Goal: Task Accomplishment & Management: Manage account settings

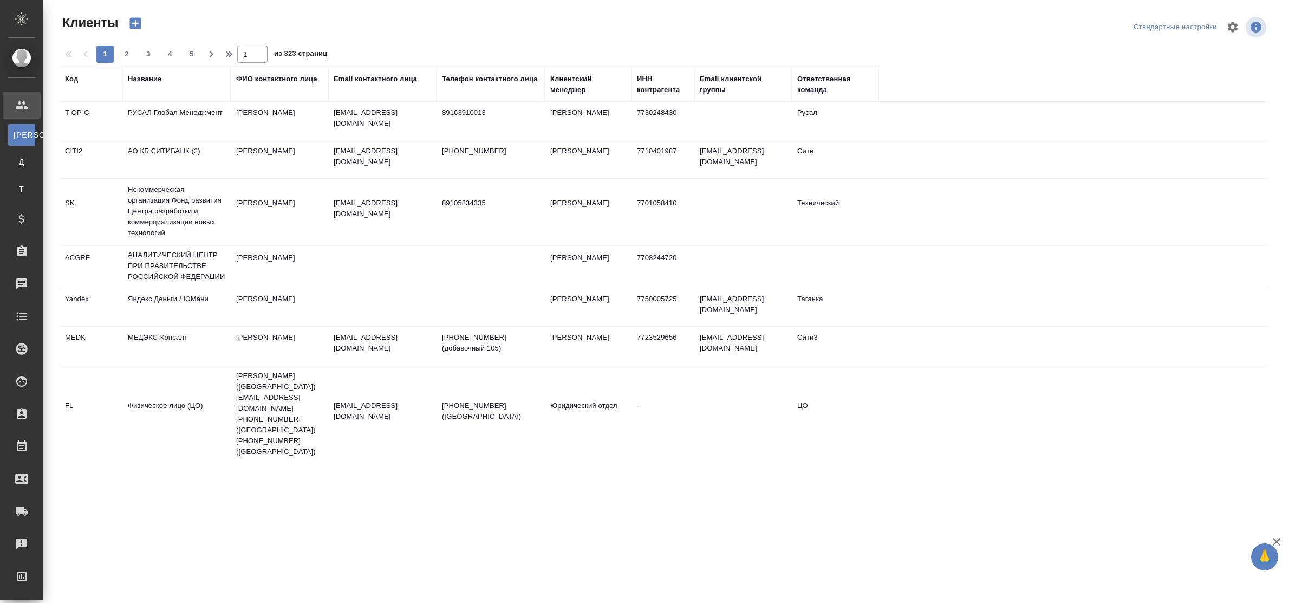
select select "RU"
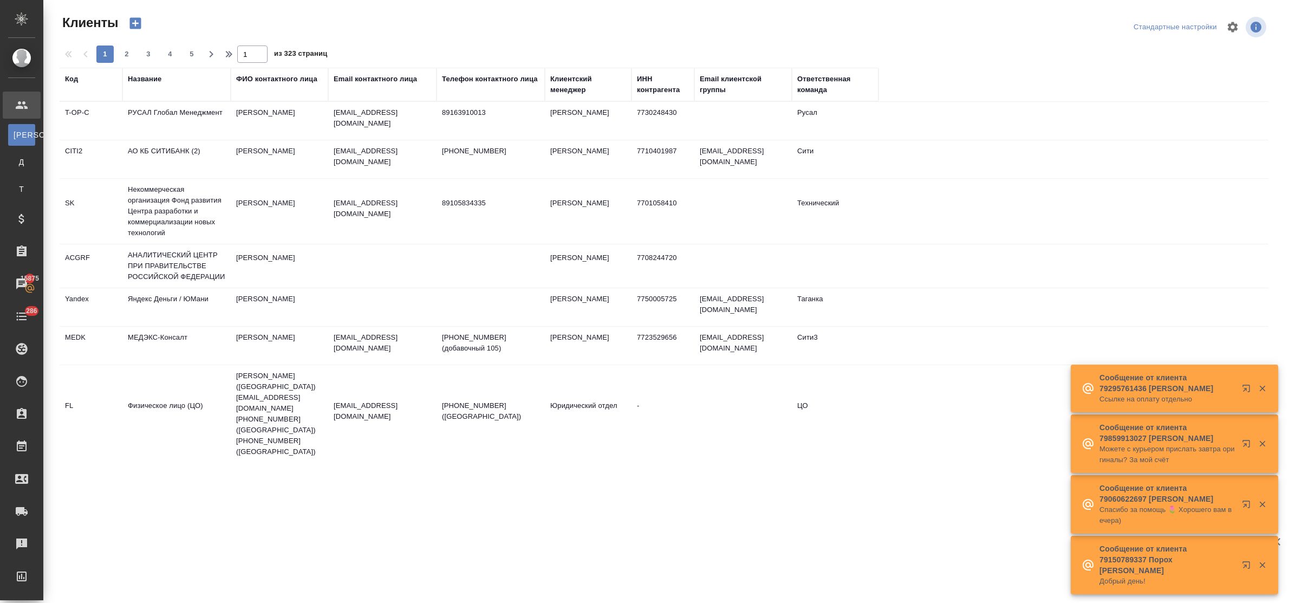
click at [145, 82] on div "Название" at bounding box center [145, 79] width 34 height 11
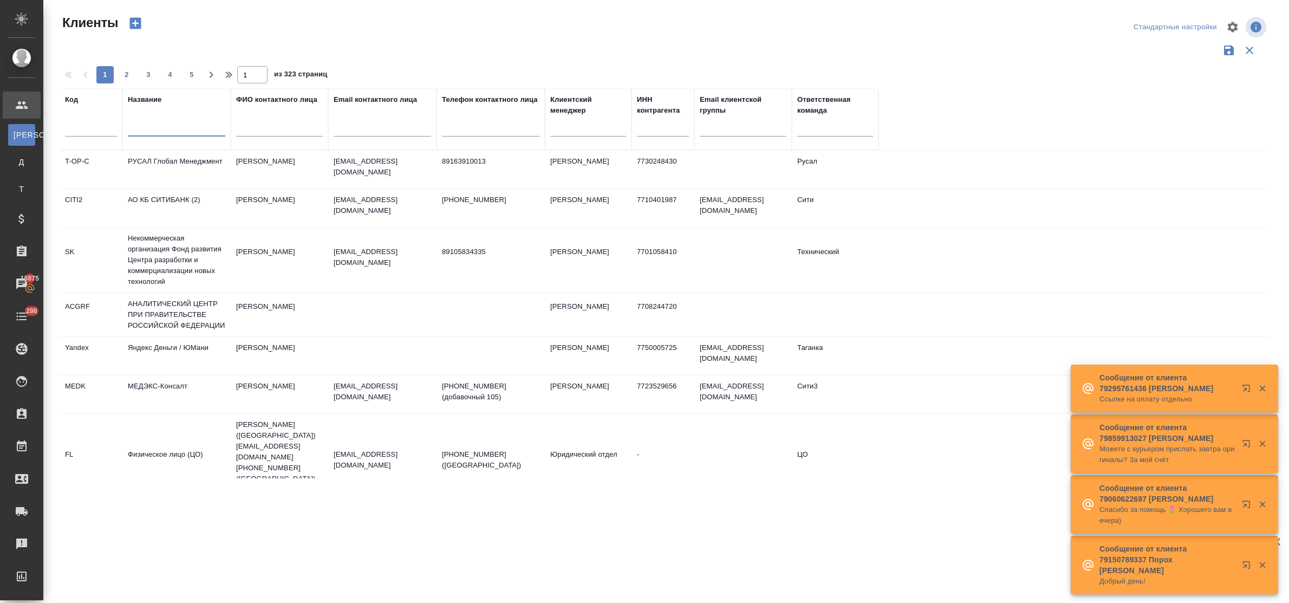
click at [158, 130] on input "text" at bounding box center [177, 130] width 98 height 14
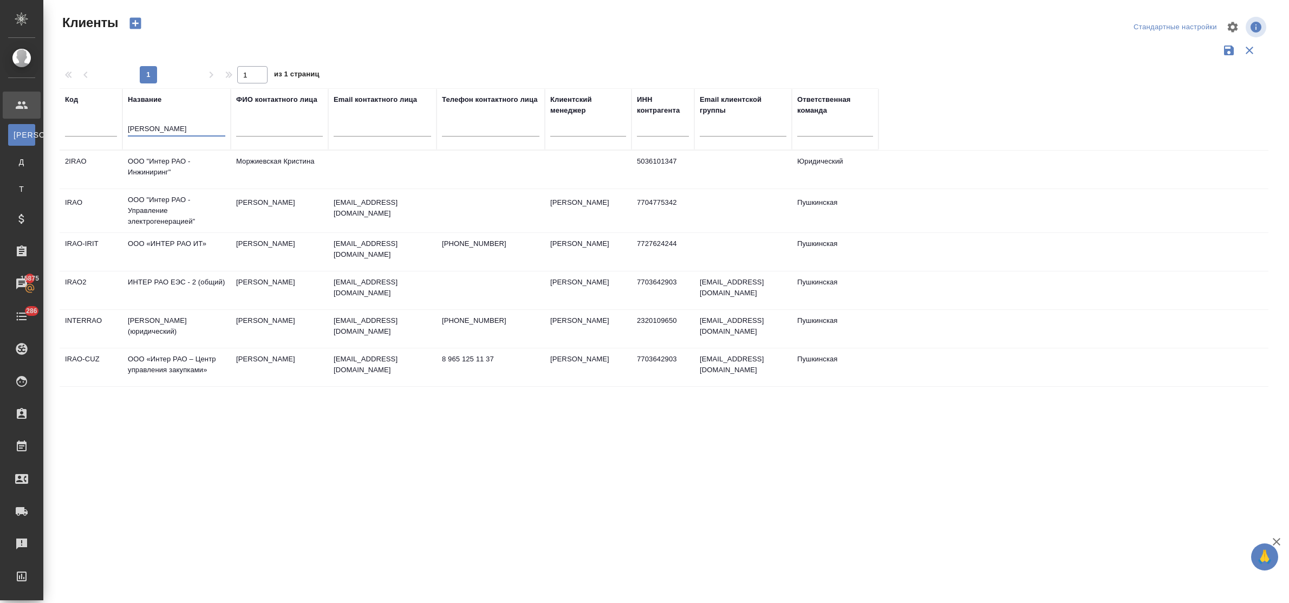
type input "интер рао"
click at [165, 277] on td "ИНТЕР РАО ЕЭС - 2 (общий)" at bounding box center [176, 290] width 108 height 38
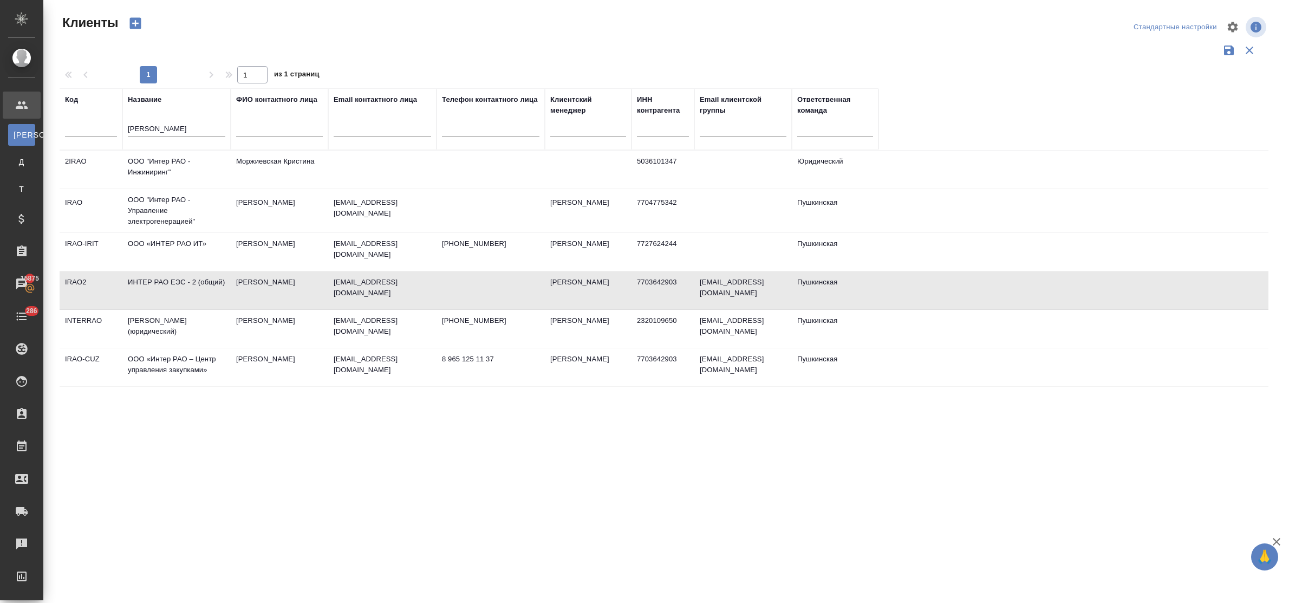
click at [165, 277] on td "ИНТЕР РАО ЕЭС - 2 (общий)" at bounding box center [176, 290] width 108 height 38
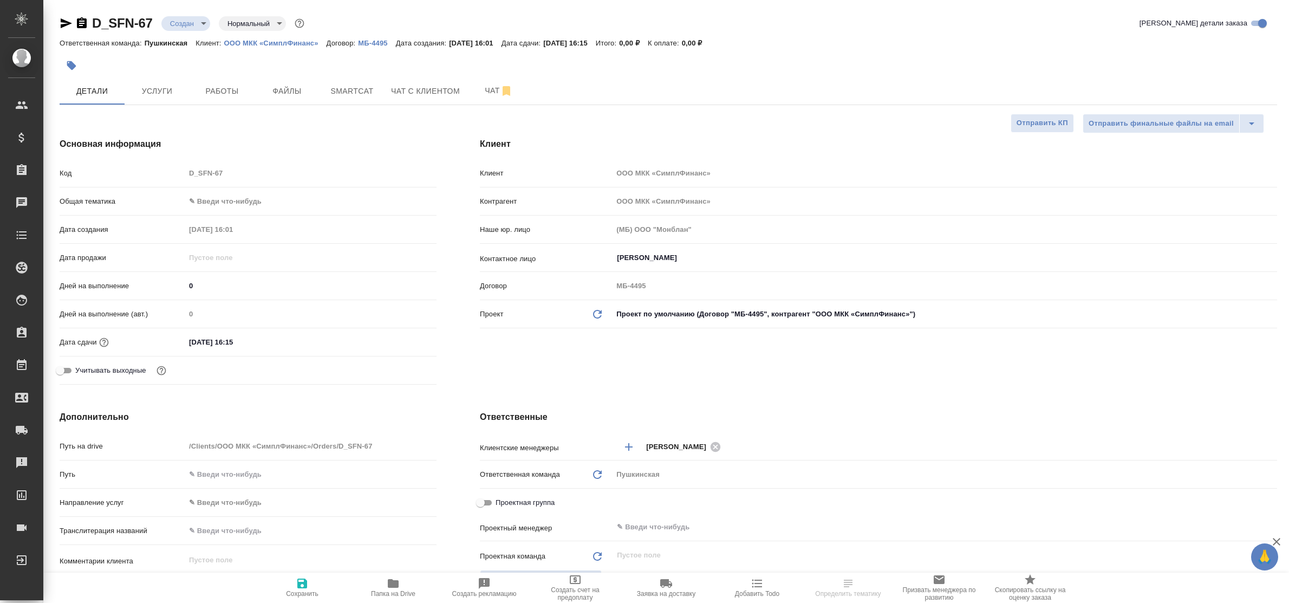
select select "RU"
type textarea "x"
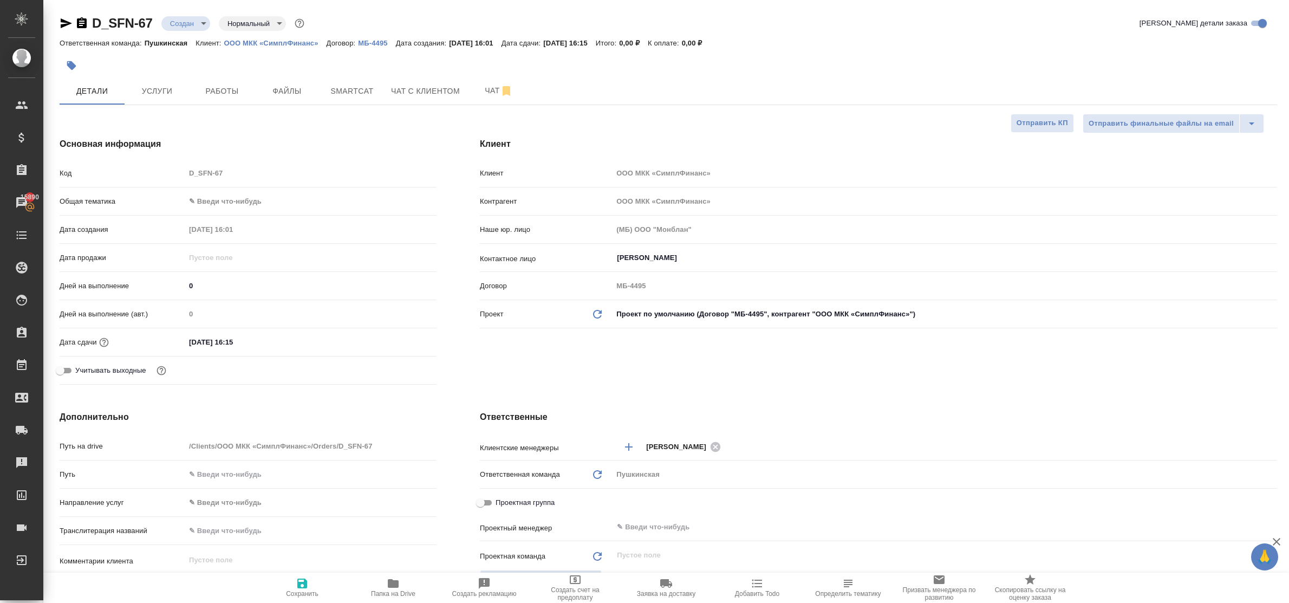
type textarea "x"
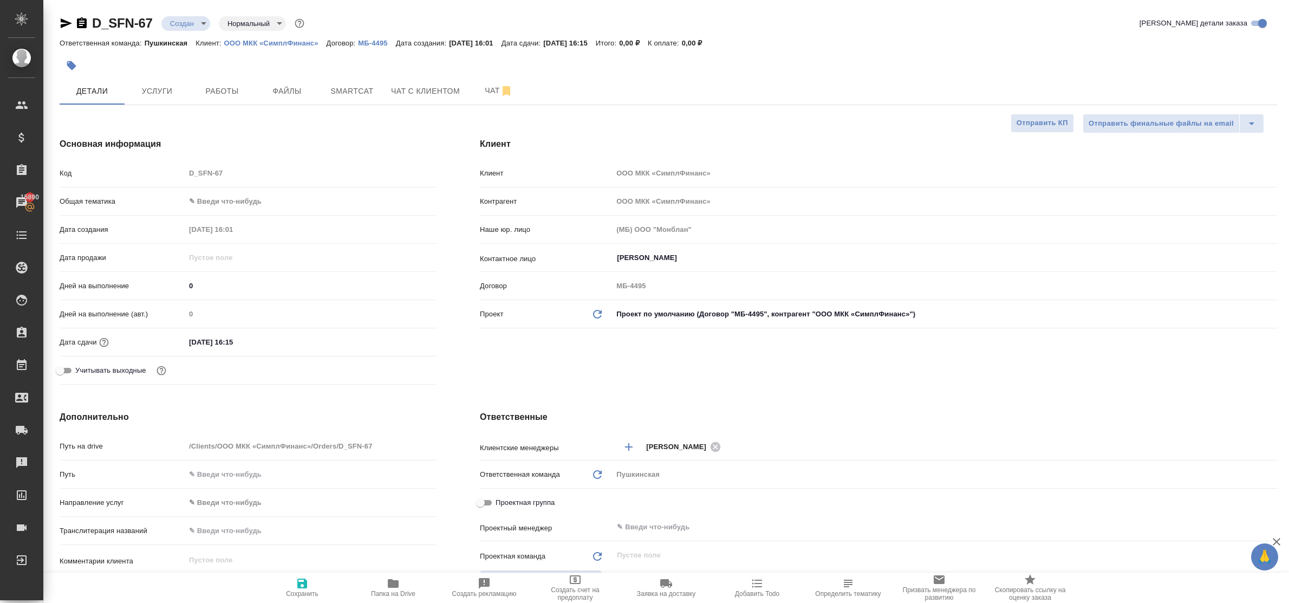
type textarea "x"
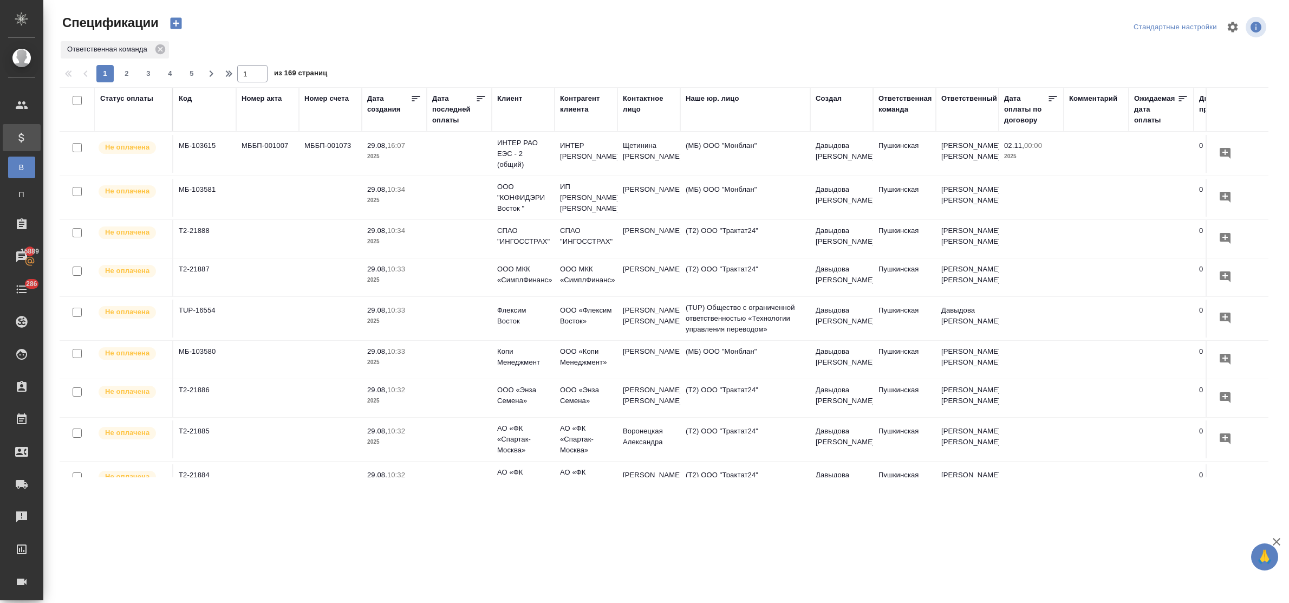
click at [507, 98] on div "Клиент" at bounding box center [509, 98] width 25 height 11
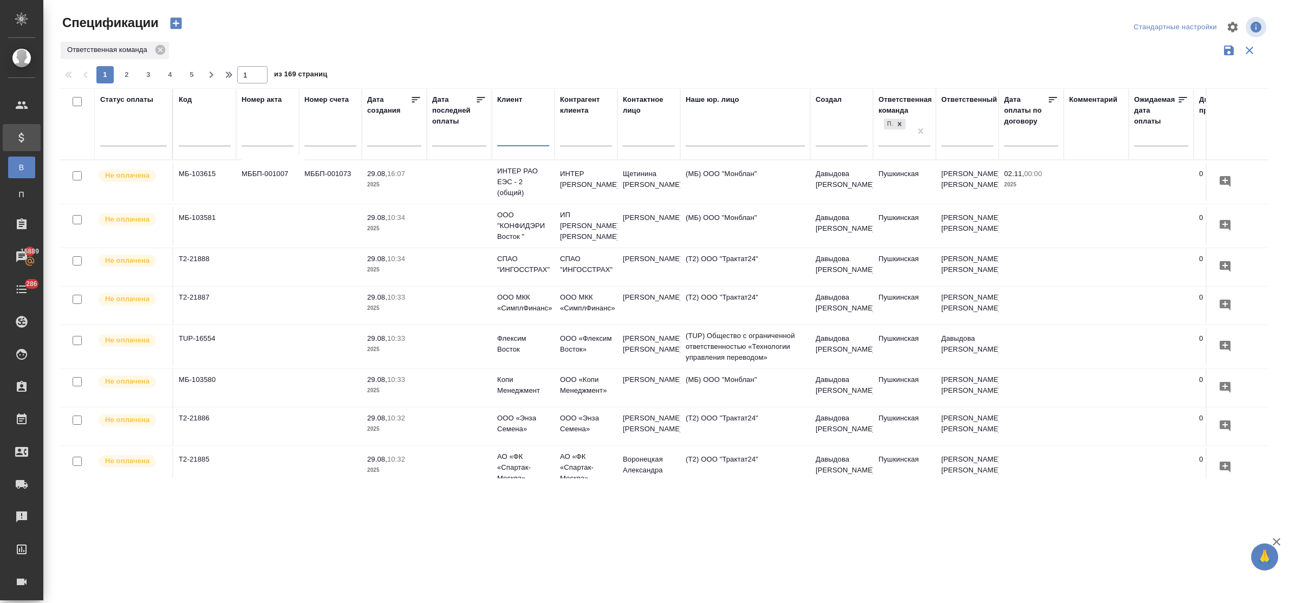
click at [518, 144] on input "text" at bounding box center [523, 139] width 52 height 14
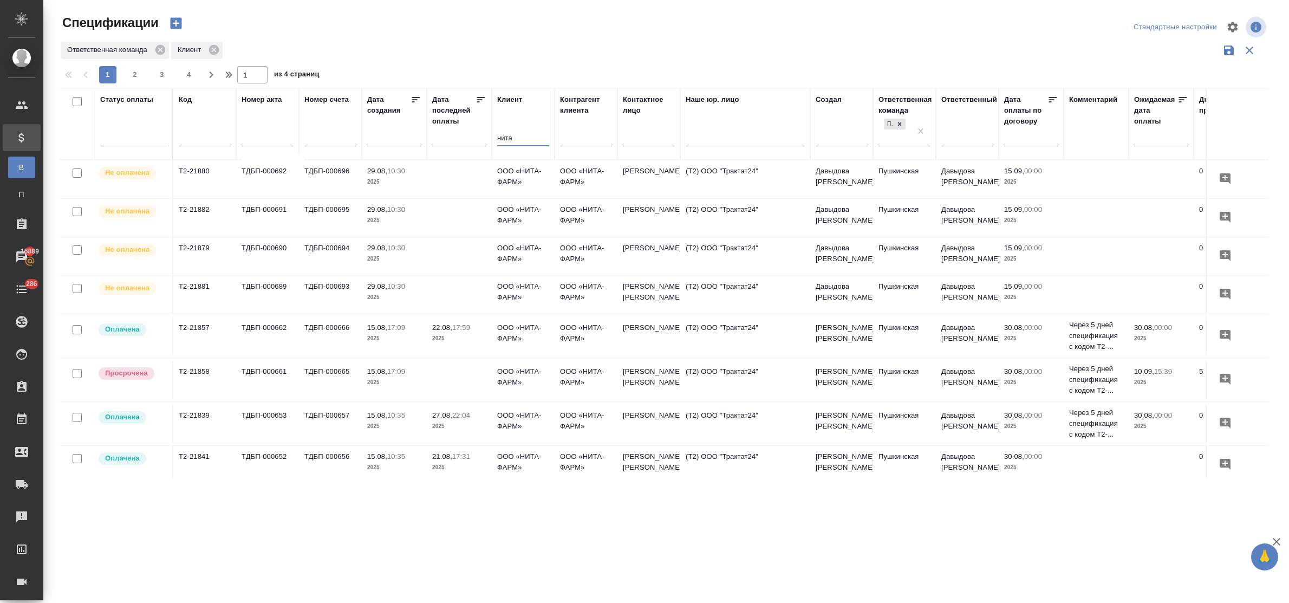
type input "нита"
click at [634, 137] on input "text" at bounding box center [649, 139] width 52 height 14
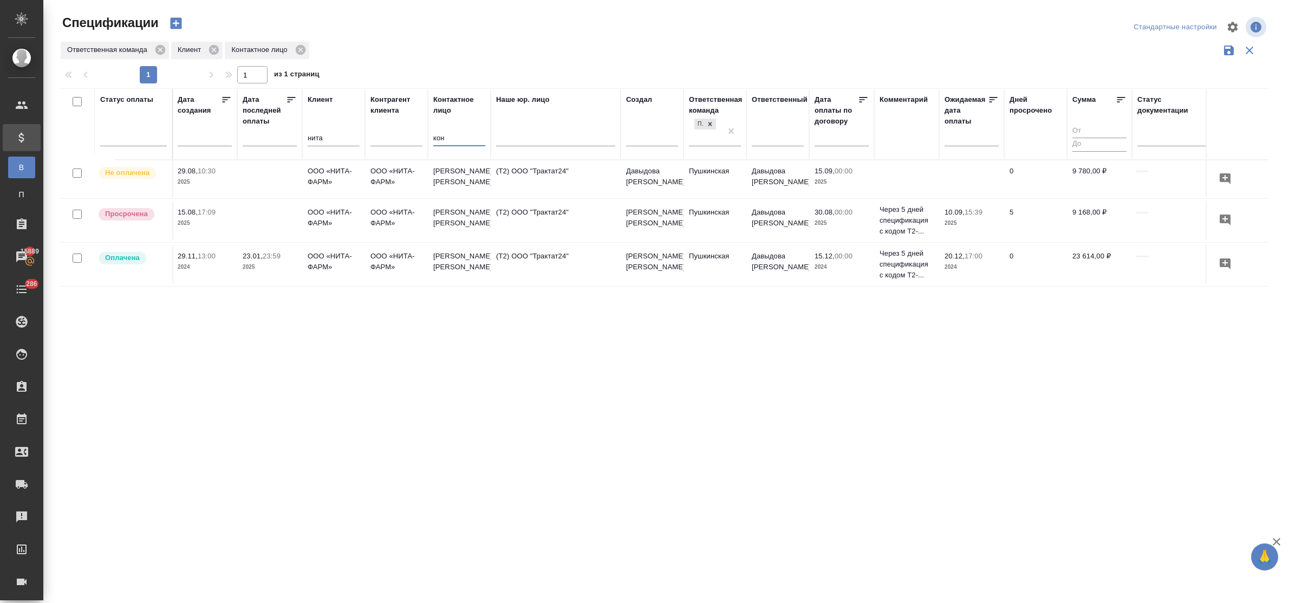
scroll to position [0, 197]
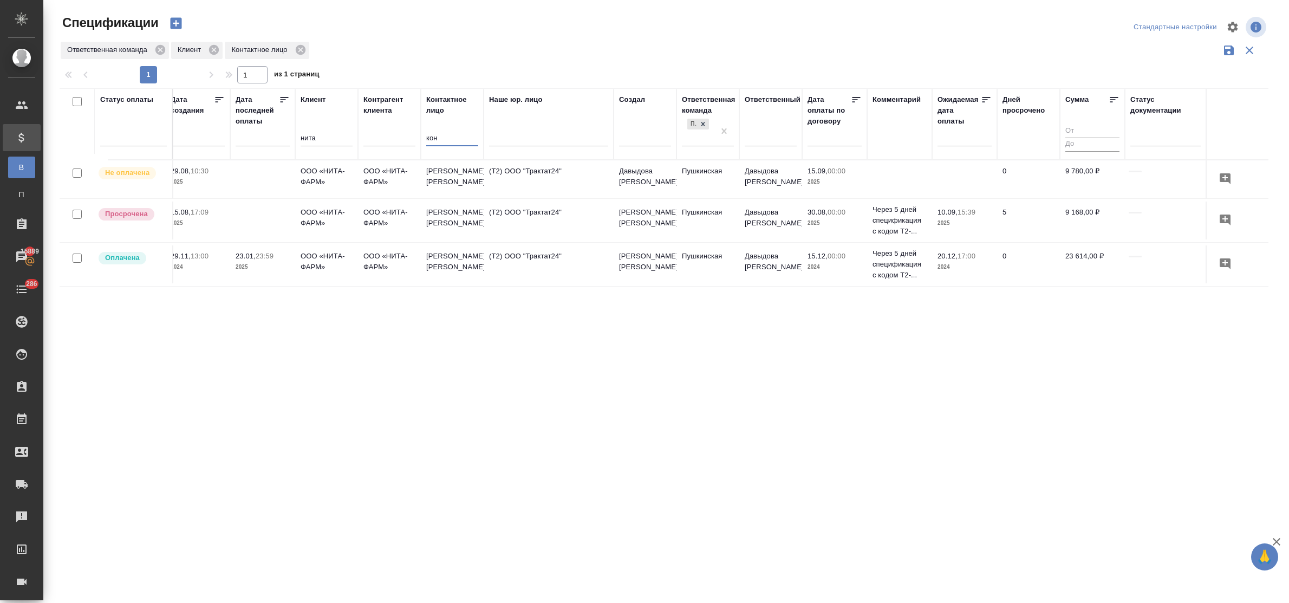
type input "кон"
click at [376, 175] on p "ООО «НИТА-ФАРМ»" at bounding box center [389, 177] width 52 height 22
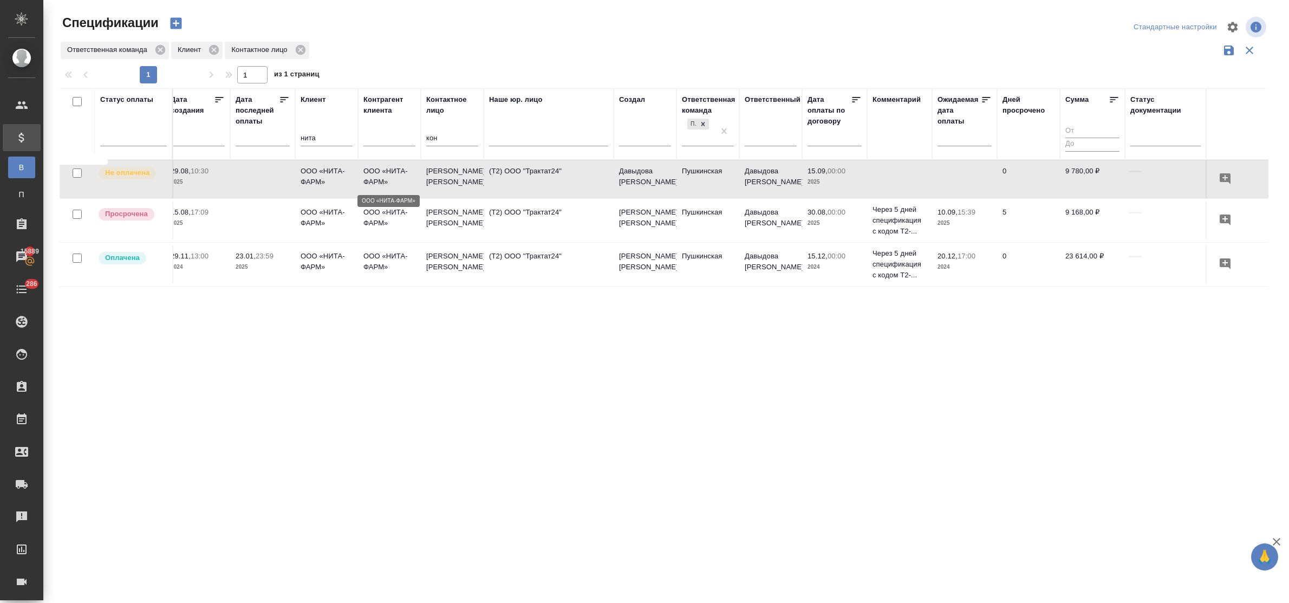
click at [376, 175] on p "ООО «НИТА-ФАРМ»" at bounding box center [389, 177] width 52 height 22
click at [311, 215] on p "ООО «НИТА-ФАРМ»" at bounding box center [327, 218] width 52 height 22
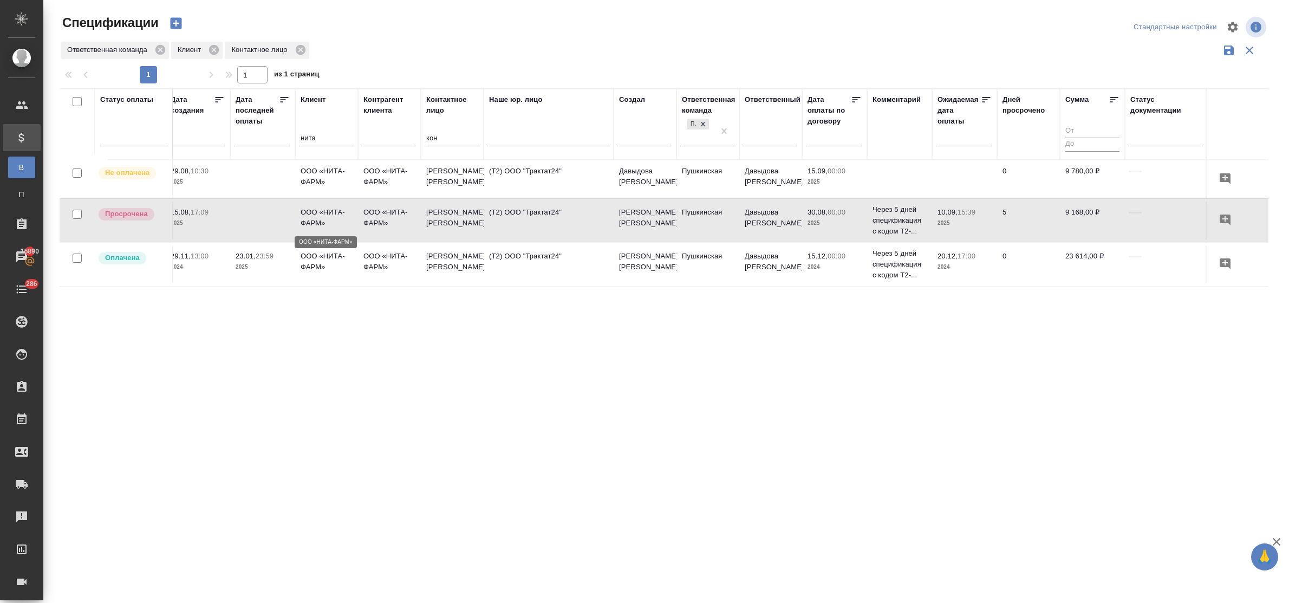
click at [311, 215] on p "ООО «НИТА-ФАРМ»" at bounding box center [327, 218] width 52 height 22
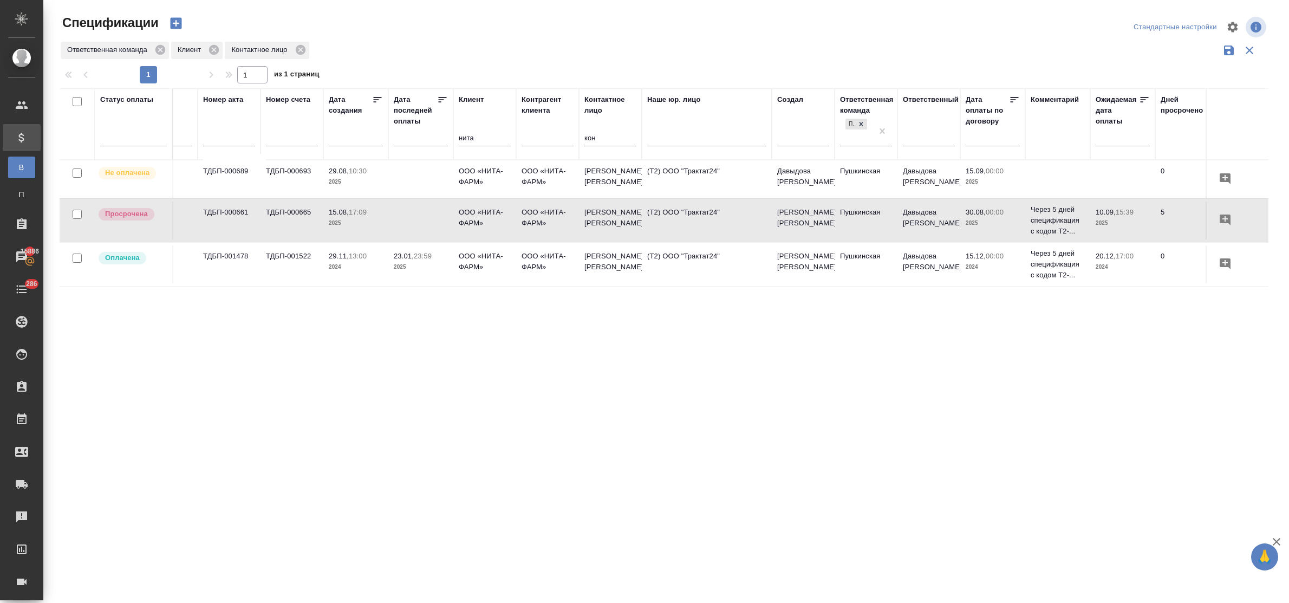
scroll to position [0, 0]
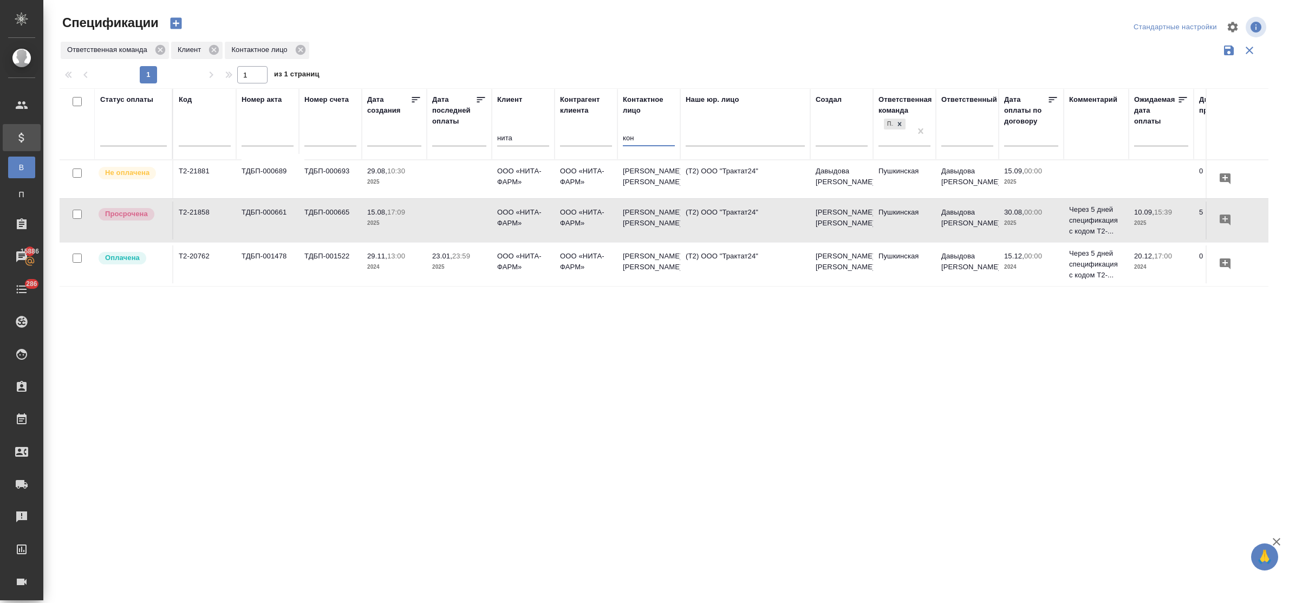
drag, startPoint x: 634, startPoint y: 139, endPoint x: 592, endPoint y: 141, distance: 41.7
click at [592, 138] on tr "Статус оплаты Код Номер акта Номер счета Дата создания Дата последней оплаты Кл…" at bounding box center [763, 124] width 1406 height 72
drag, startPoint x: 518, startPoint y: 135, endPoint x: 480, endPoint y: 139, distance: 38.1
click at [470, 129] on tr "Статус оплаты Код Номер акта Номер счета Дата создания Дата последней оплаты Кл…" at bounding box center [763, 124] width 1406 height 72
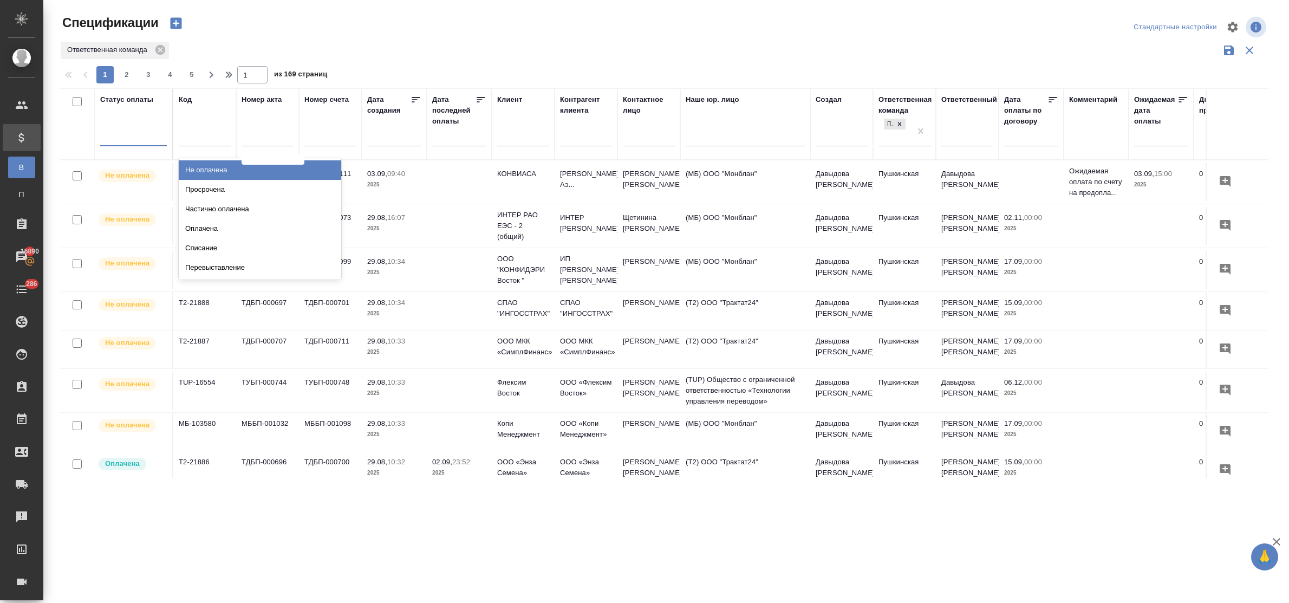
click at [134, 139] on div at bounding box center [133, 135] width 67 height 16
click at [222, 187] on div "Просрочена" at bounding box center [260, 190] width 163 height 20
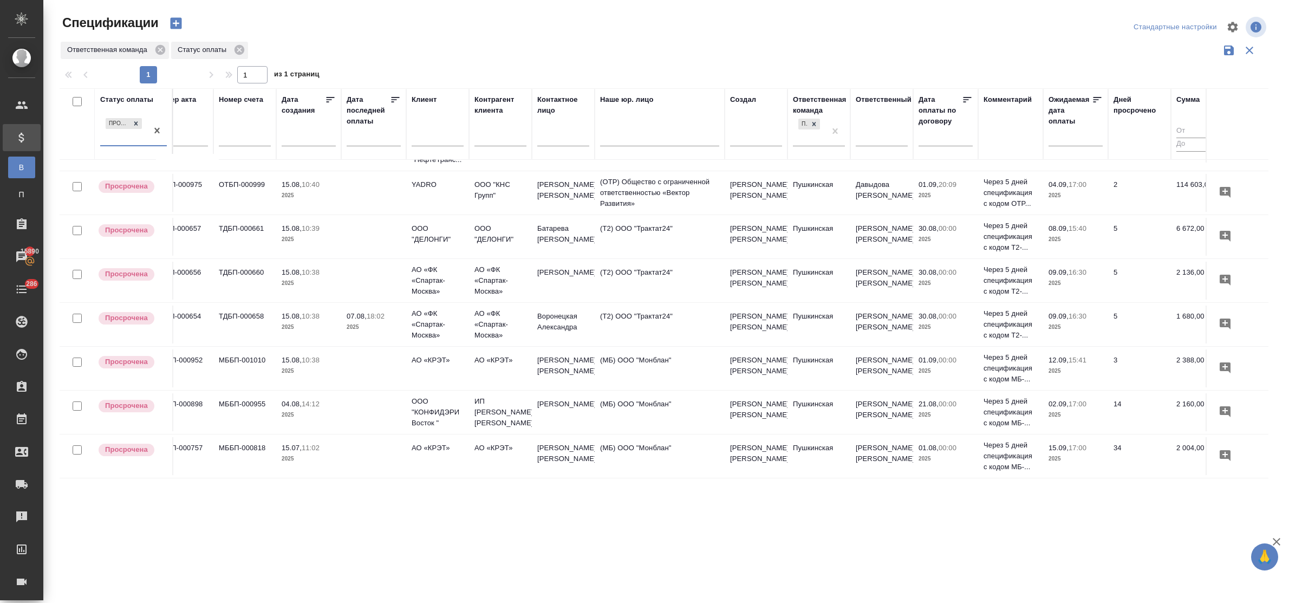
scroll to position [209, 0]
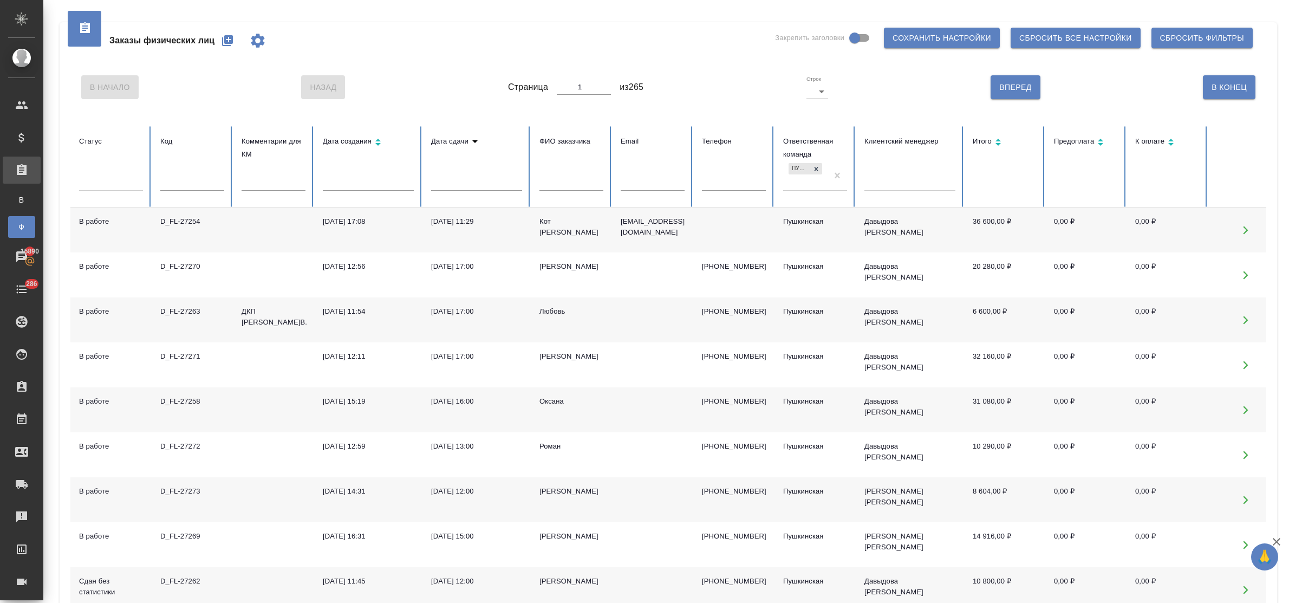
click at [228, 33] on button "button" at bounding box center [228, 41] width 26 height 26
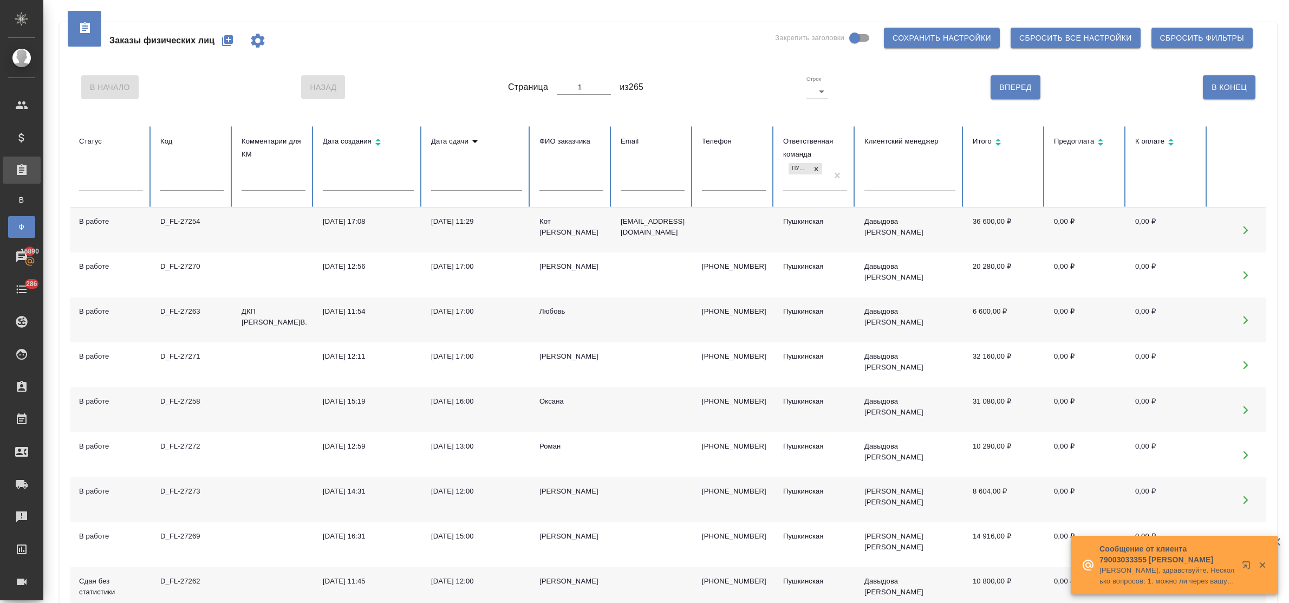
click at [207, 183] on input "text" at bounding box center [192, 183] width 64 height 15
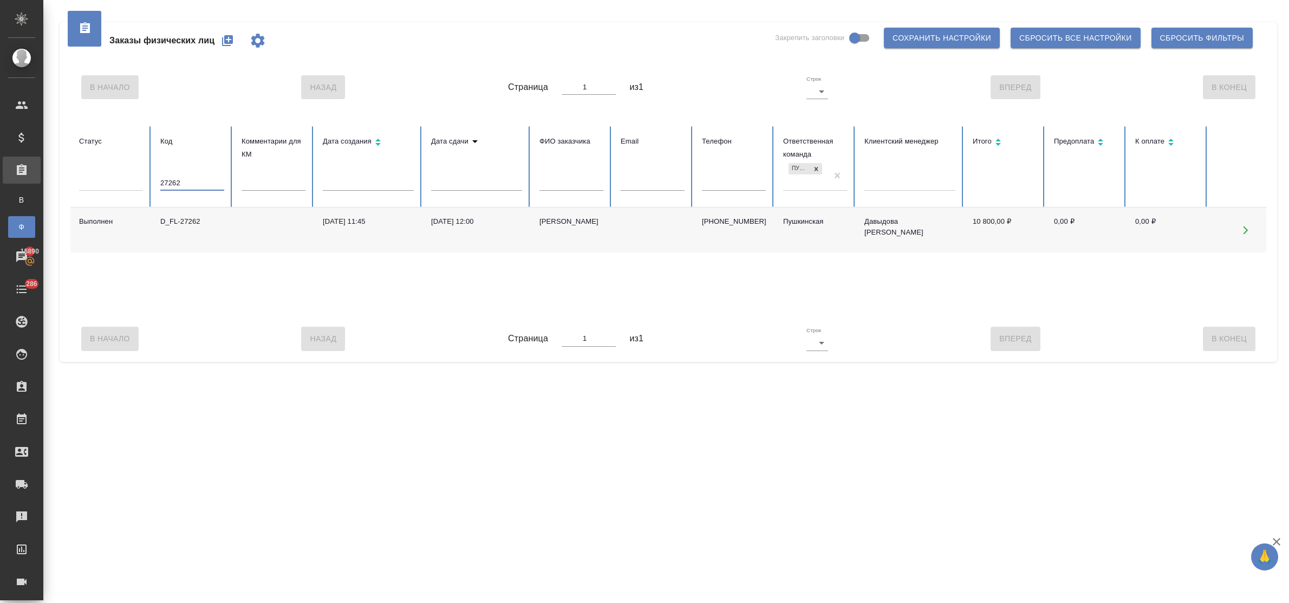
type input "27262"
click at [195, 223] on div "D_FL-27262" at bounding box center [192, 221] width 64 height 11
click at [225, 34] on icon "button" at bounding box center [227, 40] width 13 height 13
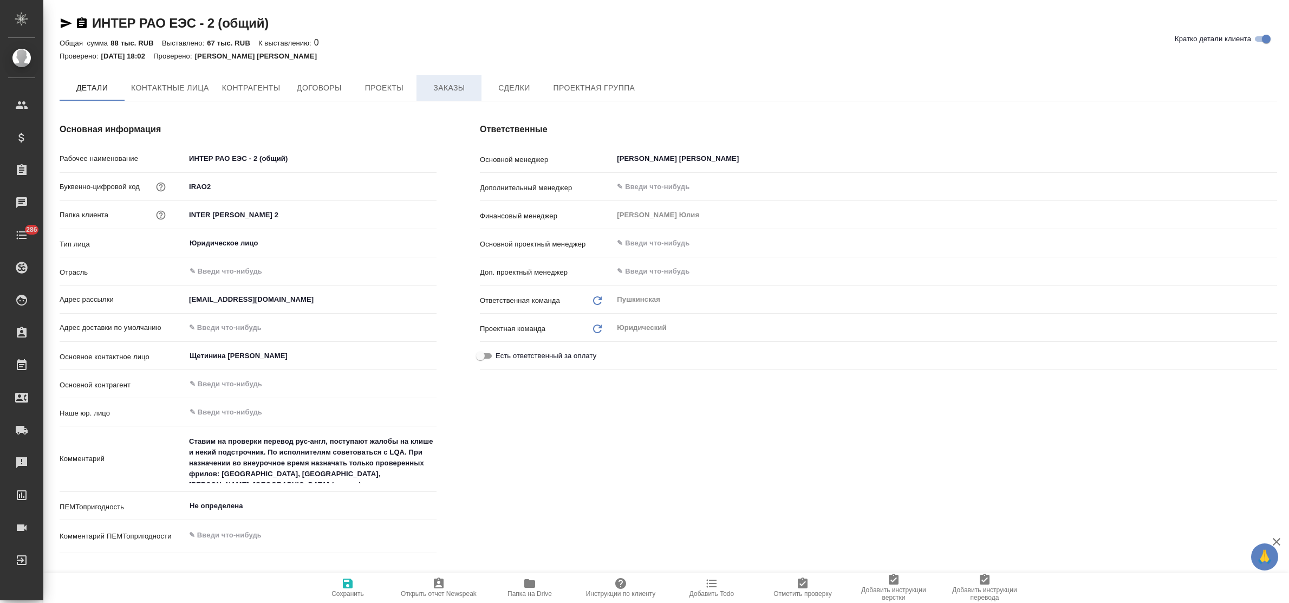
type textarea "x"
click at [441, 88] on span "Заказы" at bounding box center [449, 89] width 52 height 14
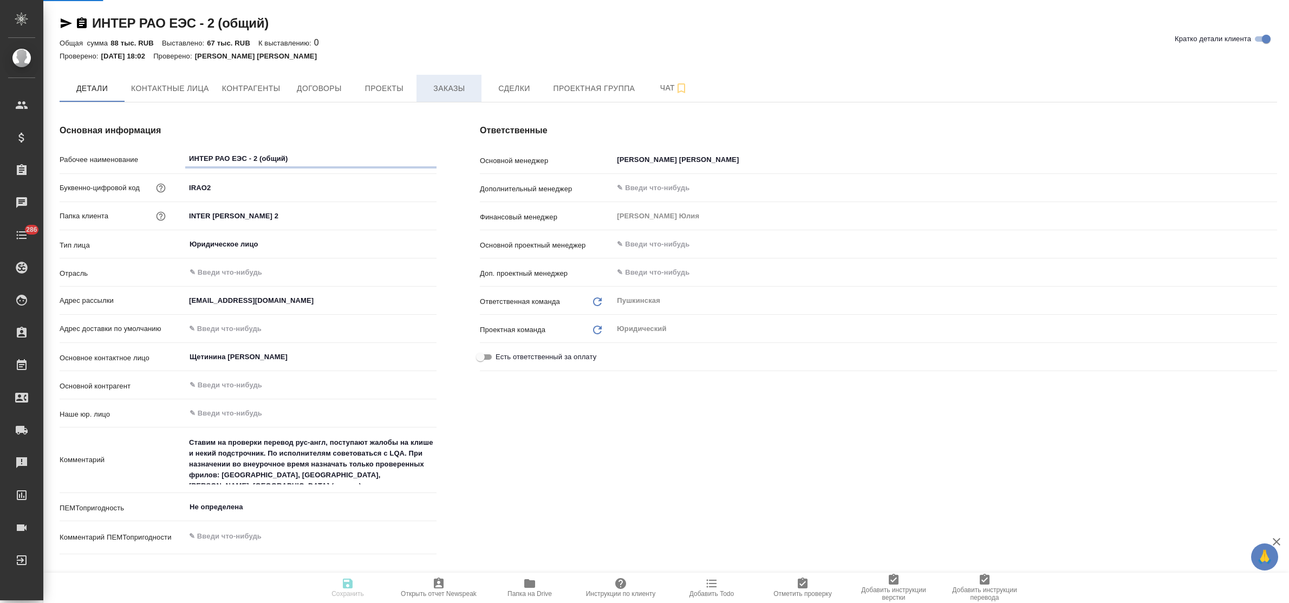
type textarea "x"
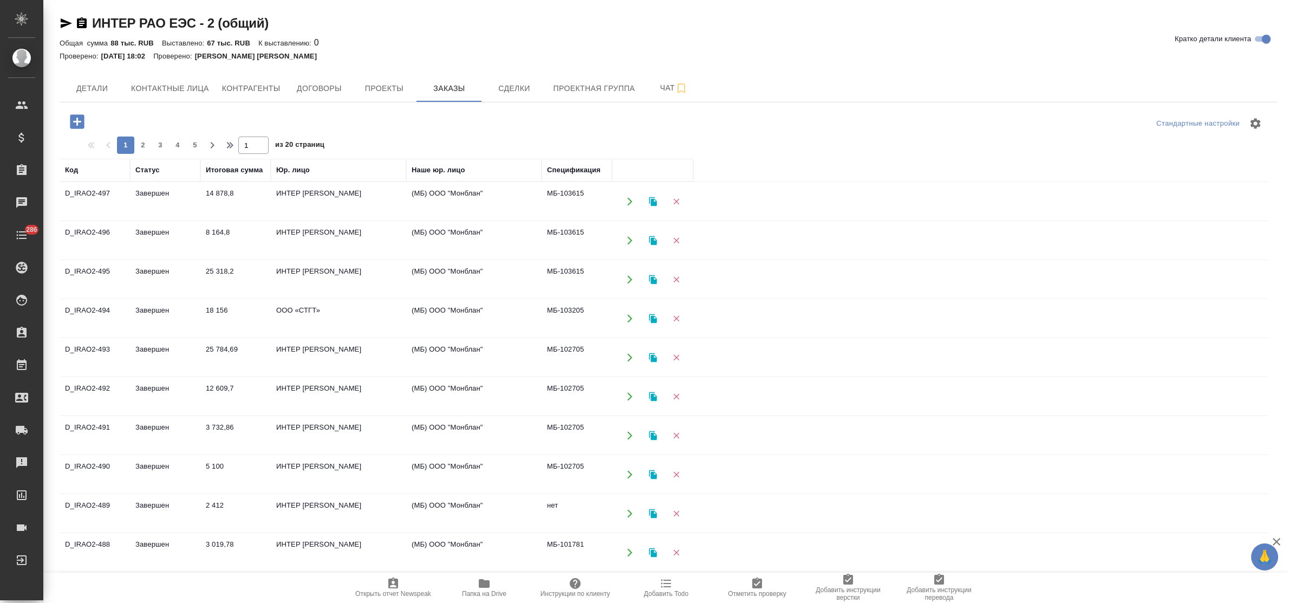
click at [77, 120] on icon "button" at bounding box center [77, 121] width 19 height 19
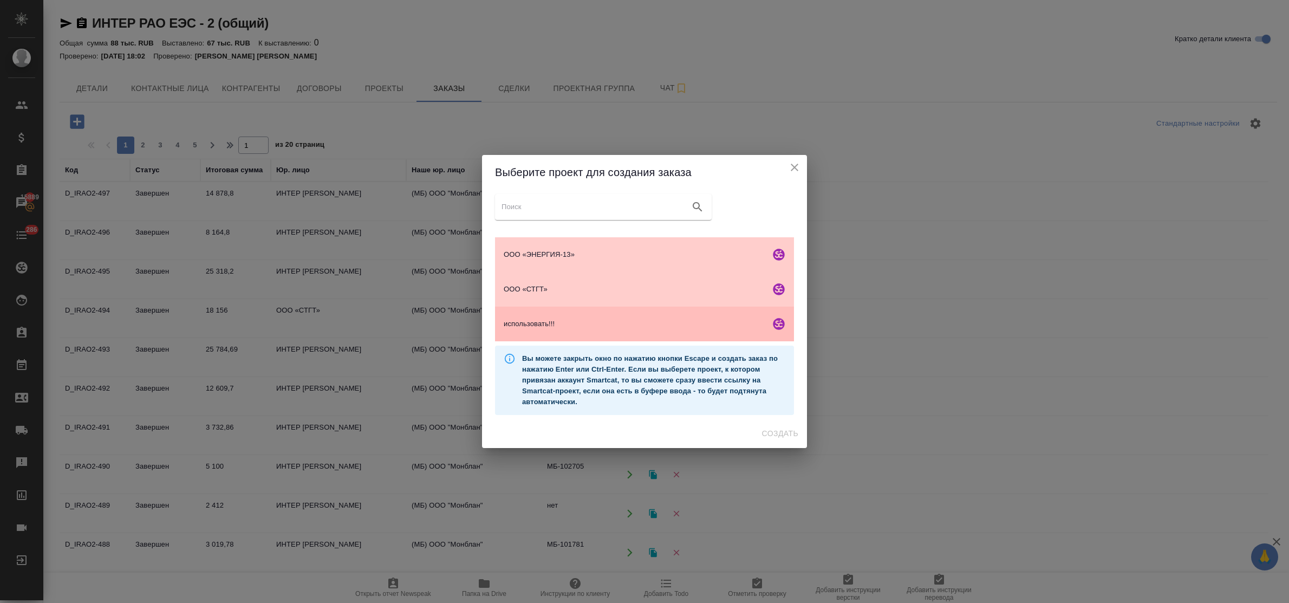
click at [597, 319] on span "использовать!!!" at bounding box center [635, 324] width 262 height 11
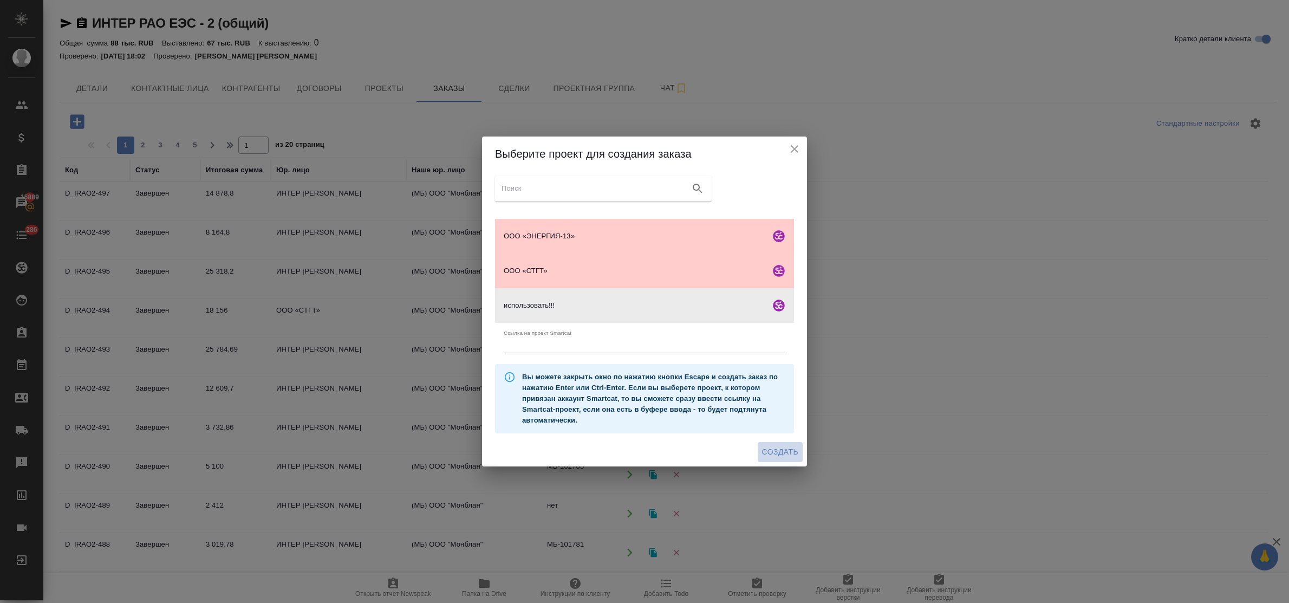
click at [778, 447] on span "Создать" at bounding box center [780, 452] width 36 height 14
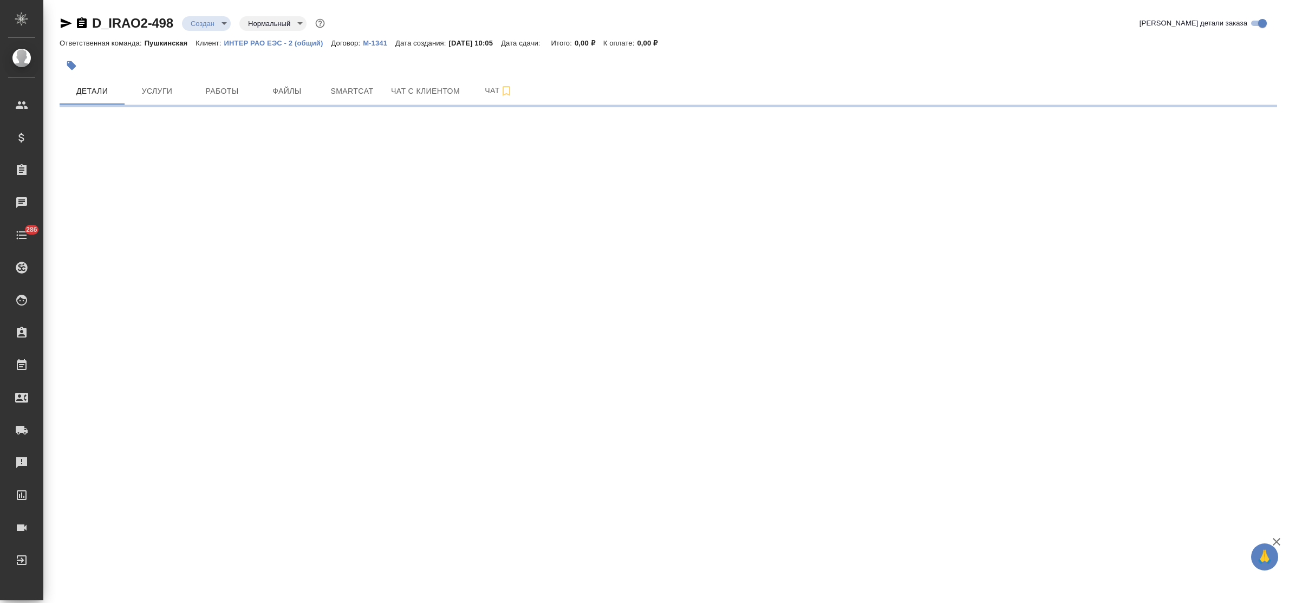
select select "RU"
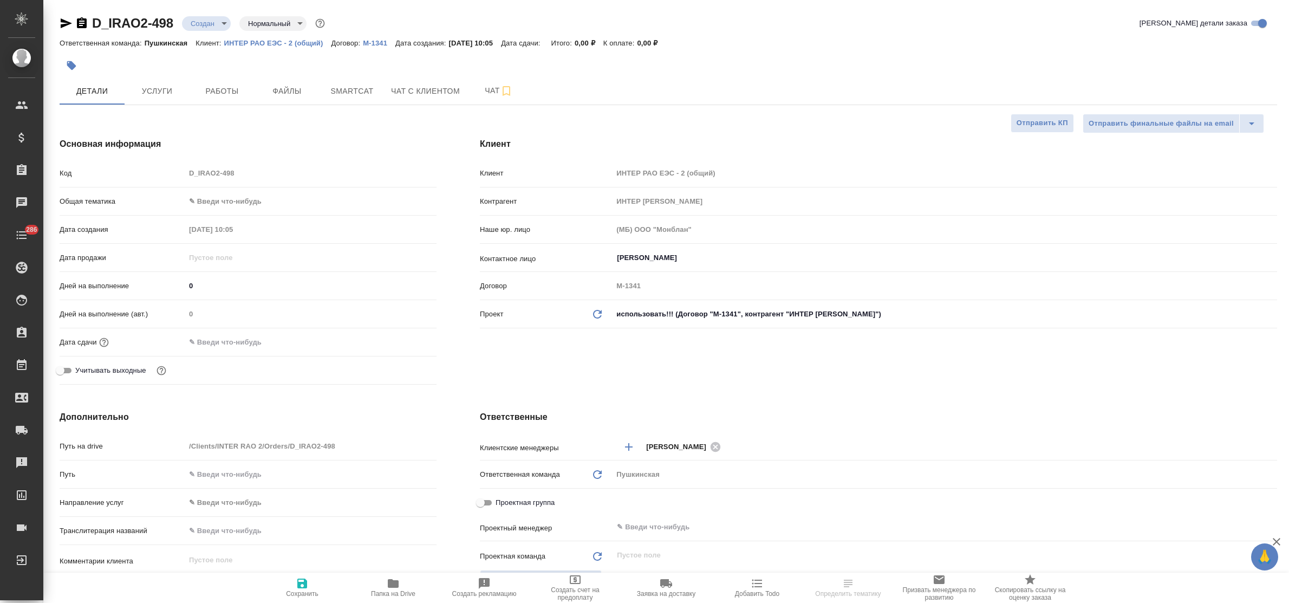
type textarea "x"
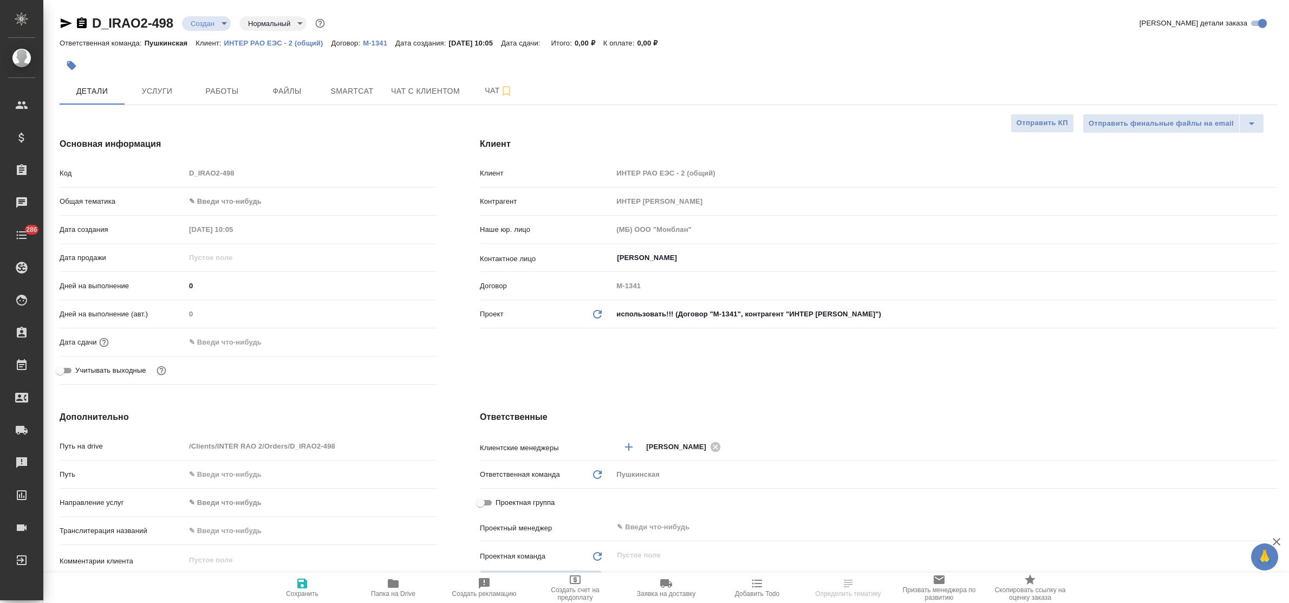
type textarea "x"
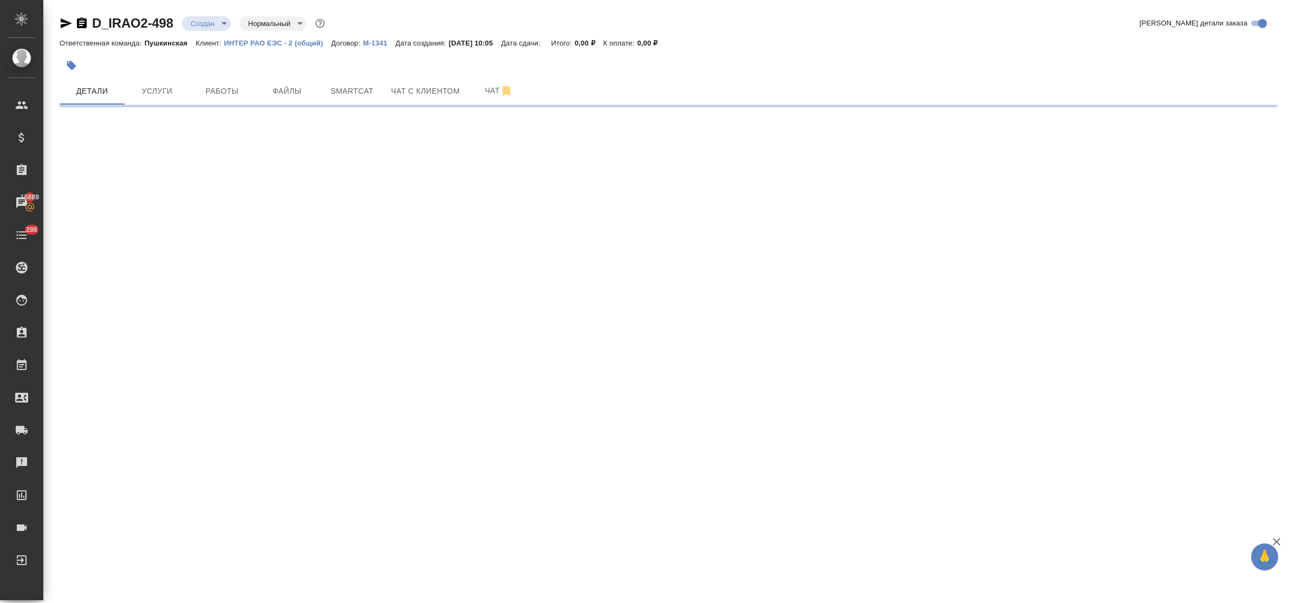
select select "RU"
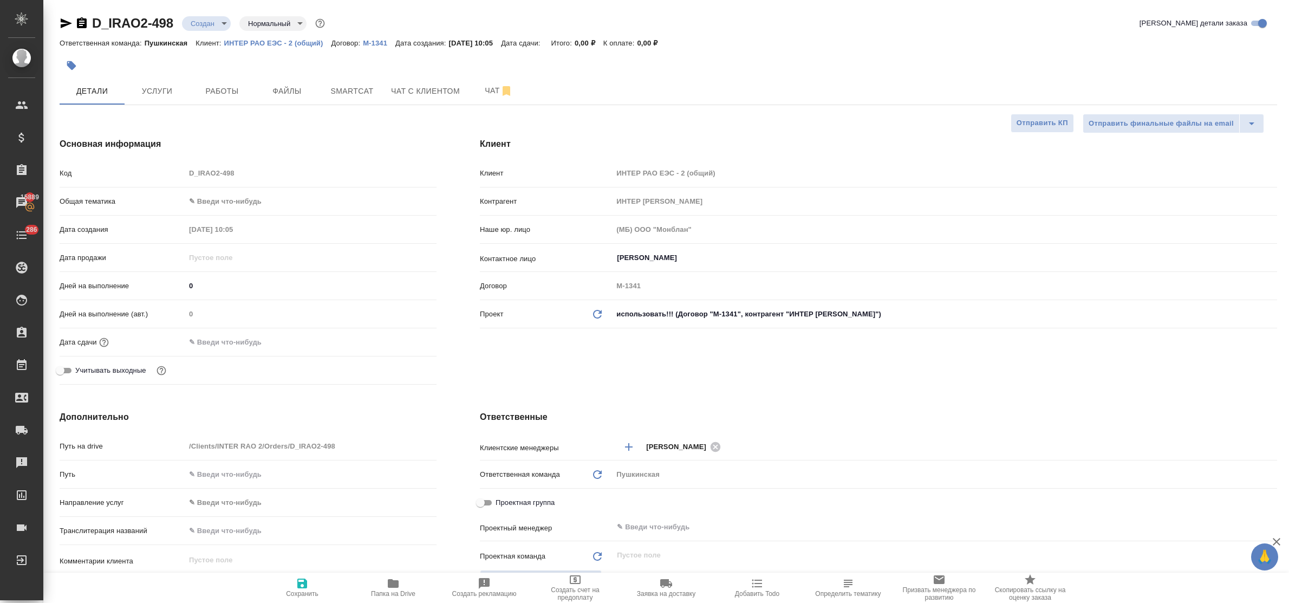
type textarea "x"
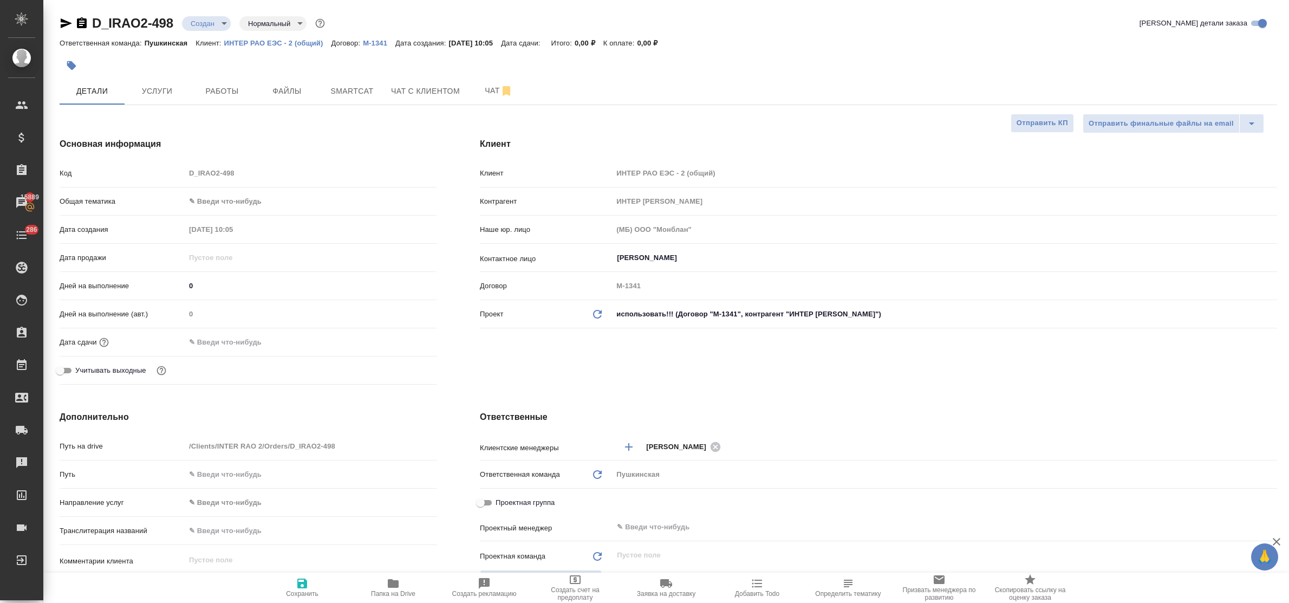
type textarea "x"
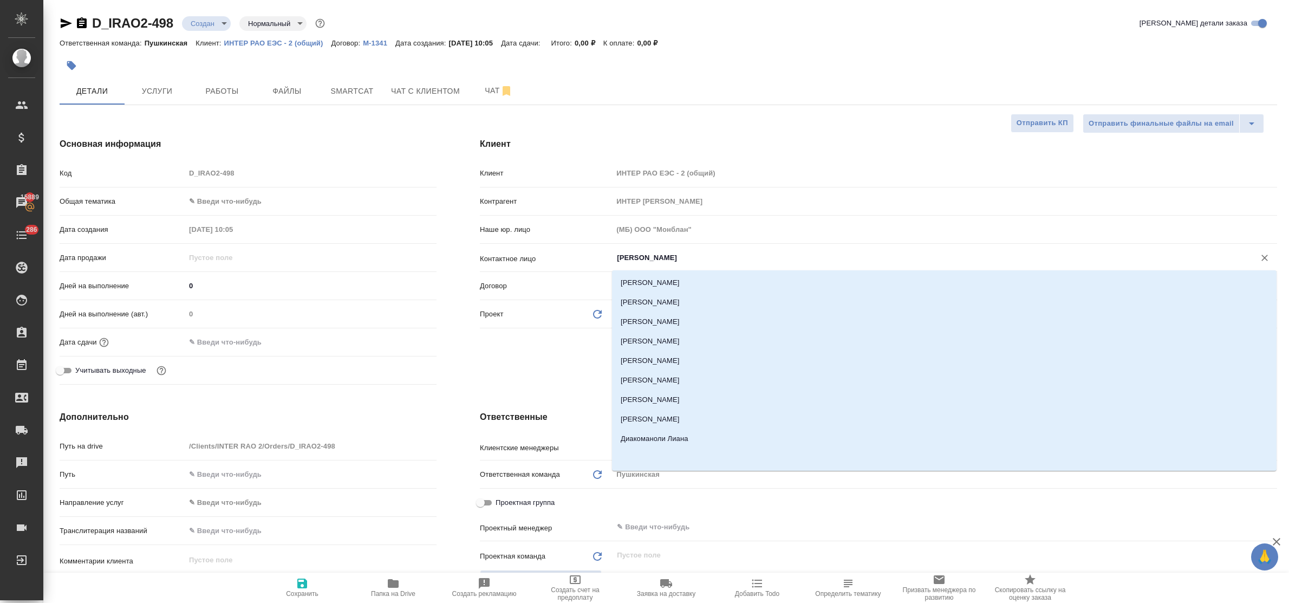
click at [707, 263] on input "Щетинина Анна" at bounding box center [927, 257] width 622 height 13
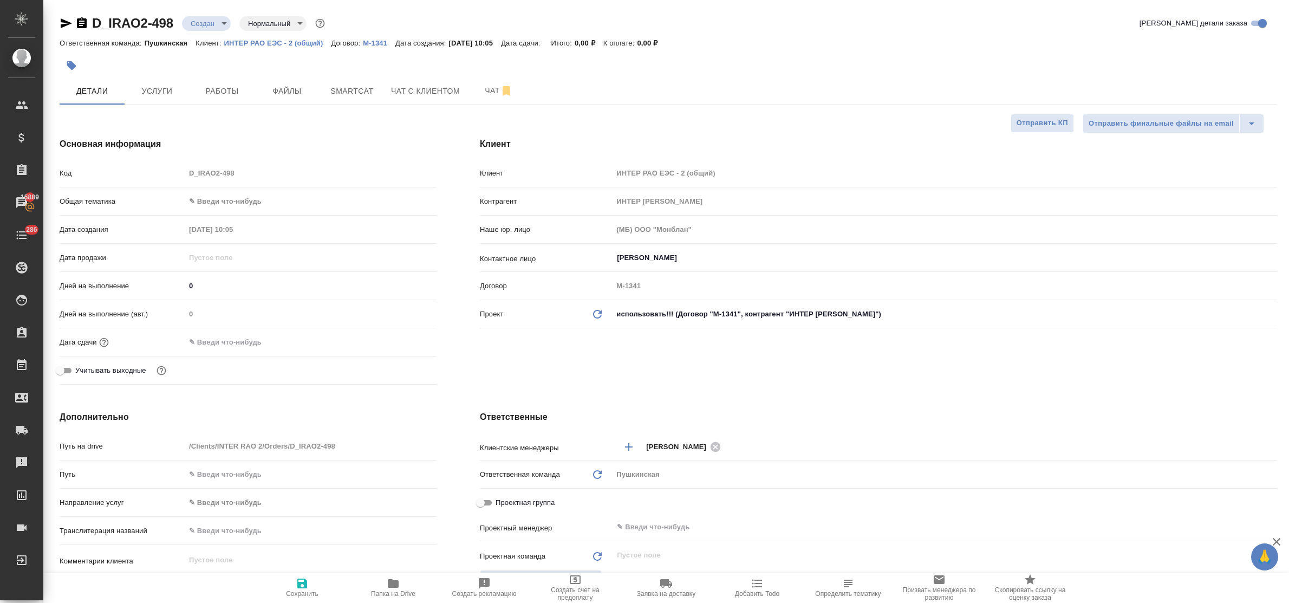
type textarea "x"
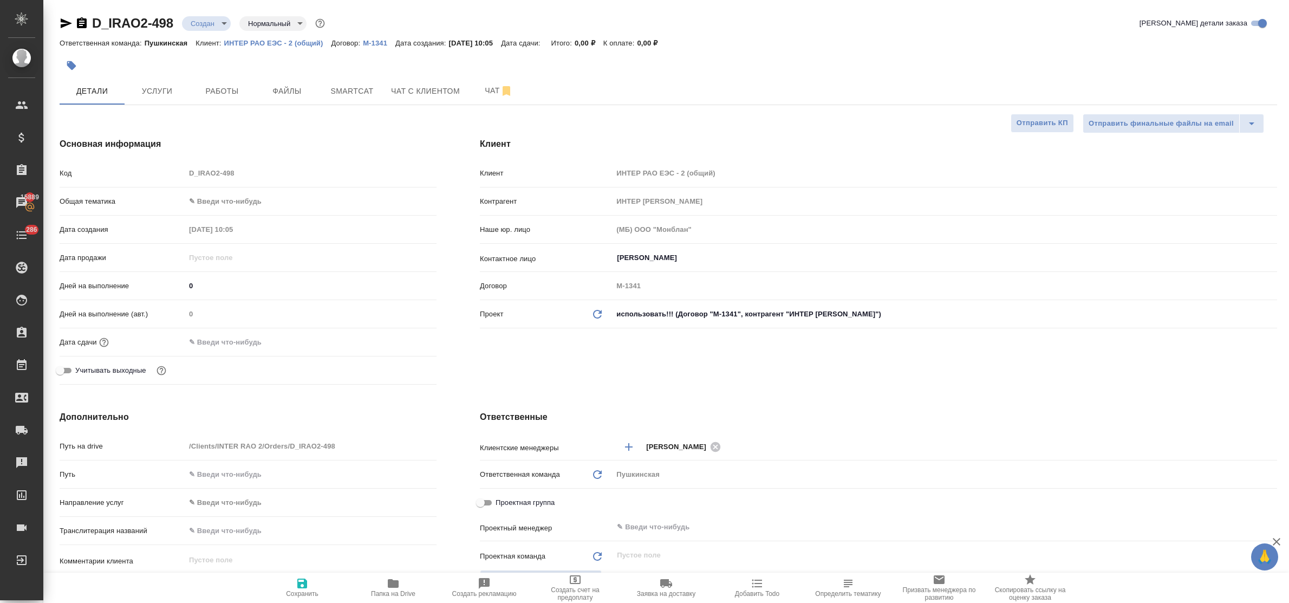
type textarea "x"
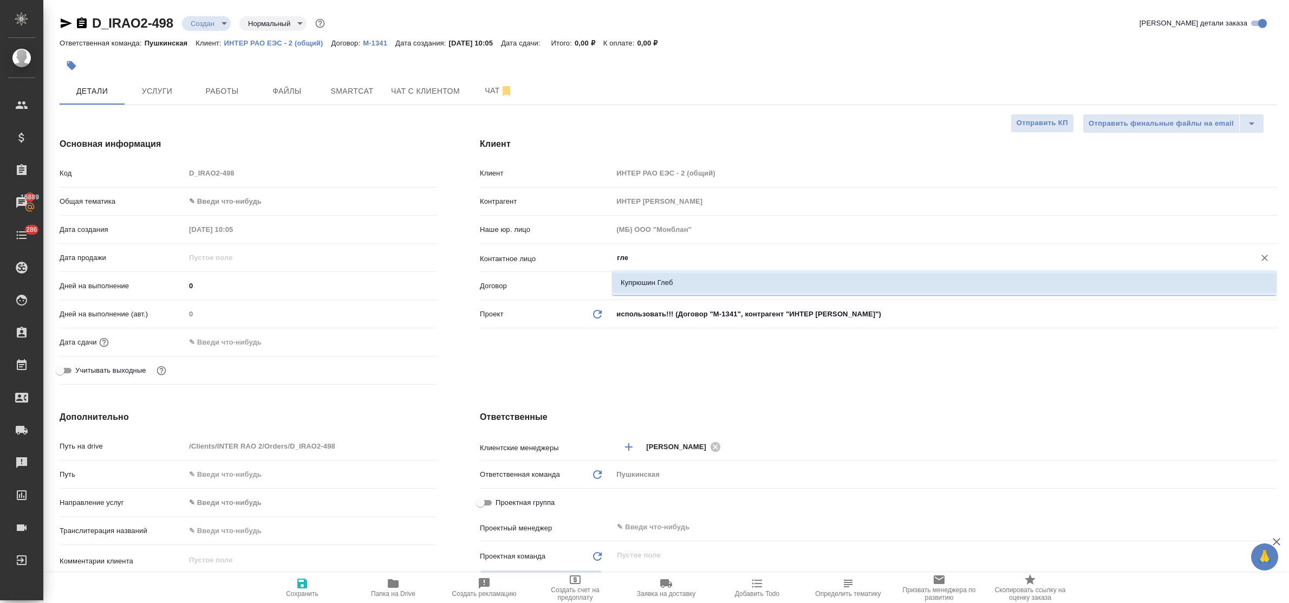
click at [694, 276] on li "Купрюшин Глеб" at bounding box center [944, 283] width 665 height 20
type input "Купрюшин Глеб"
type textarea "x"
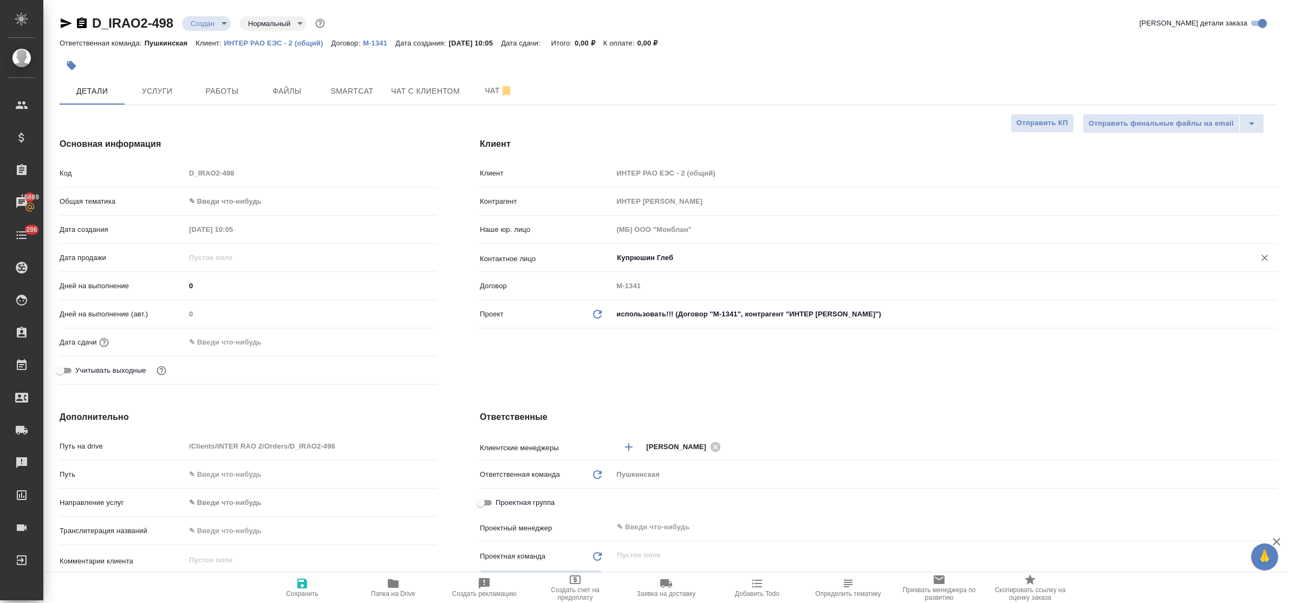
type input "Купрюшин Глеб"
click at [310, 581] on span "Сохранить" at bounding box center [302, 587] width 78 height 21
type textarea "x"
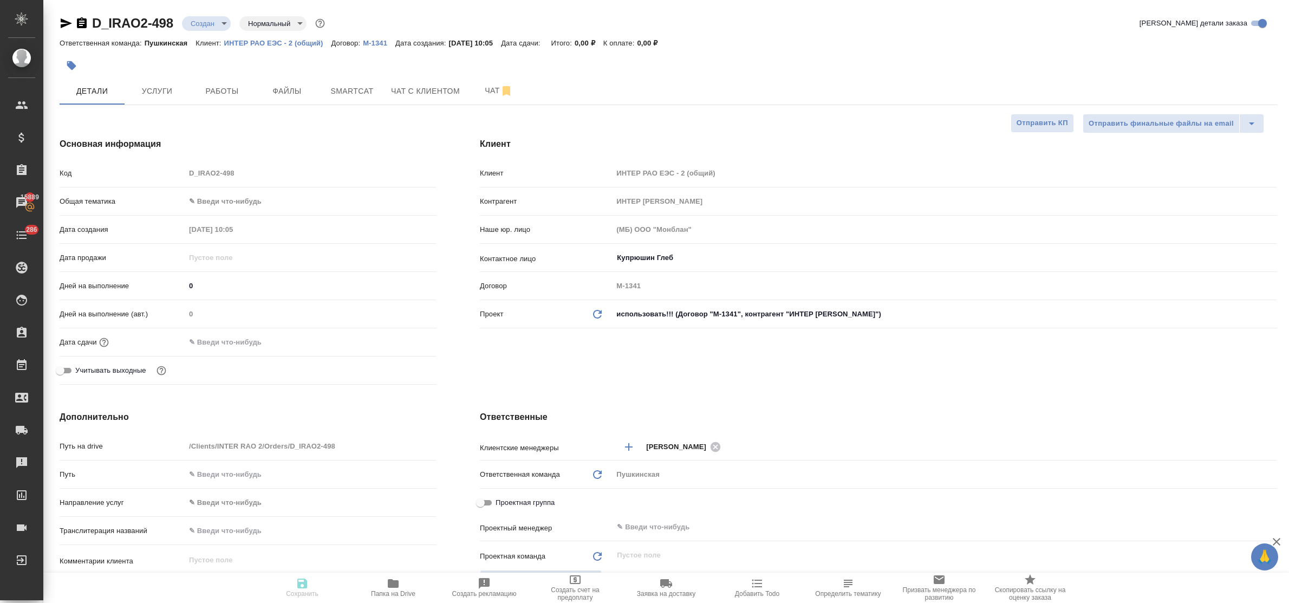
type textarea "x"
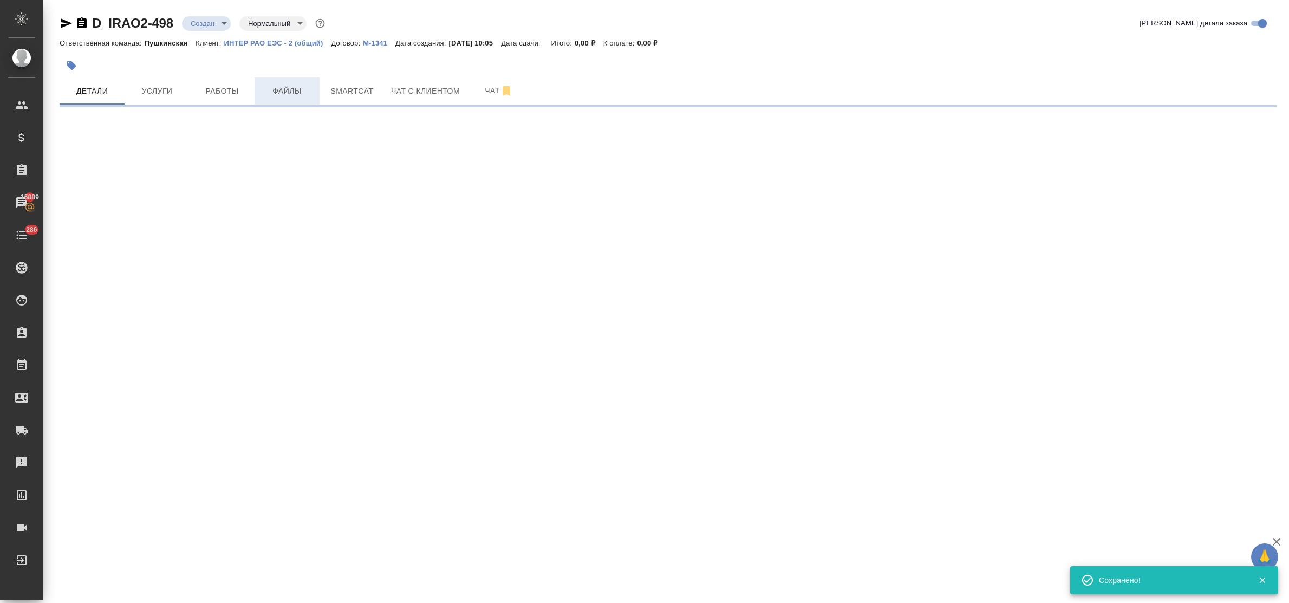
select select "RU"
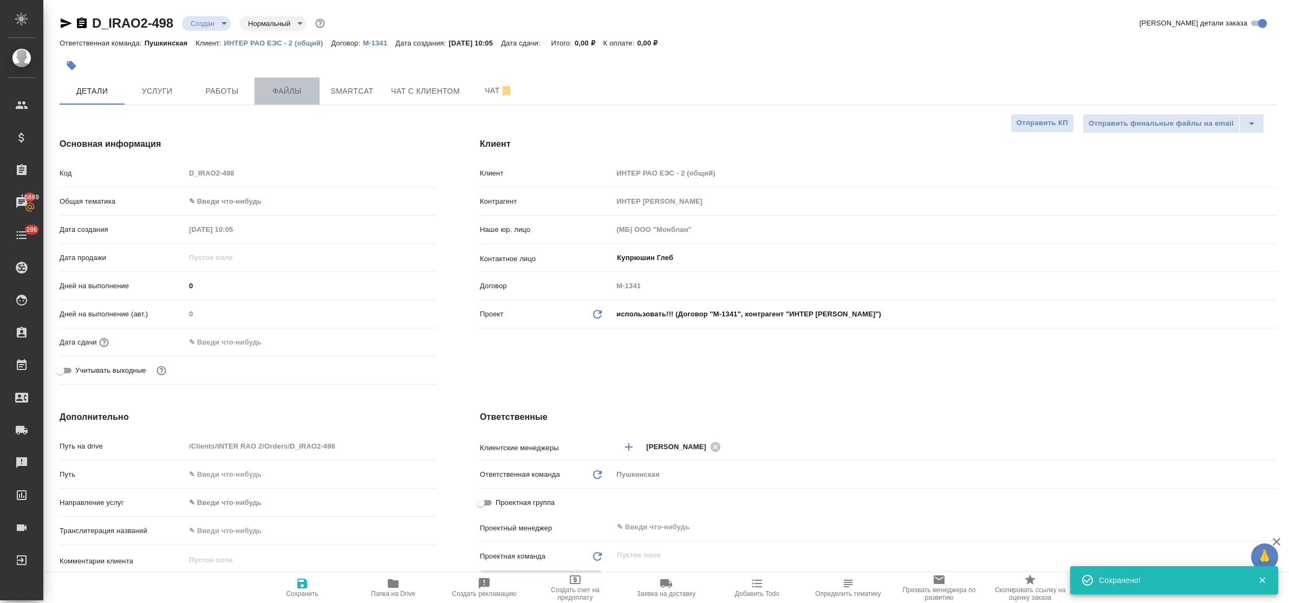
click at [275, 92] on span "Файлы" at bounding box center [287, 92] width 52 height 14
type textarea "x"
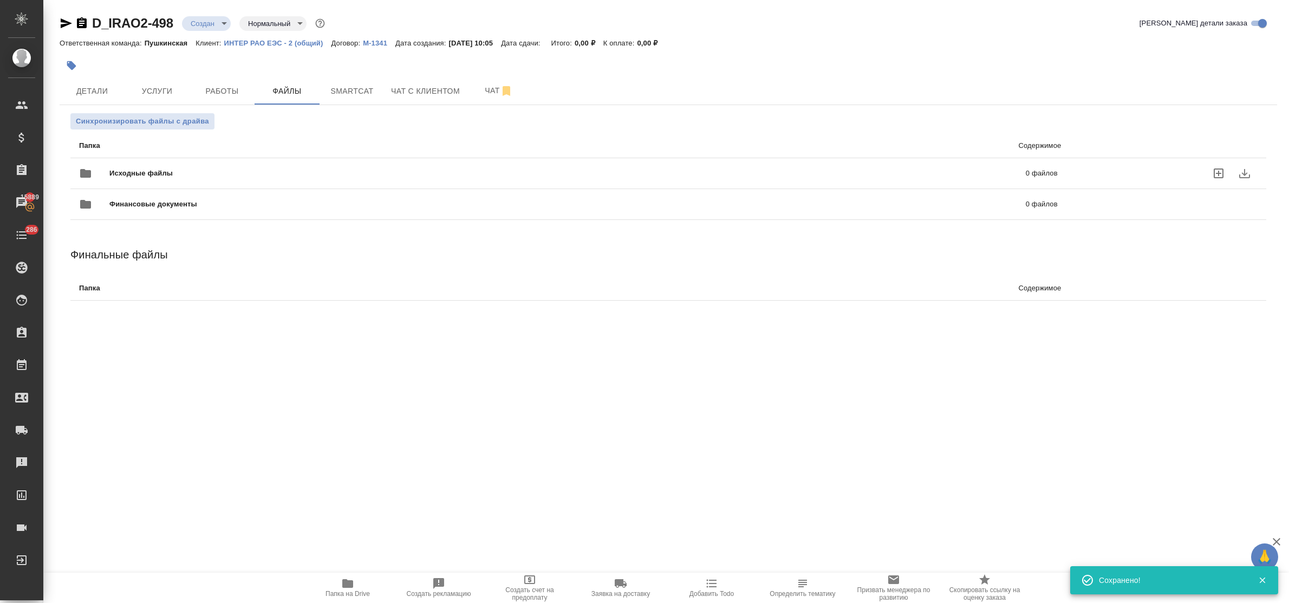
click at [1220, 166] on label "uploadFiles" at bounding box center [1219, 173] width 26 height 26
click at [0, 0] on input "uploadFiles" at bounding box center [0, 0] width 0 height 0
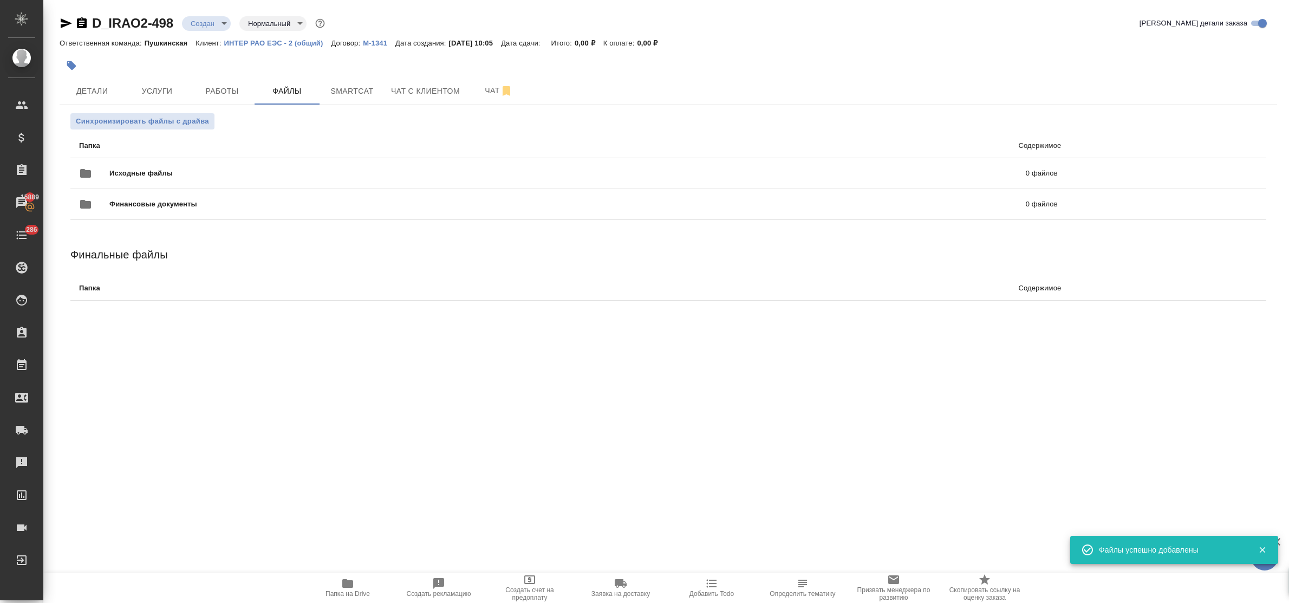
click at [198, 23] on body "🙏 .cls-1 fill:#fff; AWATERA Bulakhova Elena Клиенты Спецификации Заказы 15889 Ч…" at bounding box center [644, 301] width 1289 height 603
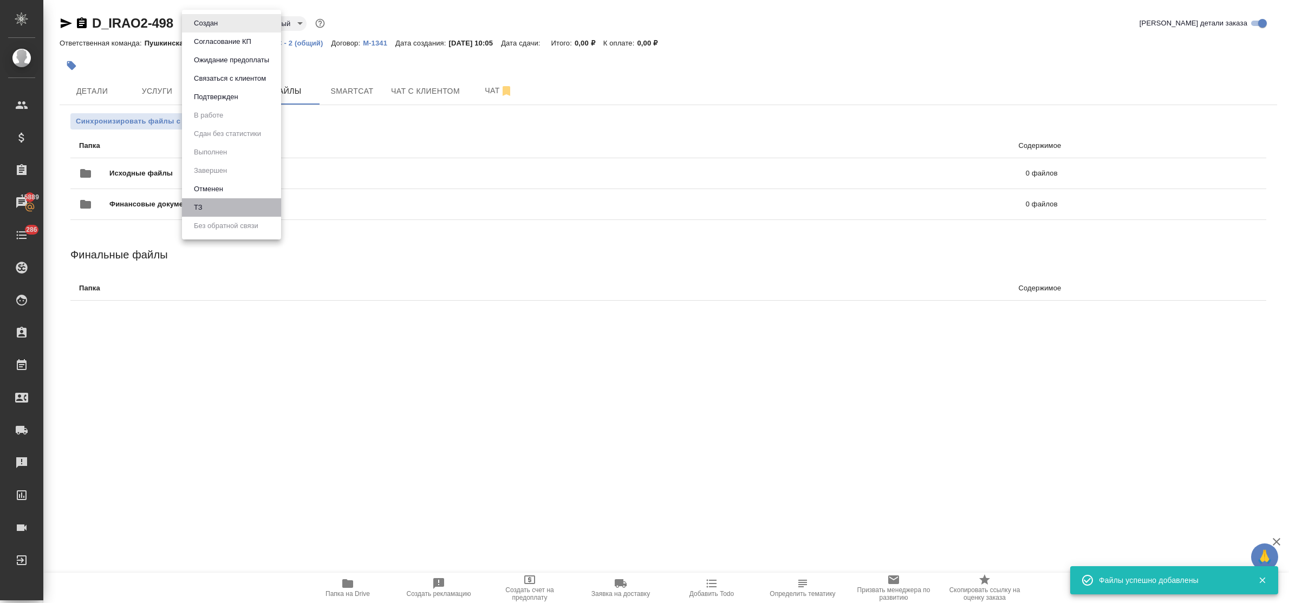
click at [224, 204] on li "ТЗ" at bounding box center [231, 207] width 99 height 18
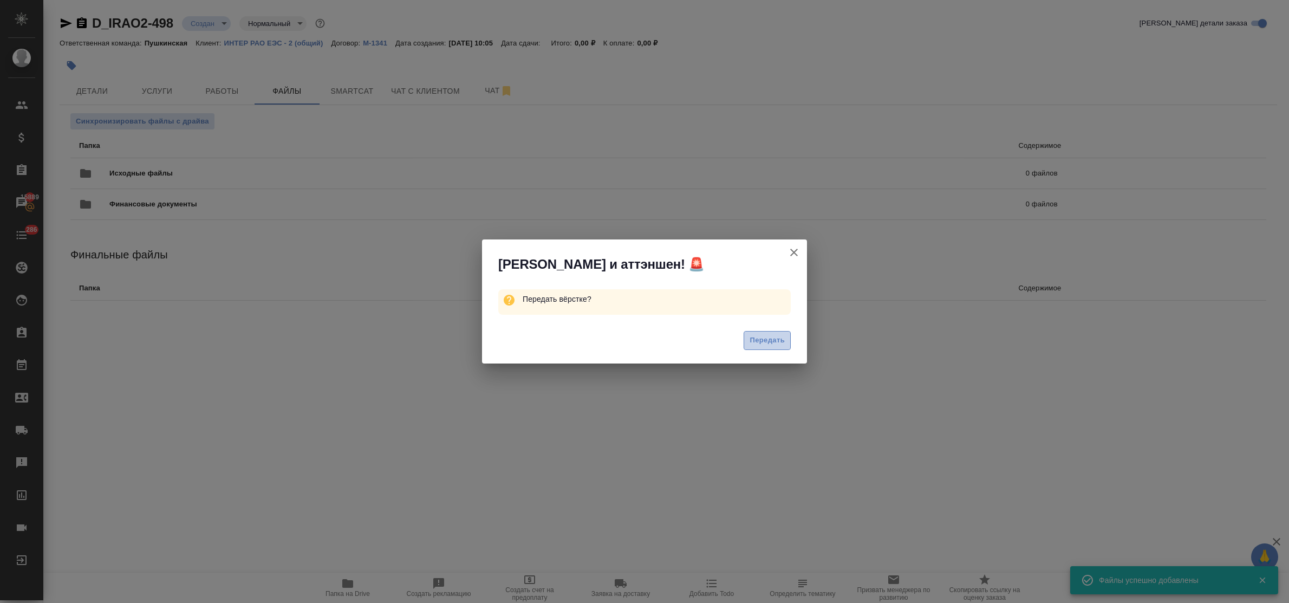
click at [757, 336] on span "Передать" at bounding box center [767, 340] width 35 height 12
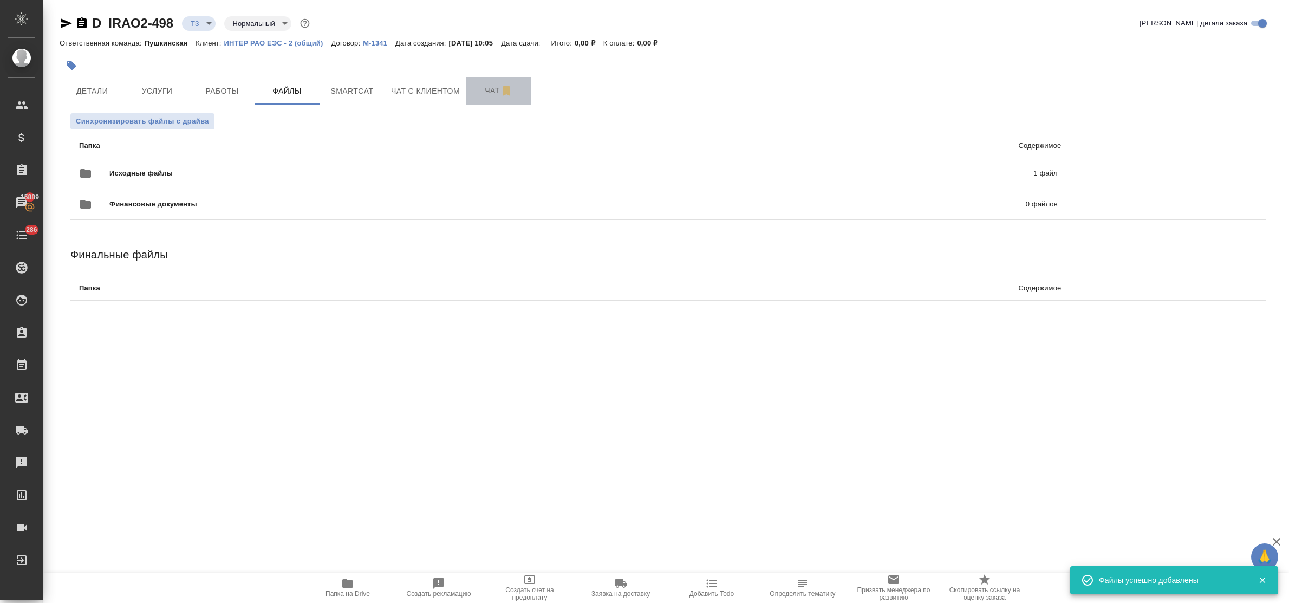
click at [488, 90] on span "Чат" at bounding box center [499, 91] width 52 height 14
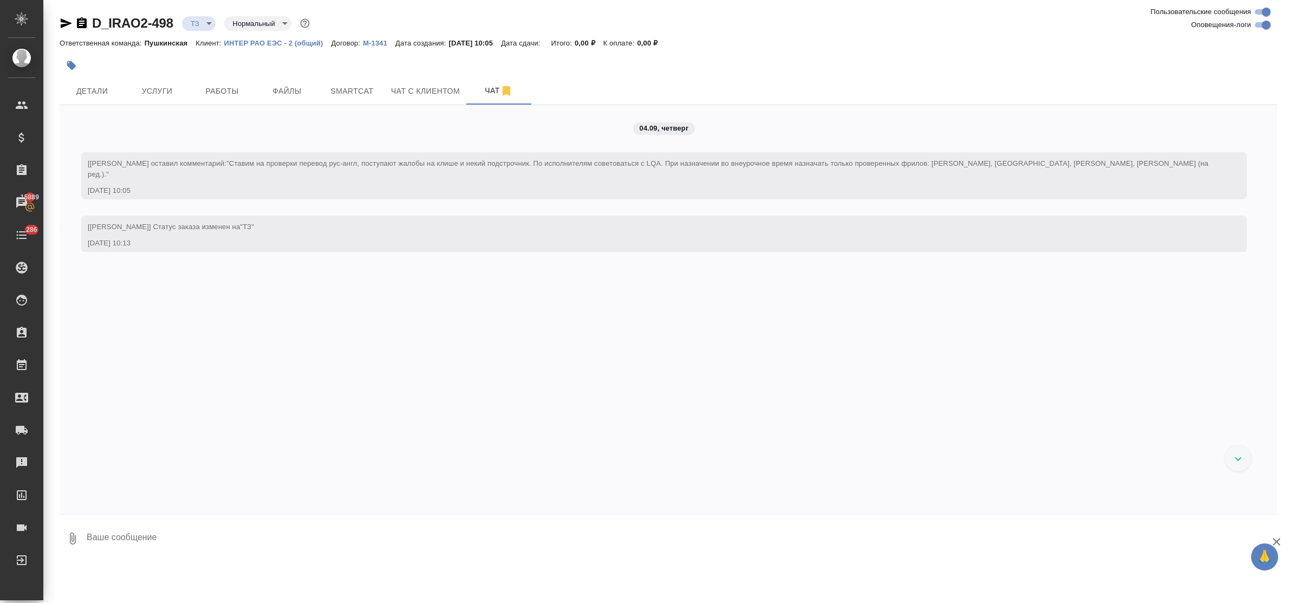
click at [168, 534] on textarea at bounding box center [682, 538] width 1192 height 37
type textarea "приветик! просьба сделать тикет, спасибо!"
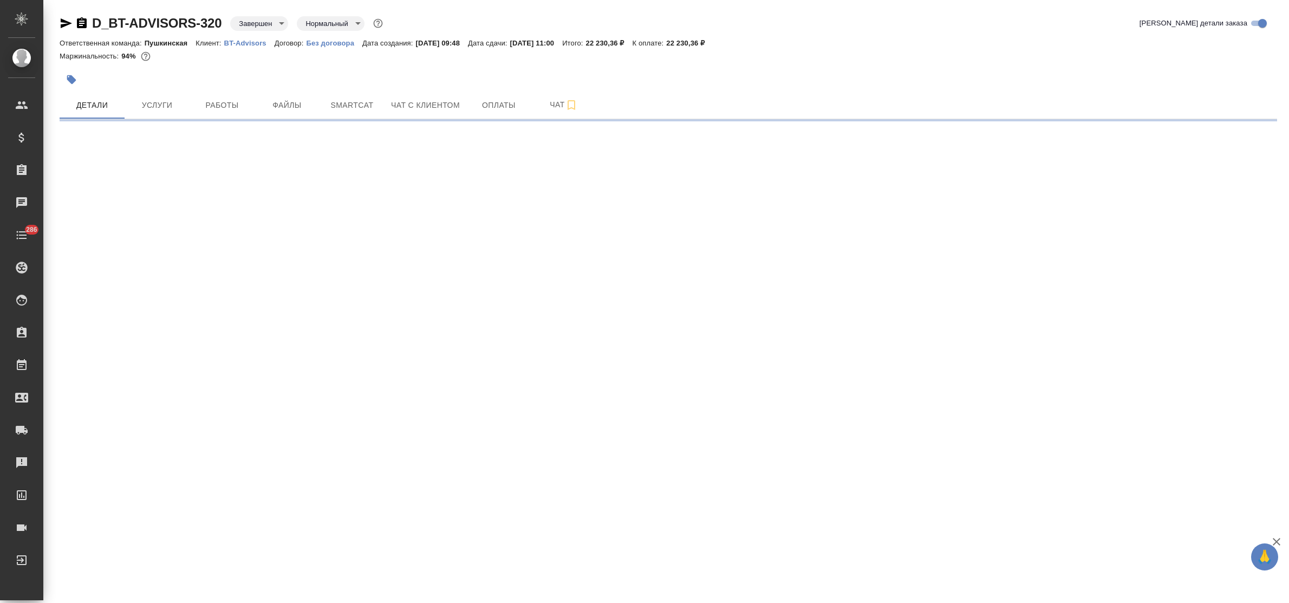
select select "RU"
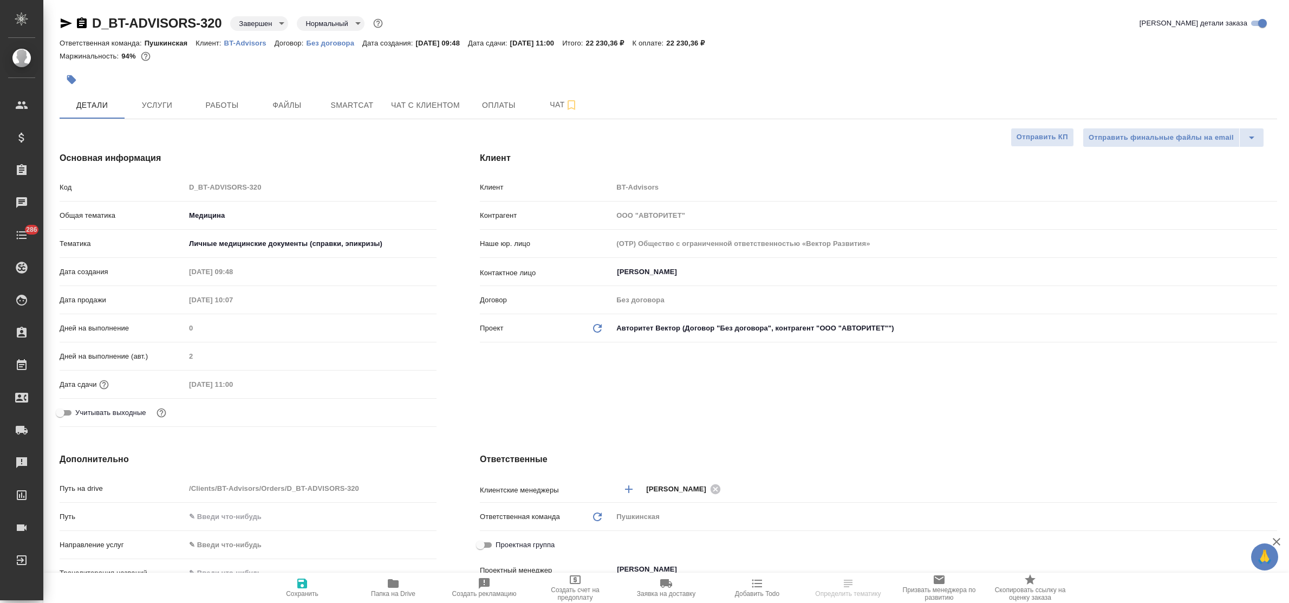
type textarea "x"
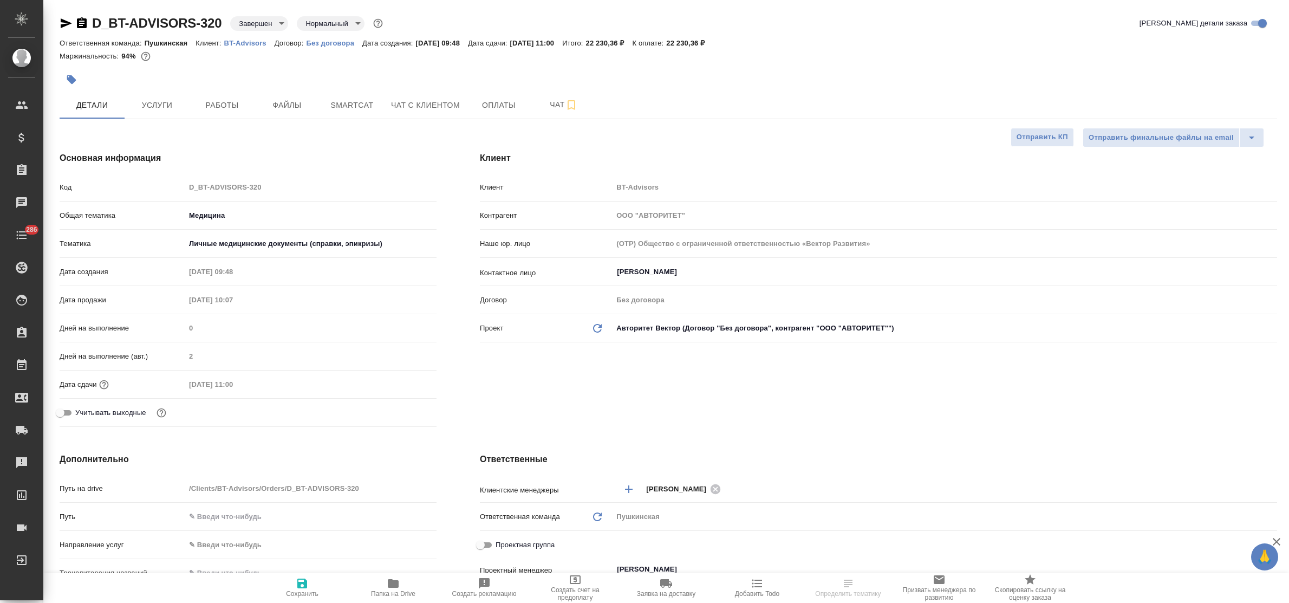
type textarea "x"
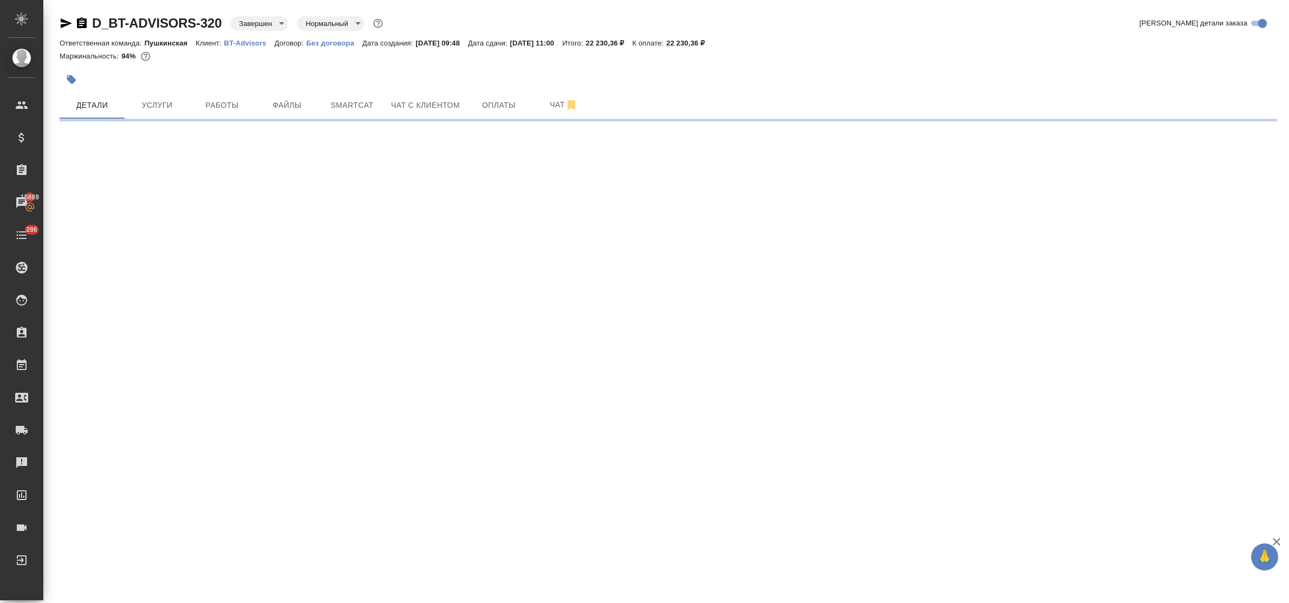
select select "RU"
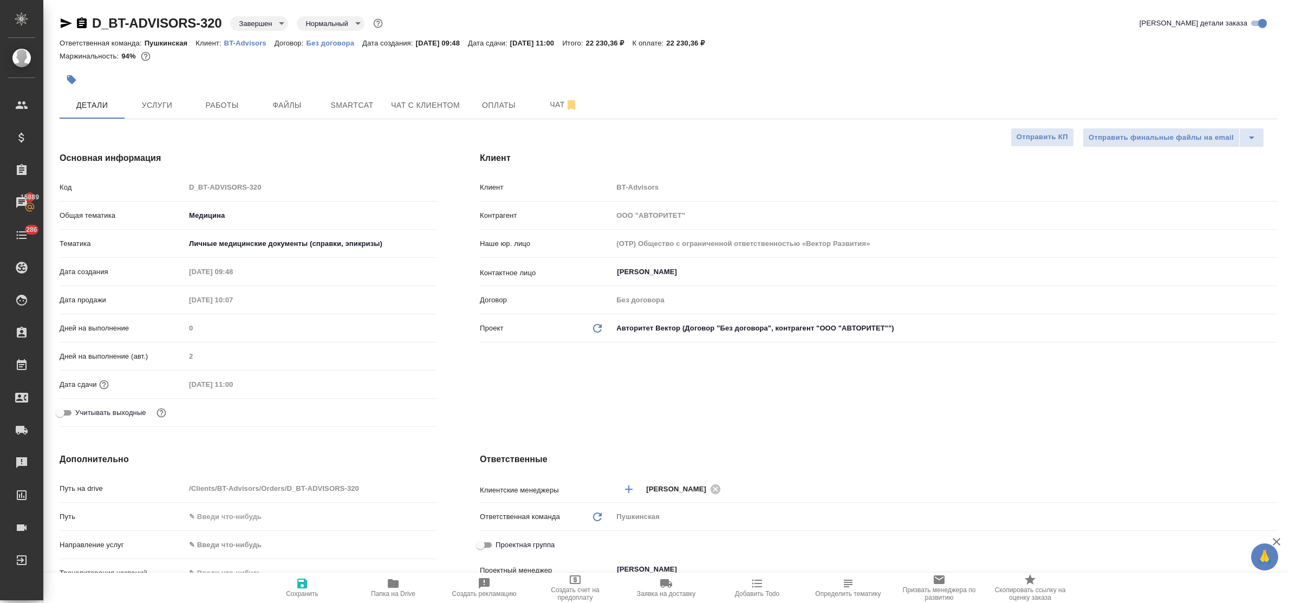
type textarea "x"
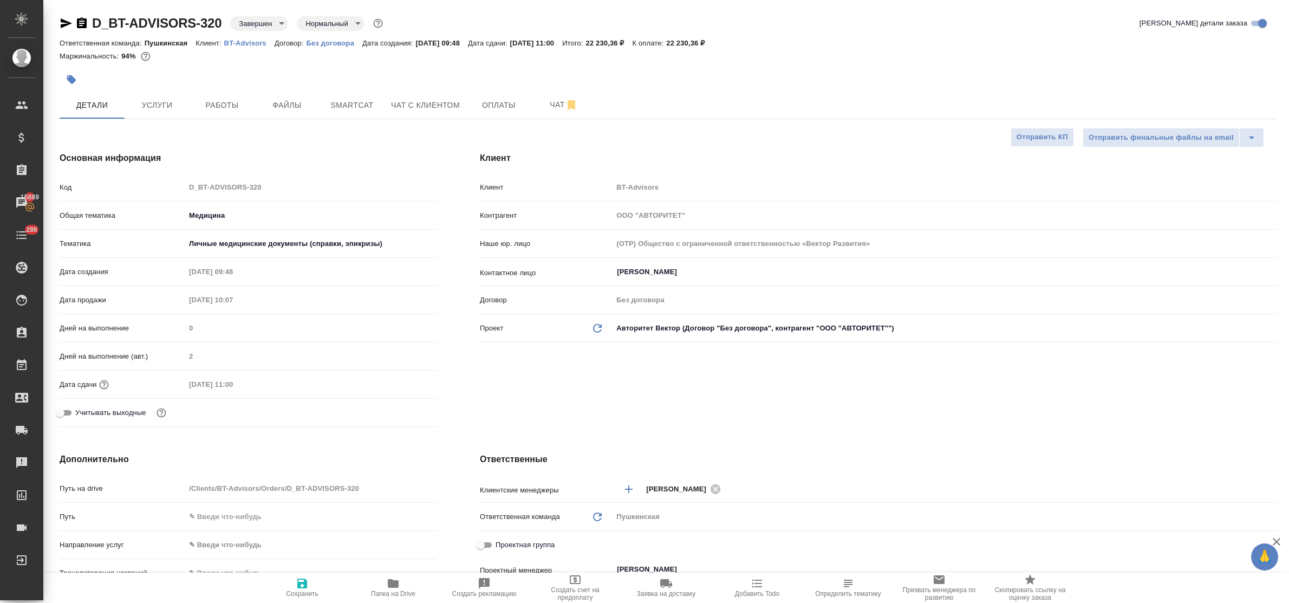
type textarea "x"
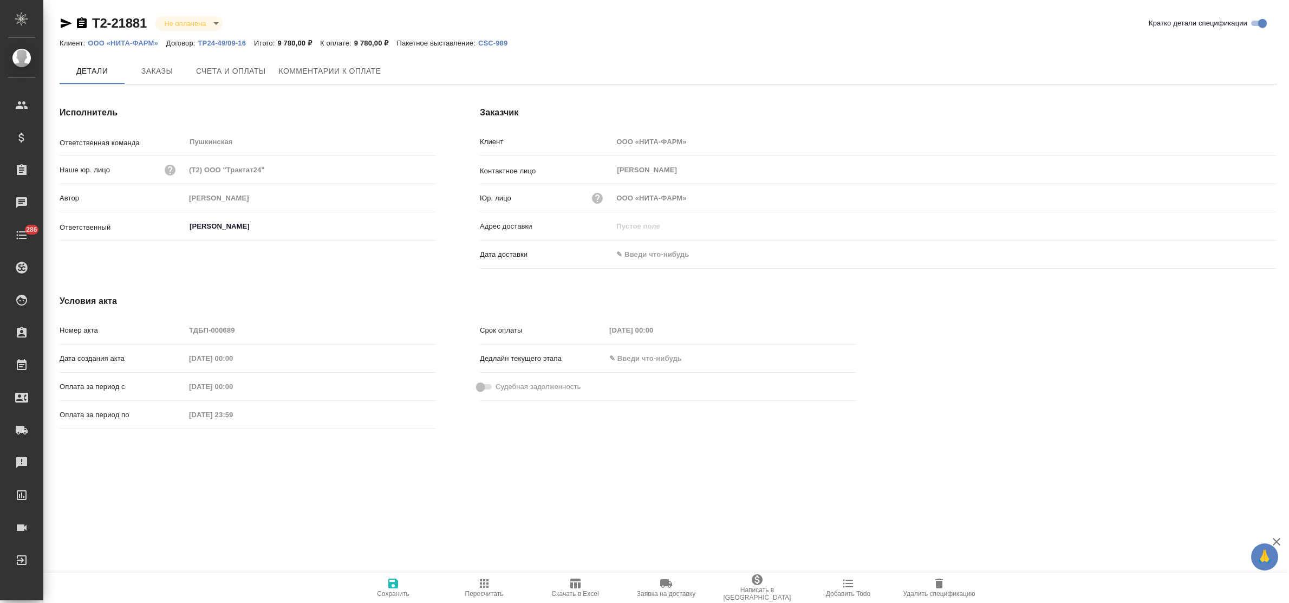
click at [150, 72] on span "Заказы" at bounding box center [157, 71] width 52 height 14
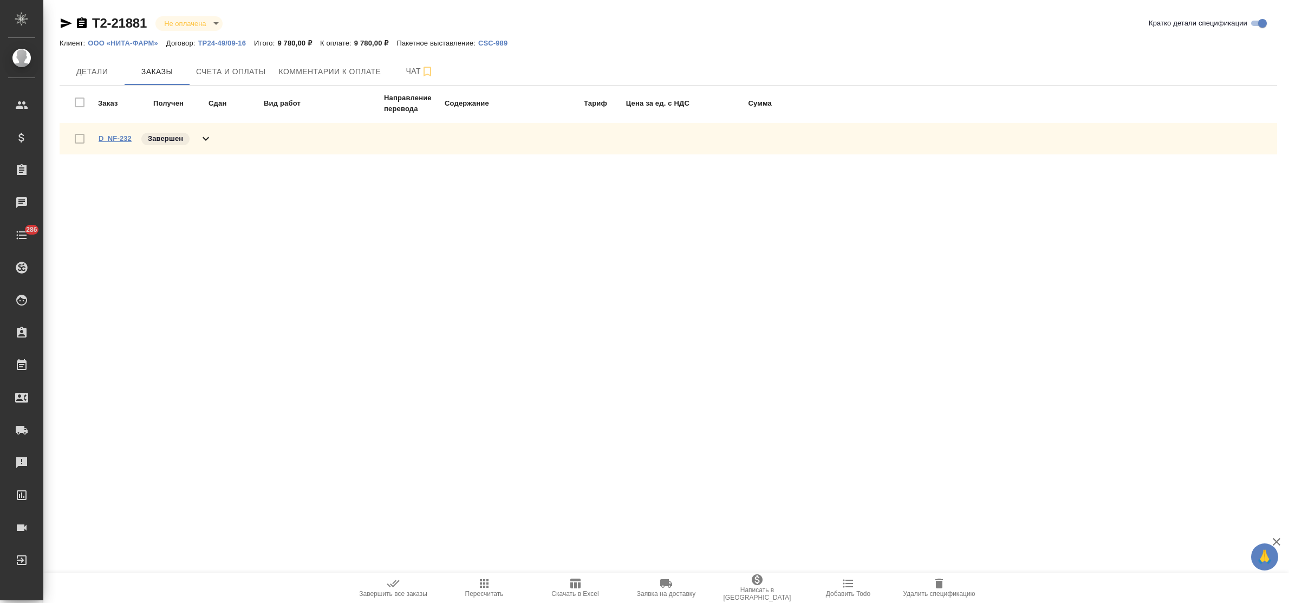
click at [114, 141] on link "D_NF-232" at bounding box center [115, 138] width 33 height 8
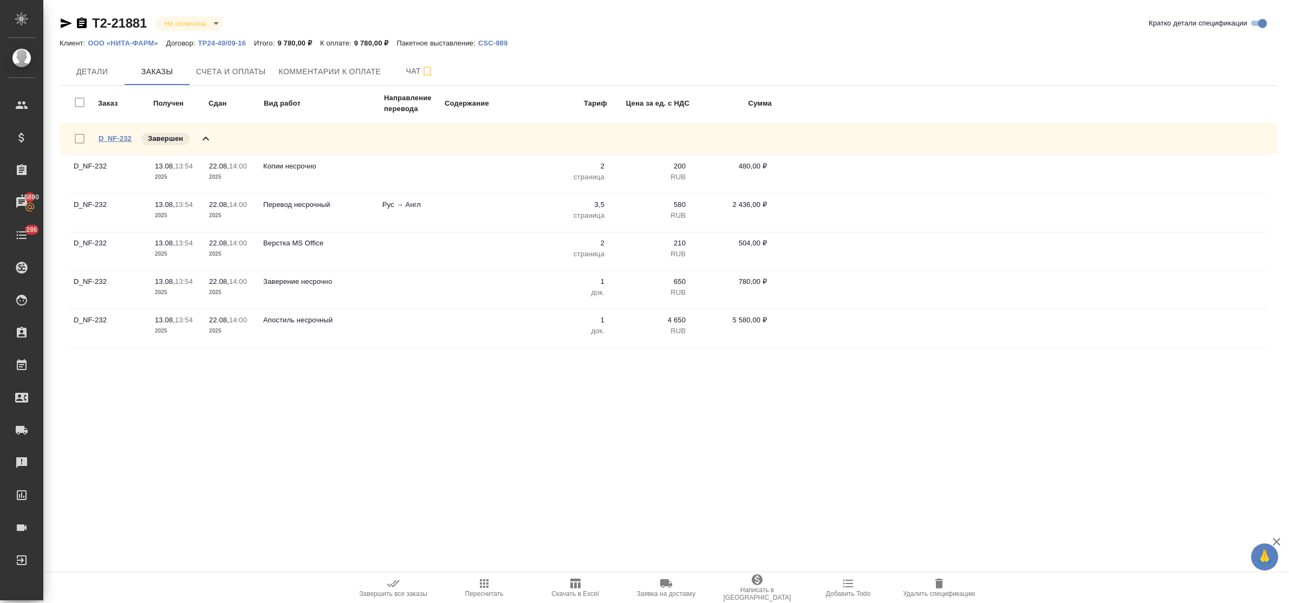
click at [119, 135] on link "D_NF-232" at bounding box center [115, 138] width 33 height 8
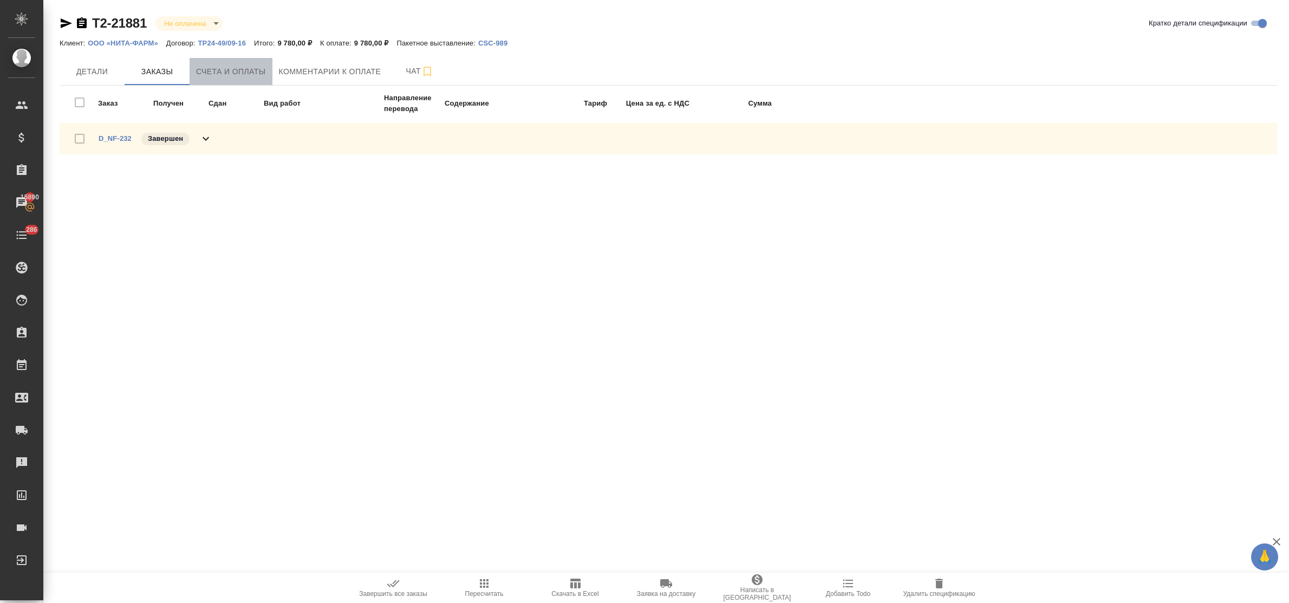
click at [237, 72] on span "Счета и оплаты" at bounding box center [231, 72] width 70 height 14
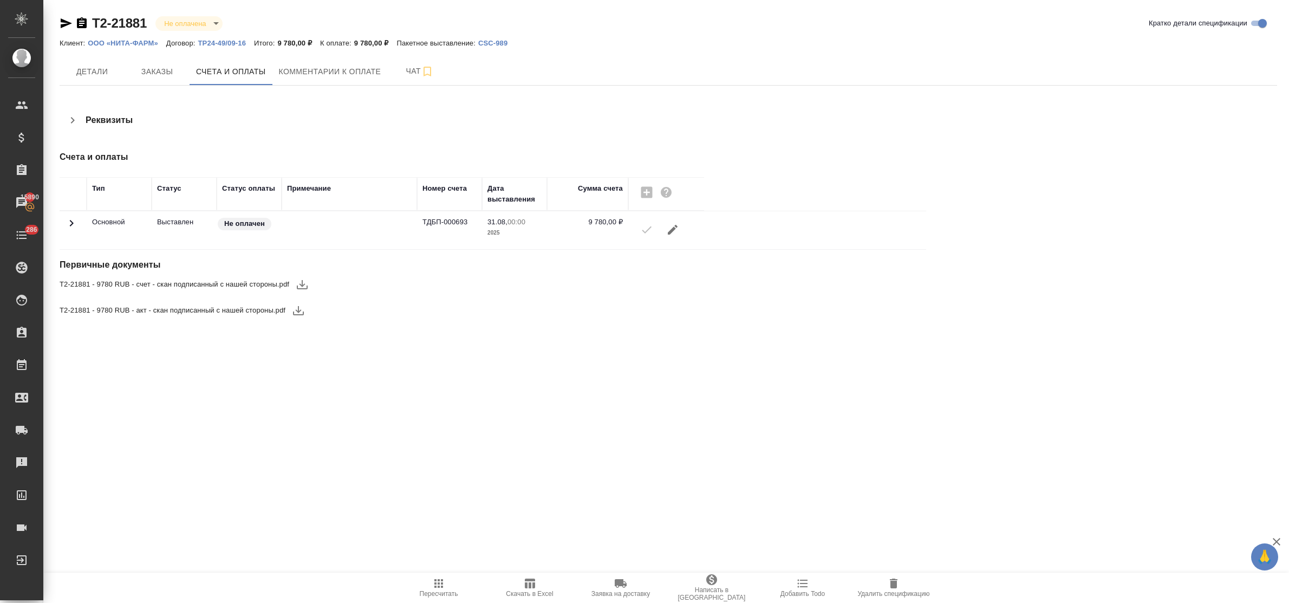
click at [301, 283] on icon "button" at bounding box center [302, 284] width 13 height 13
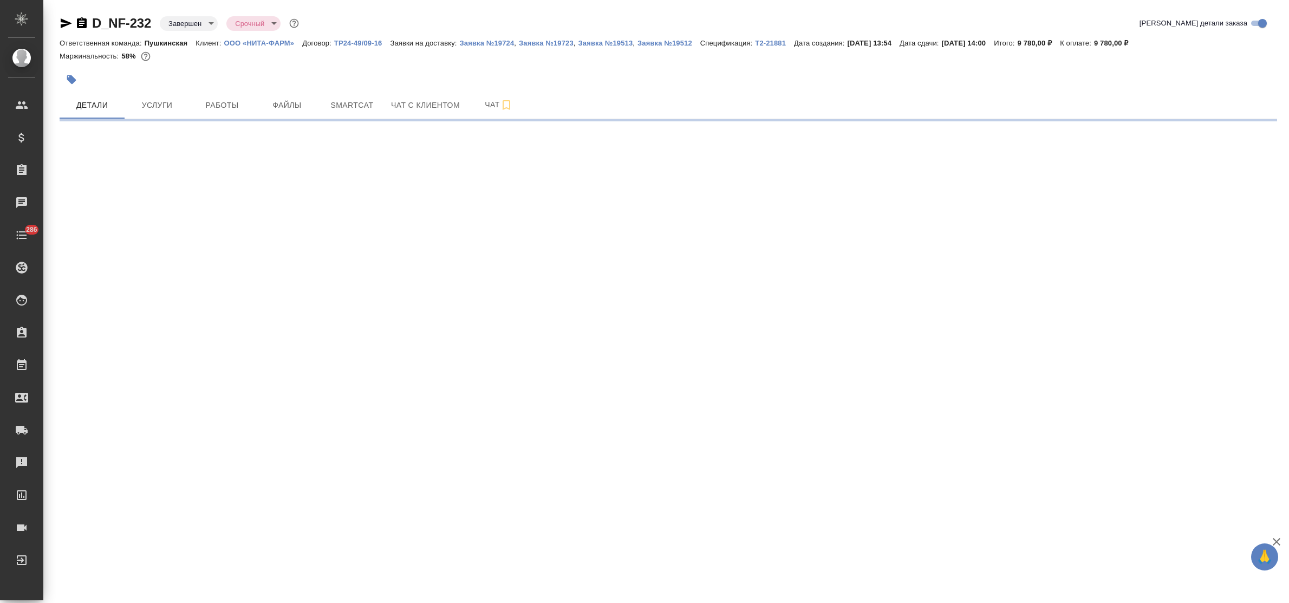
select select "RU"
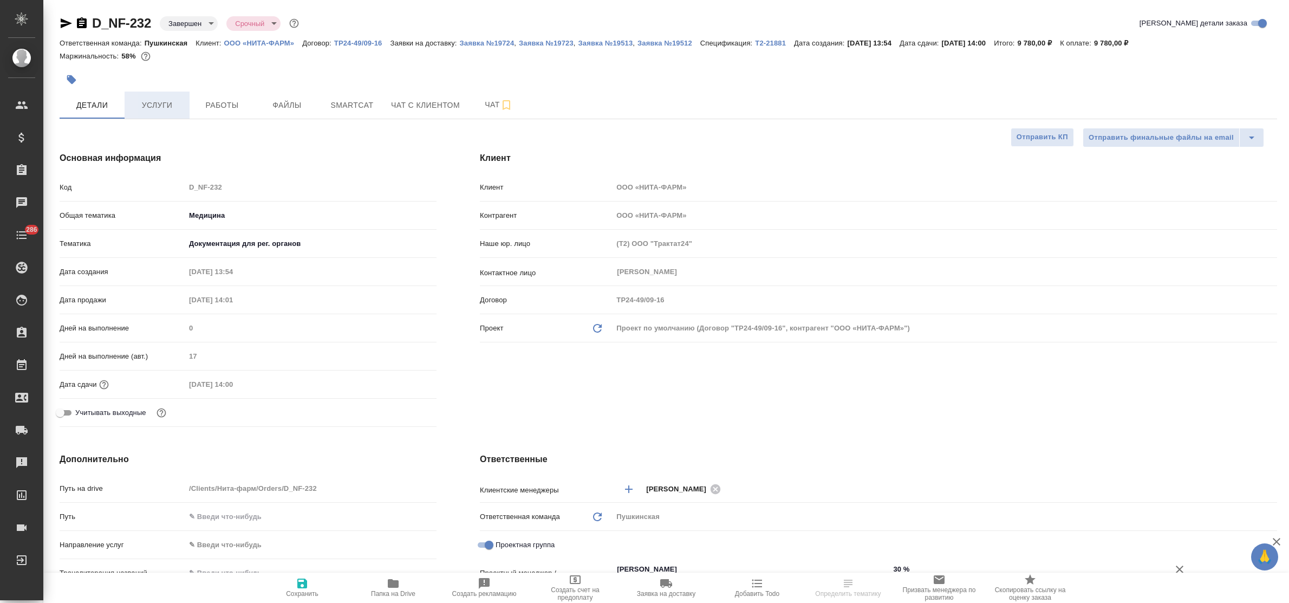
type textarea "x"
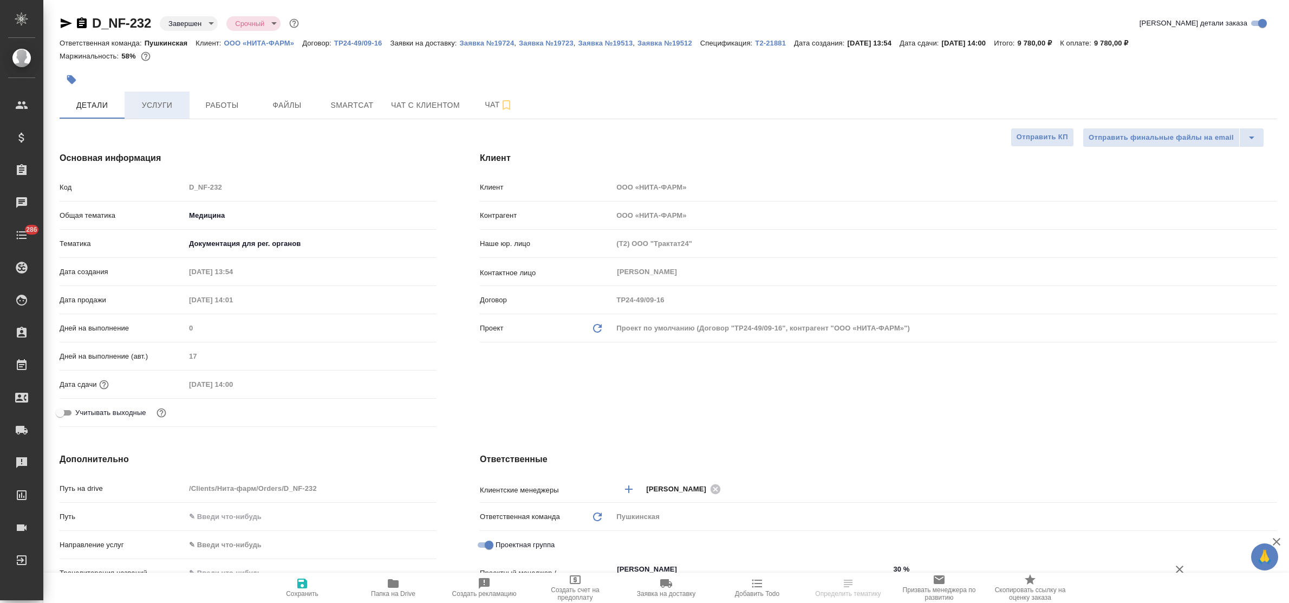
type textarea "x"
click at [161, 101] on span "Услуги" at bounding box center [157, 106] width 52 height 14
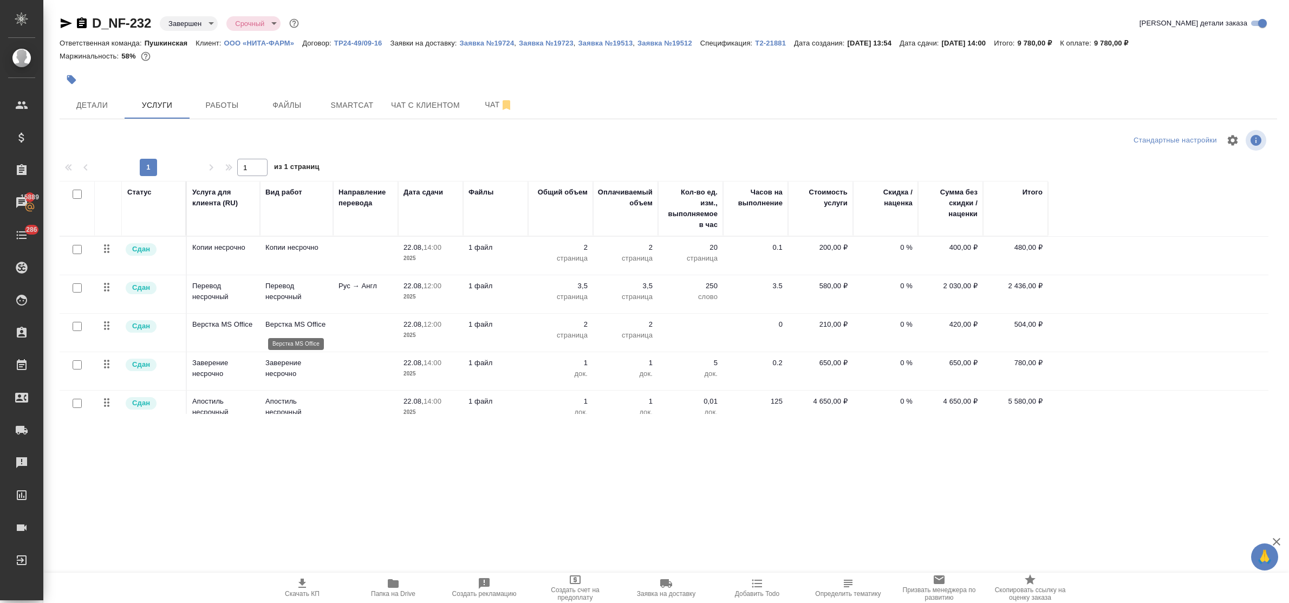
click at [271, 326] on p "Верстка MS Office" at bounding box center [296, 324] width 62 height 11
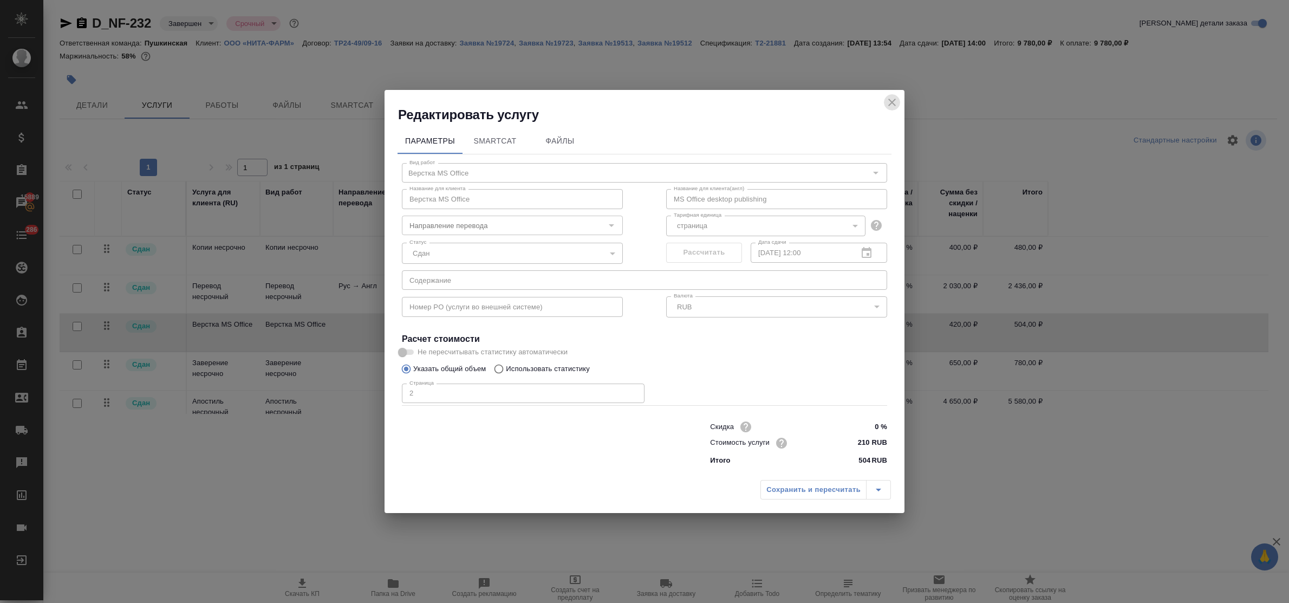
click at [887, 102] on icon "close" at bounding box center [892, 102] width 13 height 13
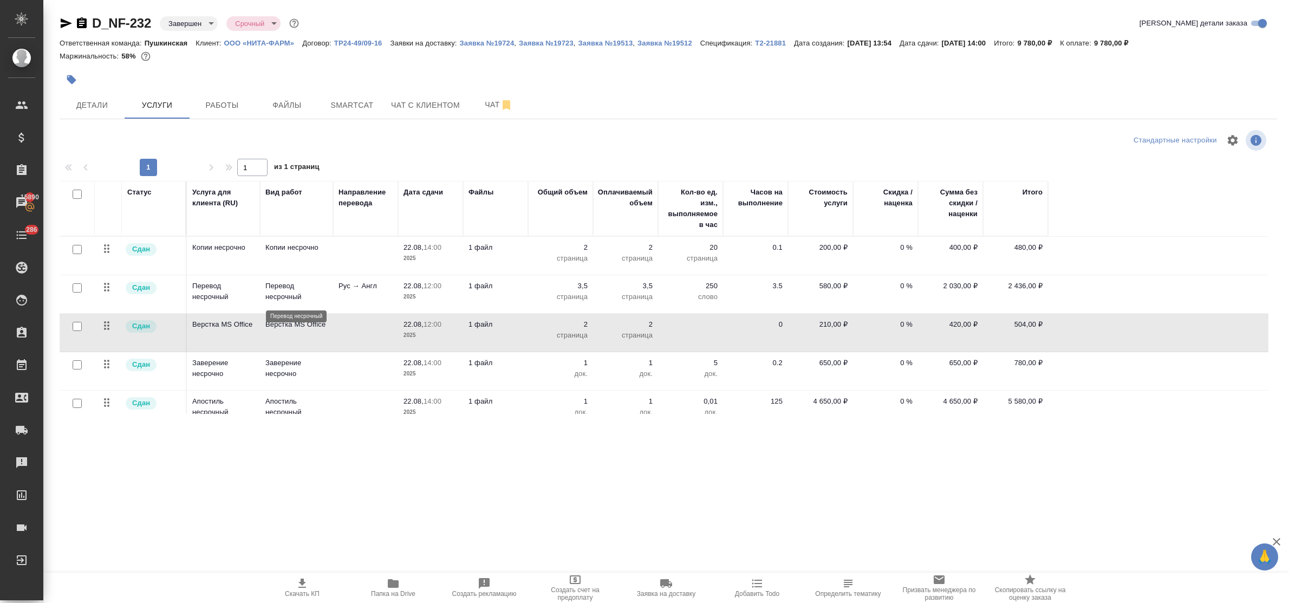
click at [282, 291] on p "Перевод несрочный" at bounding box center [296, 292] width 62 height 22
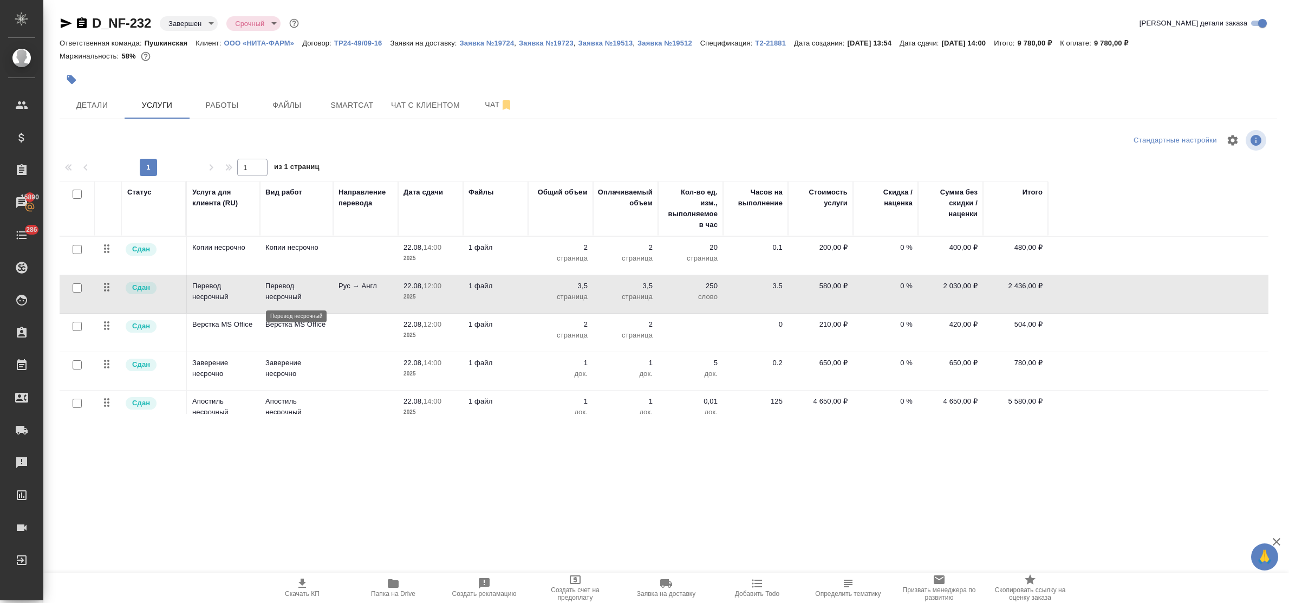
click at [282, 291] on p "Перевод несрочный" at bounding box center [296, 292] width 62 height 22
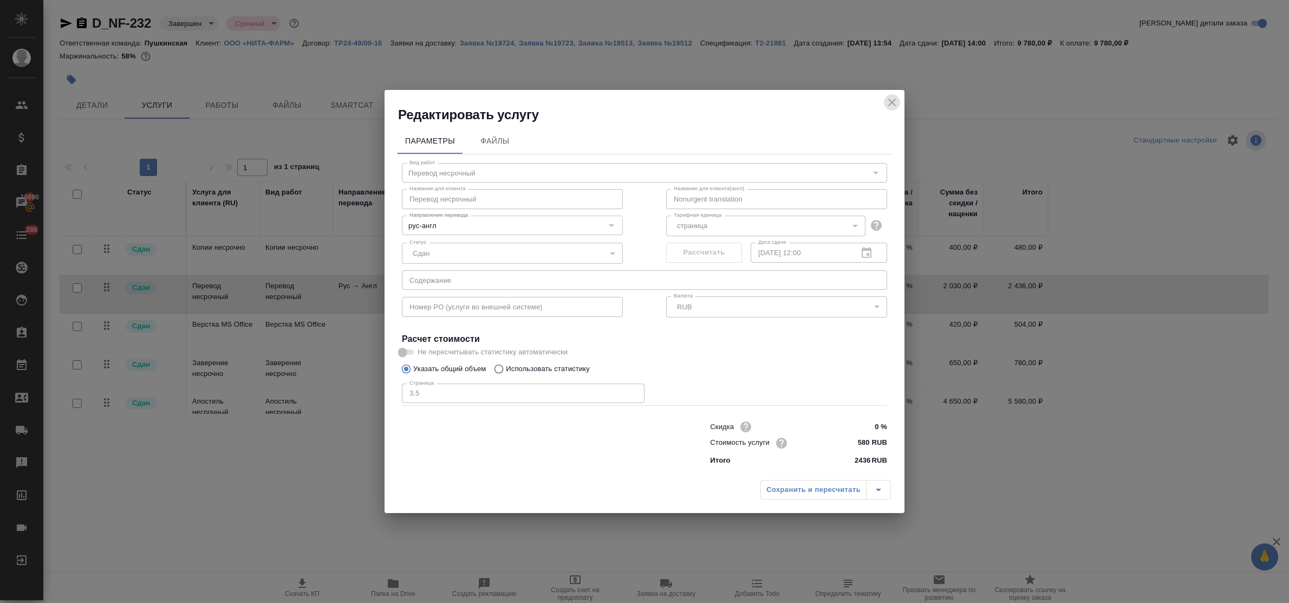
click at [895, 102] on icon "close" at bounding box center [892, 102] width 13 height 13
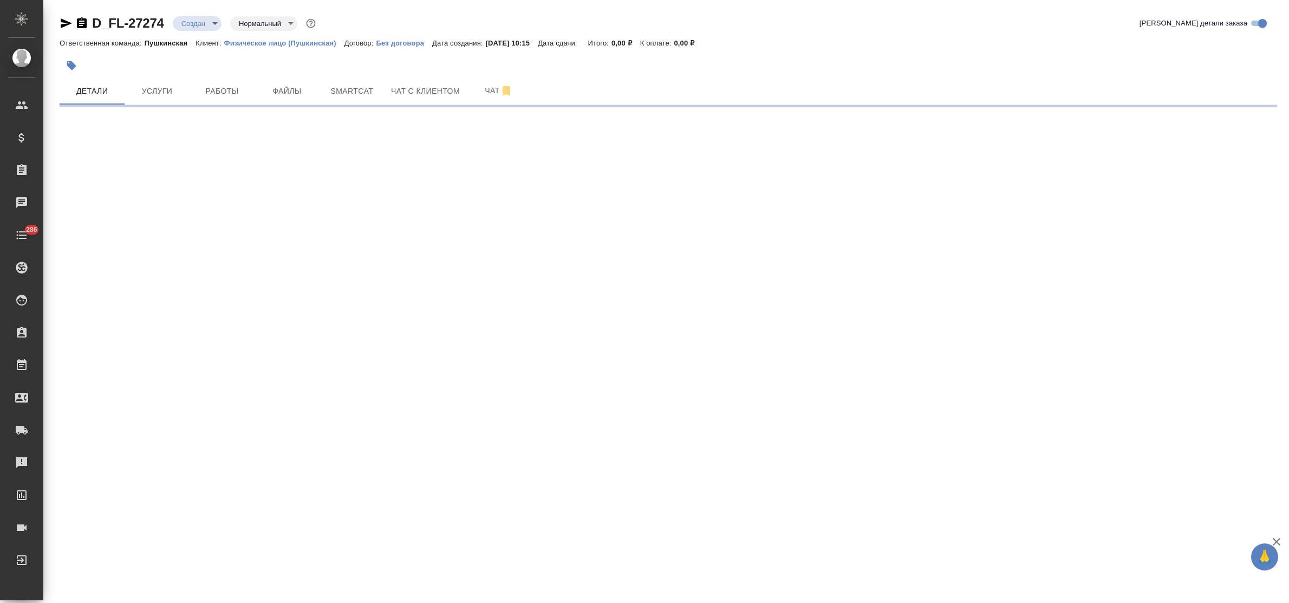
select select "RU"
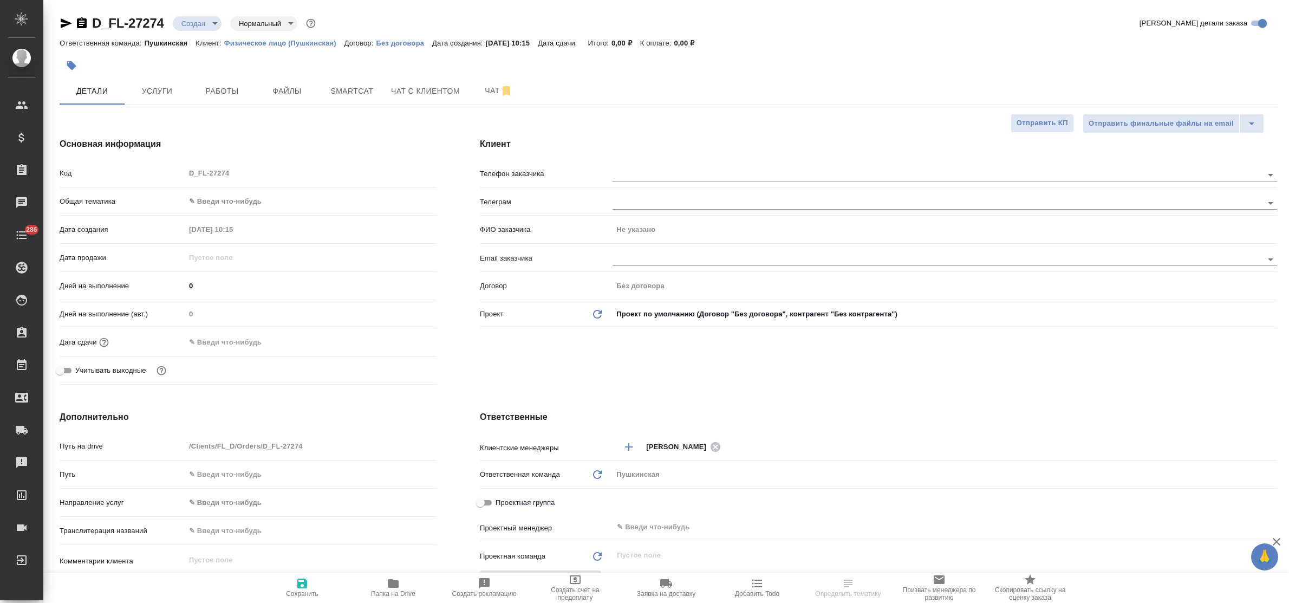
type textarea "x"
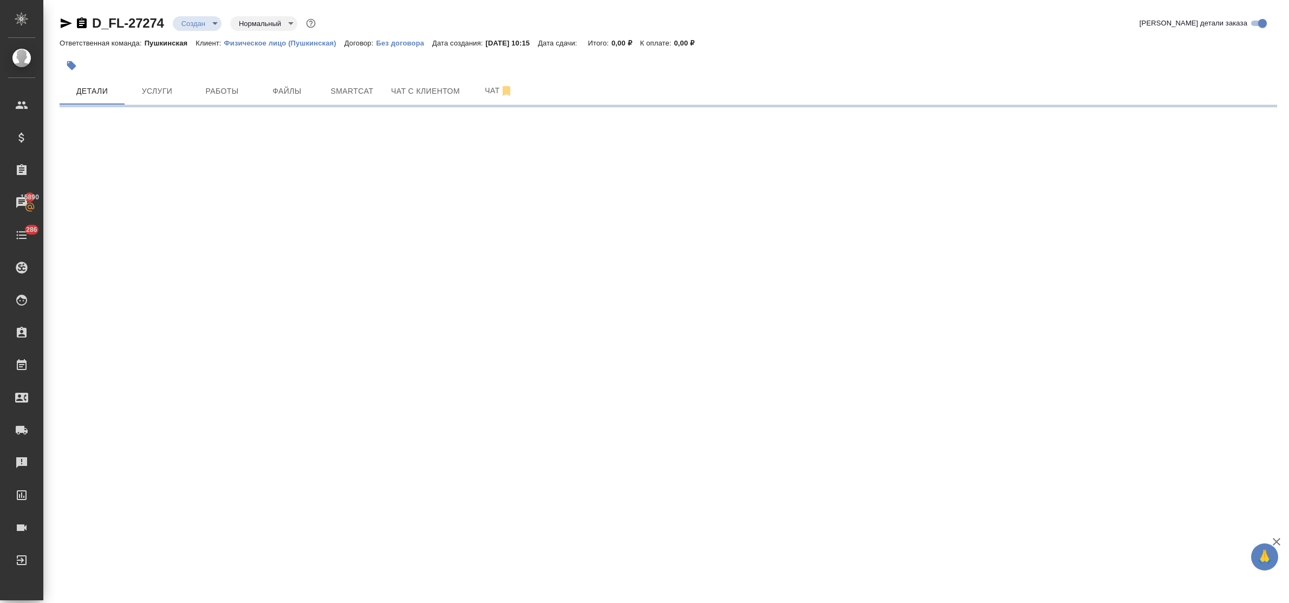
select select "RU"
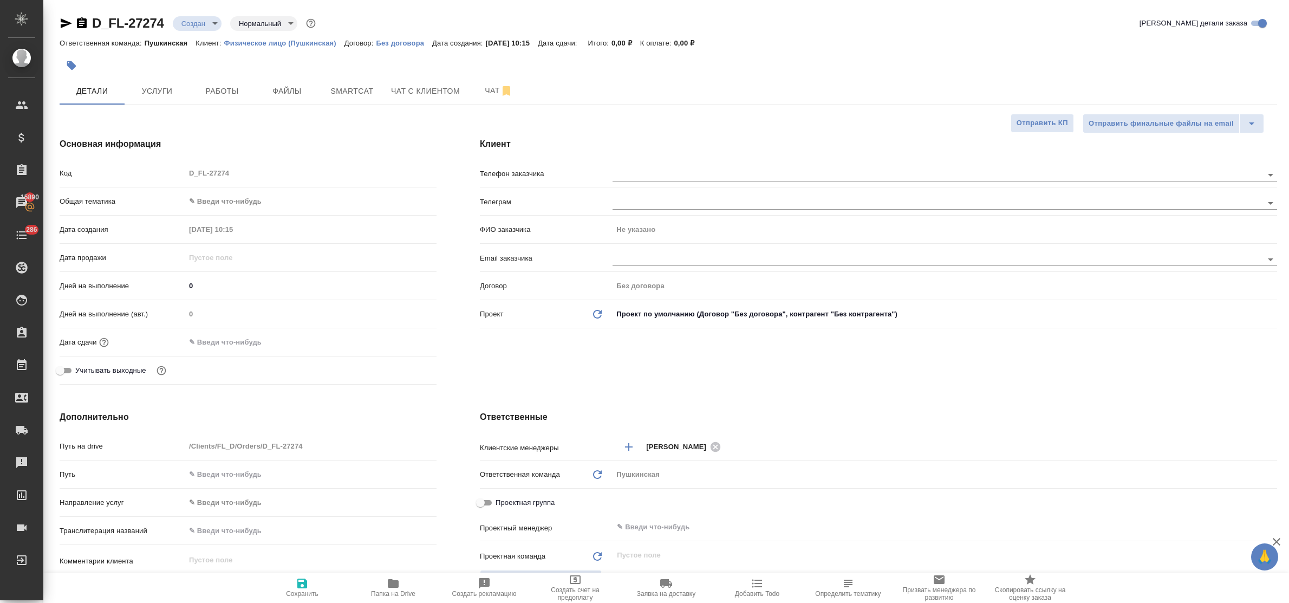
type textarea "x"
click at [293, 91] on span "Файлы" at bounding box center [287, 92] width 52 height 14
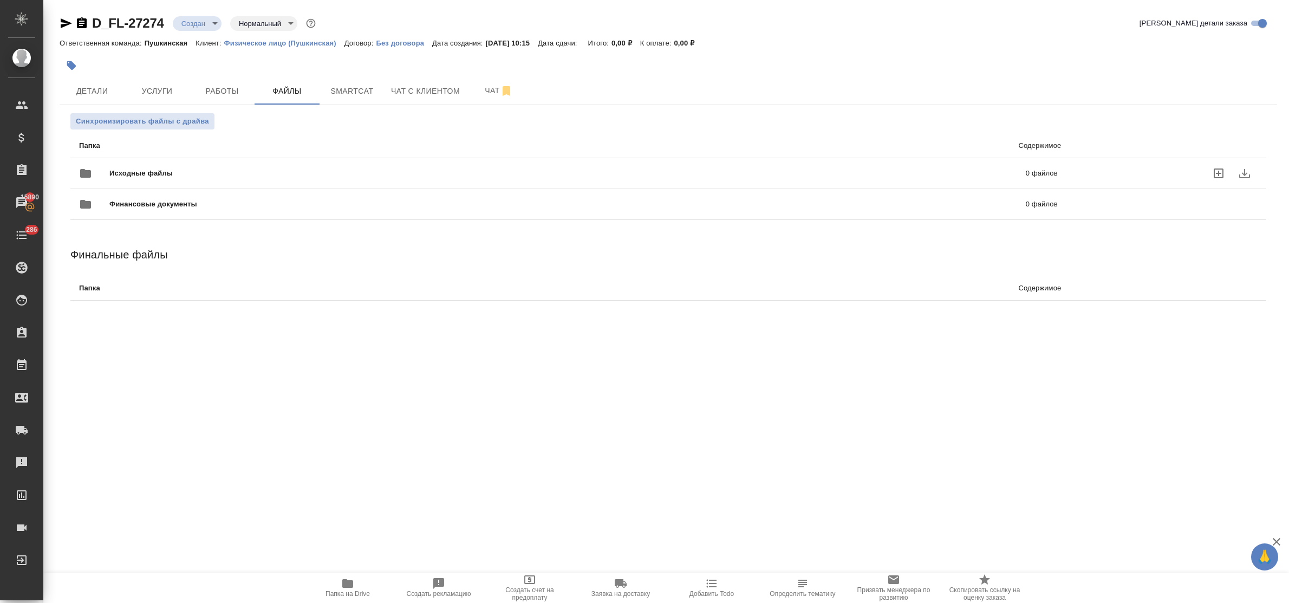
click at [1219, 171] on icon "uploadFiles" at bounding box center [1218, 173] width 13 height 13
click at [0, 0] on input "uploadFiles" at bounding box center [0, 0] width 0 height 0
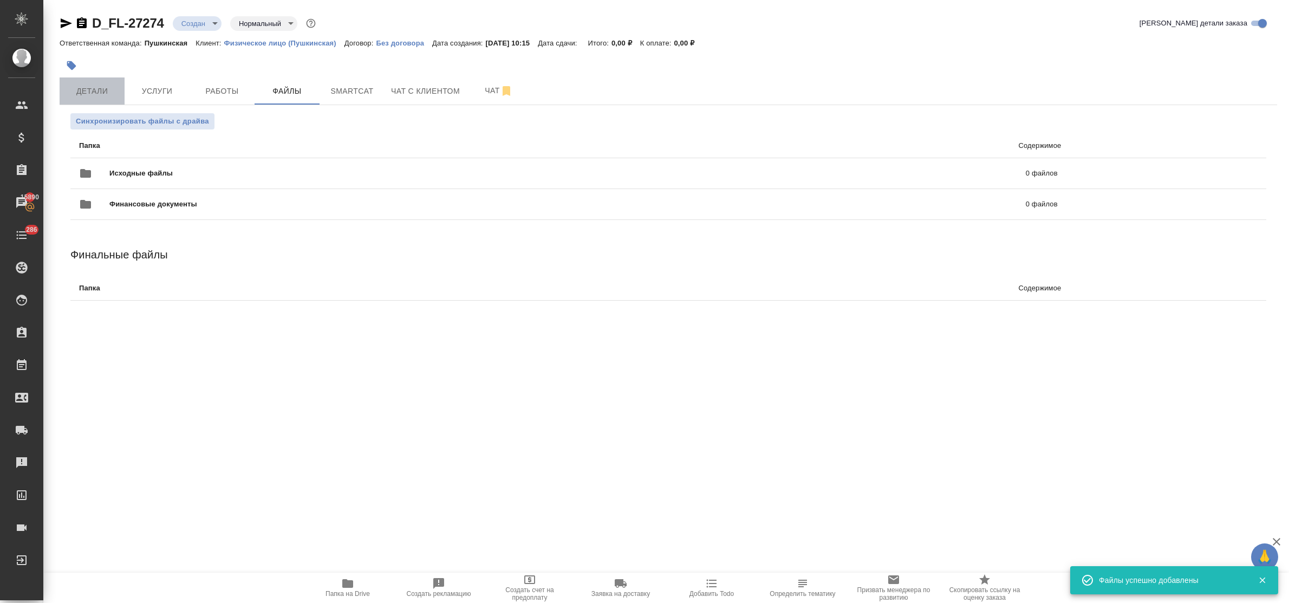
click at [107, 90] on span "Детали" at bounding box center [92, 92] width 52 height 14
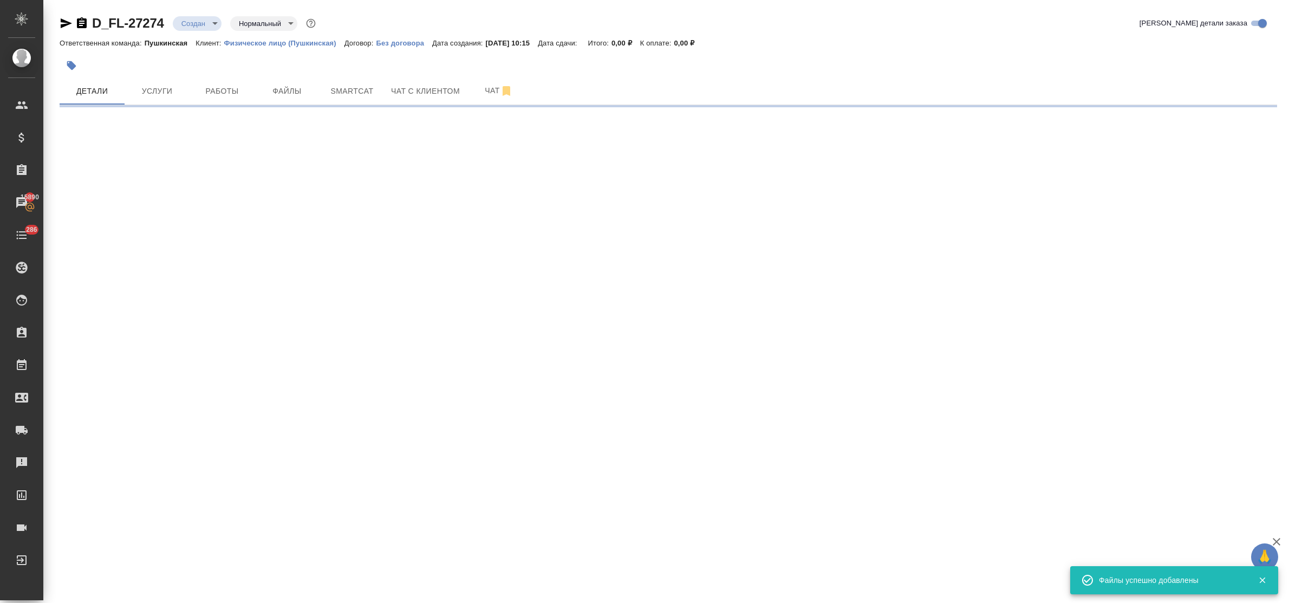
select select "RU"
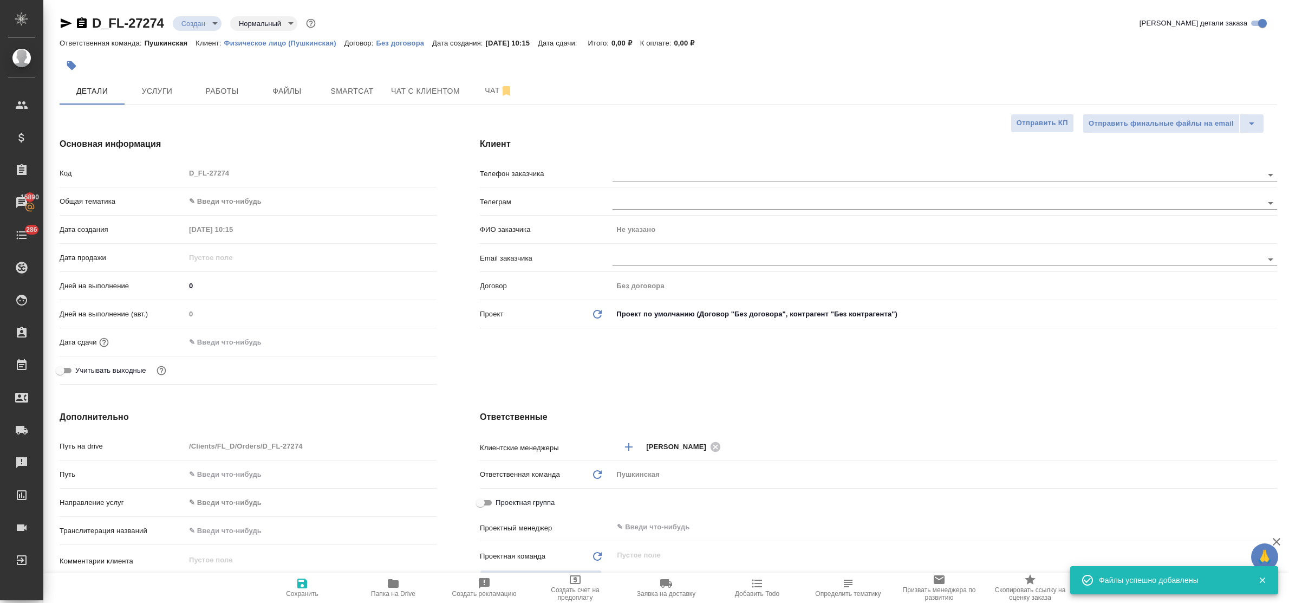
type textarea "x"
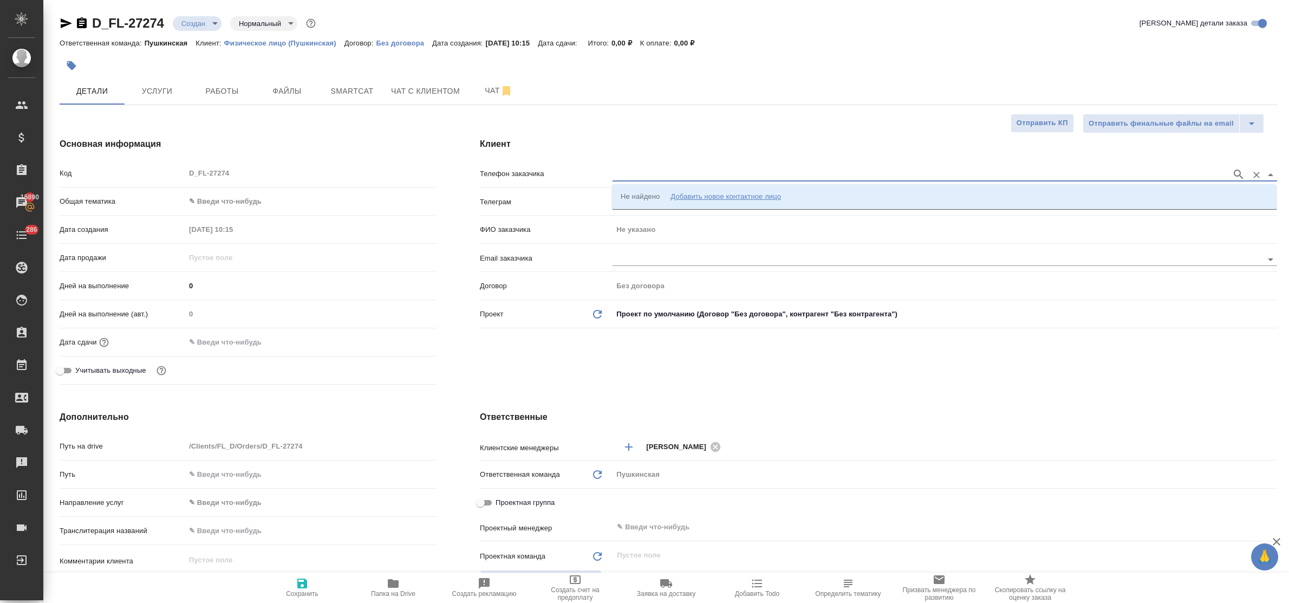
click at [669, 172] on input "text" at bounding box center [920, 174] width 614 height 13
click at [698, 193] on div "Добавить новое контактное лицо" at bounding box center [726, 196] width 111 height 11
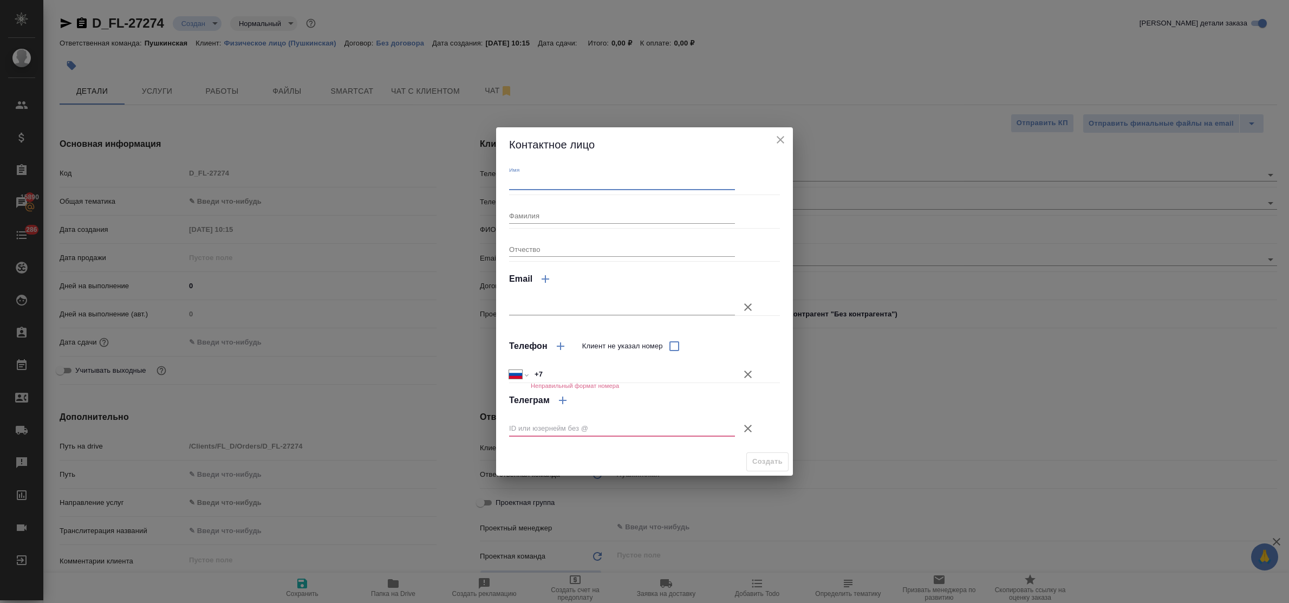
click at [599, 183] on input "Имя" at bounding box center [622, 182] width 226 height 15
type input "Олег"
click at [551, 378] on input "+7" at bounding box center [633, 375] width 204 height 16
type input "+7 985 233 62 17"
click at [751, 425] on icon "button" at bounding box center [748, 429] width 8 height 8
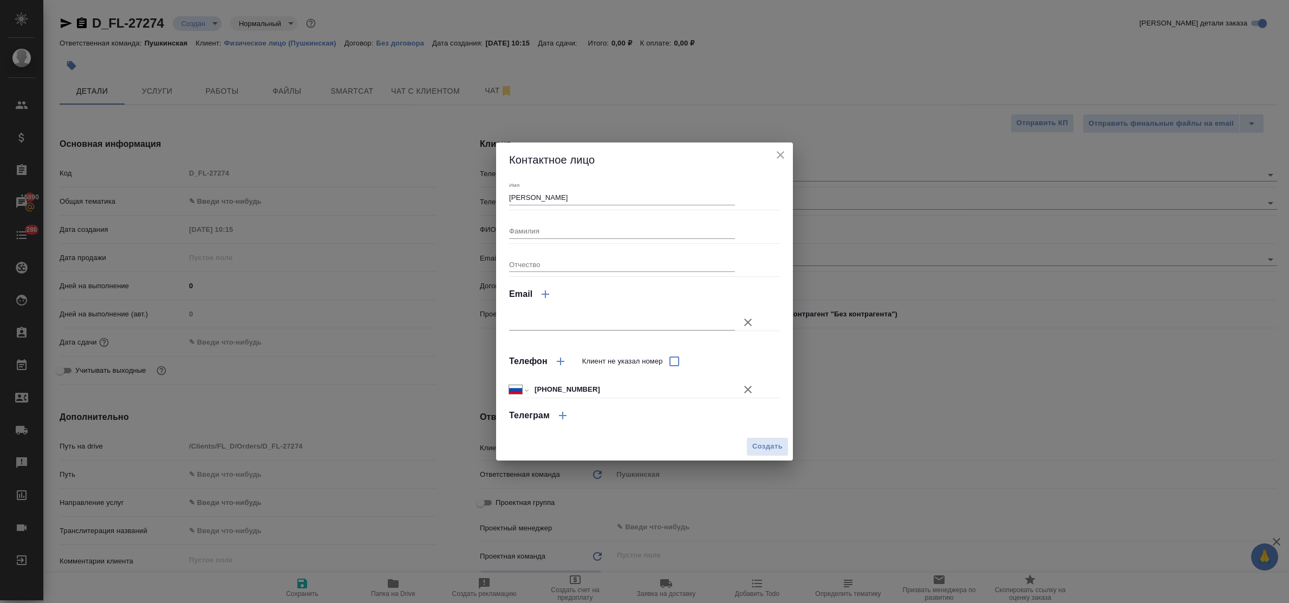
click at [762, 445] on span "Создать" at bounding box center [767, 446] width 30 height 12
type input "Олег"
type textarea "x"
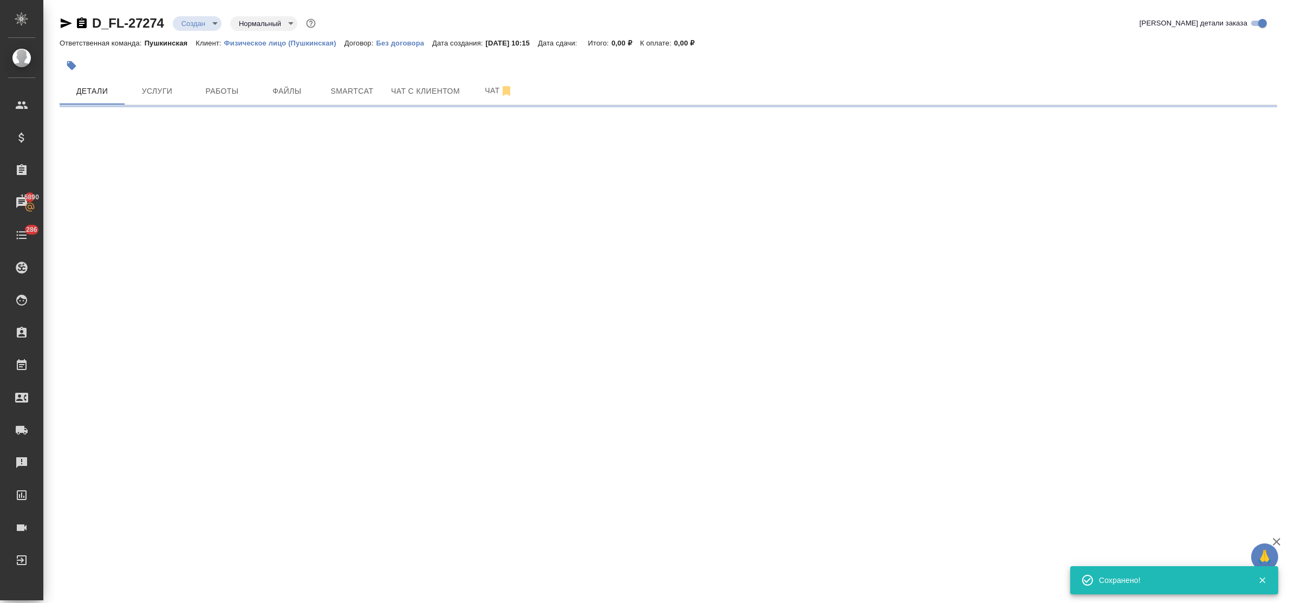
type input "holyTrinity"
select select "RU"
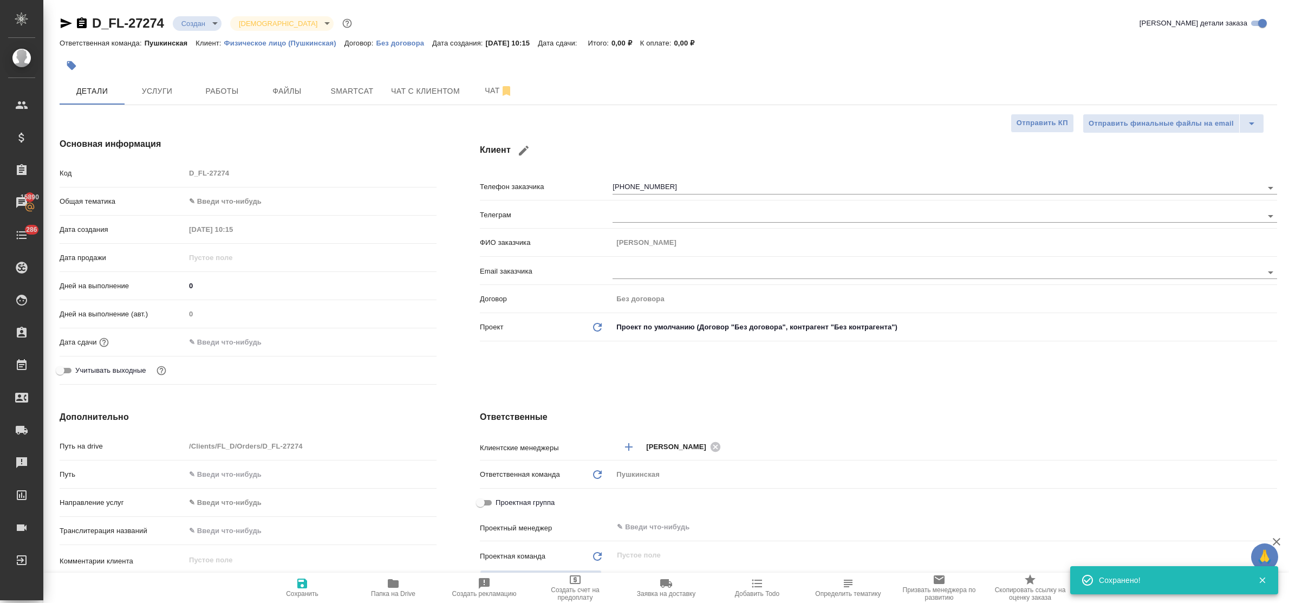
type textarea "x"
click at [231, 198] on body "🙏 .cls-1 fill:#fff; AWATERA Bulakhova Elena Клиенты Спецификации Заказы 15890 Ч…" at bounding box center [644, 301] width 1289 height 603
click at [261, 300] on li "Юридическая/Финансовая" at bounding box center [310, 305] width 251 height 17
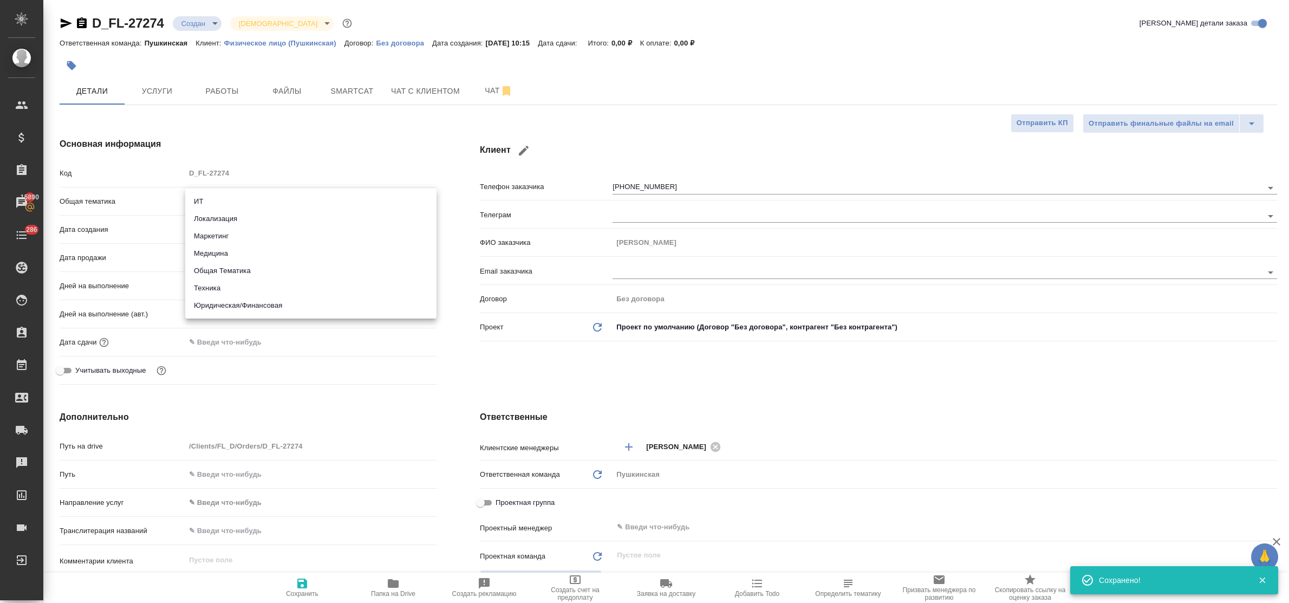
type input "yr-fn"
type textarea "x"
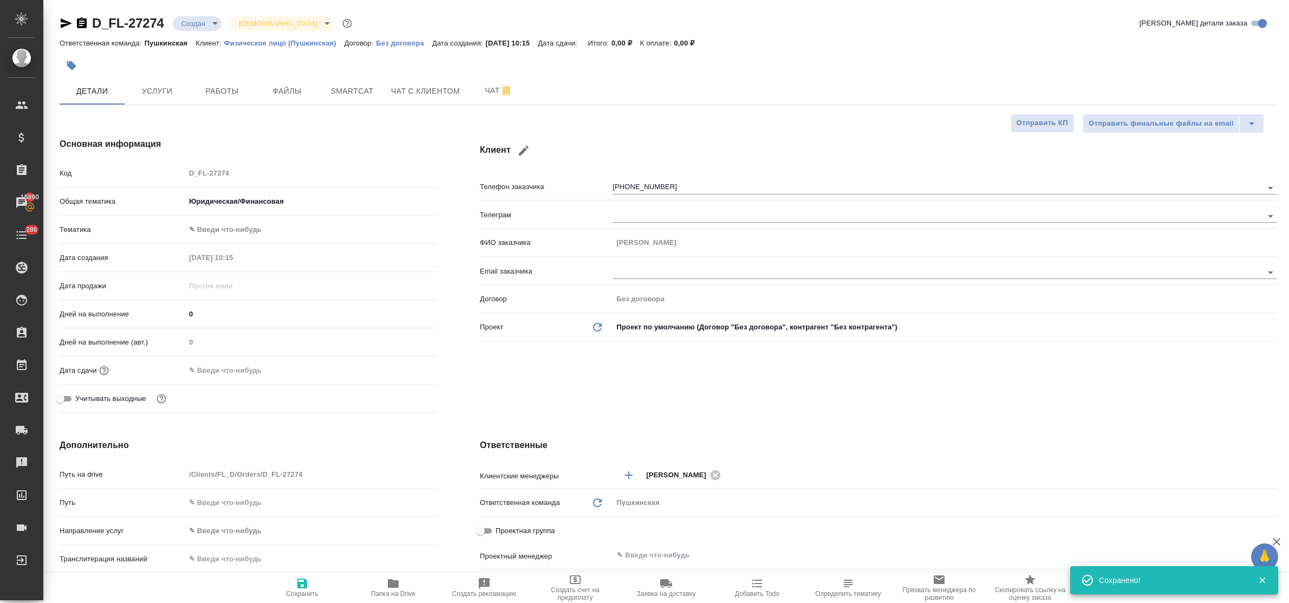
click at [243, 231] on body "🙏 .cls-1 fill:#fff; AWATERA Bulakhova Elena Клиенты Спецификации Заказы 15890 Ч…" at bounding box center [644, 301] width 1289 height 603
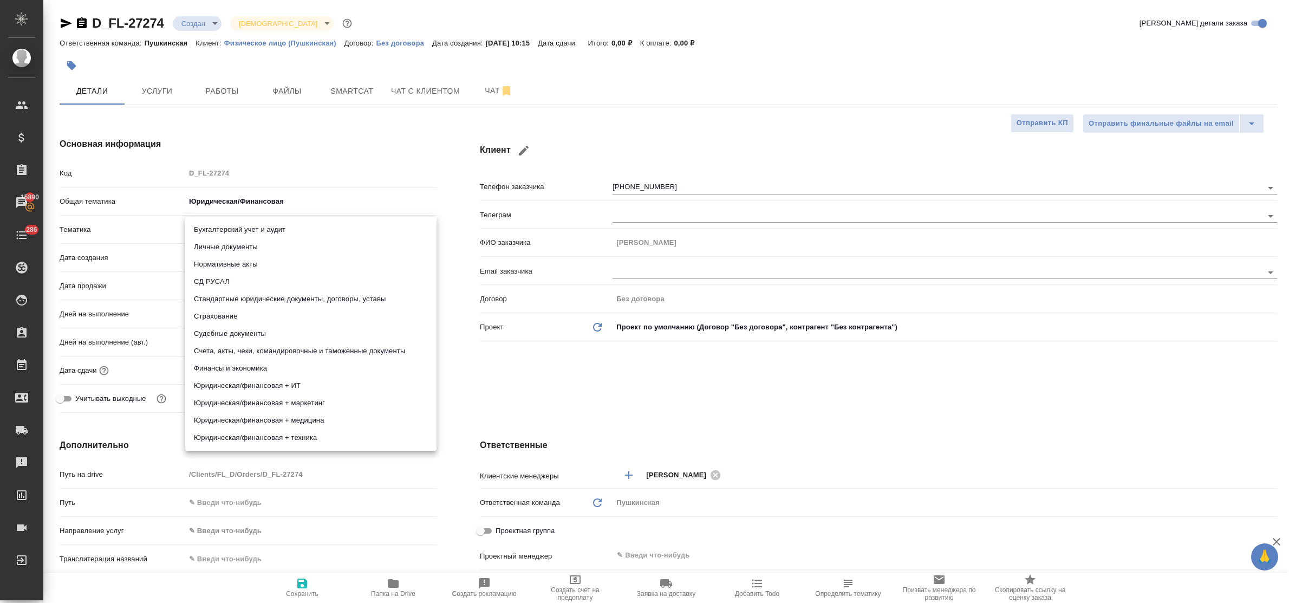
click at [271, 299] on li "Стандартные юридические документы, договоры, уставы" at bounding box center [310, 298] width 251 height 17
type textarea "x"
type input "5f647205b73bc97568ca66bf"
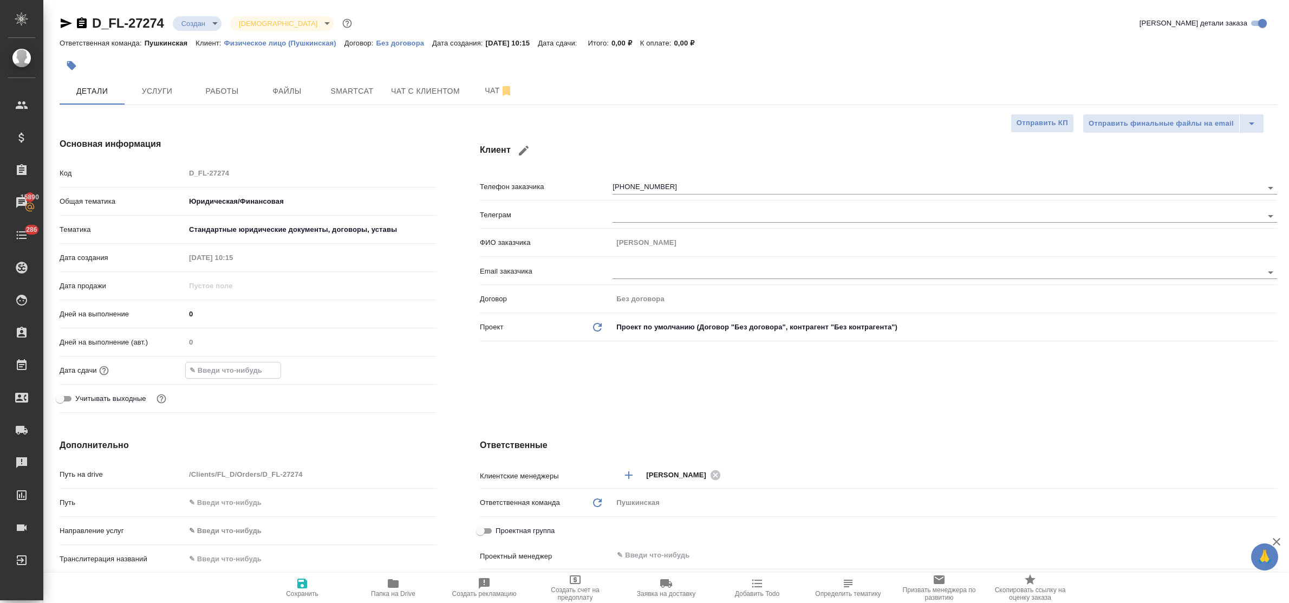
click at [244, 377] on input "text" at bounding box center [233, 370] width 95 height 16
click at [407, 369] on icon "button" at bounding box center [405, 369] width 13 height 13
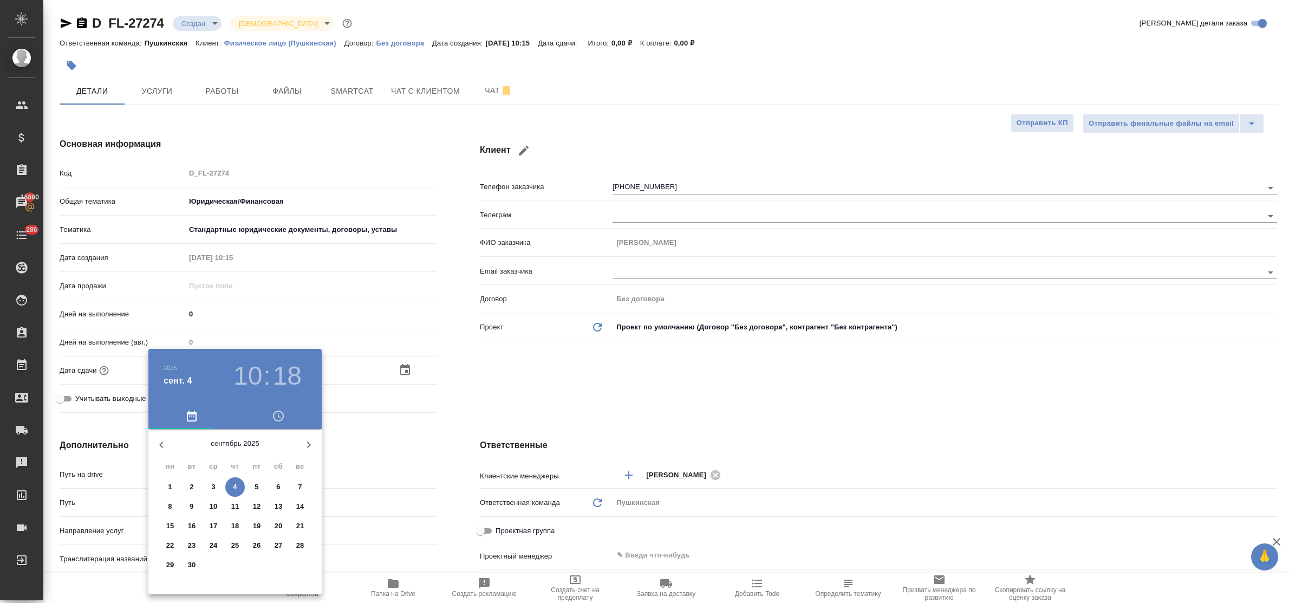
click at [252, 485] on span "5" at bounding box center [257, 487] width 20 height 11
type input "05.09.2025 10:18"
type textarea "x"
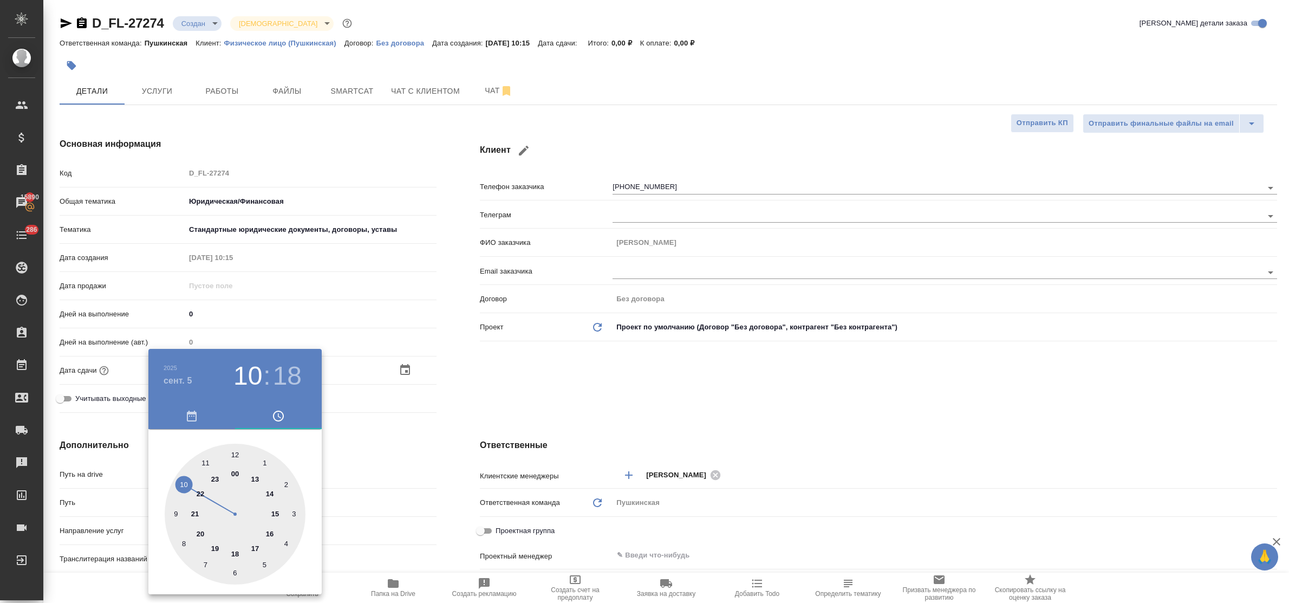
click at [206, 459] on div at bounding box center [235, 514] width 141 height 141
type input "05.09.2025 11:18"
type textarea "x"
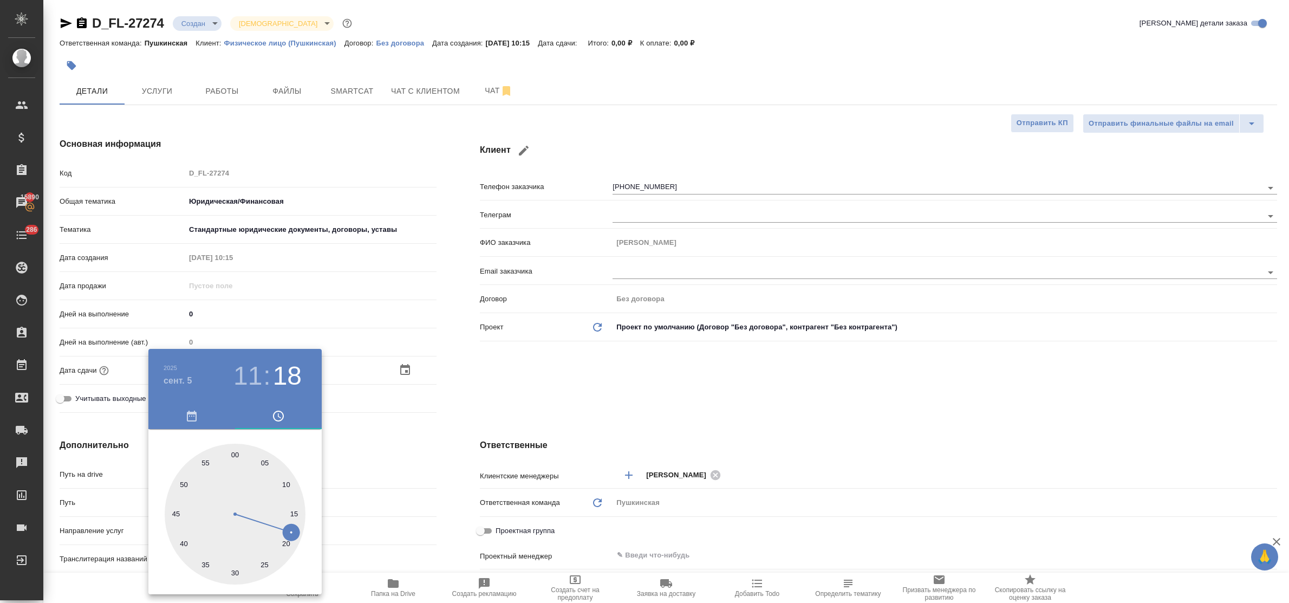
click at [233, 451] on div at bounding box center [235, 514] width 141 height 141
type input "05.09.2025 11:00"
type textarea "x"
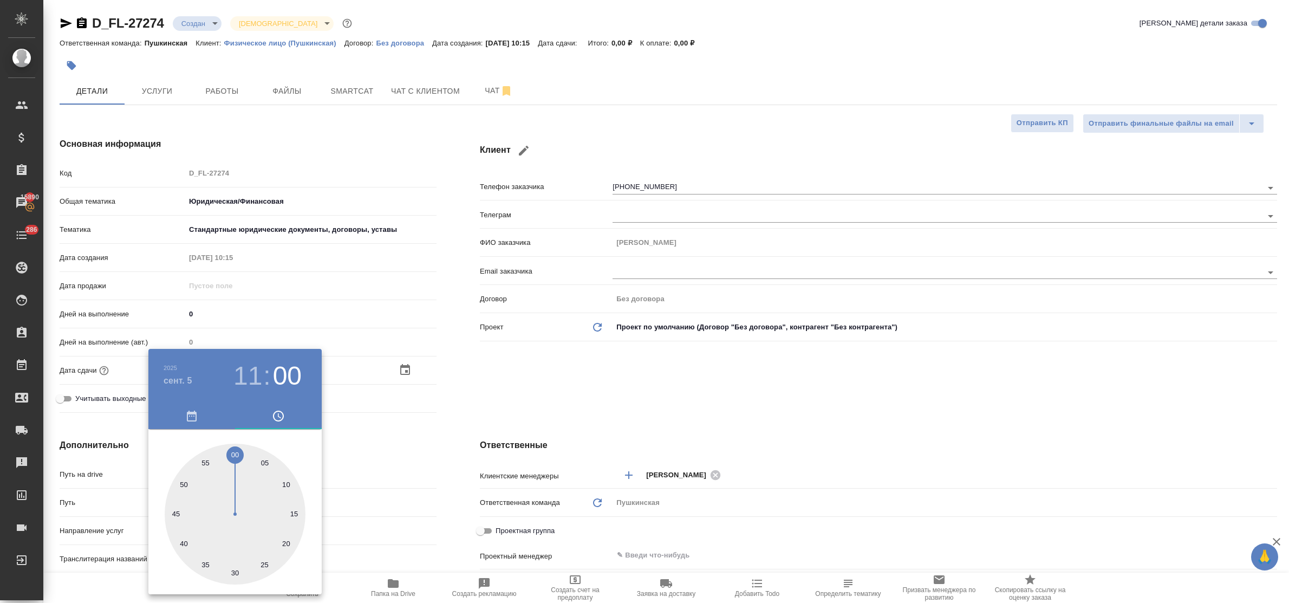
click at [410, 440] on div at bounding box center [644, 301] width 1289 height 603
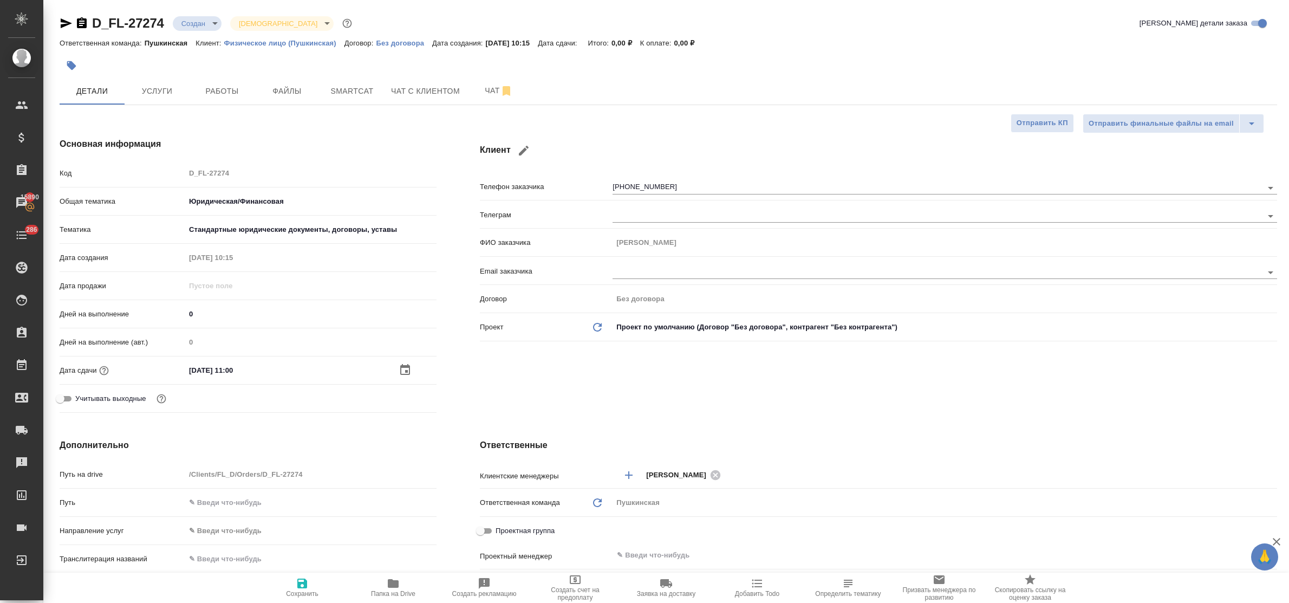
drag, startPoint x: 302, startPoint y: 586, endPoint x: 304, endPoint y: 501, distance: 85.1
click at [302, 586] on icon "button" at bounding box center [302, 583] width 13 height 13
type textarea "x"
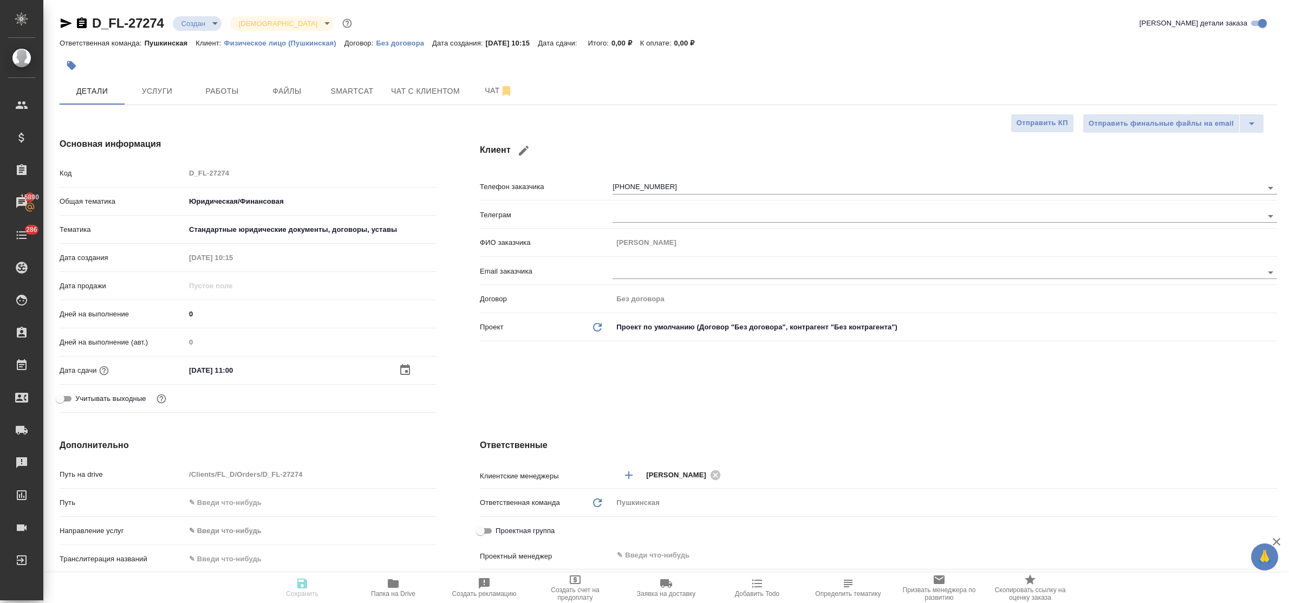
type textarea "x"
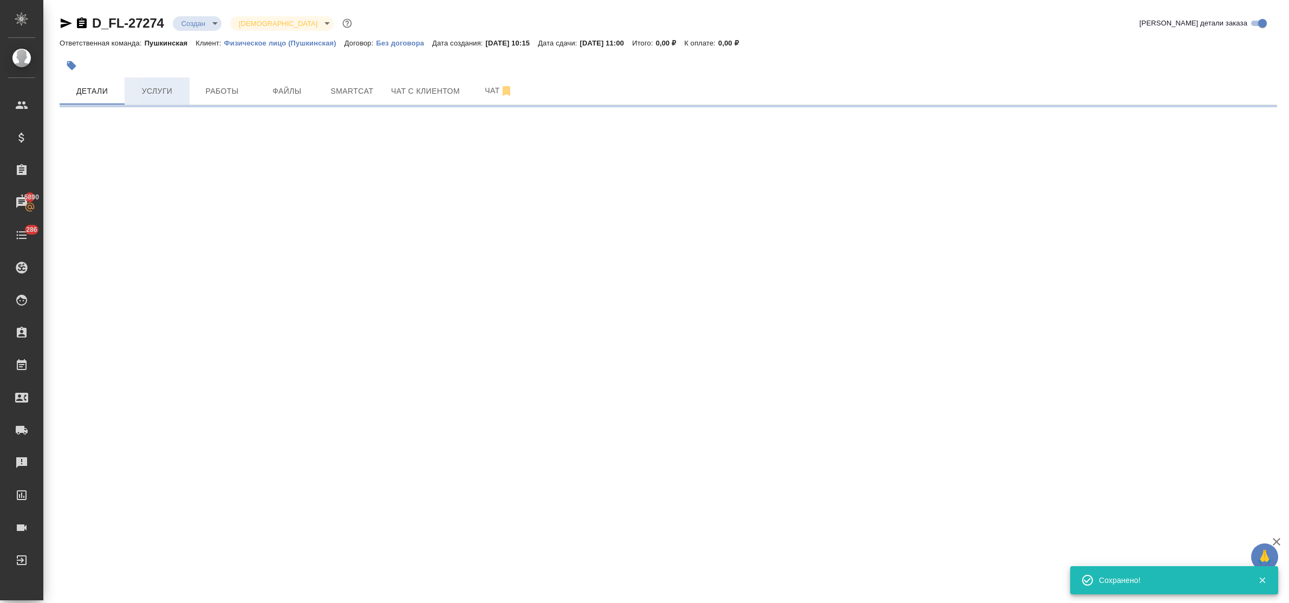
click at [155, 88] on span "Услуги" at bounding box center [157, 92] width 52 height 14
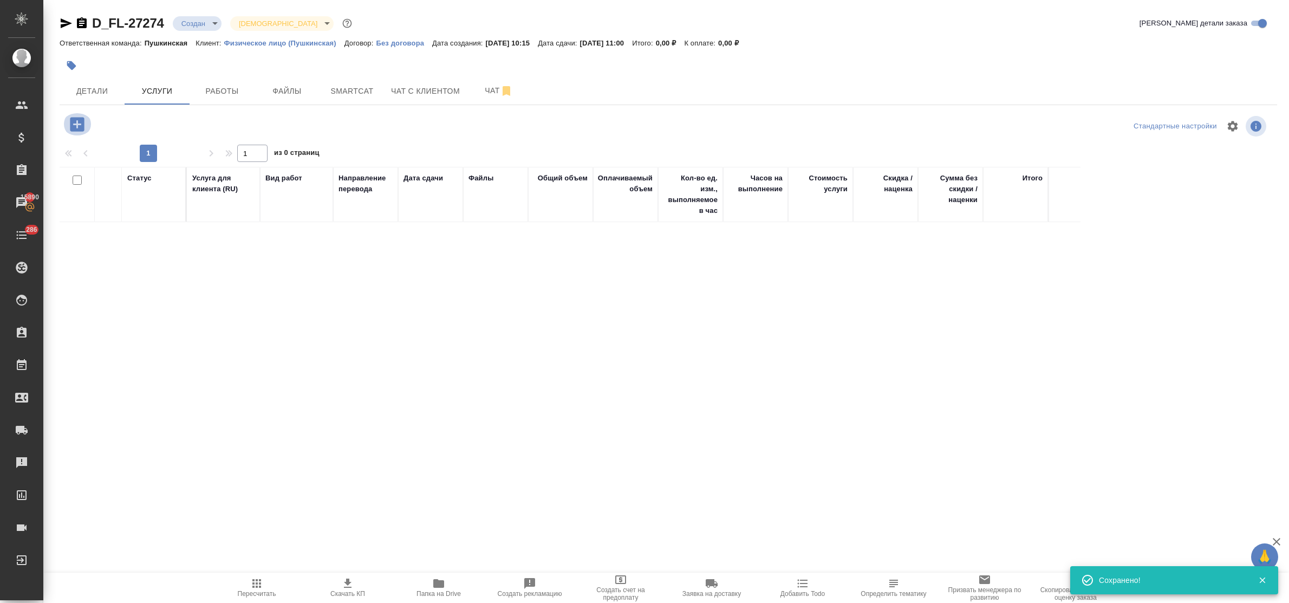
click at [74, 128] on icon "button" at bounding box center [77, 124] width 14 height 14
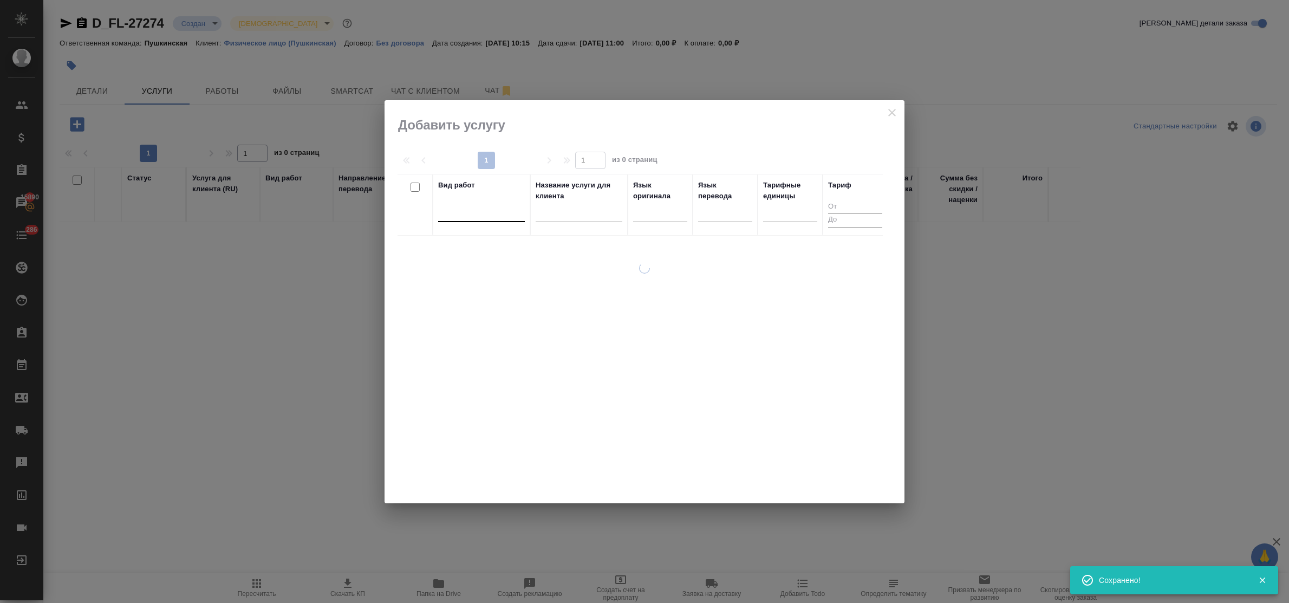
click at [459, 218] on div at bounding box center [481, 211] width 87 height 16
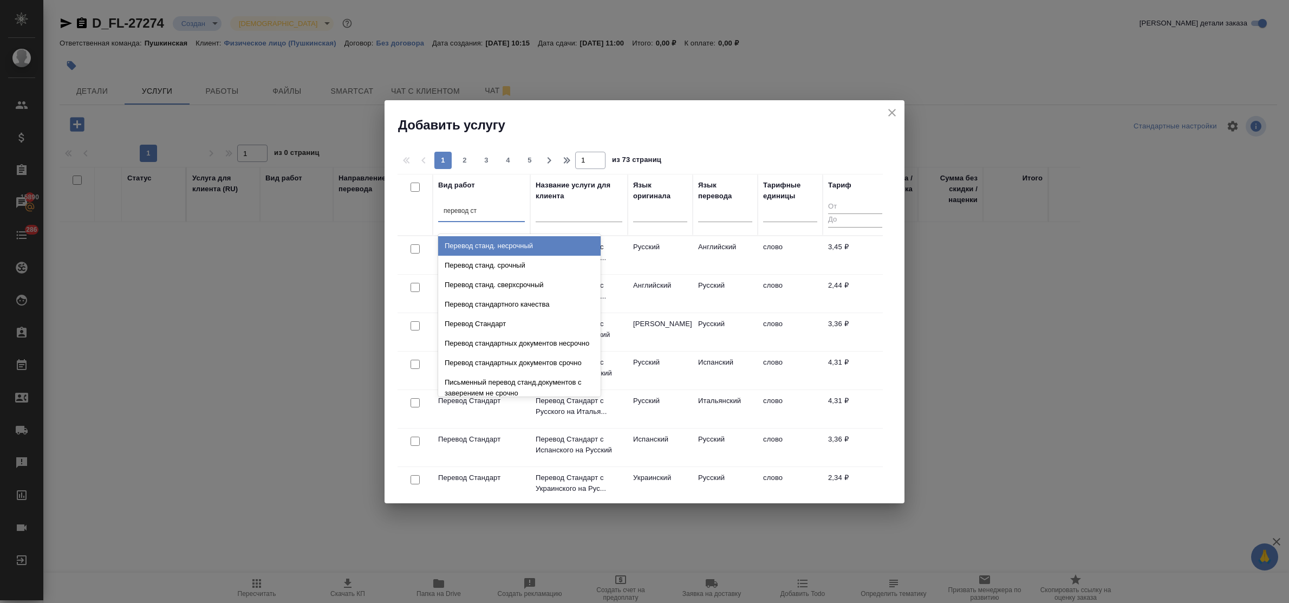
type input "перевод ста"
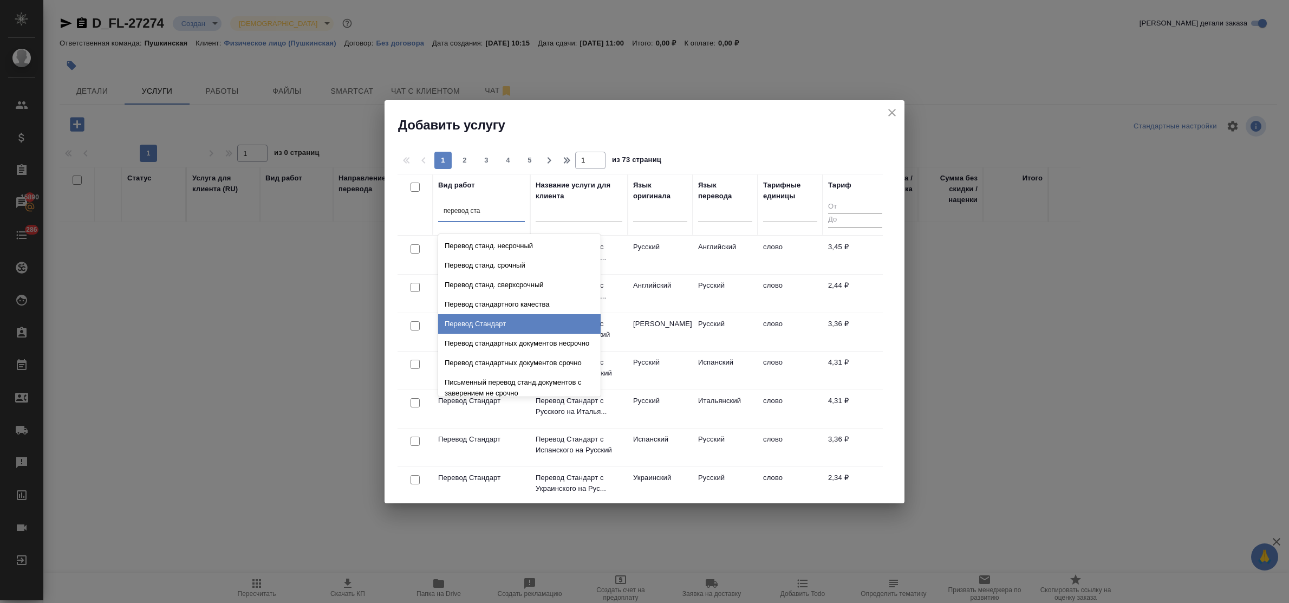
click at [502, 325] on div "Перевод Стандарт" at bounding box center [519, 324] width 163 height 20
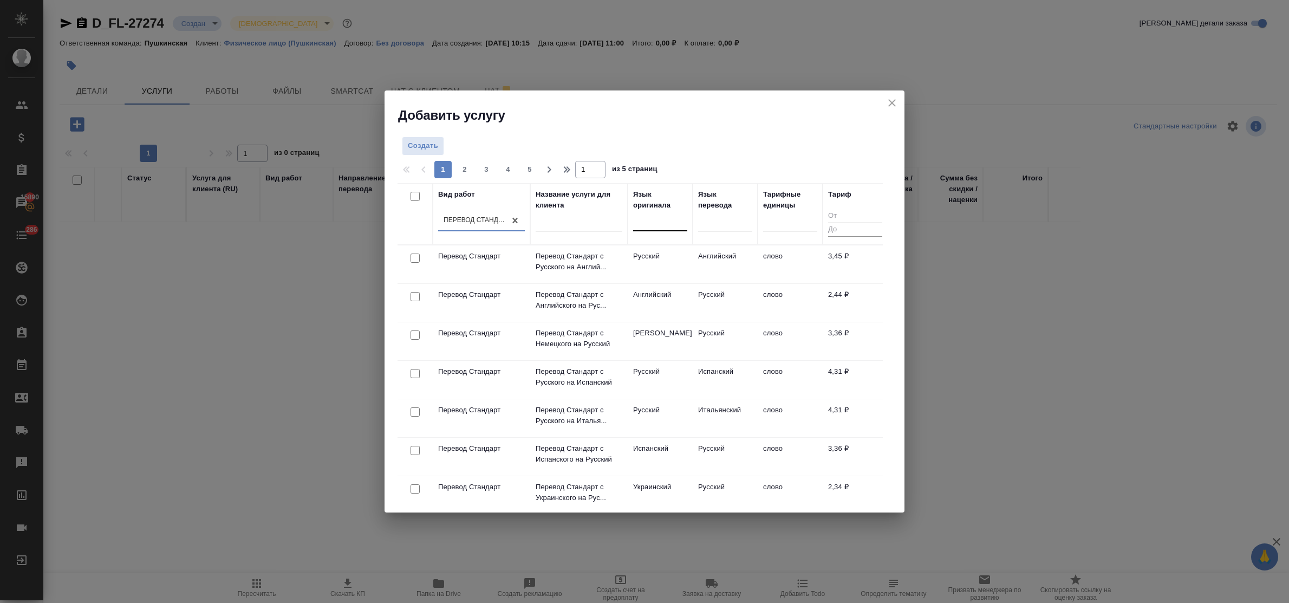
click at [643, 225] on div at bounding box center [660, 220] width 54 height 16
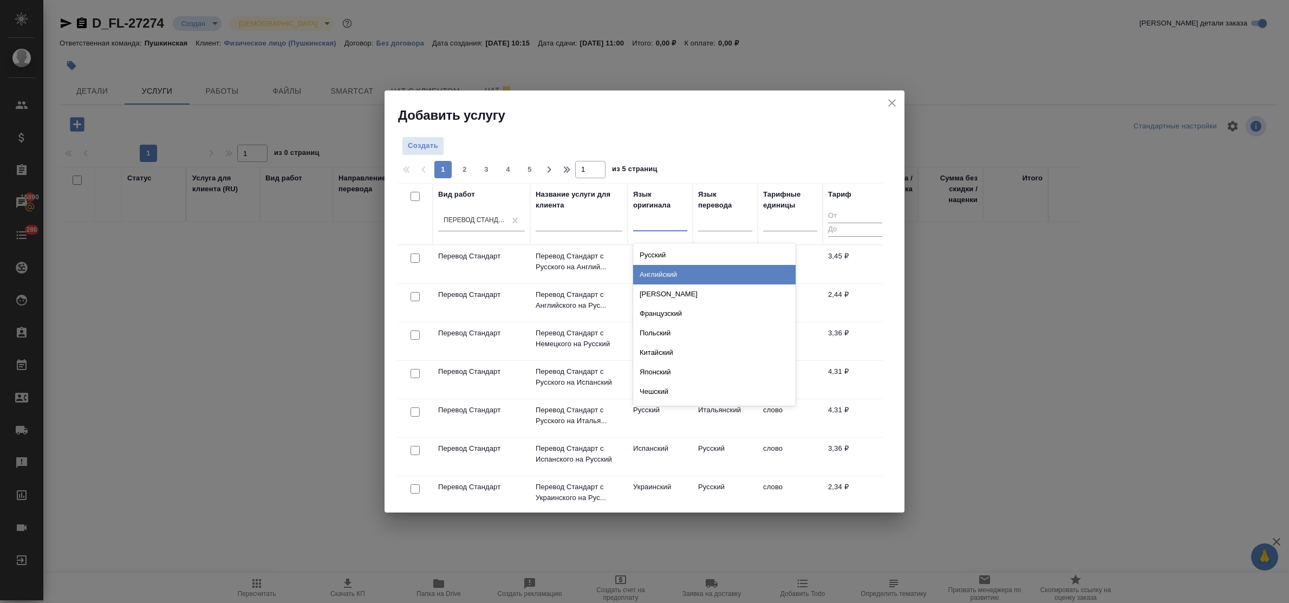
click at [664, 272] on div "Английский" at bounding box center [714, 275] width 163 height 20
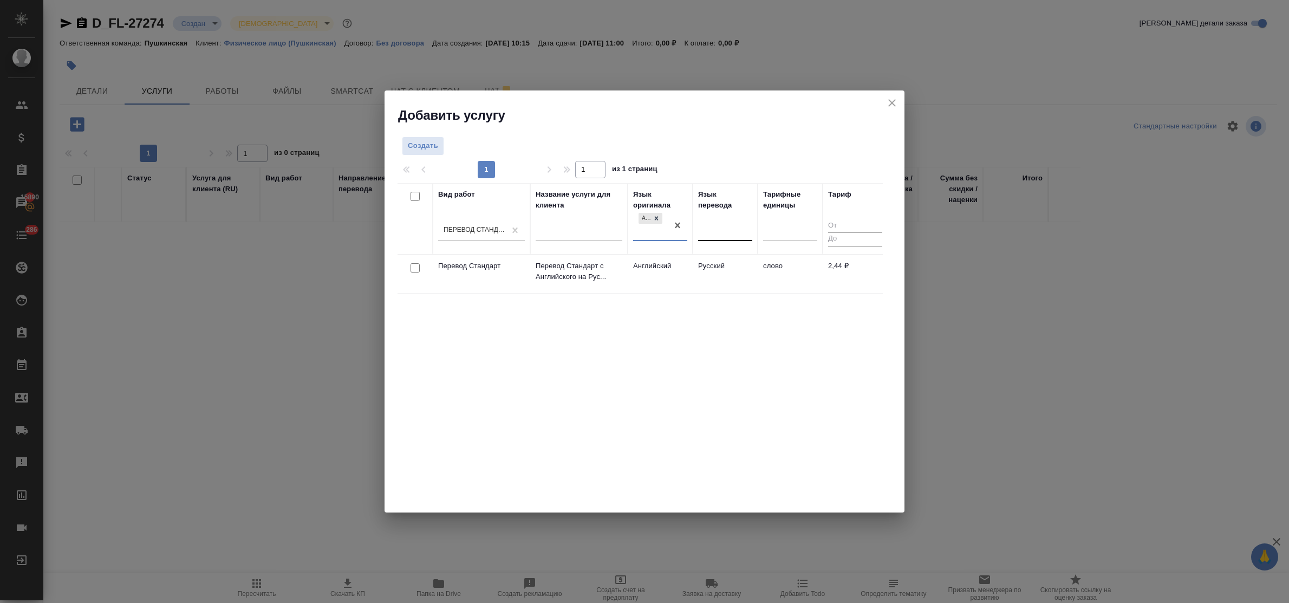
click at [735, 228] on div at bounding box center [725, 230] width 54 height 16
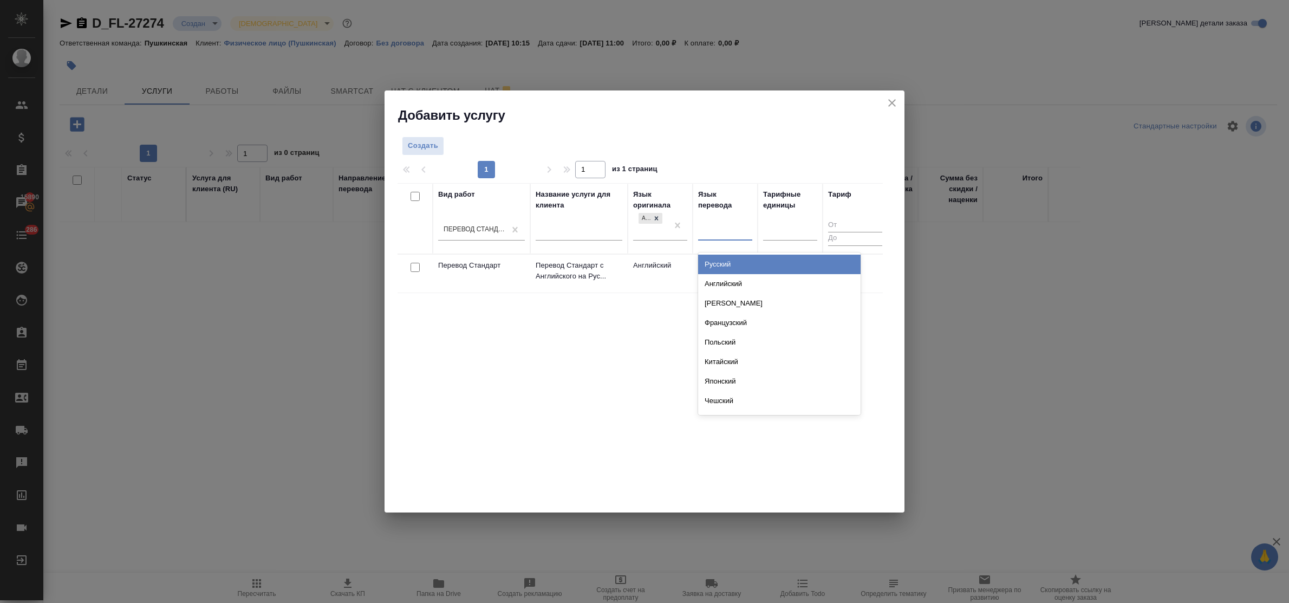
click at [739, 263] on div "Русский" at bounding box center [779, 265] width 163 height 20
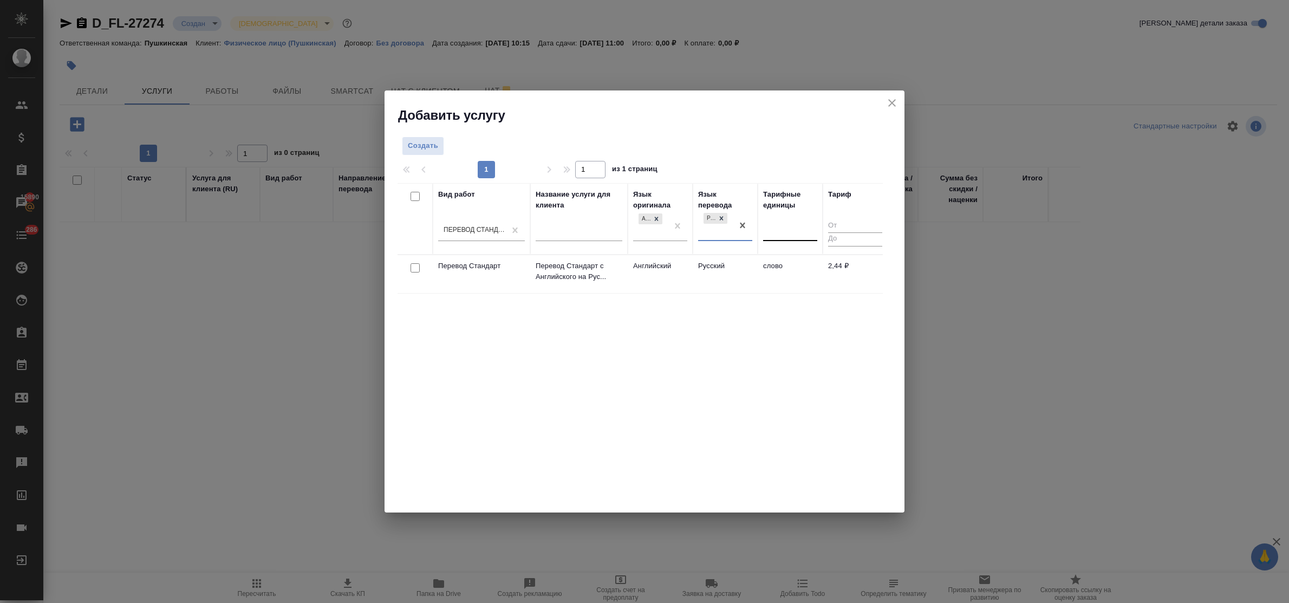
click at [783, 228] on div at bounding box center [790, 230] width 54 height 16
type input "сло"
drag, startPoint x: 781, startPoint y: 256, endPoint x: 725, endPoint y: 239, distance: 58.3
click at [779, 256] on div "слово" at bounding box center [844, 265] width 163 height 20
click at [410, 149] on span "Создать" at bounding box center [423, 146] width 30 height 12
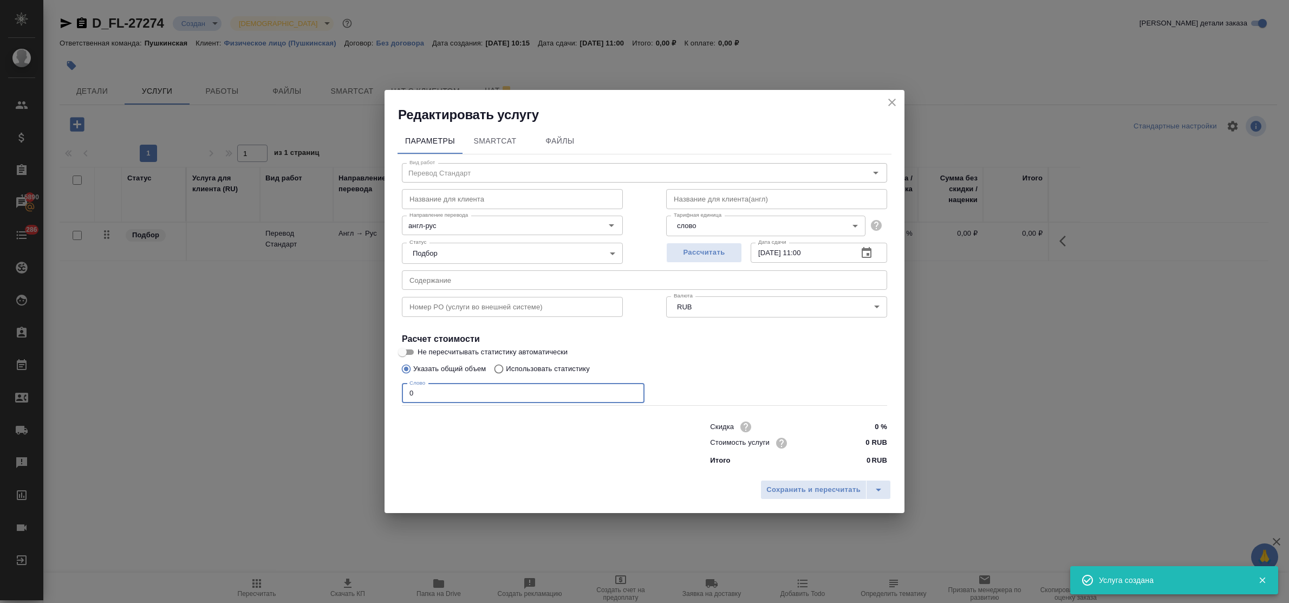
drag, startPoint x: 401, startPoint y: 395, endPoint x: 391, endPoint y: 394, distance: 10.3
click at [391, 394] on div "Параметры SmartCat Файлы Вид работ Перевод Стандарт Вид работ Название для клие…" at bounding box center [645, 299] width 520 height 351
type input "800"
click at [807, 252] on input "05.09.2025 11:00" at bounding box center [800, 253] width 99 height 20
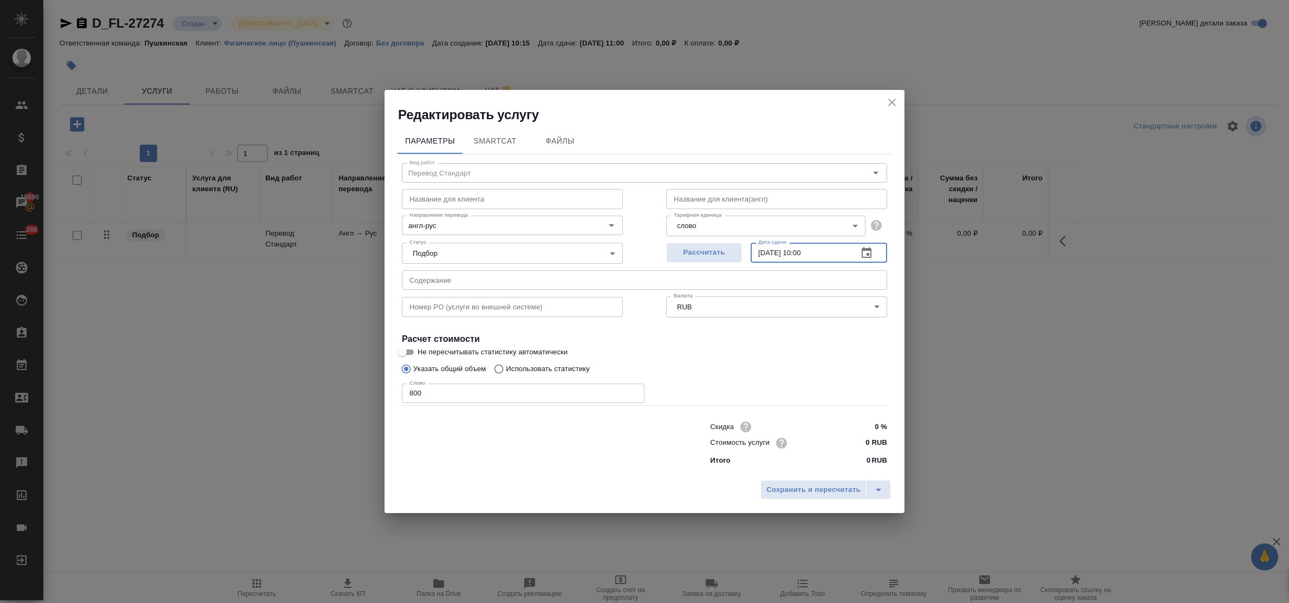
type input "05.09.2025 10:00"
click at [860, 438] on input "0 RUB" at bounding box center [867, 443] width 40 height 16
type input "2.50 RUB"
click at [851, 483] on button "Сохранить и пересчитать" at bounding box center [814, 490] width 106 height 20
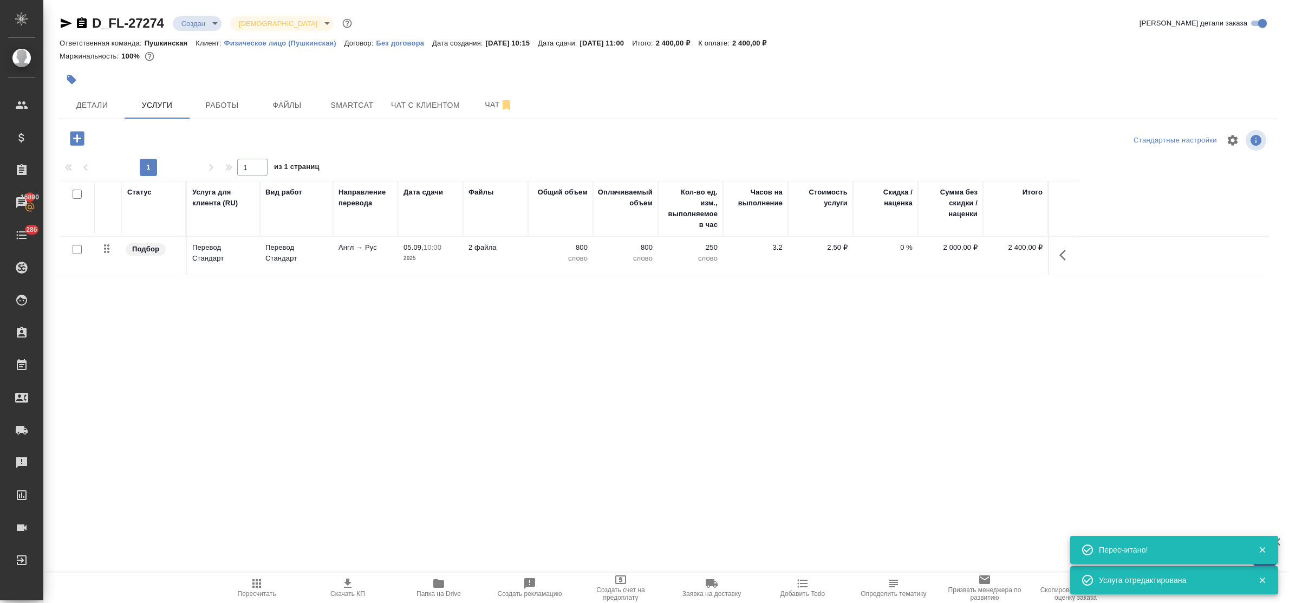
click at [76, 146] on icon "button" at bounding box center [77, 138] width 19 height 19
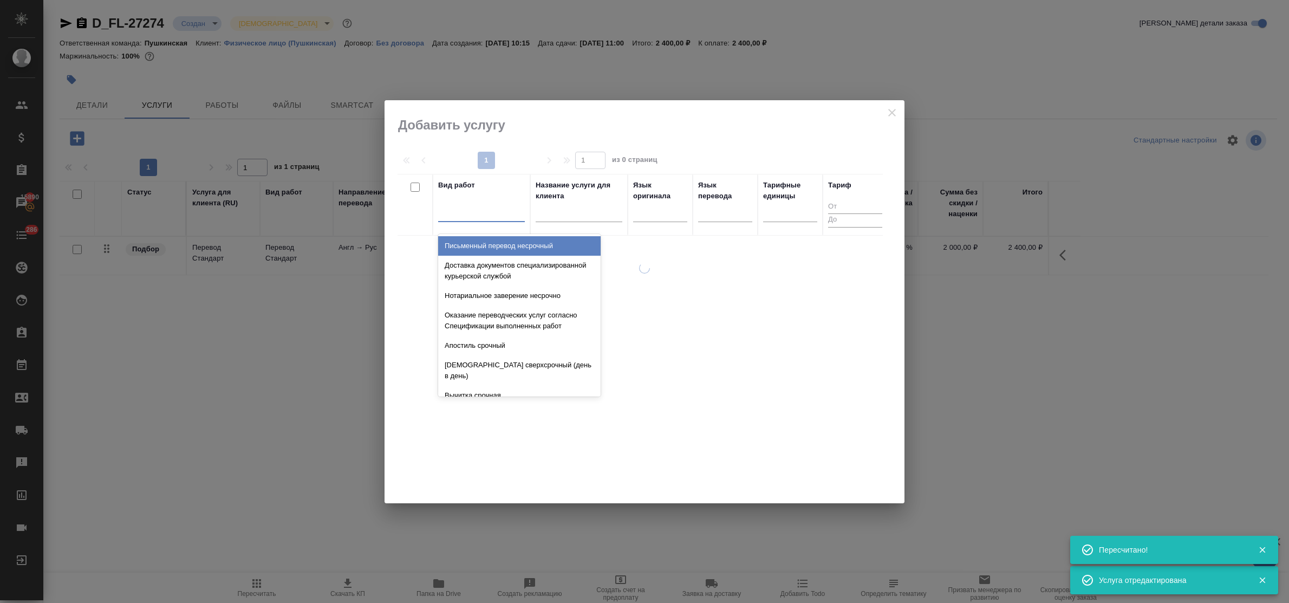
click at [457, 220] on div at bounding box center [481, 212] width 87 height 21
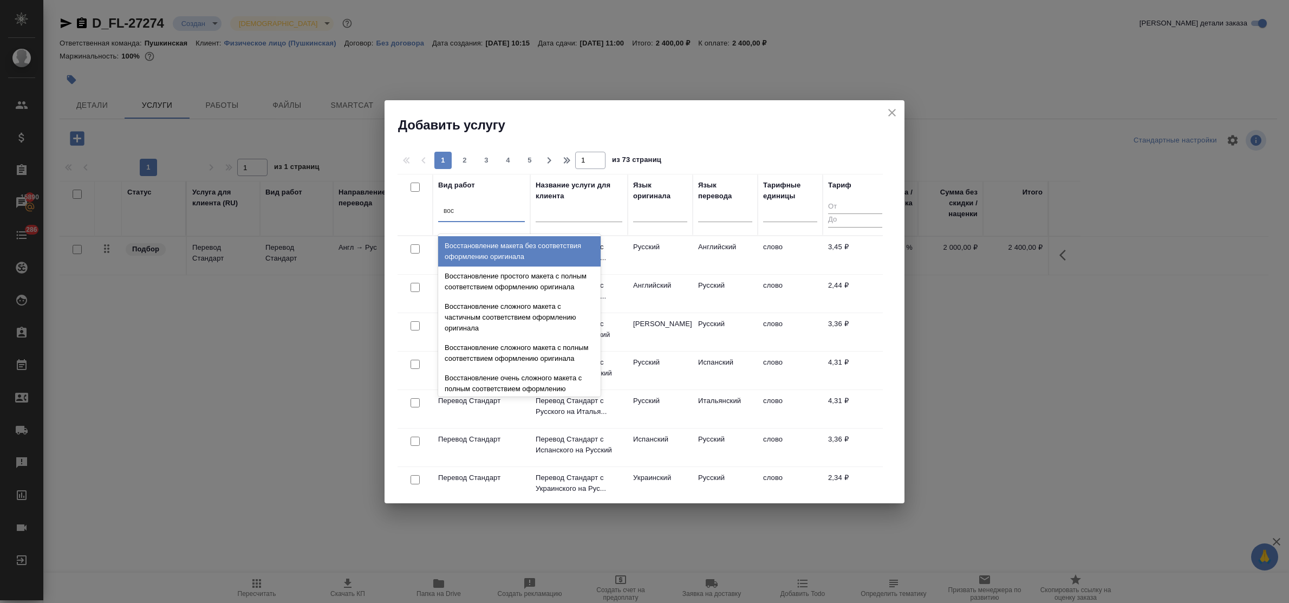
type input "восс"
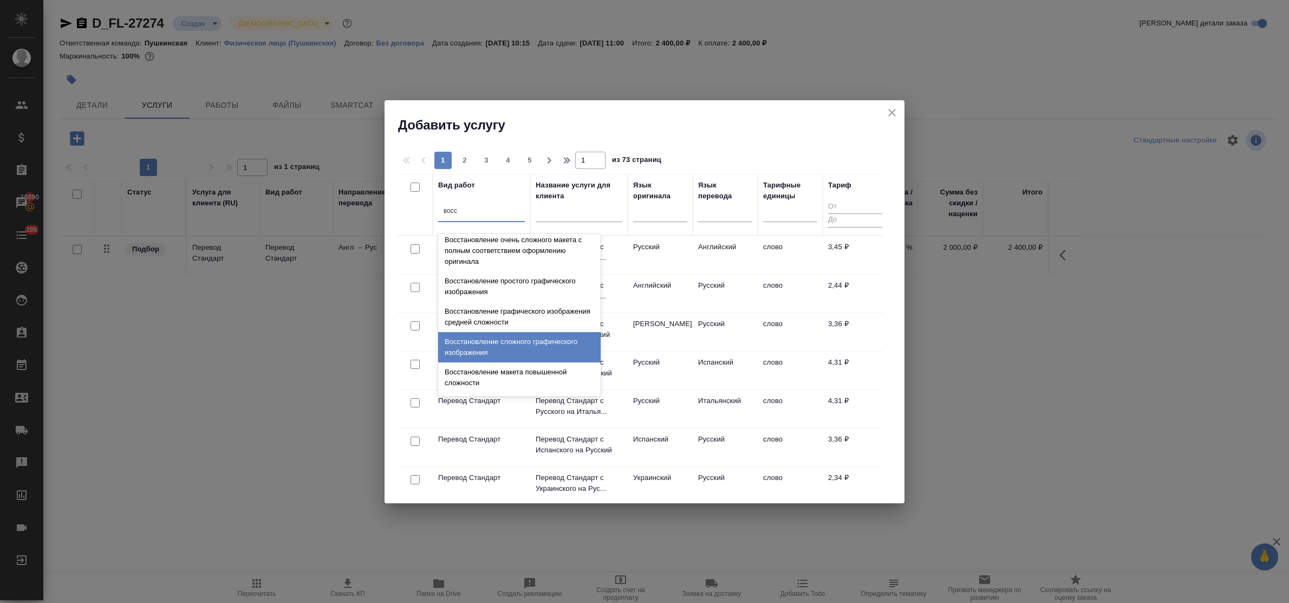
scroll to position [199, 0]
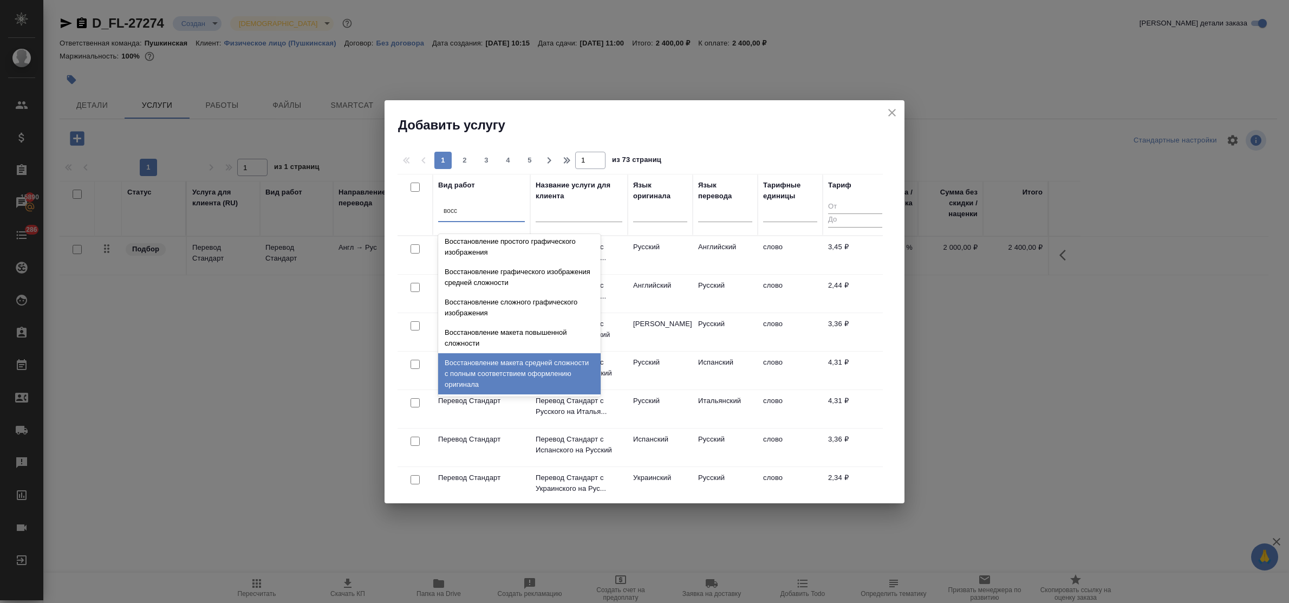
click at [521, 369] on div "Восстановление макета средней сложности с полным соответствием оформлению ориги…" at bounding box center [519, 373] width 163 height 41
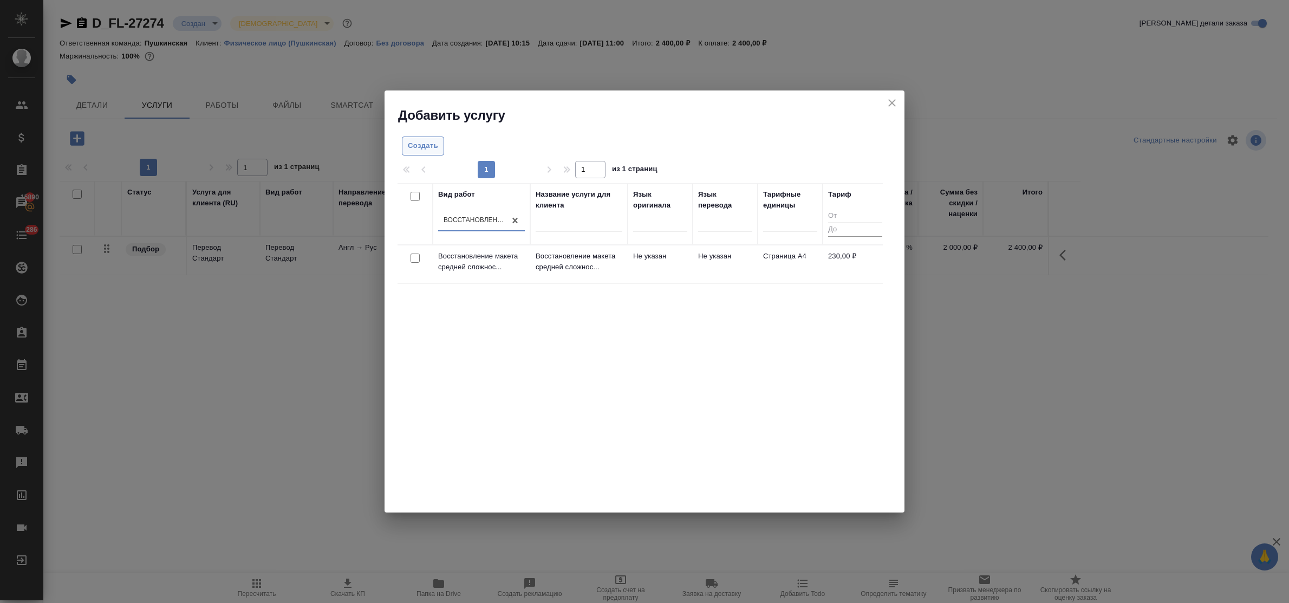
click at [423, 149] on span "Создать" at bounding box center [423, 146] width 30 height 12
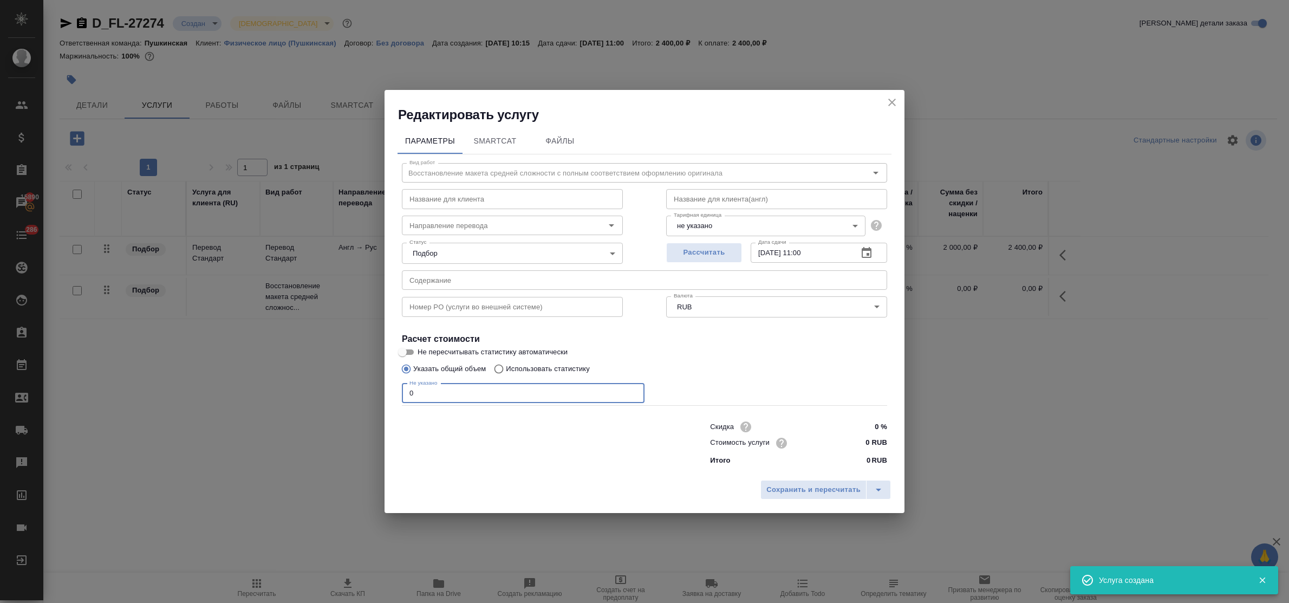
drag, startPoint x: 421, startPoint y: 393, endPoint x: 389, endPoint y: 390, distance: 32.1
click at [389, 391] on div "Параметры SmartCat Файлы Вид работ Восстановление макета средней сложности с по…" at bounding box center [645, 299] width 520 height 351
type input "4"
click at [854, 445] on input "0 RUB" at bounding box center [867, 443] width 41 height 16
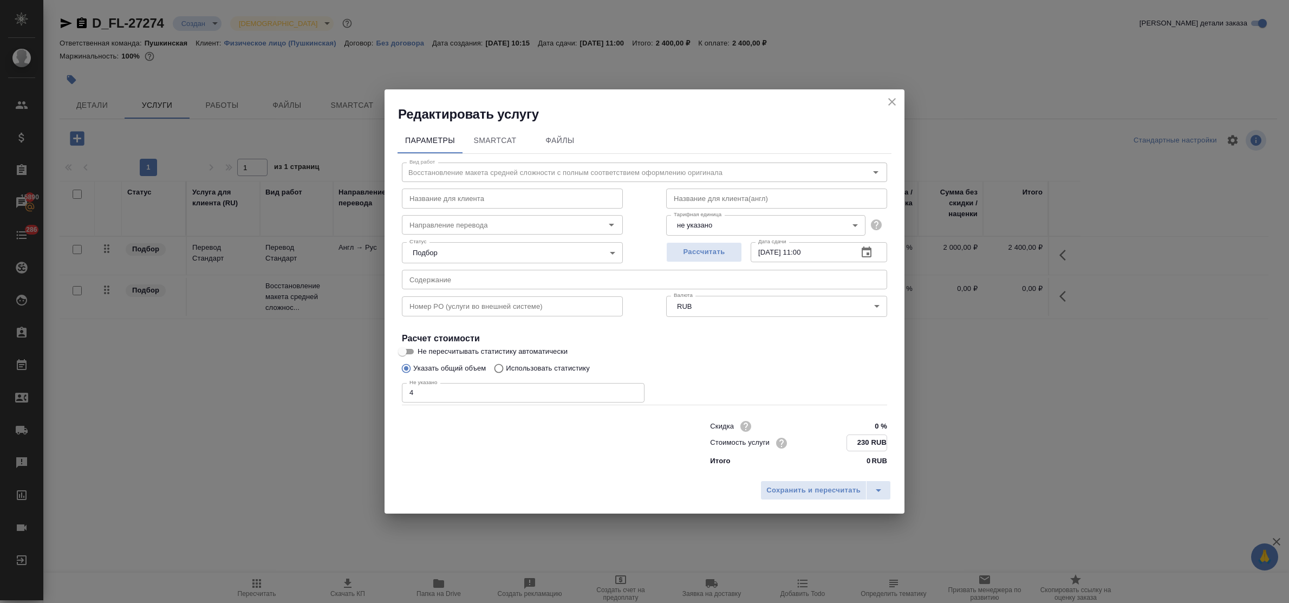
type input "230 RUB"
click at [806, 251] on input "05.09.2025 11:00" at bounding box center [800, 252] width 99 height 20
type input "05.09.2025 10:00"
click at [809, 481] on button "Сохранить и пересчитать" at bounding box center [814, 490] width 106 height 20
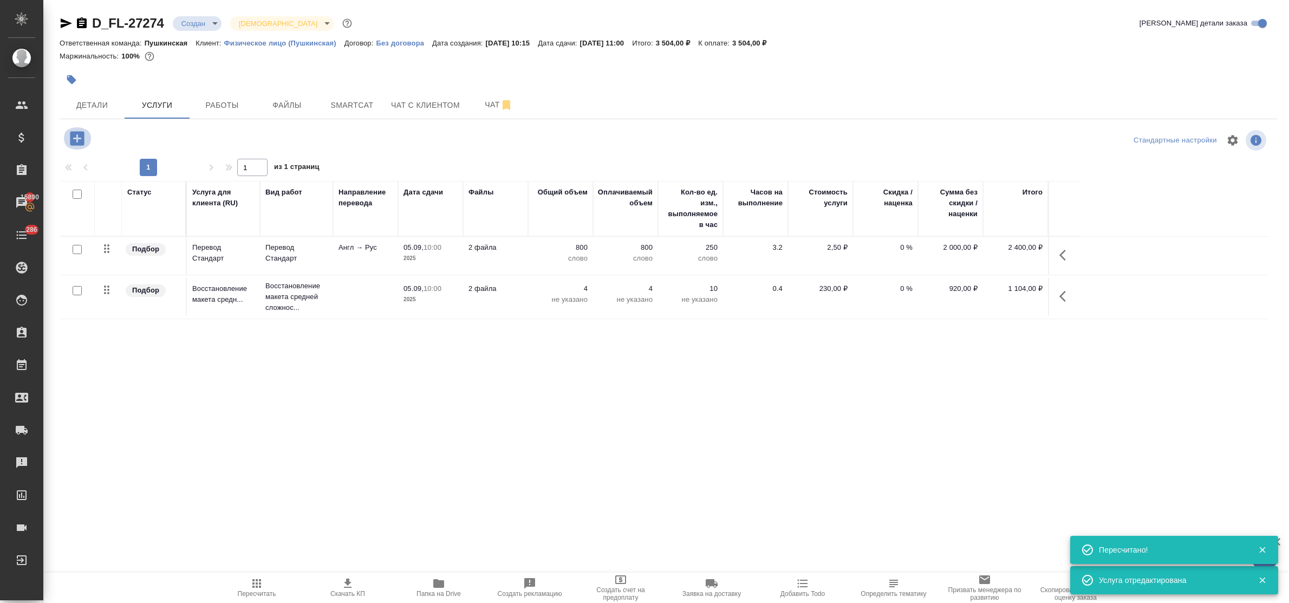
click at [76, 139] on icon "button" at bounding box center [77, 138] width 14 height 14
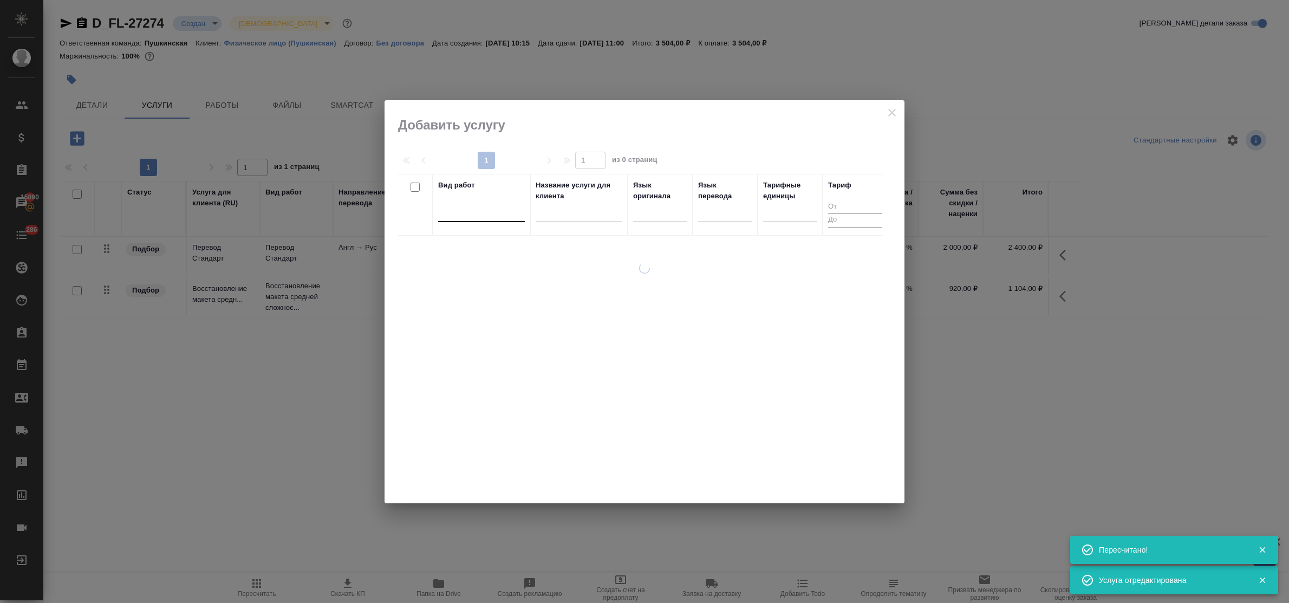
click at [460, 218] on div at bounding box center [481, 211] width 87 height 16
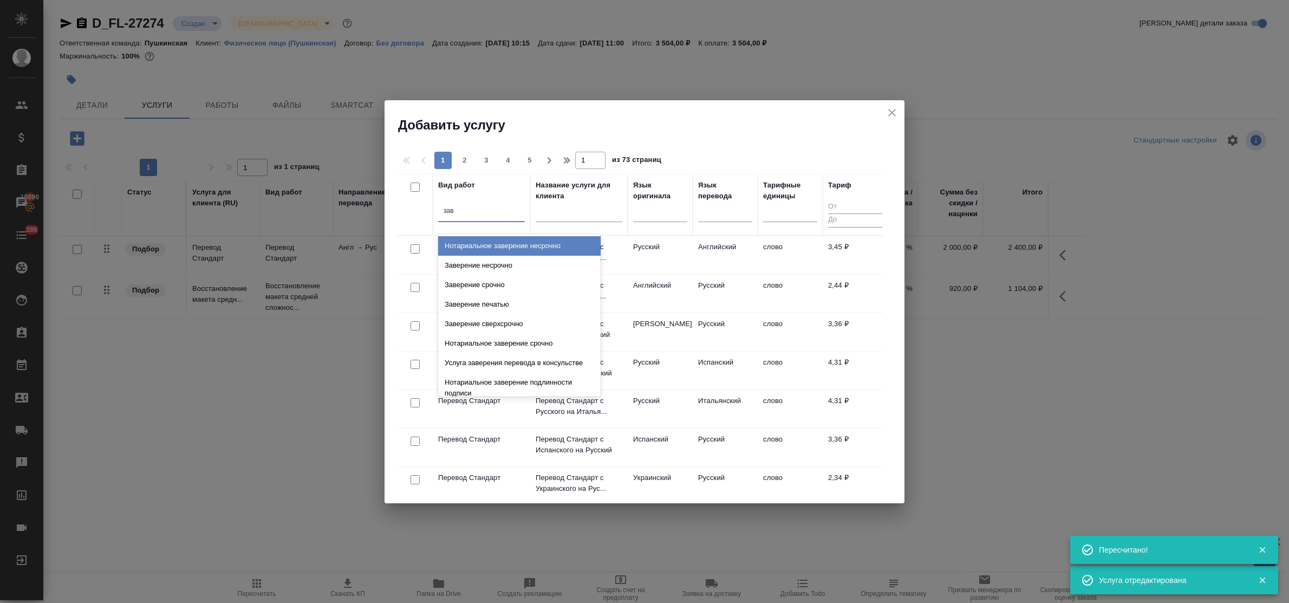
type input "заве"
click at [488, 262] on div "Заверение несрочно" at bounding box center [519, 266] width 163 height 20
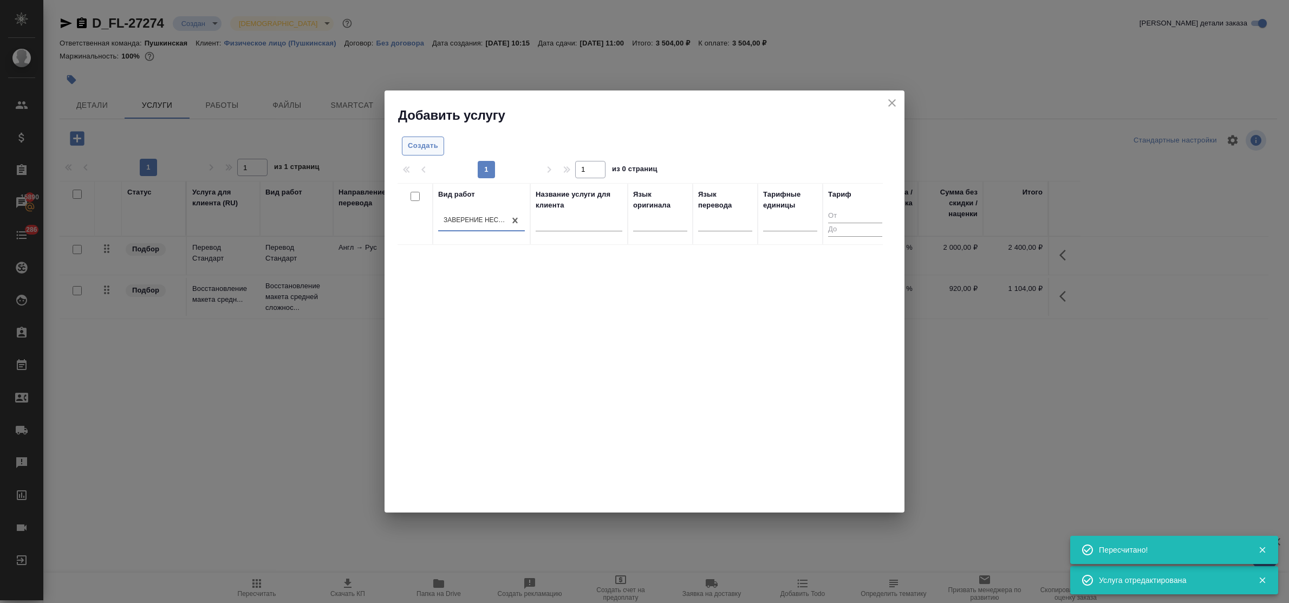
click at [432, 146] on span "Создать" at bounding box center [423, 146] width 30 height 12
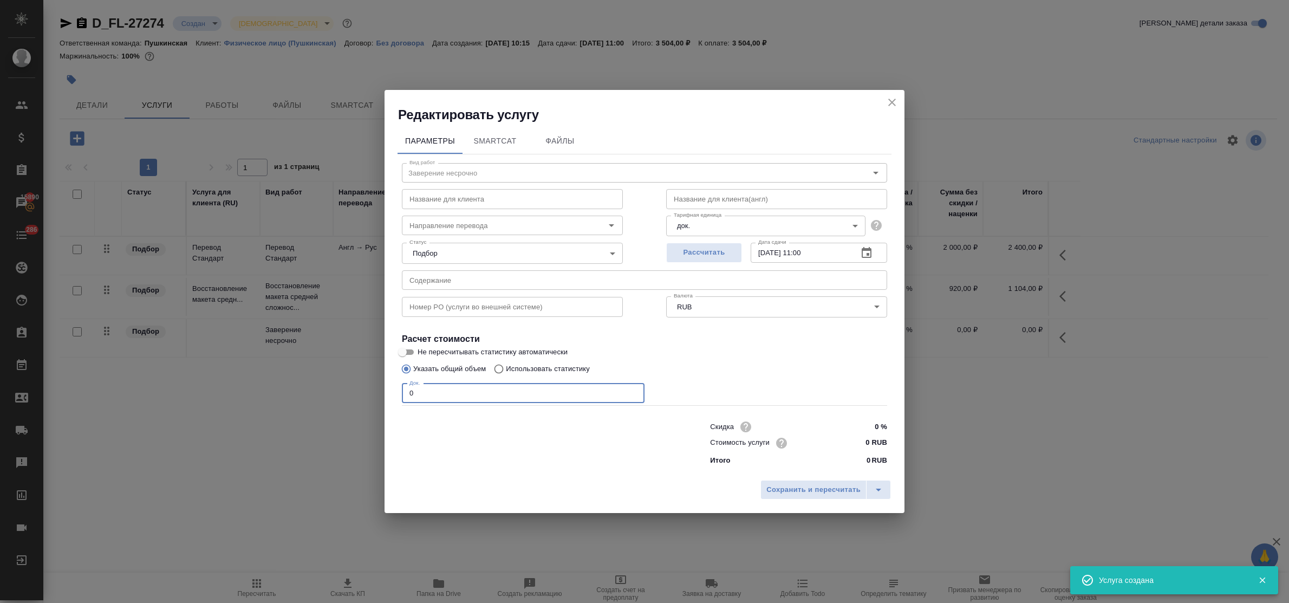
drag, startPoint x: 421, startPoint y: 390, endPoint x: 391, endPoint y: 391, distance: 30.9
click at [391, 393] on div "Параметры SmartCat Файлы Вид работ Заверение несрочно Вид работ Название для кл…" at bounding box center [645, 299] width 520 height 351
type input "2"
click at [852, 435] on input "0 RUB" at bounding box center [867, 443] width 41 height 16
type input "800 RUB"
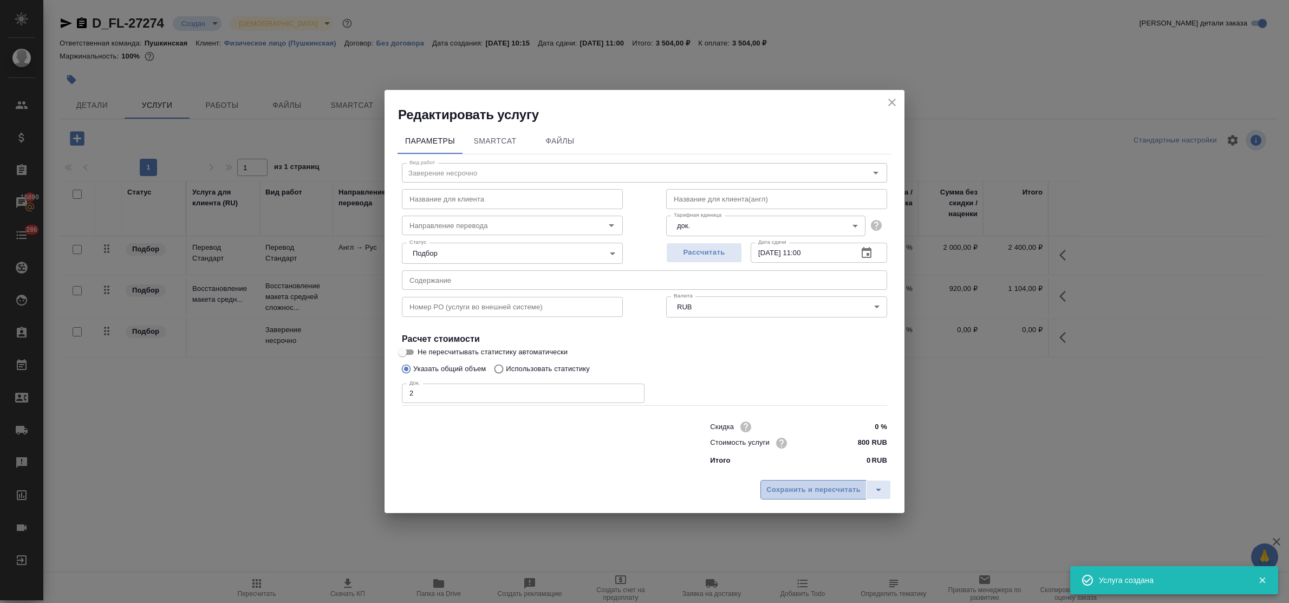
click at [849, 491] on span "Сохранить и пересчитать" at bounding box center [814, 490] width 94 height 12
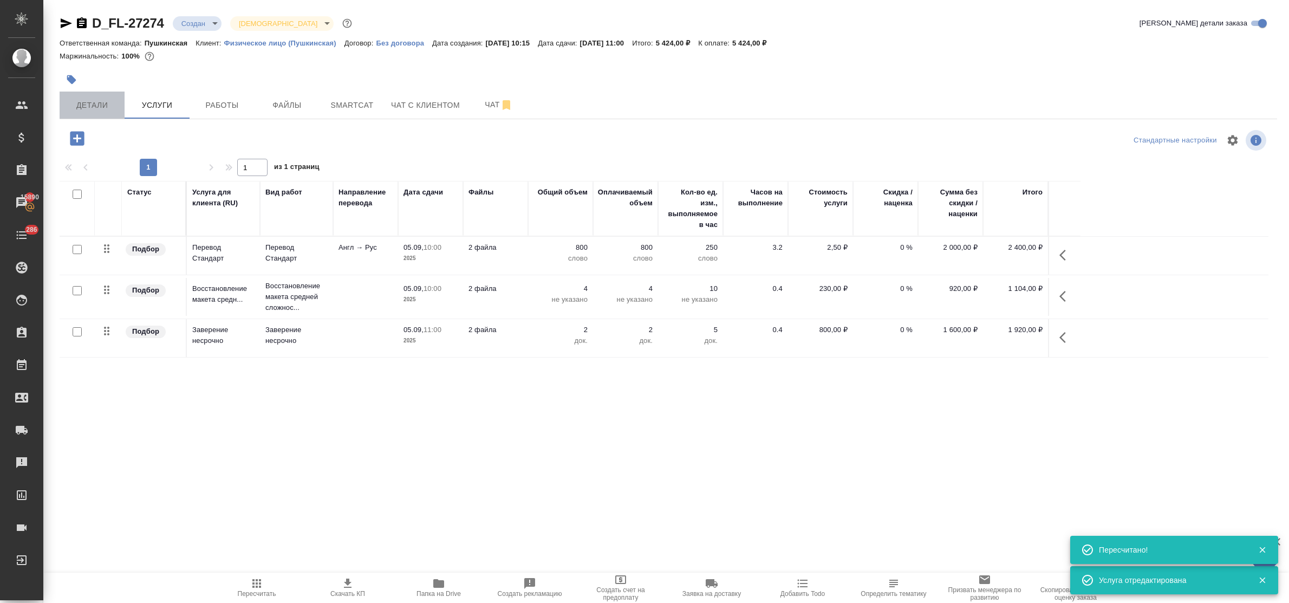
click at [101, 109] on span "Детали" at bounding box center [92, 106] width 52 height 14
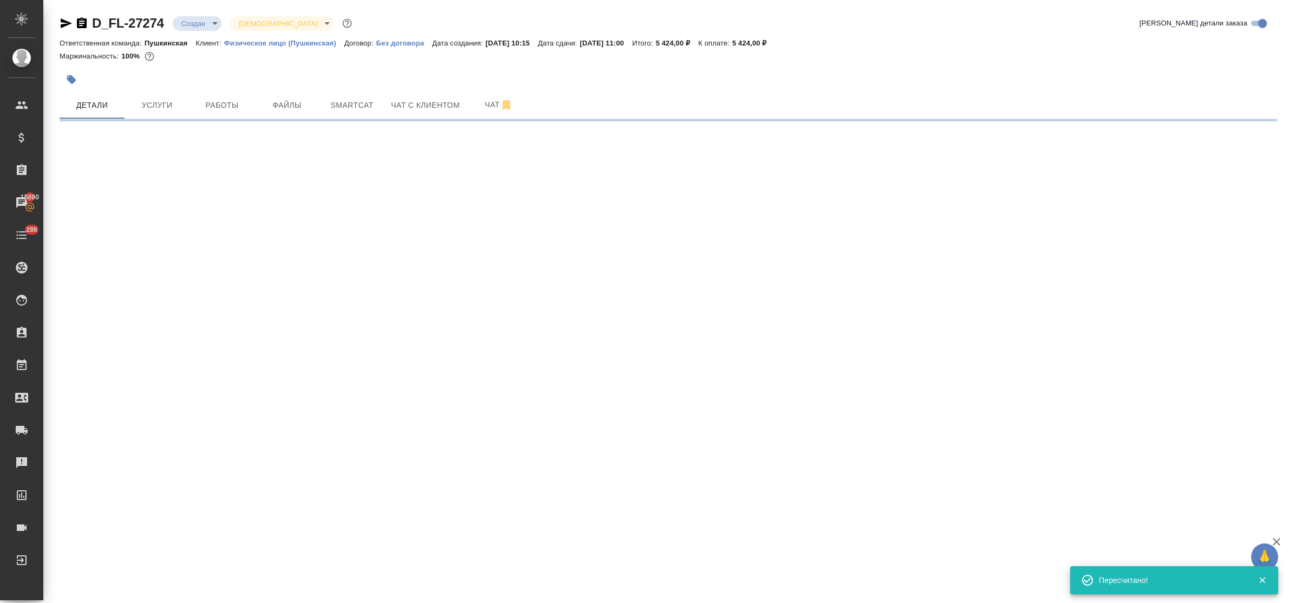
select select "RU"
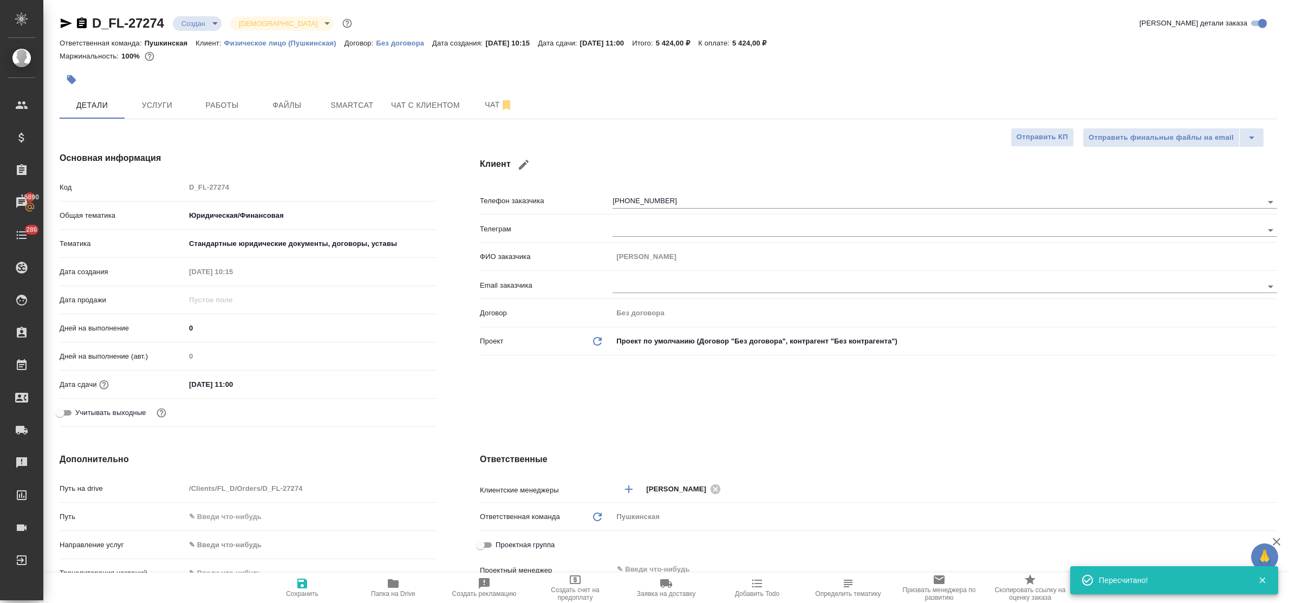
type textarea "x"
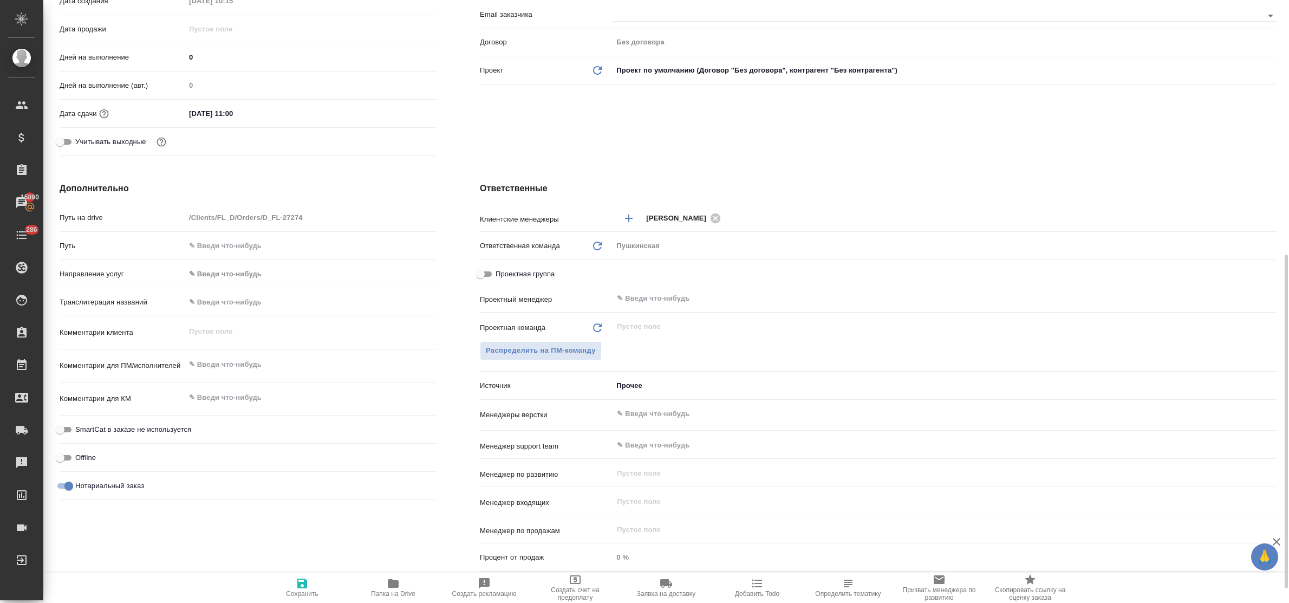
scroll to position [339, 0]
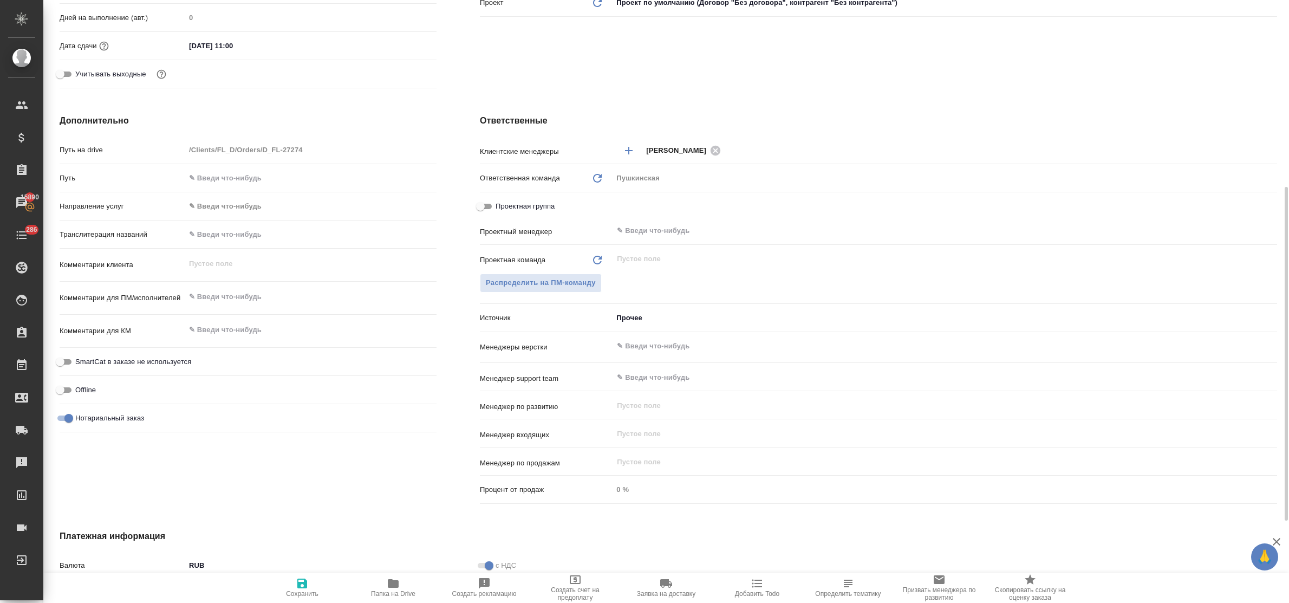
type textarea "x"
click at [228, 300] on textarea at bounding box center [311, 297] width 250 height 18
type textarea "р"
type textarea "x"
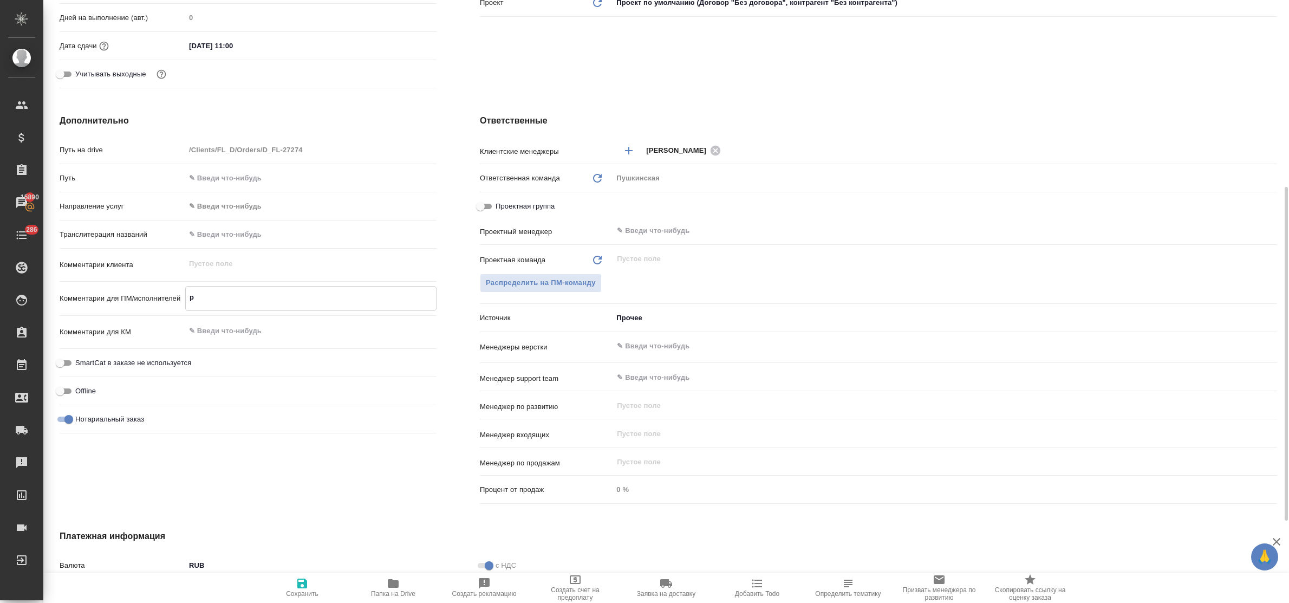
type textarea "x"
type textarea "ру"
type textarea "x"
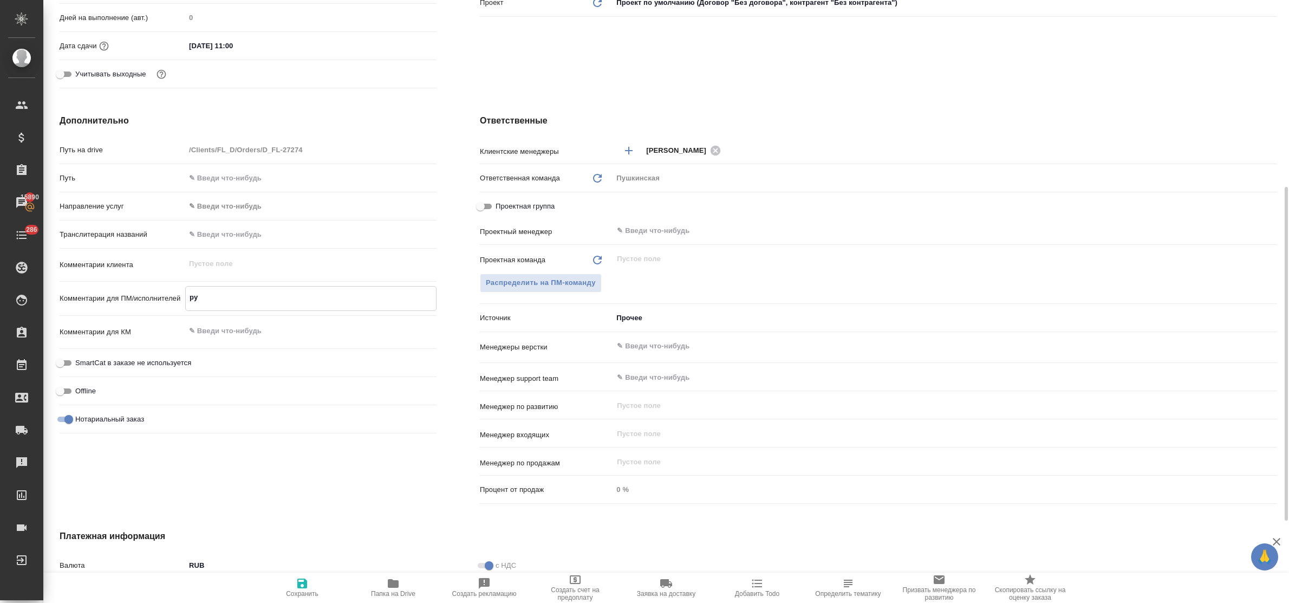
type textarea "x"
type textarea "рус"
type textarea "x"
type textarea "рус"
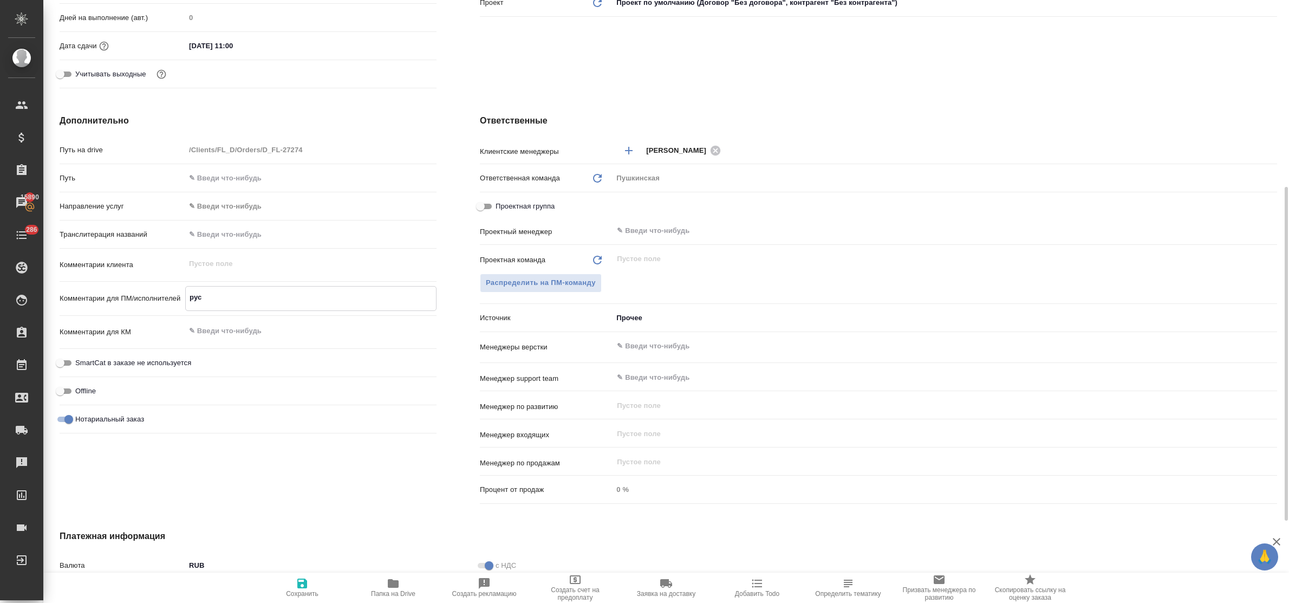
type textarea "x"
type textarea "рус т"
type textarea "x"
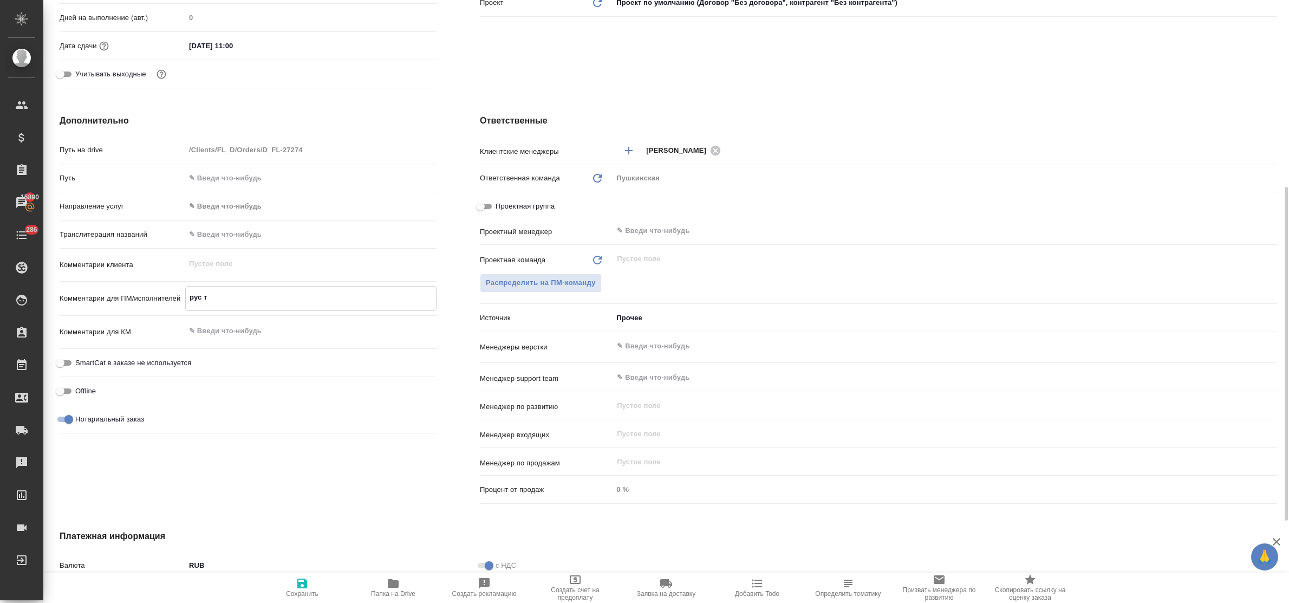
type textarea "x"
type textarea "рус те"
type textarea "x"
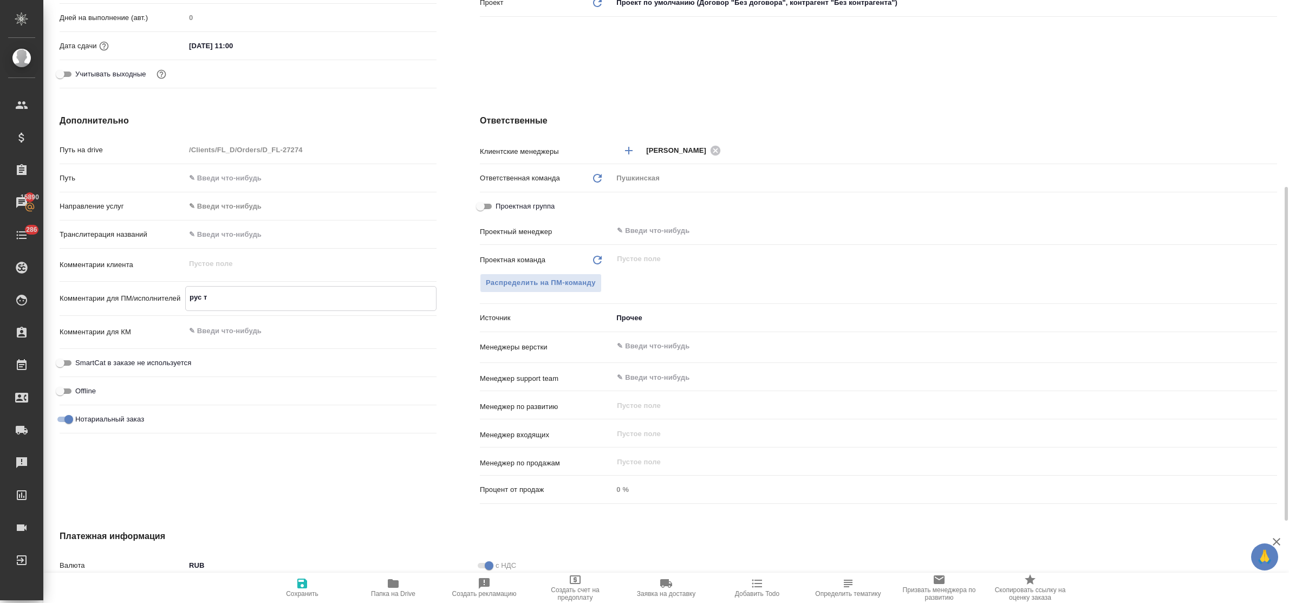
type textarea "x"
type textarea "рус тек"
type textarea "x"
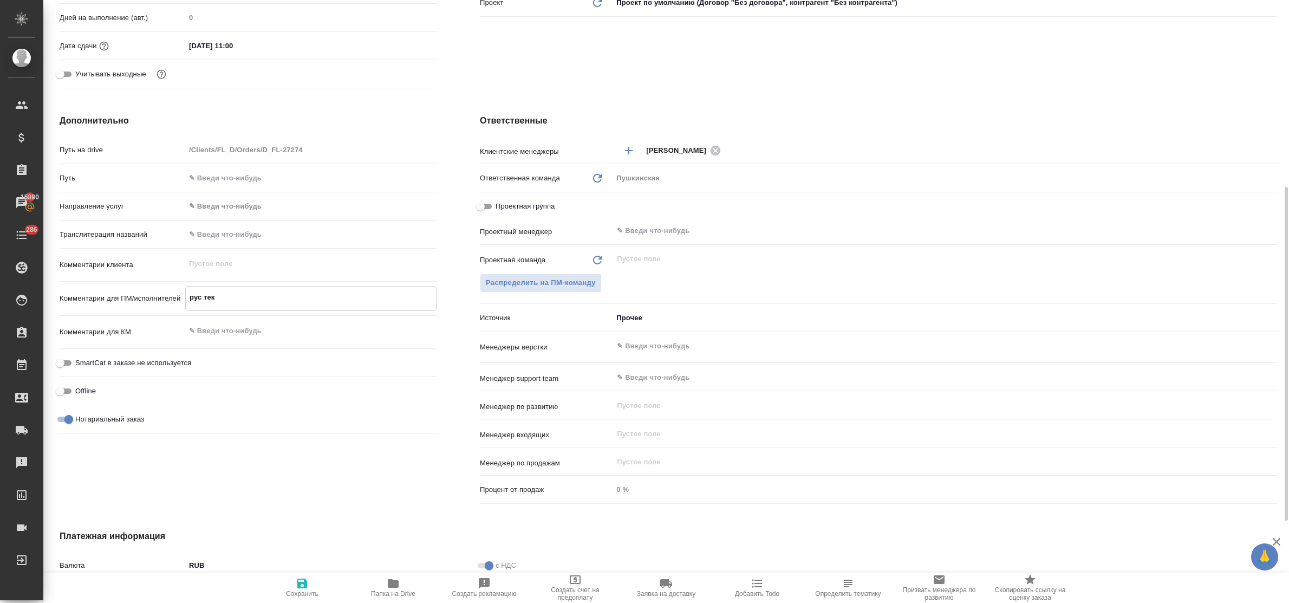
type textarea "x"
type textarea "рус текс"
type textarea "x"
type textarea "рус текст"
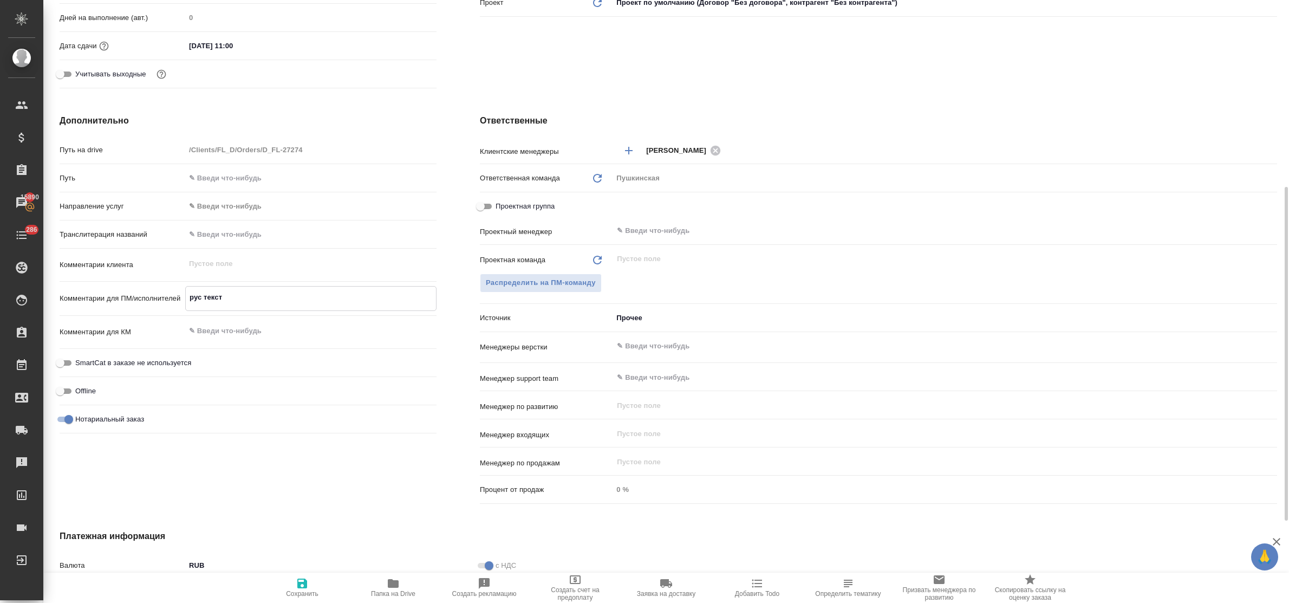
type textarea "x"
type textarea "рус текст"
type textarea "x"
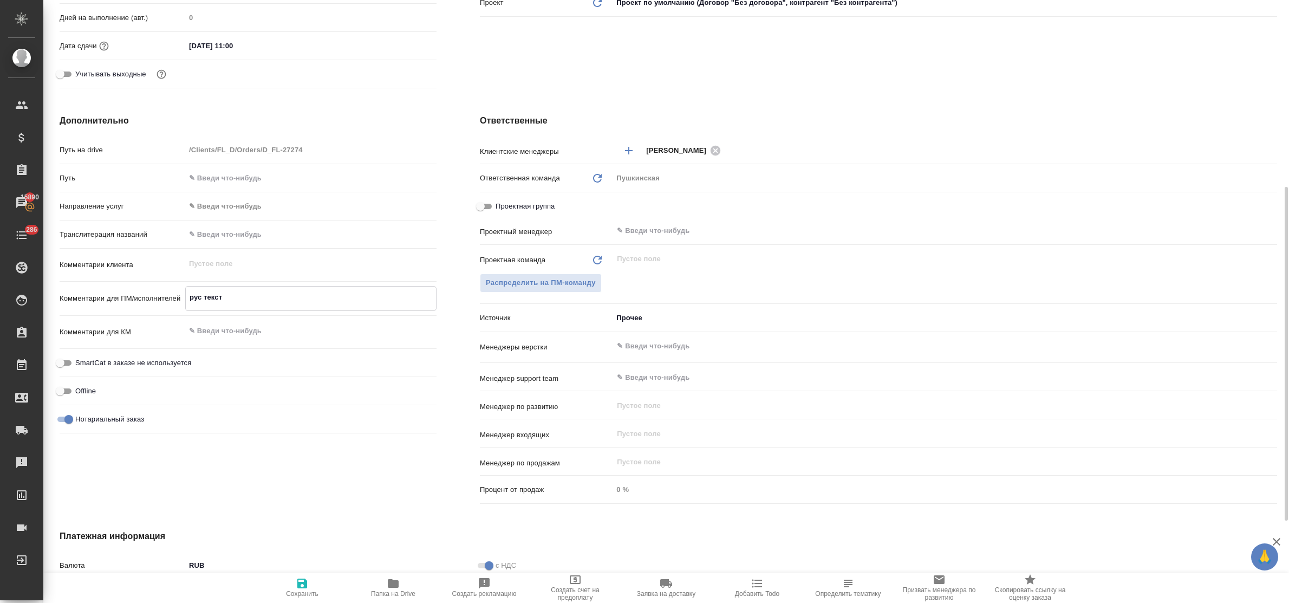
type textarea "x"
type textarea "рус текст н"
type textarea "x"
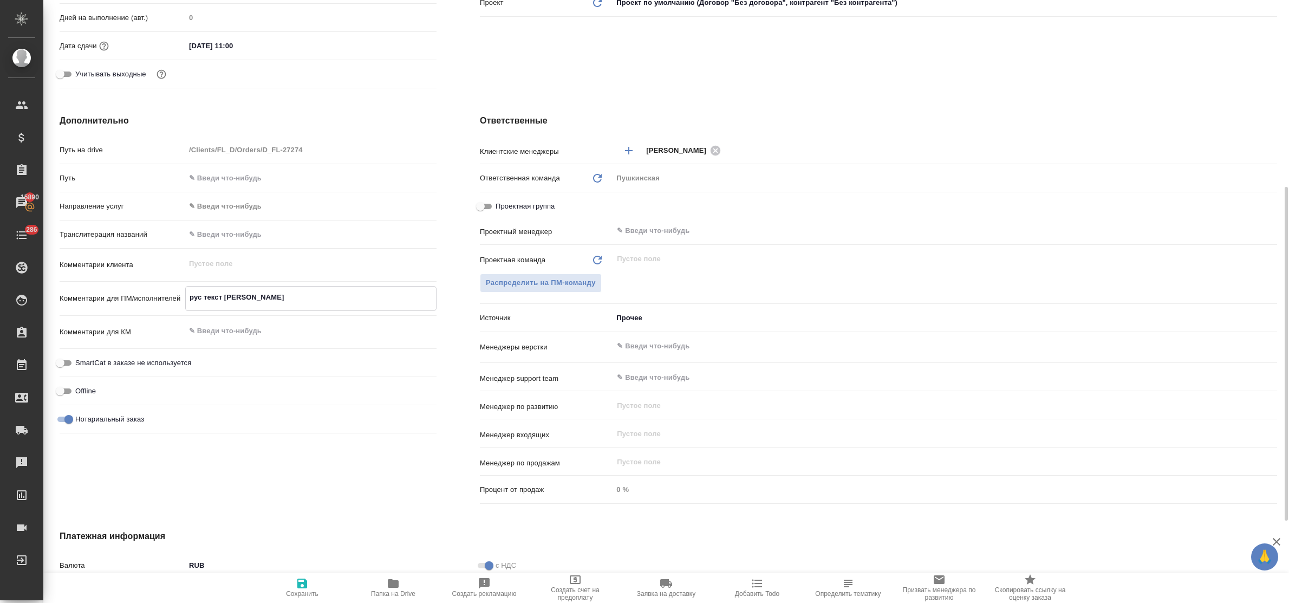
type textarea "x"
type textarea "рус текст не"
type textarea "x"
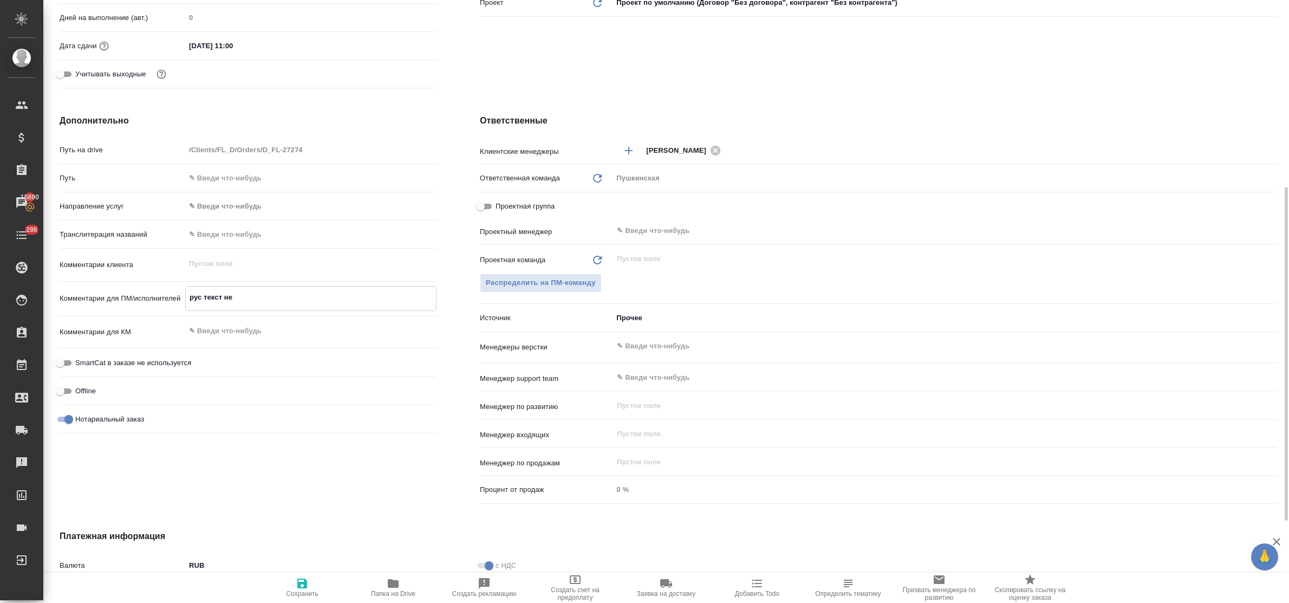
type textarea "рус текст не"
type textarea "x"
type textarea "рус текст не п"
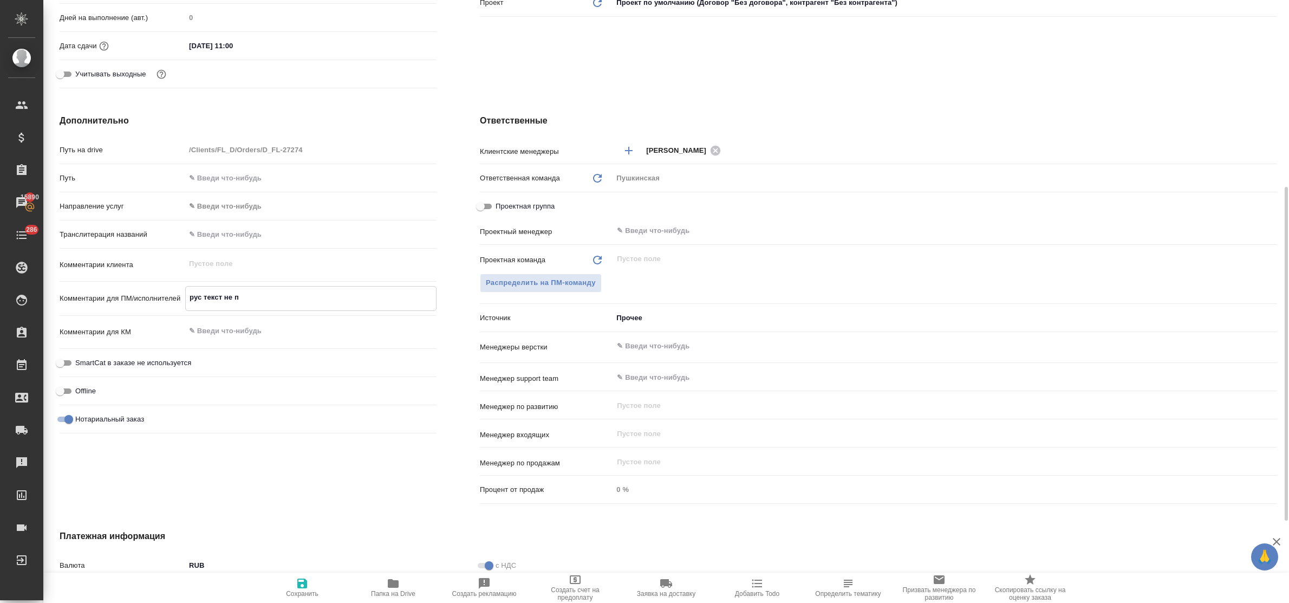
type textarea "x"
type textarea "рус текст не пе"
type textarea "x"
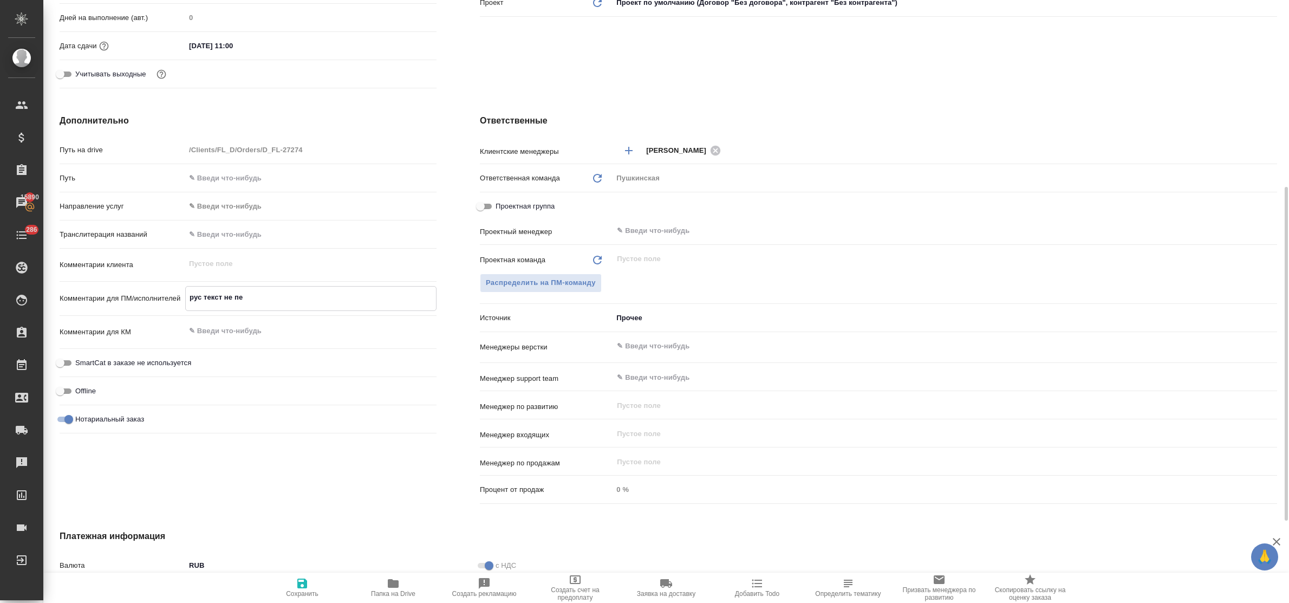
type textarea "x"
type textarea "рус текст не пер"
type textarea "x"
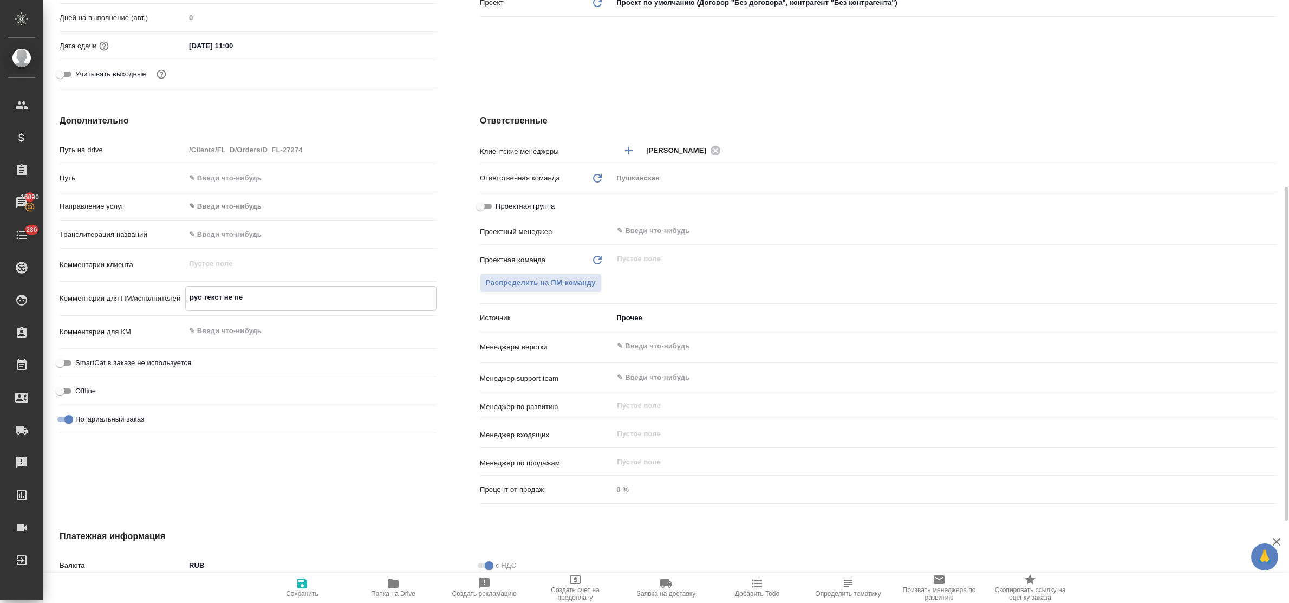
type textarea "x"
type textarea "рус текст не пере"
type textarea "x"
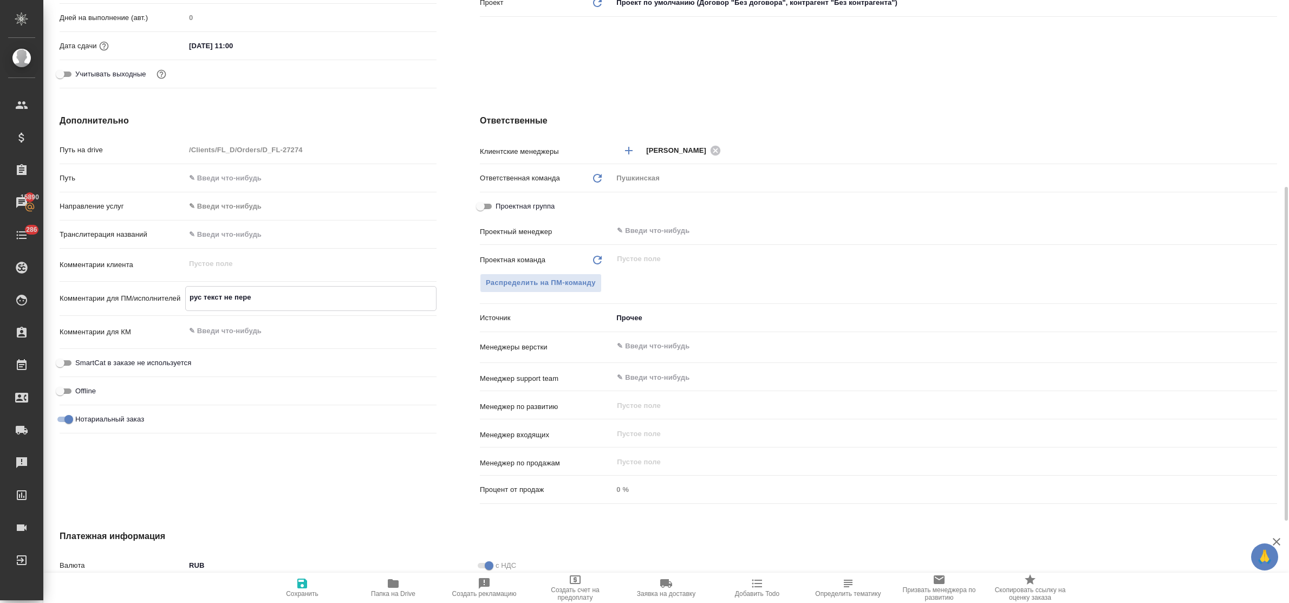
type textarea "x"
type textarea "рус текст не перен"
type textarea "x"
type textarea "рус текст не перена"
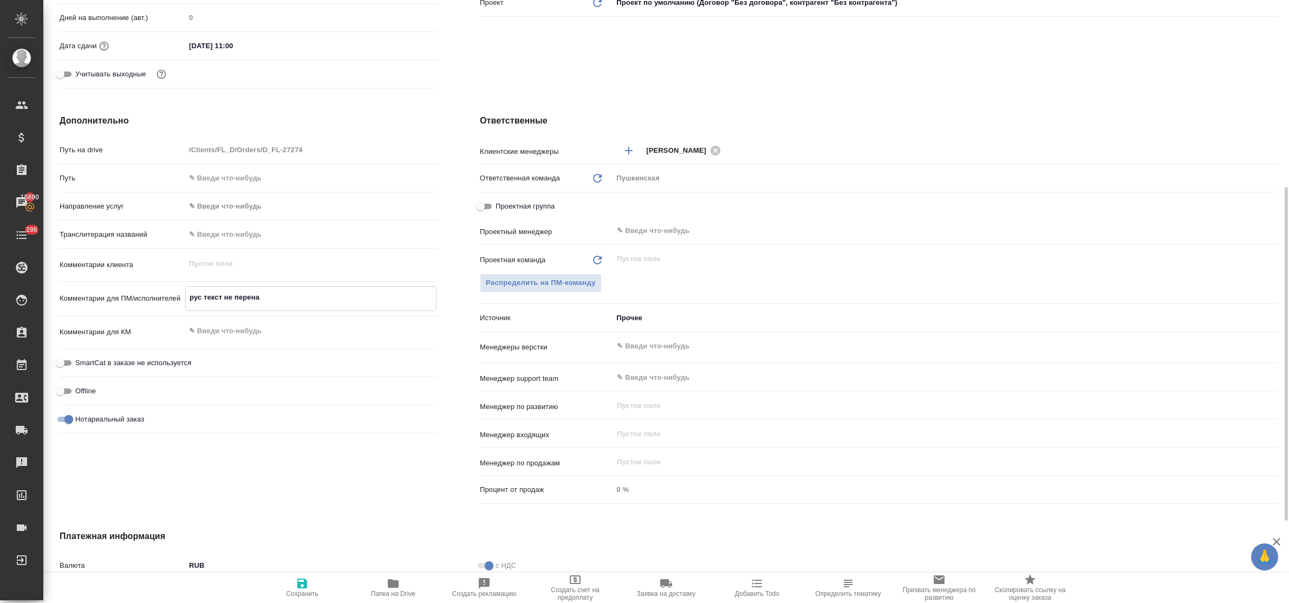
type textarea "x"
type textarea "рус текст не перенаб"
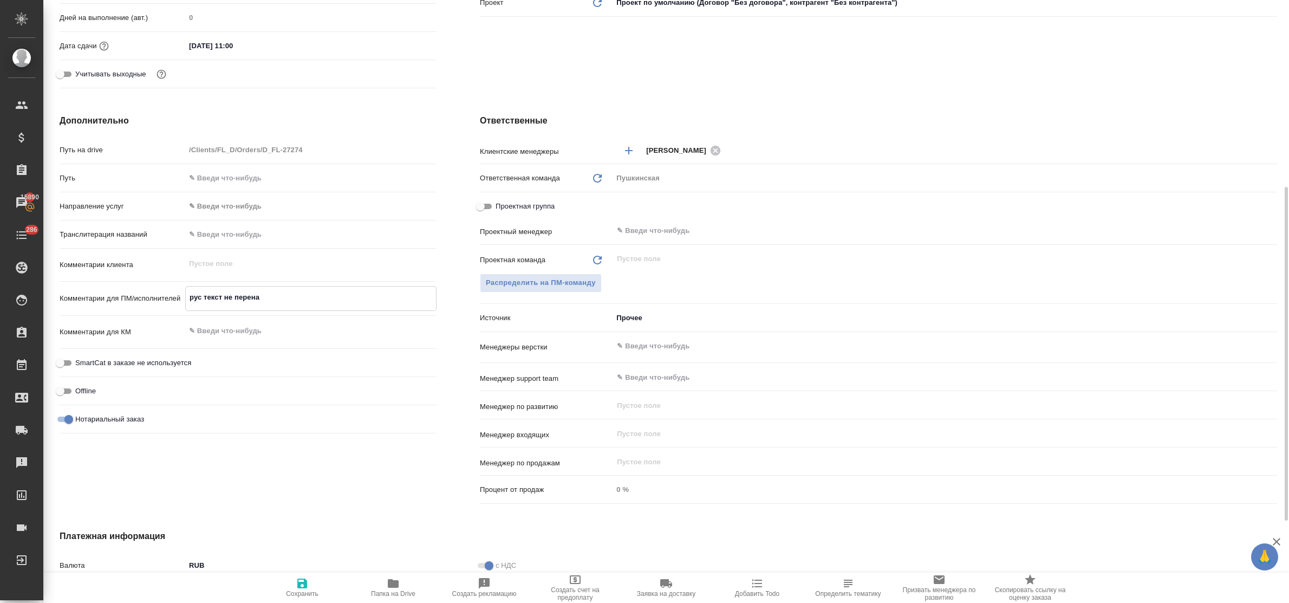
type textarea "x"
type textarea "рус текст не перенаби"
type textarea "x"
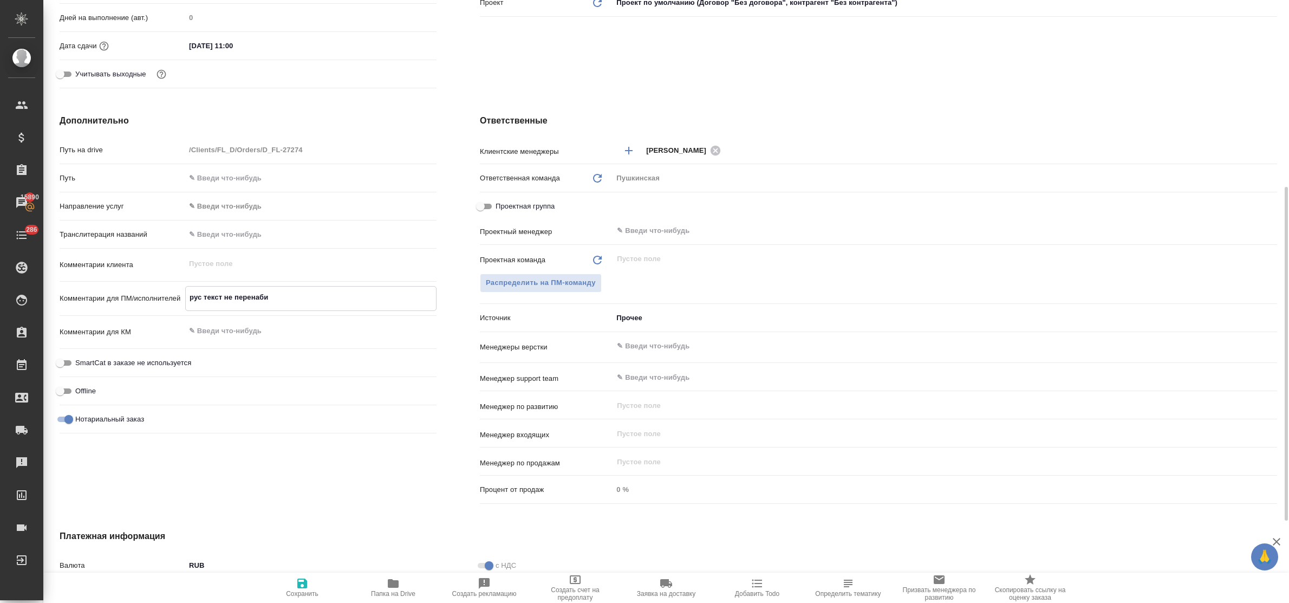
type textarea "x"
type textarea "рус текст не перенабив"
type textarea "x"
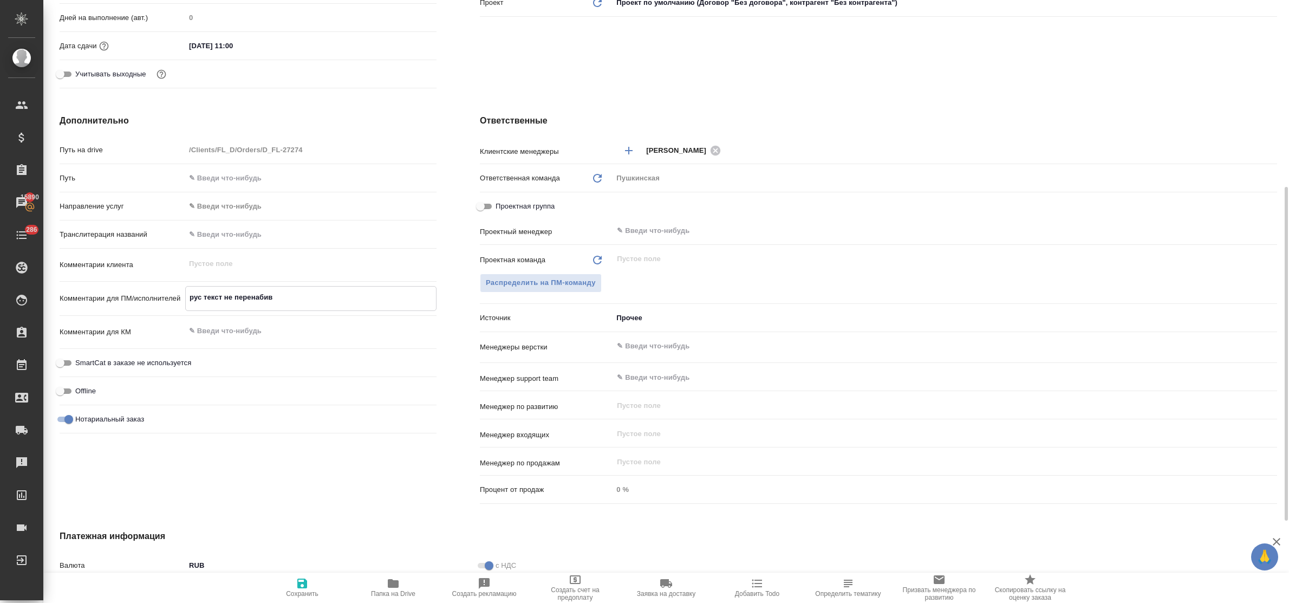
type textarea "рус текст не перенабива"
type textarea "x"
type textarea "рус текст не перенабивае"
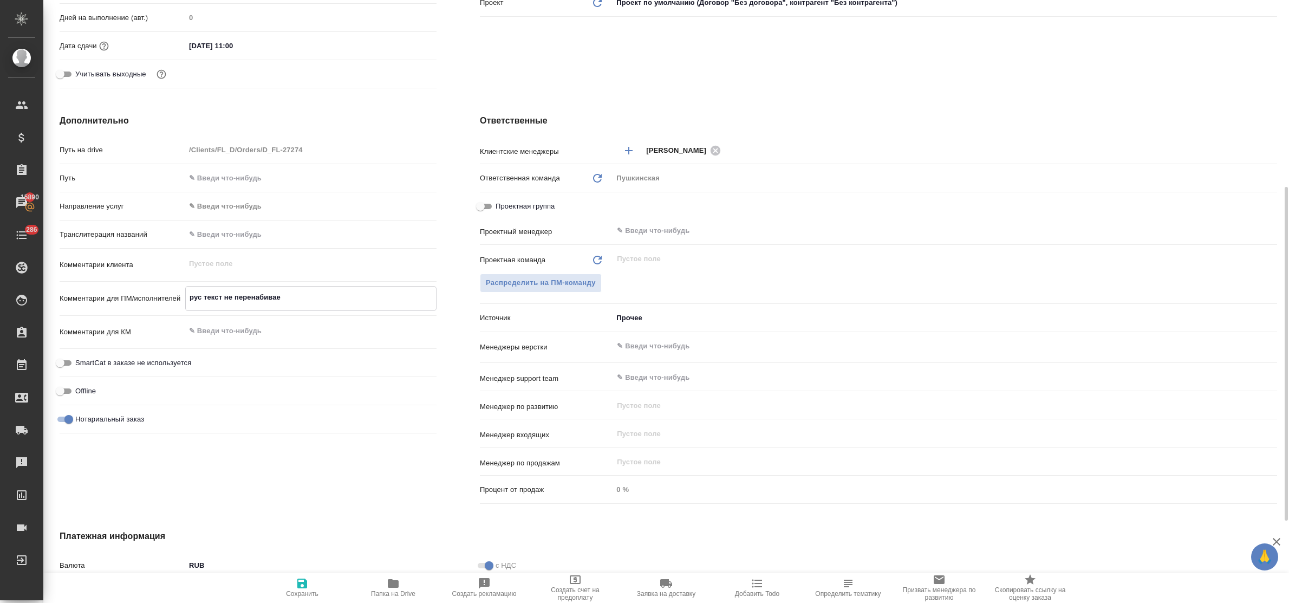
type textarea "x"
type textarea "рус текст не перенабиваем"
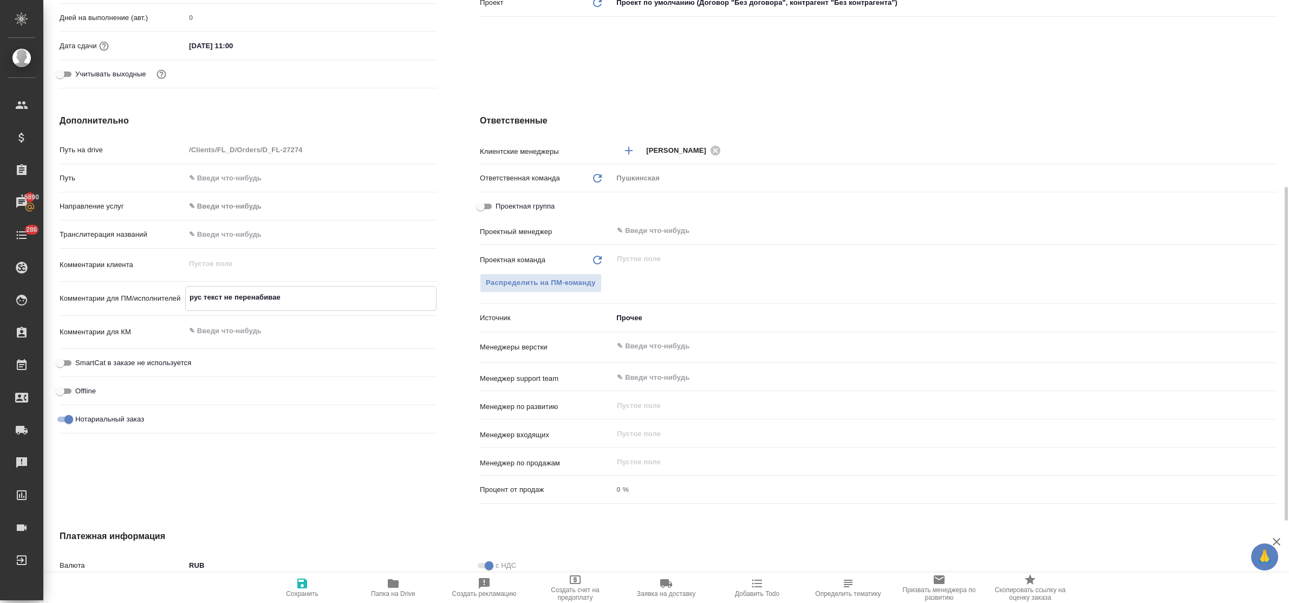
type textarea "x"
type textarea "рус текст не перенабиваем"
type textarea "x"
click at [563, 280] on span "Распределить на ПМ-команду" at bounding box center [541, 283] width 110 height 12
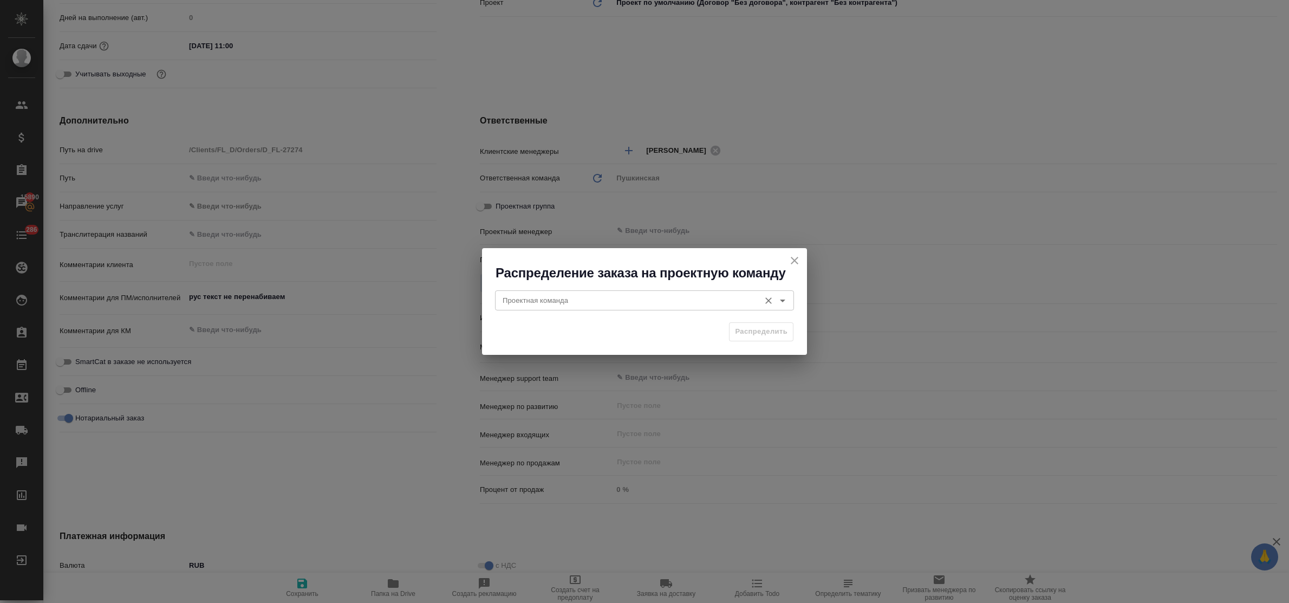
click at [579, 302] on input "Проектная команда" at bounding box center [626, 300] width 256 height 13
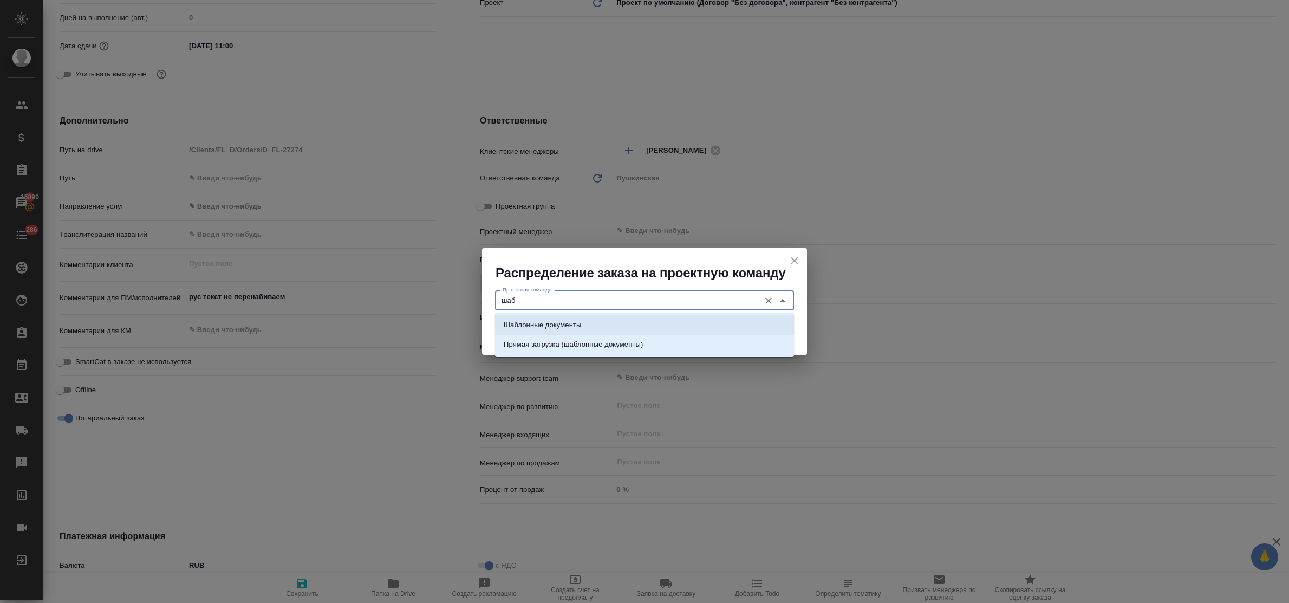
click at [587, 328] on li "Шаблонные документы" at bounding box center [644, 325] width 299 height 20
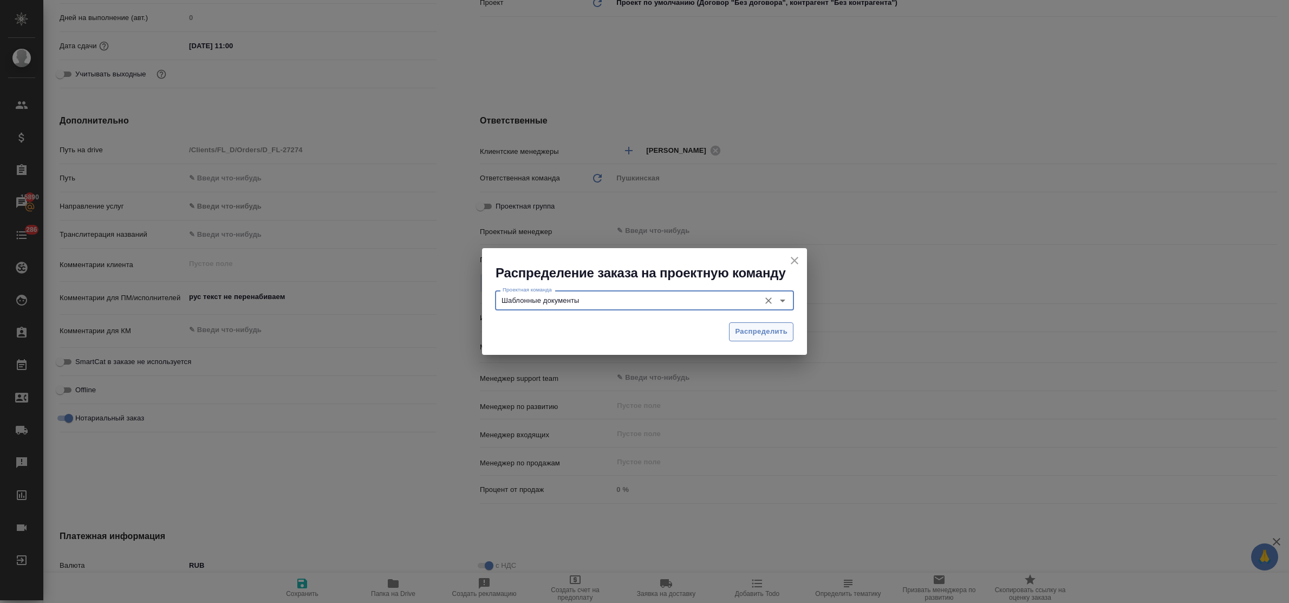
type input "Шаблонные документы"
click at [787, 334] on button "Распределить" at bounding box center [761, 331] width 64 height 19
type textarea "x"
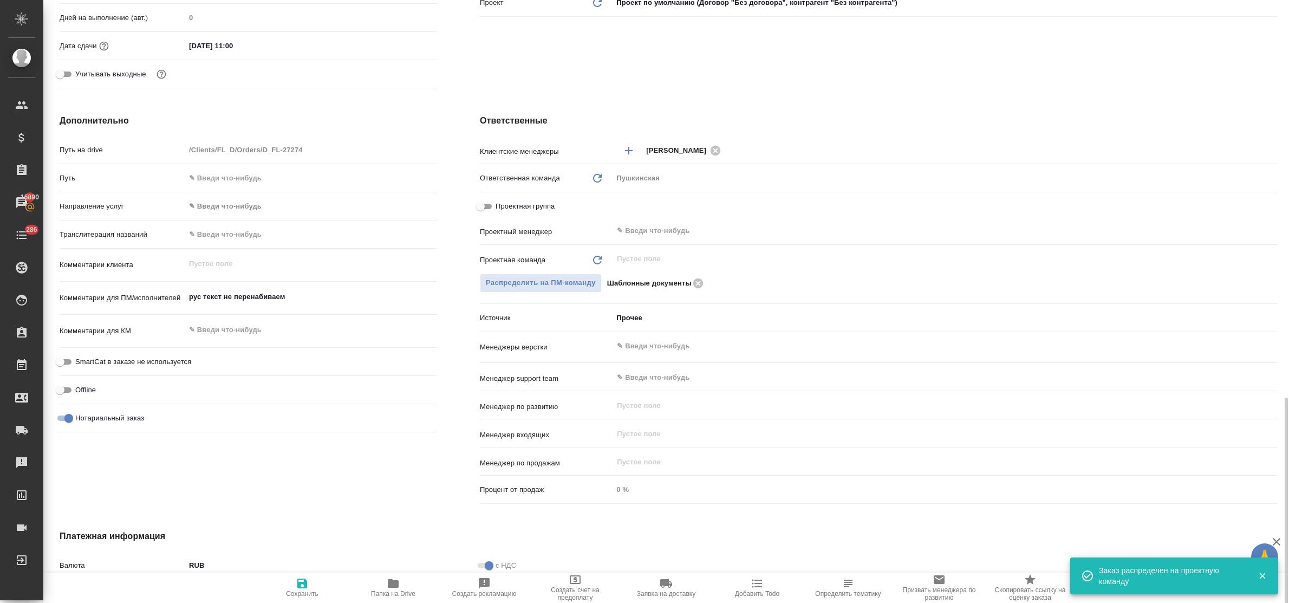
scroll to position [488, 0]
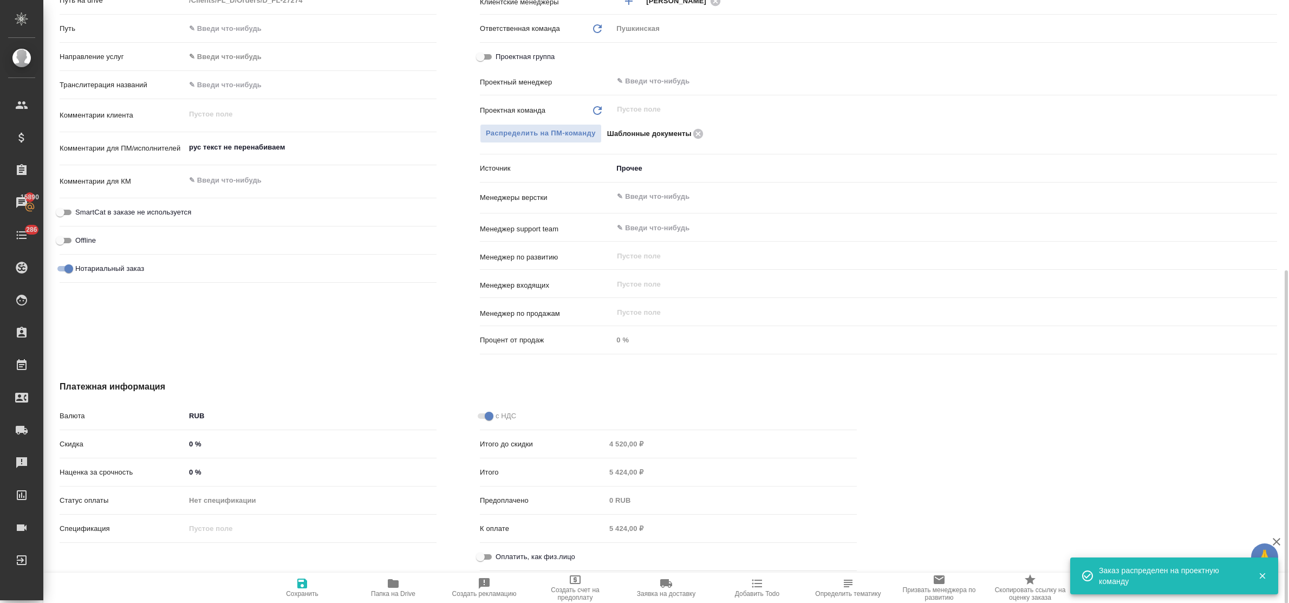
click at [493, 556] on input "Оплатить, как физ.лицо" at bounding box center [480, 556] width 39 height 13
checkbox input "true"
type textarea "x"
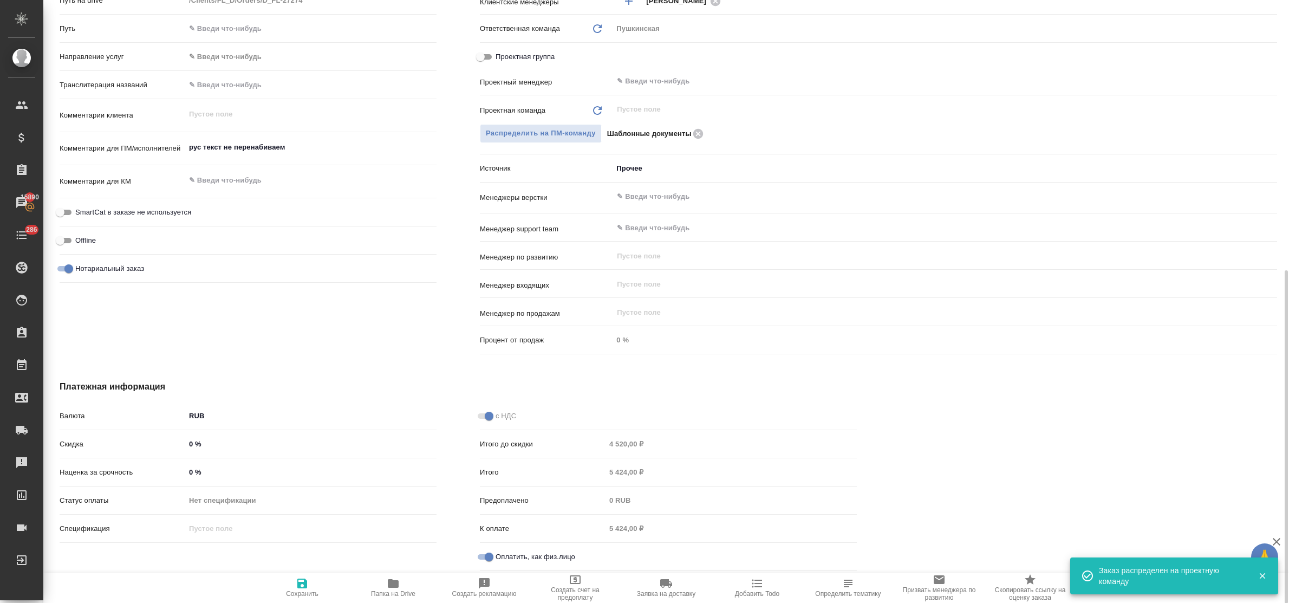
click at [310, 583] on span "Сохранить" at bounding box center [302, 587] width 78 height 21
type textarea "x"
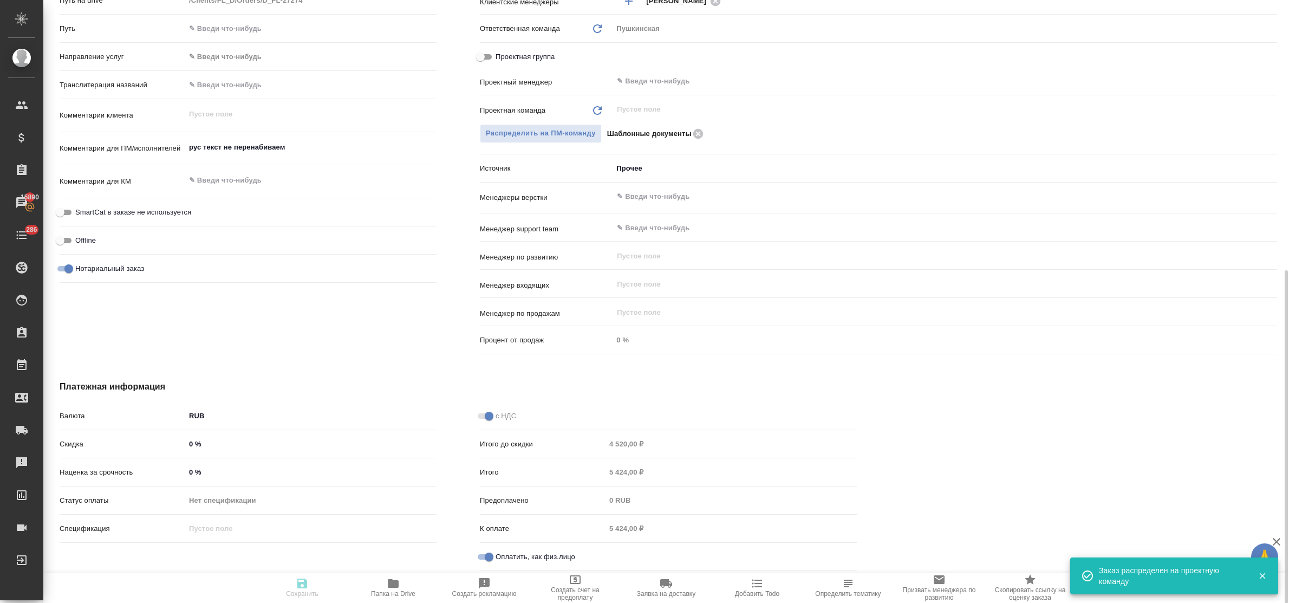
type textarea "x"
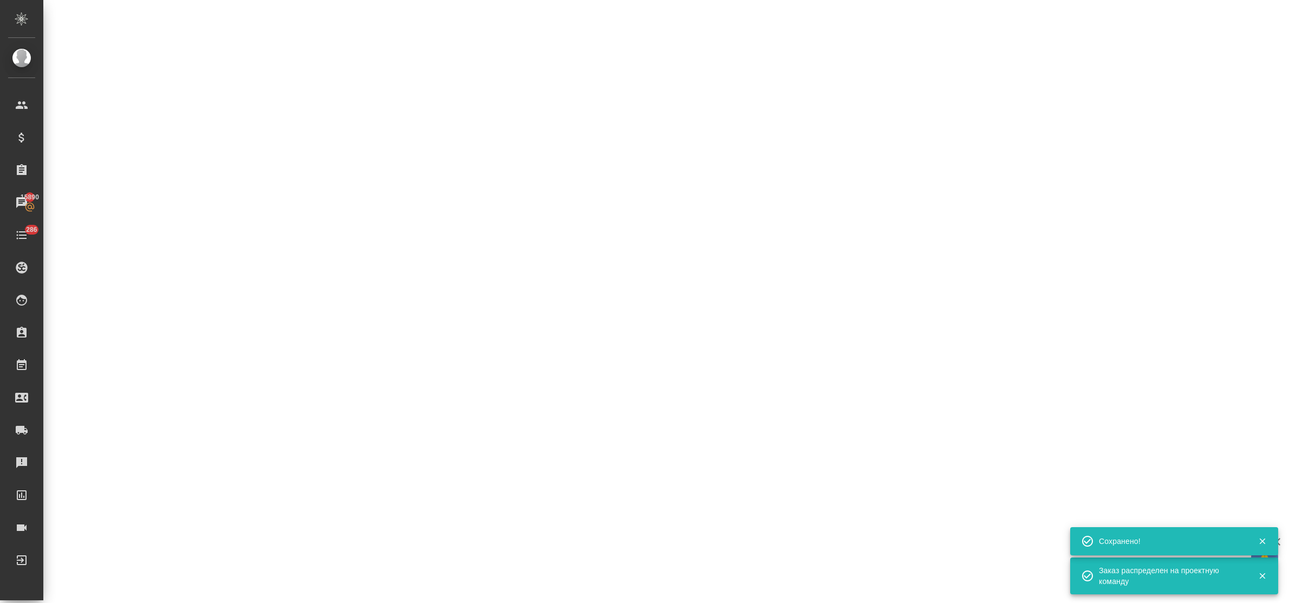
select select "RU"
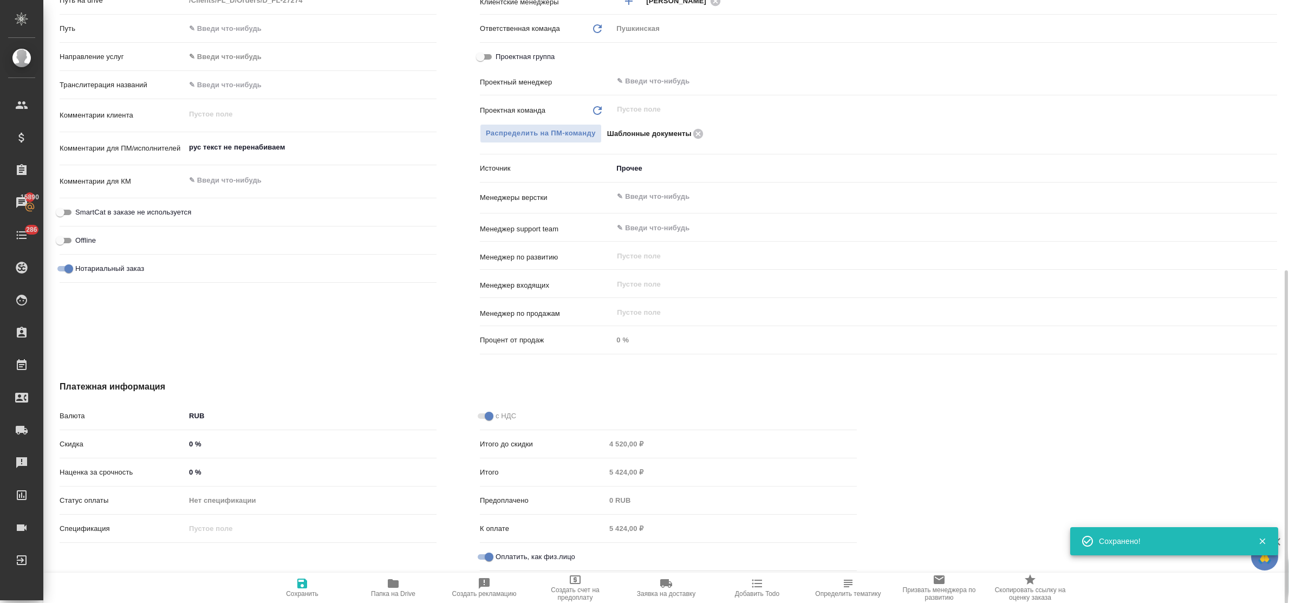
type textarea "x"
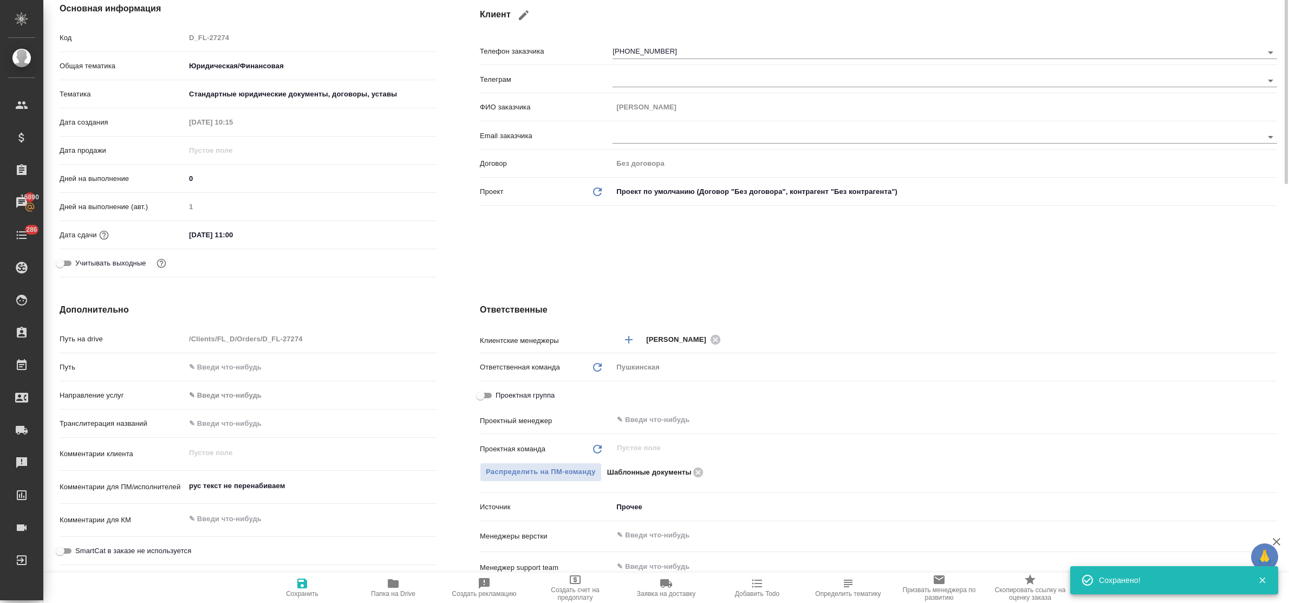
scroll to position [0, 0]
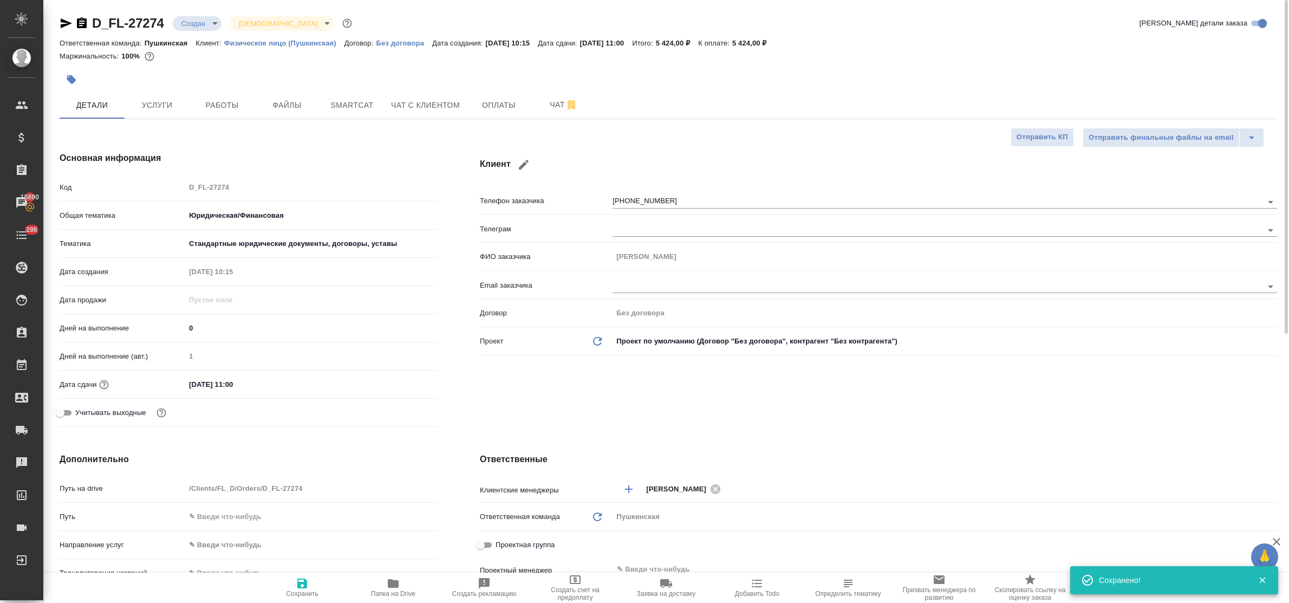
click at [191, 23] on body "🙏 .cls-1 fill:#fff; AWATERA Bulakhova Elena Клиенты Спецификации Заказы 15890 Ч…" at bounding box center [644, 301] width 1289 height 603
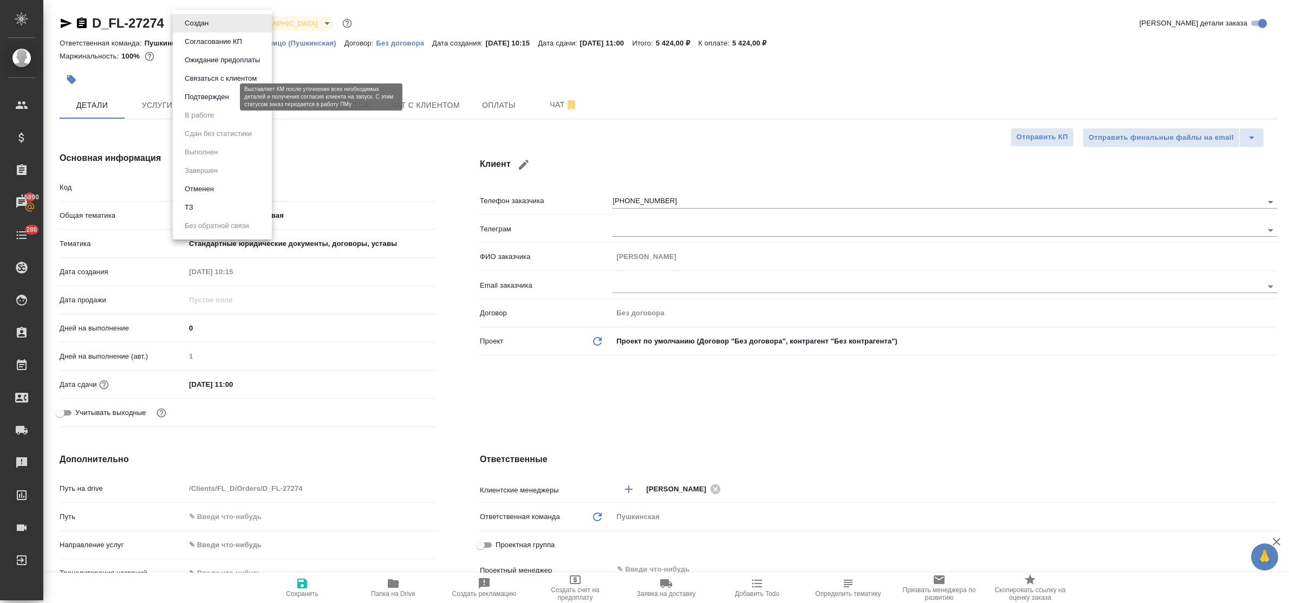
click at [199, 93] on button "Подтвержден" at bounding box center [206, 97] width 51 height 12
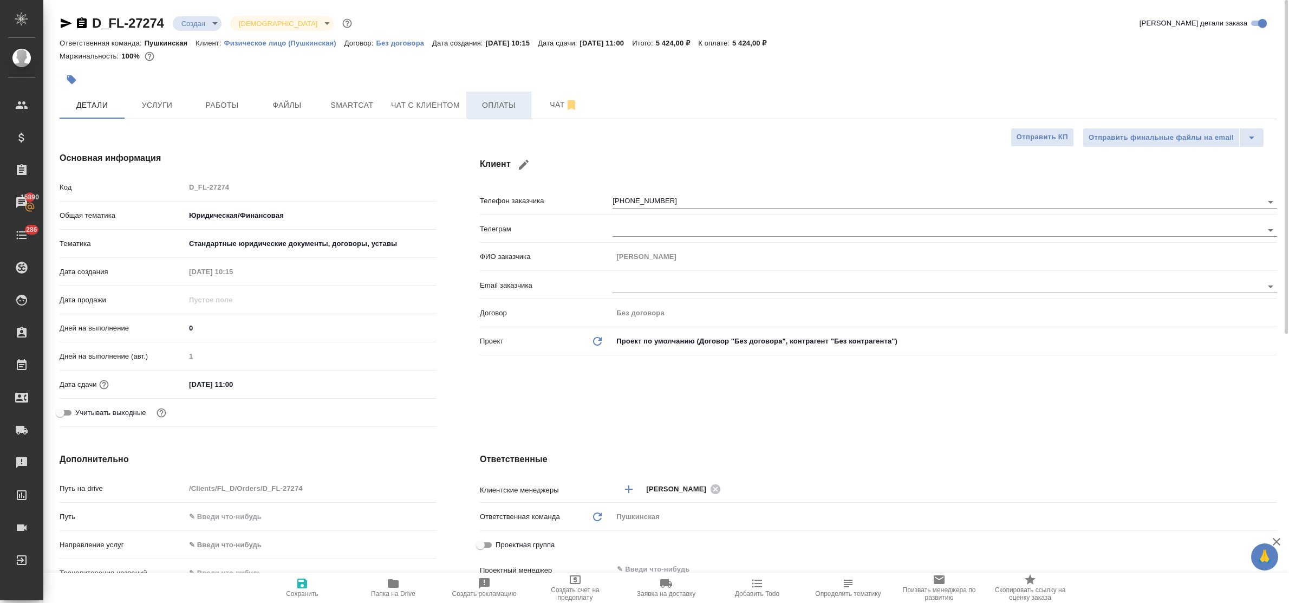
click at [483, 107] on span "Оплаты" at bounding box center [499, 106] width 52 height 14
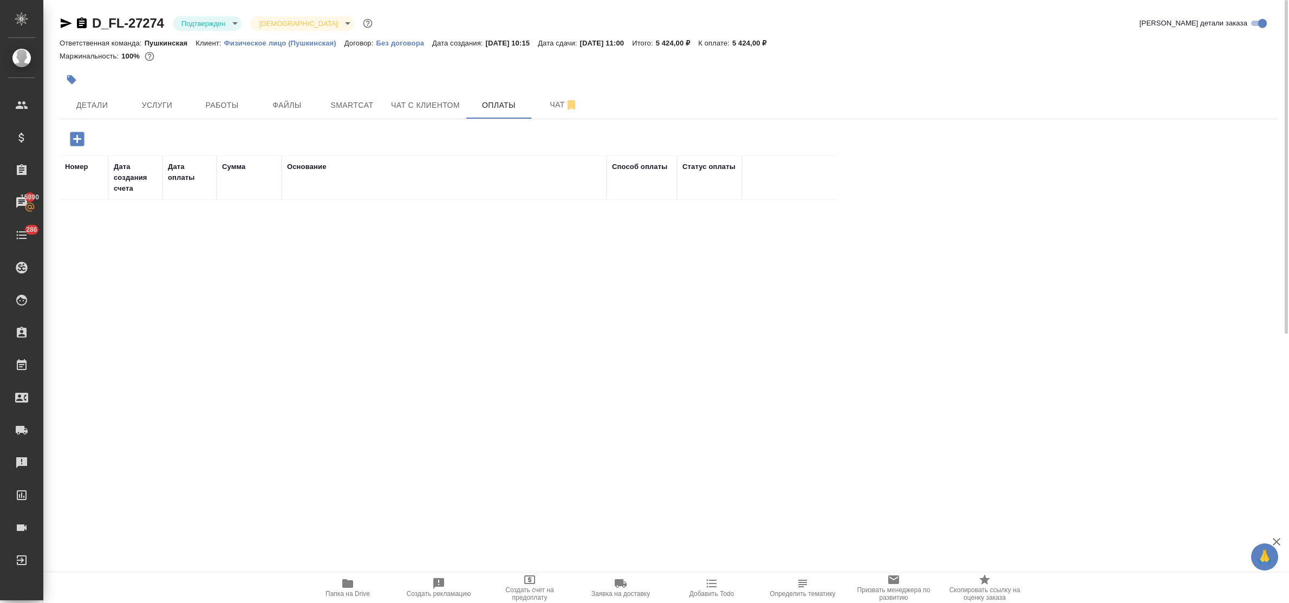
click at [74, 142] on icon "button" at bounding box center [77, 139] width 14 height 14
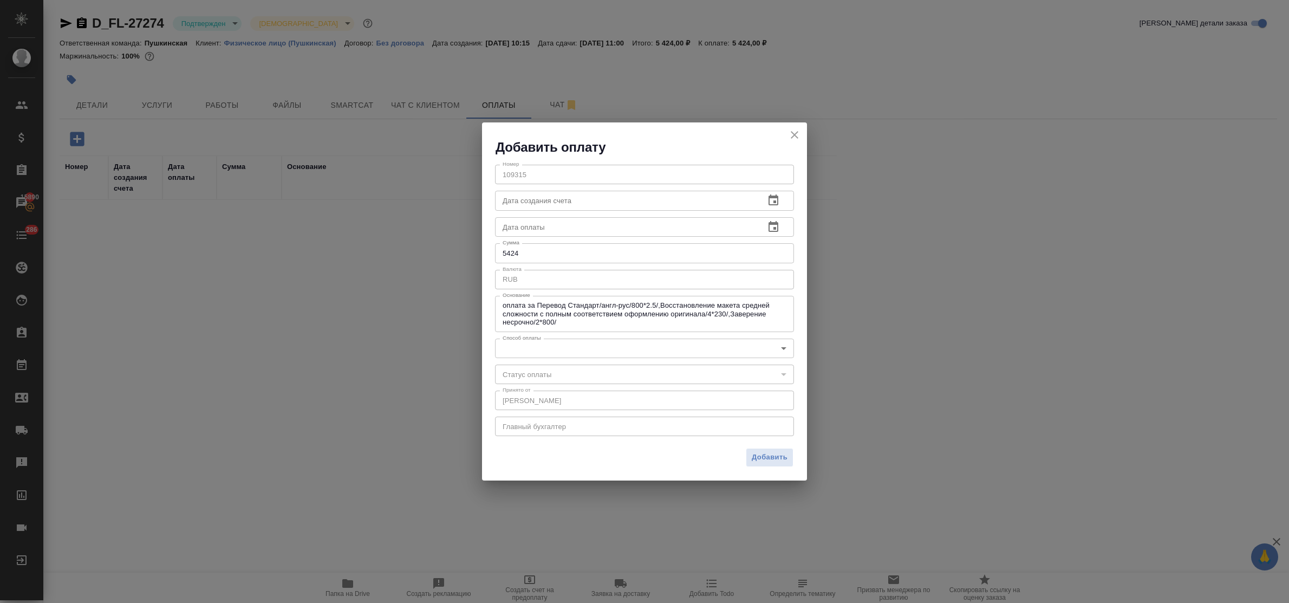
click at [558, 348] on body "🙏 .cls-1 fill:#fff; AWATERA Bulakhova Elena Клиенты Спецификации Заказы 15890 Ч…" at bounding box center [644, 301] width 1289 height 603
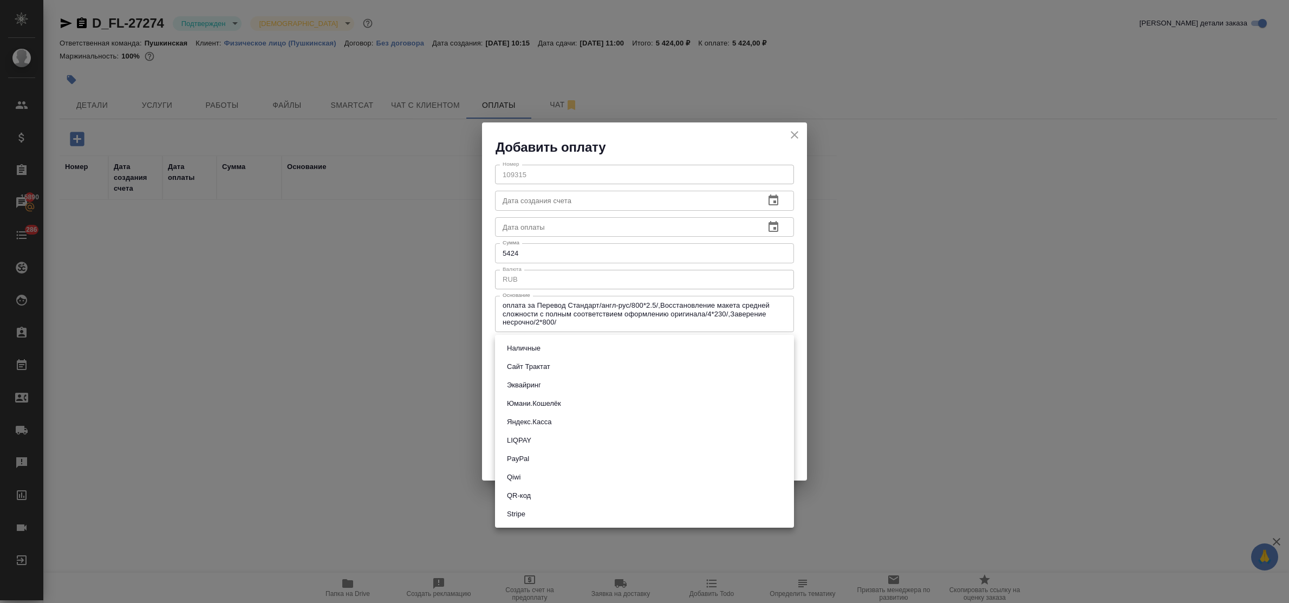
click at [561, 380] on li "Эквайринг" at bounding box center [644, 385] width 299 height 18
type input "acquiring"
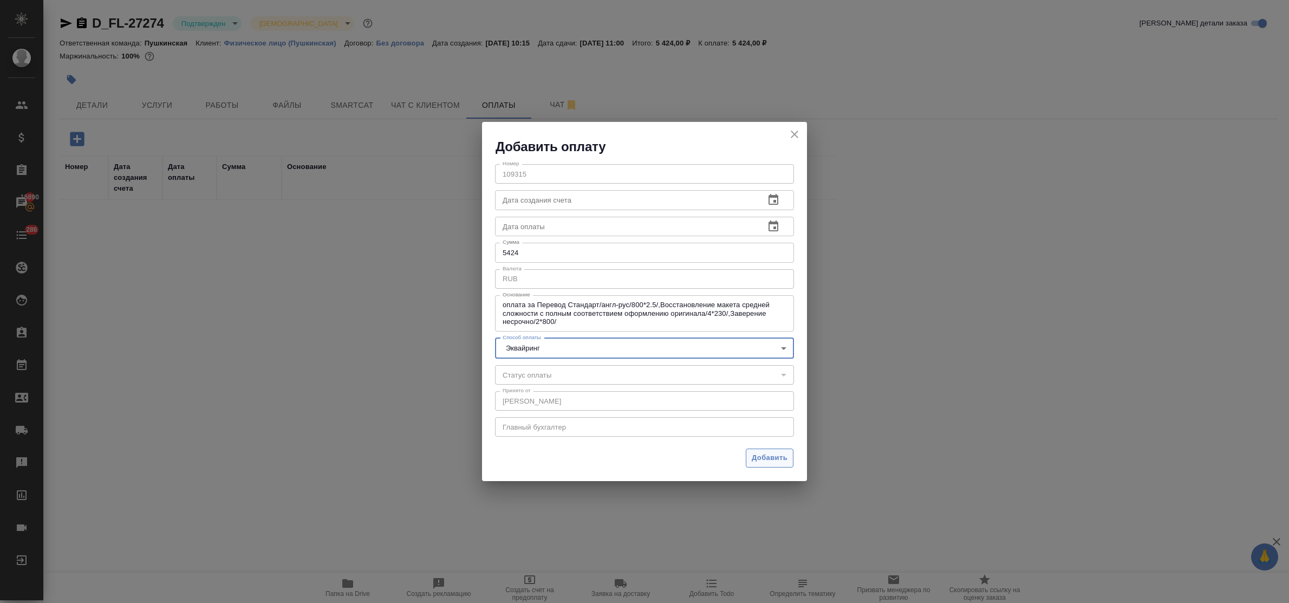
click at [769, 453] on span "Добавить" at bounding box center [770, 458] width 36 height 12
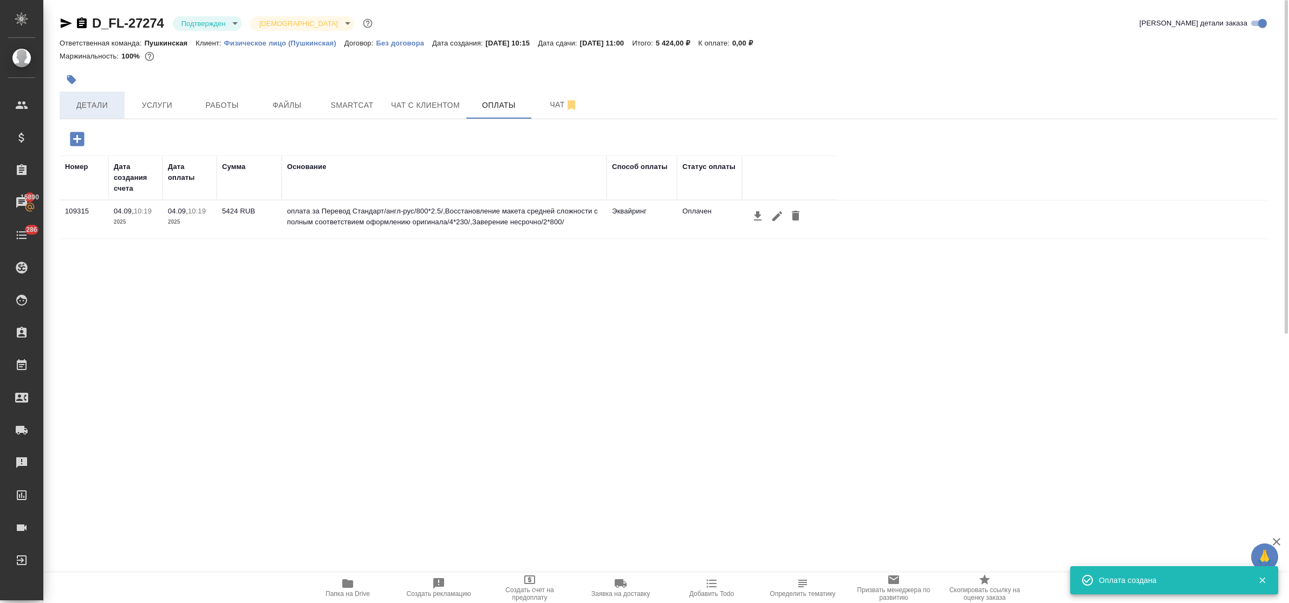
click at [88, 95] on button "Детали" at bounding box center [92, 105] width 65 height 27
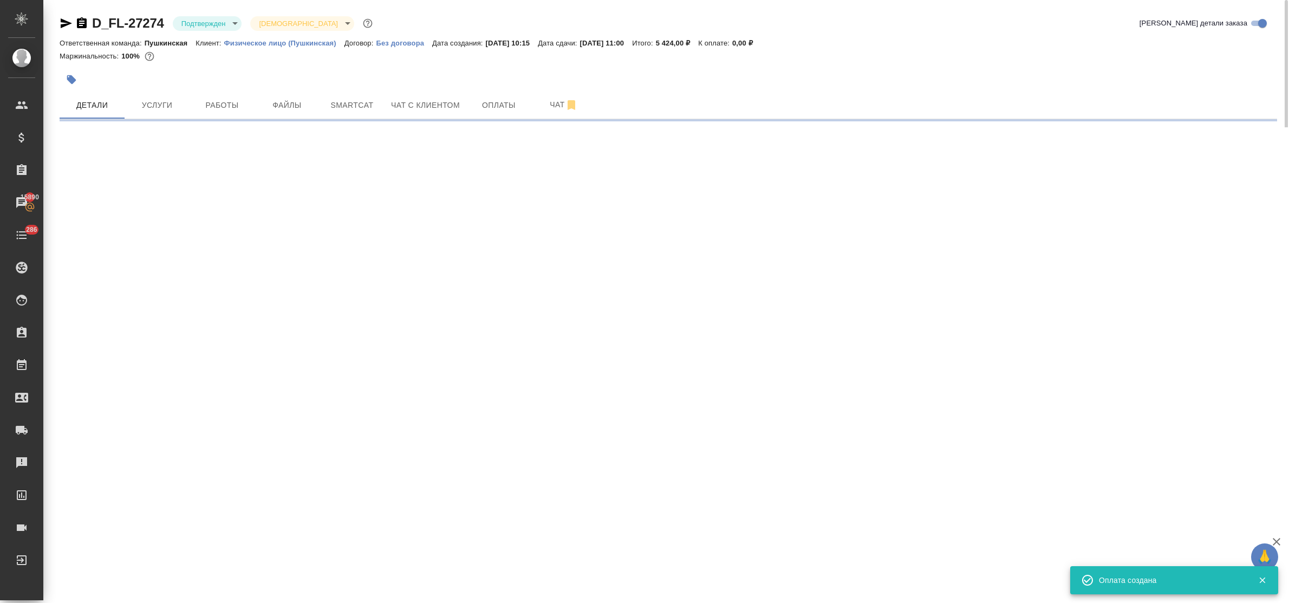
select select "RU"
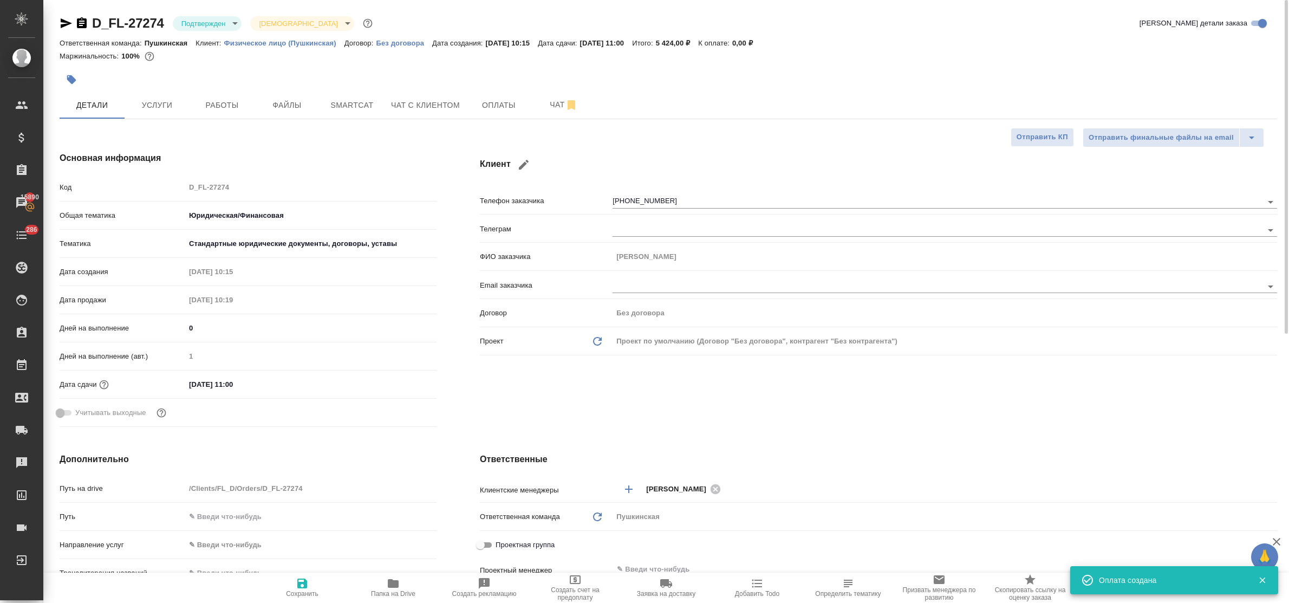
type textarea "x"
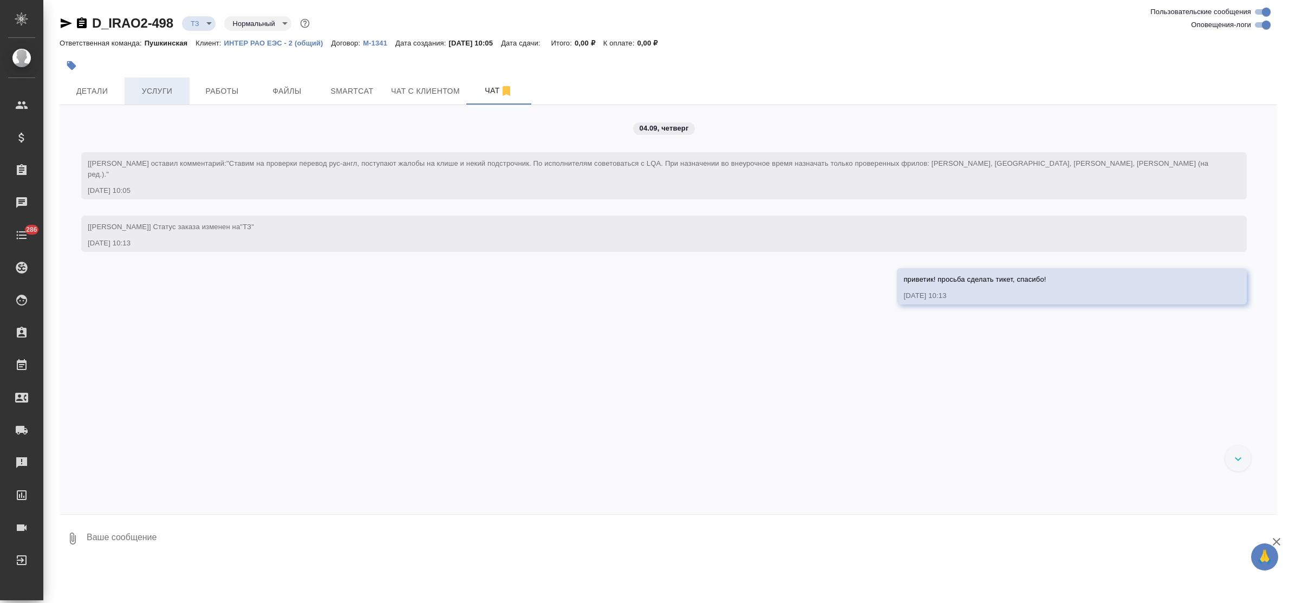
click at [152, 95] on span "Услуги" at bounding box center [157, 92] width 52 height 14
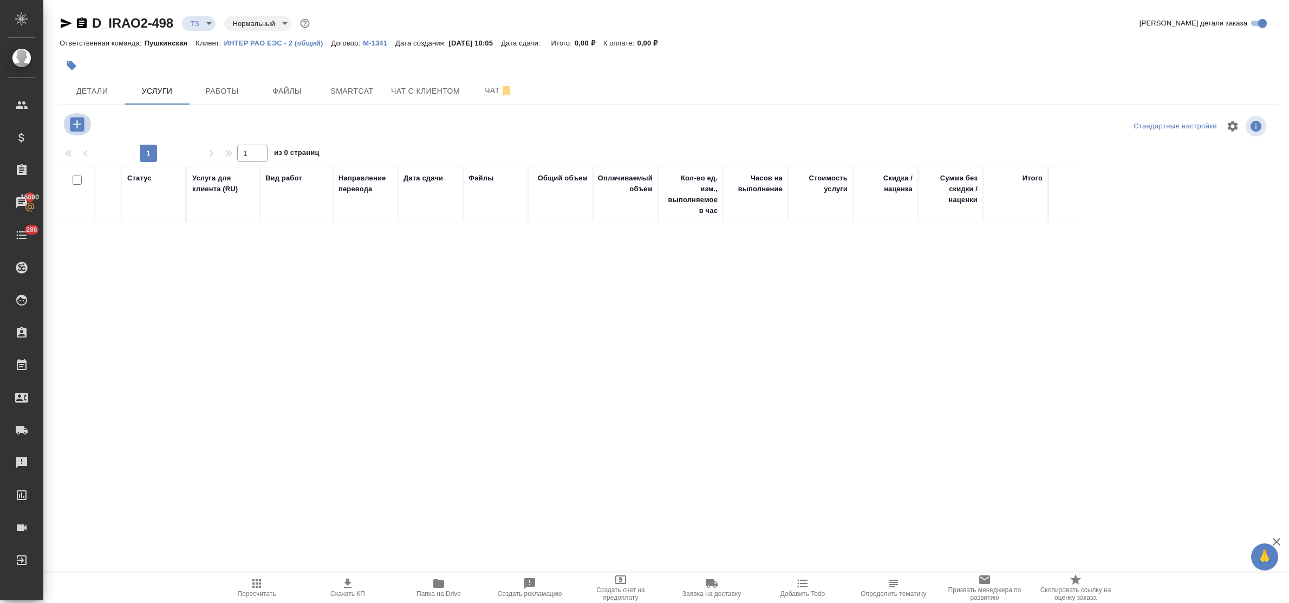
click at [74, 125] on icon "button" at bounding box center [77, 124] width 19 height 19
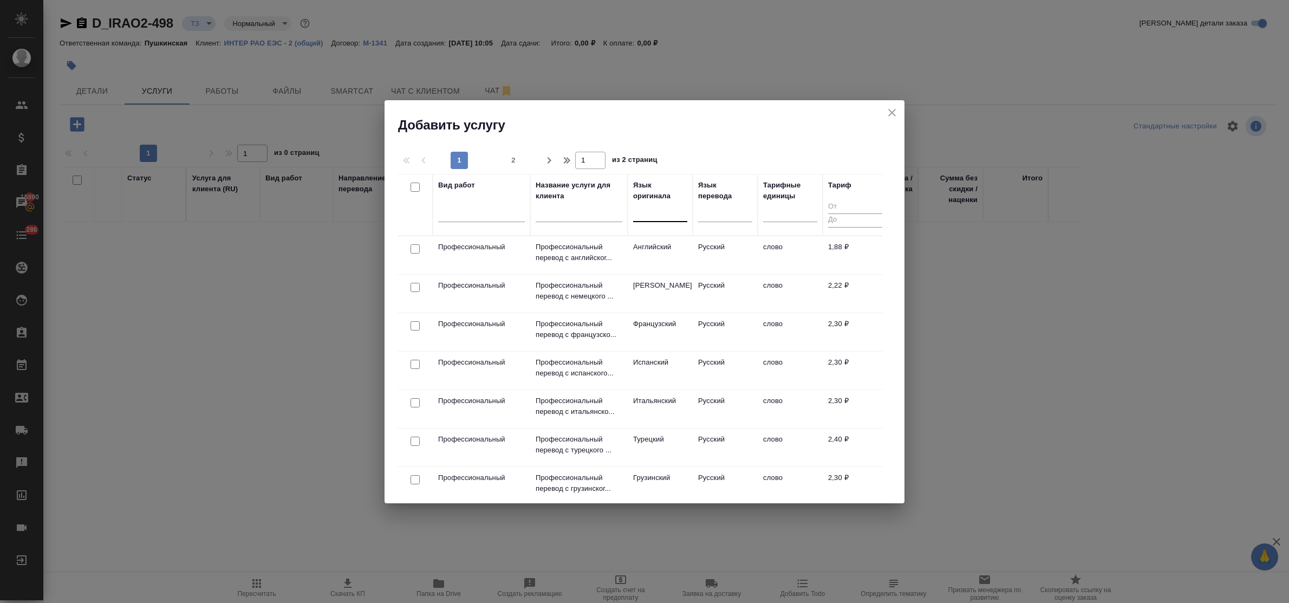
click at [664, 212] on div at bounding box center [660, 211] width 54 height 16
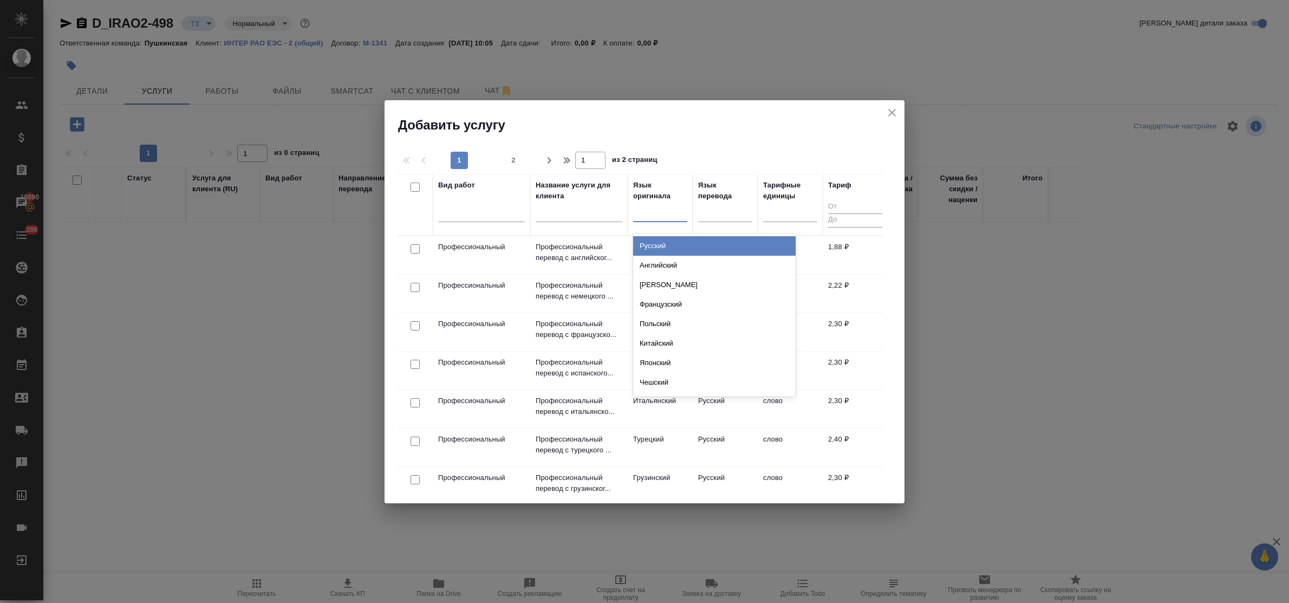
click at [666, 241] on div "Русский" at bounding box center [714, 246] width 163 height 20
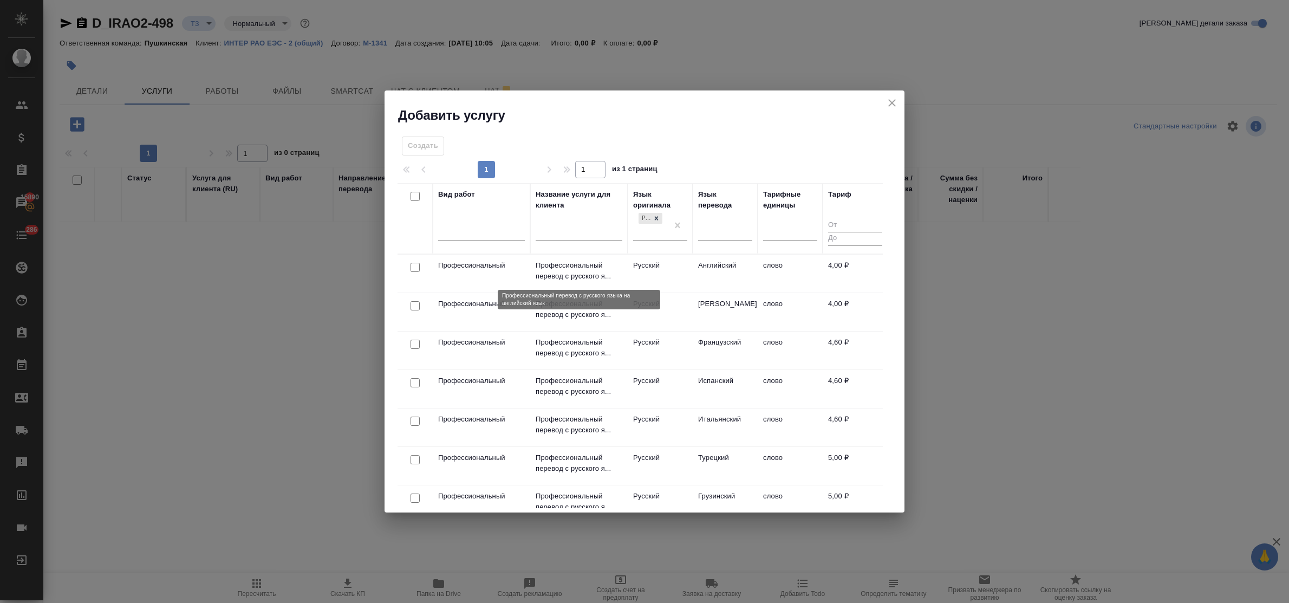
click at [570, 269] on p "Профессиональный перевод с русского я..." at bounding box center [579, 271] width 87 height 22
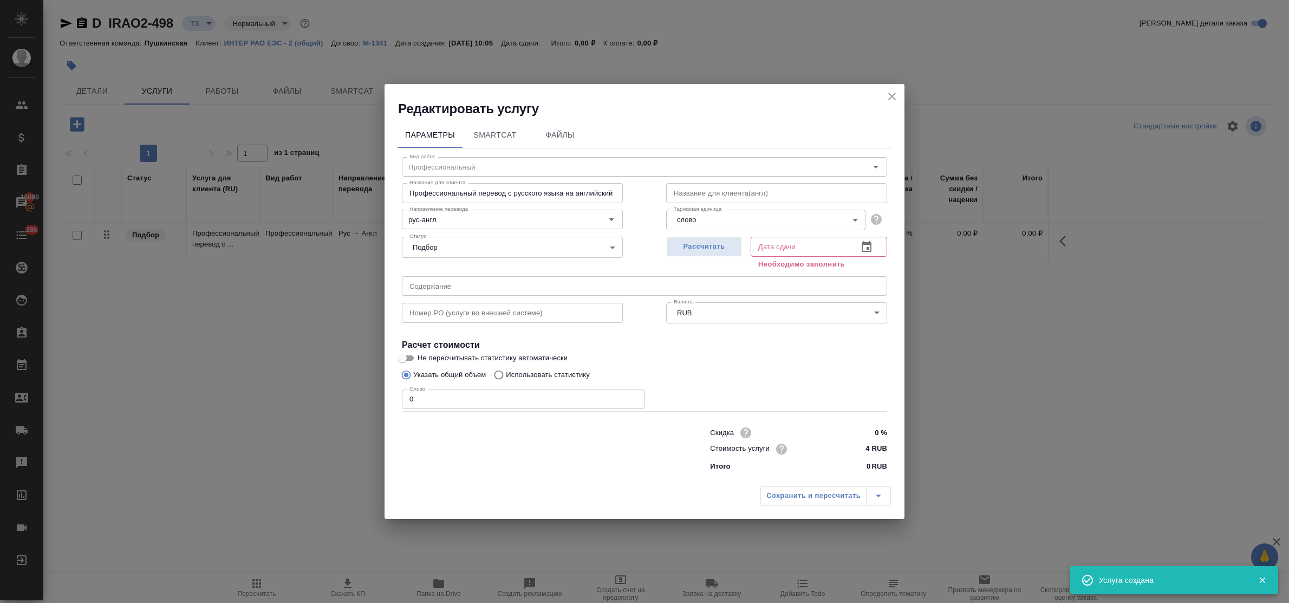
click at [827, 499] on div "Сохранить и пересчитать" at bounding box center [826, 496] width 131 height 20
click at [687, 245] on span "Рассчитать" at bounding box center [704, 247] width 64 height 12
type input "[DATE] 10:20"
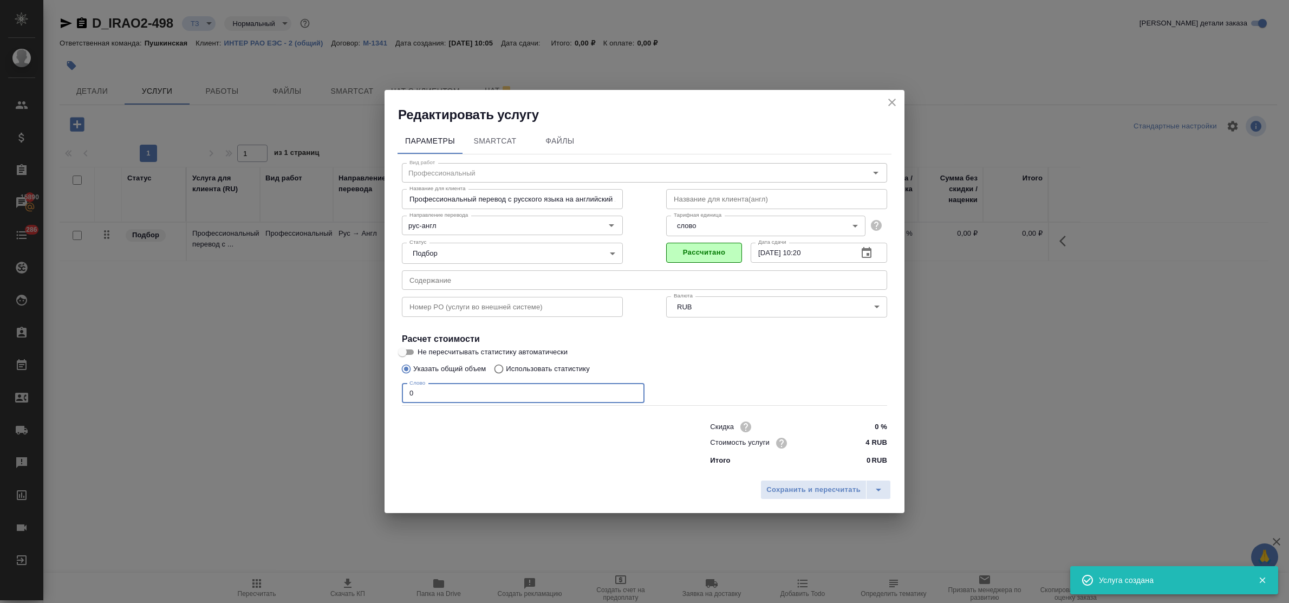
drag, startPoint x: 434, startPoint y: 389, endPoint x: 384, endPoint y: 393, distance: 51.1
click at [384, 393] on div "Редактировать услугу Параметры SmartCat Файлы Вид работ Профессиональный Вид ра…" at bounding box center [644, 301] width 1289 height 603
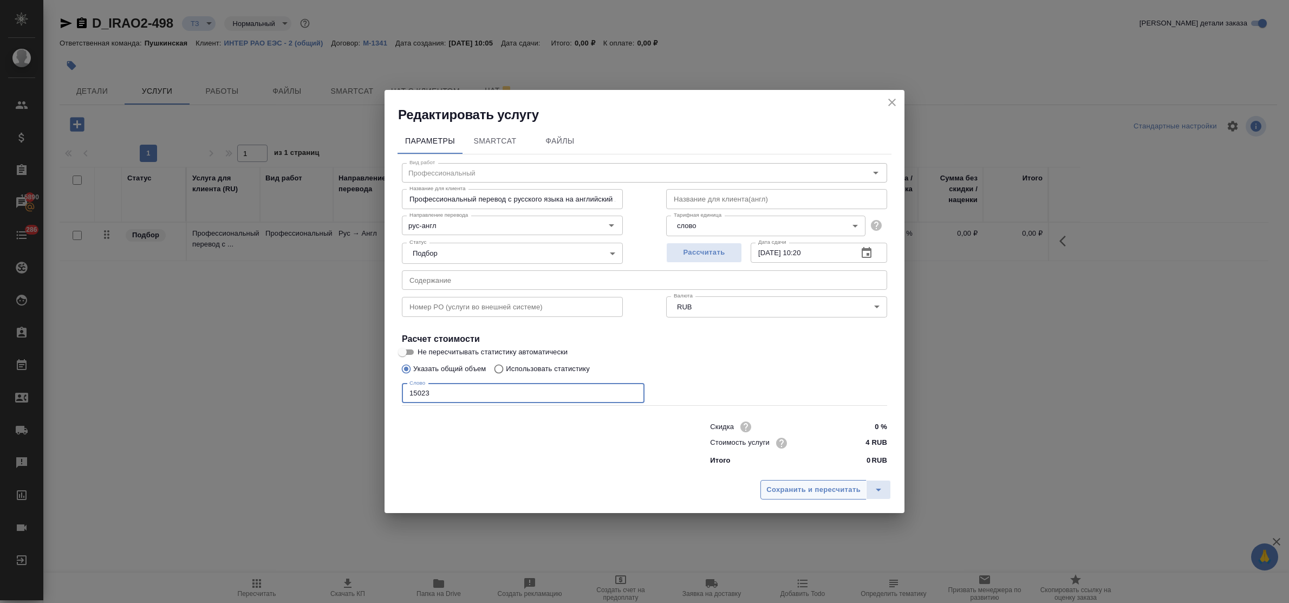
type input "15023"
click at [839, 485] on span "Сохранить и пересчитать" at bounding box center [814, 490] width 94 height 12
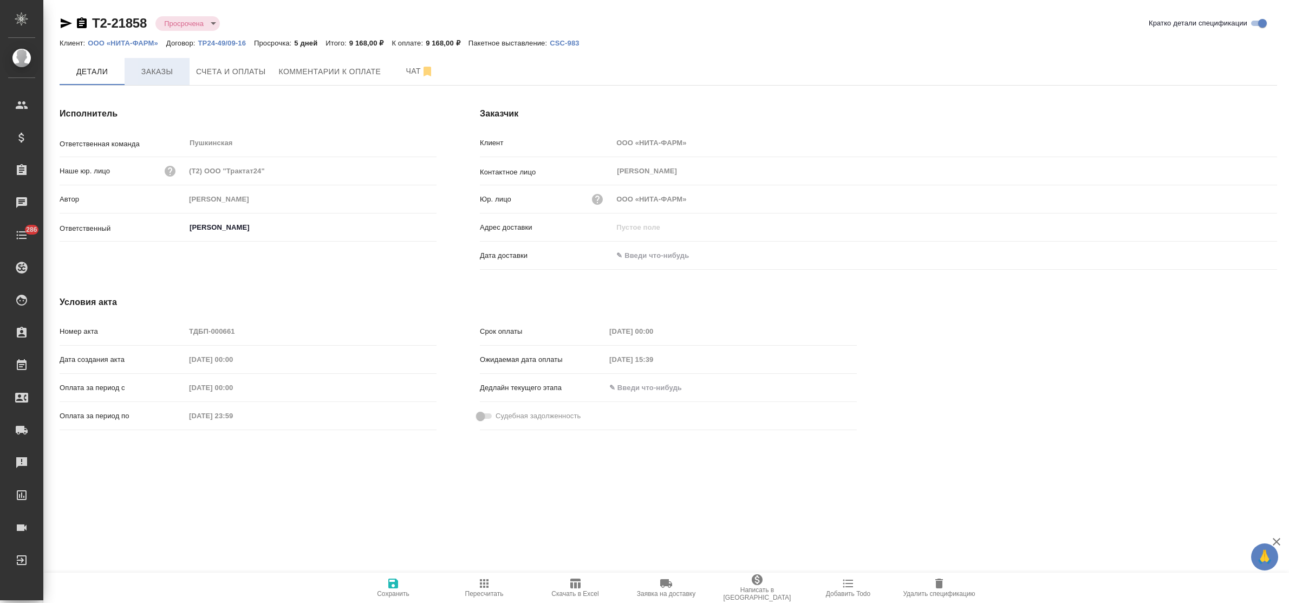
click at [147, 75] on span "Заказы" at bounding box center [157, 72] width 52 height 14
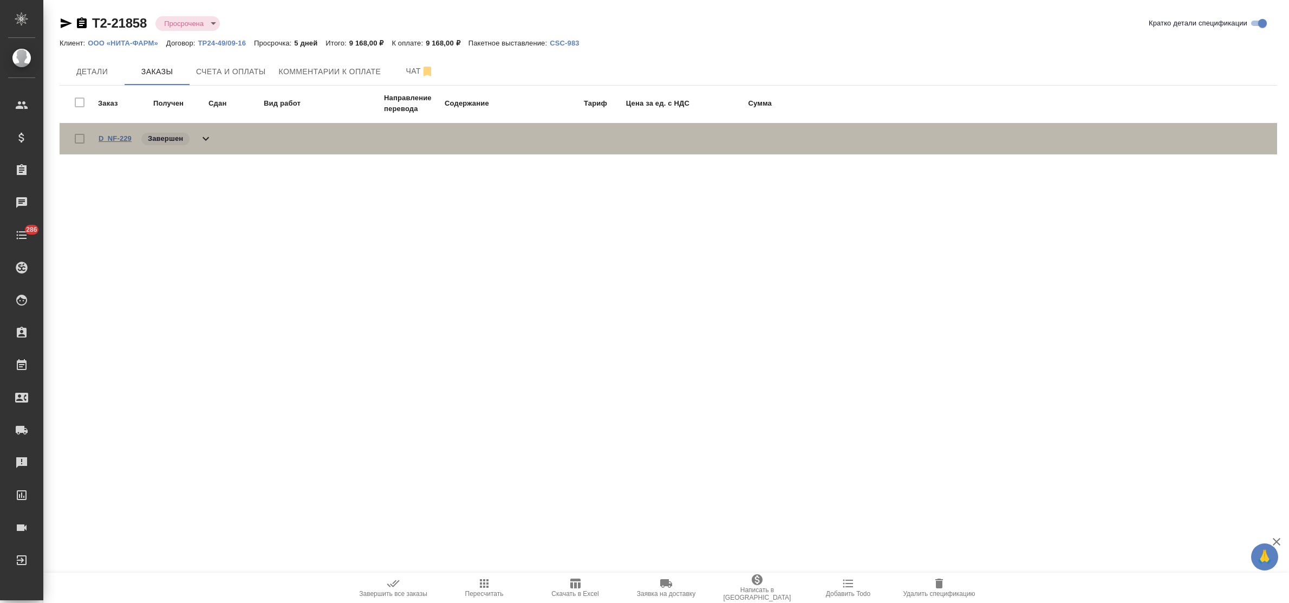
click at [108, 137] on link "D_NF-229" at bounding box center [115, 138] width 33 height 8
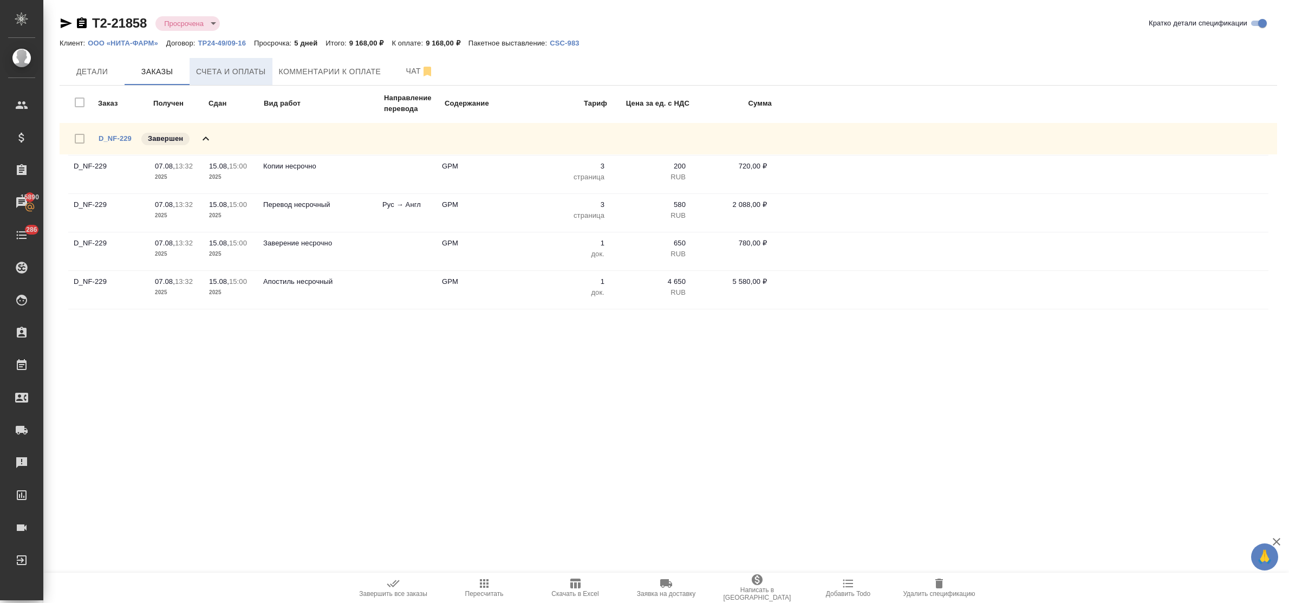
click at [256, 72] on span "Счета и оплаты" at bounding box center [231, 72] width 70 height 14
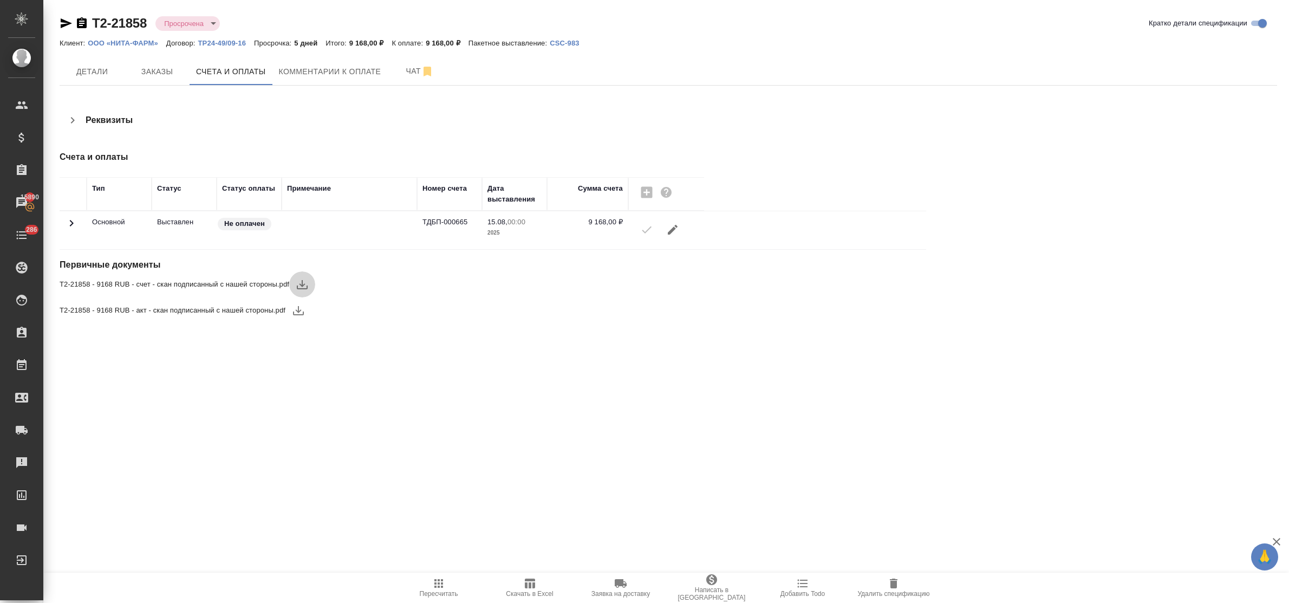
click at [304, 281] on icon "button" at bounding box center [302, 284] width 13 height 13
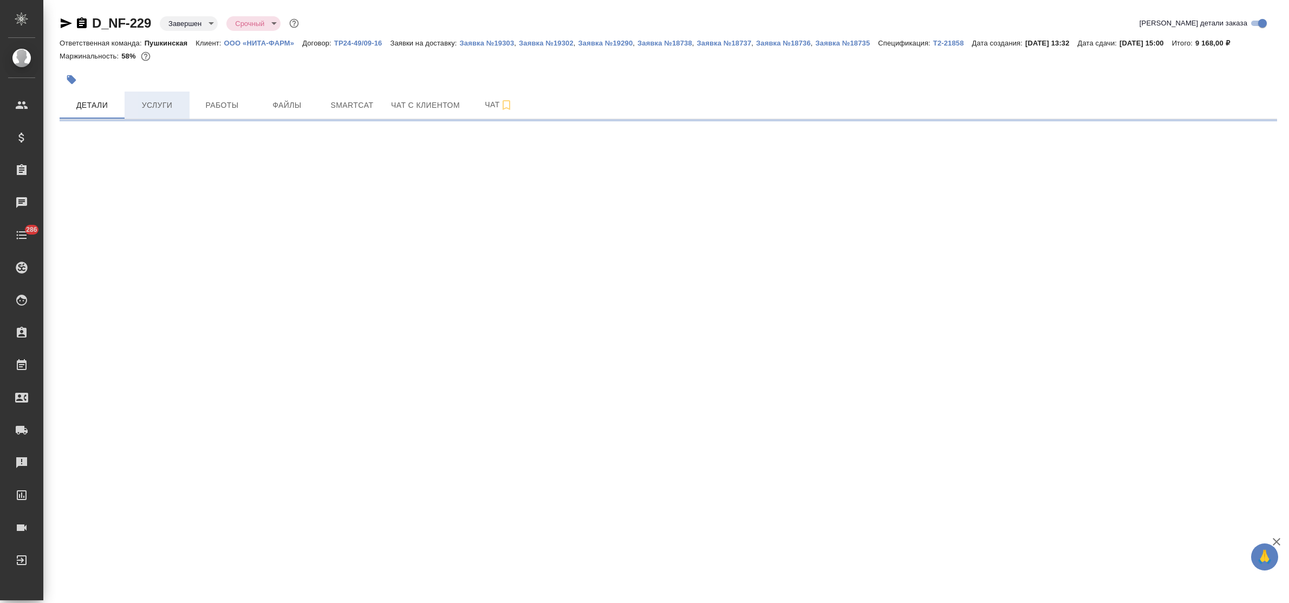
select select "RU"
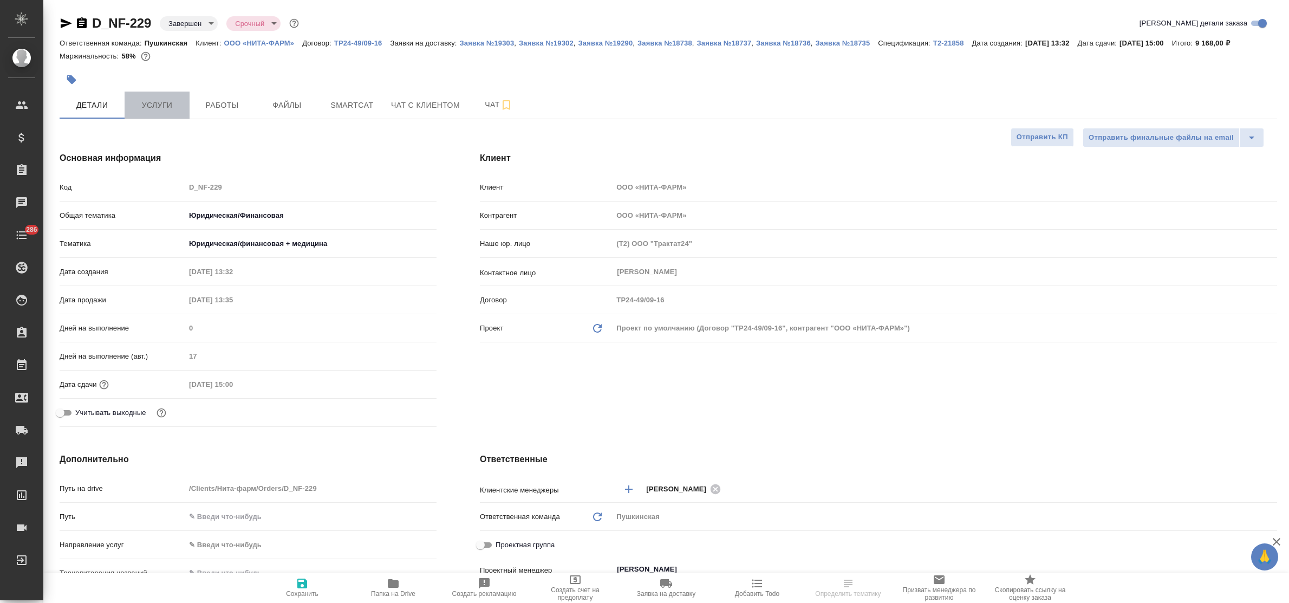
click at [152, 107] on span "Услуги" at bounding box center [157, 106] width 52 height 14
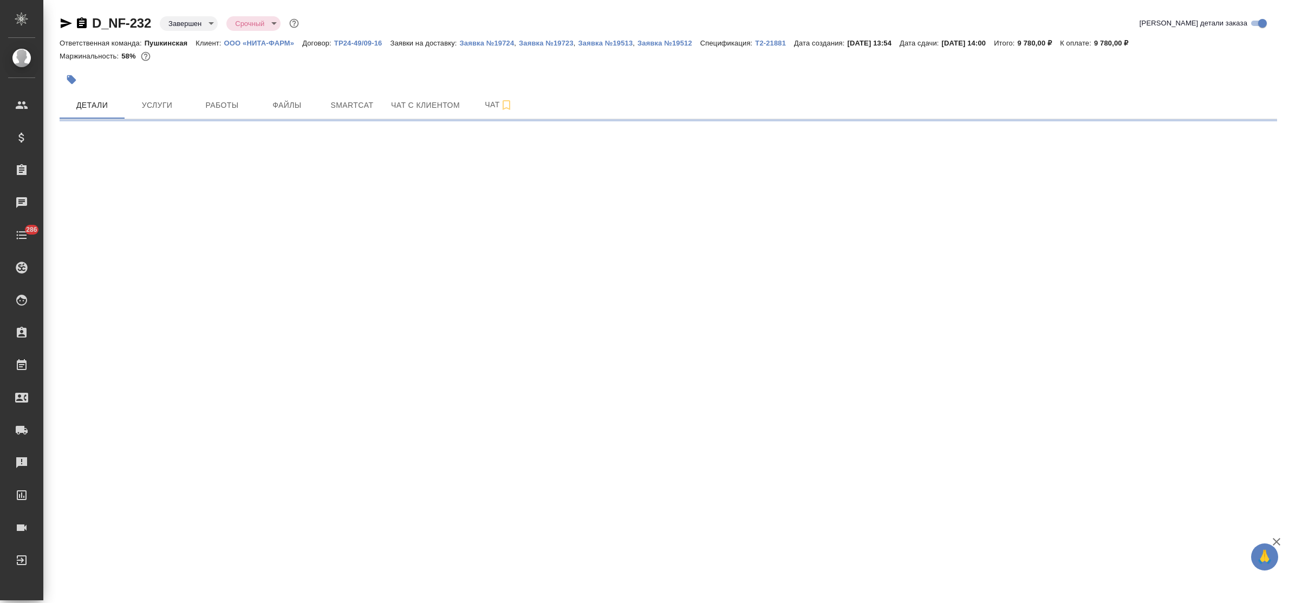
select select "RU"
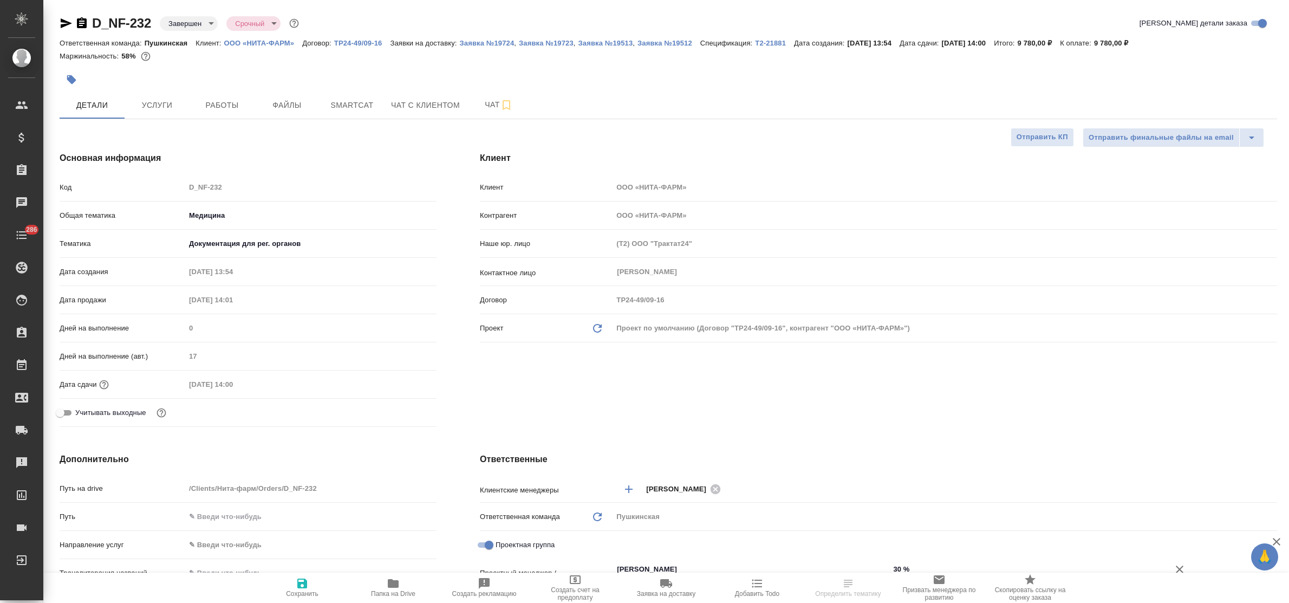
type textarea "x"
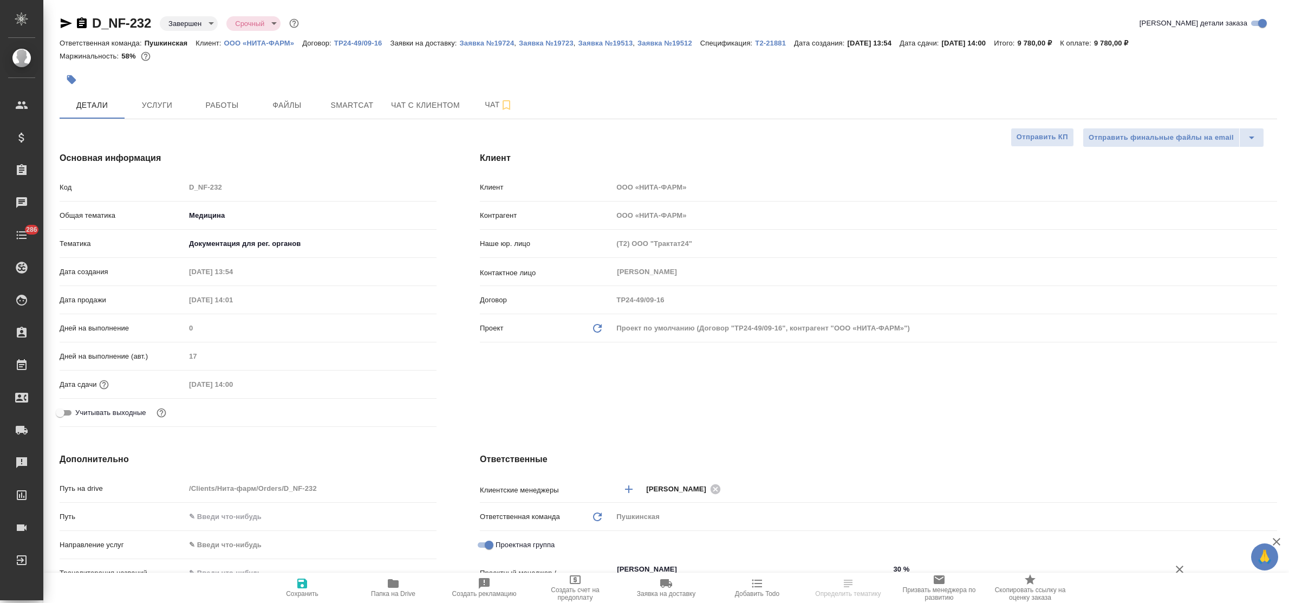
type textarea "x"
click at [147, 101] on span "Услуги" at bounding box center [157, 106] width 52 height 14
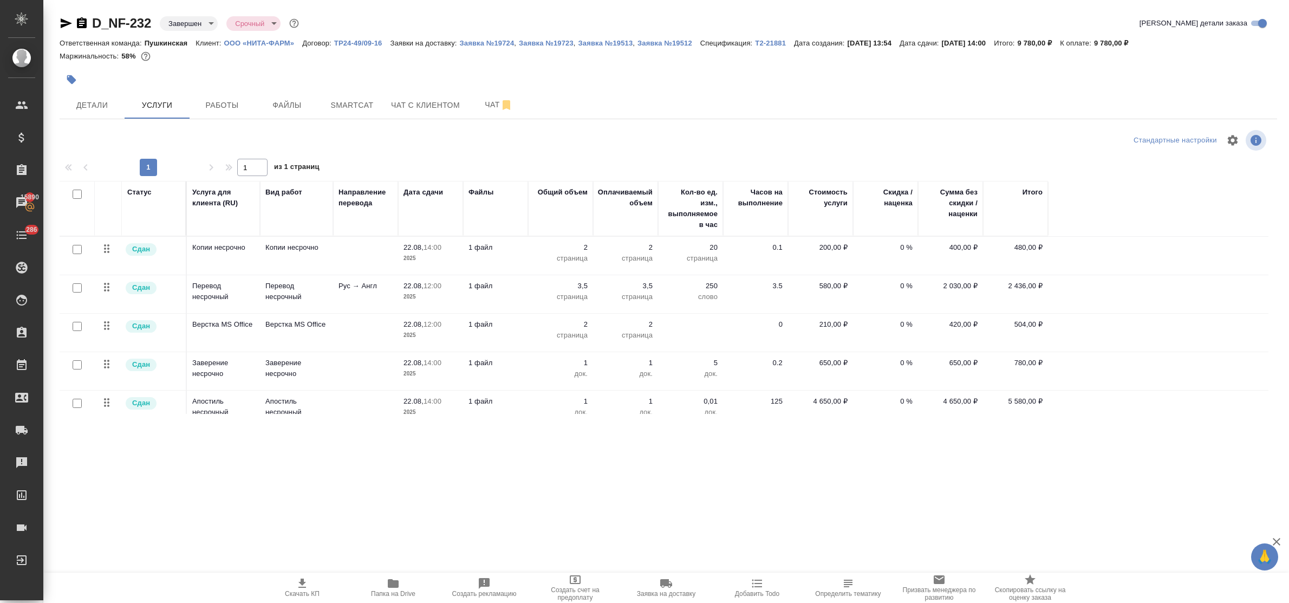
scroll to position [16, 0]
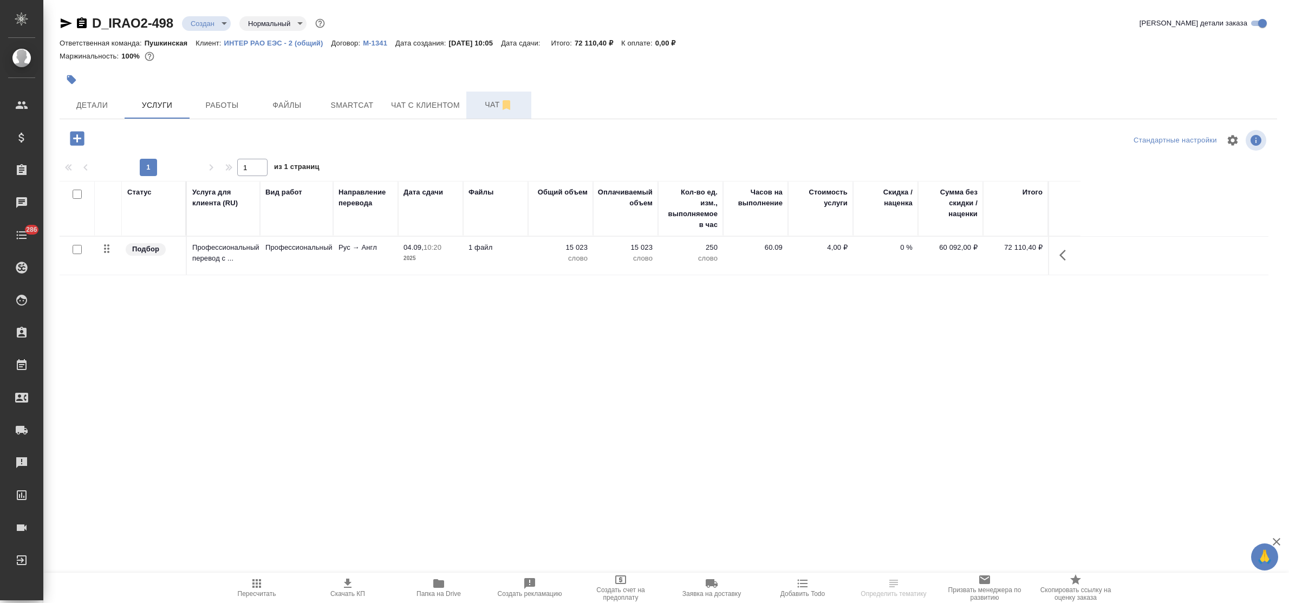
click at [495, 103] on span "Чат" at bounding box center [499, 105] width 52 height 14
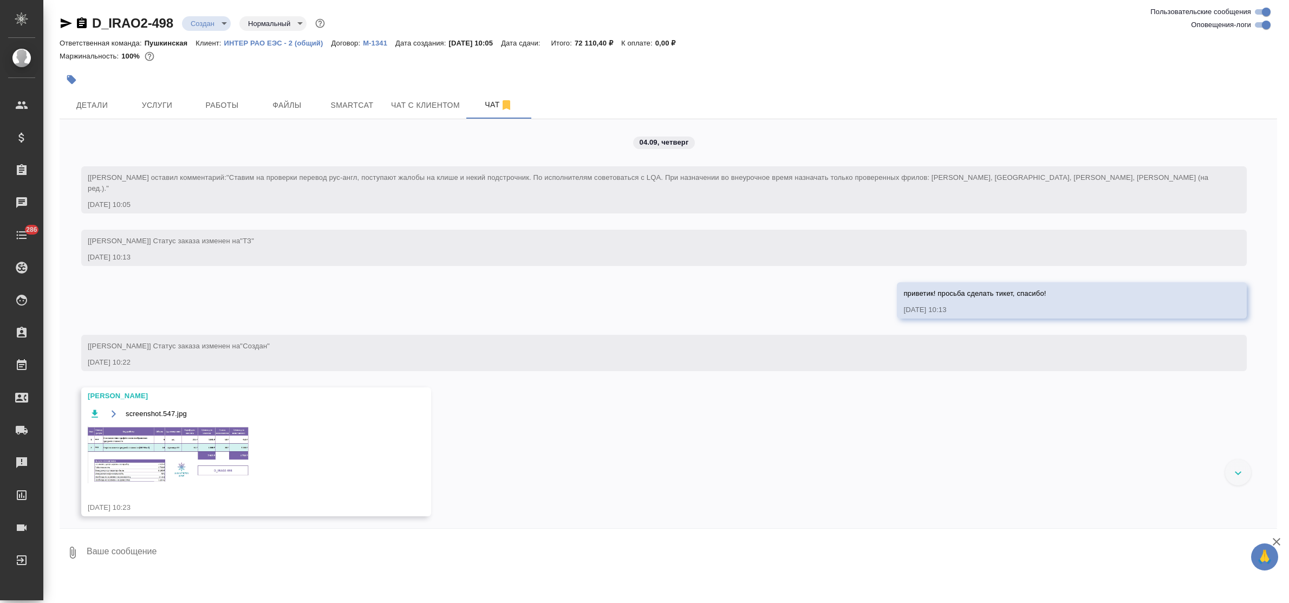
click at [160, 461] on img at bounding box center [169, 454] width 163 height 57
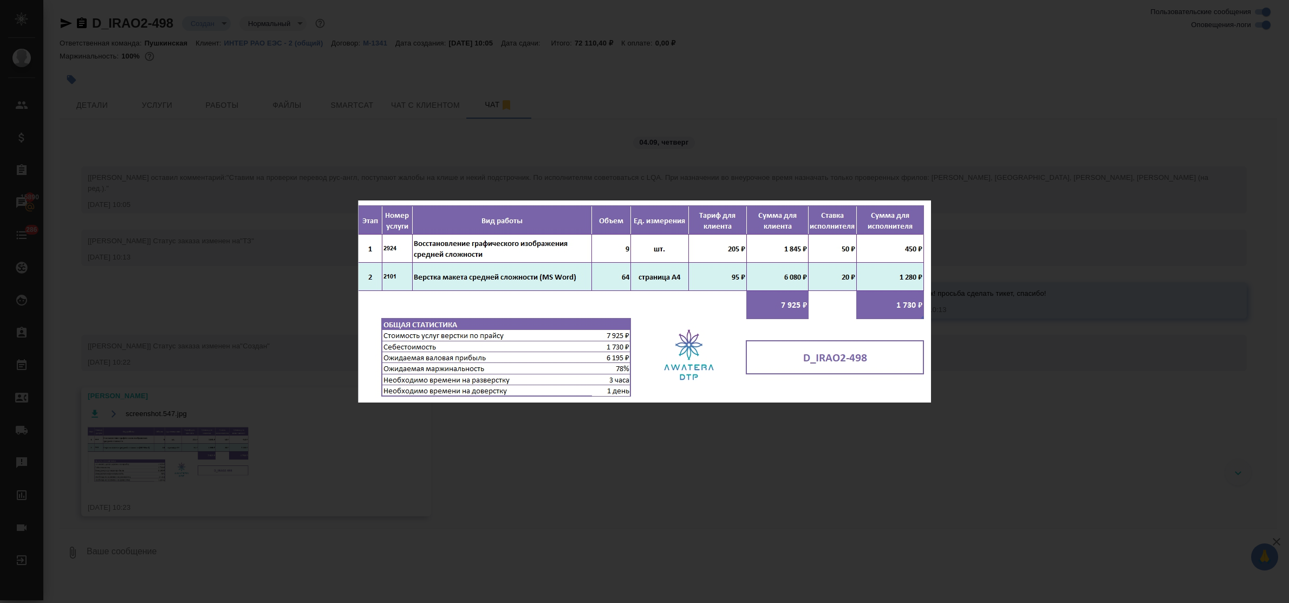
click at [1055, 430] on div "screenshot.547.jpg 1 of 1" at bounding box center [644, 301] width 1289 height 603
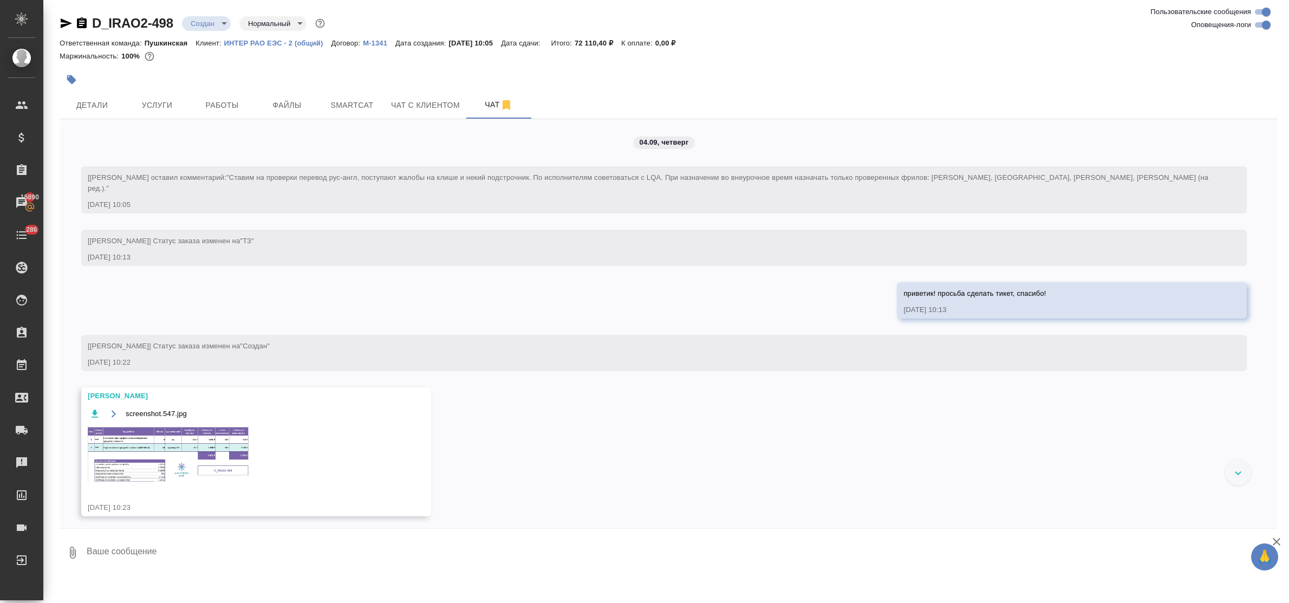
click at [204, 428] on img at bounding box center [169, 454] width 163 height 57
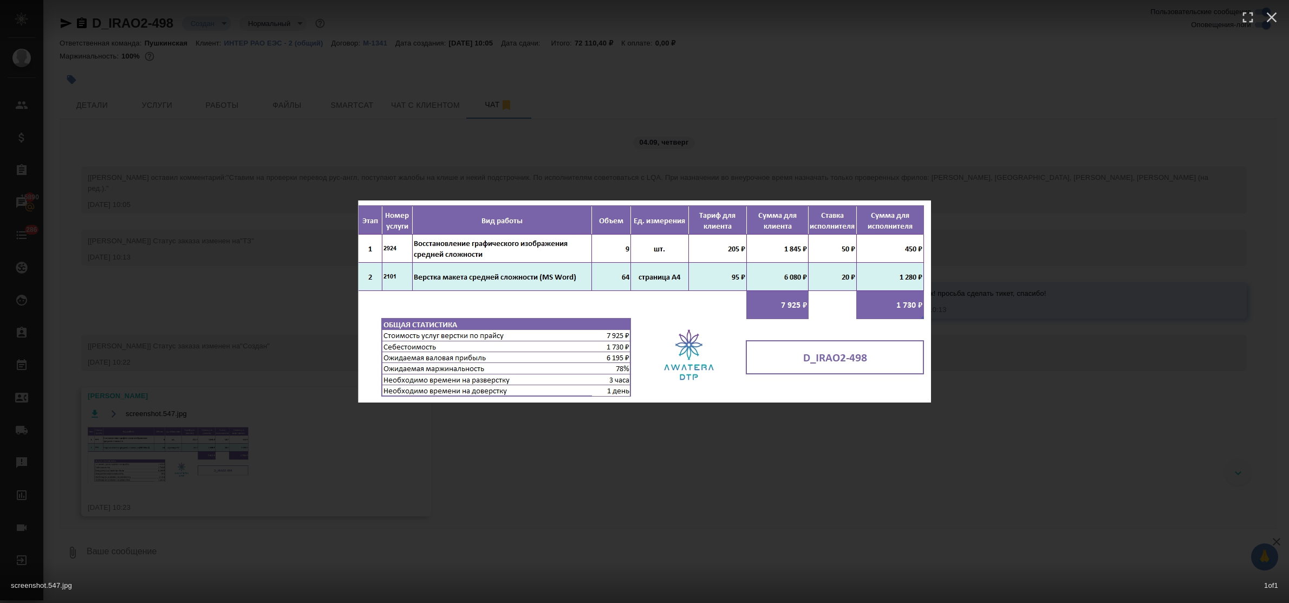
click at [653, 472] on div "screenshot.547.jpg 1 of 1" at bounding box center [644, 301] width 1289 height 603
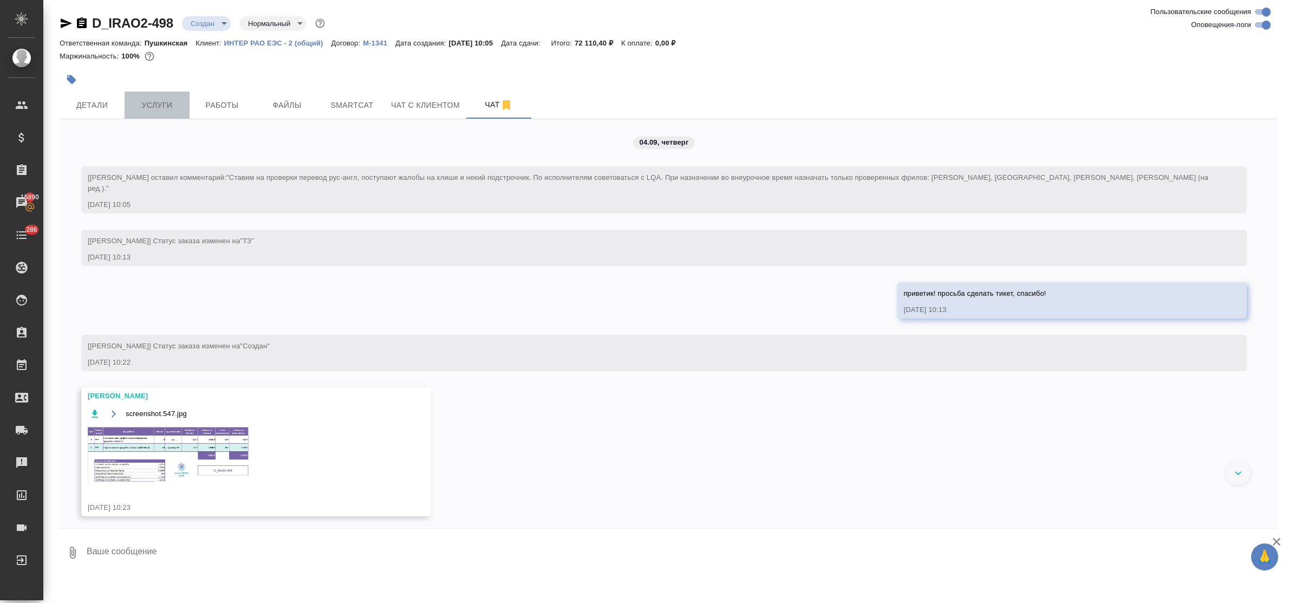
click at [153, 111] on span "Услуги" at bounding box center [157, 106] width 52 height 14
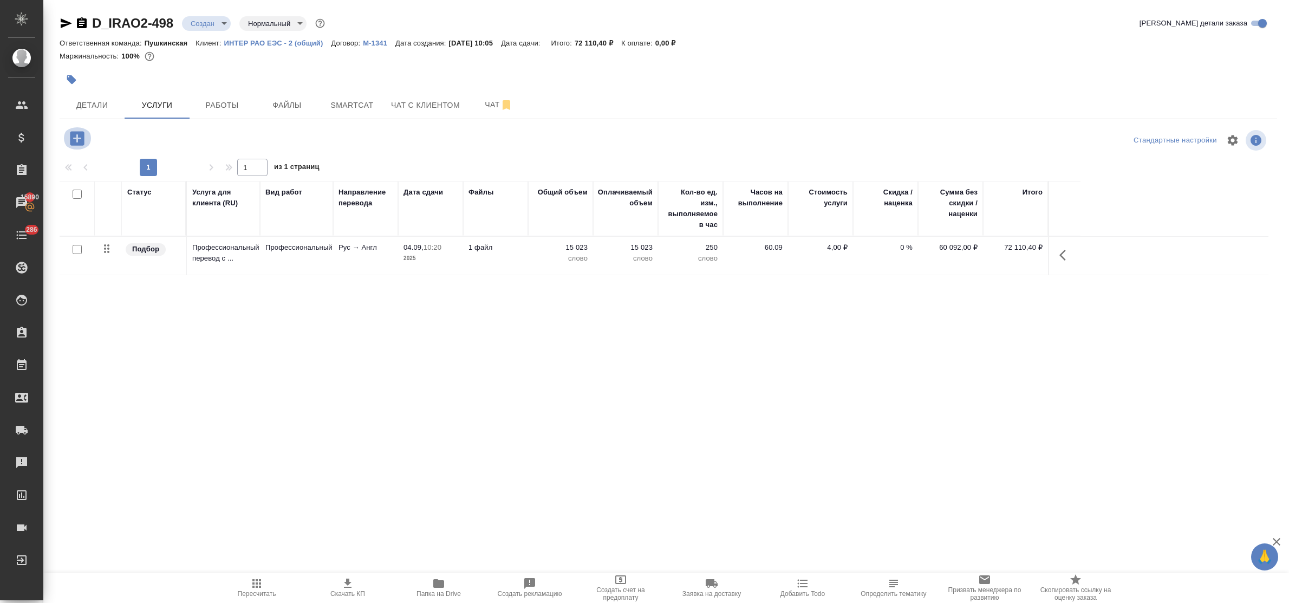
click at [74, 141] on icon "button" at bounding box center [77, 138] width 14 height 14
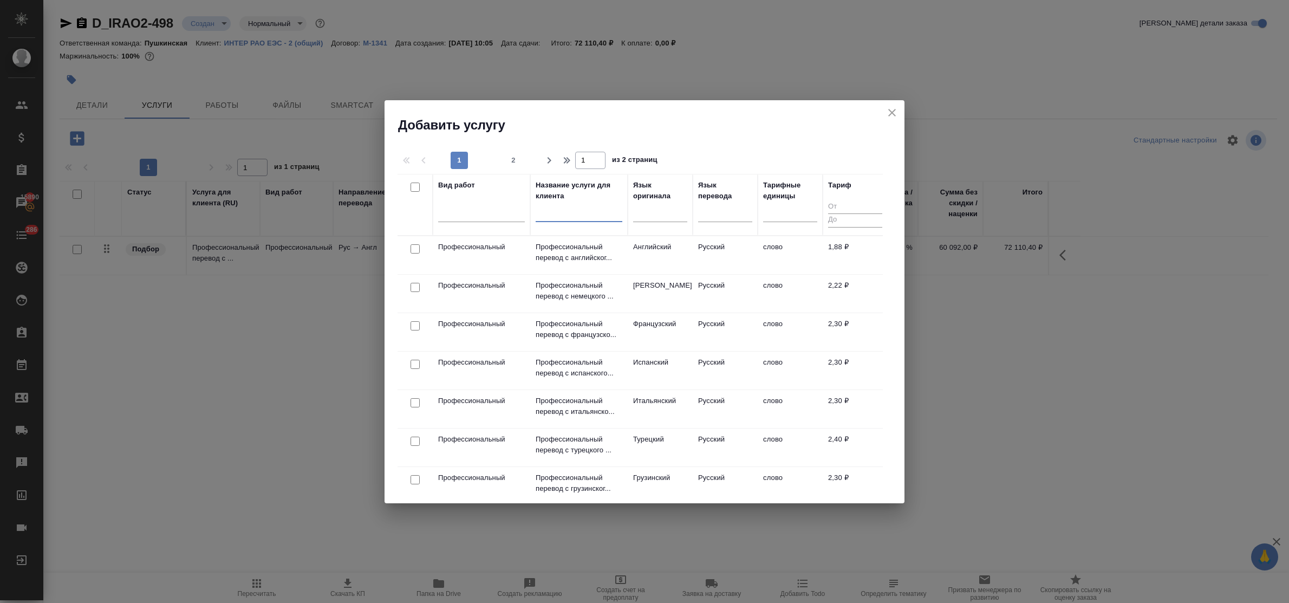
click at [542, 222] on input "text" at bounding box center [579, 215] width 87 height 14
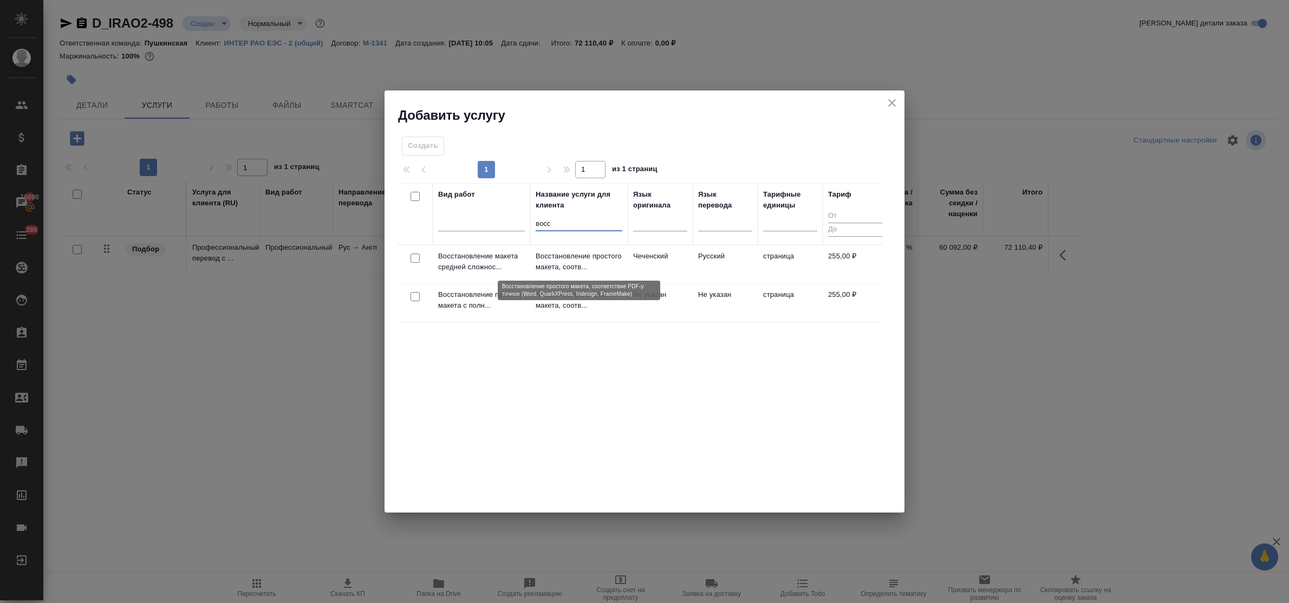
type input "восс"
click at [570, 261] on p "Восстановление простого макета, соотв..." at bounding box center [579, 262] width 87 height 22
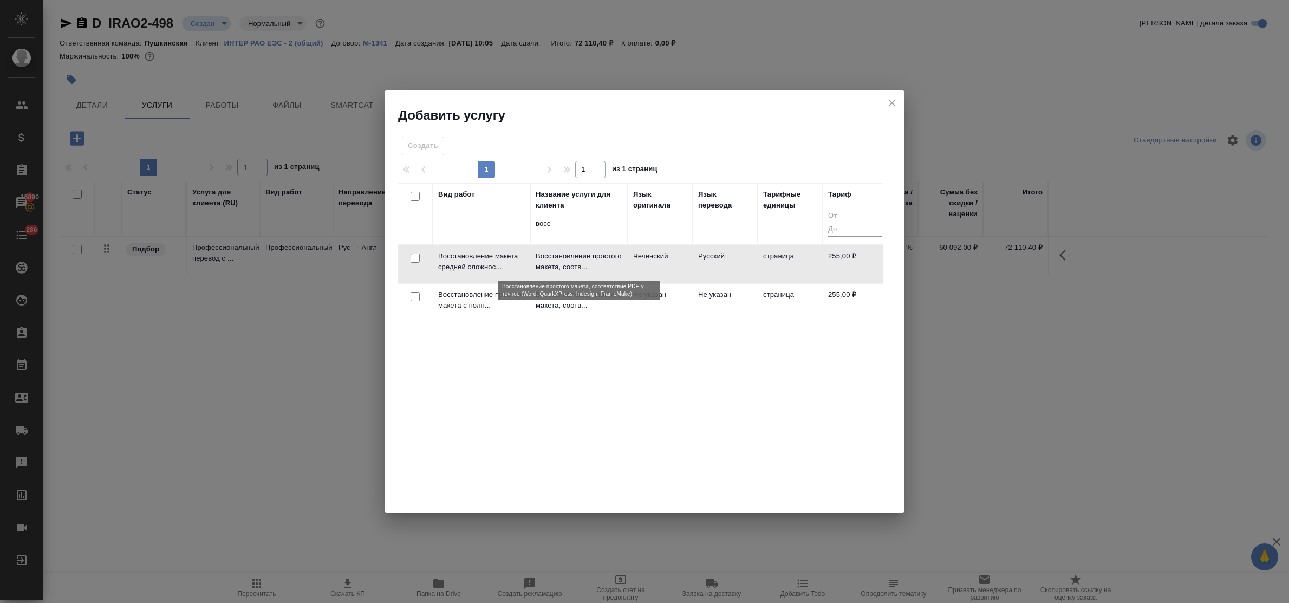
click at [570, 261] on p "Восстановление простого макета, соотв..." at bounding box center [579, 262] width 87 height 22
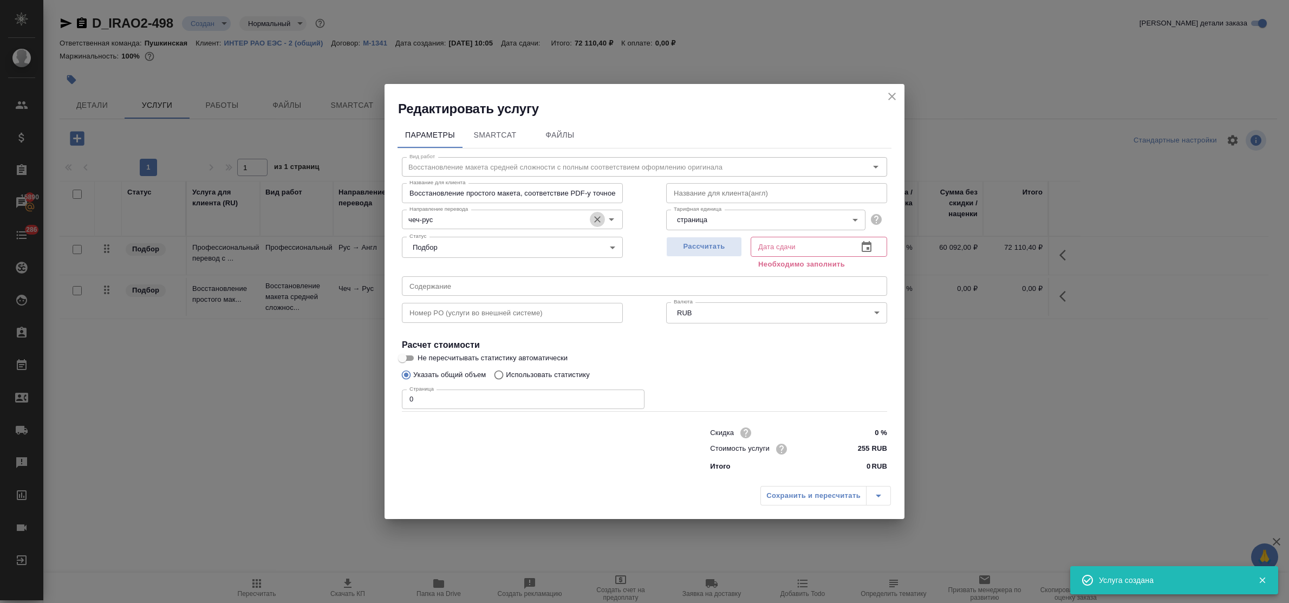
click at [597, 218] on icon "Очистить" at bounding box center [597, 219] width 11 height 11
drag, startPoint x: 419, startPoint y: 399, endPoint x: 386, endPoint y: 392, distance: 33.3
click at [386, 392] on div "Параметры SmartCat Файлы Вид работ Восстановление макета средней сложности с по…" at bounding box center [645, 299] width 520 height 363
type input "9"
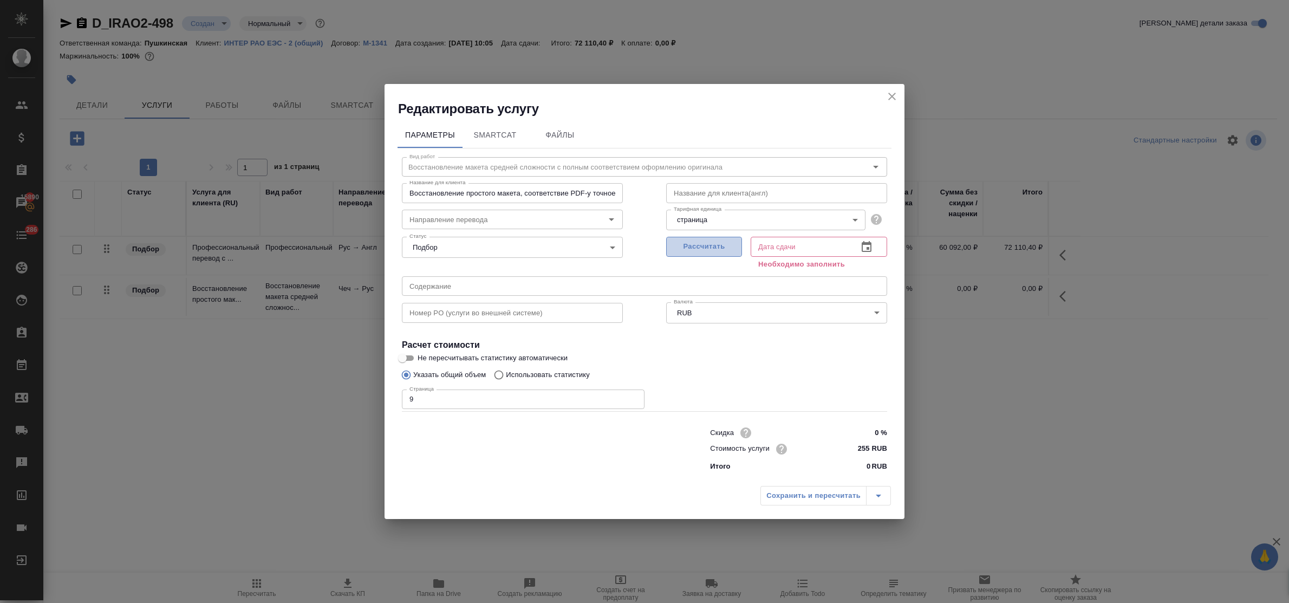
click at [671, 246] on button "Рассчитать" at bounding box center [704, 247] width 76 height 20
type input "04.09.2025 11:26"
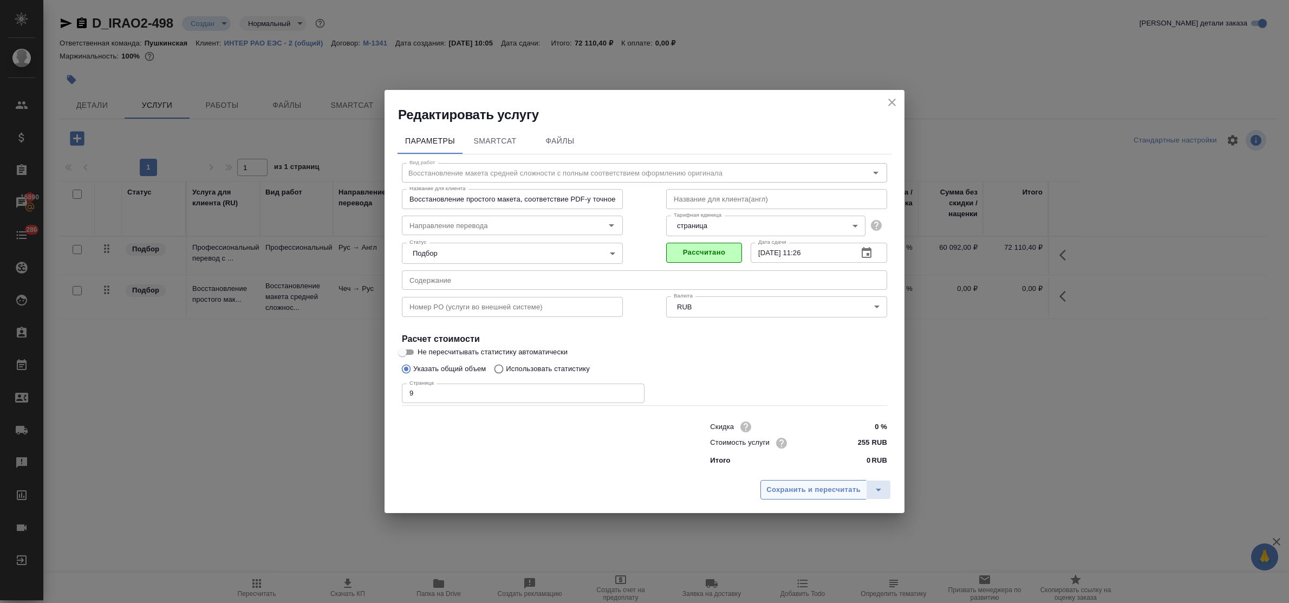
click at [811, 490] on span "Сохранить и пересчитать" at bounding box center [814, 490] width 94 height 12
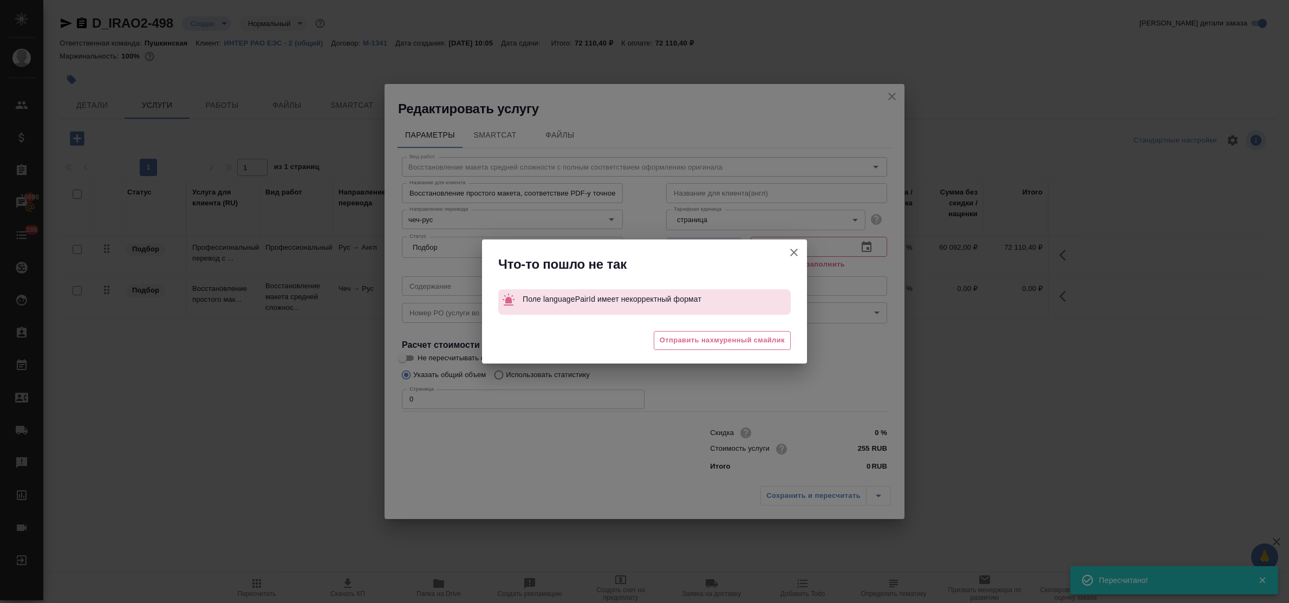
click at [796, 251] on icon "button" at bounding box center [794, 253] width 8 height 8
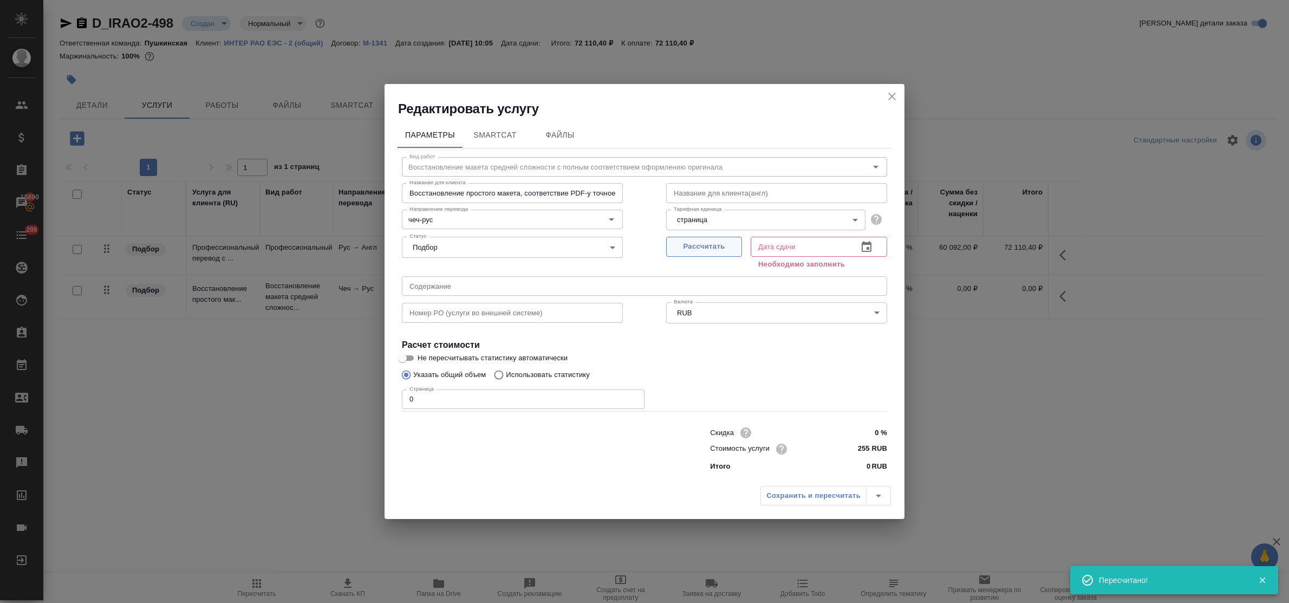
click at [716, 246] on span "Рассчитать" at bounding box center [704, 247] width 64 height 12
type input "04.09.2025 10:32"
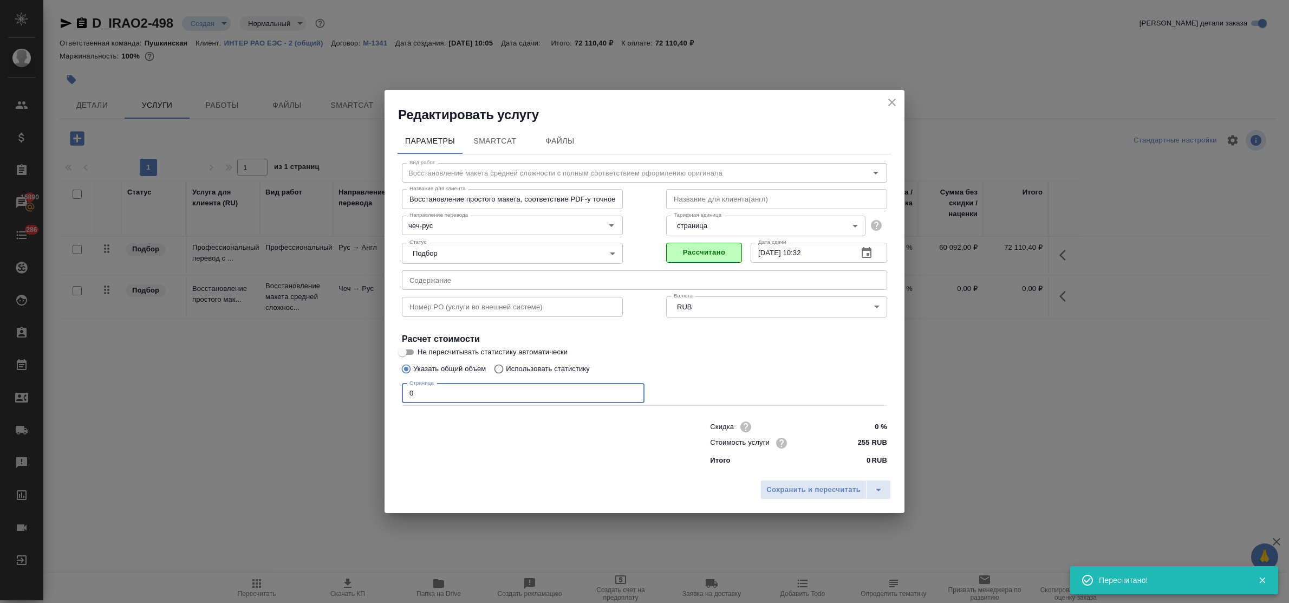
drag, startPoint x: 418, startPoint y: 394, endPoint x: 368, endPoint y: 385, distance: 50.1
click at [368, 385] on div "Редактировать услугу Параметры SmartCat Файлы Вид работ Восстановление макета с…" at bounding box center [644, 301] width 1289 height 603
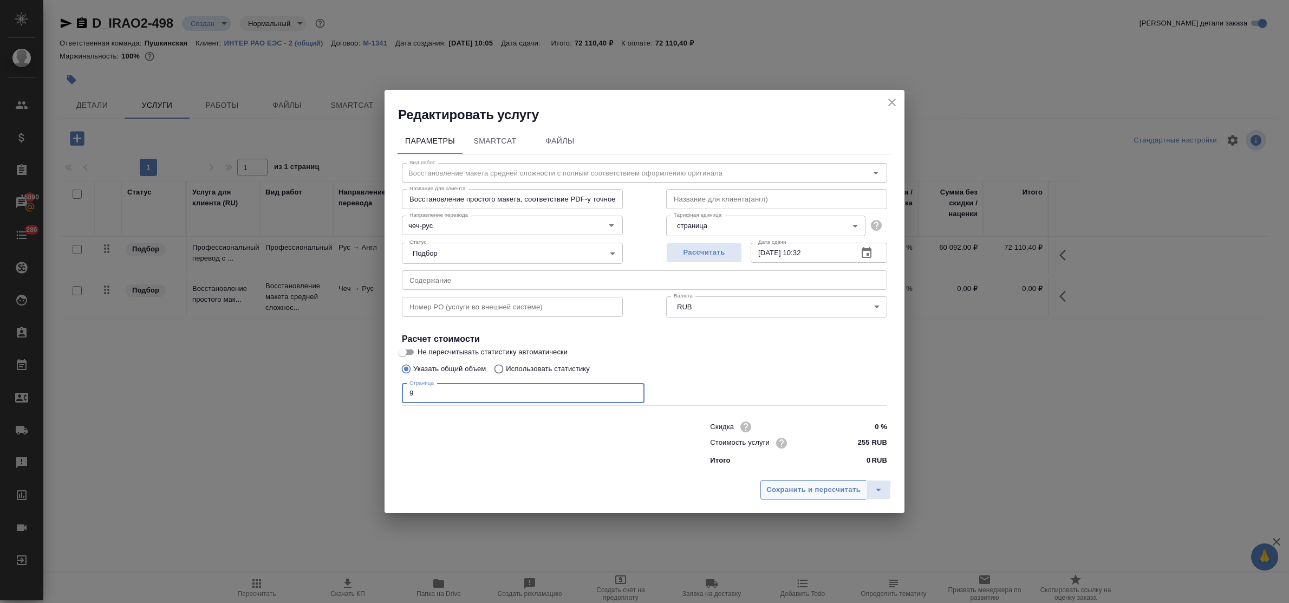
type input "9"
click at [793, 490] on span "Сохранить и пересчитать" at bounding box center [814, 490] width 94 height 12
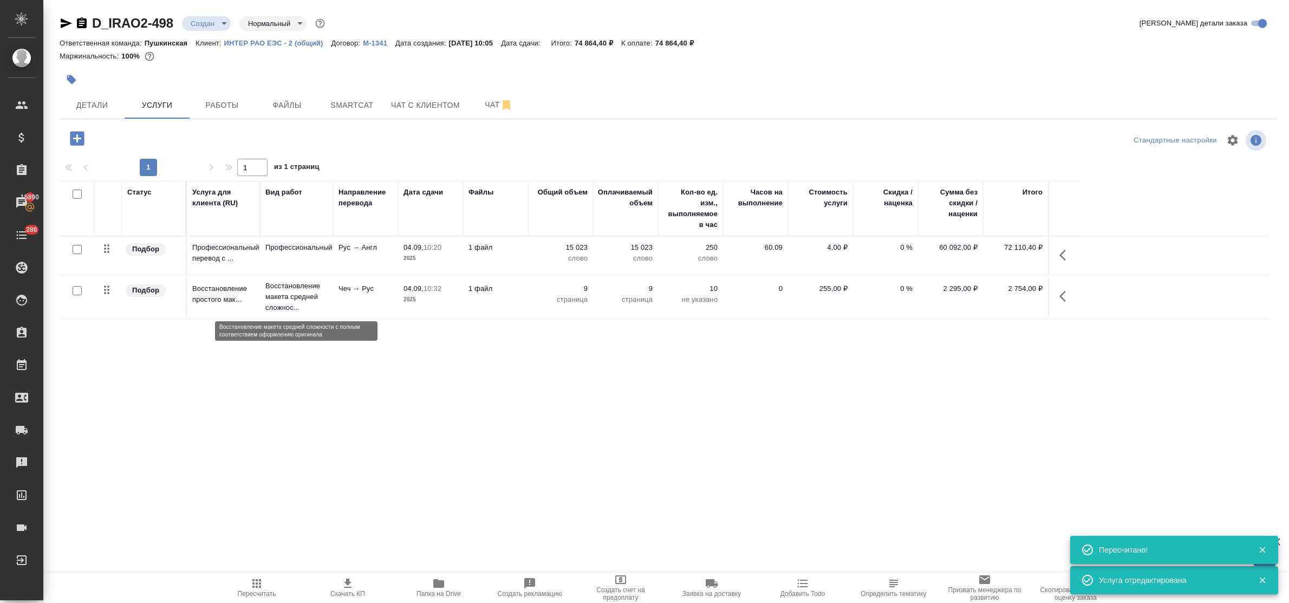
click at [291, 291] on p "Восстановление макета средней сложнос..." at bounding box center [296, 297] width 62 height 33
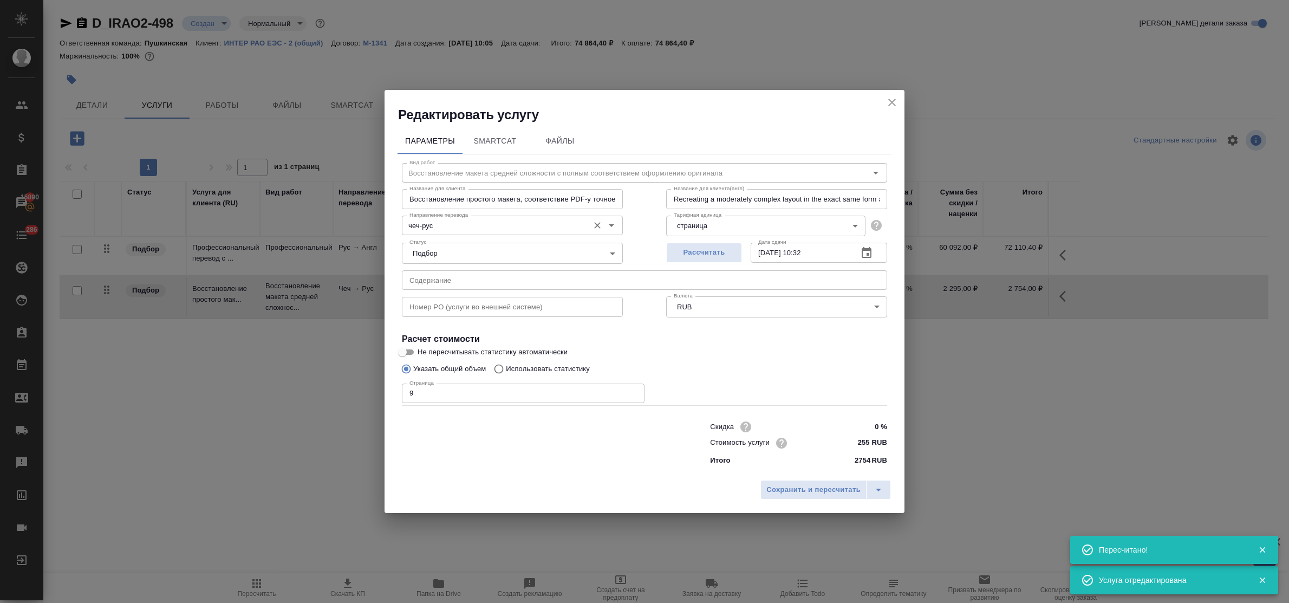
click at [596, 228] on icon "Очистить" at bounding box center [597, 225] width 11 height 11
click at [819, 484] on span "Сохранить и пересчитать" at bounding box center [814, 490] width 94 height 12
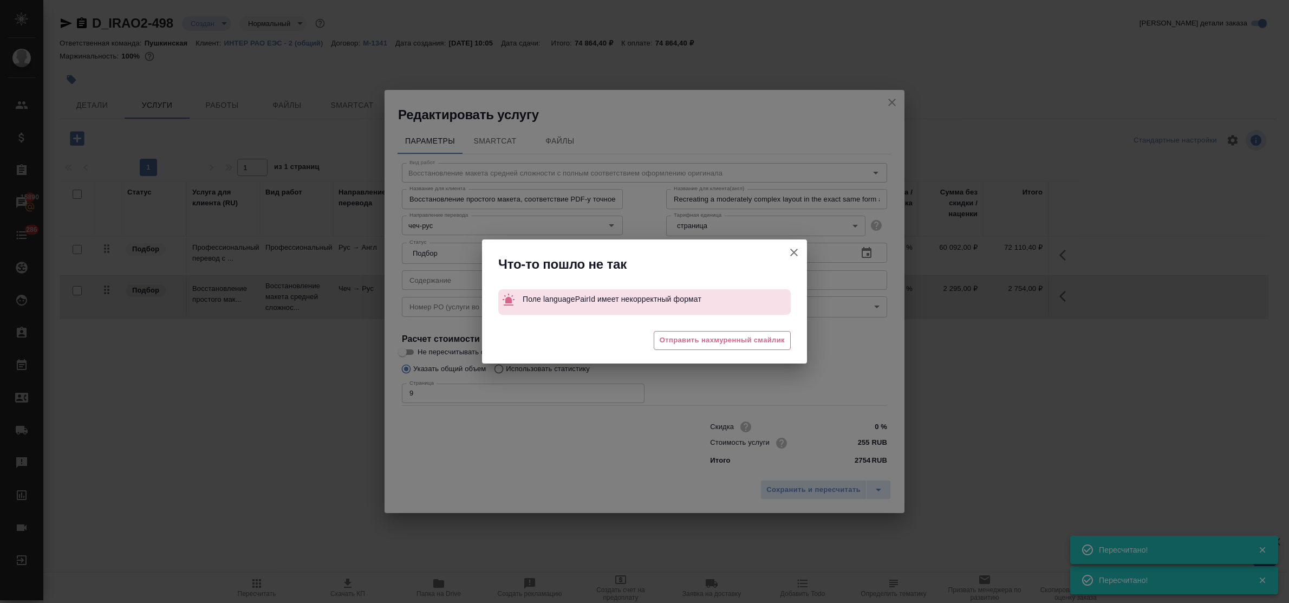
click at [796, 248] on icon "button" at bounding box center [794, 252] width 13 height 13
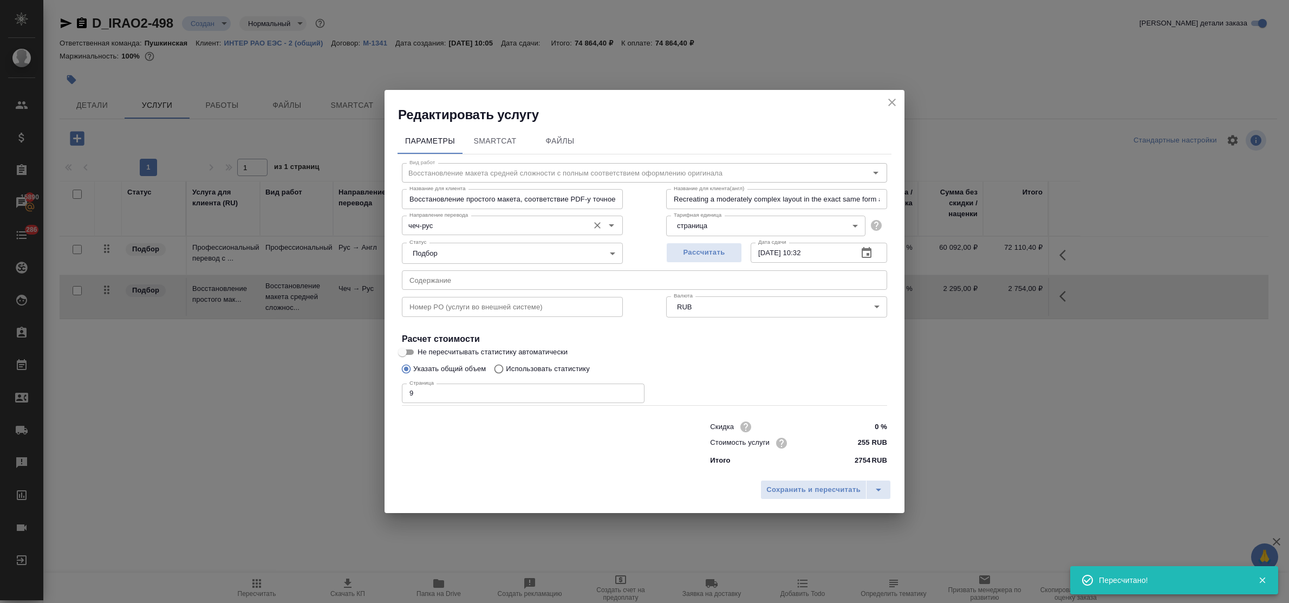
click at [443, 225] on input "чеч-рус" at bounding box center [494, 225] width 178 height 13
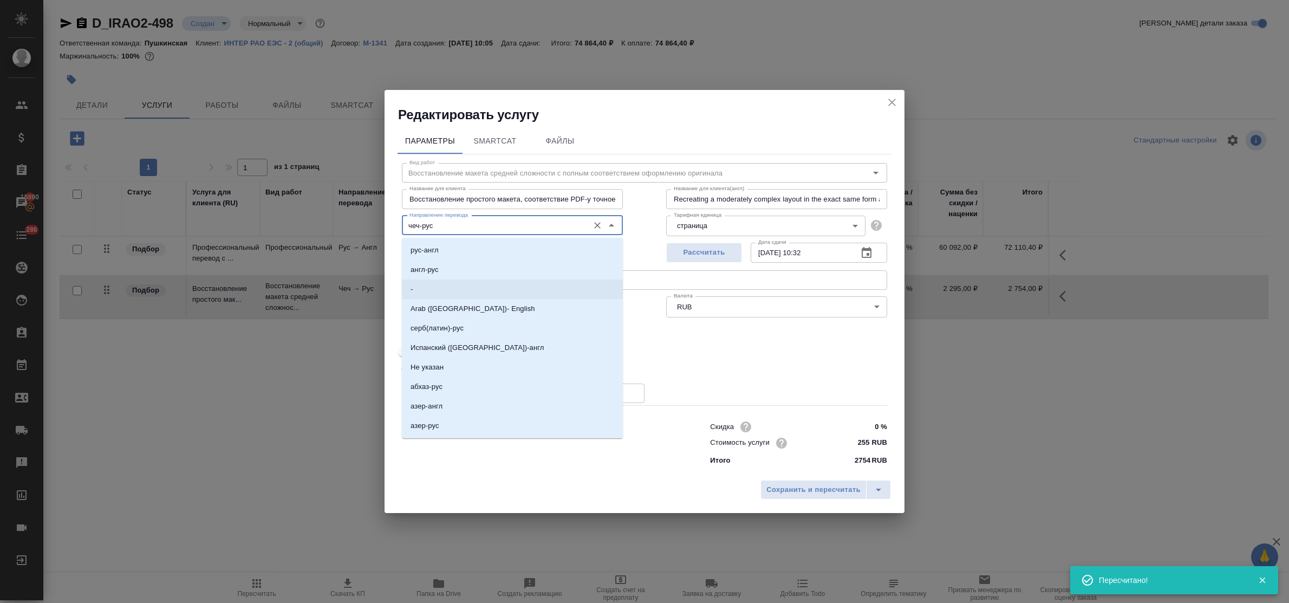
click at [441, 282] on li "-" at bounding box center [512, 290] width 221 height 20
type input "-"
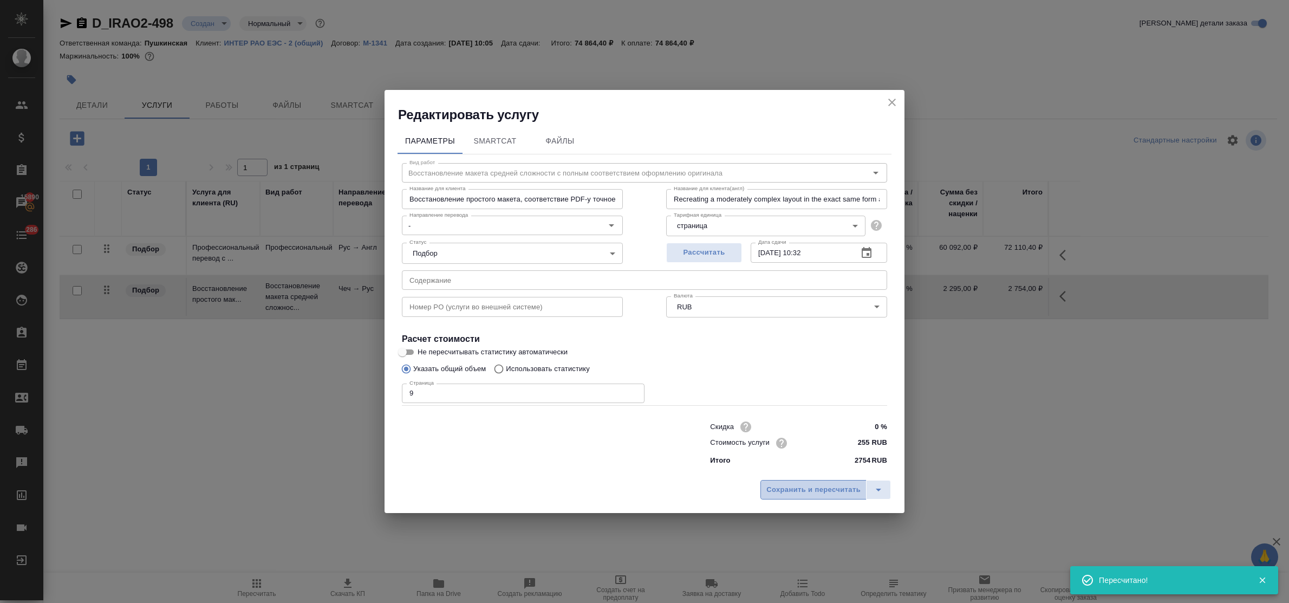
click at [827, 485] on span "Сохранить и пересчитать" at bounding box center [814, 490] width 94 height 12
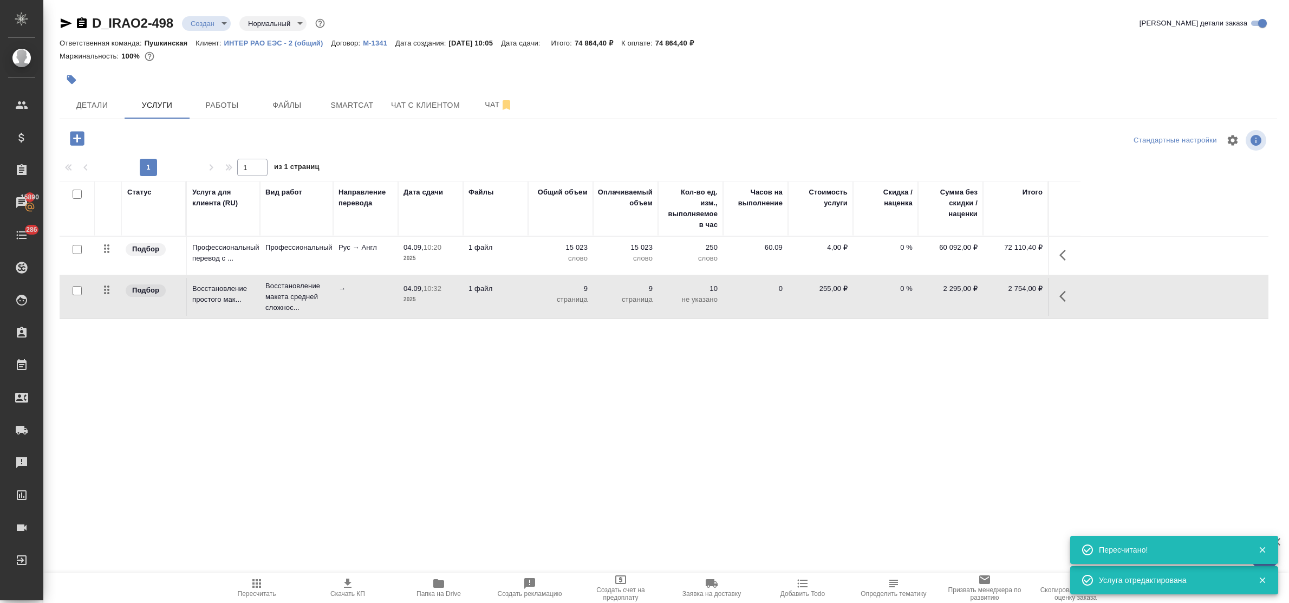
click at [79, 137] on icon "button" at bounding box center [77, 138] width 14 height 14
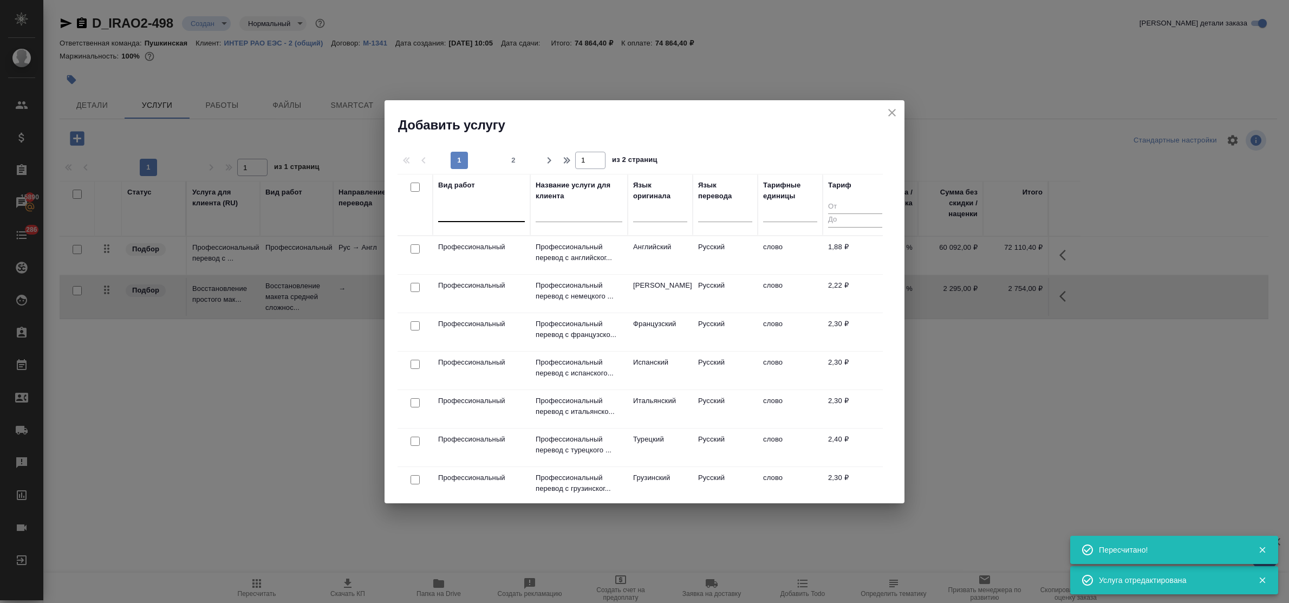
click at [508, 212] on div at bounding box center [481, 211] width 87 height 16
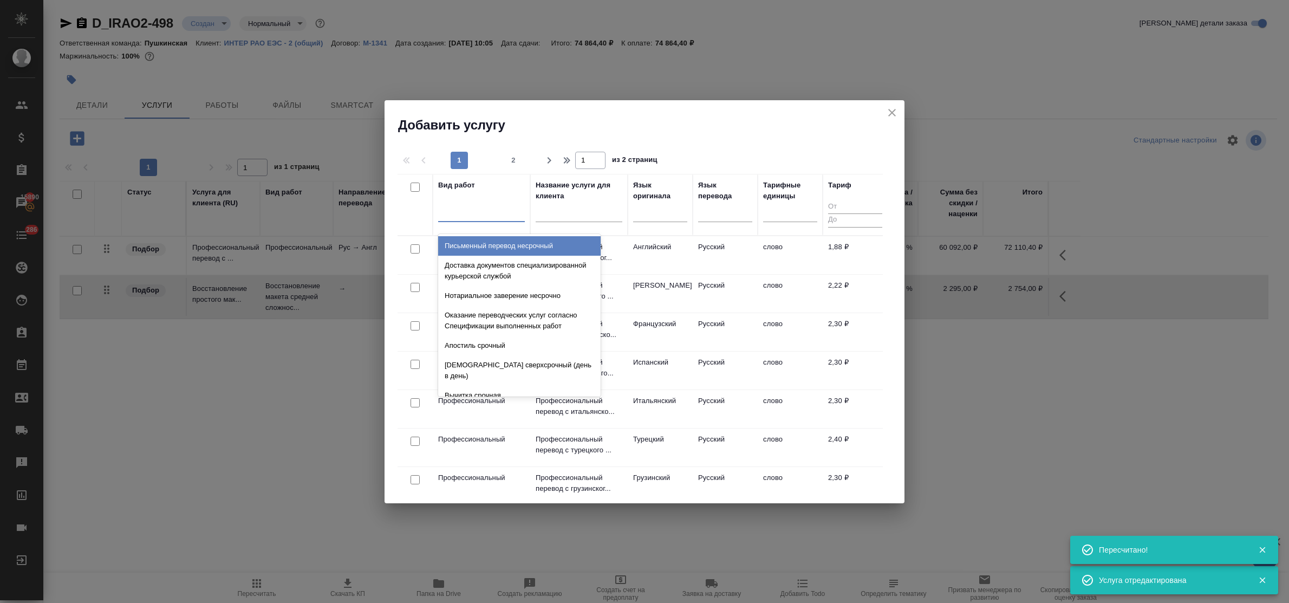
click at [547, 217] on input "text" at bounding box center [579, 215] width 87 height 14
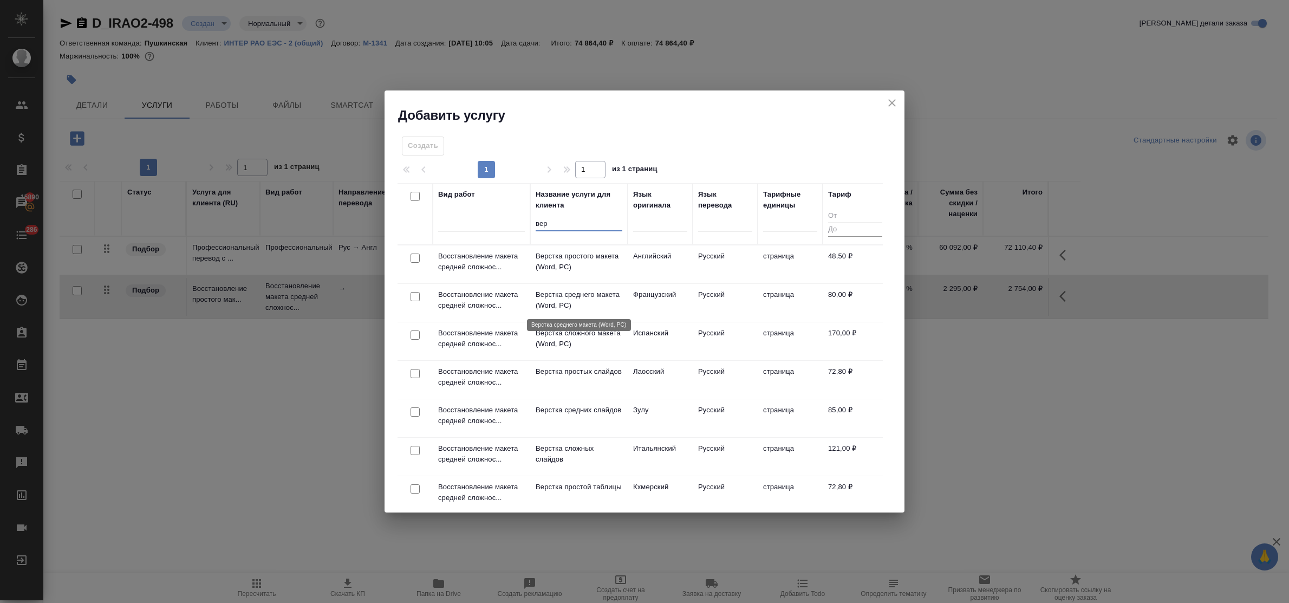
type input "вер"
click at [575, 299] on p "Верстка среднего макета (Word, PC)" at bounding box center [579, 300] width 87 height 22
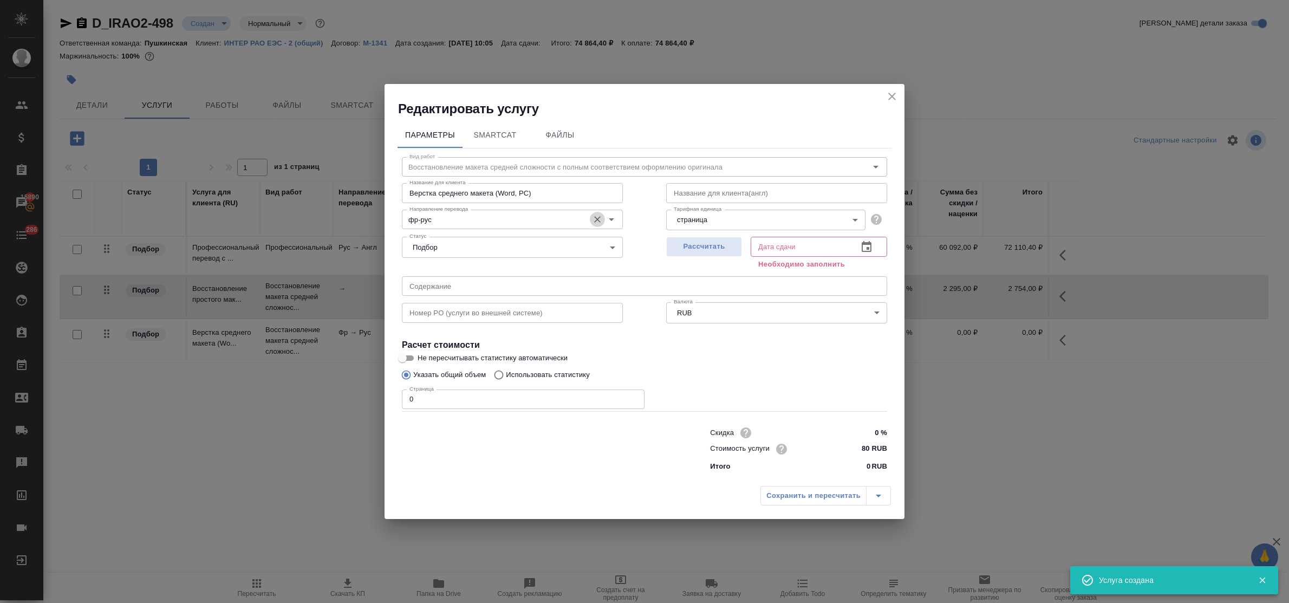
click at [599, 218] on icon "Очистить" at bounding box center [597, 219] width 7 height 7
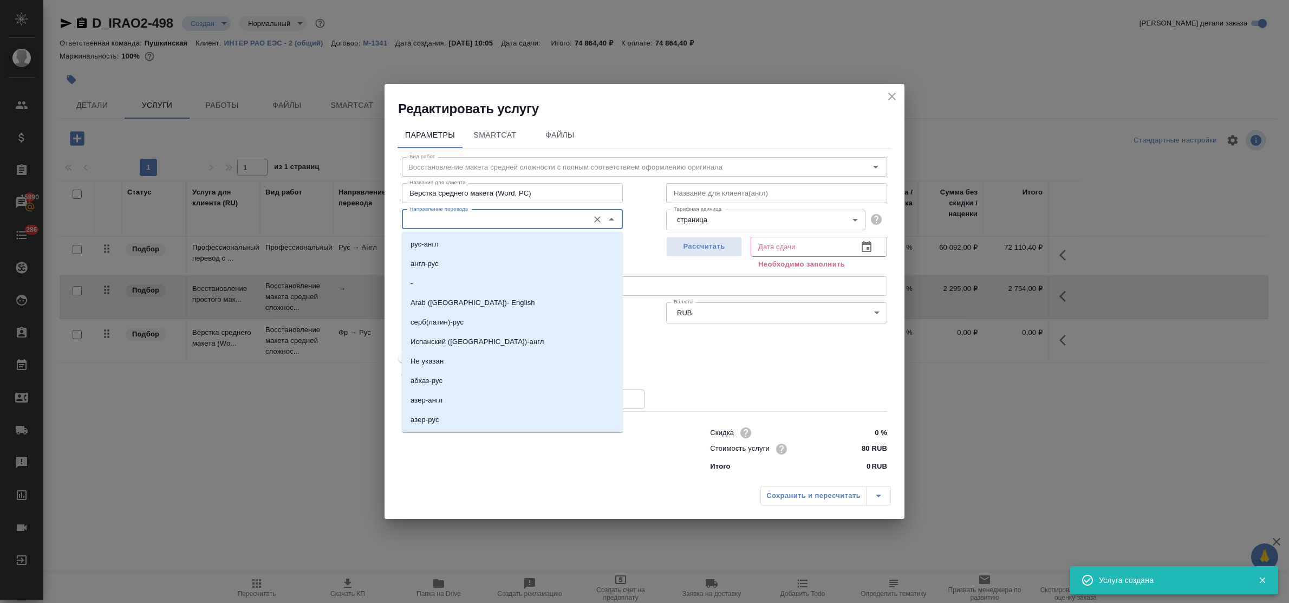
click at [508, 221] on input "Направление перевода" at bounding box center [494, 219] width 178 height 13
click at [471, 283] on li "-" at bounding box center [512, 284] width 221 height 20
type input "-"
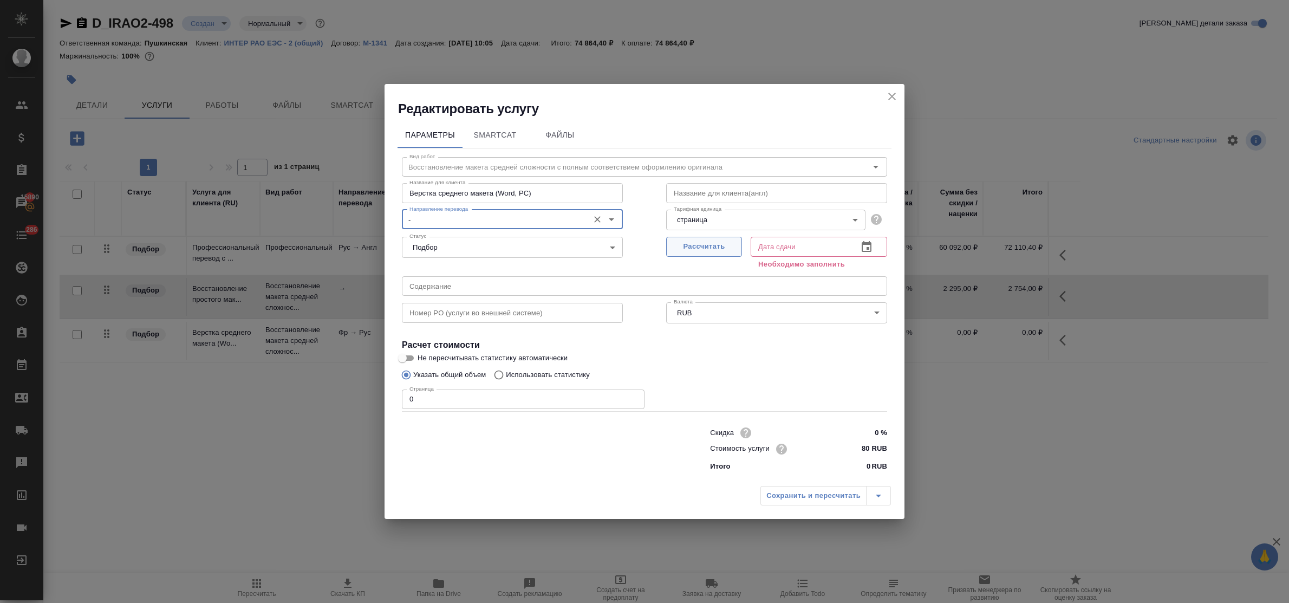
click at [732, 239] on button "Рассчитать" at bounding box center [704, 247] width 76 height 20
type input "04.09.2025 10:32"
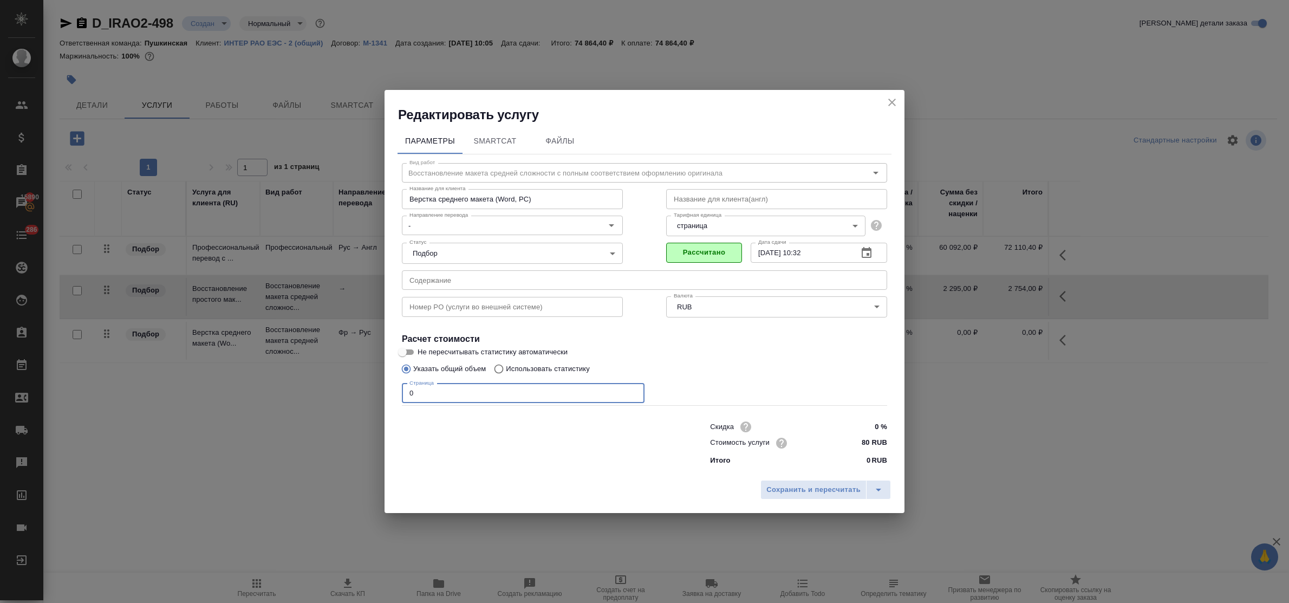
drag, startPoint x: 435, startPoint y: 393, endPoint x: 366, endPoint y: 387, distance: 69.6
click at [366, 387] on div "Редактировать услугу Параметры SmartCat Файлы Вид работ Восстановление макета с…" at bounding box center [644, 301] width 1289 height 603
type input "64"
click at [826, 486] on span "Сохранить и пересчитать" at bounding box center [814, 490] width 94 height 12
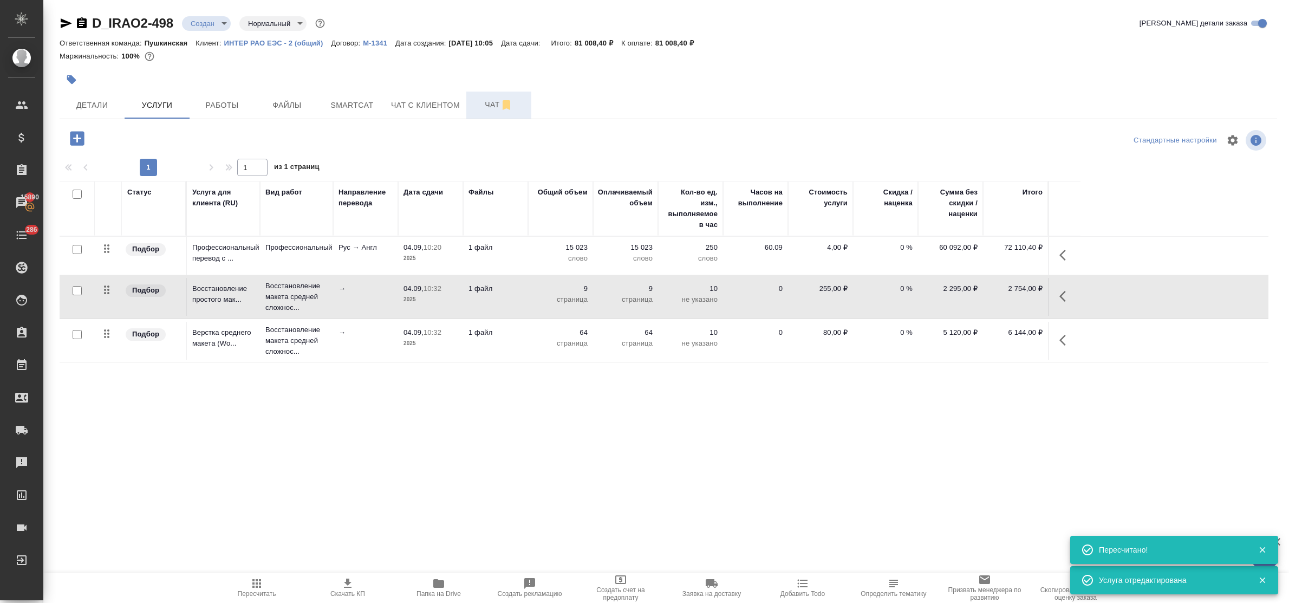
click at [489, 109] on span "Чат" at bounding box center [499, 105] width 52 height 14
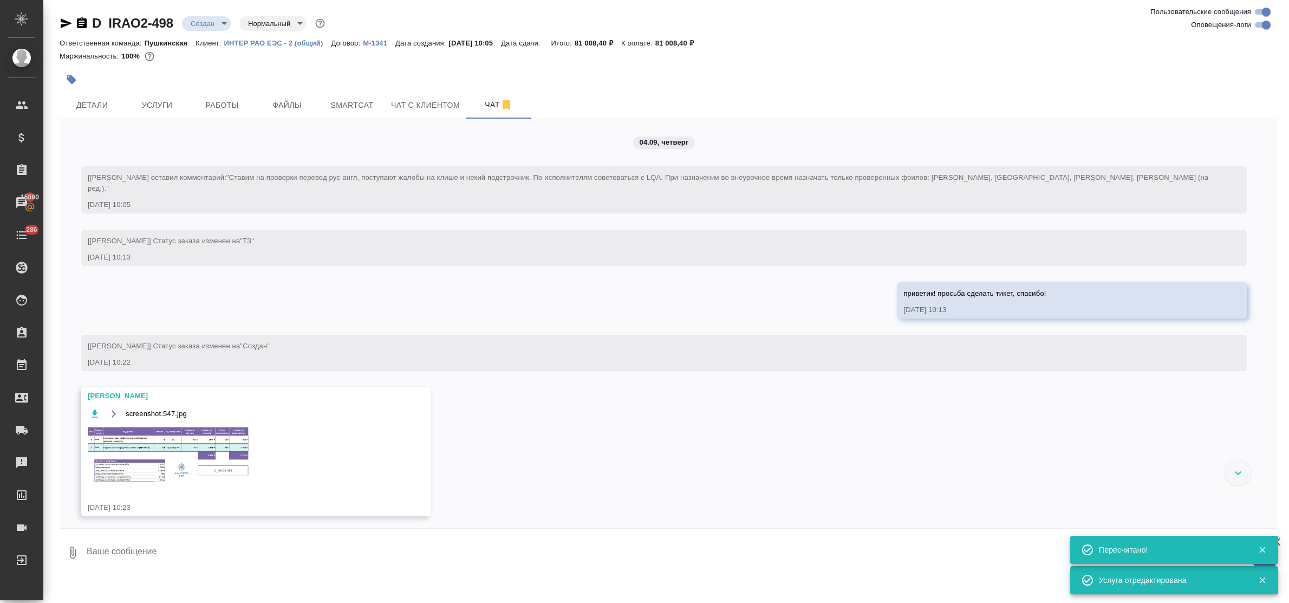
click at [171, 432] on img at bounding box center [169, 454] width 163 height 57
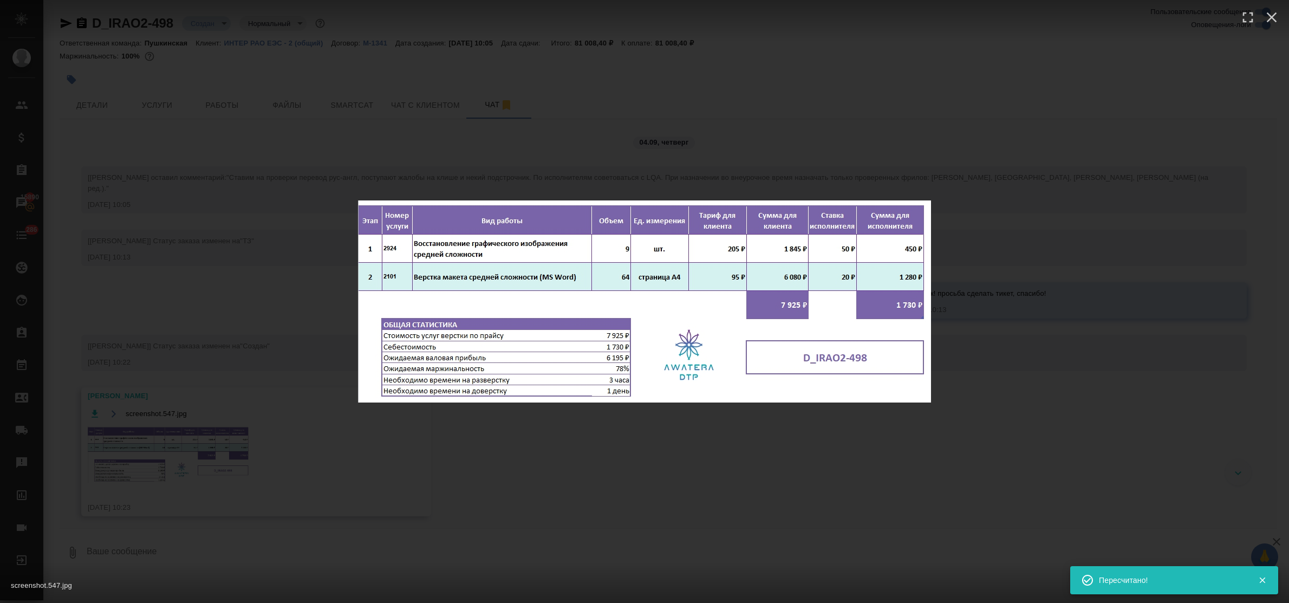
click at [570, 449] on div "screenshot.547.jpg 1 of 1" at bounding box center [644, 301] width 1289 height 603
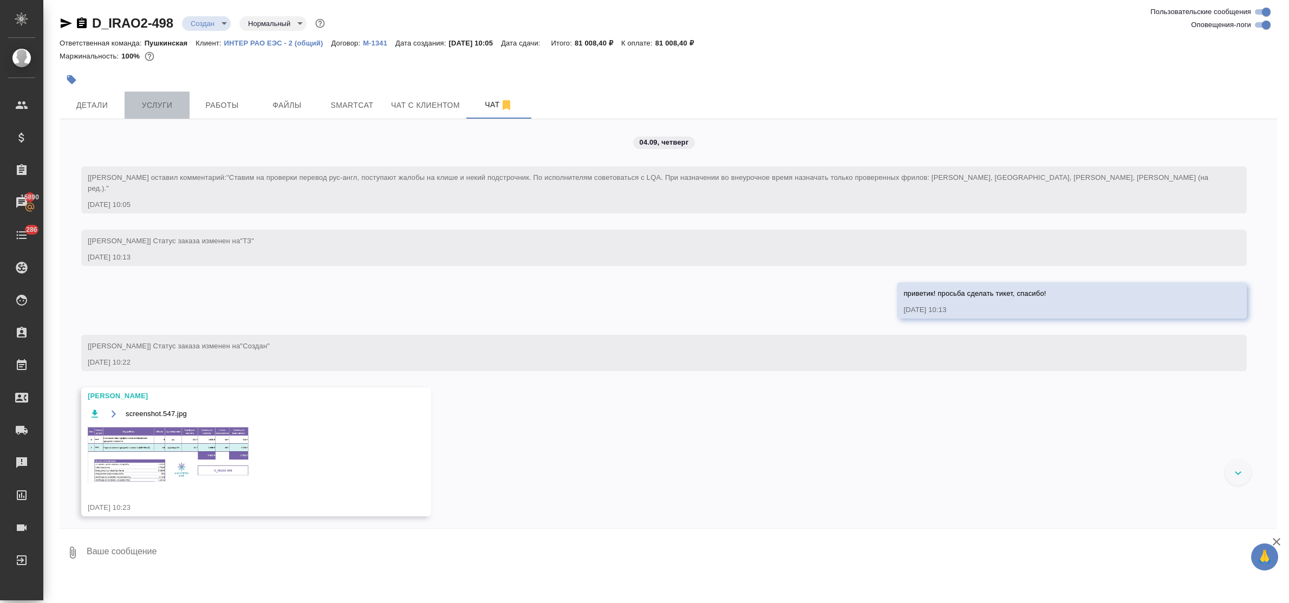
click at [158, 103] on span "Услуги" at bounding box center [157, 106] width 52 height 14
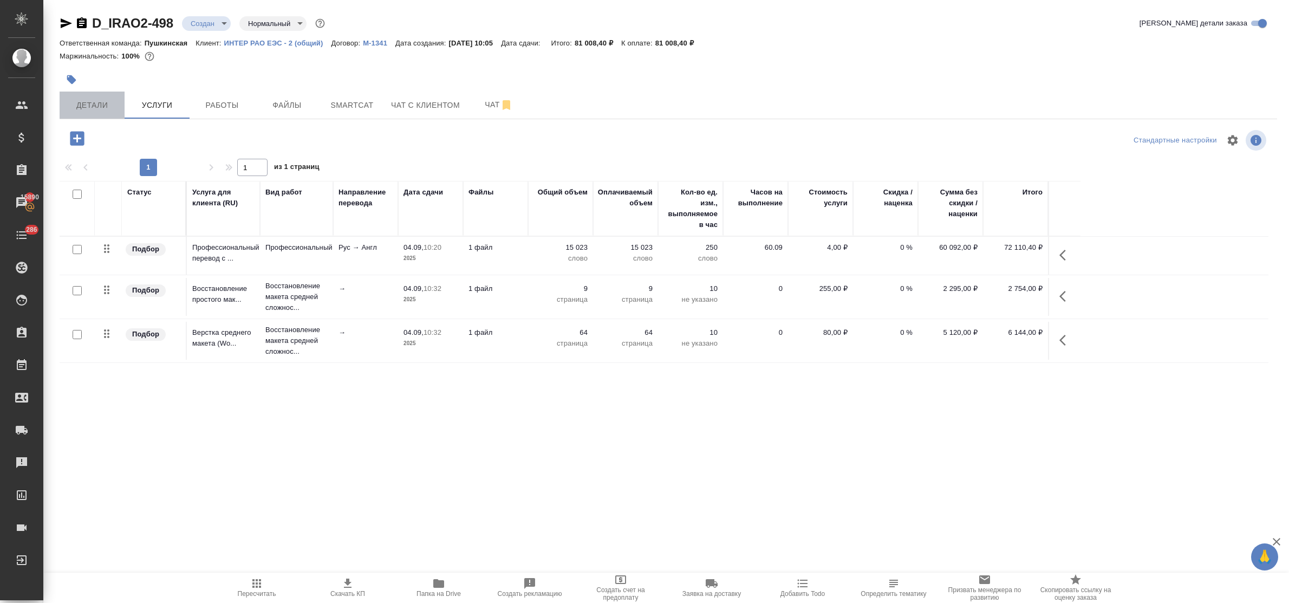
click at [79, 102] on span "Детали" at bounding box center [92, 106] width 52 height 14
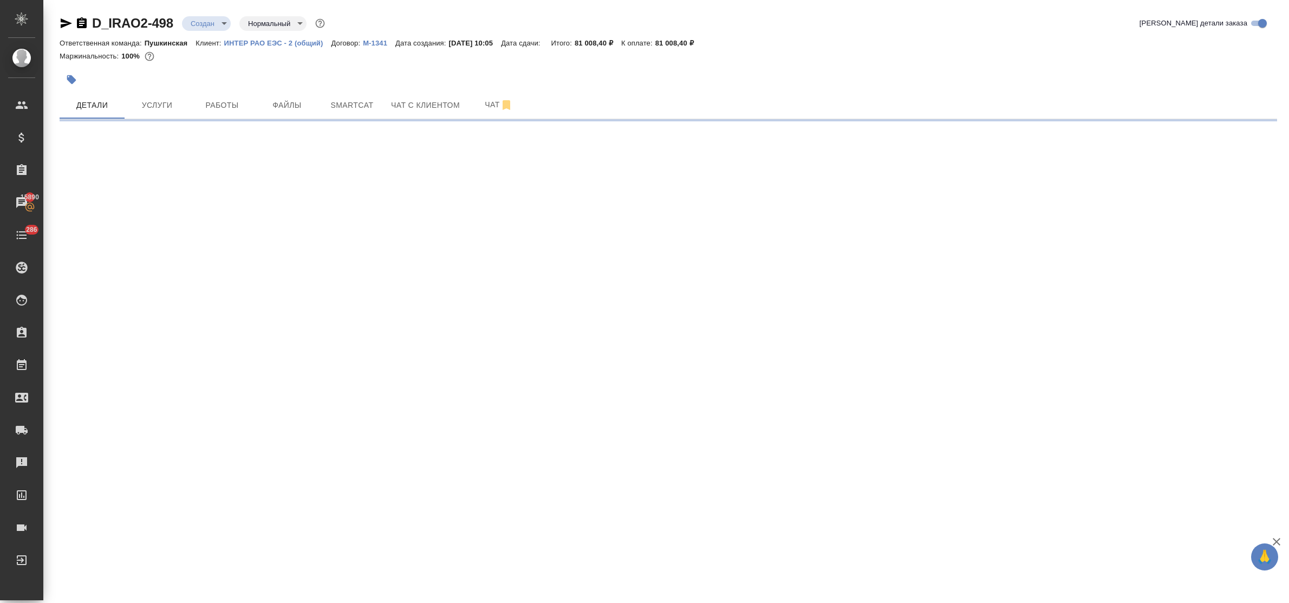
select select "RU"
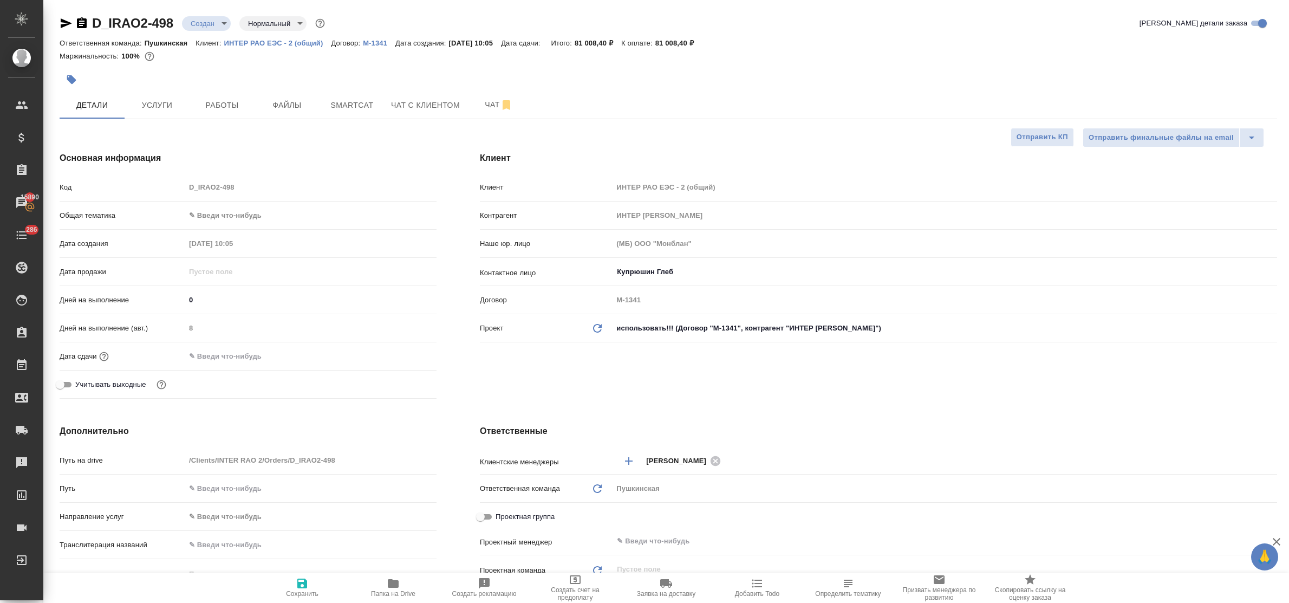
type textarea "x"
click at [304, 583] on icon "button" at bounding box center [302, 584] width 10 height 10
type textarea "x"
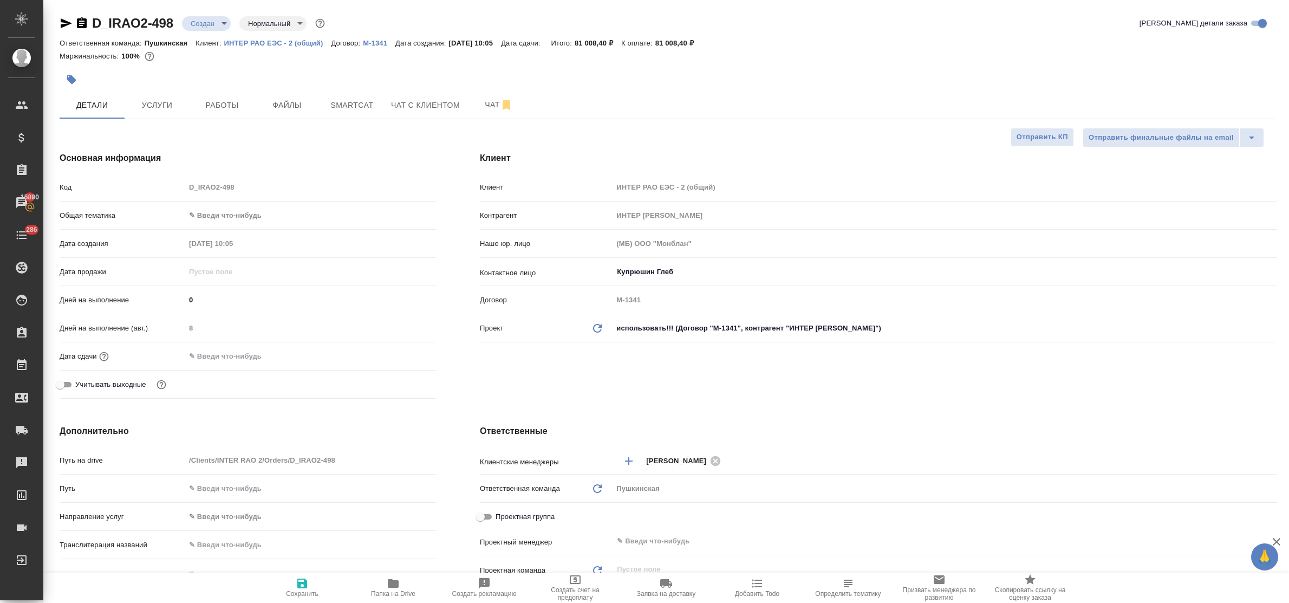
type textarea "x"
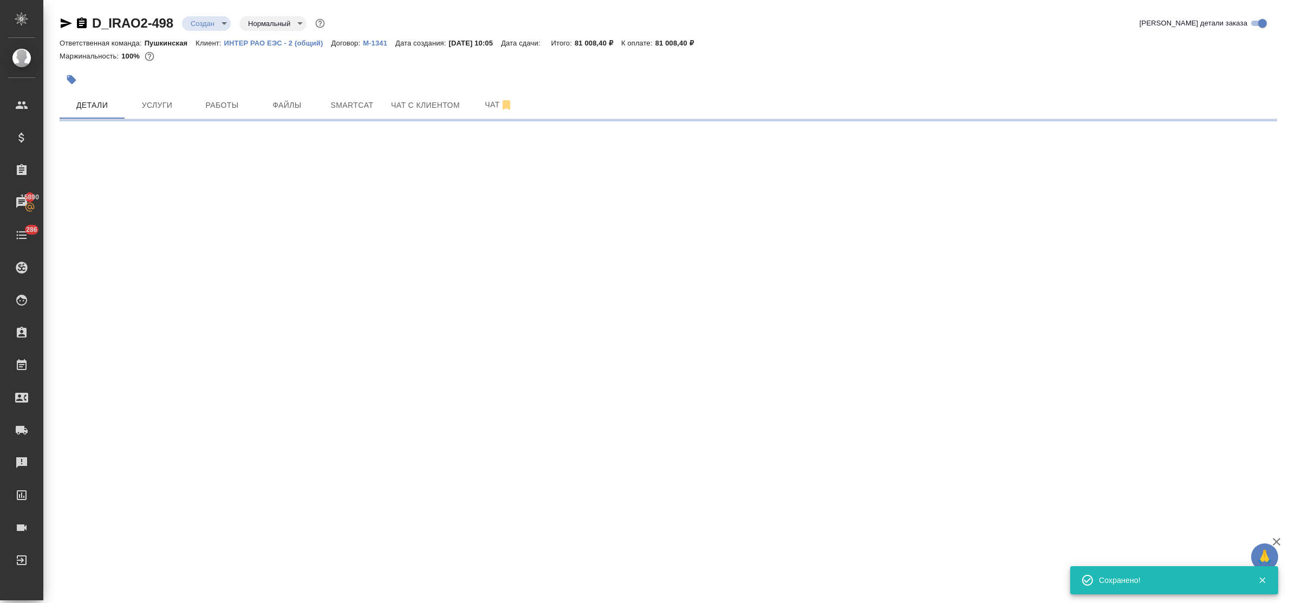
select select "RU"
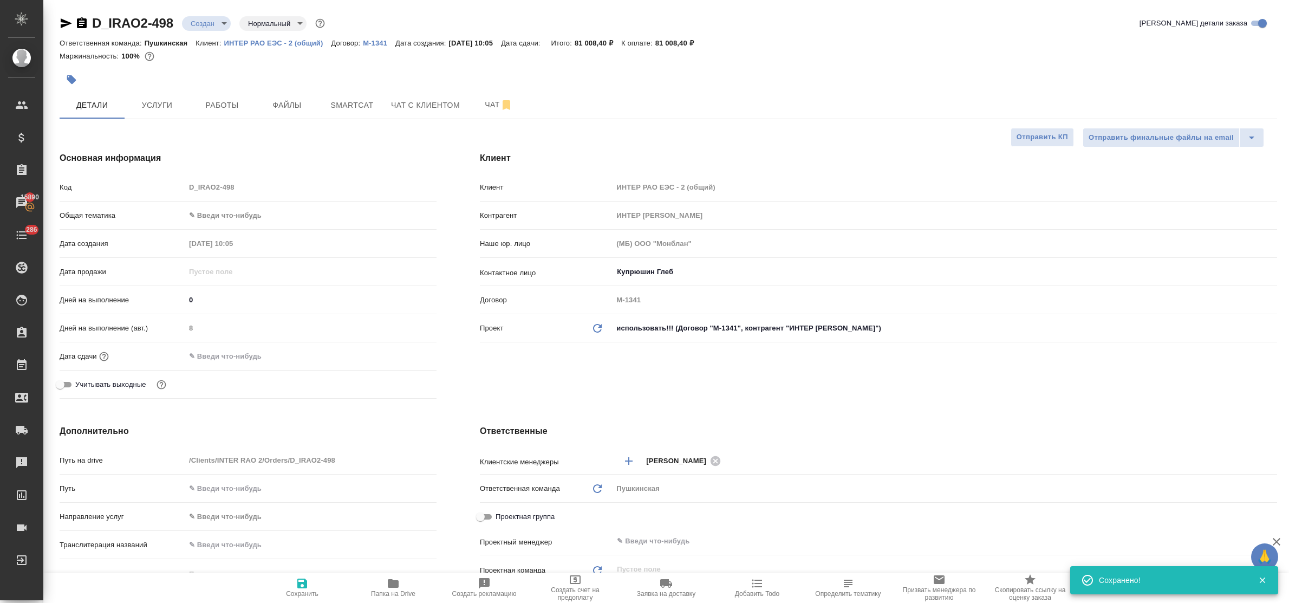
type textarea "x"
click at [165, 106] on span "Услуги" at bounding box center [157, 106] width 52 height 14
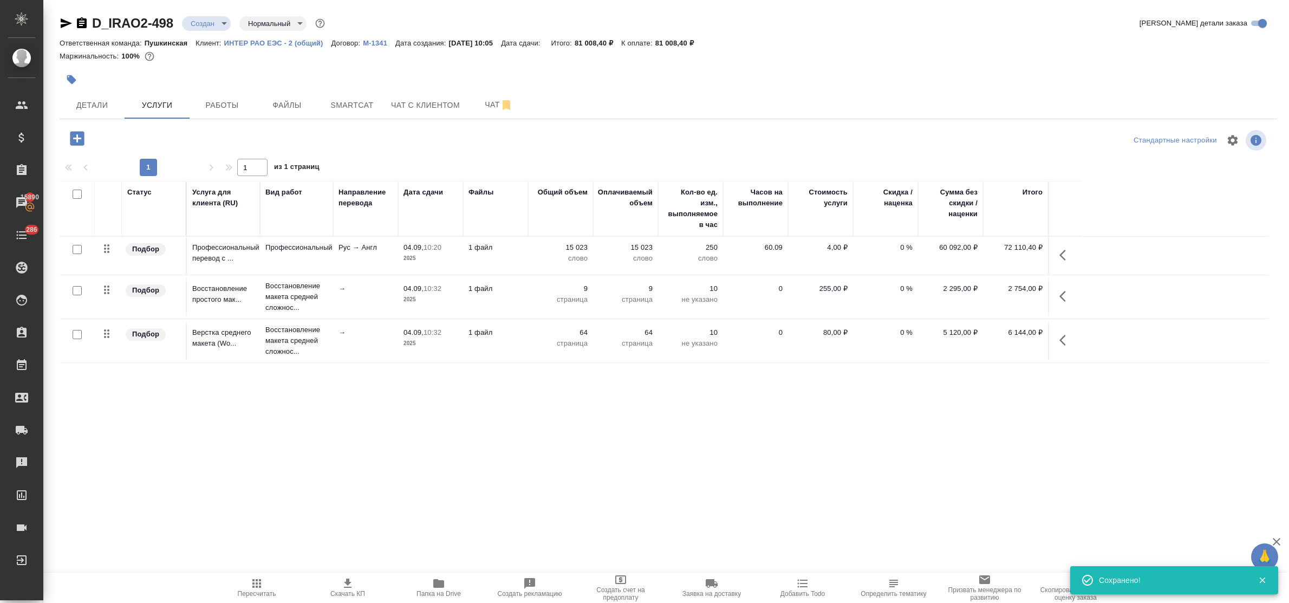
click at [349, 586] on icon "button" at bounding box center [347, 583] width 13 height 13
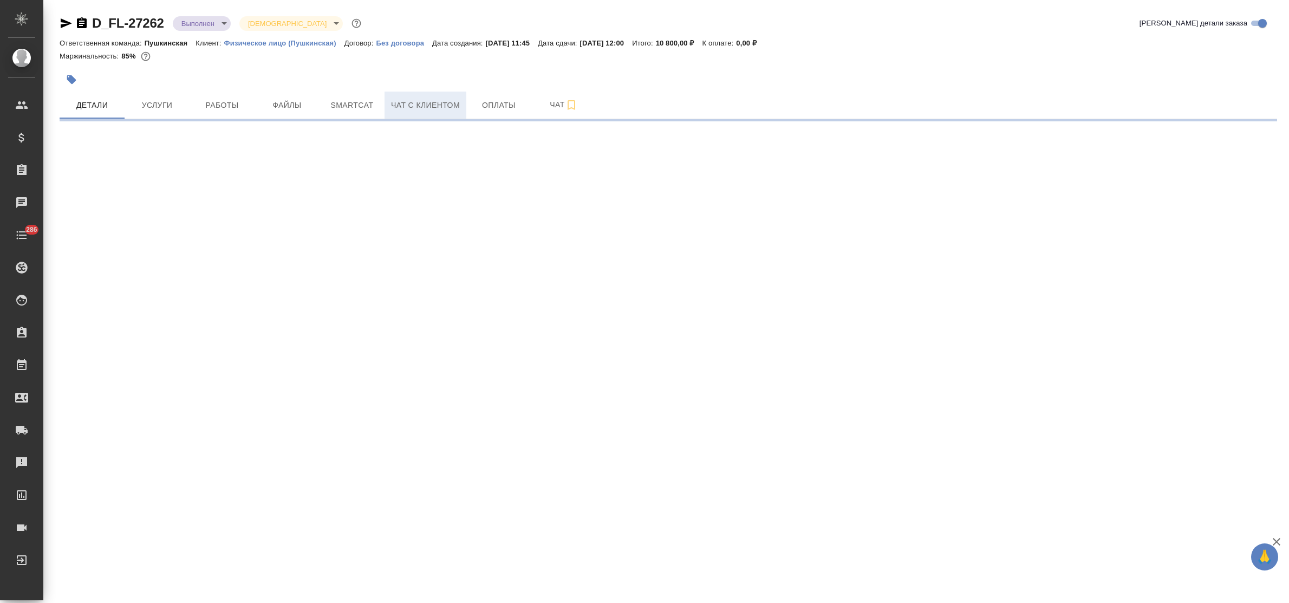
click at [428, 109] on span "Чат с клиентом" at bounding box center [425, 106] width 69 height 14
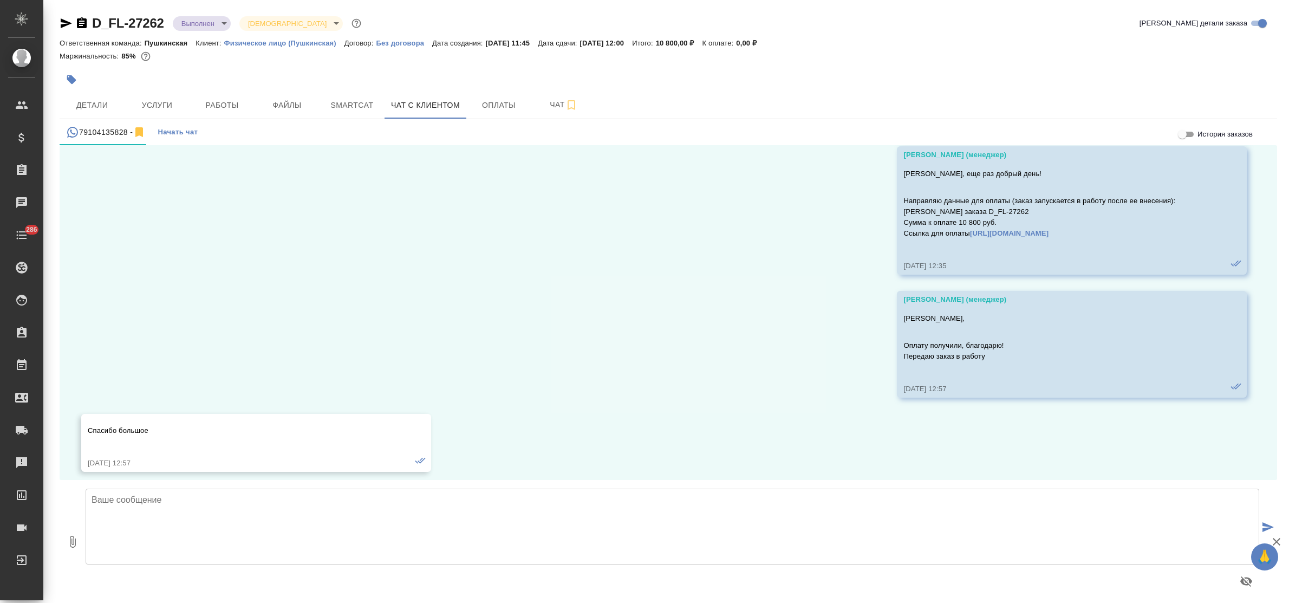
scroll to position [1187, 0]
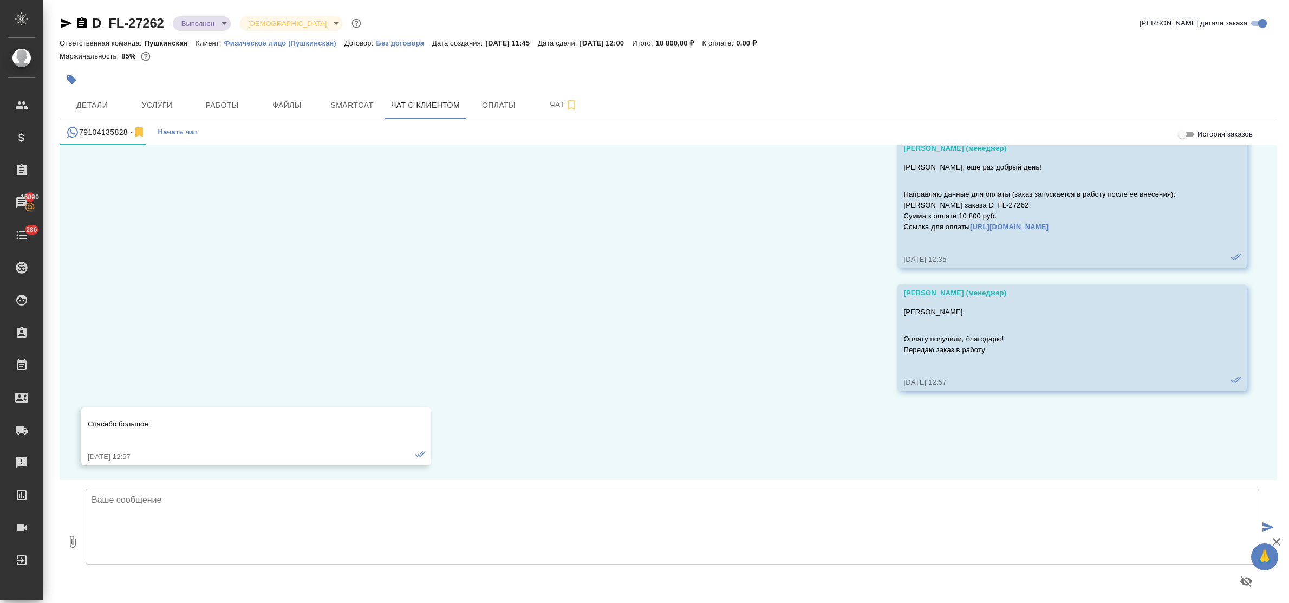
click at [202, 512] on textarea at bounding box center [673, 527] width 1174 height 76
type textarea "[PERSON_NAME], добрый день! Высылаю Вам готовый перевод на сверку."
click at [69, 543] on icon "button" at bounding box center [72, 541] width 13 height 13
type input "C:\fakepath\1(ru).docx"
click at [416, 504] on textarea "[PERSON_NAME], добрый день! Высылаю Вам готовый перевод на сверку." at bounding box center [673, 527] width 1174 height 76
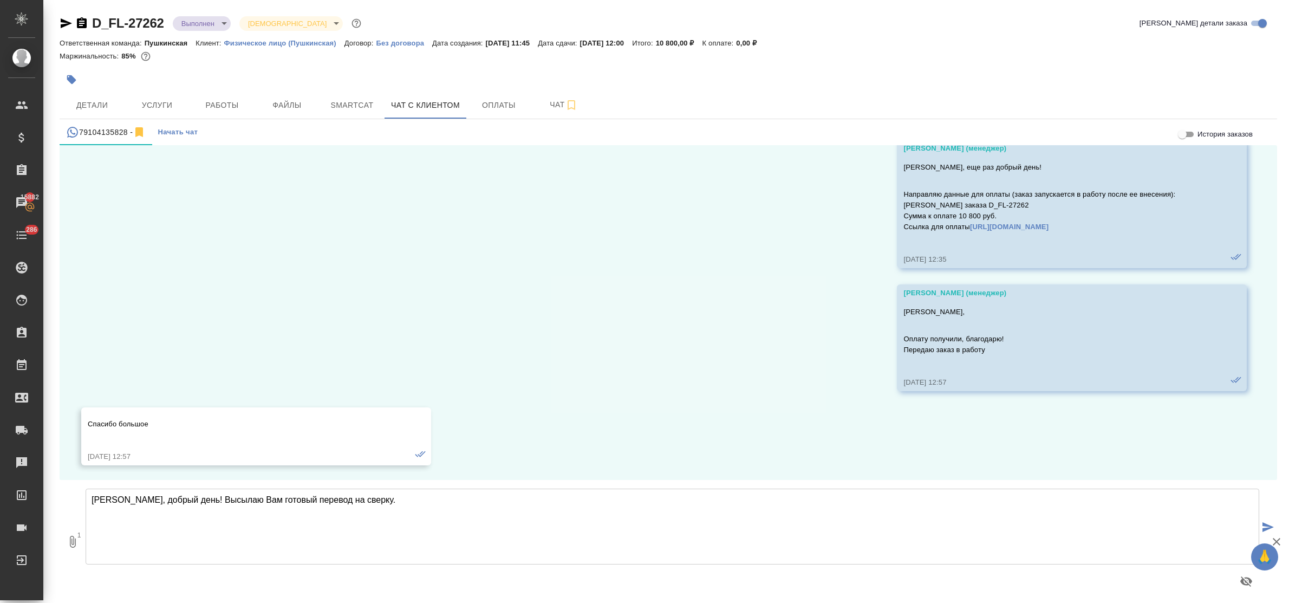
click at [1265, 525] on icon "submit" at bounding box center [1268, 527] width 11 height 10
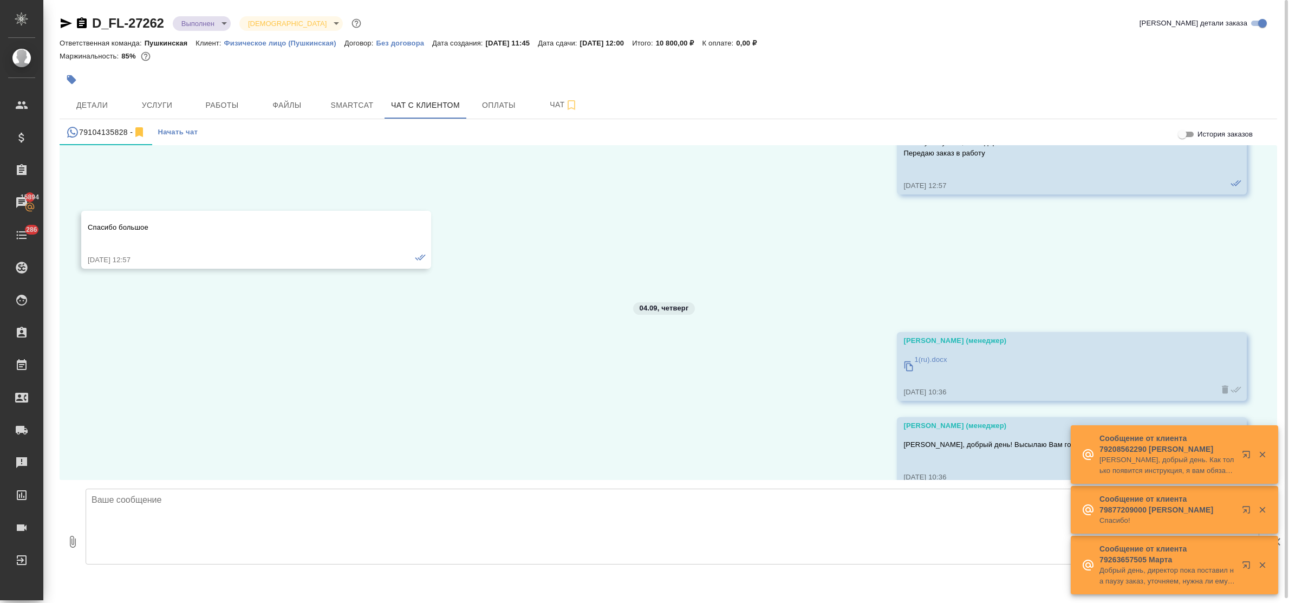
scroll to position [1405, 0]
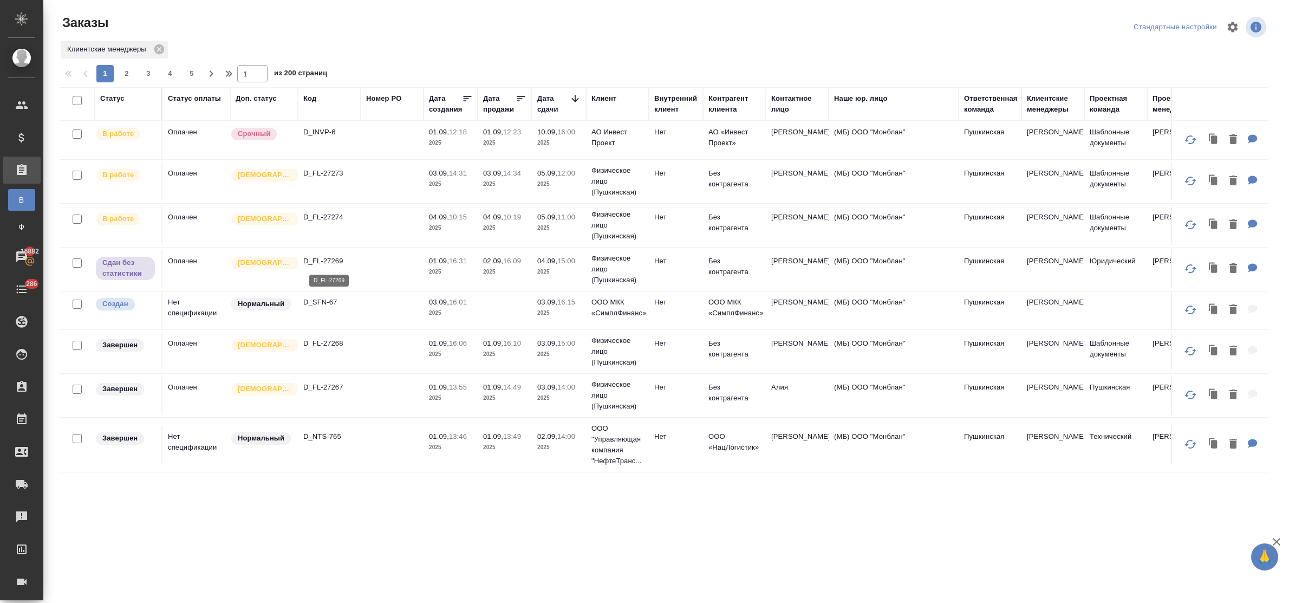
click at [341, 263] on p "D_FL-27269" at bounding box center [329, 261] width 52 height 11
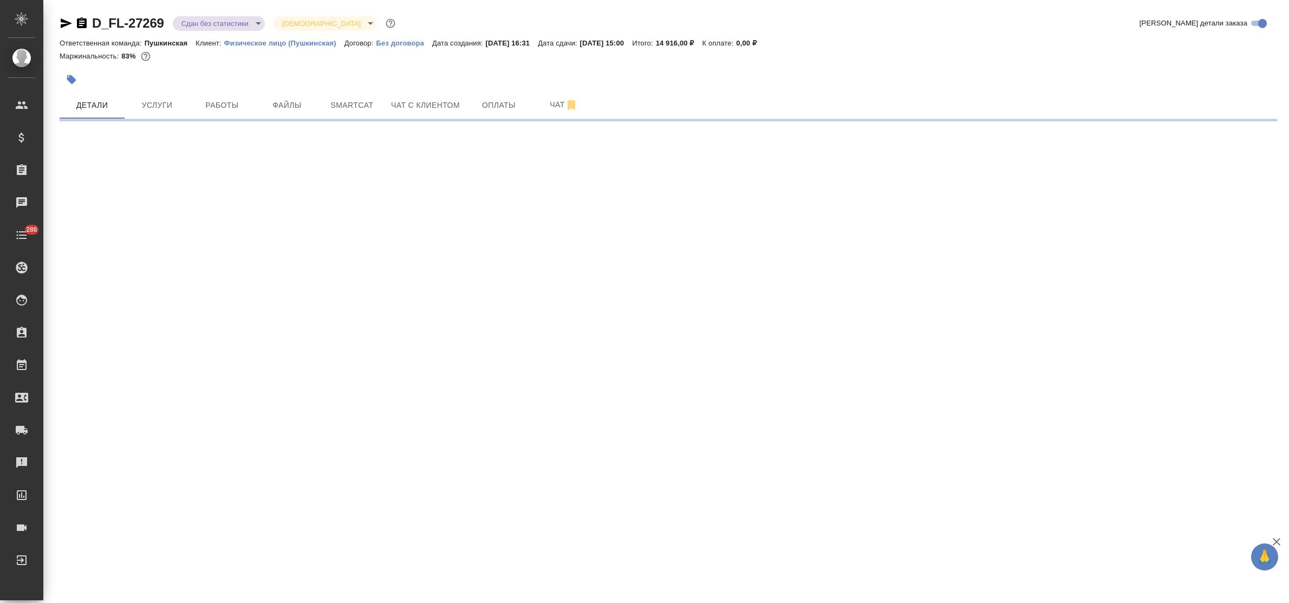
select select "RU"
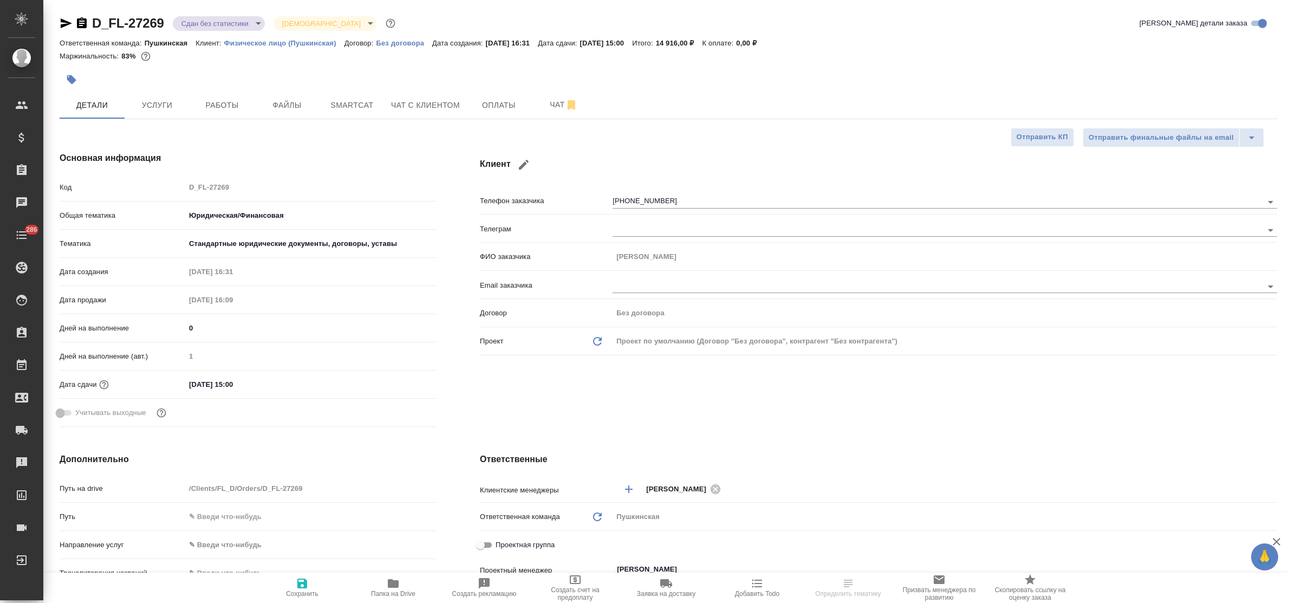
type textarea "x"
click at [391, 585] on icon "button" at bounding box center [393, 583] width 11 height 9
type textarea "x"
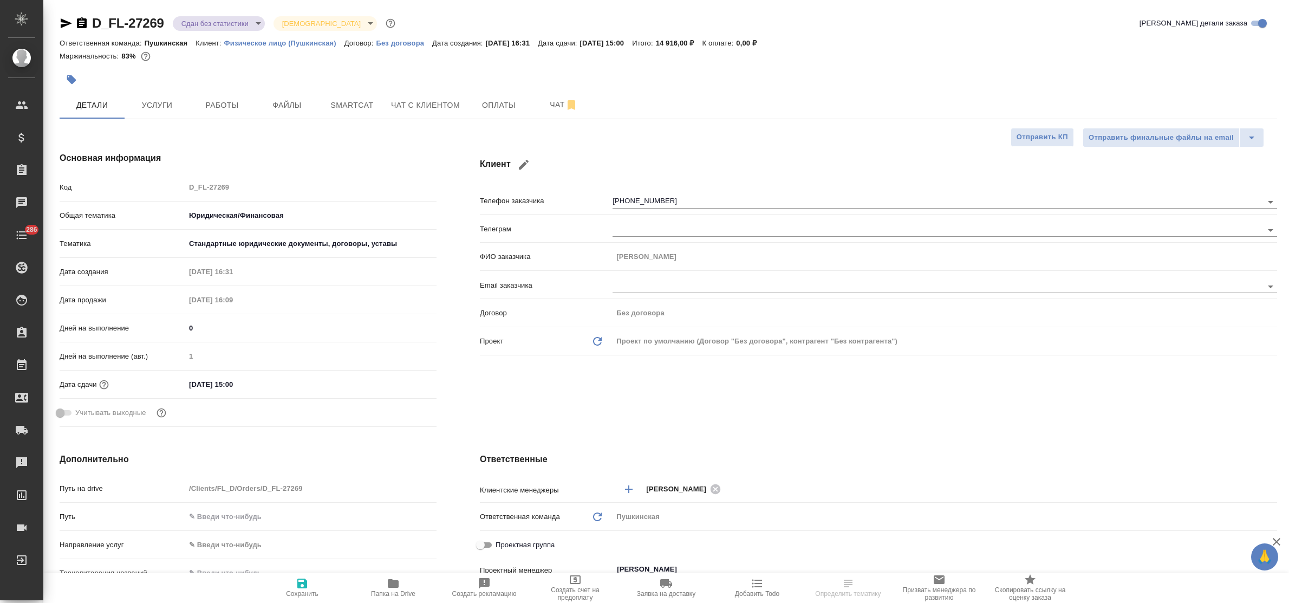
type textarea "x"
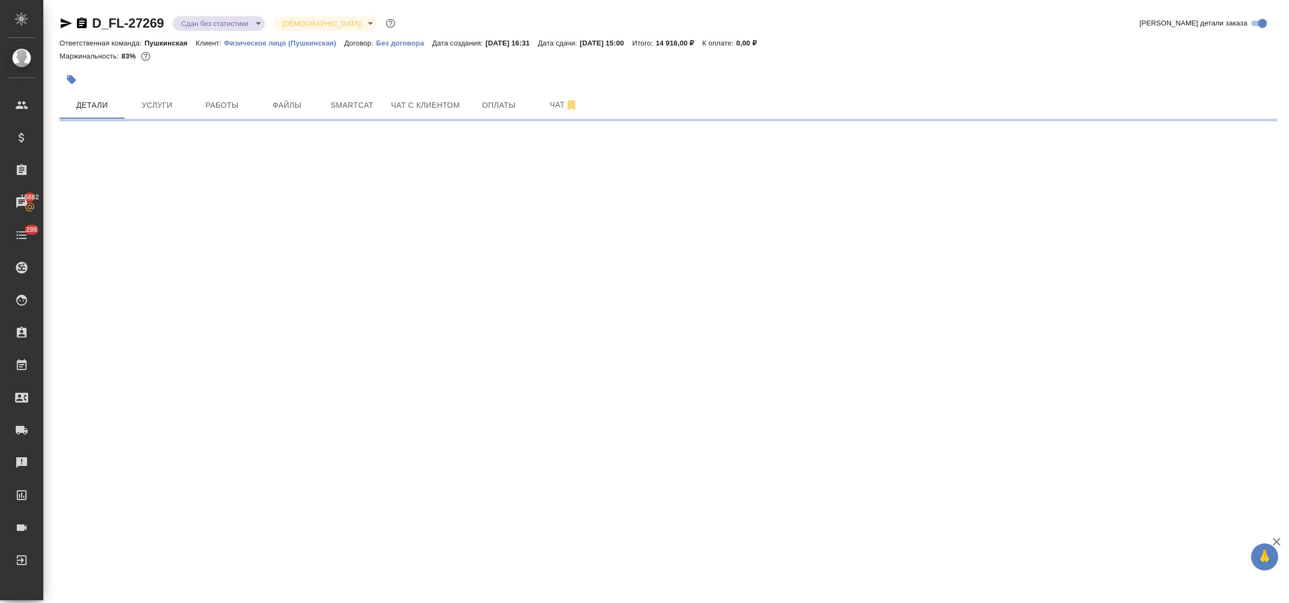
select select "RU"
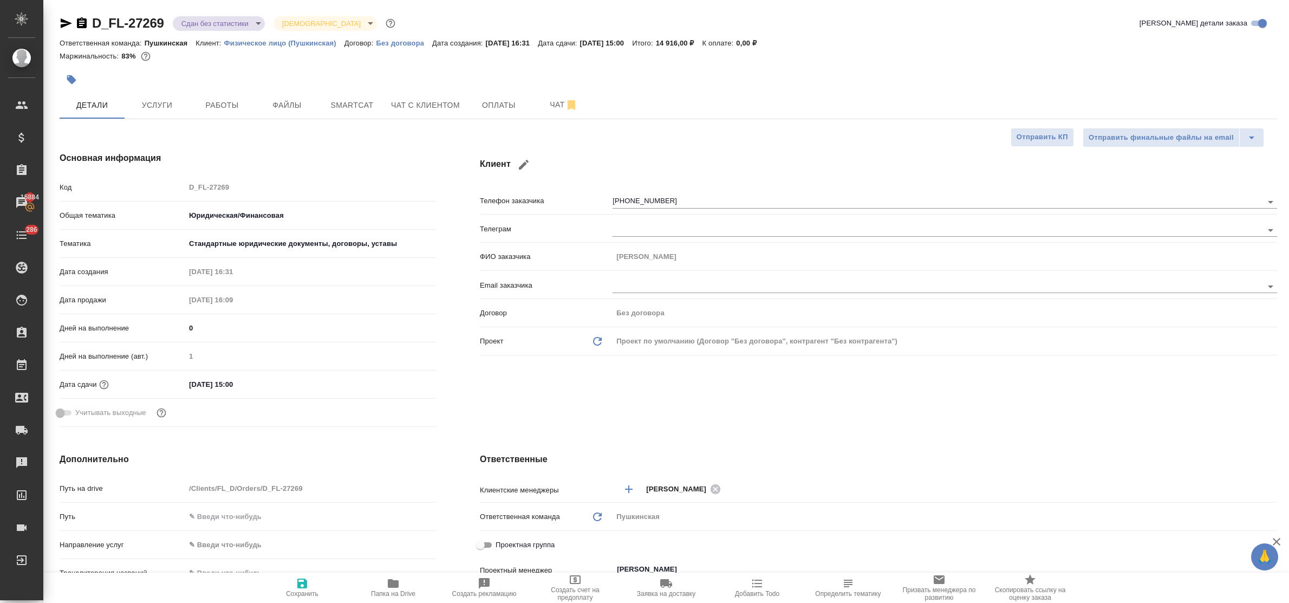
type textarea "x"
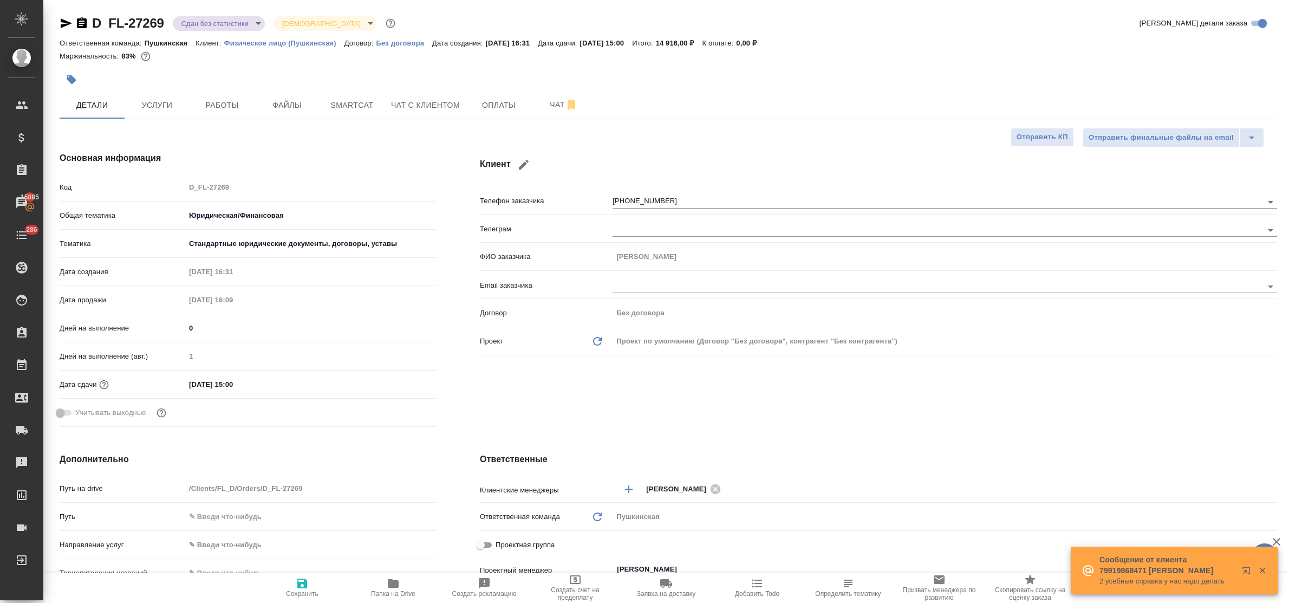
type textarea "x"
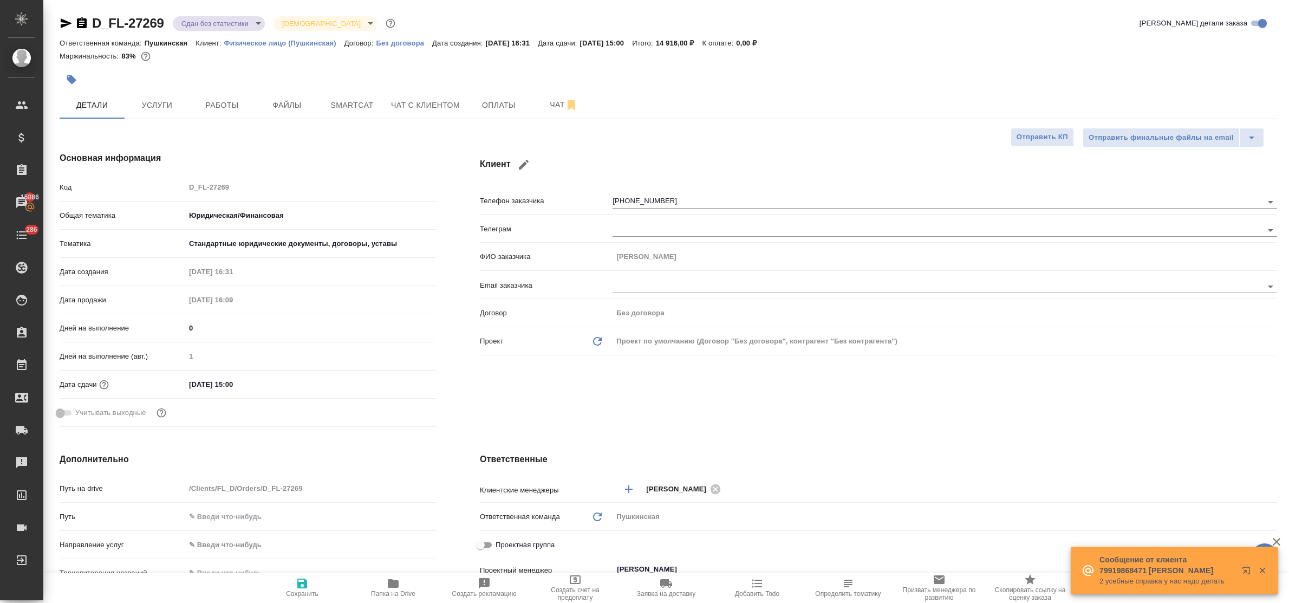
type textarea "x"
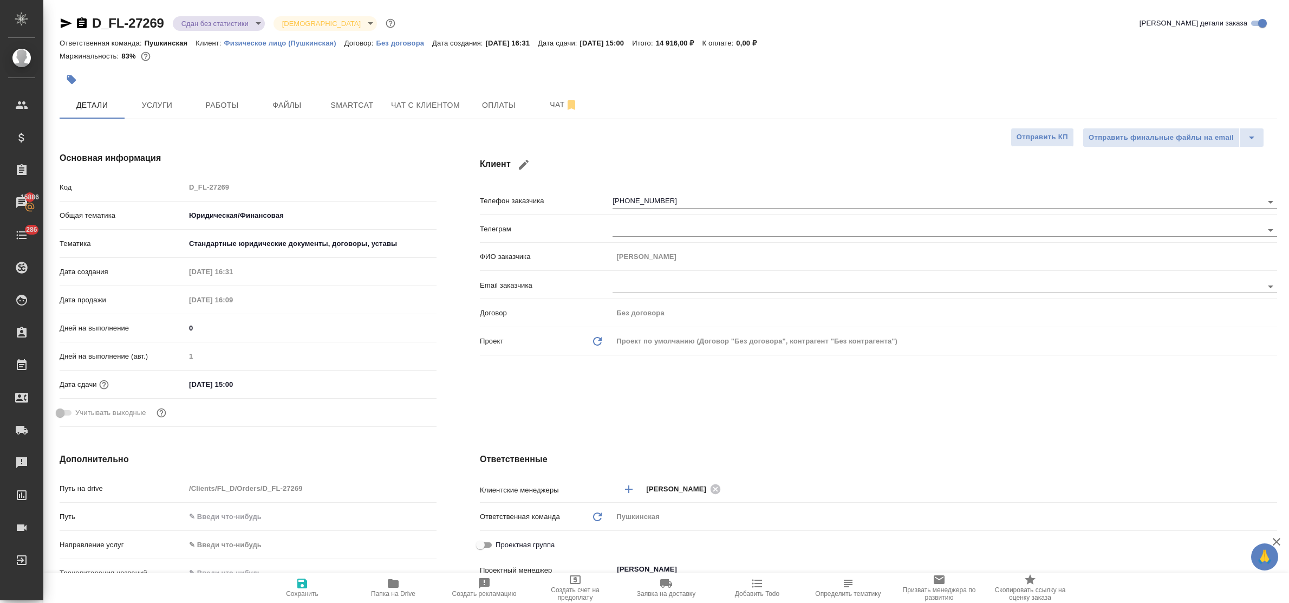
type textarea "x"
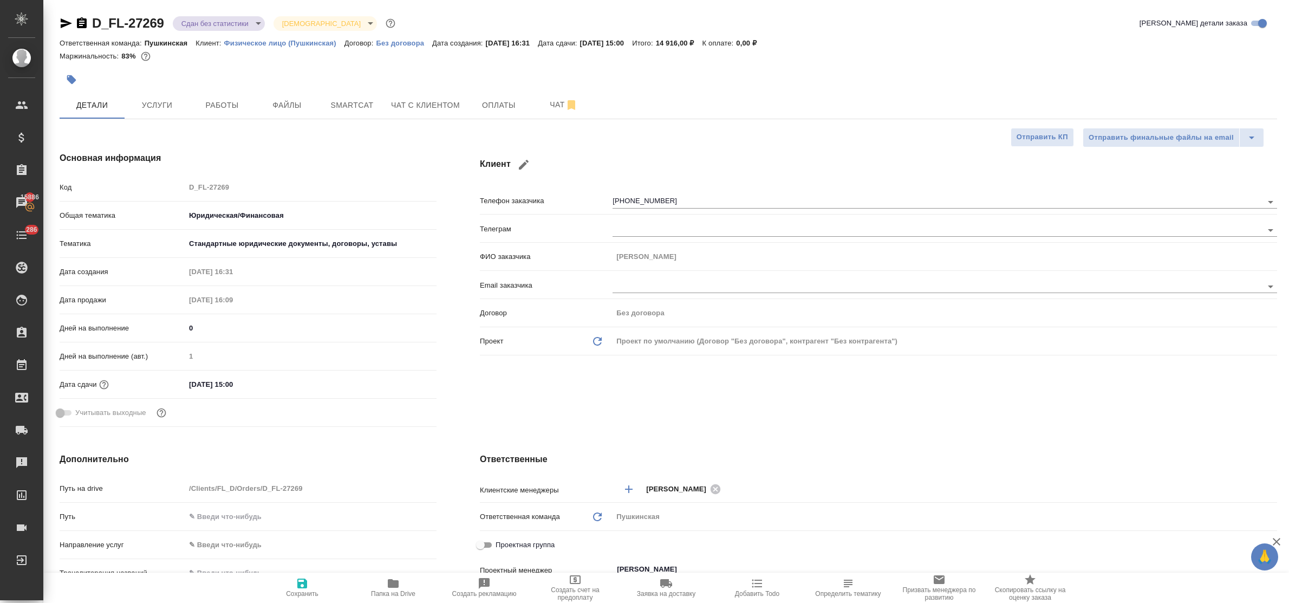
type textarea "x"
click at [382, 164] on div "Основная информация Код D_FL-27269 Общая тематика Юридическая/Финансовая yr-fn …" at bounding box center [248, 291] width 420 height 323
type textarea "x"
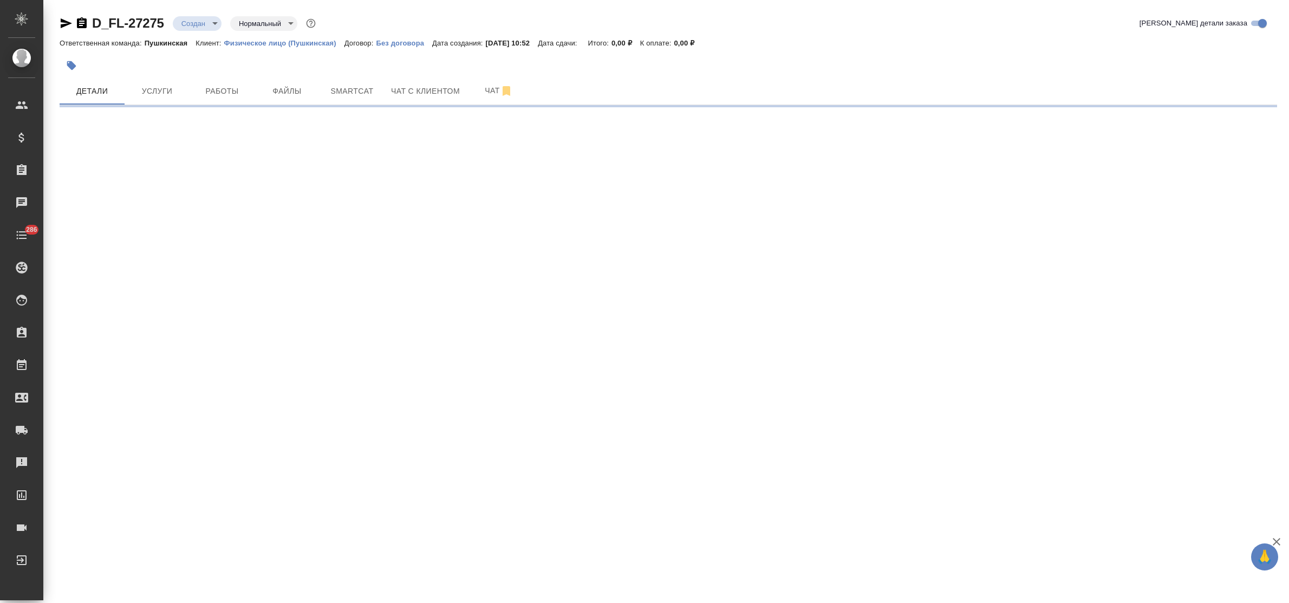
select select "RU"
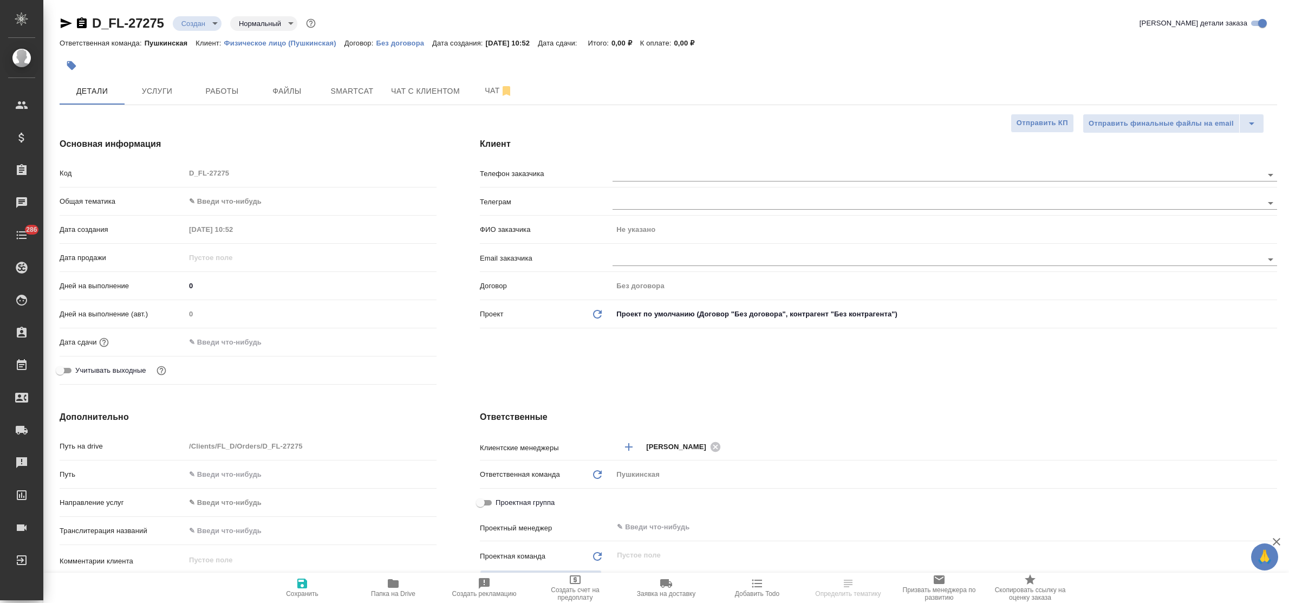
type textarea "x"
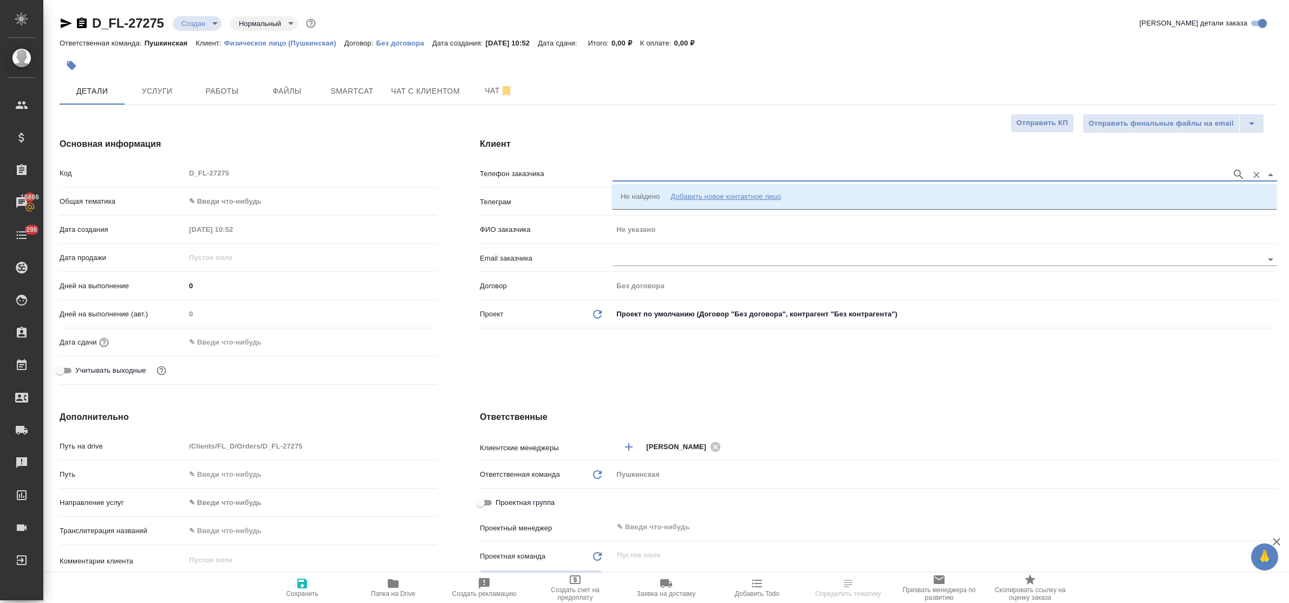
click at [635, 171] on input "text" at bounding box center [920, 174] width 614 height 13
click at [684, 196] on div "Добавить новое контактное лицо" at bounding box center [726, 196] width 111 height 11
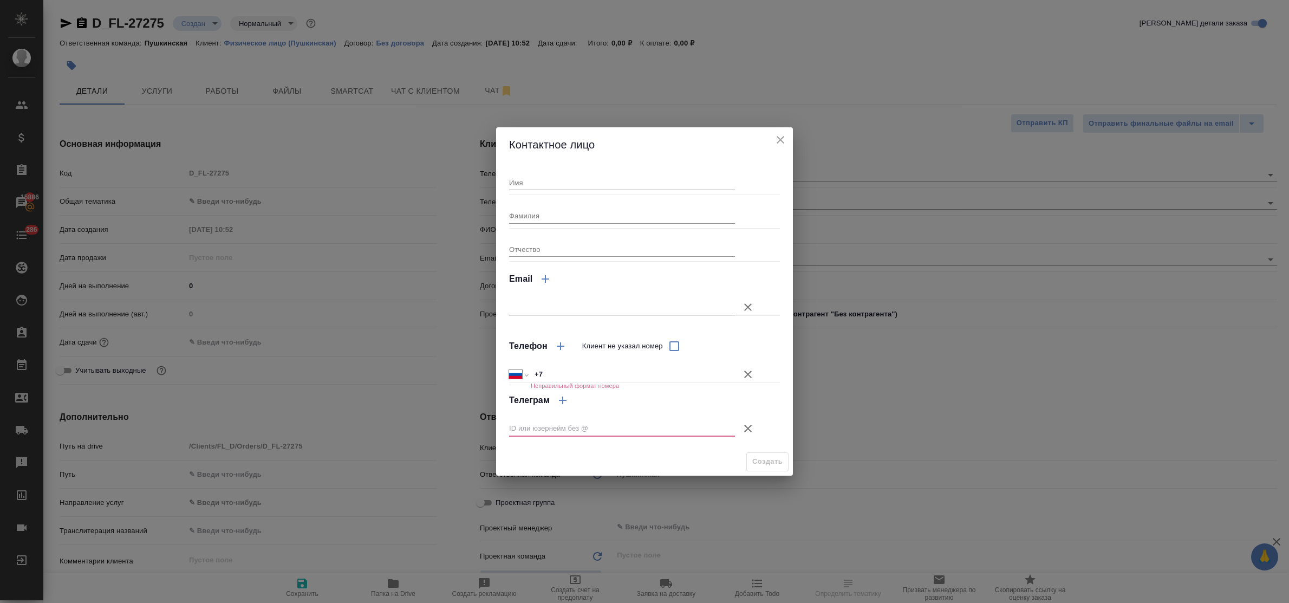
click at [628, 185] on input "Имя" at bounding box center [622, 182] width 226 height 15
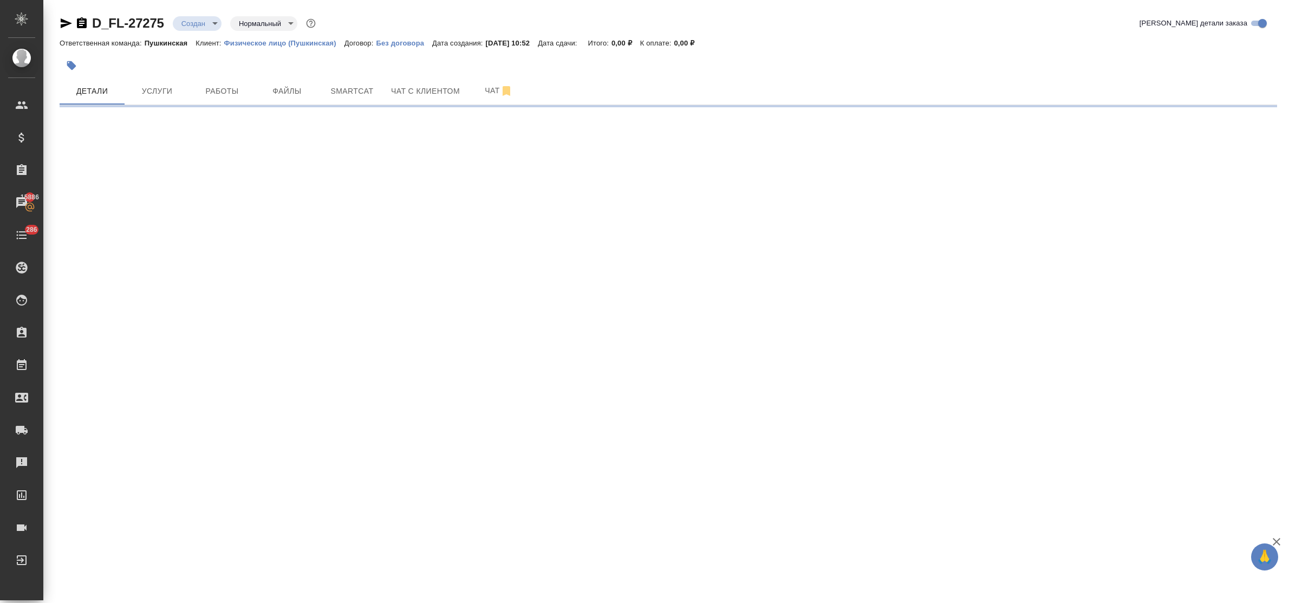
select select "RU"
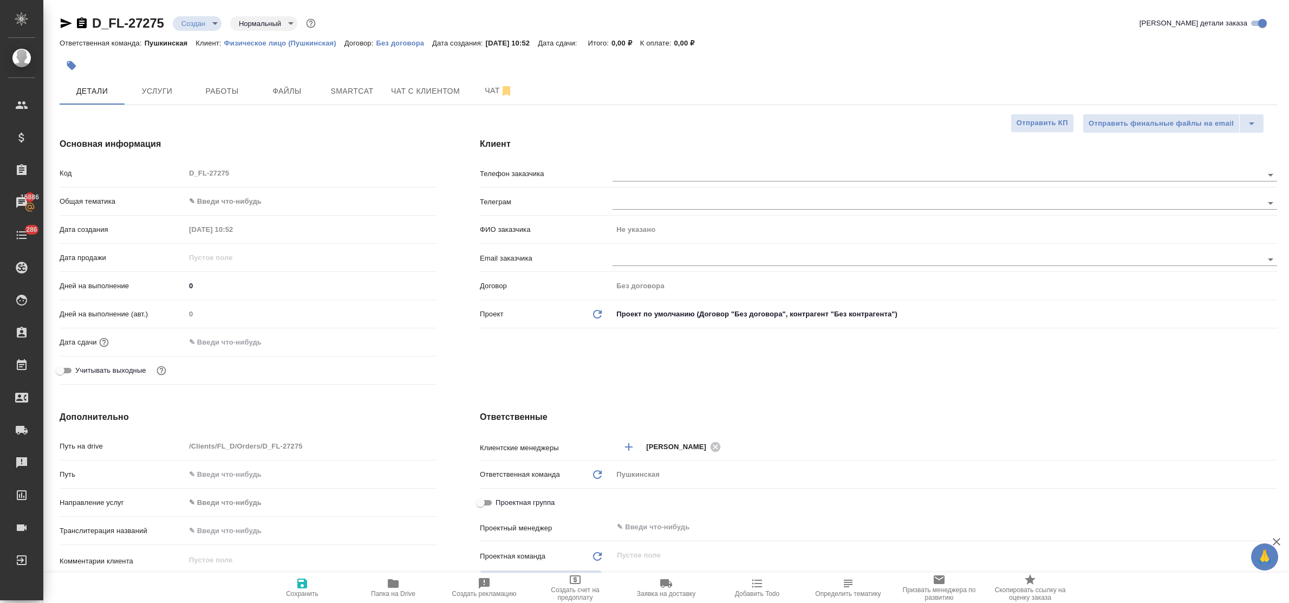
type textarea "x"
click at [626, 177] on input "text" at bounding box center [920, 174] width 614 height 13
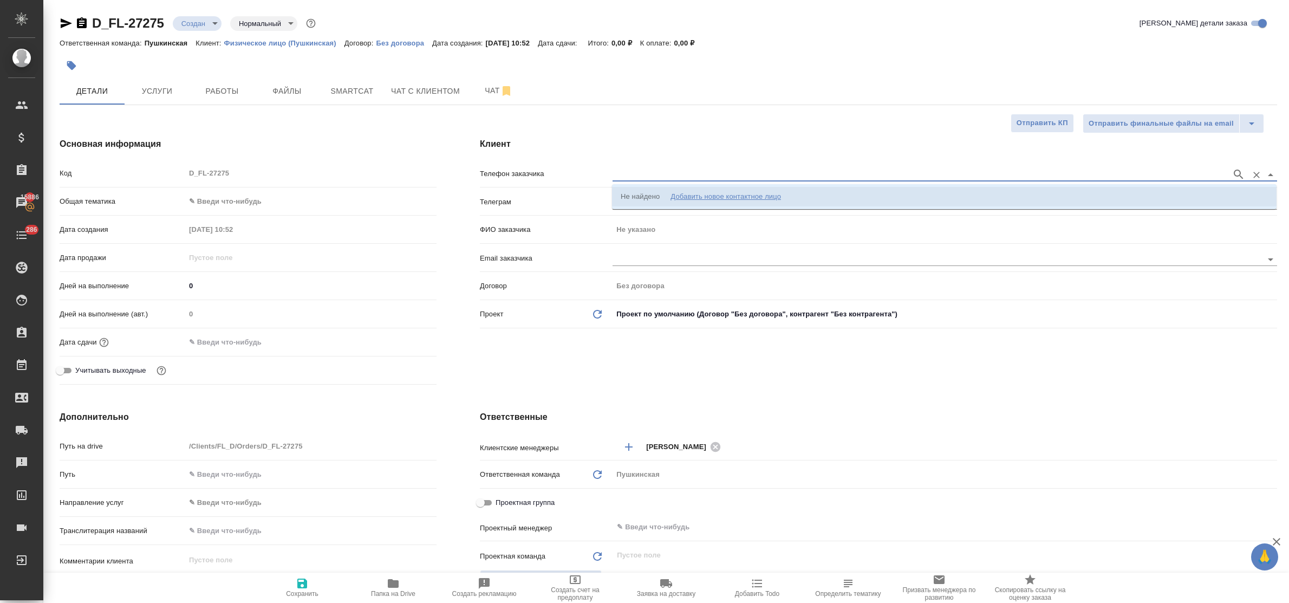
click at [695, 191] on div "Добавить новое контактное лицо" at bounding box center [726, 196] width 111 height 11
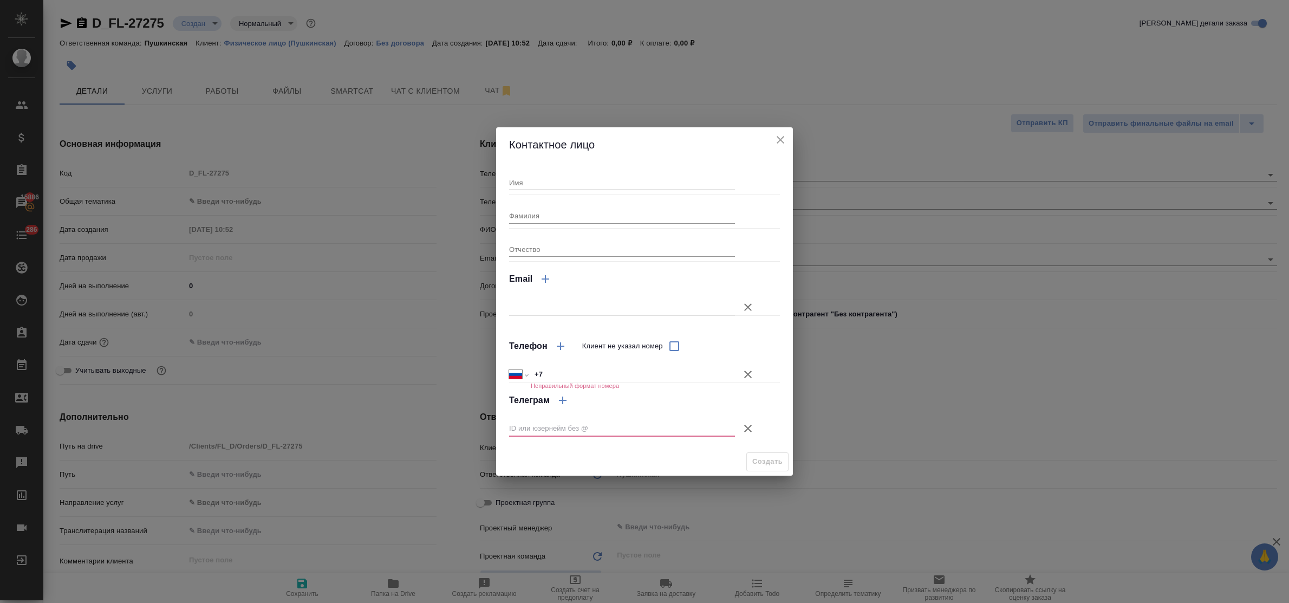
click at [610, 177] on input "Имя" at bounding box center [622, 182] width 226 height 15
type input "Ленка"
click at [577, 220] on input "Фамилия" at bounding box center [622, 215] width 226 height 15
type input "Кузнецова"
type textarea "x"
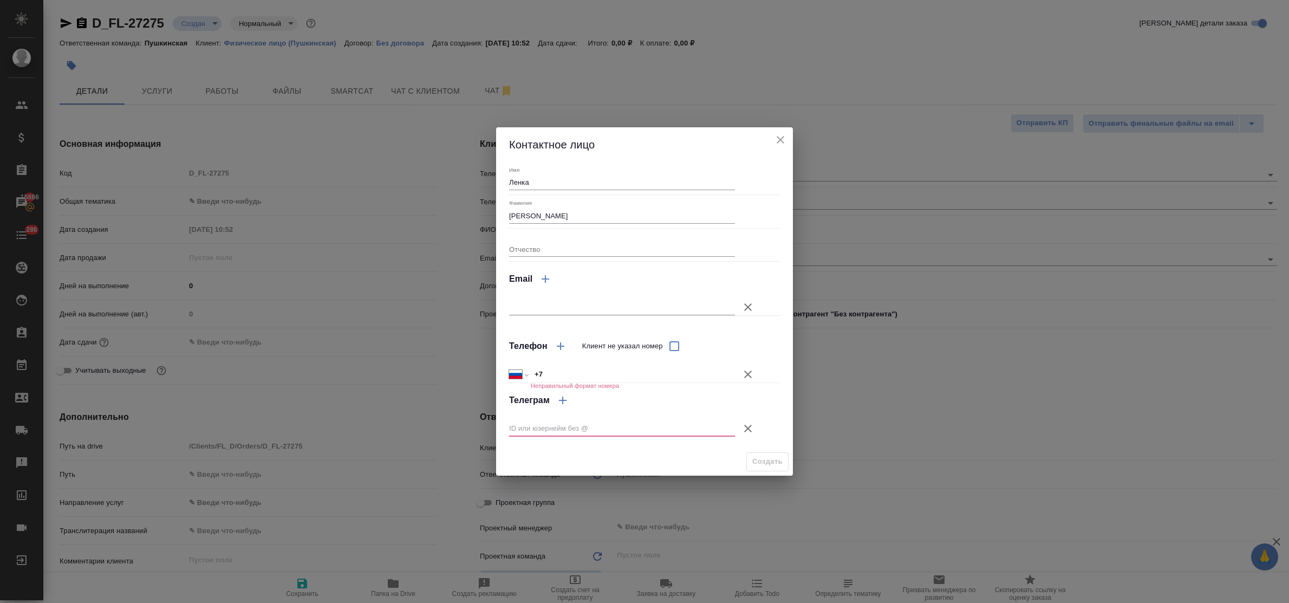
type textarea "x"
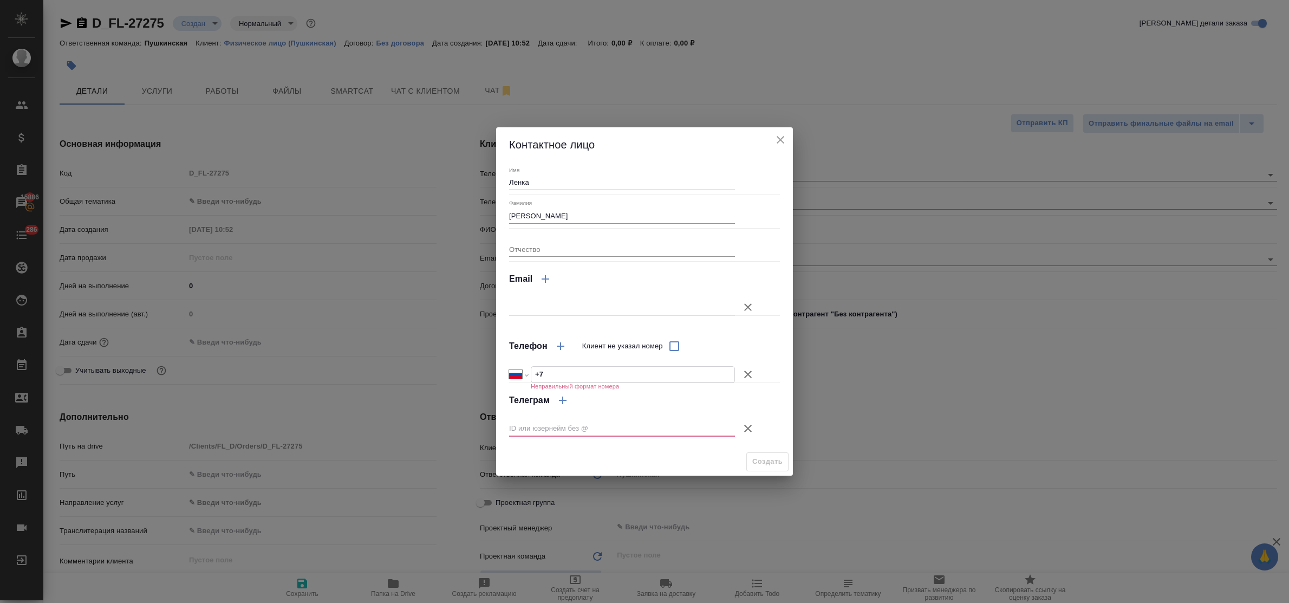
drag, startPoint x: 545, startPoint y: 369, endPoint x: 523, endPoint y: 368, distance: 22.2
click at [523, 368] on div "Международный Австралия Австрия Азербайджан Албания Алжир Американское Самоа Ан…" at bounding box center [622, 374] width 226 height 17
paste input "925 159 48 35"
type input "+7 925 159 48 35"
click at [743, 423] on icon "button" at bounding box center [748, 428] width 13 height 13
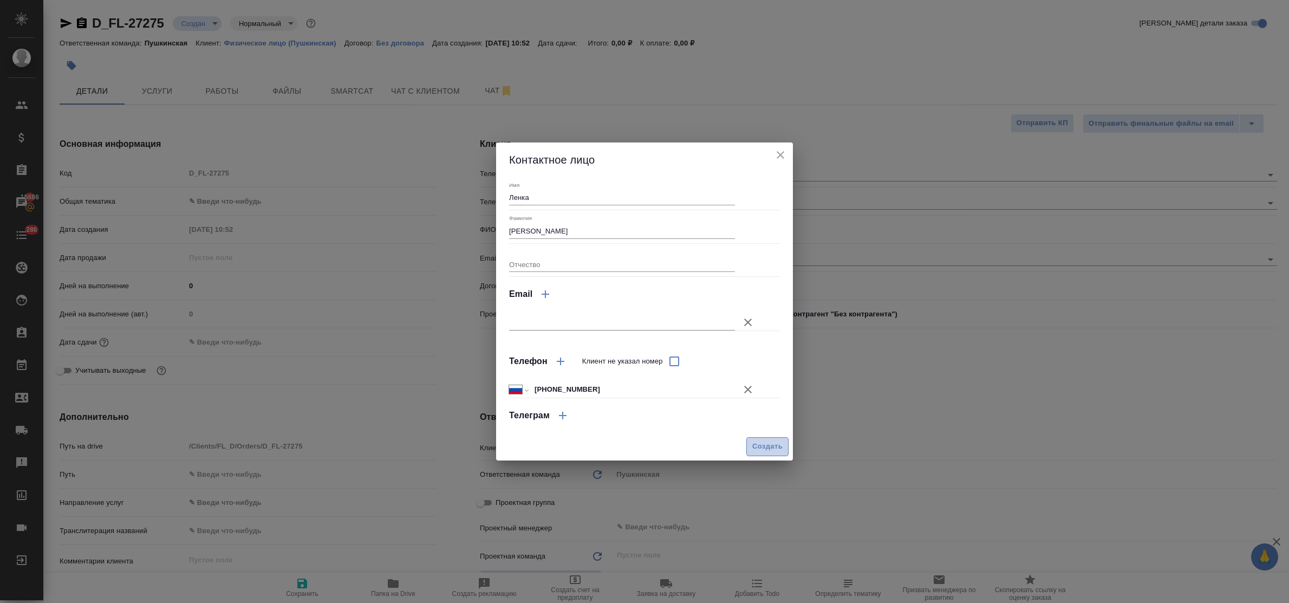
click at [765, 444] on span "Создать" at bounding box center [767, 446] width 30 height 12
type input "Кузнецова Ленка"
type textarea "x"
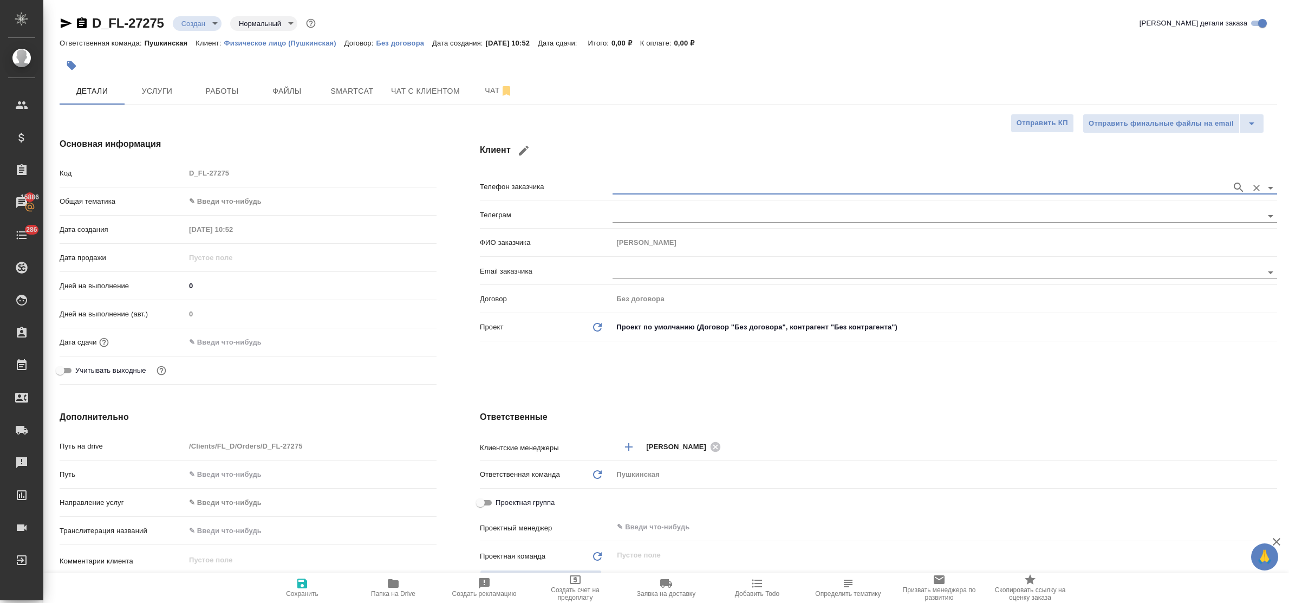
click at [237, 201] on div ".cls-1 fill:#fff; AWATERA Bulakhova Elena Клиенты Спецификации Заказы 15886 Чат…" at bounding box center [644, 301] width 1289 height 603
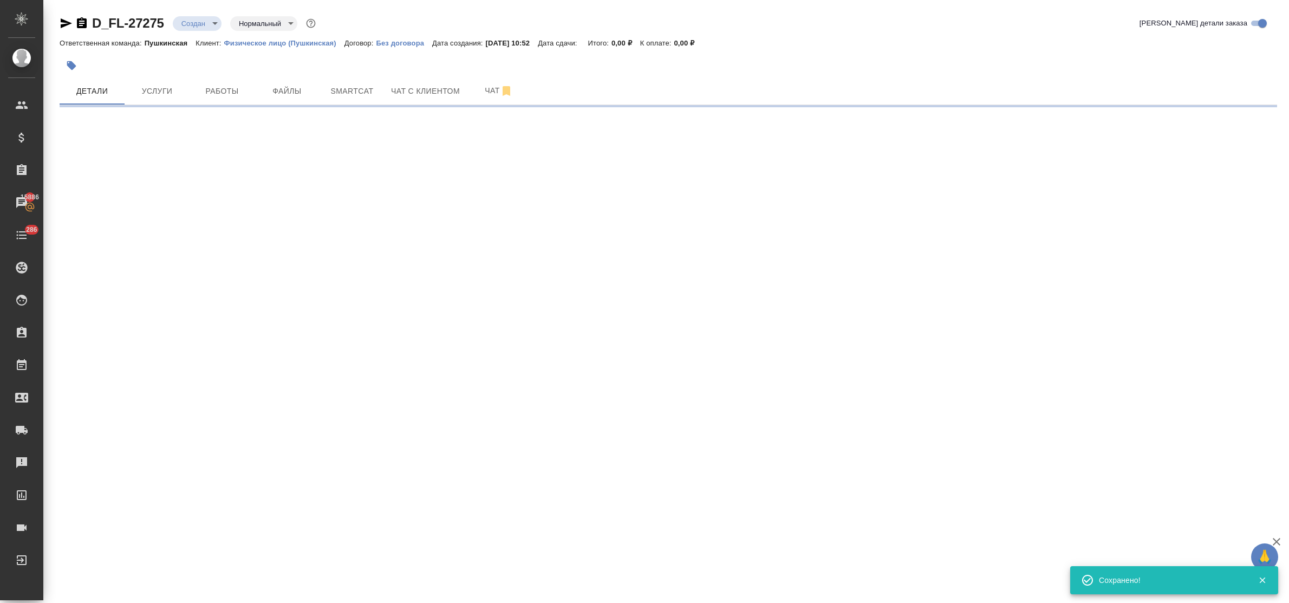
type input "holyTrinity"
select select "RU"
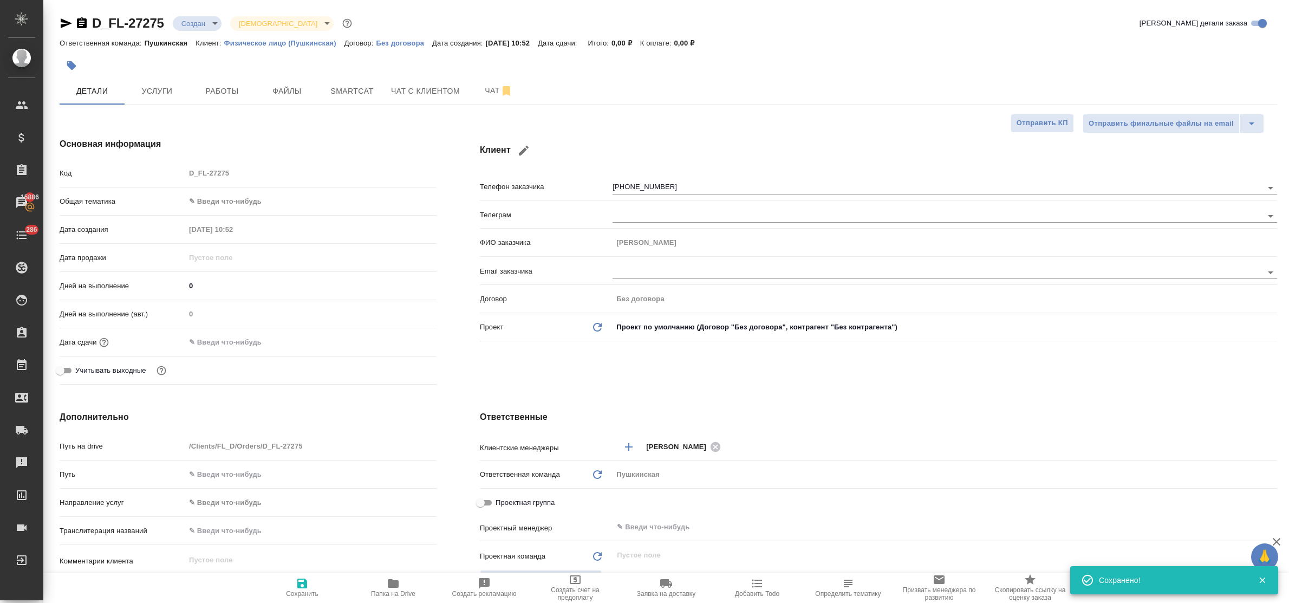
type textarea "x"
click at [236, 202] on body "🙏 .cls-1 fill:#fff; AWATERA Bulakhova Elena Клиенты Спецификации Заказы 15886 Ч…" at bounding box center [644, 301] width 1289 height 603
click at [251, 296] on li "Техника" at bounding box center [310, 288] width 251 height 17
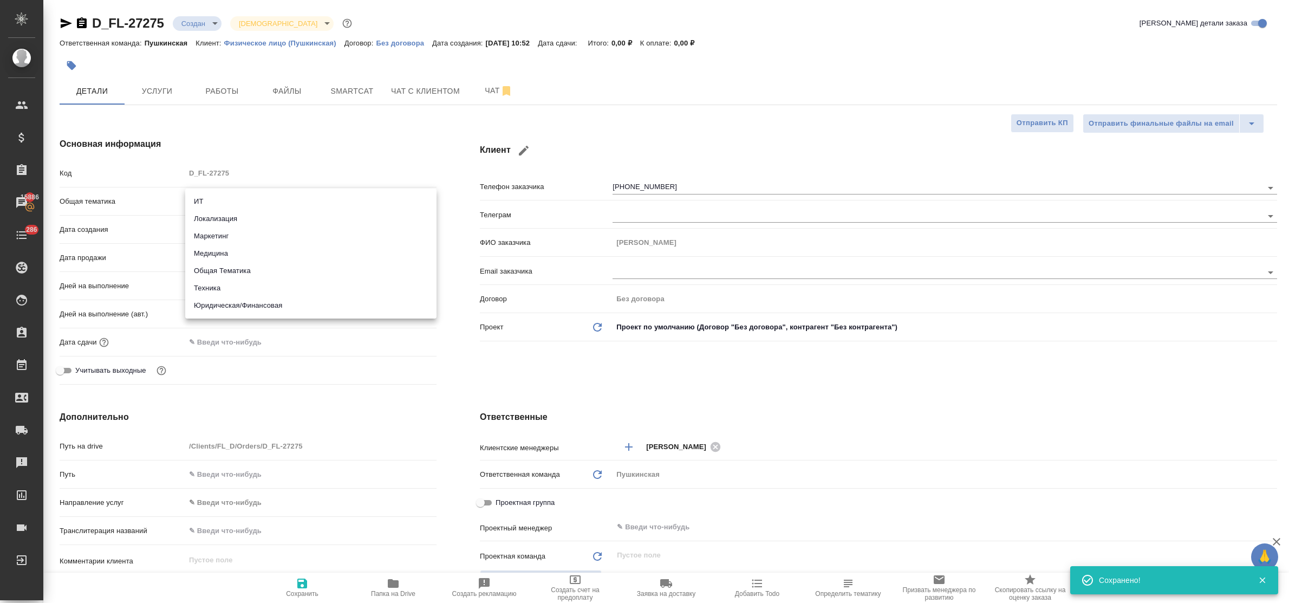
type input "tech"
type textarea "x"
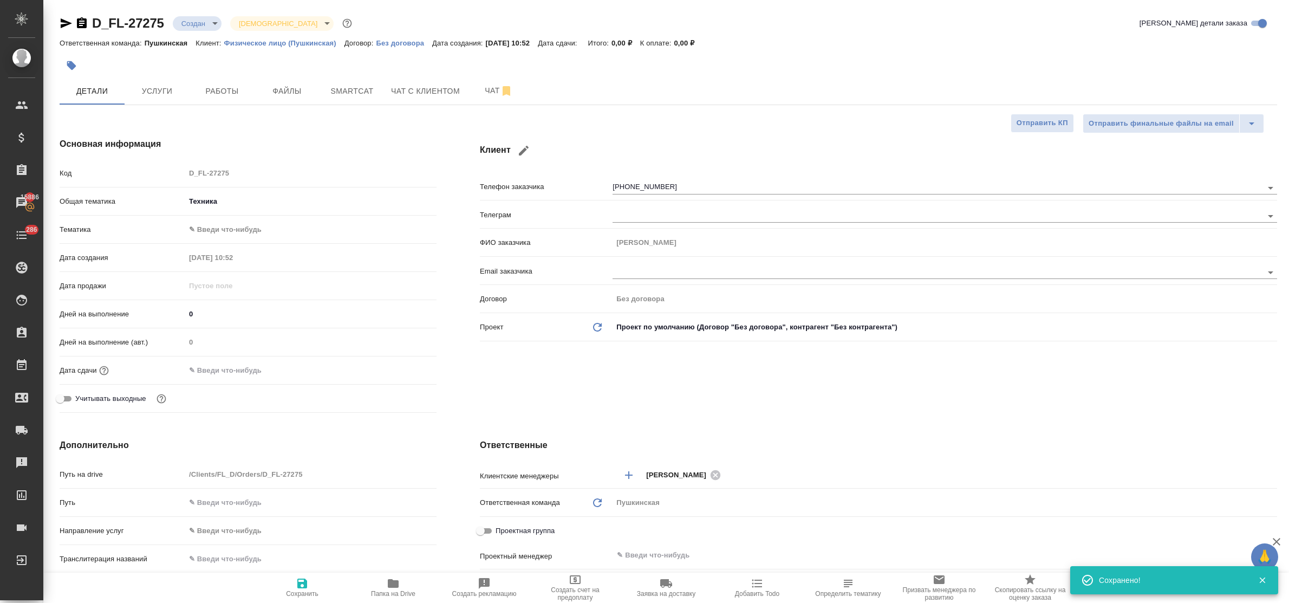
click at [226, 202] on body "🙏 .cls-1 fill:#fff; AWATERA Bulakhova Elena Клиенты Спецификации Заказы 15886 Ч…" at bounding box center [644, 301] width 1289 height 603
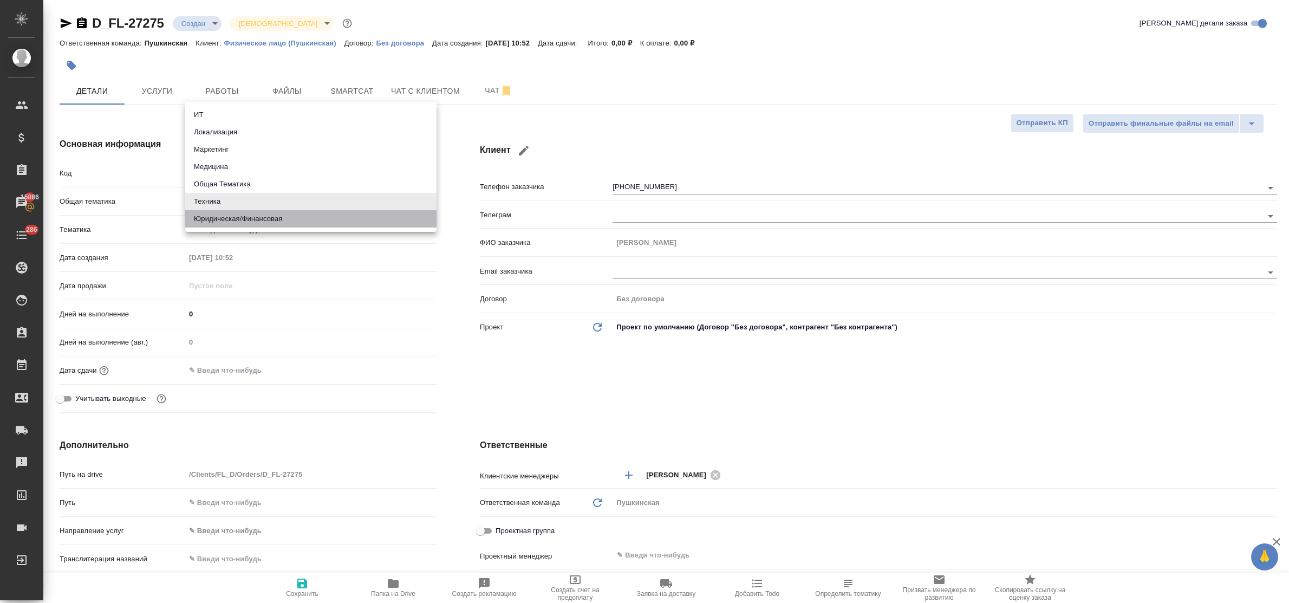
click at [231, 223] on li "Юридическая/Финансовая" at bounding box center [310, 218] width 251 height 17
type input "yr-fn"
type textarea "x"
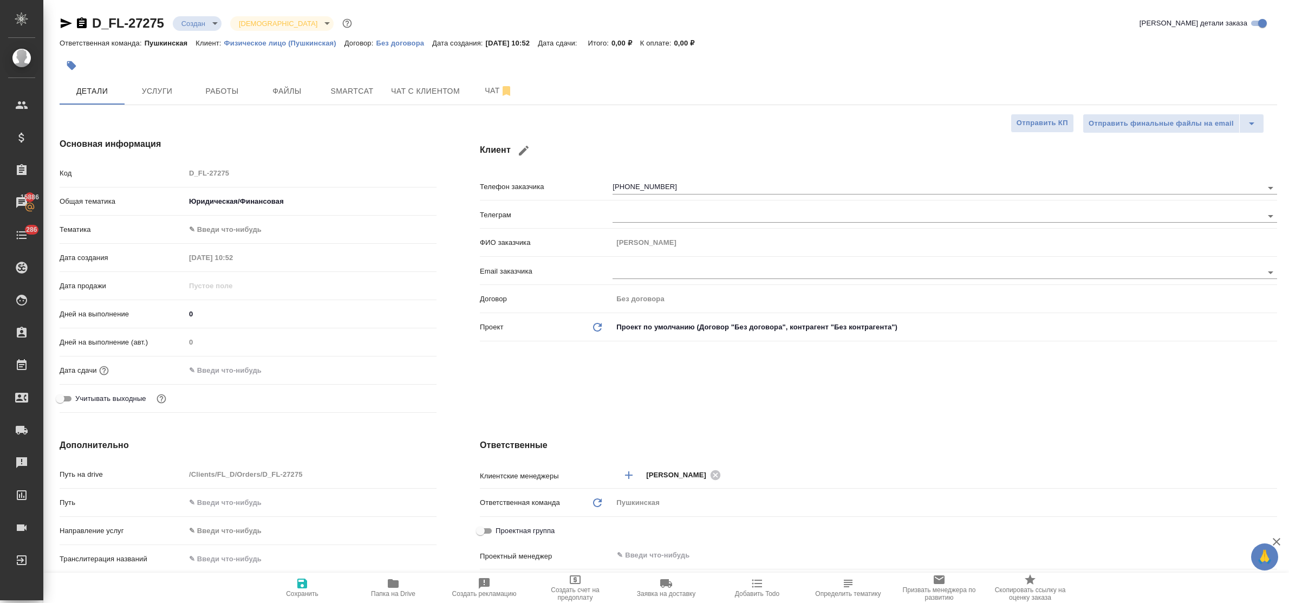
click at [229, 229] on body "🙏 .cls-1 fill:#fff; AWATERA Bulakhova Elena Клиенты Спецификации Заказы 15886 Ч…" at bounding box center [644, 301] width 1289 height 603
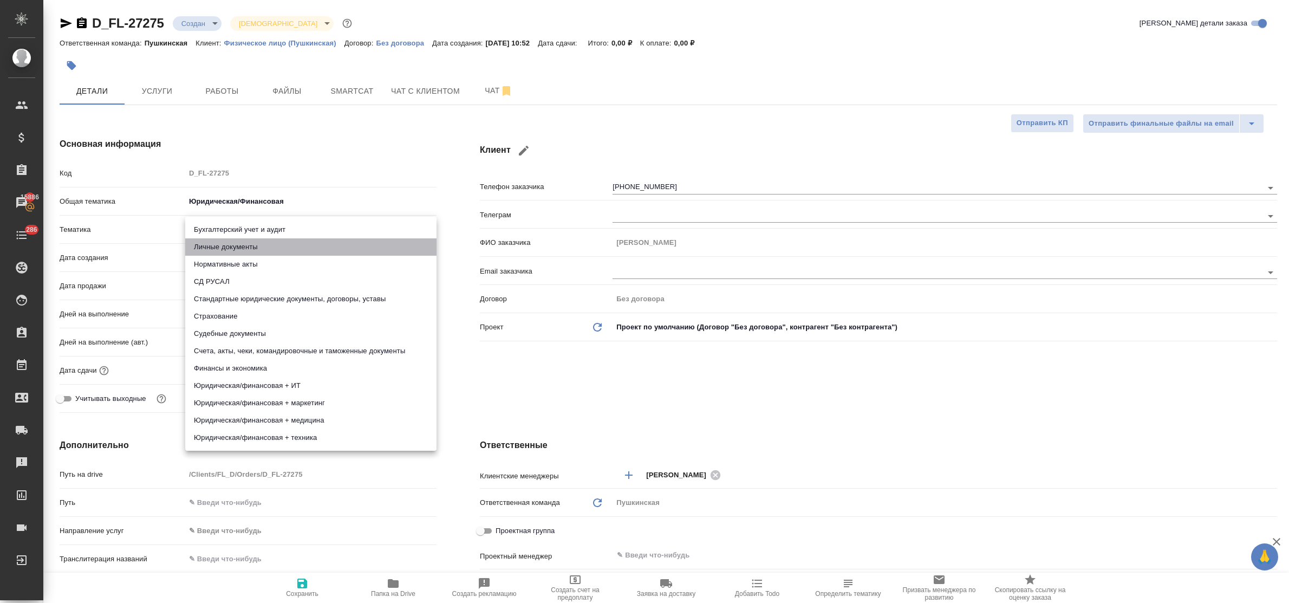
click at [230, 247] on li "Личные документы" at bounding box center [310, 246] width 251 height 17
type textarea "x"
type input "5a8b8b956a9677013d343cfe"
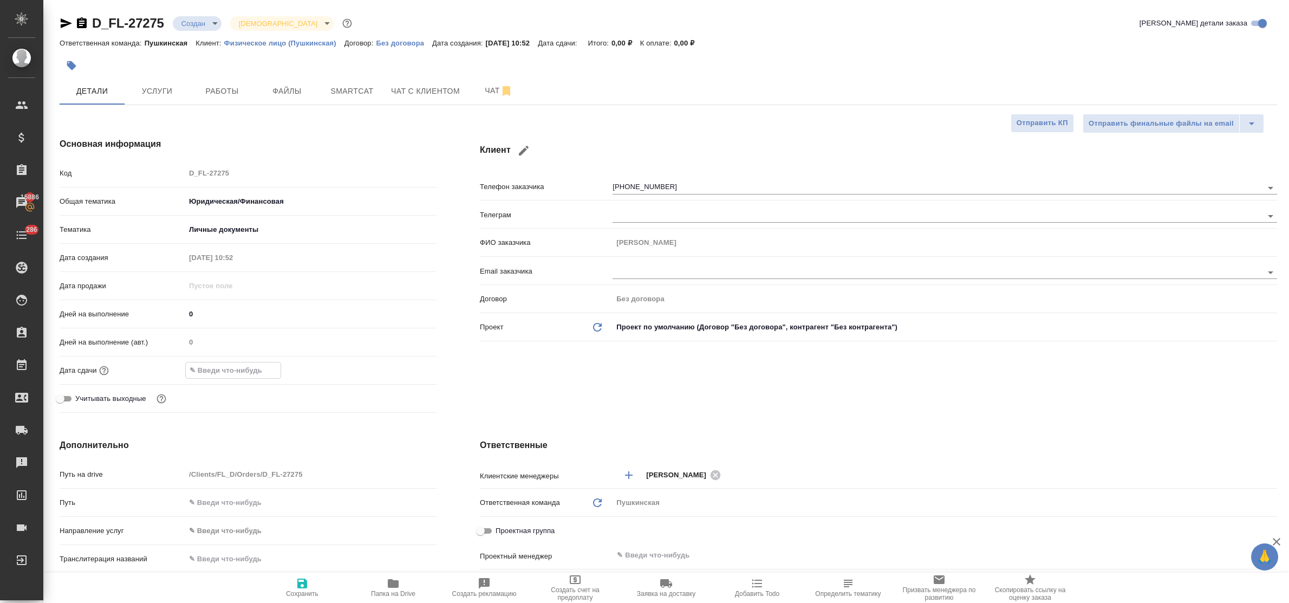
click at [256, 367] on input "text" at bounding box center [233, 370] width 95 height 16
click at [402, 369] on icon "button" at bounding box center [405, 369] width 13 height 13
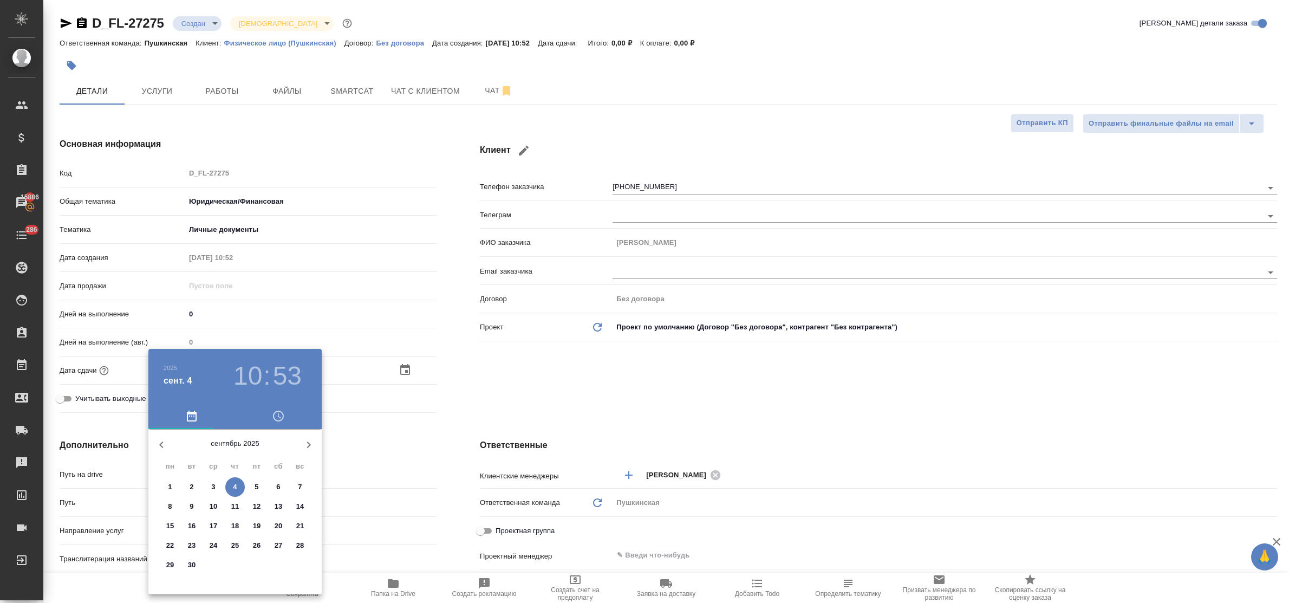
click at [236, 485] on p "4" at bounding box center [235, 487] width 4 height 11
type input "04.09.2025 10:53"
type textarea "x"
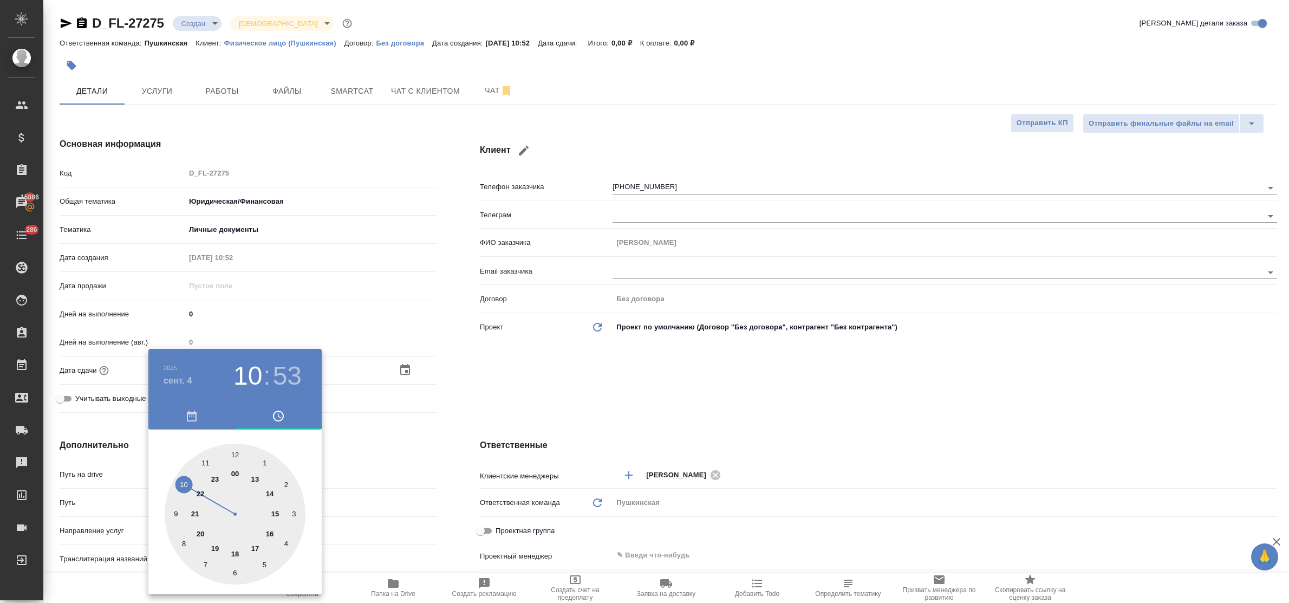
click at [274, 515] on div at bounding box center [235, 514] width 141 height 141
type input "04.09.2025 15:53"
type textarea "x"
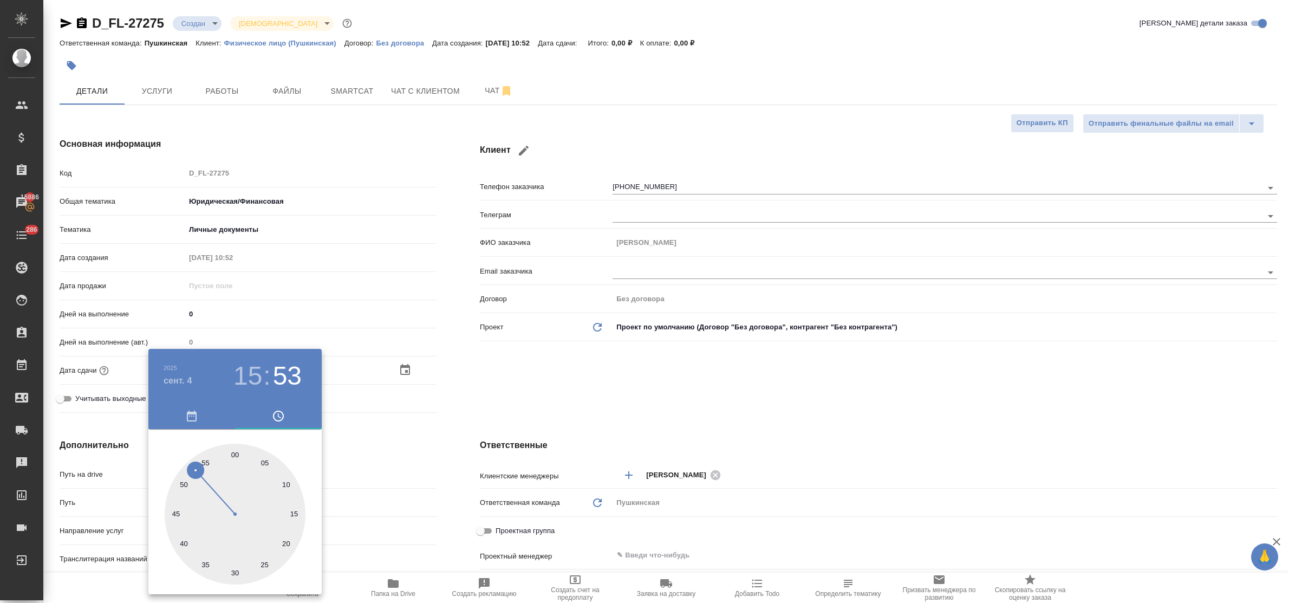
click at [234, 451] on div at bounding box center [235, 514] width 141 height 141
type input "04.09.2025 15:00"
type textarea "x"
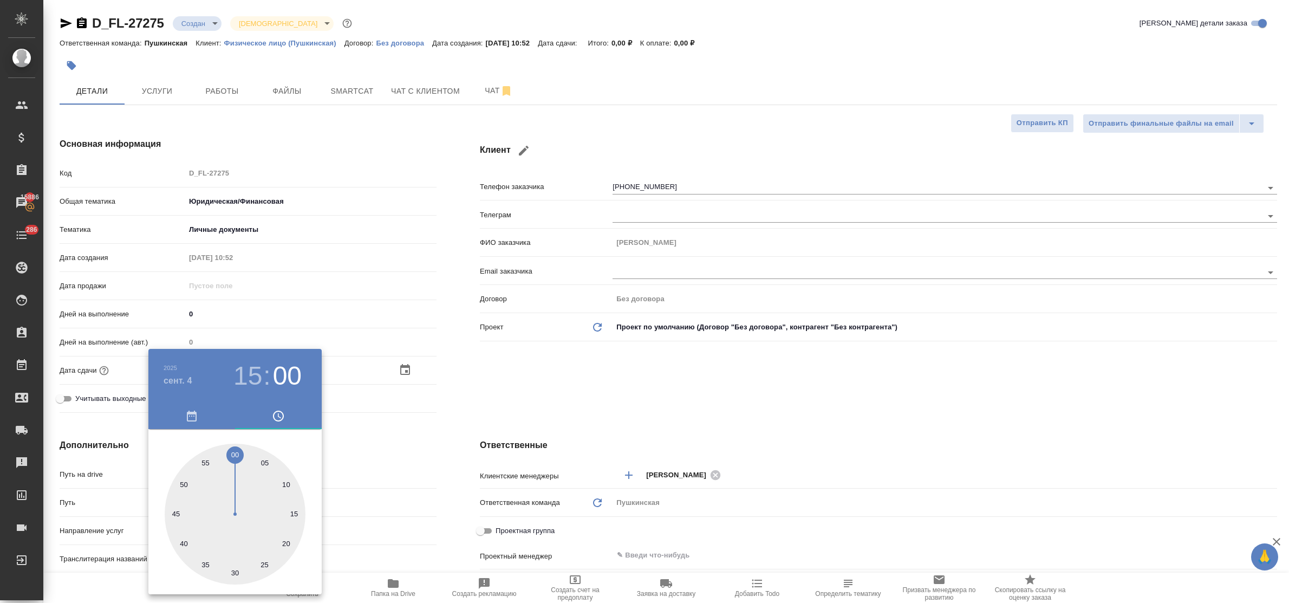
click at [359, 462] on div at bounding box center [644, 301] width 1289 height 603
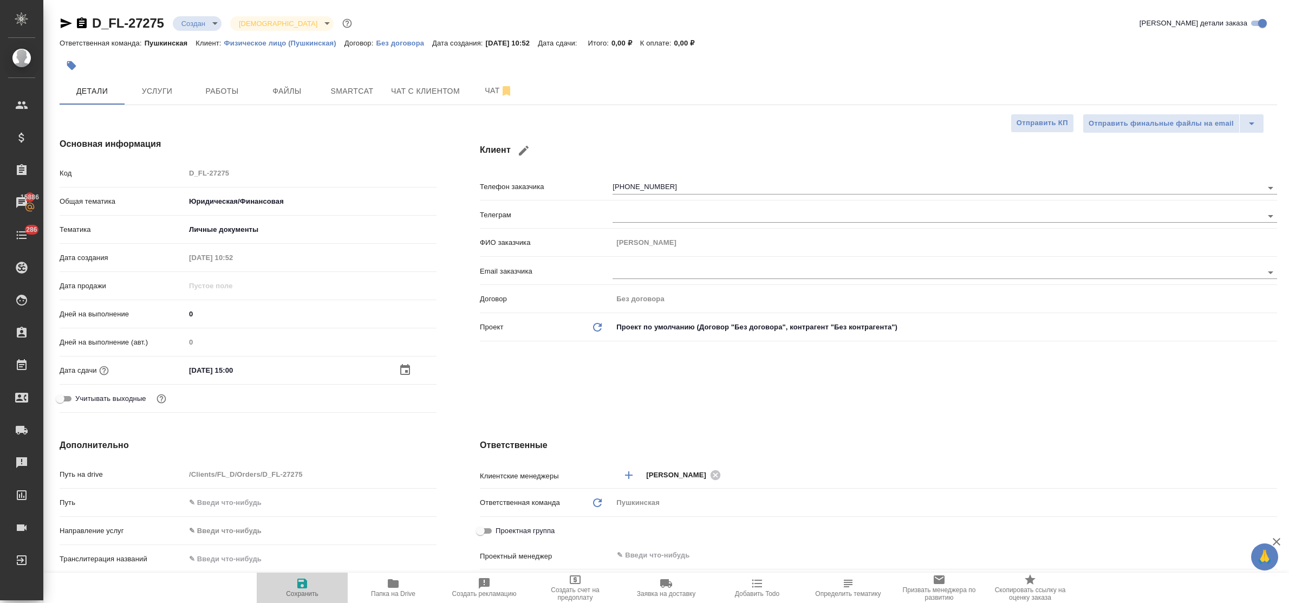
drag, startPoint x: 300, startPoint y: 580, endPoint x: 295, endPoint y: 573, distance: 7.8
click at [299, 580] on icon "button" at bounding box center [302, 584] width 10 height 10
type textarea "x"
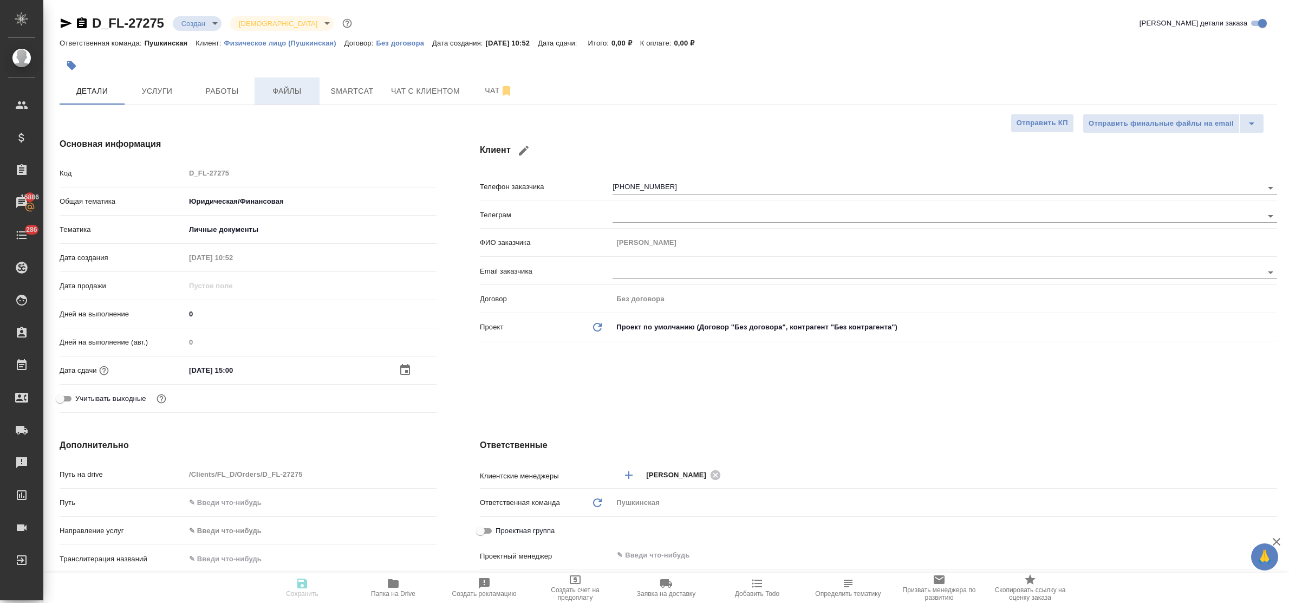
click at [289, 91] on span "Файлы" at bounding box center [287, 92] width 52 height 14
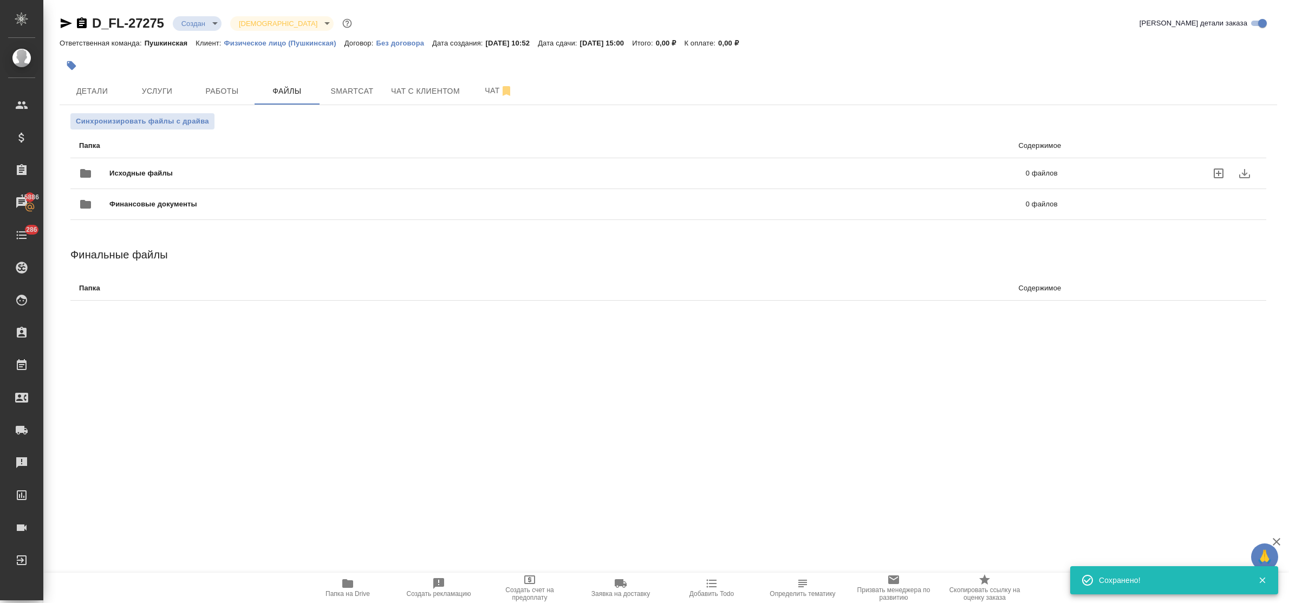
click at [1216, 171] on icon "uploadFiles" at bounding box center [1218, 173] width 13 height 13
click at [0, 0] on input "uploadFiles" at bounding box center [0, 0] width 0 height 0
click at [152, 88] on span "Услуги" at bounding box center [157, 92] width 52 height 14
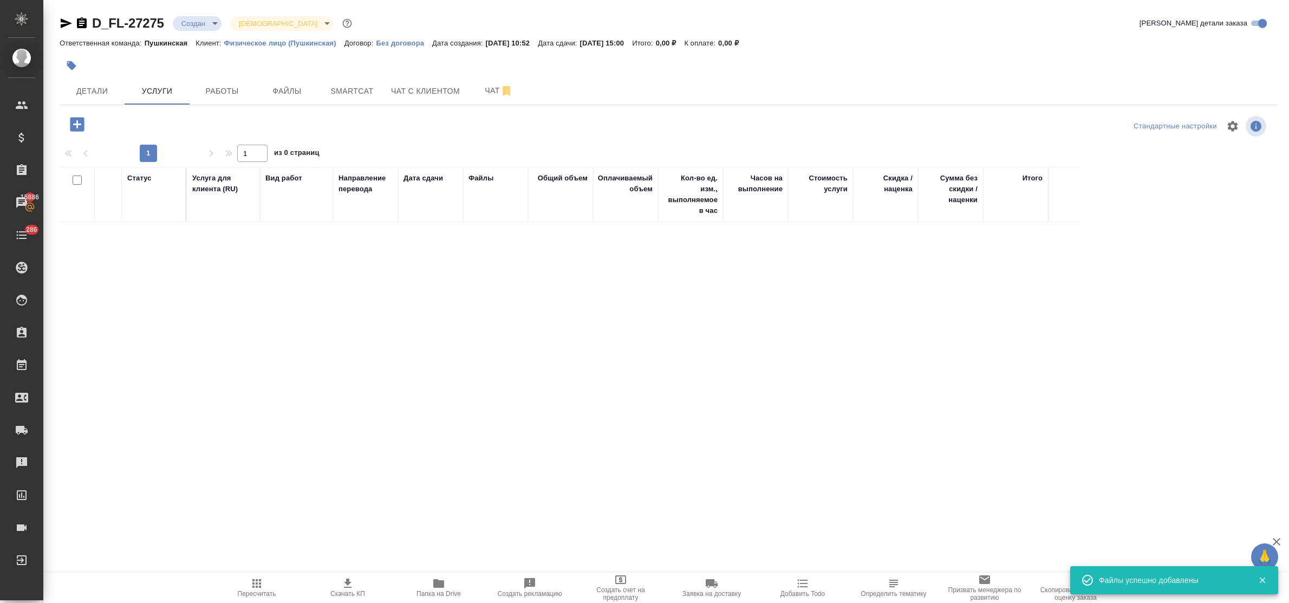
click at [73, 126] on icon "button" at bounding box center [77, 124] width 14 height 14
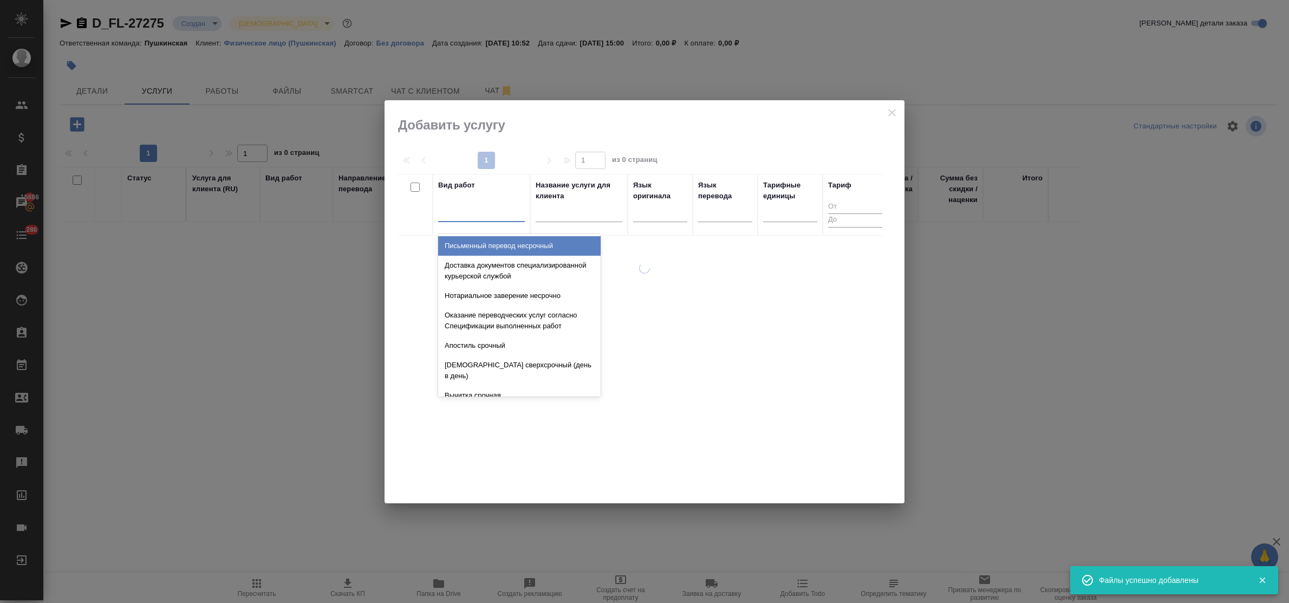
click at [470, 218] on div at bounding box center [481, 211] width 87 height 16
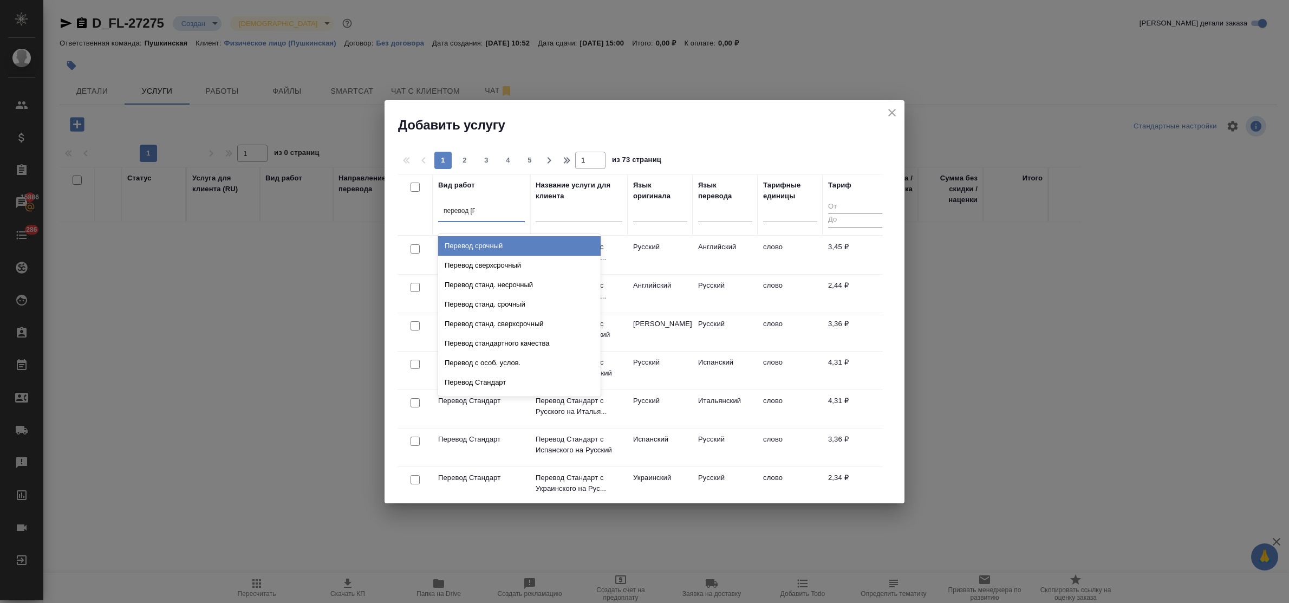
type input "перевод ст"
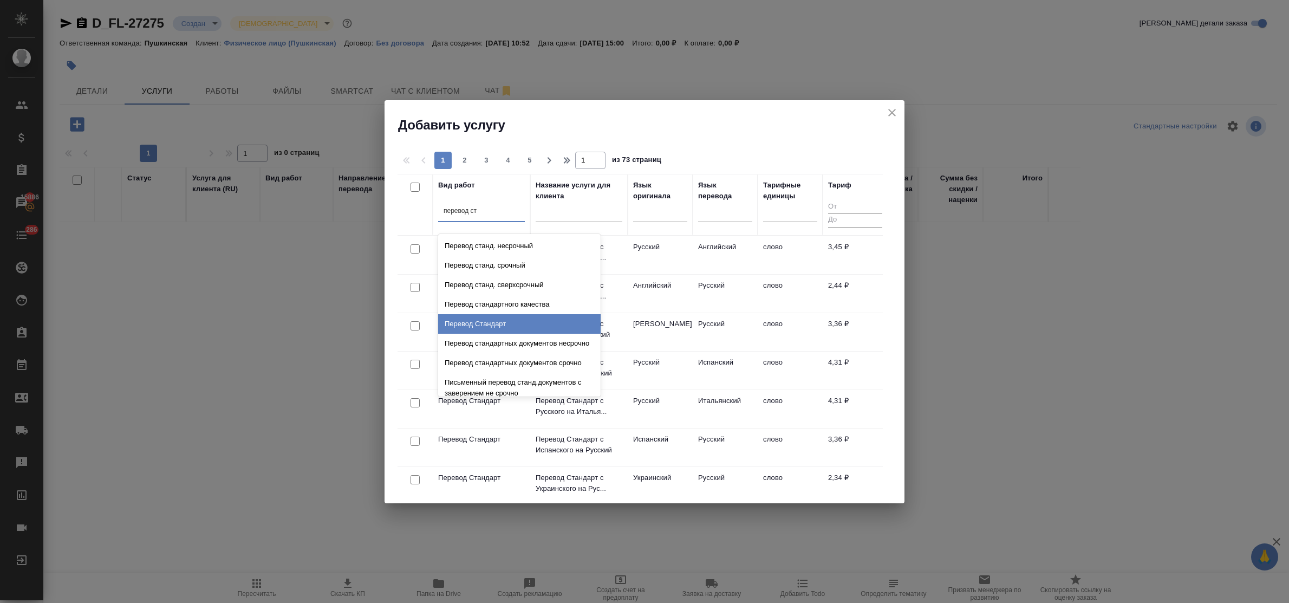
click at [518, 321] on div "Перевод Стандарт" at bounding box center [519, 324] width 163 height 20
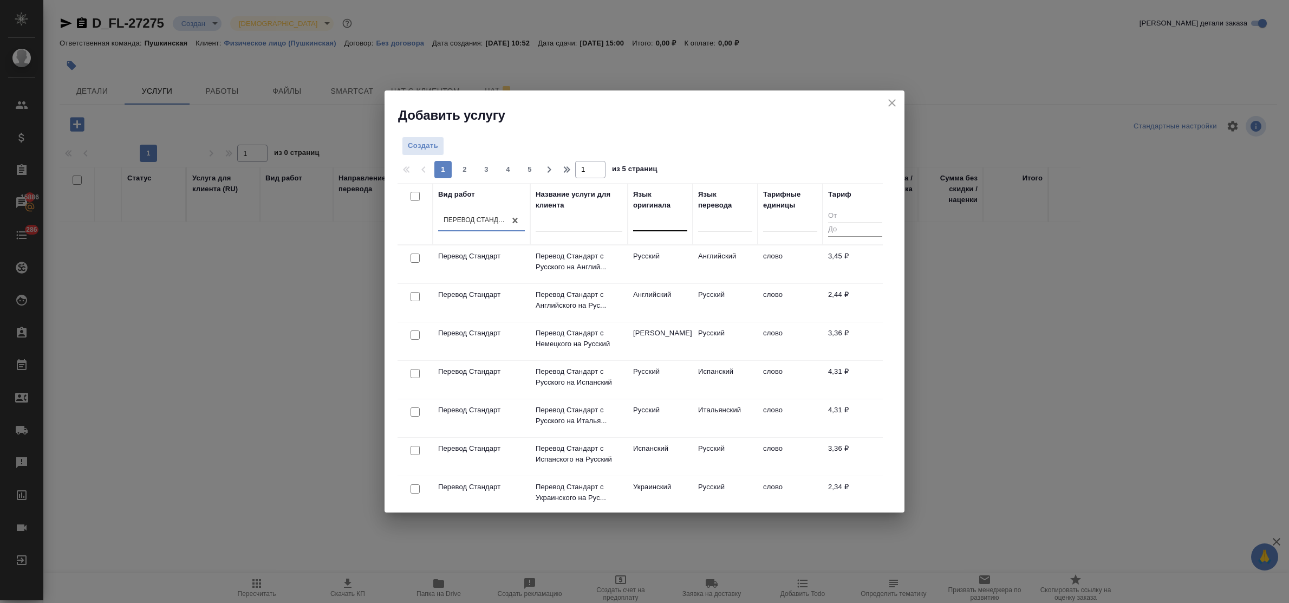
click at [647, 228] on div at bounding box center [660, 220] width 54 height 16
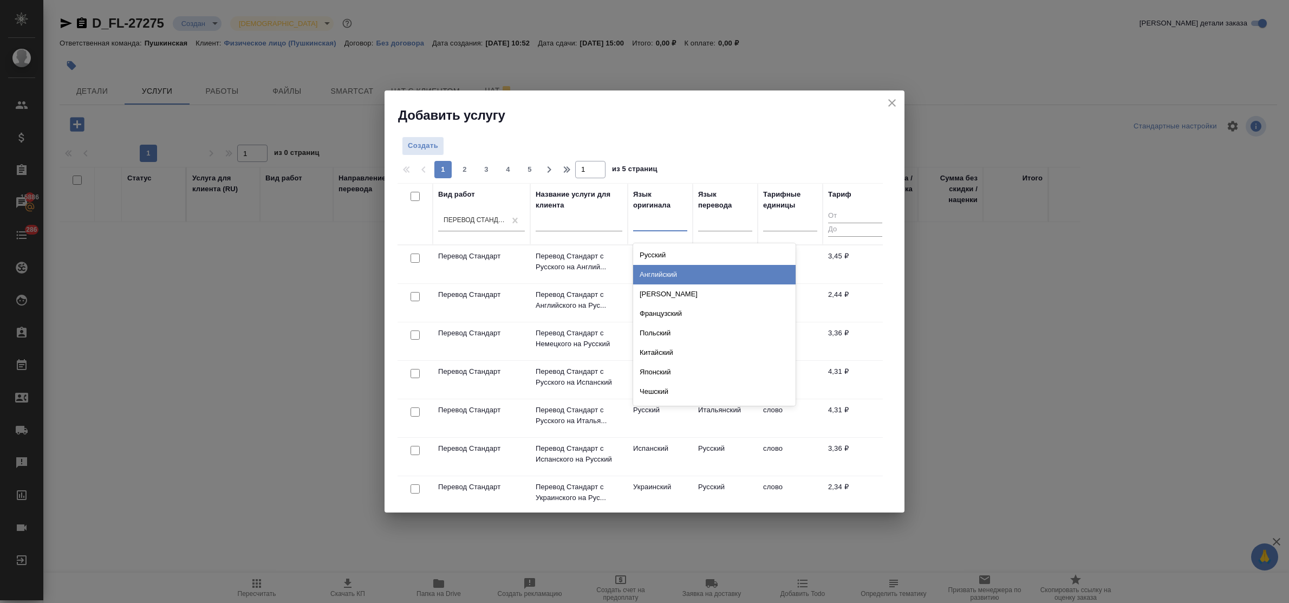
click at [658, 267] on div "Английский" at bounding box center [714, 275] width 163 height 20
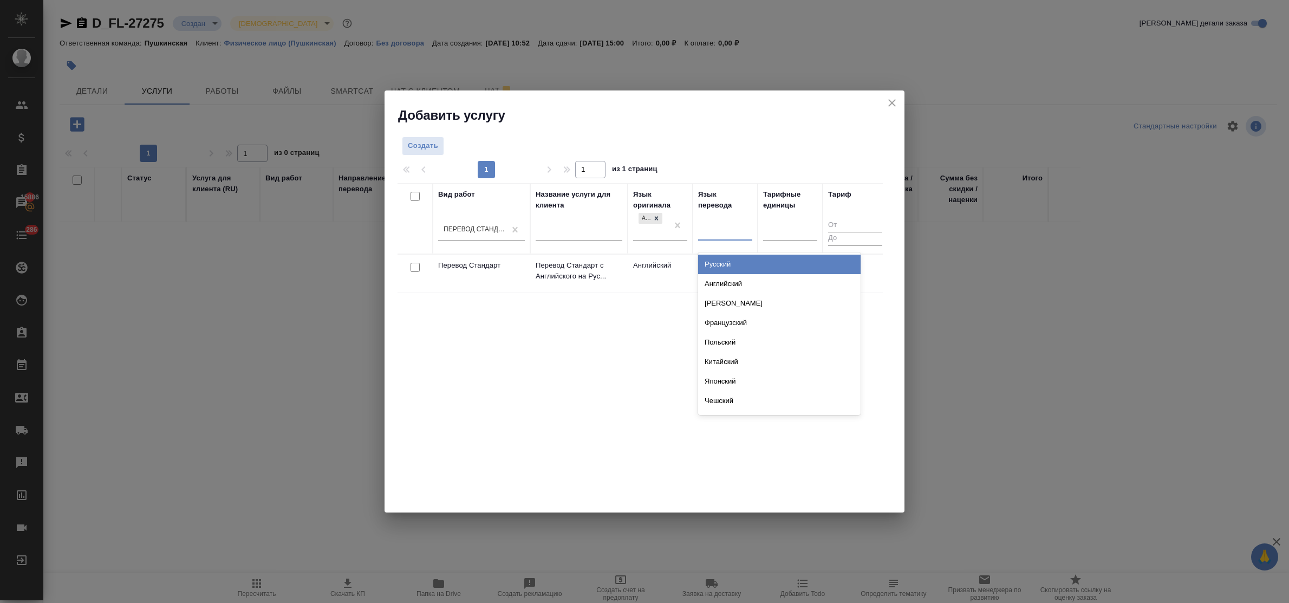
click at [706, 234] on div at bounding box center [725, 230] width 54 height 16
click at [713, 261] on div "Русский" at bounding box center [779, 265] width 163 height 20
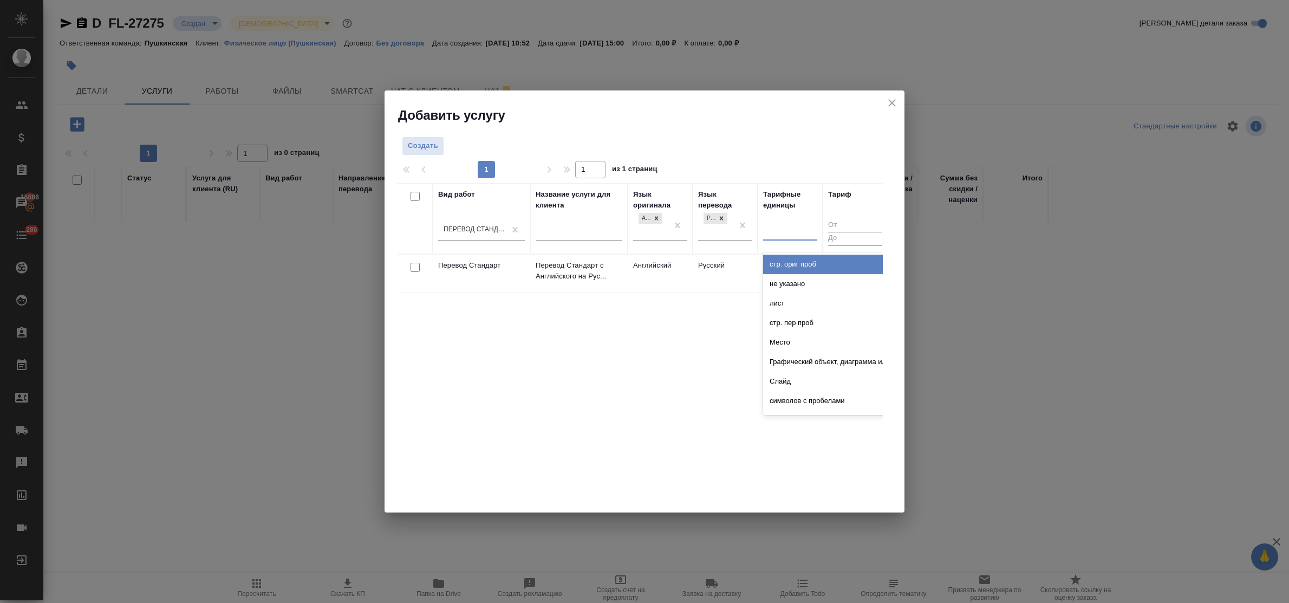
click at [768, 238] on div at bounding box center [790, 230] width 54 height 21
type input "сло"
click at [778, 262] on div "слово" at bounding box center [844, 265] width 163 height 20
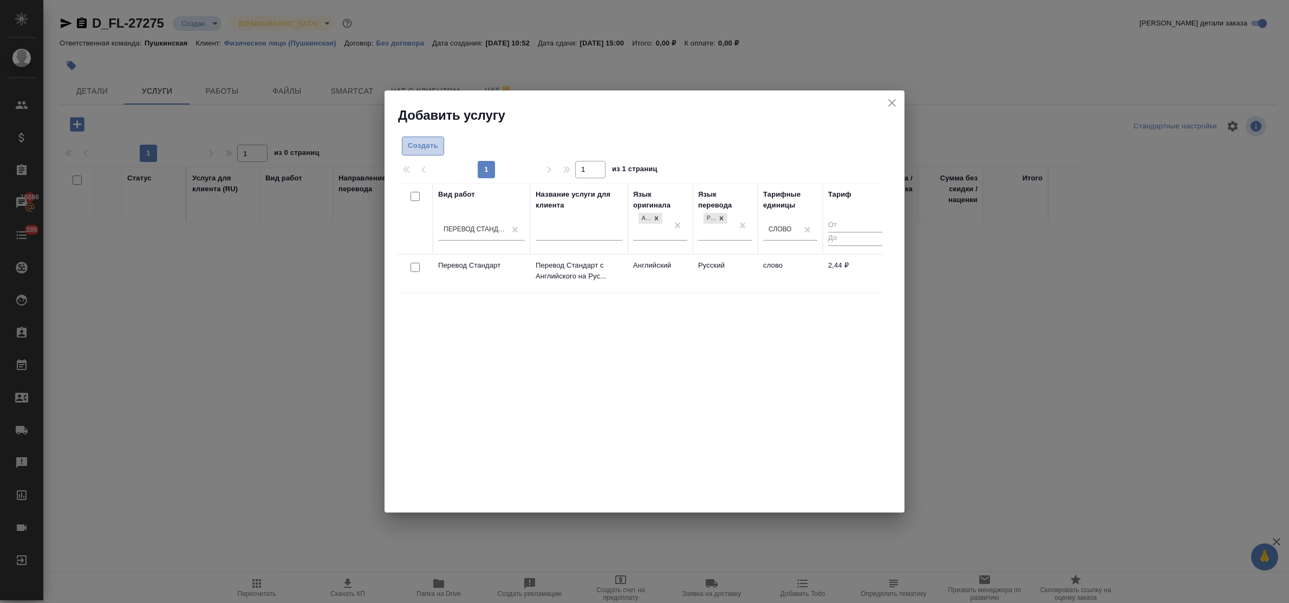
click at [415, 145] on span "Создать" at bounding box center [423, 146] width 30 height 12
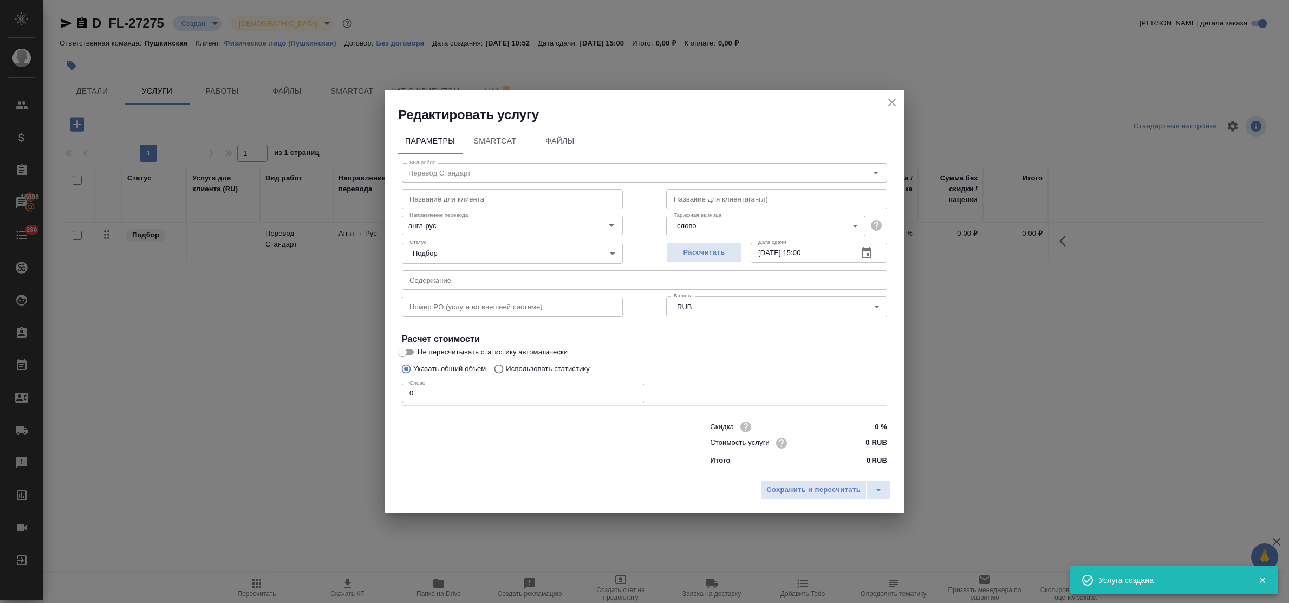
click at [402, 397] on input "0" at bounding box center [523, 394] width 243 height 20
type input "600"
drag, startPoint x: 856, startPoint y: 445, endPoint x: 871, endPoint y: 441, distance: 15.1
click at [871, 441] on input "0 RUB" at bounding box center [867, 443] width 40 height 16
type input "5 RUB"
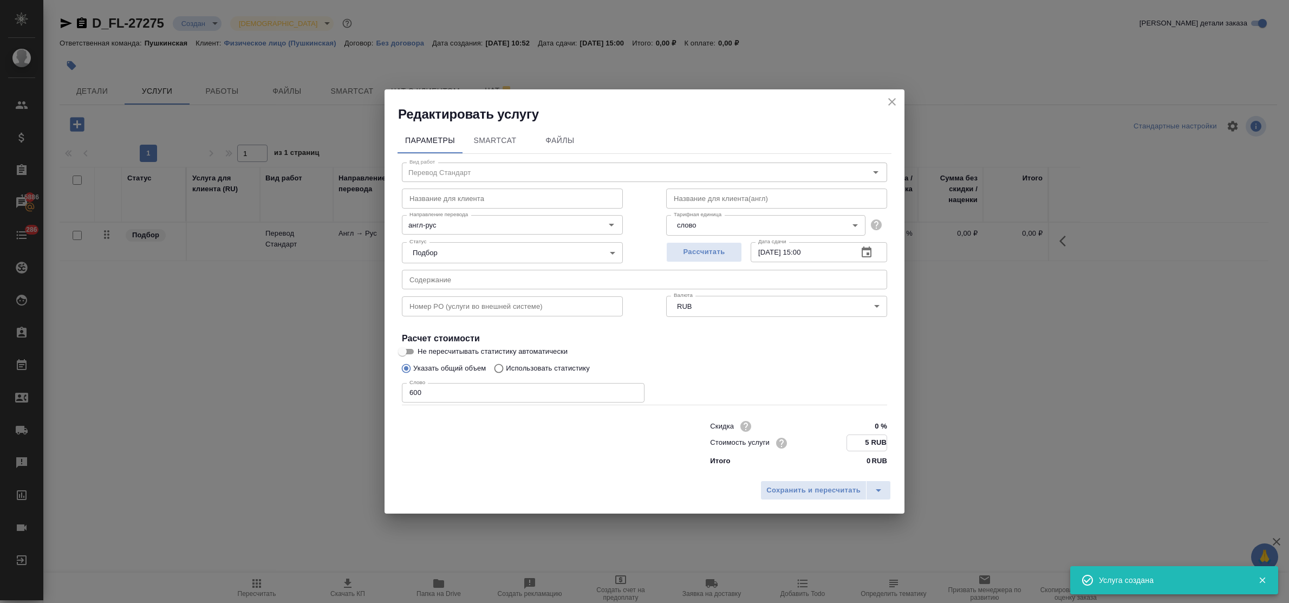
click at [808, 248] on input "04.09.2025 15:00" at bounding box center [800, 252] width 99 height 20
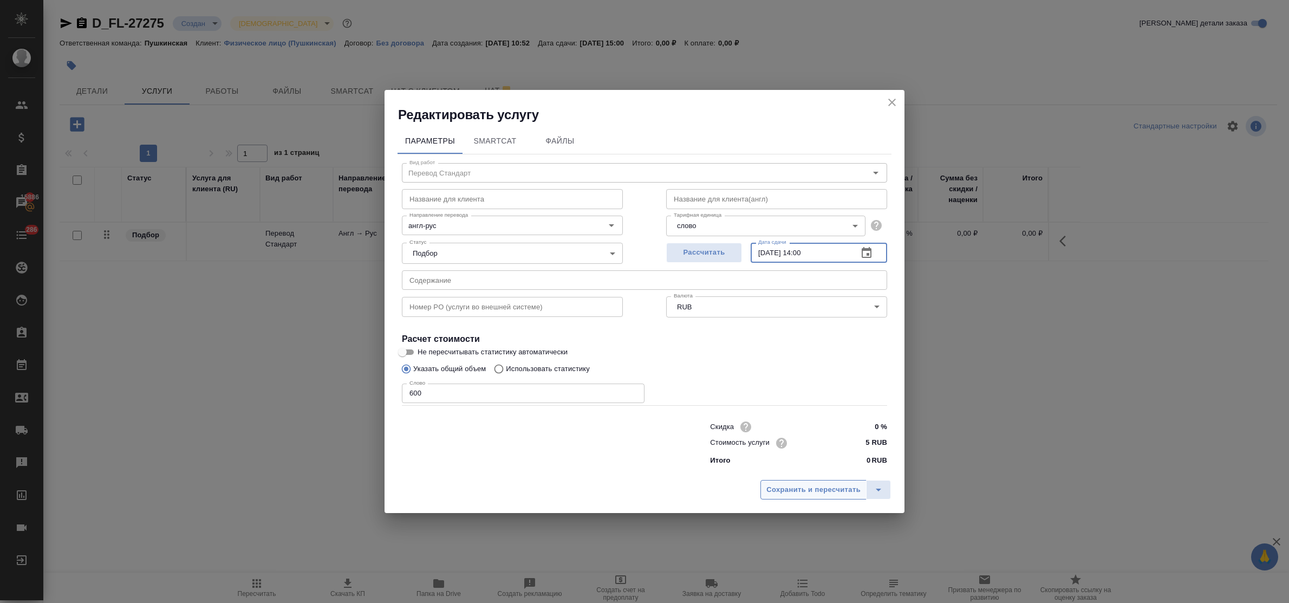
type input "04.09.2025 14:00"
click at [848, 485] on span "Сохранить и пересчитать" at bounding box center [814, 490] width 94 height 12
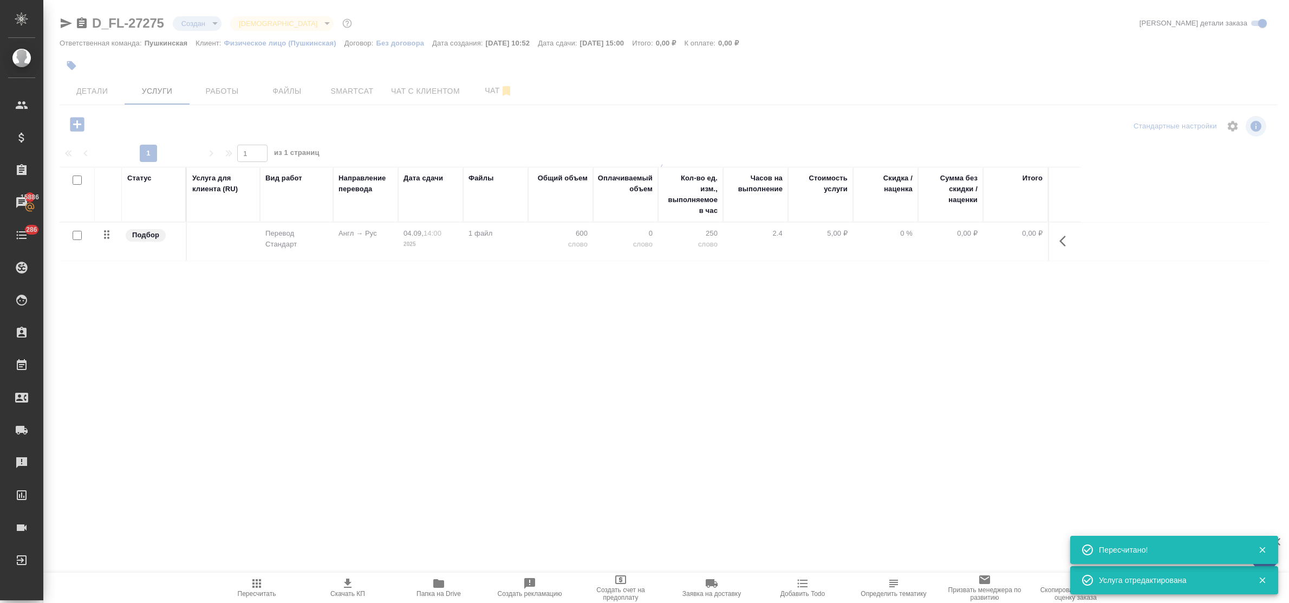
type input "urgent"
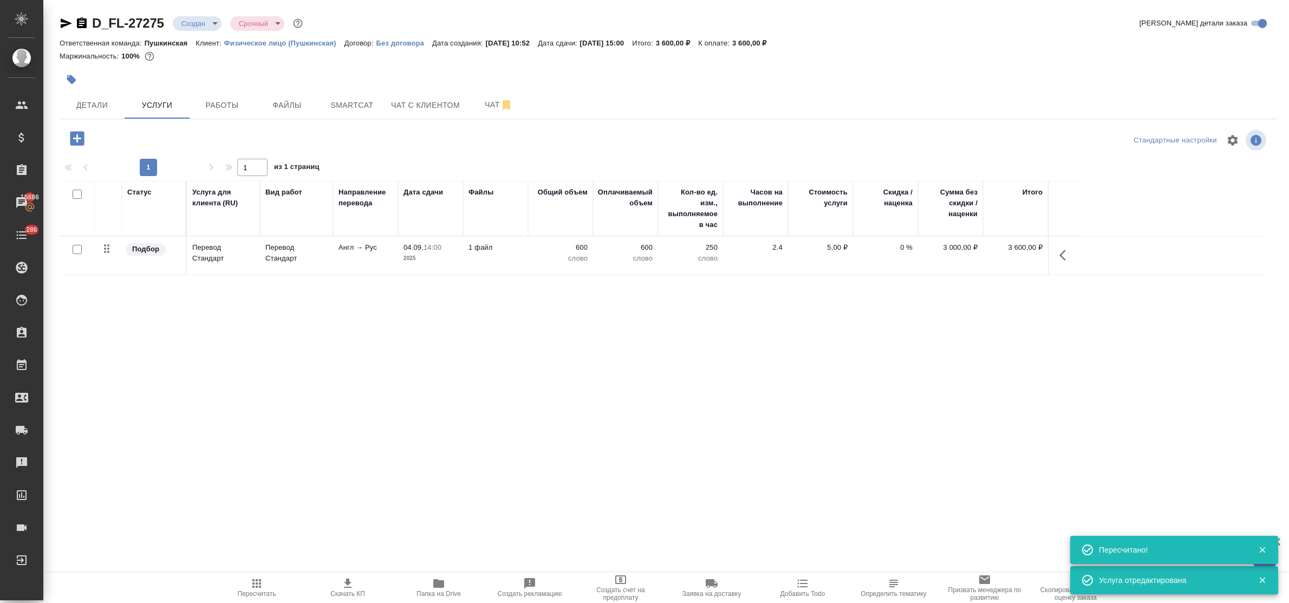
click at [75, 137] on icon "button" at bounding box center [77, 138] width 14 height 14
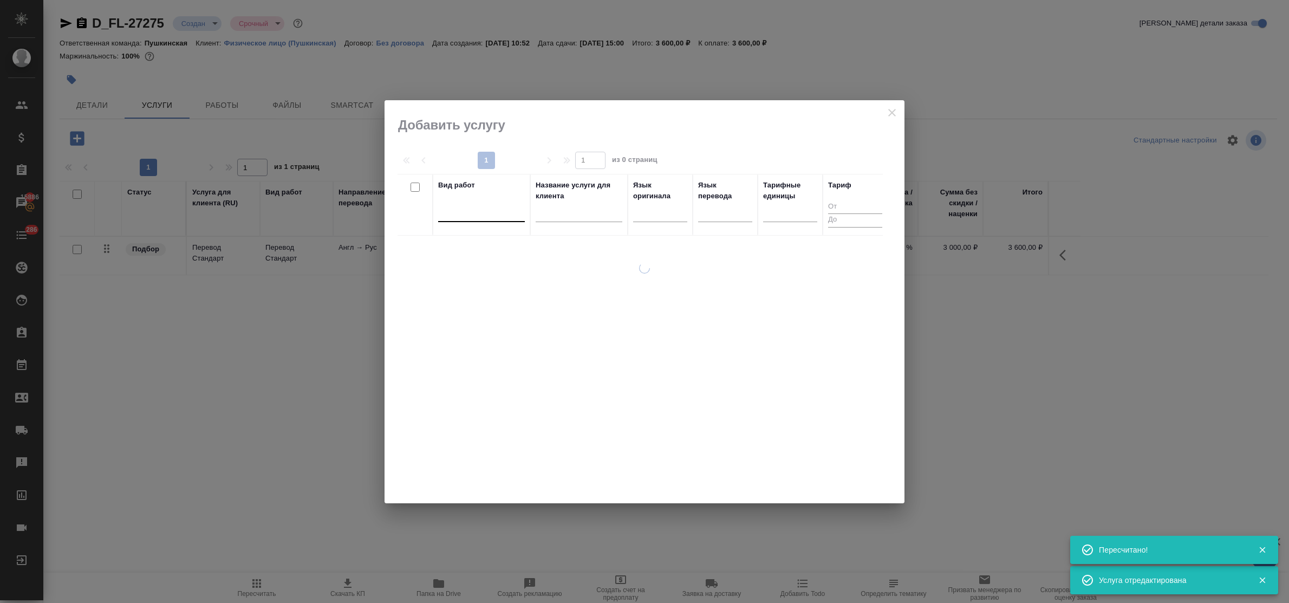
click at [452, 216] on div at bounding box center [481, 211] width 87 height 16
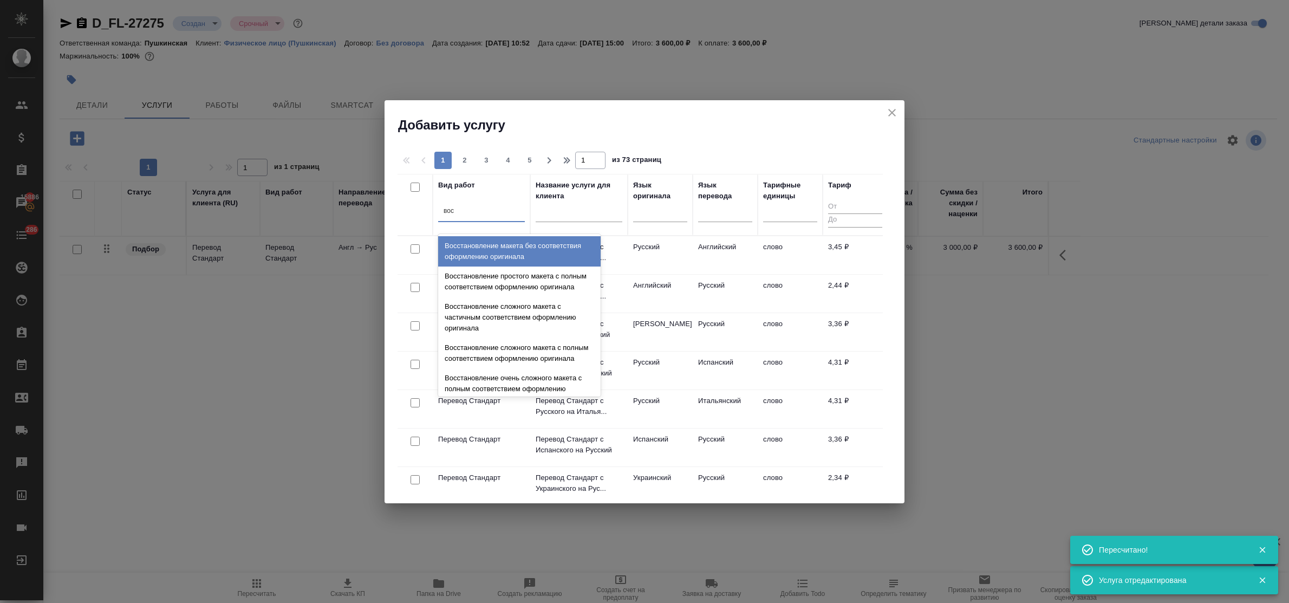
type input "восс"
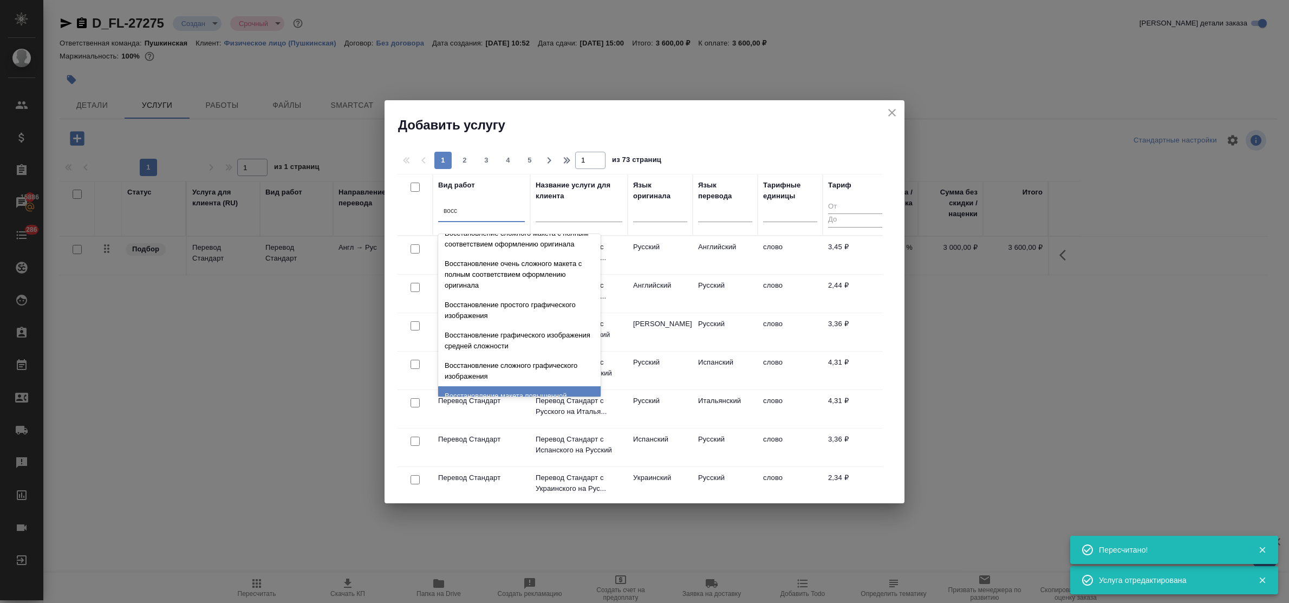
scroll to position [199, 0]
click at [505, 367] on div "Восстановление макета средней сложности с полным соответствием оформлению ориги…" at bounding box center [519, 373] width 163 height 41
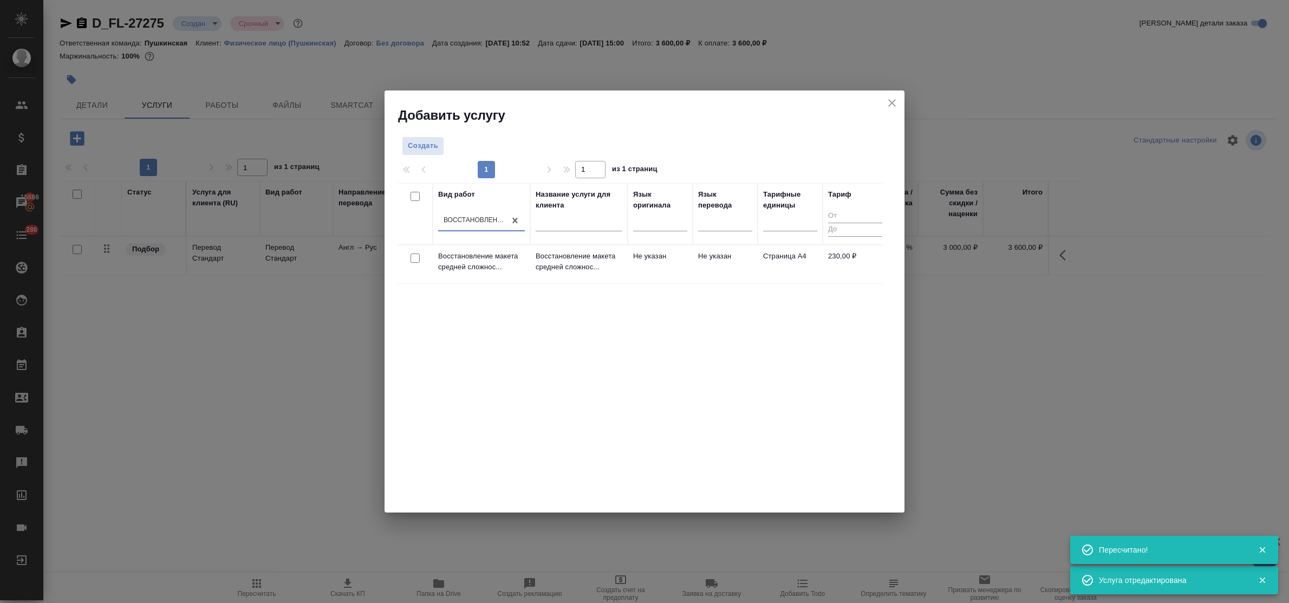
click at [417, 134] on div "Создать 1 1 из 1 страниц Вид работ option Восстановление макета средней сложнос…" at bounding box center [645, 318] width 520 height 388
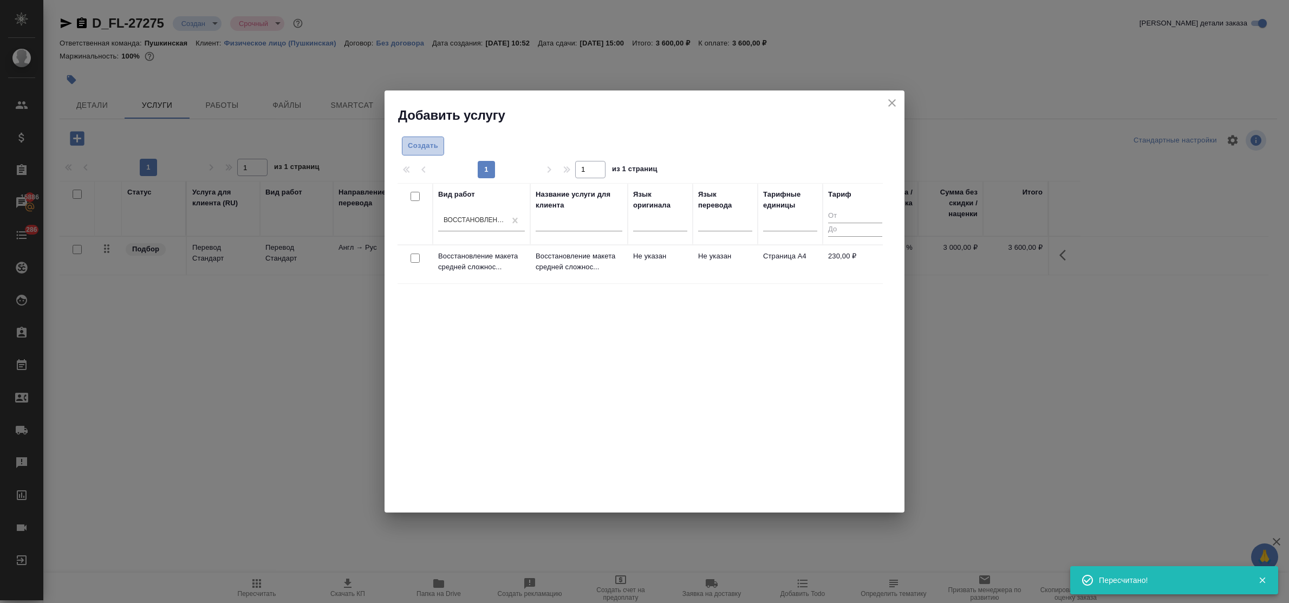
click at [418, 152] on button "Создать" at bounding box center [423, 146] width 42 height 19
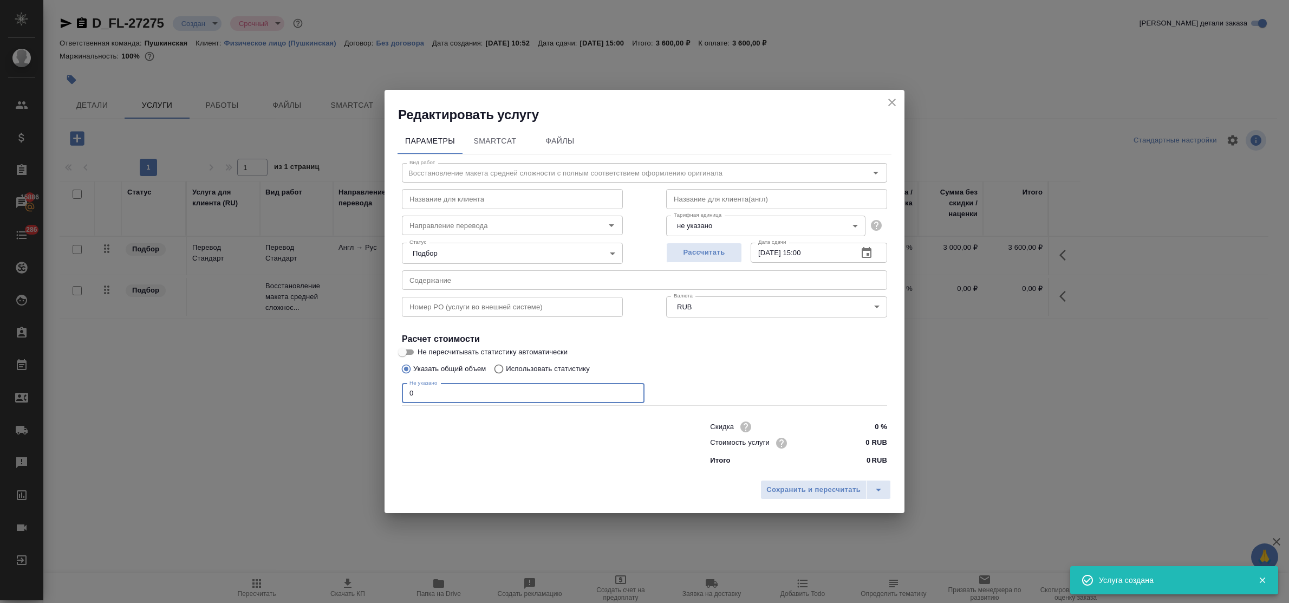
click at [386, 388] on div "Параметры SmartCat Файлы Вид работ Восстановление макета средней сложности с по…" at bounding box center [645, 299] width 520 height 351
type input "2"
click at [862, 439] on input "0 RUB" at bounding box center [867, 443] width 41 height 16
type input "230 RUB"
click at [808, 251] on input "04.09.2025 15:00" at bounding box center [800, 253] width 99 height 20
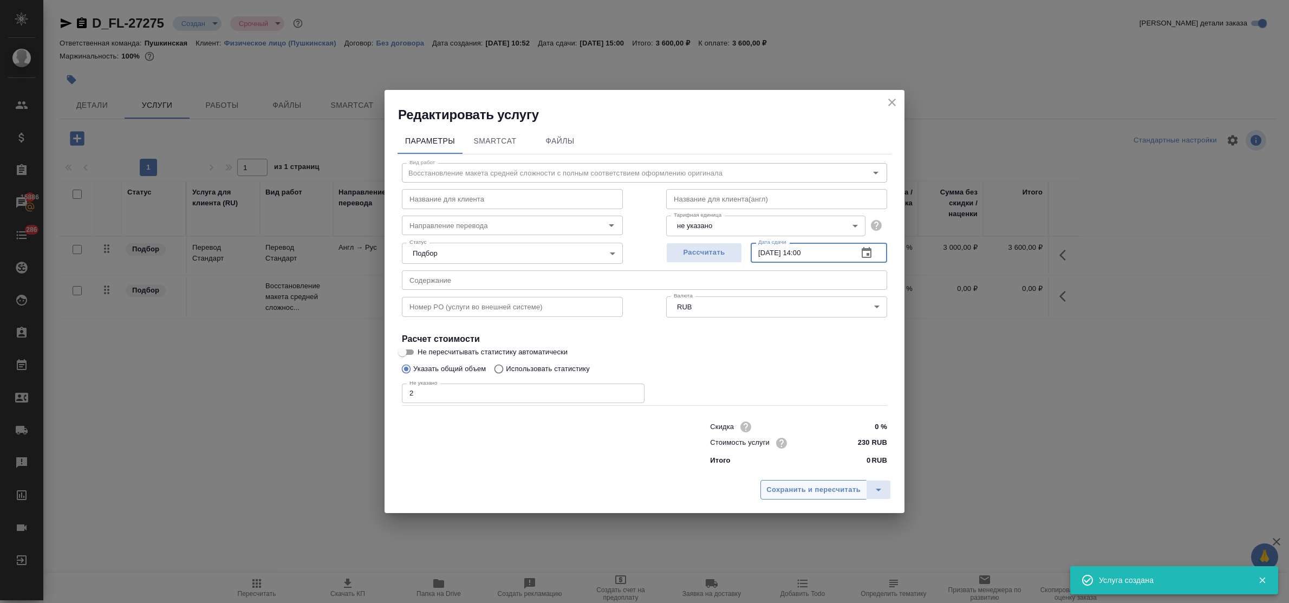
type input "04.09.2025 14:00"
click at [832, 490] on span "Сохранить и пересчитать" at bounding box center [814, 490] width 94 height 12
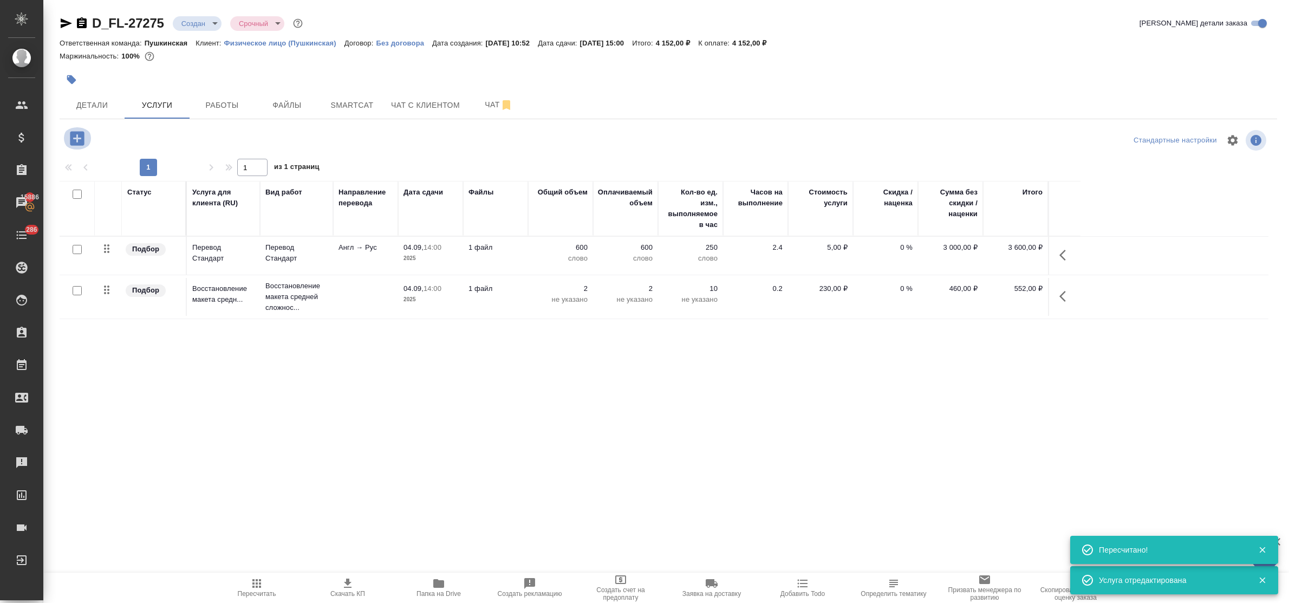
click at [75, 142] on icon "button" at bounding box center [77, 138] width 14 height 14
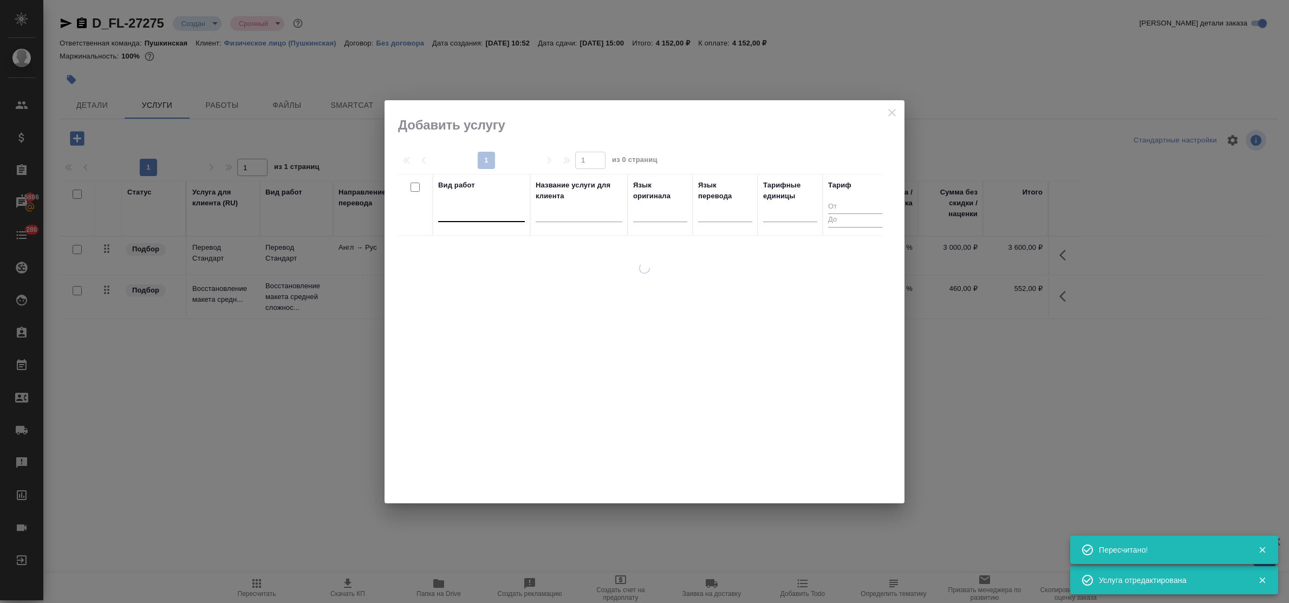
click at [495, 216] on div at bounding box center [481, 211] width 87 height 16
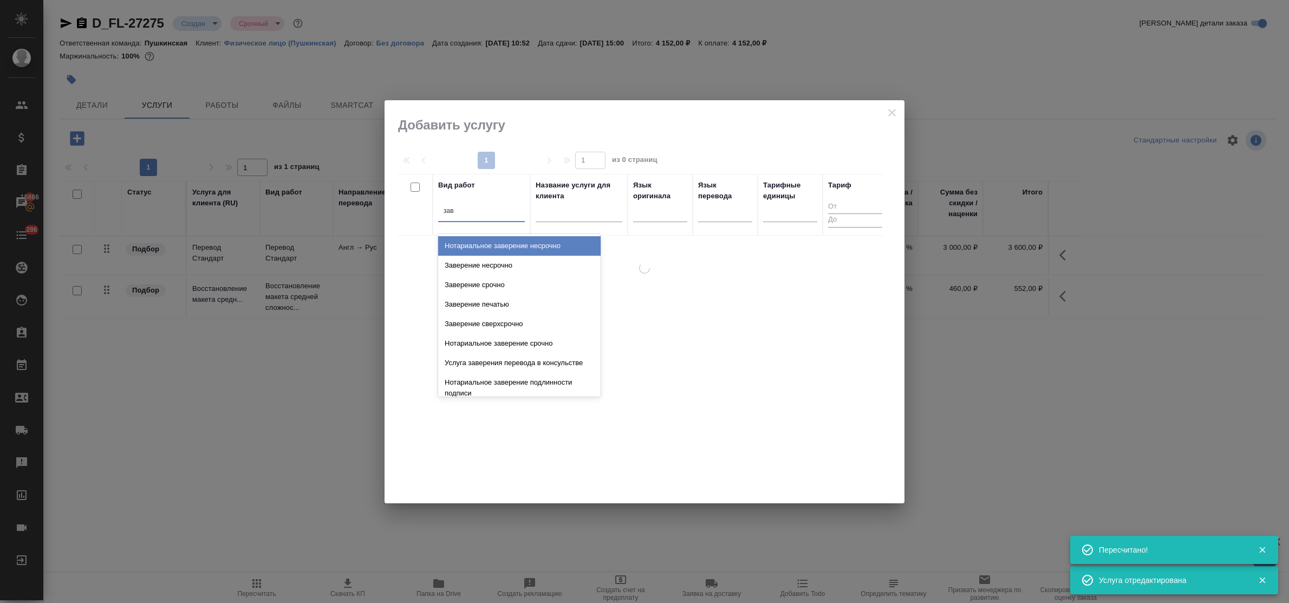
type input "заве"
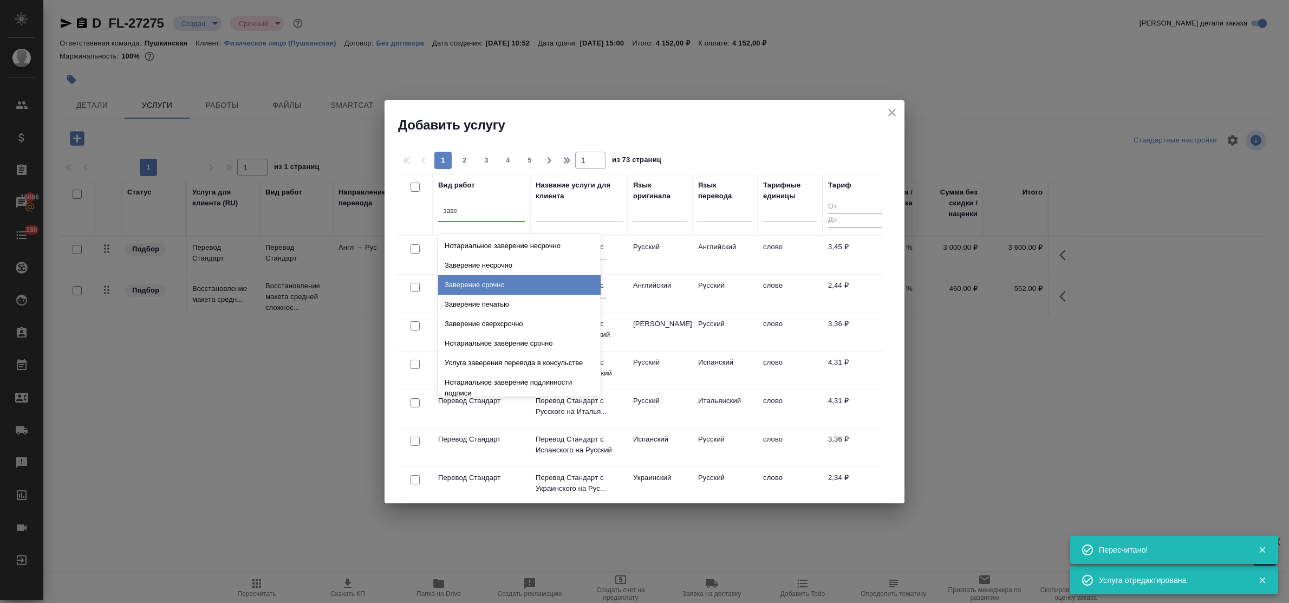
click at [522, 281] on div "Заверение срочно" at bounding box center [519, 285] width 163 height 20
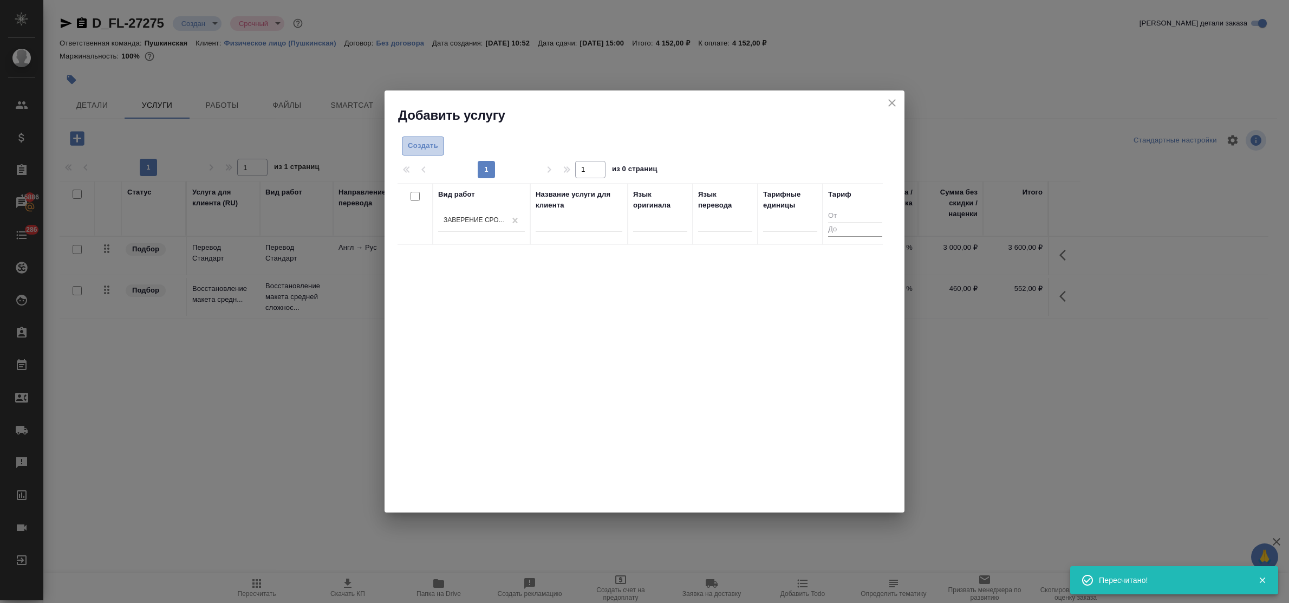
click at [413, 140] on span "Создать" at bounding box center [423, 146] width 30 height 12
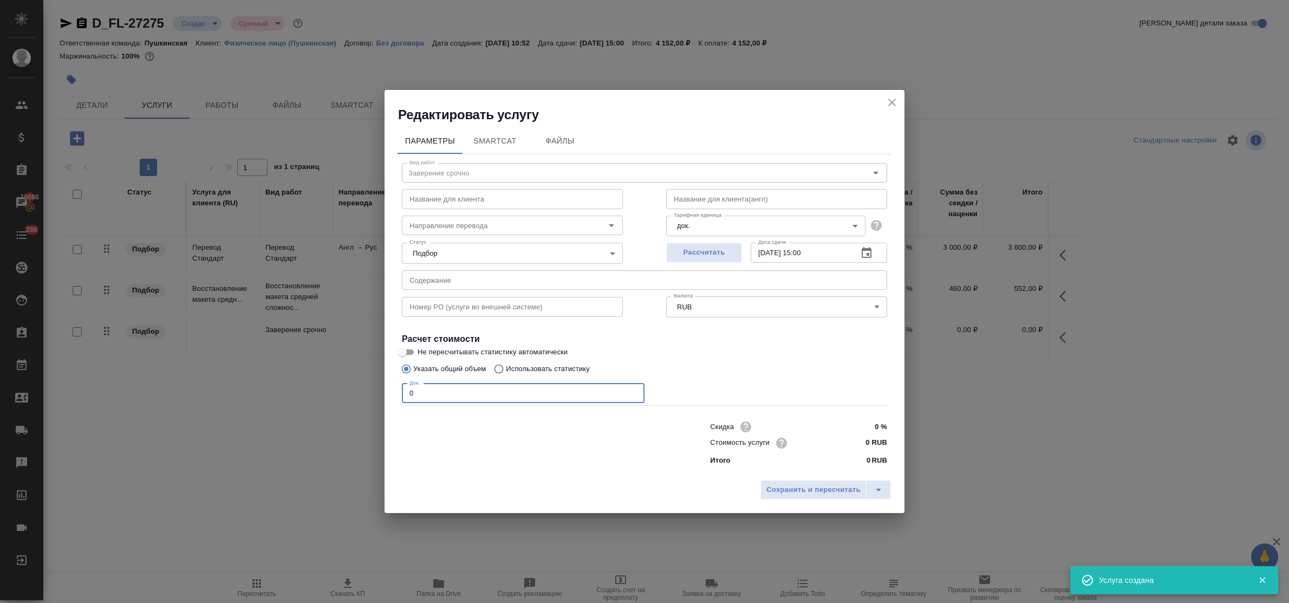
drag, startPoint x: 423, startPoint y: 397, endPoint x: 393, endPoint y: 388, distance: 31.0
click at [393, 388] on div "Параметры SmartCat Файлы Вид работ Заверение срочно Вид работ Название для клие…" at bounding box center [645, 299] width 520 height 351
type input "1"
click at [858, 447] on input "0 RUB" at bounding box center [867, 443] width 41 height 16
type input "1500 RUB"
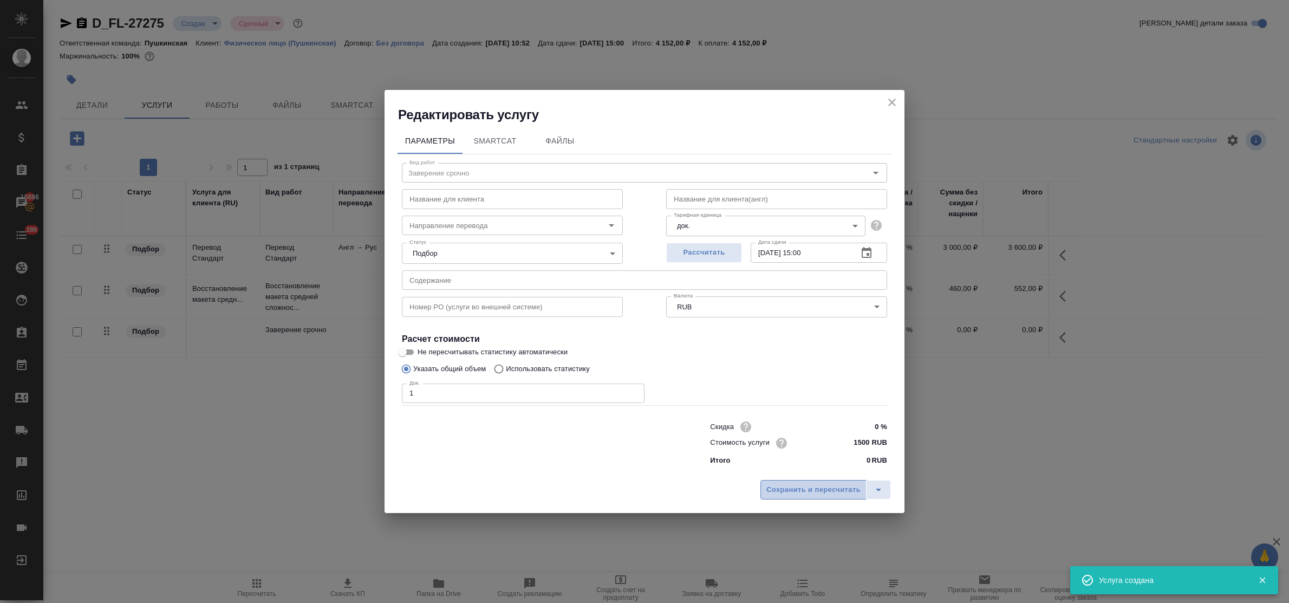
click at [846, 490] on span "Сохранить и пересчитать" at bounding box center [814, 490] width 94 height 12
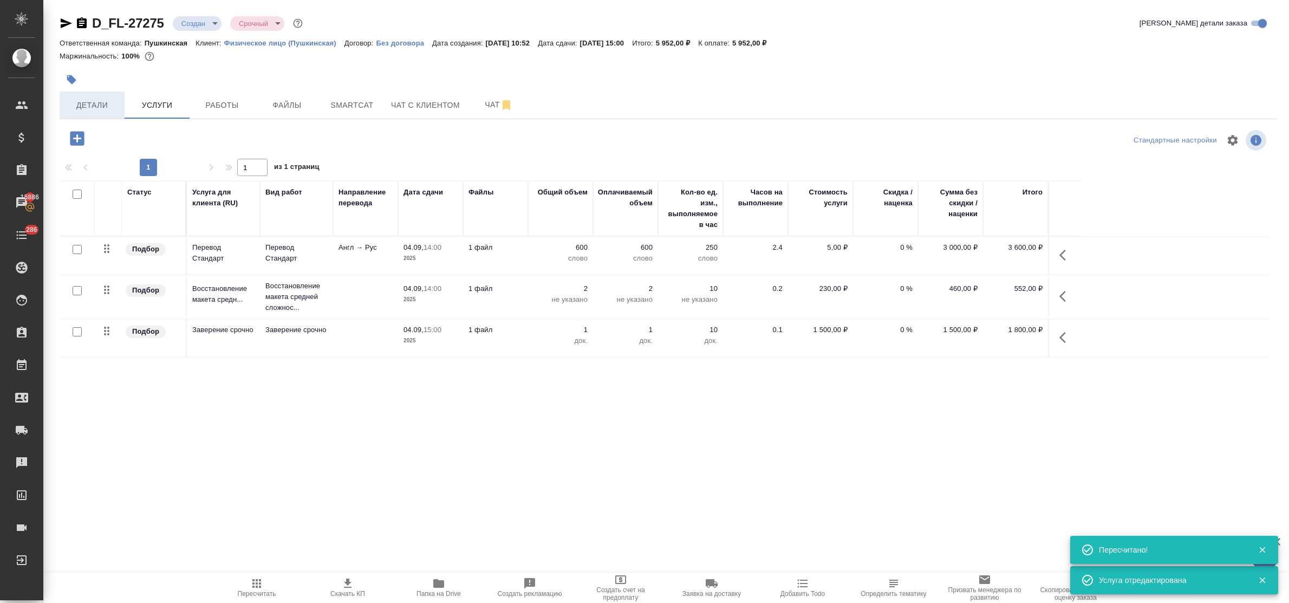
click at [85, 105] on span "Детали" at bounding box center [92, 106] width 52 height 14
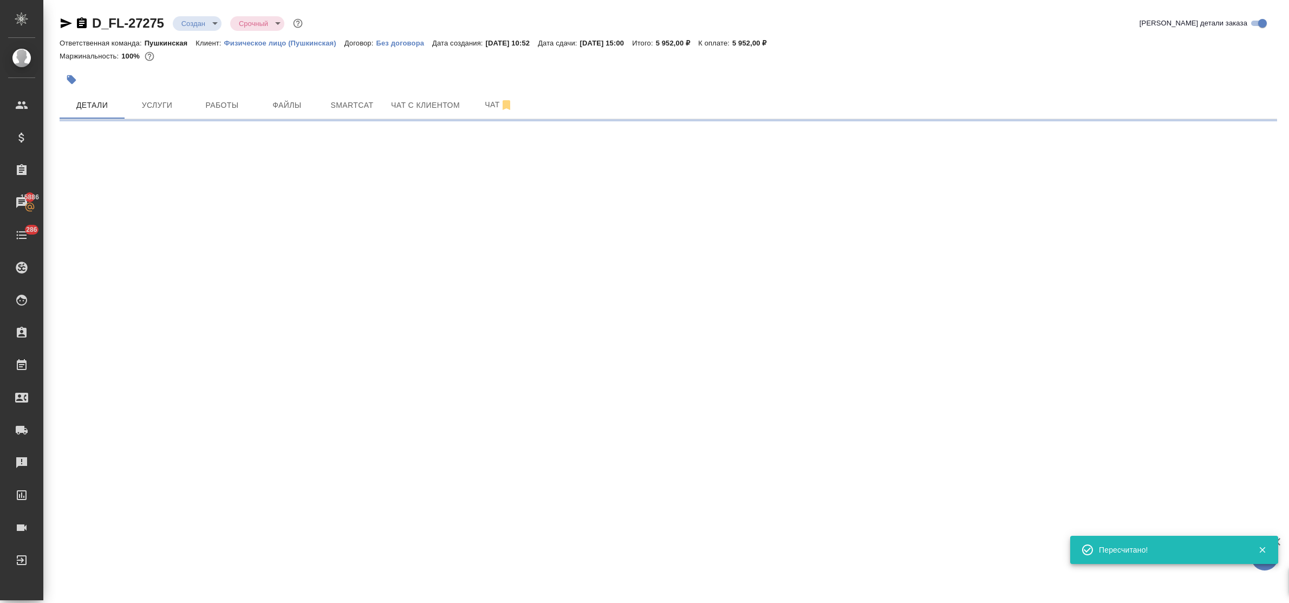
select select "RU"
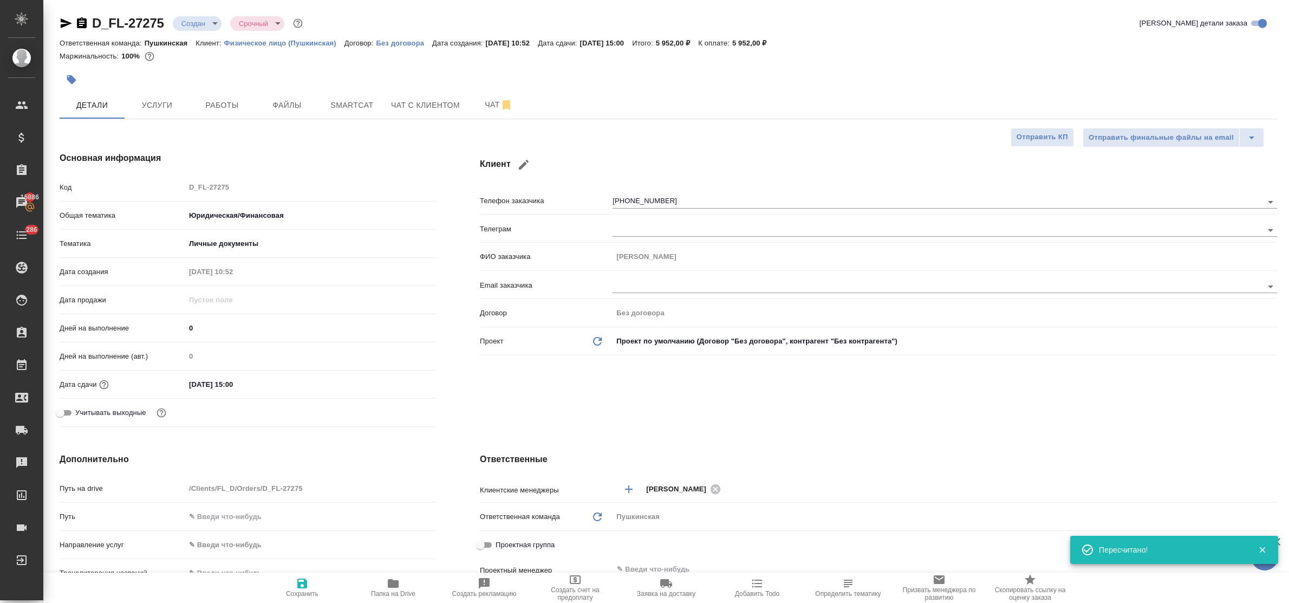
type textarea "x"
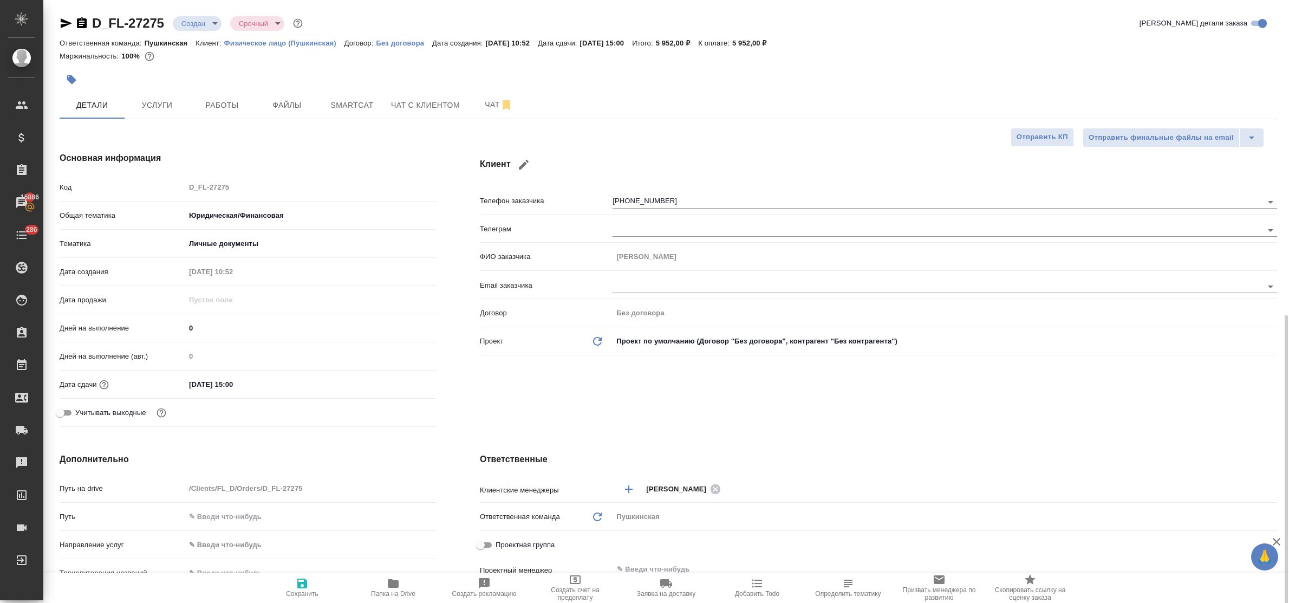
scroll to position [203, 0]
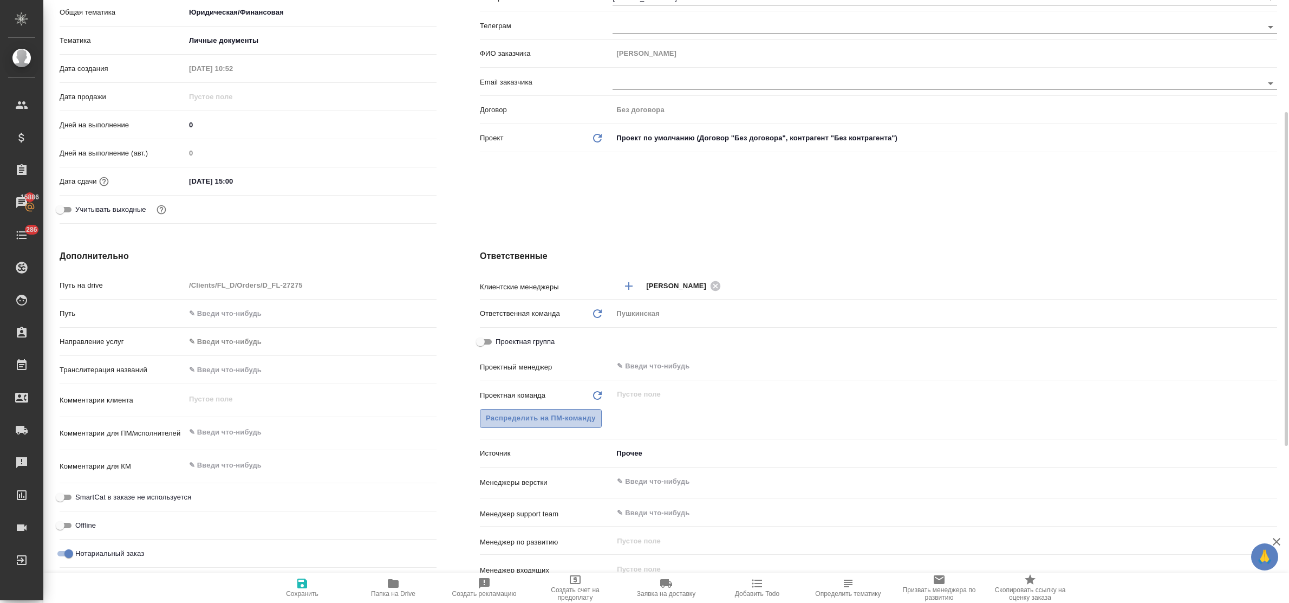
click at [511, 415] on span "Распределить на ПМ-команду" at bounding box center [541, 418] width 110 height 12
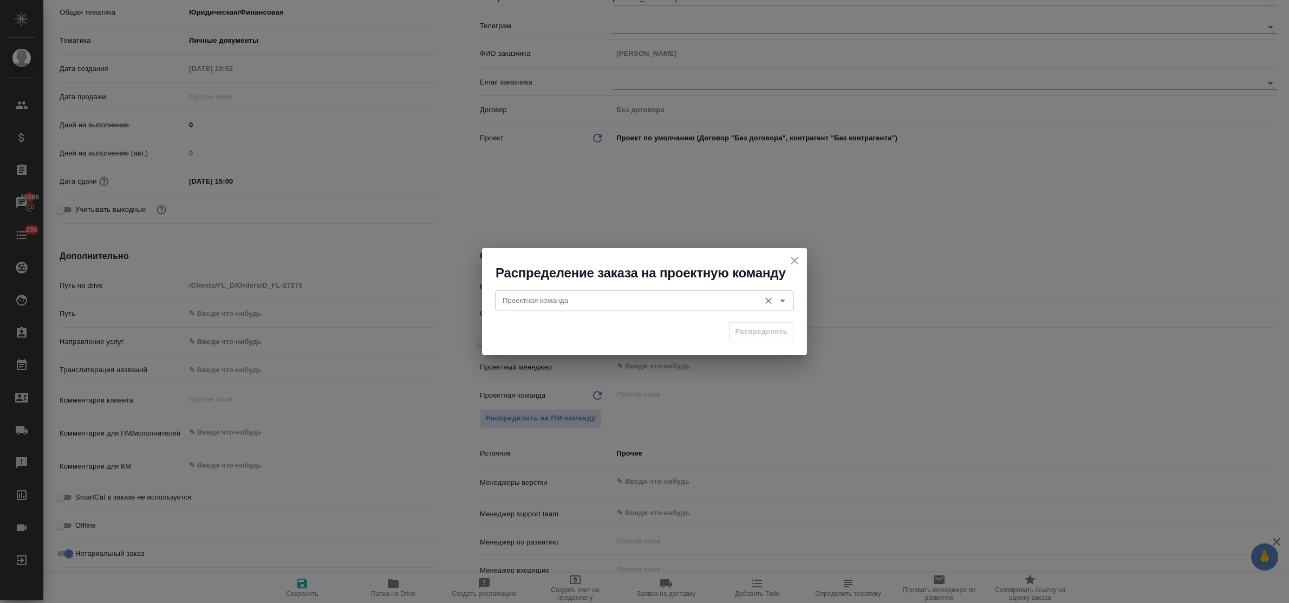
click at [531, 299] on input "Проектная команда" at bounding box center [626, 300] width 256 height 13
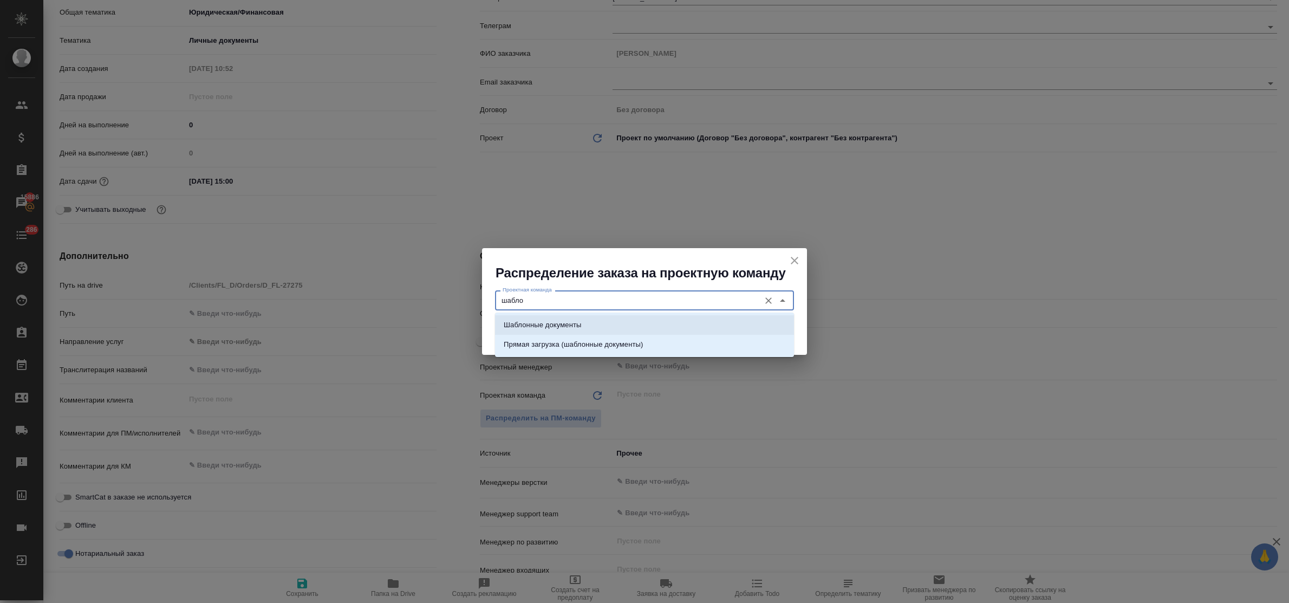
click at [545, 320] on p "Шаблонные документы" at bounding box center [542, 325] width 77 height 11
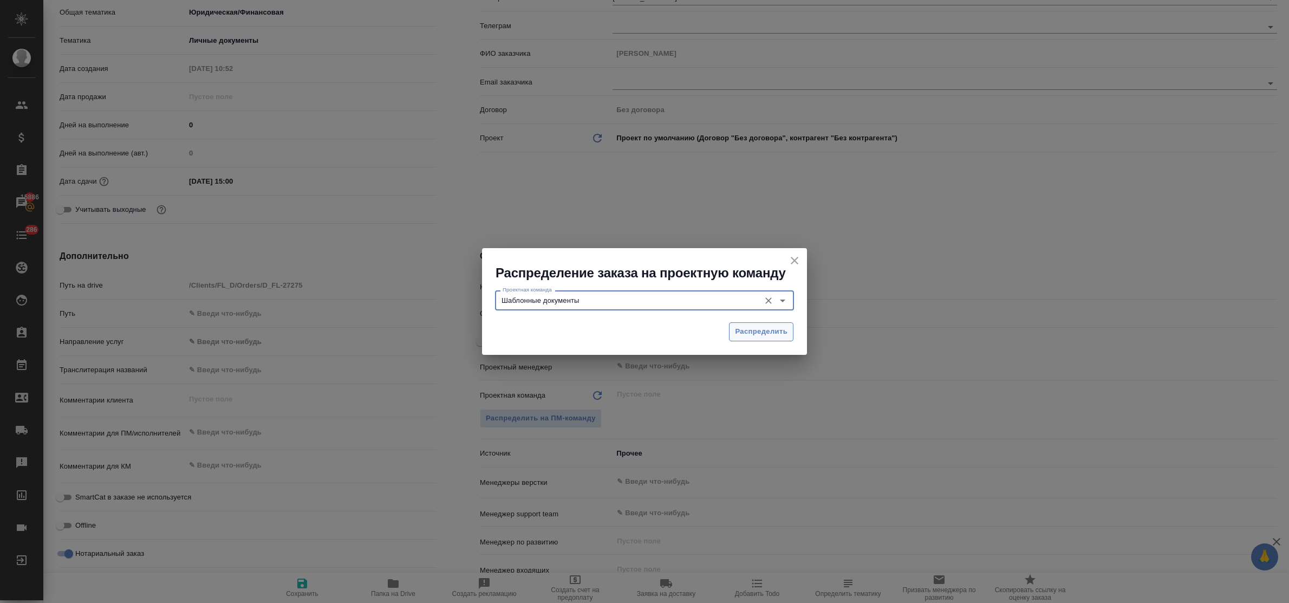
type input "Шаблонные документы"
click at [767, 324] on button "Распределить" at bounding box center [761, 331] width 64 height 19
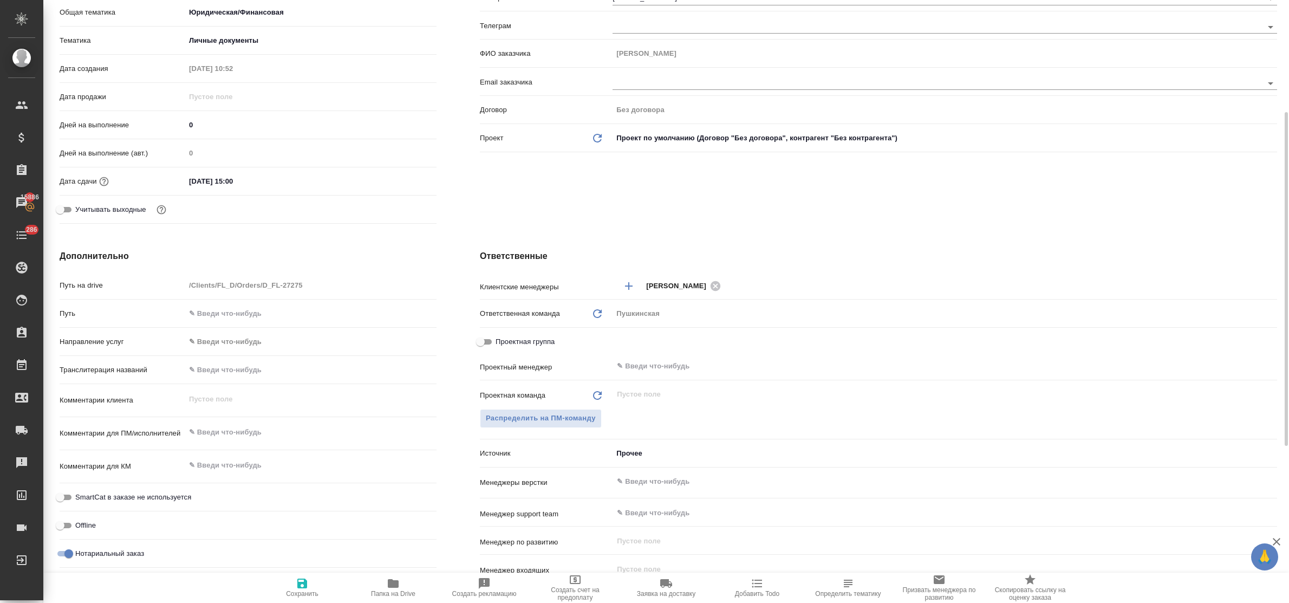
type textarea "x"
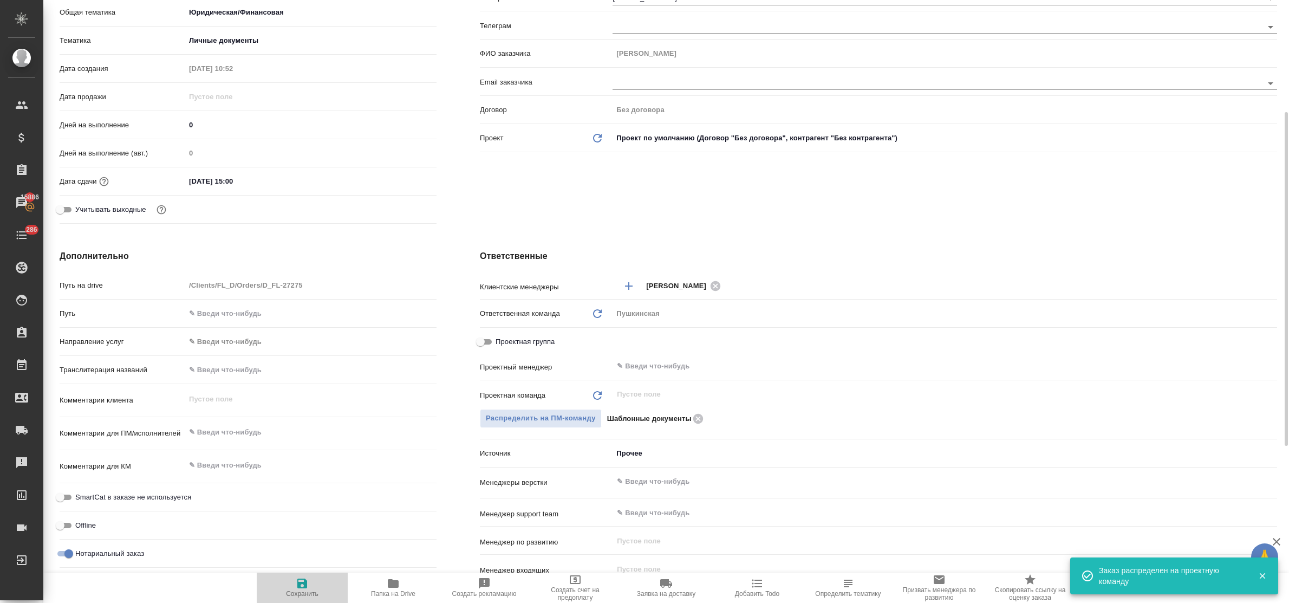
drag, startPoint x: 296, startPoint y: 589, endPoint x: 291, endPoint y: 521, distance: 68.4
click at [296, 588] on icon "button" at bounding box center [302, 583] width 13 height 13
type textarea "x"
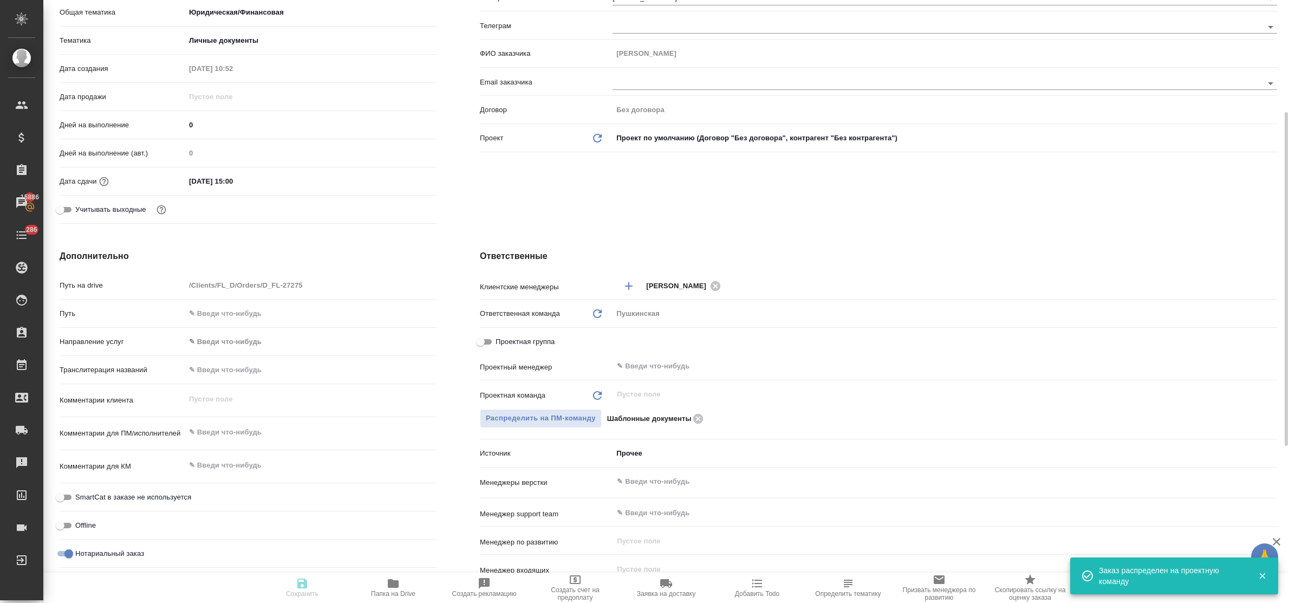
type textarea "x"
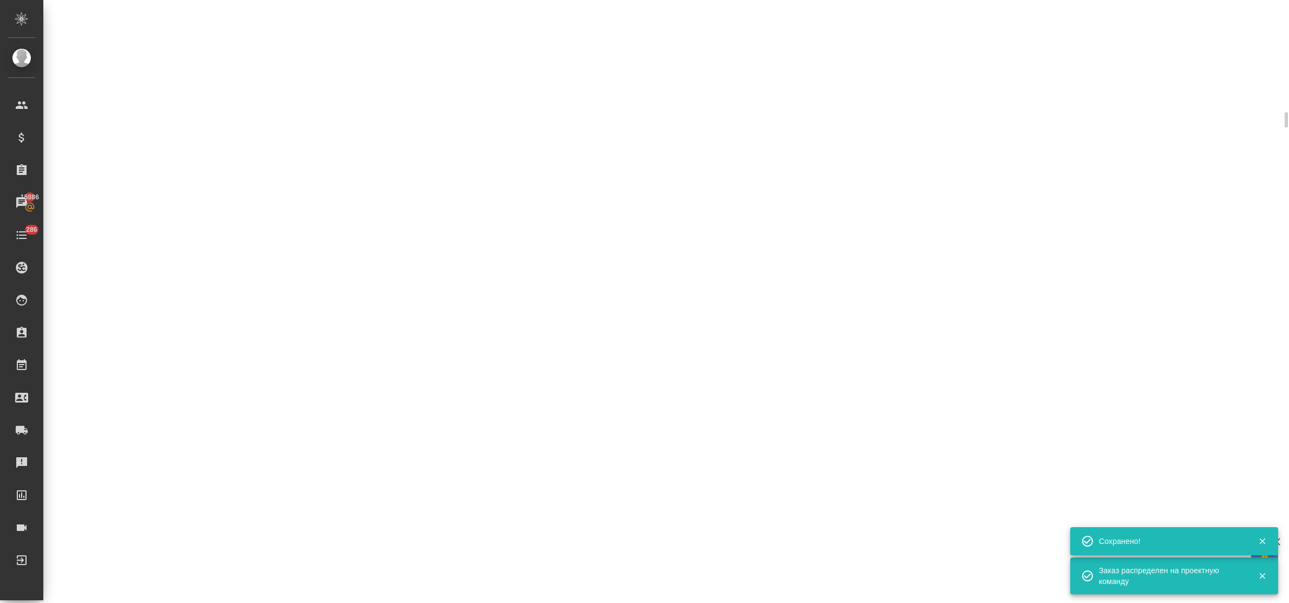
select select "RU"
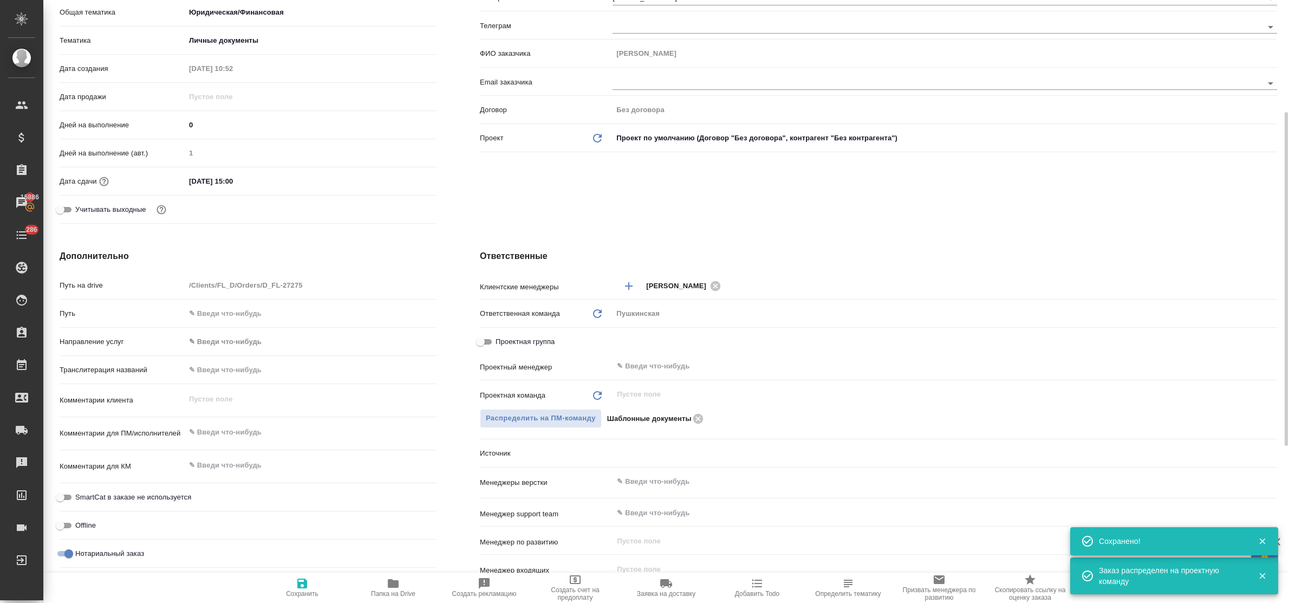
type textarea "x"
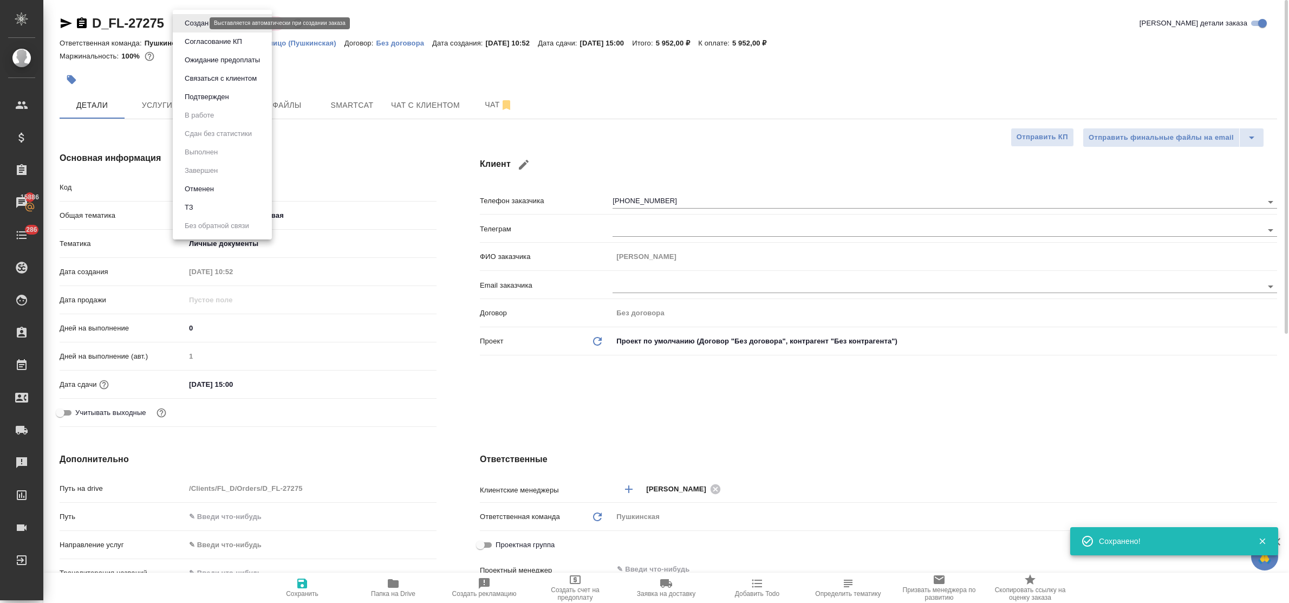
click at [194, 24] on body "🙏 .cls-1 fill:#fff; AWATERA Bulakhova Elena Клиенты Спецификации Заказы 15886 Ч…" at bounding box center [644, 301] width 1289 height 603
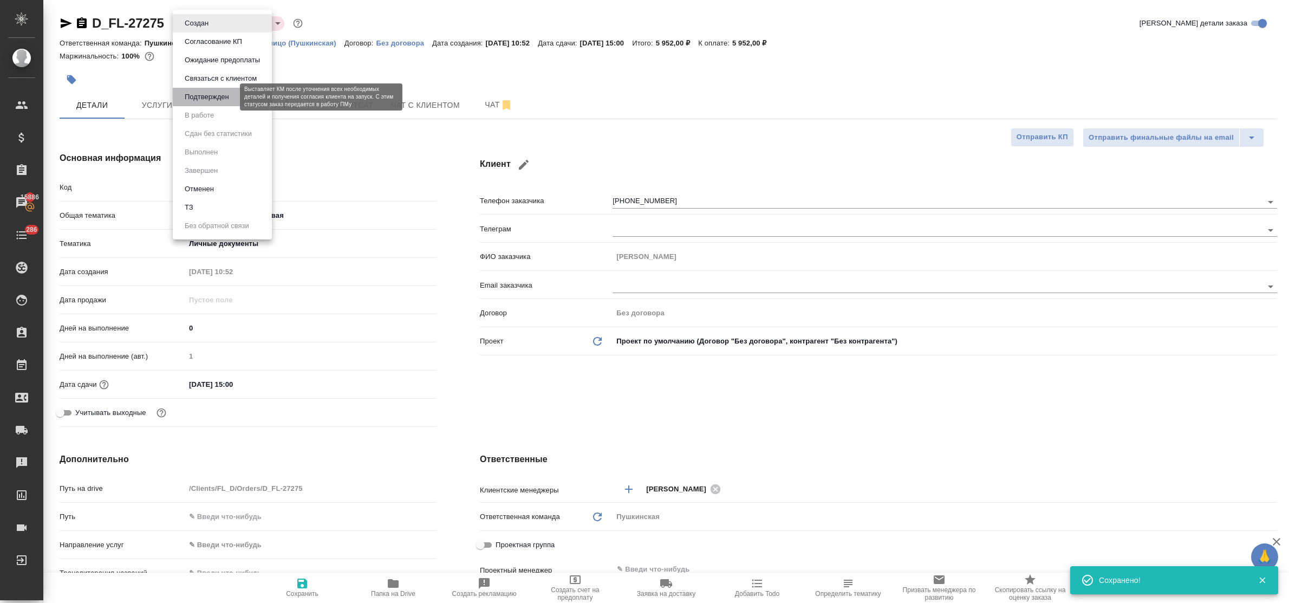
click at [216, 98] on button "Подтвержден" at bounding box center [206, 97] width 51 height 12
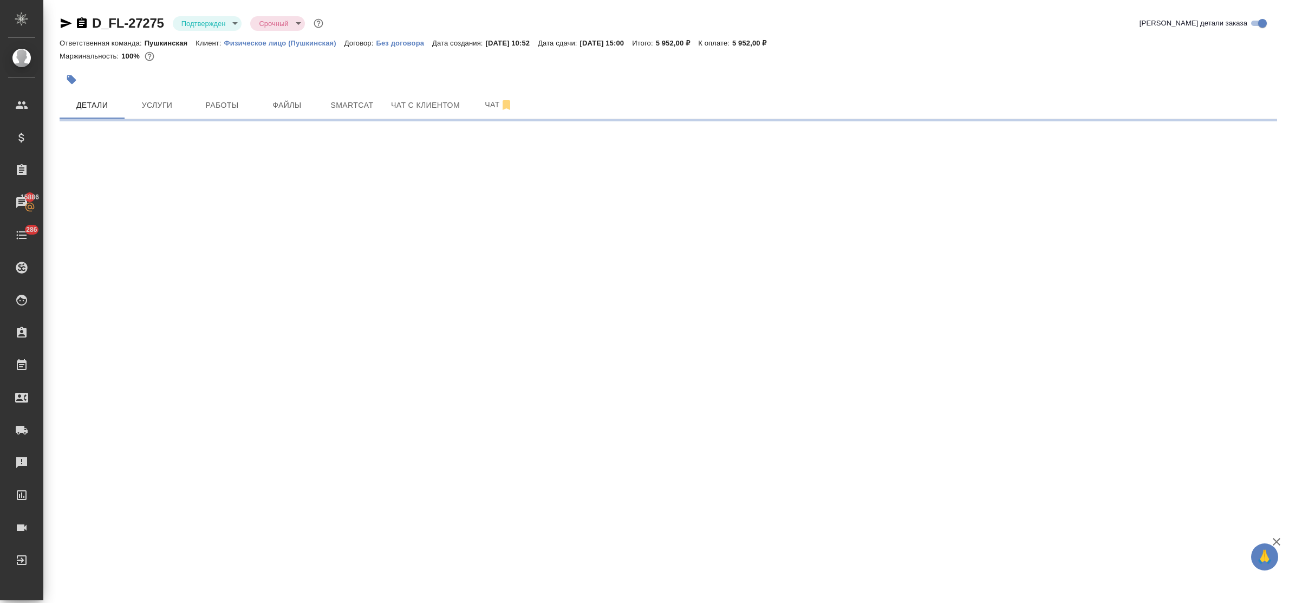
select select "RU"
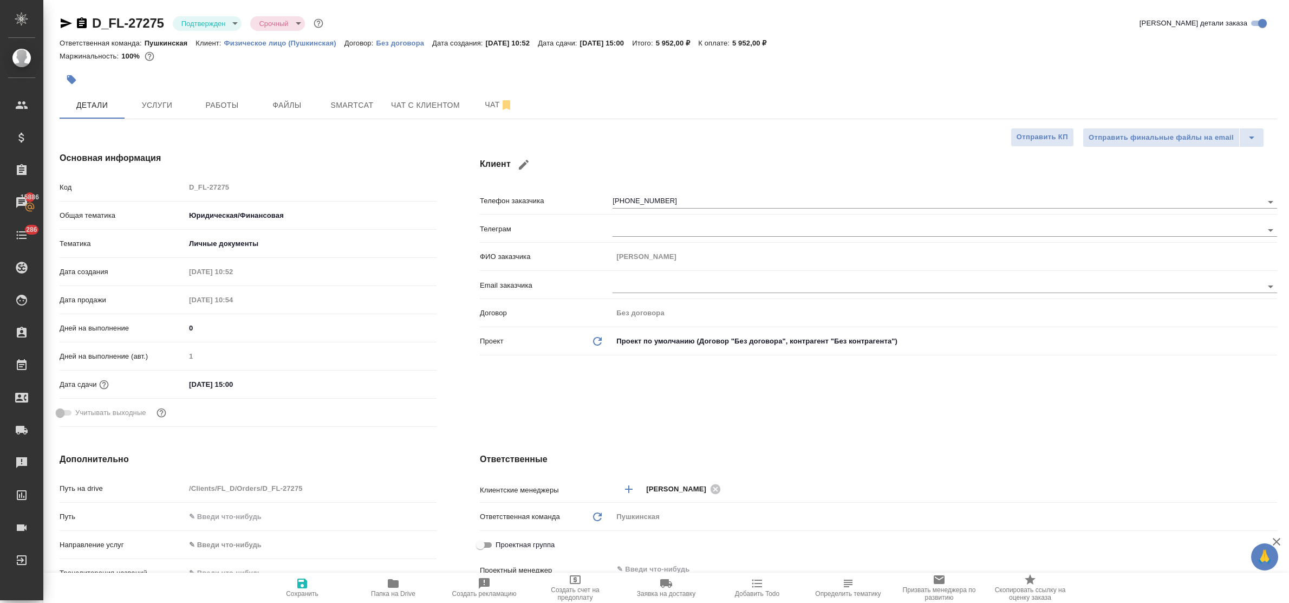
type textarea "x"
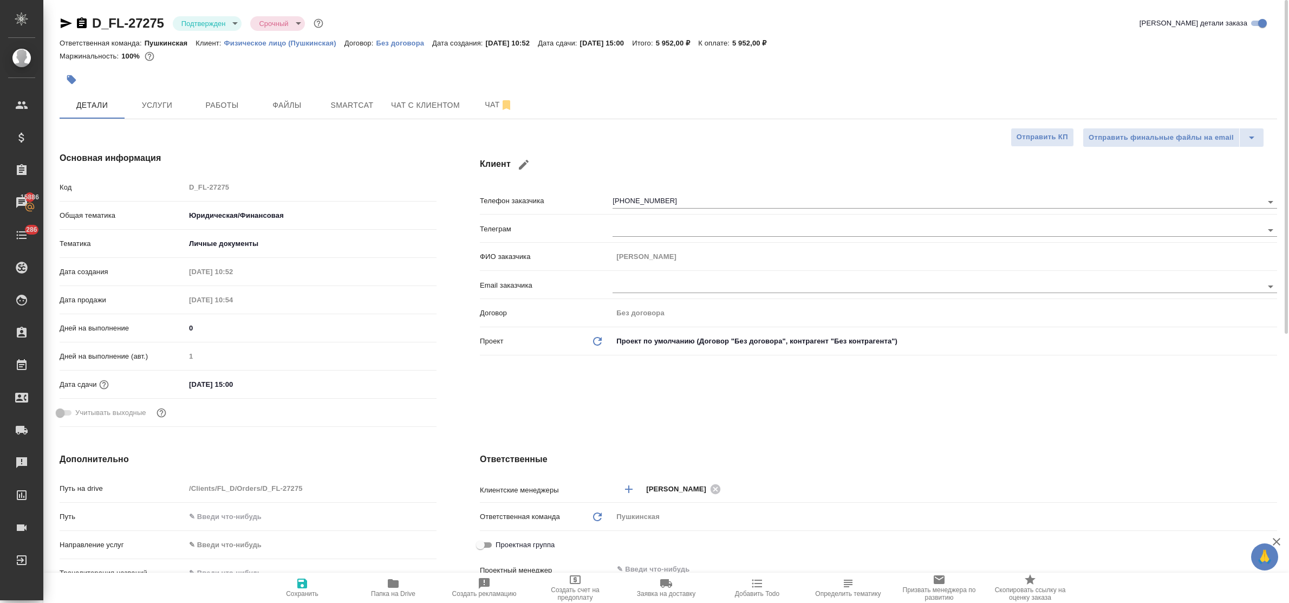
type textarea "x"
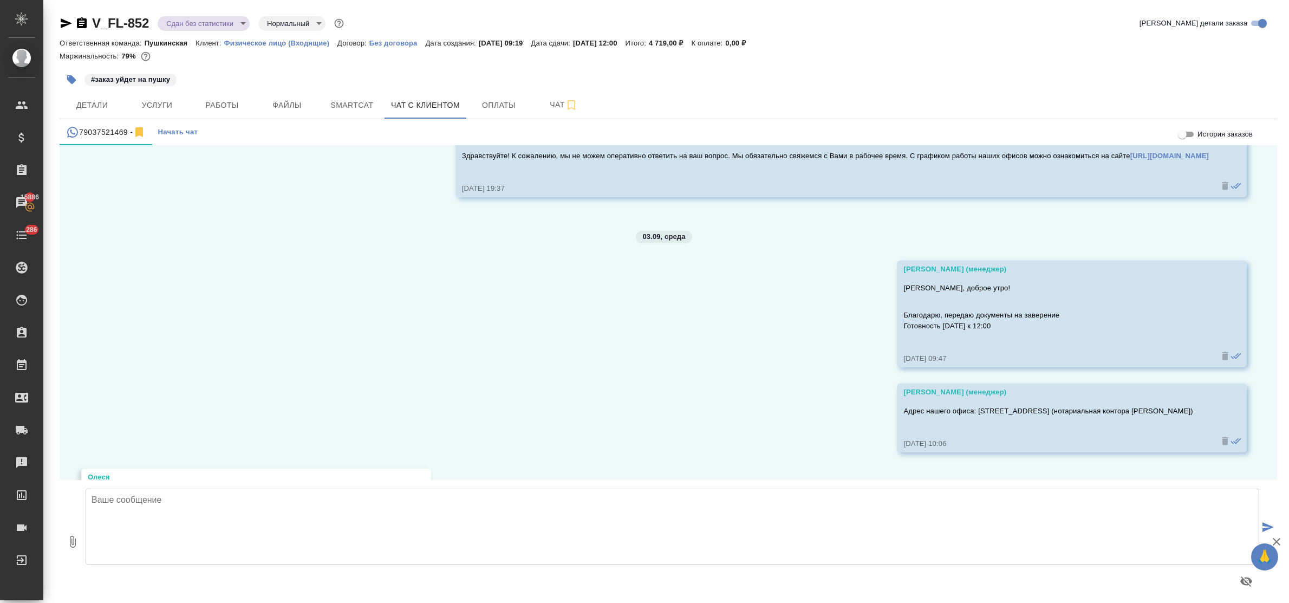
scroll to position [5142, 0]
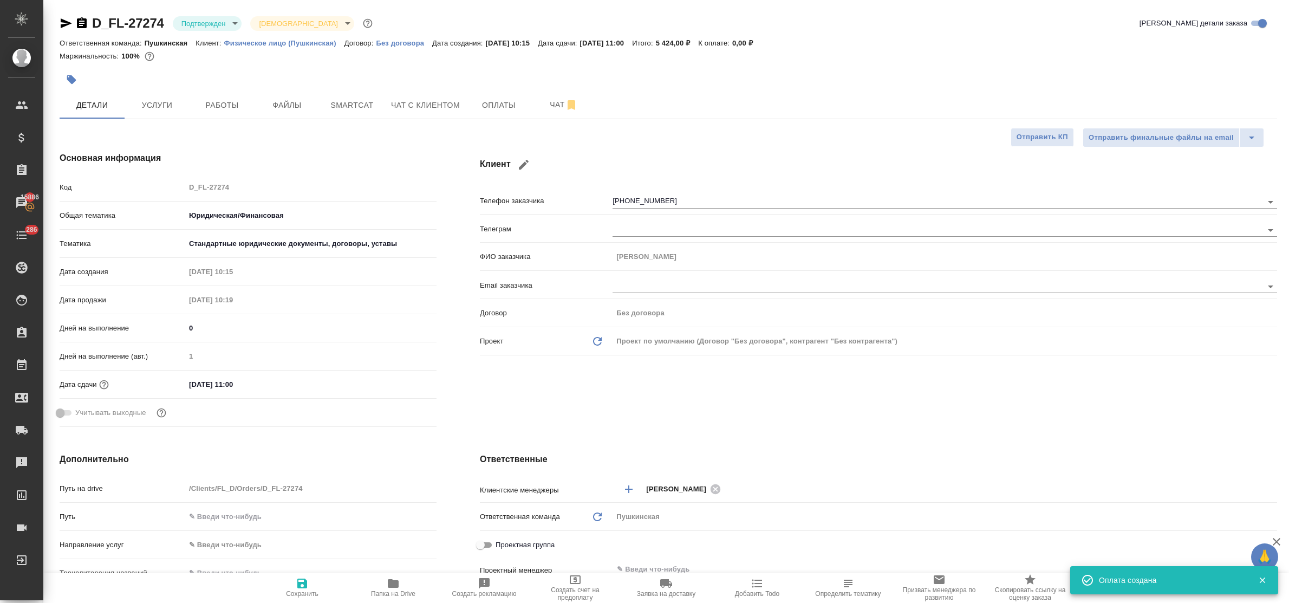
select select "RU"
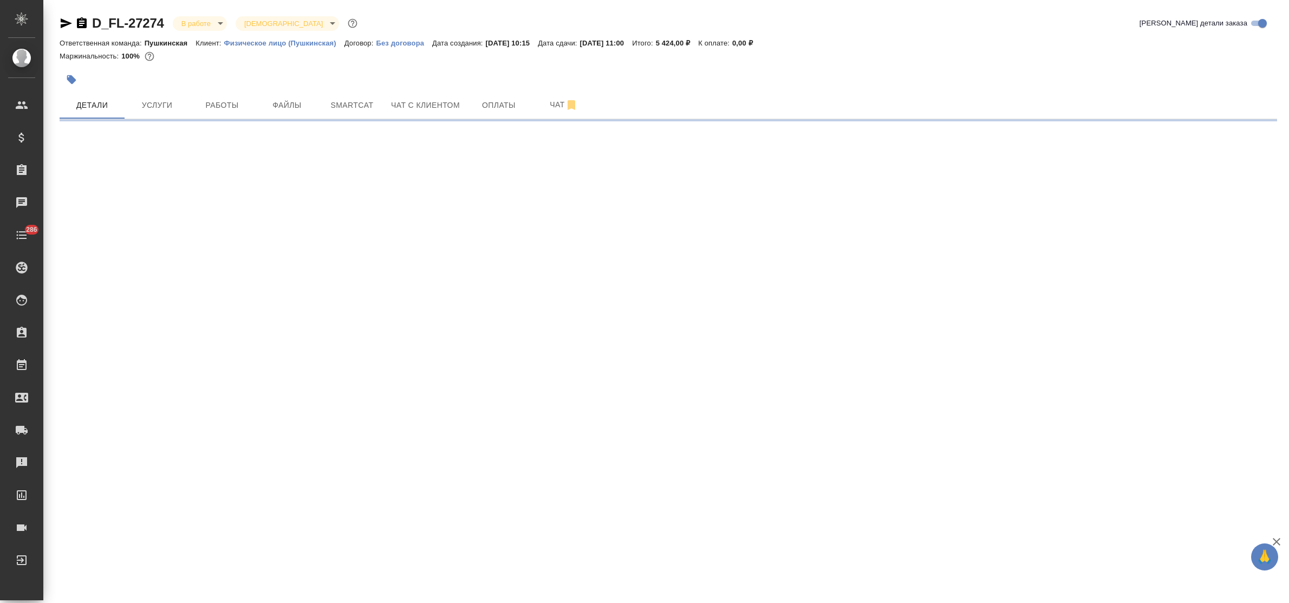
select select "RU"
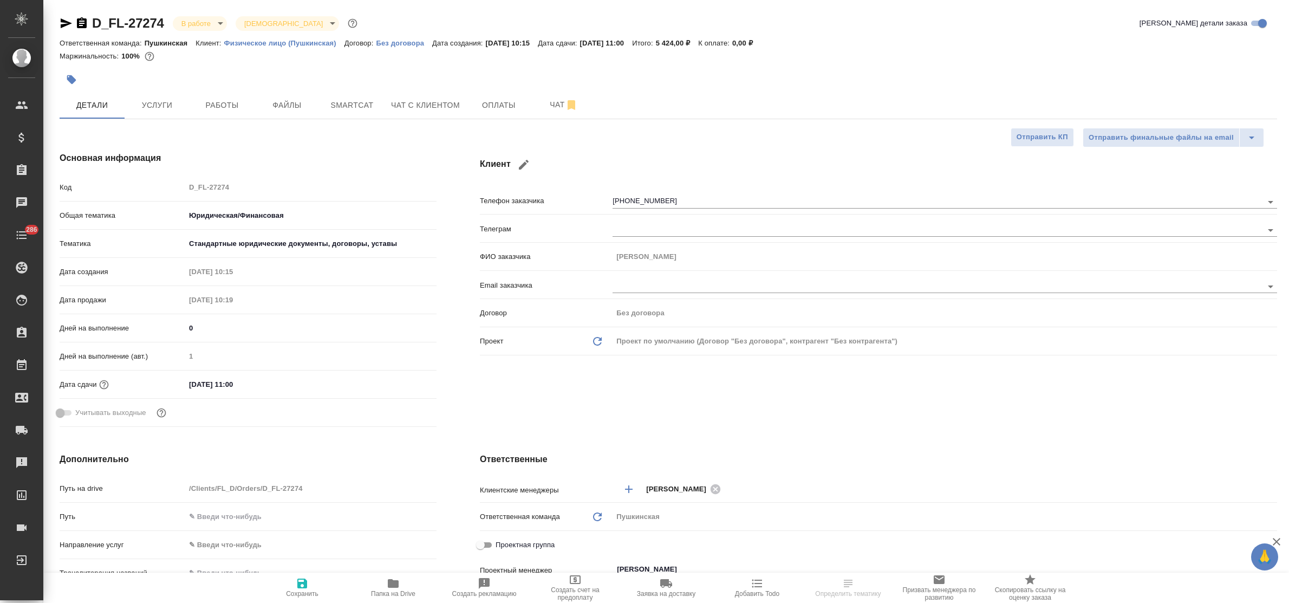
type textarea "x"
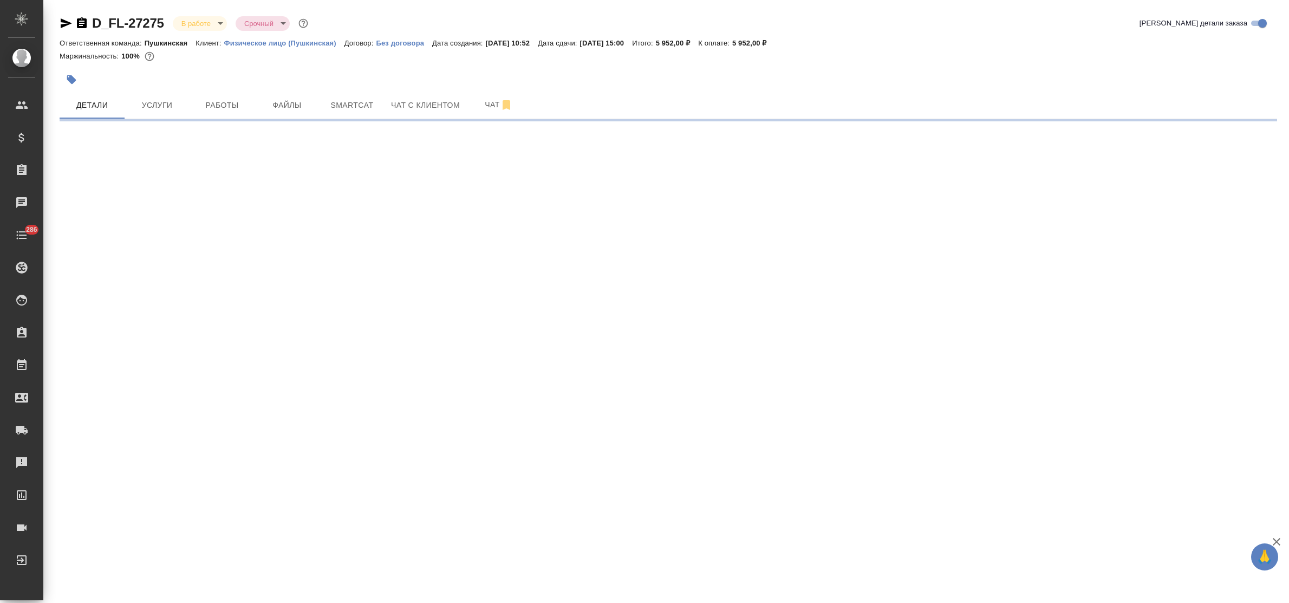
select select "RU"
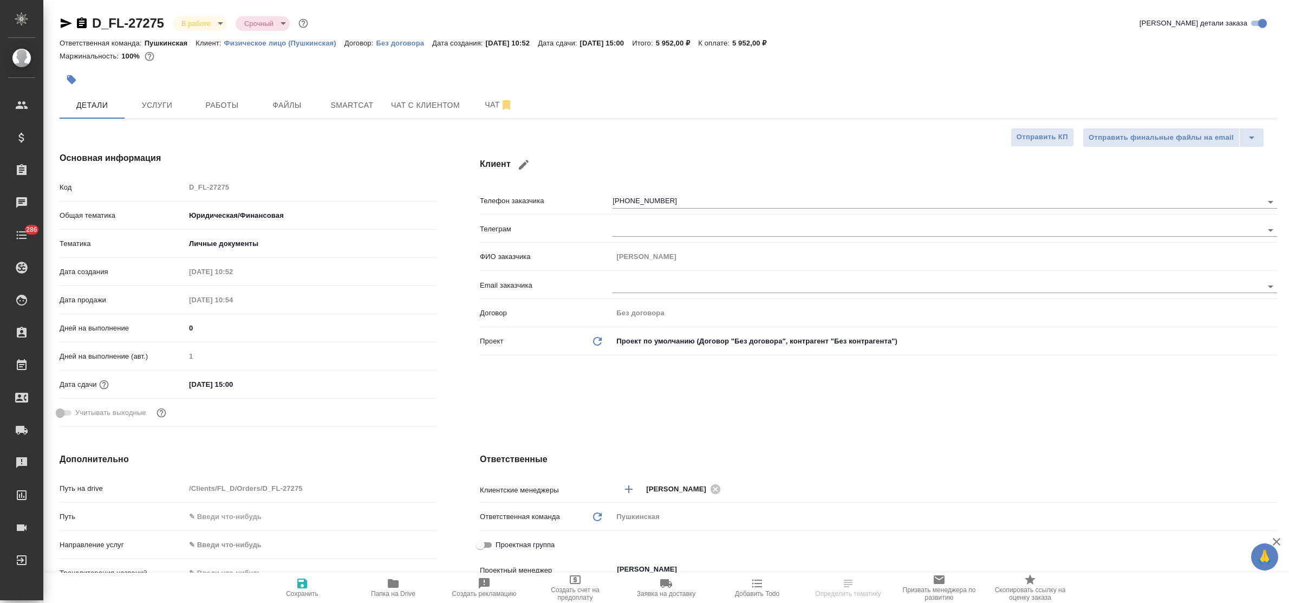
type textarea "x"
click at [206, 106] on span "Работы" at bounding box center [222, 106] width 52 height 14
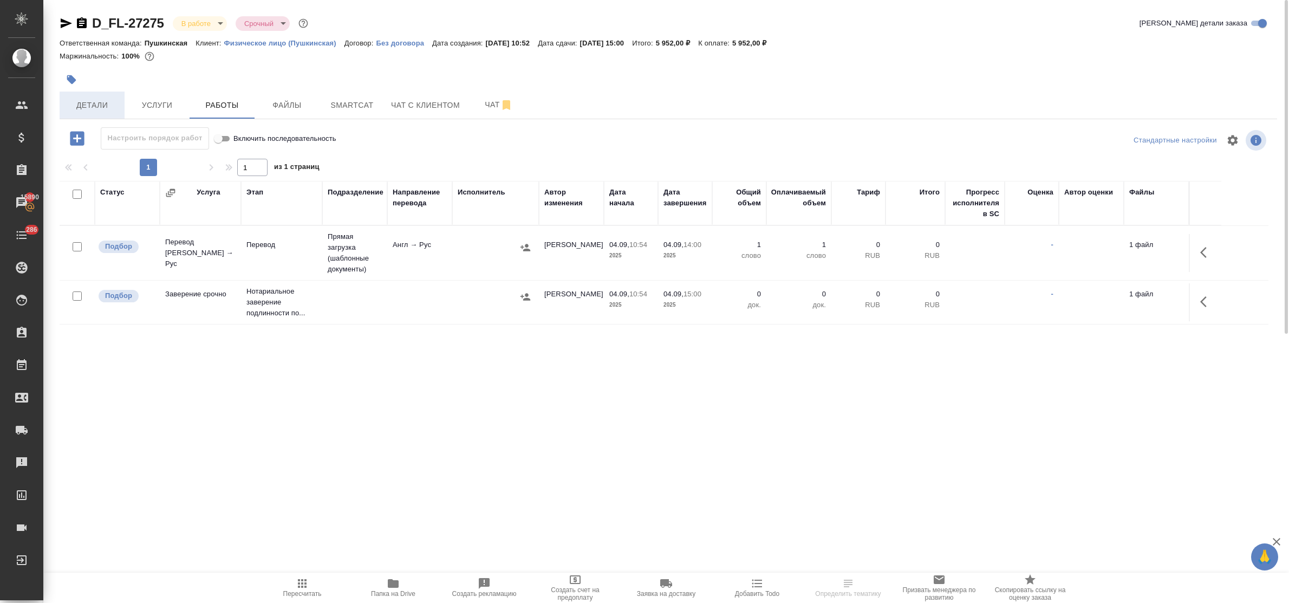
click at [88, 108] on span "Детали" at bounding box center [92, 106] width 52 height 14
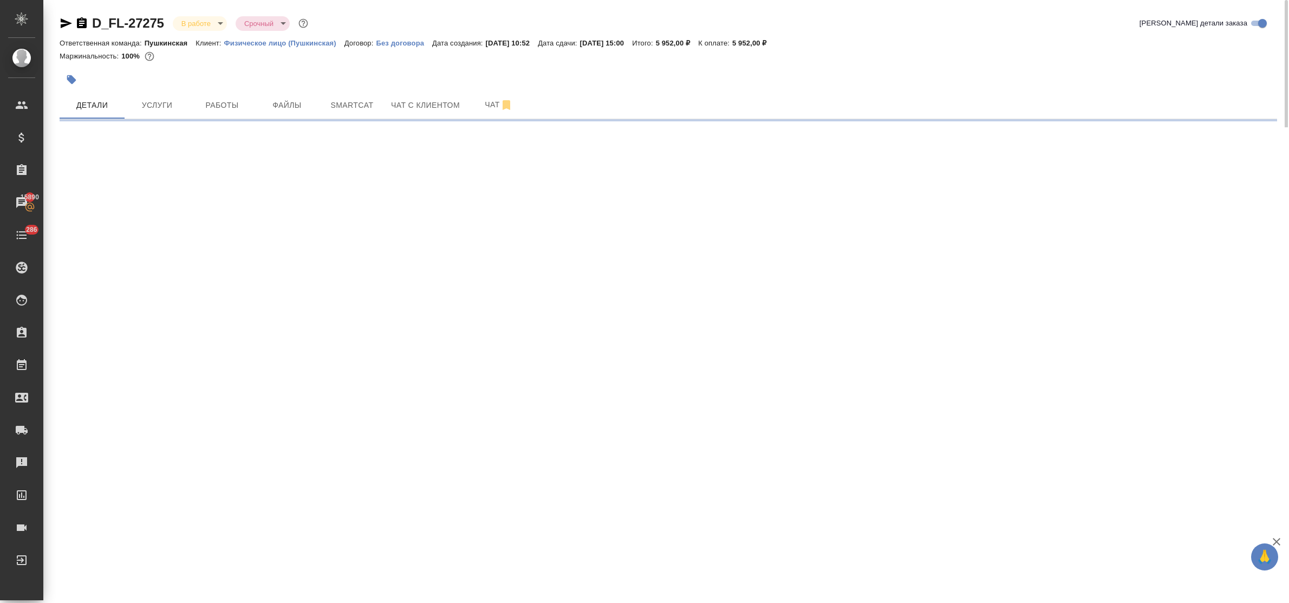
select select "RU"
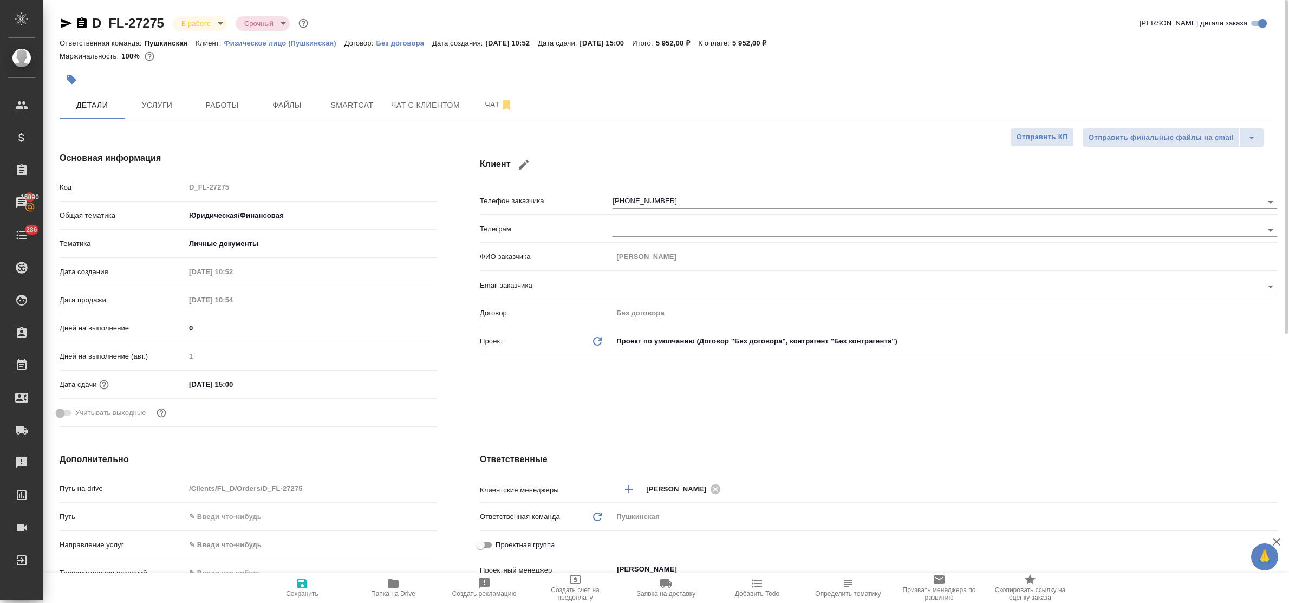
type textarea "x"
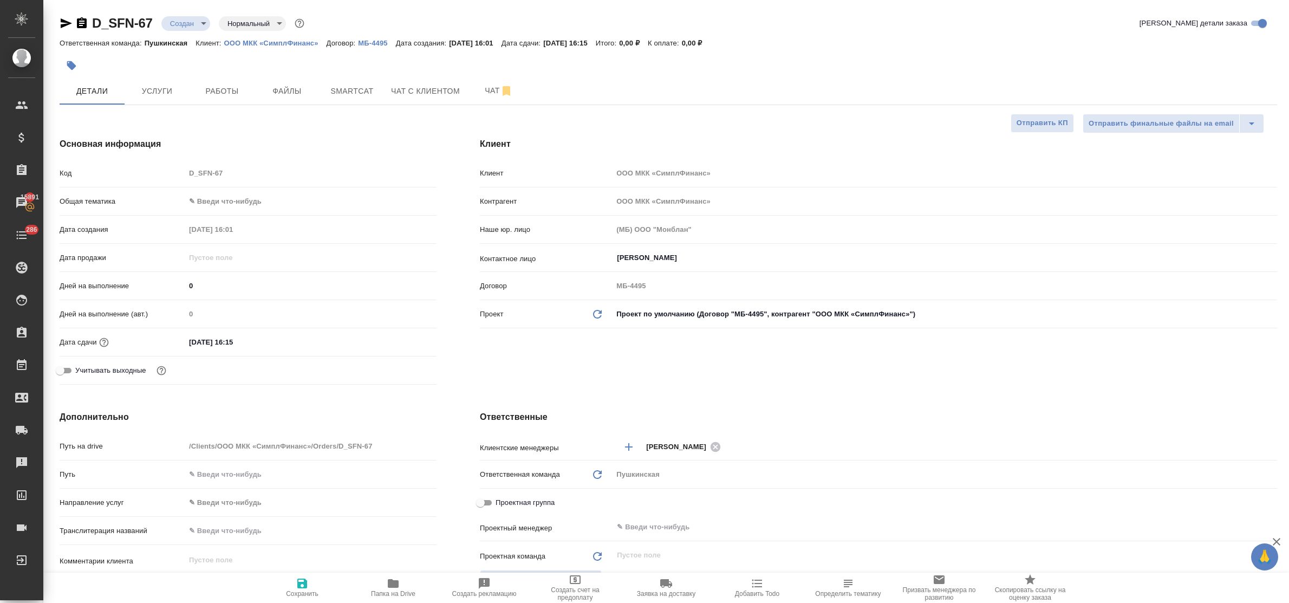
select select "RU"
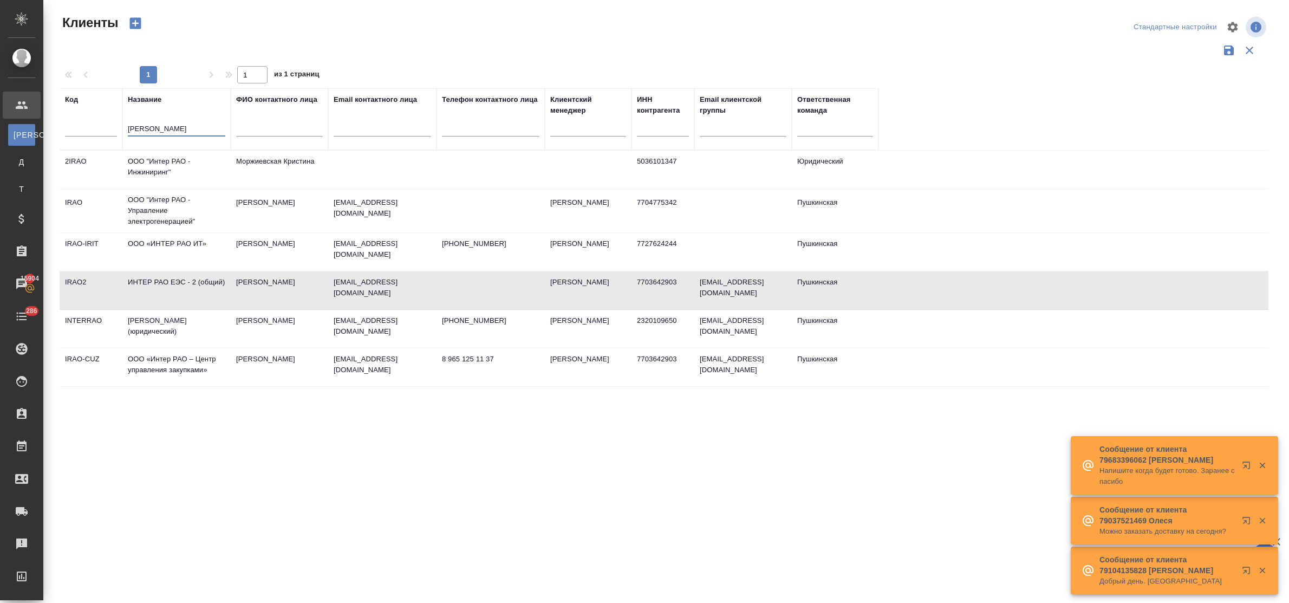
select select "RU"
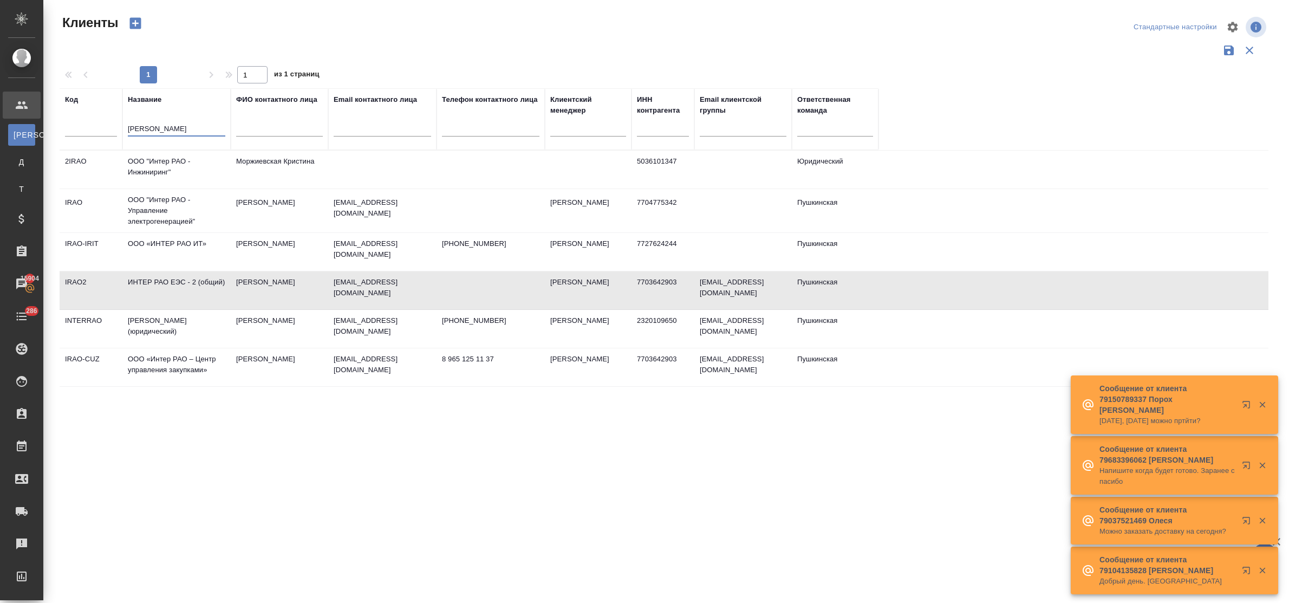
click at [109, 130] on tr "Код Название интер рао ФИО контактного лица Email контактного лица Телефон конт…" at bounding box center [469, 119] width 819 height 62
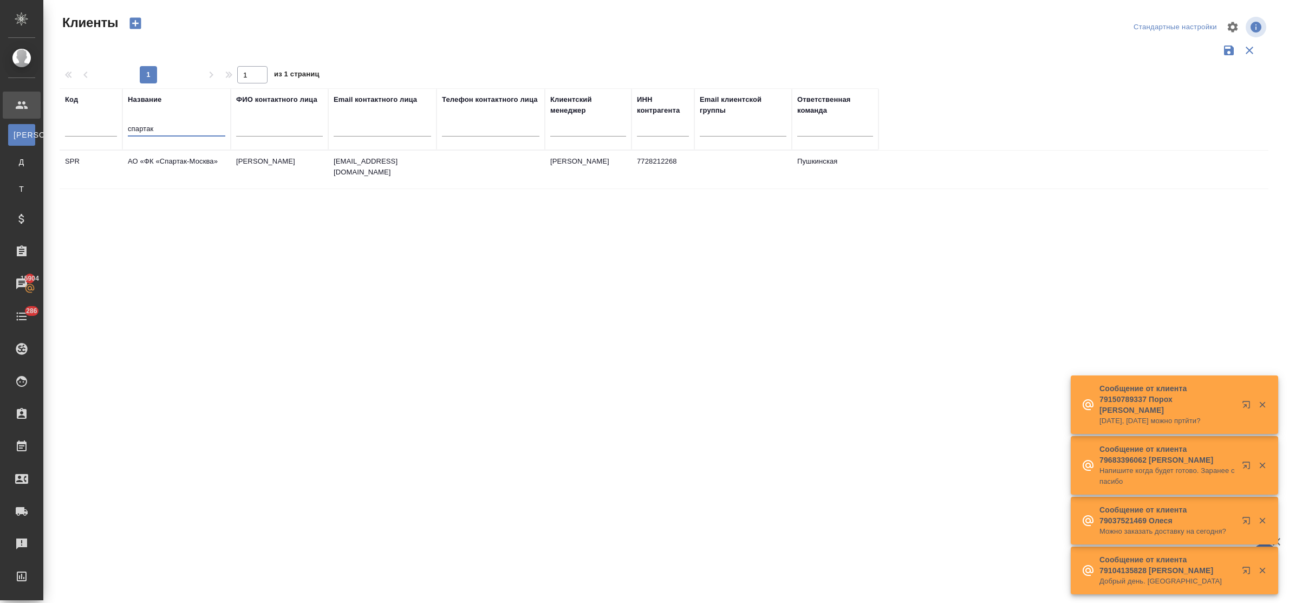
type input "спартак"
click at [163, 166] on td "АО «ФК «Спартак-Москва»" at bounding box center [176, 170] width 108 height 38
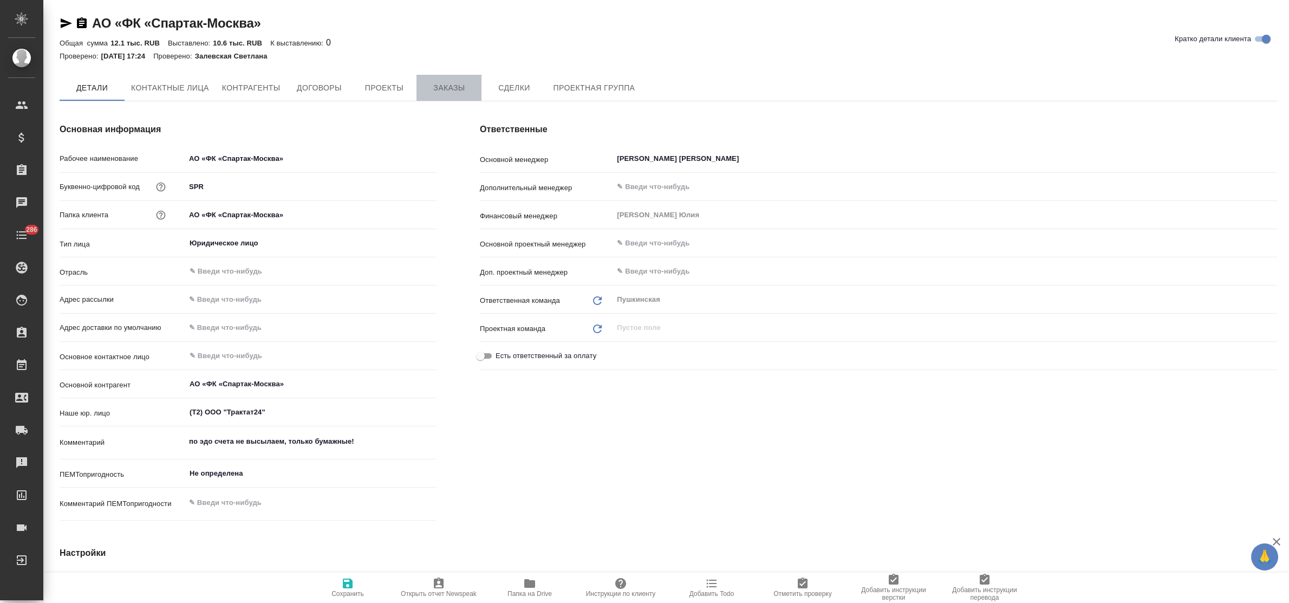
click at [451, 86] on span "Заказы" at bounding box center [449, 88] width 52 height 14
type textarea "x"
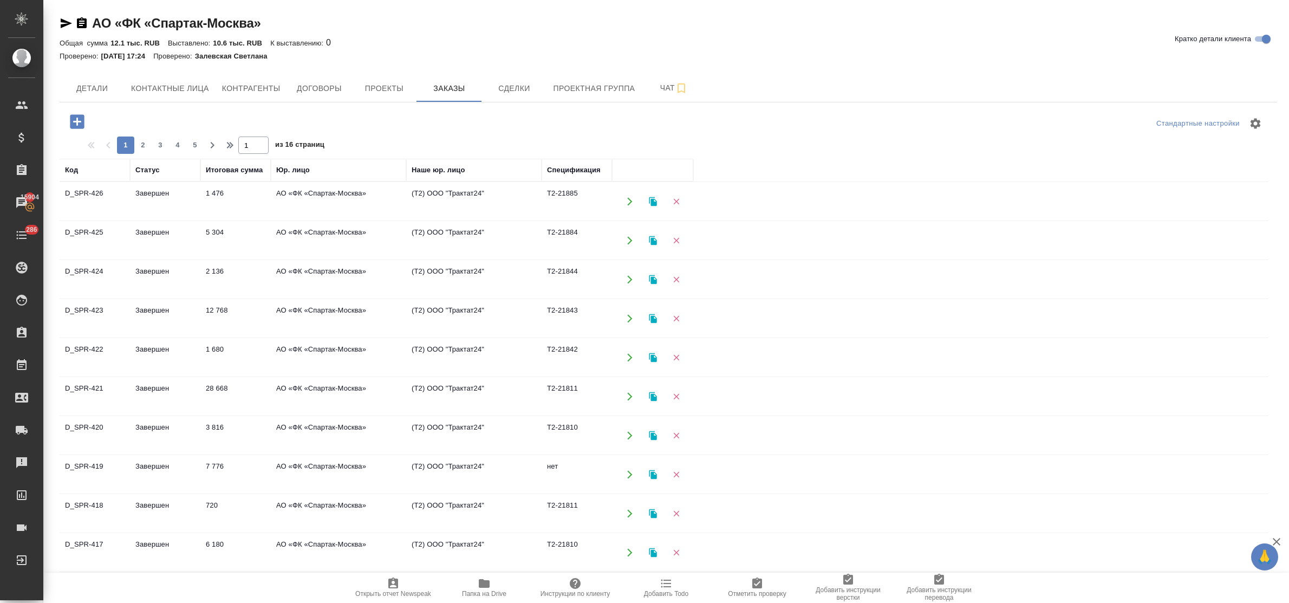
click at [309, 198] on td "АО «ФК «Спартак-Москва»" at bounding box center [338, 202] width 135 height 38
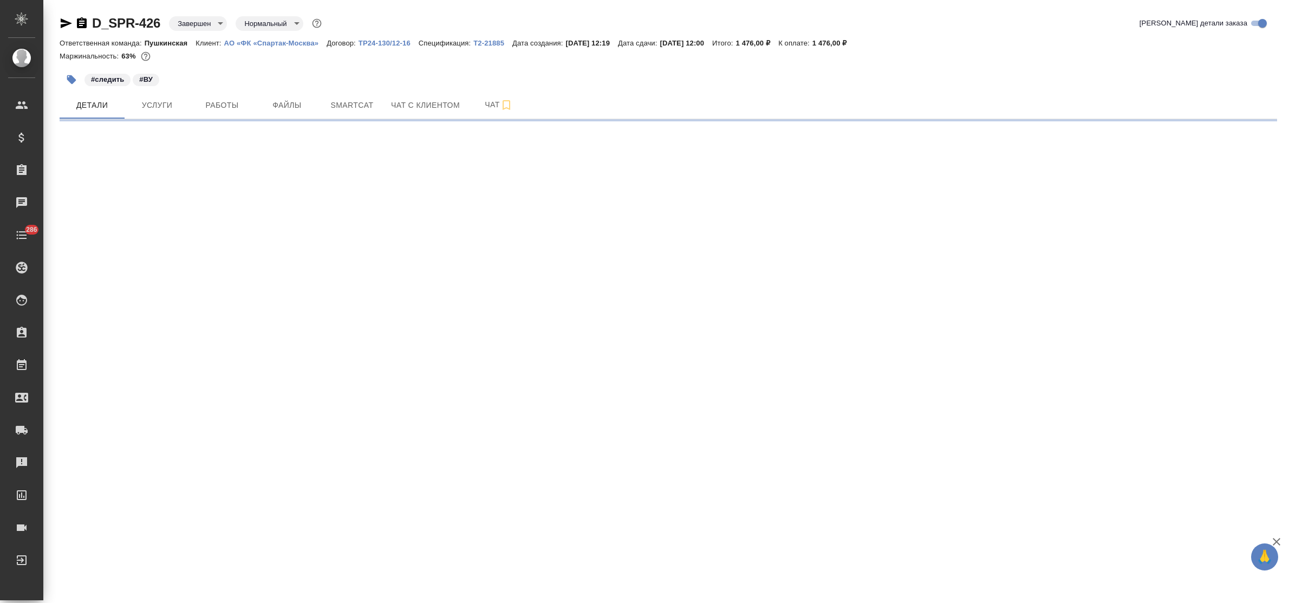
select select "RU"
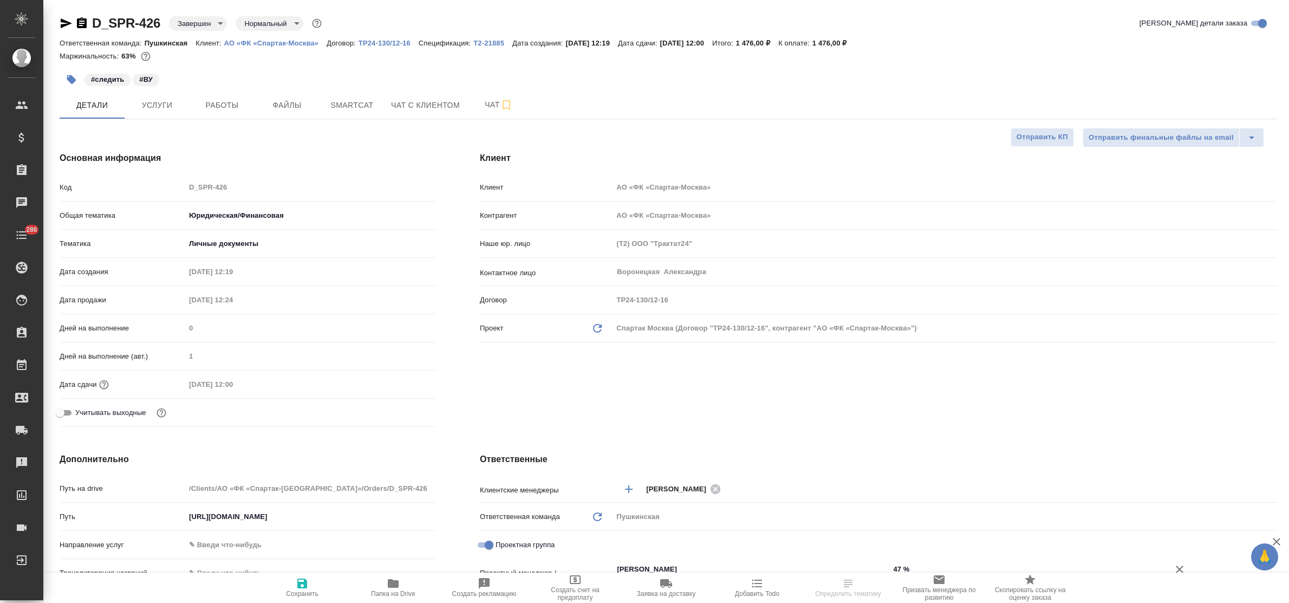
type textarea "x"
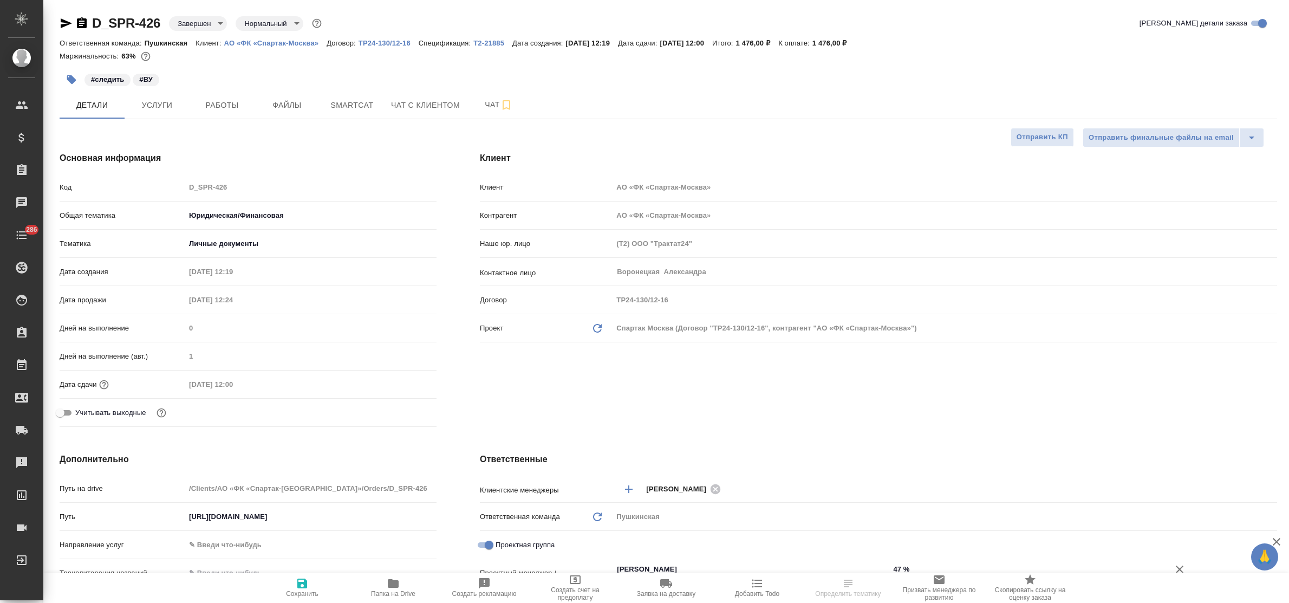
type textarea "x"
click at [493, 38] on link "Т2-21885" at bounding box center [492, 42] width 39 height 9
type textarea "x"
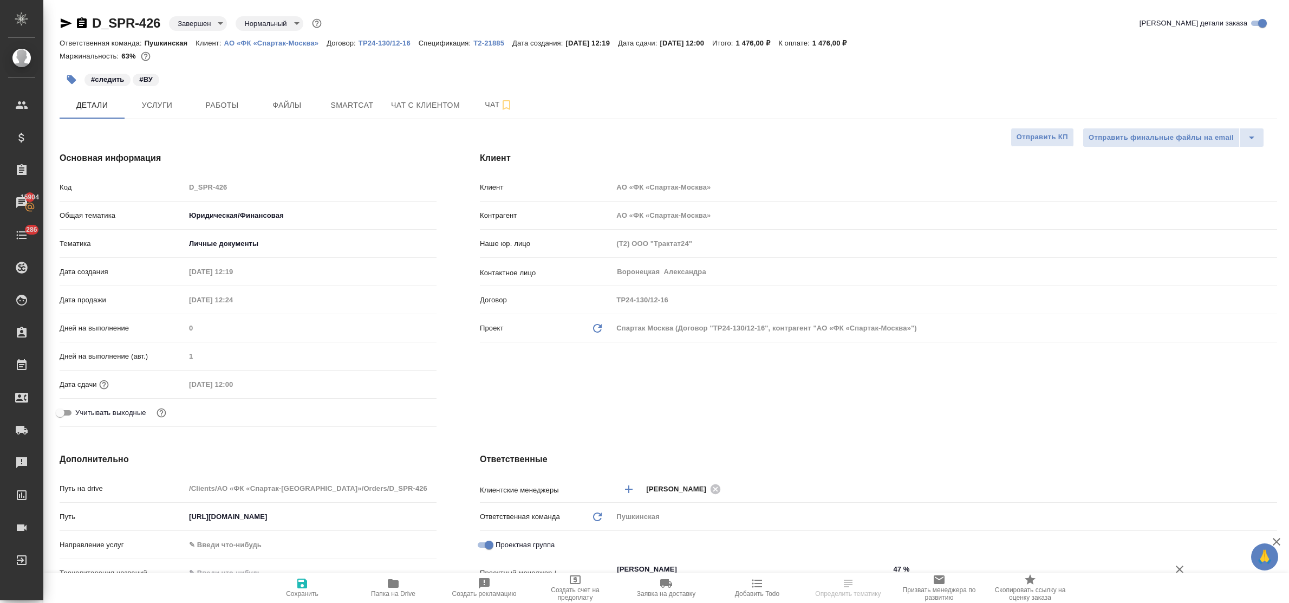
select select "RU"
type textarea "x"
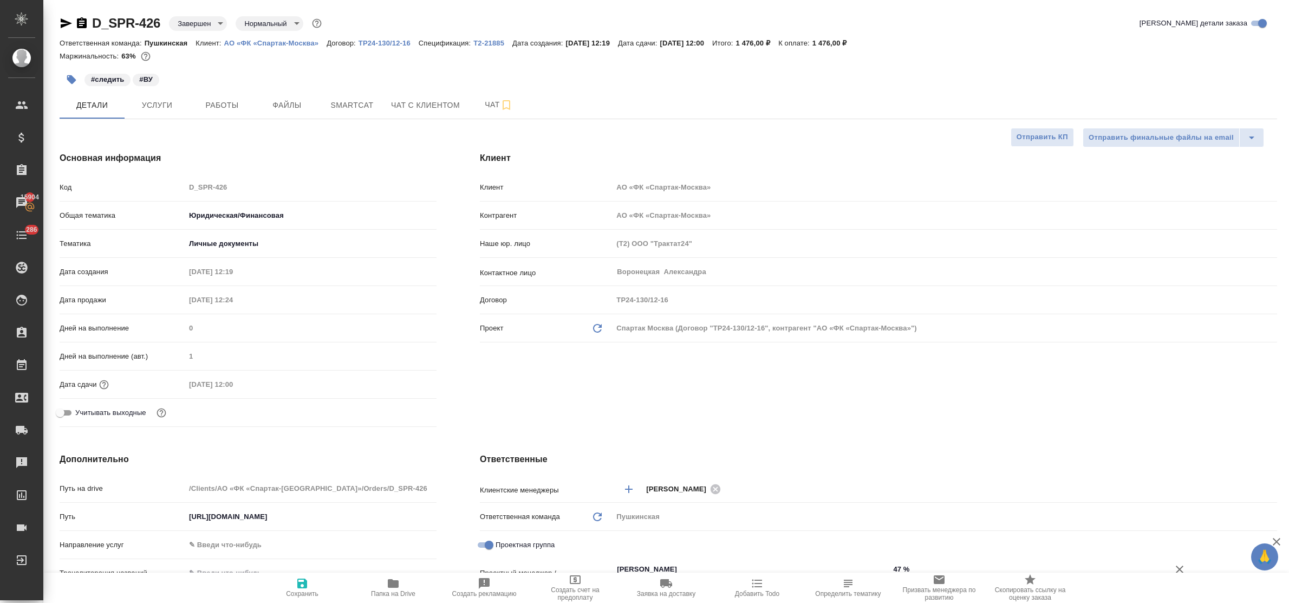
type textarea "x"
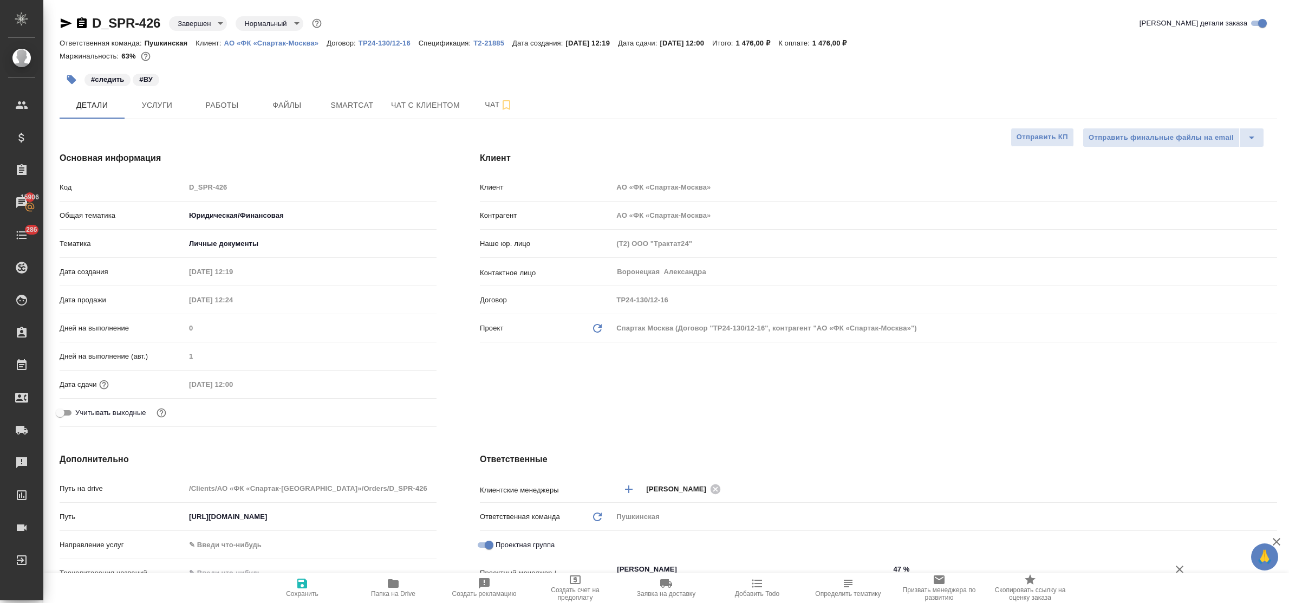
type textarea "x"
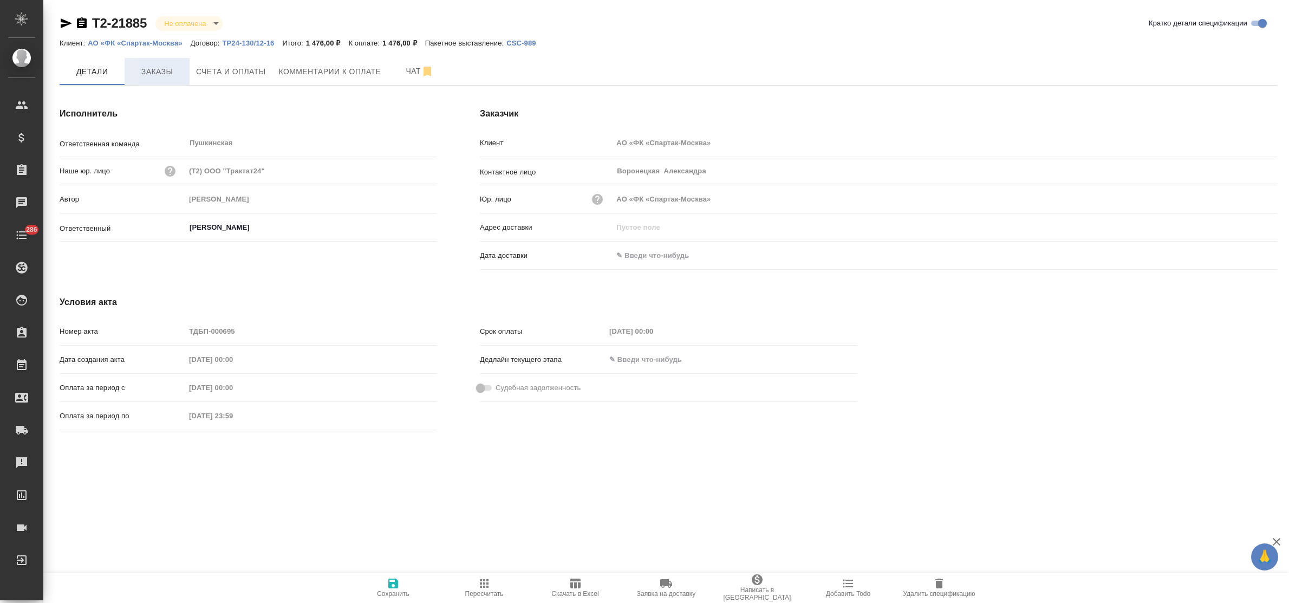
click at [161, 80] on button "Заказы" at bounding box center [157, 71] width 65 height 27
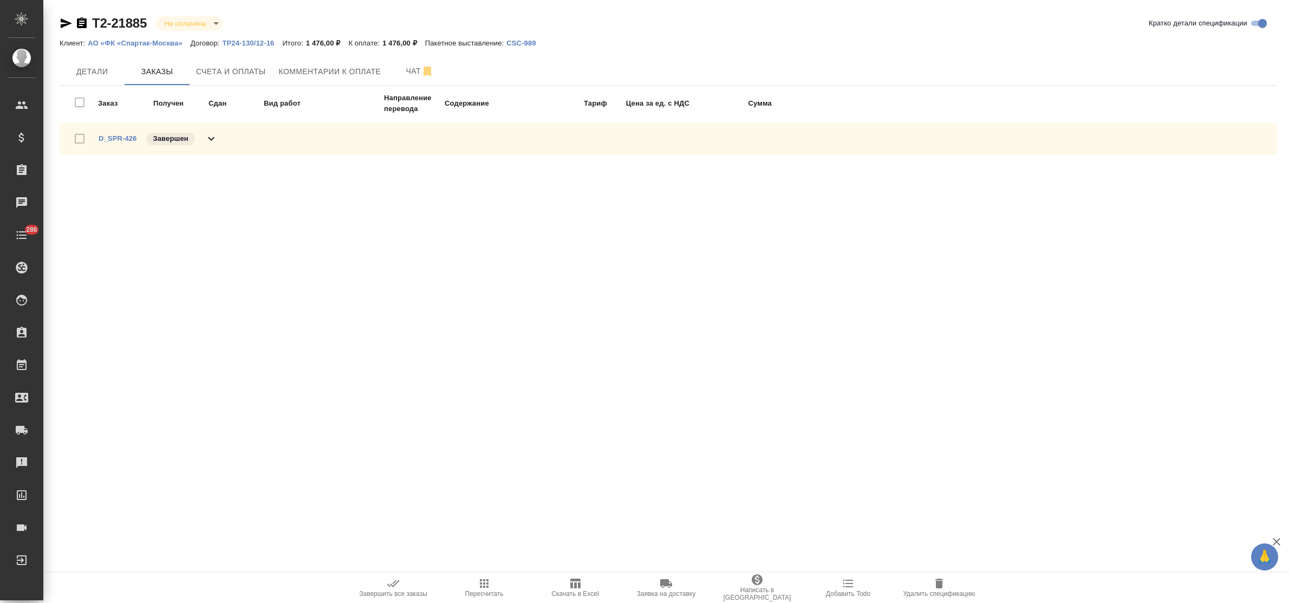
click at [215, 134] on icon at bounding box center [211, 138] width 13 height 13
click at [268, 73] on button "Счета и оплаты" at bounding box center [231, 71] width 83 height 27
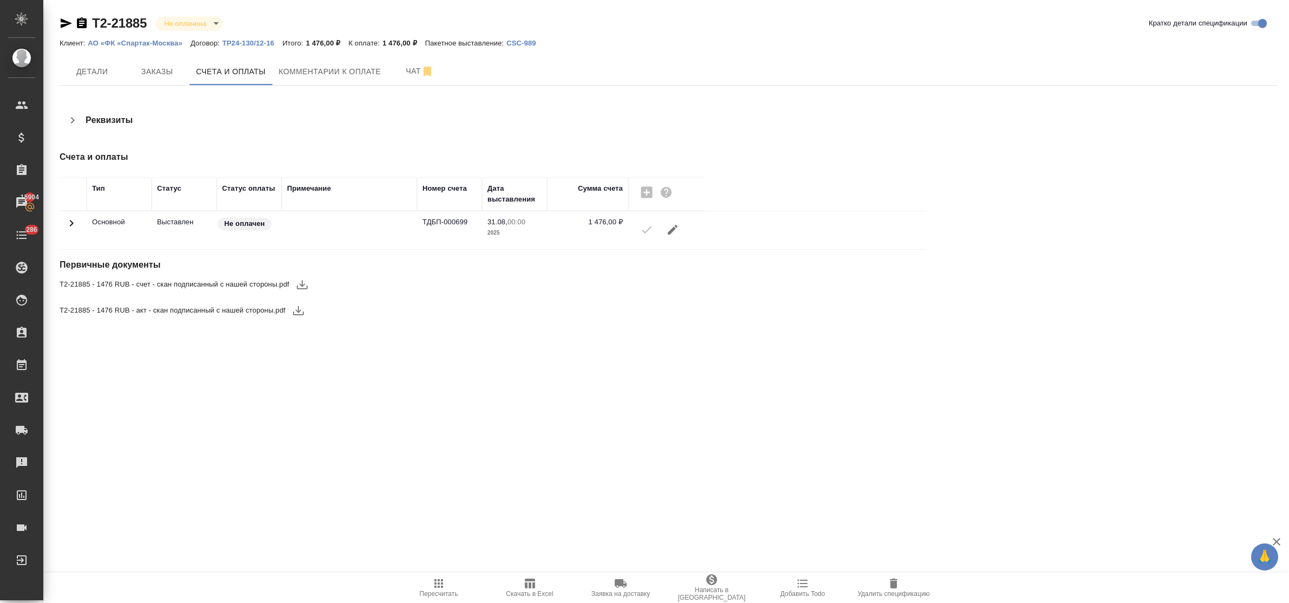
click at [302, 288] on icon "button" at bounding box center [302, 284] width 13 height 13
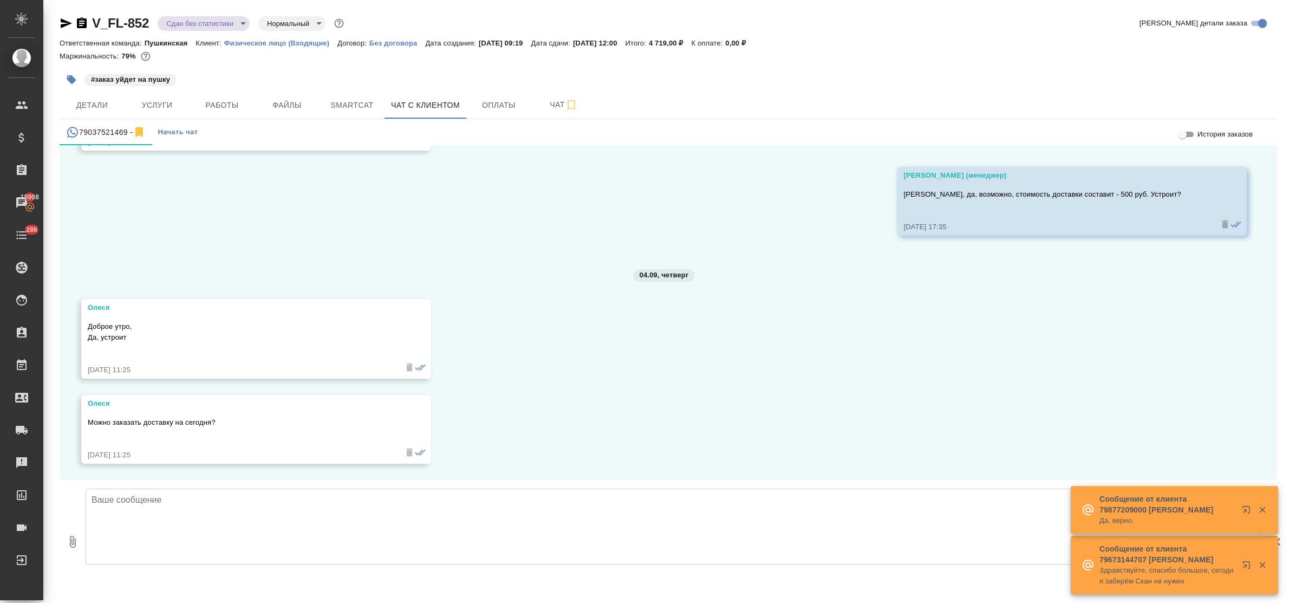
scroll to position [5371, 0]
click at [305, 515] on textarea at bounding box center [673, 527] width 1174 height 76
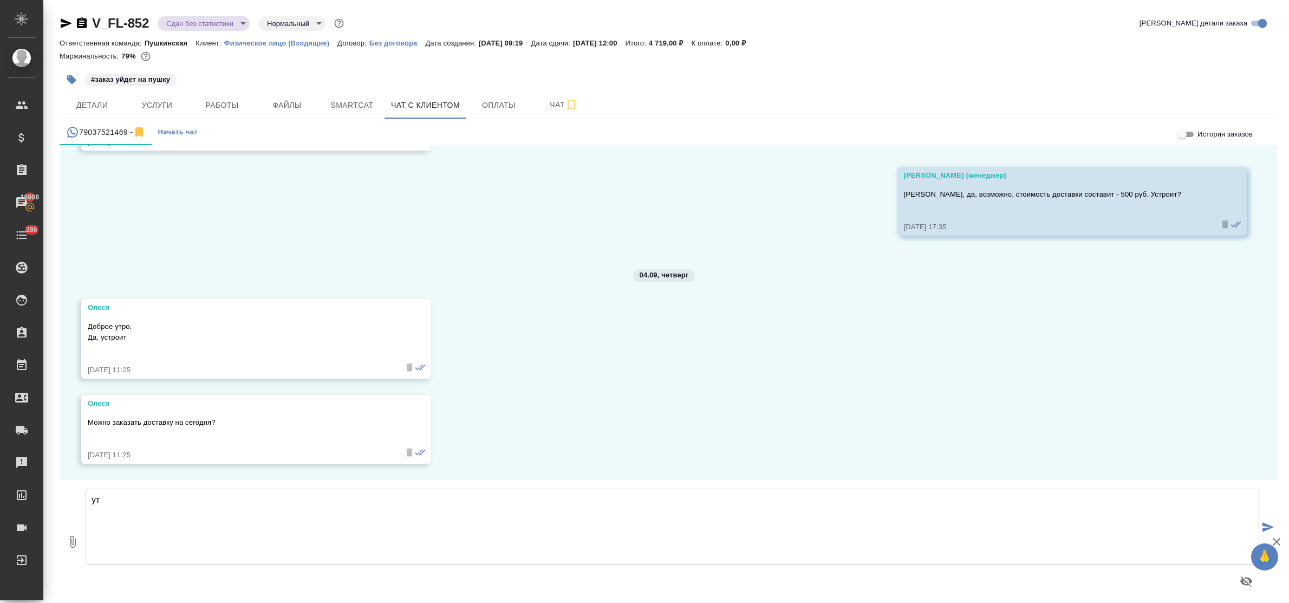
type textarea "у"
type textarea "Олеся, добрый день! Уточните, пожалуйста, адрес доставки и контактную информаци…"
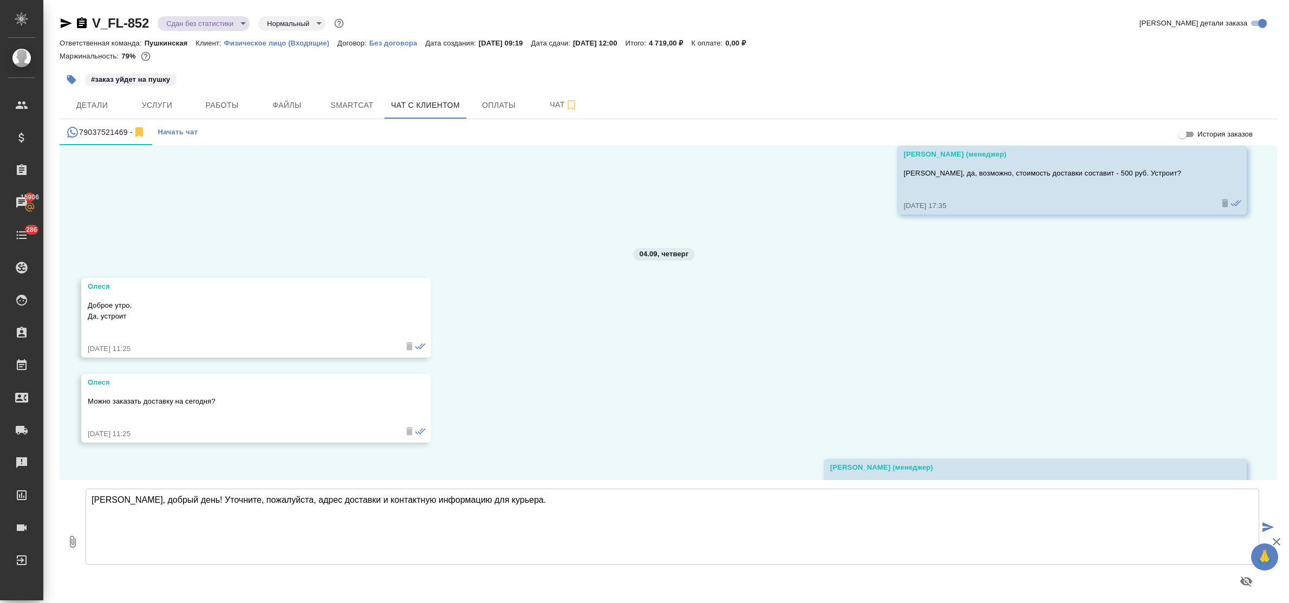
scroll to position [5455, 0]
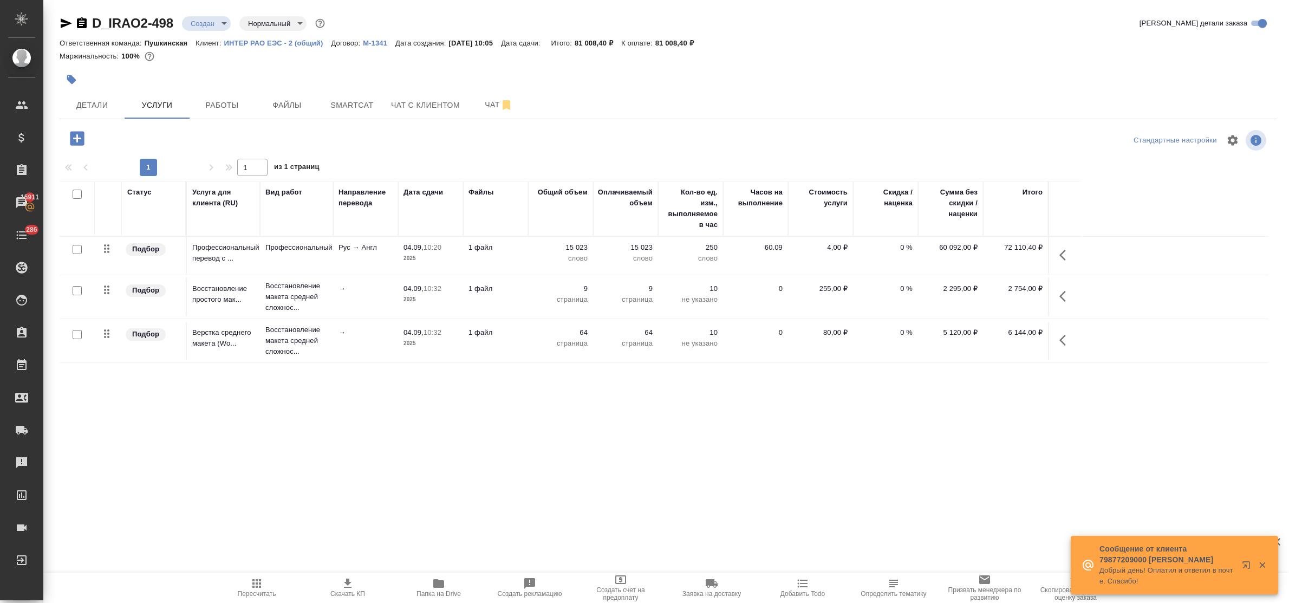
click at [374, 39] on link "М-1341" at bounding box center [379, 42] width 33 height 9
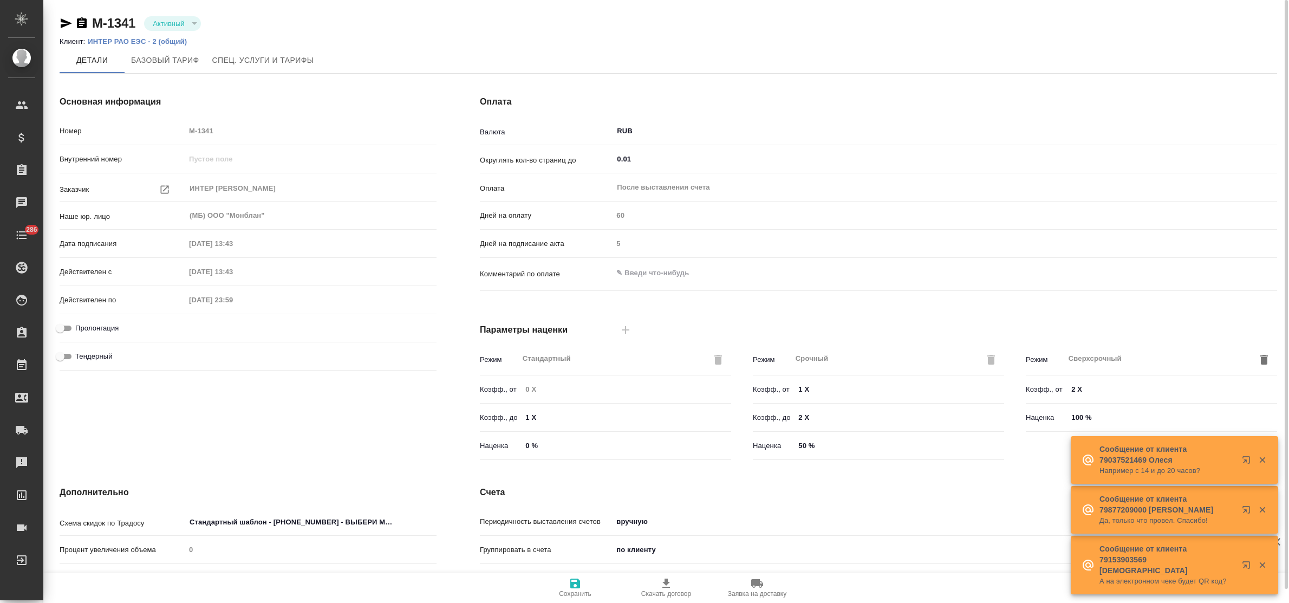
click at [147, 40] on p "ИНТЕР РАО ЕЭС - 2 (общий)" at bounding box center [141, 41] width 107 height 8
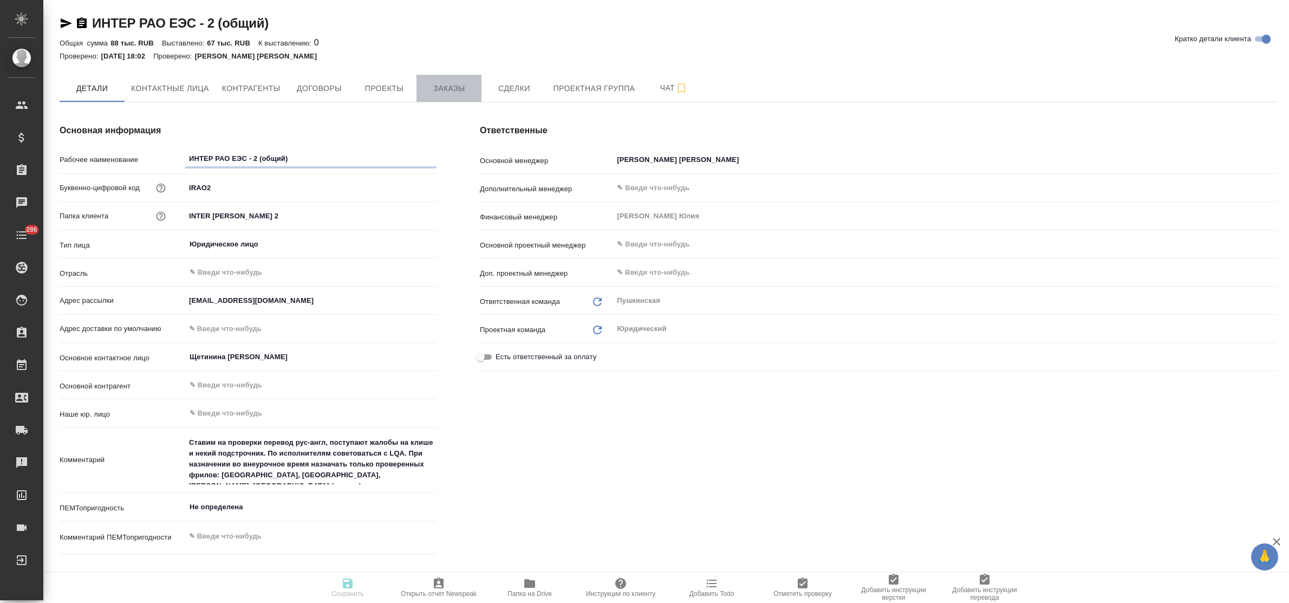
click at [433, 90] on span "Заказы" at bounding box center [449, 89] width 52 height 14
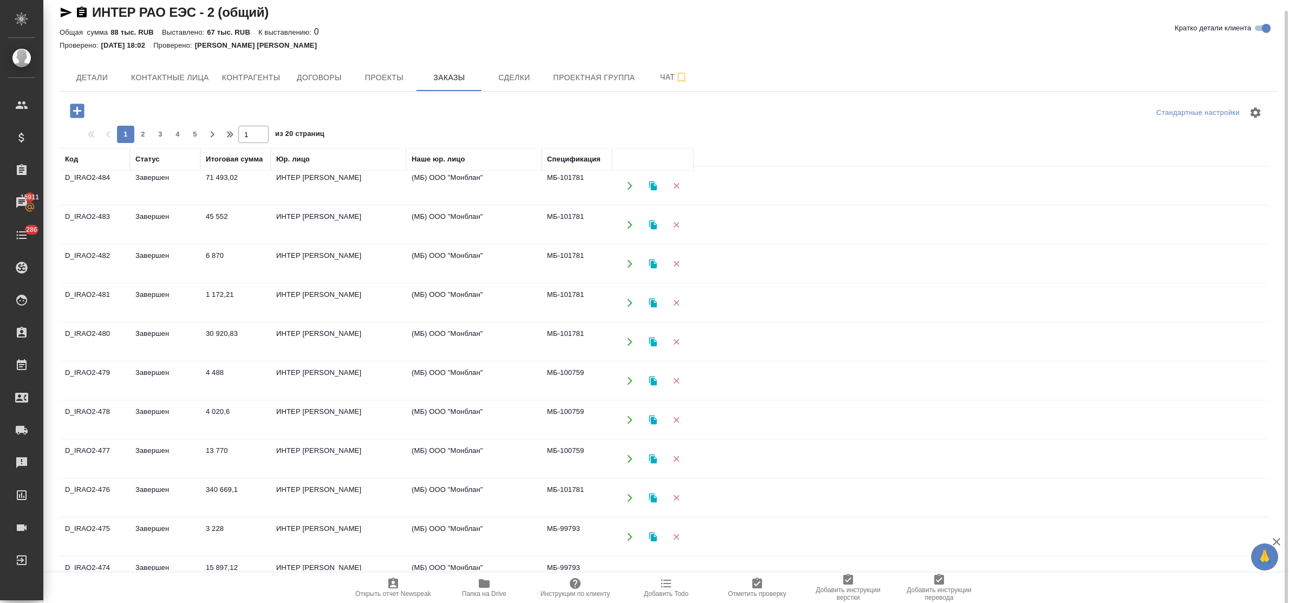
scroll to position [580, 0]
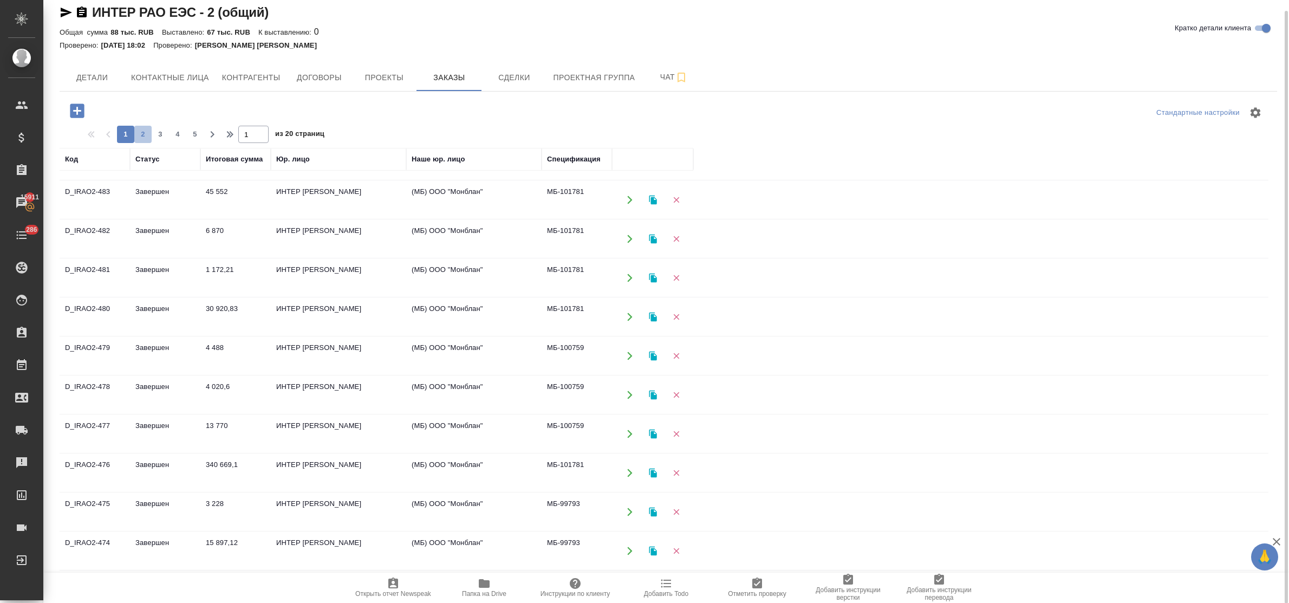
click at [141, 137] on span "2" at bounding box center [142, 134] width 17 height 11
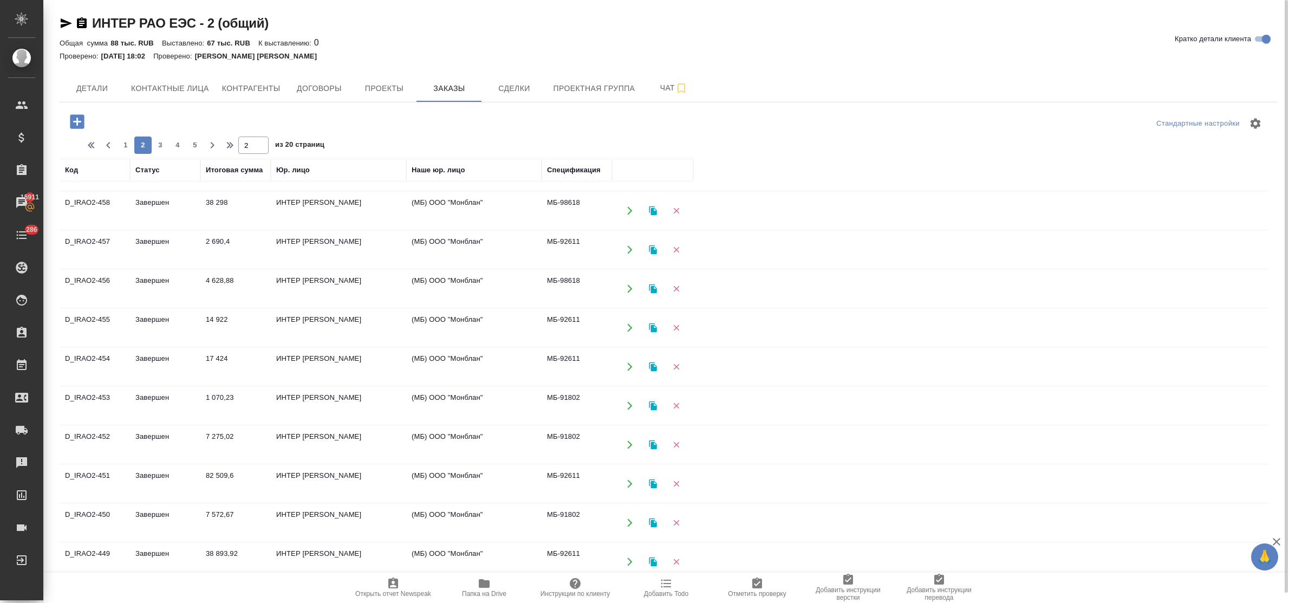
click at [158, 147] on span "3" at bounding box center [160, 145] width 17 height 11
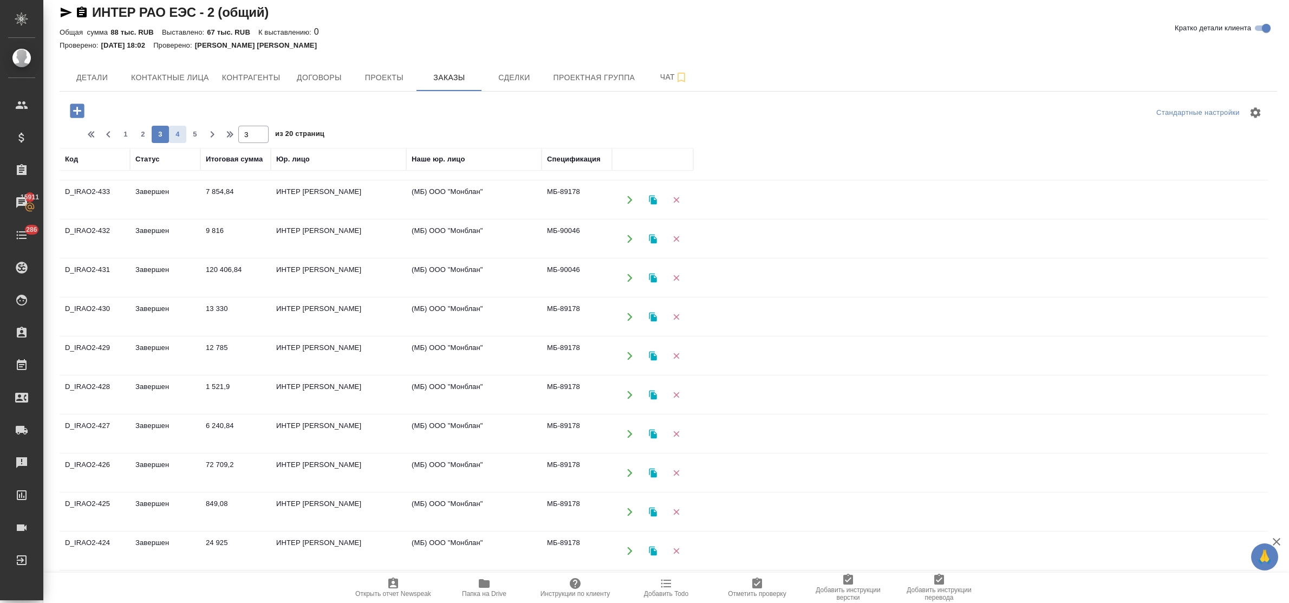
click at [184, 132] on span "4" at bounding box center [177, 134] width 17 height 11
click at [176, 131] on span "5" at bounding box center [177, 134] width 17 height 11
click at [174, 137] on span "6" at bounding box center [177, 134] width 17 height 11
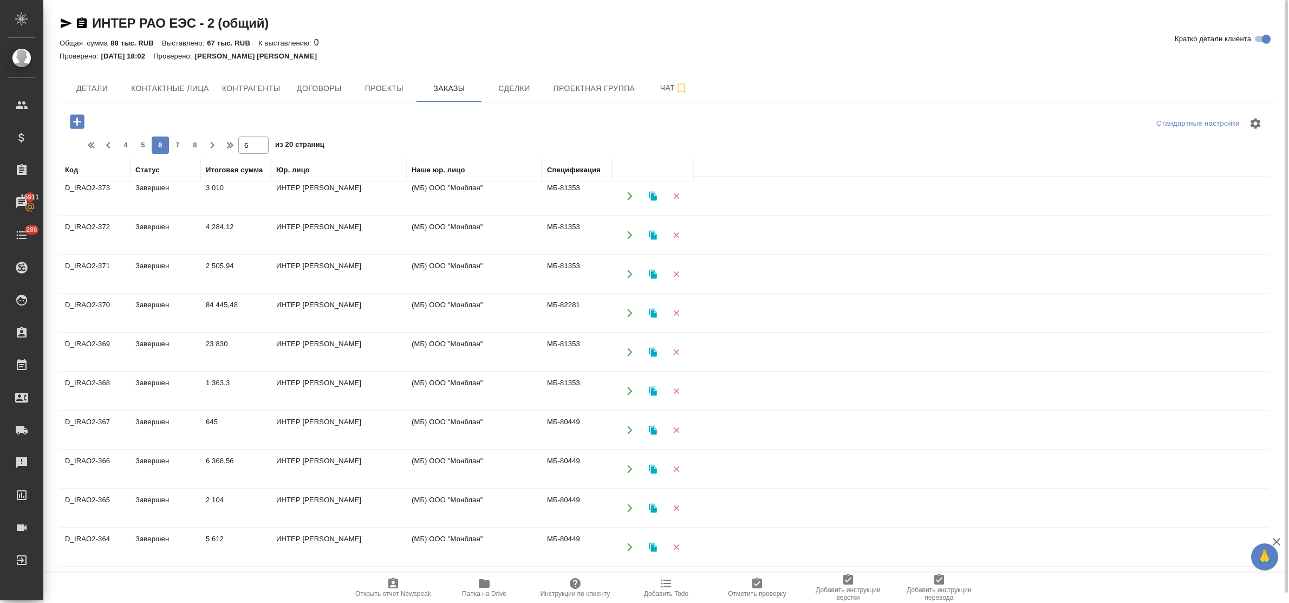
scroll to position [0, 0]
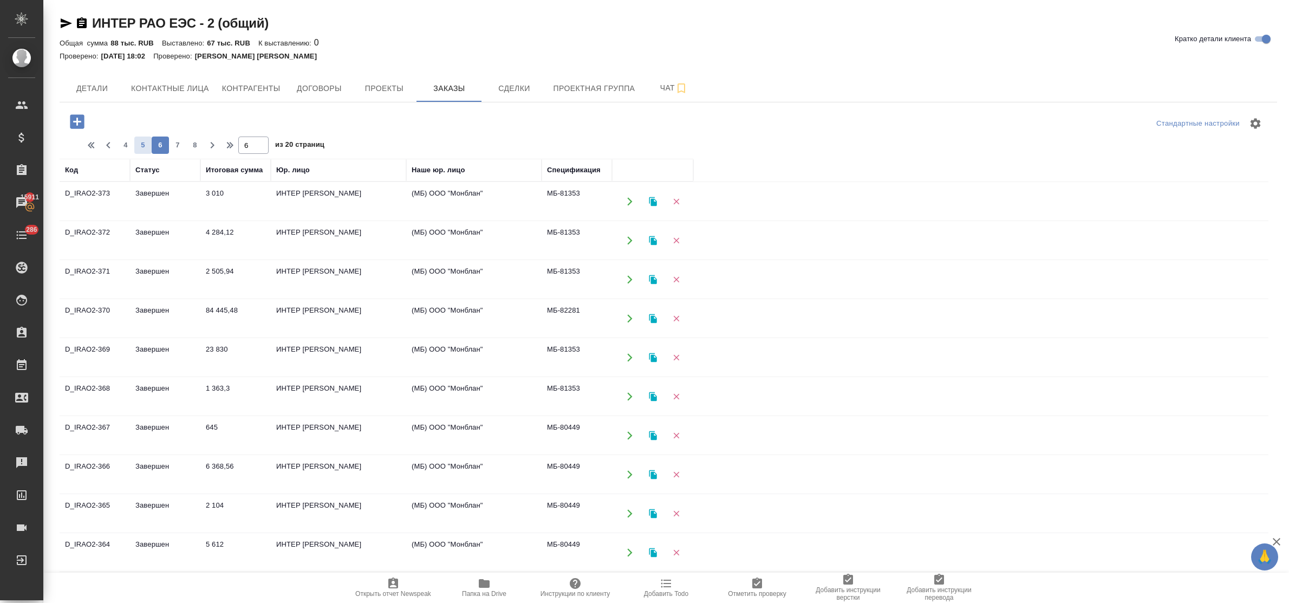
click at [145, 144] on span "5" at bounding box center [142, 145] width 17 height 11
drag, startPoint x: 141, startPoint y: 136, endPoint x: 149, endPoint y: 147, distance: 14.0
click at [141, 137] on button "4" at bounding box center [142, 145] width 17 height 17
click at [144, 145] on span "3" at bounding box center [142, 145] width 17 height 11
click at [141, 151] on button "2" at bounding box center [142, 145] width 17 height 17
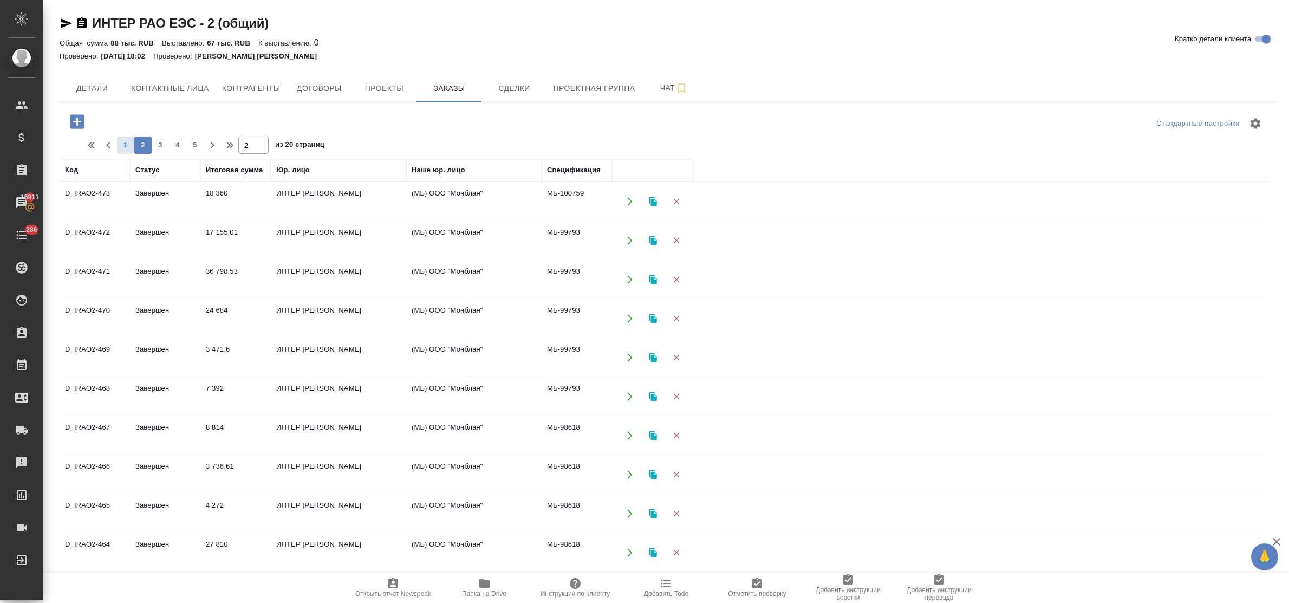
click at [123, 147] on span "1" at bounding box center [125, 145] width 17 height 11
type input "1"
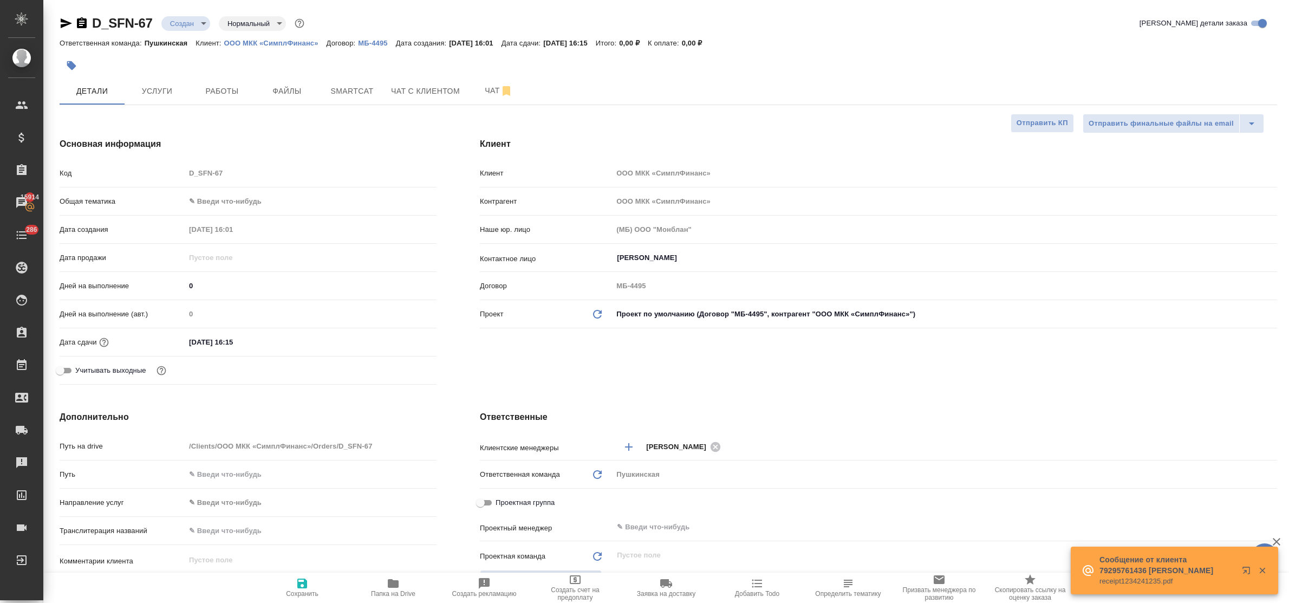
select select "RU"
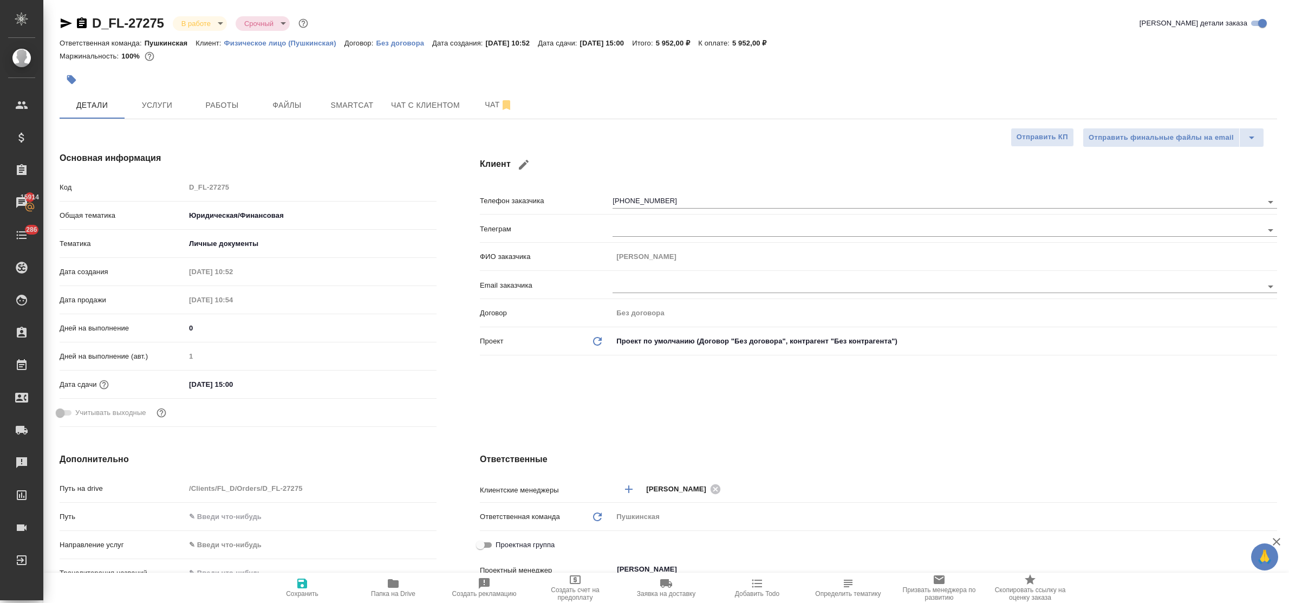
select select "RU"
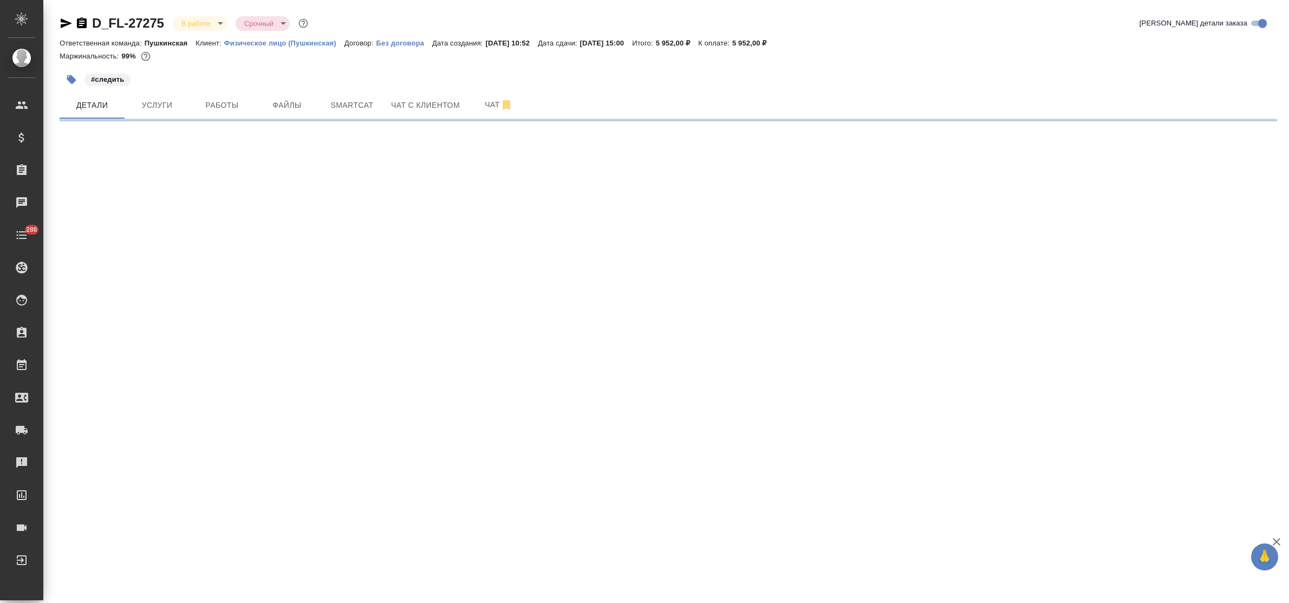
select select "RU"
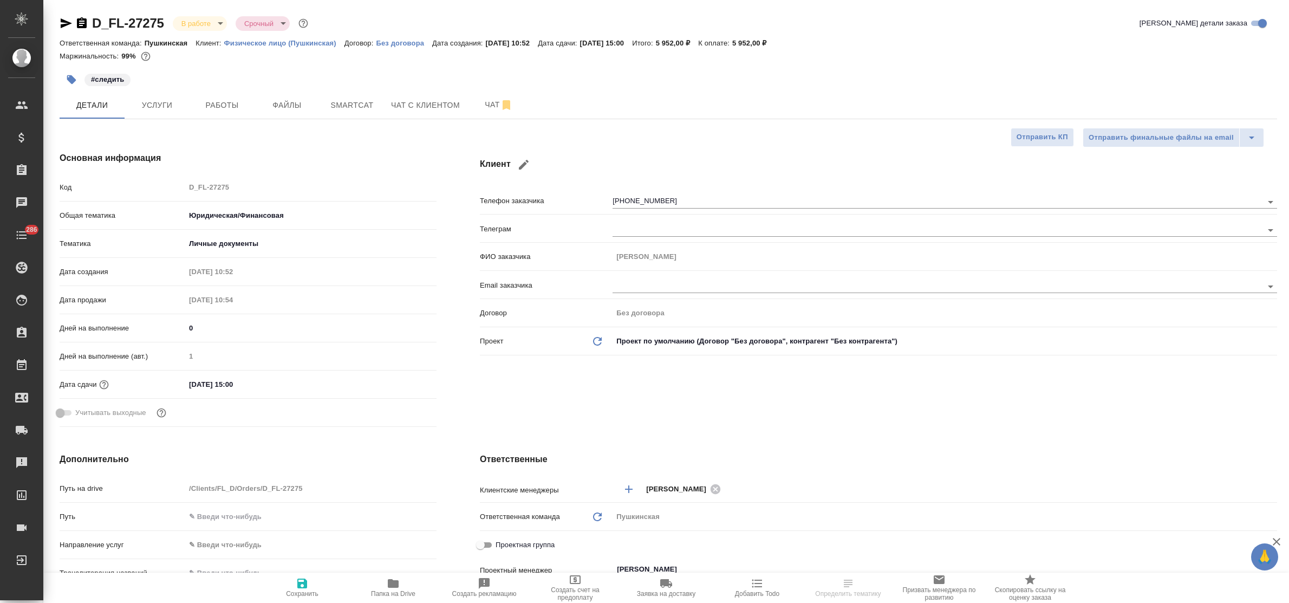
type textarea "x"
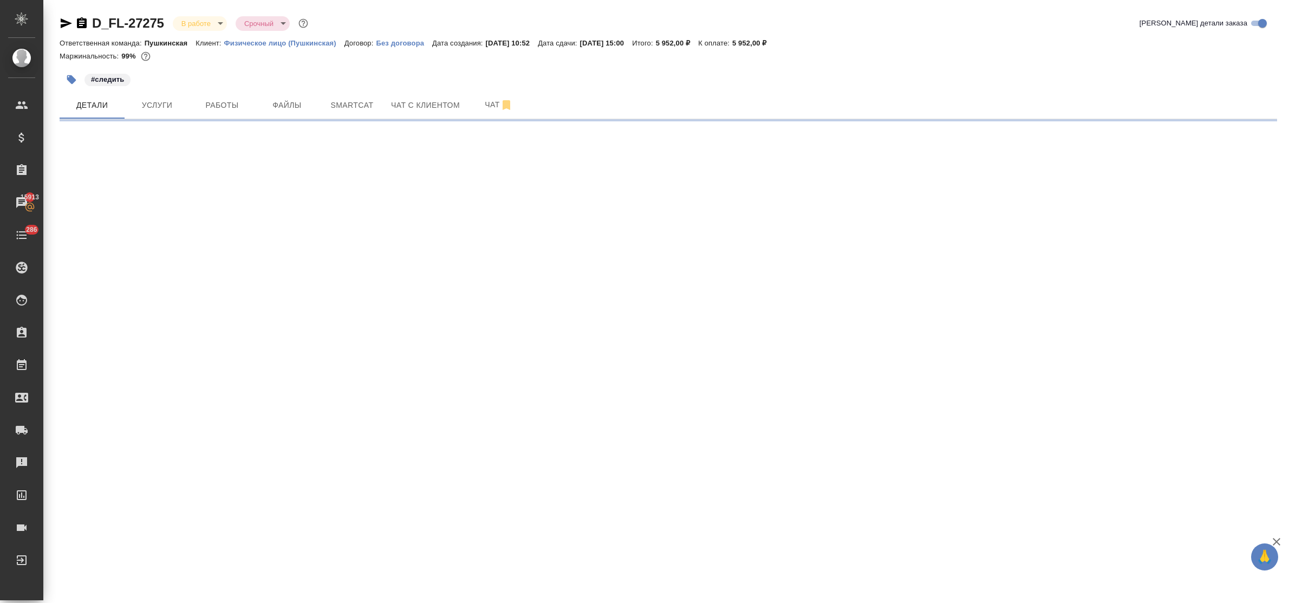
select select "RU"
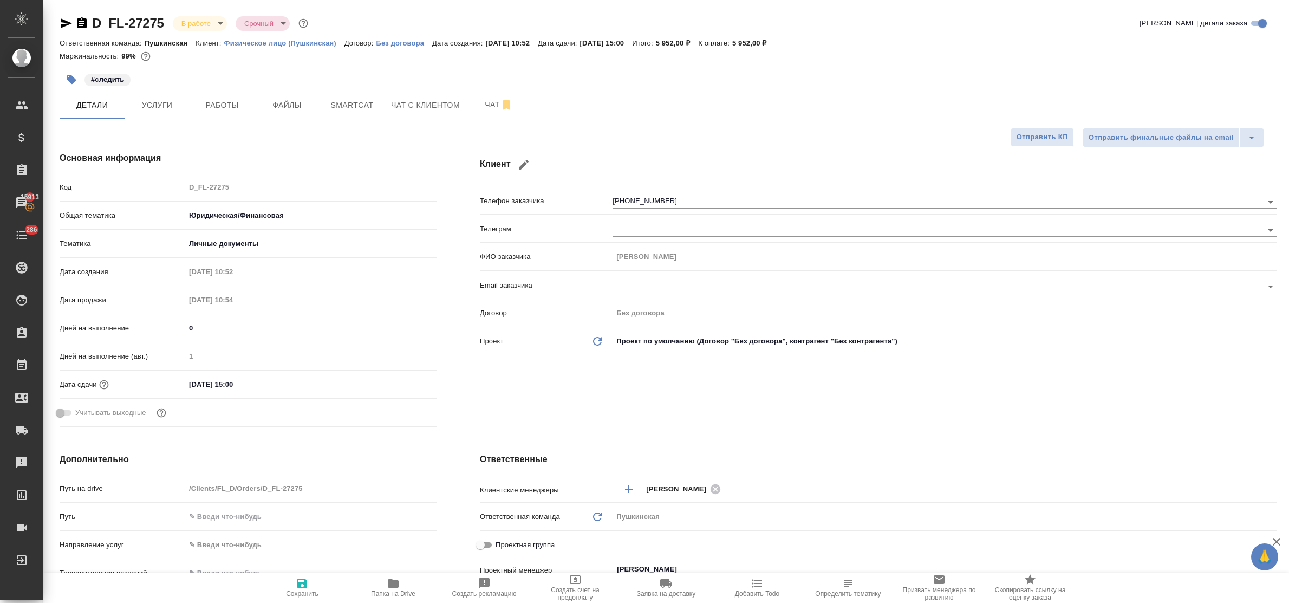
type textarea "x"
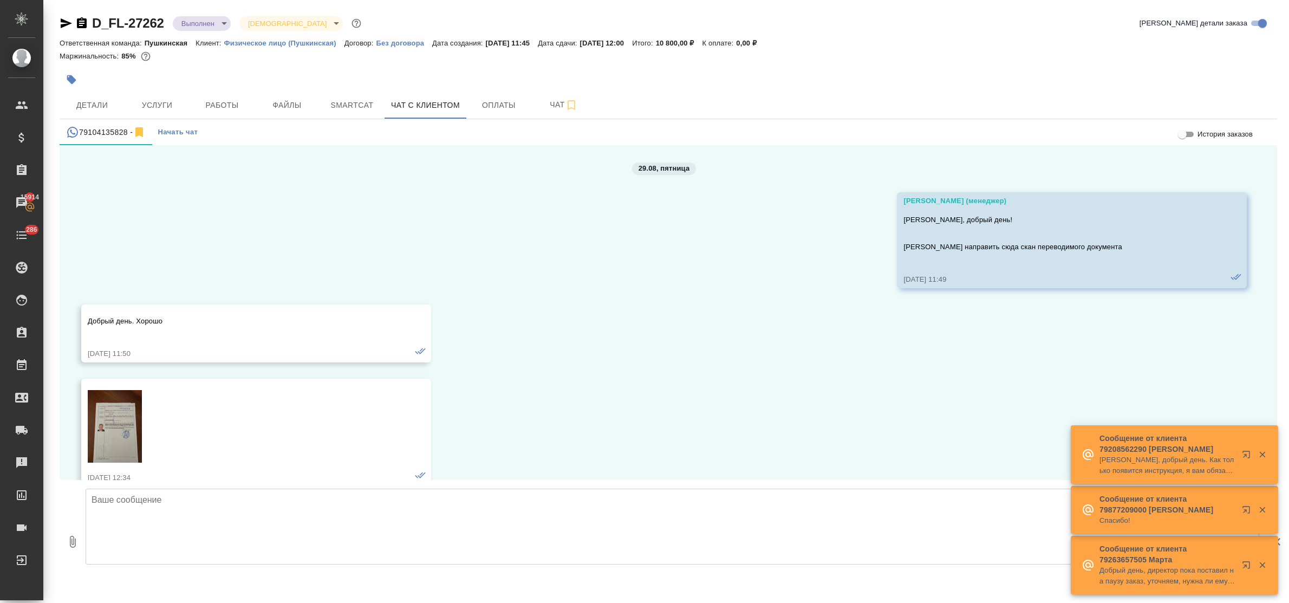
scroll to position [1479, 0]
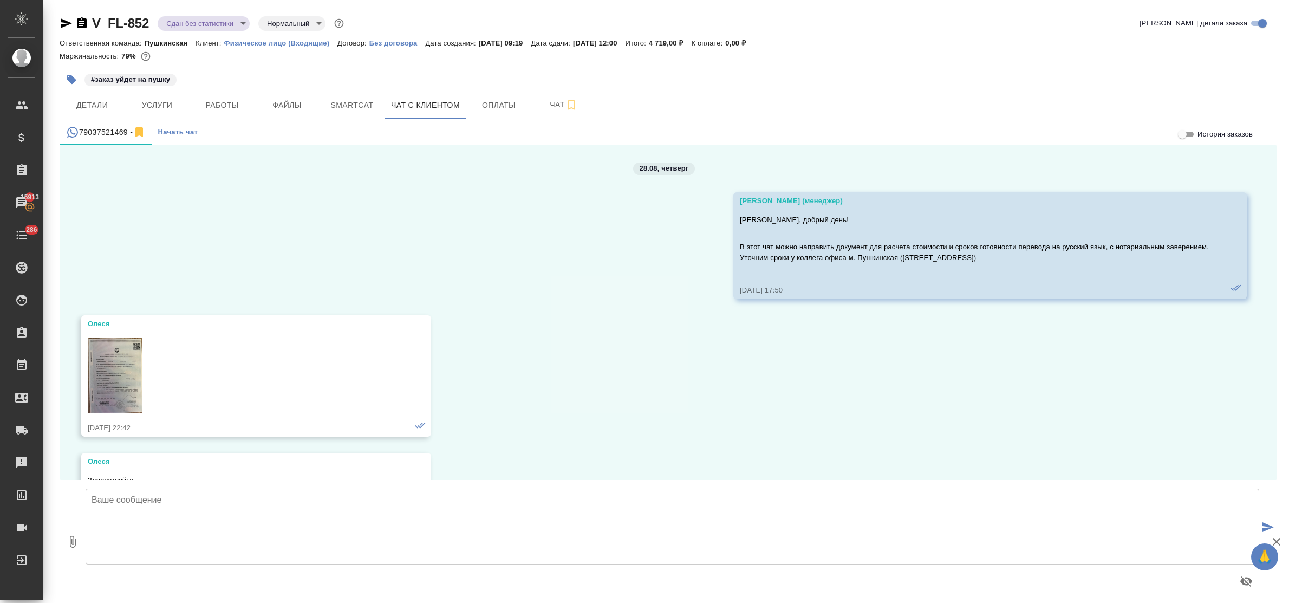
scroll to position [5759, 0]
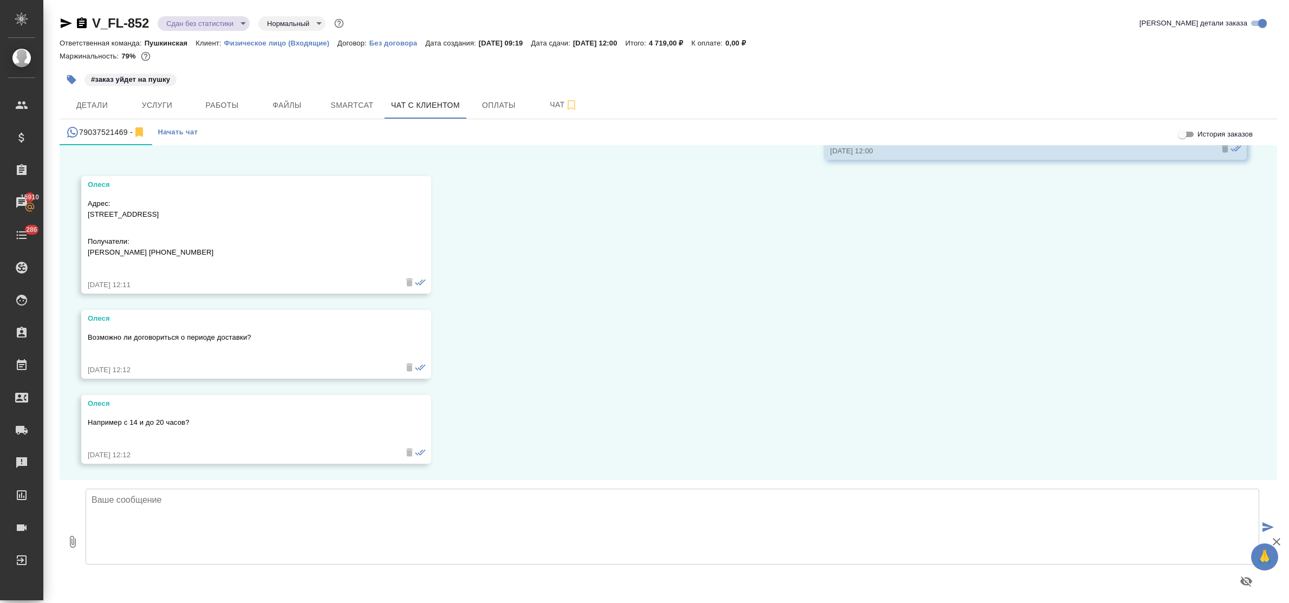
click at [212, 512] on textarea at bounding box center [673, 527] width 1174 height 76
type textarea "[PERSON_NAME],"
click at [499, 107] on span "Оплаты" at bounding box center [499, 106] width 52 height 14
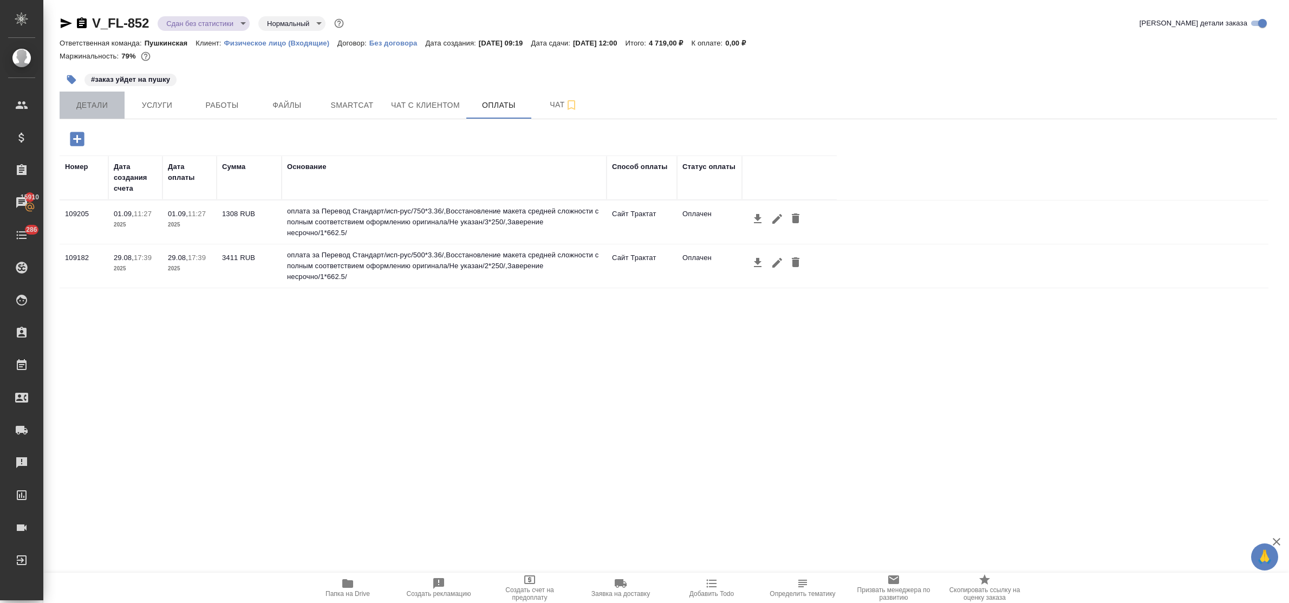
click at [81, 103] on span "Детали" at bounding box center [92, 106] width 52 height 14
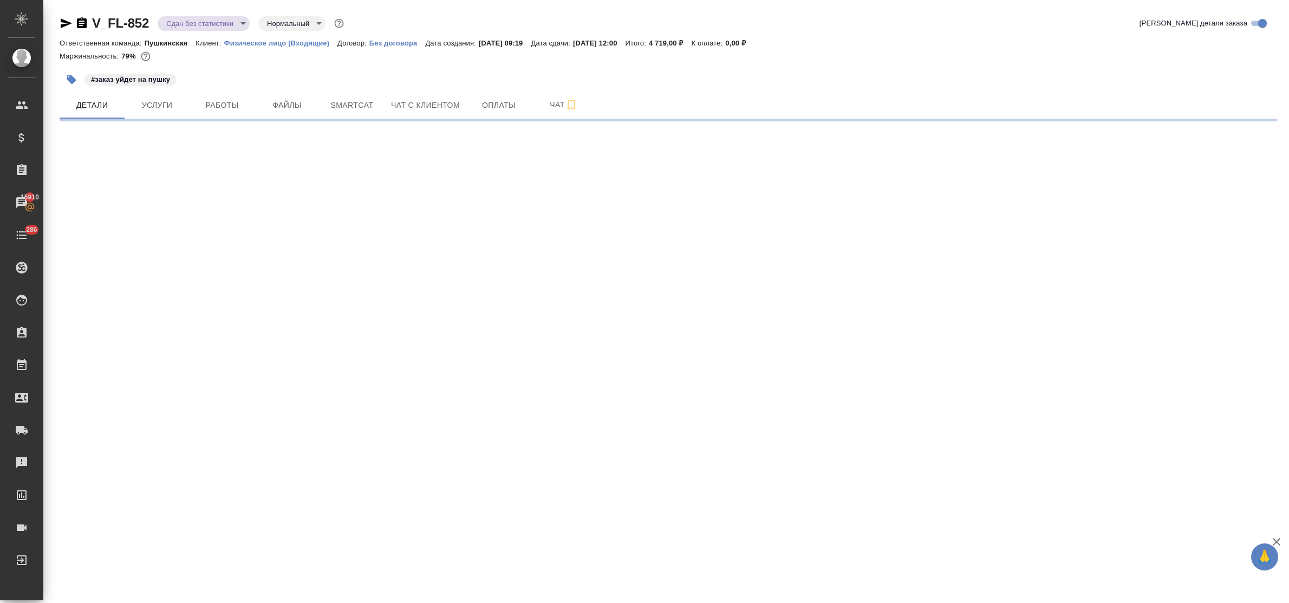
select select "RU"
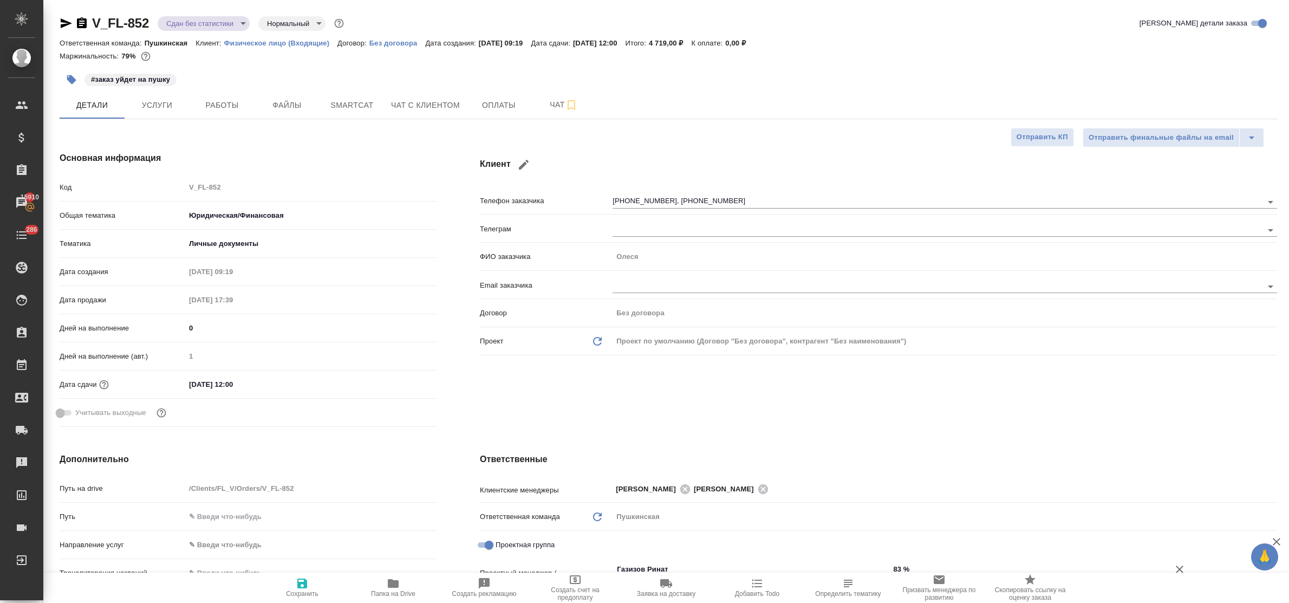
type textarea "x"
click at [401, 110] on span "Чат с клиентом" at bounding box center [425, 106] width 69 height 14
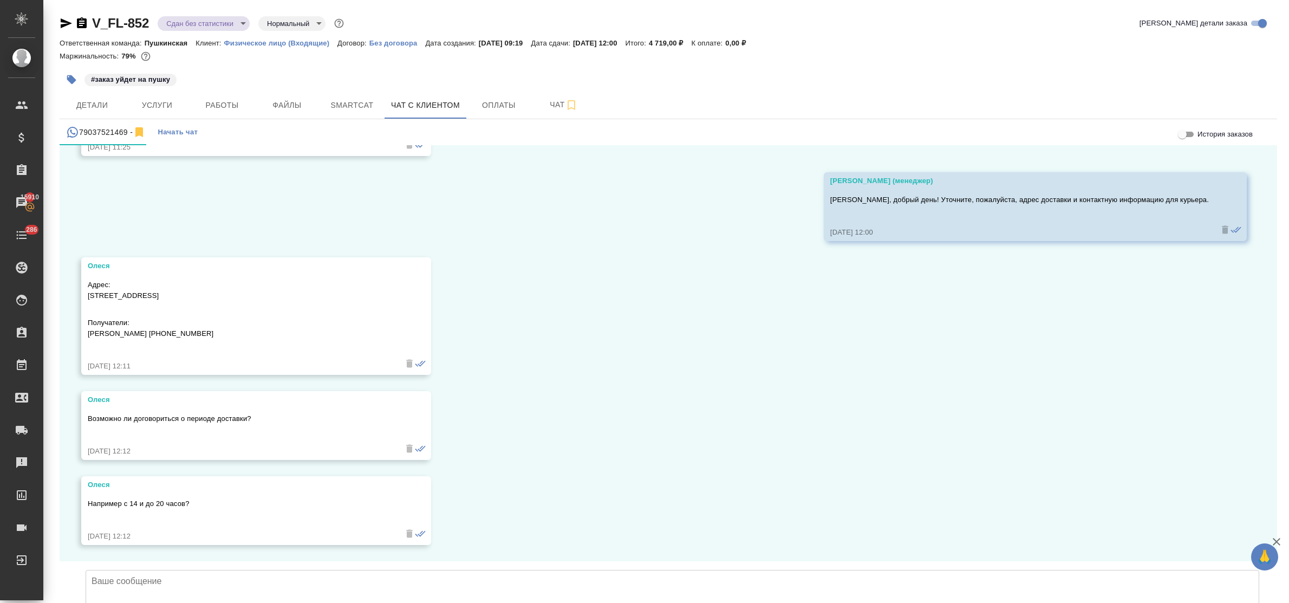
scroll to position [5759, 0]
click at [195, 570] on textarea at bounding box center [673, 608] width 1174 height 76
paste textarea "[URL][DOMAIN_NAME]"
click at [432, 570] on textarea "[PERSON_NAME], время доставки можно согласовать с 14:00 до 18:00! Номер Вашего …" at bounding box center [673, 608] width 1174 height 76
click at [764, 570] on textarea "[PERSON_NAME], время доставки можно согласовать с 14:00 до 18:00! Номер Вашего …" at bounding box center [673, 608] width 1174 height 76
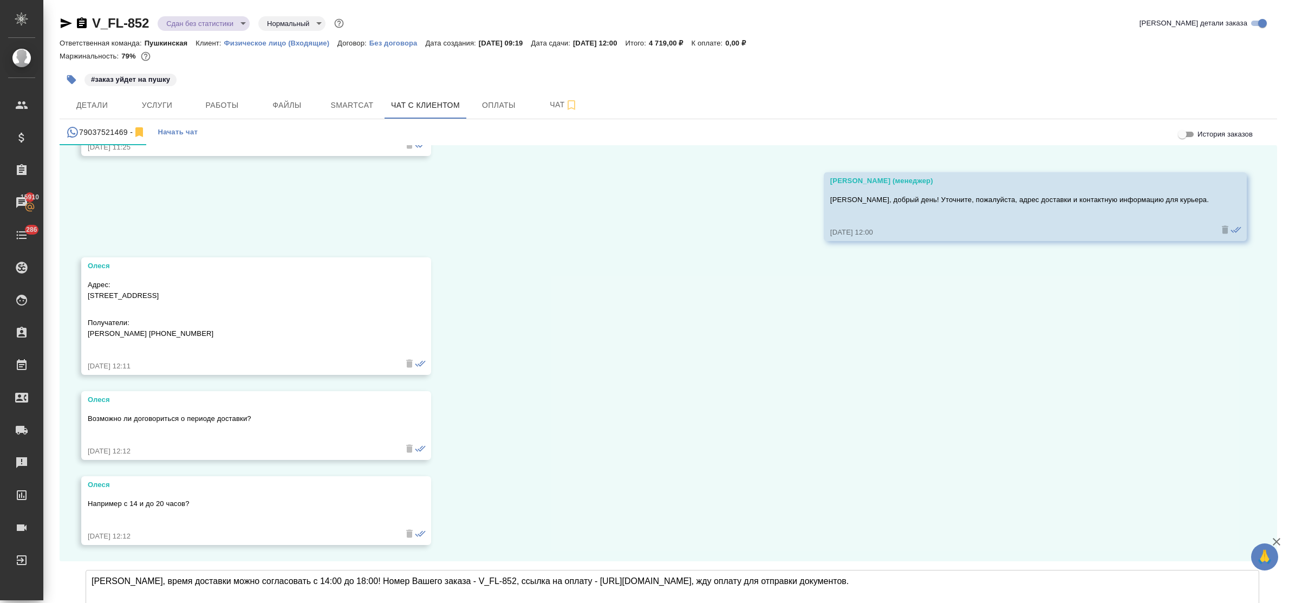
type textarea "[PERSON_NAME], время доставки можно согласовать с 14:00 до 18:00! Номер Вашего …"
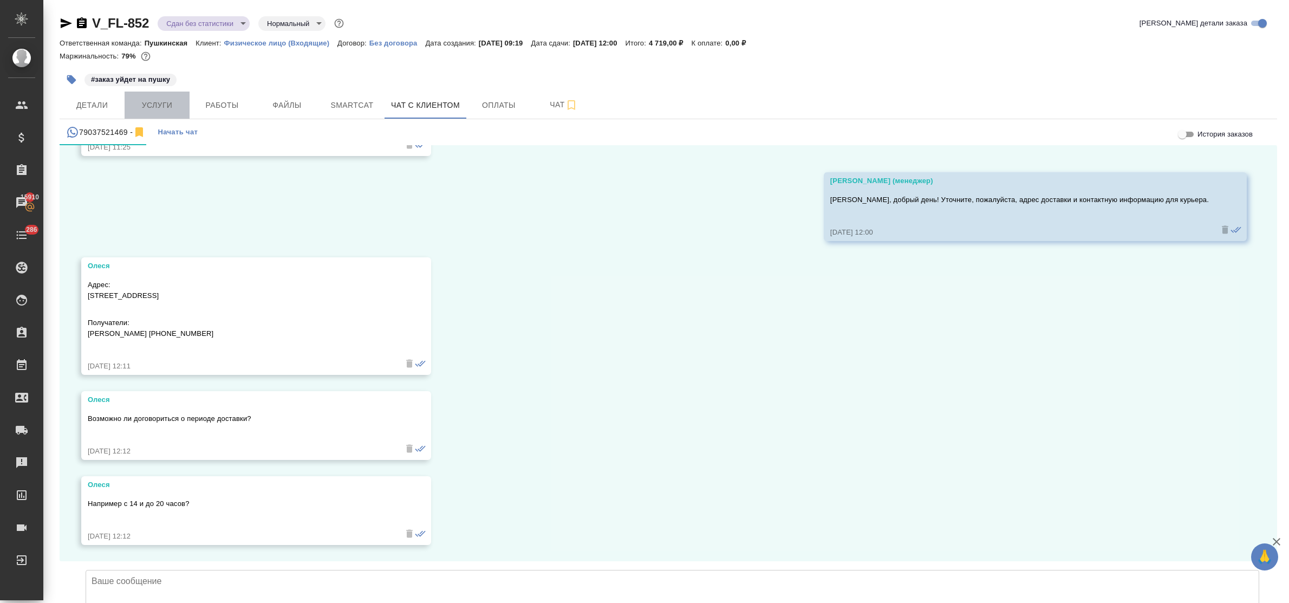
click at [158, 101] on span "Услуги" at bounding box center [157, 106] width 52 height 14
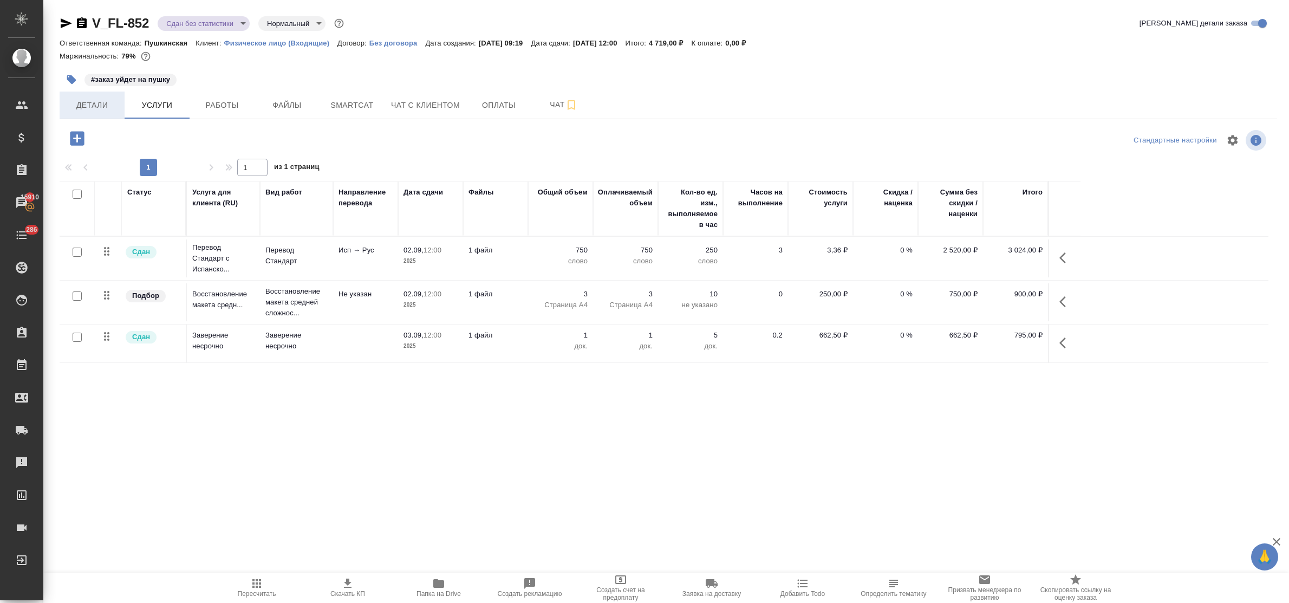
click at [85, 106] on span "Детали" at bounding box center [92, 106] width 52 height 14
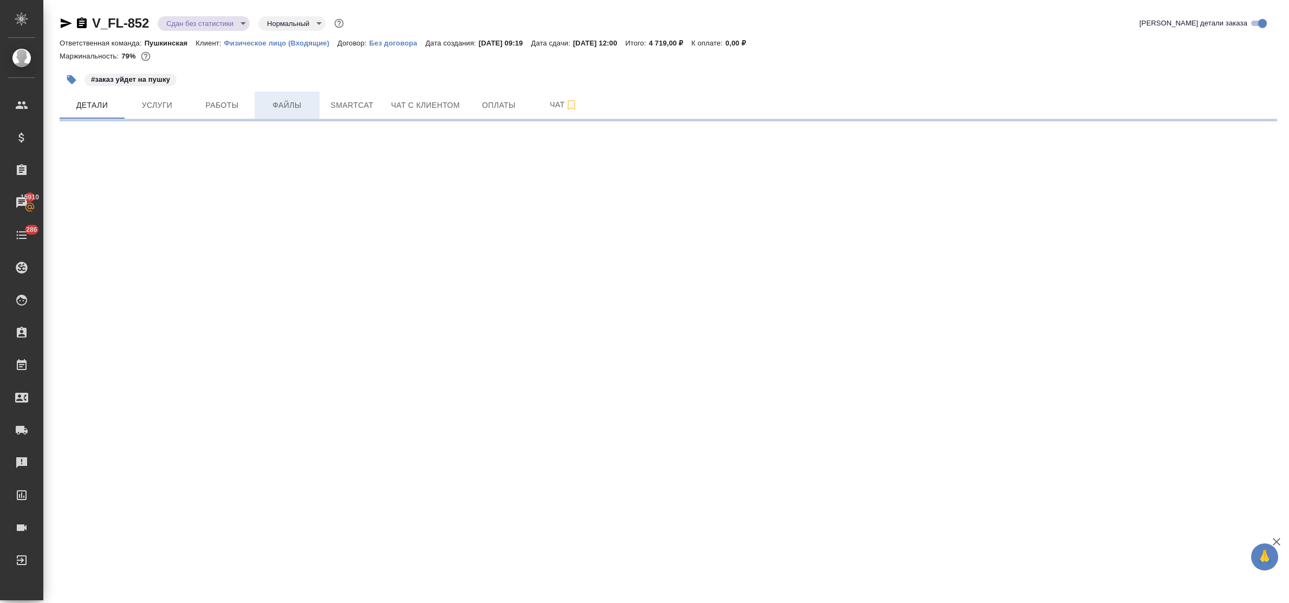
select select "RU"
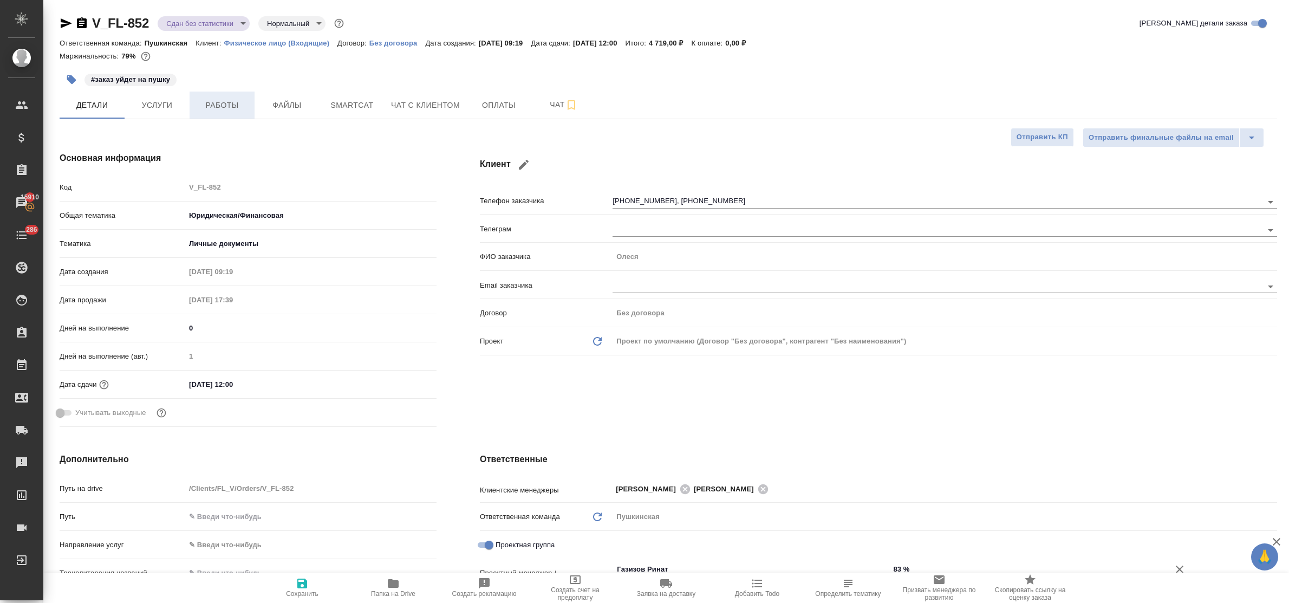
type textarea "x"
click at [226, 103] on span "Работы" at bounding box center [222, 106] width 52 height 14
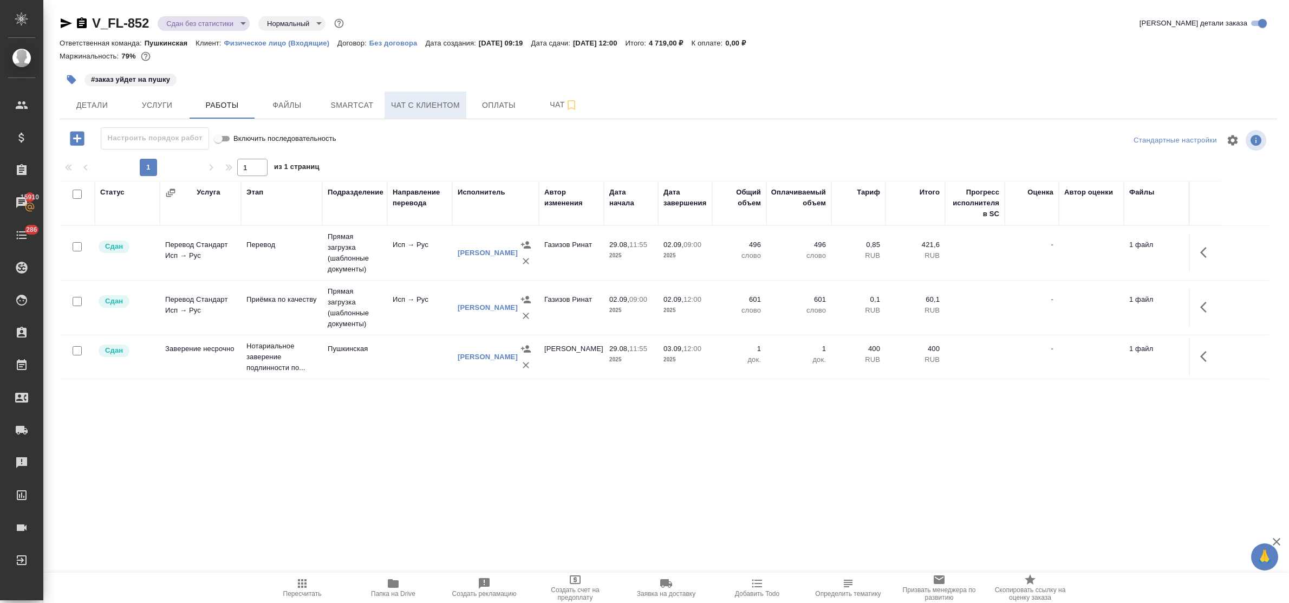
click at [414, 107] on span "Чат с клиентом" at bounding box center [425, 106] width 69 height 14
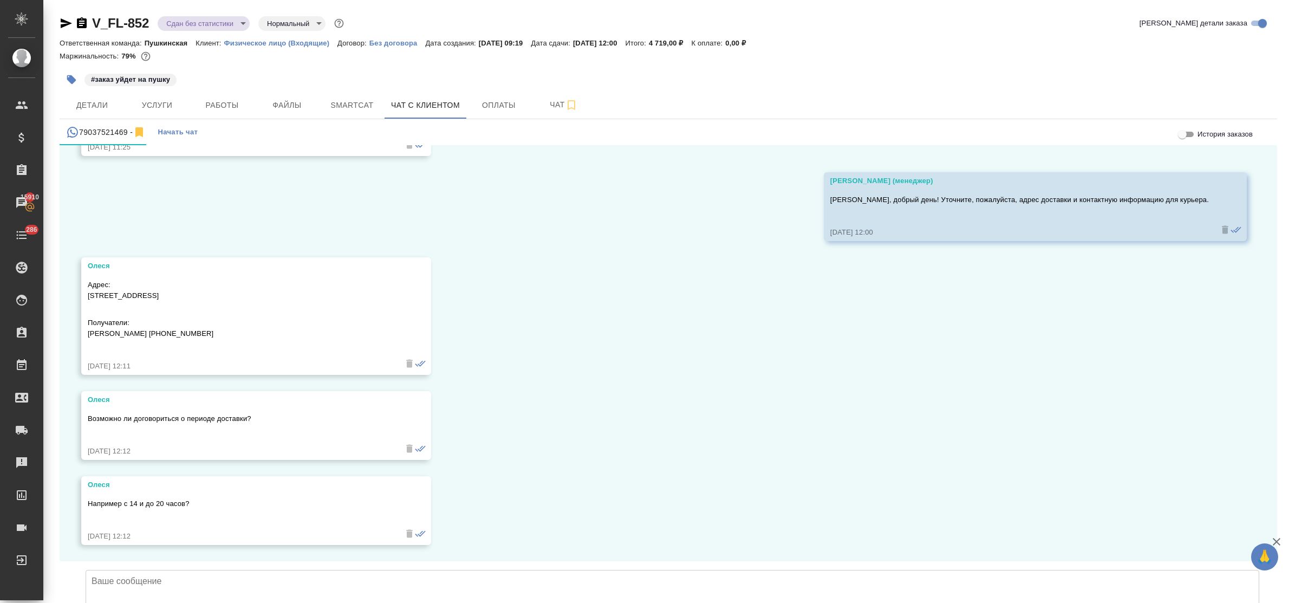
scroll to position [5759, 0]
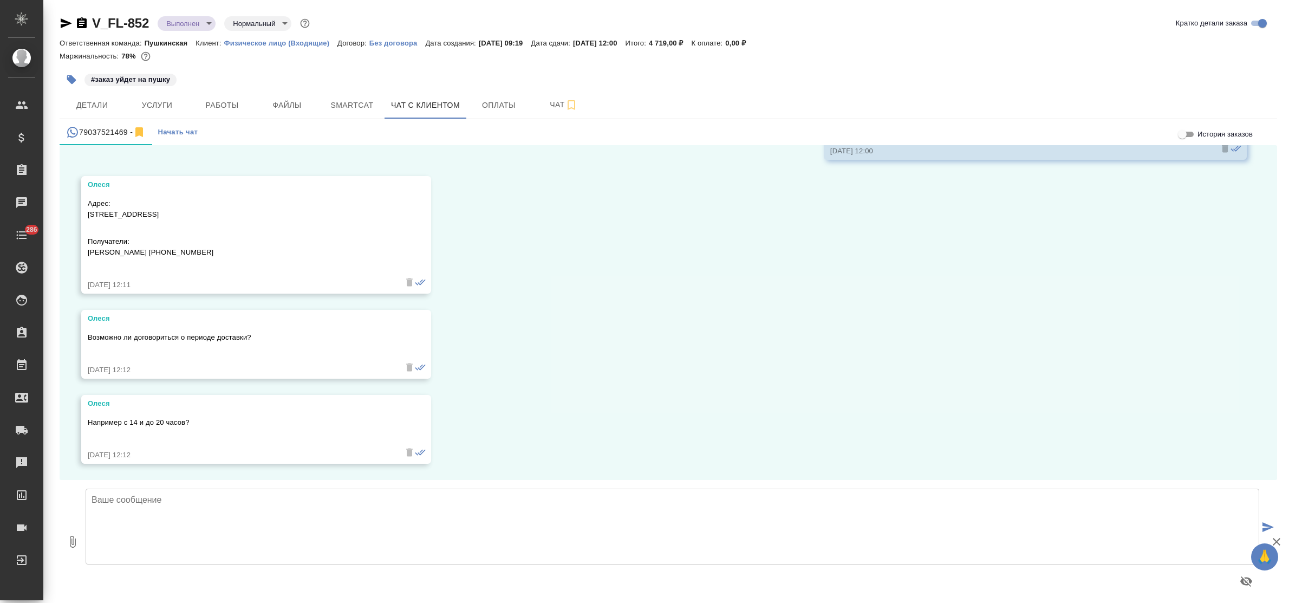
scroll to position [5759, 0]
drag, startPoint x: 199, startPoint y: 504, endPoint x: 207, endPoint y: 504, distance: 7.6
click at [201, 502] on textarea at bounding box center [673, 527] width 1174 height 76
click at [180, 501] on textarea at bounding box center [673, 527] width 1174 height 76
paste textarea "[URL][DOMAIN_NAME]"
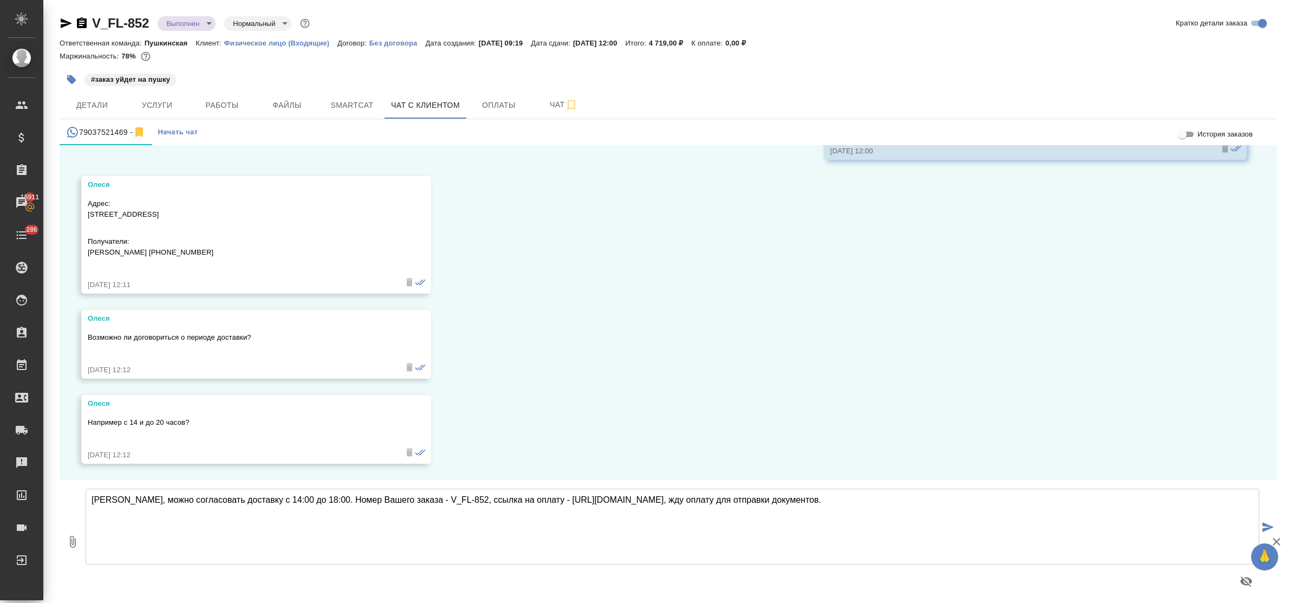
type textarea "[PERSON_NAME], можно согласовать доставку с 14:00 до 18:00. Номер Вашего заказа…"
click at [261, 506] on textarea at bounding box center [673, 527] width 1174 height 76
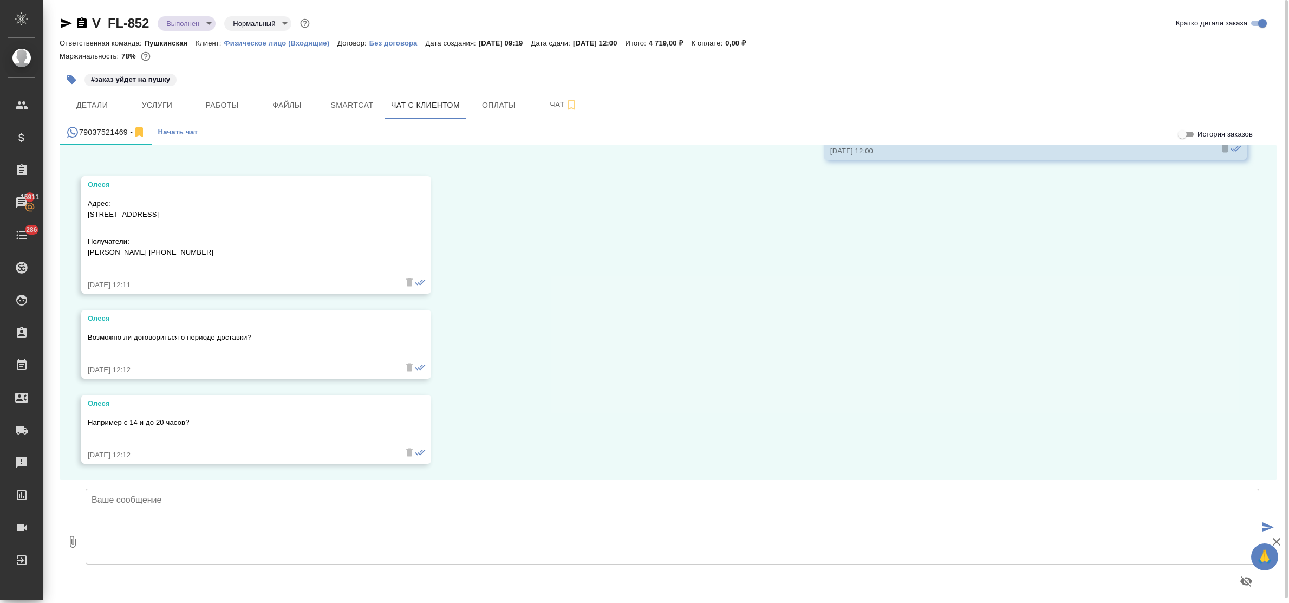
click at [163, 498] on textarea at bounding box center [673, 527] width 1174 height 76
click at [551, 99] on span "Чат" at bounding box center [564, 105] width 52 height 14
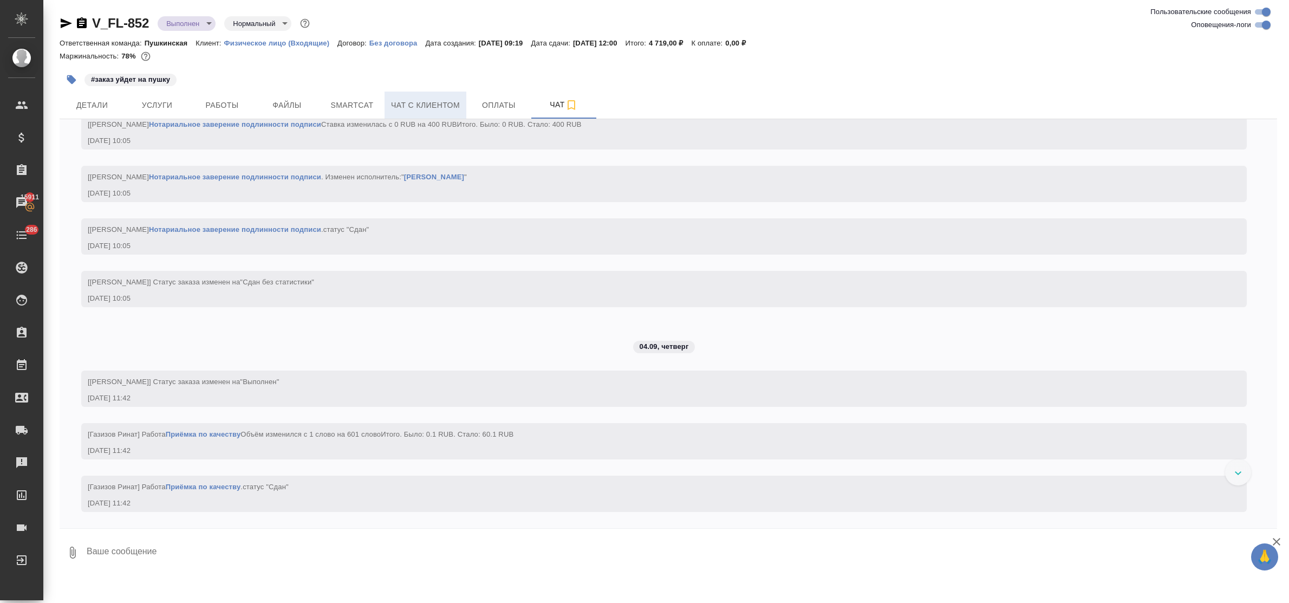
scroll to position [2775, 0]
click at [419, 103] on span "Чат с клиентом" at bounding box center [425, 106] width 69 height 14
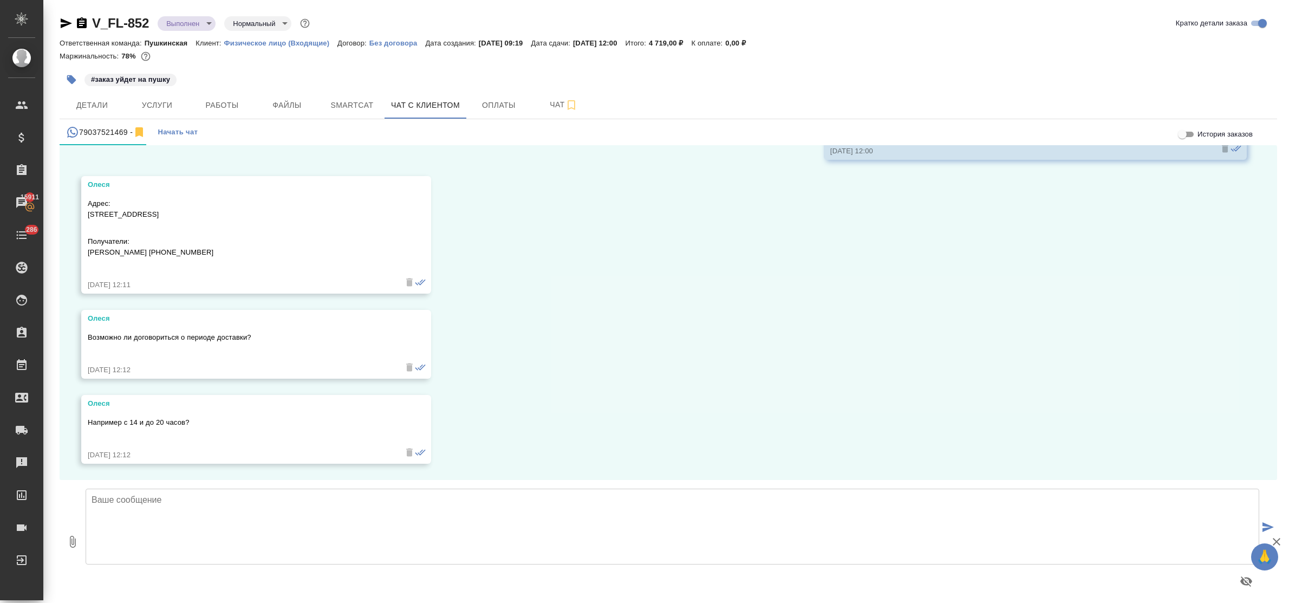
scroll to position [5759, 0]
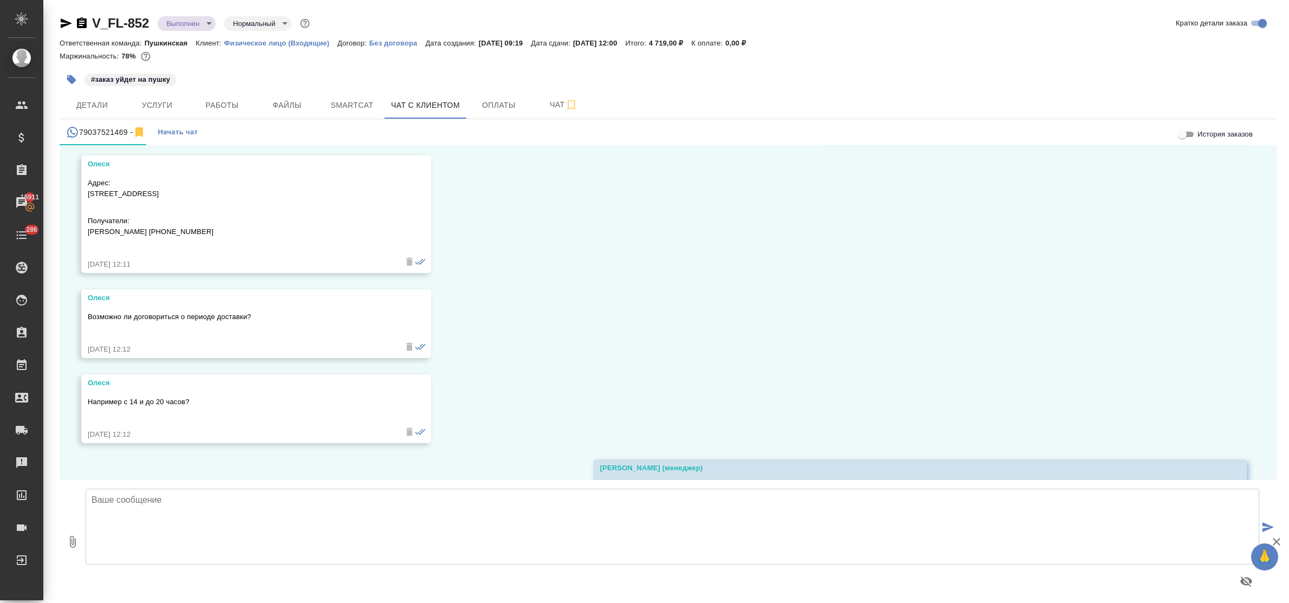
click at [213, 498] on textarea at bounding box center [673, 527] width 1174 height 76
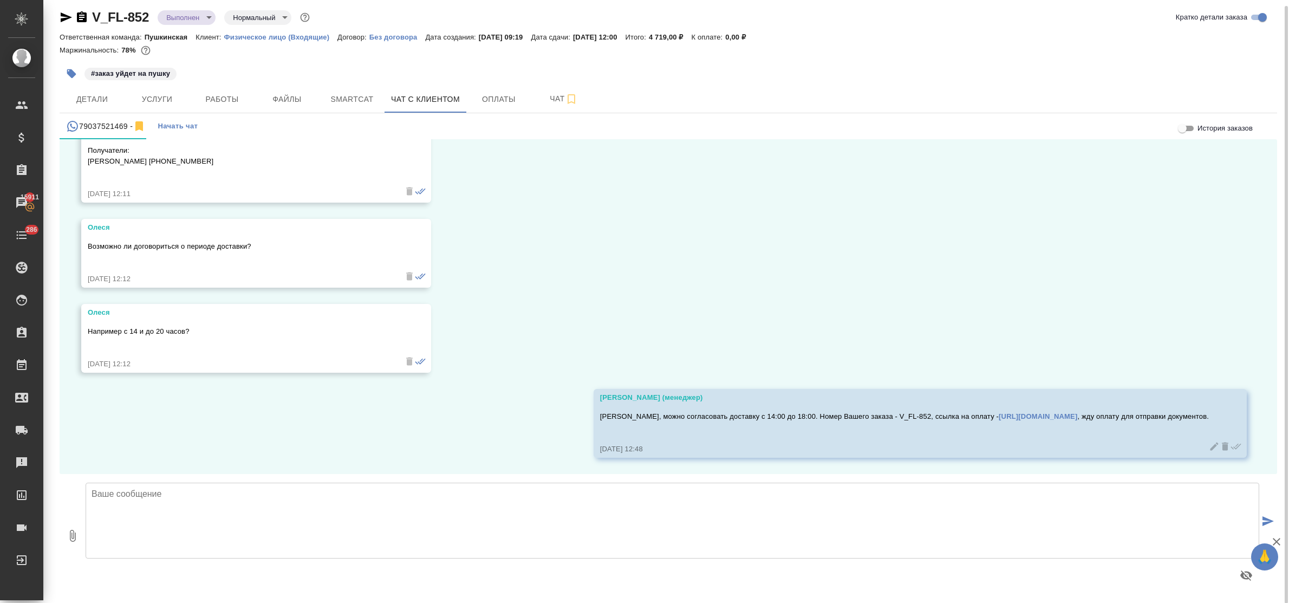
scroll to position [5844, 0]
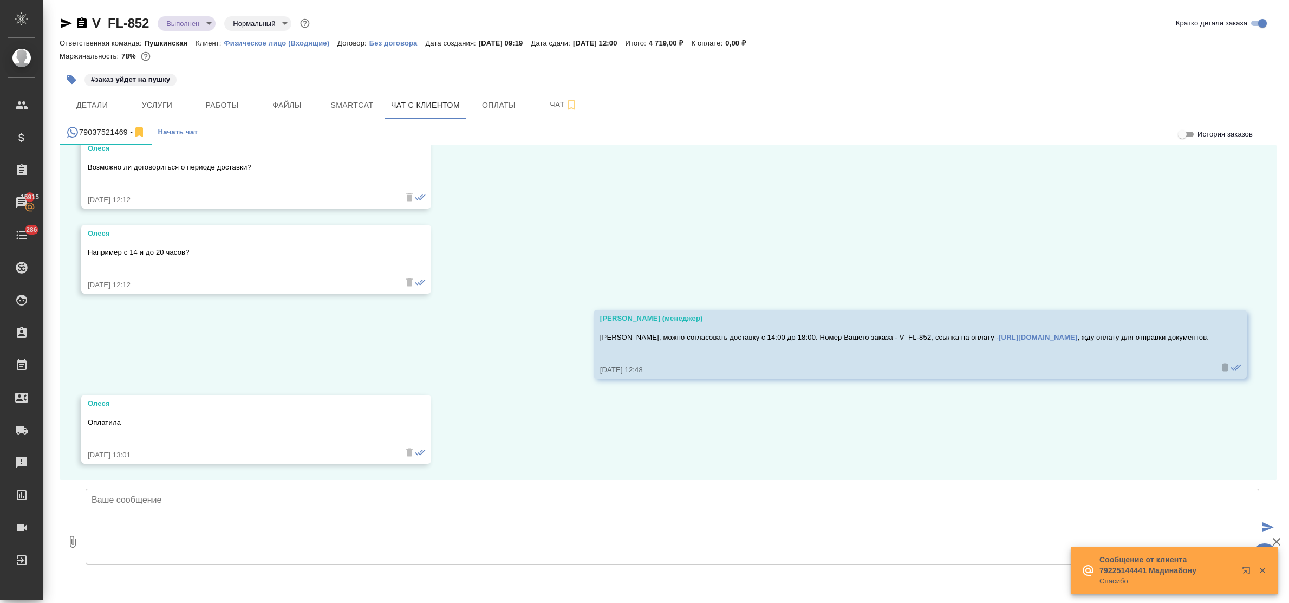
scroll to position [5929, 0]
click at [264, 515] on textarea at bounding box center [673, 527] width 1174 height 76
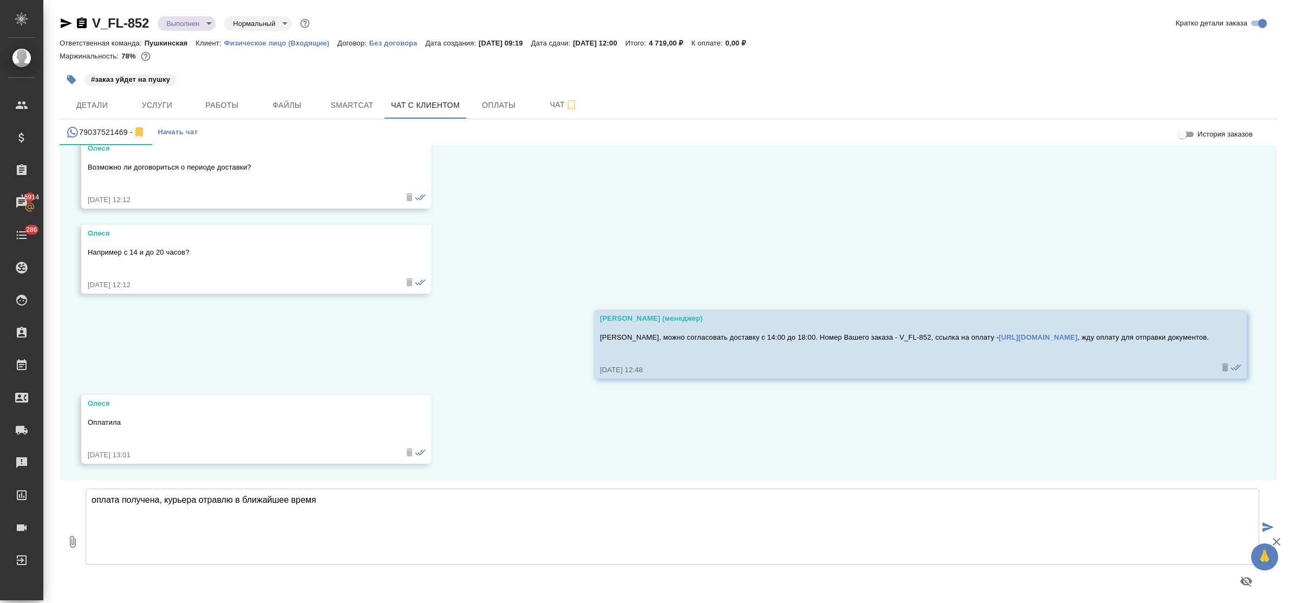
type textarea "оплата получена, курьера отравлю в ближайшее время"
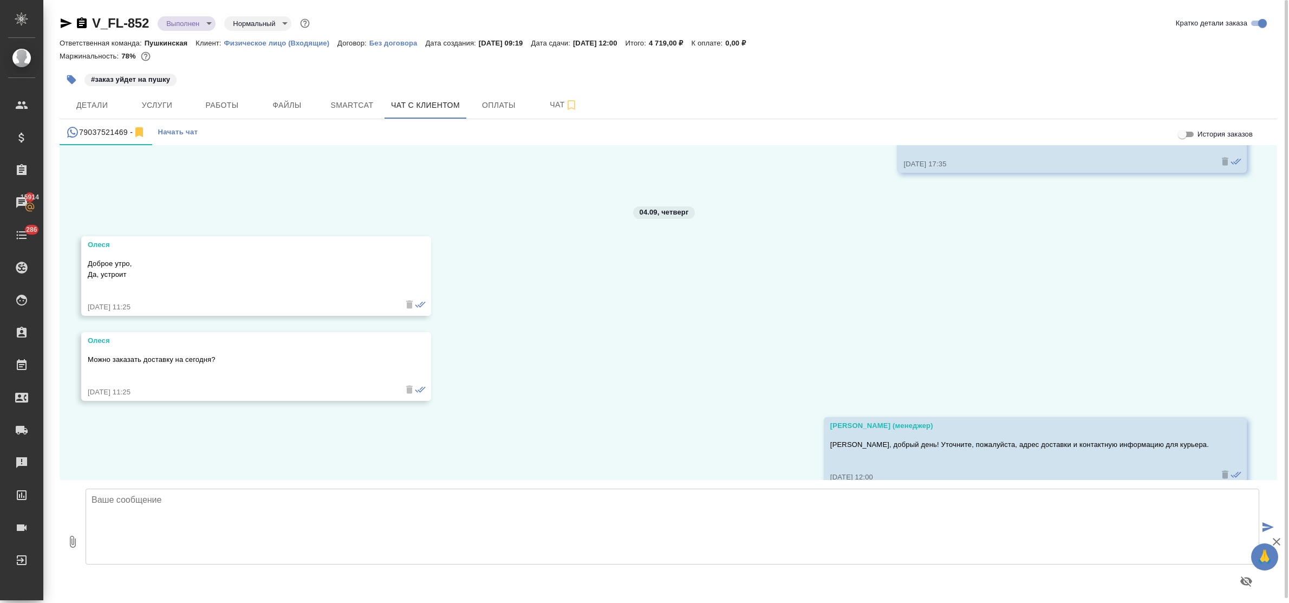
scroll to position [5676, 0]
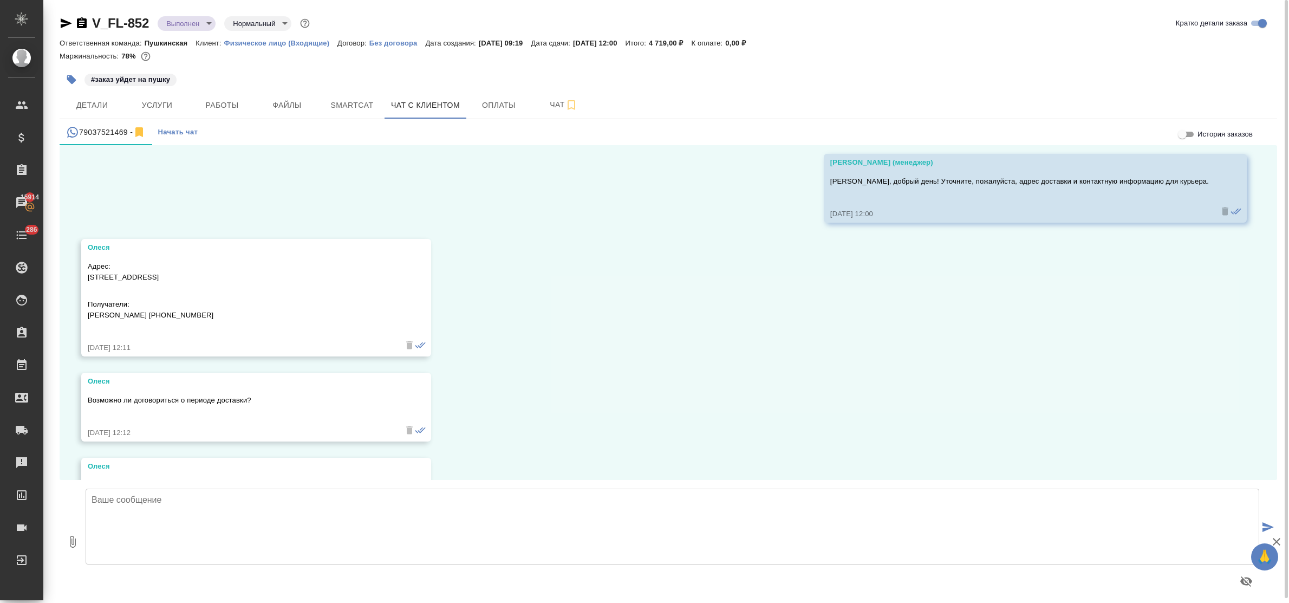
drag, startPoint x: 202, startPoint y: 300, endPoint x: 87, endPoint y: 300, distance: 114.8
click at [87, 300] on div "[PERSON_NAME]: [STREET_ADDRESS] Получатели: [PERSON_NAME] [PHONE_NUMBER] [DATE]…" at bounding box center [256, 298] width 350 height 118
copy p "[STREET_ADDRESS]"
click at [200, 321] on p "Получатели: [PERSON_NAME] [PHONE_NUMBER]" at bounding box center [241, 310] width 306 height 22
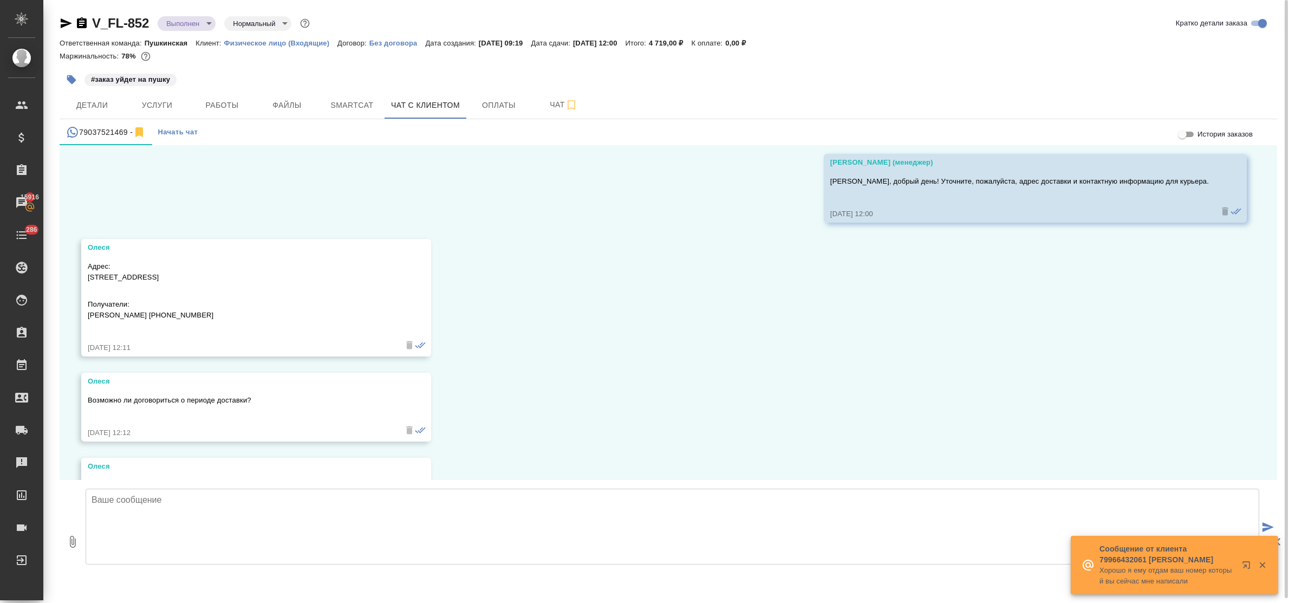
drag, startPoint x: 207, startPoint y: 334, endPoint x: 84, endPoint y: 288, distance: 131.6
click at [84, 288] on div "[PERSON_NAME]: [STREET_ADDRESS] Получатели: [PERSON_NAME] [PHONE_NUMBER] [DATE]…" at bounding box center [256, 298] width 350 height 118
copy div "Адрес: [STREET_ADDRESS] Получатели: [PERSON_NAME] [PHONE_NUMBER]"
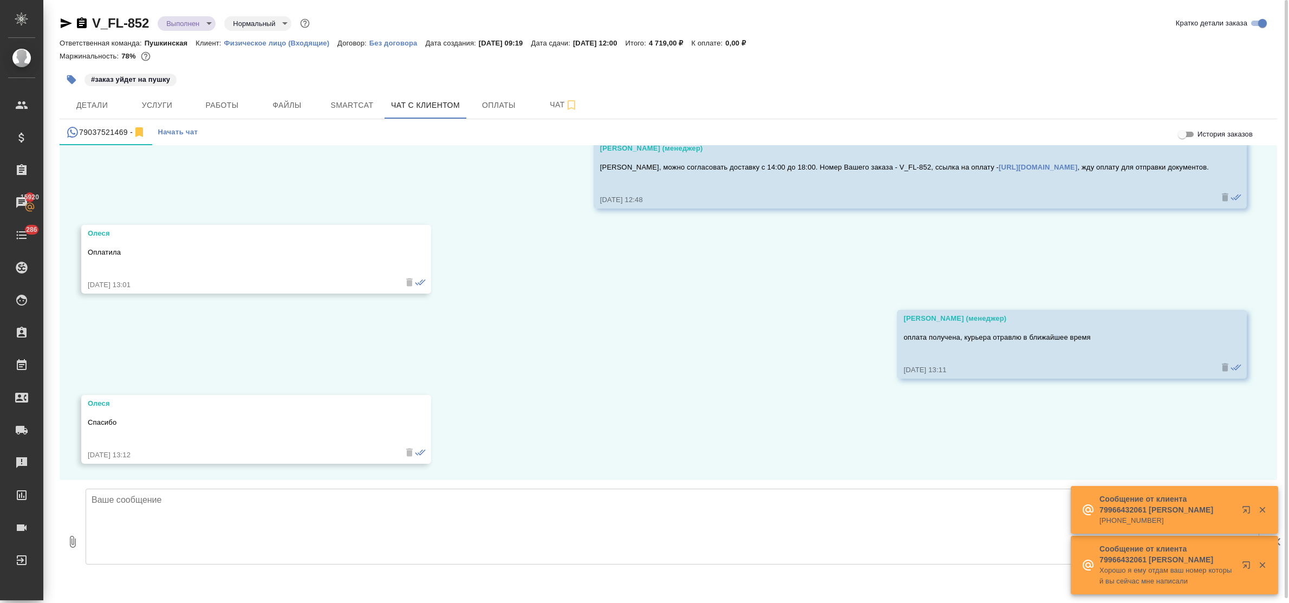
scroll to position [6100, 0]
click at [365, 520] on textarea at bounding box center [673, 527] width 1174 height 76
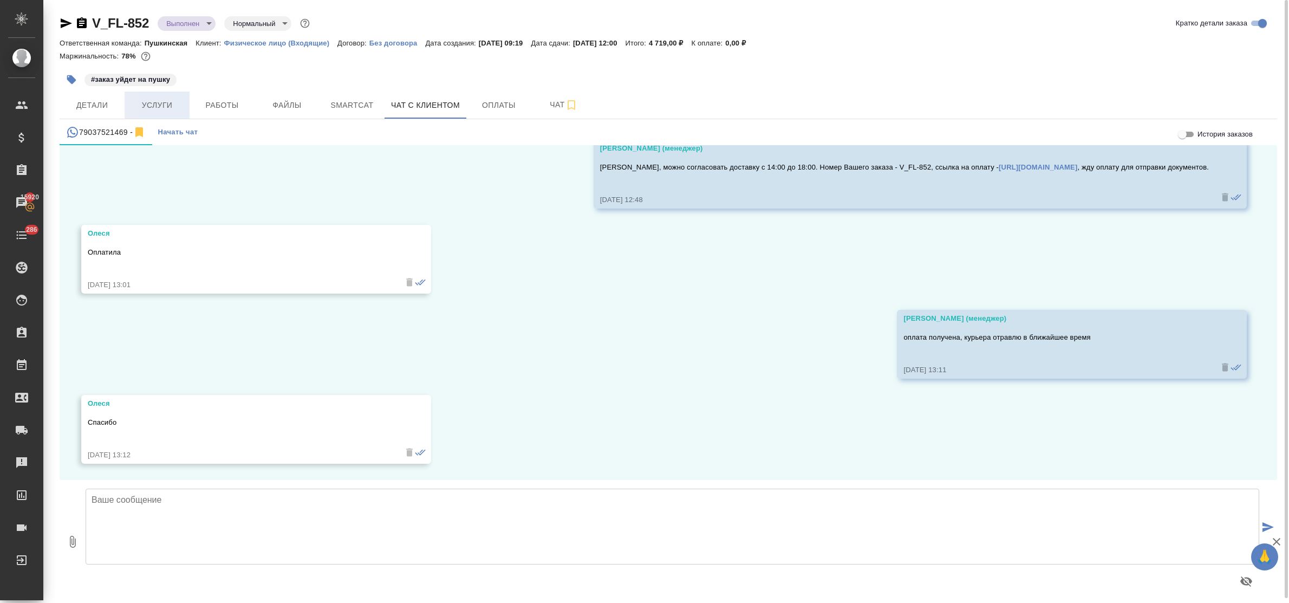
click at [160, 108] on span "Услуги" at bounding box center [157, 106] width 52 height 14
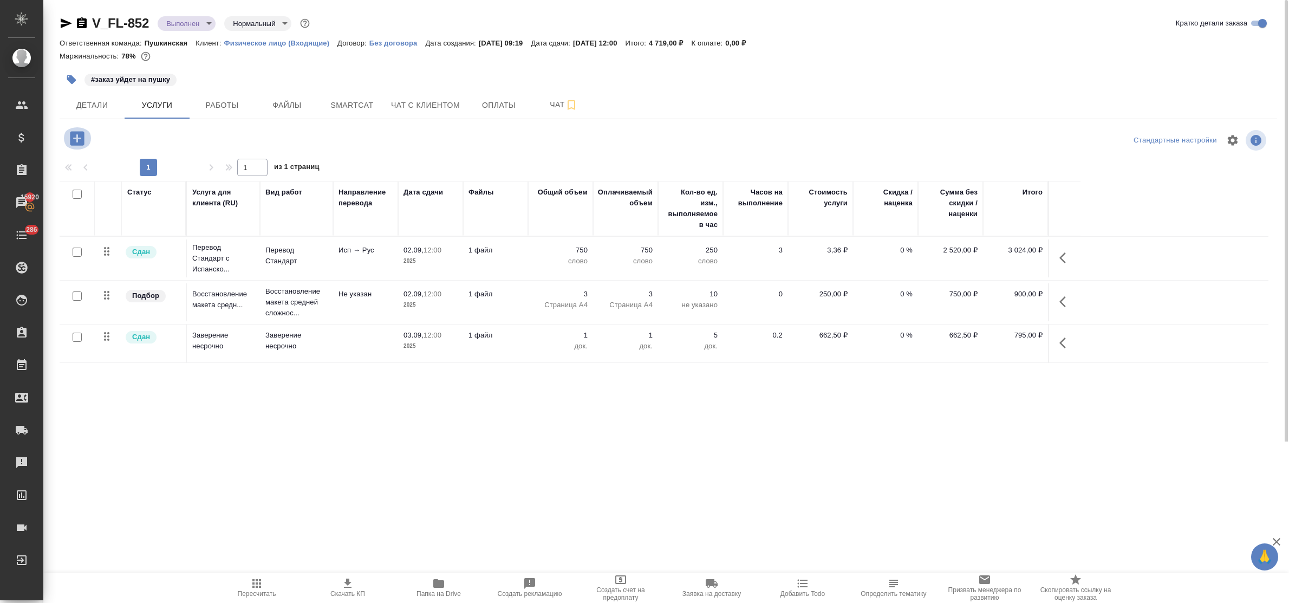
click at [77, 145] on icon "button" at bounding box center [77, 138] width 14 height 14
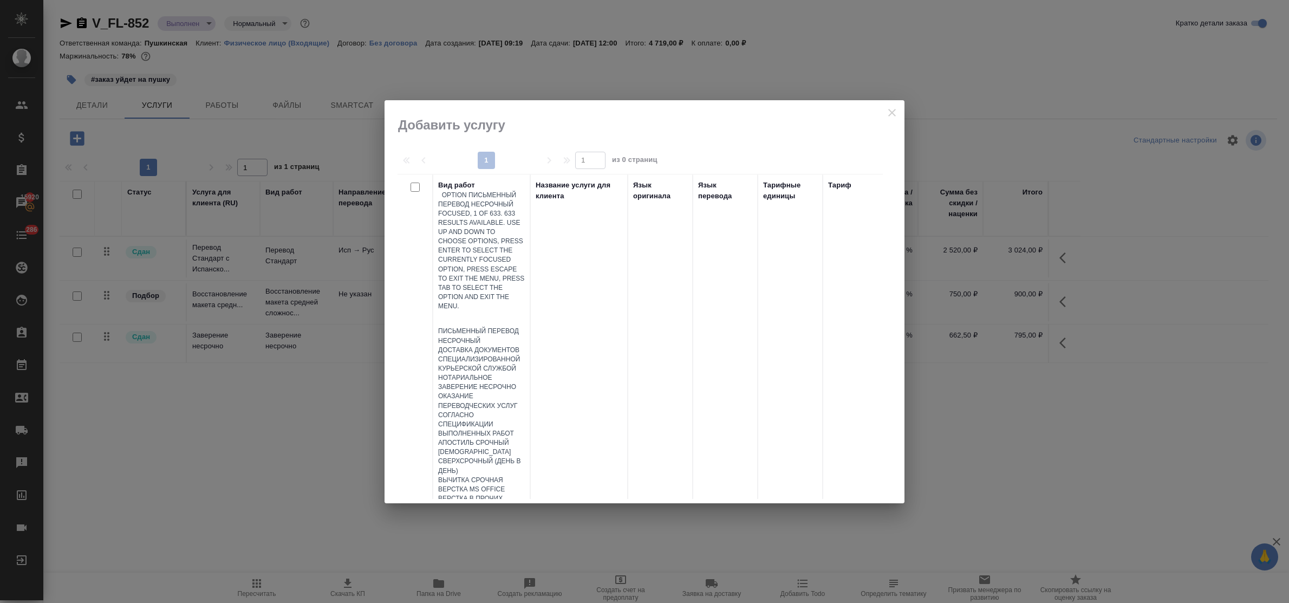
click at [486, 311] on div at bounding box center [481, 319] width 87 height 16
type input "дос"
click at [509, 364] on div "Доставка/курьер" at bounding box center [481, 368] width 87 height 9
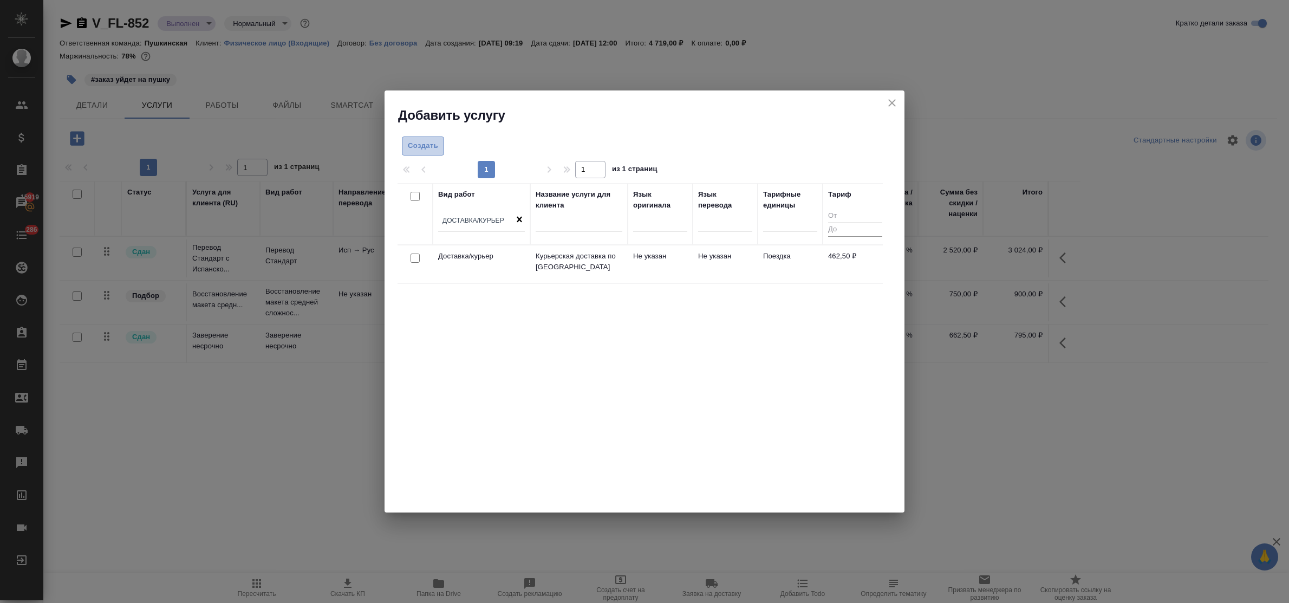
click at [424, 147] on span "Создать" at bounding box center [423, 146] width 30 height 12
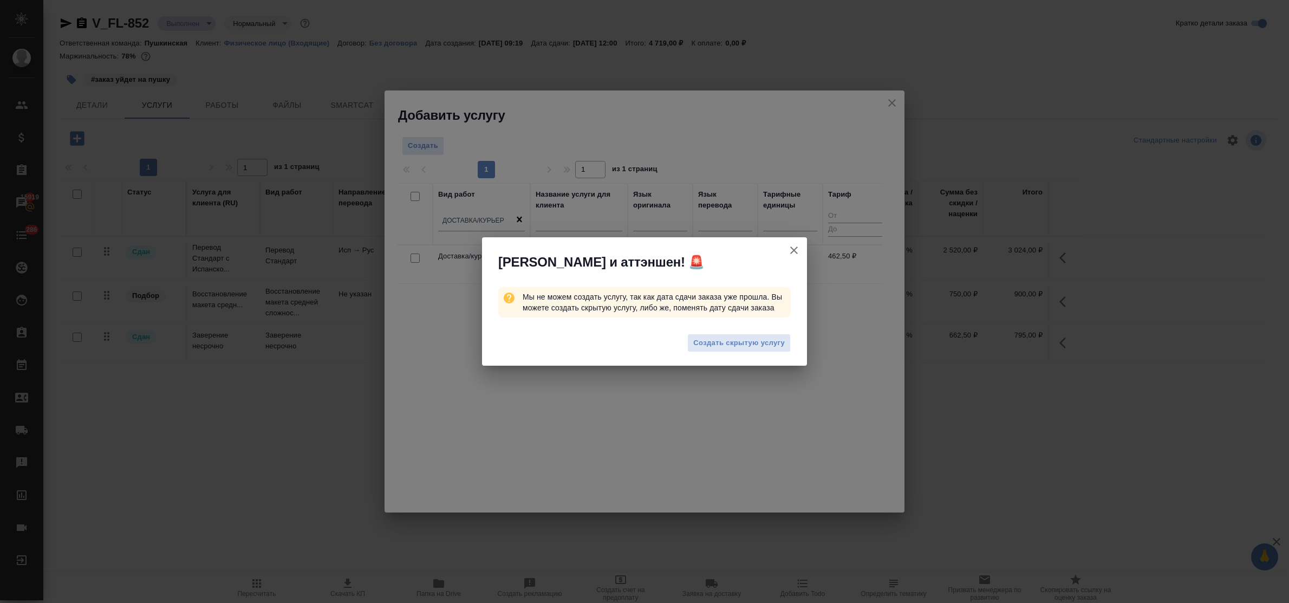
click at [791, 254] on icon "button" at bounding box center [794, 250] width 13 height 13
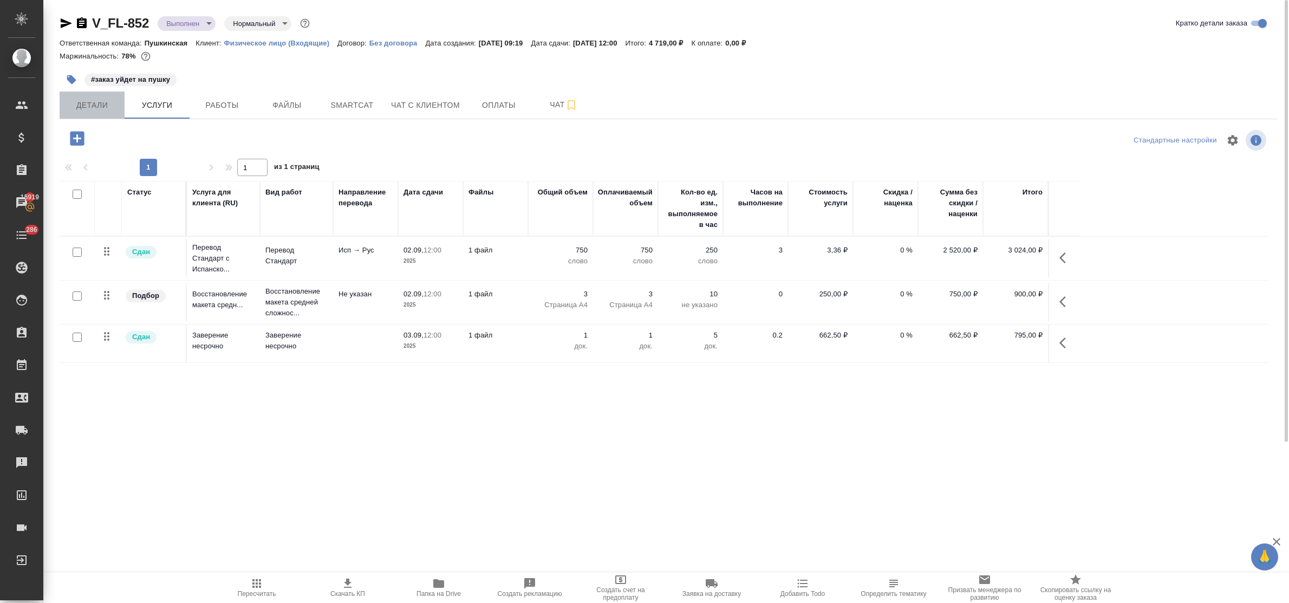
click at [80, 109] on span "Детали" at bounding box center [92, 106] width 52 height 14
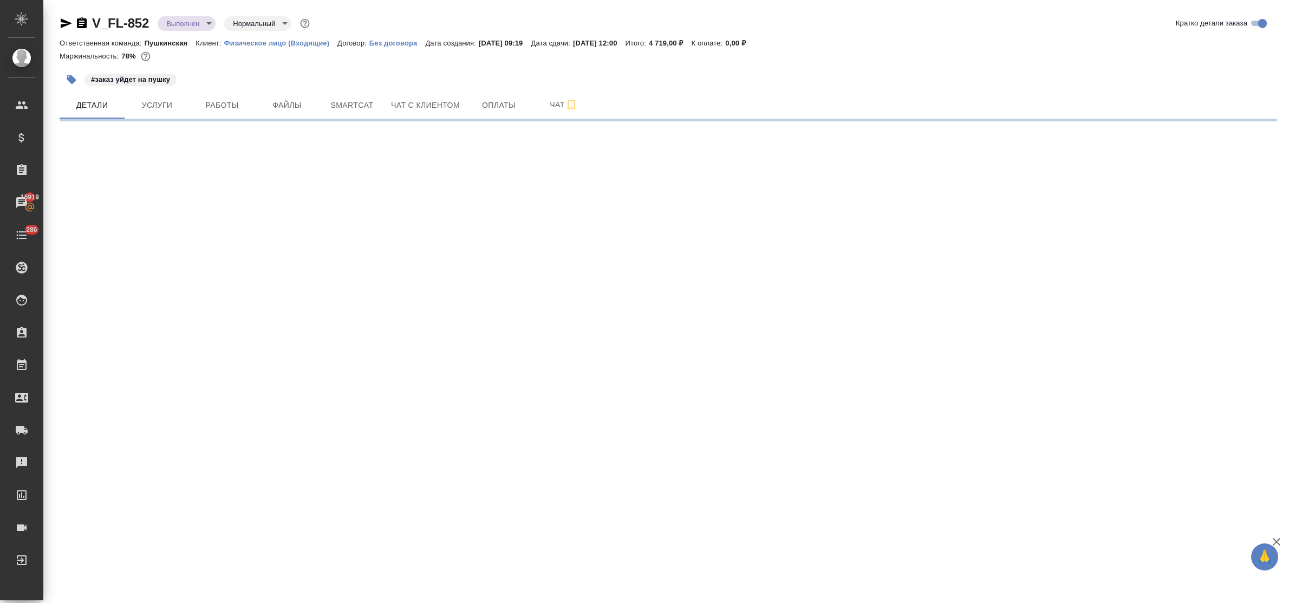
select select "RU"
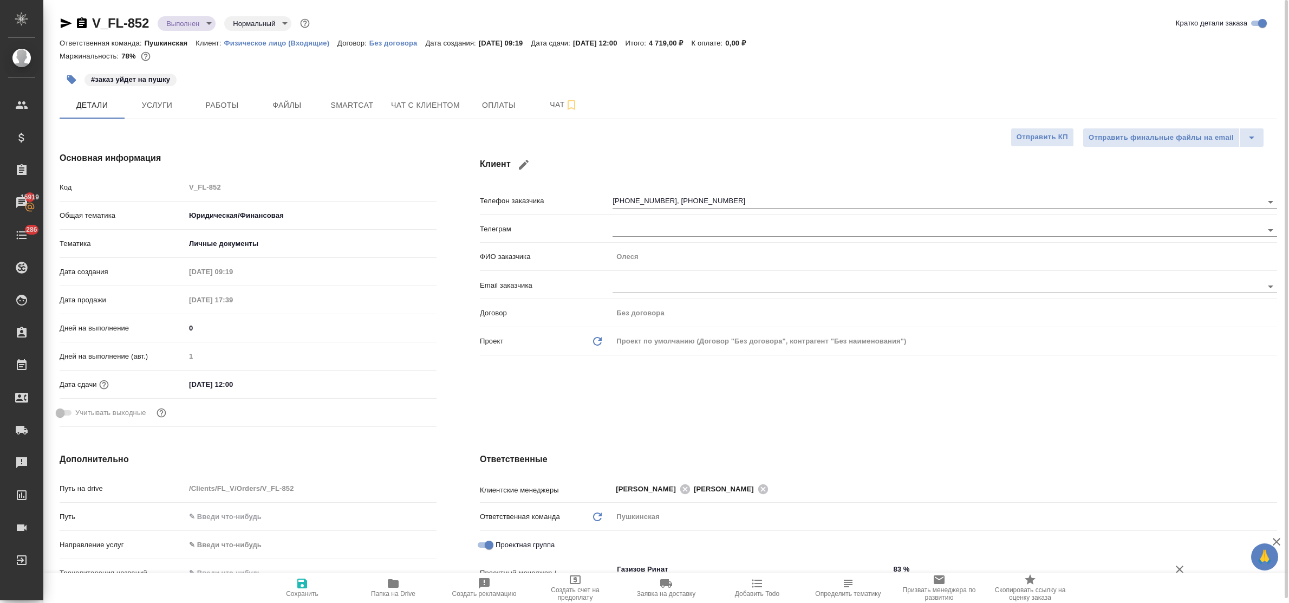
type textarea "x"
click at [260, 386] on input "03.09.2025 12:00" at bounding box center [232, 384] width 95 height 16
click at [406, 382] on icon "button" at bounding box center [405, 383] width 13 height 13
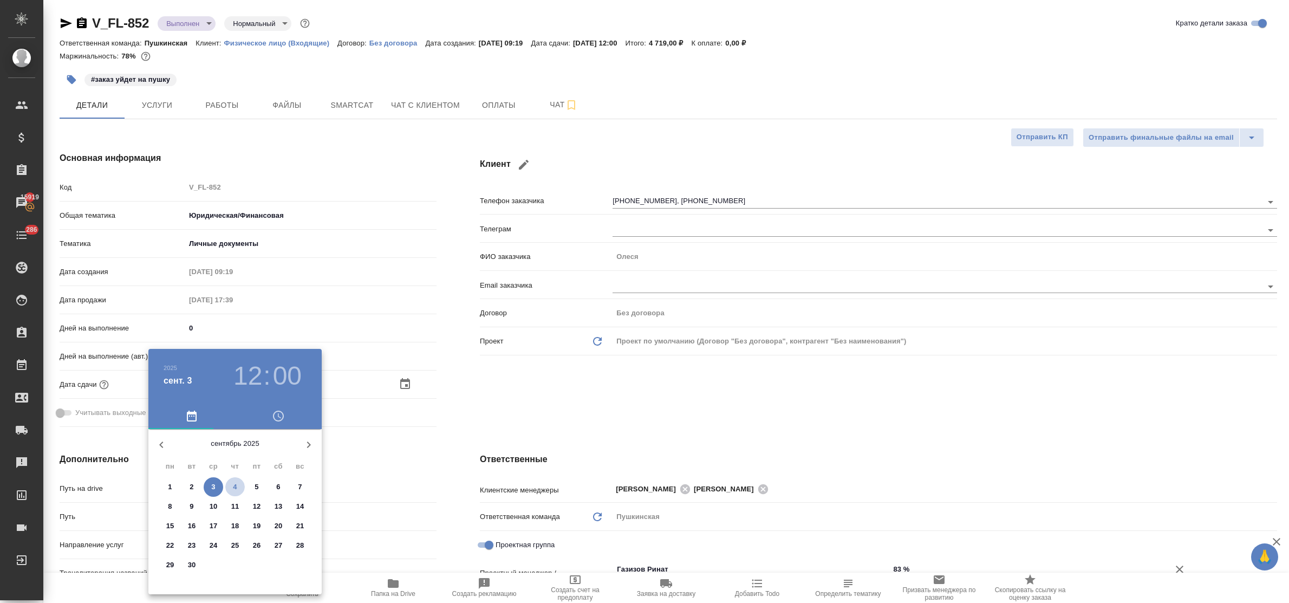
click at [231, 485] on span "4" at bounding box center [235, 487] width 20 height 11
type input "04.09.2025 12:00"
type textarea "x"
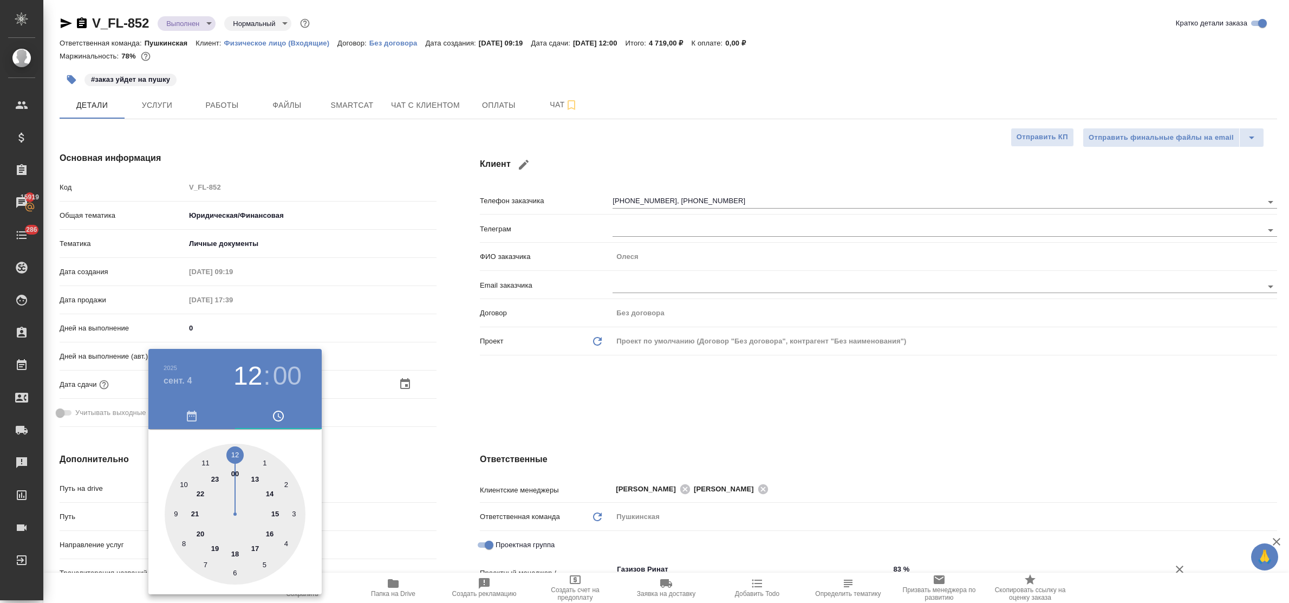
click at [276, 514] on div at bounding box center [235, 514] width 141 height 141
type input "04.09.2025 15:00"
type textarea "x"
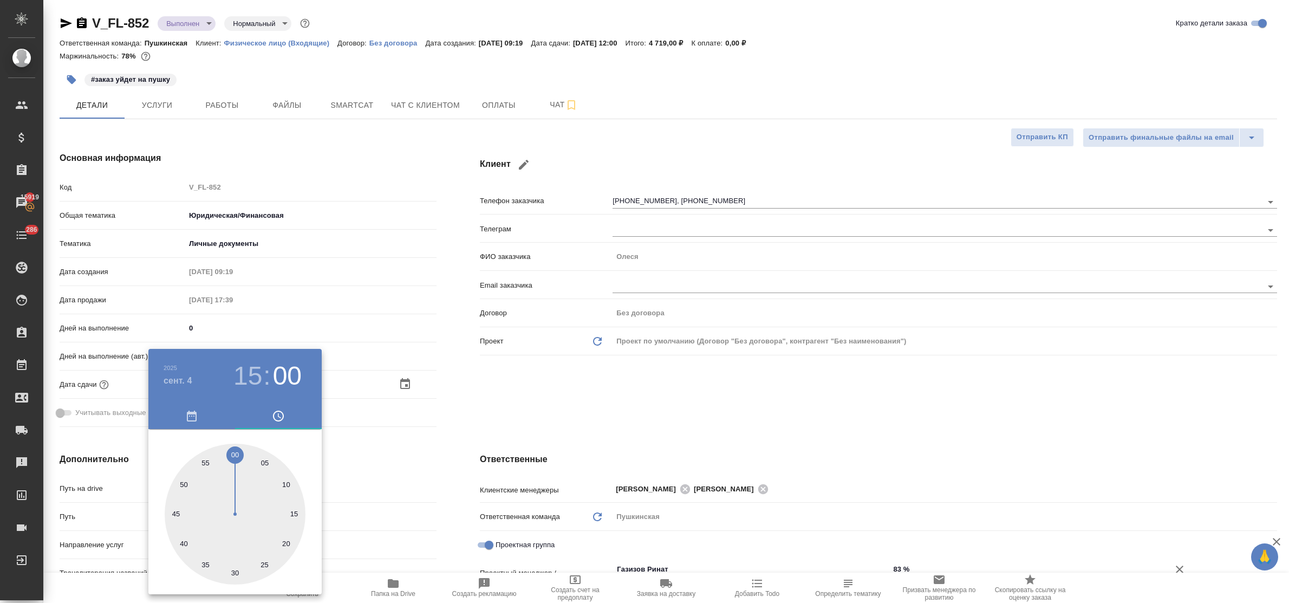
click at [347, 480] on div at bounding box center [644, 301] width 1289 height 603
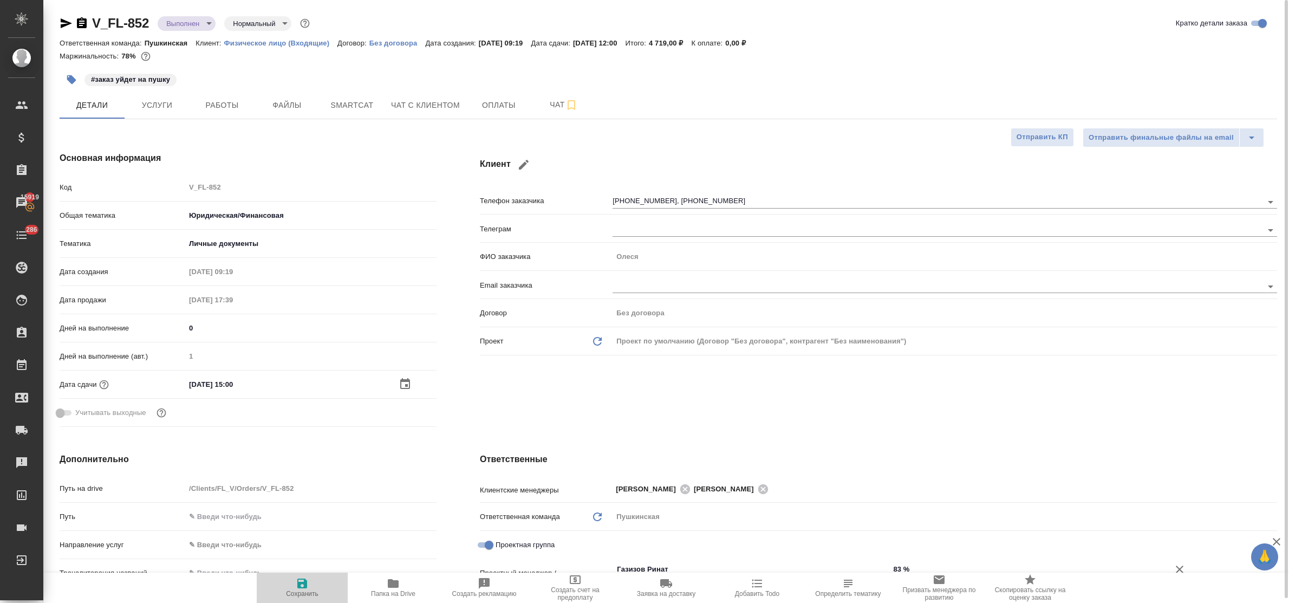
drag, startPoint x: 307, startPoint y: 586, endPoint x: 306, endPoint y: 550, distance: 35.2
click at [305, 586] on icon "button" at bounding box center [302, 584] width 10 height 10
type textarea "x"
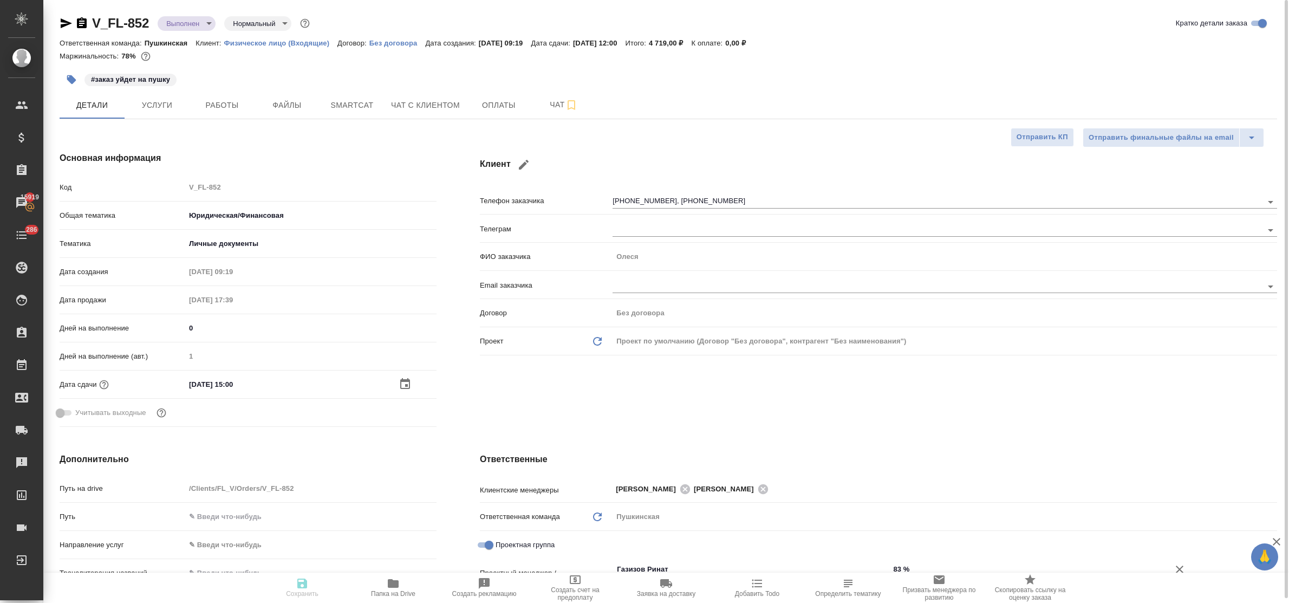
type textarea "x"
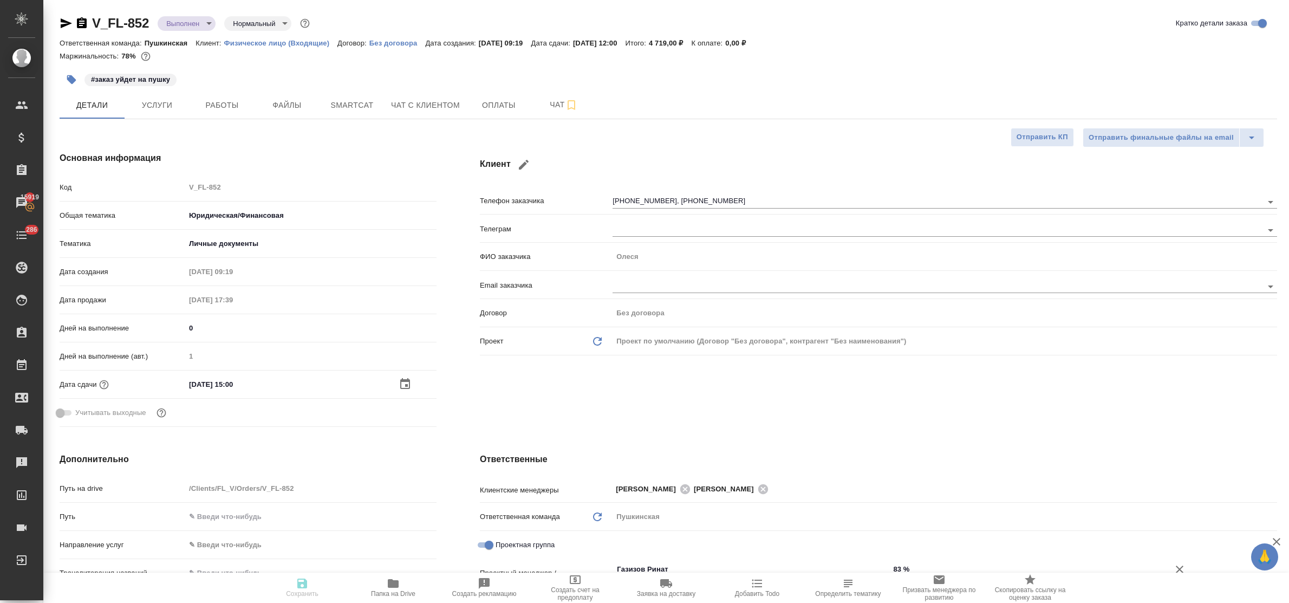
type textarea "x"
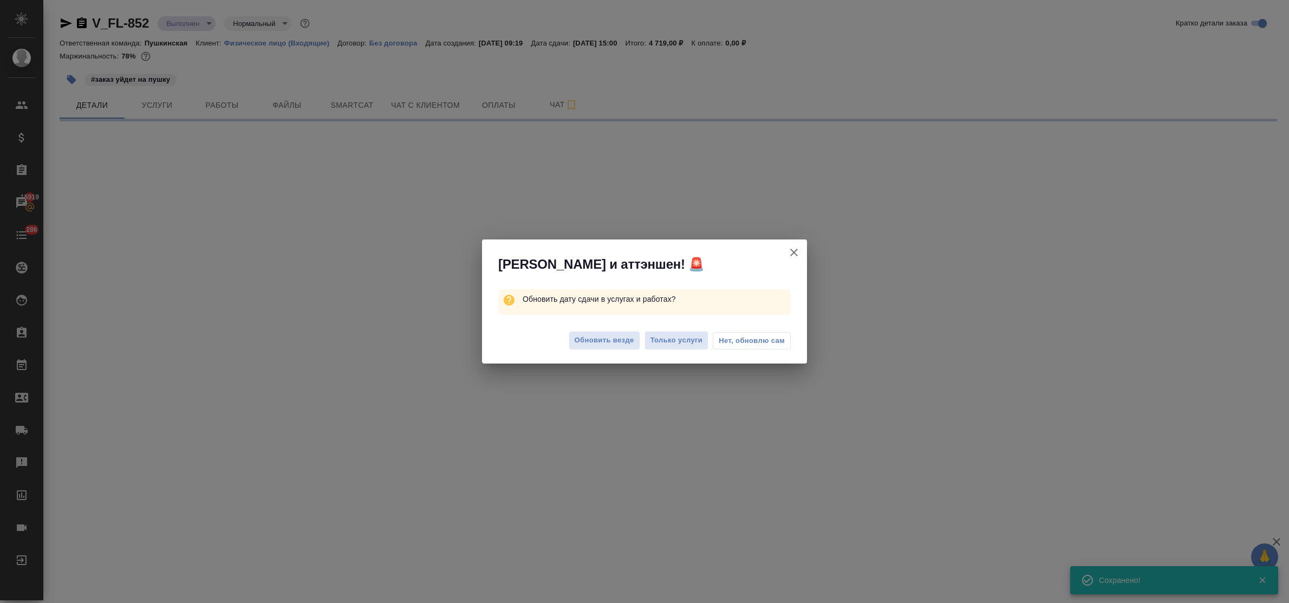
click at [764, 339] on span "Нет, обновлю сам" at bounding box center [752, 340] width 66 height 11
select select "RU"
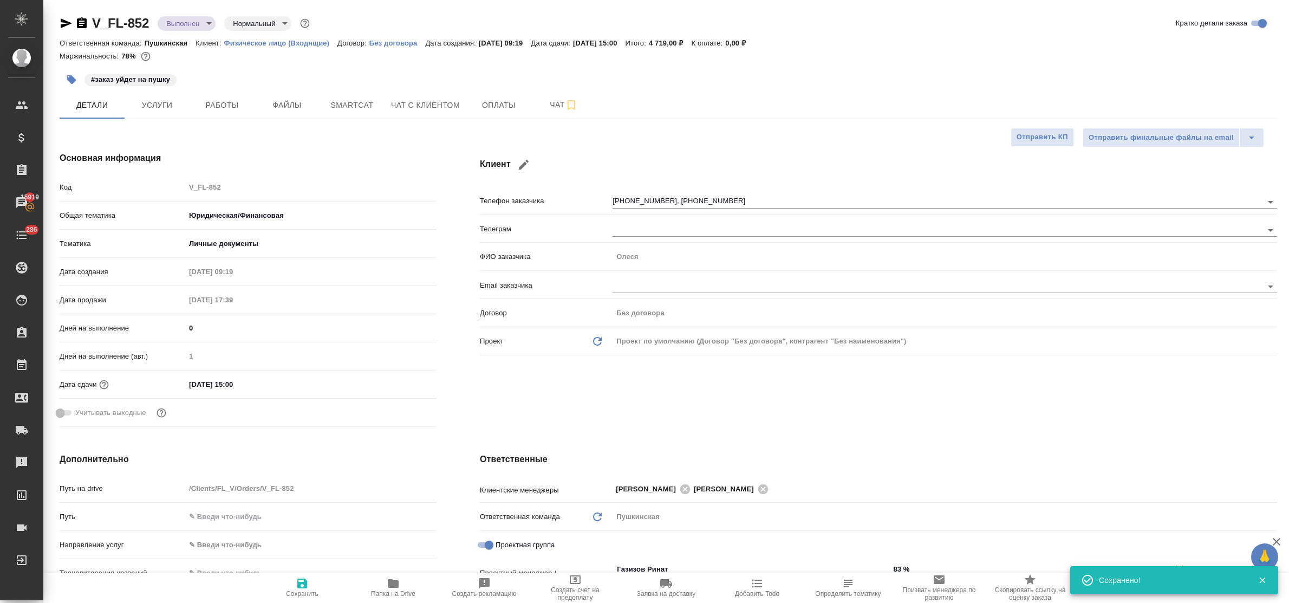
type textarea "x"
click at [156, 103] on span "Услуги" at bounding box center [157, 106] width 52 height 14
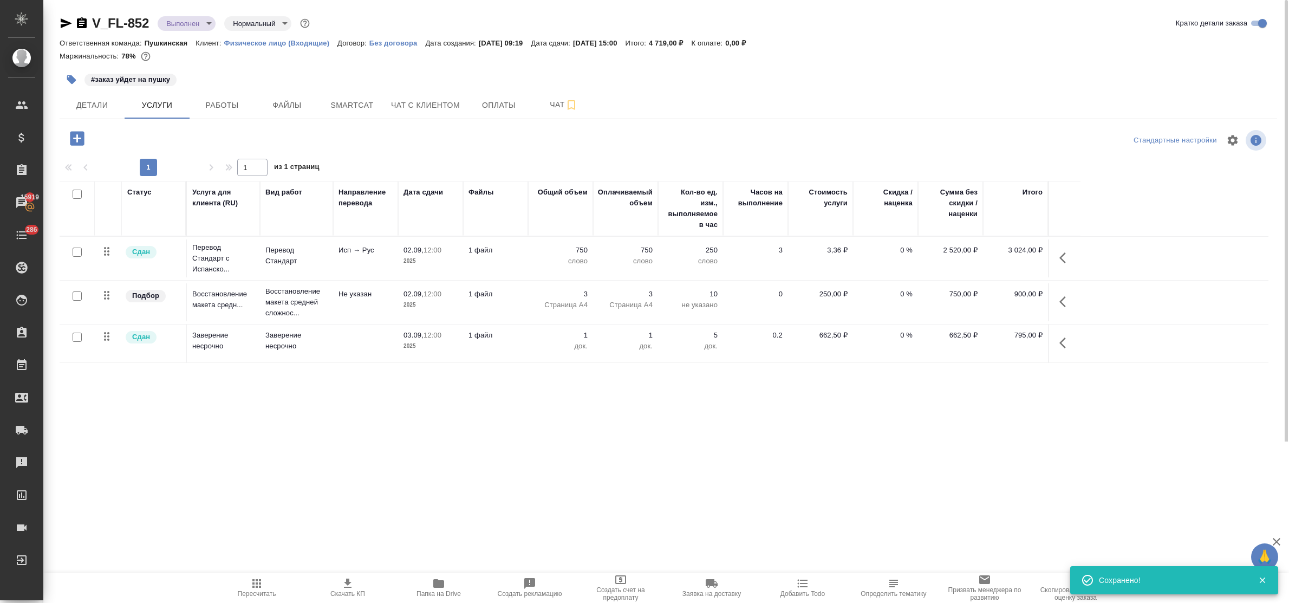
click at [72, 140] on icon "button" at bounding box center [77, 138] width 14 height 14
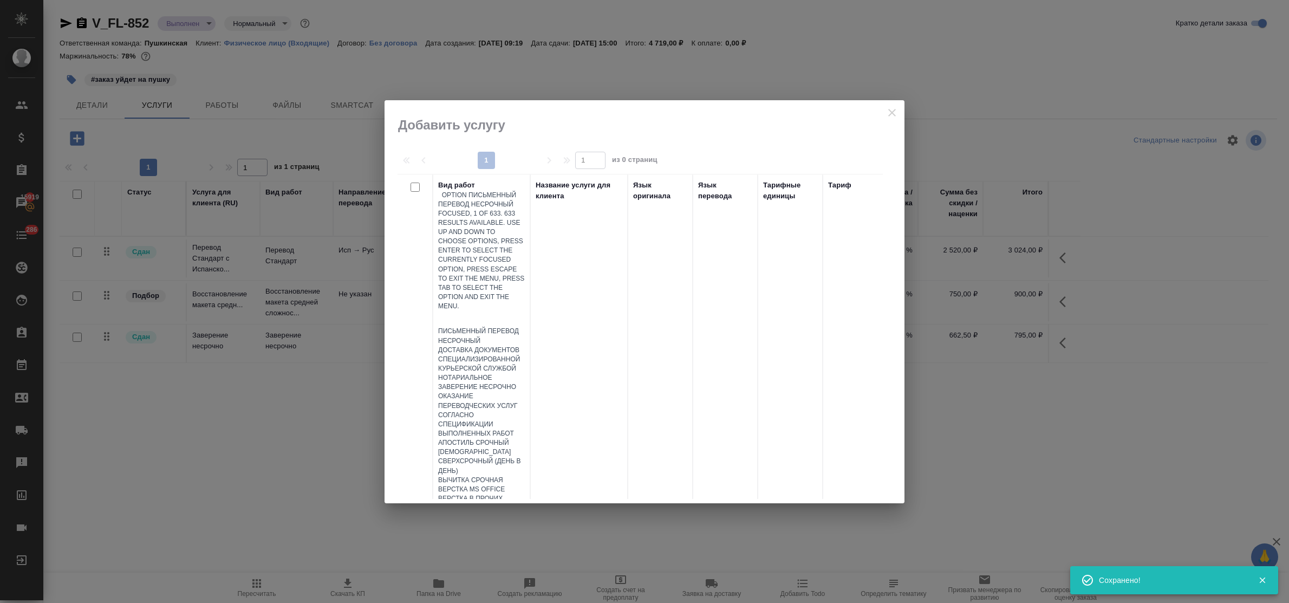
click at [485, 311] on div at bounding box center [481, 319] width 87 height 16
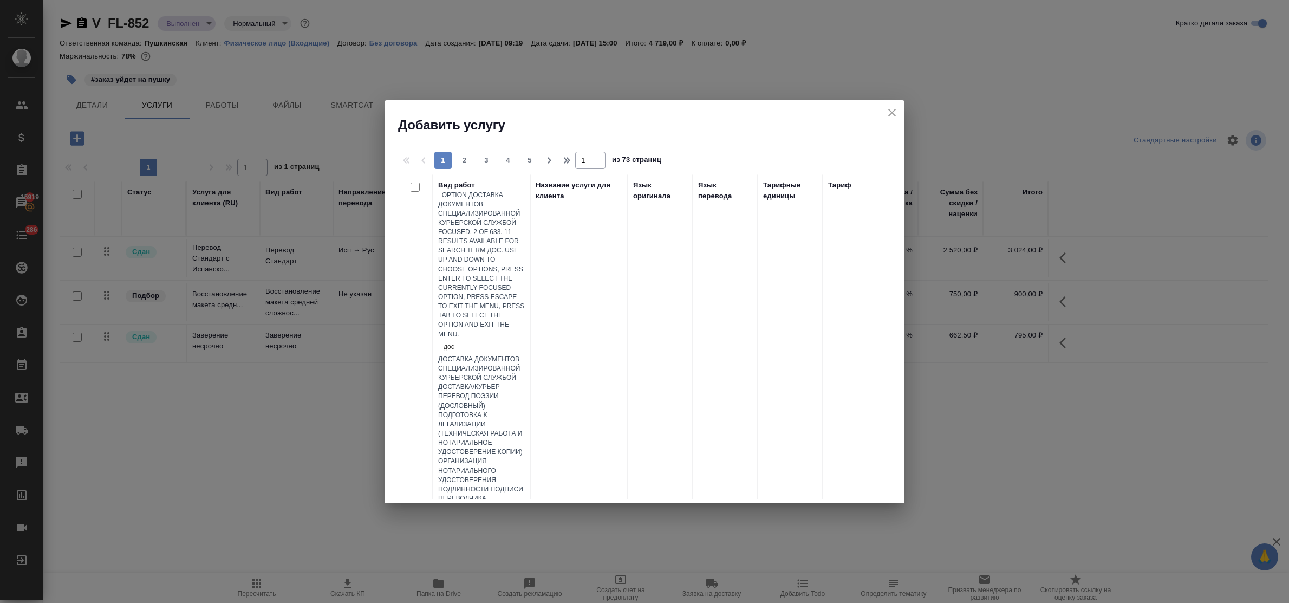
type input "дост"
click at [502, 364] on div "Доставка/курьер" at bounding box center [481, 368] width 87 height 9
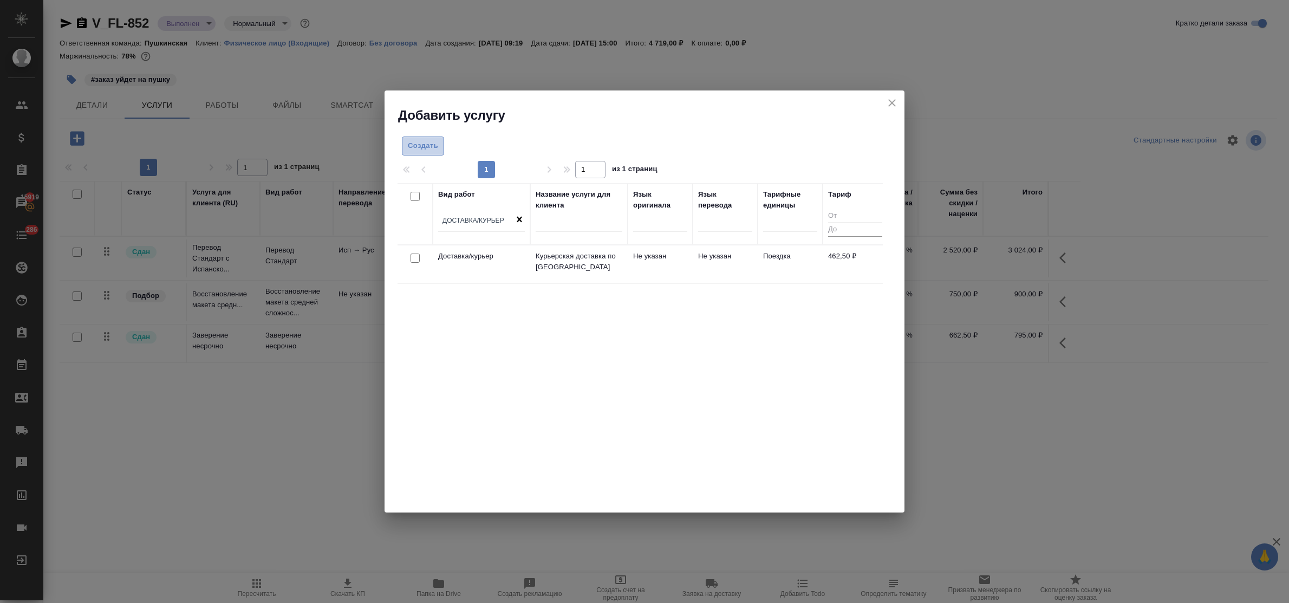
click at [418, 150] on span "Создать" at bounding box center [423, 146] width 30 height 12
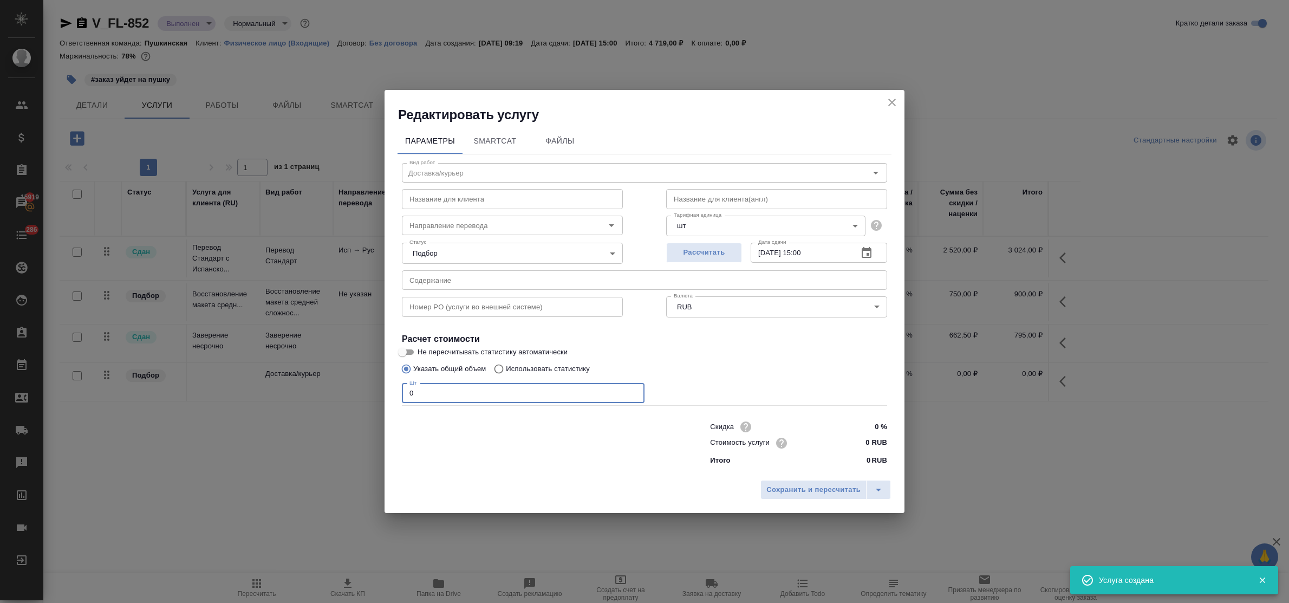
drag, startPoint x: 418, startPoint y: 394, endPoint x: 381, endPoint y: 389, distance: 37.8
click at [381, 389] on div "Редактировать услугу Параметры SmartCat Файлы Вид работ Доставка/курьер Вид раб…" at bounding box center [644, 301] width 1289 height 603
type input "1"
click at [860, 450] on input "0 RUB" at bounding box center [867, 443] width 40 height 16
drag, startPoint x: 860, startPoint y: 443, endPoint x: 865, endPoint y: 440, distance: 5.6
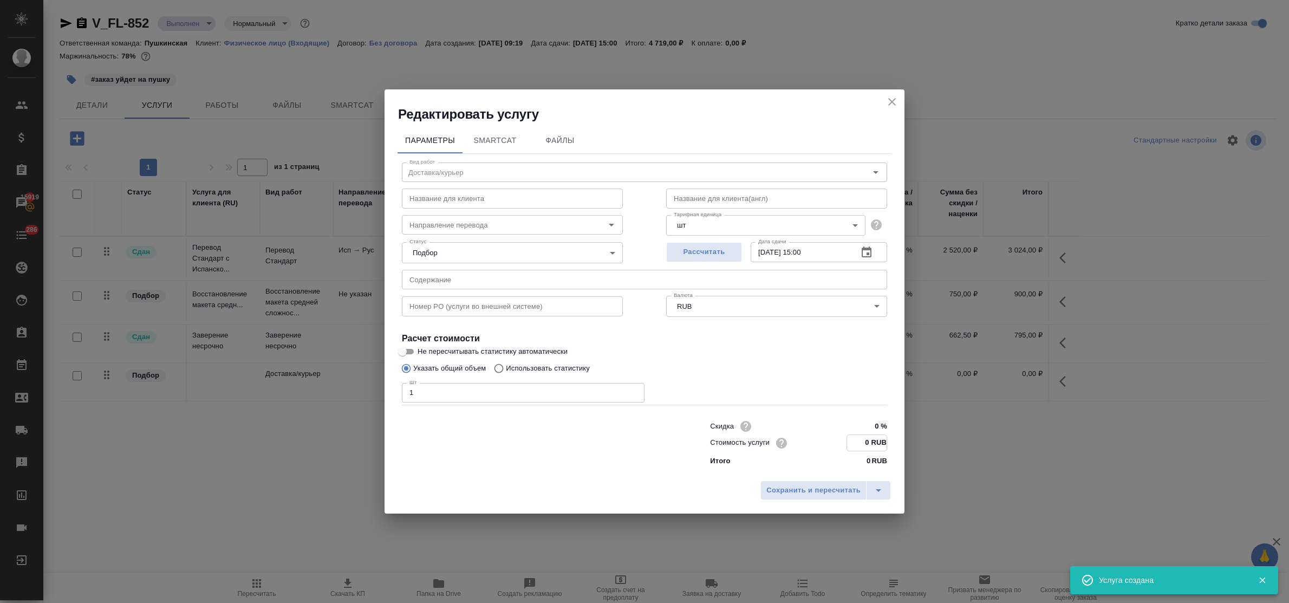
click at [865, 440] on input "0 RUB" at bounding box center [867, 443] width 40 height 16
drag, startPoint x: 863, startPoint y: 440, endPoint x: 872, endPoint y: 440, distance: 9.2
click at [872, 440] on input "0 RUB" at bounding box center [867, 443] width 40 height 16
type input "415 RUB"
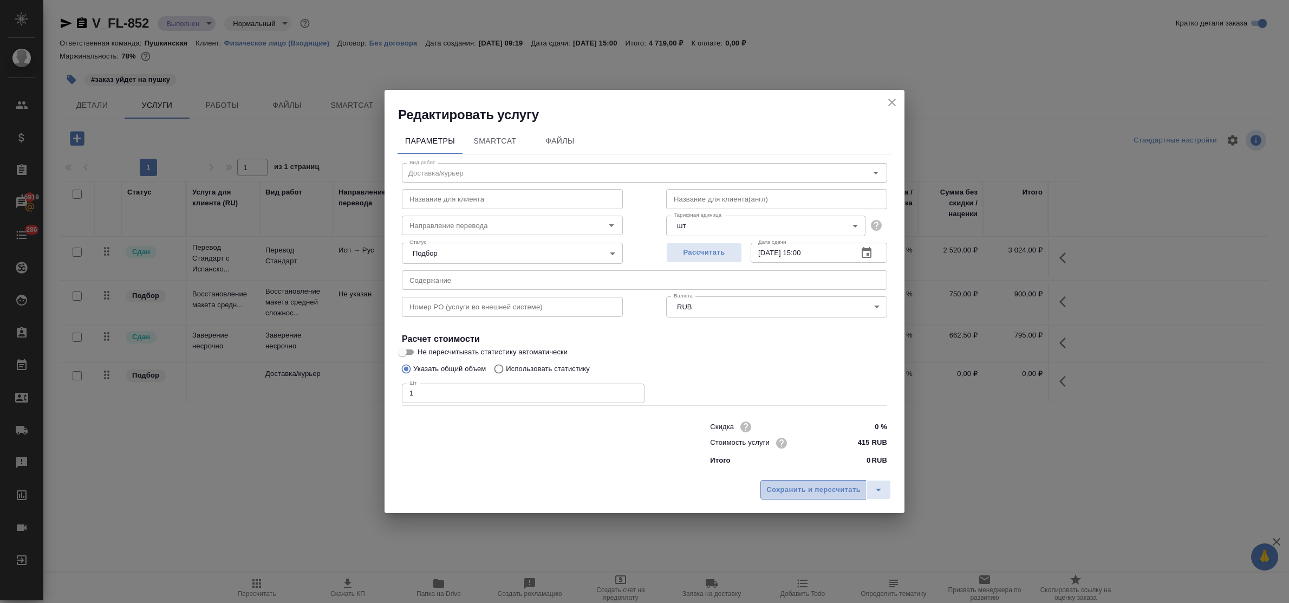
click at [846, 486] on span "Сохранить и пересчитать" at bounding box center [814, 490] width 94 height 12
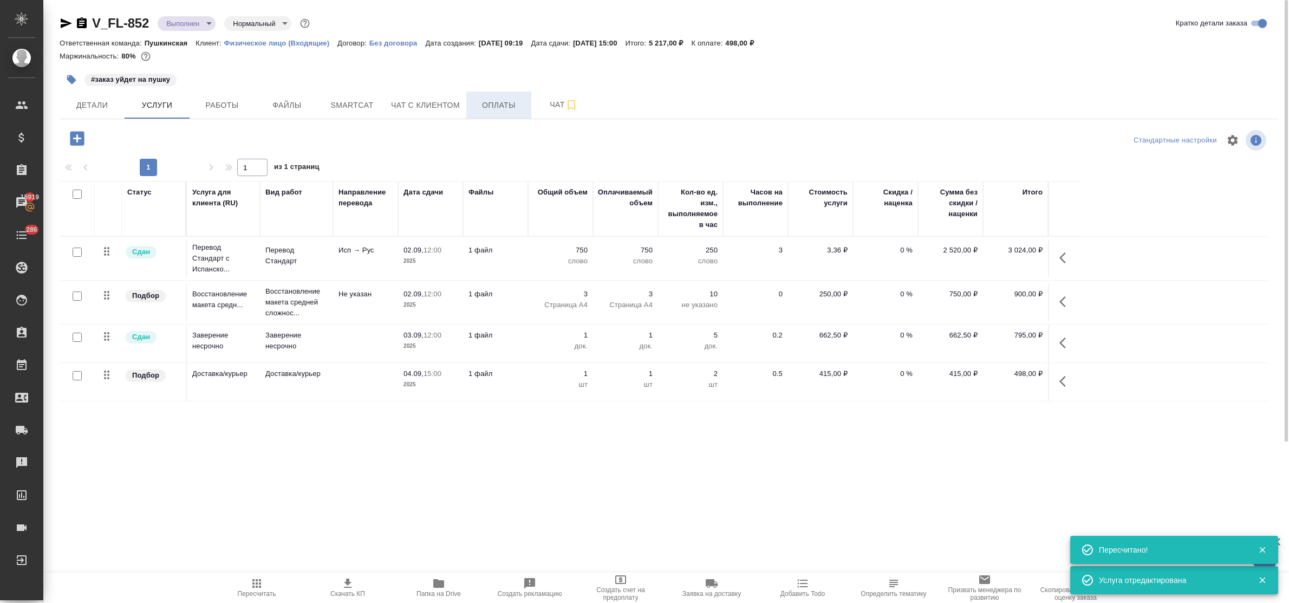
click at [489, 104] on span "Оплаты" at bounding box center [499, 106] width 52 height 14
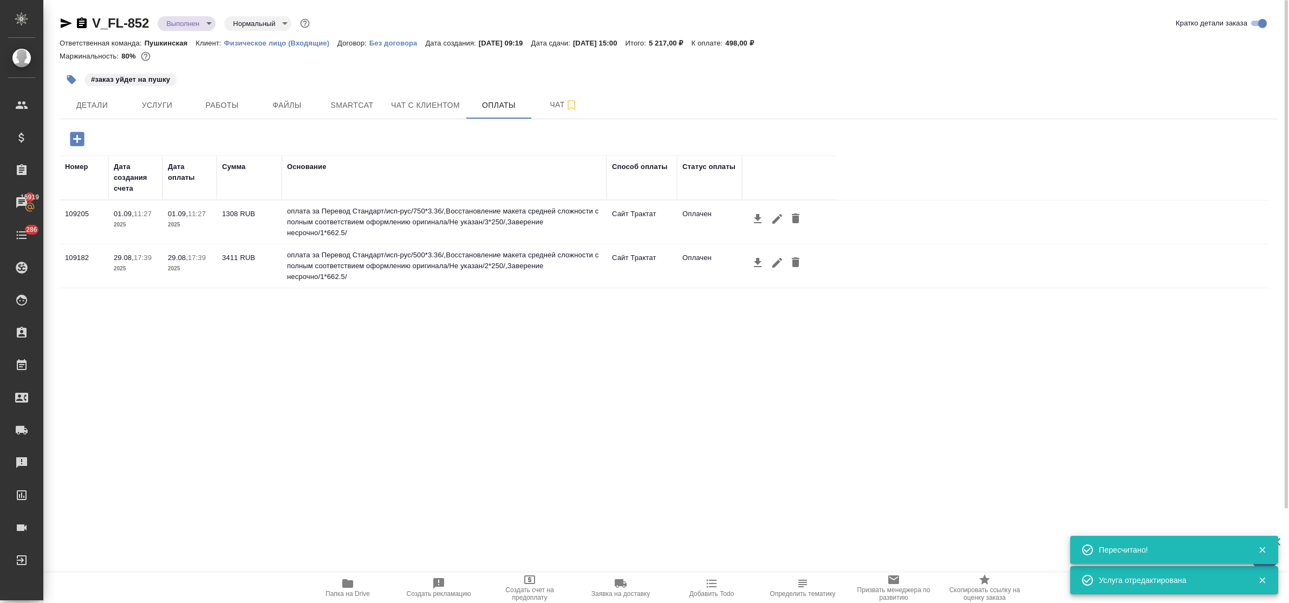
click at [76, 137] on icon "button" at bounding box center [77, 139] width 14 height 14
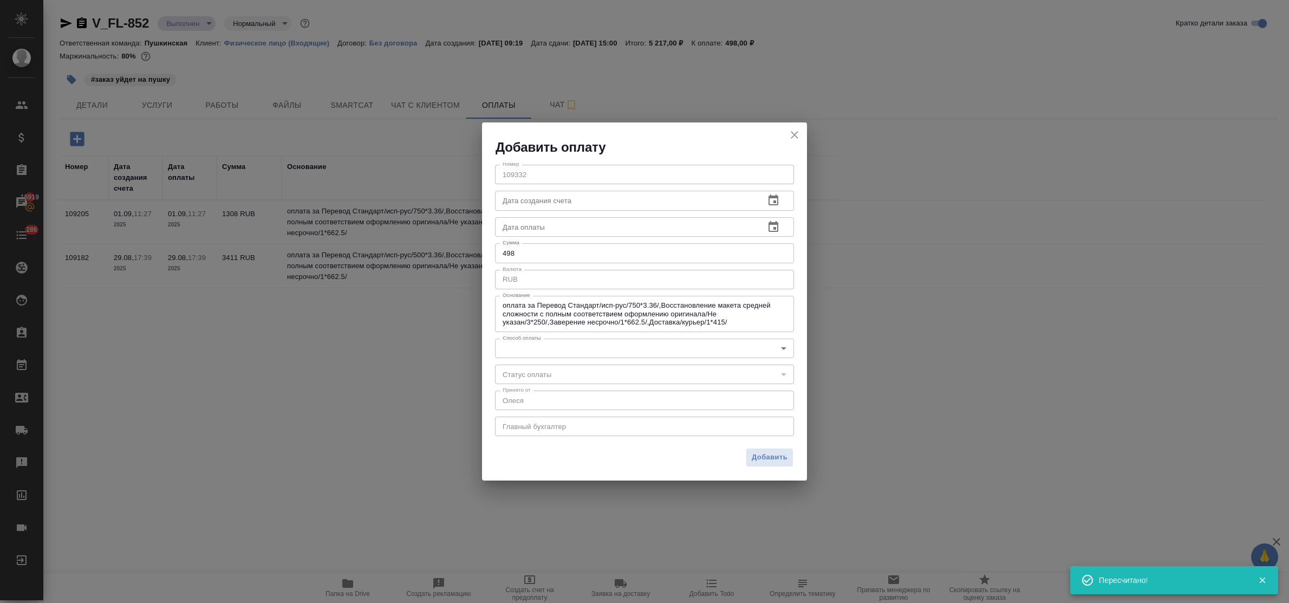
click at [573, 356] on body "🙏 .cls-1 fill:#fff; AWATERA Bulakhova Elena Клиенты Спецификации Заказы 15919 Ч…" at bounding box center [644, 301] width 1289 height 603
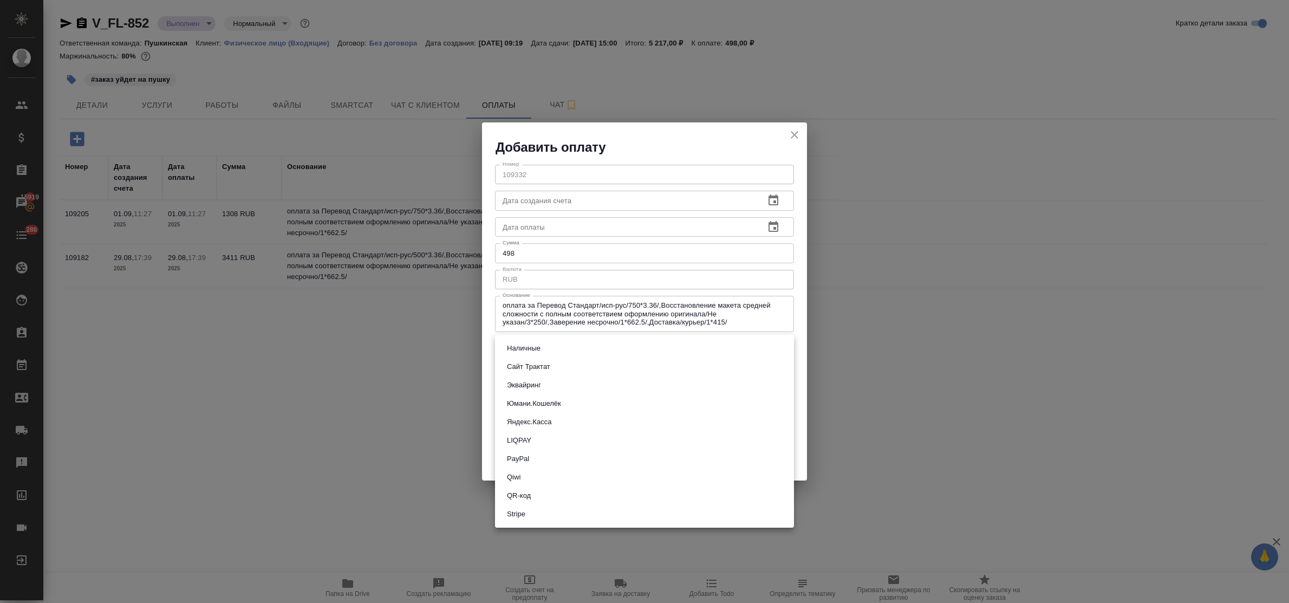
click at [562, 363] on li "Сайт Трактат" at bounding box center [644, 367] width 299 height 18
type input "site-traktat"
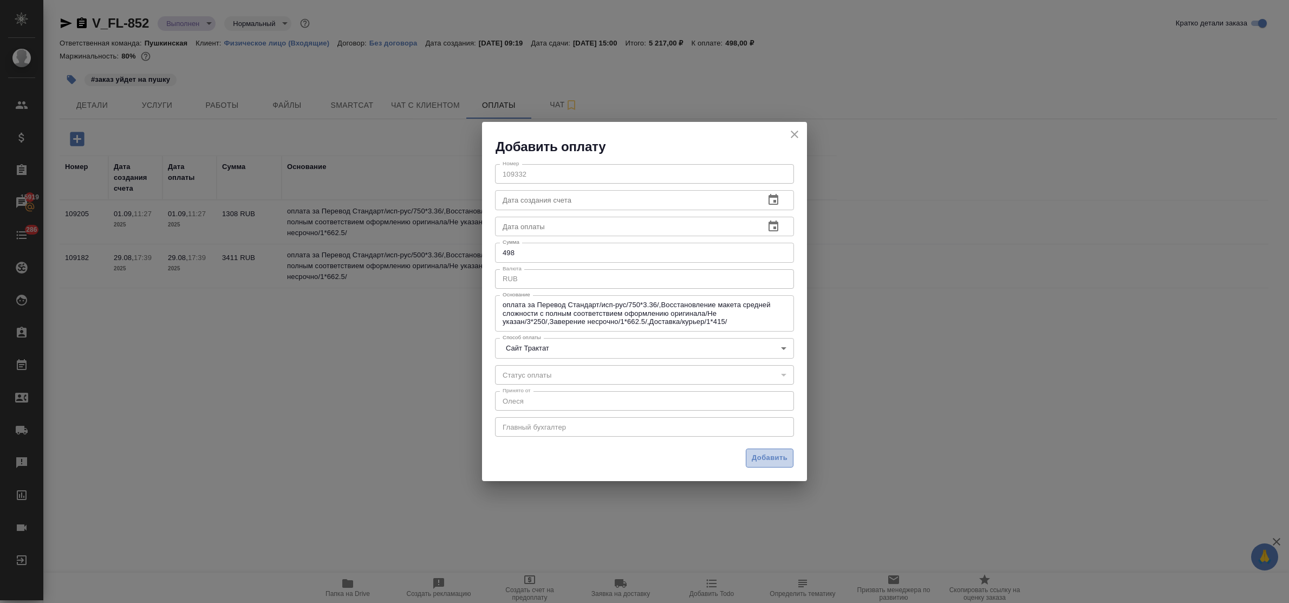
click at [772, 463] on span "Добавить" at bounding box center [770, 458] width 36 height 12
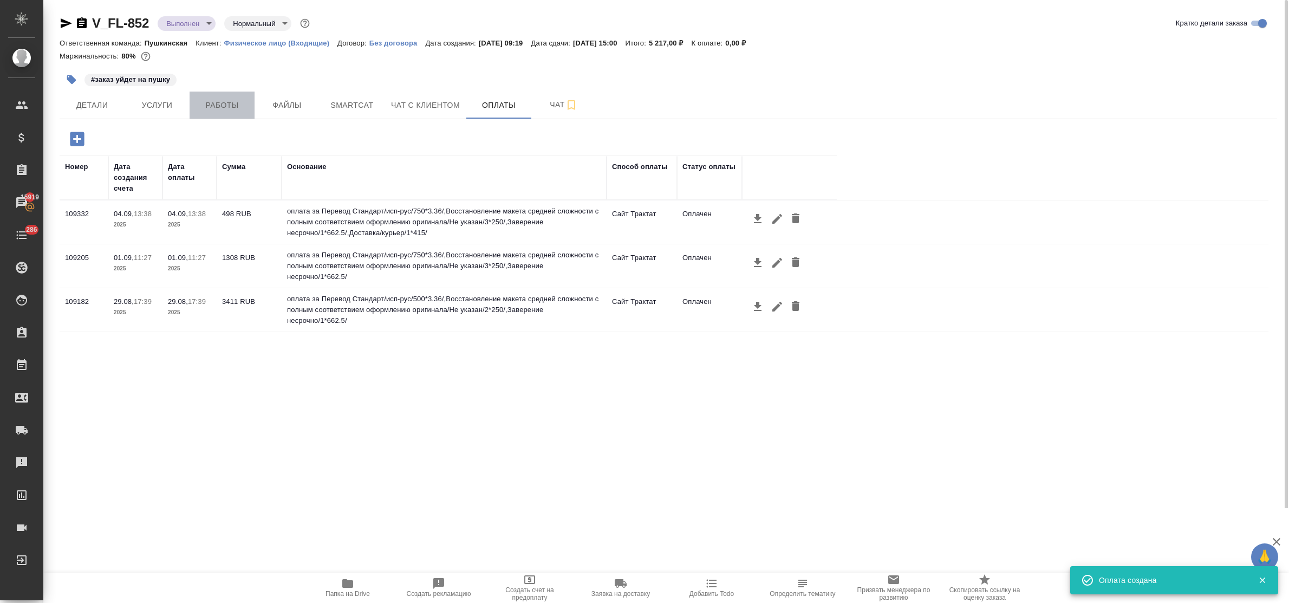
click at [217, 105] on span "Работы" at bounding box center [222, 106] width 52 height 14
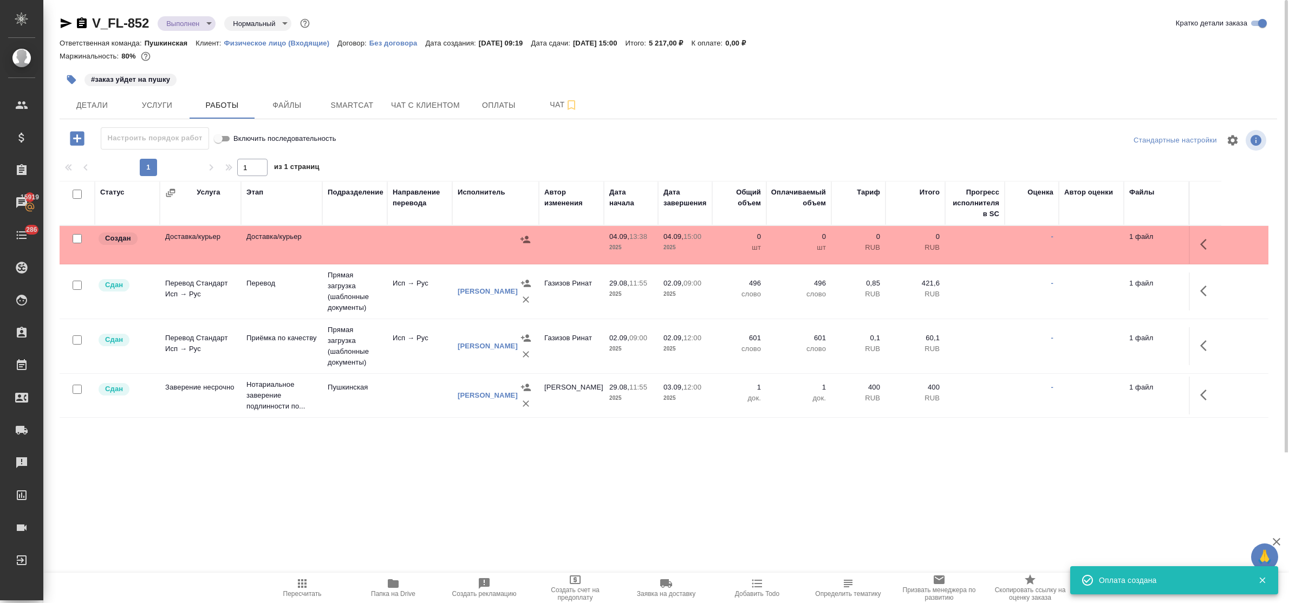
click at [76, 236] on input "checkbox" at bounding box center [77, 238] width 9 height 9
checkbox input "true"
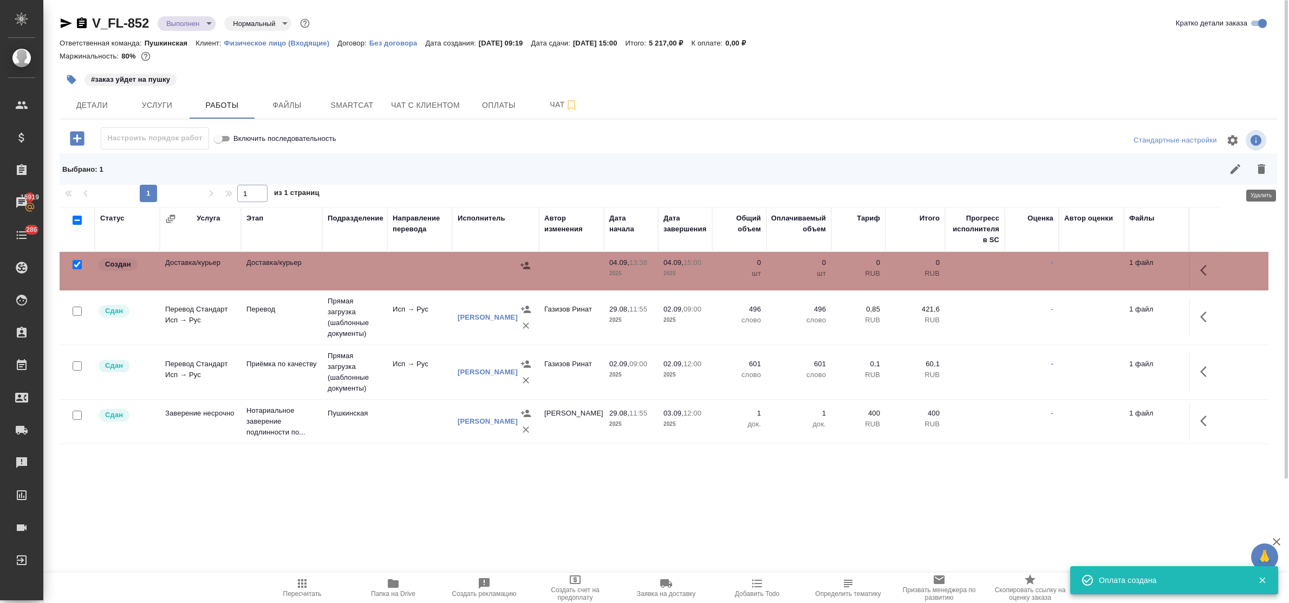
click at [1258, 165] on icon "button" at bounding box center [1262, 169] width 8 height 10
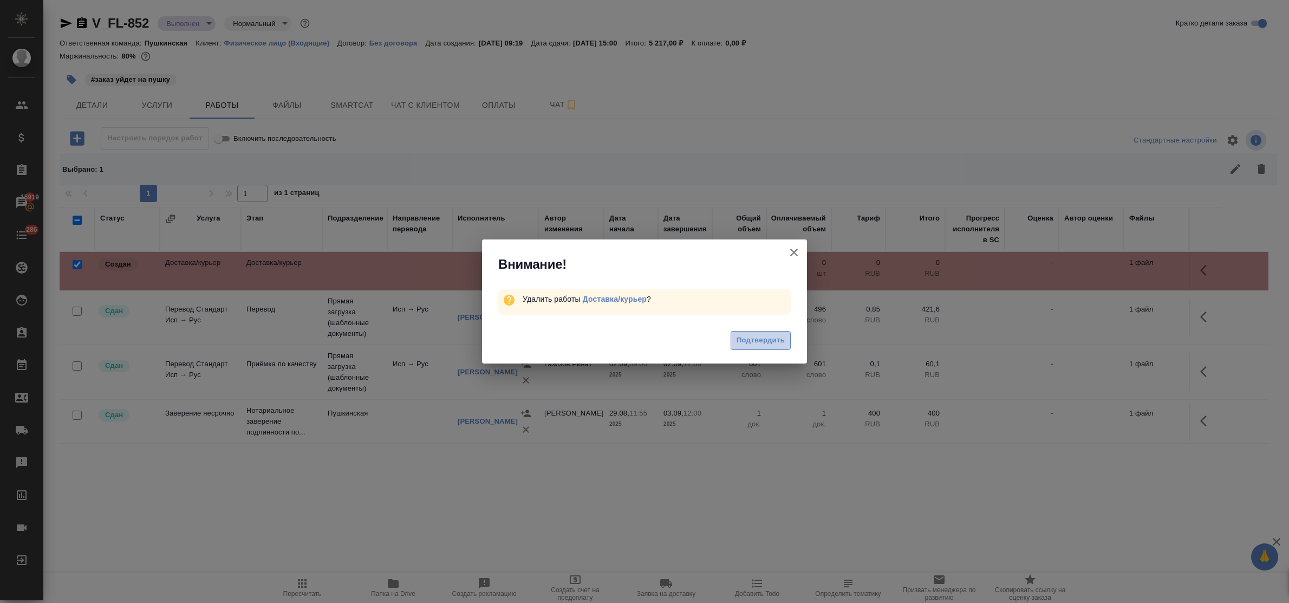
click at [754, 334] on span "Подтвердить" at bounding box center [761, 340] width 48 height 12
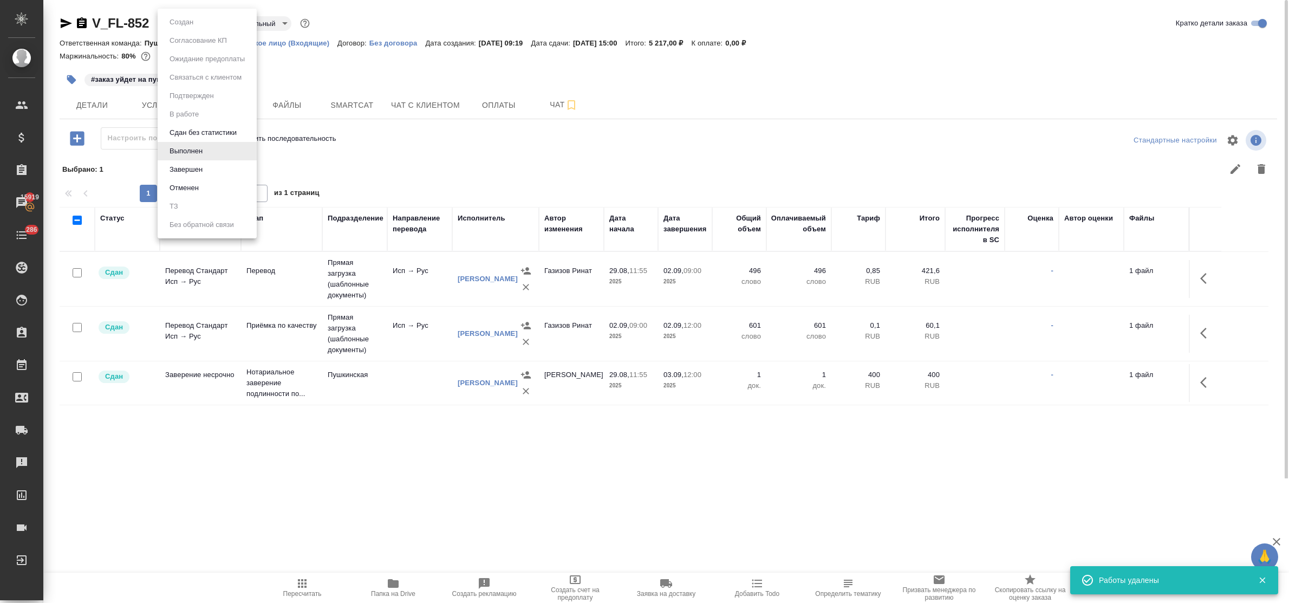
click at [183, 23] on body "🙏 .cls-1 fill:#fff; AWATERA Bulakhova Elena Клиенты Спецификации Заказы 15919 Ч…" at bounding box center [644, 301] width 1289 height 603
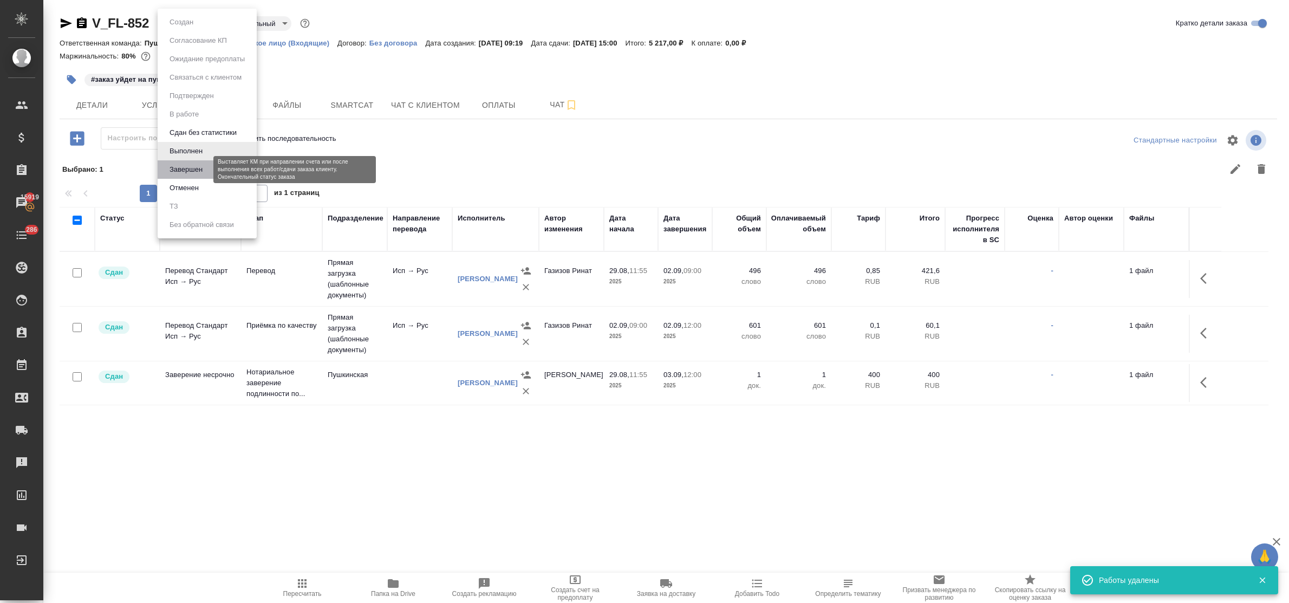
click at [193, 166] on button "Завершен" at bounding box center [186, 170] width 40 height 12
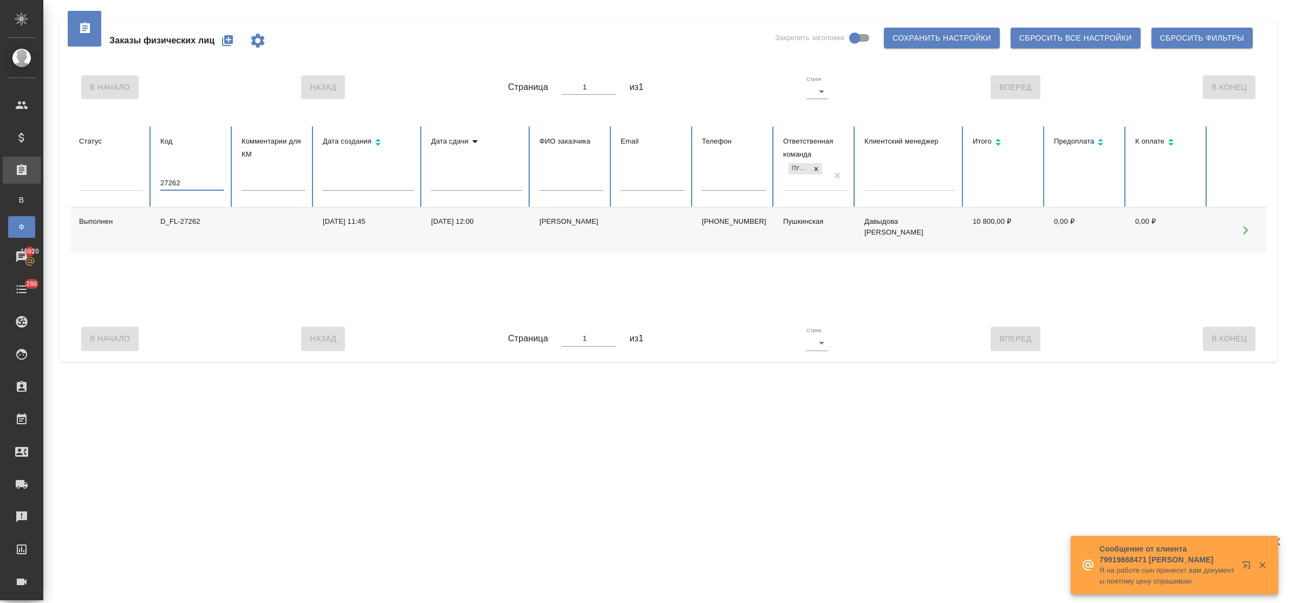
click at [144, 179] on tr "Статус Код 27262 Комментарии для КМ Дата создания Дата сдачи ФИО заказчика Emai…" at bounding box center [679, 166] width 1219 height 81
click at [593, 181] on input "text" at bounding box center [572, 183] width 64 height 15
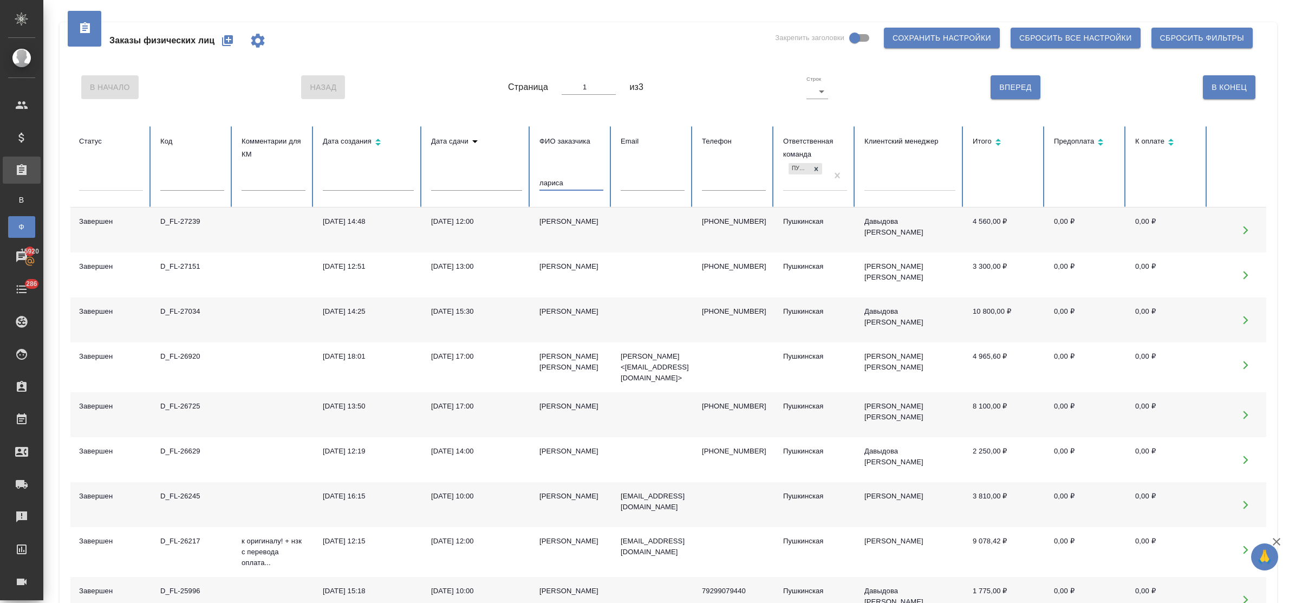
type input "лариса"
click at [549, 228] on td "[PERSON_NAME]" at bounding box center [571, 229] width 81 height 45
click at [225, 42] on icon "button" at bounding box center [227, 40] width 11 height 11
click at [226, 41] on icon "button" at bounding box center [227, 40] width 11 height 11
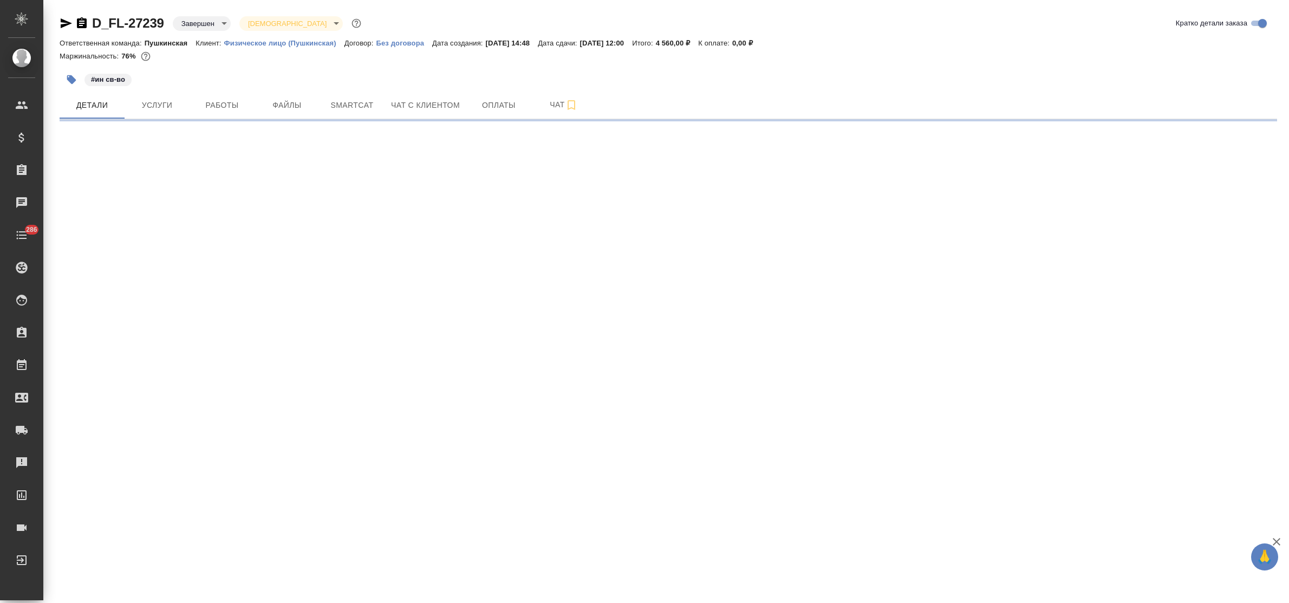
select select "RU"
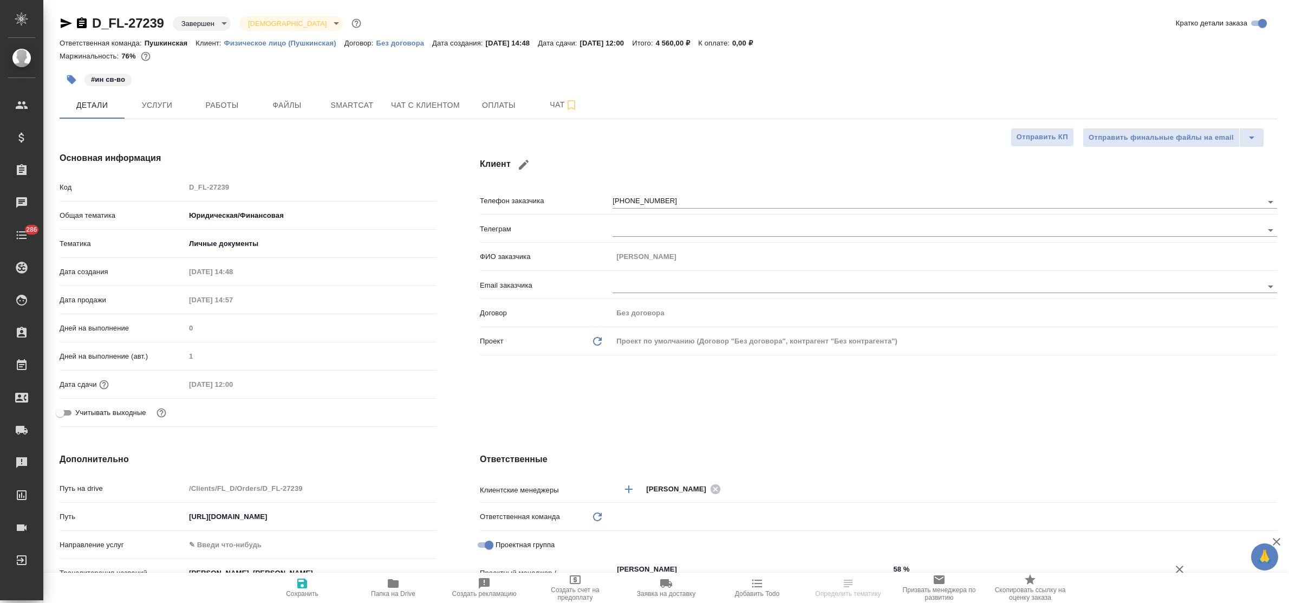
type textarea "x"
type input "Шаблонные документы"
type textarea "x"
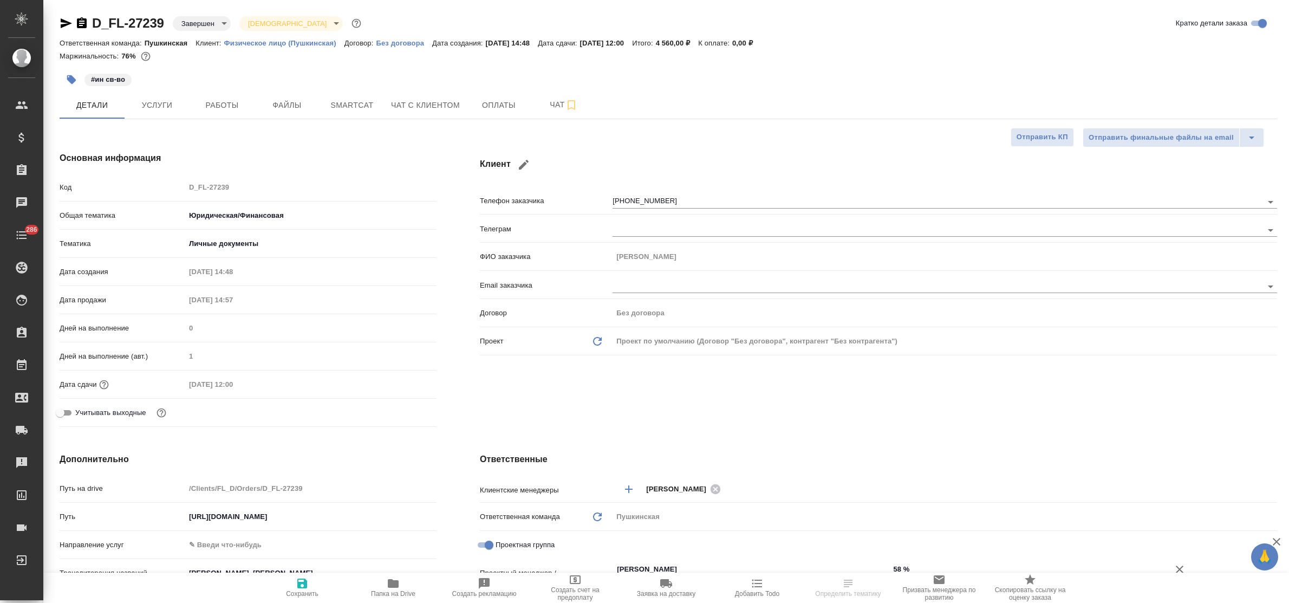
type textarea "x"
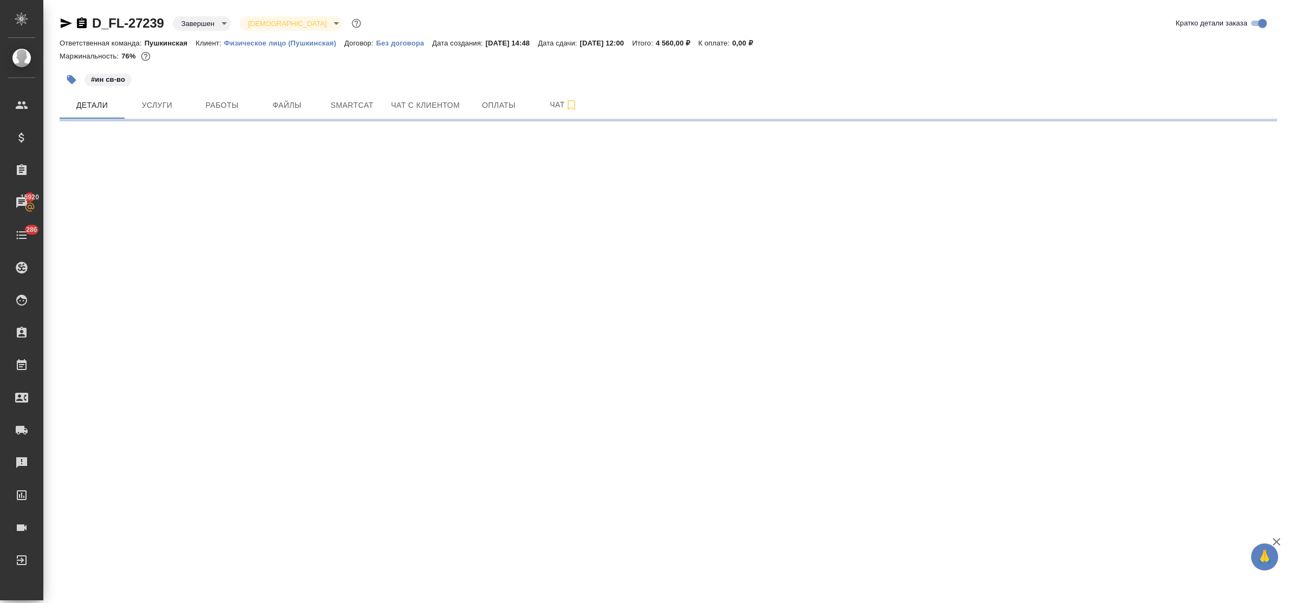
select select "RU"
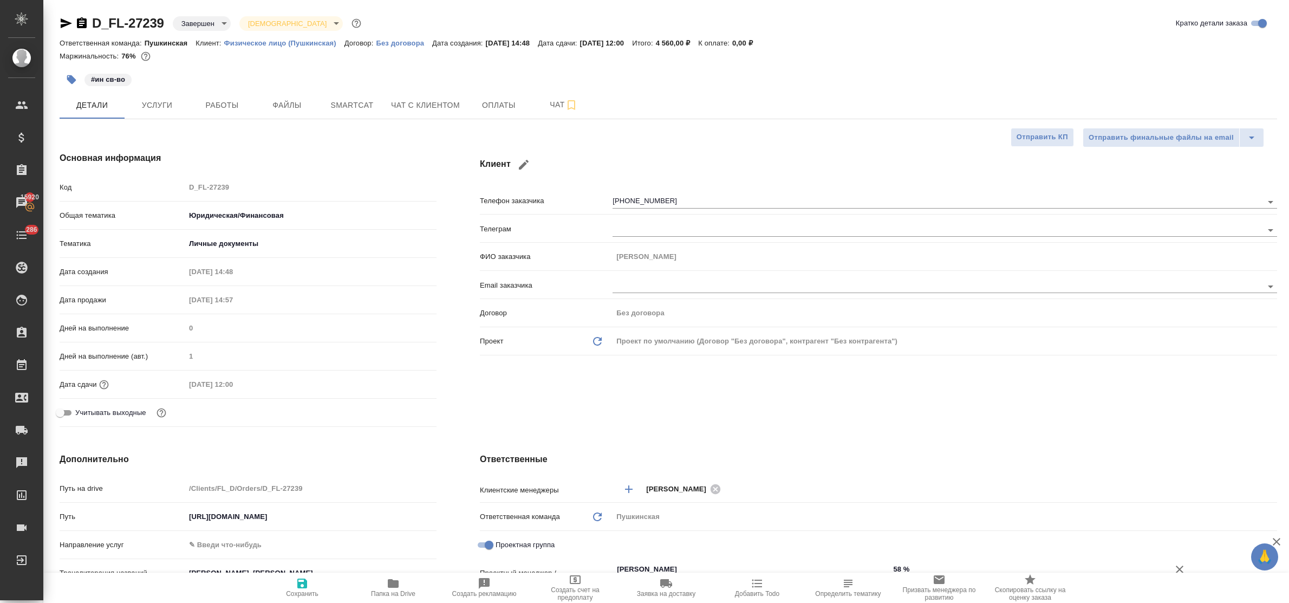
type textarea "x"
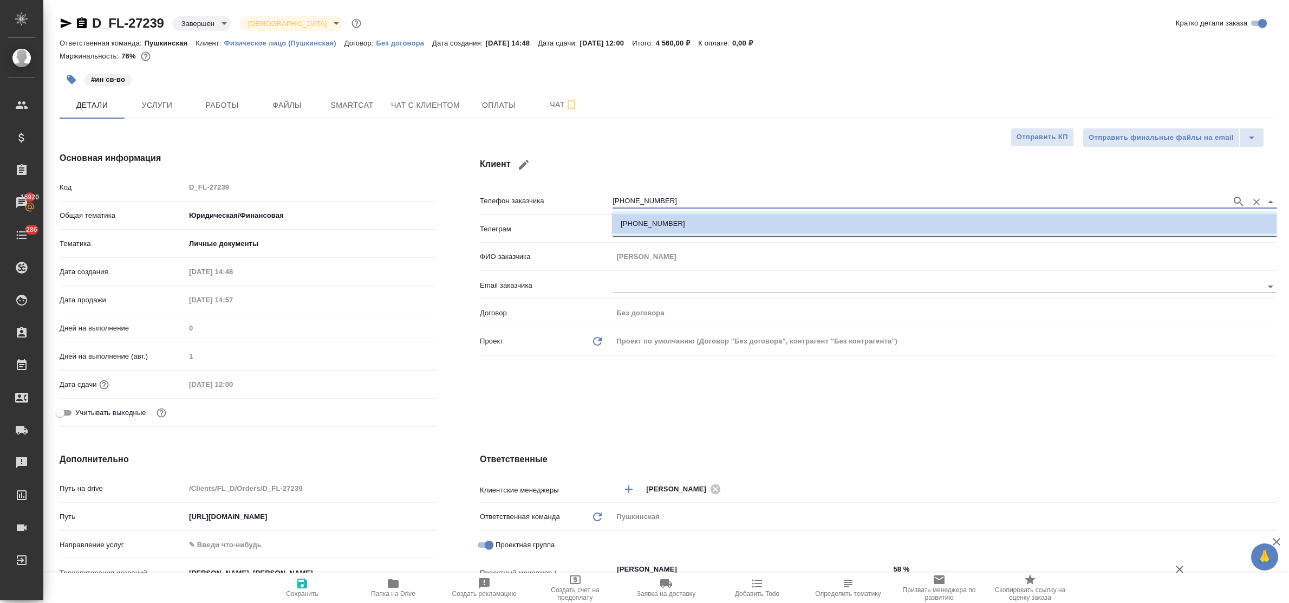
drag, startPoint x: 671, startPoint y: 198, endPoint x: 602, endPoint y: 199, distance: 68.8
click at [602, 199] on div "Телефон заказчика +79653124002" at bounding box center [878, 200] width 797 height 19
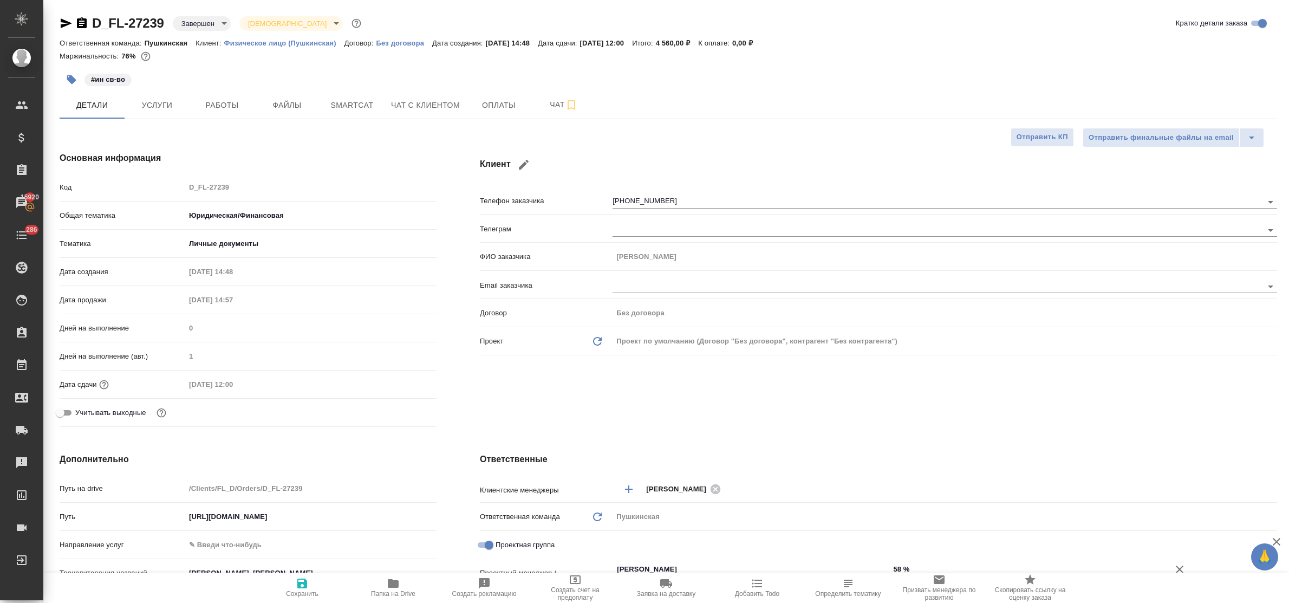
type textarea "x"
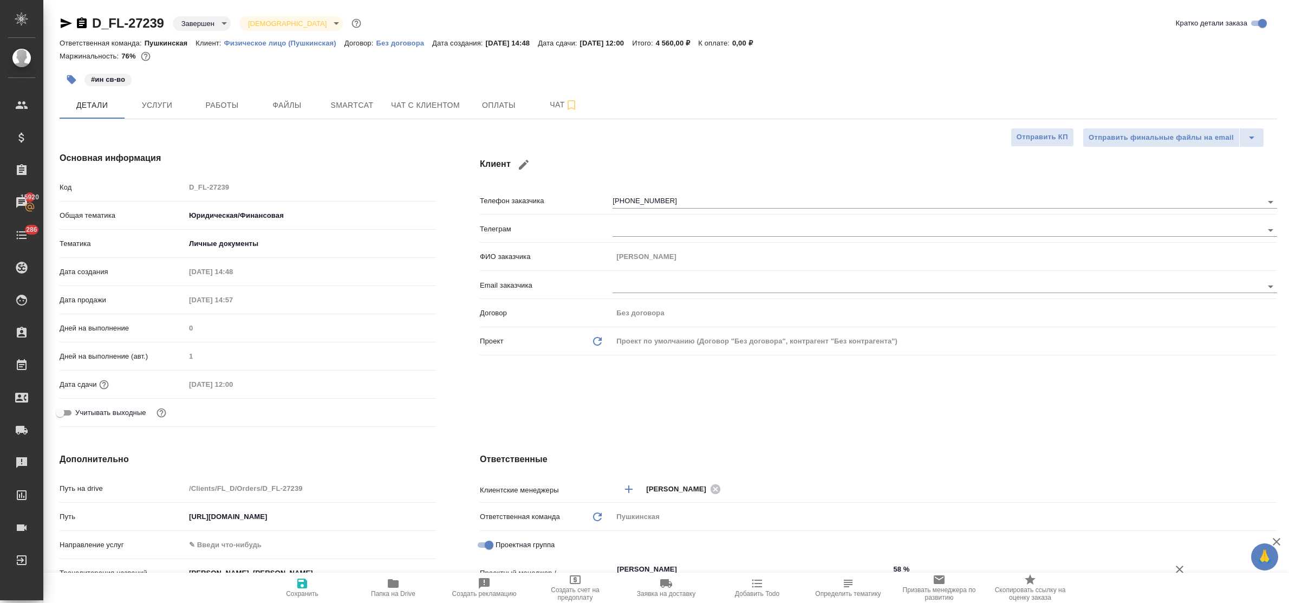
type textarea "x"
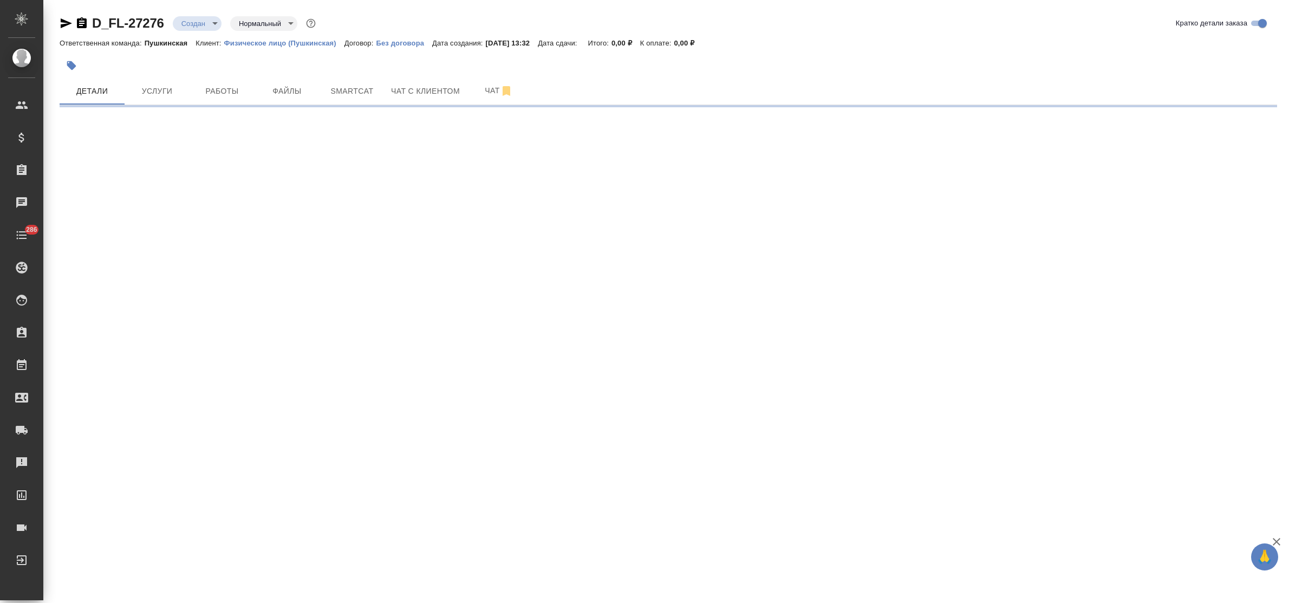
select select "RU"
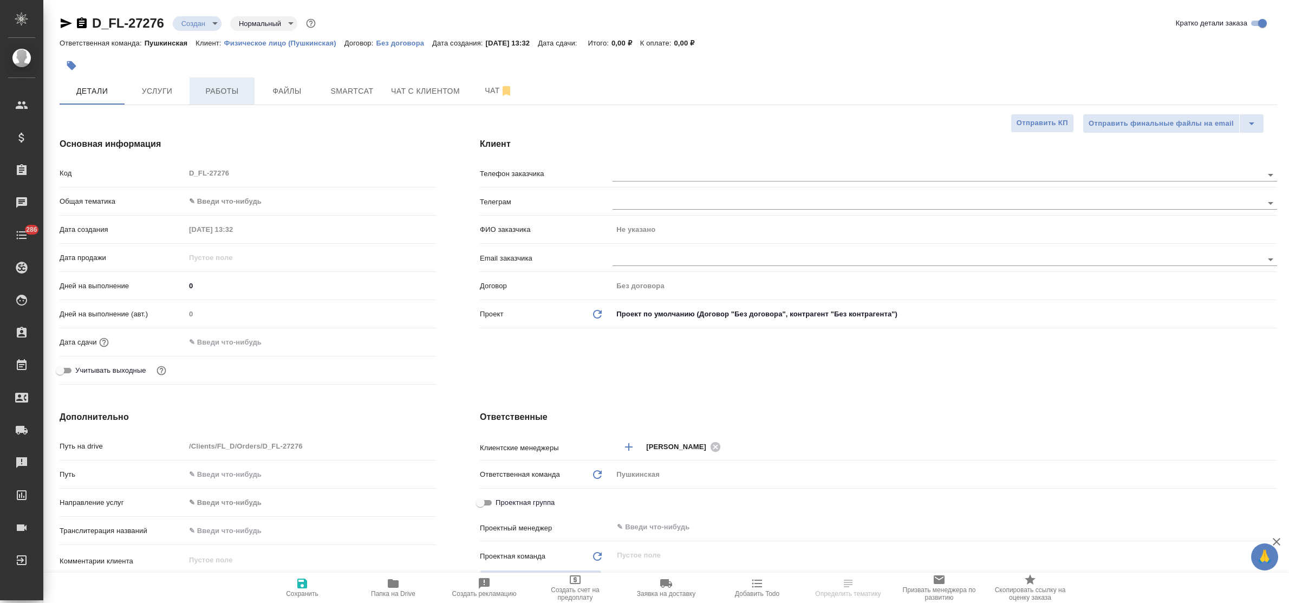
type textarea "x"
drag, startPoint x: 271, startPoint y: 95, endPoint x: 347, endPoint y: 116, distance: 78.9
click at [272, 95] on span "Файлы" at bounding box center [287, 92] width 52 height 14
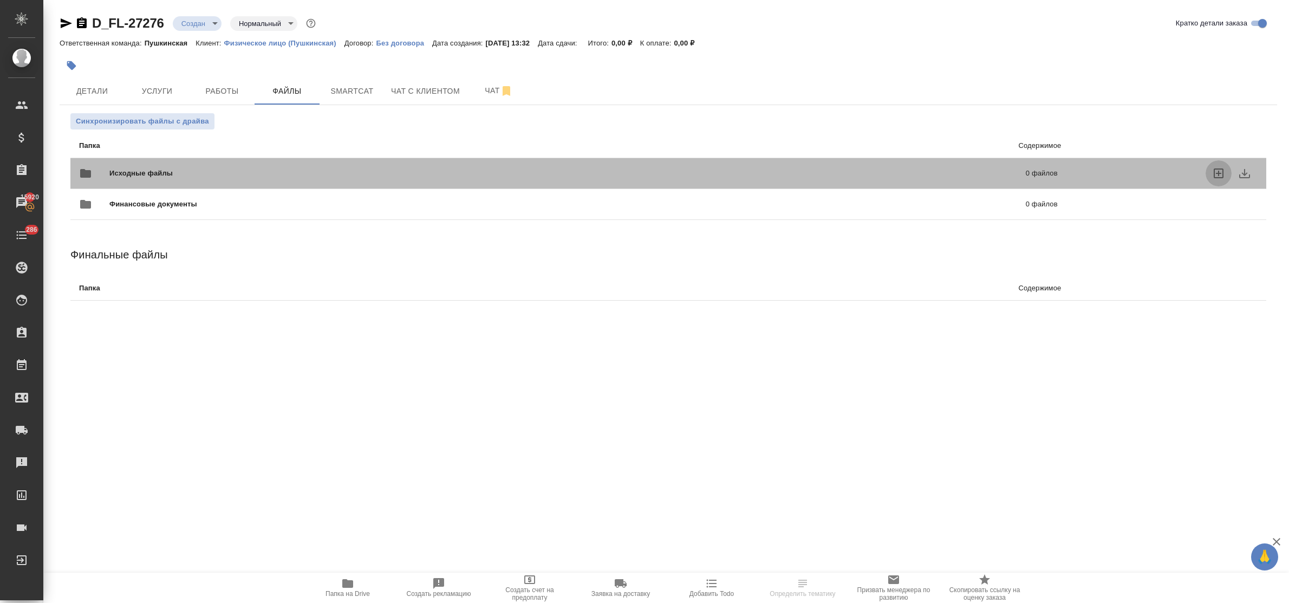
click at [1215, 175] on icon "uploadFiles" at bounding box center [1218, 173] width 13 height 13
click at [0, 0] on input "uploadFiles" at bounding box center [0, 0] width 0 height 0
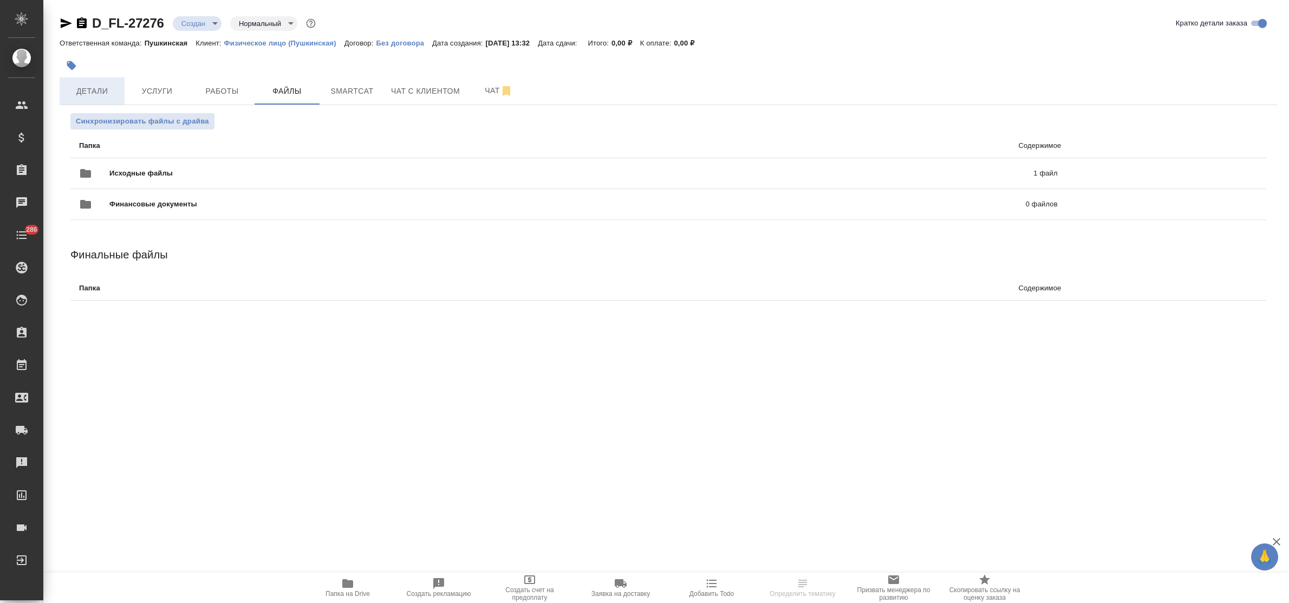
click at [102, 92] on span "Детали" at bounding box center [92, 92] width 52 height 14
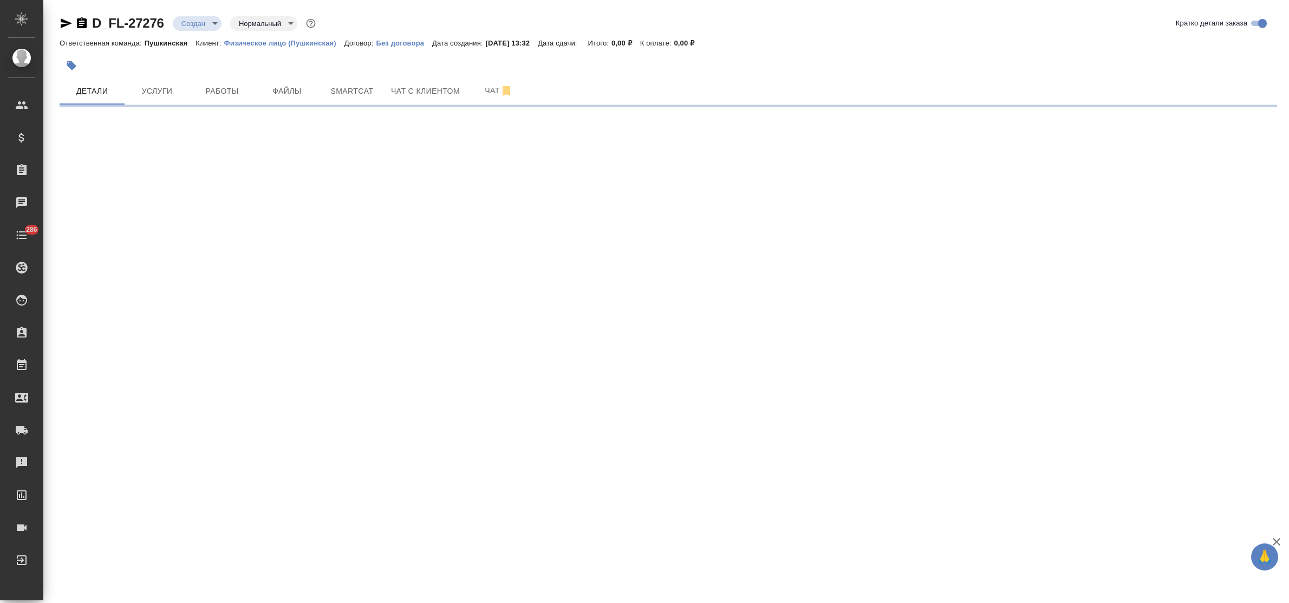
select select "RU"
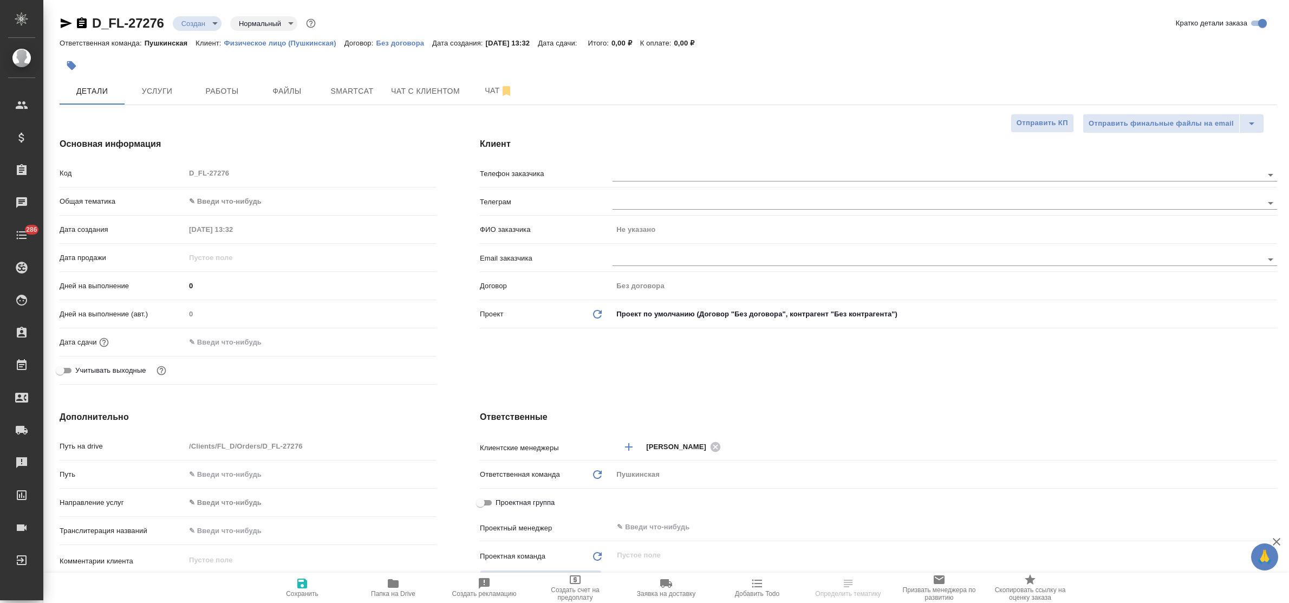
type textarea "x"
click at [220, 207] on body "🙏 .cls-1 fill:#fff; AWATERA Bulakhova Elena Клиенты Спецификации Заказы 15920 Ч…" at bounding box center [644, 301] width 1289 height 603
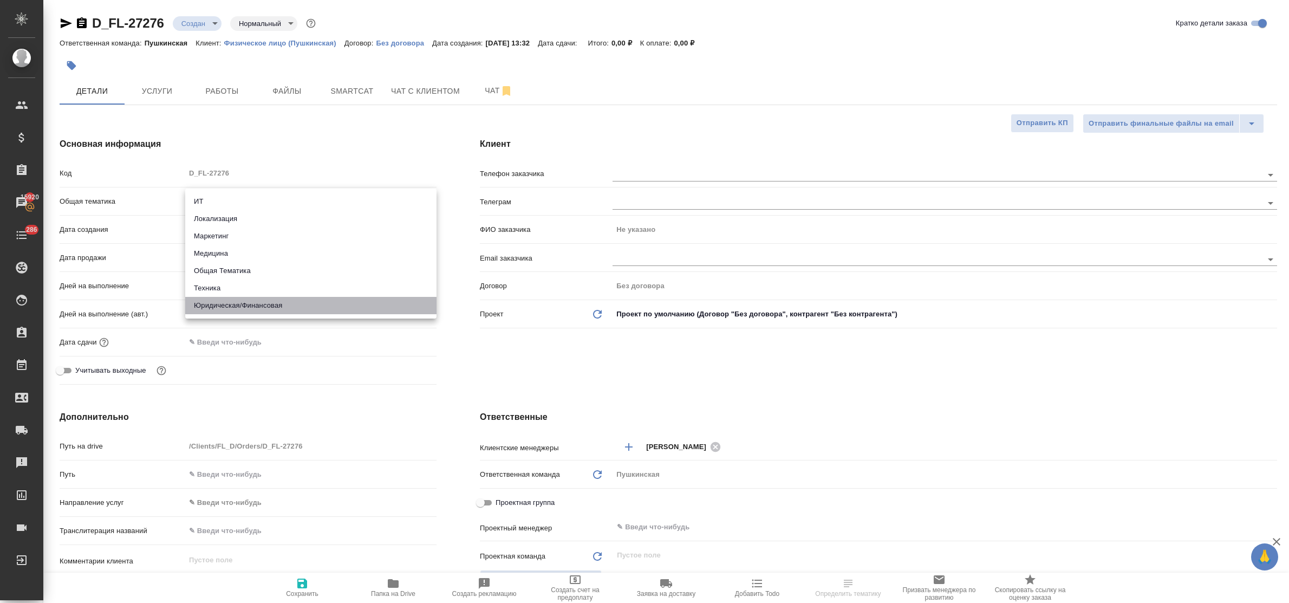
click at [264, 302] on li "Юридическая/Финансовая" at bounding box center [310, 305] width 251 height 17
type input "yr-fn"
type textarea "x"
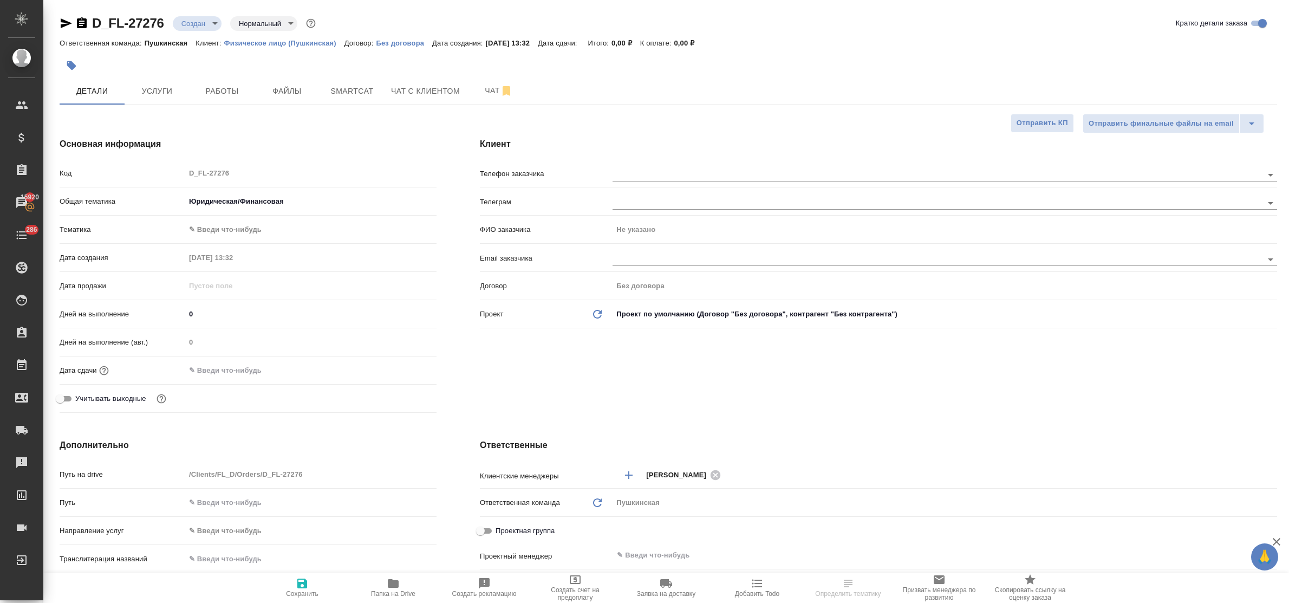
click at [237, 228] on body "🙏 .cls-1 fill:#fff; AWATERA Bulakhova Elena Клиенты Спецификации Заказы 15920 Ч…" at bounding box center [644, 301] width 1289 height 603
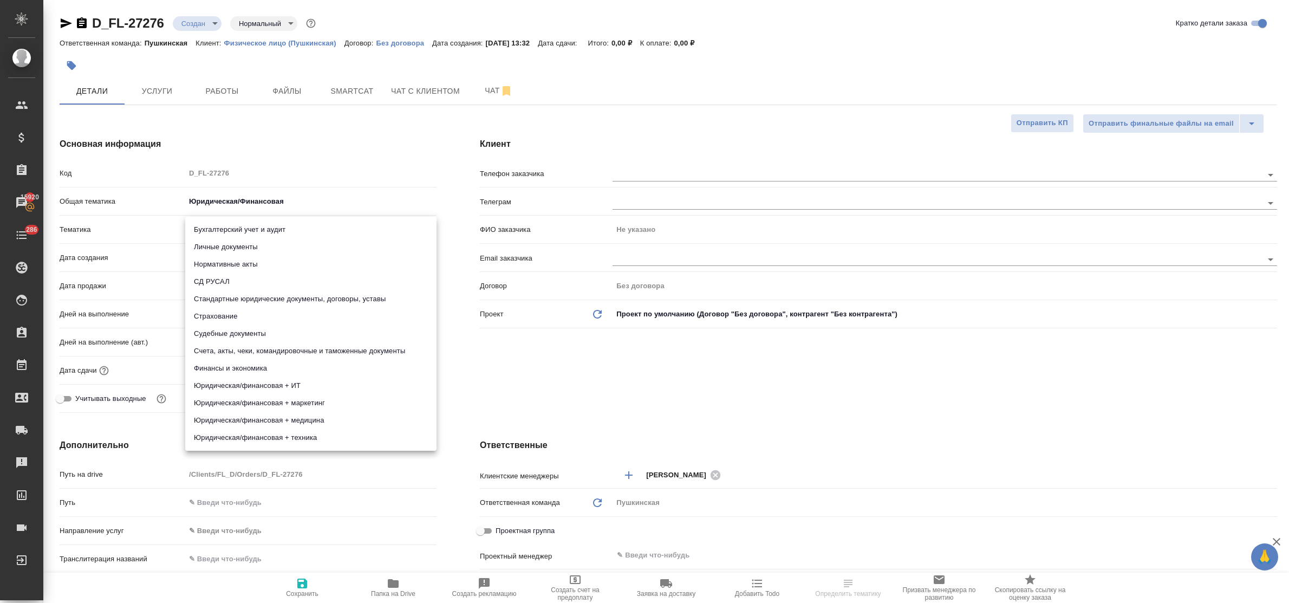
click at [242, 244] on li "Личные документы" at bounding box center [310, 246] width 251 height 17
type textarea "x"
type input "5a8b8b956a9677013d343cfe"
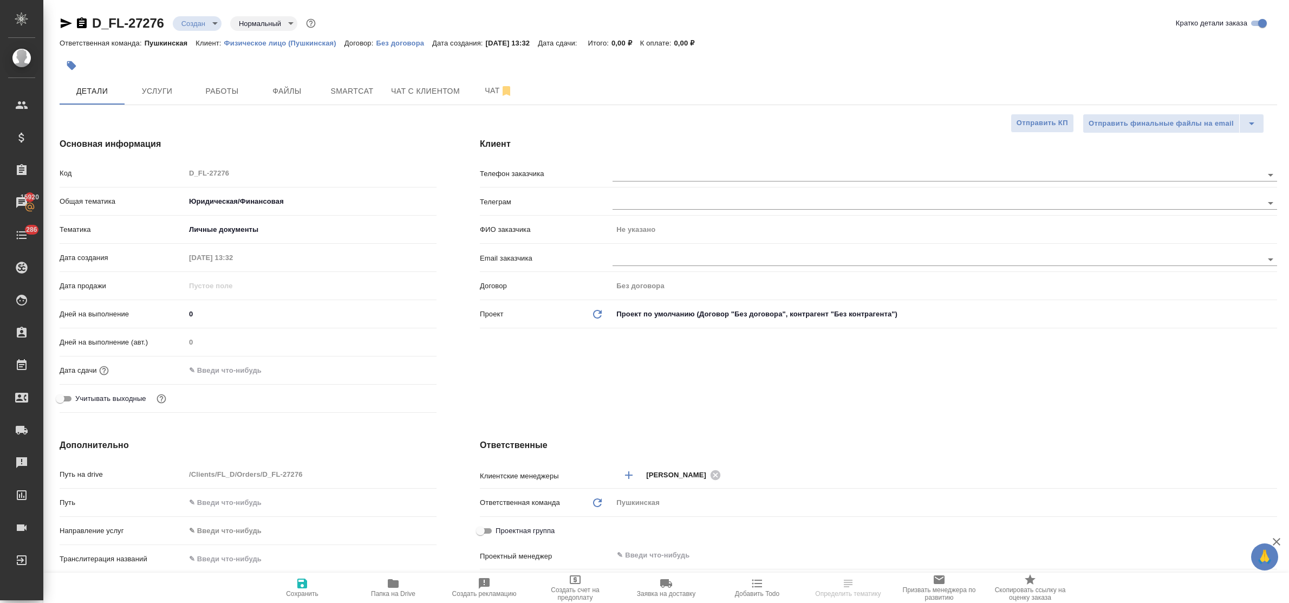
click at [248, 370] on input "text" at bounding box center [232, 370] width 95 height 16
click at [402, 369] on icon "button" at bounding box center [405, 369] width 13 height 13
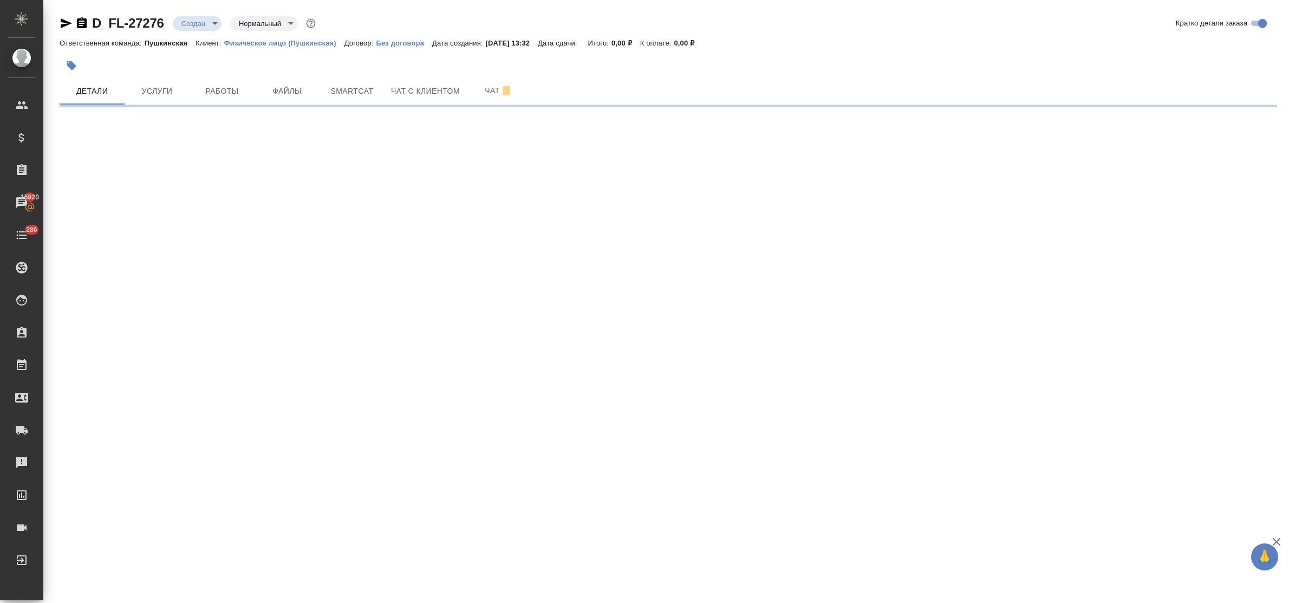
select select "RU"
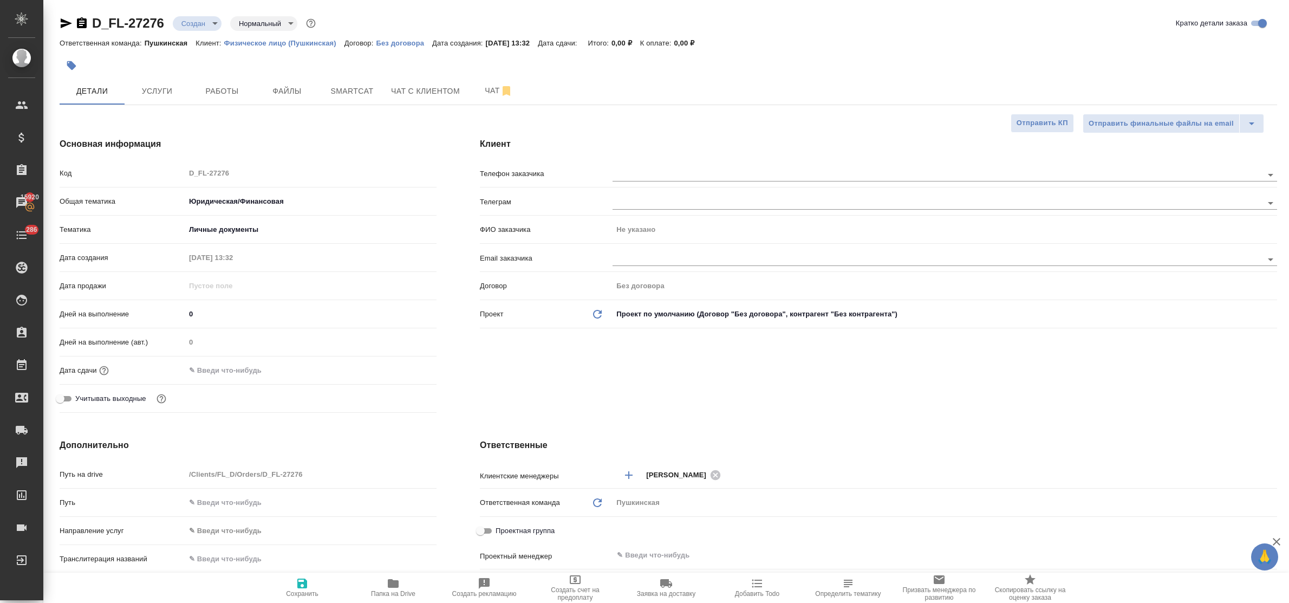
type textarea "x"
click at [256, 371] on input "text" at bounding box center [233, 370] width 95 height 16
click at [411, 367] on div at bounding box center [418, 369] width 38 height 13
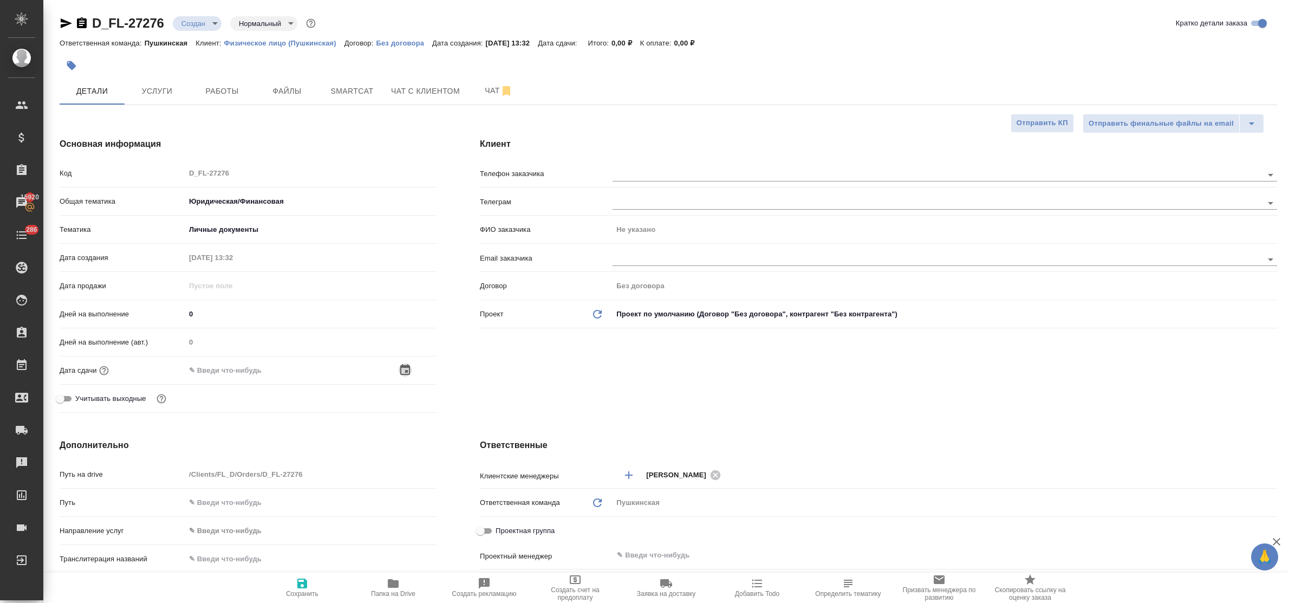
click at [407, 368] on icon "button" at bounding box center [405, 369] width 13 height 13
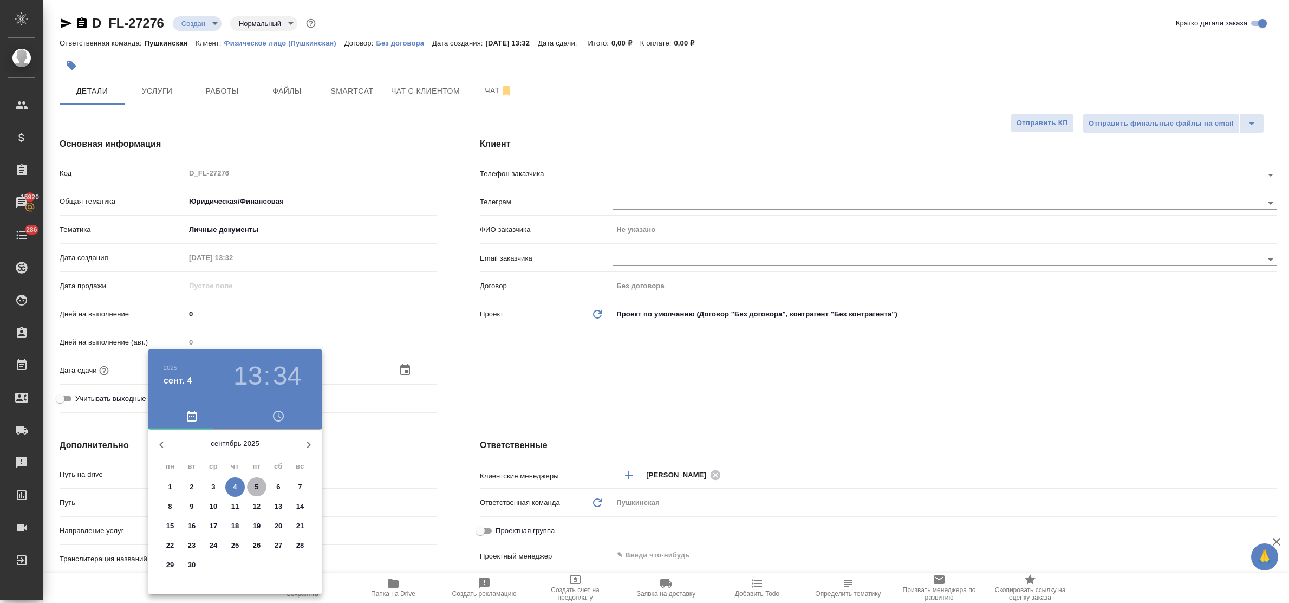
click at [256, 486] on p "5" at bounding box center [257, 487] width 4 height 11
type input "05.09.2025 13:34"
type textarea "x"
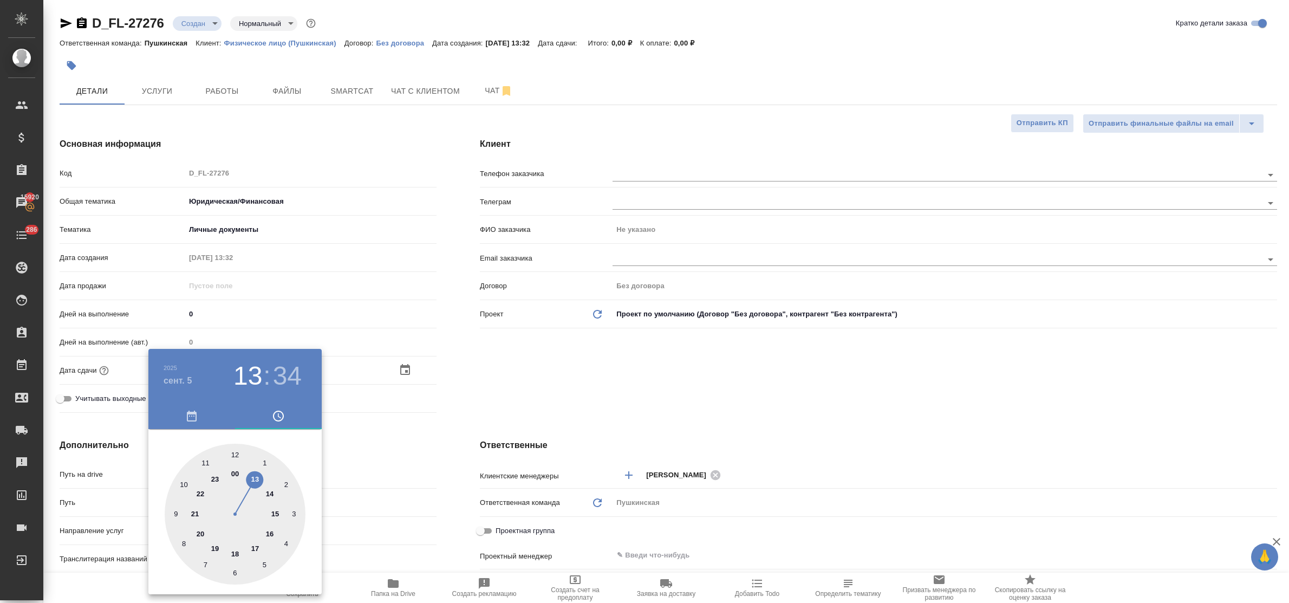
click at [271, 531] on div at bounding box center [235, 514] width 141 height 141
type input "05.09.2025 16:34"
type textarea "x"
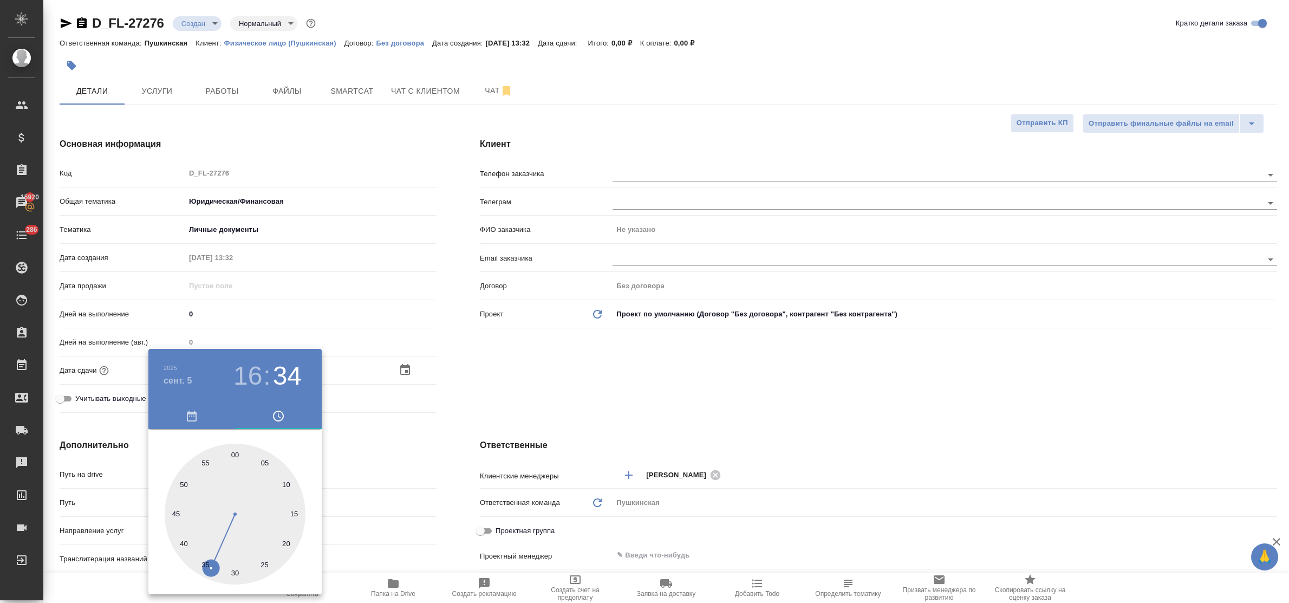
click at [237, 455] on div at bounding box center [235, 514] width 141 height 141
type input "05.09.2025 16:00"
type textarea "x"
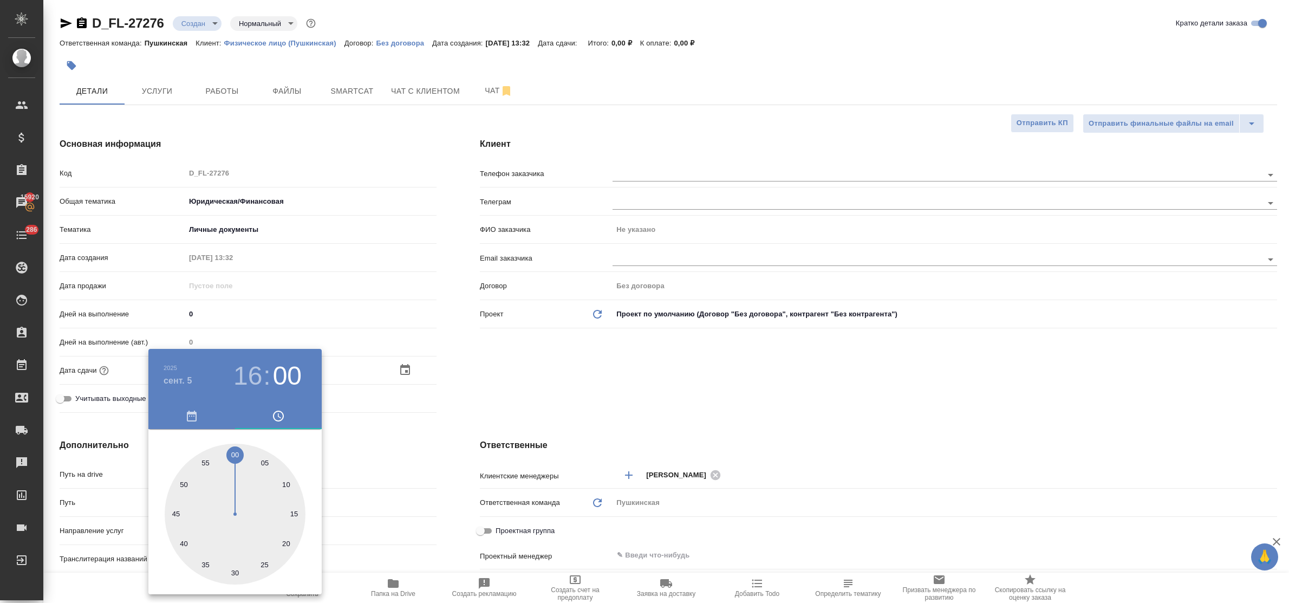
click at [391, 448] on div at bounding box center [644, 301] width 1289 height 603
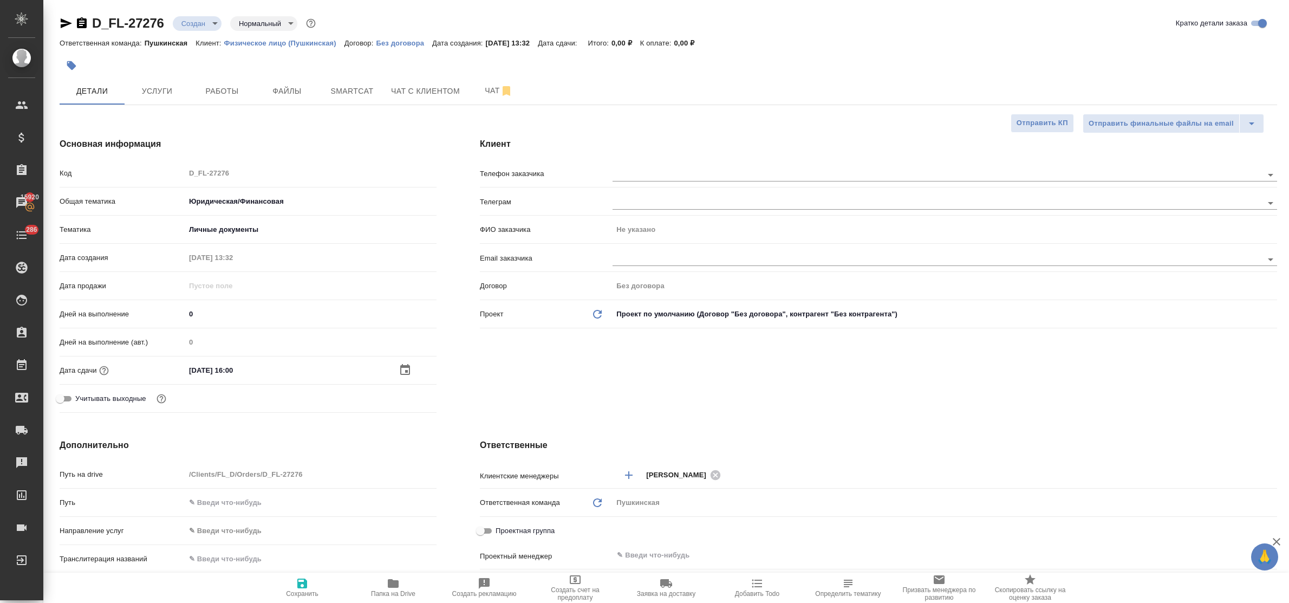
click at [298, 582] on icon "button" at bounding box center [302, 584] width 10 height 10
type textarea "x"
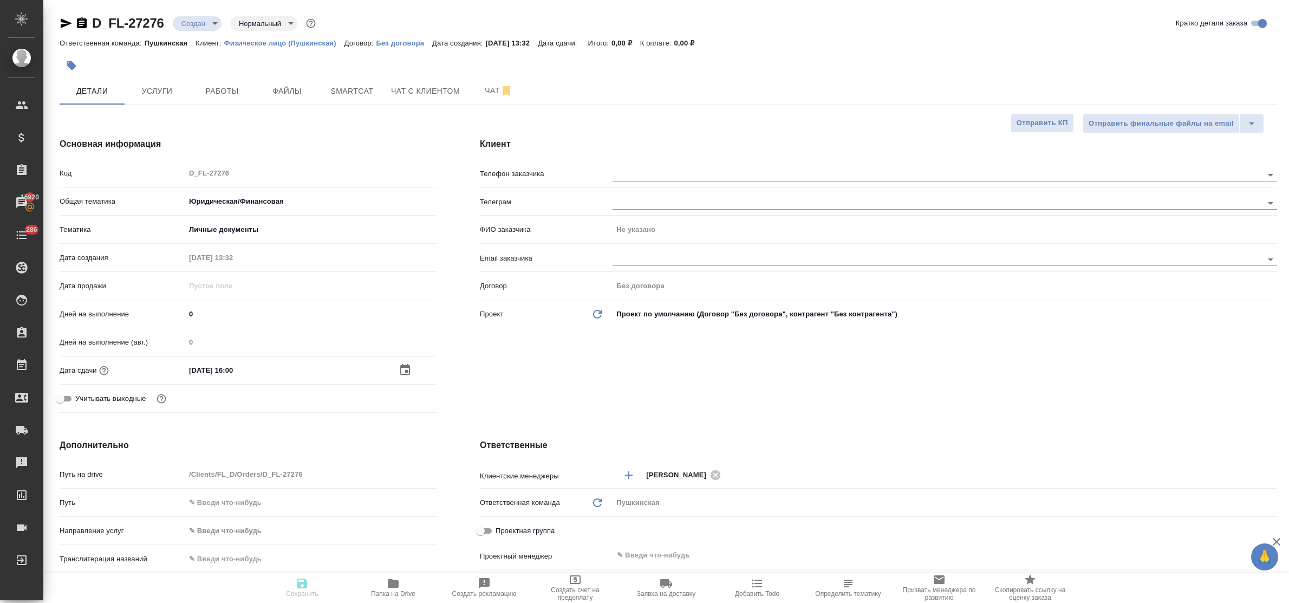
type textarea "x"
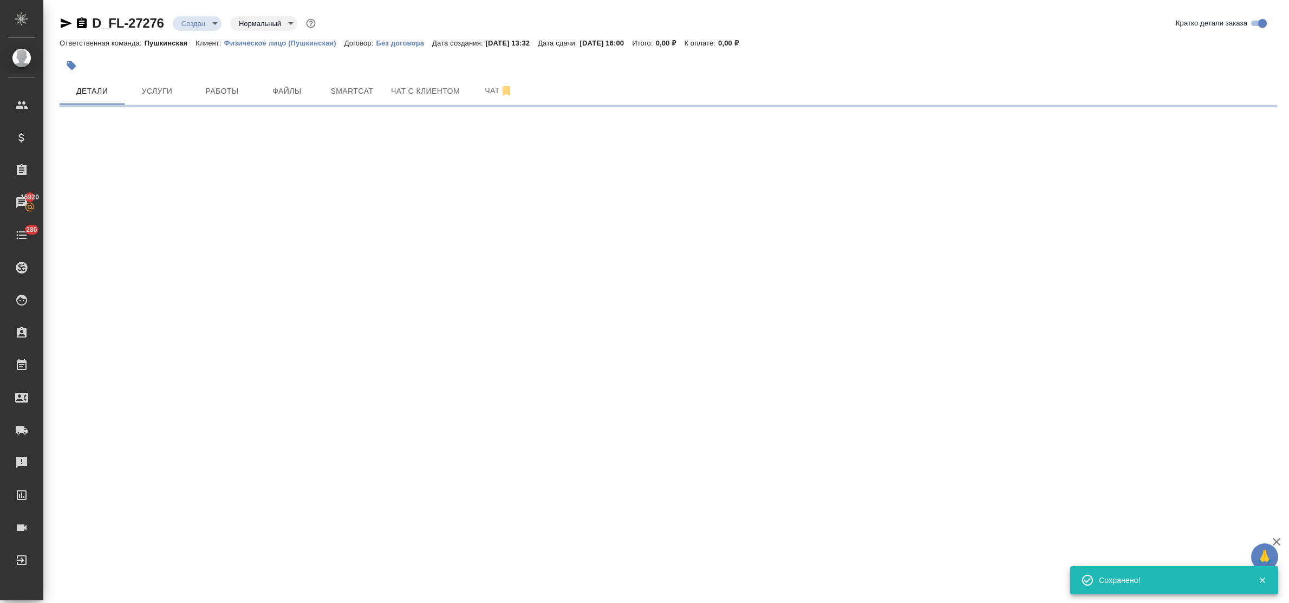
select select "RU"
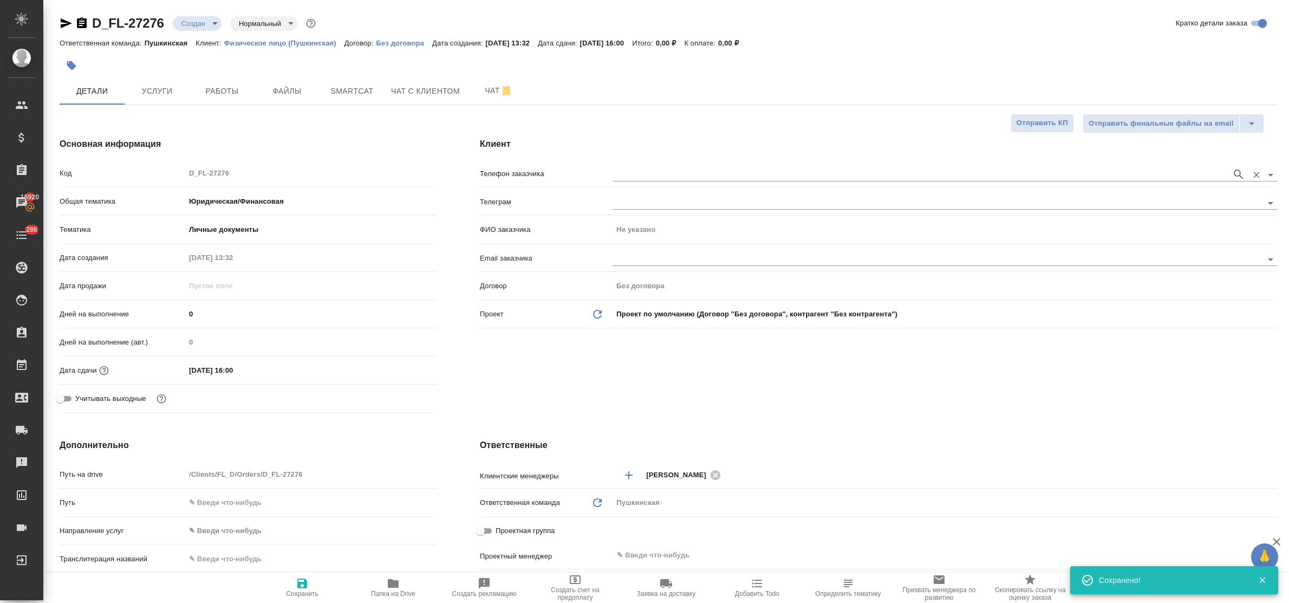
type textarea "x"
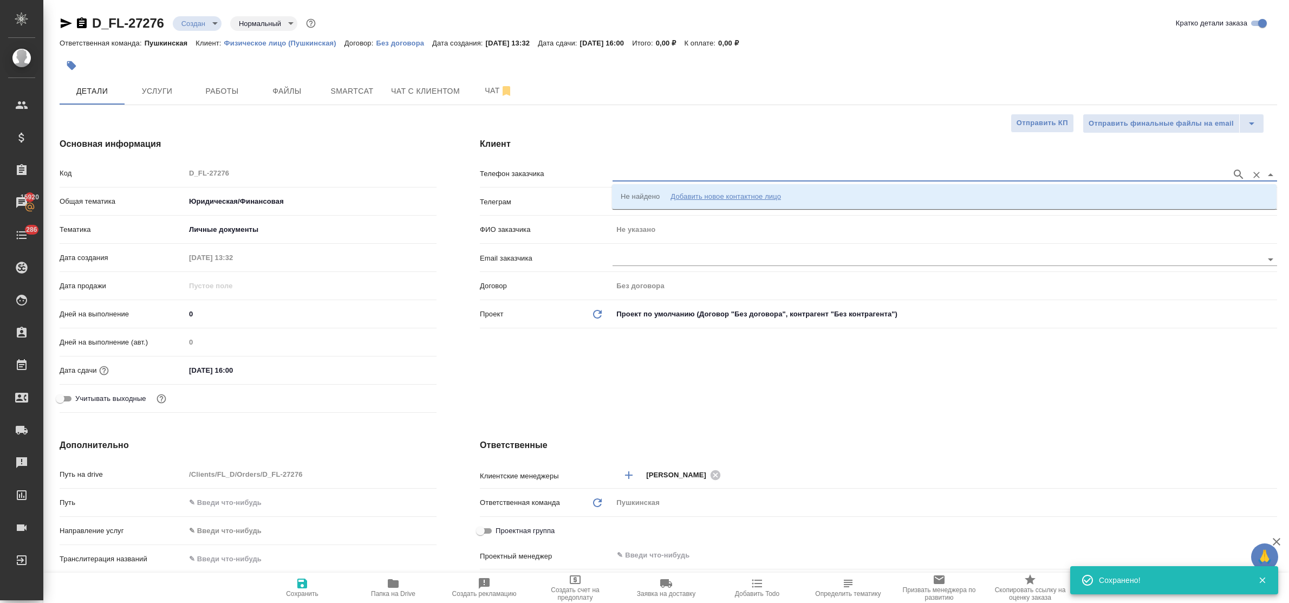
click at [628, 177] on input "text" at bounding box center [920, 174] width 614 height 13
paste input "+79653124002"
type input "+79653124002"
click at [647, 193] on p "+79653124002 Лариса" at bounding box center [683, 196] width 125 height 11
type input "+79653124002 Лариса"
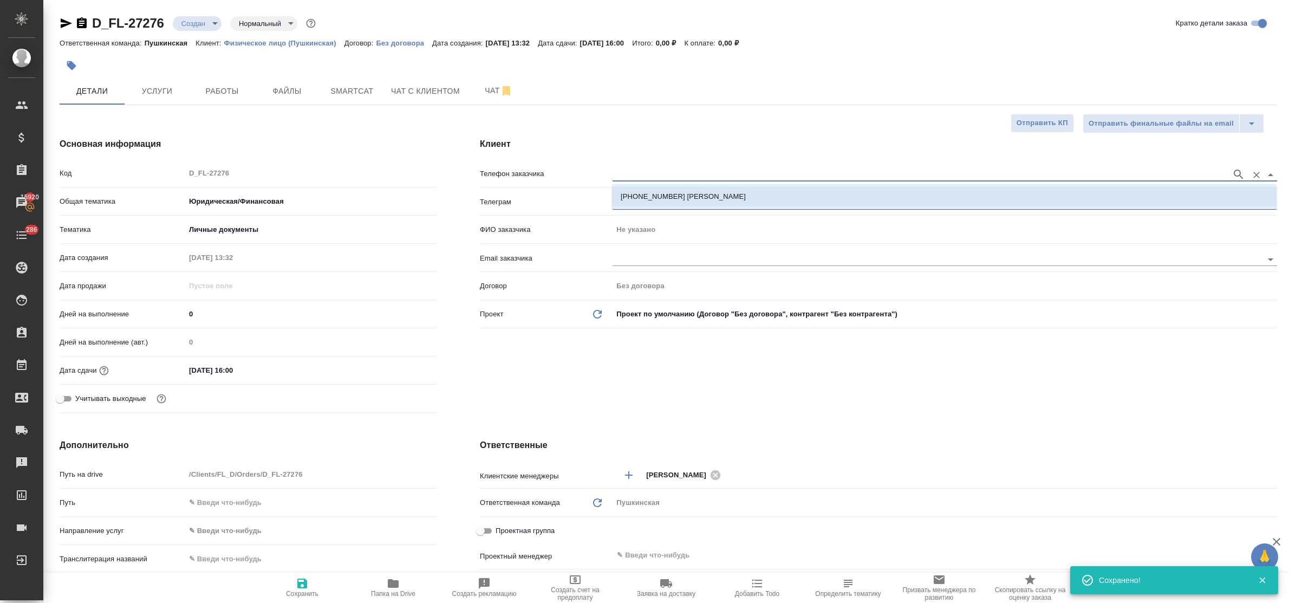
type input "Лариса"
type textarea "x"
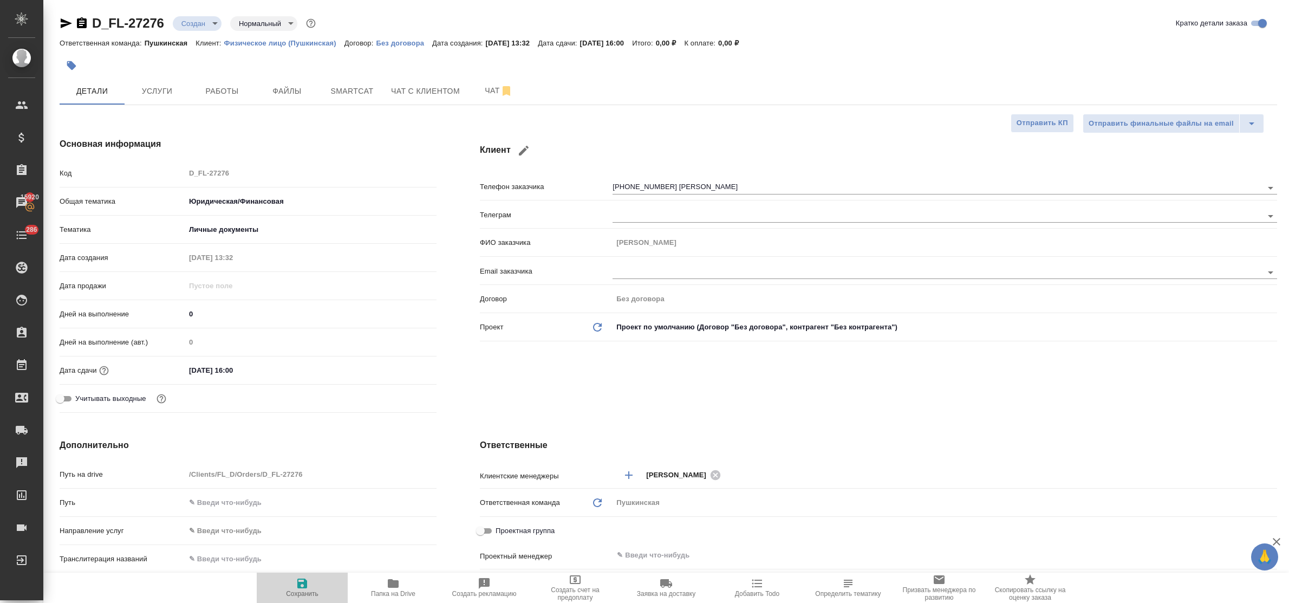
click at [305, 580] on icon "button" at bounding box center [302, 584] width 10 height 10
type textarea "x"
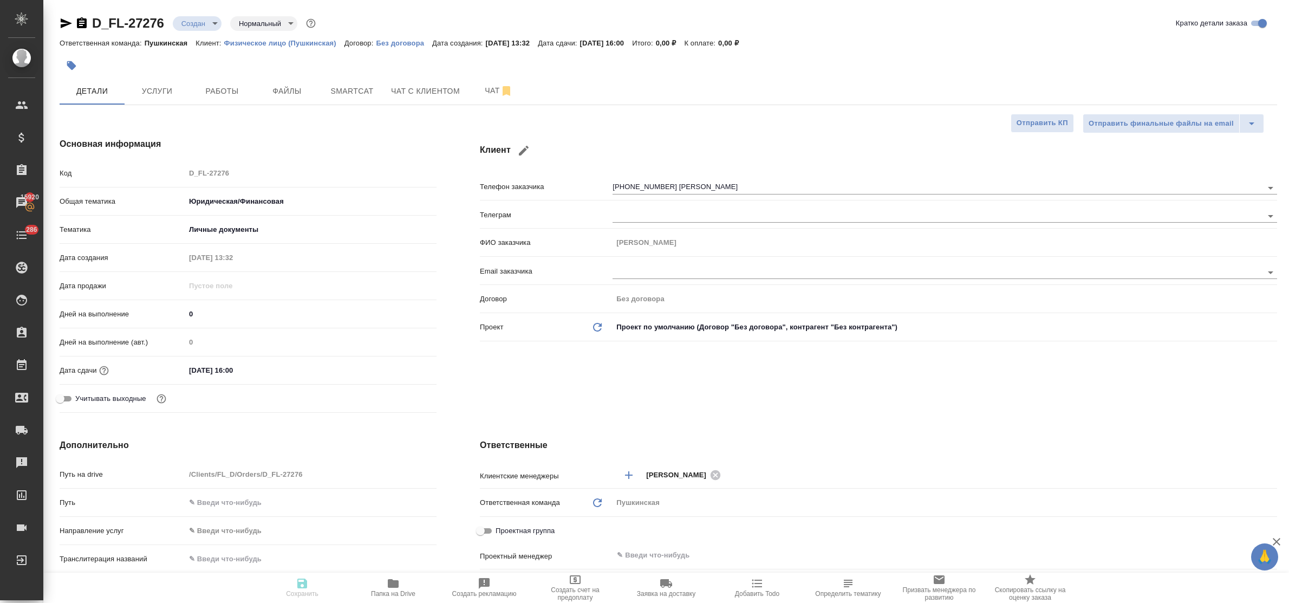
type textarea "x"
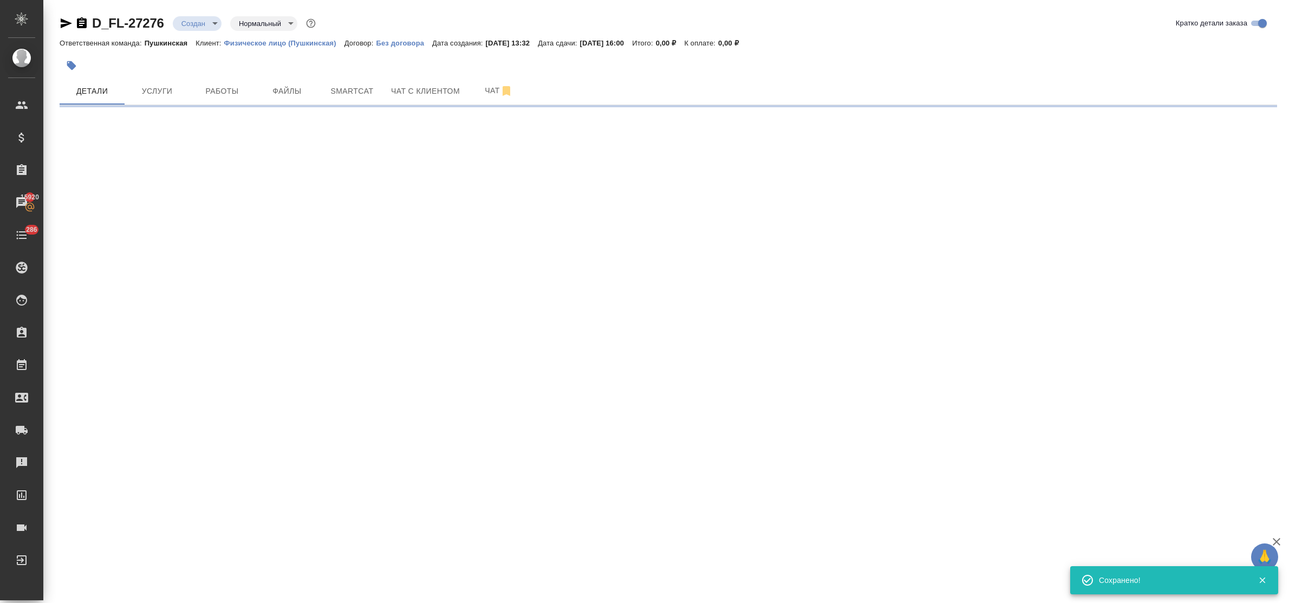
type input "holyTrinity"
select select "RU"
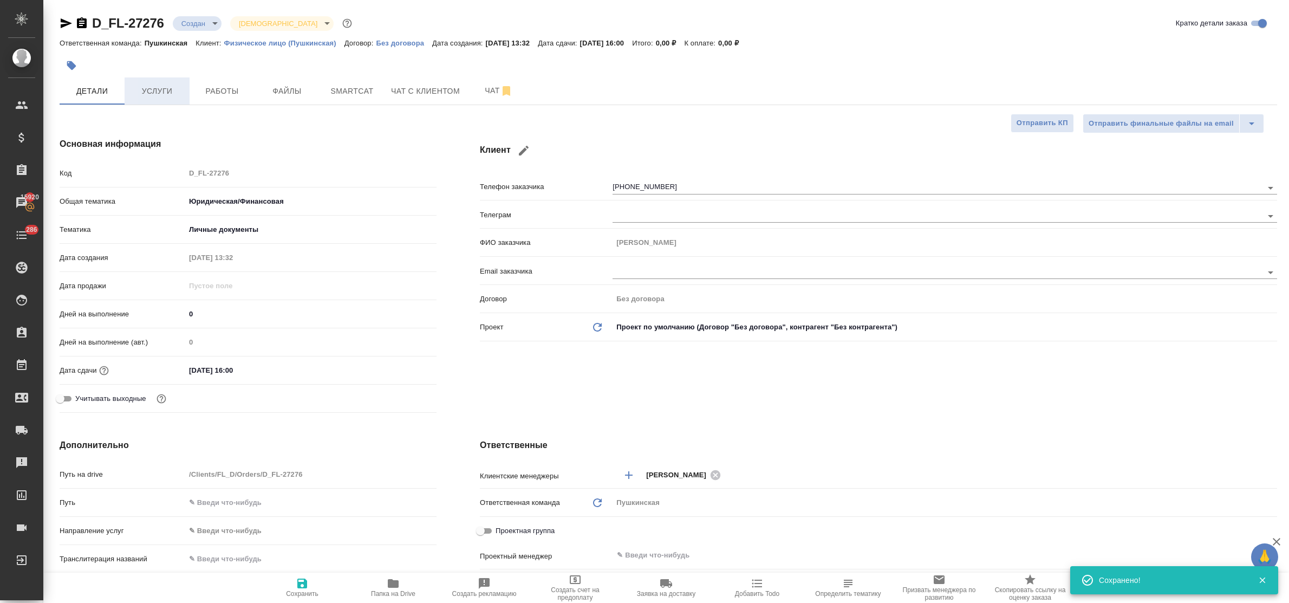
type textarea "x"
click at [151, 90] on span "Услуги" at bounding box center [157, 92] width 52 height 14
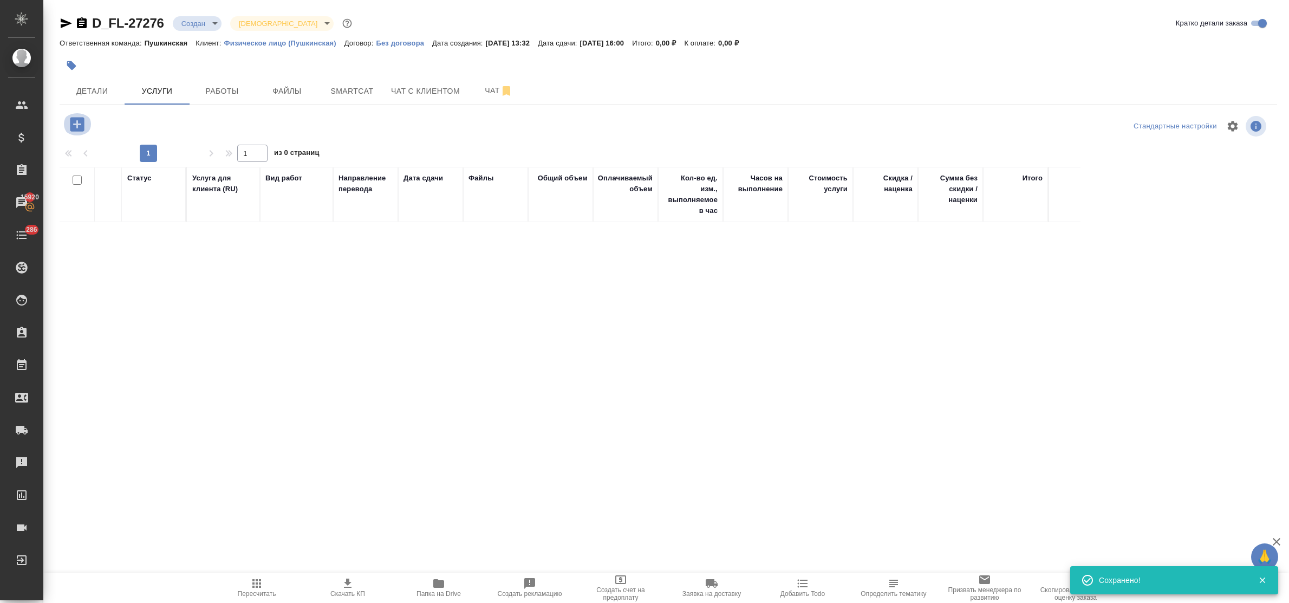
click at [76, 126] on icon "button" at bounding box center [77, 124] width 19 height 19
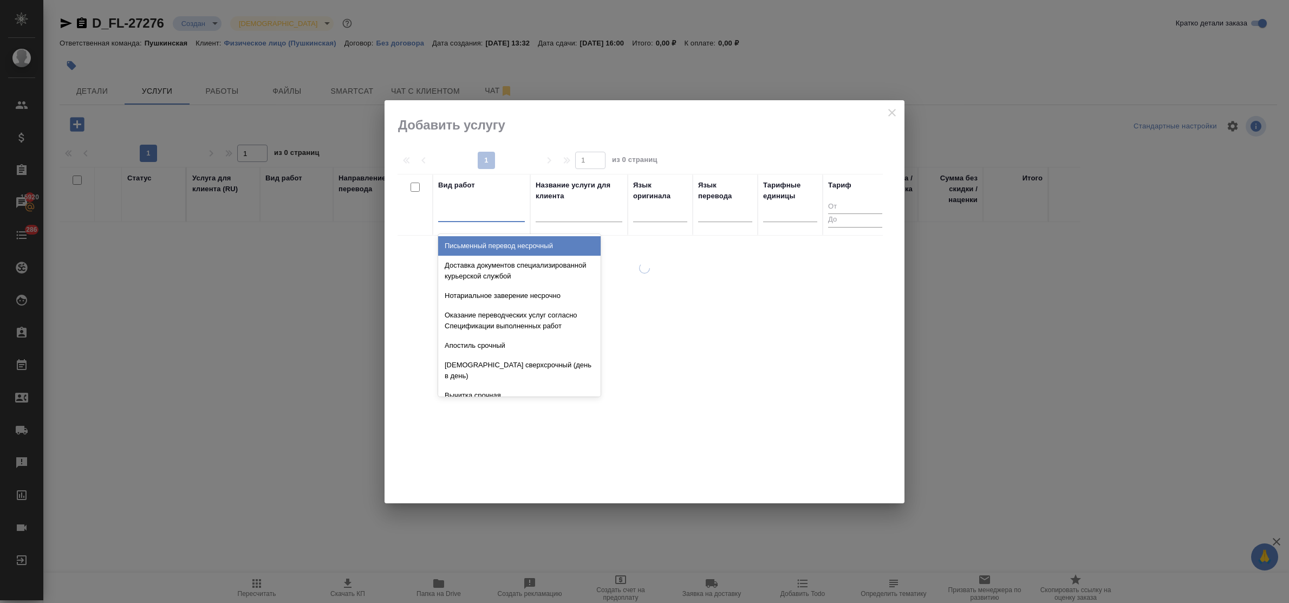
click at [469, 218] on div at bounding box center [481, 211] width 87 height 16
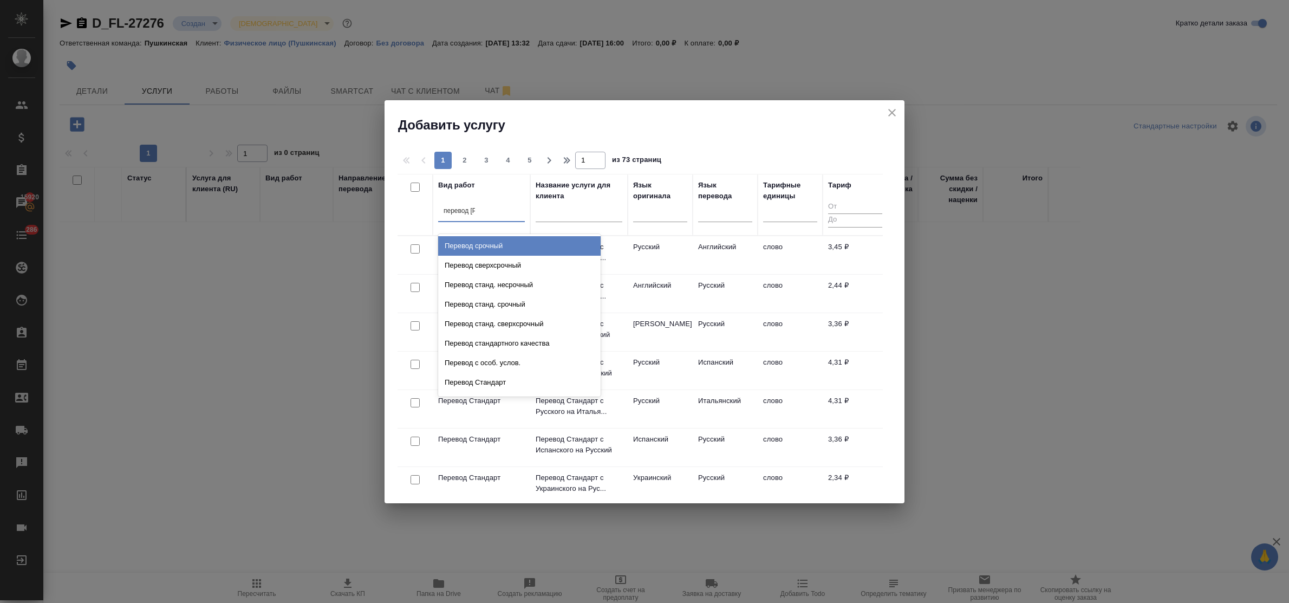
type input "перевод ст"
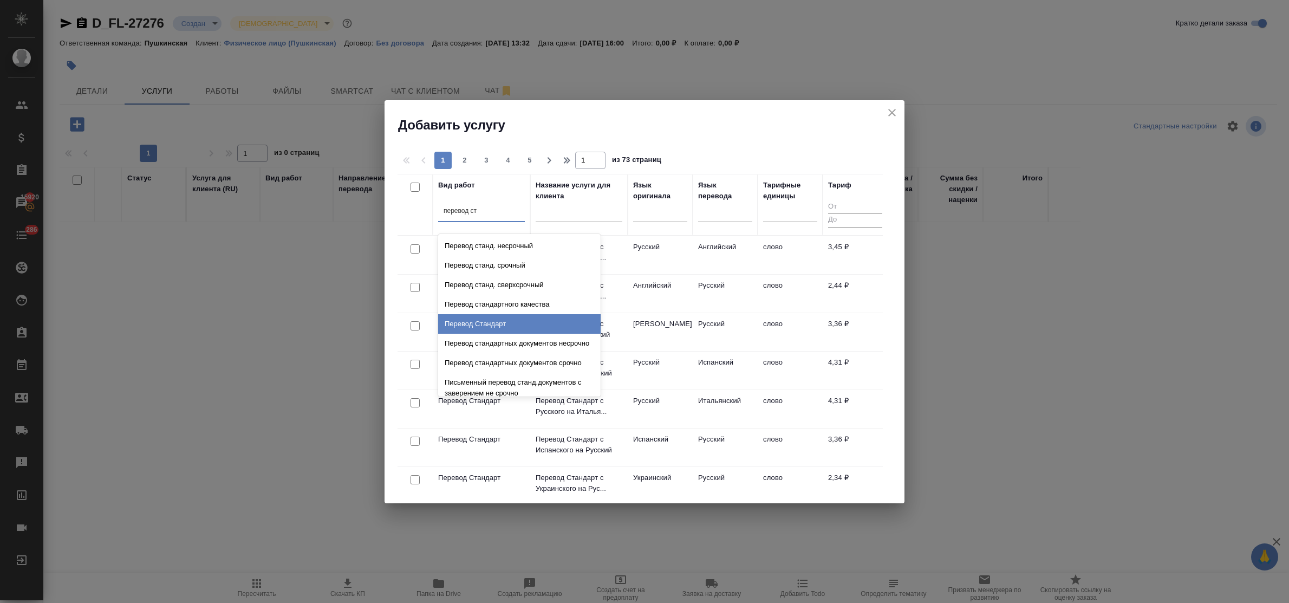
click at [502, 317] on div "Перевод Стандарт" at bounding box center [519, 324] width 163 height 20
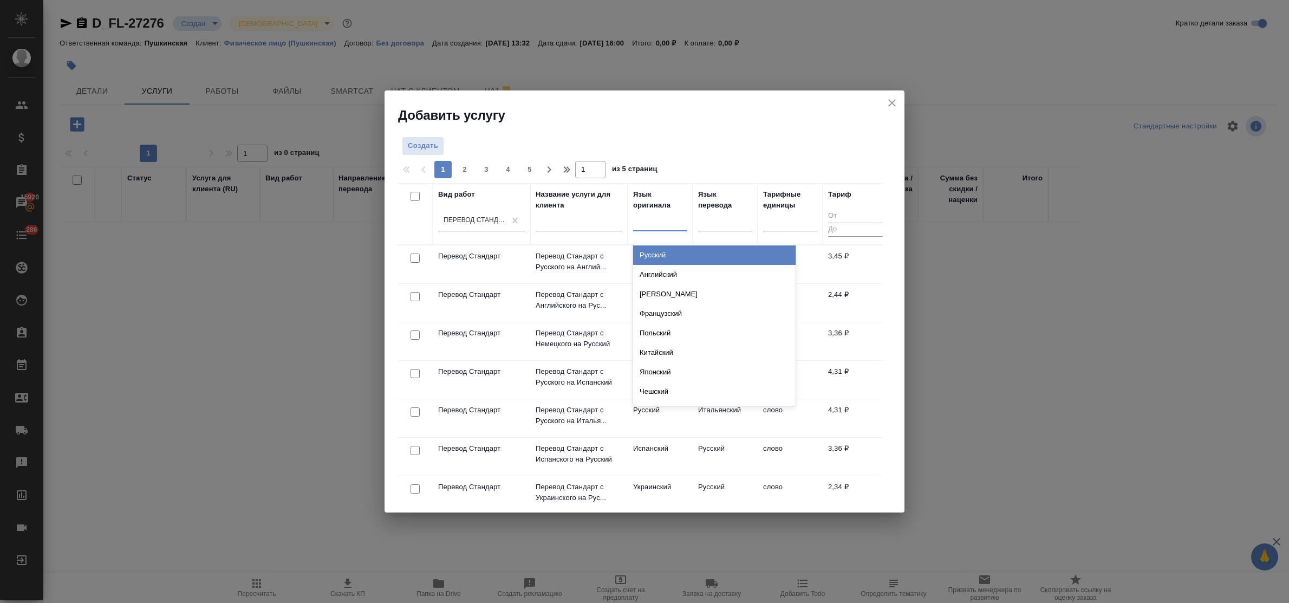
click at [645, 224] on div at bounding box center [660, 220] width 54 height 16
type input "лат"
click at [656, 249] on div "Латышский" at bounding box center [714, 255] width 163 height 20
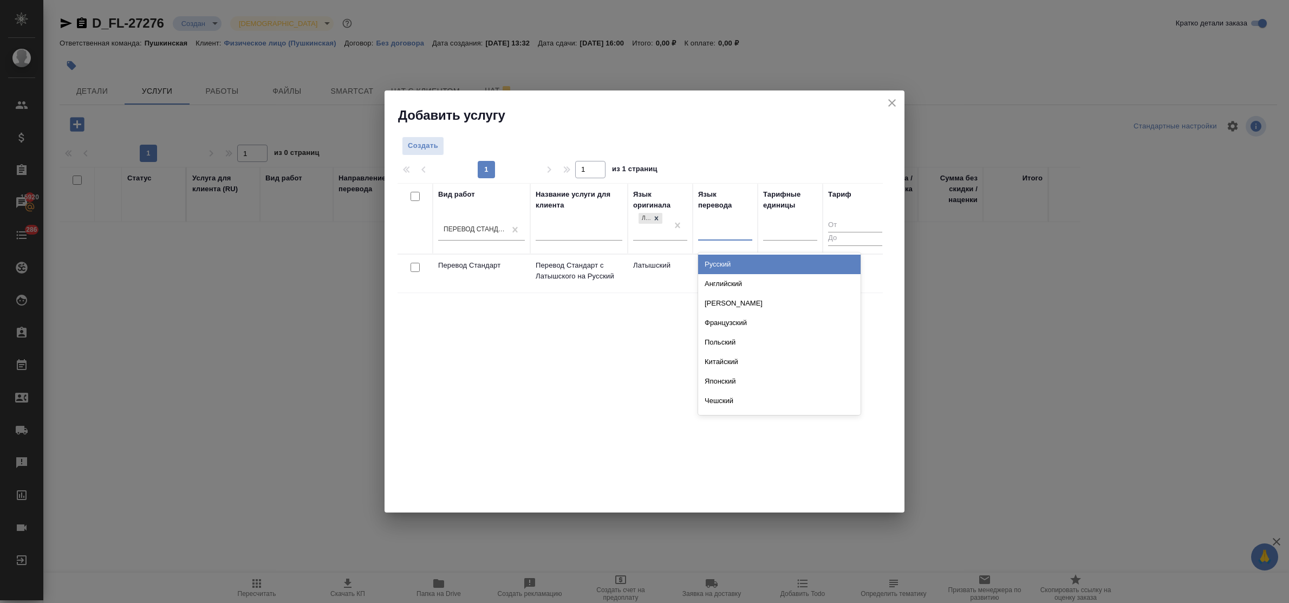
click at [717, 229] on div at bounding box center [725, 230] width 54 height 16
click at [723, 261] on div "Русский" at bounding box center [779, 265] width 163 height 20
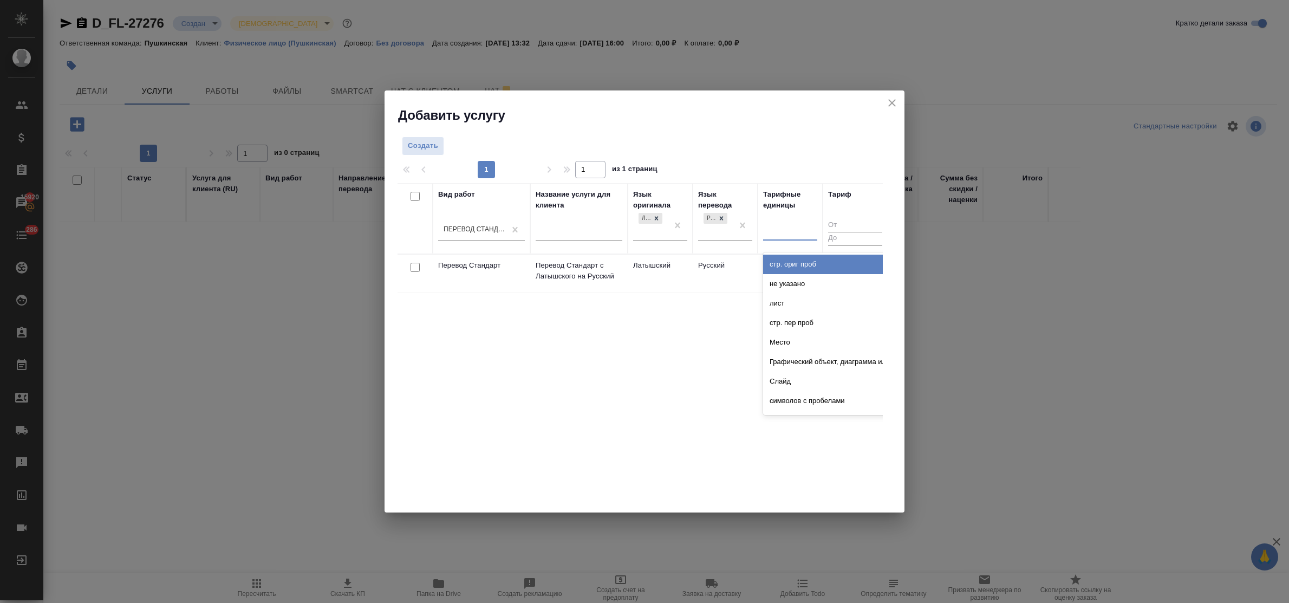
click at [783, 234] on div at bounding box center [790, 230] width 54 height 16
type input "сло"
click at [791, 258] on div "слово" at bounding box center [844, 265] width 163 height 20
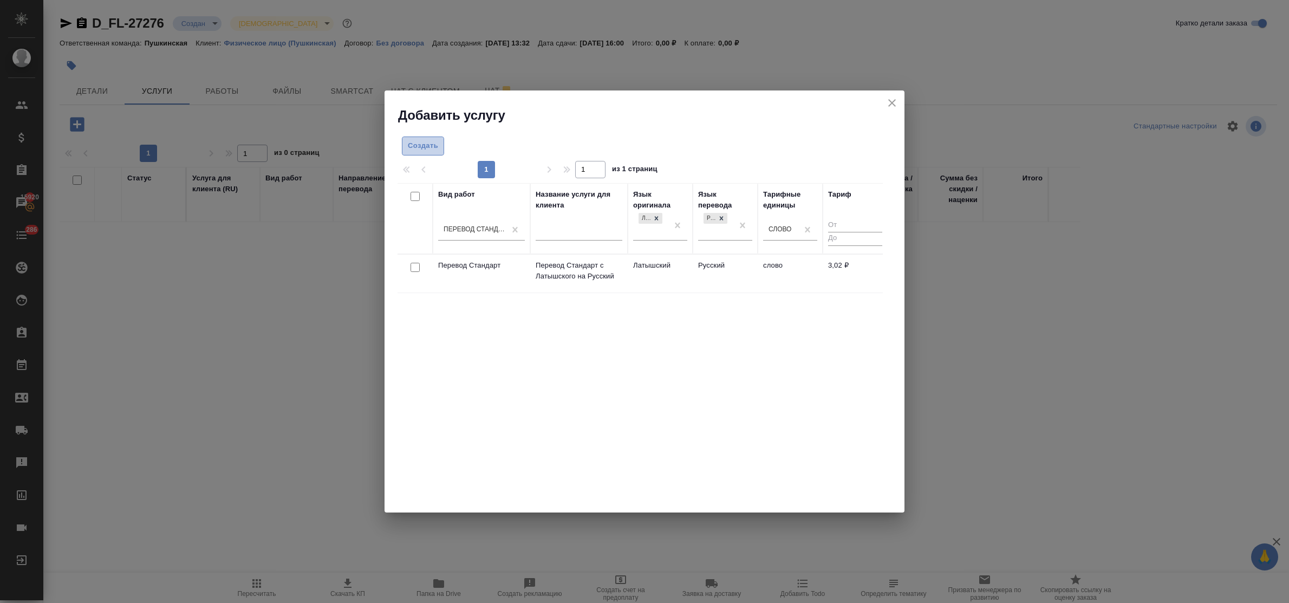
click at [426, 145] on span "Создать" at bounding box center [423, 146] width 30 height 12
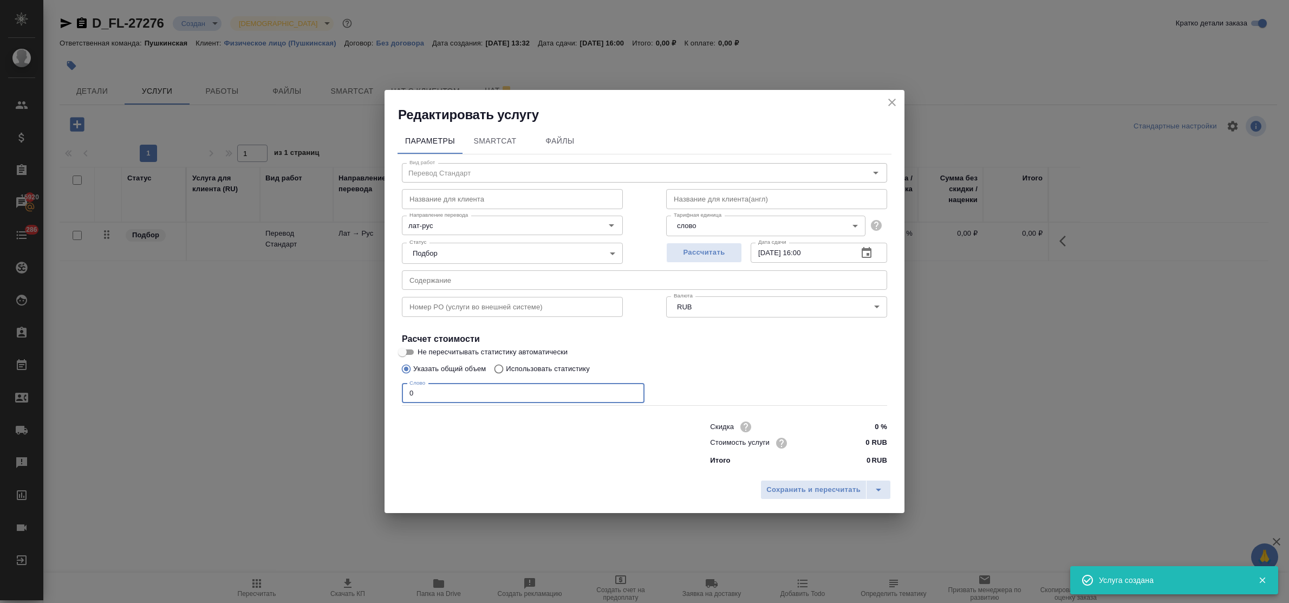
click at [404, 394] on input "0" at bounding box center [523, 394] width 243 height 20
type input "300"
click at [867, 445] on input "0 RUB" at bounding box center [867, 443] width 40 height 16
type input "3.10 RUB"
click at [808, 253] on input "05.09.2025 16:00" at bounding box center [800, 253] width 99 height 20
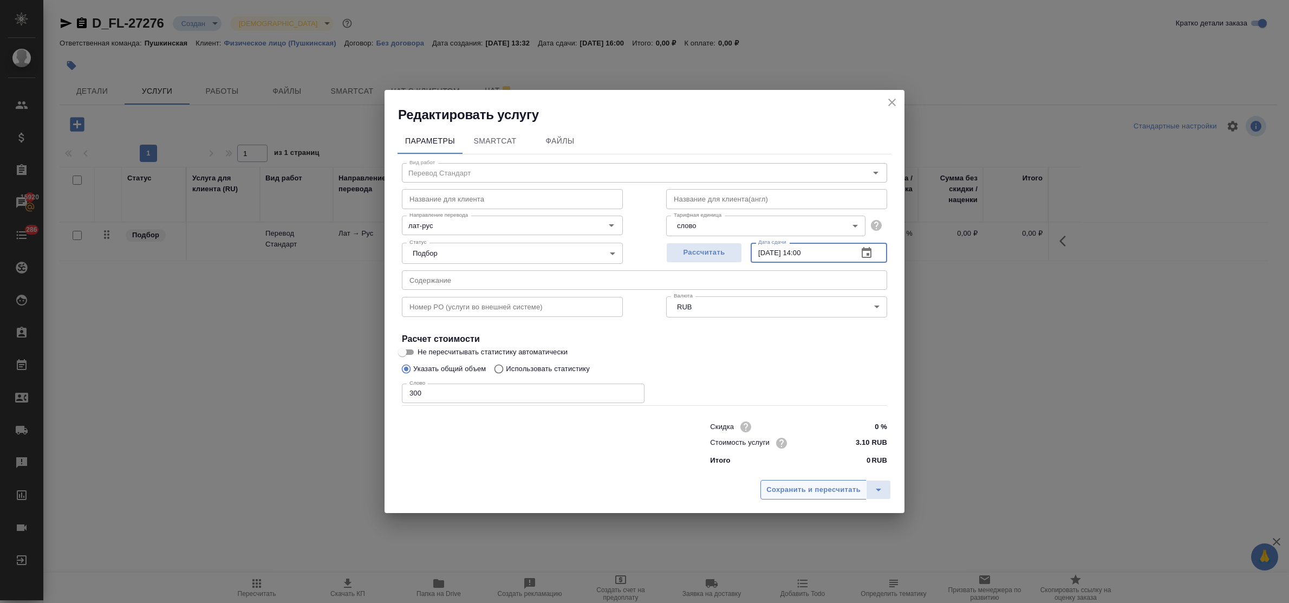
type input "05.09.2025 14:00"
click at [834, 489] on span "Сохранить и пересчитать" at bounding box center [814, 490] width 94 height 12
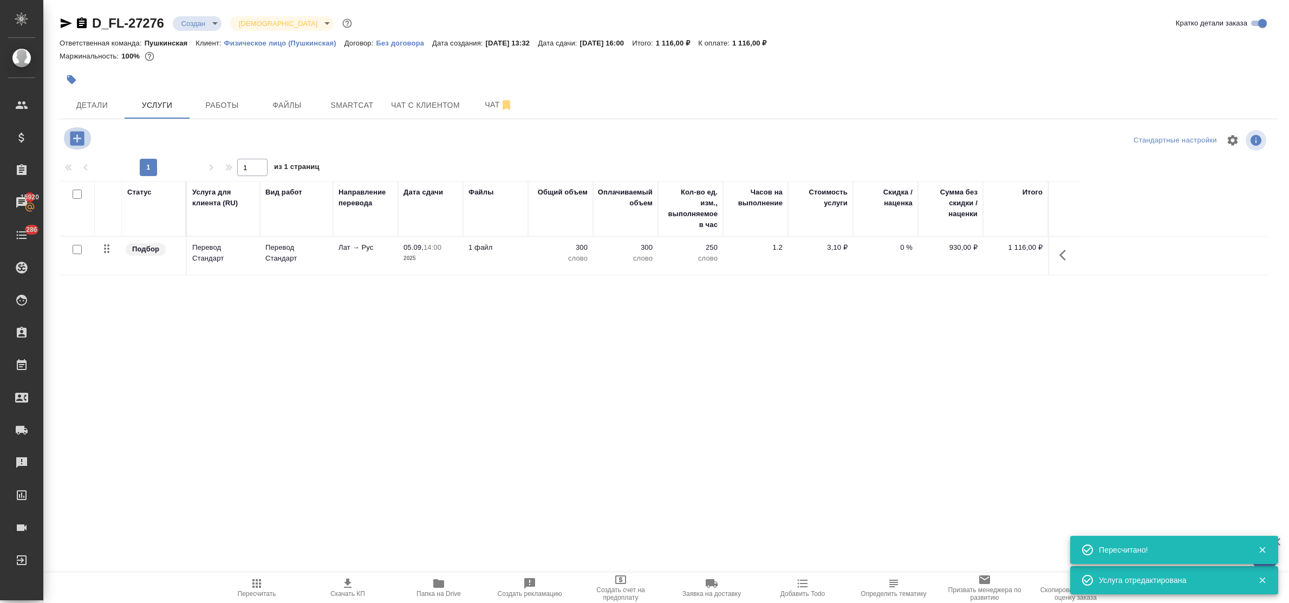
click at [76, 134] on icon "button" at bounding box center [77, 138] width 19 height 19
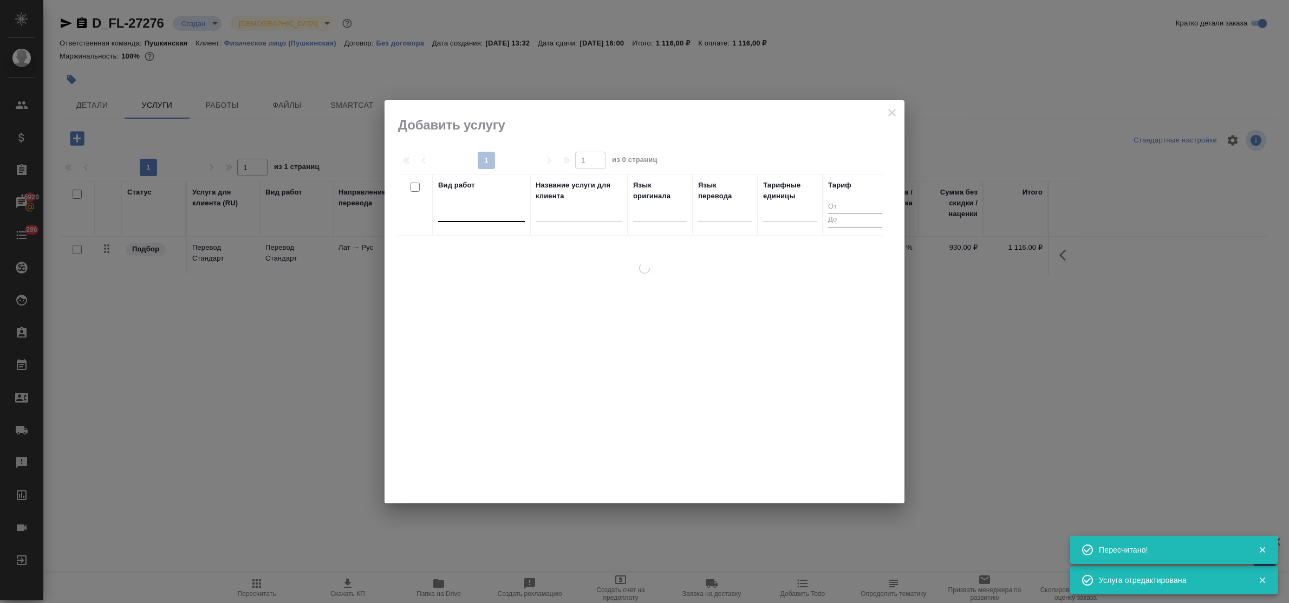
click at [458, 212] on div at bounding box center [481, 211] width 87 height 16
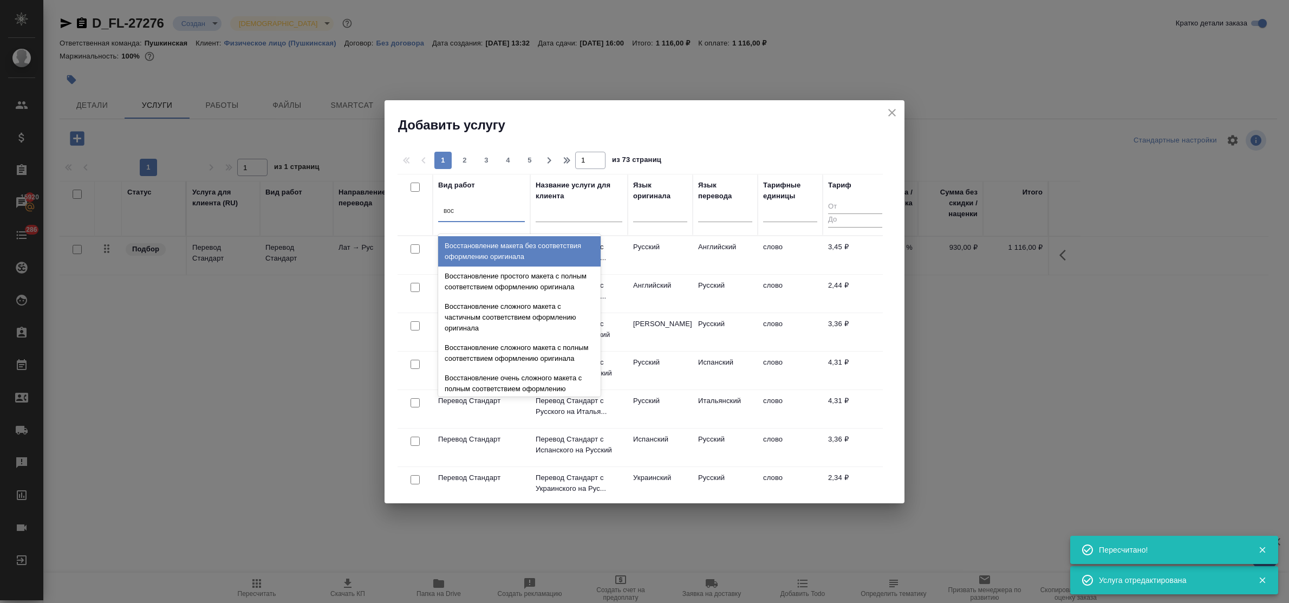
type input "восс"
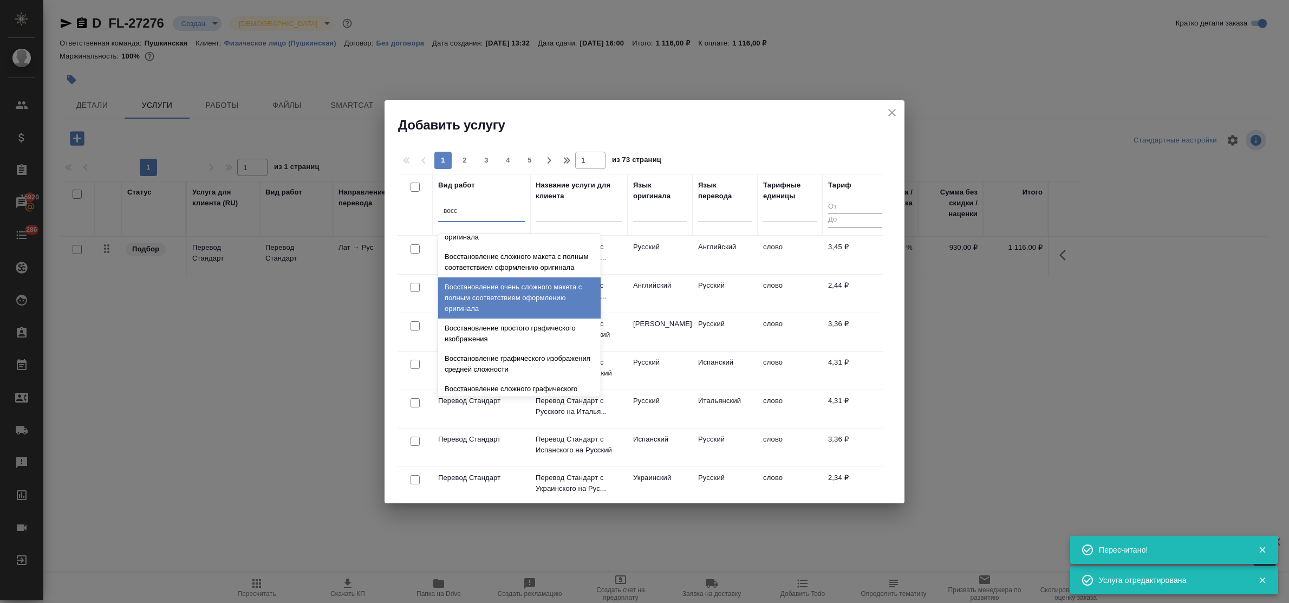
scroll to position [199, 0]
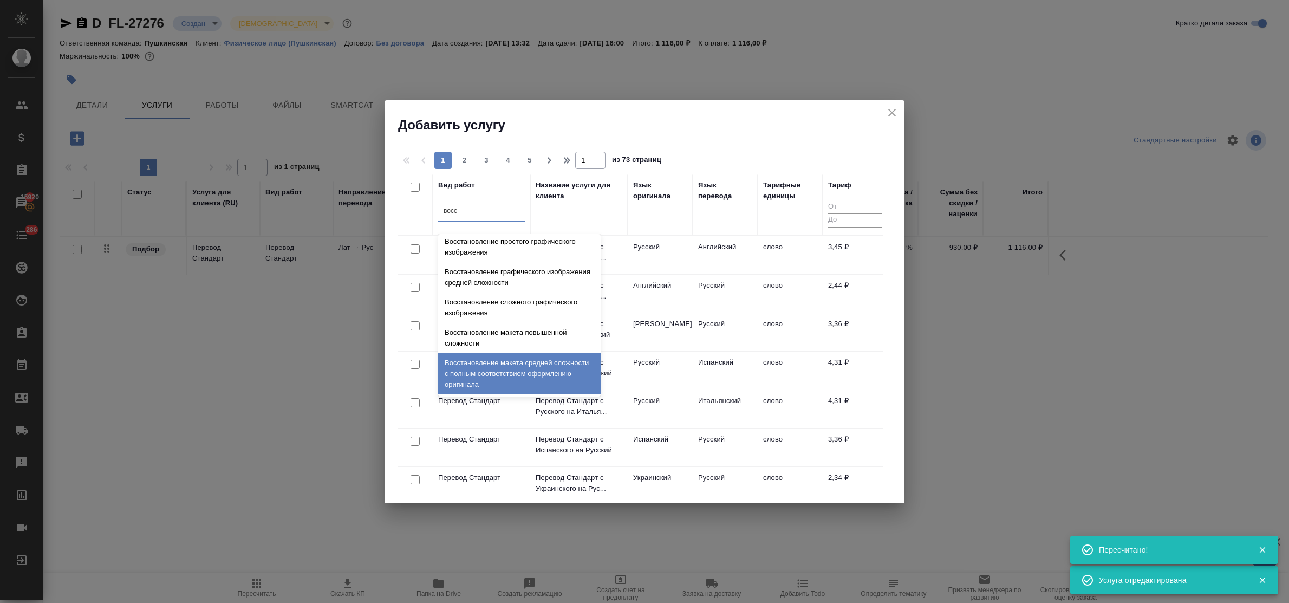
click at [506, 370] on div "Восстановление макета средней сложности с полным соответствием оформлению ориги…" at bounding box center [519, 373] width 163 height 41
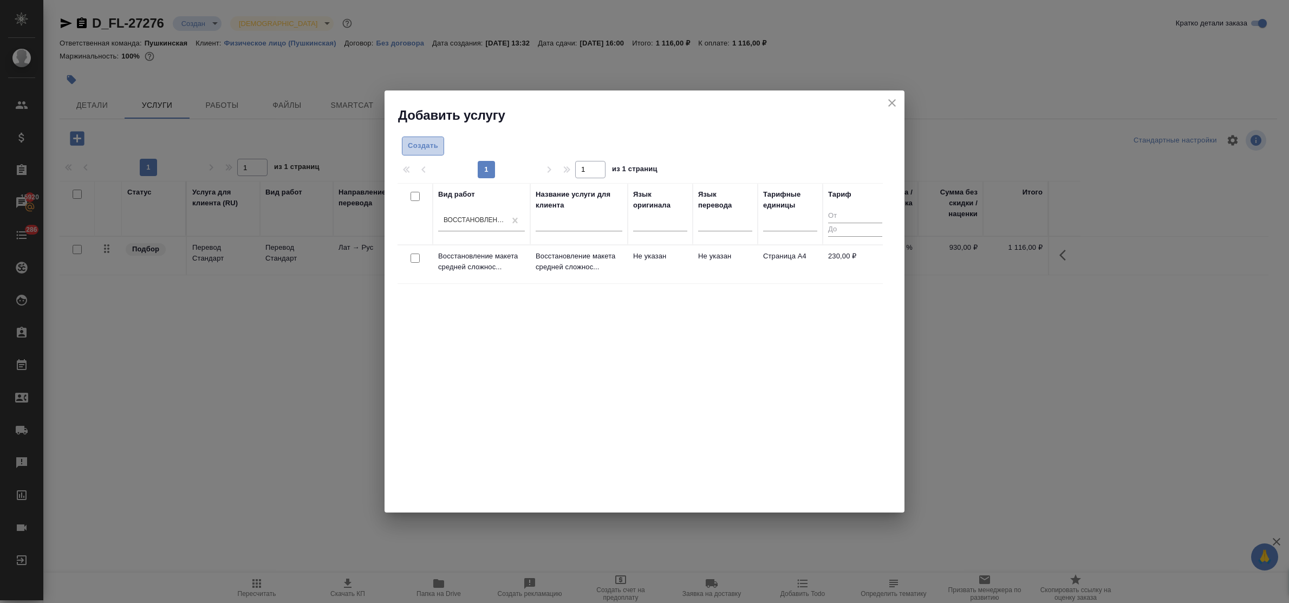
click at [421, 146] on span "Создать" at bounding box center [423, 146] width 30 height 12
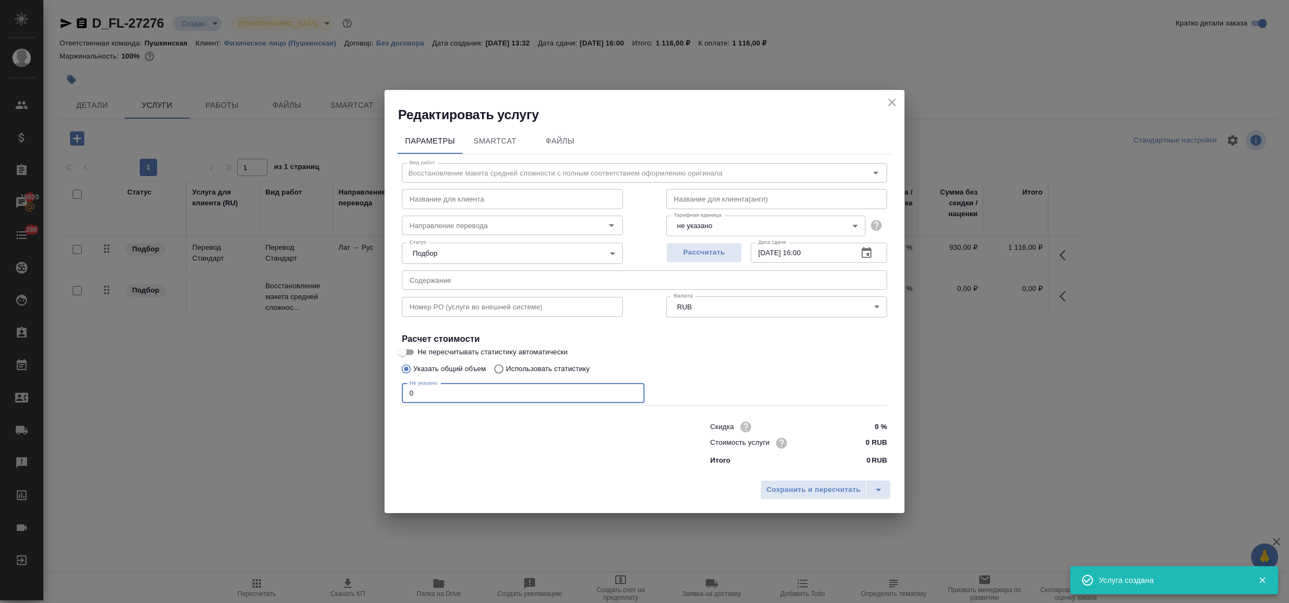
drag, startPoint x: 417, startPoint y: 393, endPoint x: 347, endPoint y: 380, distance: 71.6
click at [341, 380] on div "Редактировать услугу Параметры SmartCat Файлы Вид работ Восстановление макета с…" at bounding box center [644, 301] width 1289 height 603
type input "1"
click at [863, 444] on input "0 RUB" at bounding box center [867, 443] width 41 height 16
type input "230 RUB"
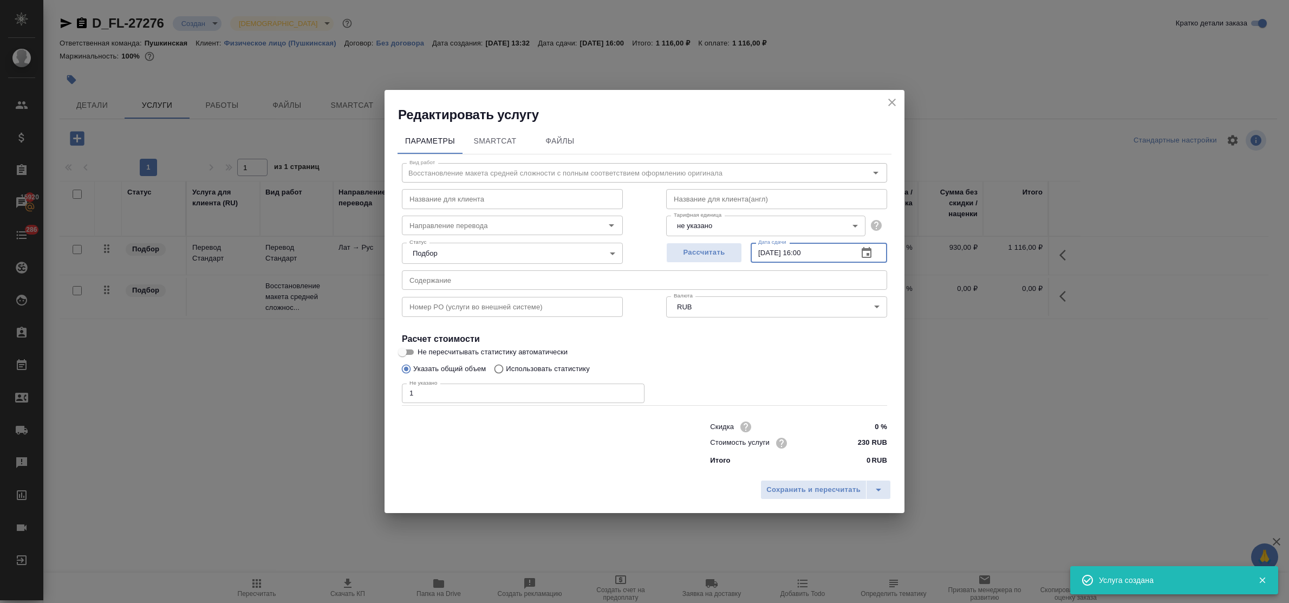
click at [808, 251] on input "05.09.2025 16:00" at bounding box center [800, 253] width 99 height 20
type input "05.09.2025 12:00"
click at [837, 485] on span "Сохранить и пересчитать" at bounding box center [814, 490] width 94 height 12
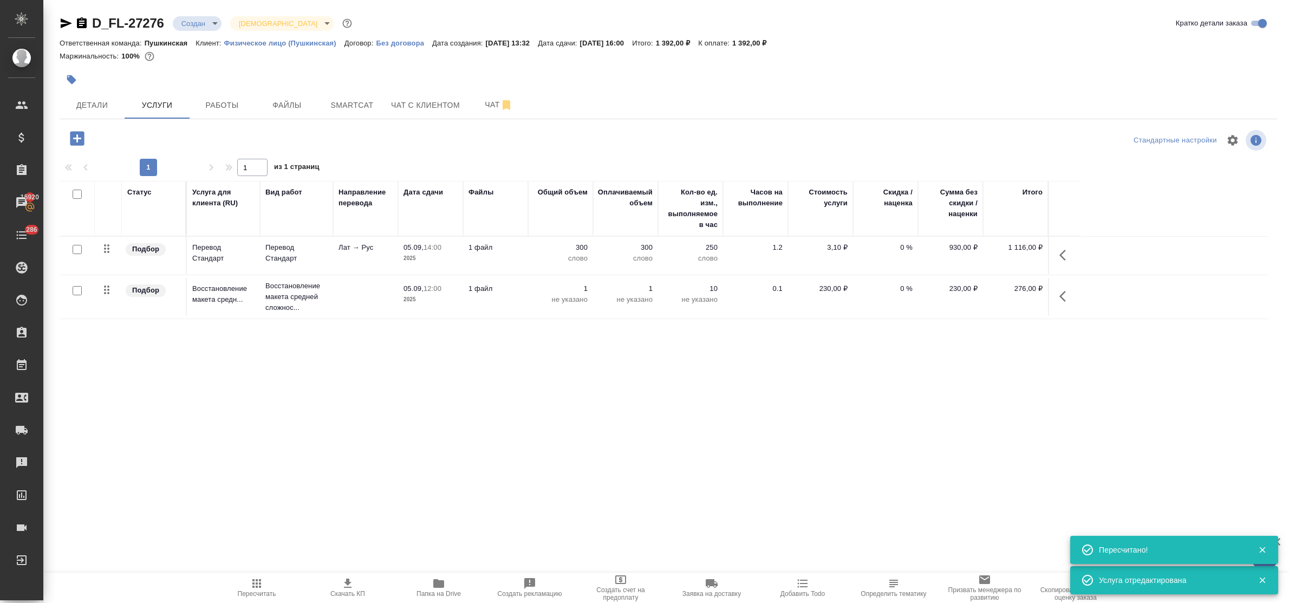
click at [74, 141] on icon "button" at bounding box center [77, 138] width 14 height 14
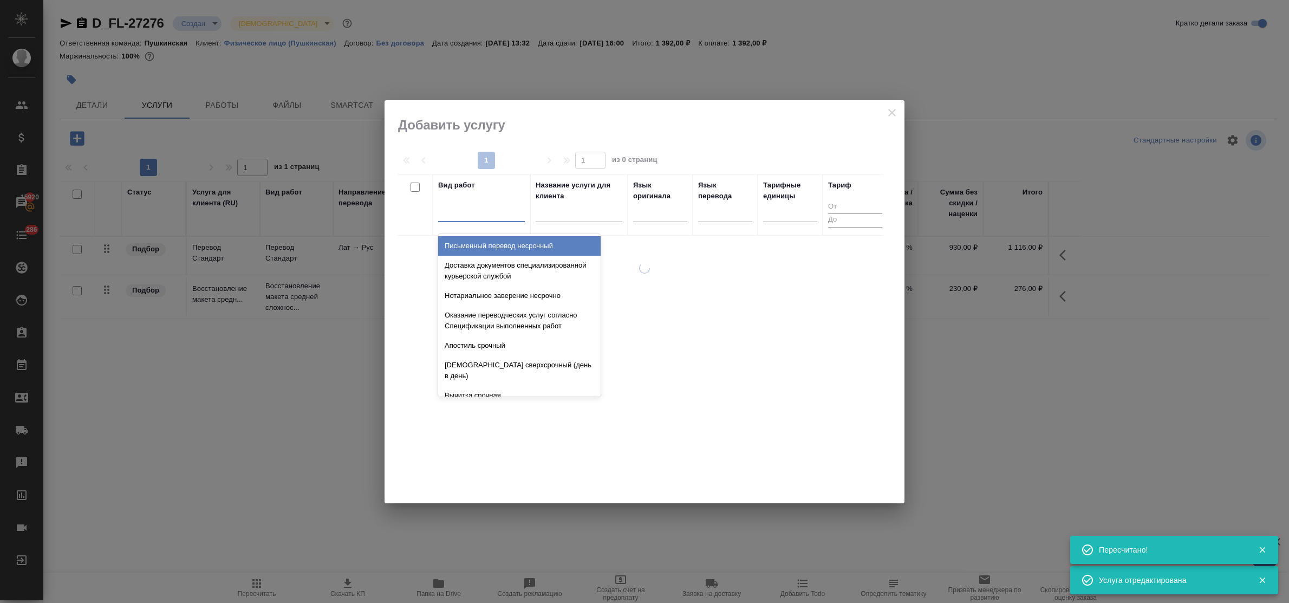
click at [469, 209] on div at bounding box center [481, 211] width 87 height 16
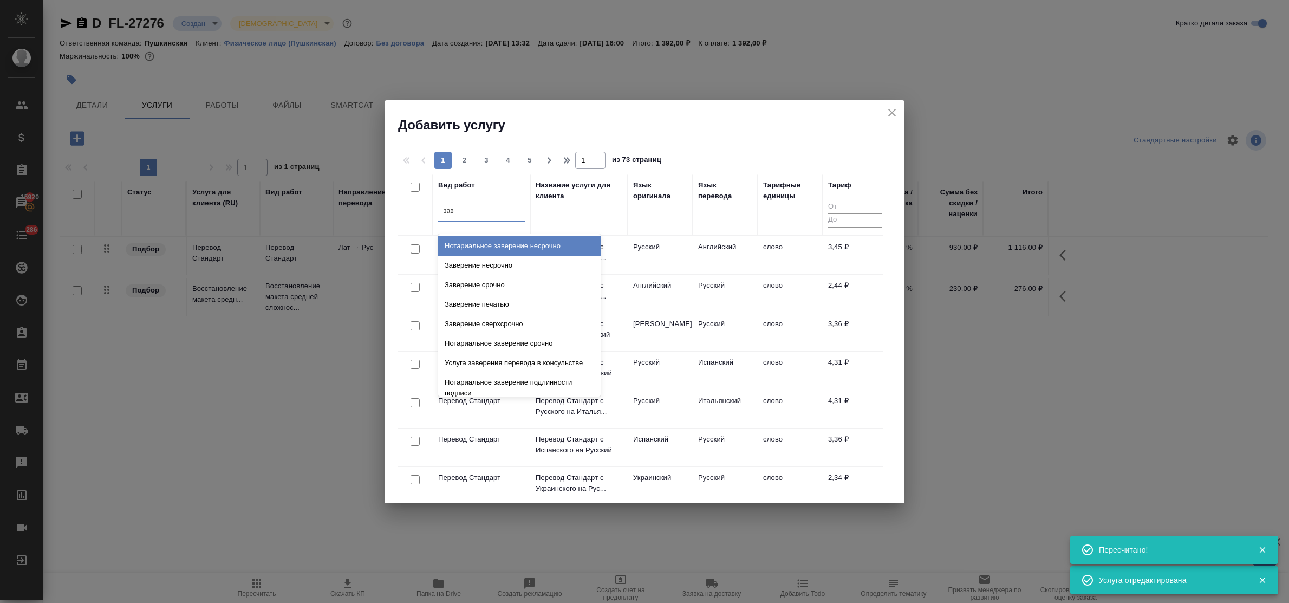
type input "заве"
click at [486, 261] on div "Заверение несрочно" at bounding box center [519, 266] width 163 height 20
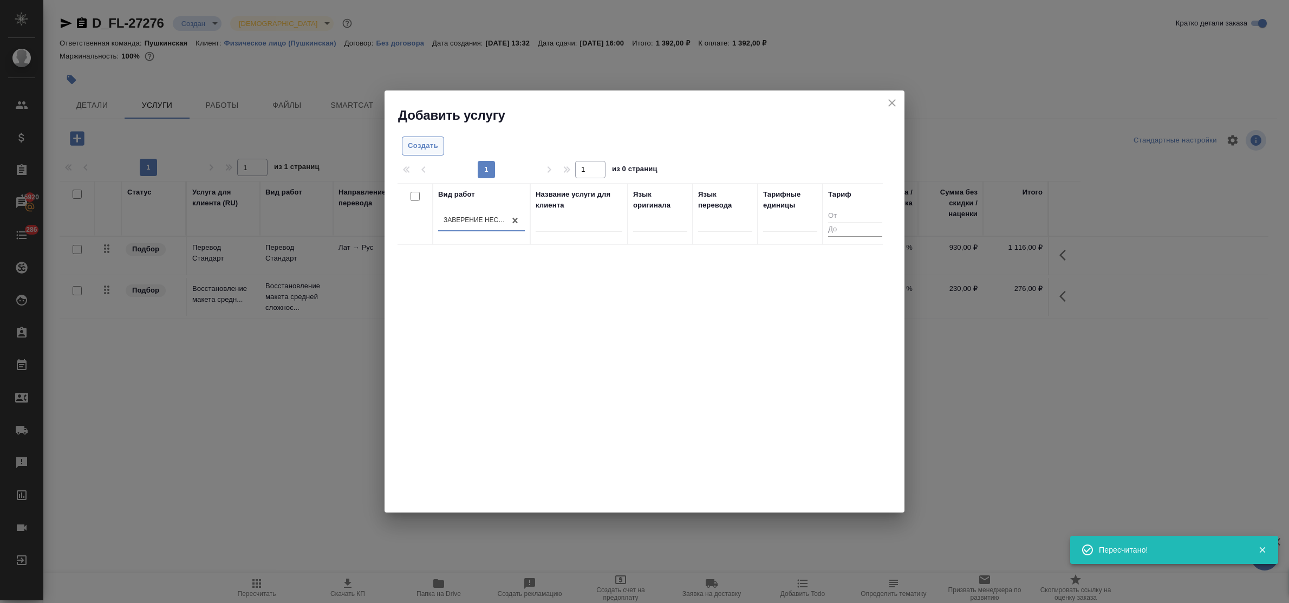
click at [428, 153] on button "Создать" at bounding box center [423, 146] width 42 height 19
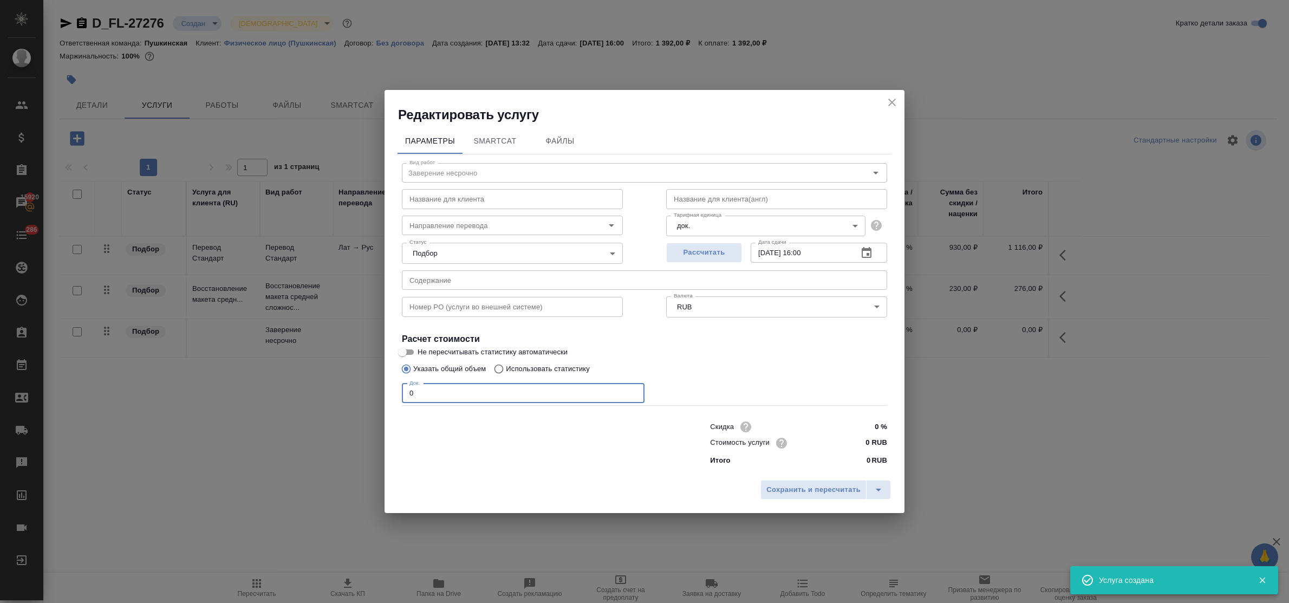
drag, startPoint x: 416, startPoint y: 391, endPoint x: 383, endPoint y: 377, distance: 35.7
click at [381, 385] on div "Редактировать услугу Параметры SmartCat Файлы Вид работ Заверение несрочно Вид …" at bounding box center [644, 301] width 1289 height 603
type input "1"
click at [861, 443] on input "0 RUB" at bounding box center [867, 443] width 41 height 16
type input "800 RUB"
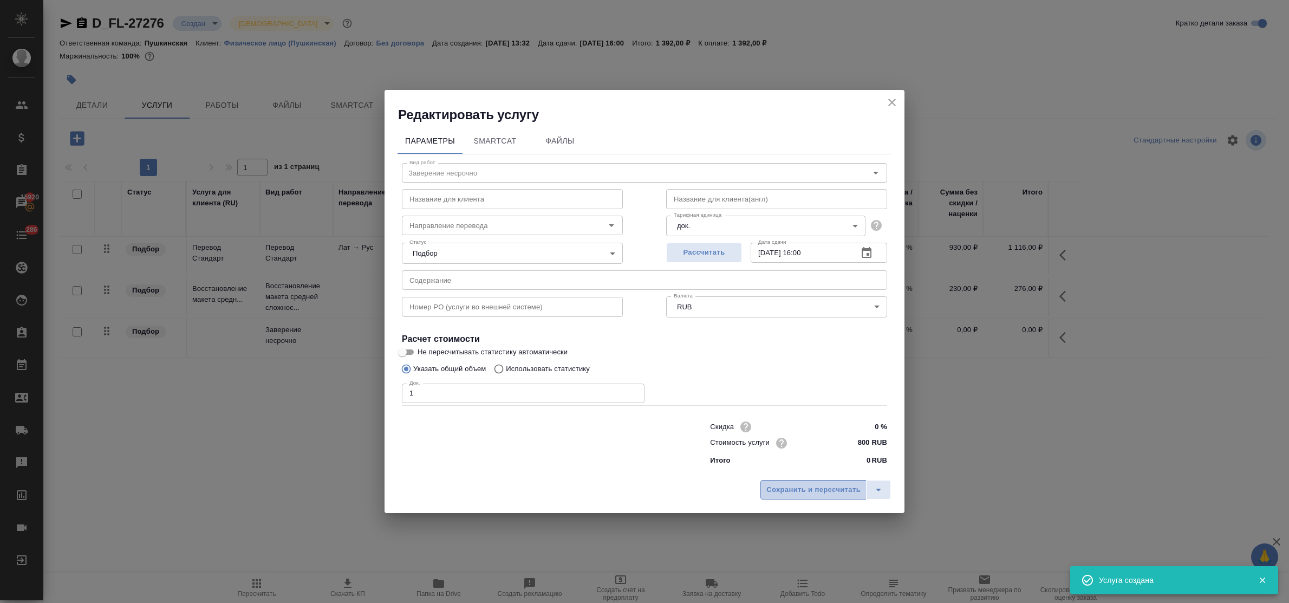
click at [821, 491] on span "Сохранить и пересчитать" at bounding box center [814, 490] width 94 height 12
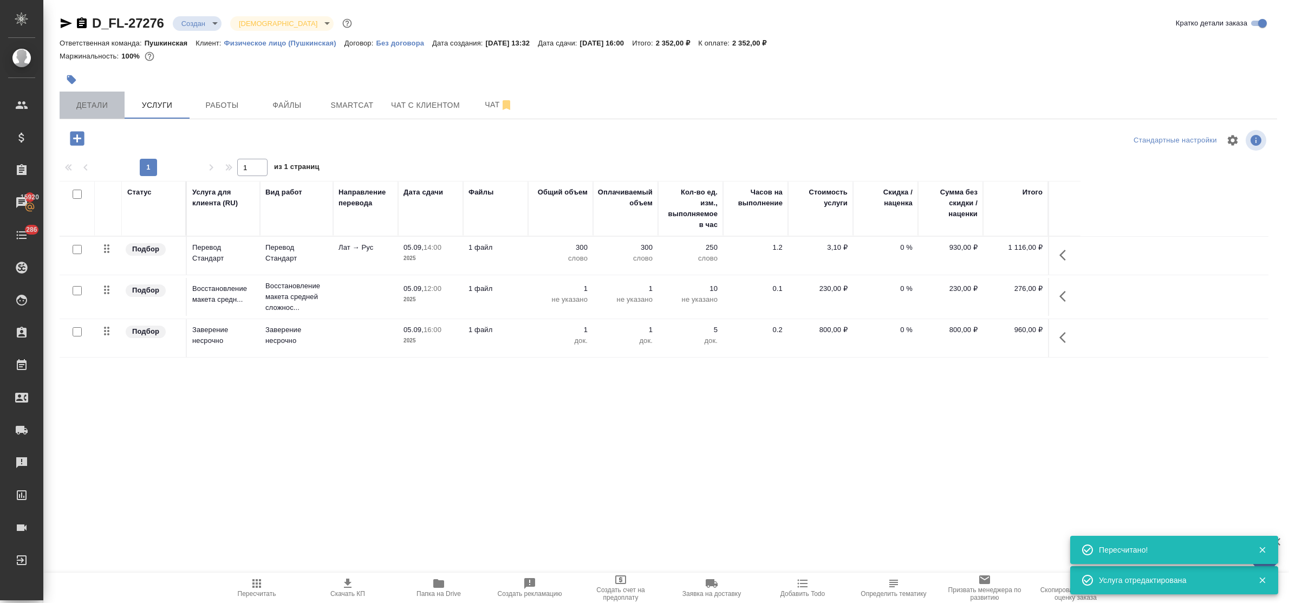
click at [91, 103] on span "Детали" at bounding box center [92, 106] width 52 height 14
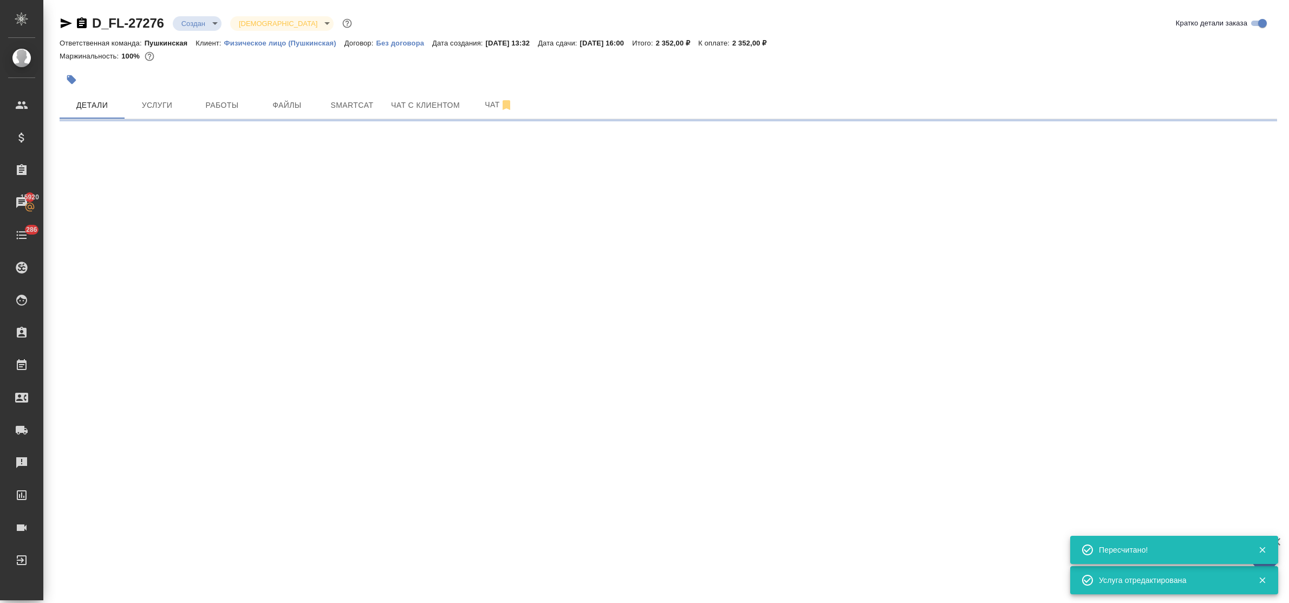
select select "RU"
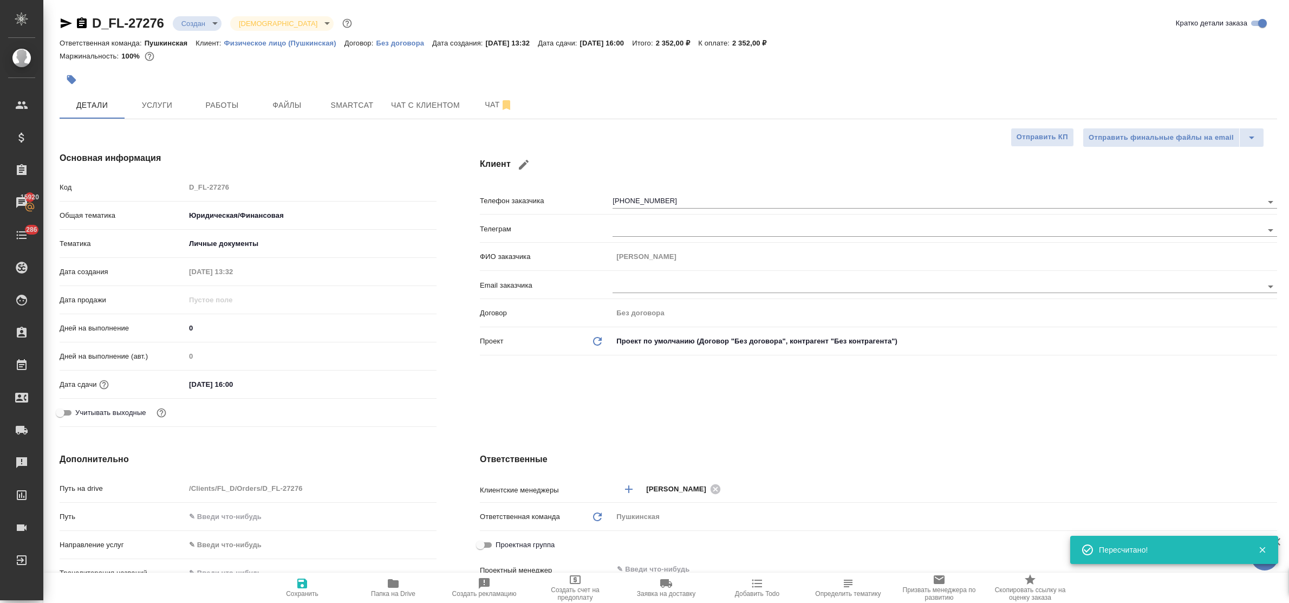
type textarea "x"
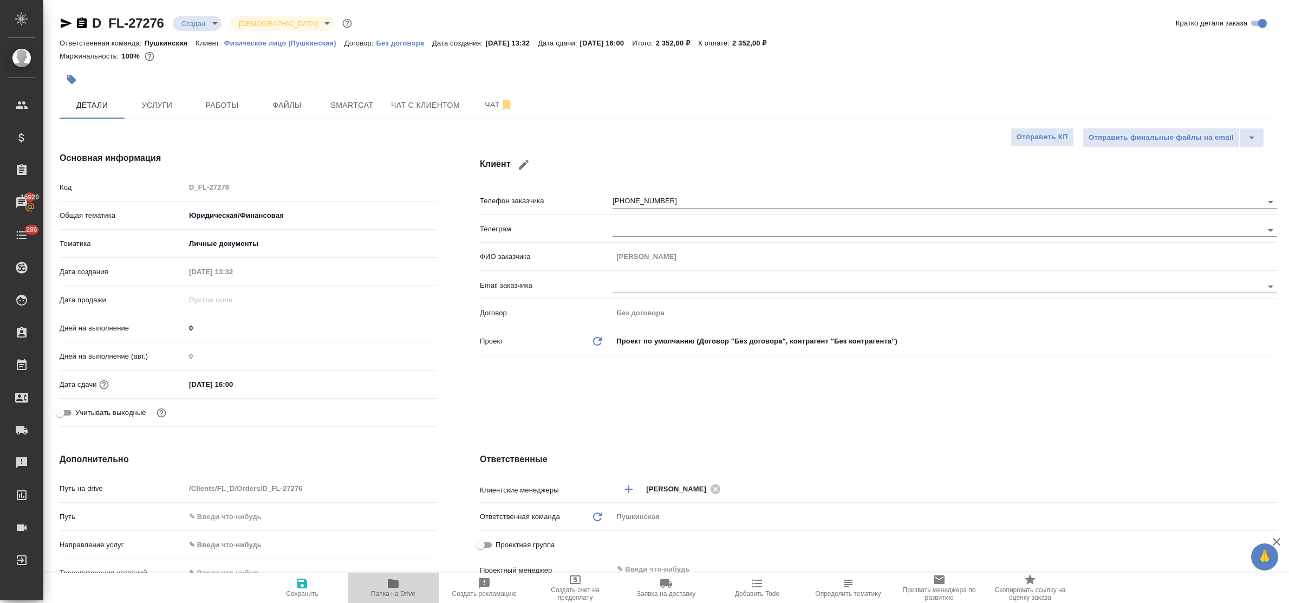
click at [389, 581] on icon "button" at bounding box center [393, 583] width 11 height 9
type textarea "x"
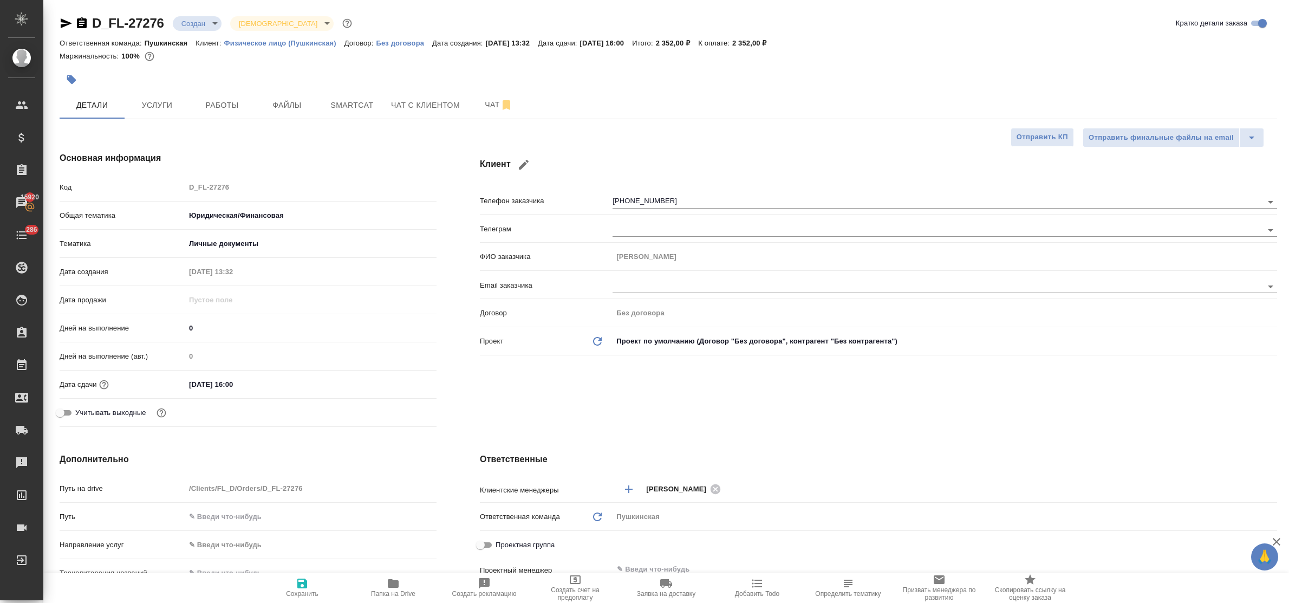
type textarea "x"
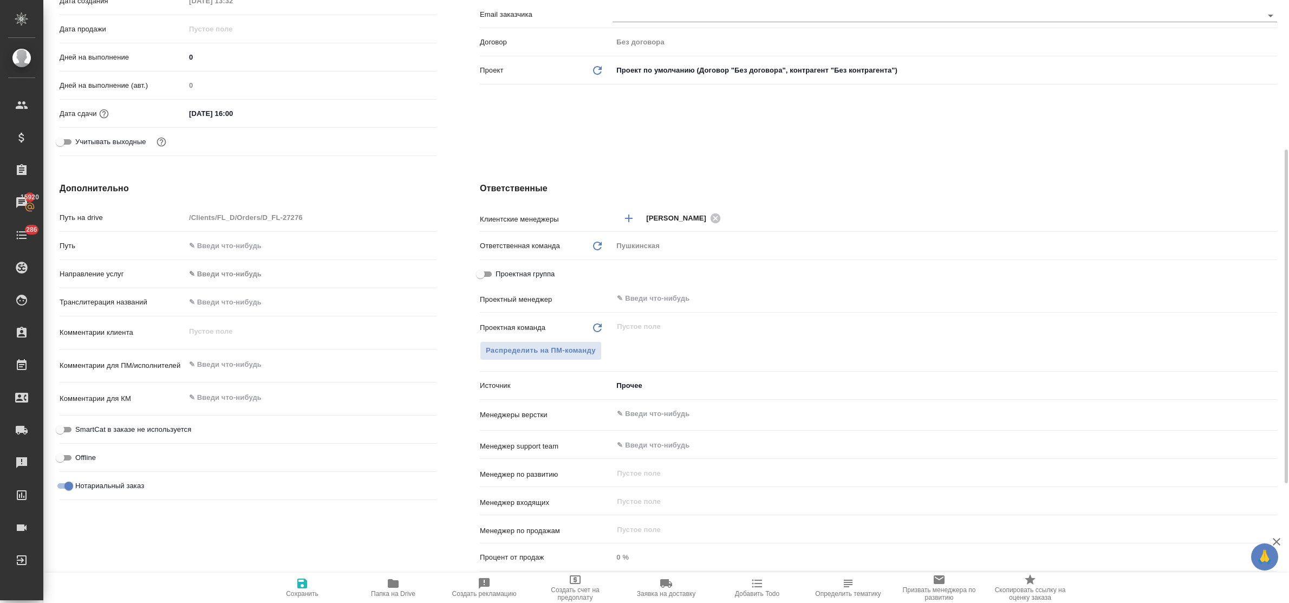
type textarea "x"
click at [242, 359] on textarea at bounding box center [311, 365] width 250 height 18
type textarea "x"
type textarea "ф"
type textarea "x"
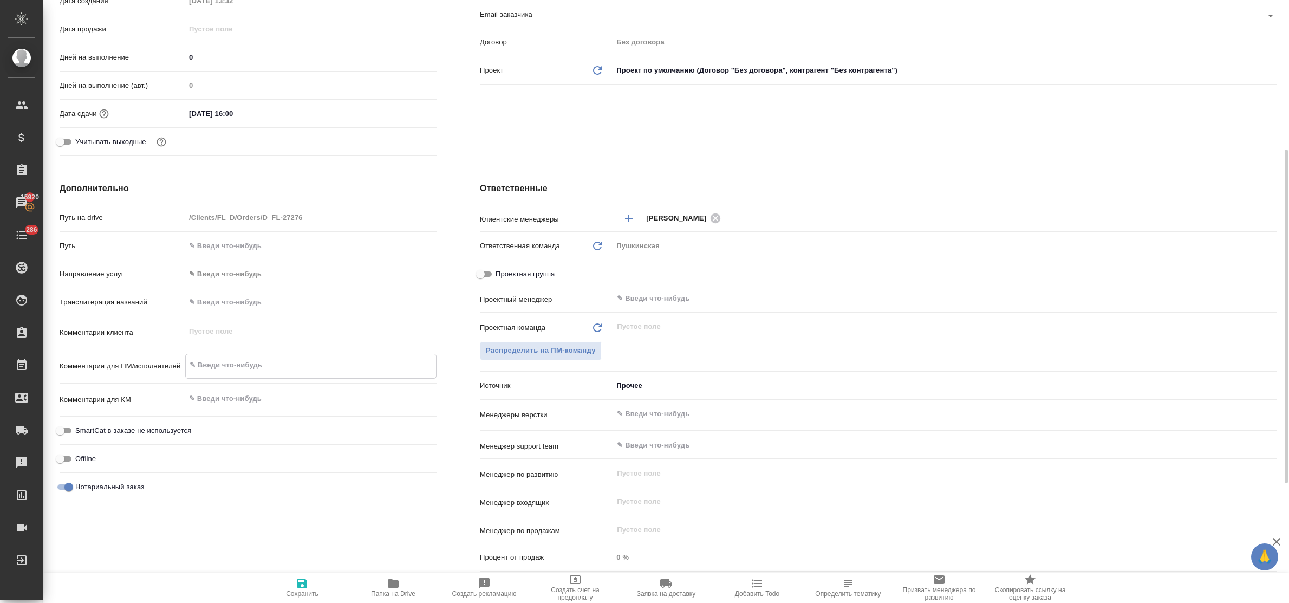
type textarea "x"
type textarea "фи"
type textarea "x"
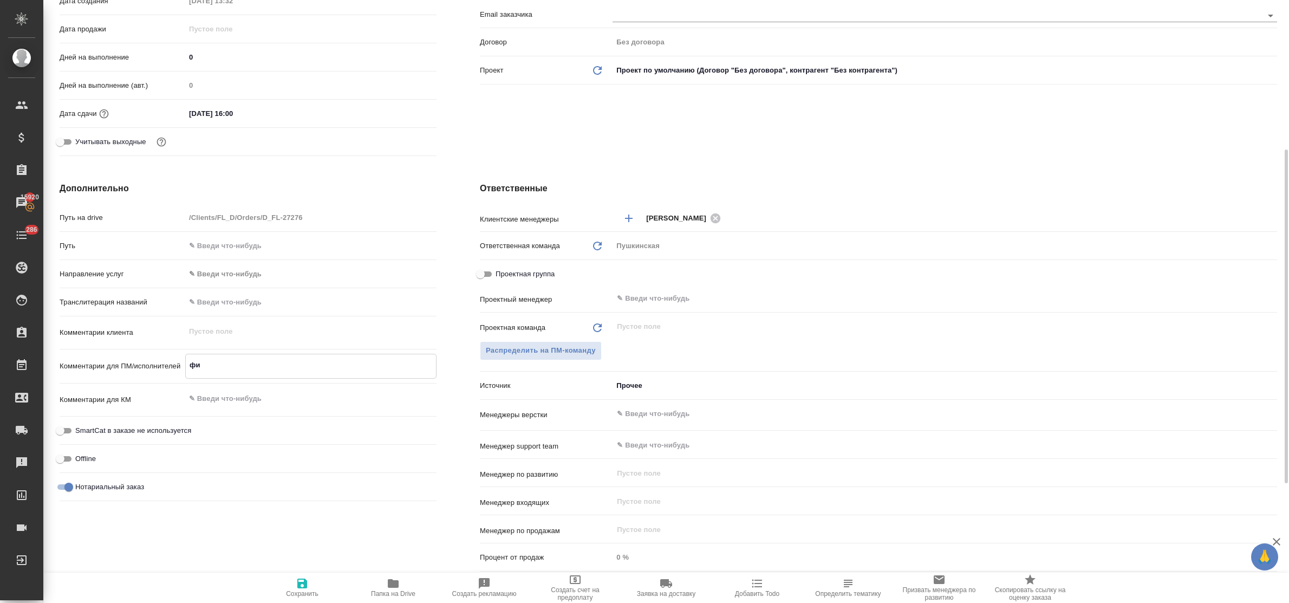
type textarea "x"
type textarea "фио"
type textarea "x"
type textarea "фио"
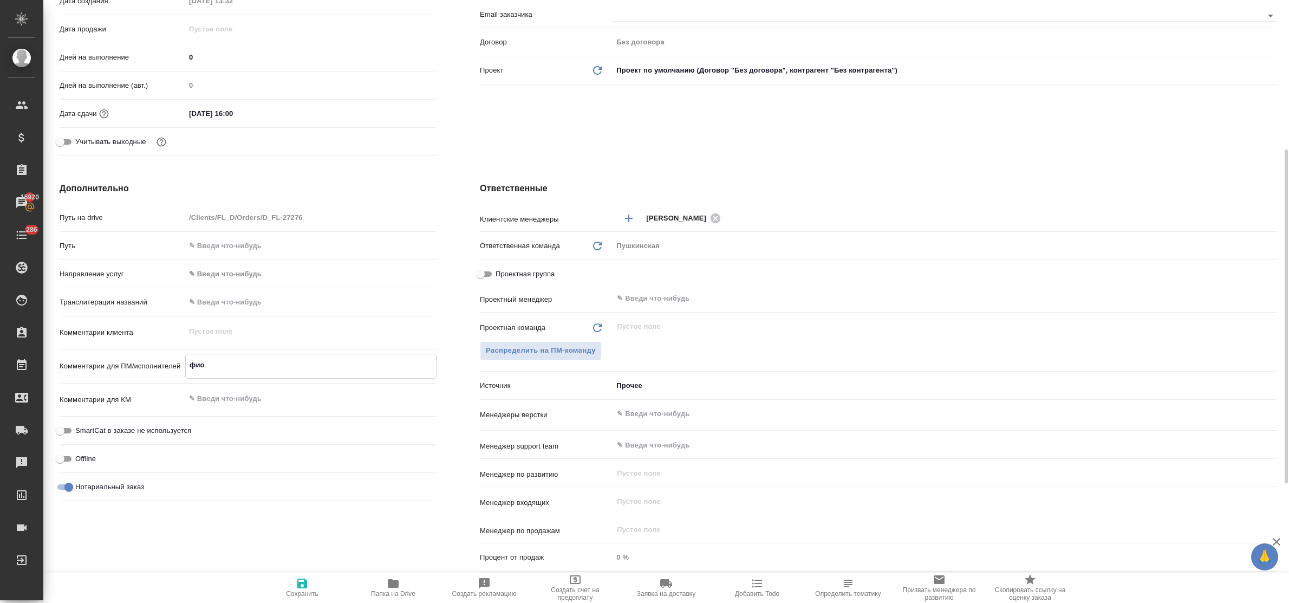
type textarea "x"
type textarea "фио в"
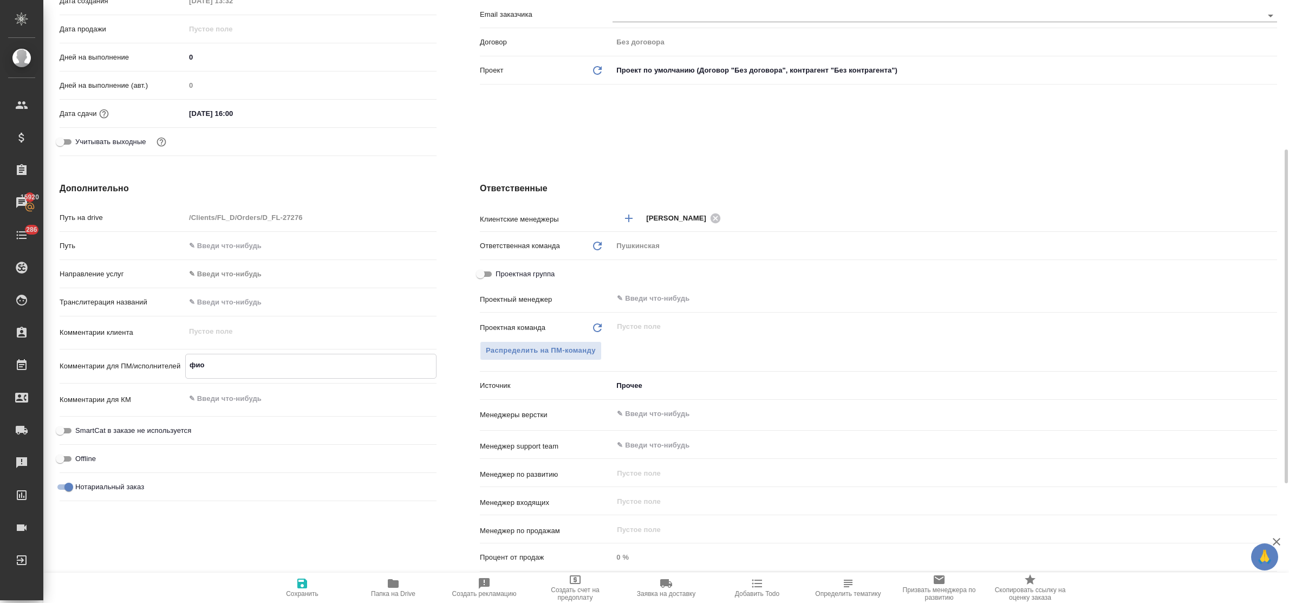
type textarea "x"
type textarea "фио в"
type textarea "x"
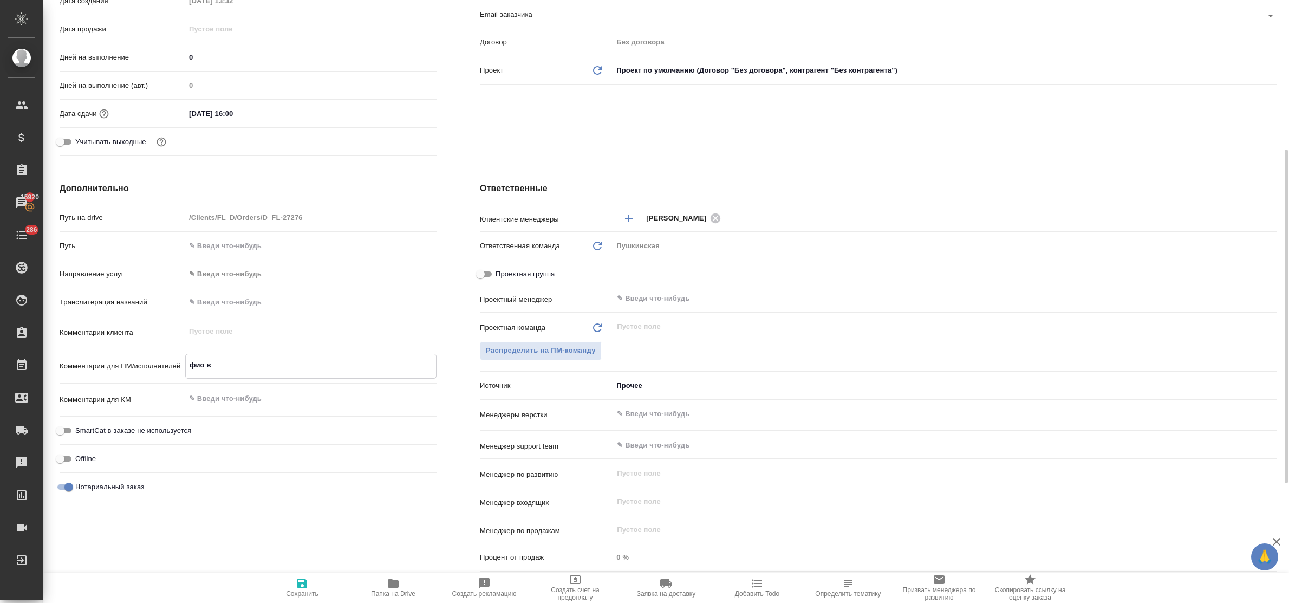
type textarea "x"
type textarea "фио в r"
type textarea "x"
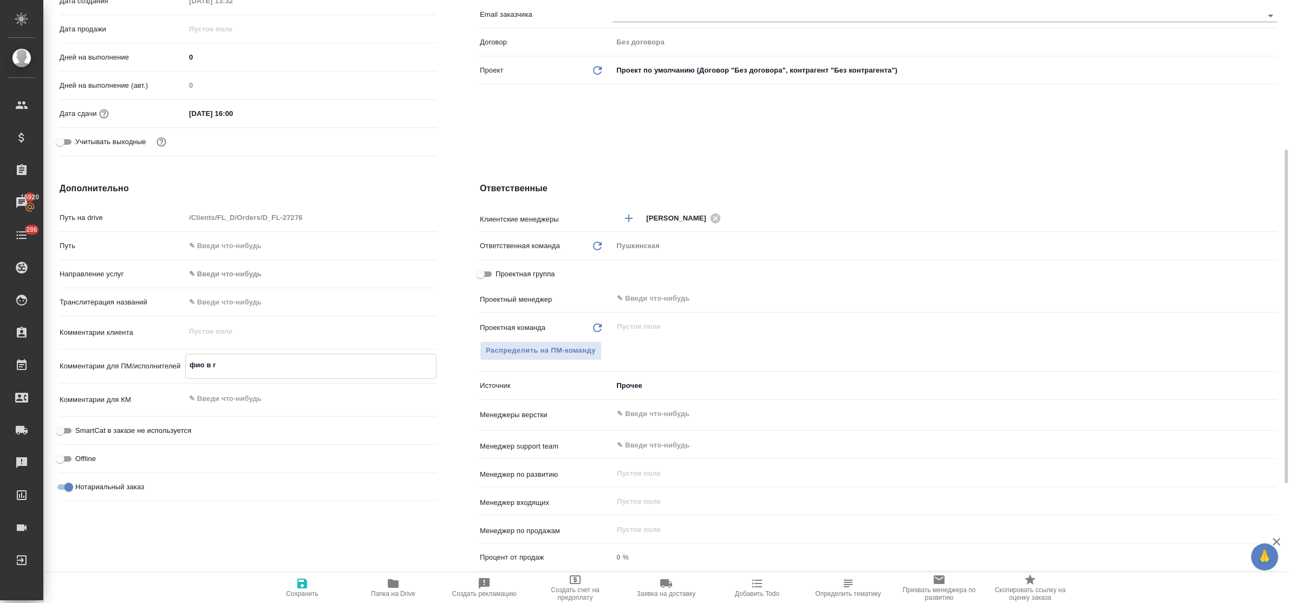
type textarea "фио в re"
type textarea "x"
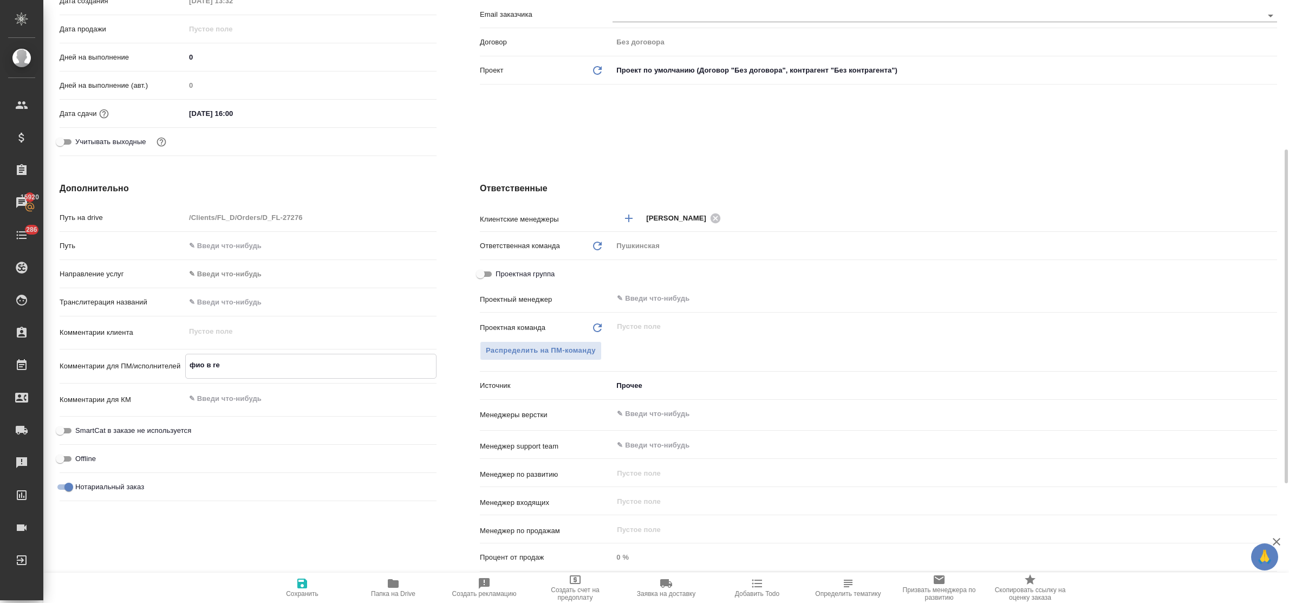
type textarea "фио в ref"
type textarea "x"
type textarea "фио в refe"
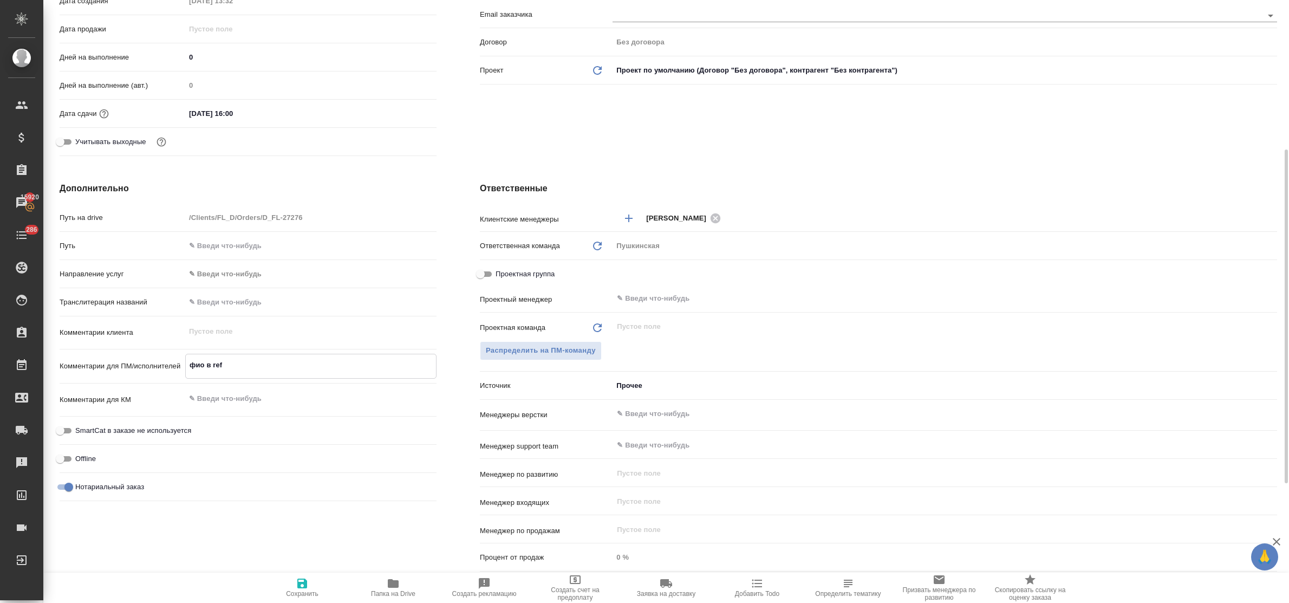
type textarea "x"
type textarea "фио в refer"
type textarea "x"
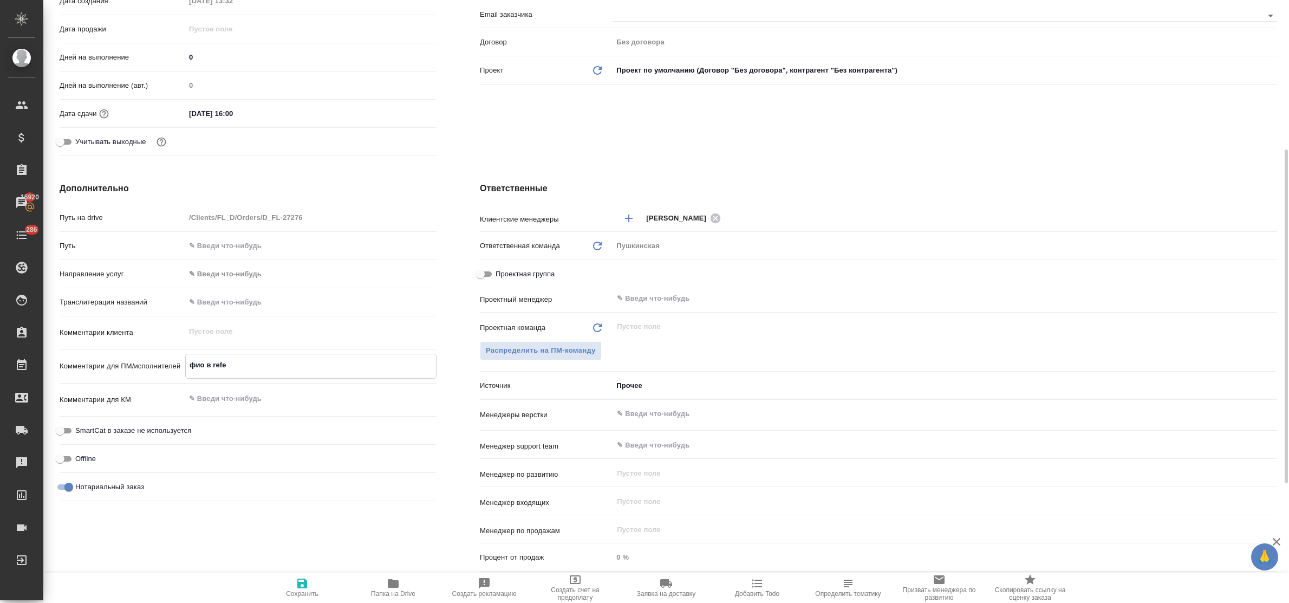
type textarea "x"
type textarea "фио в refere"
type textarea "x"
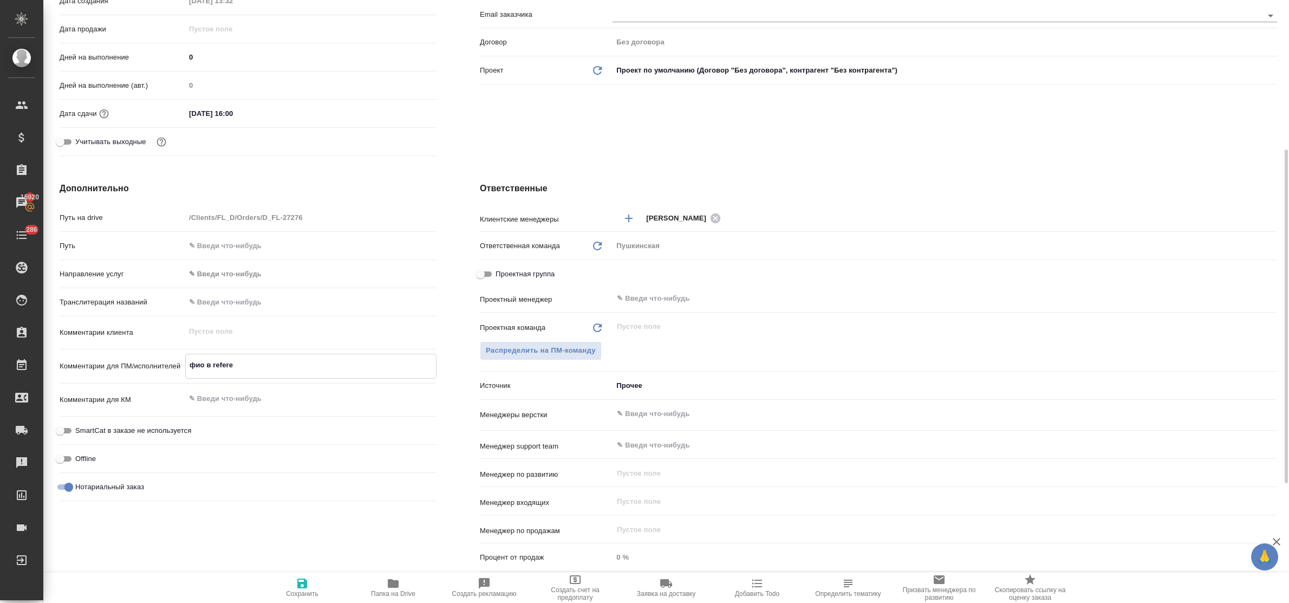
type textarea "x"
type textarea "фио в referen"
type textarea "x"
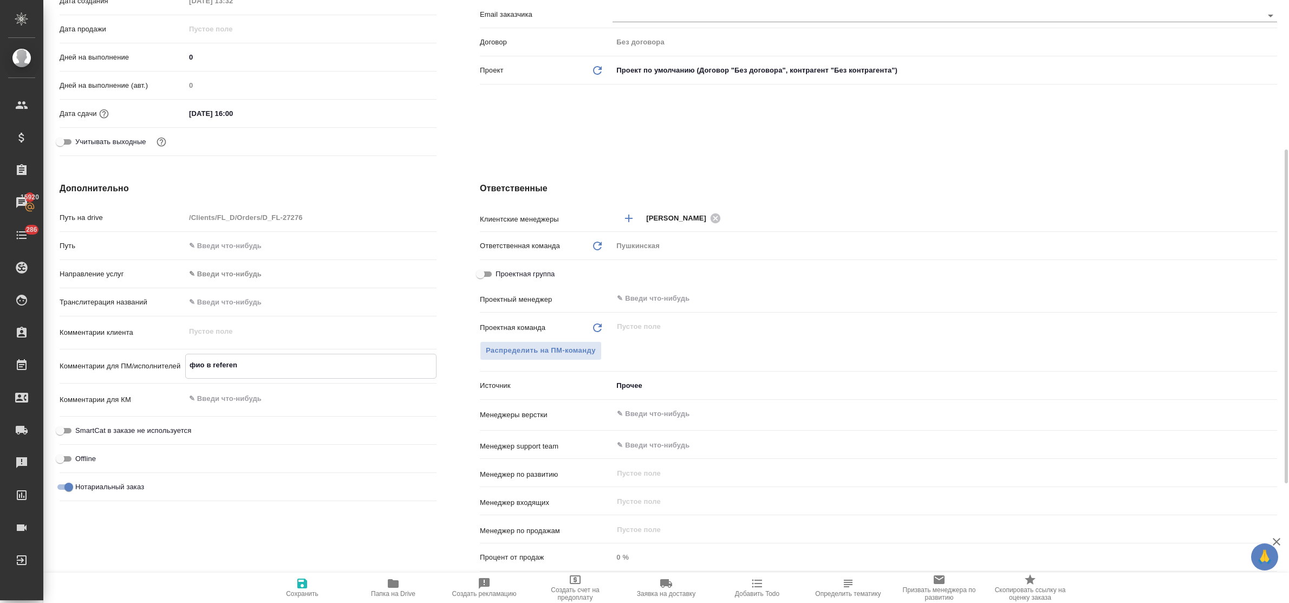
type textarea "фио в referenc"
type textarea "x"
type textarea "фио в reference"
type textarea "x"
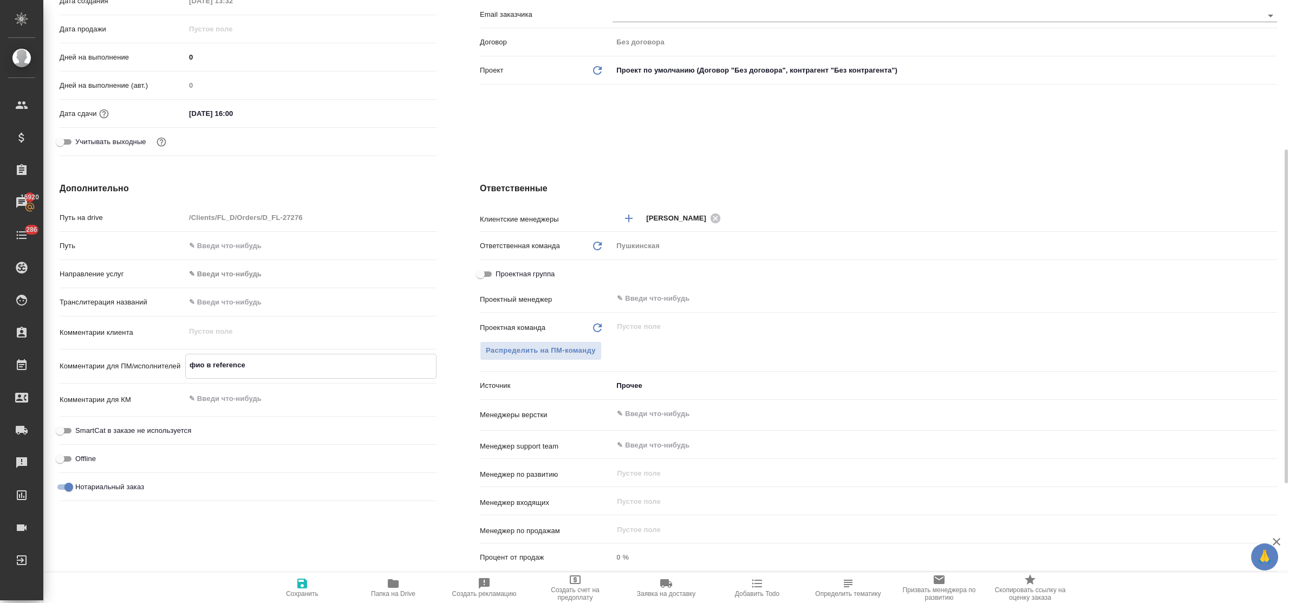
type textarea "x"
type textarea "фио в reference"
type textarea "x"
click at [577, 347] on span "Распределить на ПМ-команду" at bounding box center [541, 351] width 110 height 12
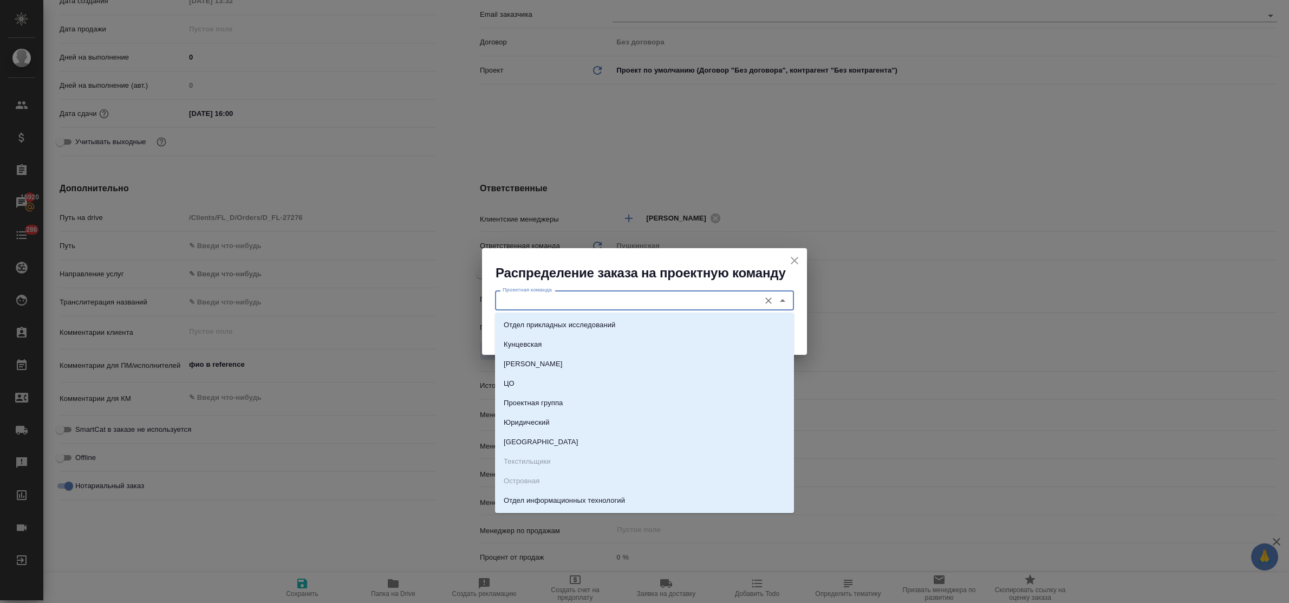
click at [570, 298] on input "Проектная команда" at bounding box center [626, 300] width 256 height 13
type input "г"
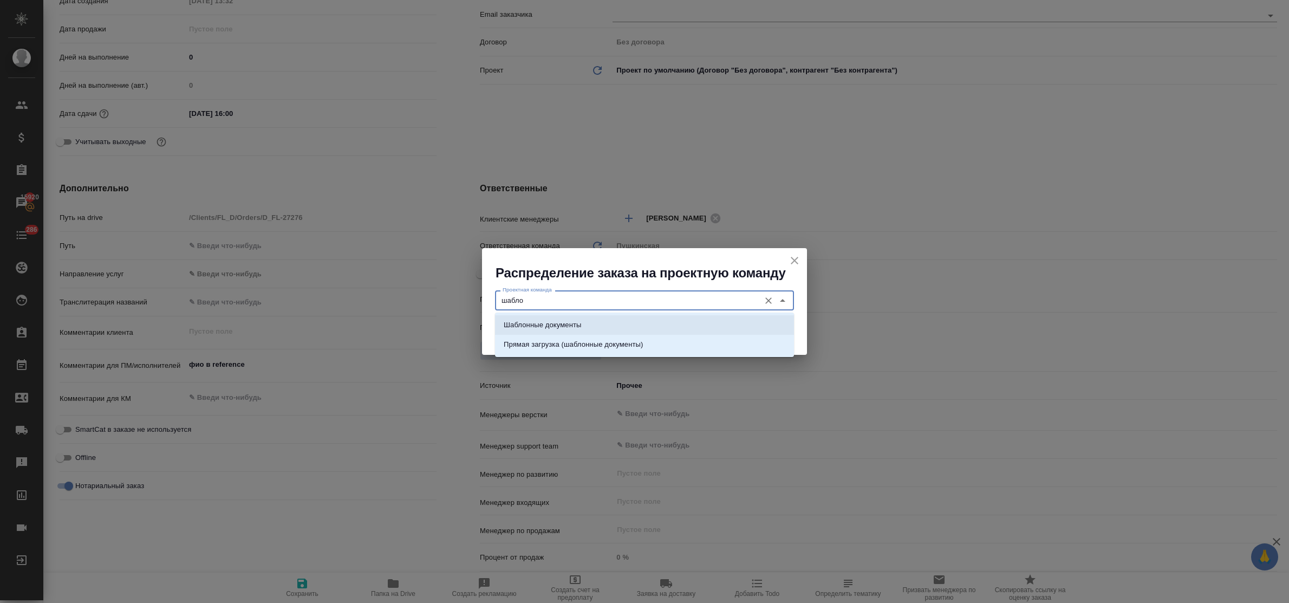
click at [569, 329] on p "Шаблонные документы" at bounding box center [542, 325] width 77 height 11
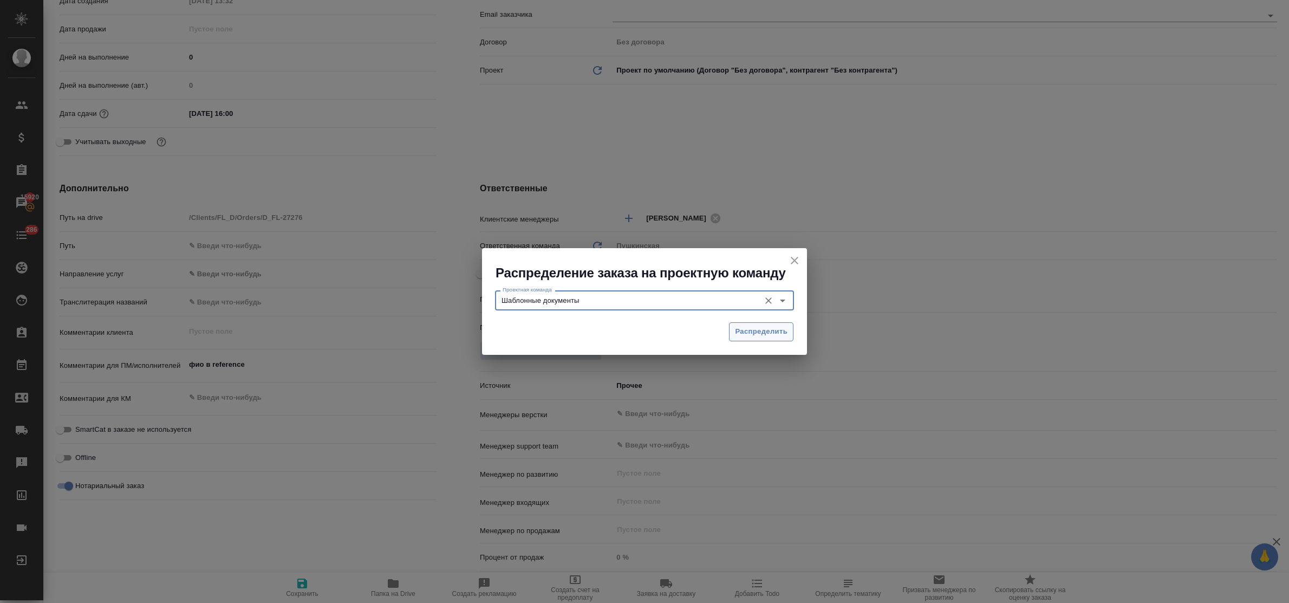
type input "Шаблонные документы"
click at [767, 334] on span "Распределить" at bounding box center [761, 332] width 53 height 12
type textarea "x"
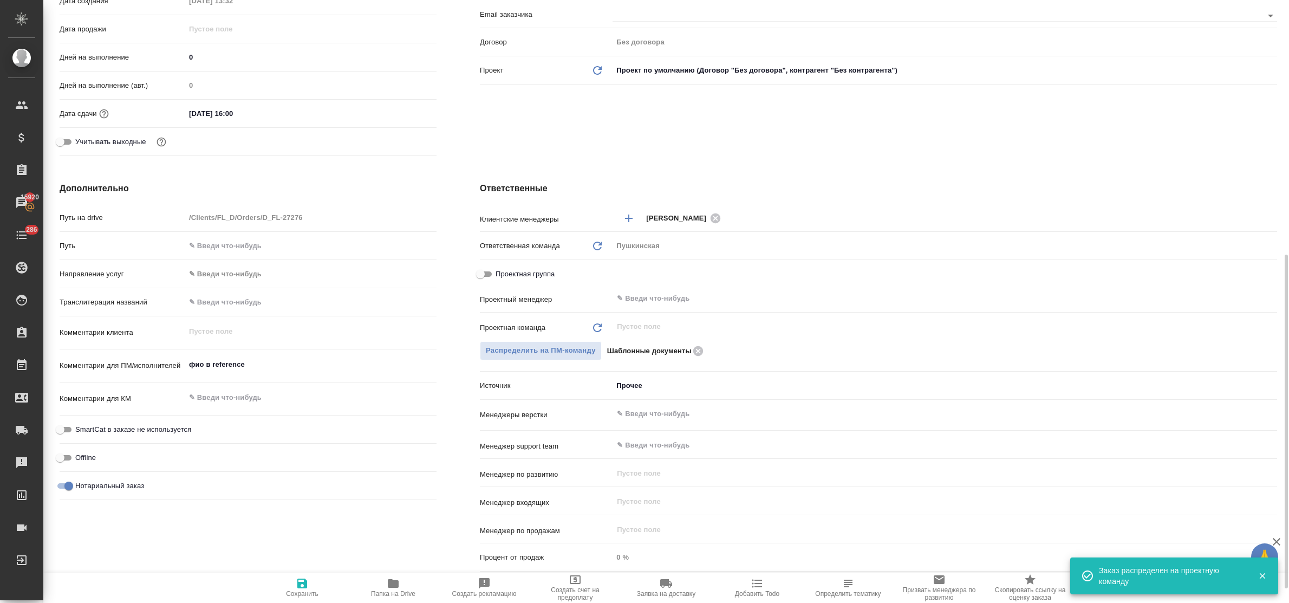
scroll to position [488, 0]
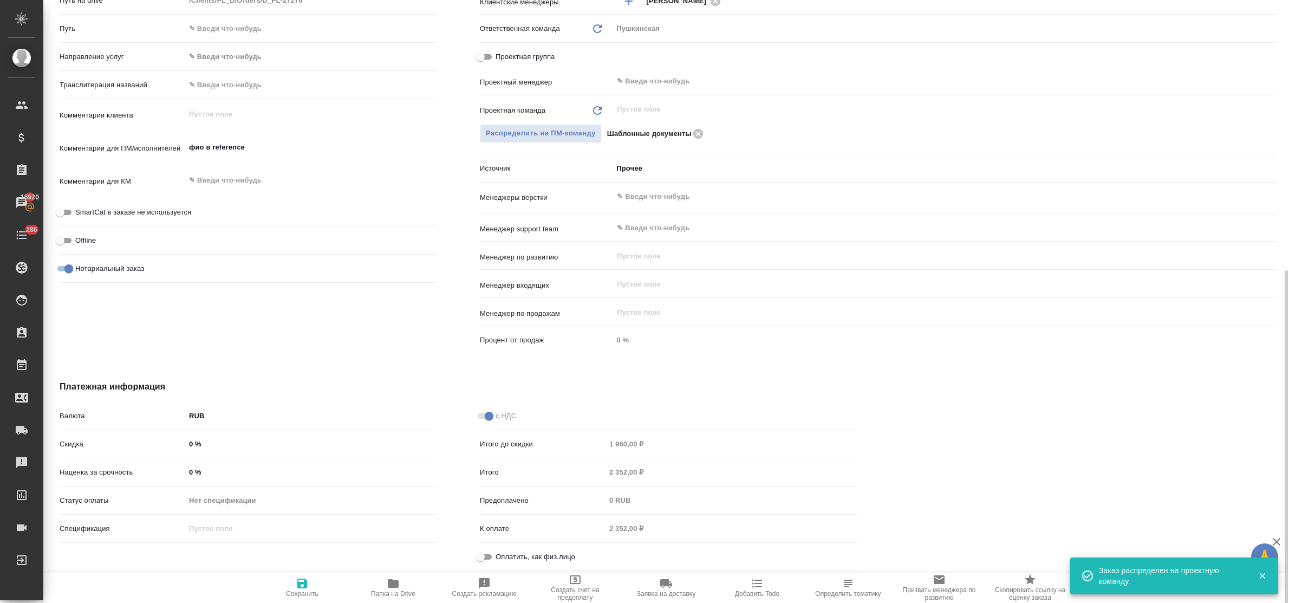
drag, startPoint x: 488, startPoint y: 551, endPoint x: 449, endPoint y: 564, distance: 41.1
click at [486, 551] on input "Оплатить, как физ.лицо" at bounding box center [480, 556] width 39 height 13
checkbox input "true"
type textarea "x"
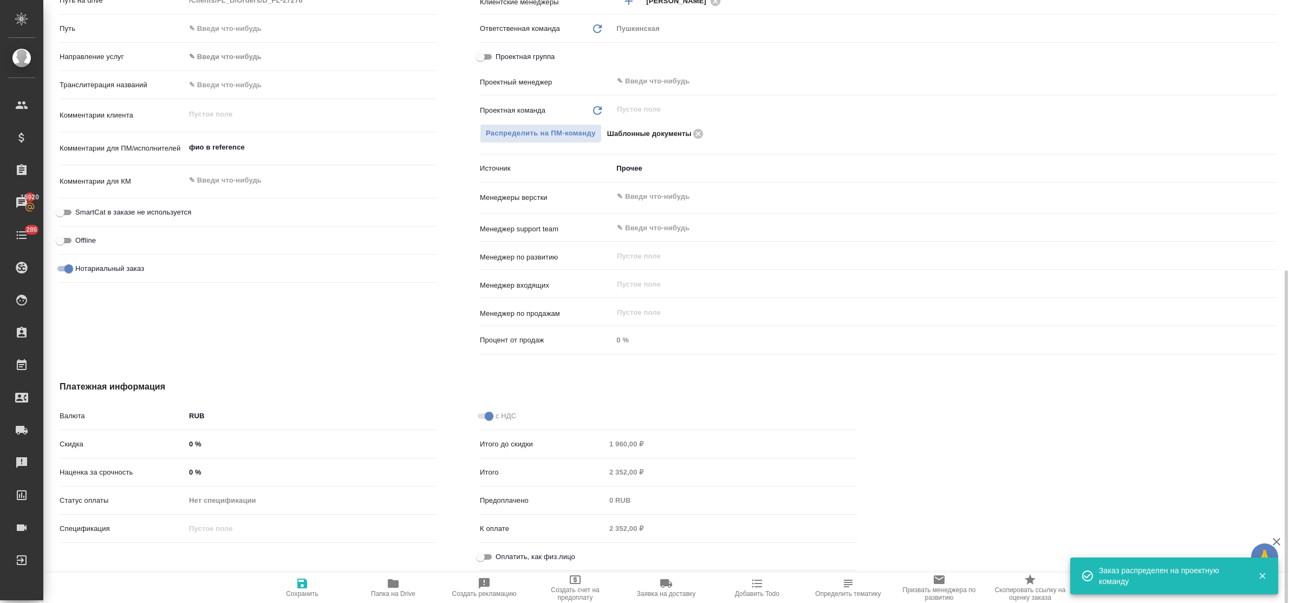
type textarea "x"
drag, startPoint x: 294, startPoint y: 581, endPoint x: 320, endPoint y: 413, distance: 169.4
click at [294, 581] on span "Сохранить" at bounding box center [302, 587] width 78 height 21
type textarea "x"
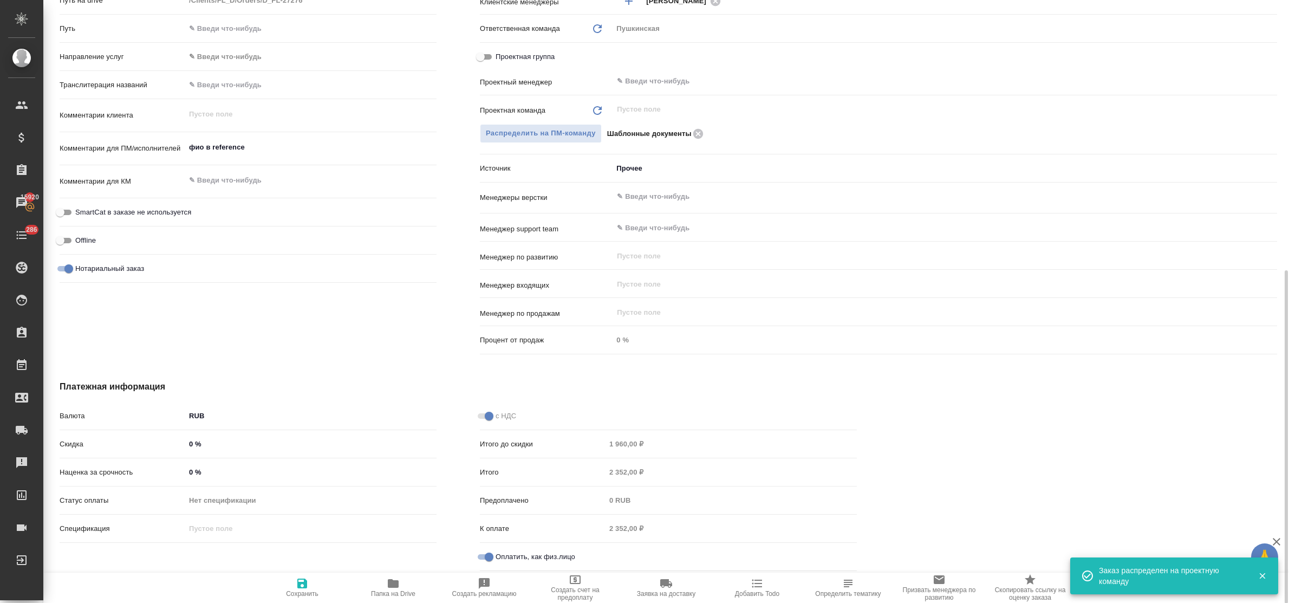
type textarea "x"
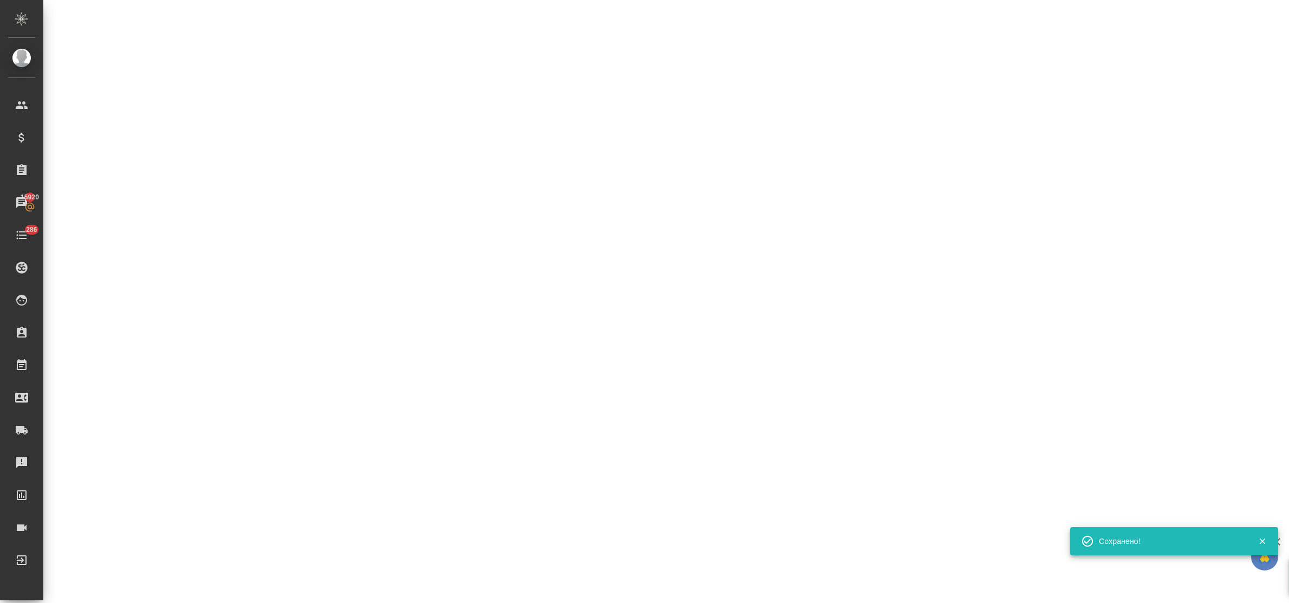
select select "RU"
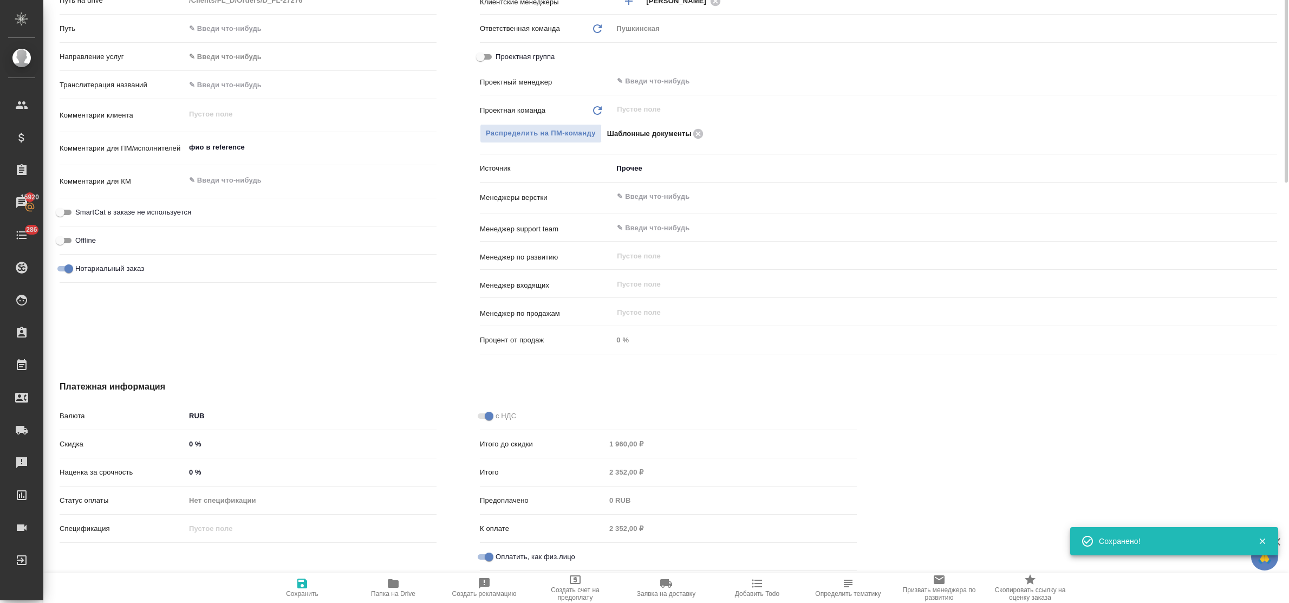
type textarea "x"
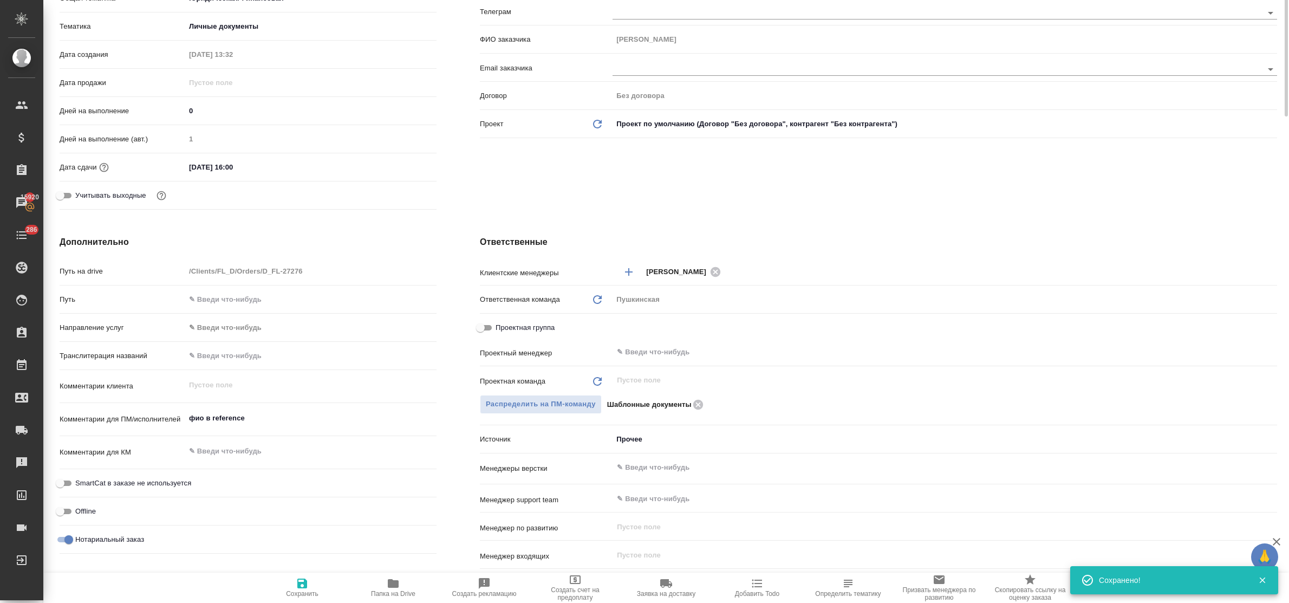
scroll to position [0, 0]
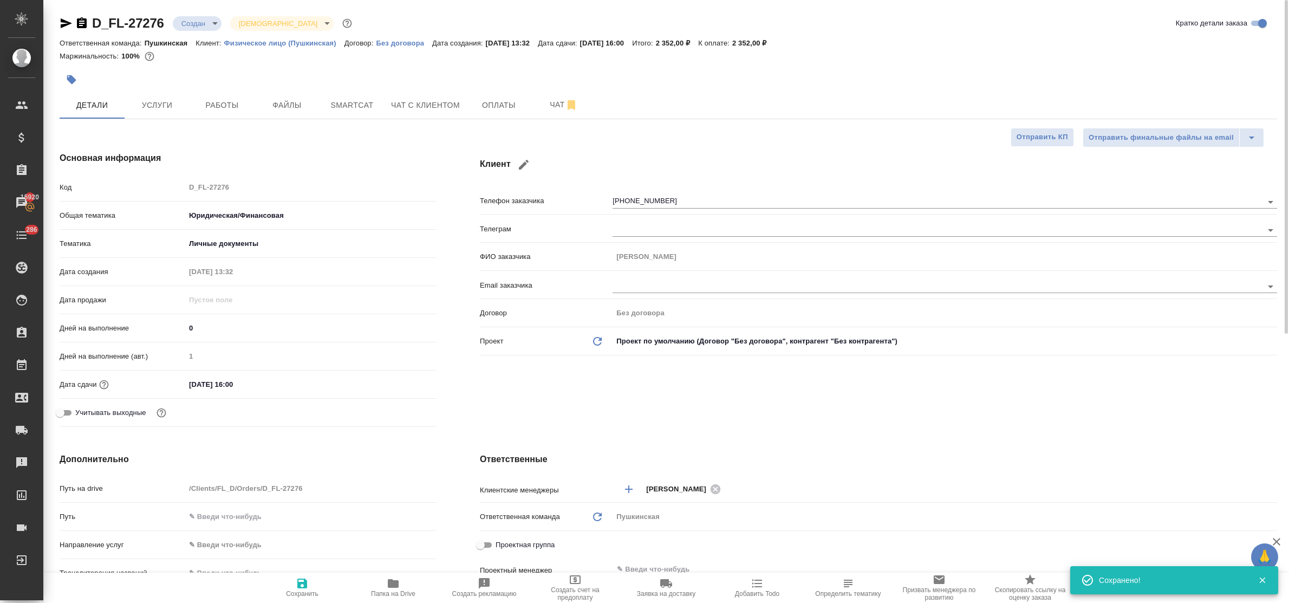
click at [202, 16] on body "🙏 .cls-1 fill:#fff; AWATERA Bulakhova Elena Клиенты Спецификации Заказы 15920 Ч…" at bounding box center [644, 301] width 1289 height 603
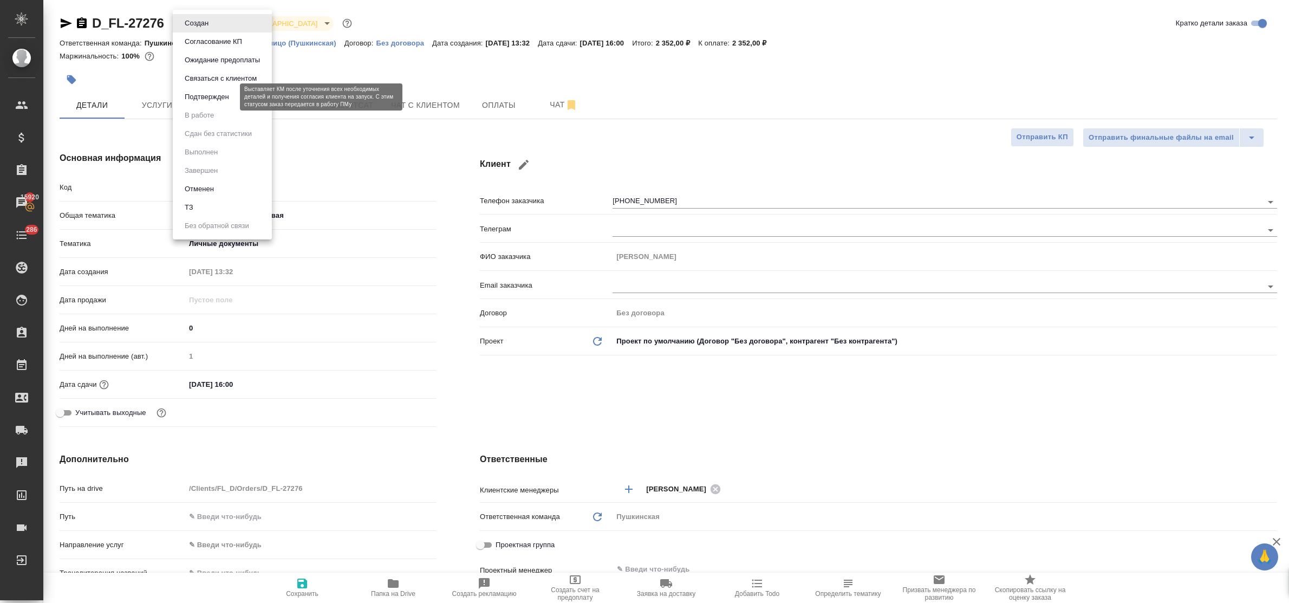
click at [211, 91] on button "Подтвержден" at bounding box center [206, 97] width 51 height 12
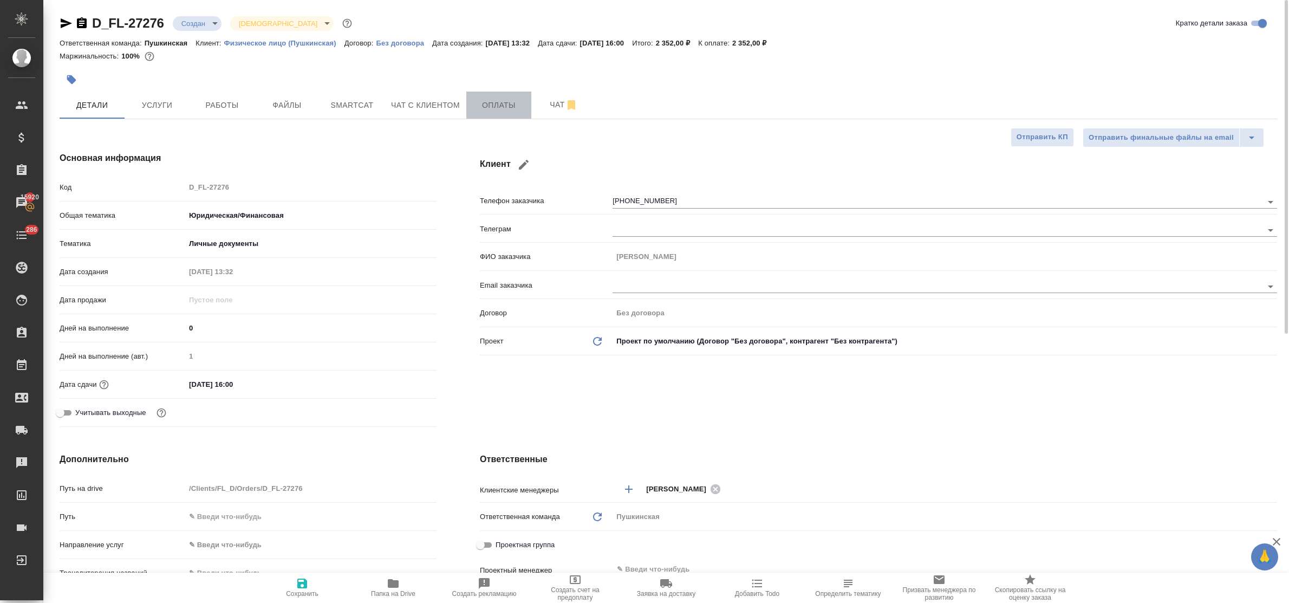
click at [505, 108] on span "Оплаты" at bounding box center [499, 106] width 52 height 14
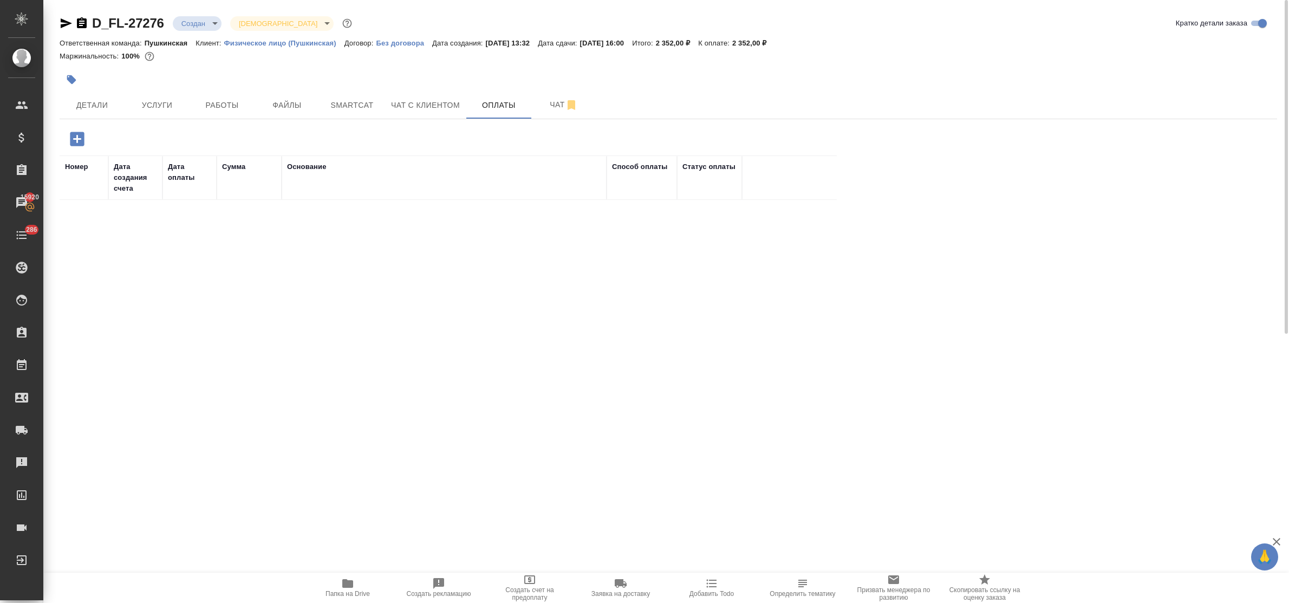
click at [76, 137] on icon "button" at bounding box center [77, 138] width 19 height 19
click at [73, 134] on icon "button" at bounding box center [77, 139] width 14 height 14
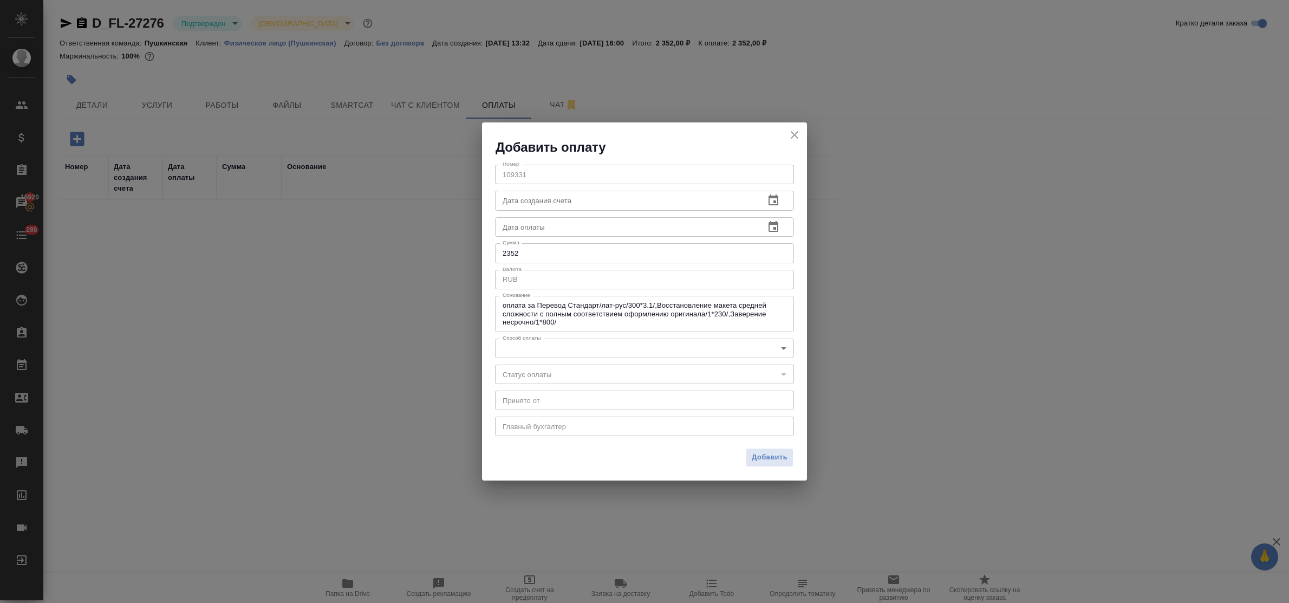
click at [568, 351] on body "🙏 .cls-1 fill:#fff; AWATERA Bulakhova Elena Клиенты Спецификации Заказы 15920 Ч…" at bounding box center [644, 301] width 1289 height 603
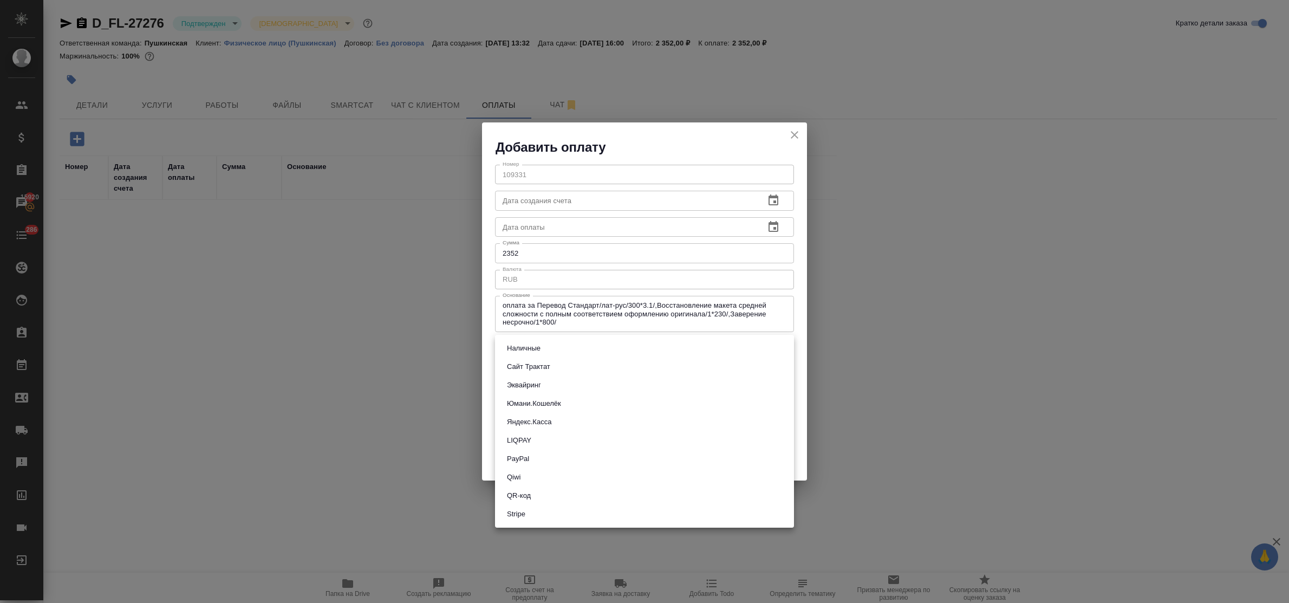
click at [564, 346] on li "Наличные" at bounding box center [644, 348] width 299 height 18
type input "cash"
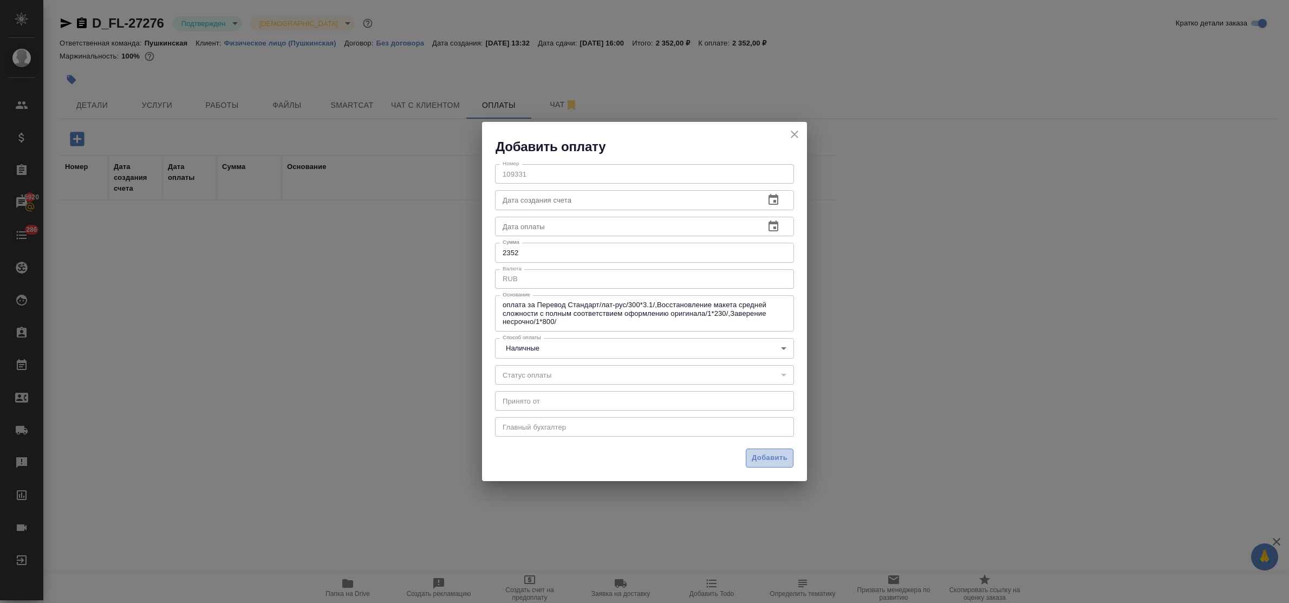
click at [782, 453] on span "Добавить" at bounding box center [770, 458] width 36 height 12
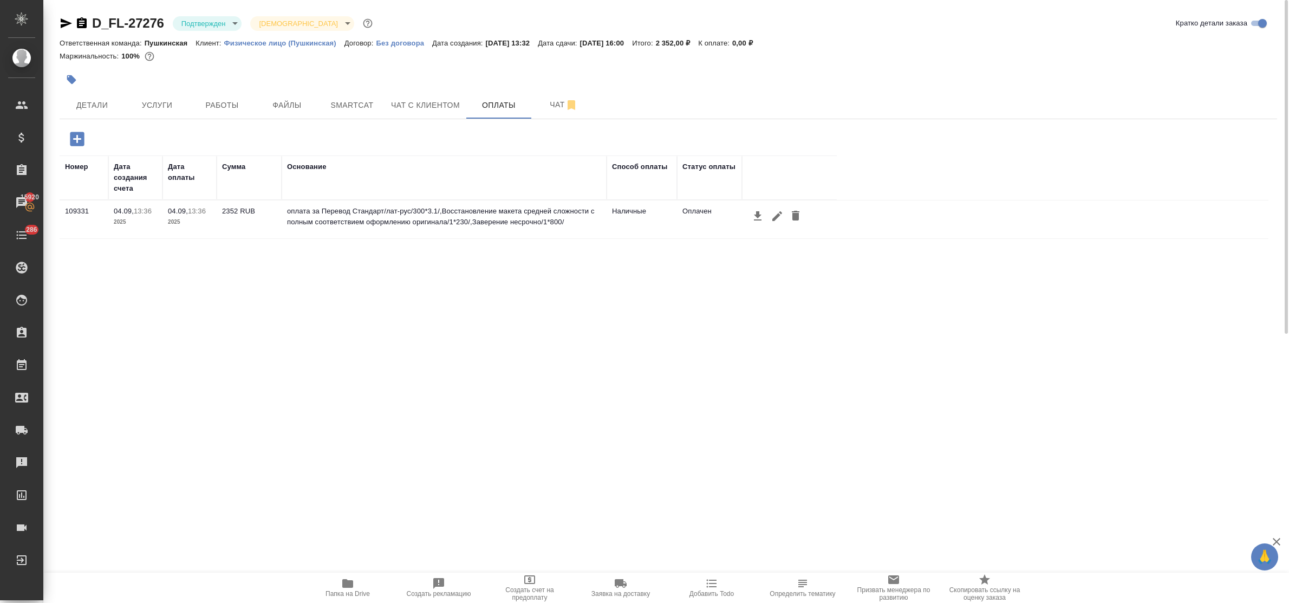
click at [88, 88] on div at bounding box center [466, 80] width 812 height 24
click at [88, 102] on span "Детали" at bounding box center [92, 106] width 52 height 14
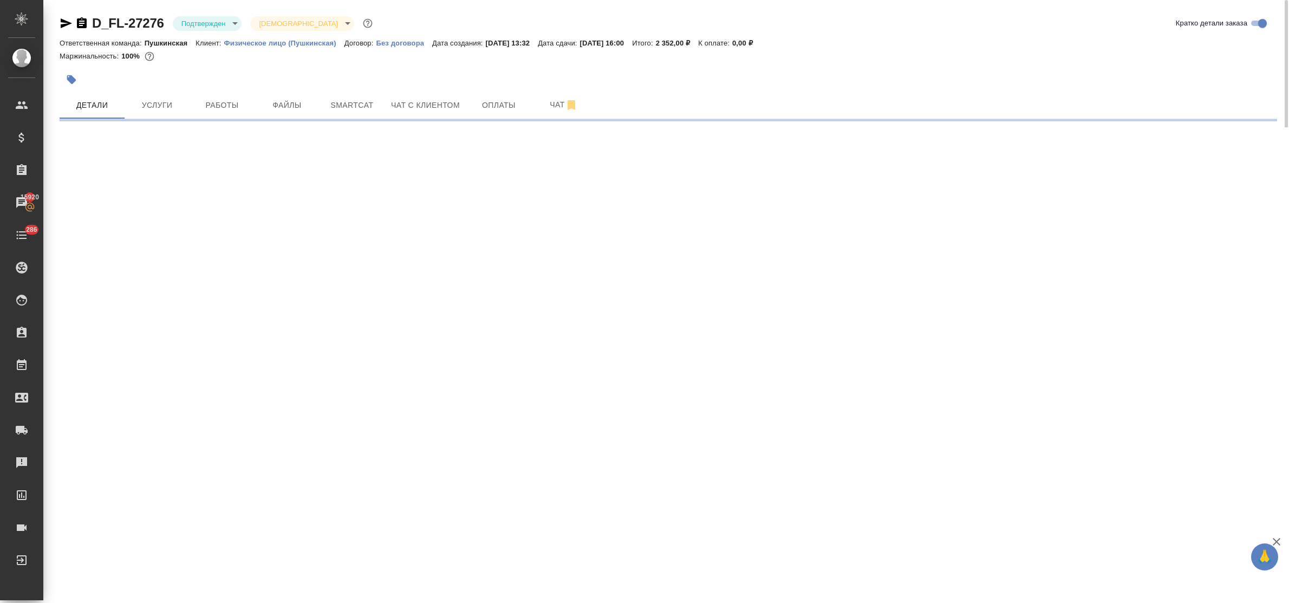
select select "RU"
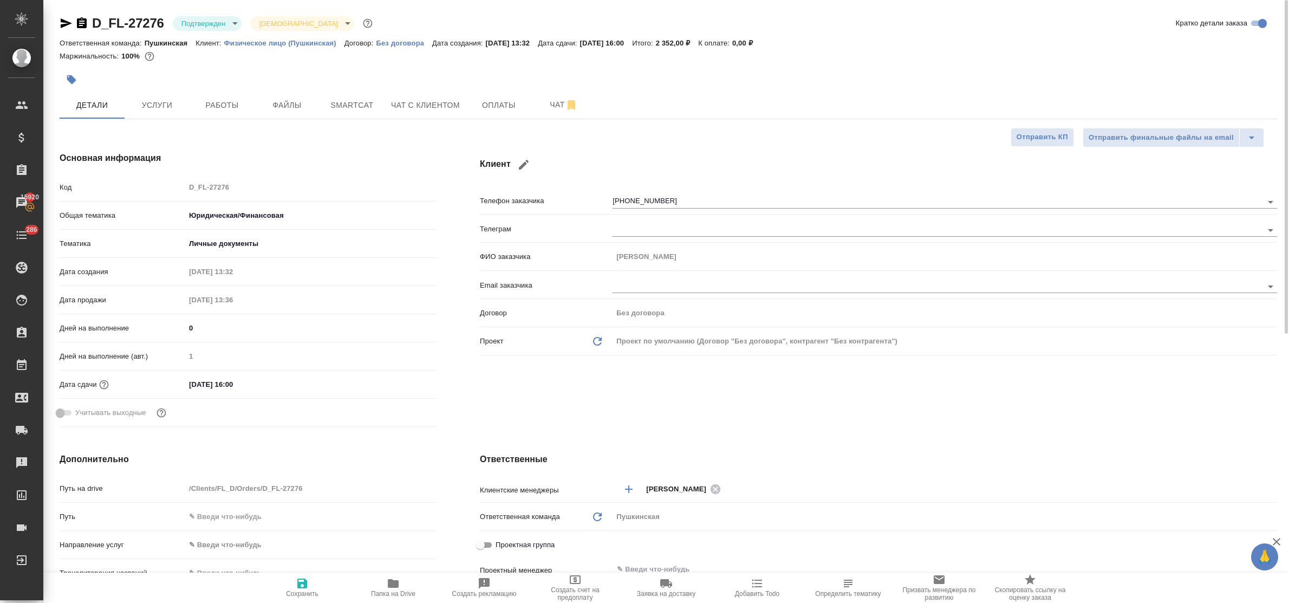
type textarea "x"
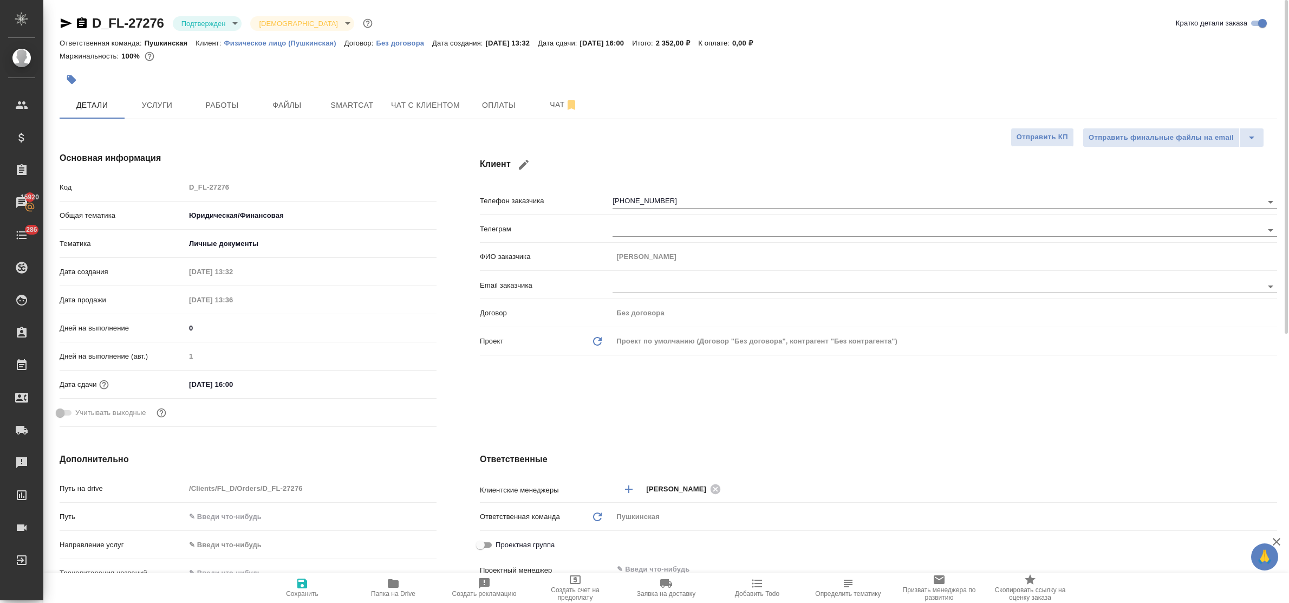
type textarea "x"
click at [413, 74] on div at bounding box center [466, 80] width 812 height 24
click at [277, 112] on span "Файлы" at bounding box center [287, 106] width 52 height 14
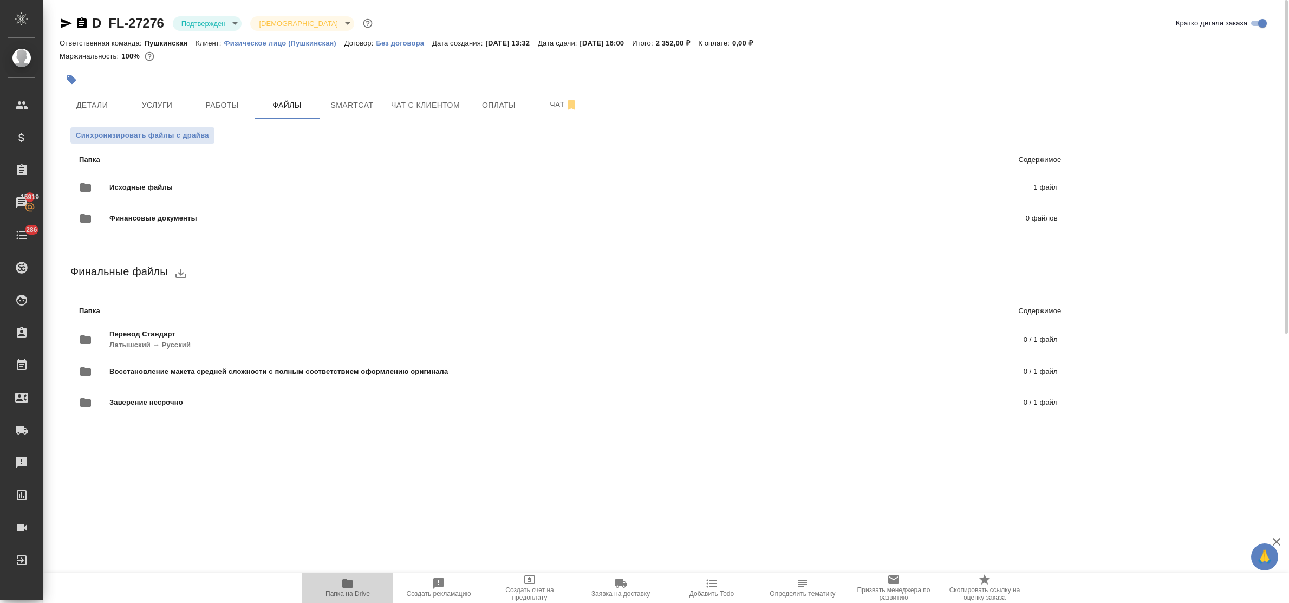
click at [333, 586] on span "Папка на Drive" at bounding box center [348, 587] width 78 height 21
click at [350, 580] on icon "button" at bounding box center [347, 583] width 13 height 13
click at [104, 106] on span "Детали" at bounding box center [92, 106] width 52 height 14
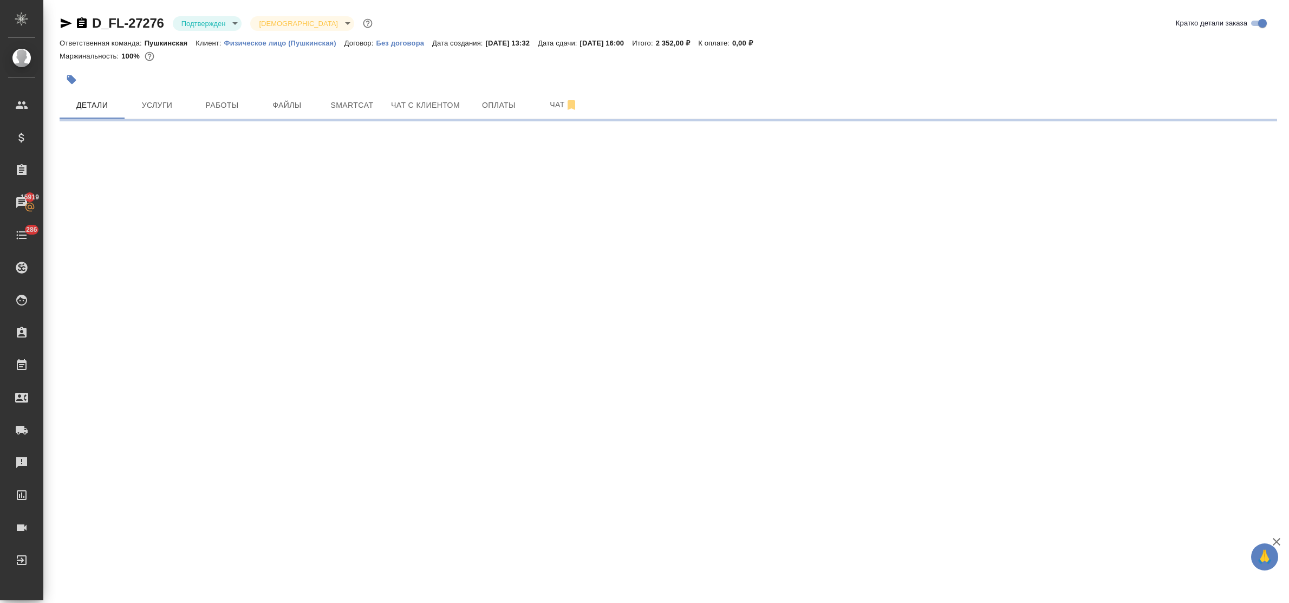
select select "RU"
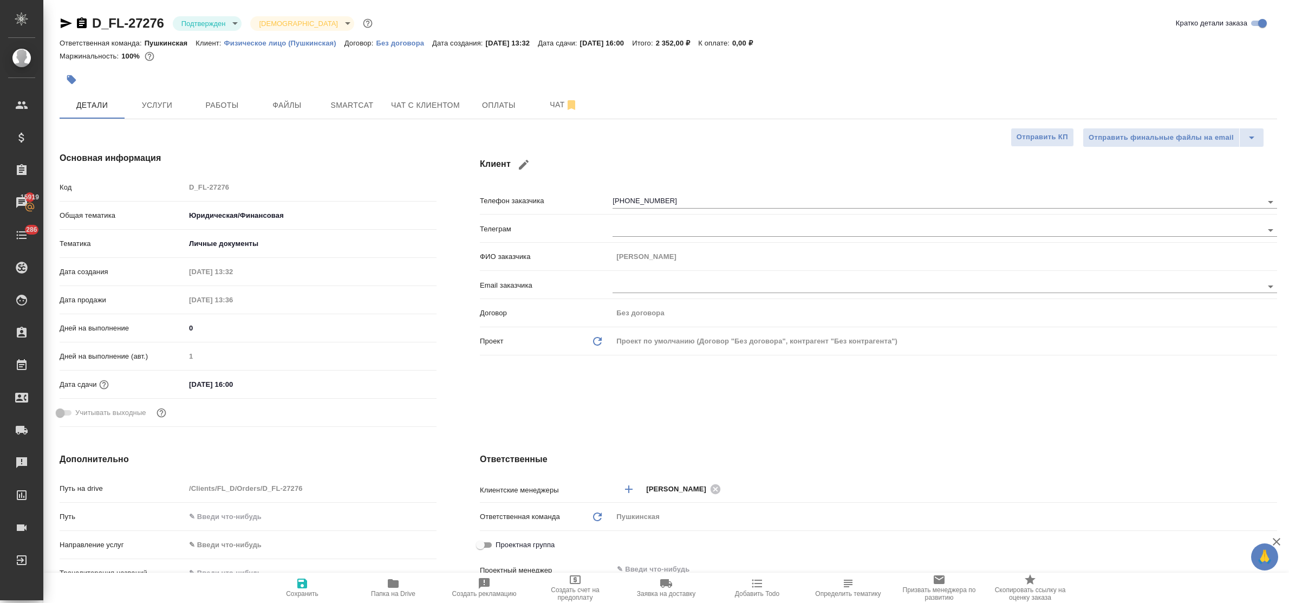
type textarea "x"
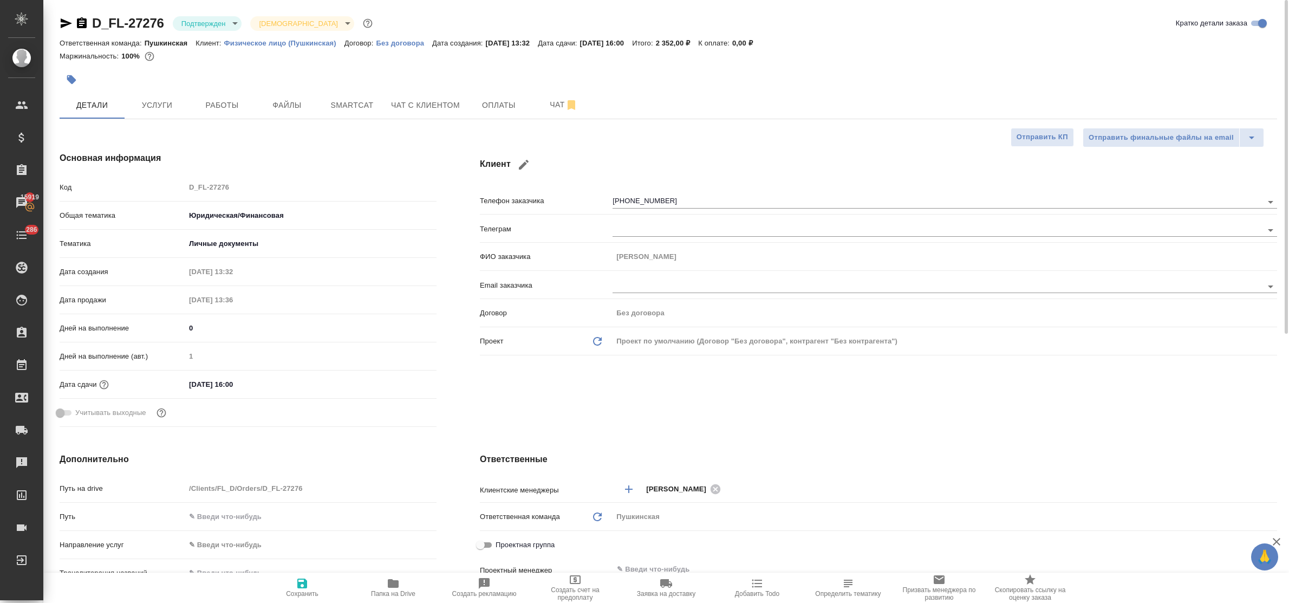
type textarea "x"
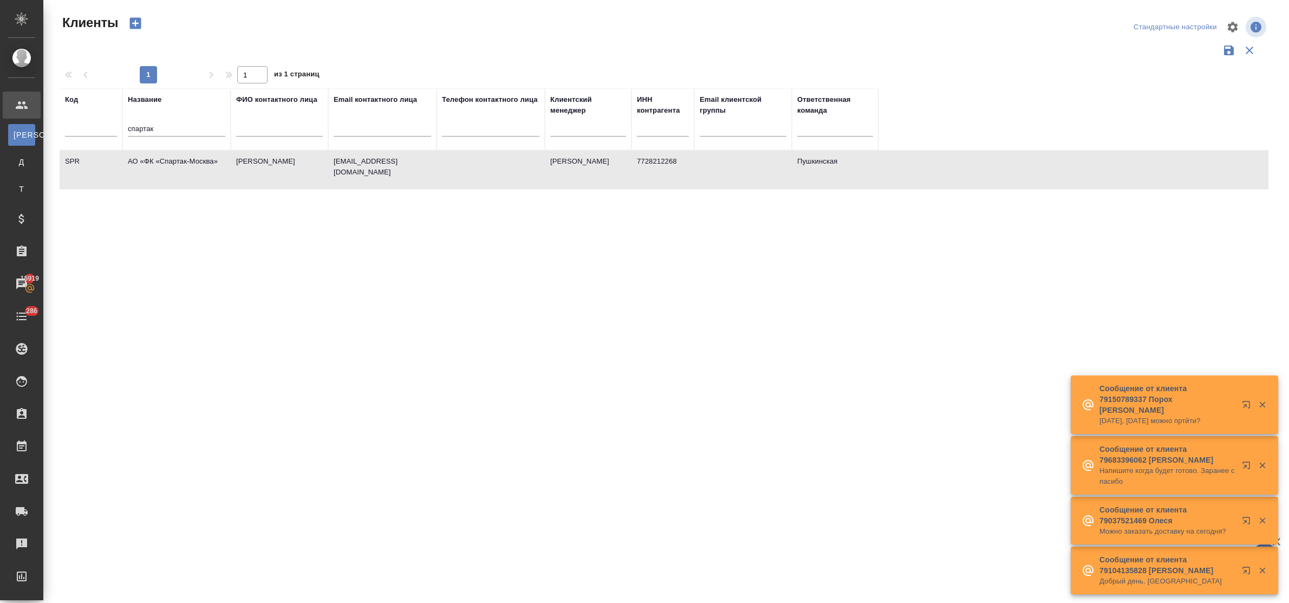
select select "RU"
drag, startPoint x: 164, startPoint y: 126, endPoint x: 90, endPoint y: 125, distance: 73.1
click at [90, 125] on tr "Код Название спартак ФИО контактного лица Email контактного лица Телефон контак…" at bounding box center [469, 119] width 819 height 62
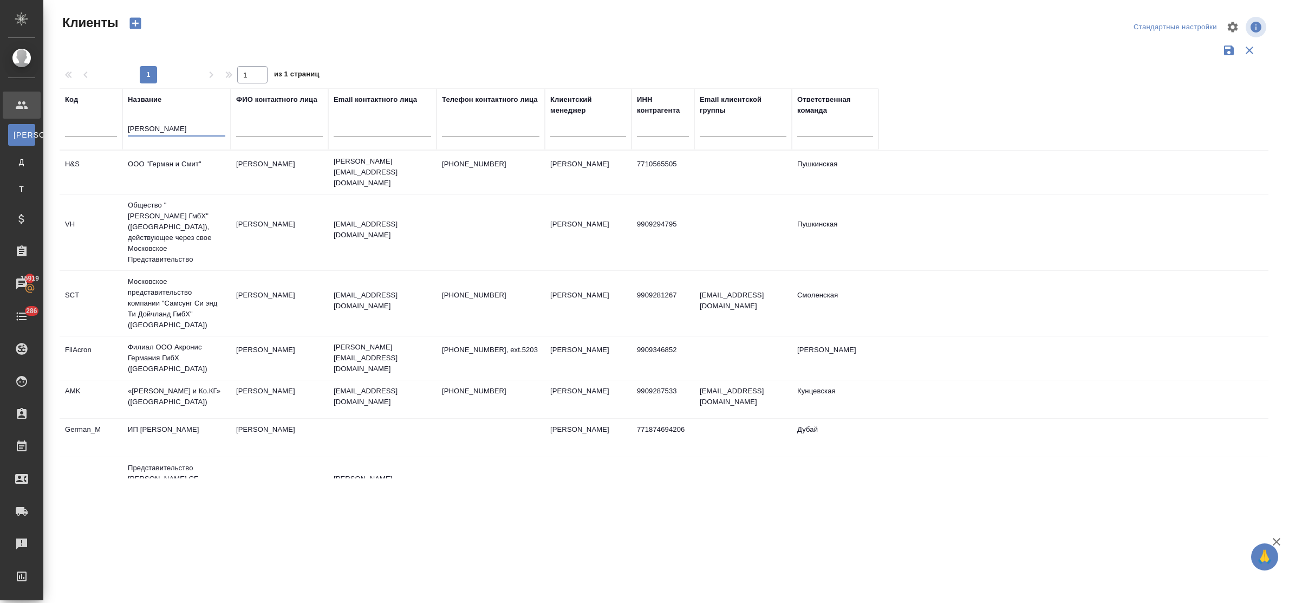
type input "герман"
click at [177, 161] on td "ООО "Герман и Смит"" at bounding box center [176, 172] width 108 height 38
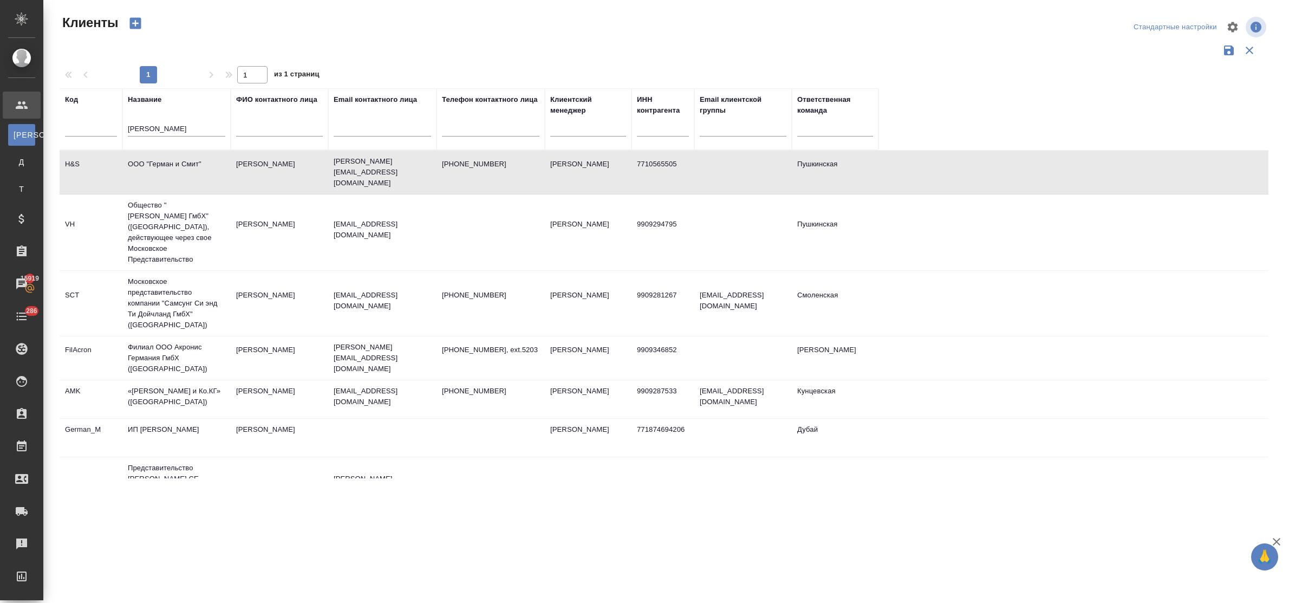
click at [177, 161] on td "ООО "Герман и Смит"" at bounding box center [176, 172] width 108 height 38
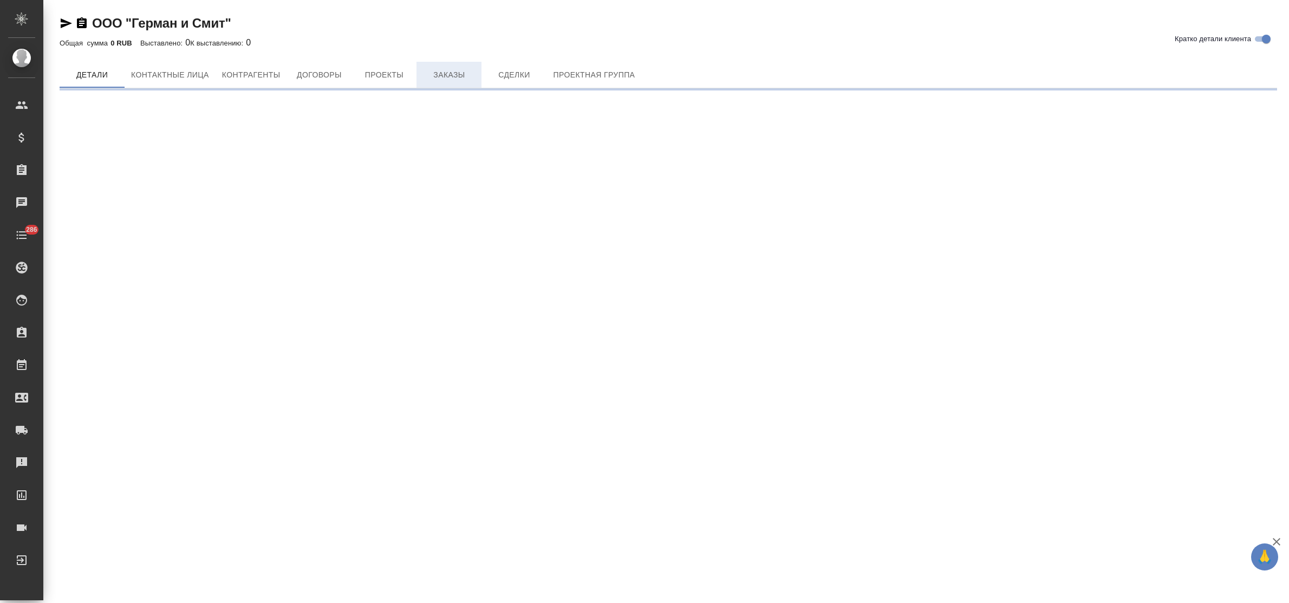
click at [454, 73] on span "Заказы" at bounding box center [449, 75] width 52 height 14
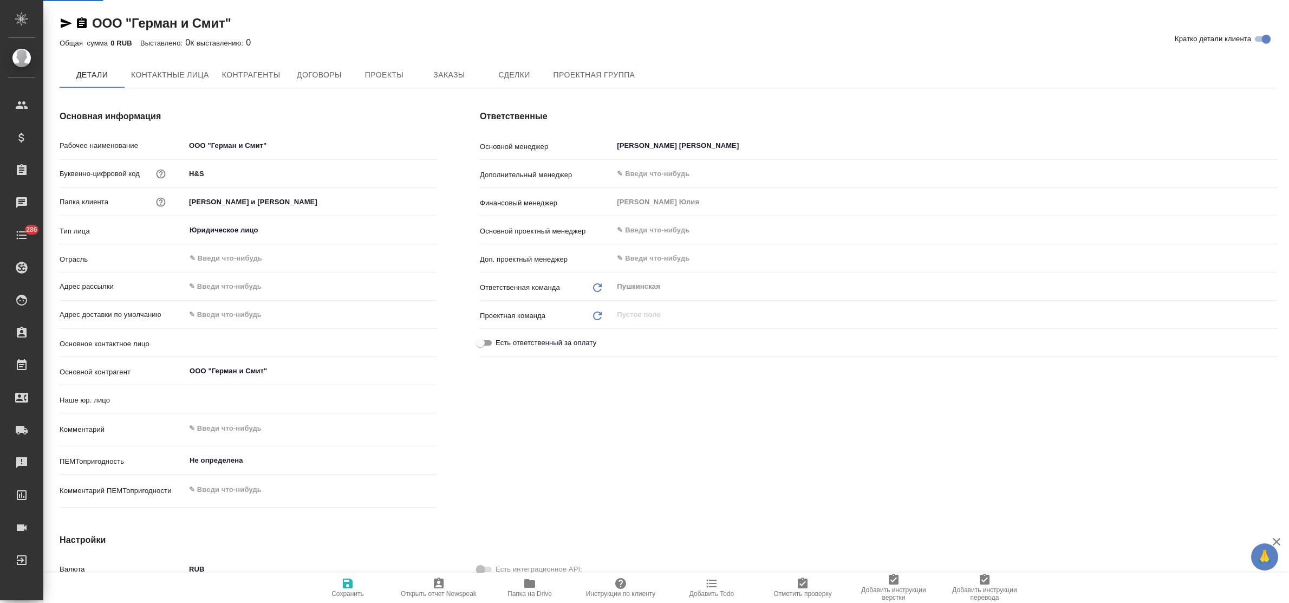
type input "(Т2) ООО "Трактат24""
type textarea "x"
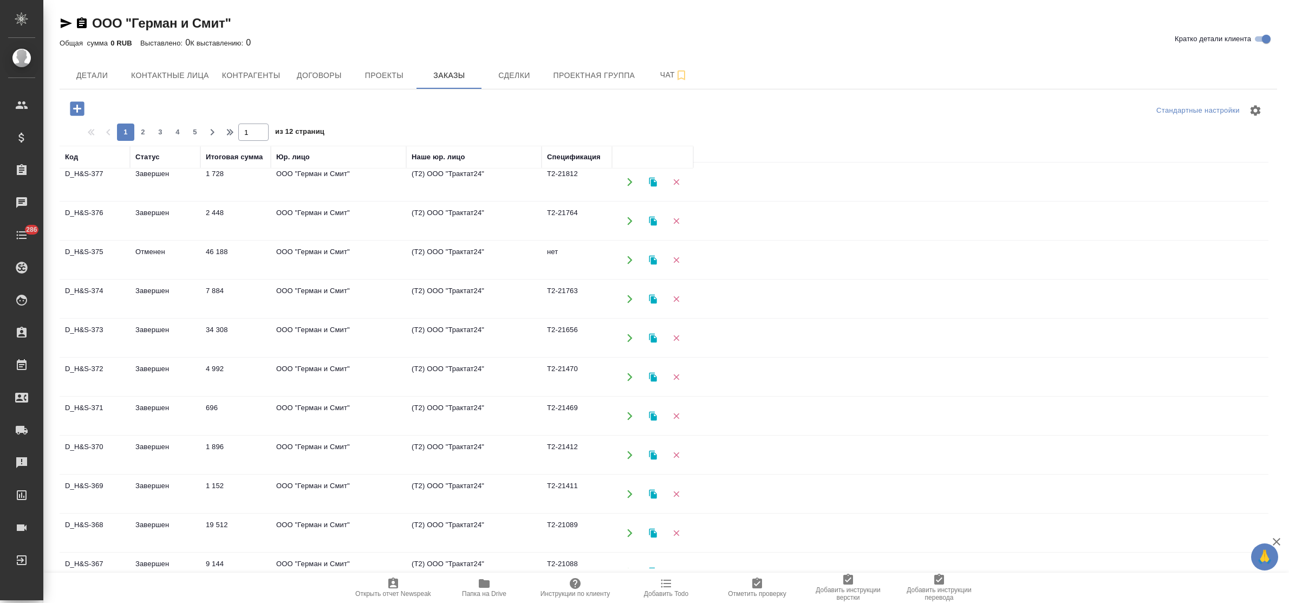
scroll to position [135, 0]
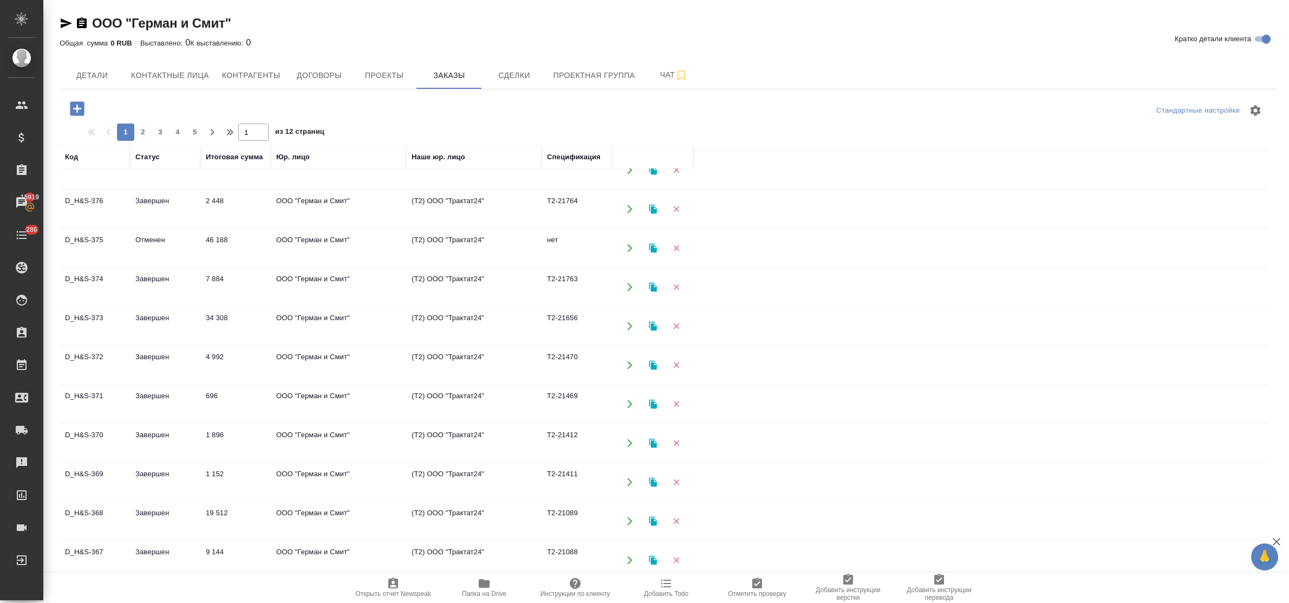
click at [156, 394] on td "Завершен" at bounding box center [165, 404] width 70 height 38
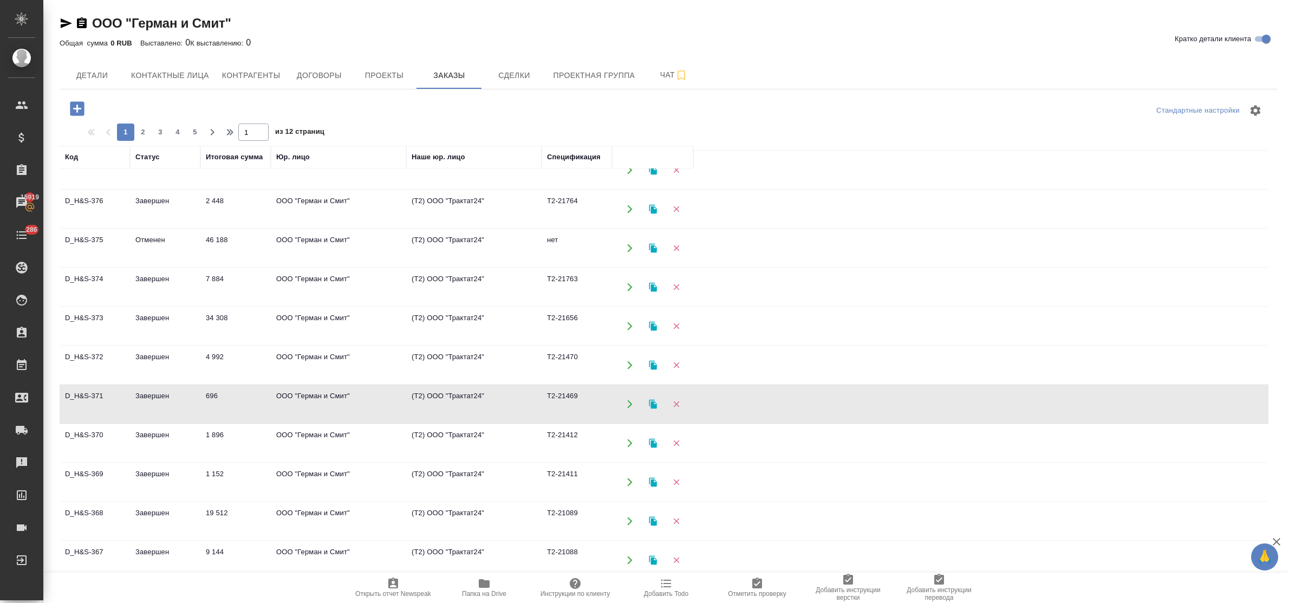
click at [156, 394] on td "Завершен" at bounding box center [165, 404] width 70 height 38
click at [155, 354] on td "Завершен" at bounding box center [165, 365] width 70 height 38
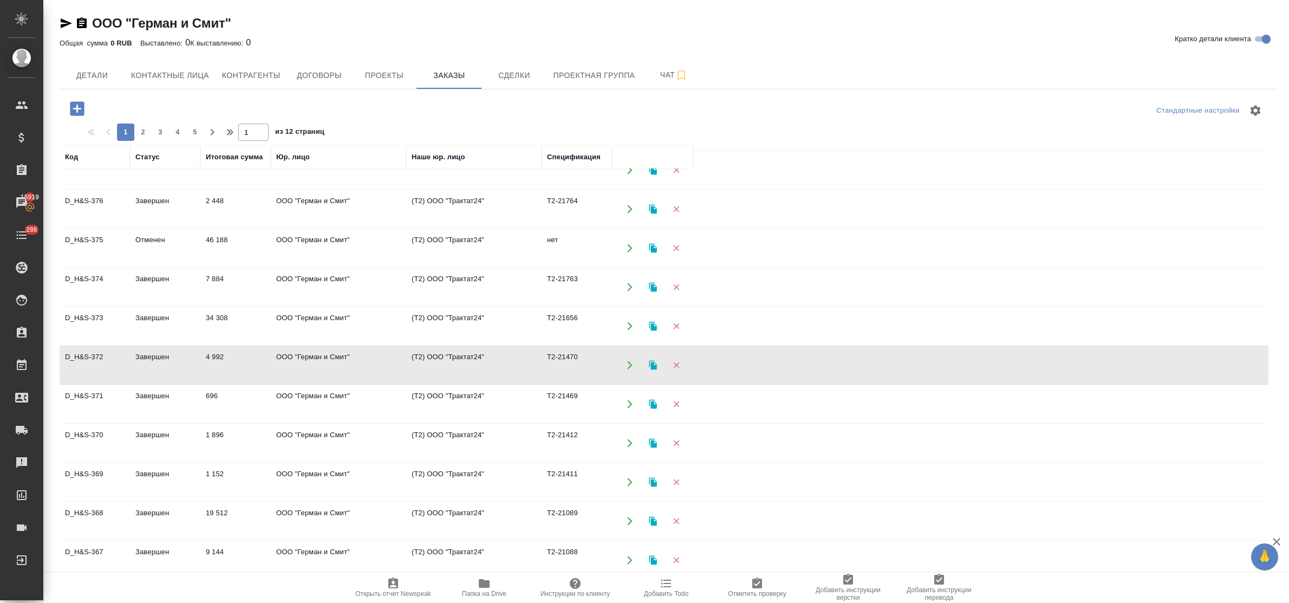
click at [155, 354] on td "Завершен" at bounding box center [165, 365] width 70 height 38
click at [329, 311] on td "ООО "Герман и Смит"" at bounding box center [338, 326] width 135 height 38
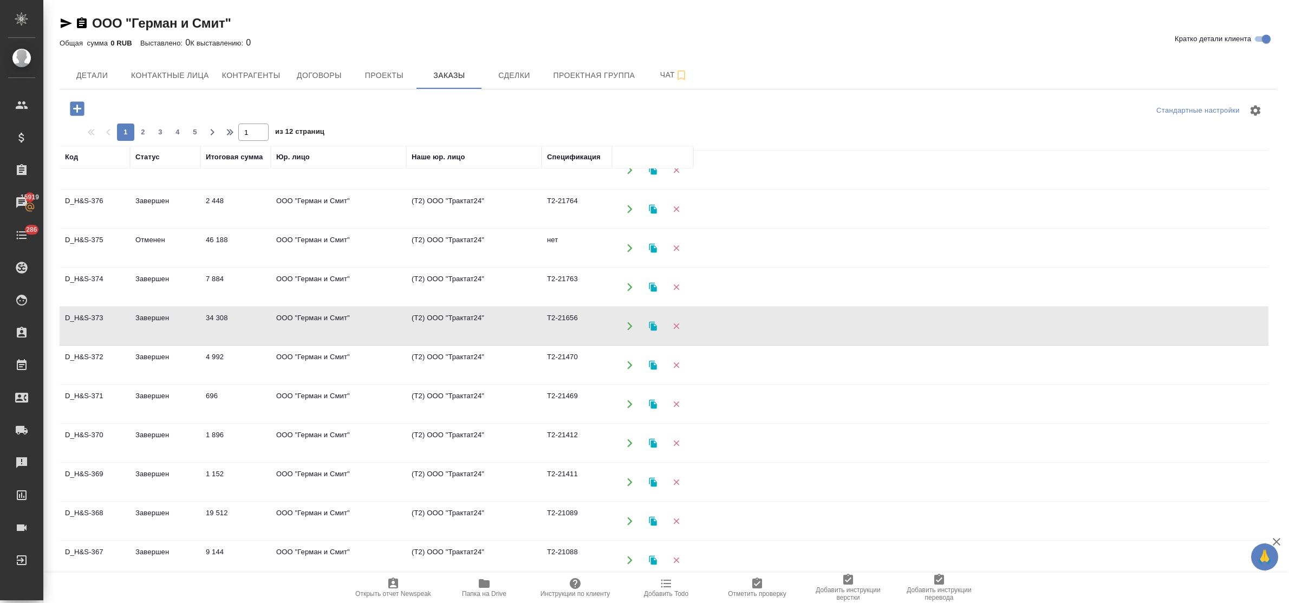
click at [329, 311] on td "ООО "Герман и Смит"" at bounding box center [338, 326] width 135 height 38
click at [217, 363] on td "4 992" at bounding box center [235, 365] width 70 height 38
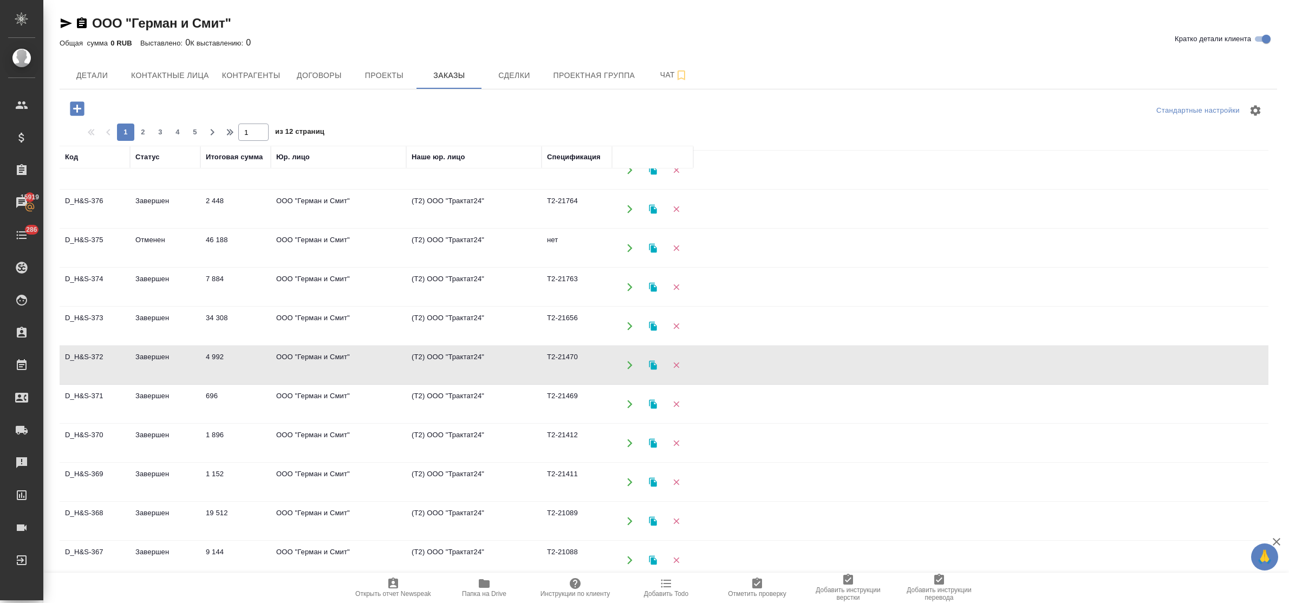
click at [206, 315] on td "34 308" at bounding box center [235, 326] width 70 height 38
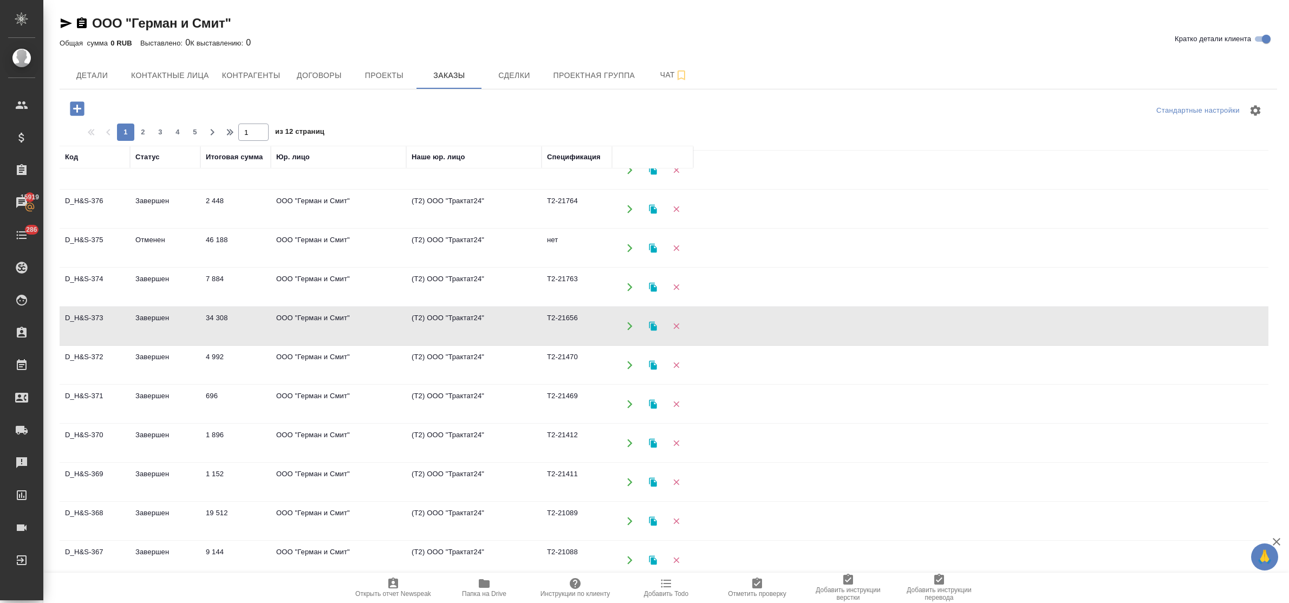
click at [206, 315] on td "34 308" at bounding box center [235, 326] width 70 height 38
click at [277, 278] on td "ООО "Герман и Смит"" at bounding box center [338, 287] width 135 height 38
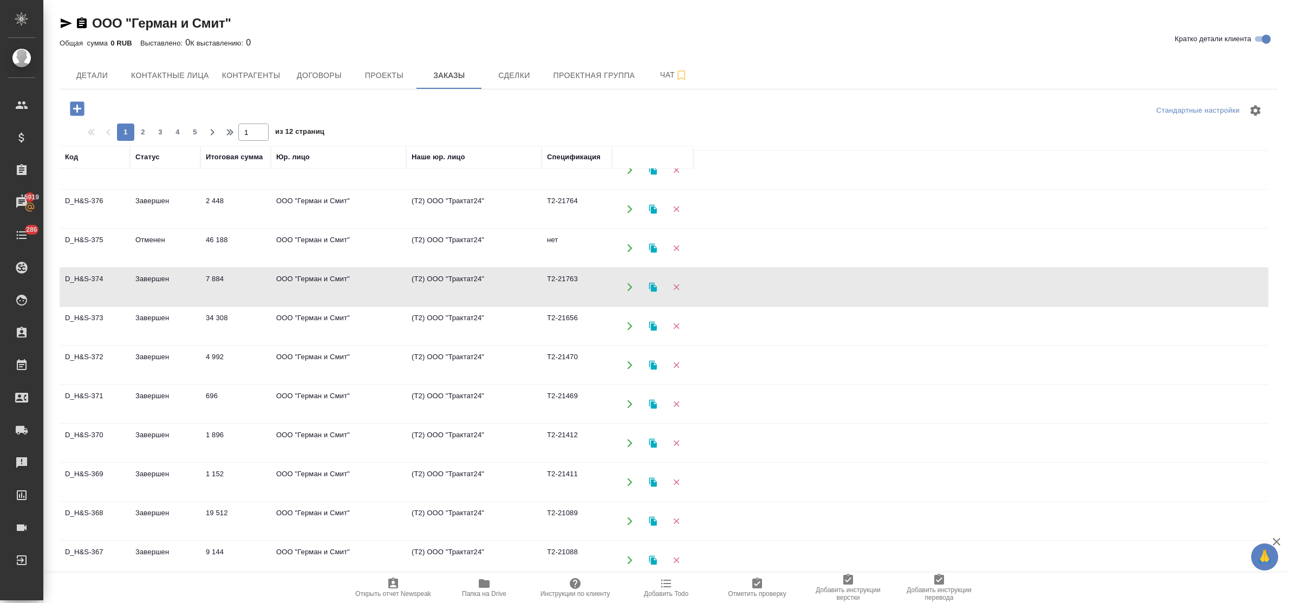
click at [277, 278] on td "ООО "Герман и Смит"" at bounding box center [338, 287] width 135 height 38
click at [215, 433] on td "1 896" at bounding box center [235, 443] width 70 height 38
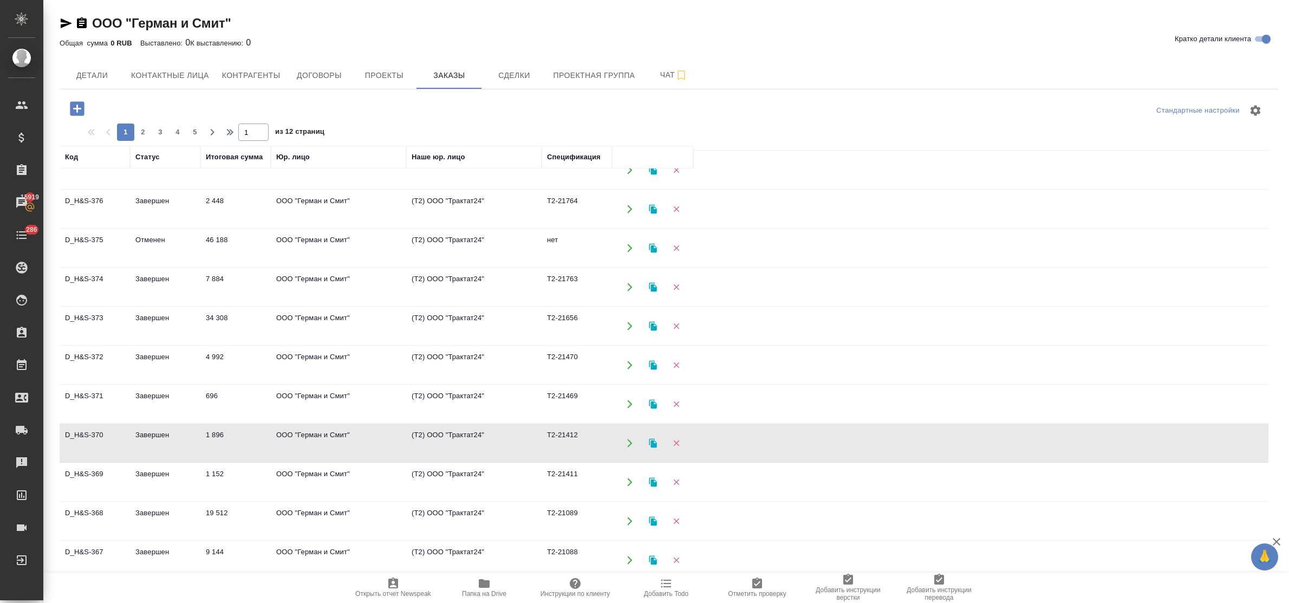
click at [215, 433] on td "1 896" at bounding box center [235, 443] width 70 height 38
click at [211, 510] on td "19 512" at bounding box center [235, 521] width 70 height 38
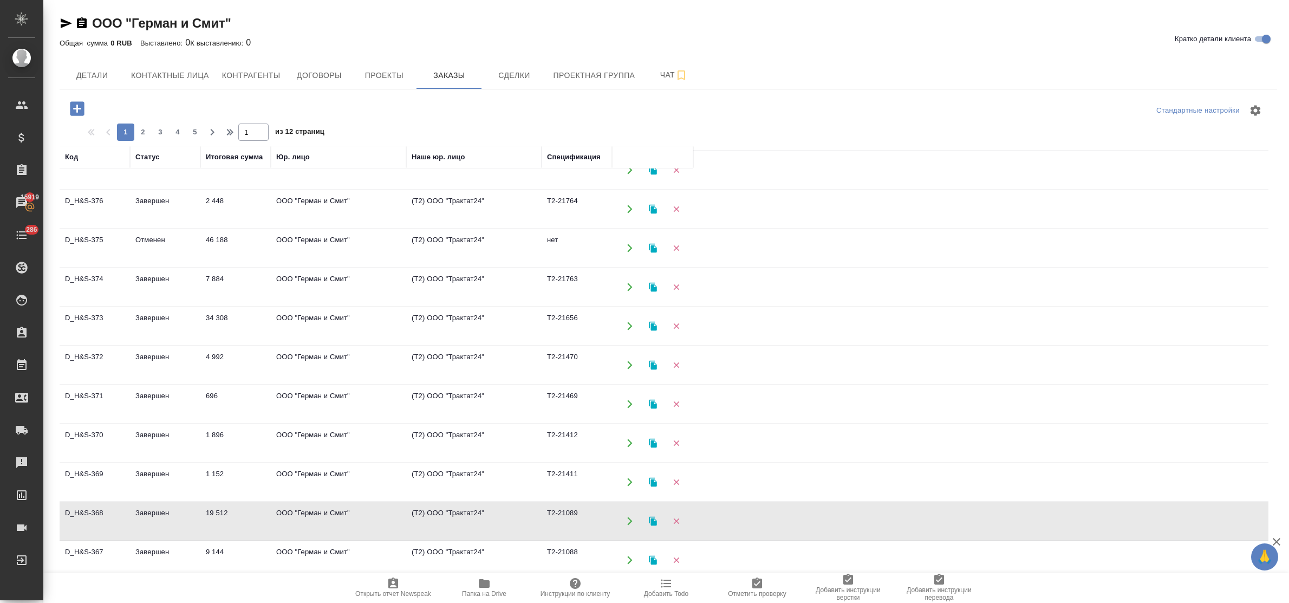
click at [211, 510] on td "19 512" at bounding box center [235, 521] width 70 height 38
click at [159, 359] on td "Завершен" at bounding box center [165, 365] width 70 height 38
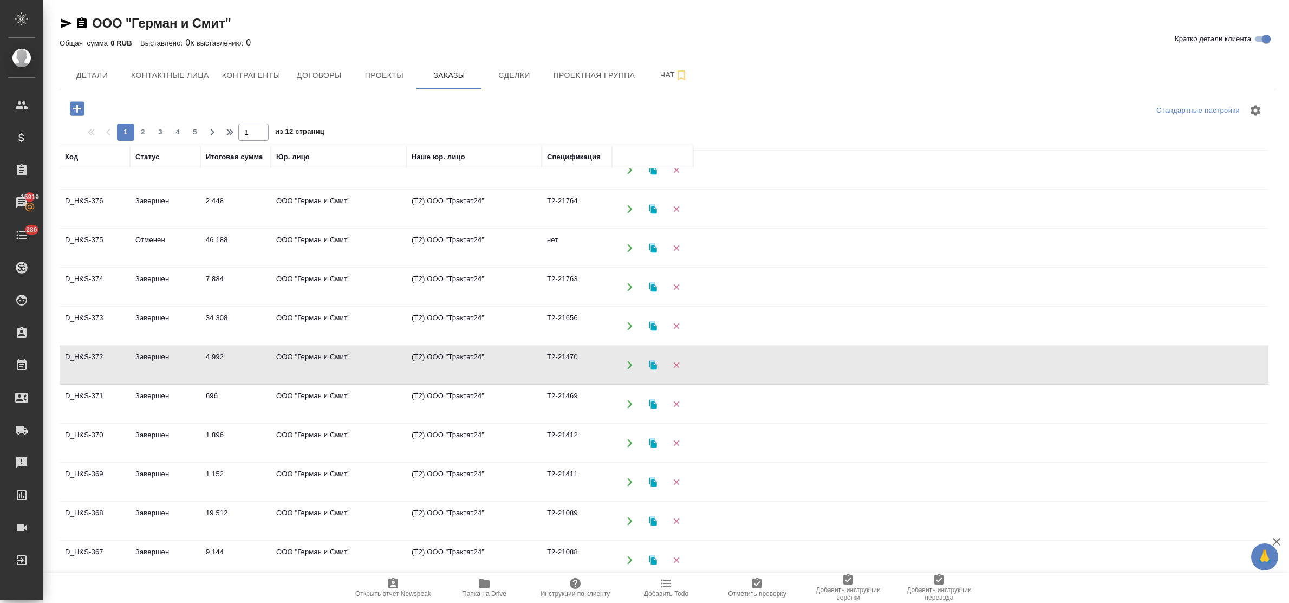
click at [159, 359] on td "Завершен" at bounding box center [165, 365] width 70 height 38
click at [157, 240] on td "Отменен" at bounding box center [165, 248] width 70 height 38
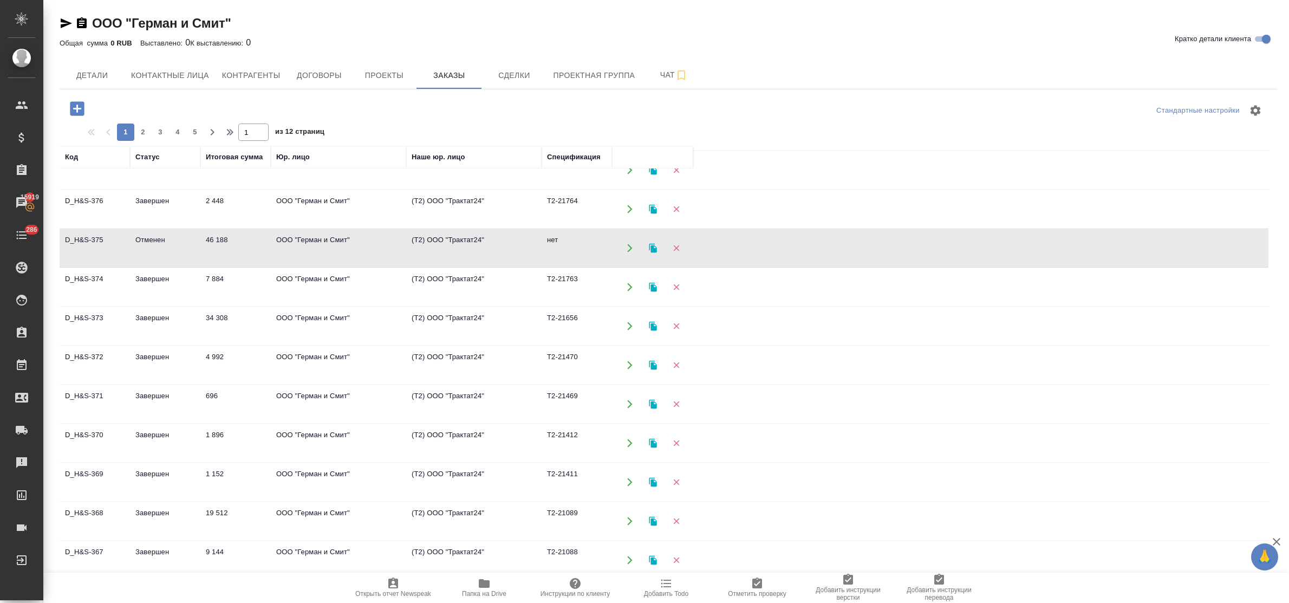
click at [155, 240] on td "Отменен" at bounding box center [165, 248] width 70 height 38
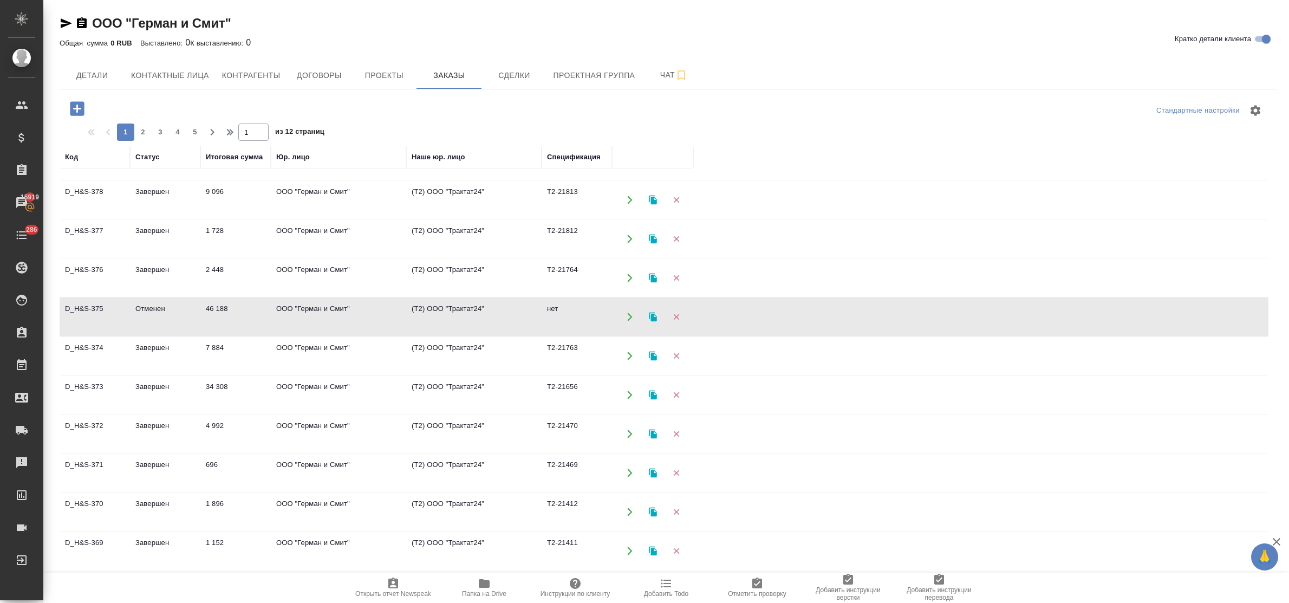
scroll to position [68, 0]
click at [306, 386] on td "ООО "Герман и Смит"" at bounding box center [338, 394] width 135 height 38
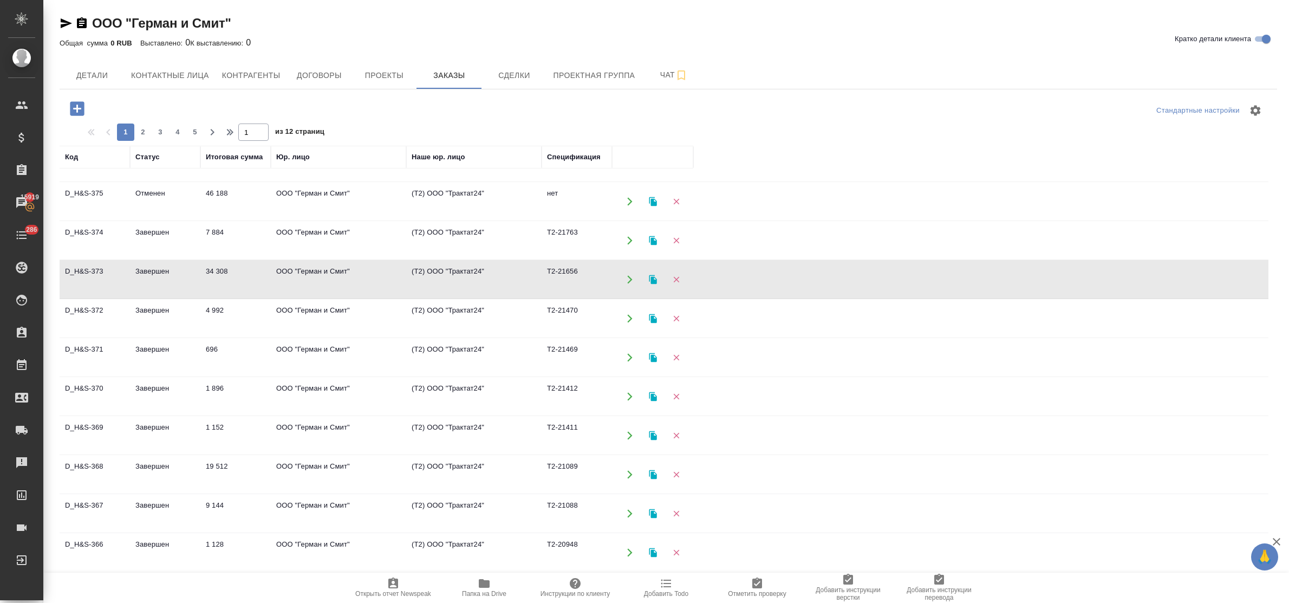
scroll to position [203, 0]
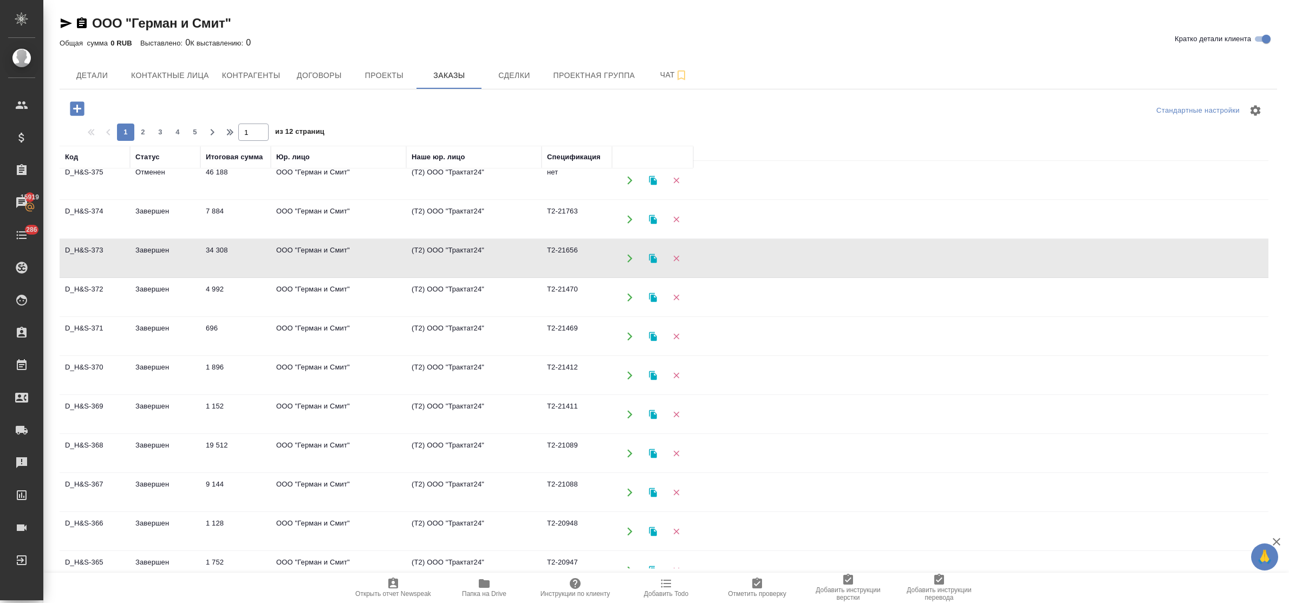
click at [317, 446] on td "ООО "Герман и Смит"" at bounding box center [338, 453] width 135 height 38
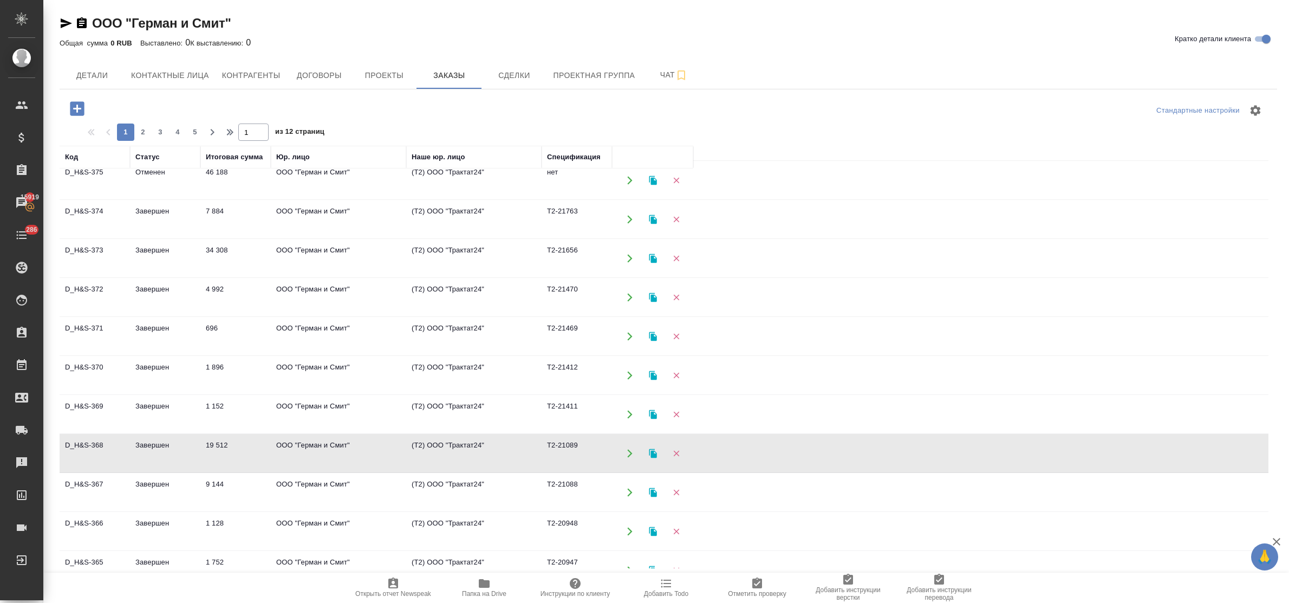
click at [317, 446] on td "ООО "Герман и Смит"" at bounding box center [338, 453] width 135 height 38
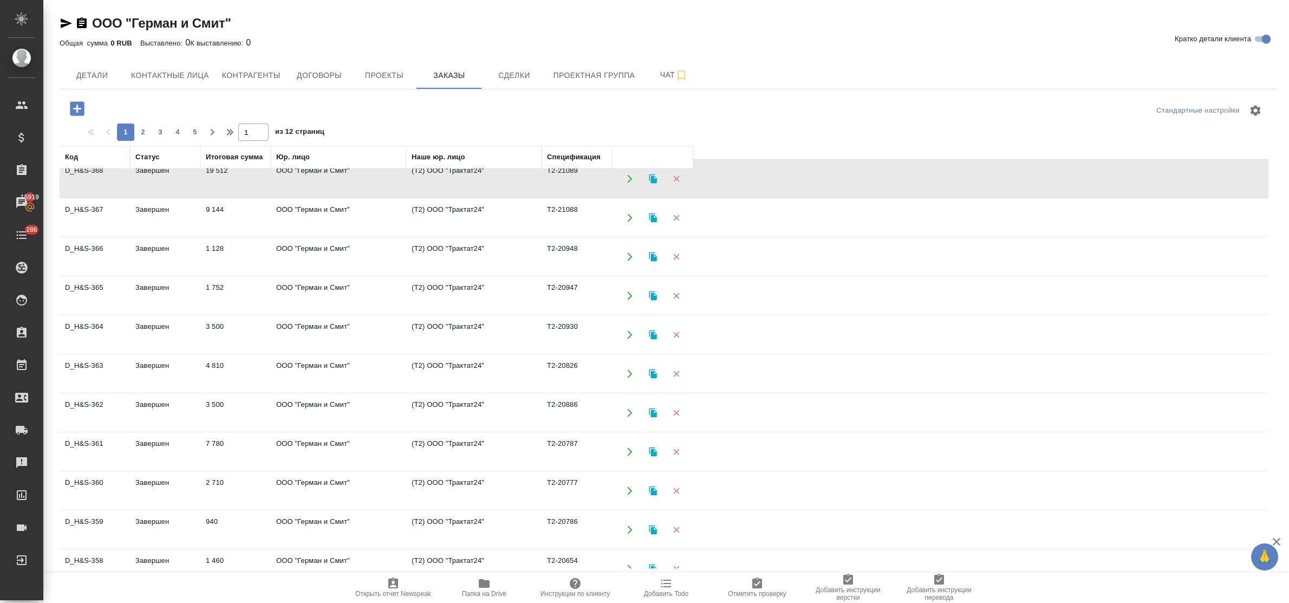
scroll to position [580, 0]
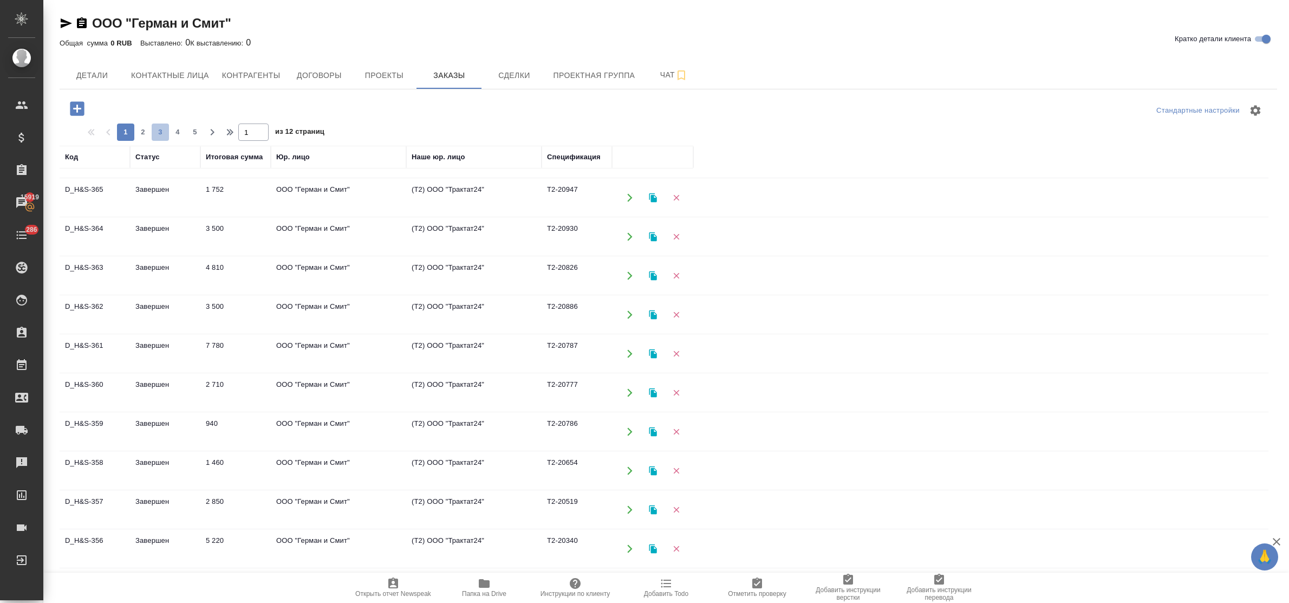
click at [158, 131] on span "3" at bounding box center [160, 132] width 17 height 11
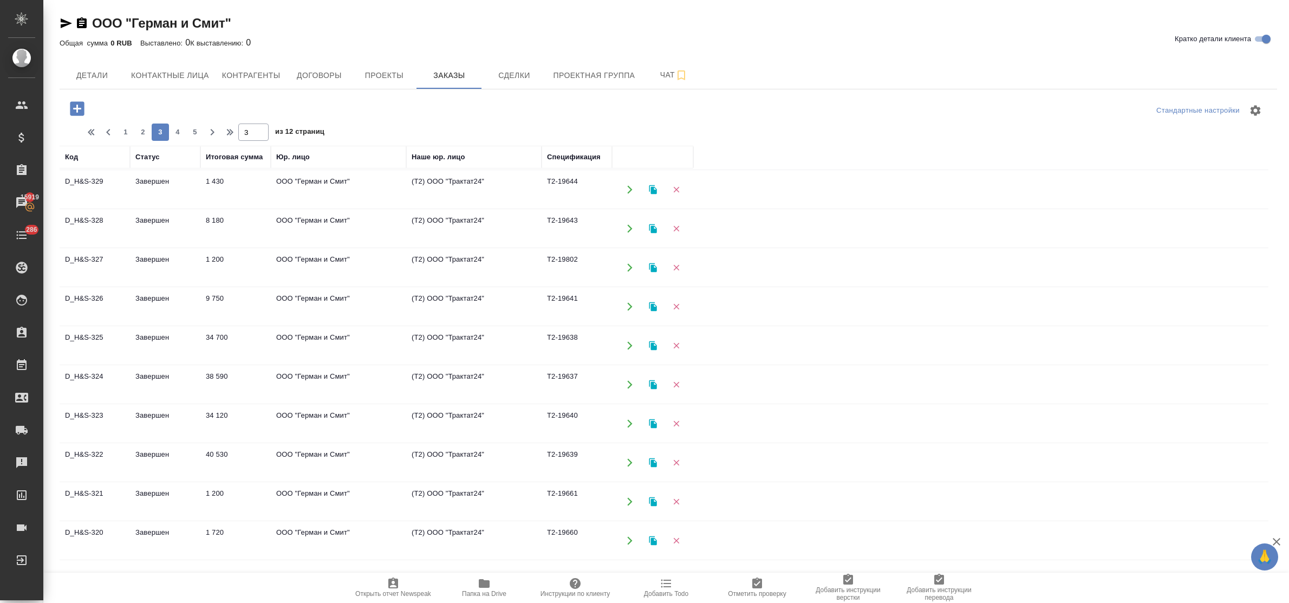
scroll to position [0, 0]
click at [223, 219] on td "1 430" at bounding box center [235, 228] width 70 height 38
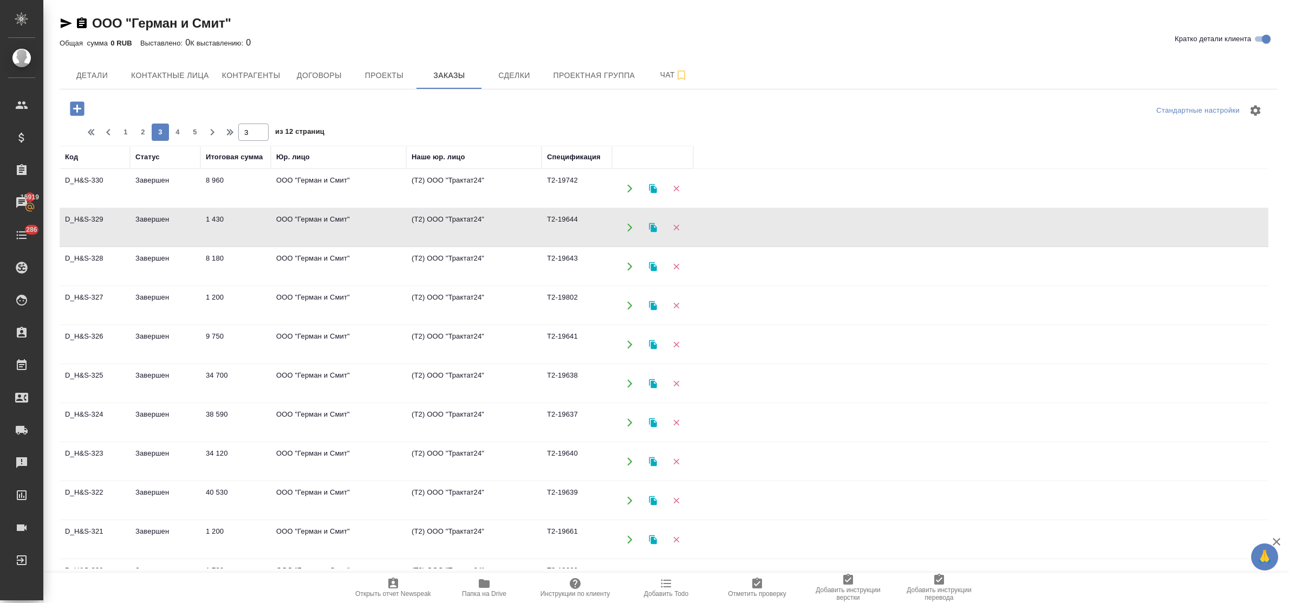
click at [223, 219] on td "1 430" at bounding box center [235, 228] width 70 height 38
click at [141, 129] on span "2" at bounding box center [142, 132] width 17 height 11
type input "2"
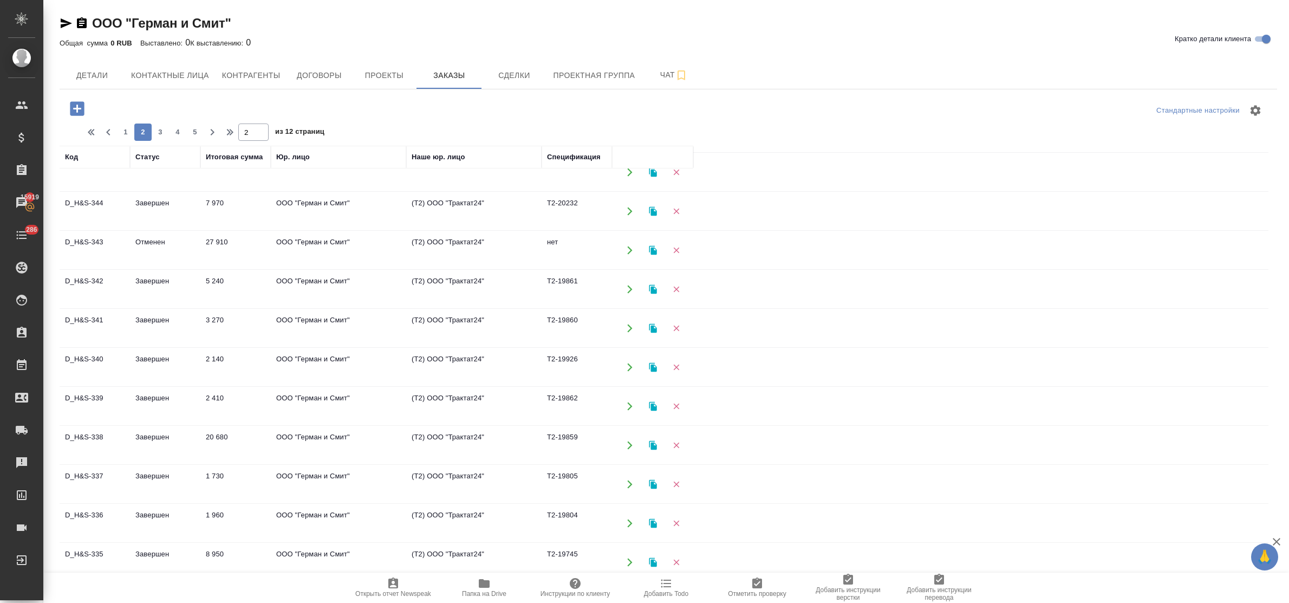
scroll to position [580, 0]
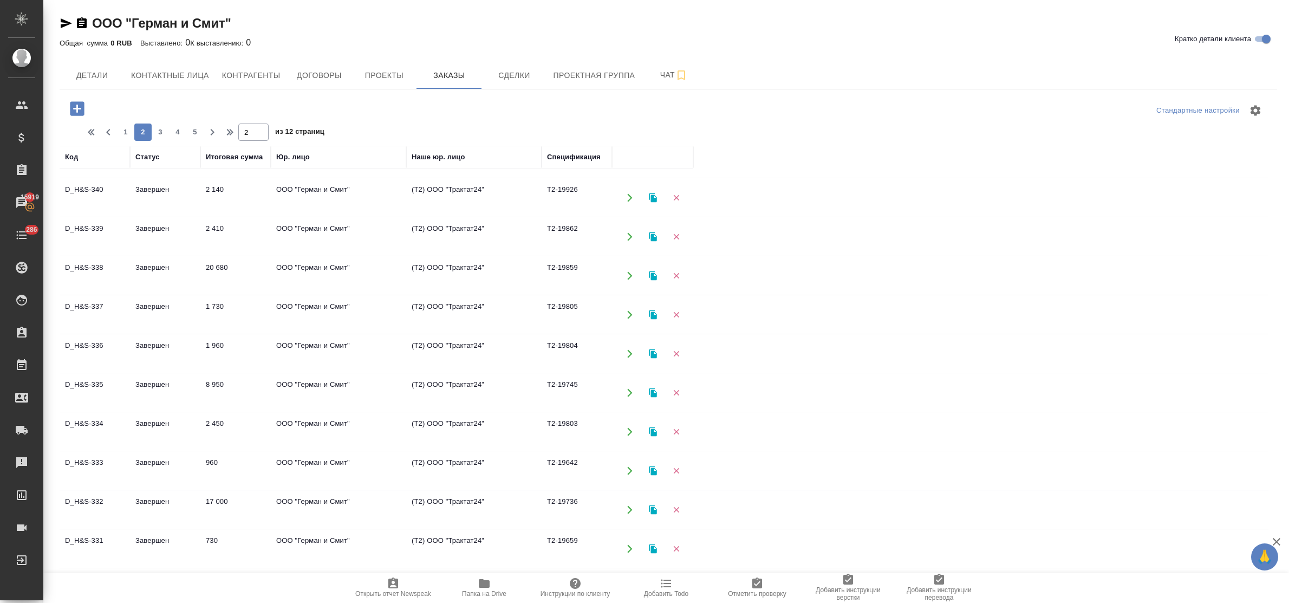
click at [223, 264] on td "20 680" at bounding box center [235, 276] width 70 height 38
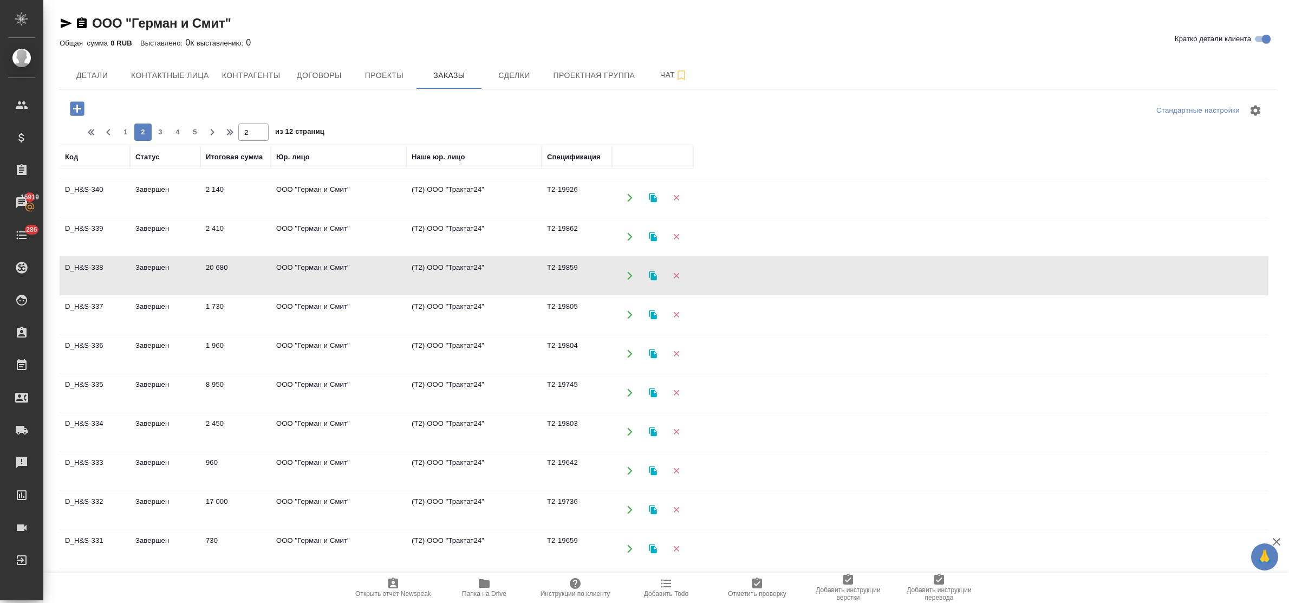
click at [223, 264] on td "20 680" at bounding box center [235, 276] width 70 height 38
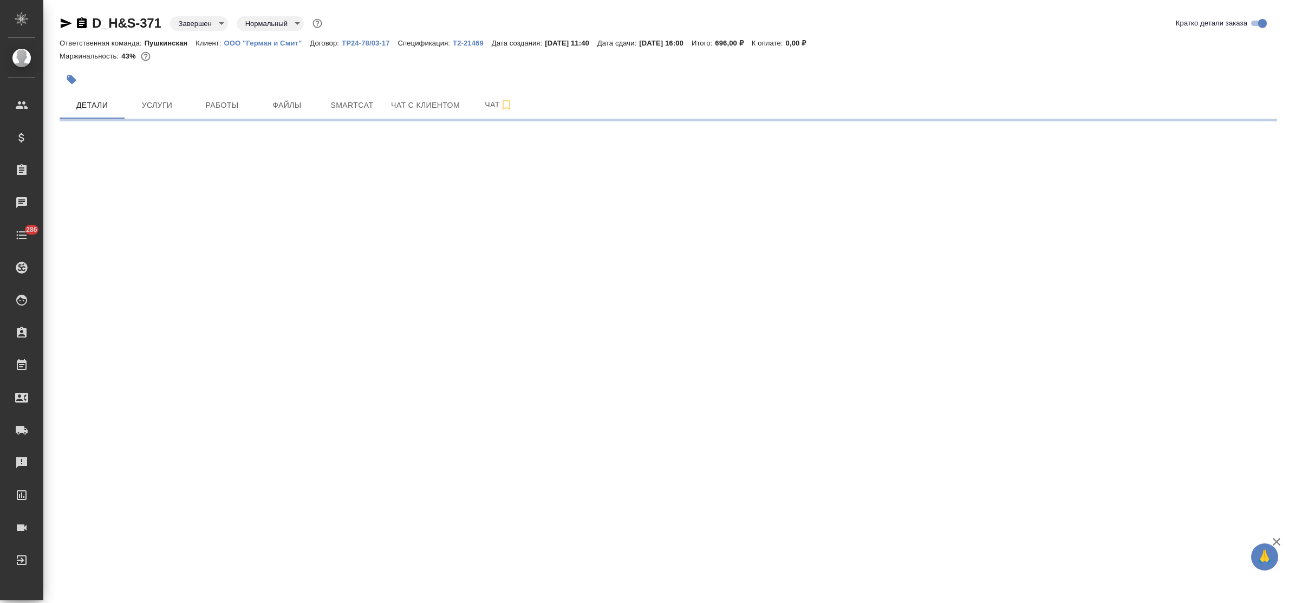
select select "RU"
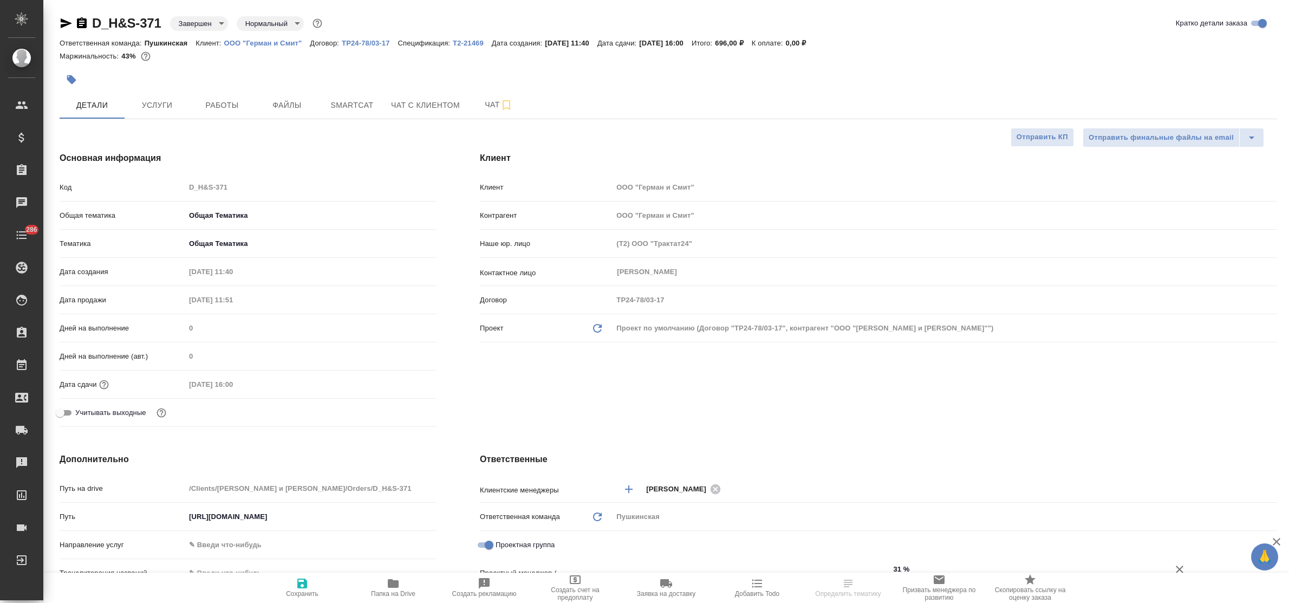
type textarea "x"
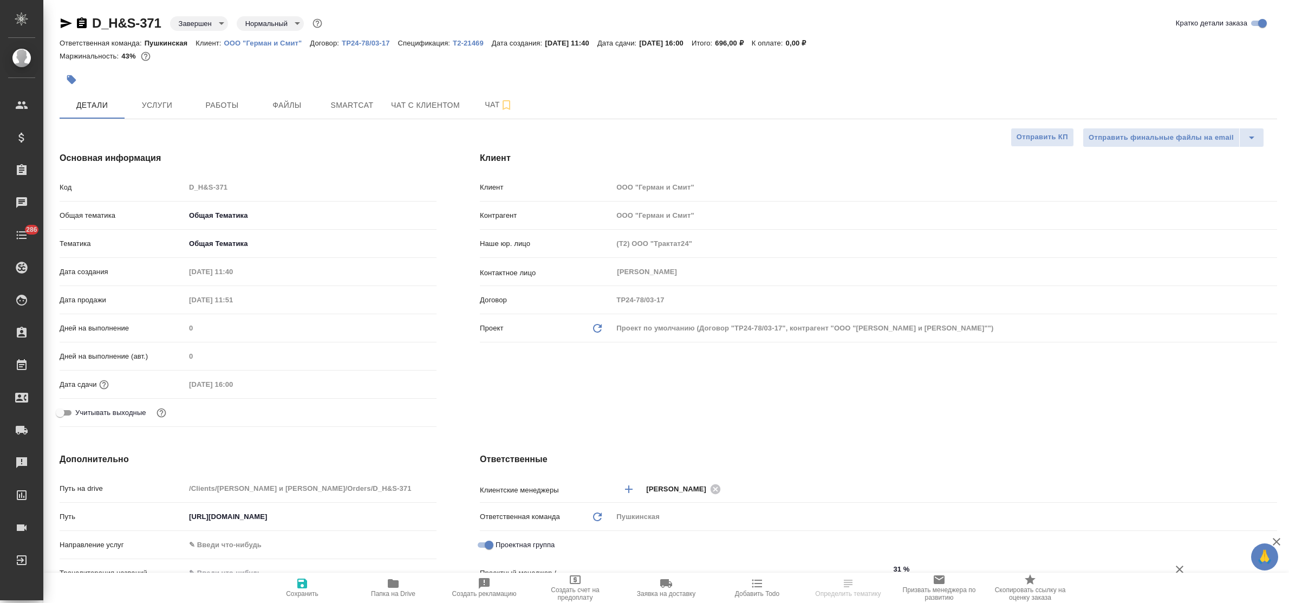
type textarea "x"
type input "Газизов Ринат"
type input "[PERSON_NAME]"
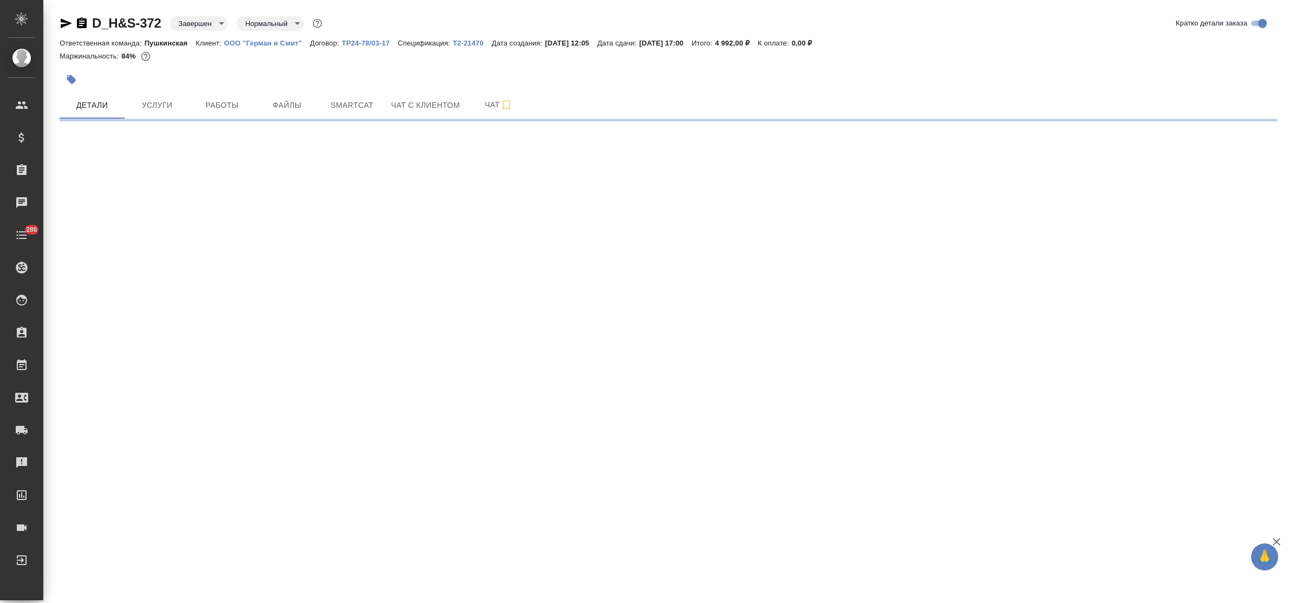
select select "RU"
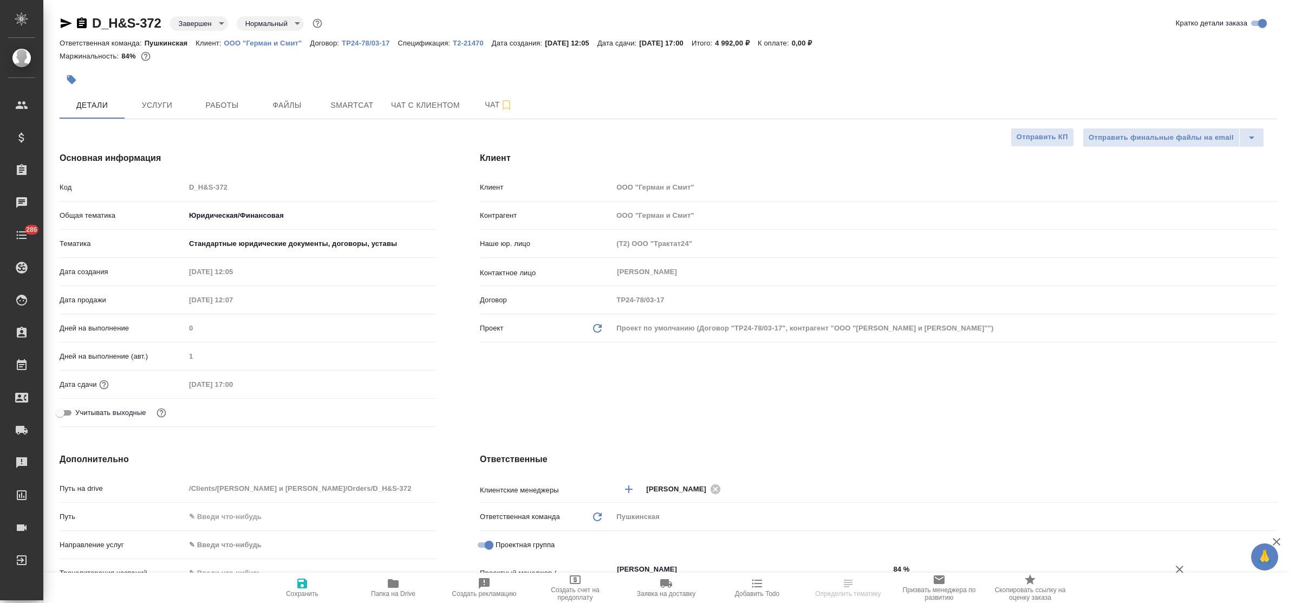
type textarea "x"
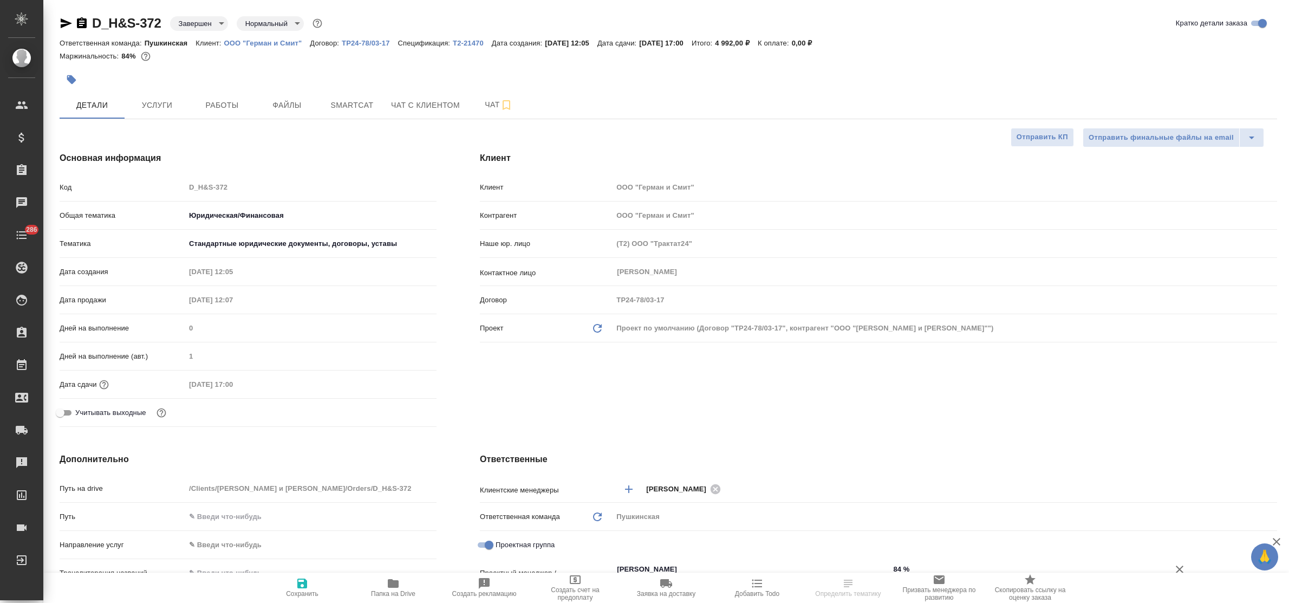
type textarea "x"
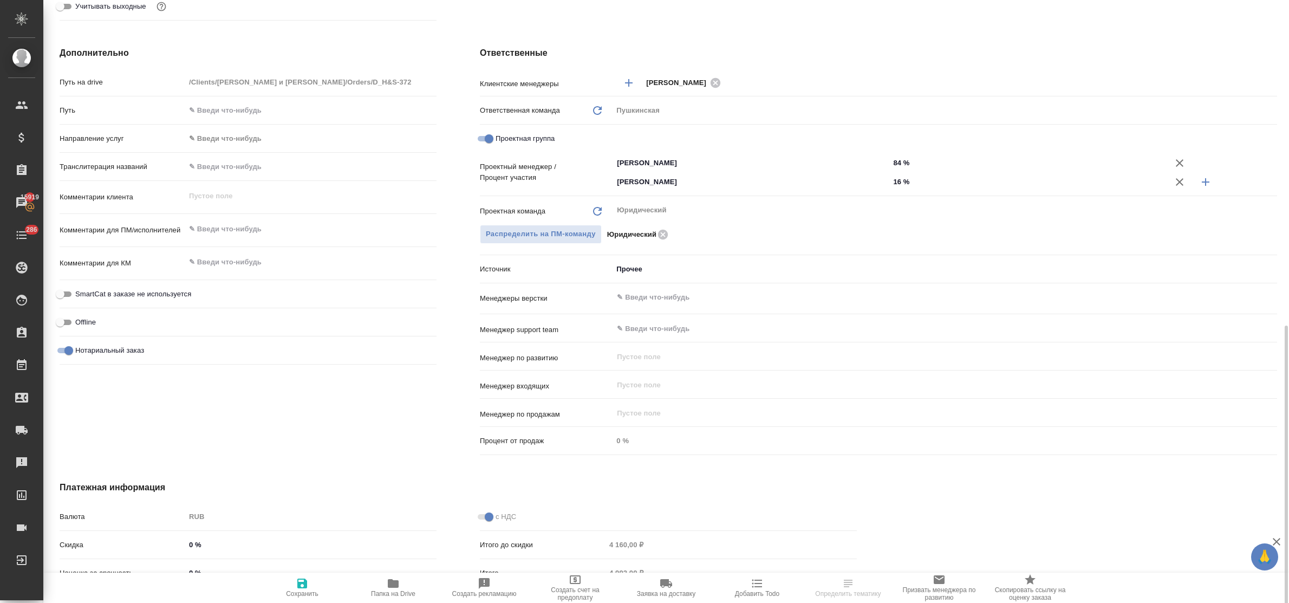
scroll to position [474, 0]
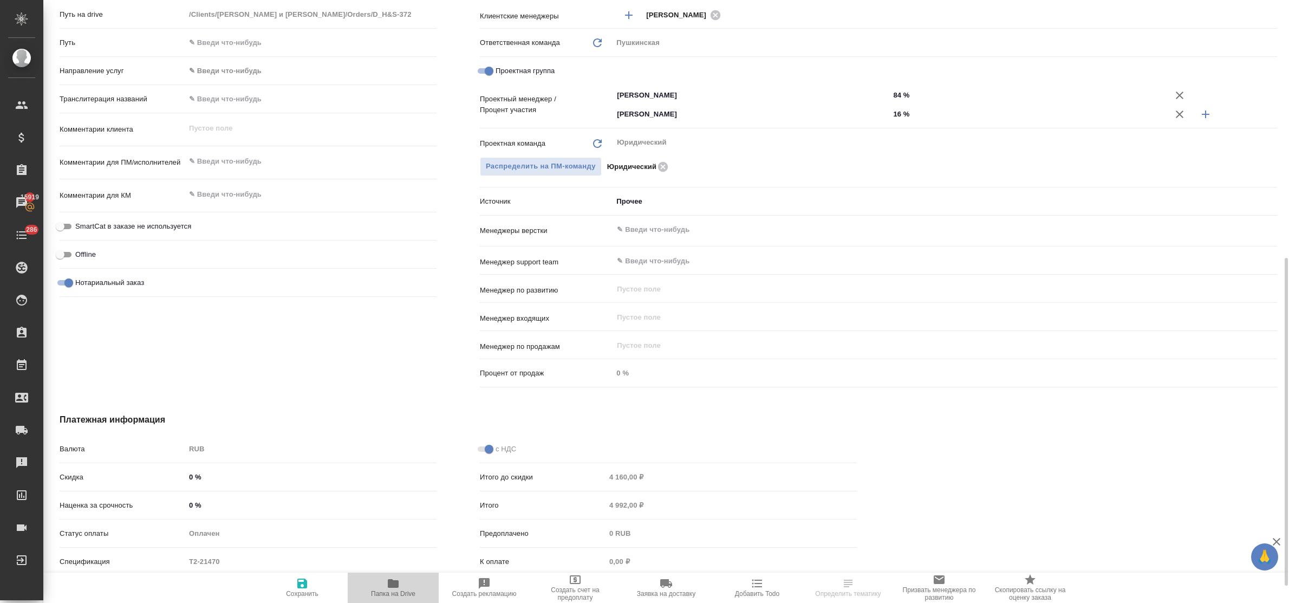
click at [391, 578] on icon "button" at bounding box center [393, 583] width 13 height 13
type textarea "x"
select select "RU"
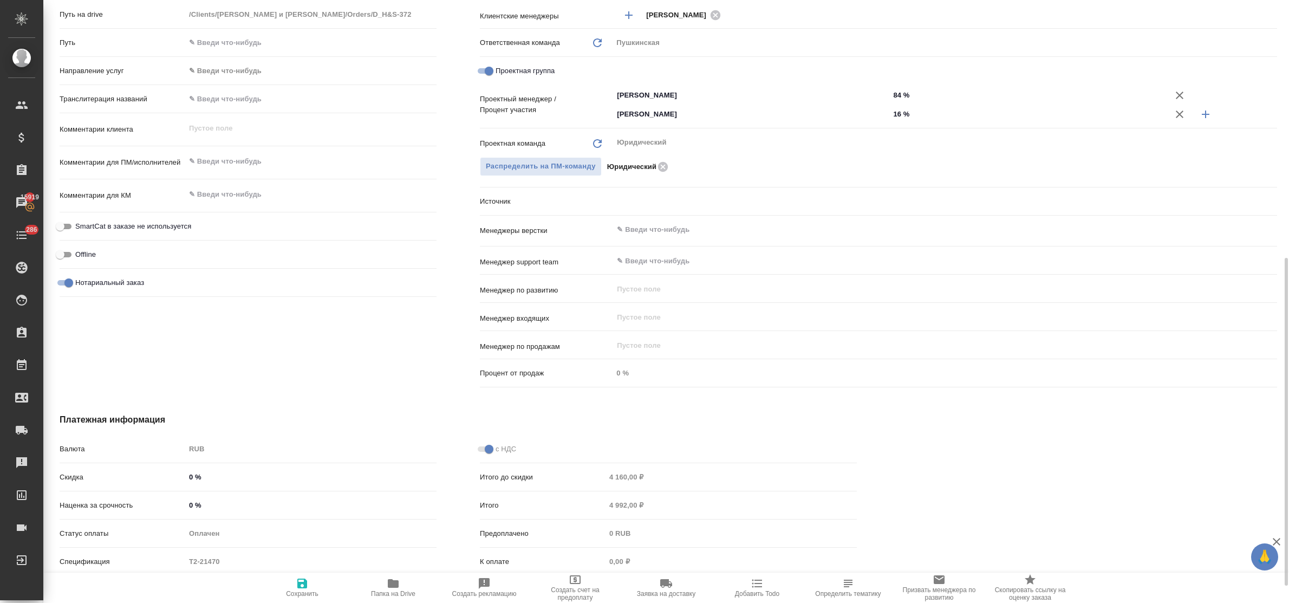
type textarea "x"
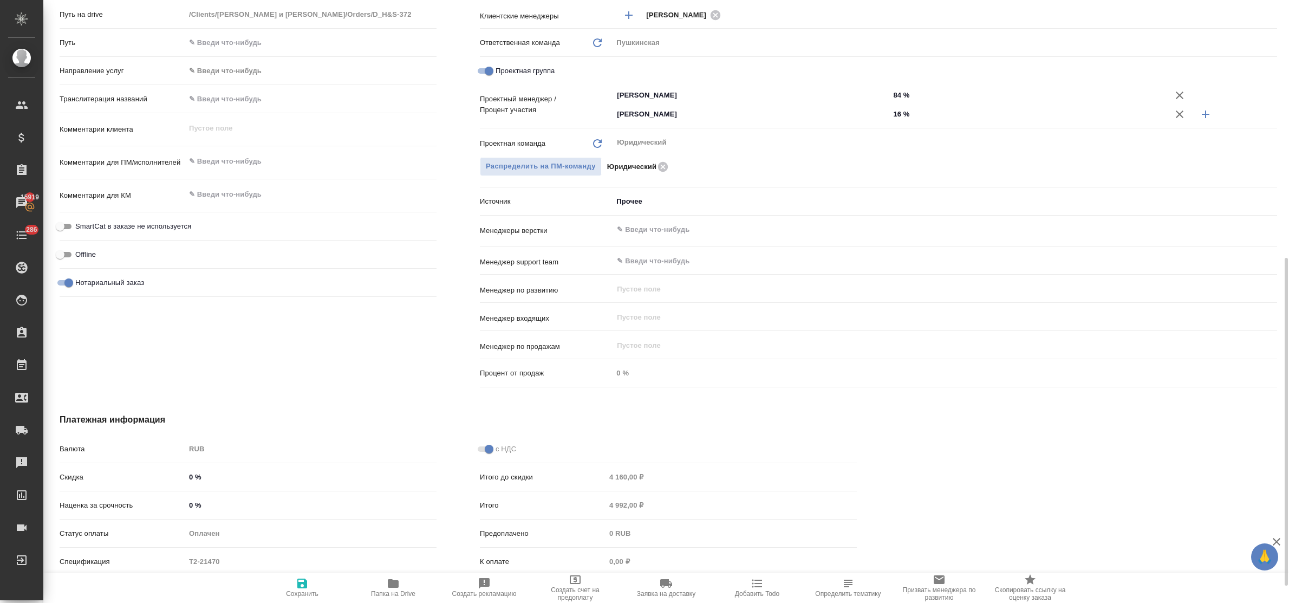
type textarea "x"
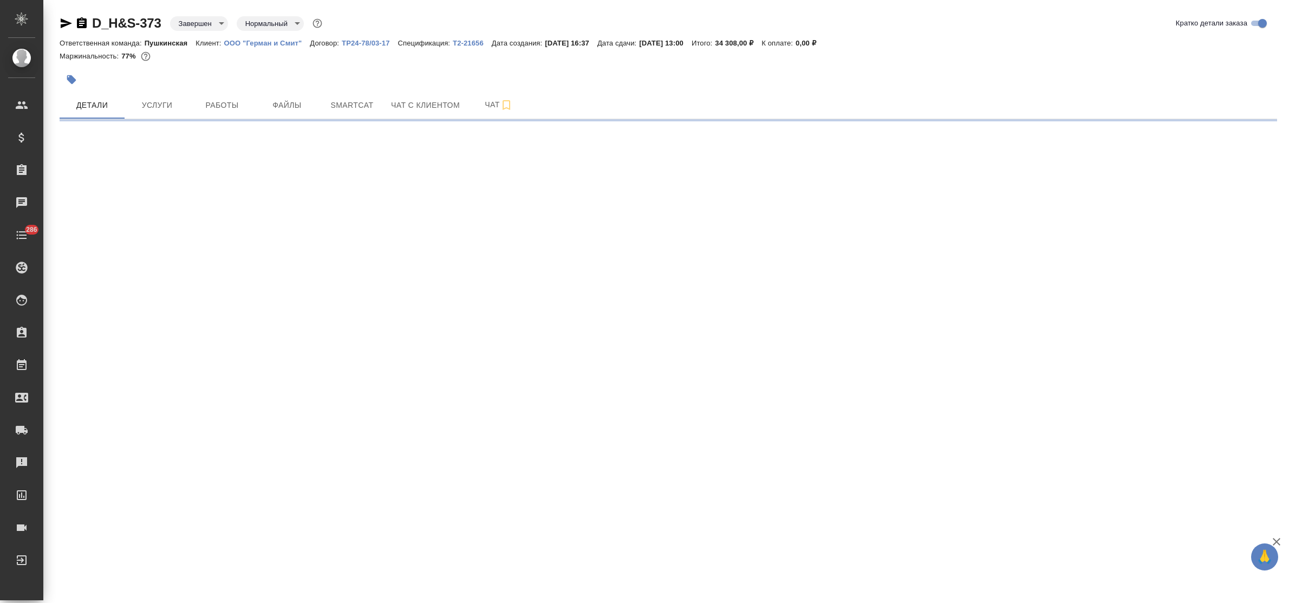
select select "RU"
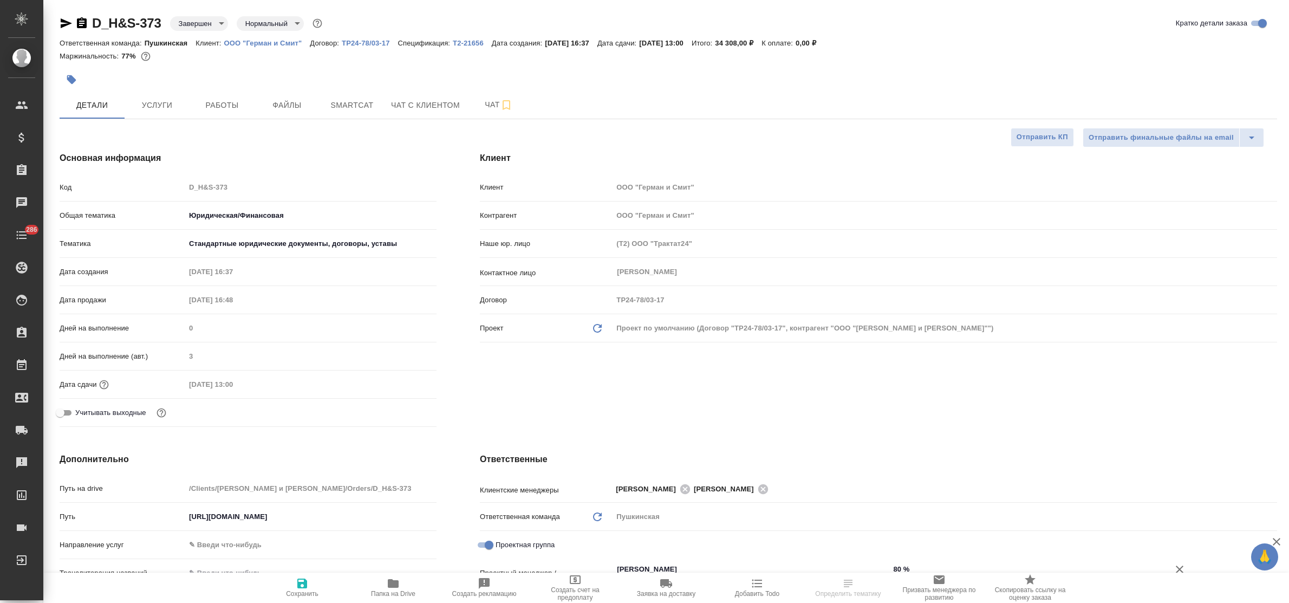
type textarea "x"
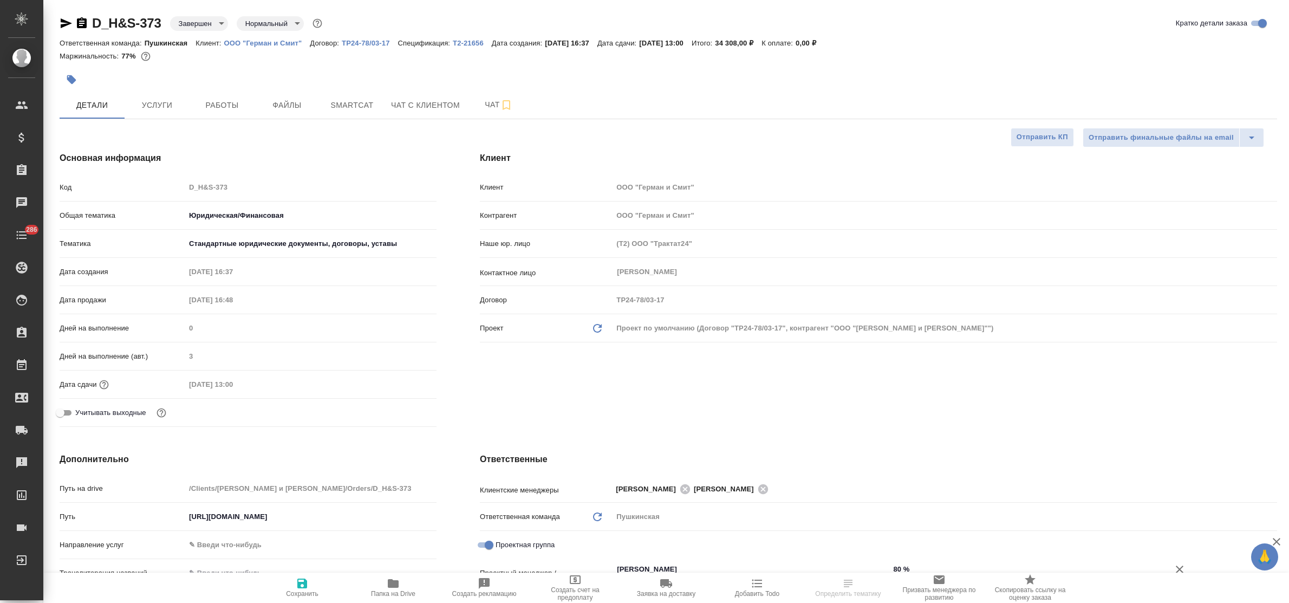
type textarea "x"
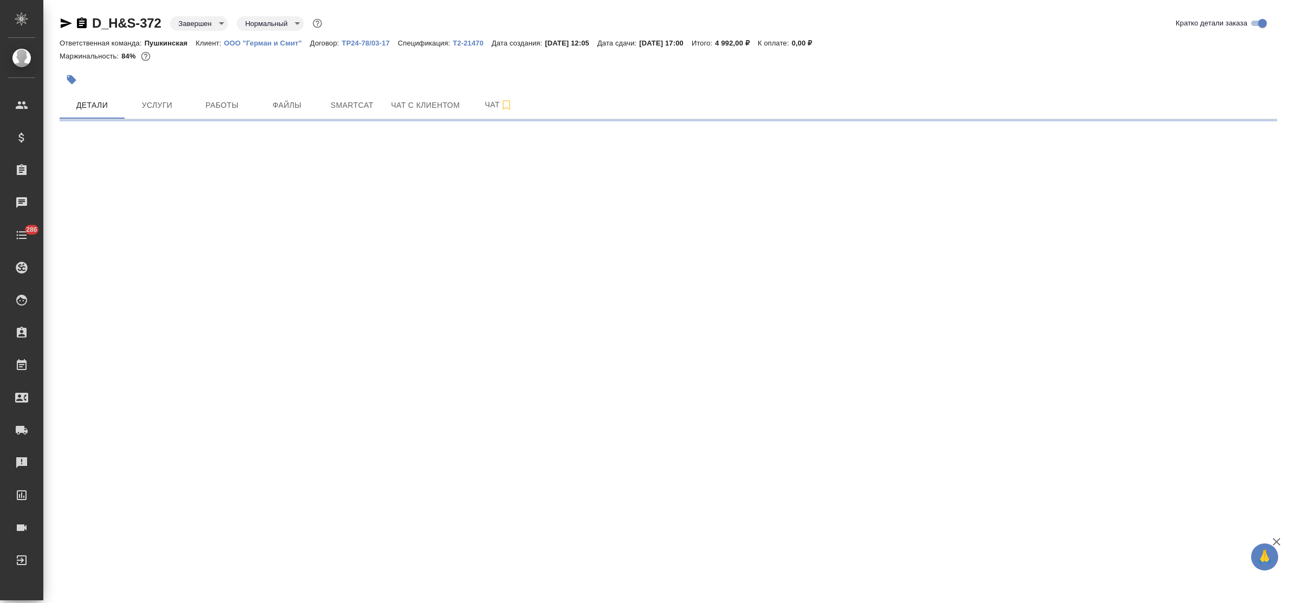
select select "RU"
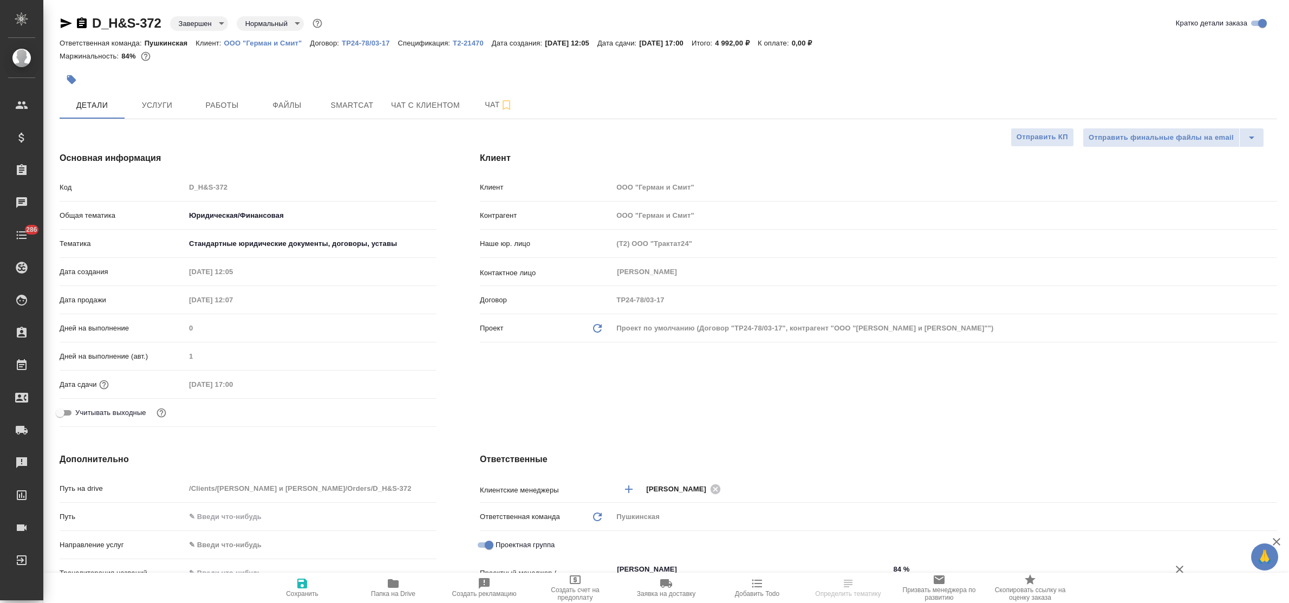
type textarea "x"
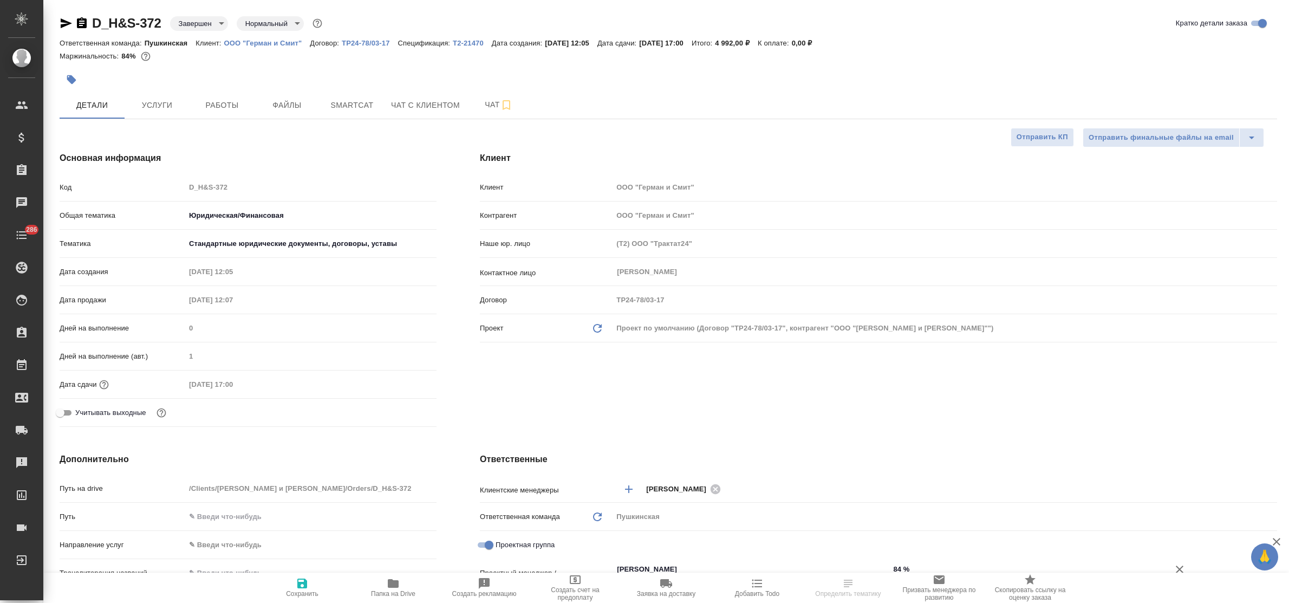
type textarea "x"
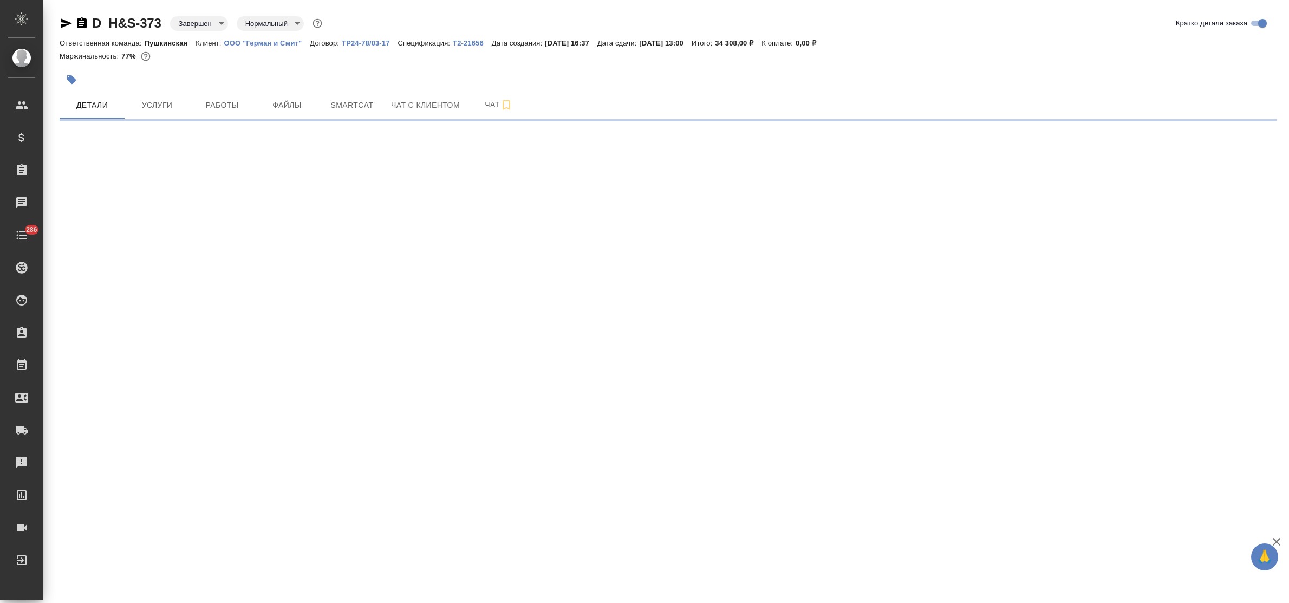
select select "RU"
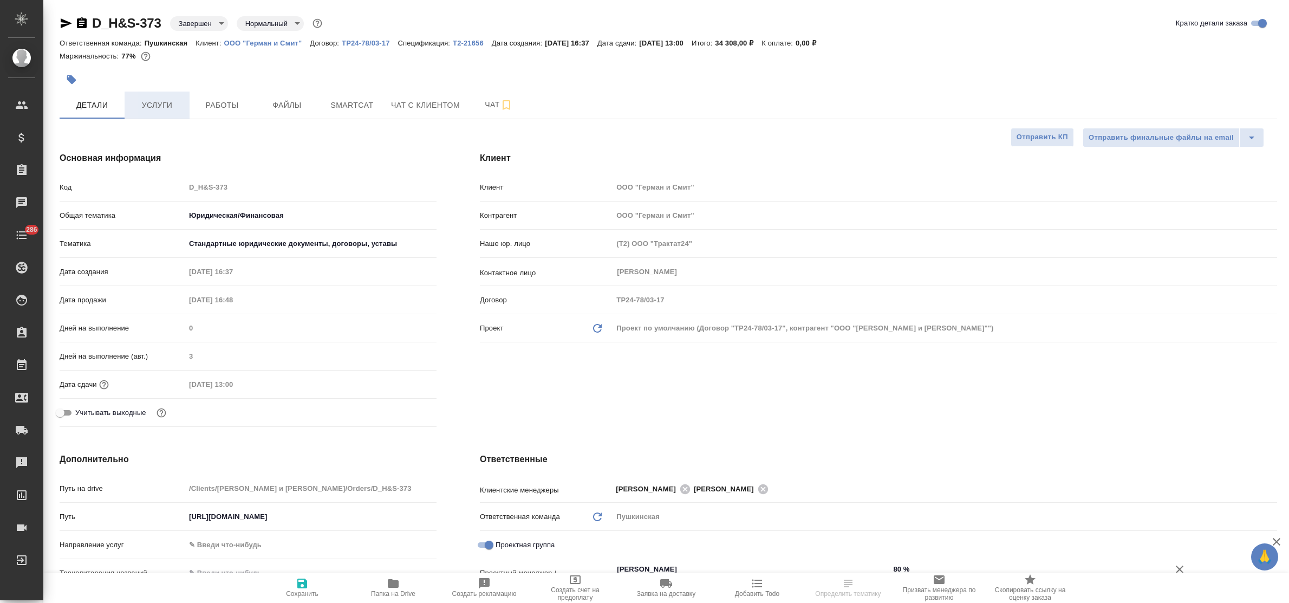
type textarea "x"
click at [159, 103] on span "Услуги" at bounding box center [157, 106] width 52 height 14
type textarea "x"
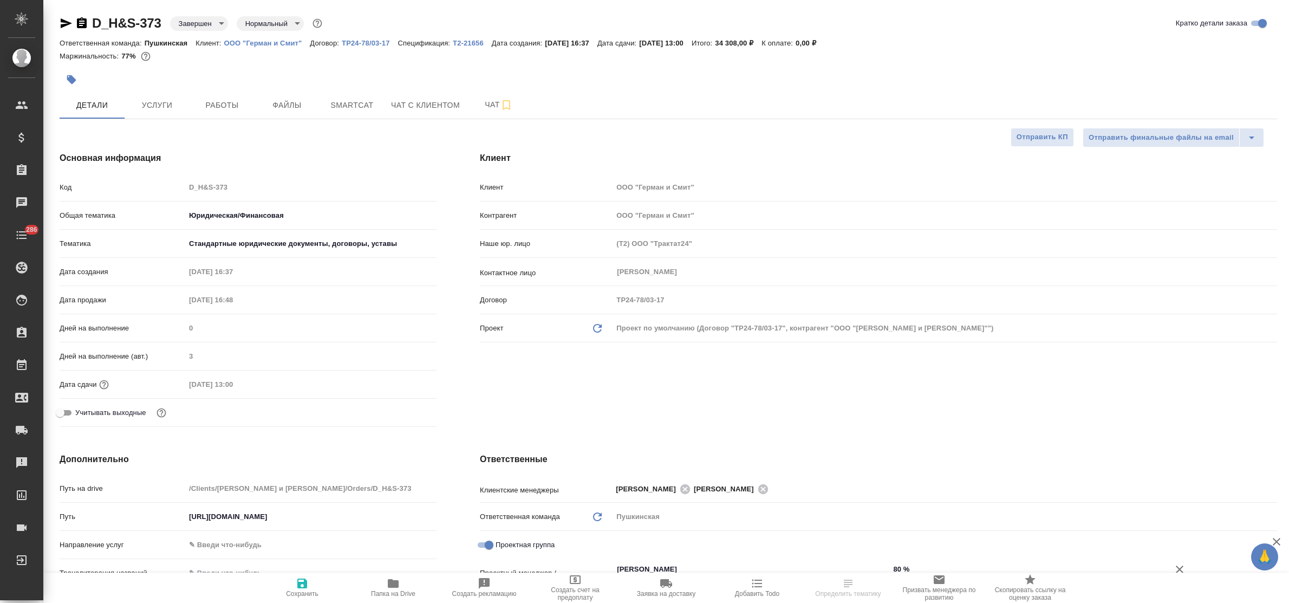
type textarea "x"
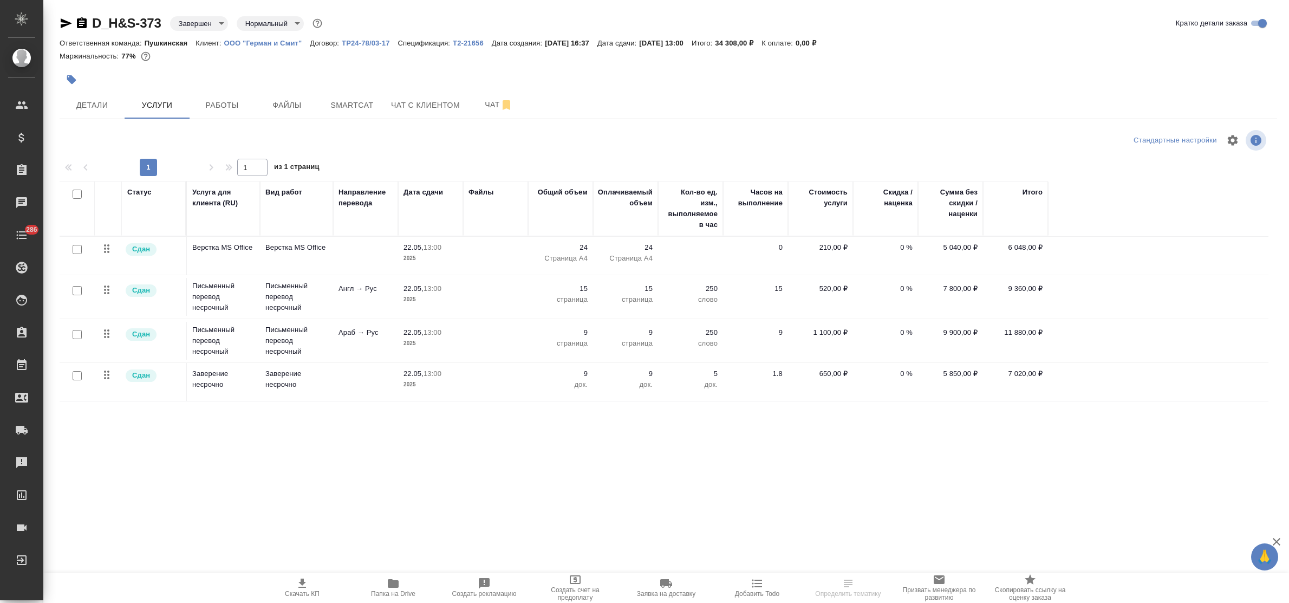
click at [393, 585] on icon "button" at bounding box center [393, 583] width 11 height 9
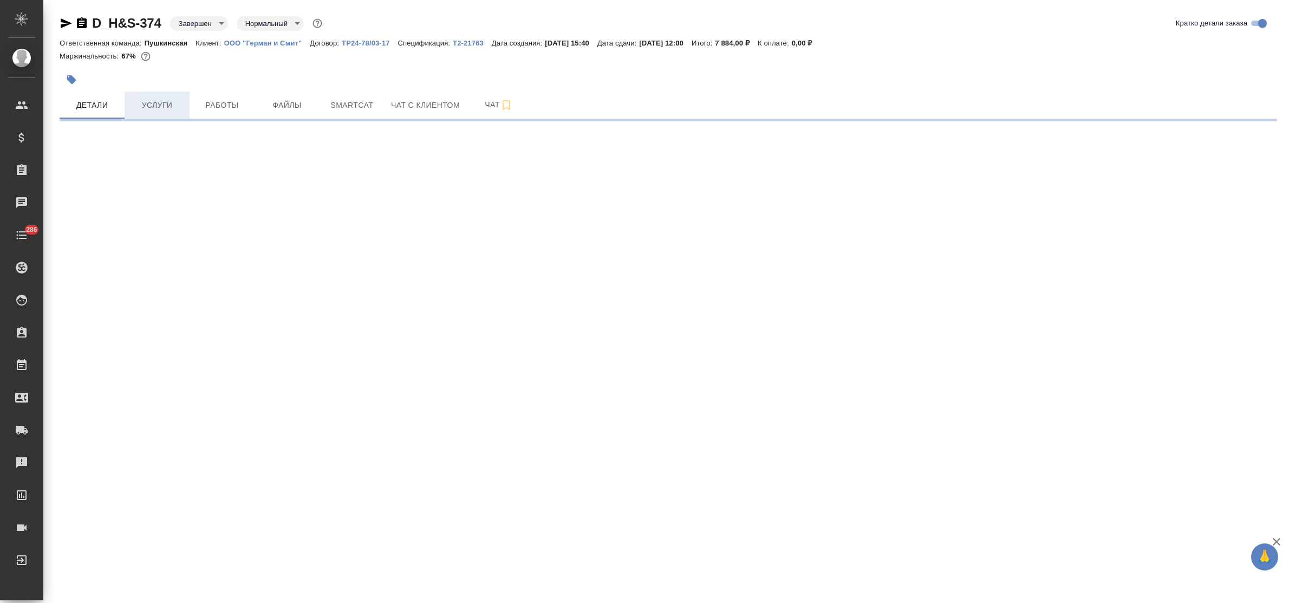
select select "RU"
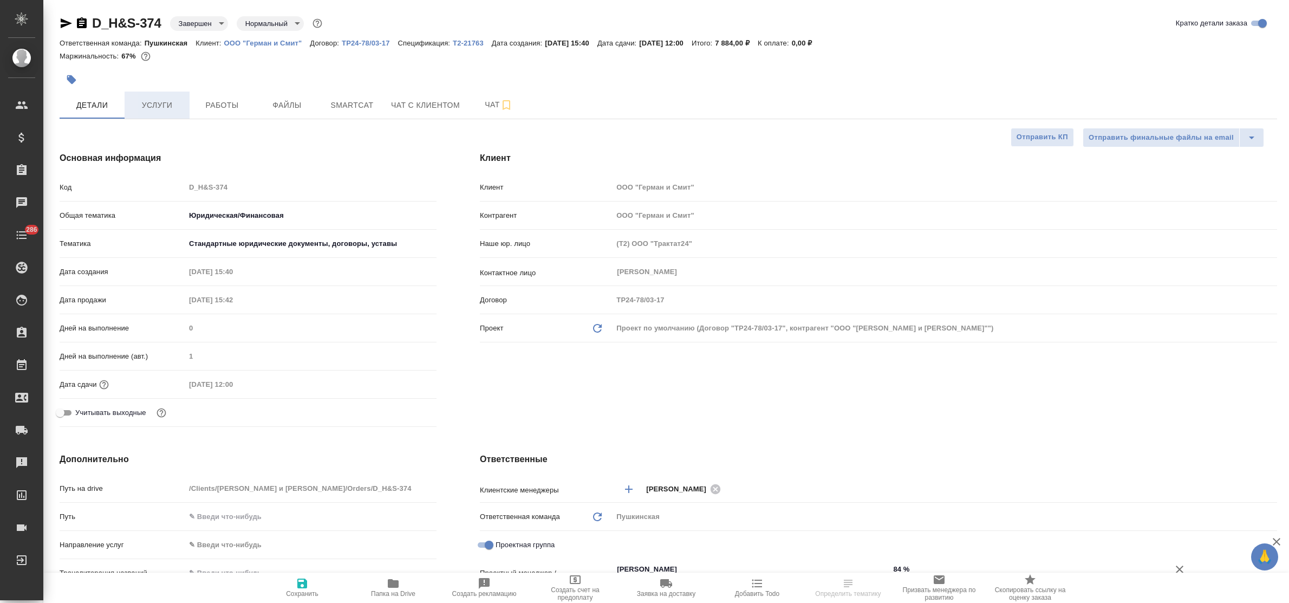
type textarea "x"
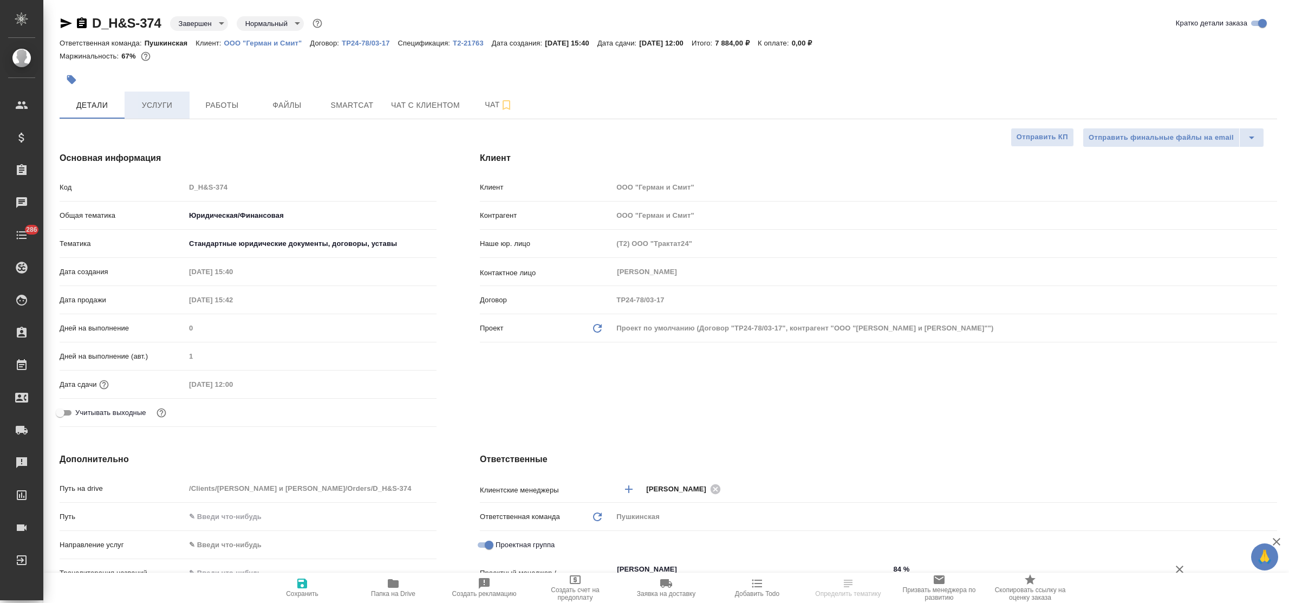
type textarea "x"
click at [153, 103] on span "Услуги" at bounding box center [157, 106] width 52 height 14
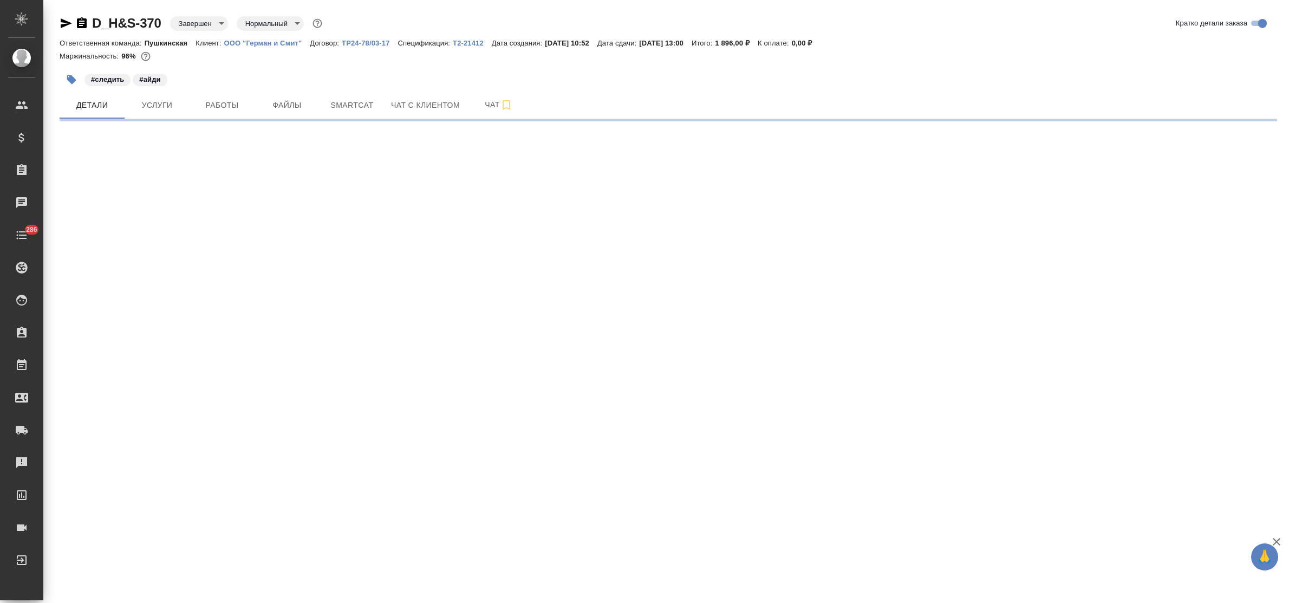
select select "RU"
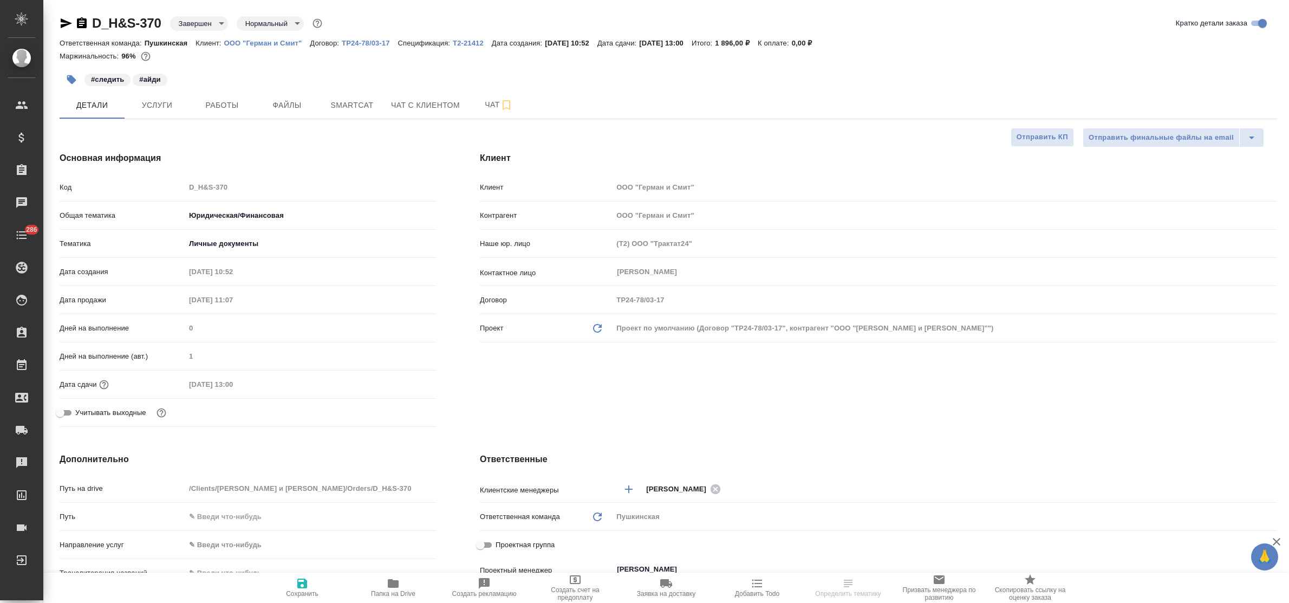
type textarea "x"
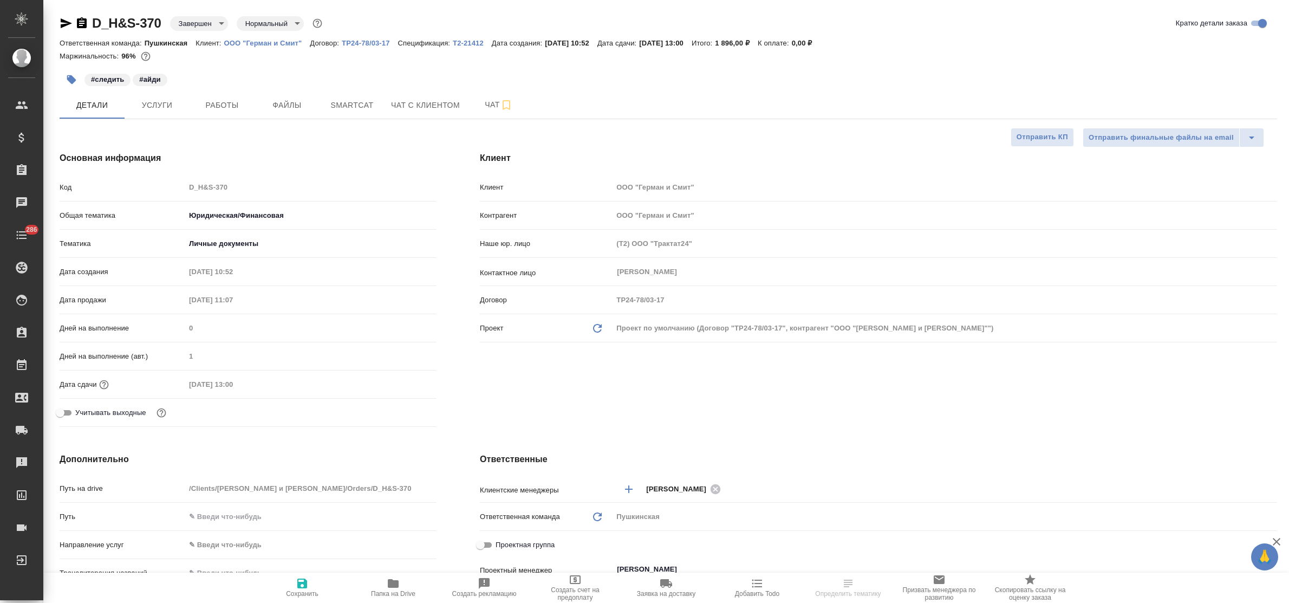
type textarea "x"
click at [150, 104] on span "Услуги" at bounding box center [157, 106] width 52 height 14
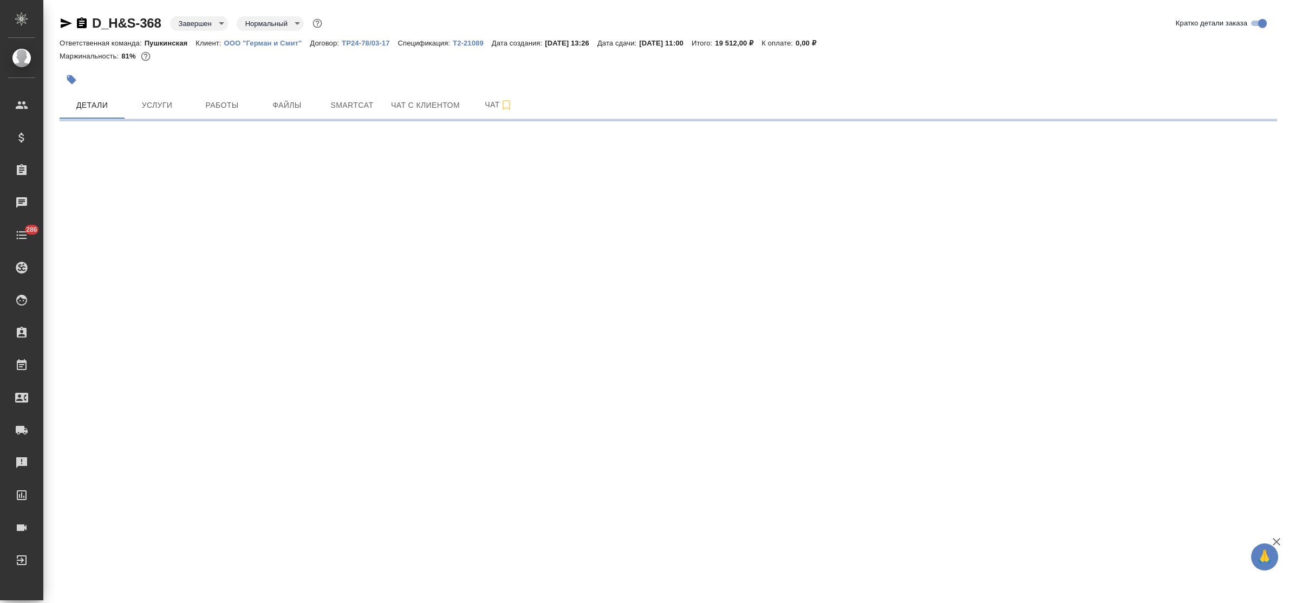
select select "RU"
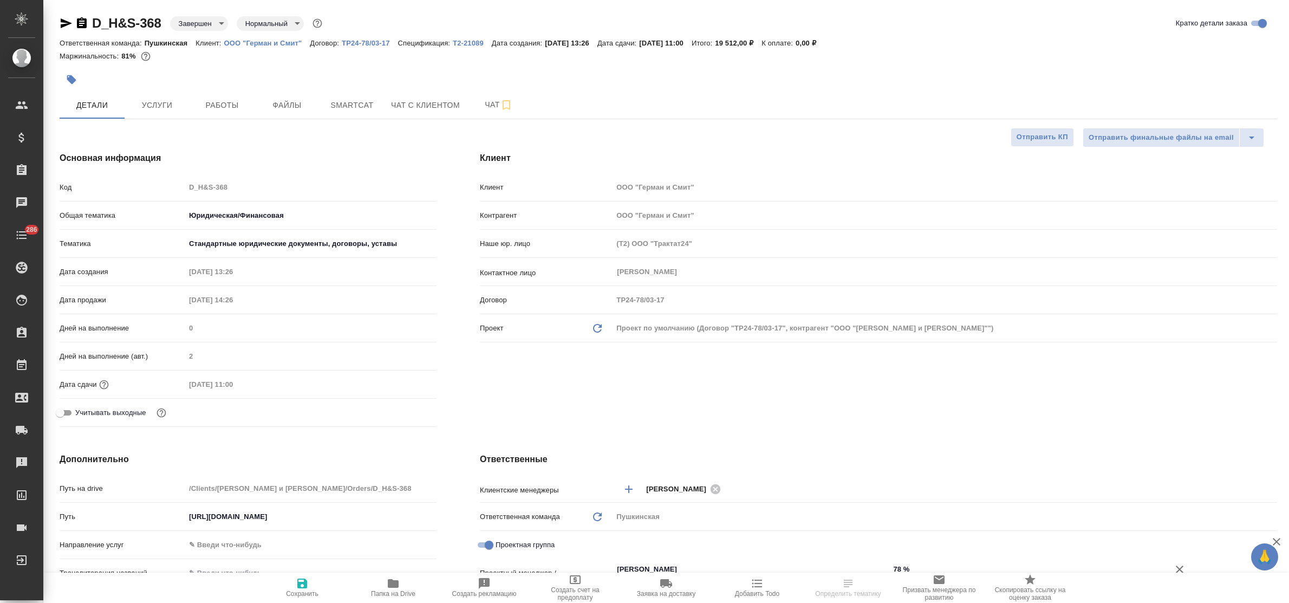
type textarea "x"
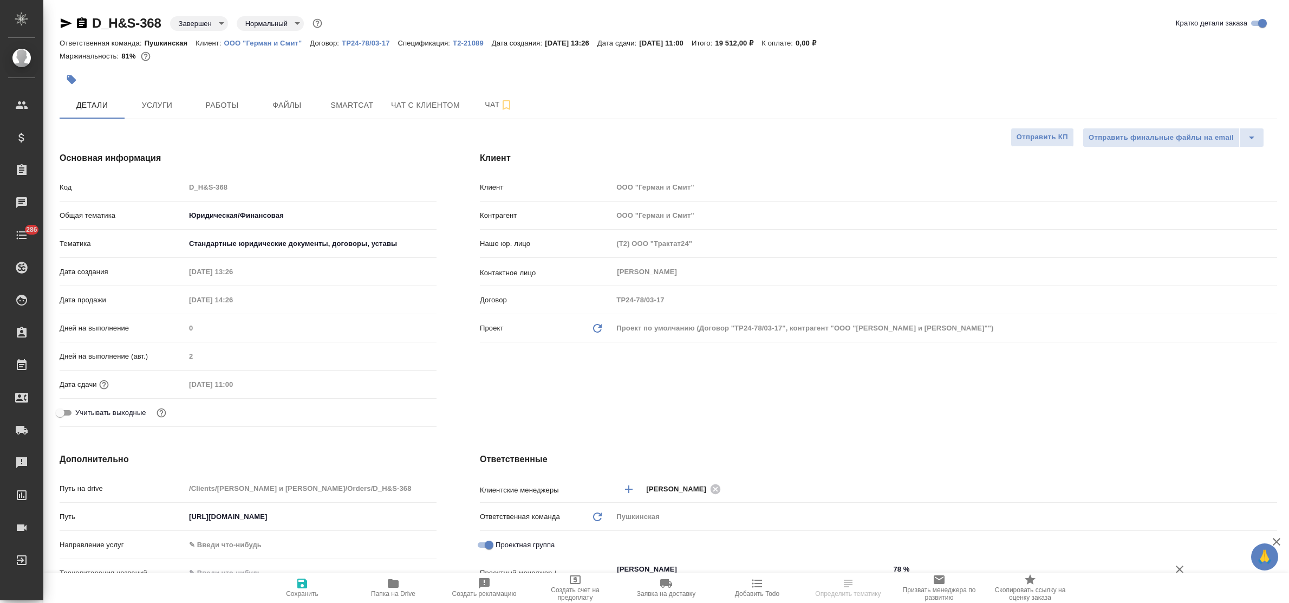
type textarea "x"
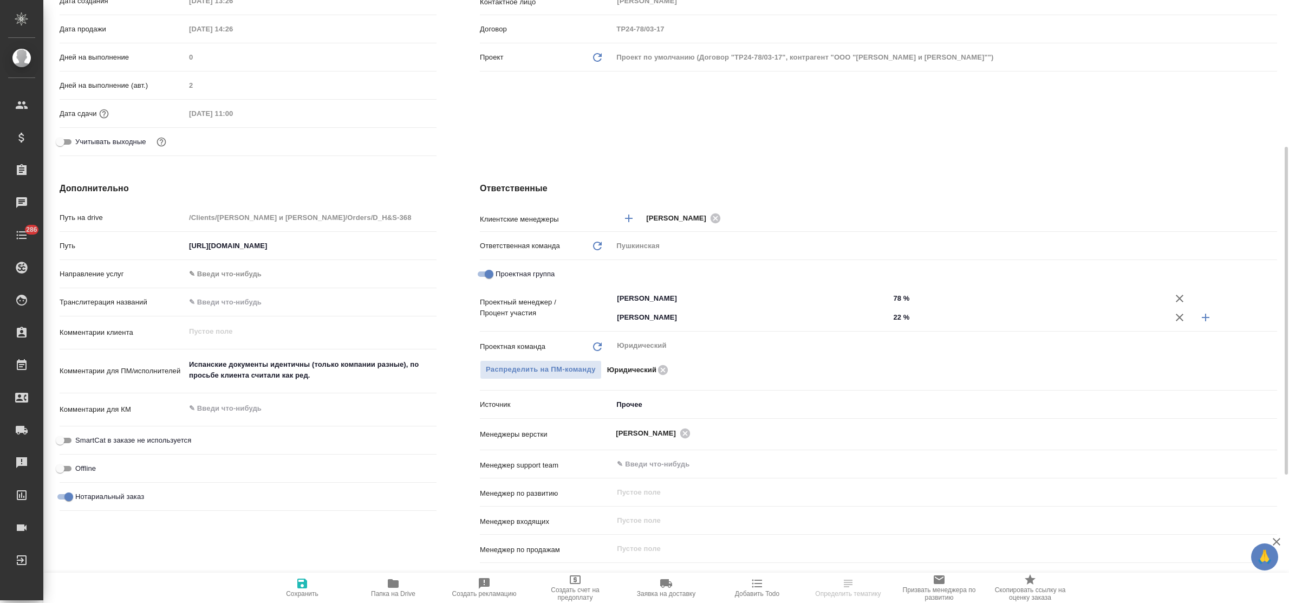
click at [397, 586] on icon "button" at bounding box center [393, 583] width 11 height 9
type textarea "x"
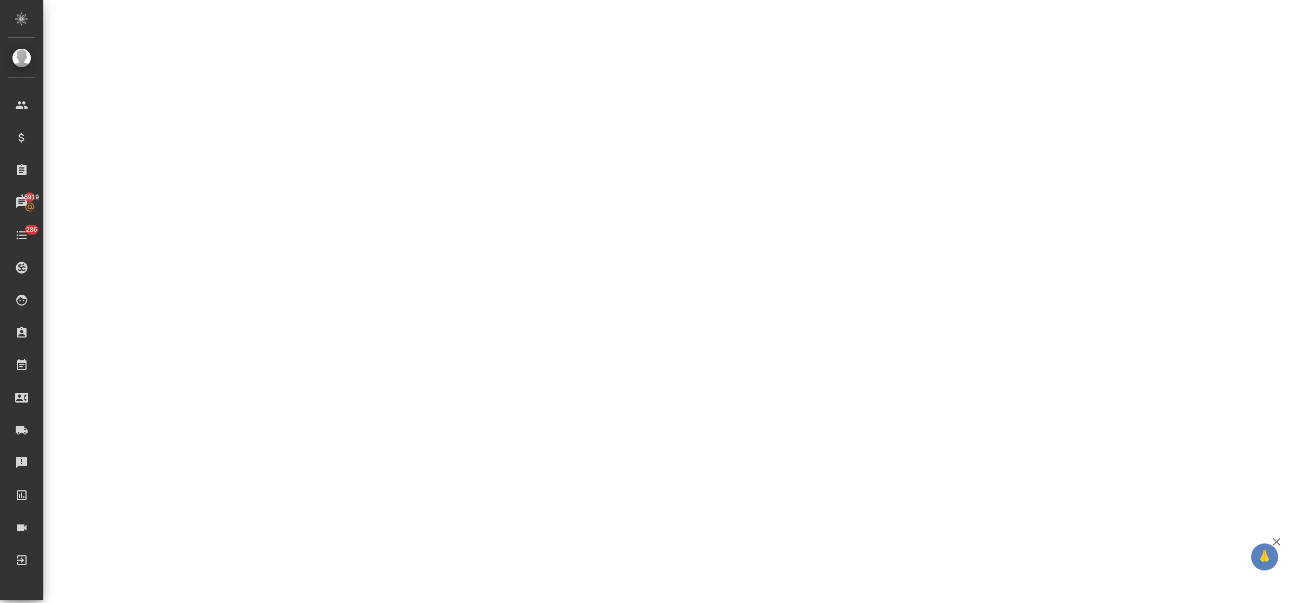
select select "RU"
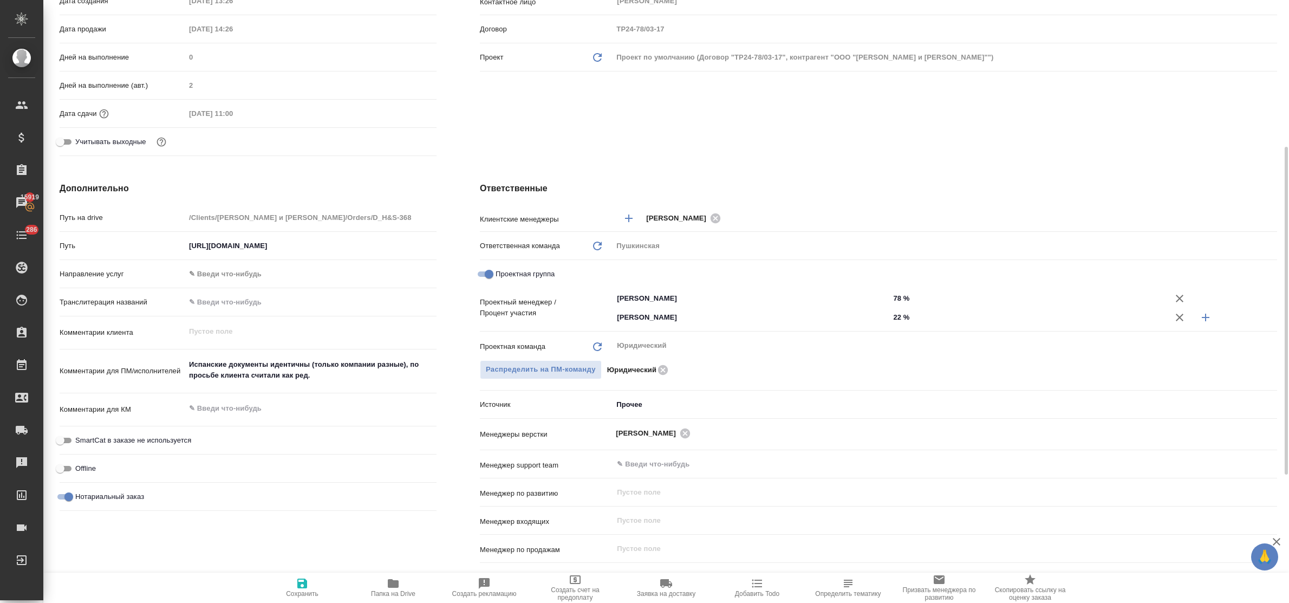
type textarea "x"
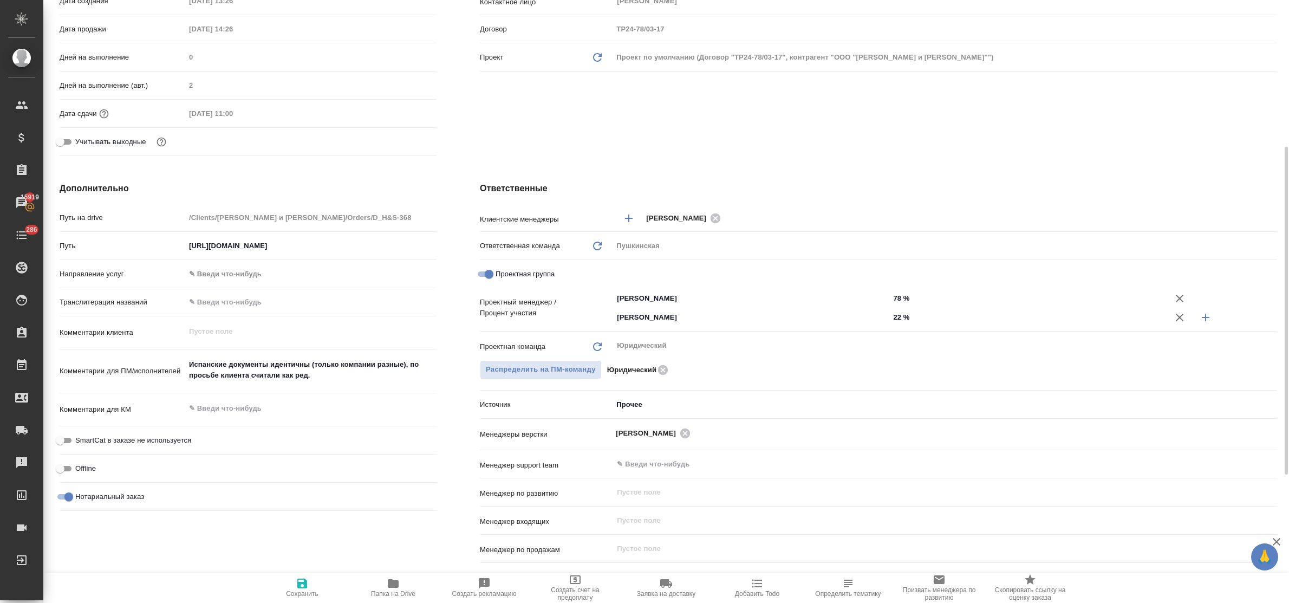
type textarea "x"
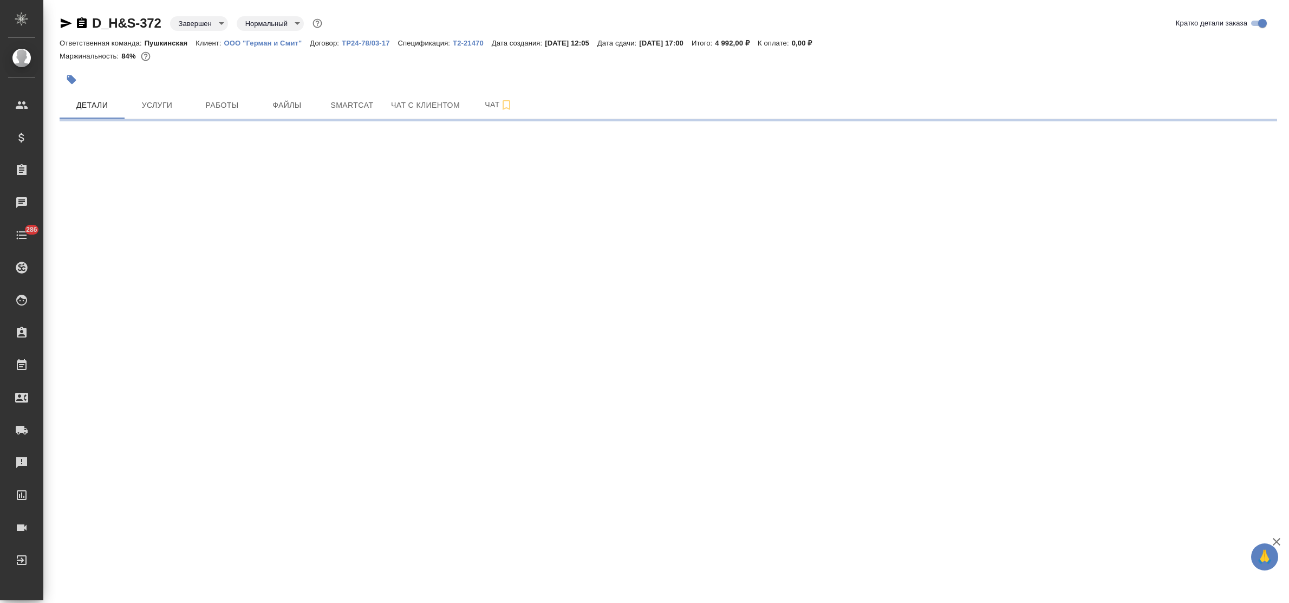
select select "RU"
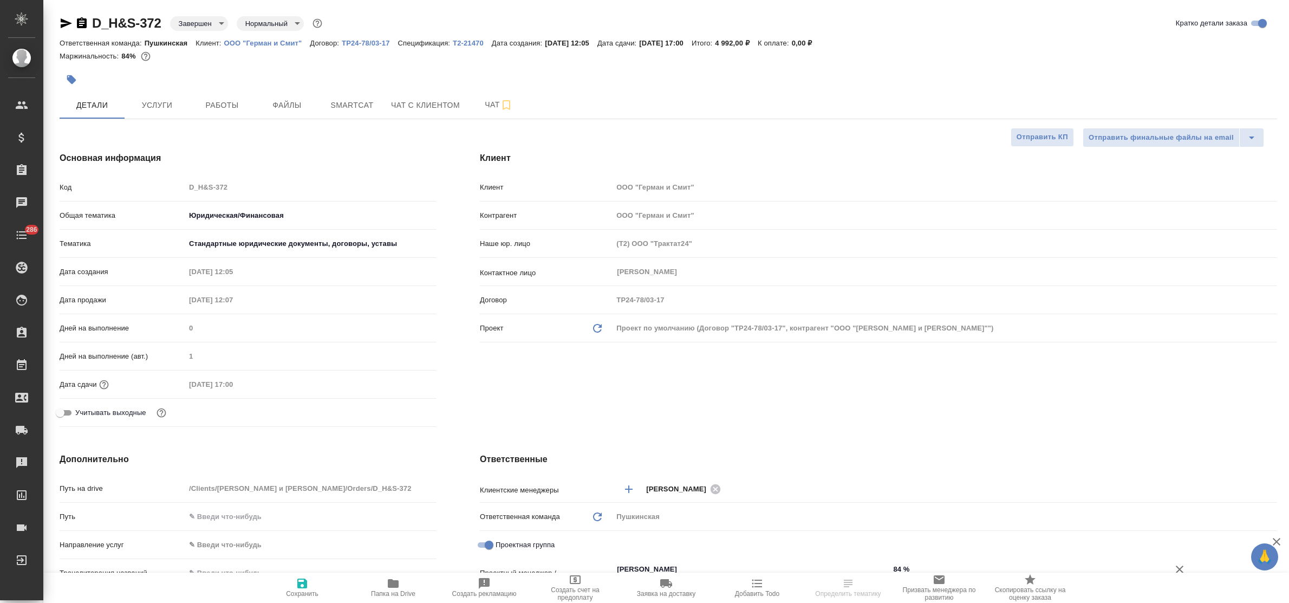
type textarea "x"
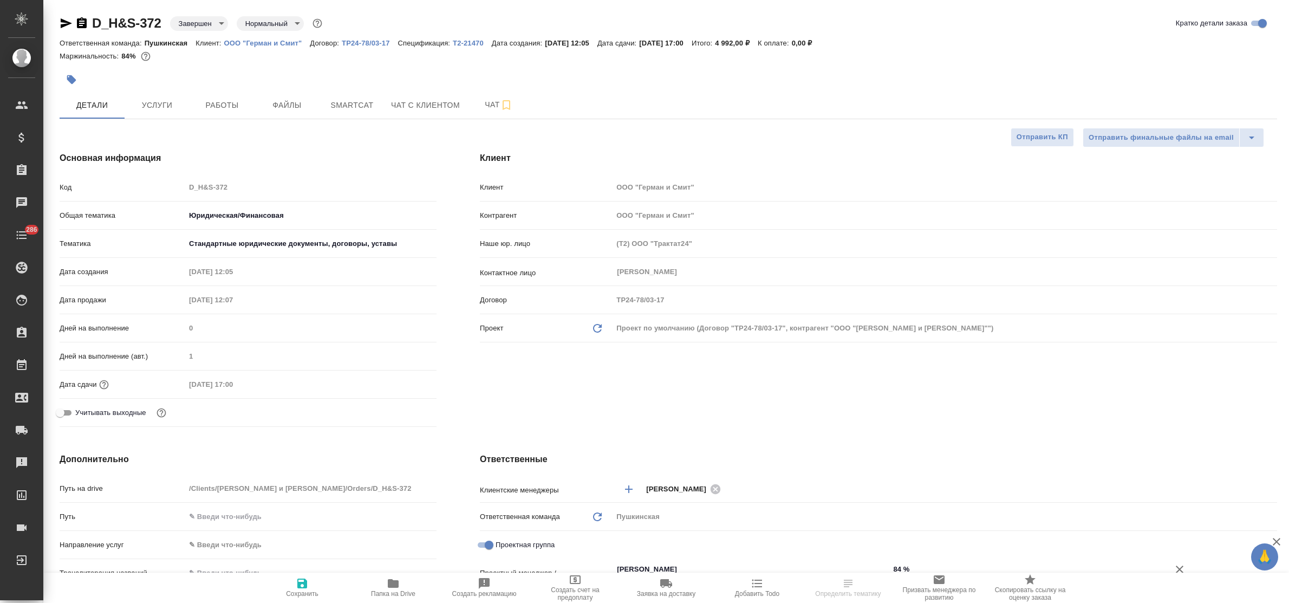
type textarea "x"
click at [153, 101] on span "Услуги" at bounding box center [157, 106] width 52 height 14
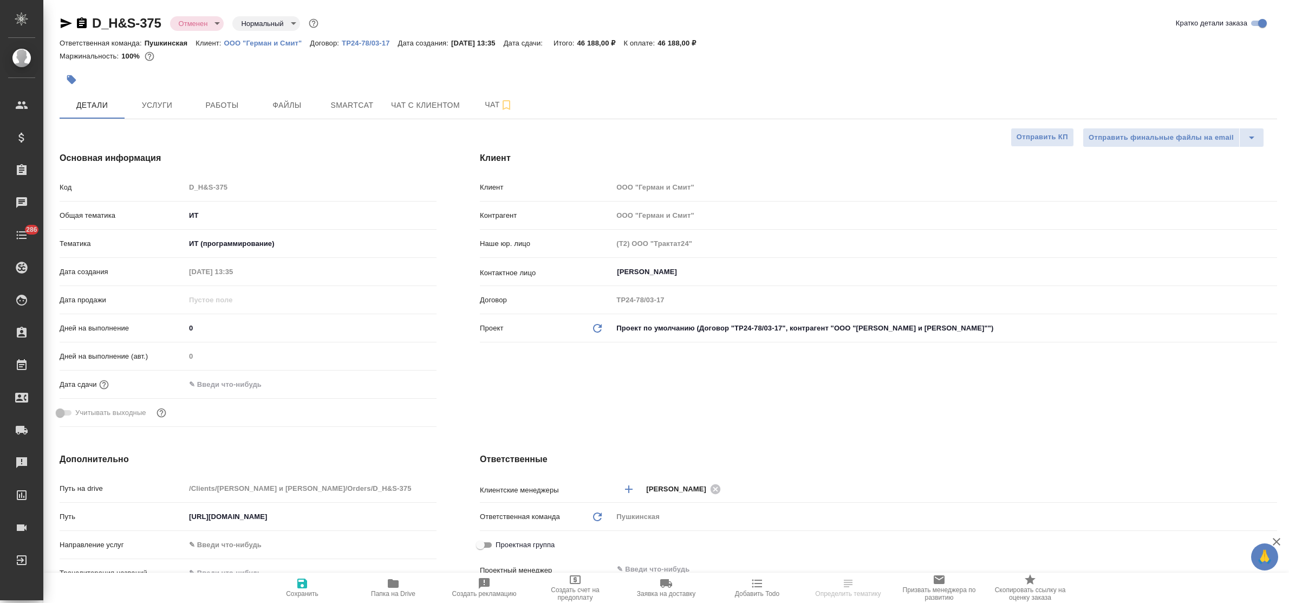
select select "RU"
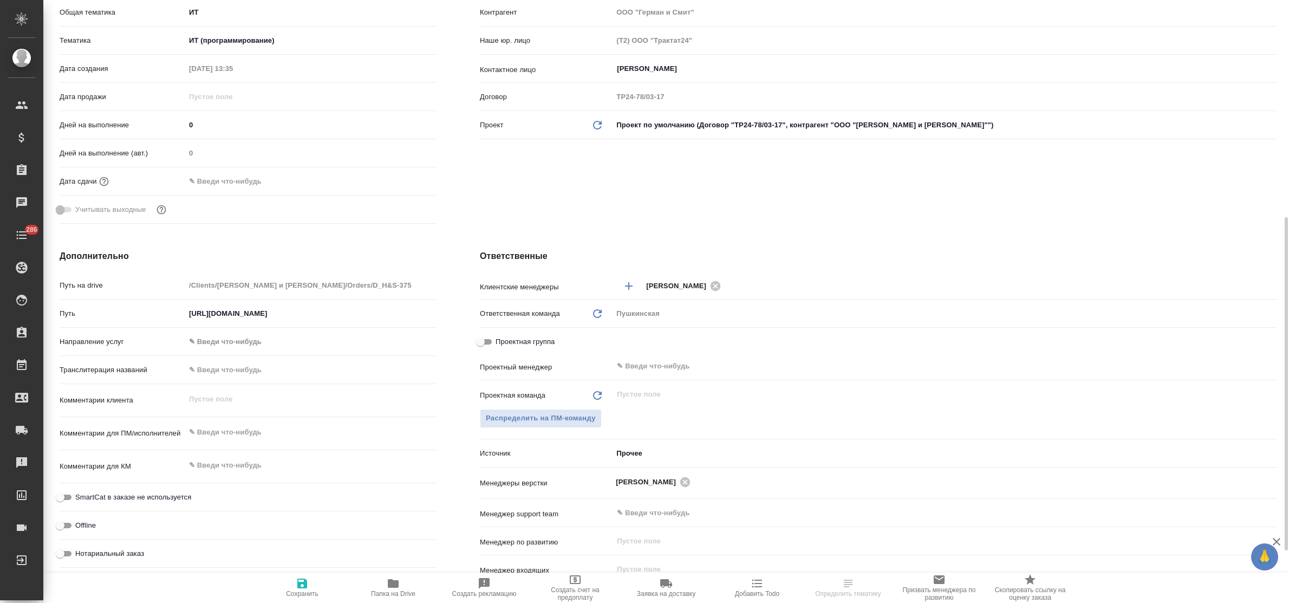
scroll to position [339, 0]
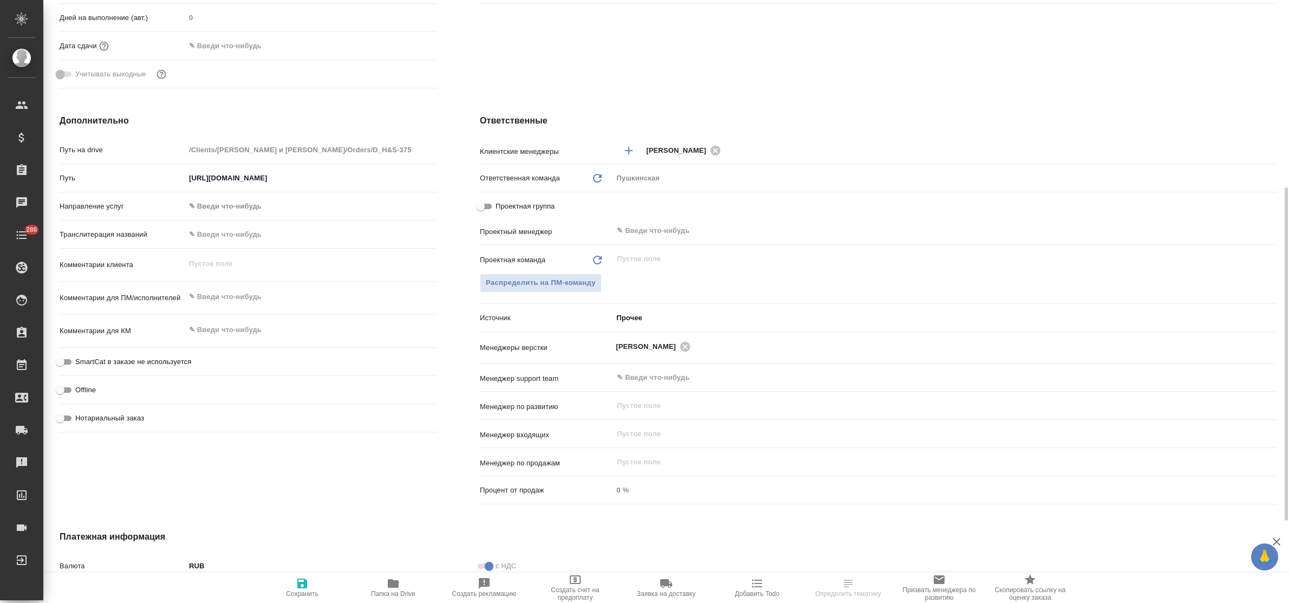
click at [390, 577] on icon "button" at bounding box center [393, 583] width 13 height 13
select select "RU"
type textarea "x"
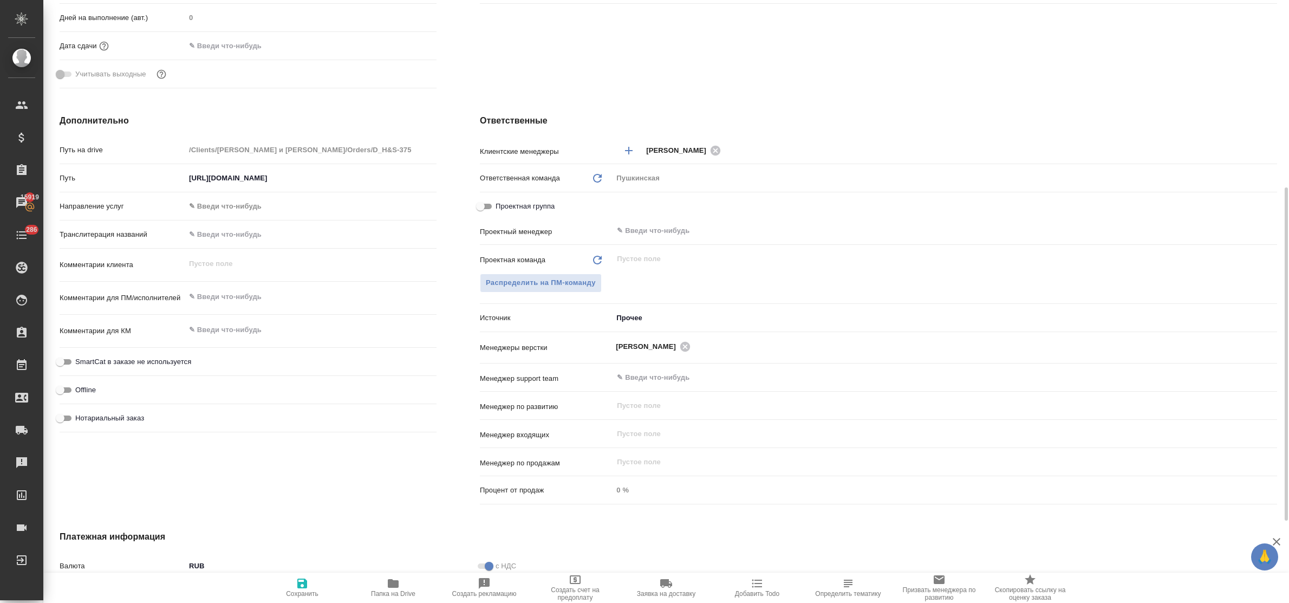
type textarea "x"
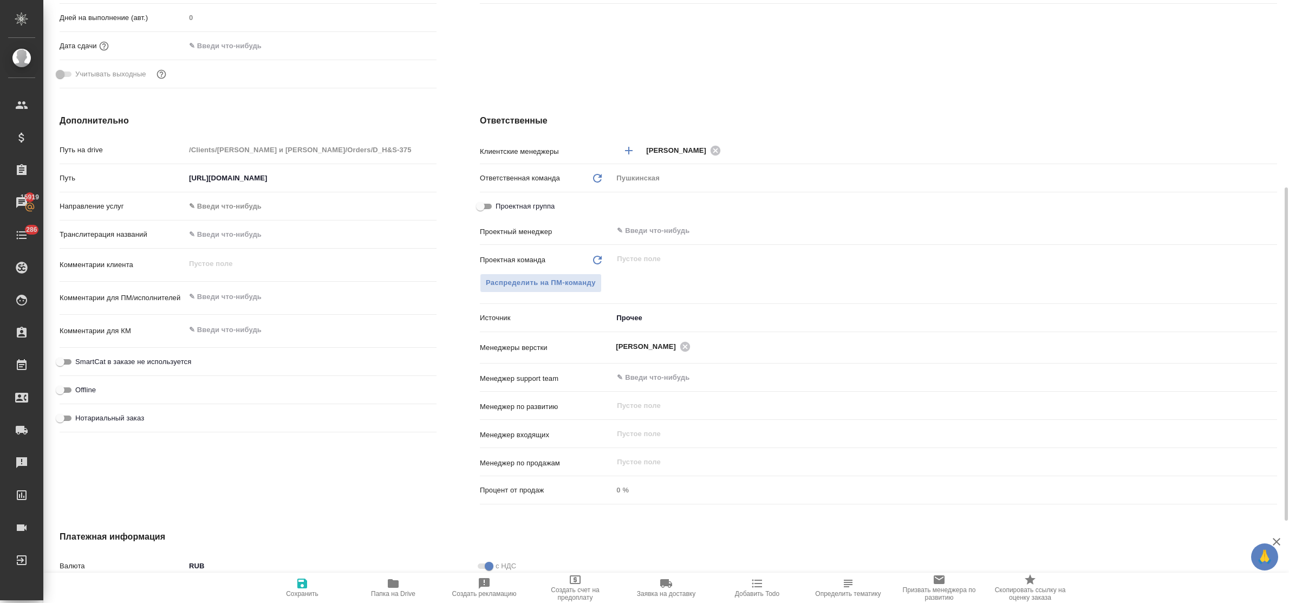
type textarea "x"
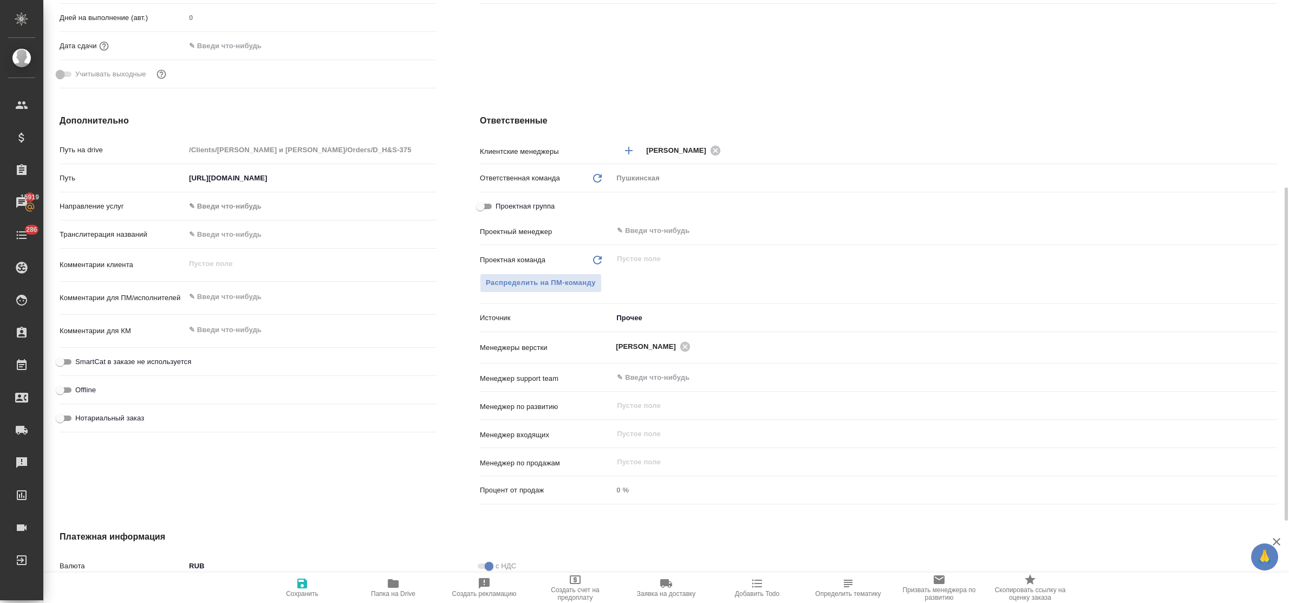
type textarea "x"
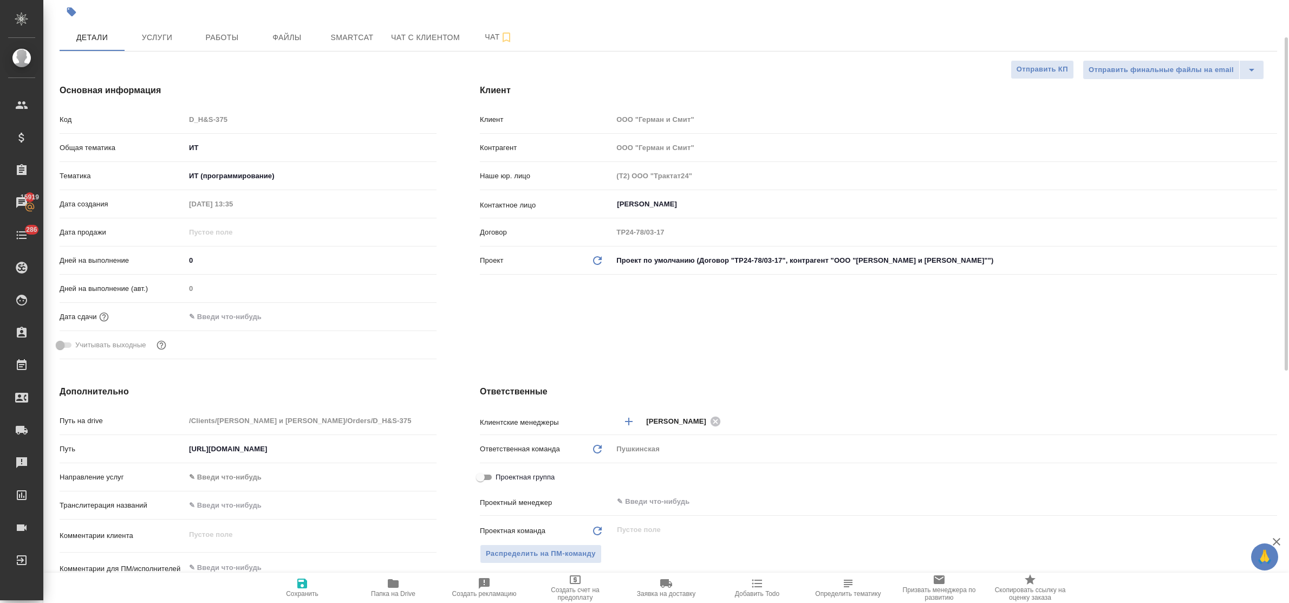
scroll to position [0, 0]
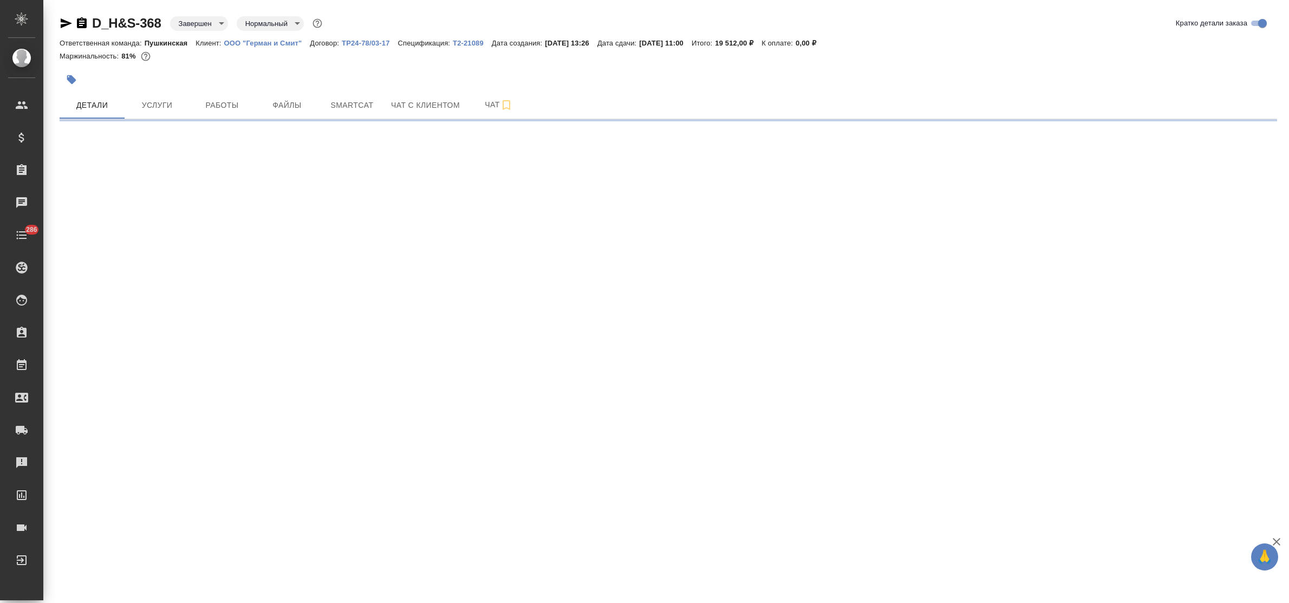
select select "RU"
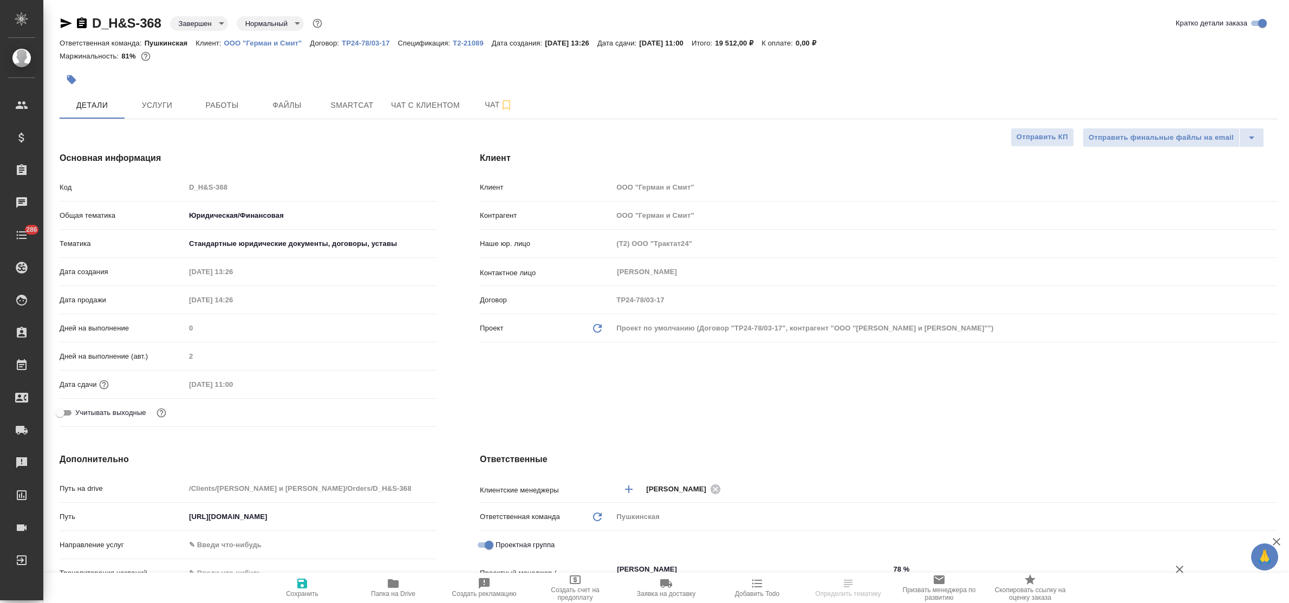
type textarea "x"
click at [154, 101] on span "Услуги" at bounding box center [157, 106] width 52 height 14
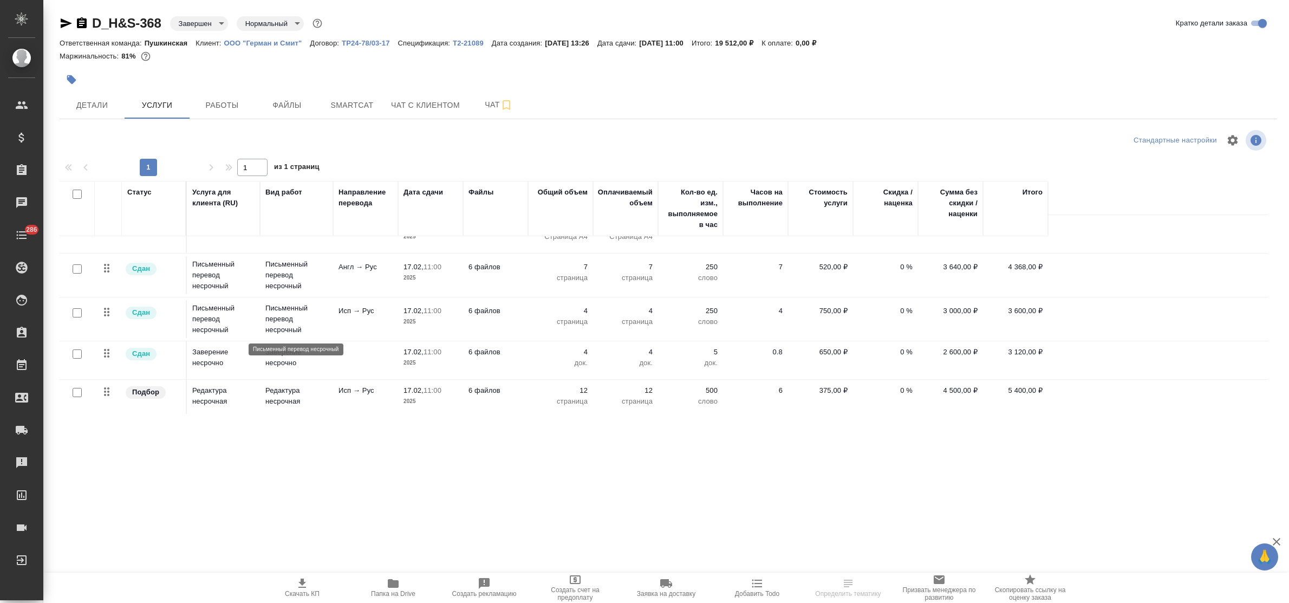
scroll to position [27, 0]
click at [394, 581] on icon "button" at bounding box center [393, 583] width 11 height 9
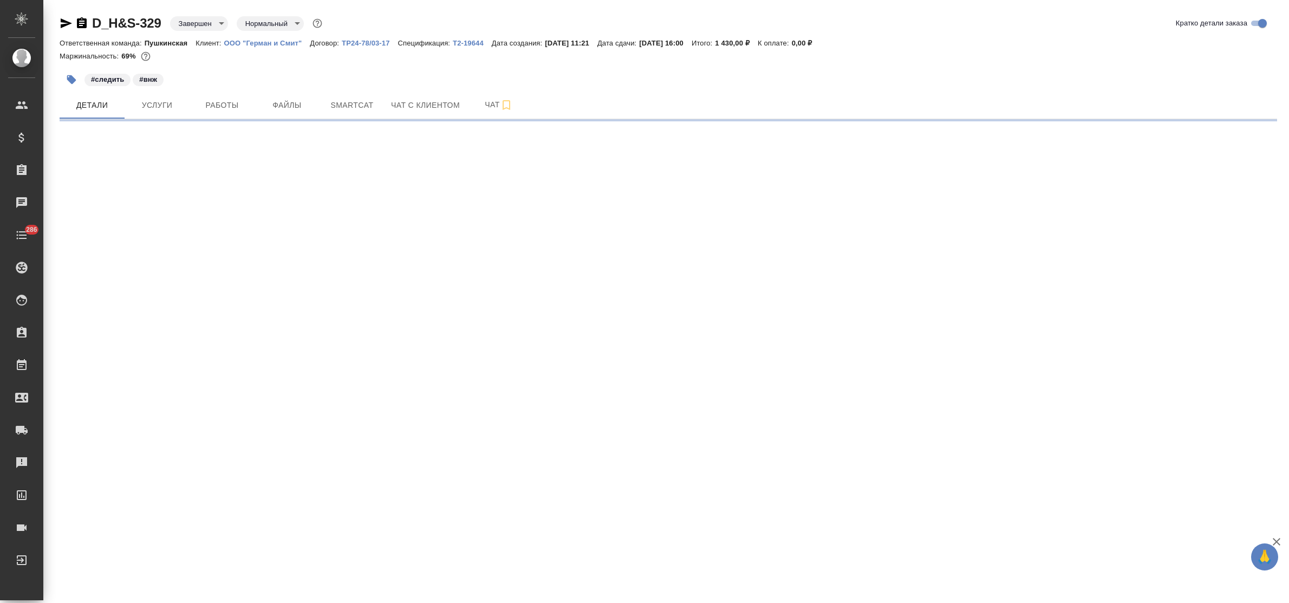
select select "RU"
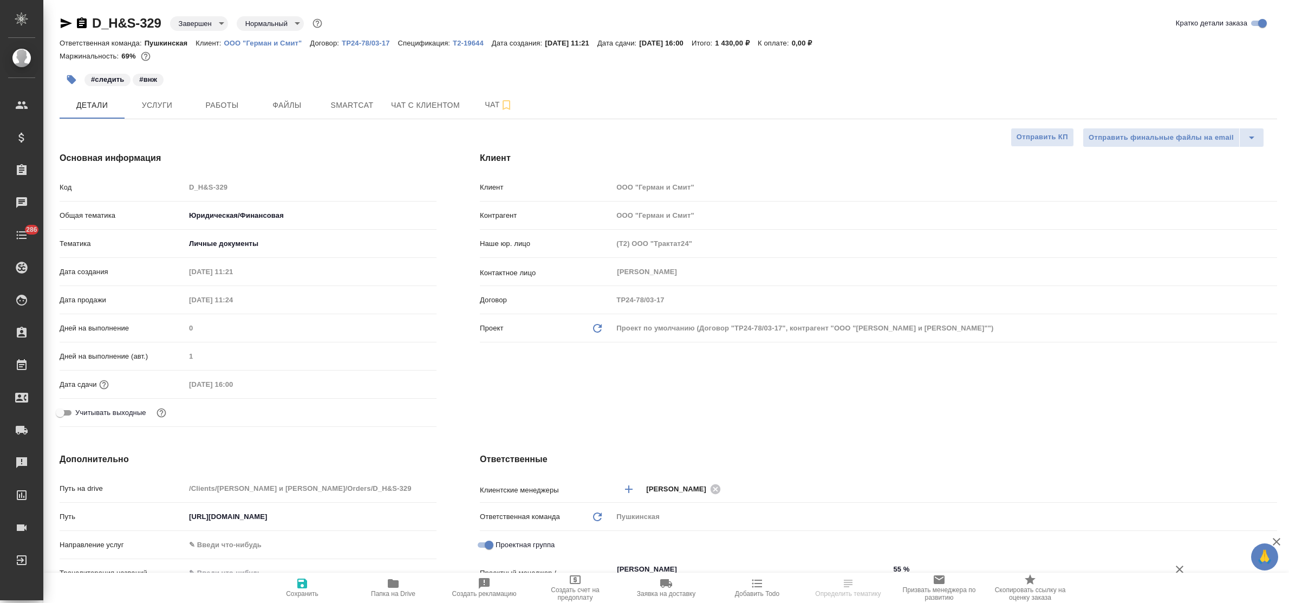
type textarea "x"
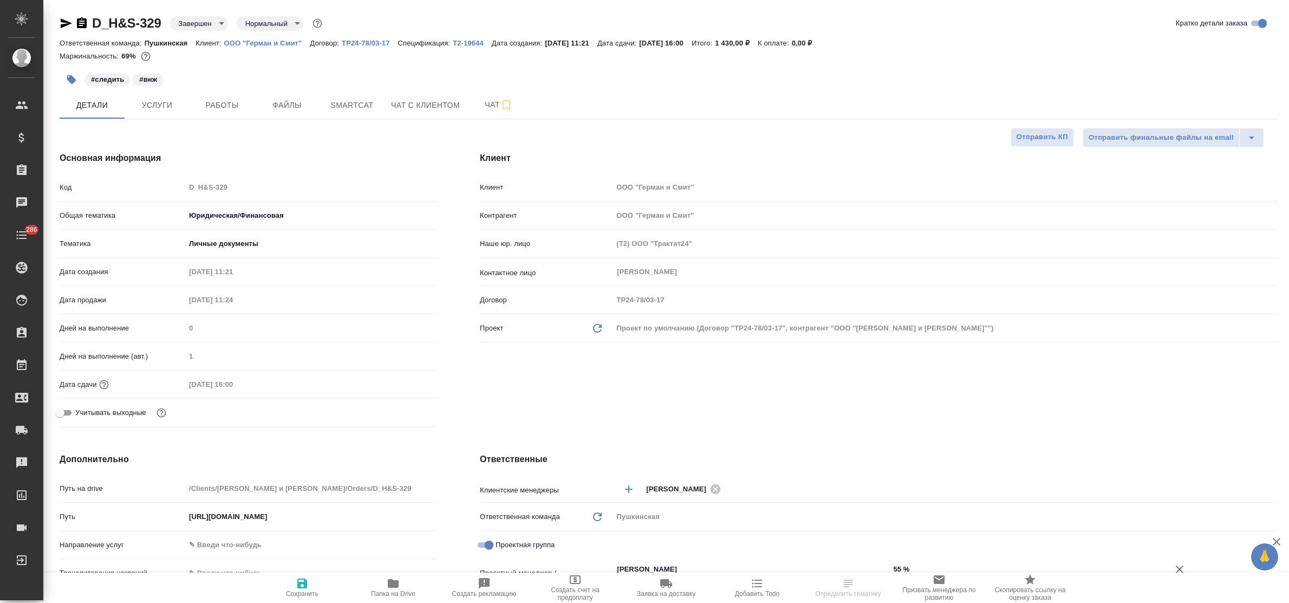
type textarea "x"
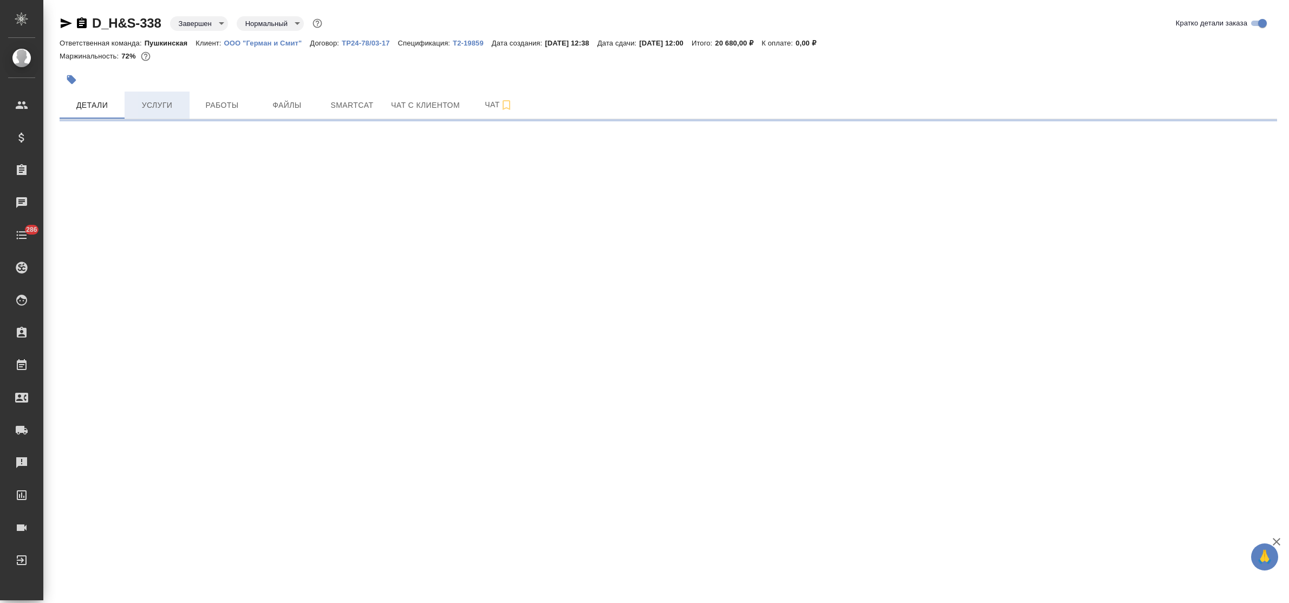
select select "RU"
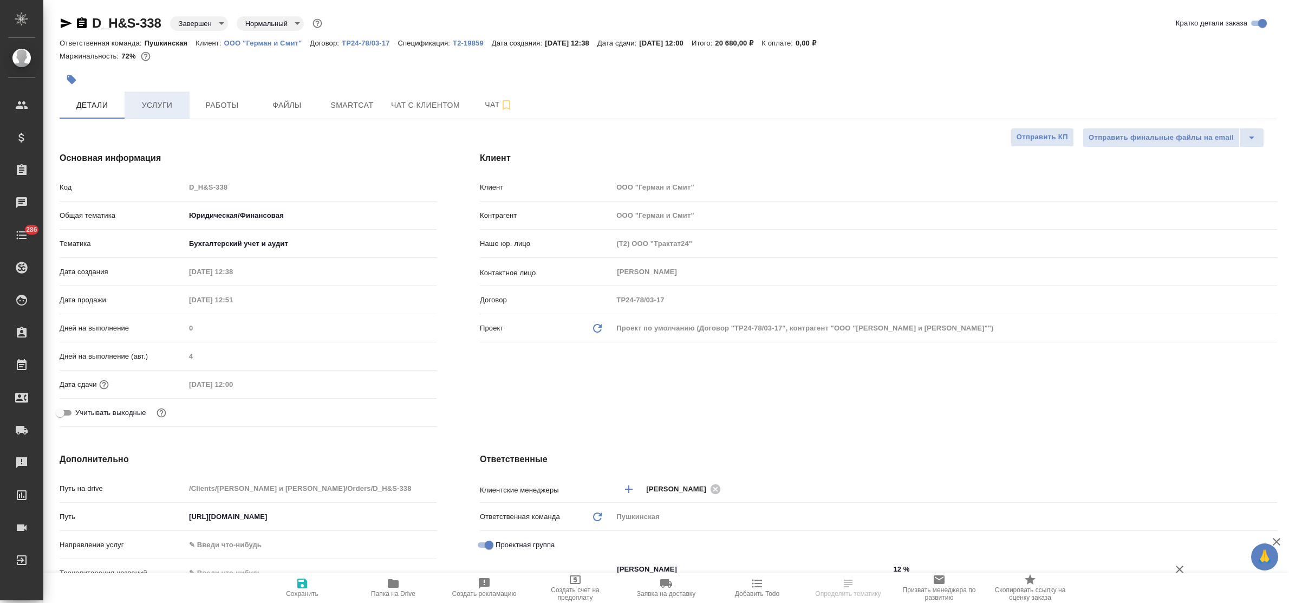
type textarea "x"
click at [158, 99] on span "Услуги" at bounding box center [157, 106] width 52 height 14
type textarea "x"
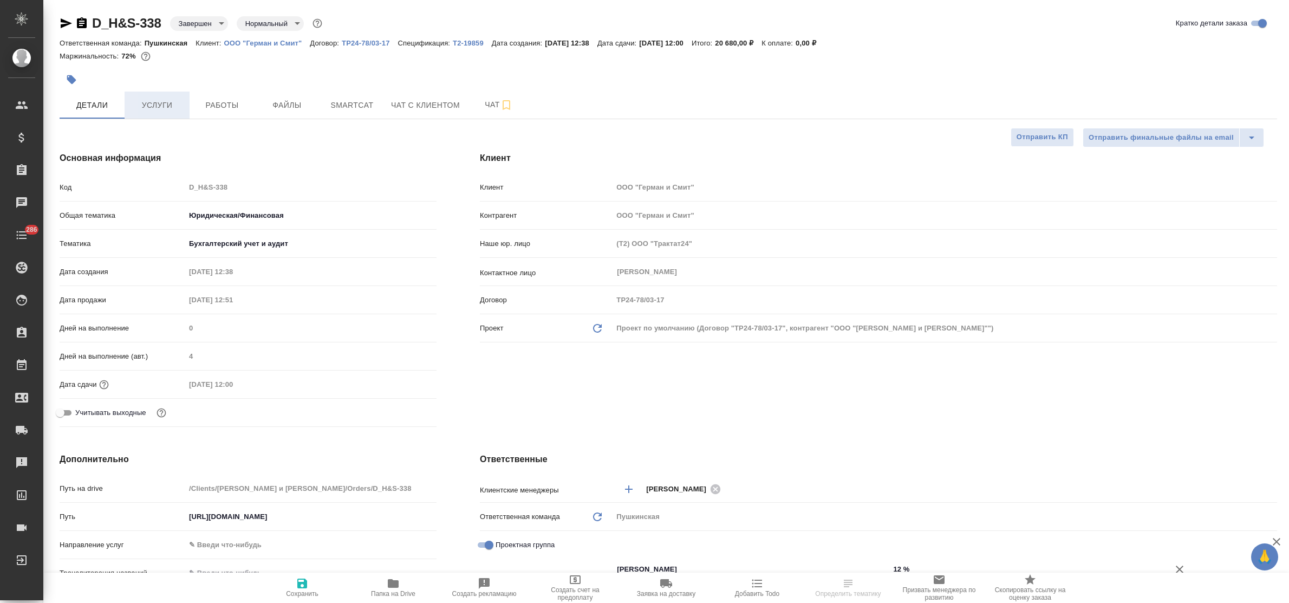
type textarea "x"
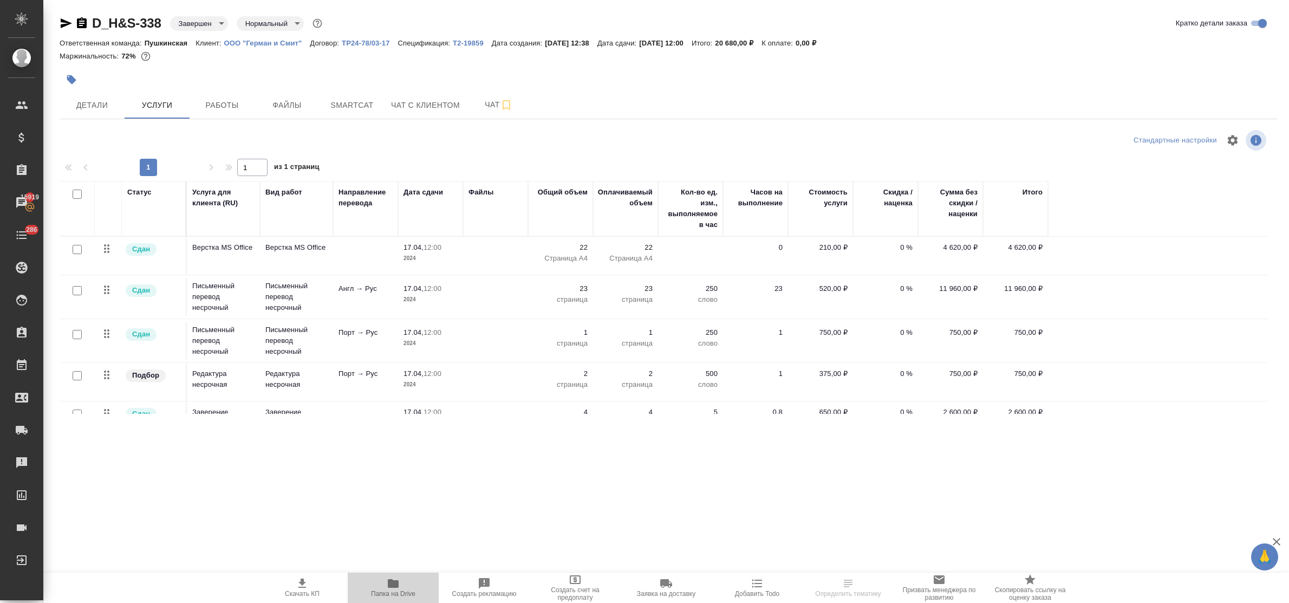
click at [393, 590] on span "Папка на Drive" at bounding box center [393, 594] width 44 height 8
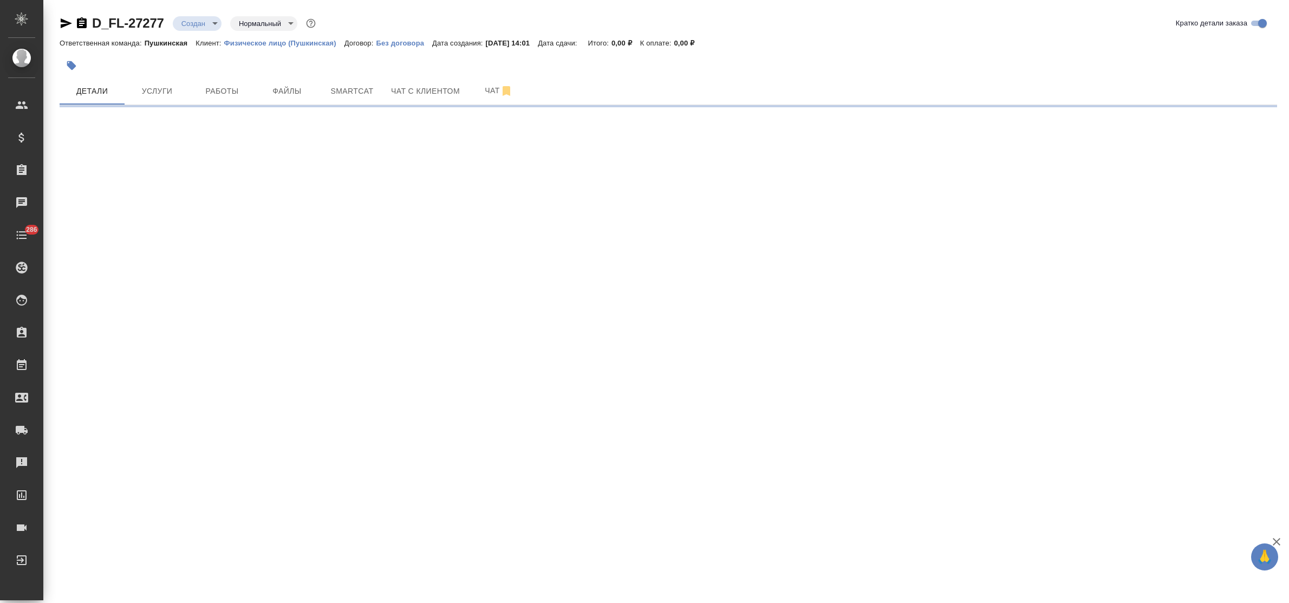
select select "RU"
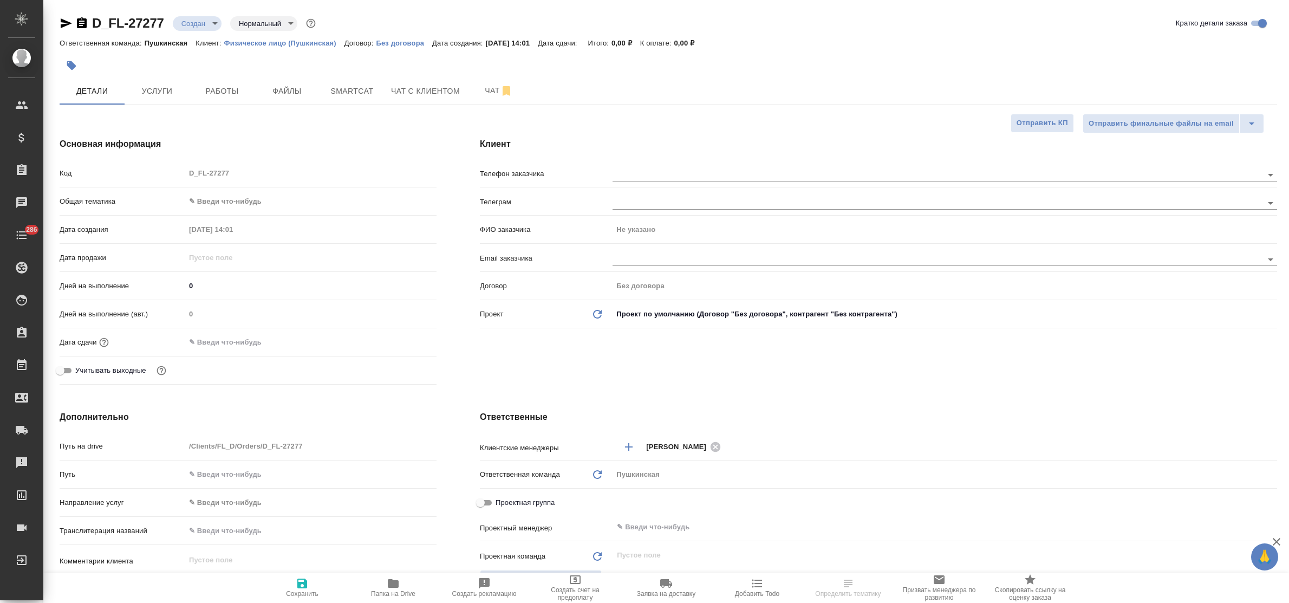
type textarea "x"
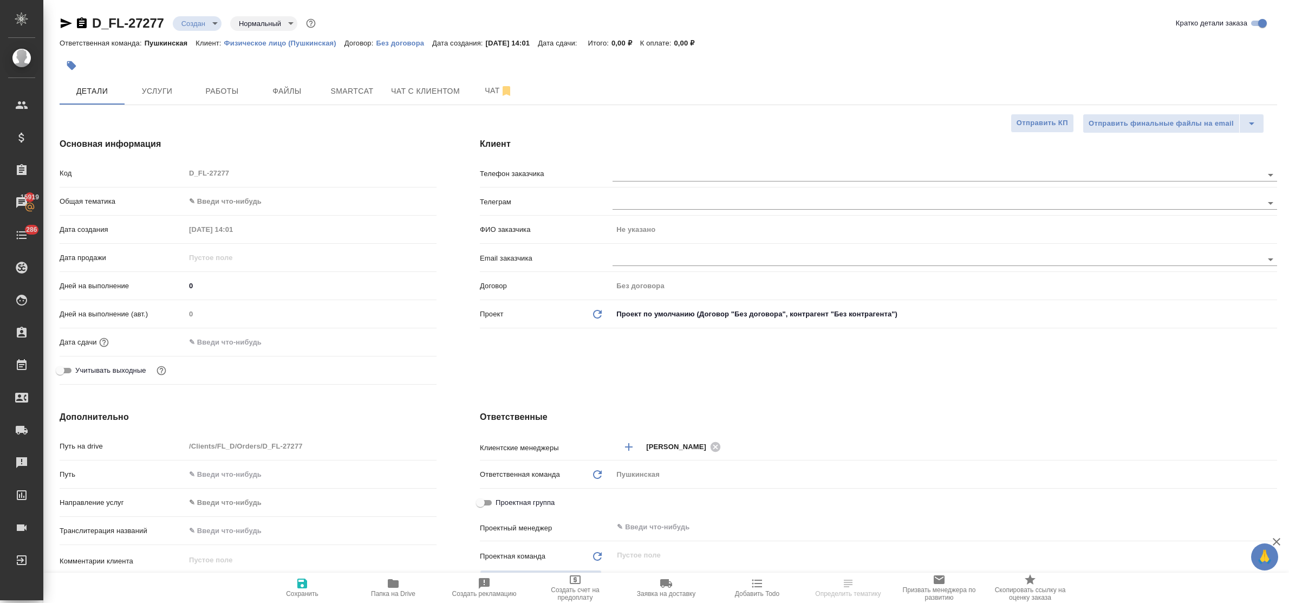
type textarea "x"
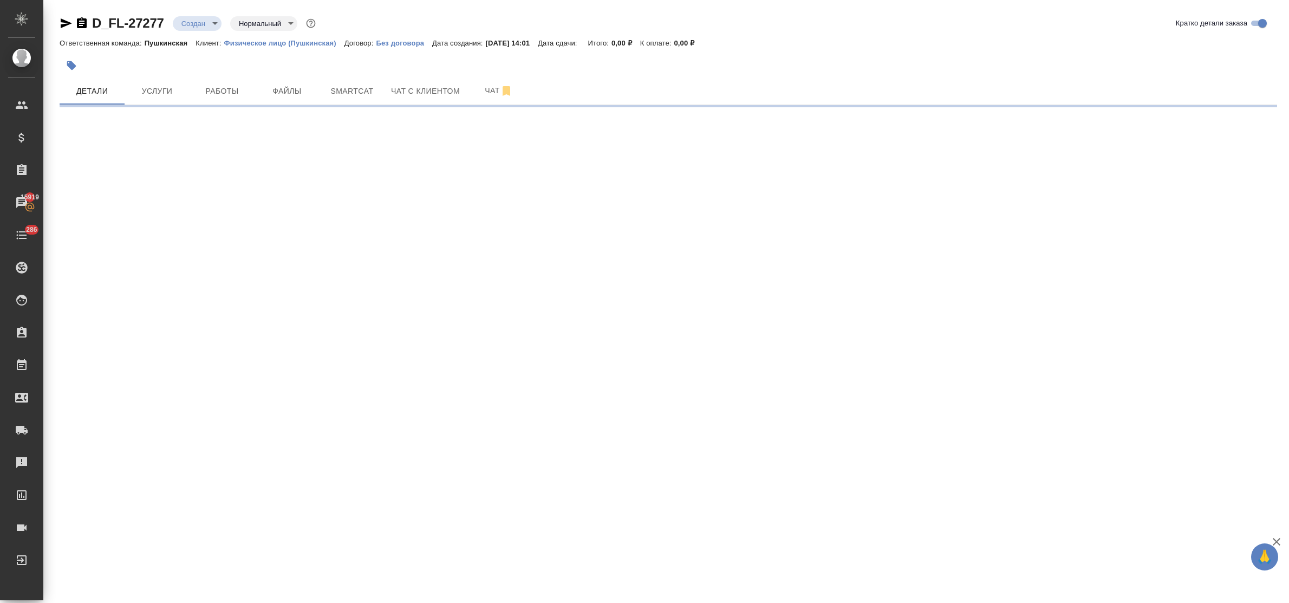
select select "RU"
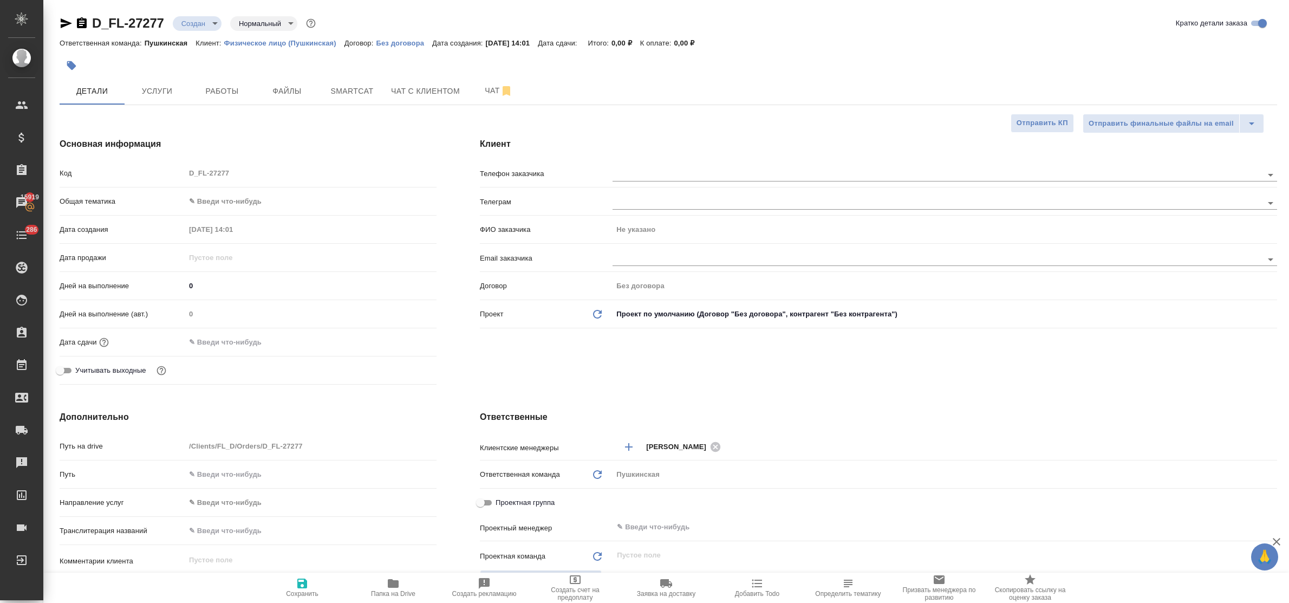
type textarea "x"
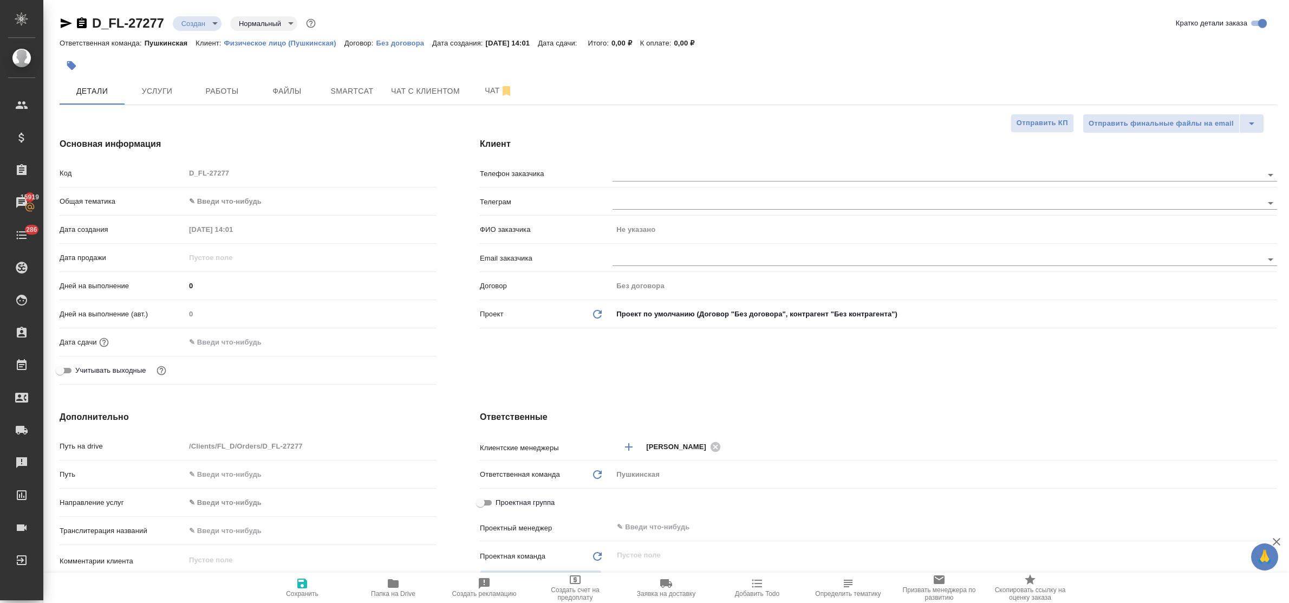
type textarea "x"
click at [293, 92] on span "Файлы" at bounding box center [287, 92] width 52 height 14
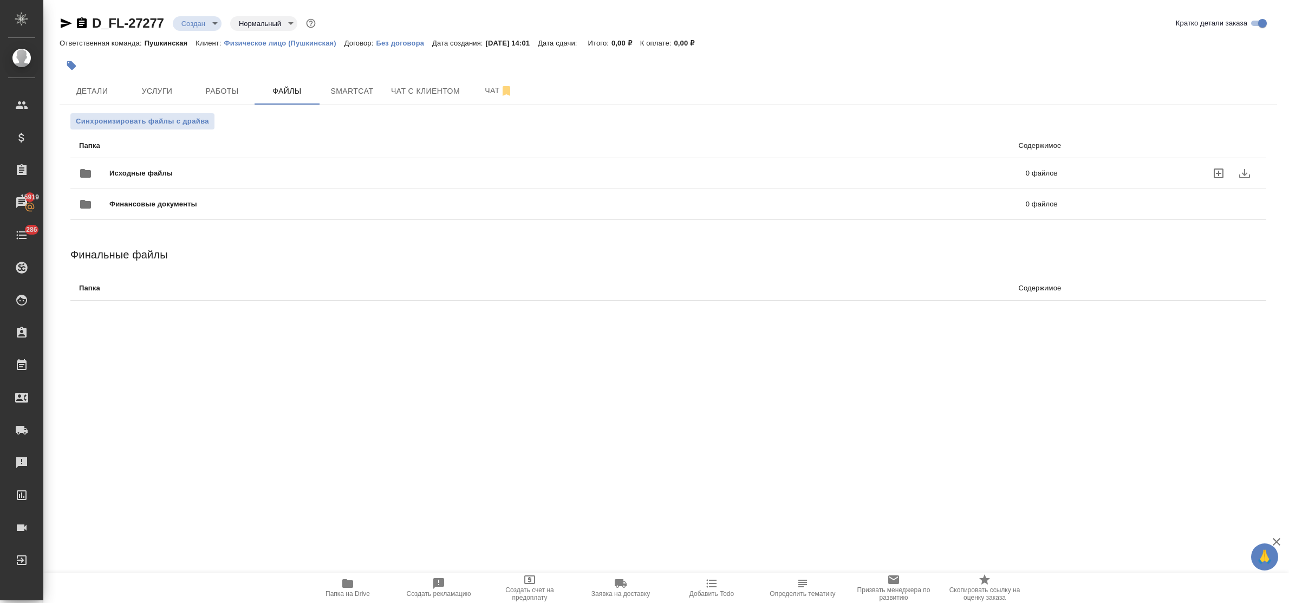
click at [1220, 174] on icon "uploadFiles" at bounding box center [1218, 173] width 13 height 13
click at [0, 0] on input "uploadFiles" at bounding box center [0, 0] width 0 height 0
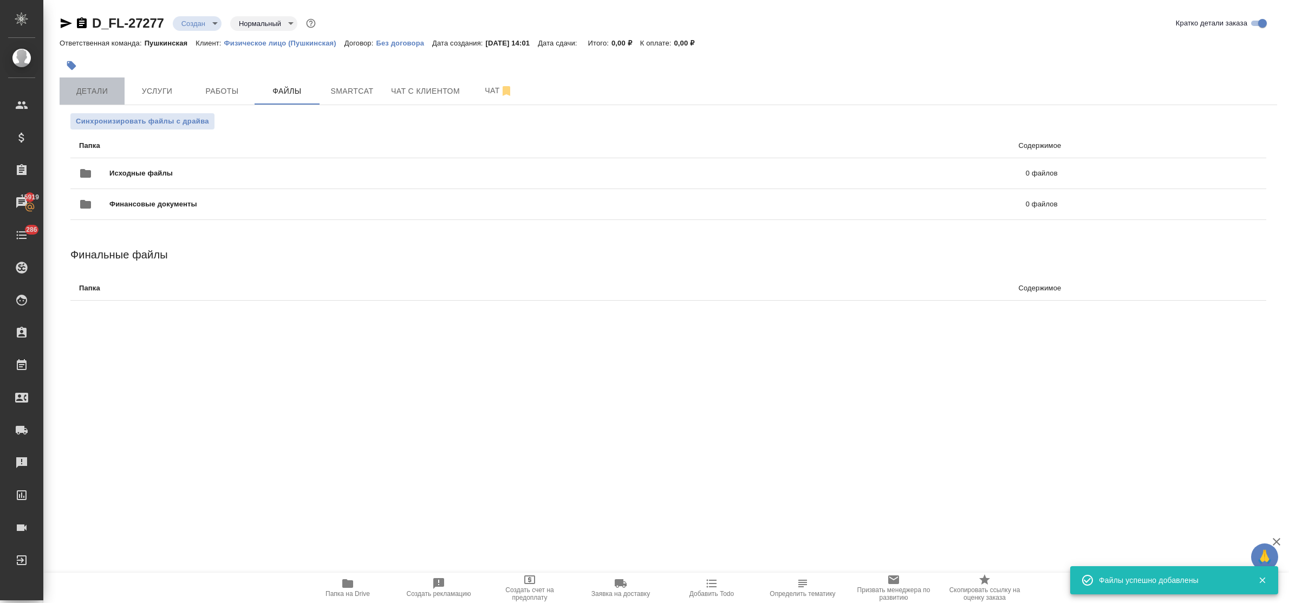
click at [79, 91] on span "Детали" at bounding box center [92, 92] width 52 height 14
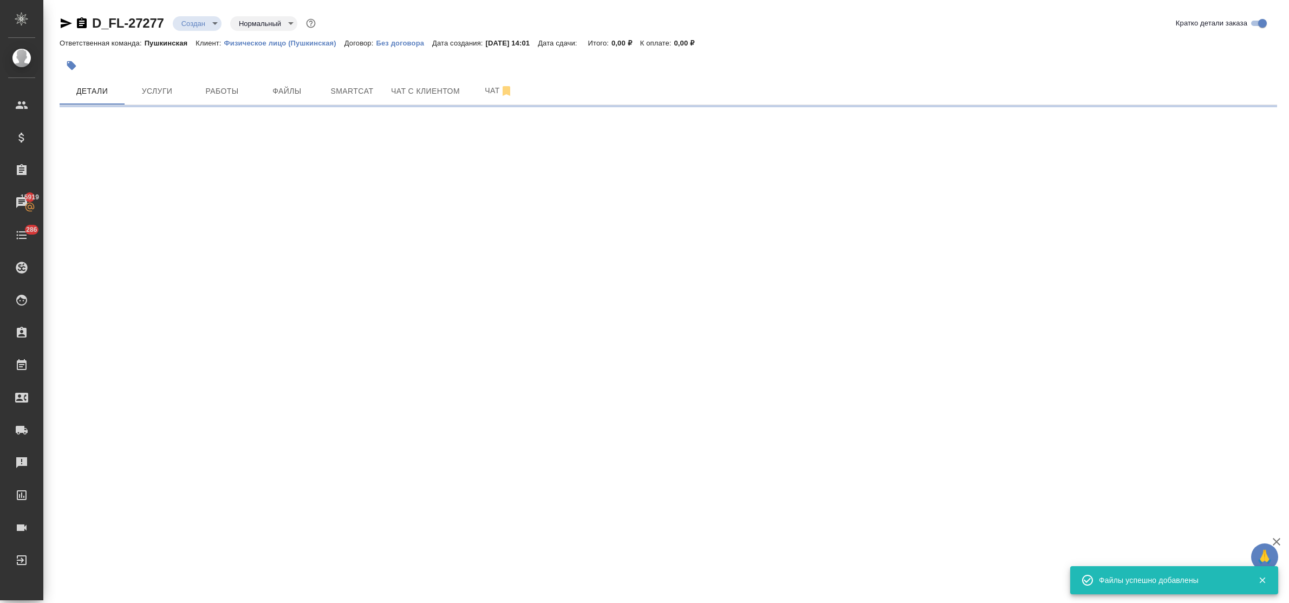
select select "RU"
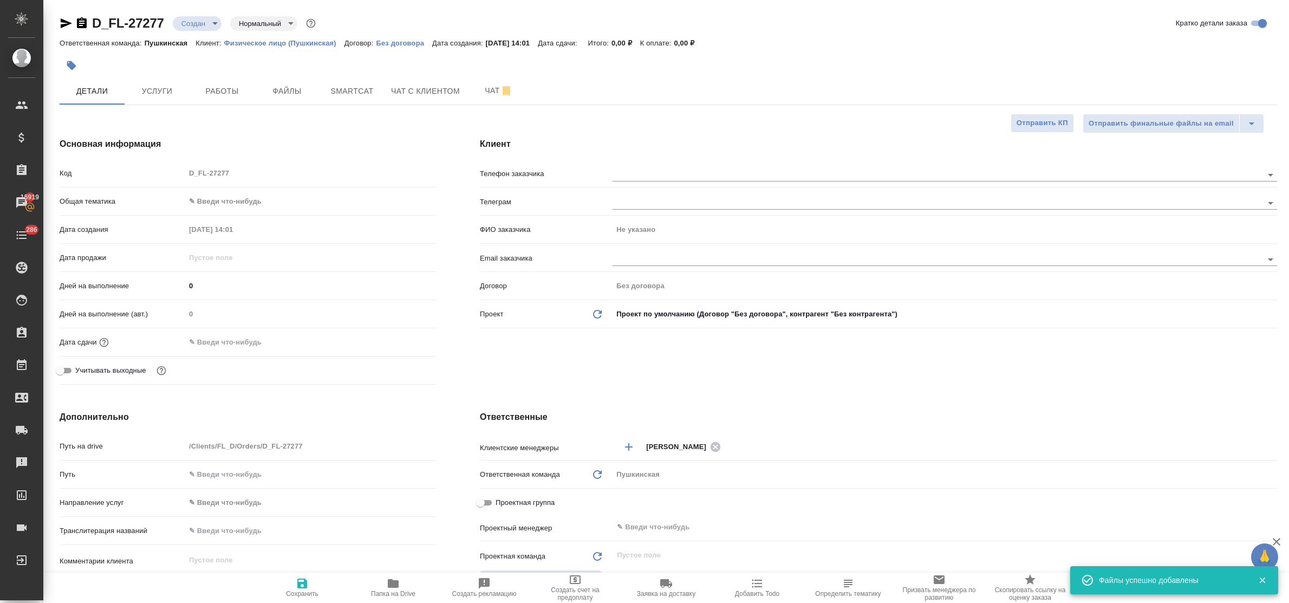
type textarea "x"
click at [218, 199] on body "🙏 .cls-1 fill:#fff; AWATERA Bulakhova Elena Клиенты Спецификации Заказы 15919 Ч…" at bounding box center [644, 301] width 1289 height 603
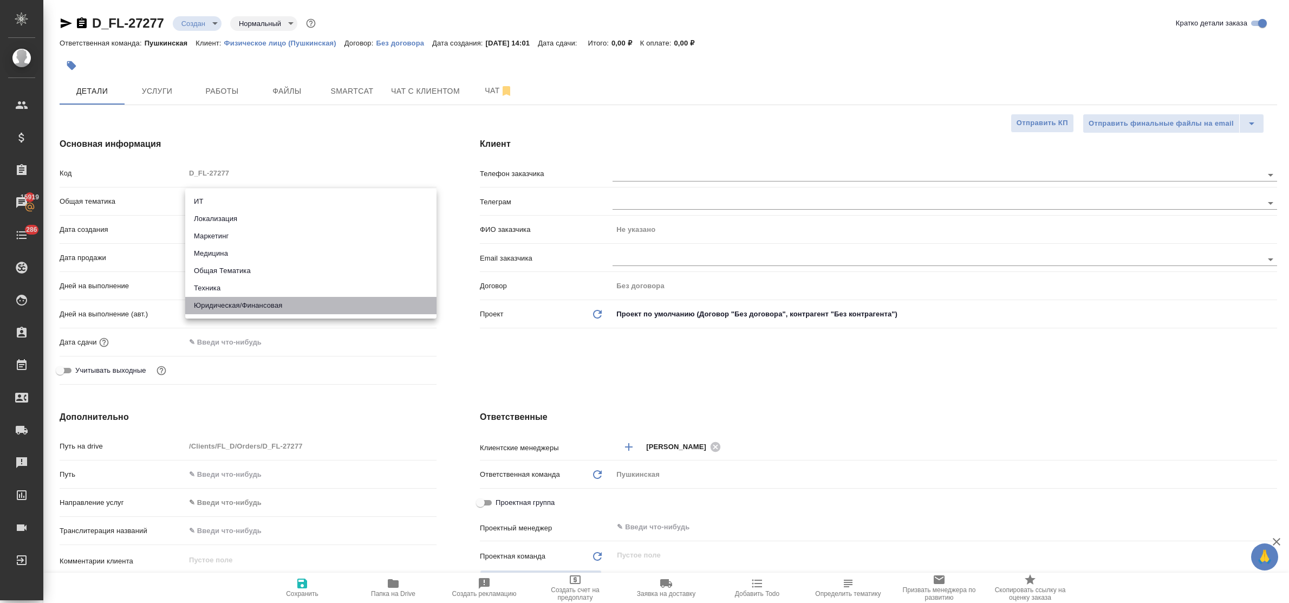
click at [258, 302] on li "Юридическая/Финансовая" at bounding box center [310, 305] width 251 height 17
type input "yr-fn"
type textarea "x"
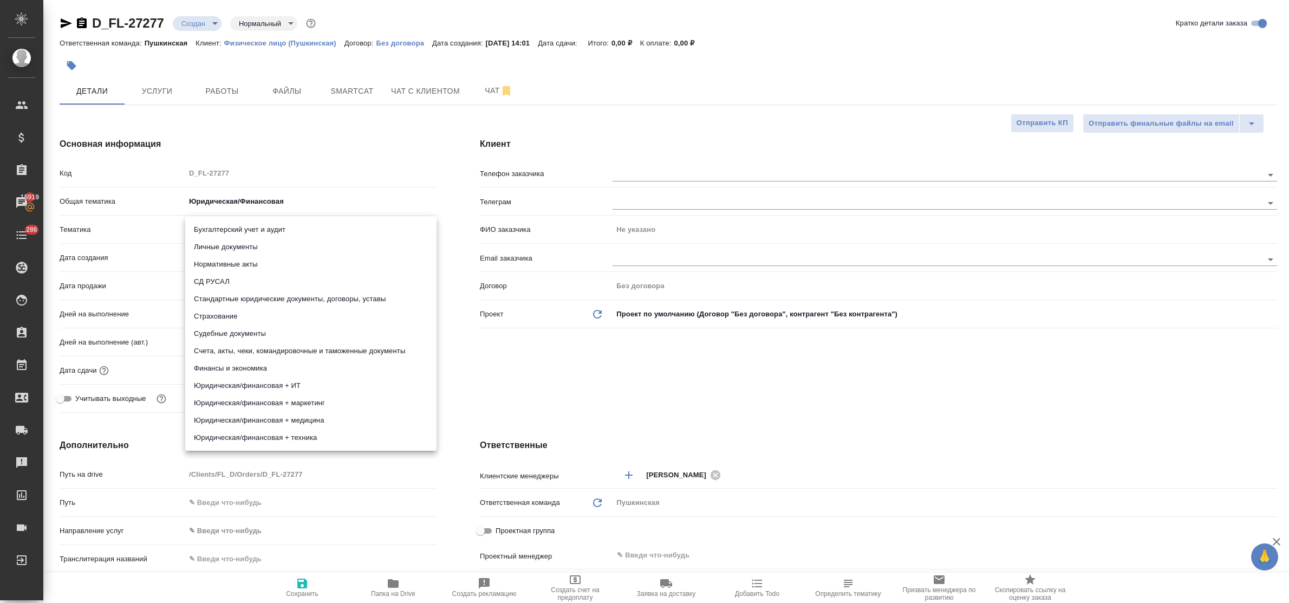
click at [228, 223] on body "🙏 .cls-1 fill:#fff; AWATERA Bulakhova Elena Клиенты Спецификации Заказы 15919 Ч…" at bounding box center [644, 301] width 1289 height 603
click at [231, 245] on li "Личные документы" at bounding box center [310, 246] width 251 height 17
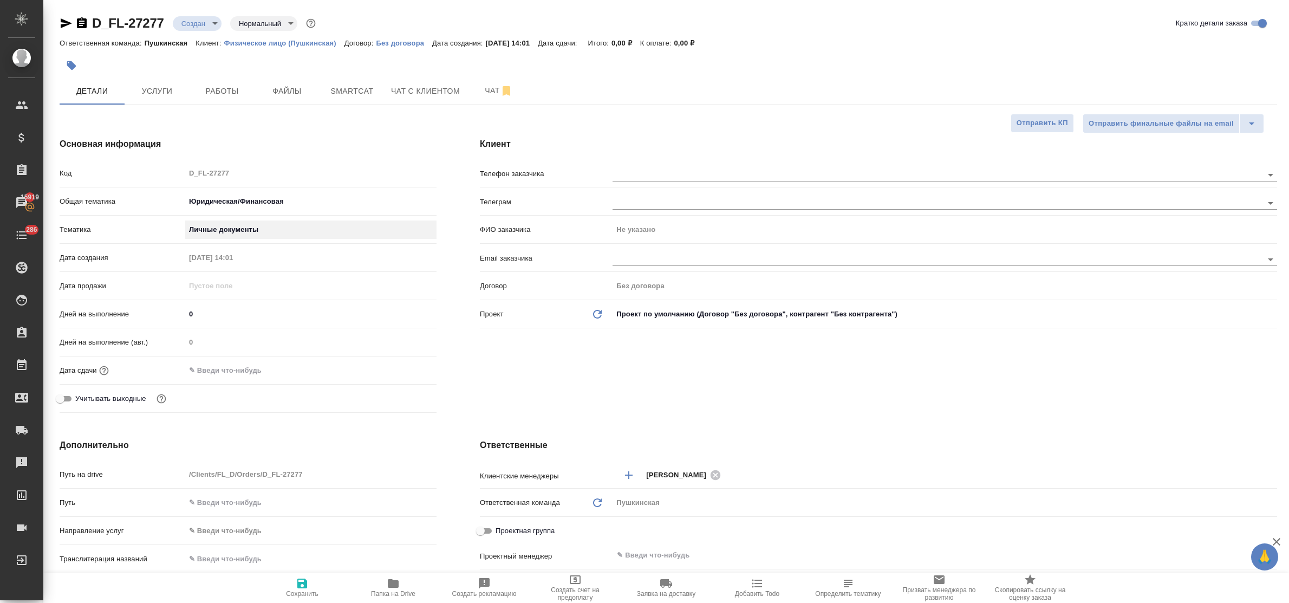
type textarea "x"
type input "5a8b8b956a9677013d343cfe"
click at [243, 371] on input "text" at bounding box center [232, 370] width 95 height 16
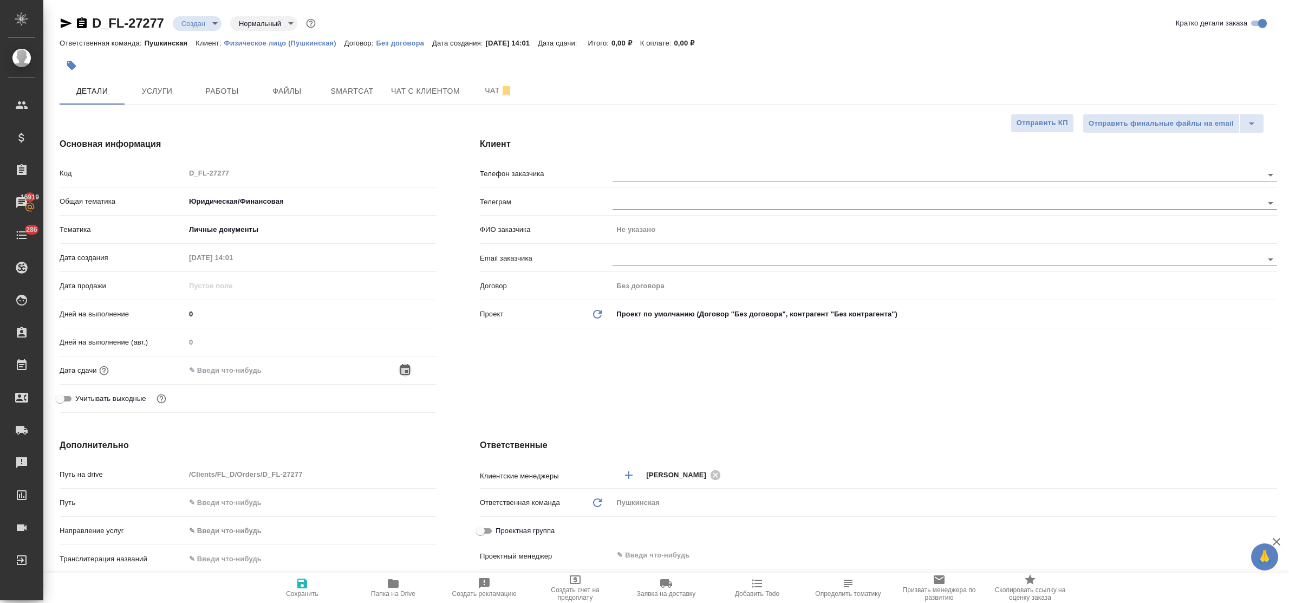
click at [407, 369] on icon "button" at bounding box center [405, 369] width 13 height 13
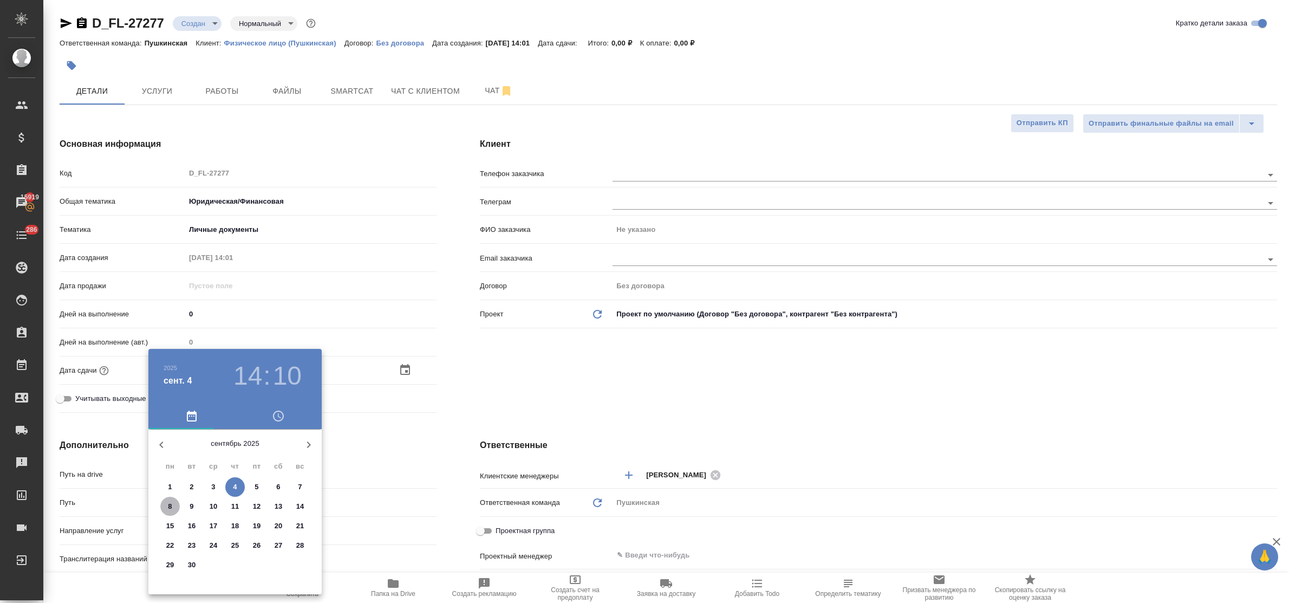
click at [167, 504] on span "8" at bounding box center [170, 506] width 20 height 11
type input "08.09.2025 14:10"
type textarea "x"
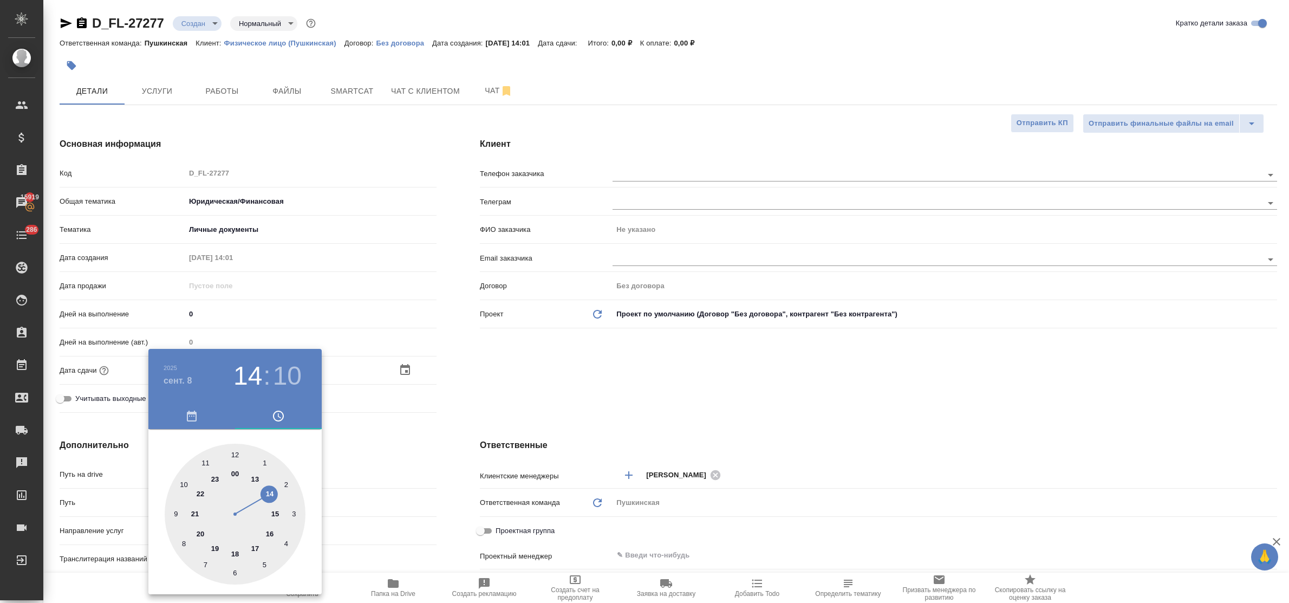
click at [254, 479] on div at bounding box center [235, 514] width 141 height 141
type input "08.09.2025 13:10"
type textarea "x"
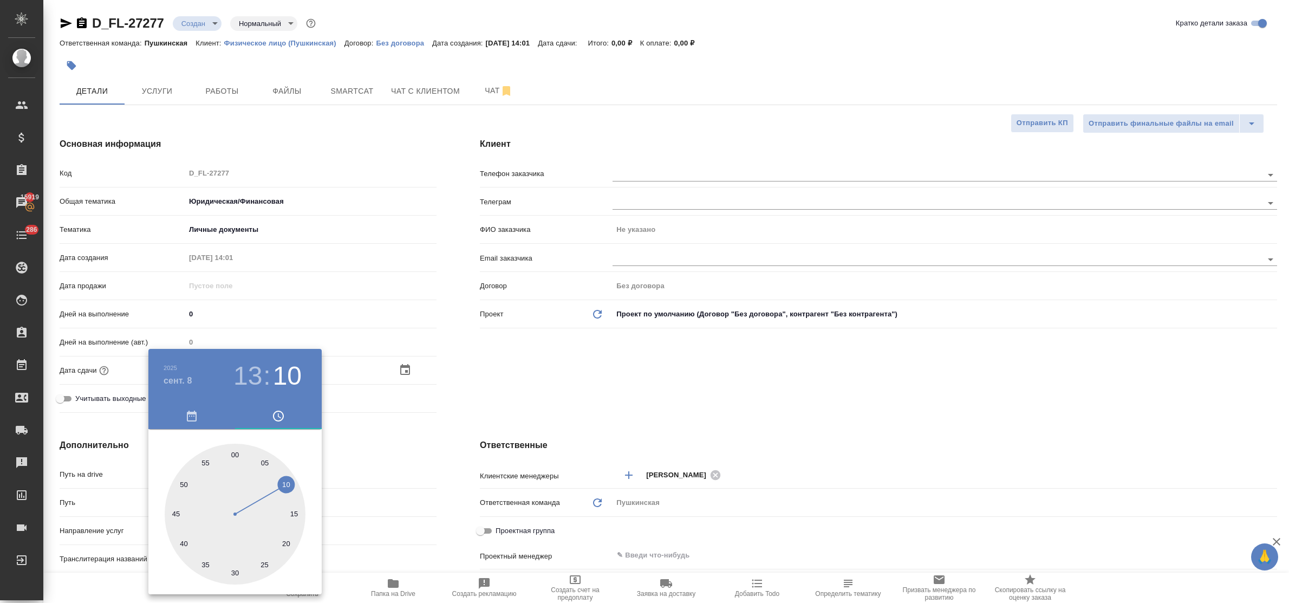
click at [236, 456] on div at bounding box center [235, 514] width 141 height 141
type input "08.09.2025 13:00"
type textarea "x"
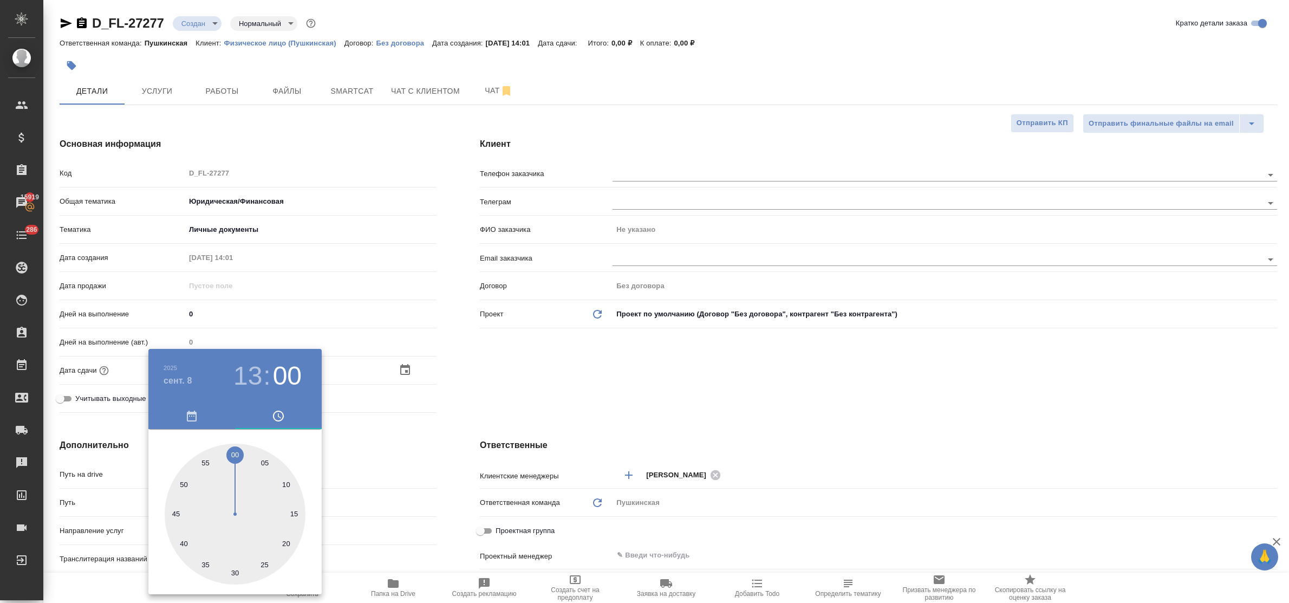
click at [359, 455] on div at bounding box center [644, 301] width 1289 height 603
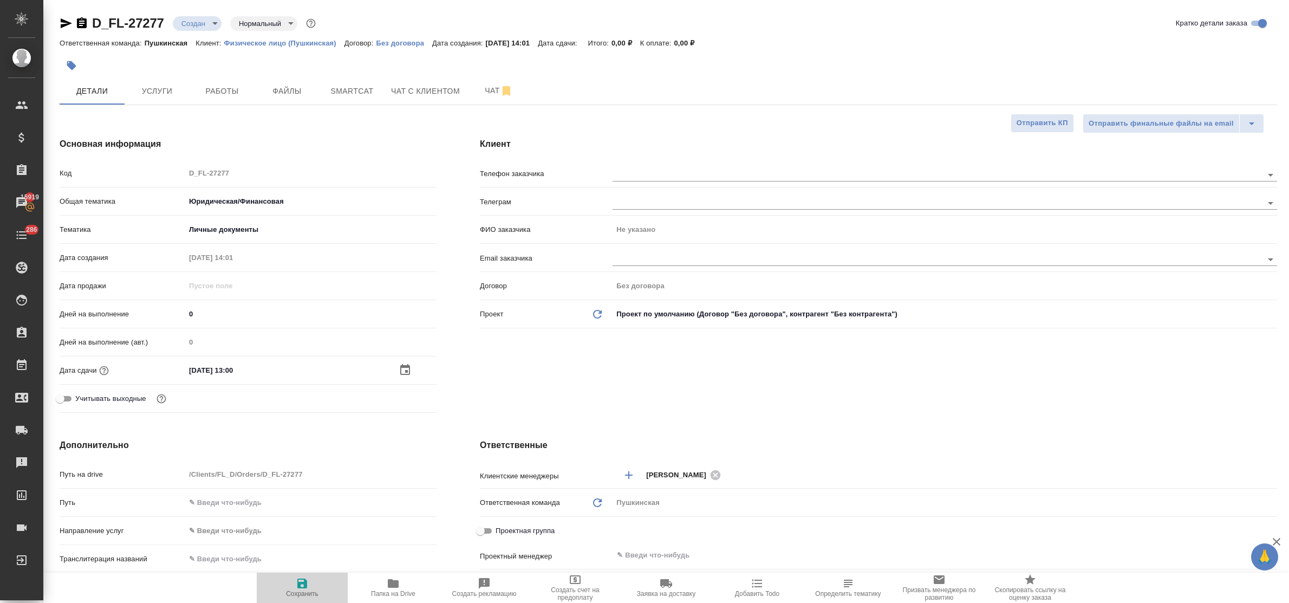
click at [302, 580] on icon "button" at bounding box center [302, 583] width 13 height 13
type textarea "x"
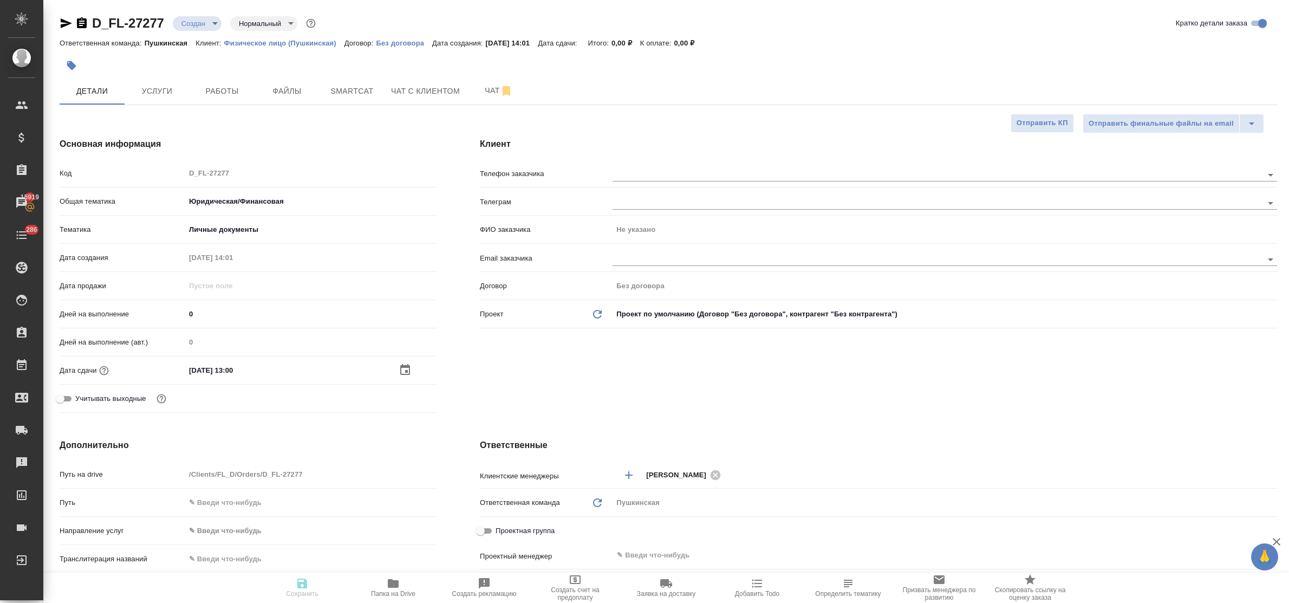
type textarea "x"
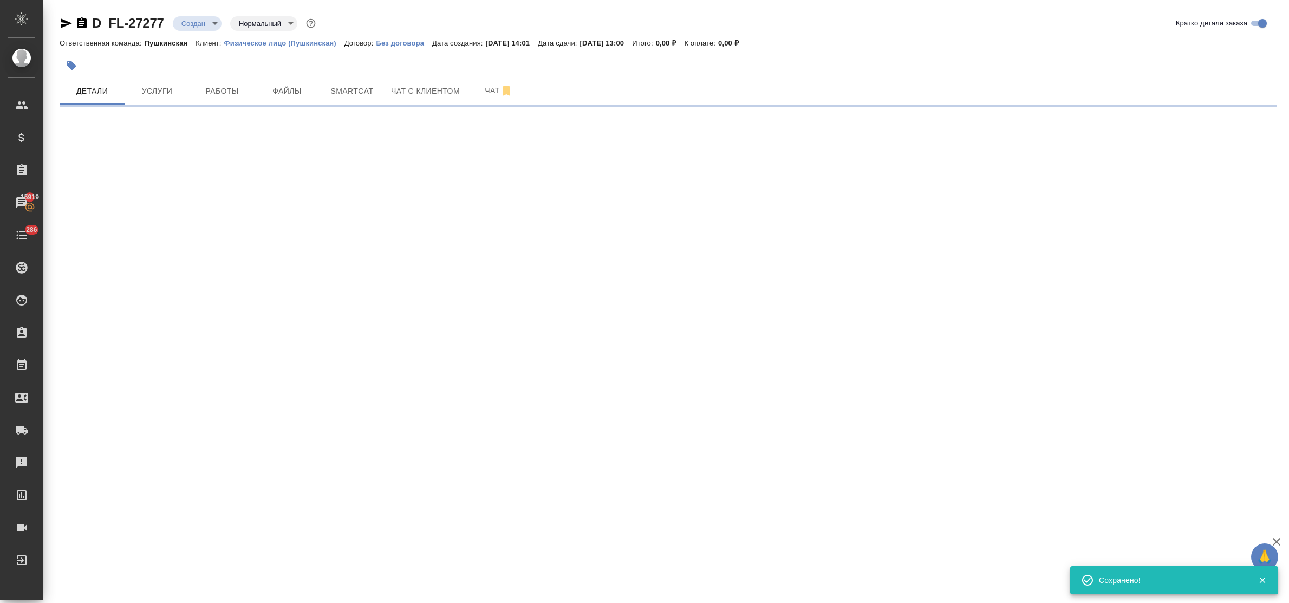
select select "RU"
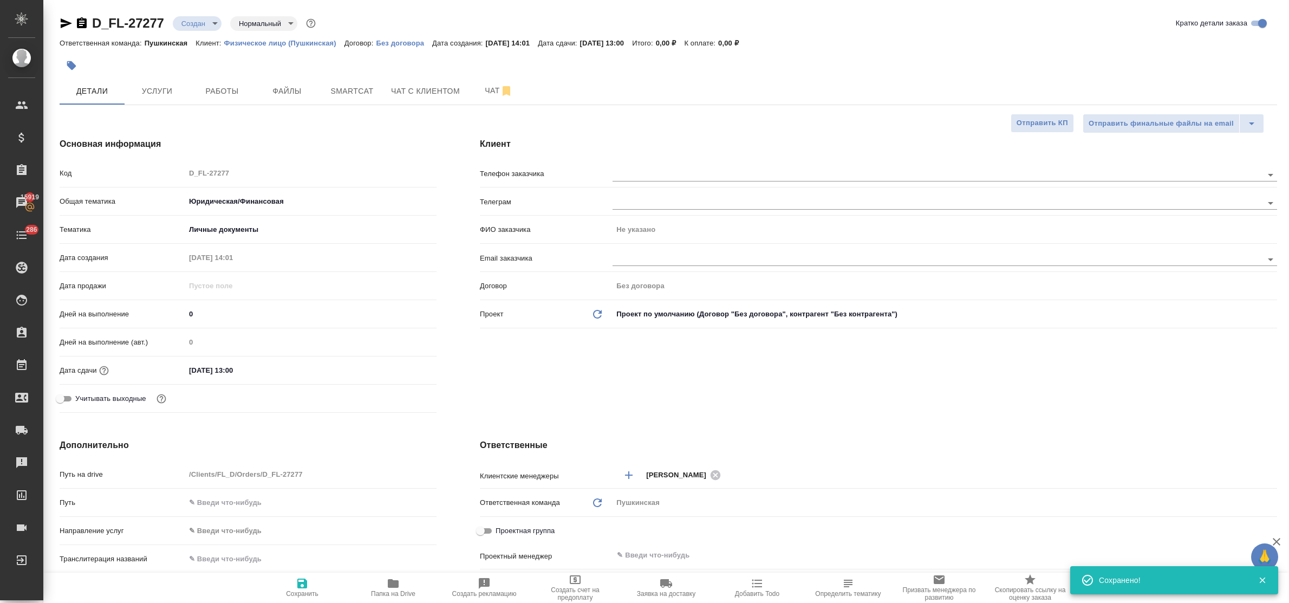
type textarea "x"
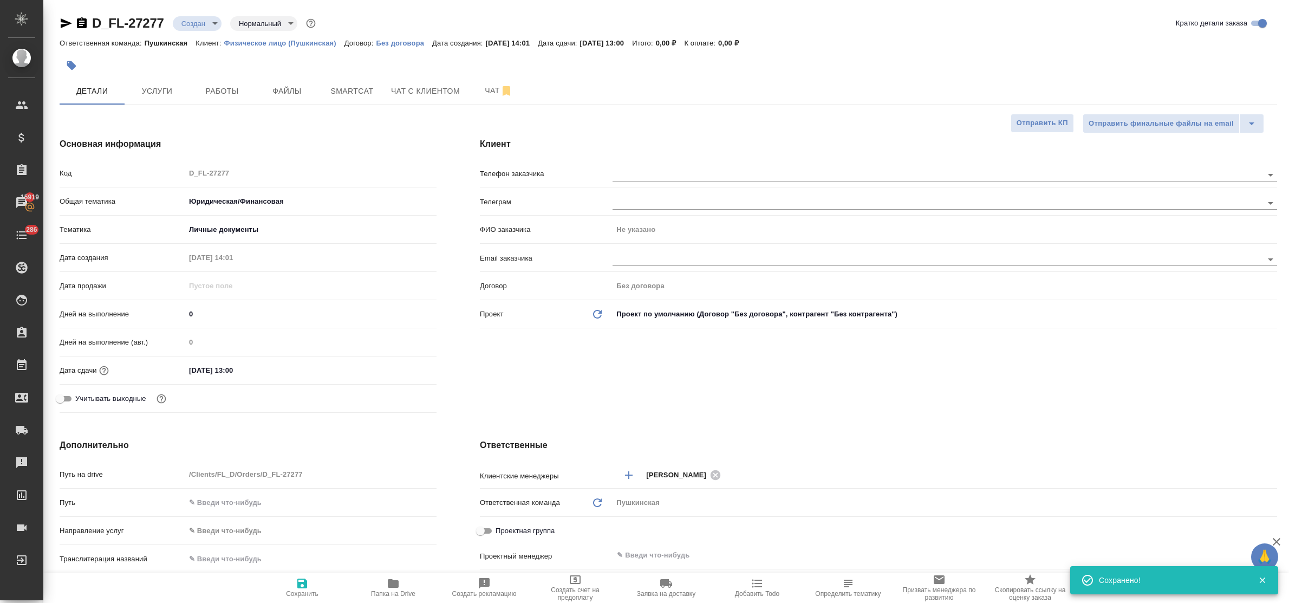
type textarea "x"
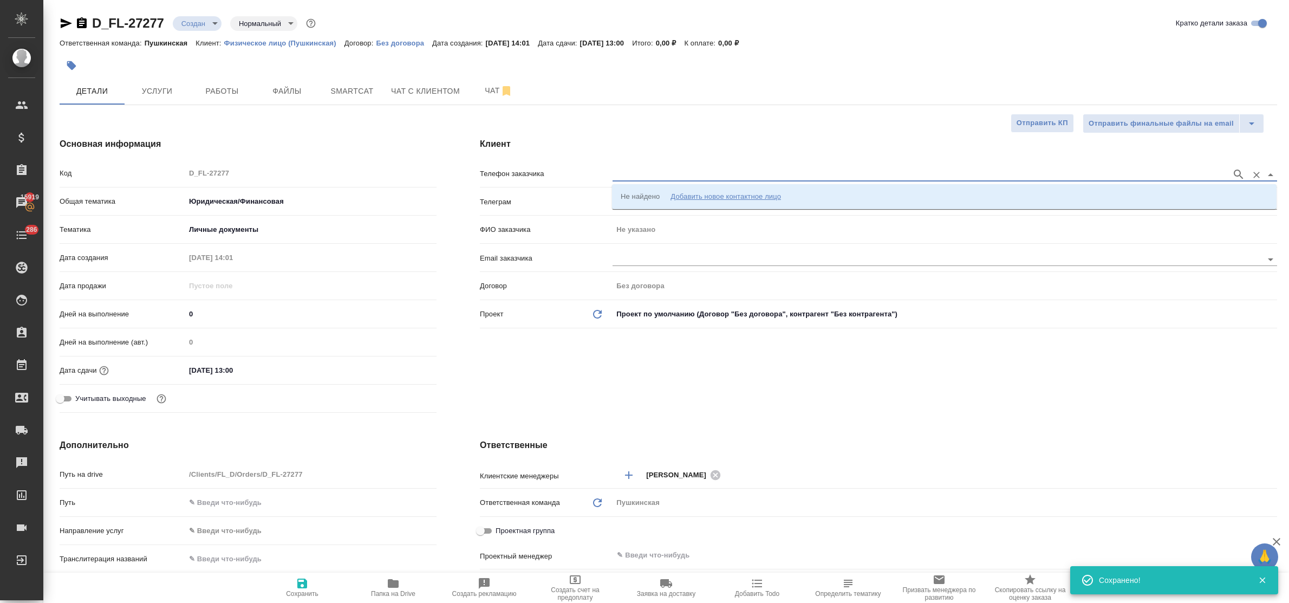
click at [628, 172] on input "text" at bounding box center [920, 174] width 614 height 13
click at [694, 197] on div "Добавить новое контактное лицо" at bounding box center [726, 196] width 111 height 11
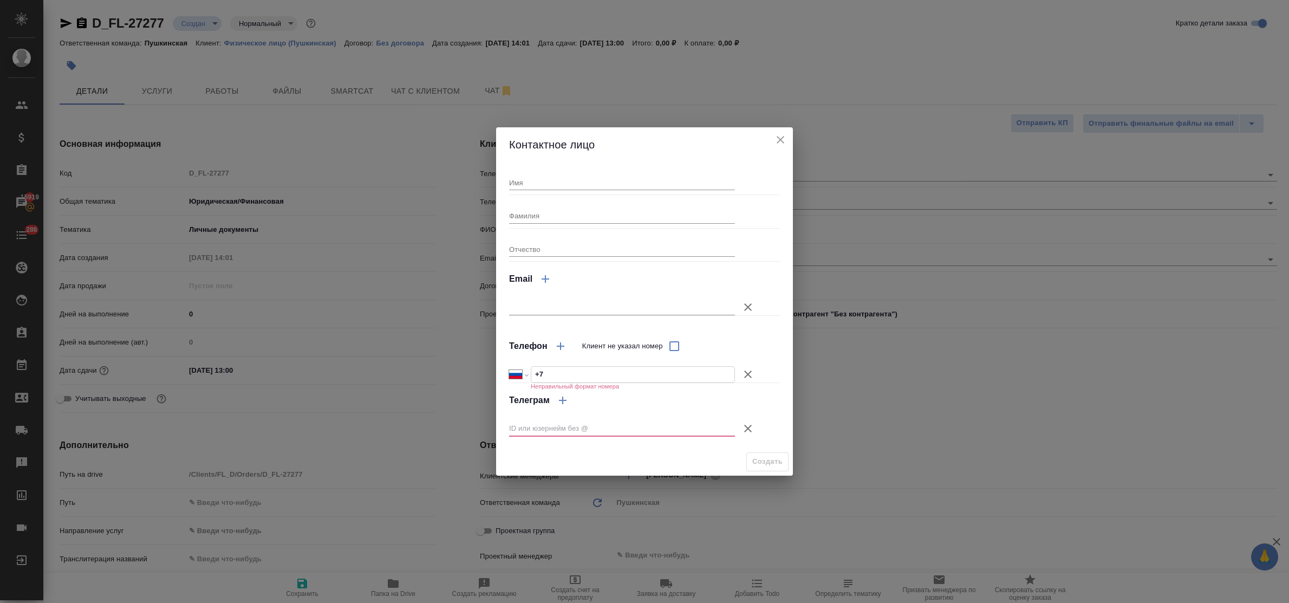
drag, startPoint x: 561, startPoint y: 374, endPoint x: 516, endPoint y: 373, distance: 45.0
click at [516, 373] on div "Международный Австралия Австрия Азербайджан Албания Алжир Американское Самоа Ан…" at bounding box center [622, 374] width 226 height 17
paste input "926 887 36 18"
type input "+7 926 887 36 18"
click at [523, 186] on input "Имя" at bounding box center [622, 182] width 226 height 15
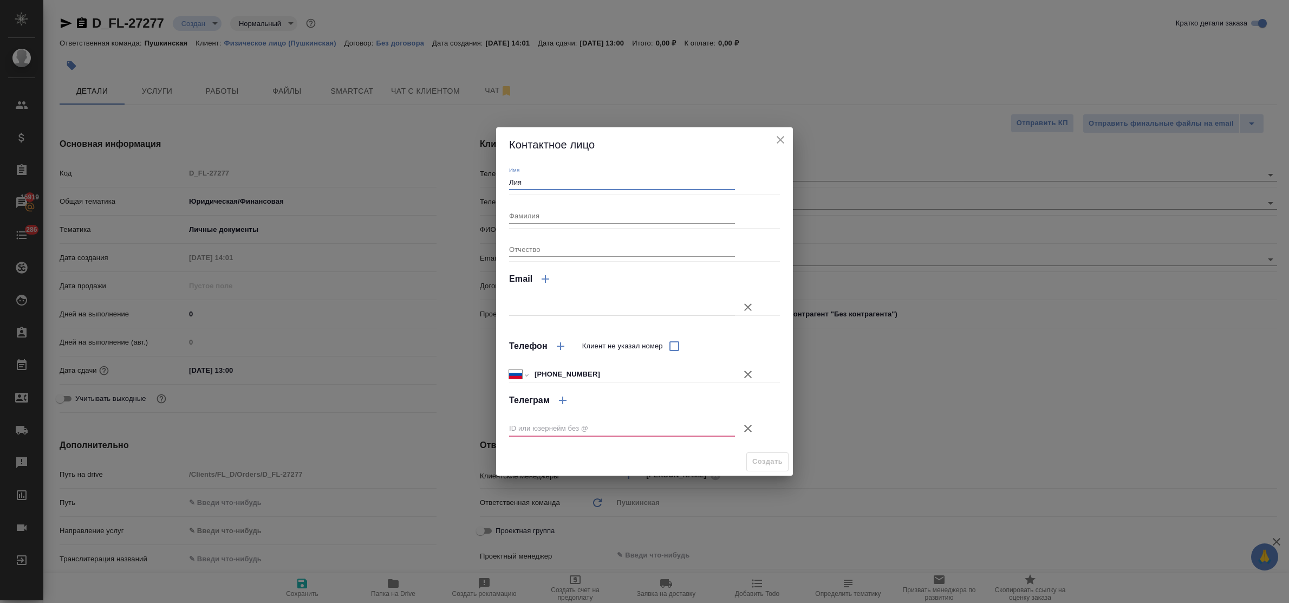
type input "Лия"
drag, startPoint x: 746, startPoint y: 430, endPoint x: 687, endPoint y: 375, distance: 80.1
click at [744, 428] on icon "button" at bounding box center [748, 428] width 13 height 13
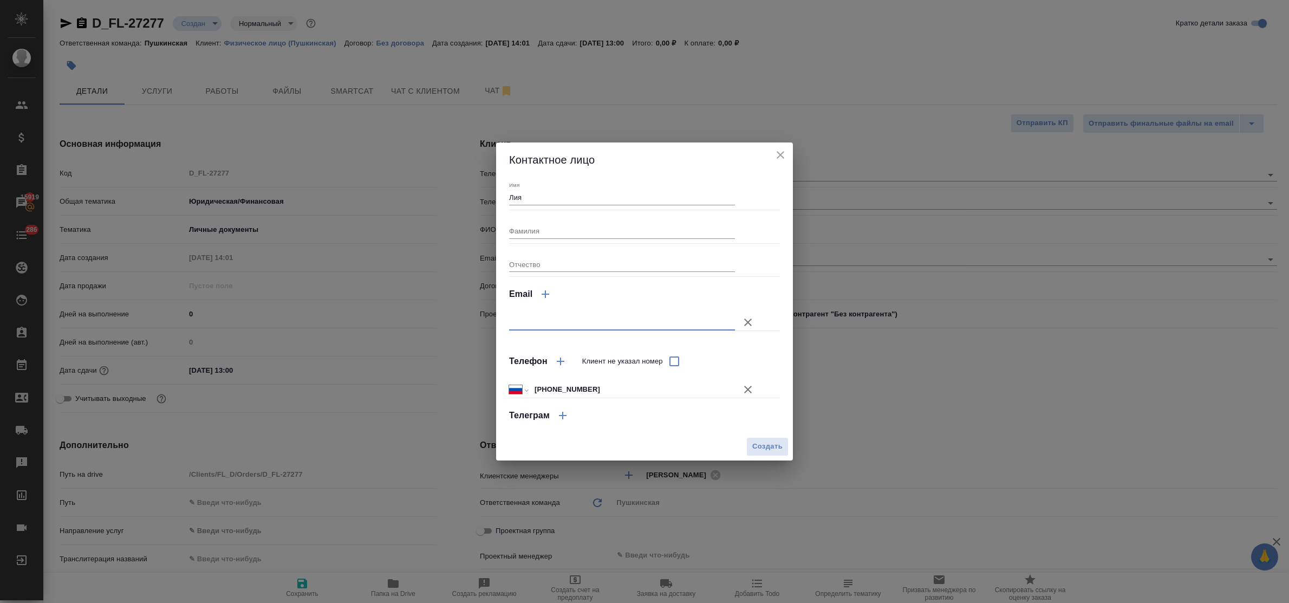
click at [608, 321] on input "text" at bounding box center [622, 322] width 226 height 15
type textarea "x"
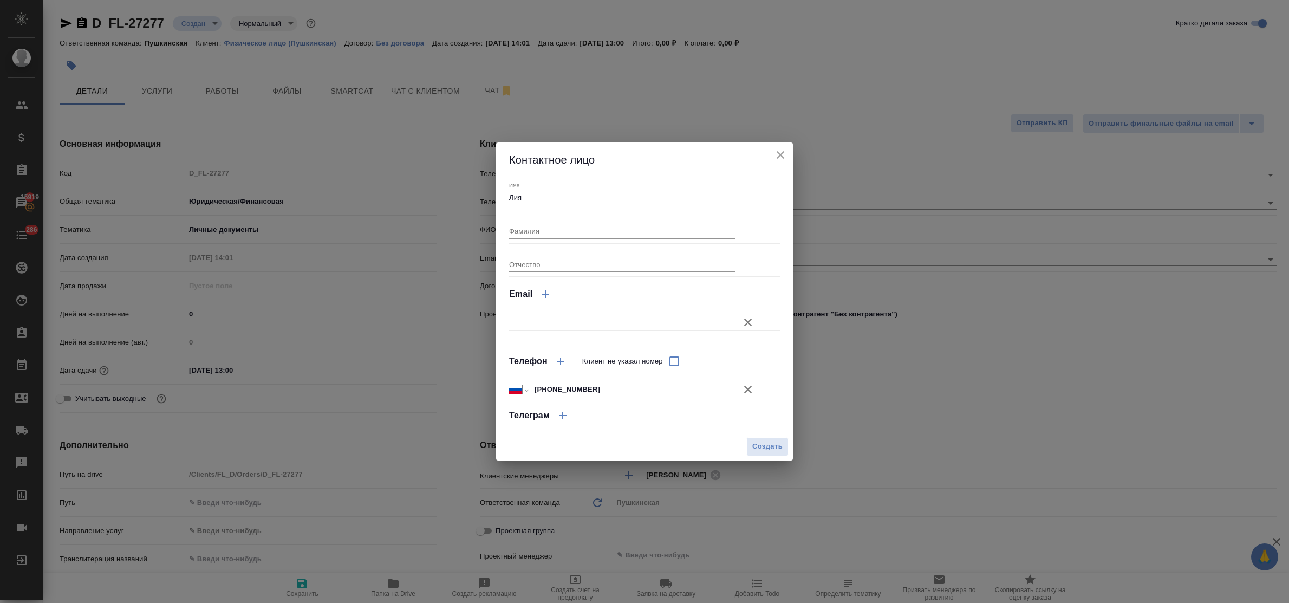
type textarea "x"
click at [558, 324] on input "text" at bounding box center [622, 322] width 226 height 15
paste input "liiagrazewska369@gmail.com"
type input "liiagrazewska369@gmail.com"
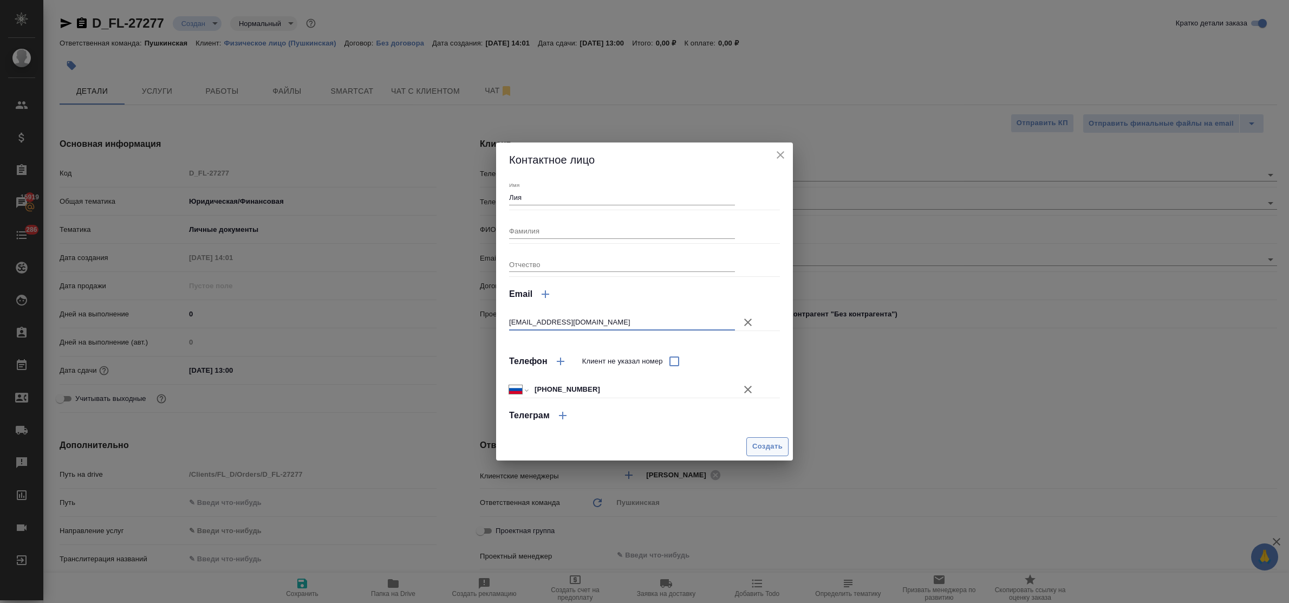
click at [763, 447] on span "Создать" at bounding box center [767, 446] width 30 height 12
type input "Лия"
type textarea "x"
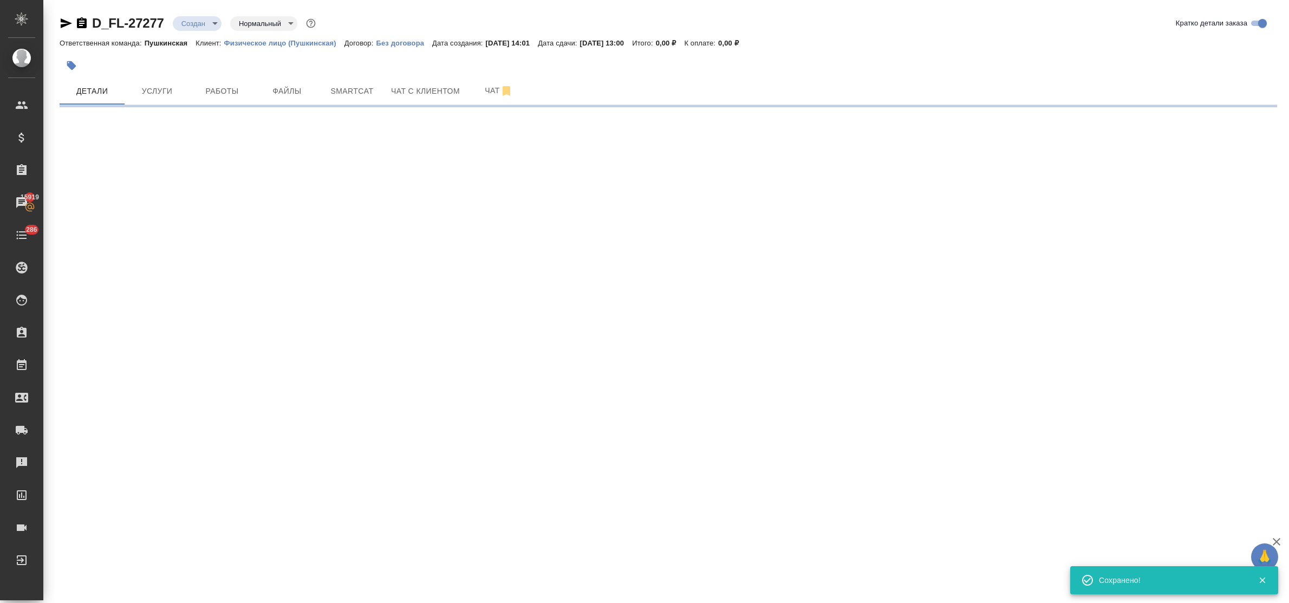
type input "holyTrinity"
select select "RU"
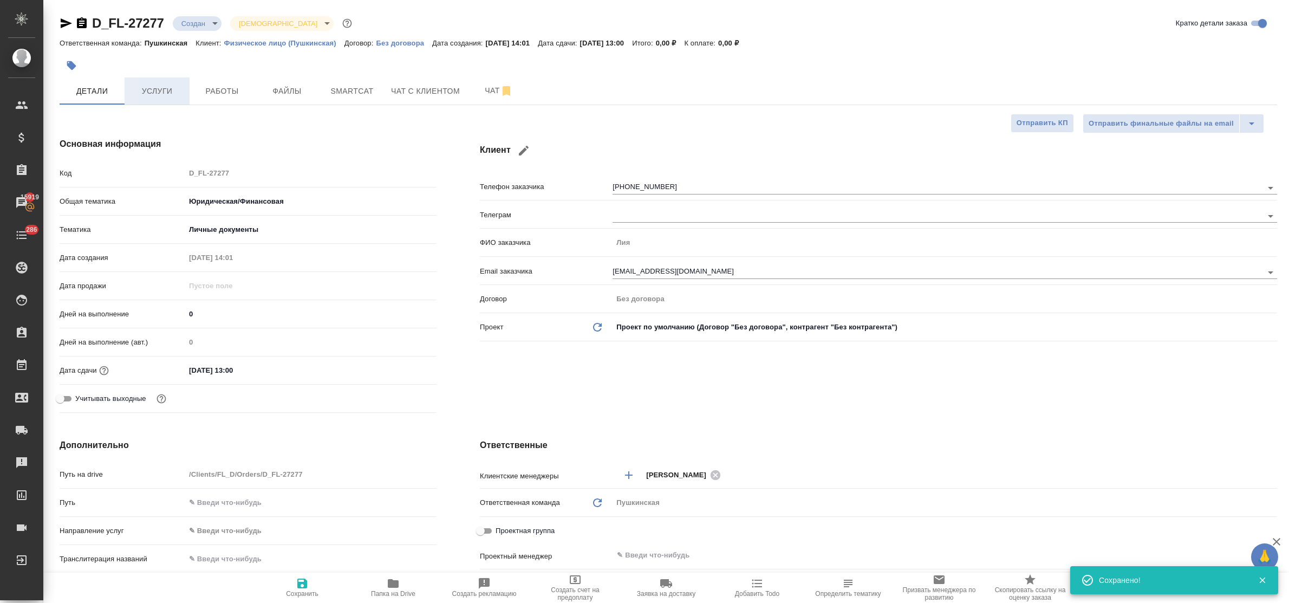
click at [161, 95] on span "Услуги" at bounding box center [157, 92] width 52 height 14
type textarea "x"
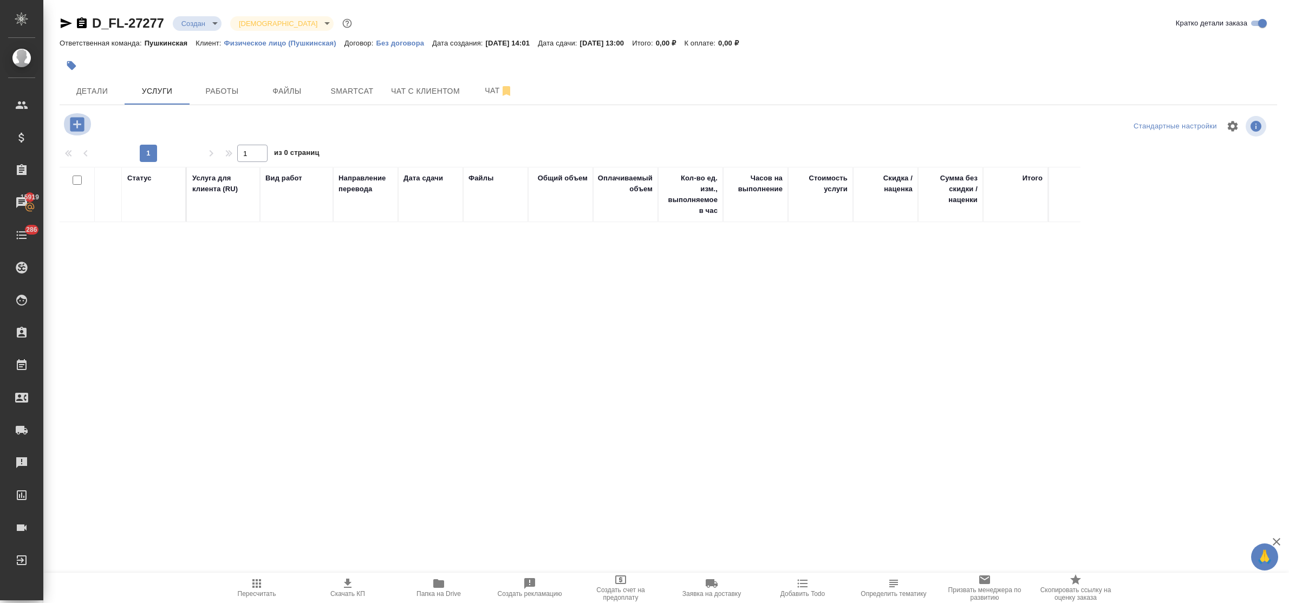
click at [74, 131] on icon "button" at bounding box center [77, 124] width 14 height 14
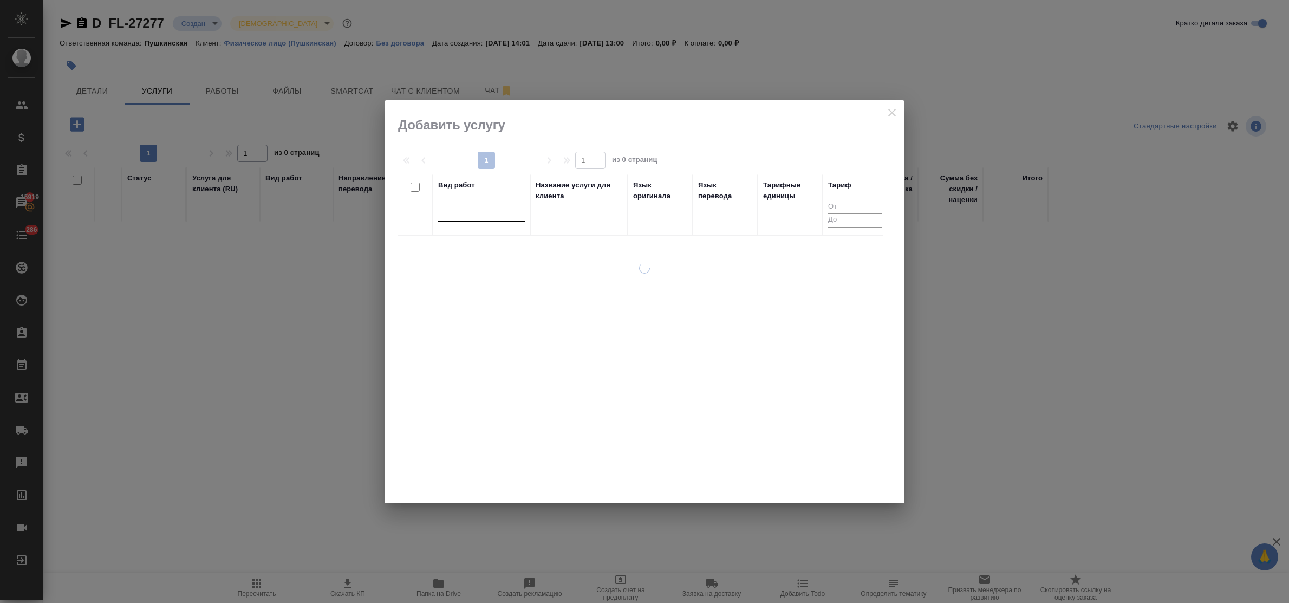
click at [464, 217] on div at bounding box center [481, 211] width 87 height 16
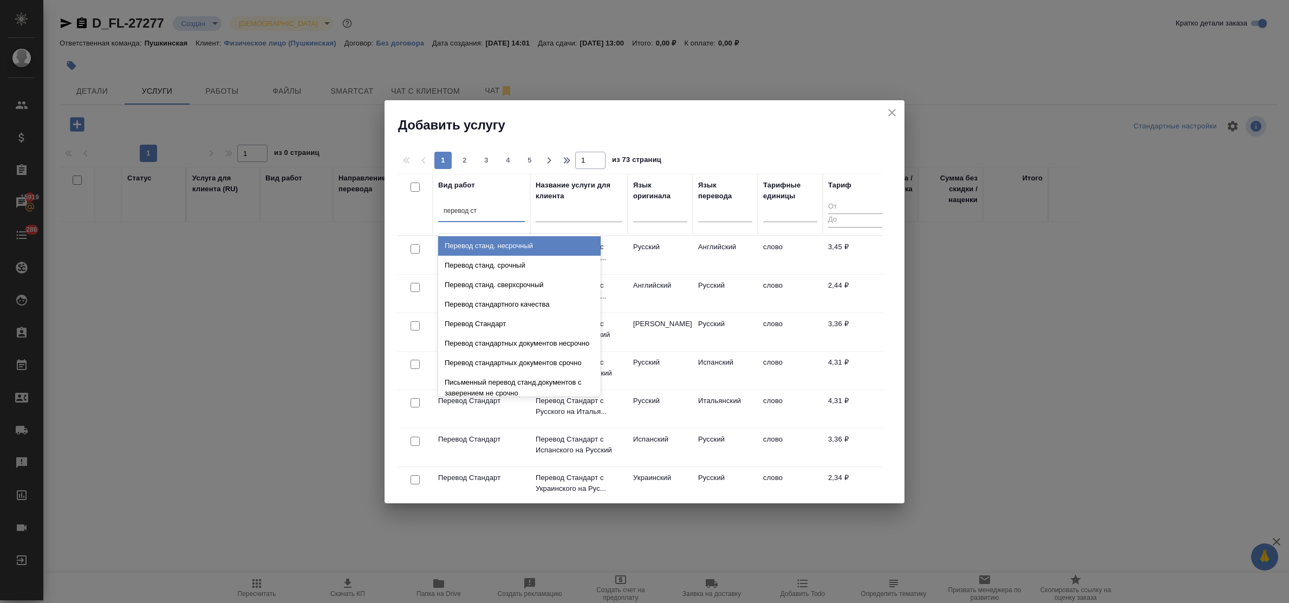
type input "перевод ста"
click at [488, 248] on div "Перевод станд. несрочный" at bounding box center [519, 246] width 163 height 20
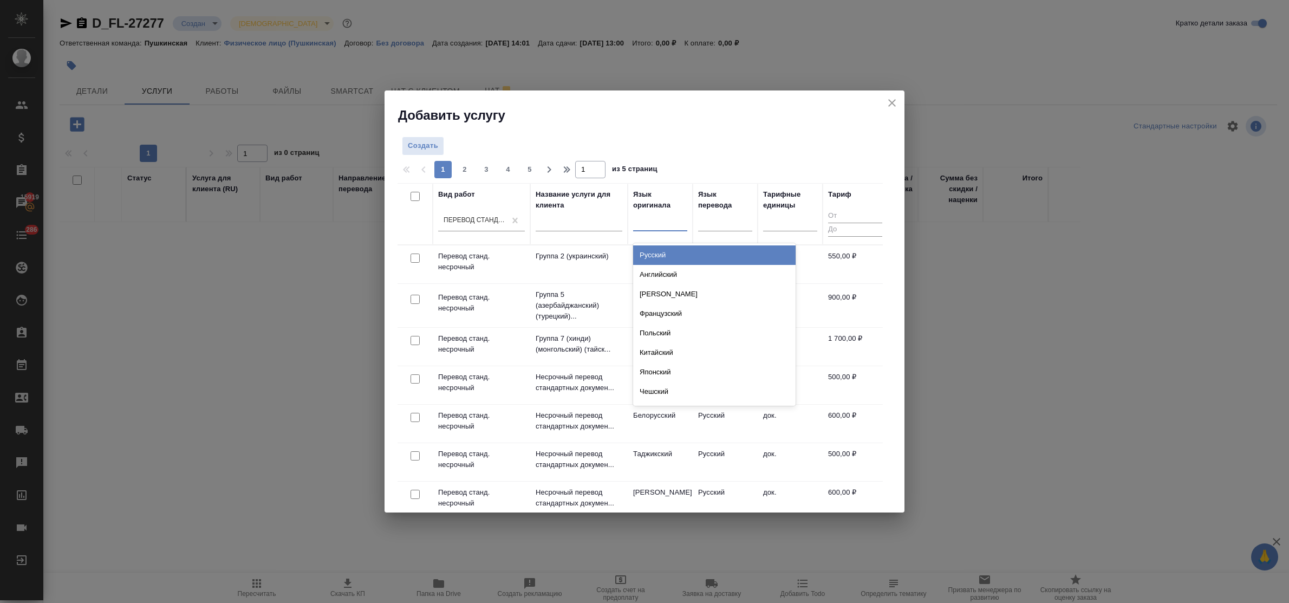
click at [659, 225] on div at bounding box center [660, 220] width 54 height 16
type input "рум"
drag, startPoint x: 662, startPoint y: 249, endPoint x: 713, endPoint y: 238, distance: 52.1
click at [663, 250] on div "Румынский" at bounding box center [714, 255] width 163 height 20
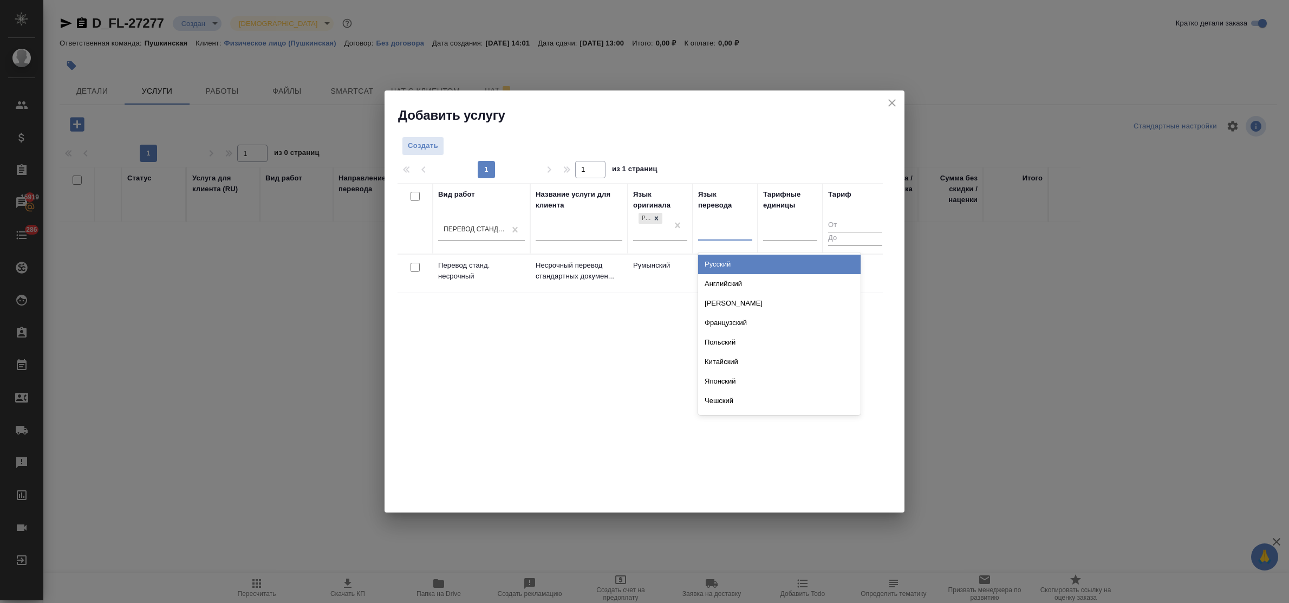
click at [718, 229] on div at bounding box center [725, 230] width 54 height 16
click at [729, 264] on div "Русский" at bounding box center [779, 265] width 163 height 20
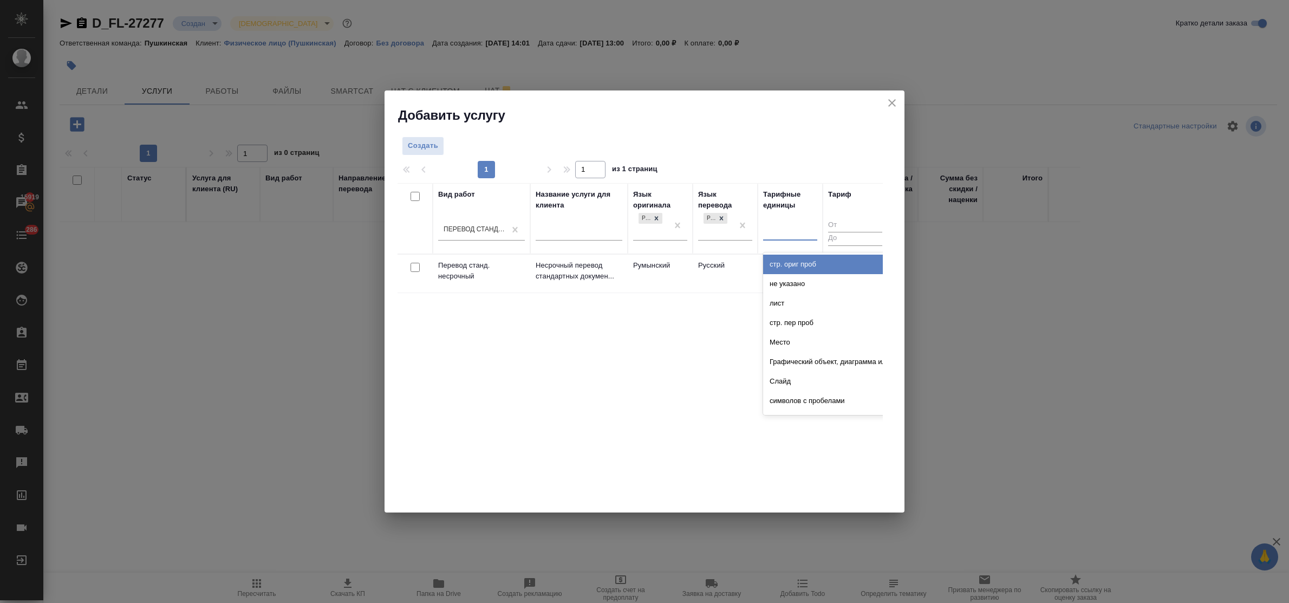
click at [777, 233] on div at bounding box center [790, 230] width 54 height 16
type input "док"
drag, startPoint x: 778, startPoint y: 259, endPoint x: 771, endPoint y: 261, distance: 7.8
click at [778, 260] on div "док." at bounding box center [844, 265] width 163 height 20
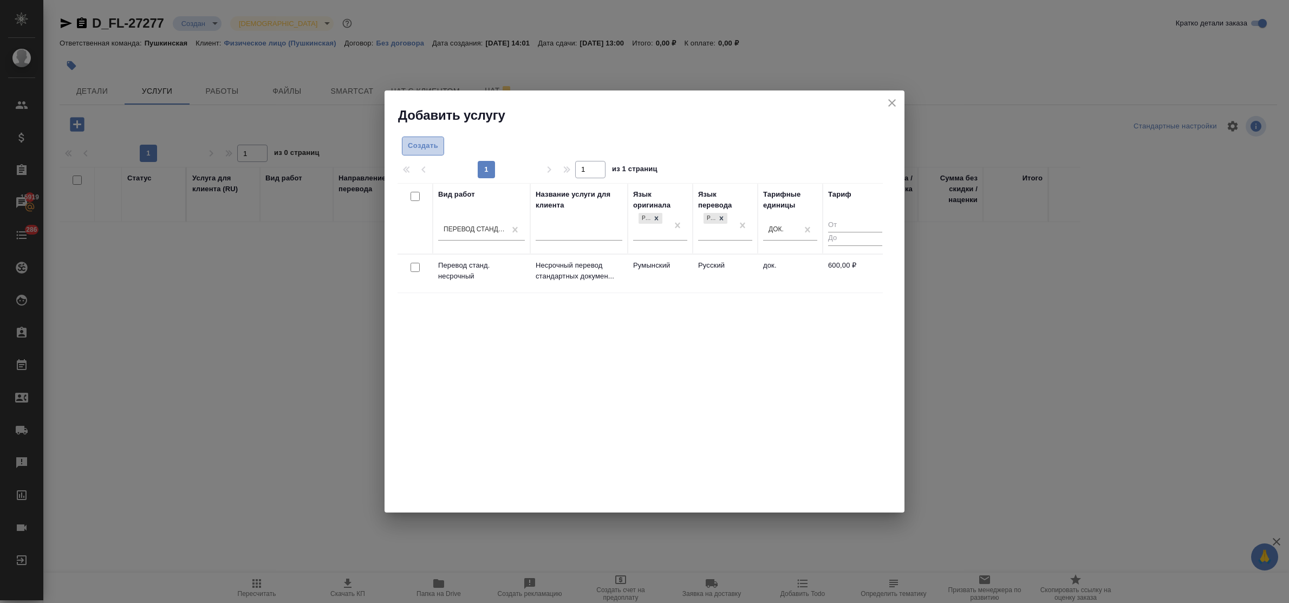
click at [418, 149] on span "Создать" at bounding box center [423, 146] width 30 height 12
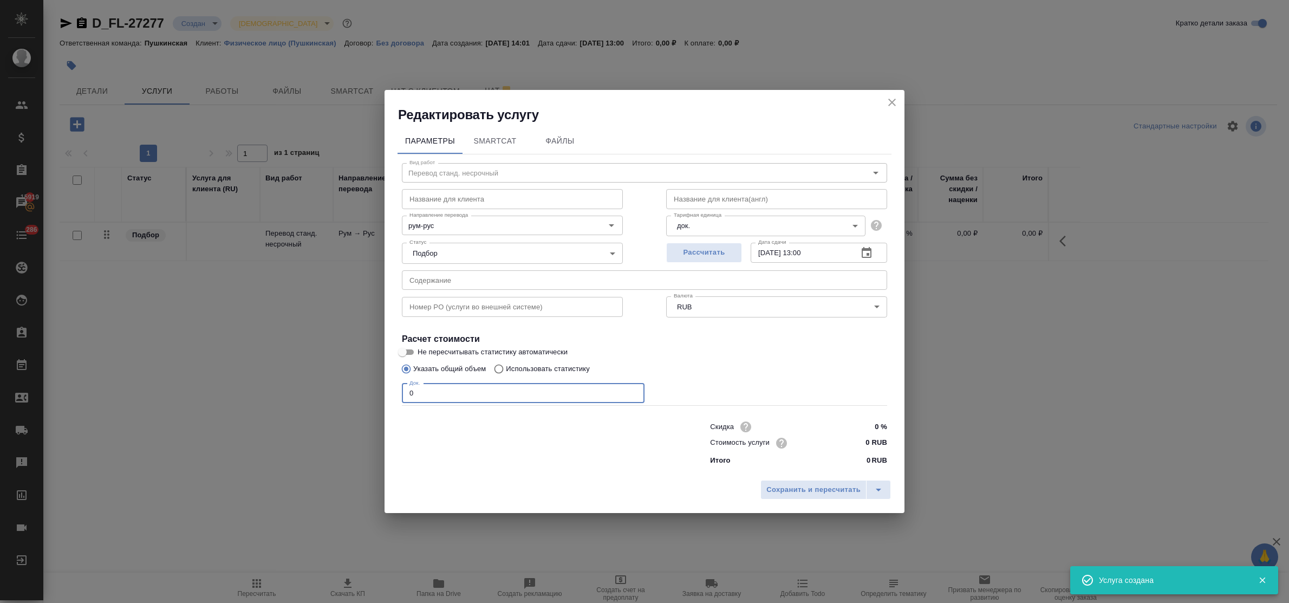
drag, startPoint x: 420, startPoint y: 390, endPoint x: 352, endPoint y: 382, distance: 68.7
click at [367, 385] on div "Редактировать услугу Параметры SmartCat Файлы Вид работ Перевод станд. несрочны…" at bounding box center [644, 301] width 1289 height 603
type input "2"
click at [865, 443] on input "0 RUB" at bounding box center [867, 443] width 41 height 16
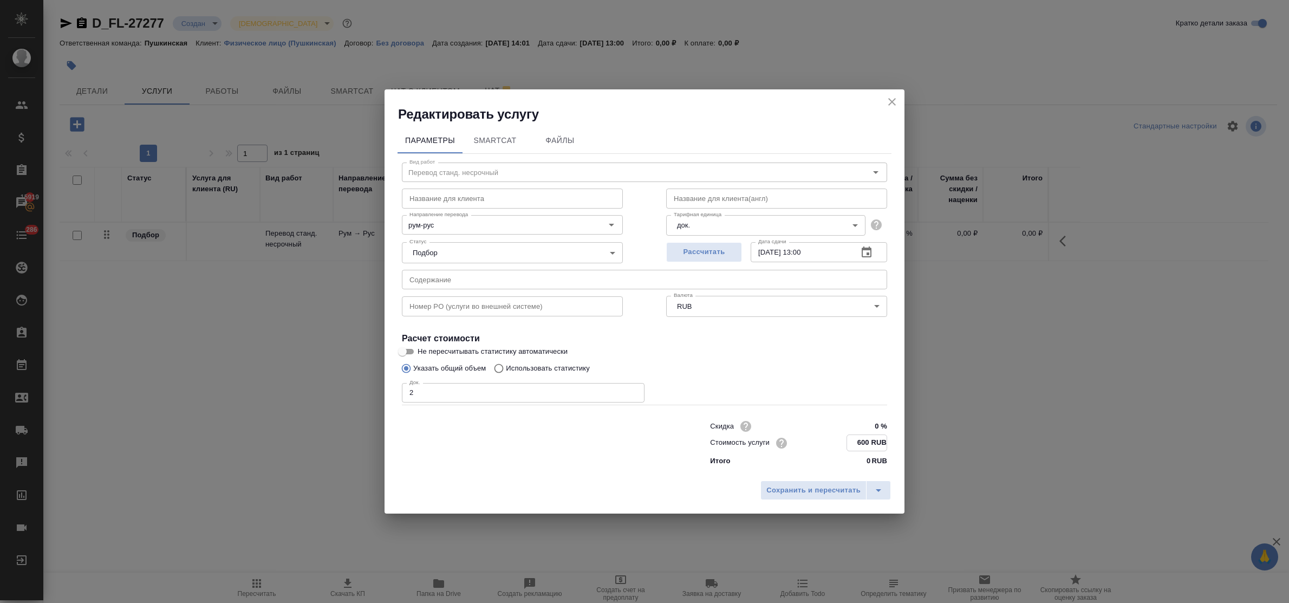
type input "600 RUB"
click at [807, 247] on input "08.09.2025 13:00" at bounding box center [800, 252] width 99 height 20
type input "08.09.2025 11:00"
click at [824, 488] on span "Сохранить и пересчитать" at bounding box center [814, 490] width 94 height 12
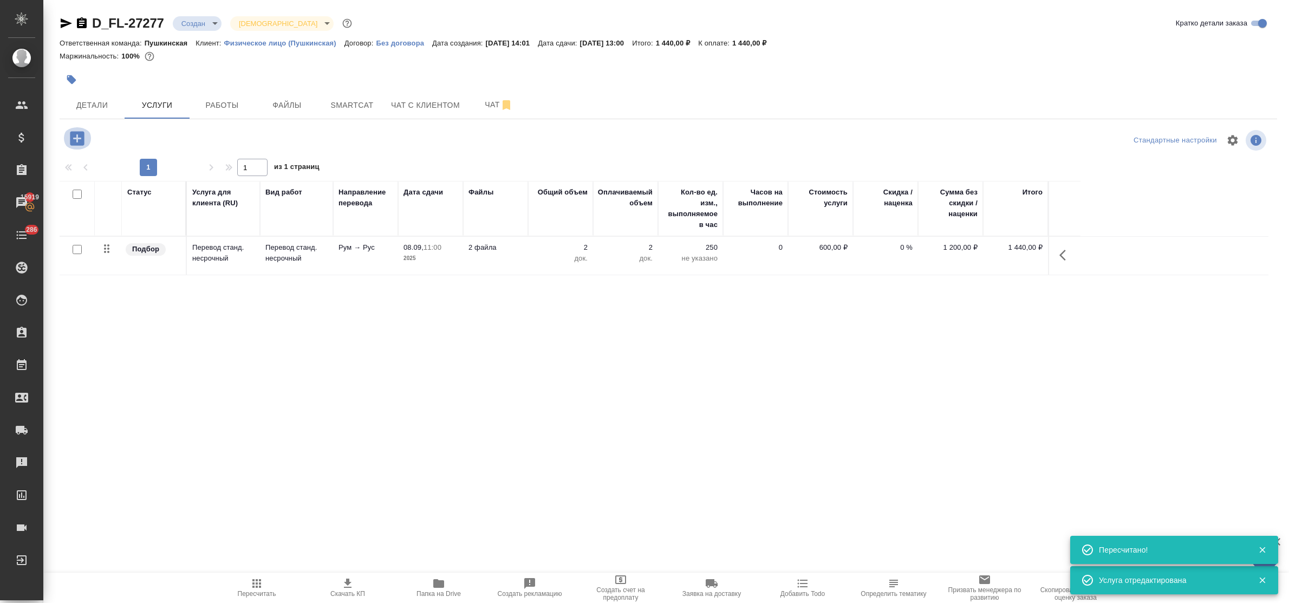
click at [74, 141] on icon "button" at bounding box center [77, 138] width 14 height 14
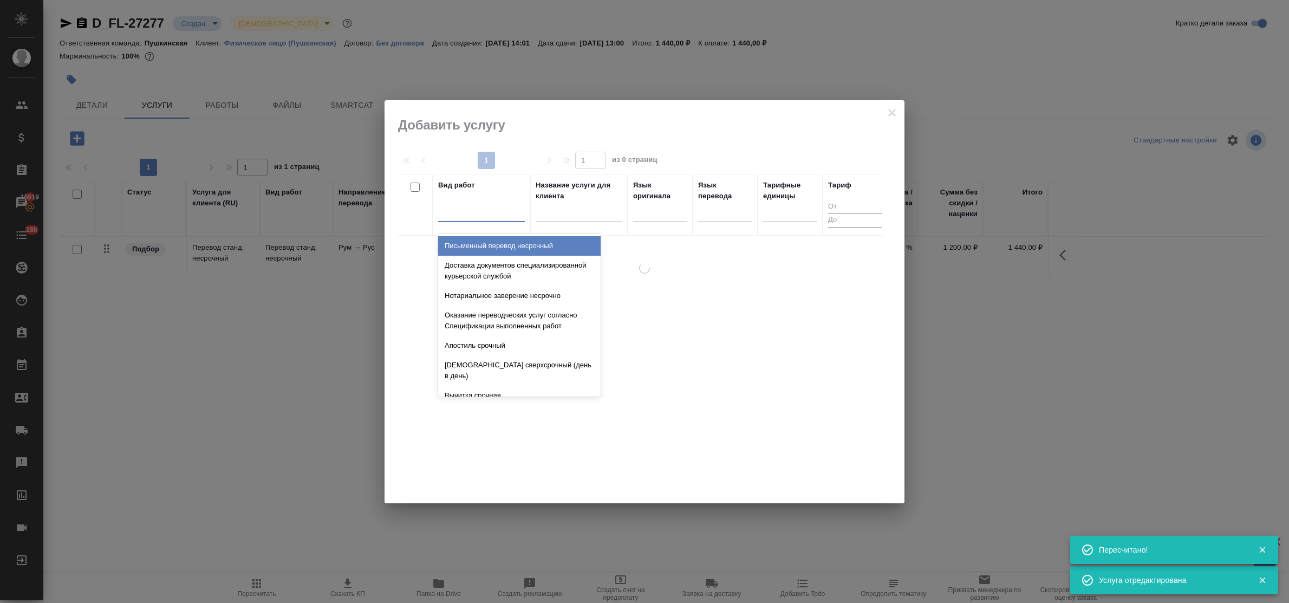
click at [461, 219] on div at bounding box center [481, 211] width 87 height 16
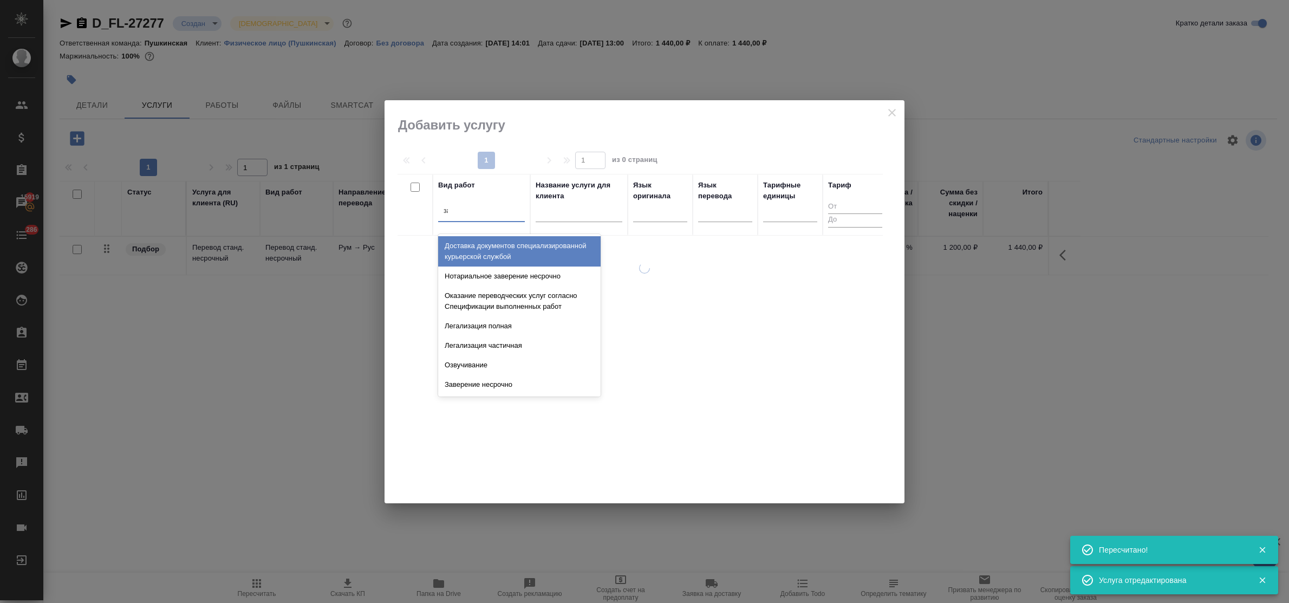
type input "заве"
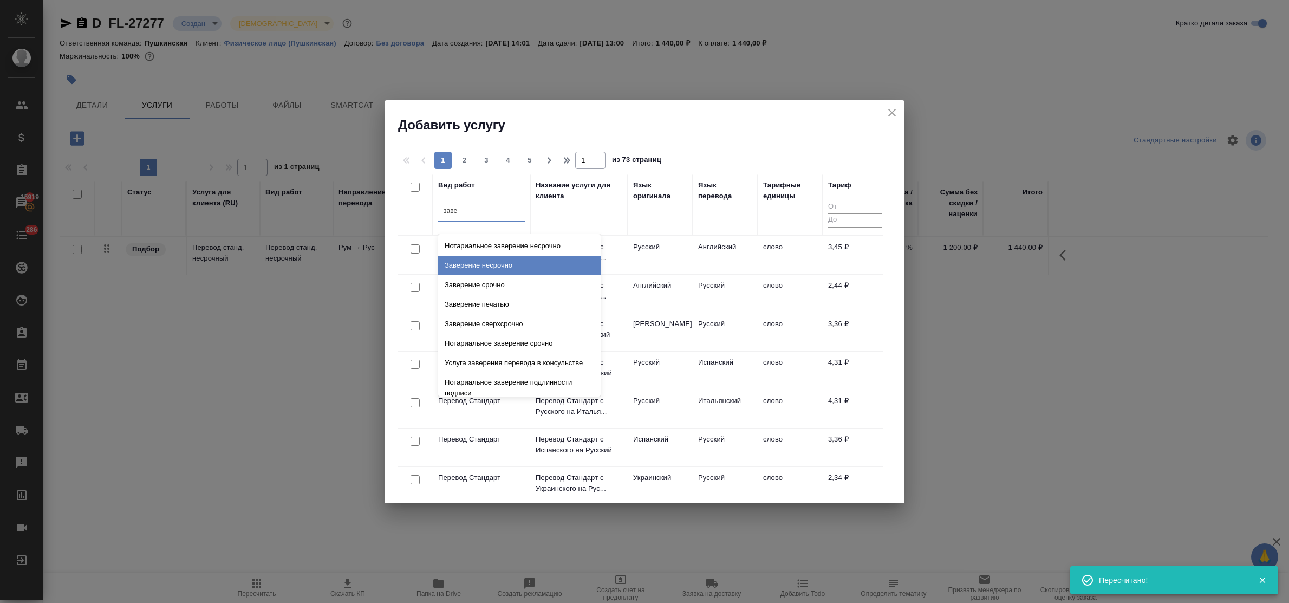
click at [479, 264] on div "Заверение несрочно" at bounding box center [519, 266] width 163 height 20
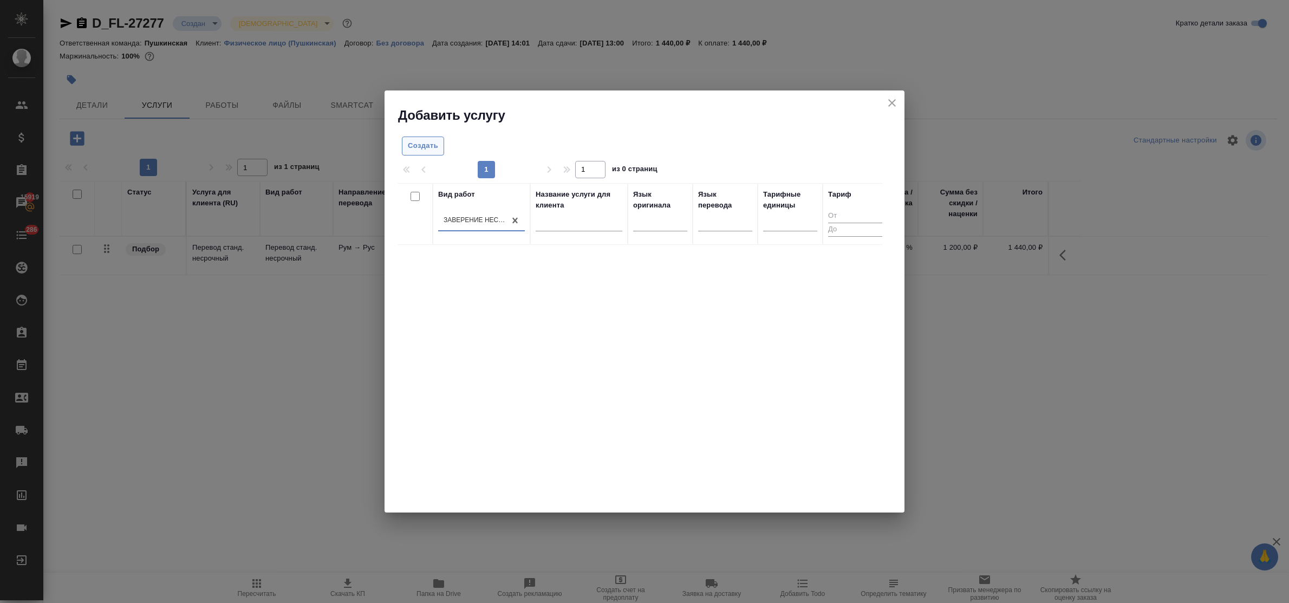
click at [420, 142] on span "Создать" at bounding box center [423, 146] width 30 height 12
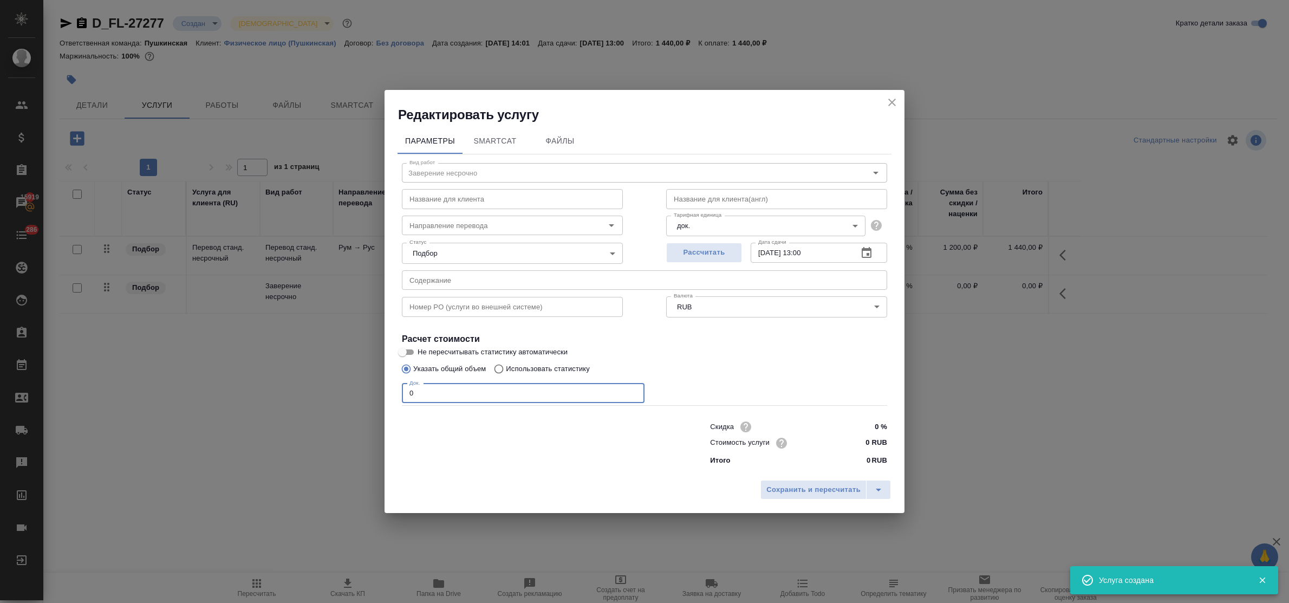
drag, startPoint x: 397, startPoint y: 388, endPoint x: 383, endPoint y: 386, distance: 13.8
click at [383, 386] on div "Редактировать услугу Параметры SmartCat Файлы Вид работ Заверение несрочно Вид …" at bounding box center [644, 301] width 1289 height 603
type input "2"
click at [855, 442] on input "0 RUB" at bounding box center [867, 443] width 40 height 16
type input "800 RUB"
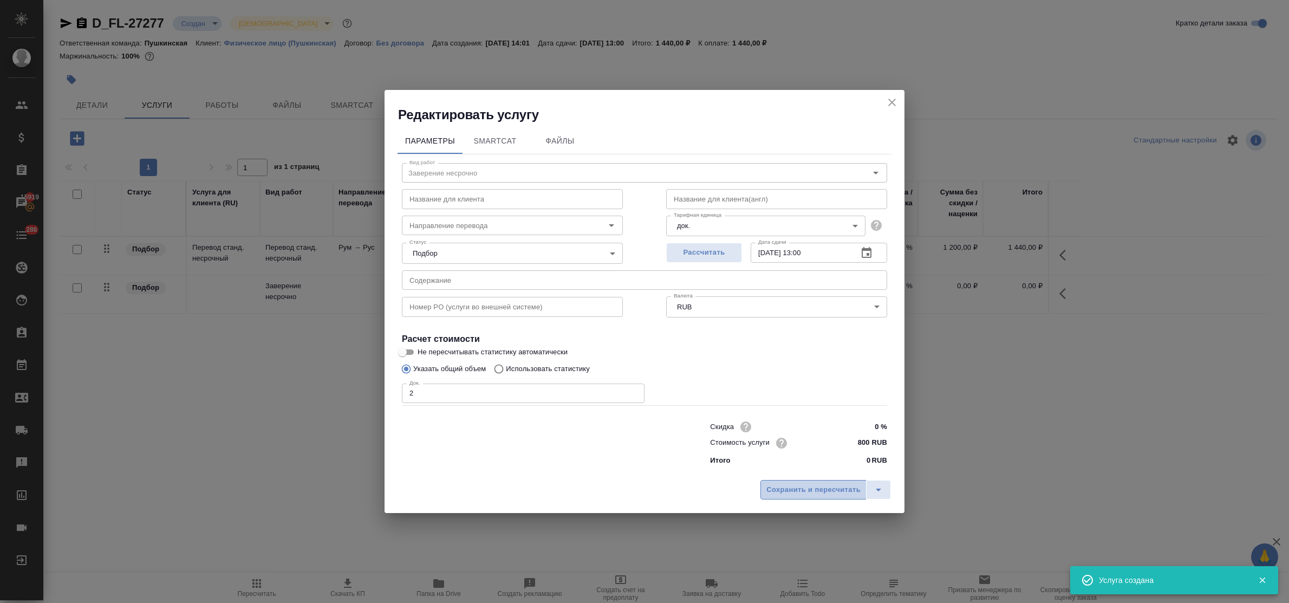
click at [853, 488] on span "Сохранить и пересчитать" at bounding box center [814, 490] width 94 height 12
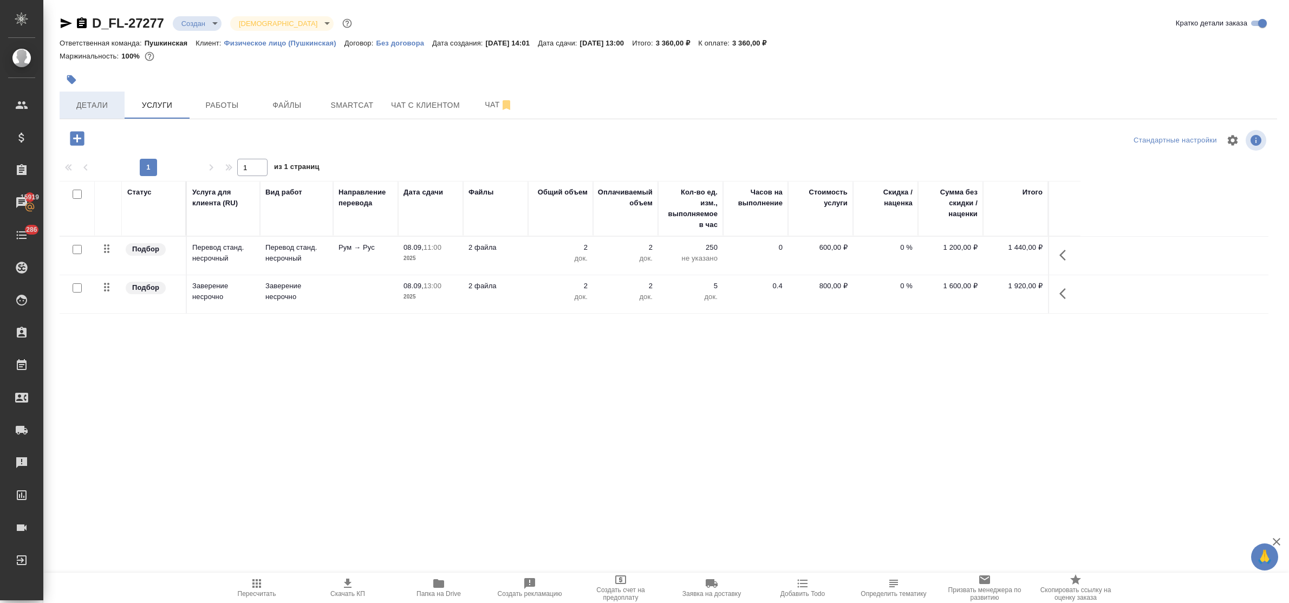
click at [79, 101] on span "Детали" at bounding box center [92, 106] width 52 height 14
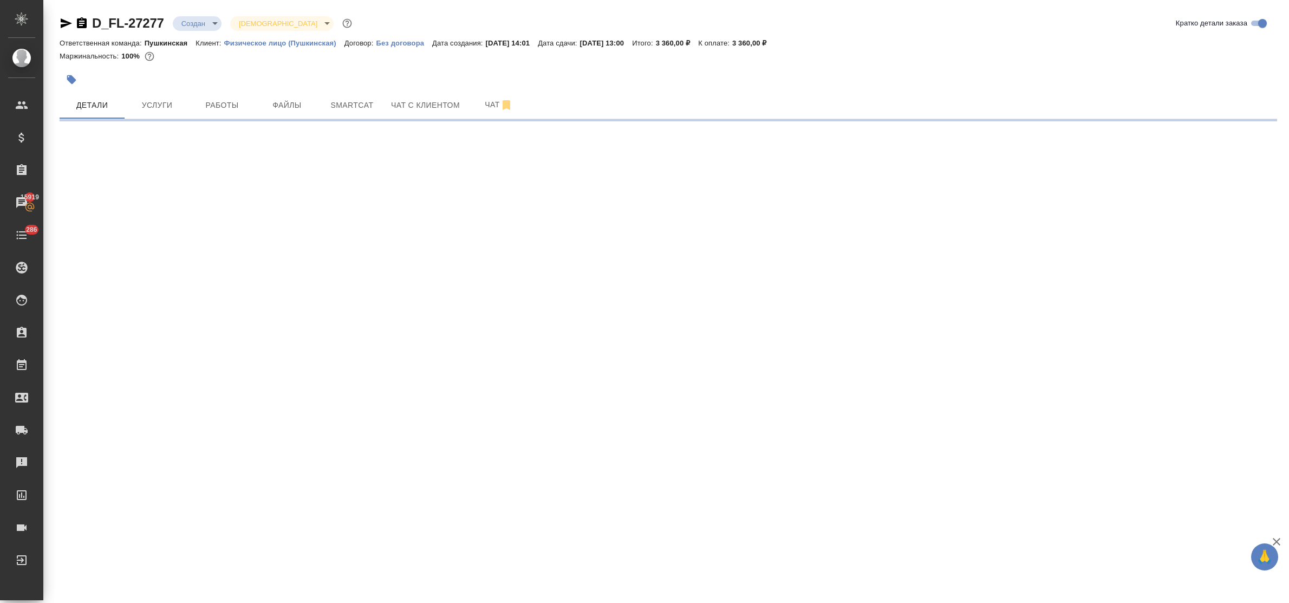
select select "RU"
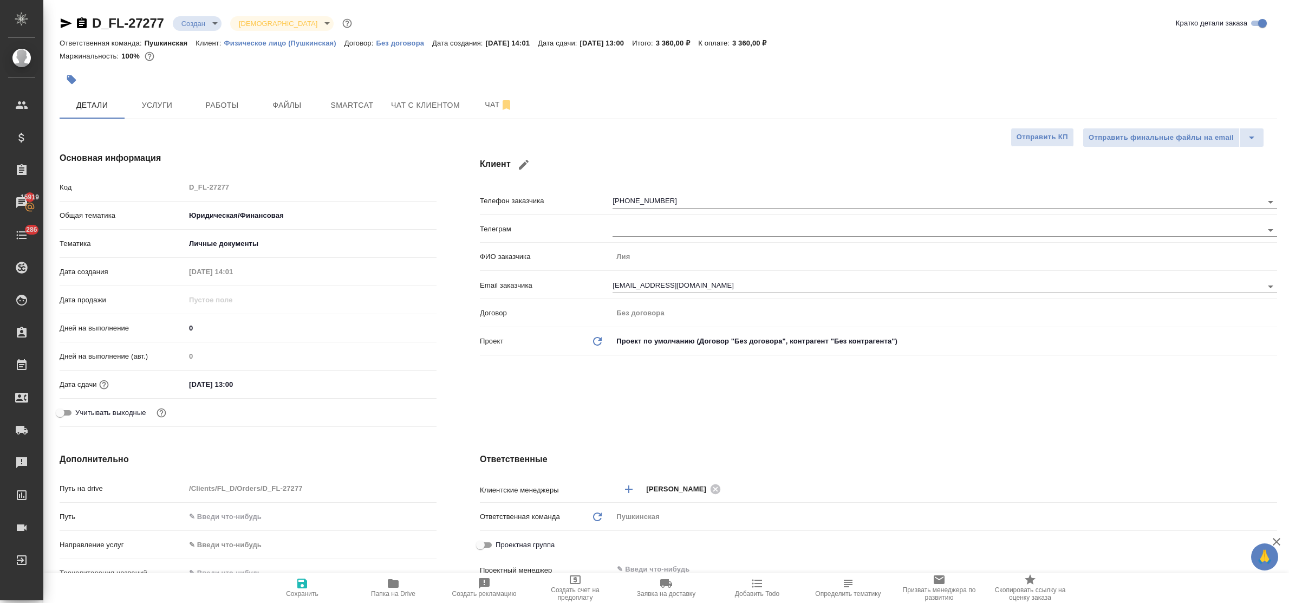
type textarea "x"
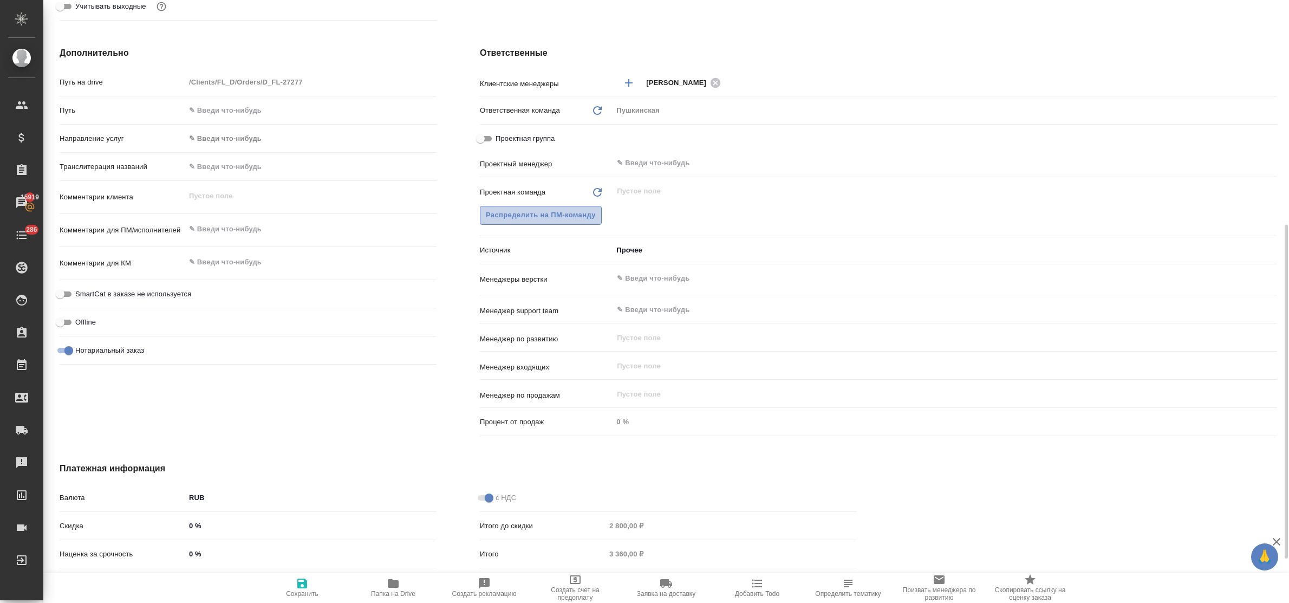
click at [540, 222] on button "Распределить на ПМ-команду" at bounding box center [541, 215] width 122 height 19
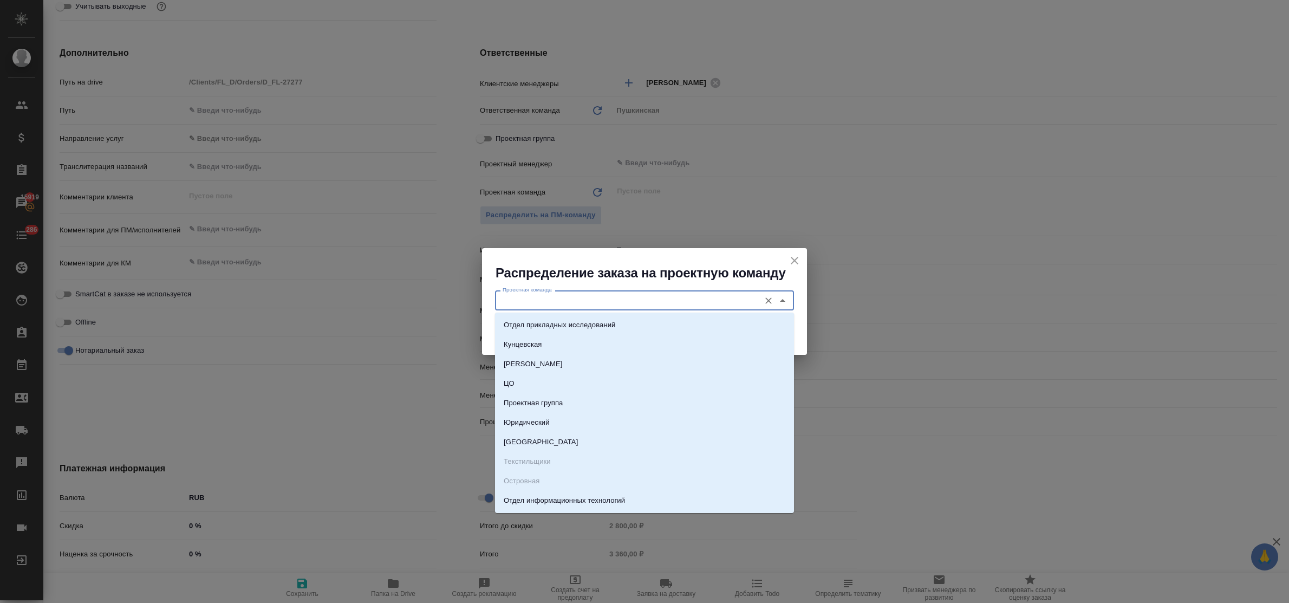
click at [575, 304] on input "Проектная команда" at bounding box center [626, 300] width 256 height 13
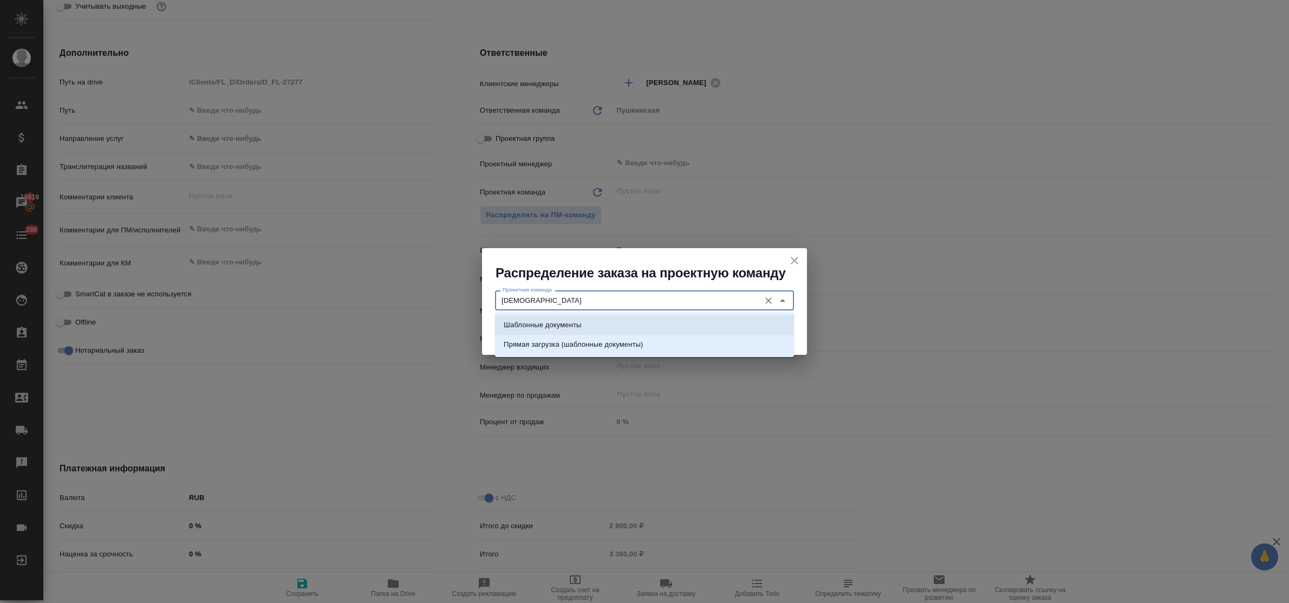
click at [585, 319] on li "Шаблонные документы" at bounding box center [644, 325] width 299 height 20
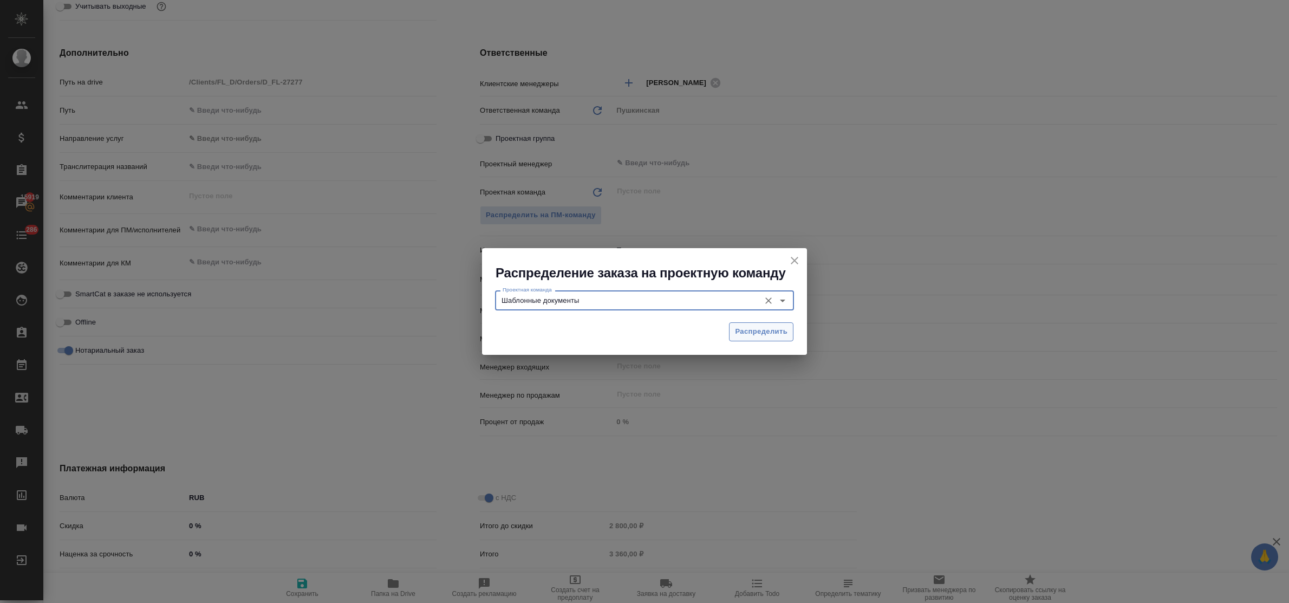
type input "Шаблонные документы"
click at [772, 324] on button "Распределить" at bounding box center [761, 331] width 64 height 19
type textarea "x"
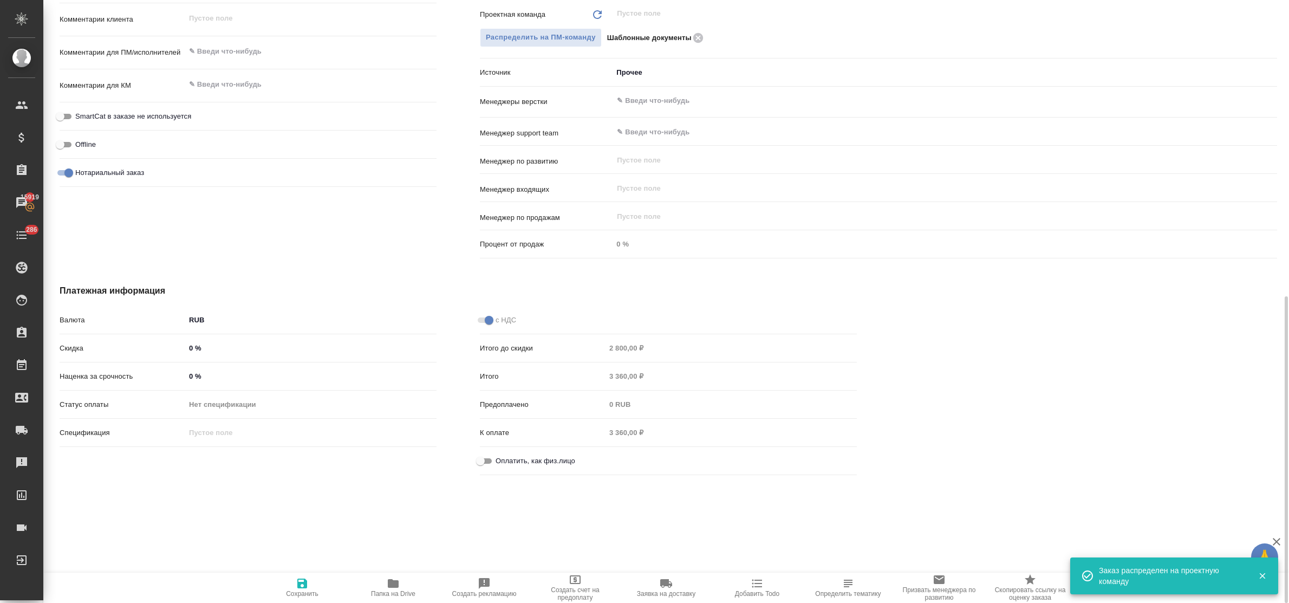
scroll to position [589, 0]
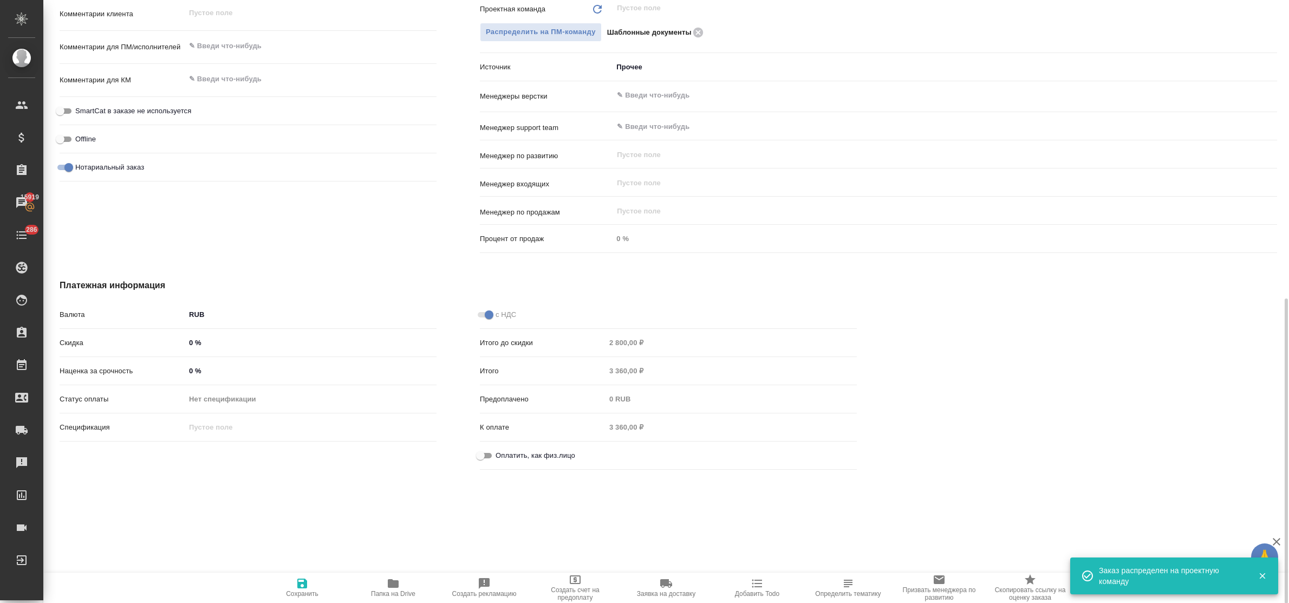
click at [484, 459] on input "Оплатить, как физ.лицо" at bounding box center [480, 455] width 39 height 13
checkbox input "true"
type textarea "x"
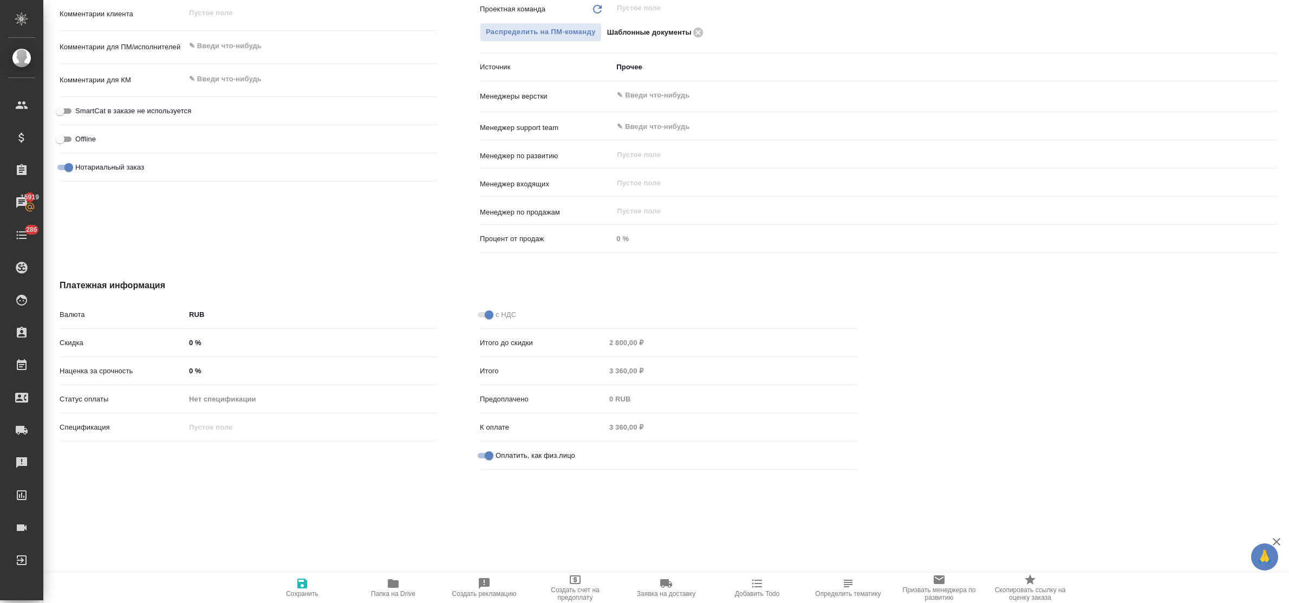
click at [294, 580] on span "Сохранить" at bounding box center [302, 587] width 78 height 21
type textarea "x"
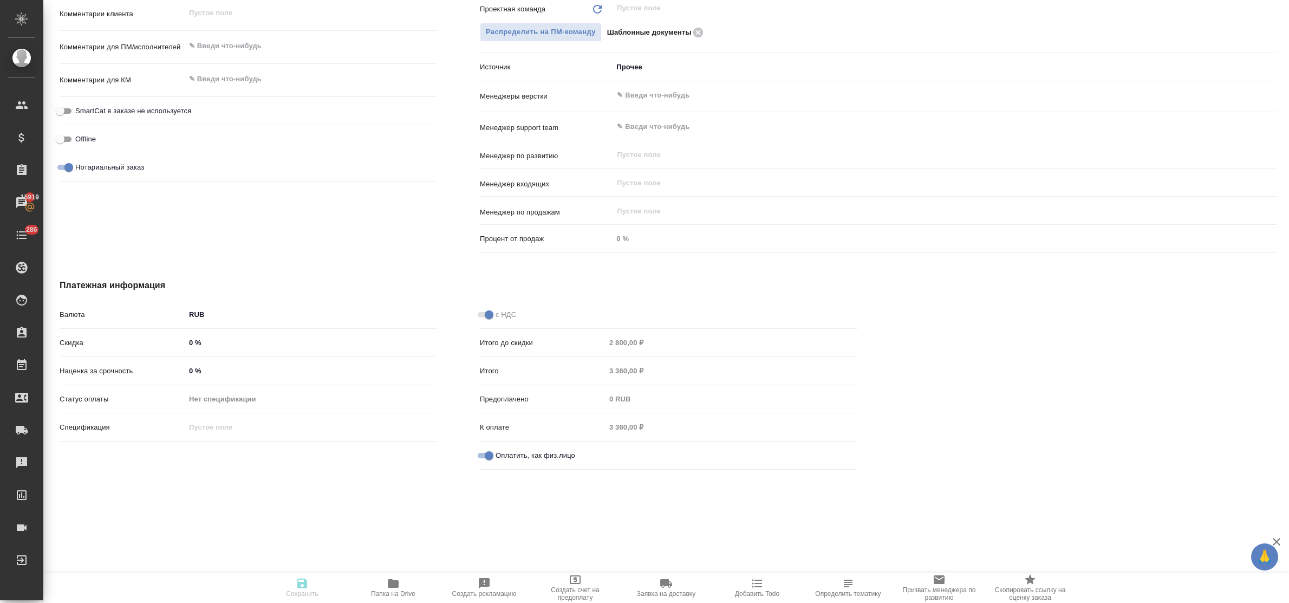
type textarea "x"
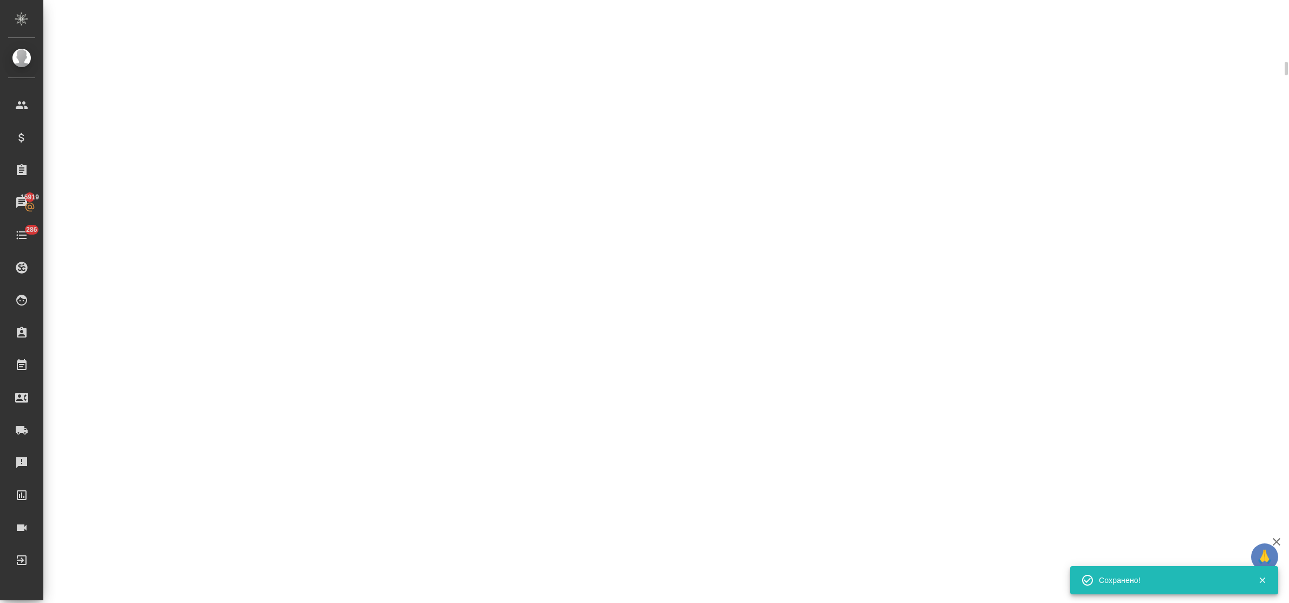
scroll to position [581, 0]
select select "RU"
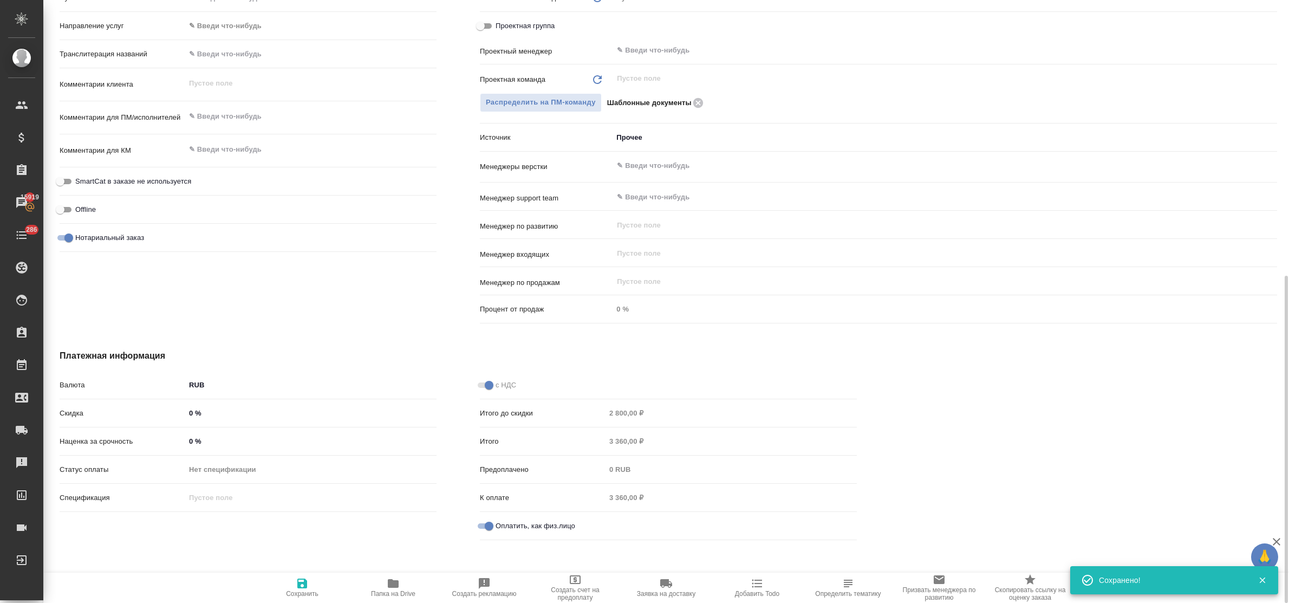
type textarea "x"
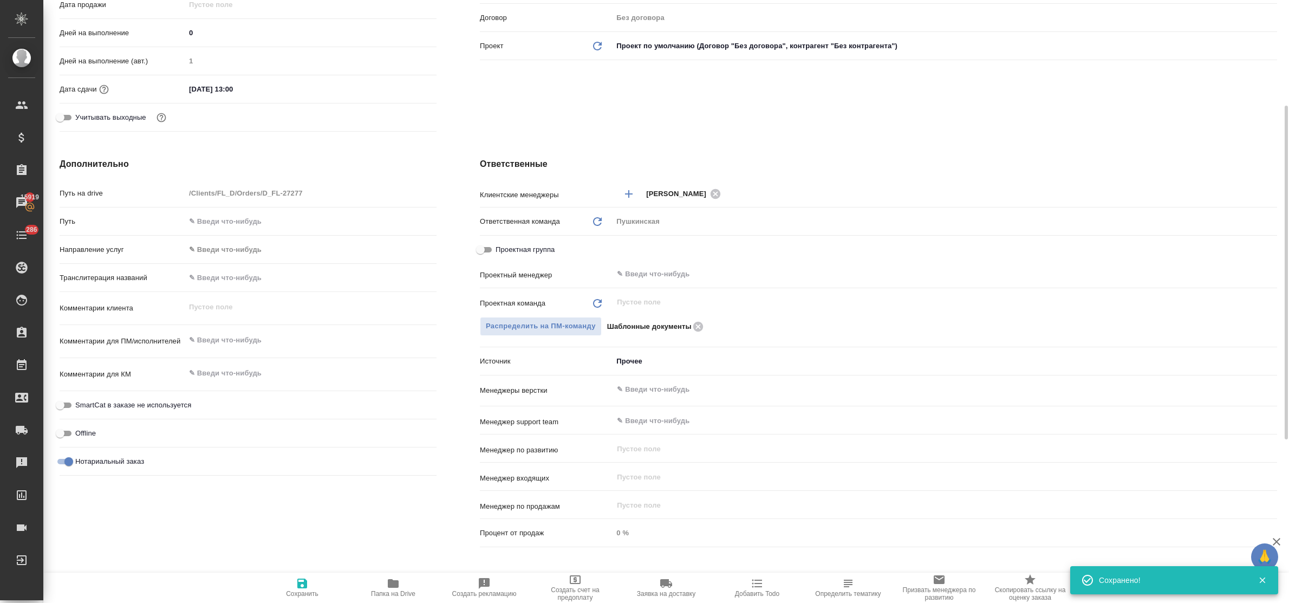
scroll to position [0, 0]
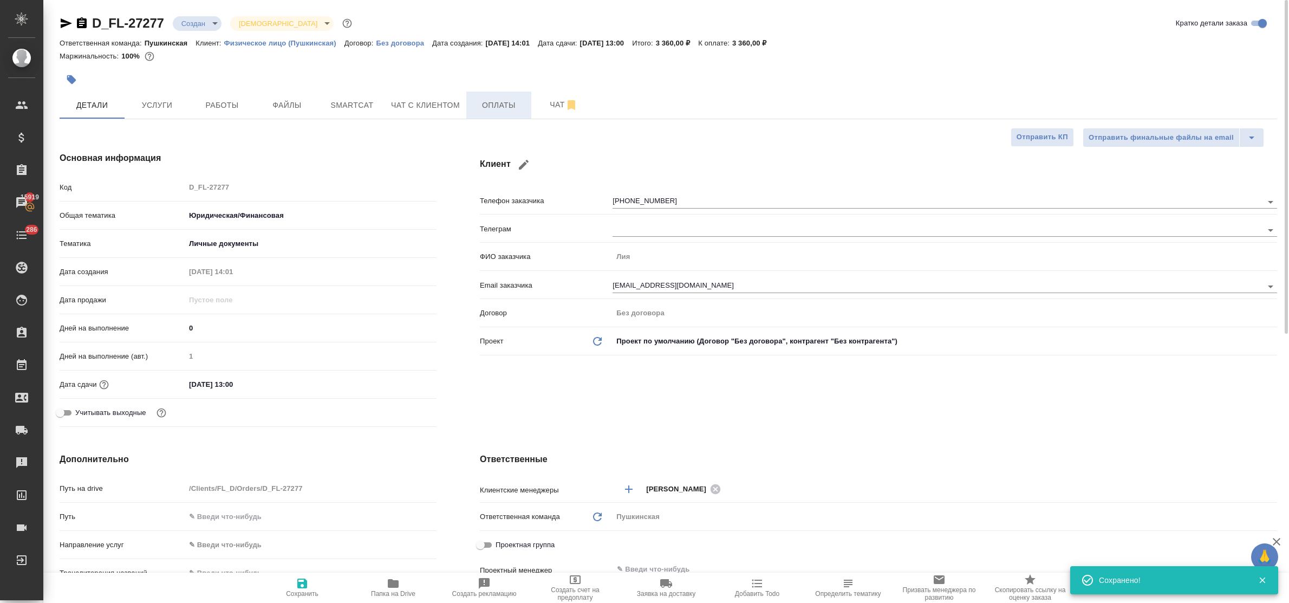
click at [501, 102] on span "Оплаты" at bounding box center [499, 106] width 52 height 14
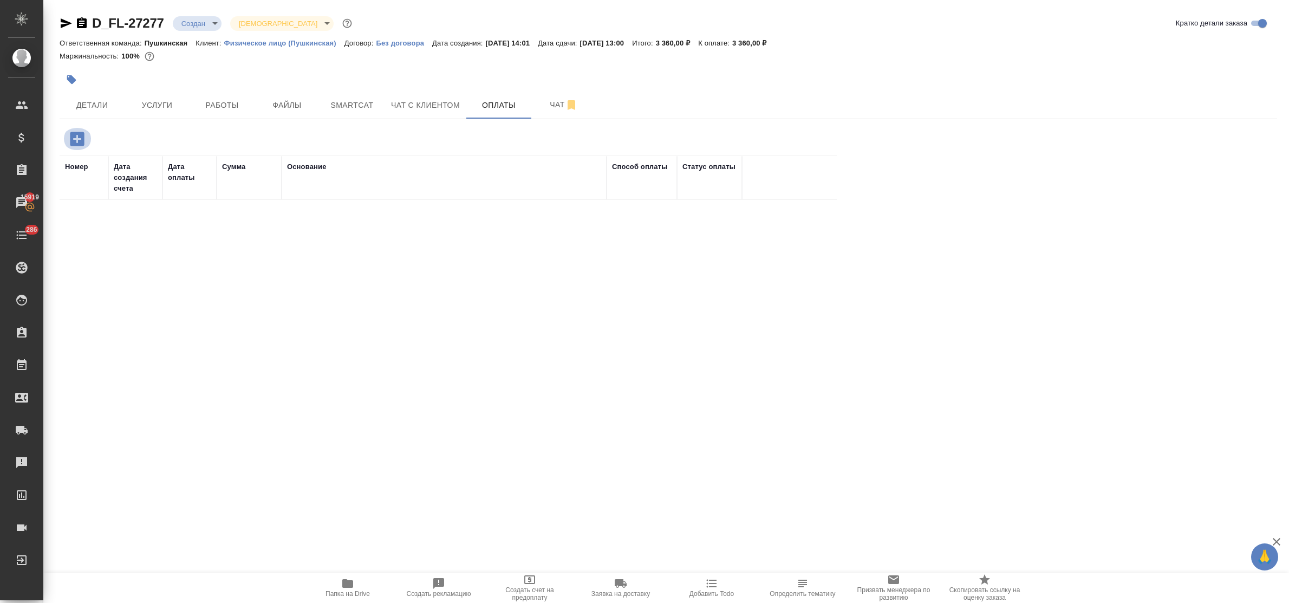
drag, startPoint x: 77, startPoint y: 133, endPoint x: 191, endPoint y: 229, distance: 148.8
click at [79, 134] on icon "button" at bounding box center [77, 139] width 14 height 14
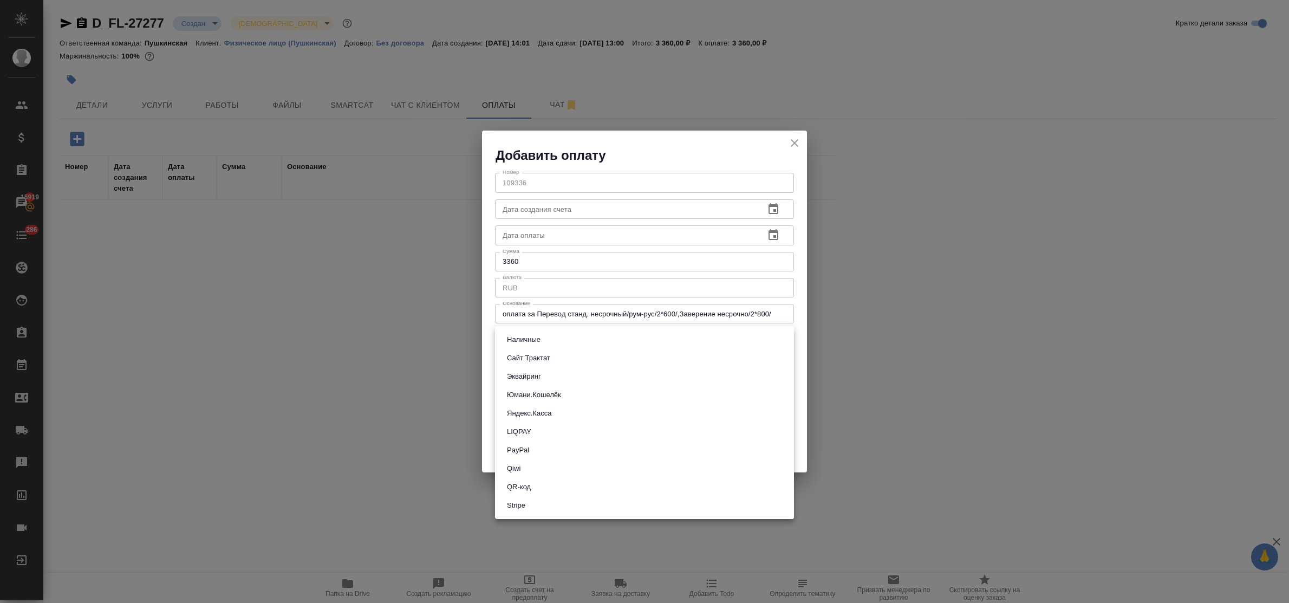
click at [524, 345] on body "🙏 .cls-1 fill:#fff; AWATERA Bulakhova Elena Клиенты Спецификации Заказы 15919 Ч…" at bounding box center [644, 301] width 1289 height 603
click at [524, 358] on button "Сайт Трактат" at bounding box center [529, 358] width 50 height 12
type input "site-traktat"
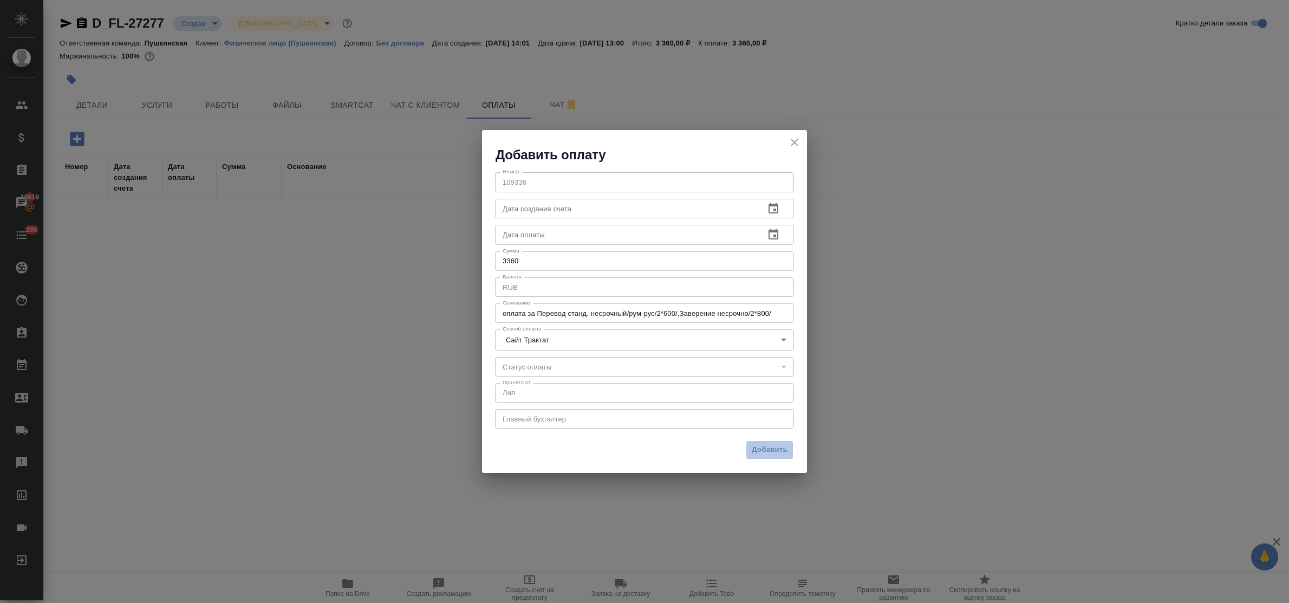
drag, startPoint x: 770, startPoint y: 450, endPoint x: 445, endPoint y: 345, distance: 341.4
click at [765, 450] on span "Добавить" at bounding box center [770, 450] width 36 height 12
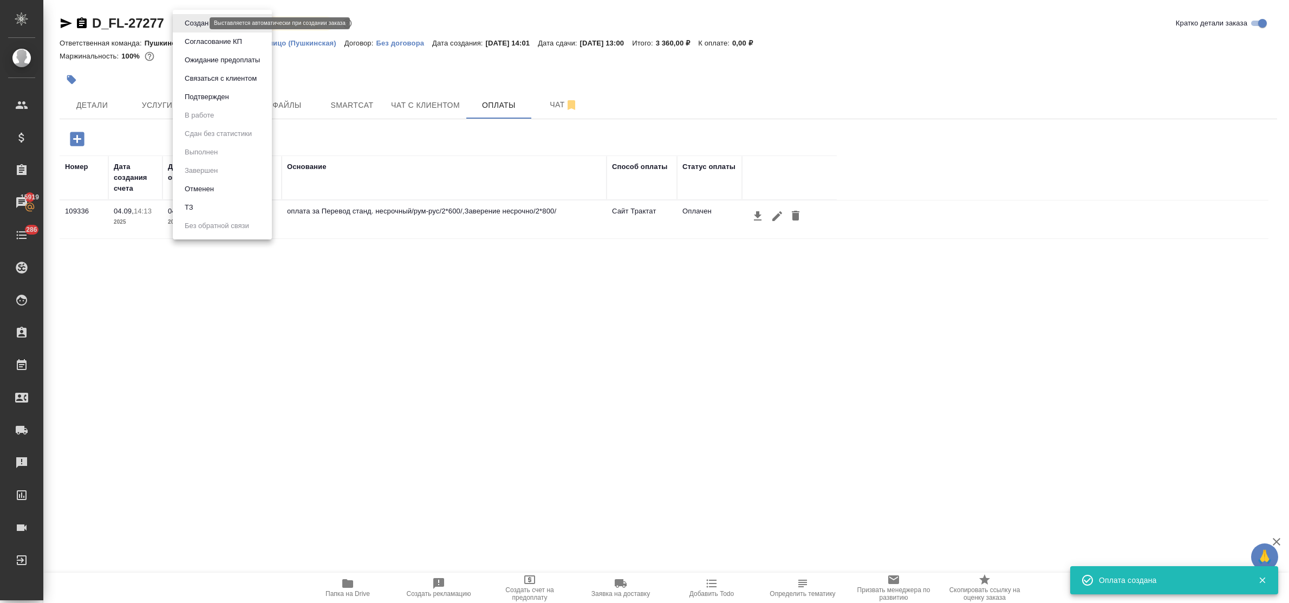
click at [190, 22] on body "🙏 .cls-1 fill:#fff; AWATERA Bulakhova Elena Клиенты Спецификации Заказы 15919 Ч…" at bounding box center [644, 301] width 1289 height 603
click at [204, 99] on button "Подтвержден" at bounding box center [206, 97] width 51 height 12
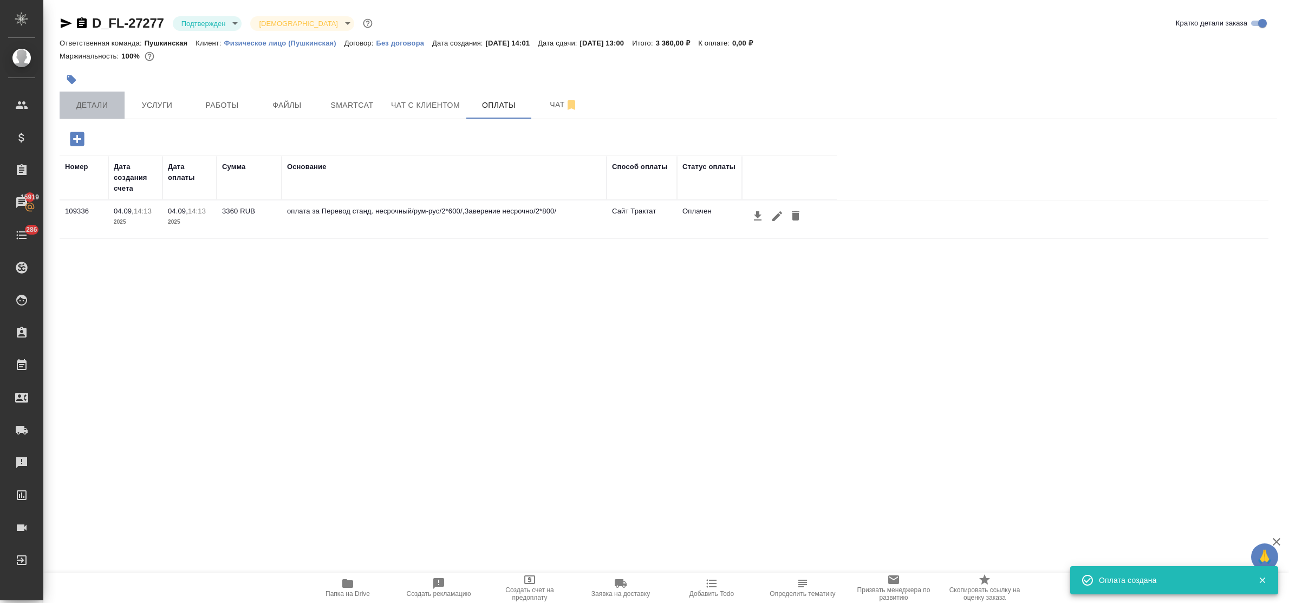
click at [98, 106] on span "Детали" at bounding box center [92, 106] width 52 height 14
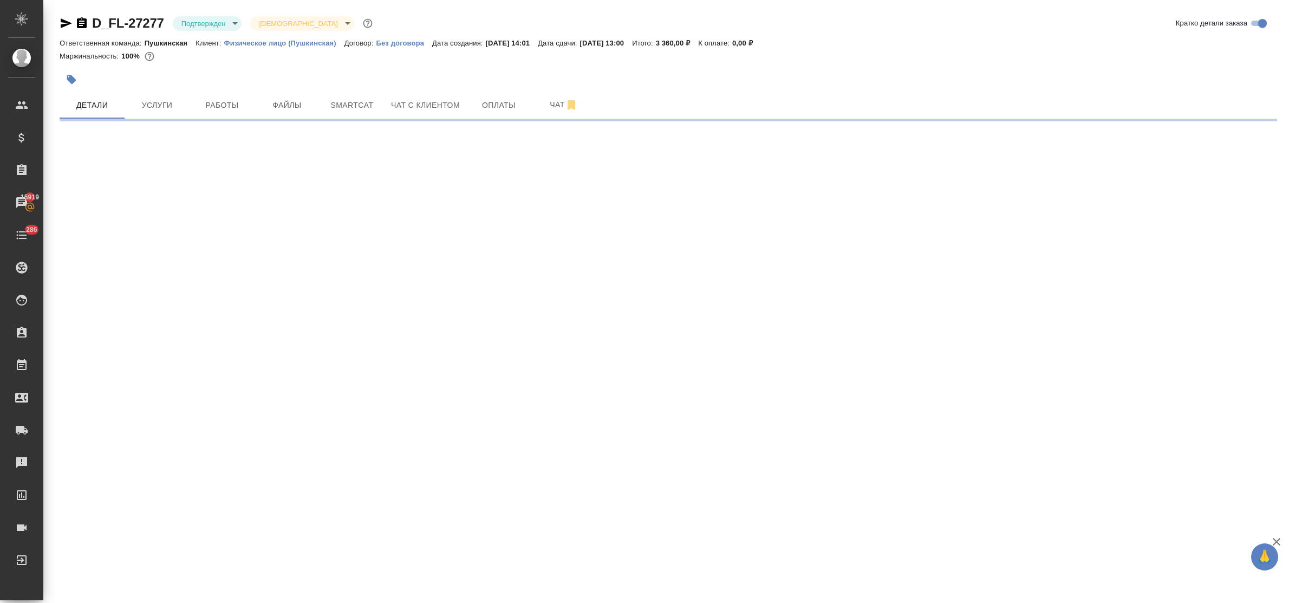
select select "RU"
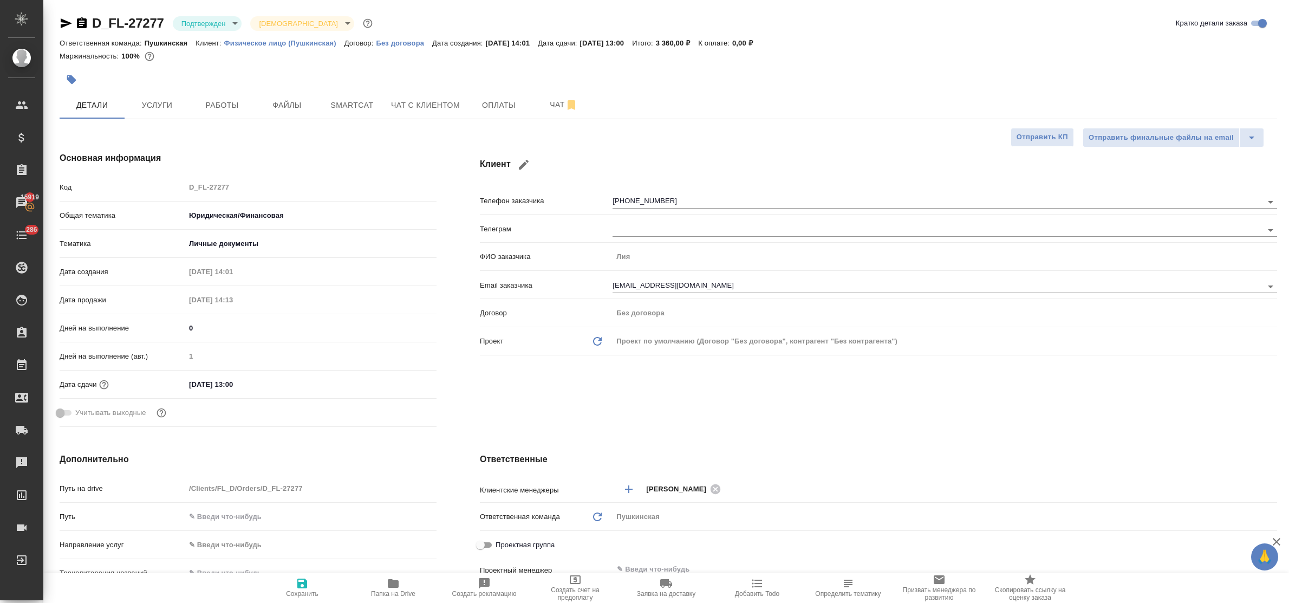
type textarea "x"
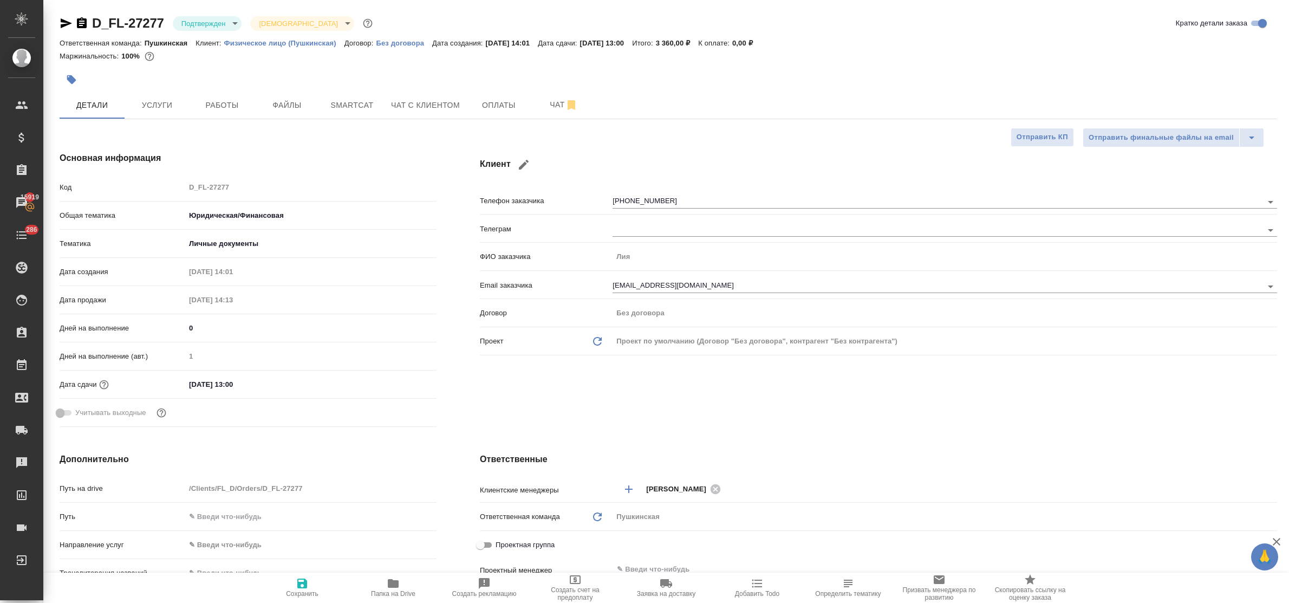
type textarea "x"
select select "RU"
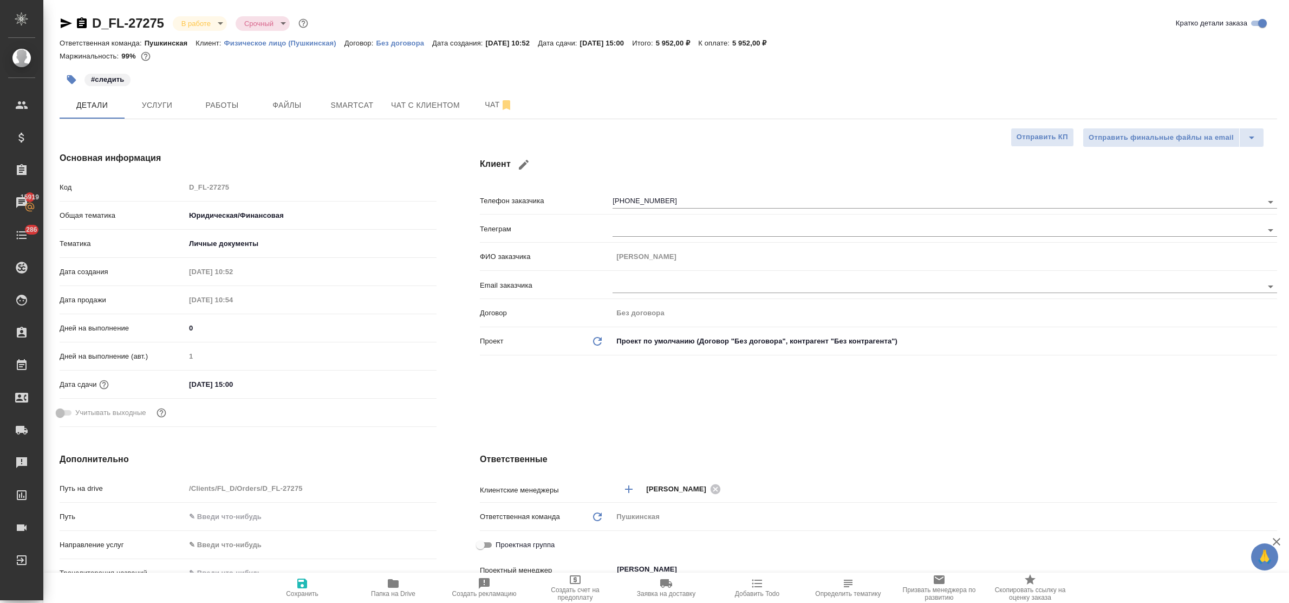
select select "RU"
click at [209, 101] on span "Работы" at bounding box center [222, 106] width 52 height 14
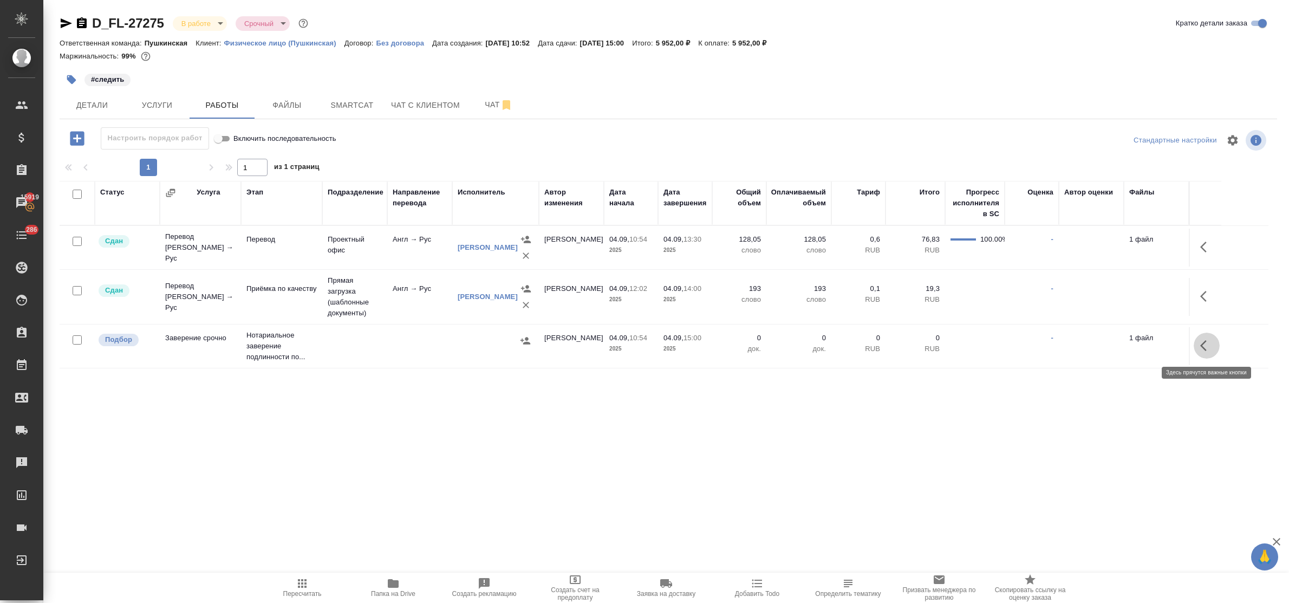
click at [1203, 347] on icon "button" at bounding box center [1203, 345] width 7 height 11
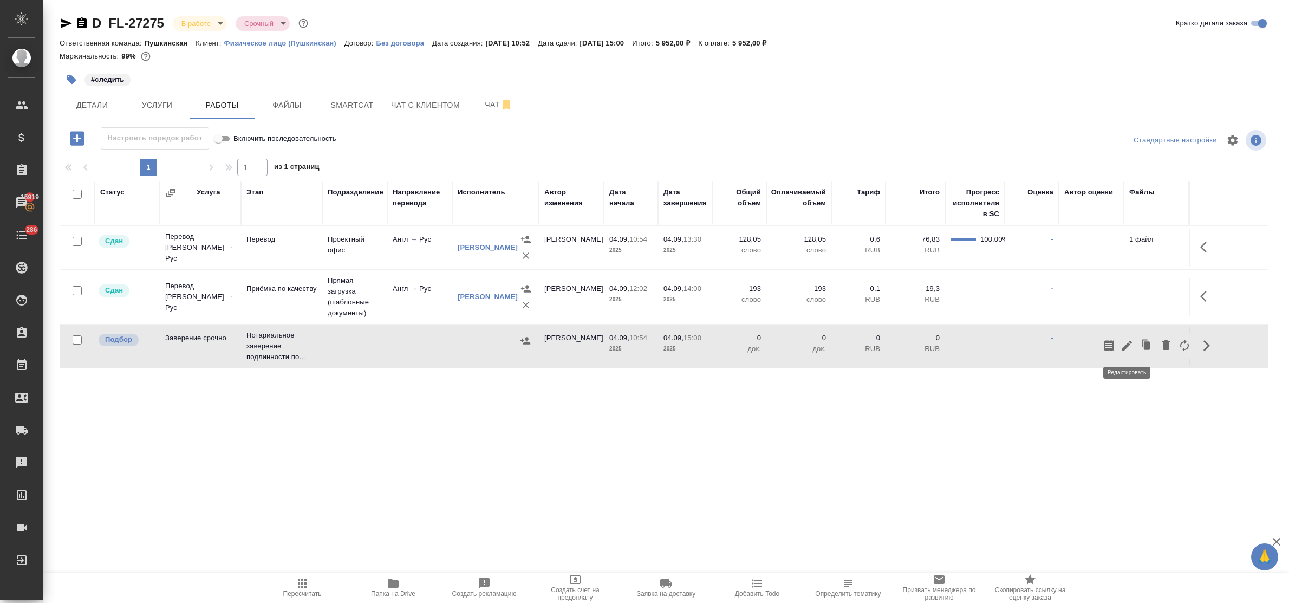
click at [1120, 342] on button "button" at bounding box center [1127, 346] width 18 height 26
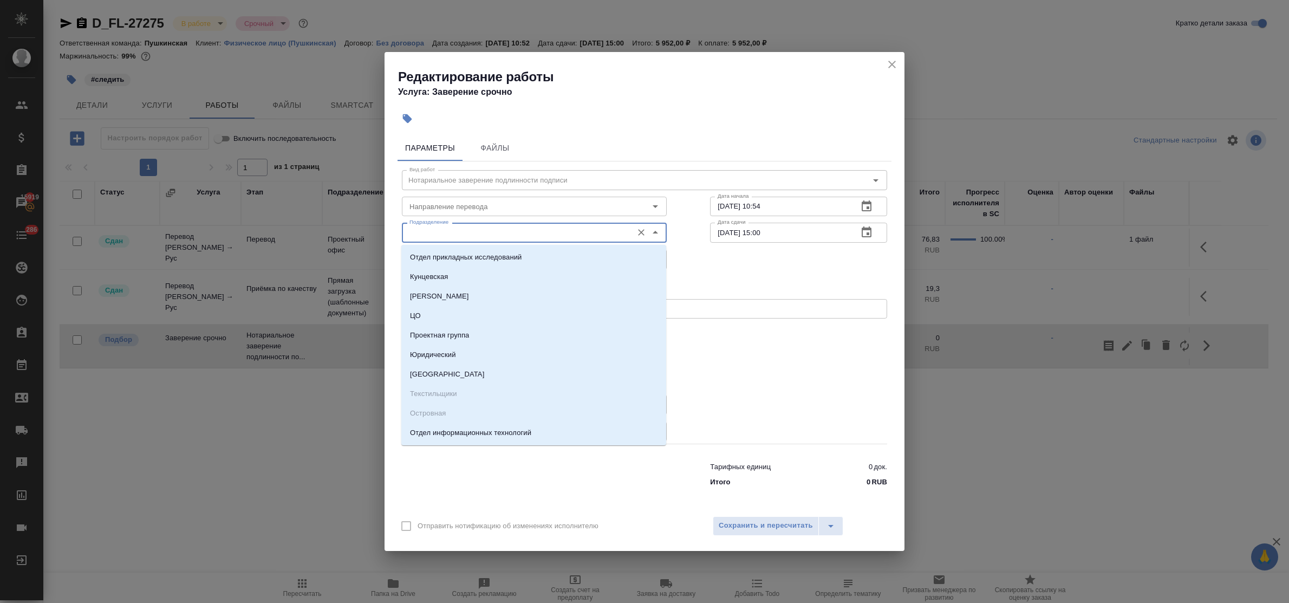
click at [440, 234] on input "Подразделение" at bounding box center [516, 232] width 222 height 13
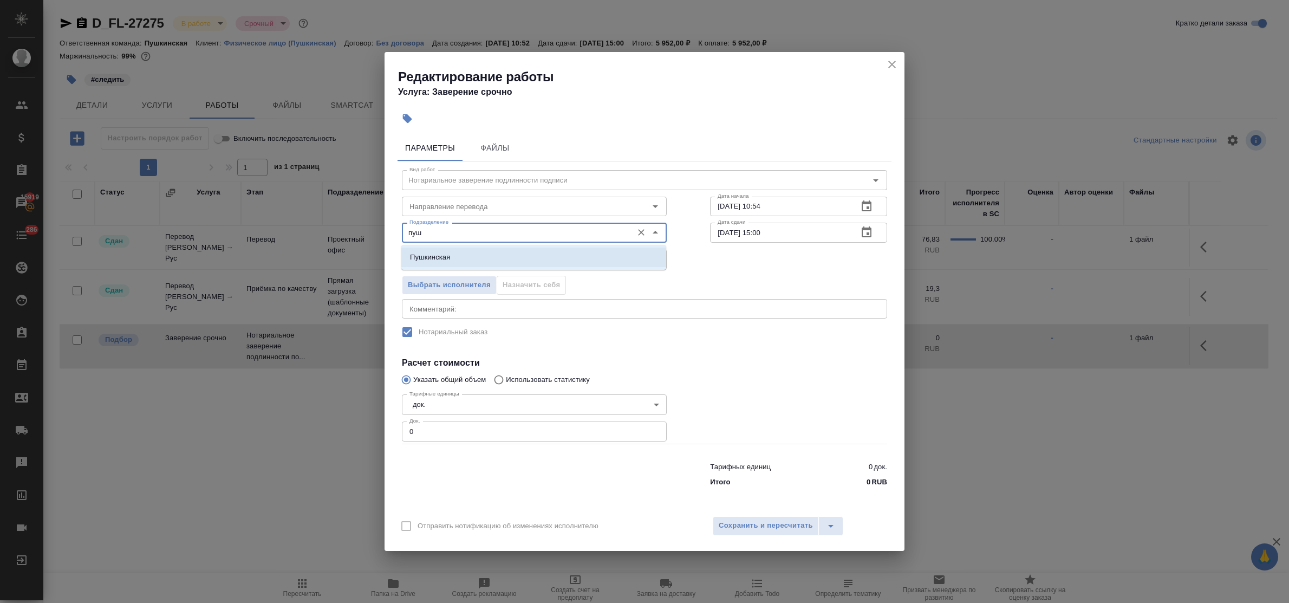
click at [444, 260] on p "Пушкинская" at bounding box center [430, 257] width 40 height 11
type input "Пушкинская"
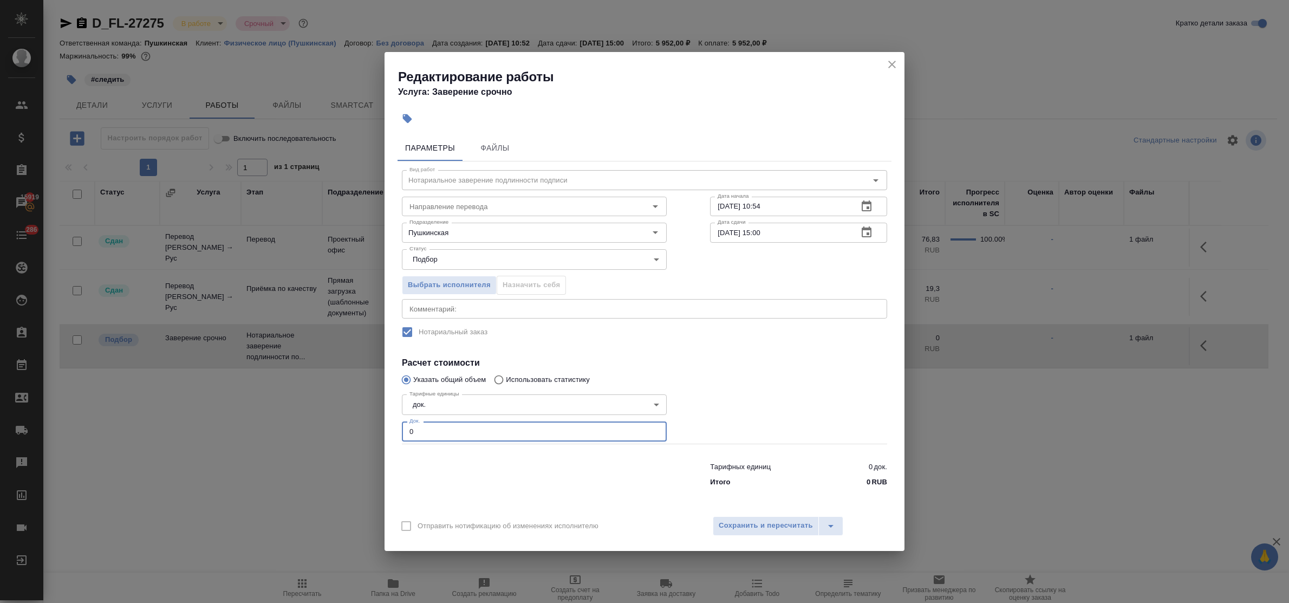
drag, startPoint x: 414, startPoint y: 434, endPoint x: 374, endPoint y: 428, distance: 40.5
click at [378, 431] on div "Редактирование работы Услуга: Заверение срочно Параметры Файлы Вид работ Нотари…" at bounding box center [644, 301] width 1289 height 603
type input "1"
click at [741, 523] on span "Сохранить и пересчитать" at bounding box center [766, 525] width 94 height 12
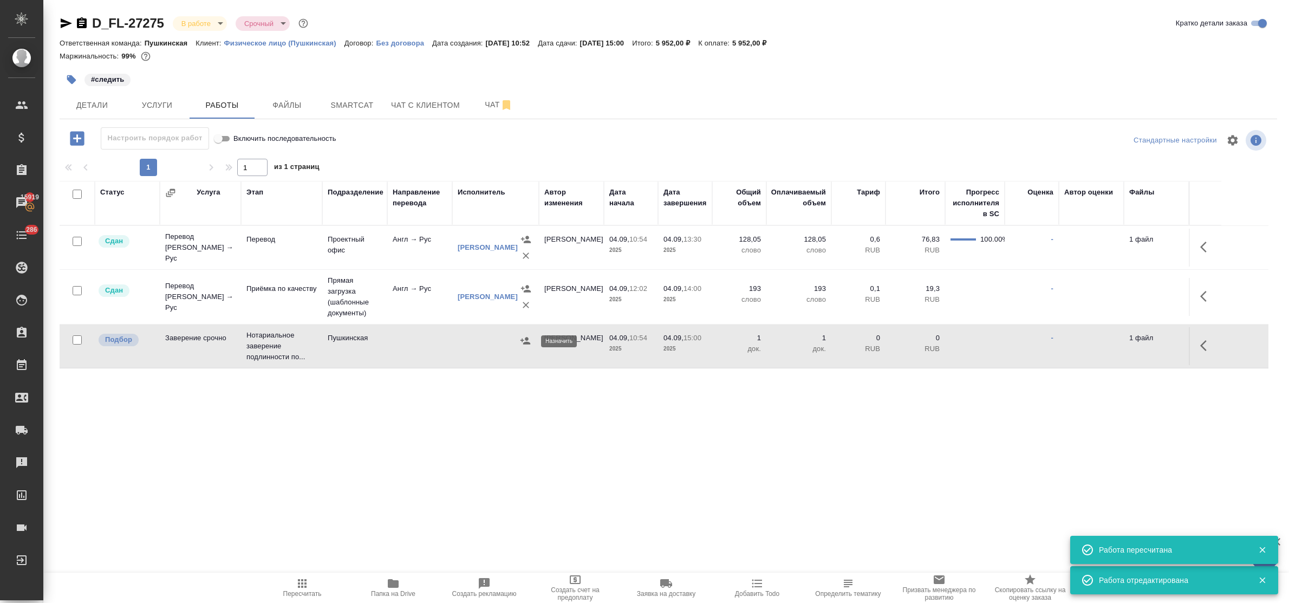
click at [524, 342] on icon "button" at bounding box center [525, 340] width 11 height 11
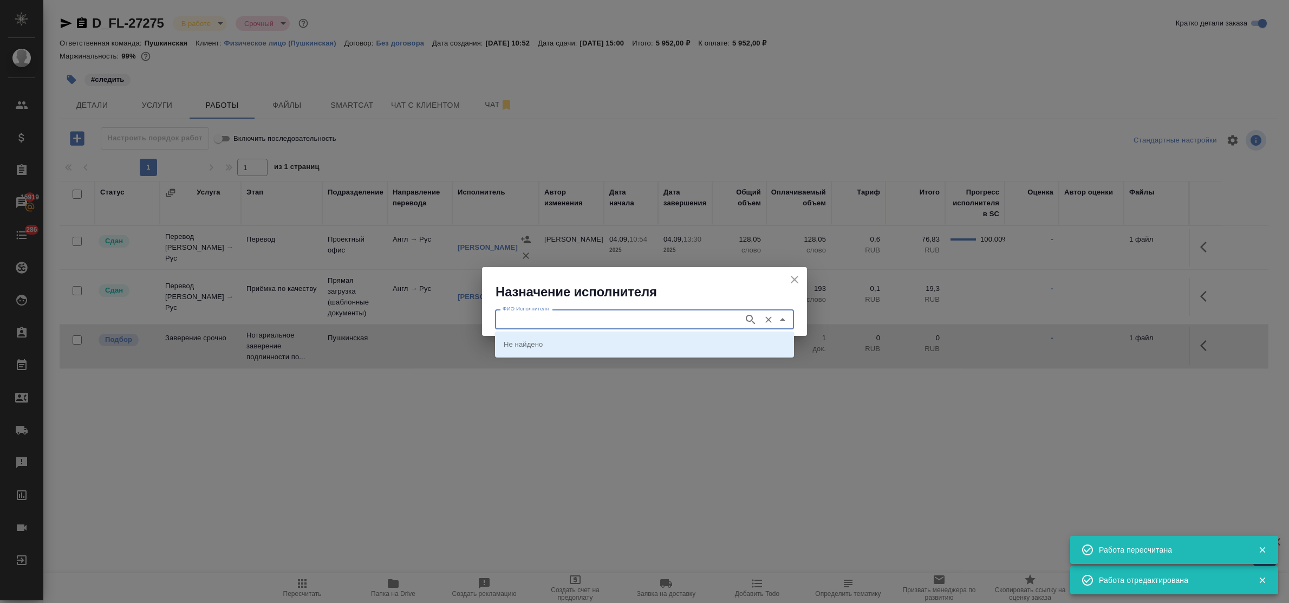
click at [549, 315] on input "ФИО Исполнителя" at bounding box center [618, 319] width 240 height 13
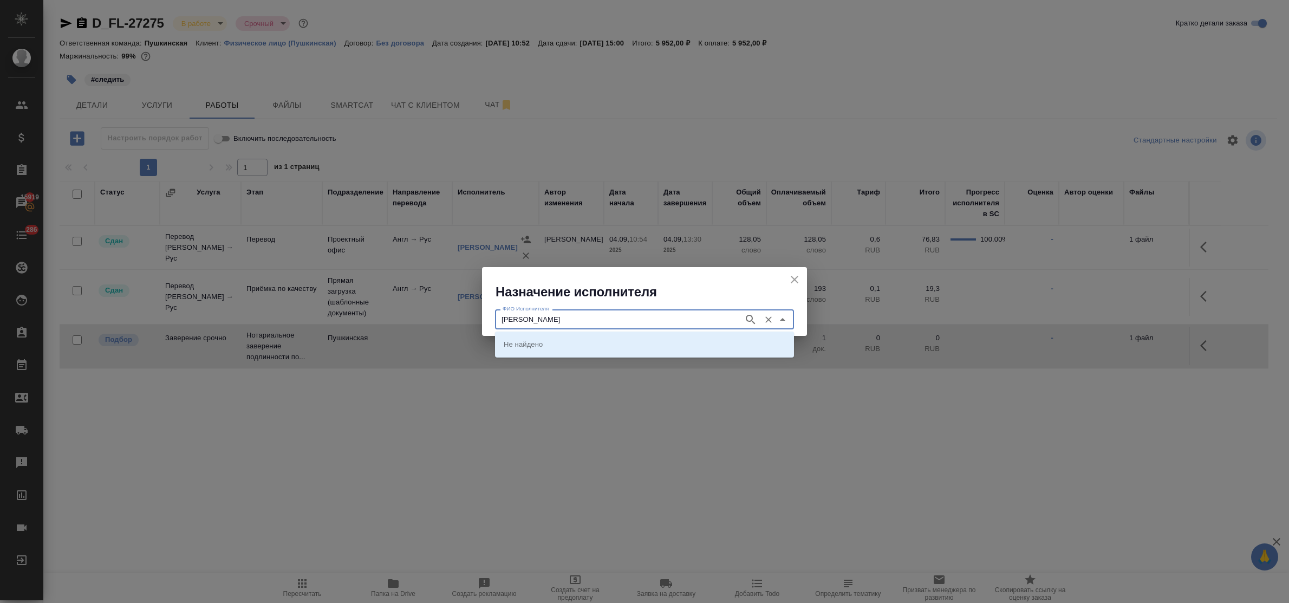
type input "[PERSON_NAME]"
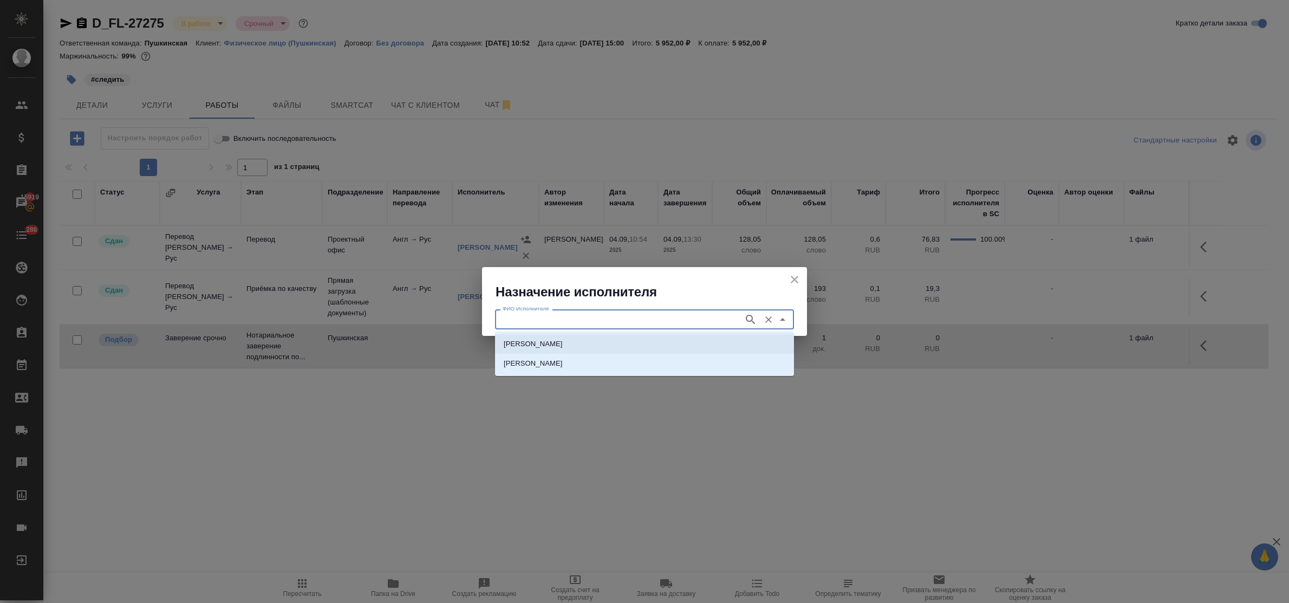
click at [583, 335] on li "[PERSON_NAME]" at bounding box center [644, 344] width 299 height 20
type input "[PERSON_NAME]"
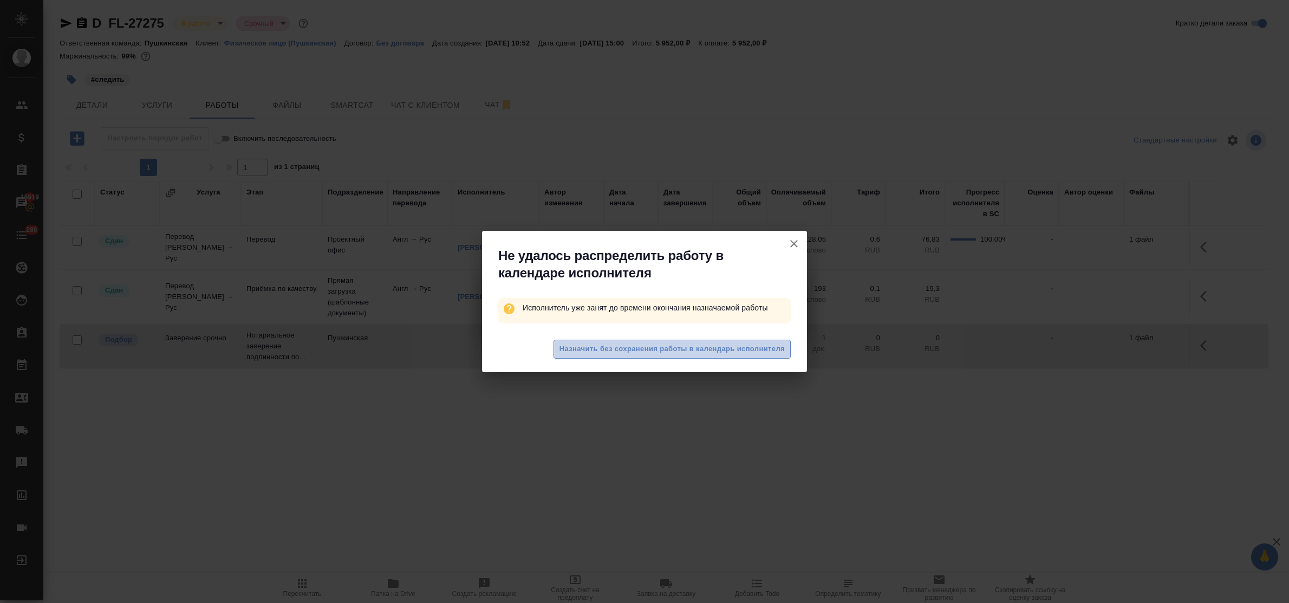
click at [663, 352] on span "Назначить без сохранения работы в календарь исполнителя" at bounding box center [672, 349] width 225 height 12
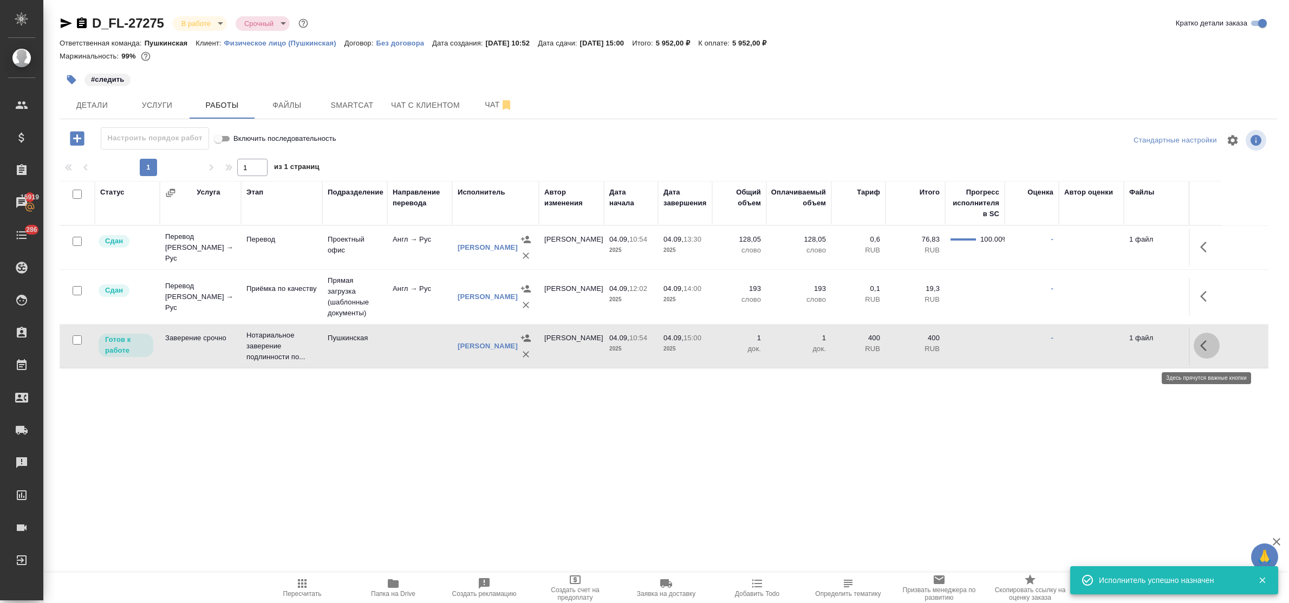
click at [1204, 351] on icon "button" at bounding box center [1203, 345] width 7 height 11
click at [1129, 350] on icon "button" at bounding box center [1127, 346] width 10 height 10
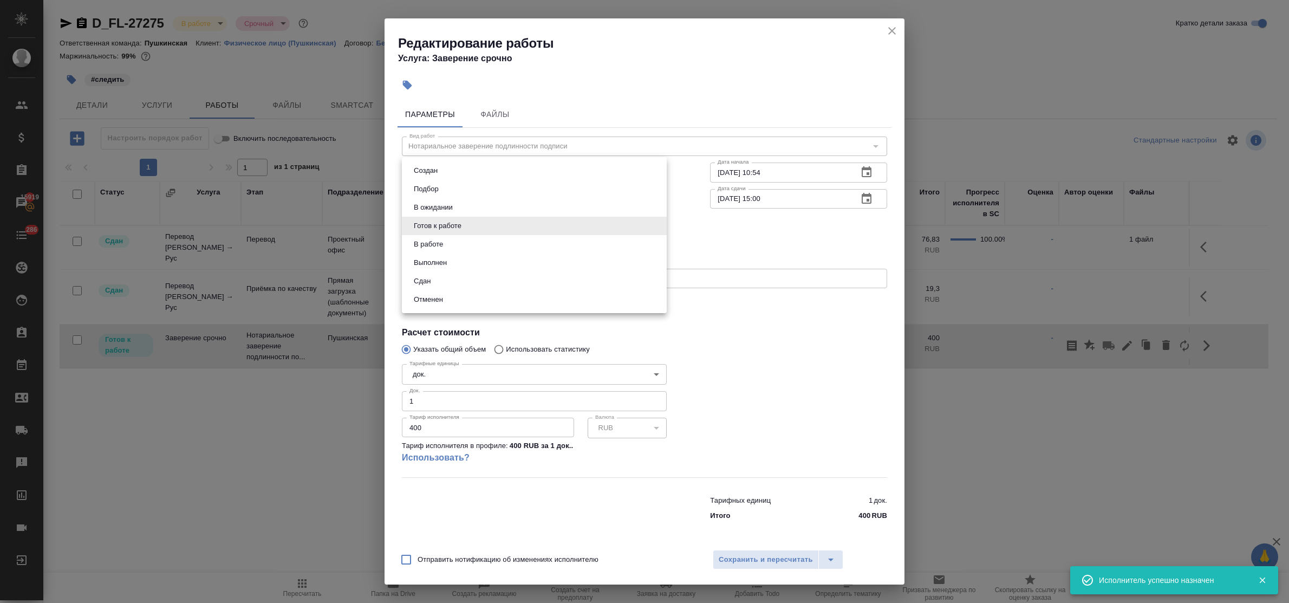
click at [475, 230] on body "🙏 .cls-1 fill:#fff; AWATERA Bulakhova Elena Клиенты Спецификации Заказы 15919 Ч…" at bounding box center [644, 301] width 1289 height 603
click at [437, 280] on li "Сдан" at bounding box center [534, 281] width 265 height 18
type input "closed"
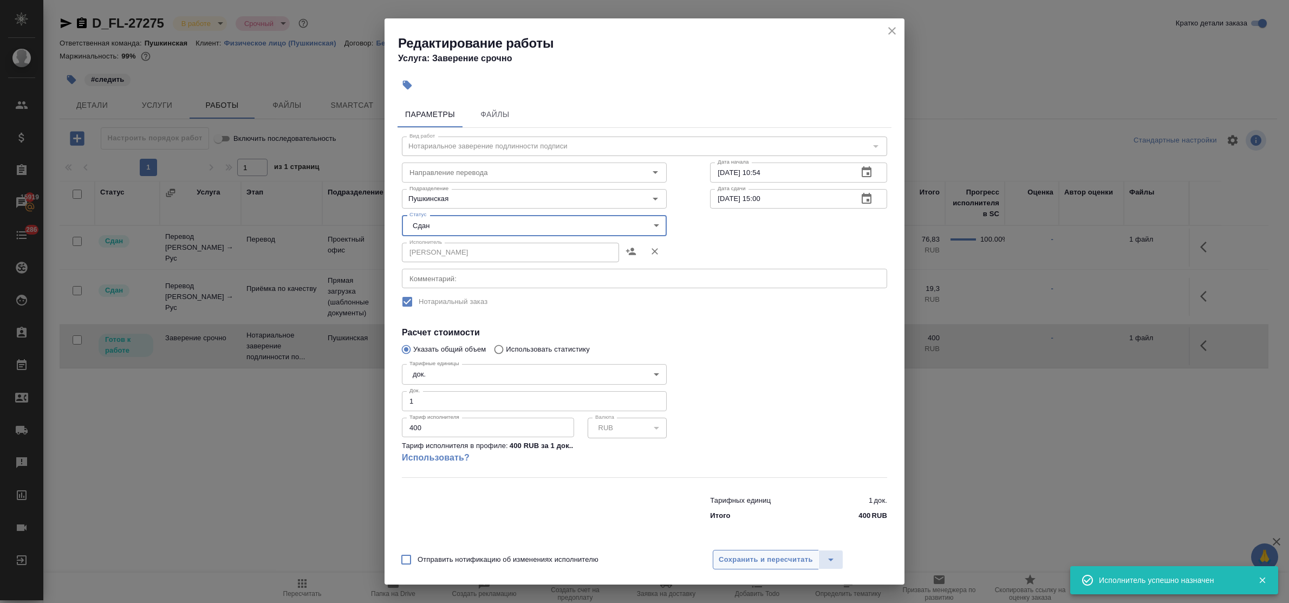
drag, startPoint x: 757, startPoint y: 555, endPoint x: 742, endPoint y: 549, distance: 16.0
click at [756, 555] on span "Сохранить и пересчитать" at bounding box center [766, 560] width 94 height 12
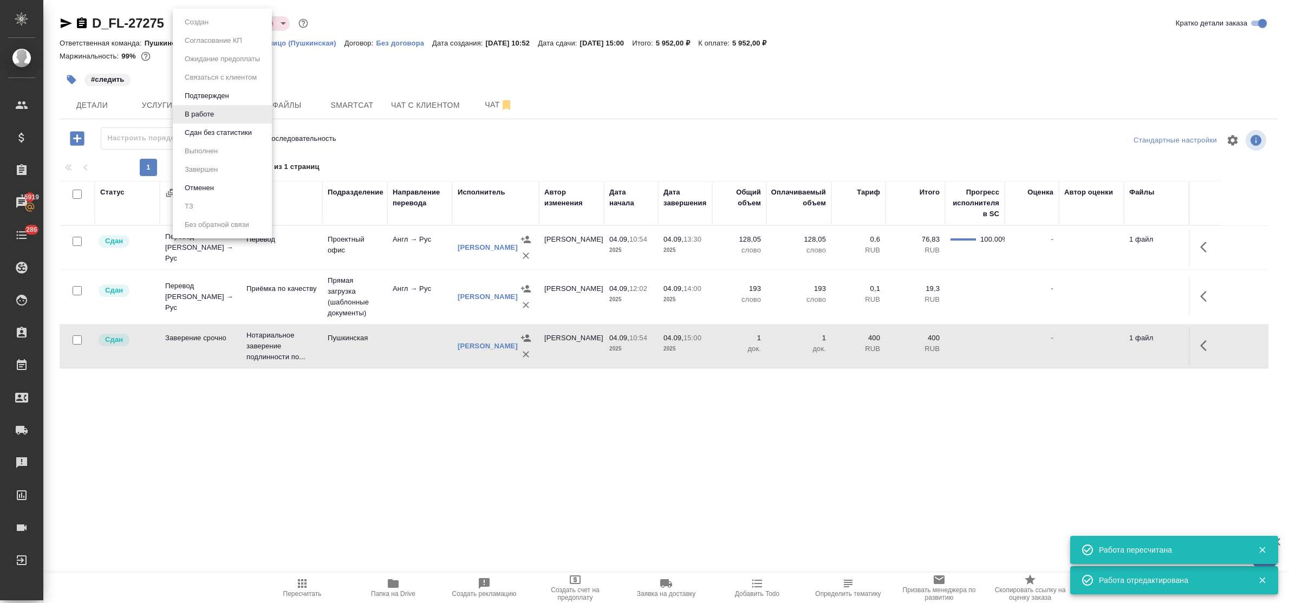
click at [198, 25] on body "🙏 .cls-1 fill:#fff; AWATERA Bulakhova Elena Клиенты Спецификации Заказы 15919 Ч…" at bounding box center [644, 301] width 1289 height 603
click at [206, 132] on button "Сдан без статистики" at bounding box center [218, 133] width 74 height 12
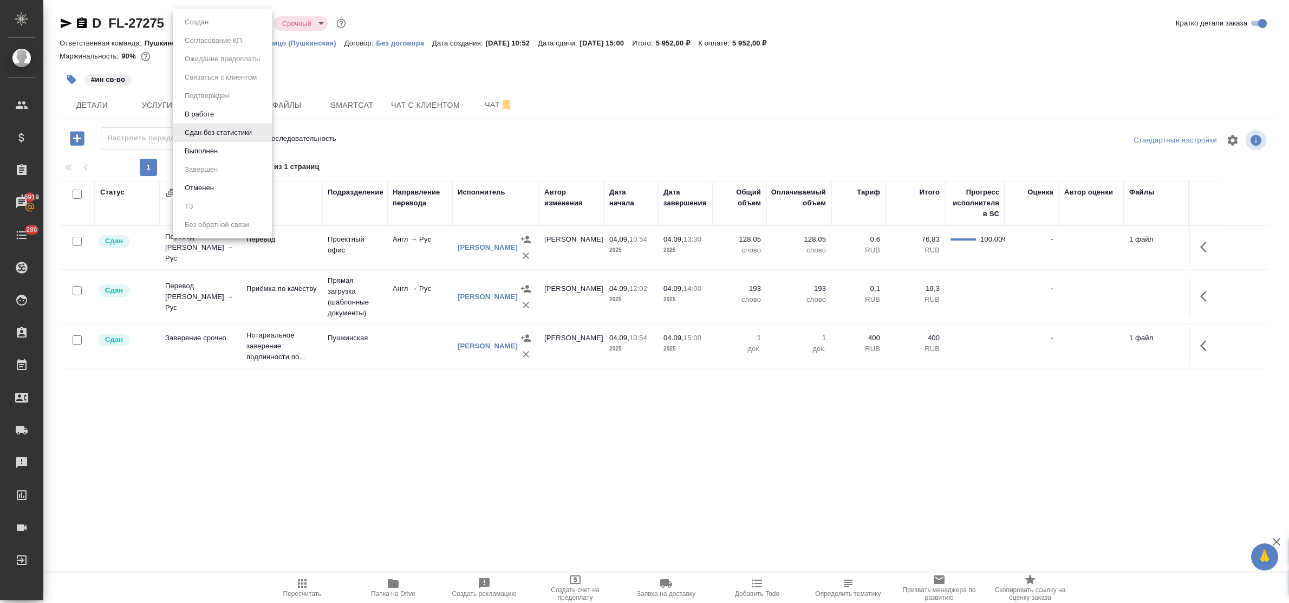
click at [196, 22] on body "🙏 .cls-1 fill:#fff; AWATERA Bulakhova Elena Клиенты Спецификации Заказы 15919 Ч…" at bounding box center [644, 301] width 1289 height 603
click at [205, 156] on button "Выполнен" at bounding box center [201, 151] width 40 height 12
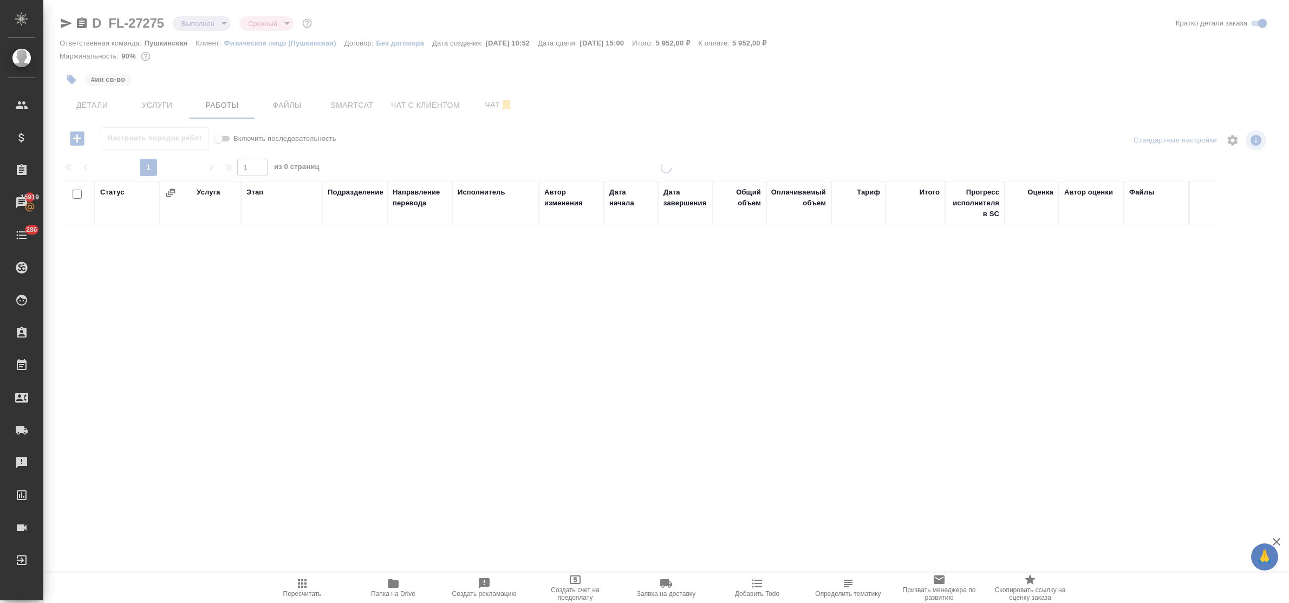
click at [194, 26] on body "🙏 .cls-1 fill:#fff; AWATERA Bulakhova Elena Клиенты Спецификации Заказы 15919 Ч…" at bounding box center [644, 301] width 1289 height 603
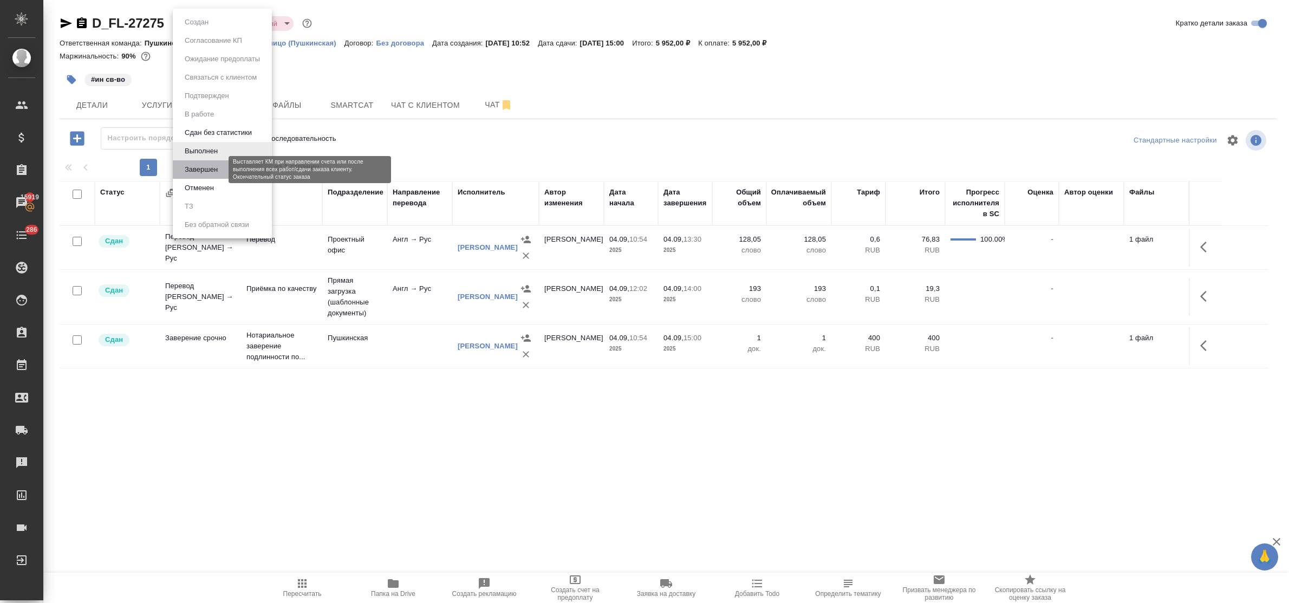
click at [201, 166] on button "Завершен" at bounding box center [201, 170] width 40 height 12
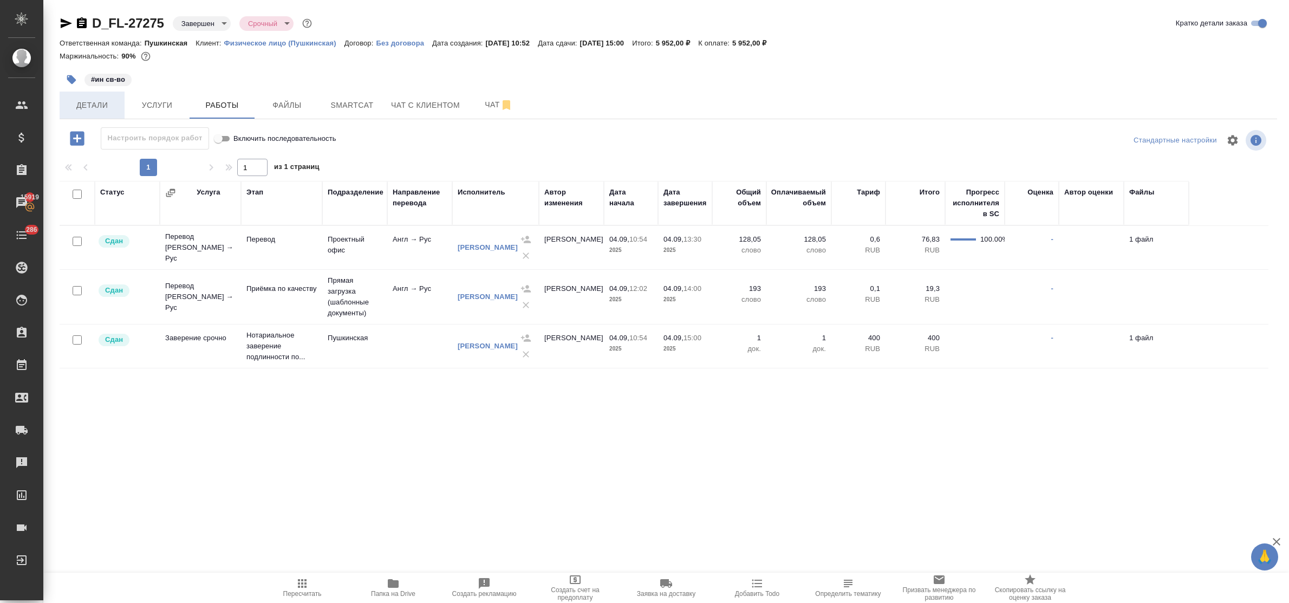
drag, startPoint x: 85, startPoint y: 107, endPoint x: 89, endPoint y: 117, distance: 10.9
click at [85, 109] on span "Детали" at bounding box center [92, 106] width 52 height 14
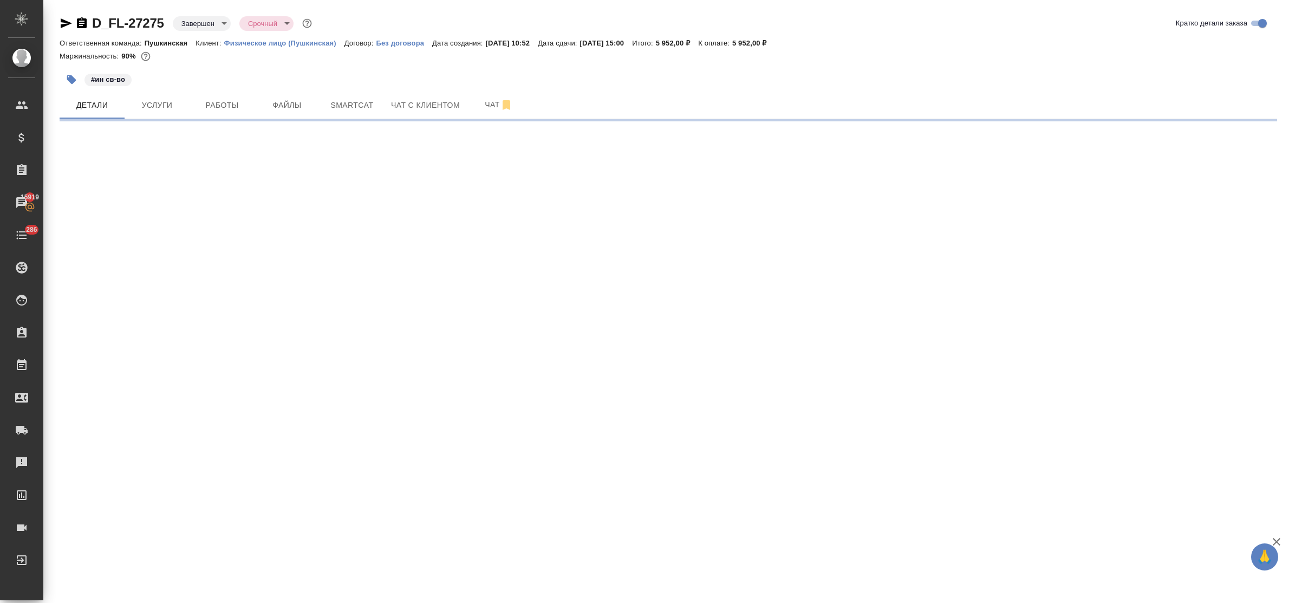
select select "RU"
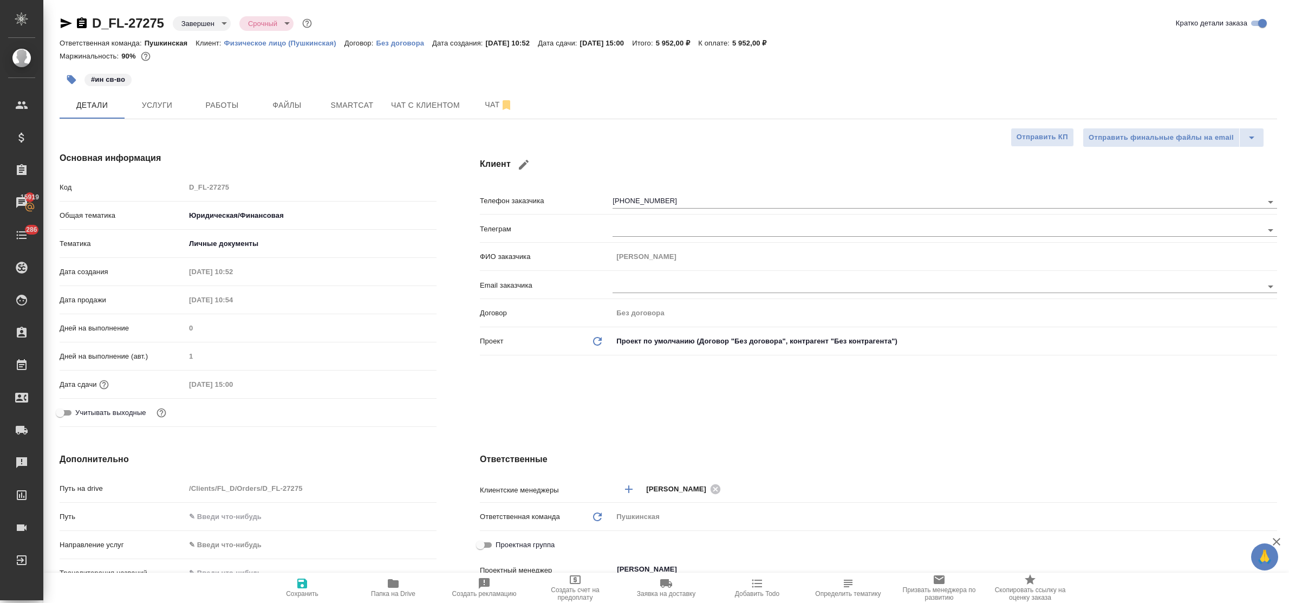
type textarea "x"
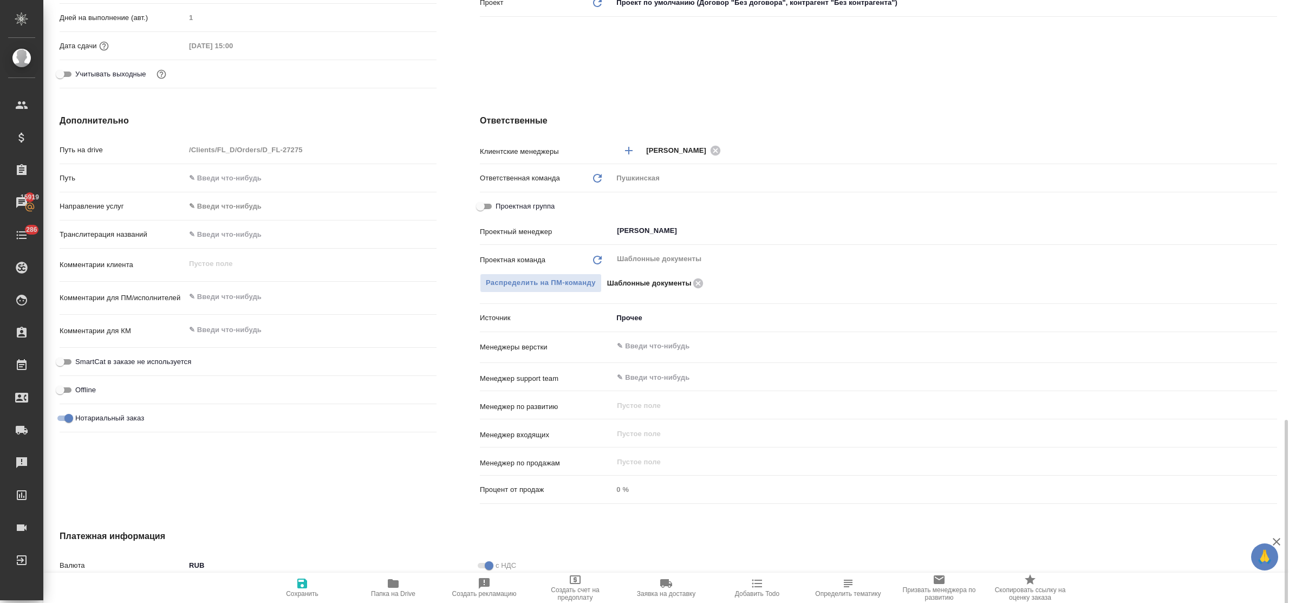
scroll to position [488, 0]
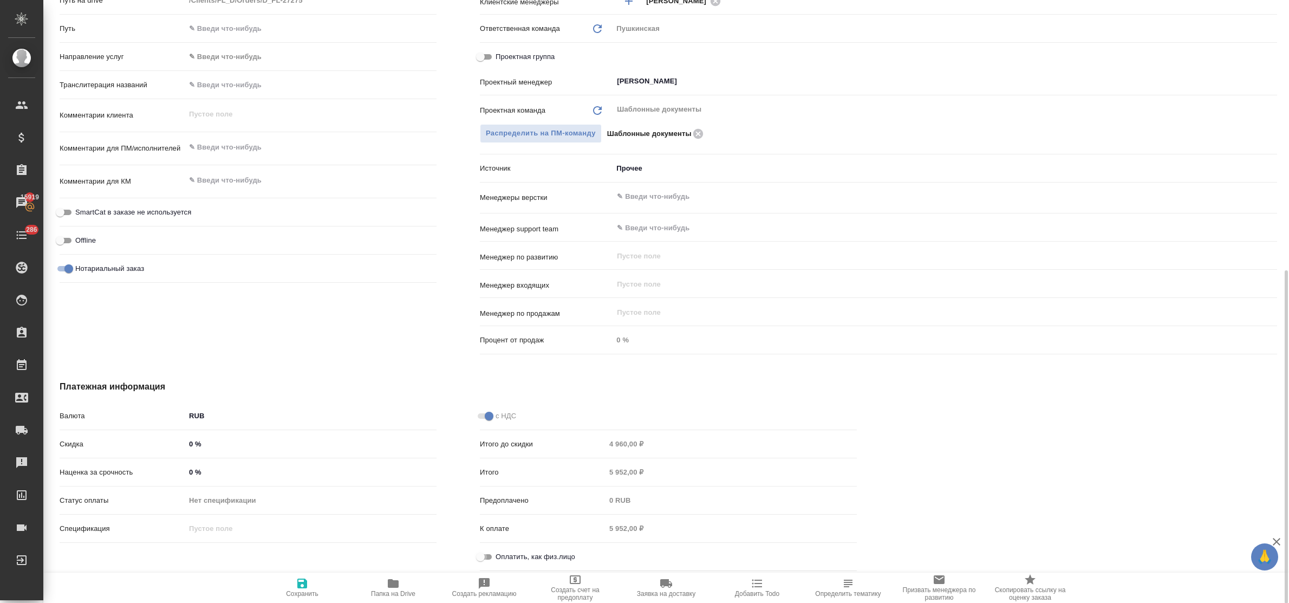
click at [489, 557] on input "Оплатить, как физ.лицо" at bounding box center [480, 556] width 39 height 13
checkbox input "true"
type textarea "x"
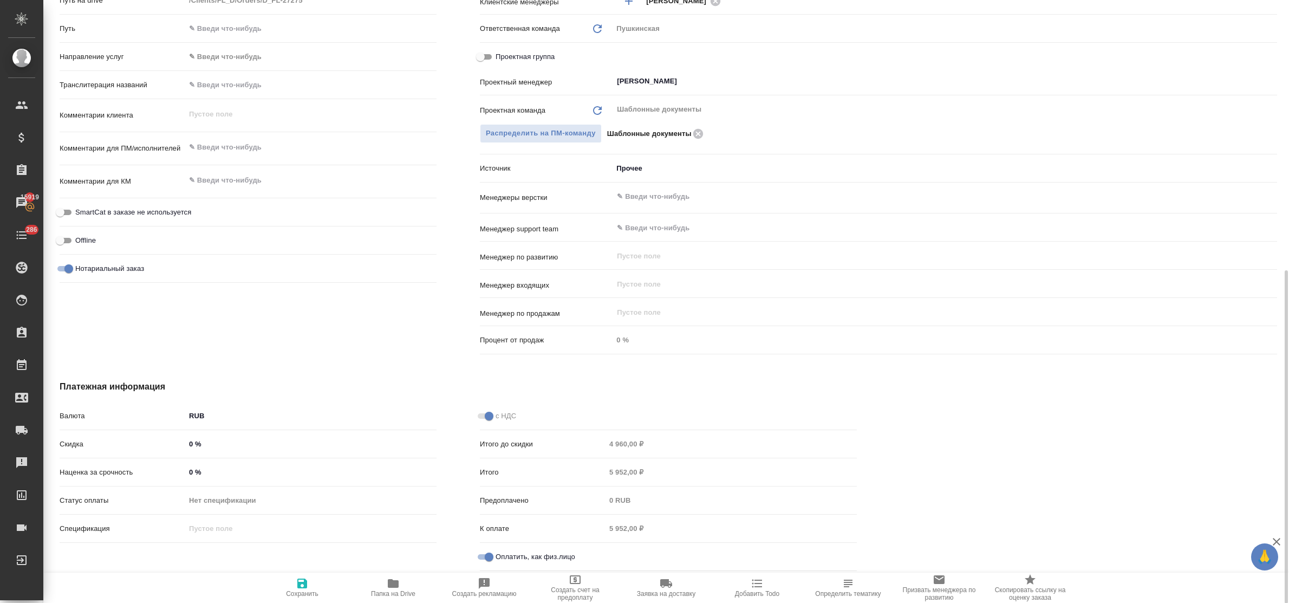
drag, startPoint x: 302, startPoint y: 584, endPoint x: 356, endPoint y: 447, distance: 147.6
click at [302, 583] on icon "button" at bounding box center [302, 584] width 10 height 10
type textarea "x"
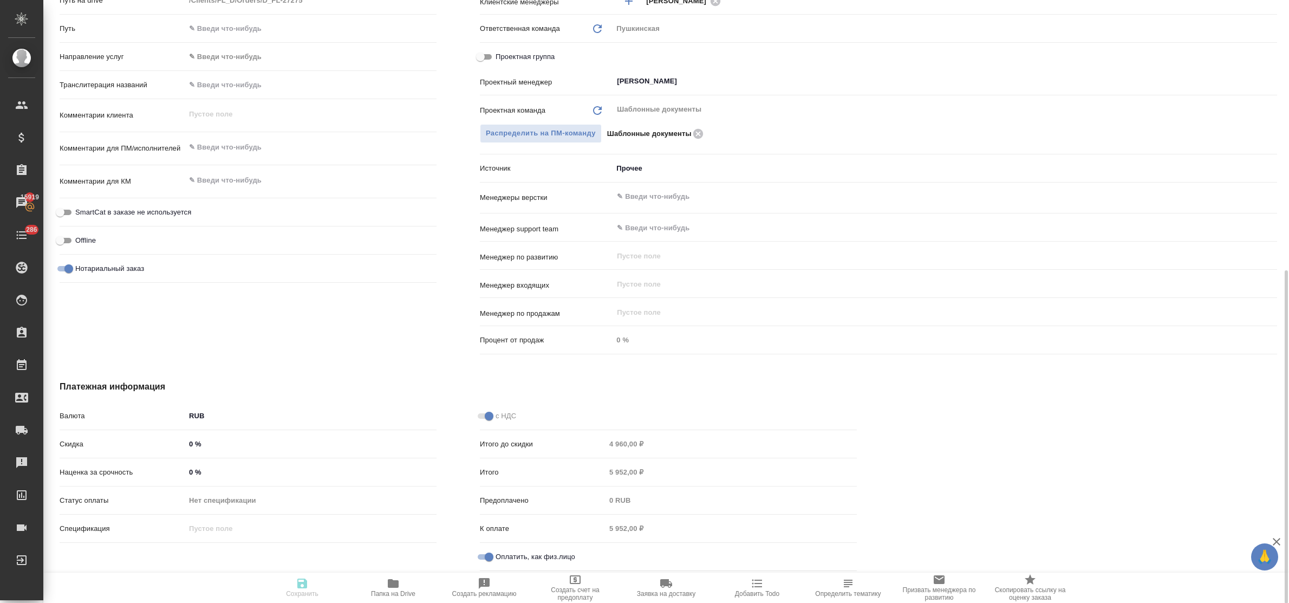
type textarea "x"
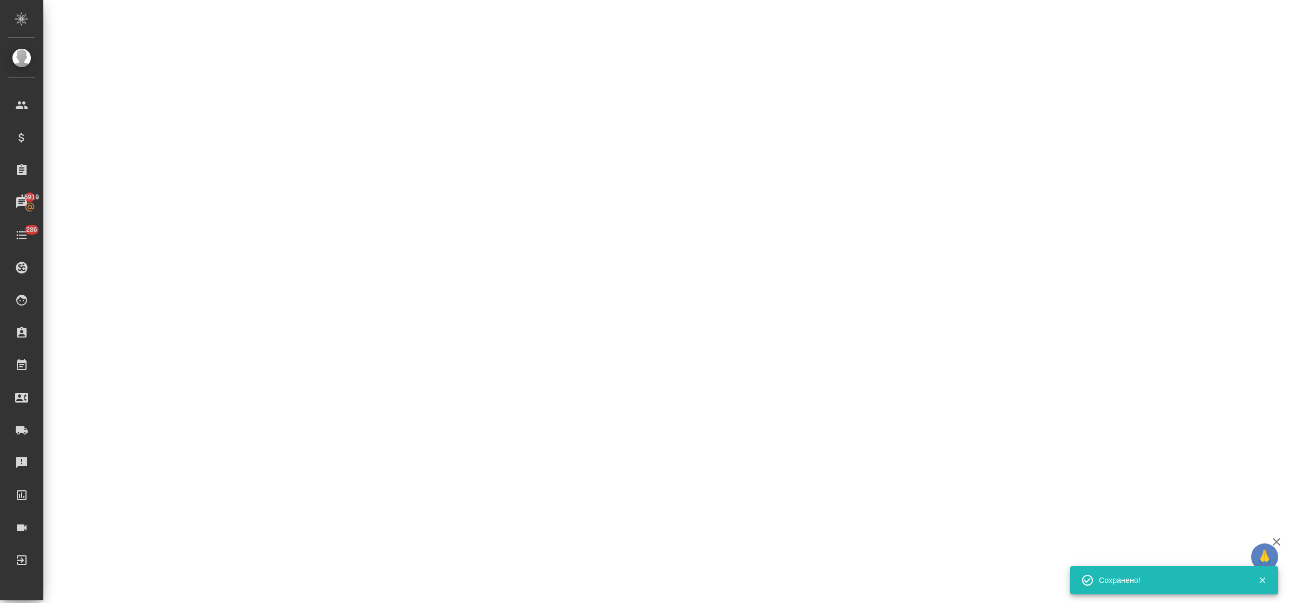
select select "RU"
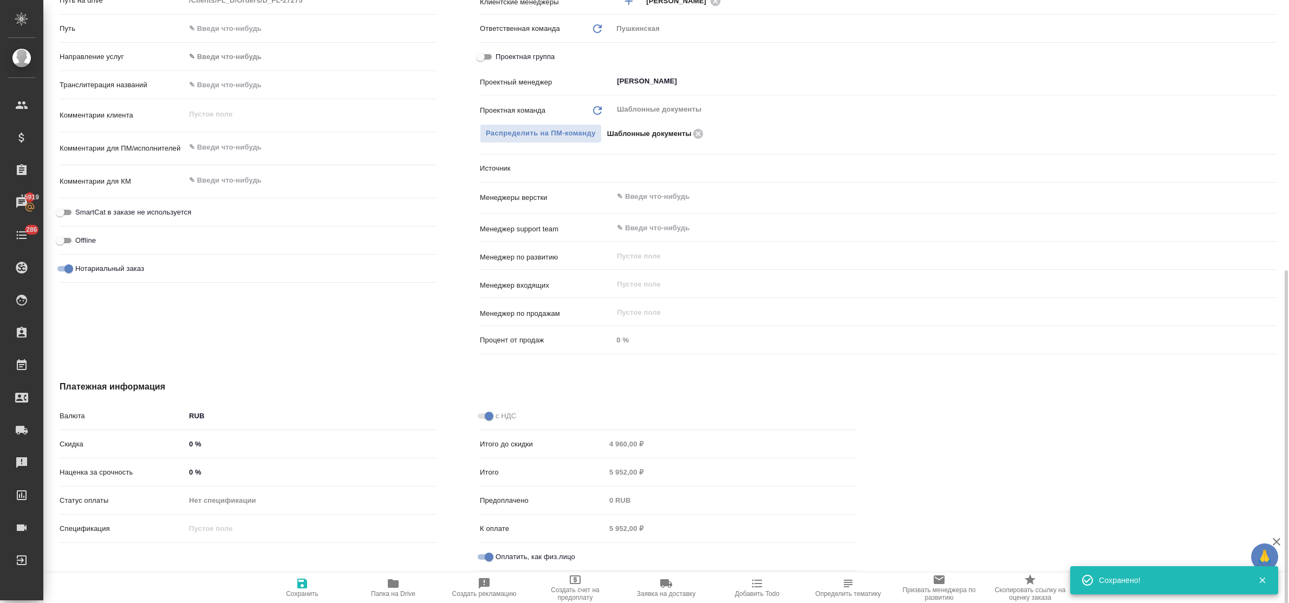
type textarea "x"
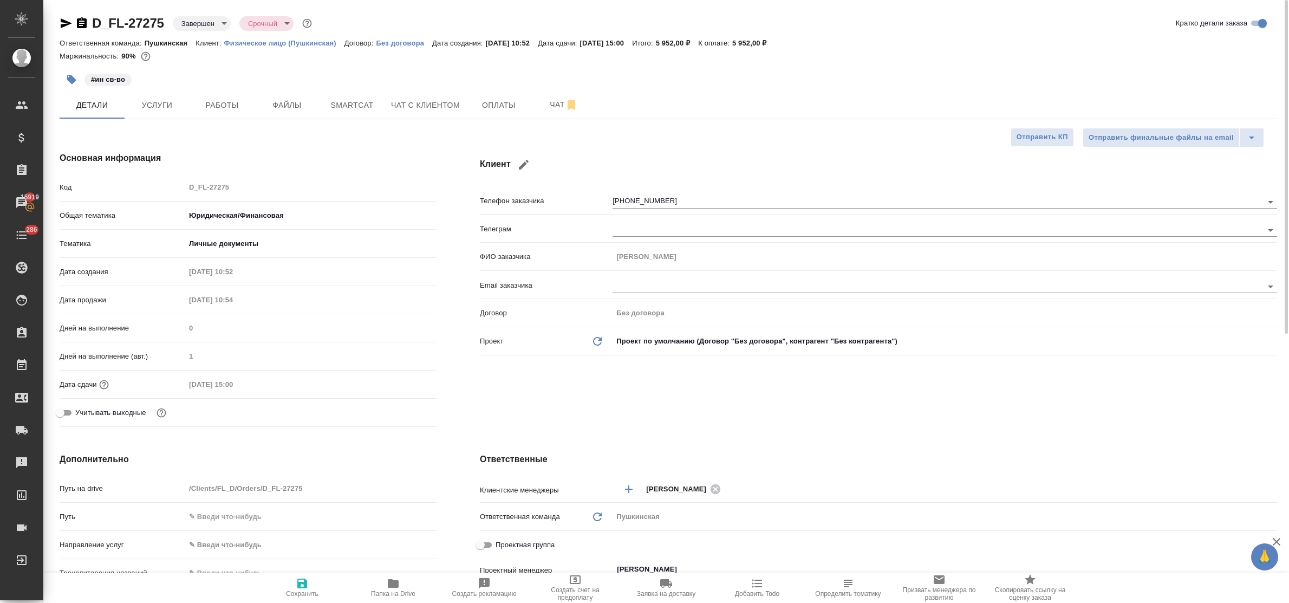
type textarea "x"
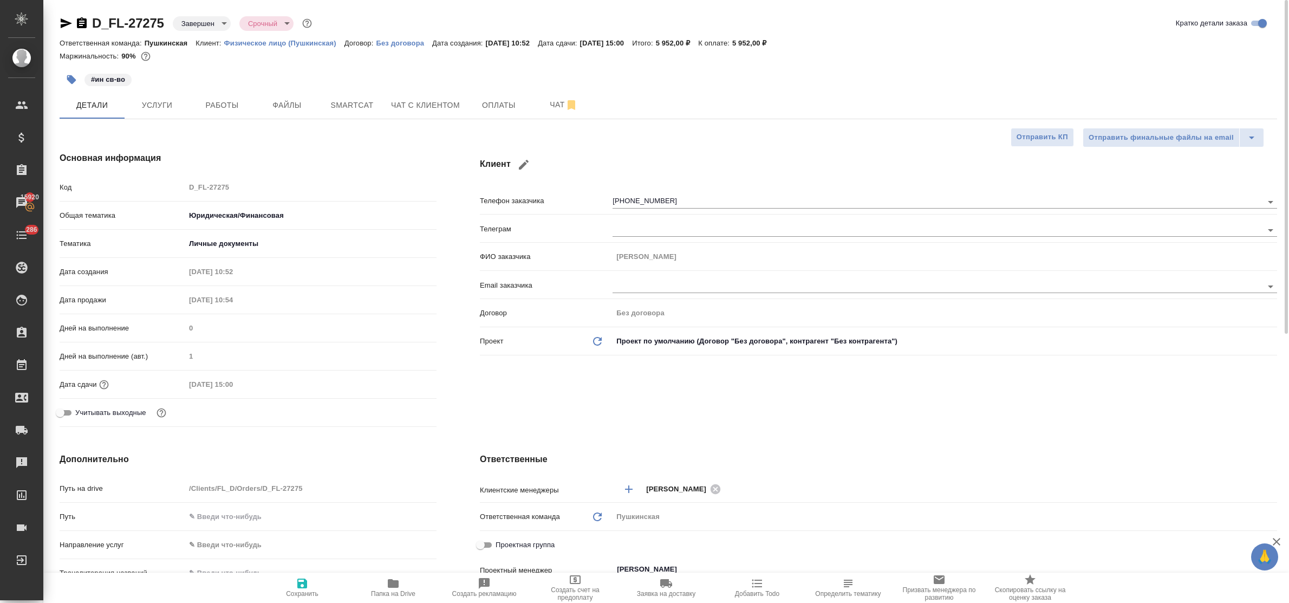
type textarea "x"
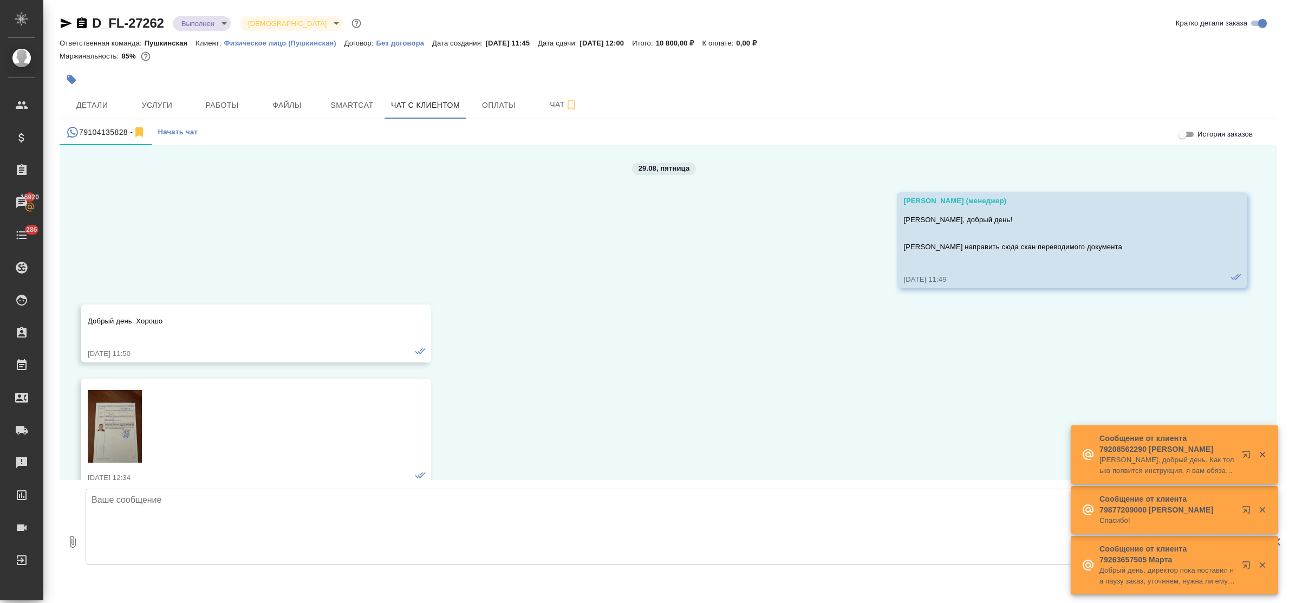
scroll to position [1479, 0]
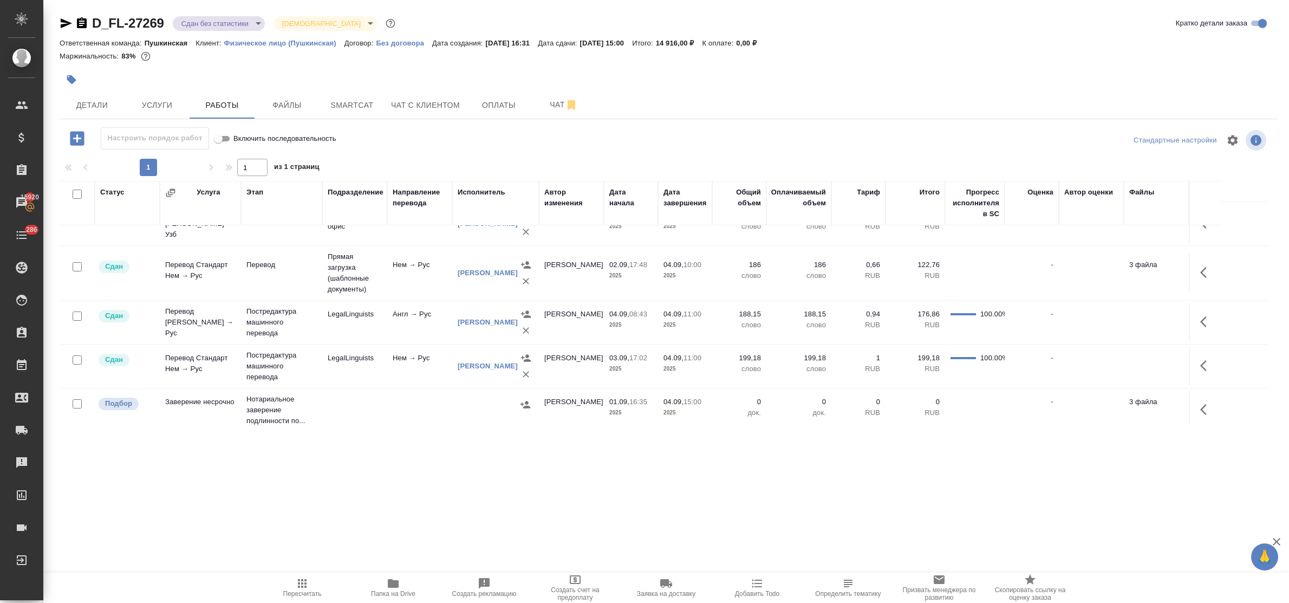
scroll to position [76, 0]
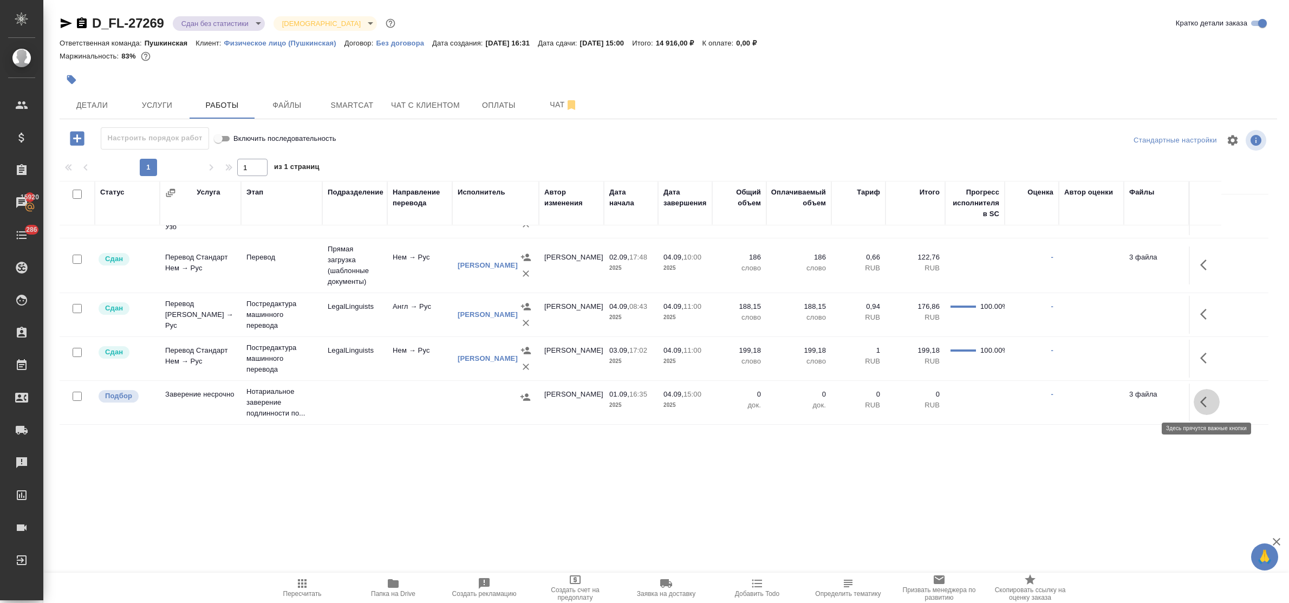
click at [1204, 402] on icon "button" at bounding box center [1206, 401] width 13 height 13
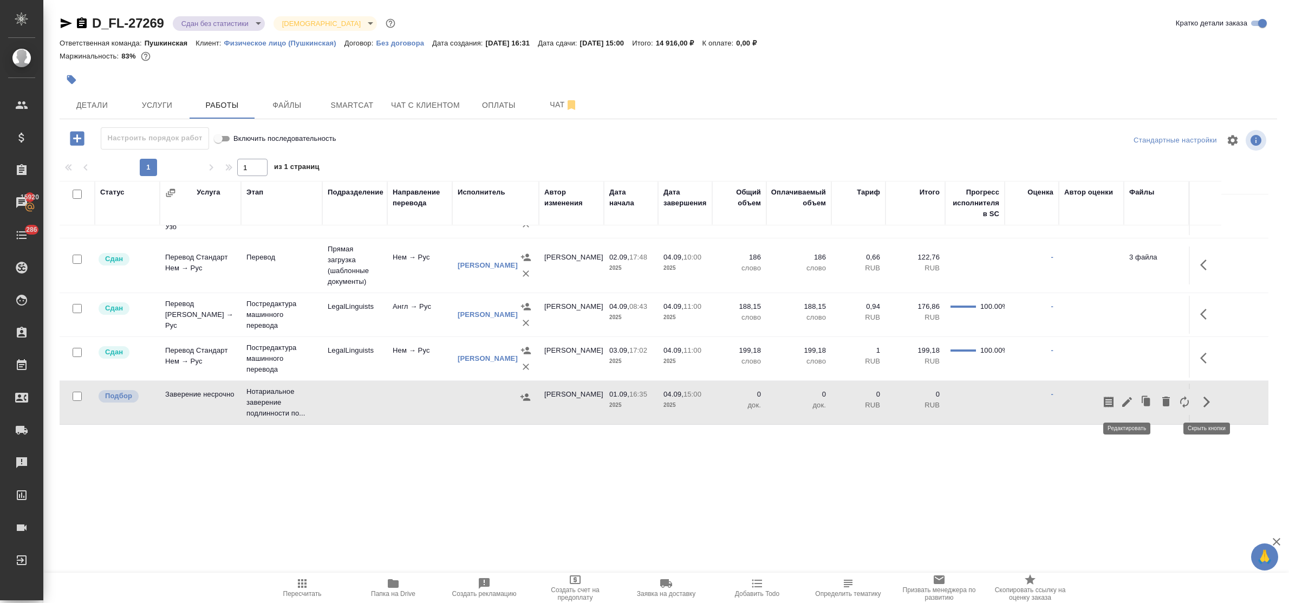
click at [1125, 399] on icon "button" at bounding box center [1127, 401] width 13 height 13
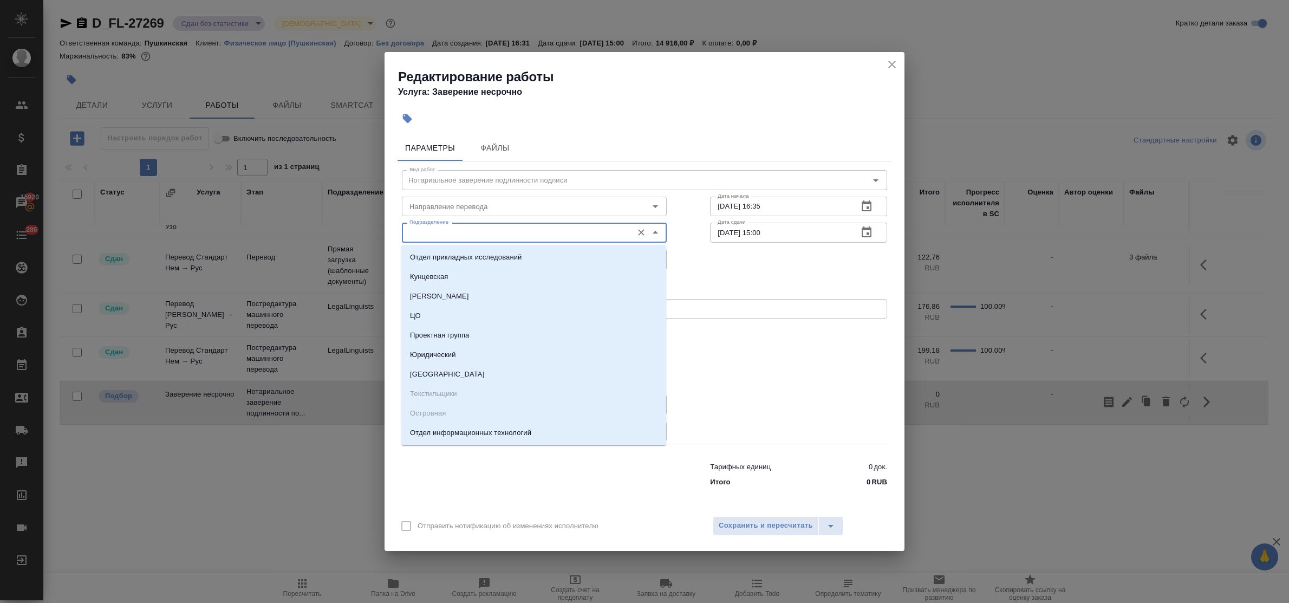
click at [428, 233] on input "Подразделение" at bounding box center [516, 232] width 222 height 13
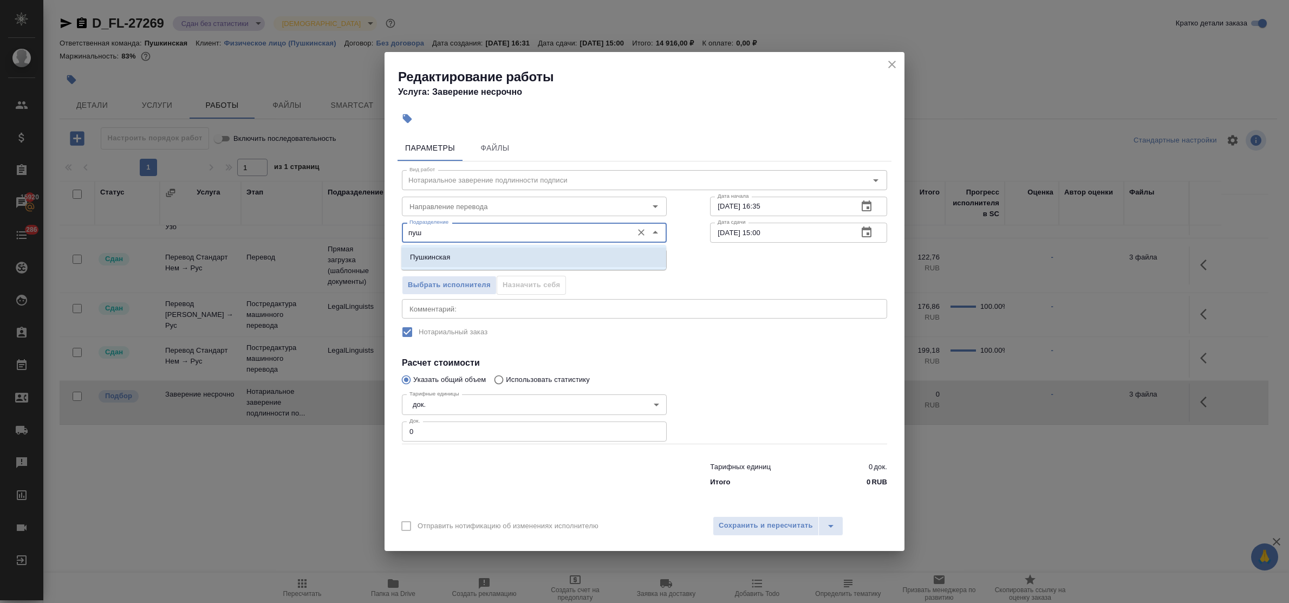
click at [430, 250] on li "Пушкинская" at bounding box center [533, 258] width 265 height 20
type input "Пушкинская"
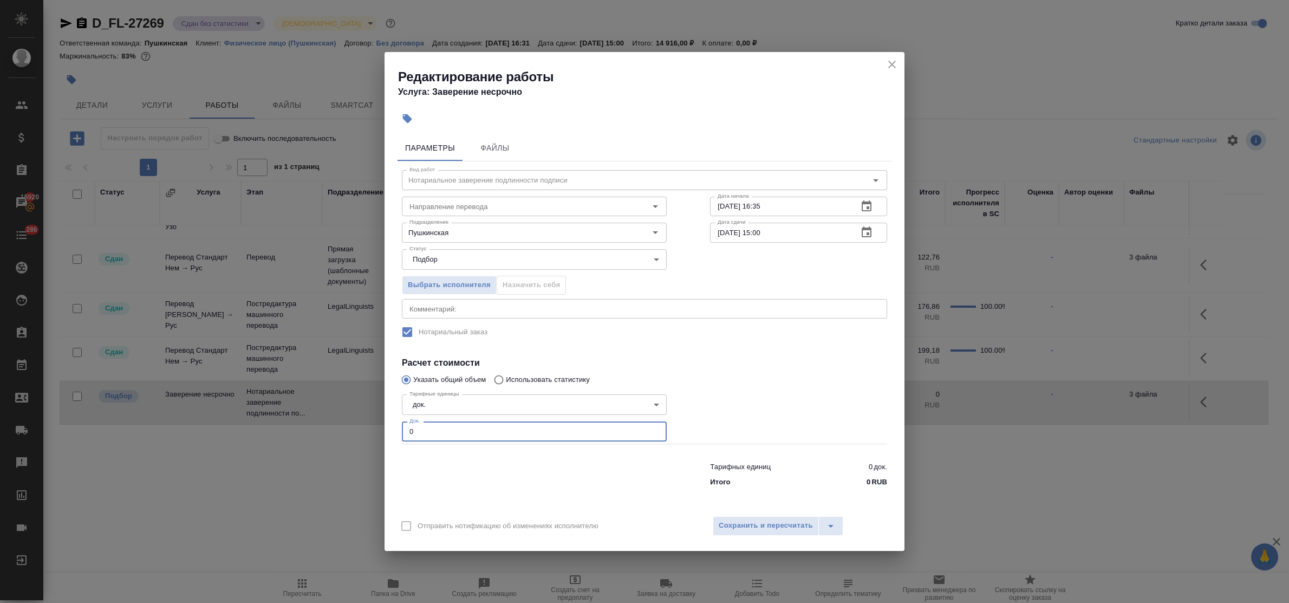
drag, startPoint x: 428, startPoint y: 426, endPoint x: 372, endPoint y: 427, distance: 56.3
click at [373, 428] on div "Редактирование работы Услуга: Заверение несрочно Параметры Файлы Вид работ Нота…" at bounding box center [644, 301] width 1289 height 603
type input "6"
click at [751, 529] on span "Сохранить и пересчитать" at bounding box center [766, 525] width 94 height 12
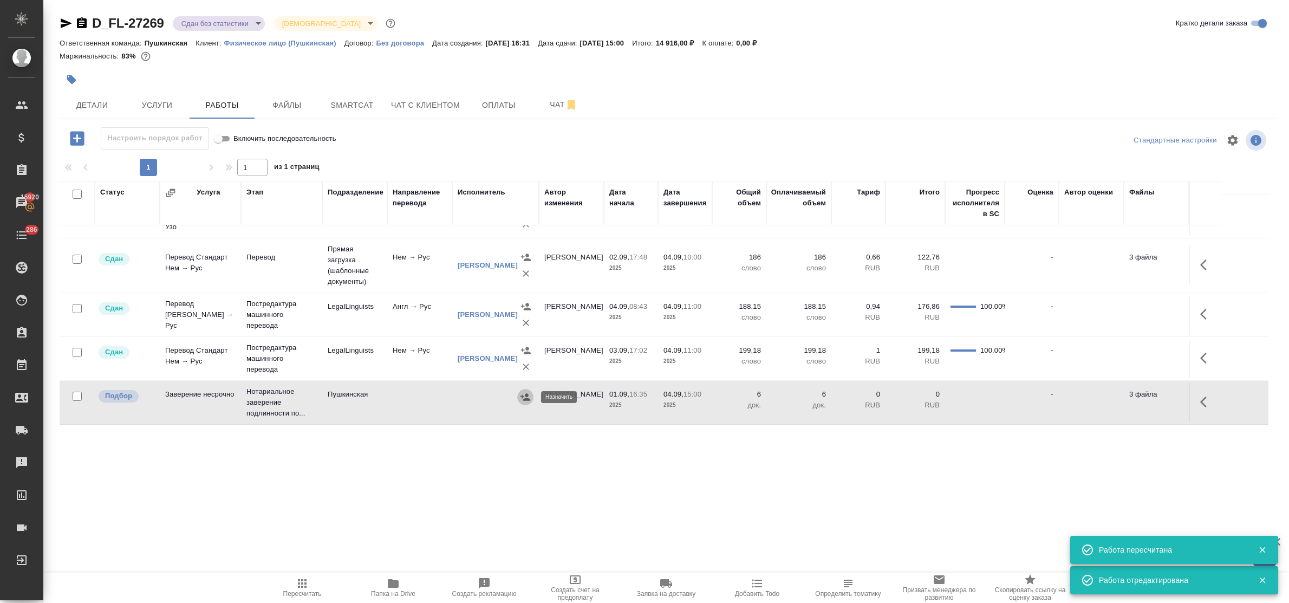
click at [524, 396] on icon "button" at bounding box center [525, 397] width 11 height 11
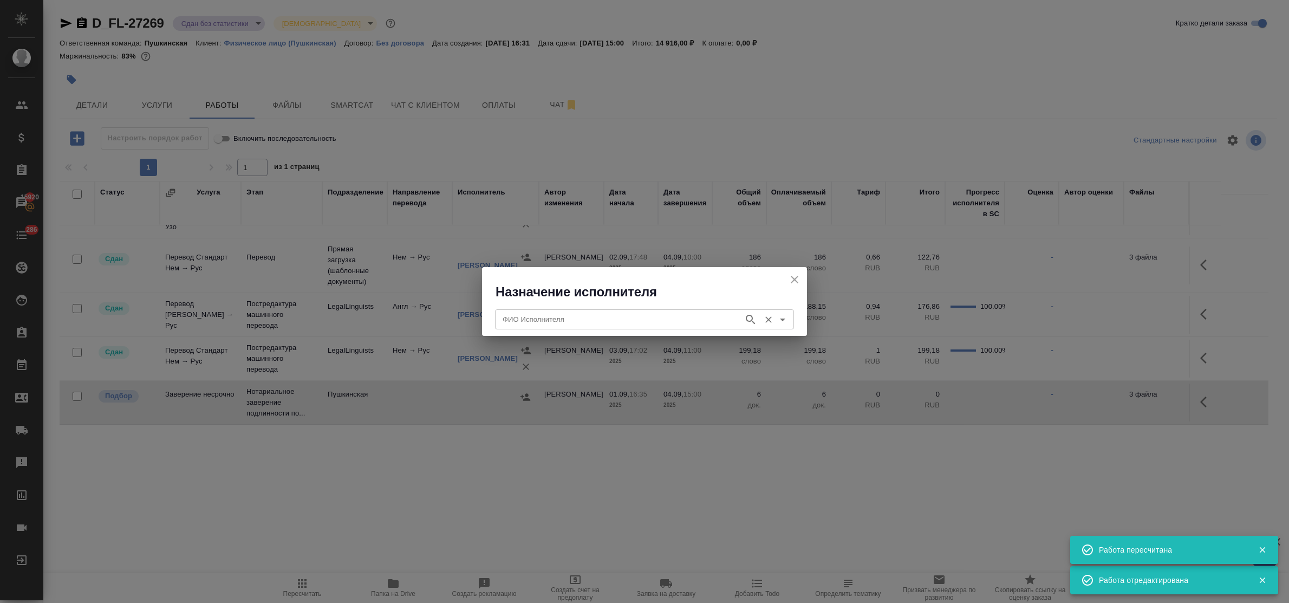
click at [544, 321] on input "ФИО Исполнителя" at bounding box center [618, 319] width 240 height 13
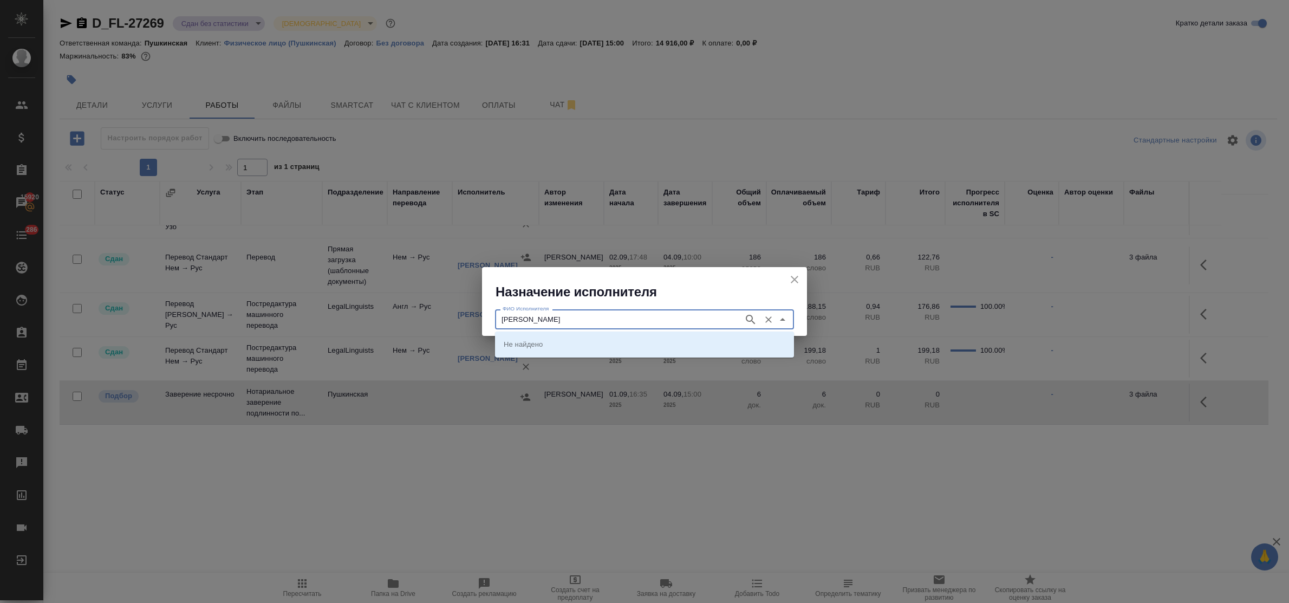
type input "федорченко"
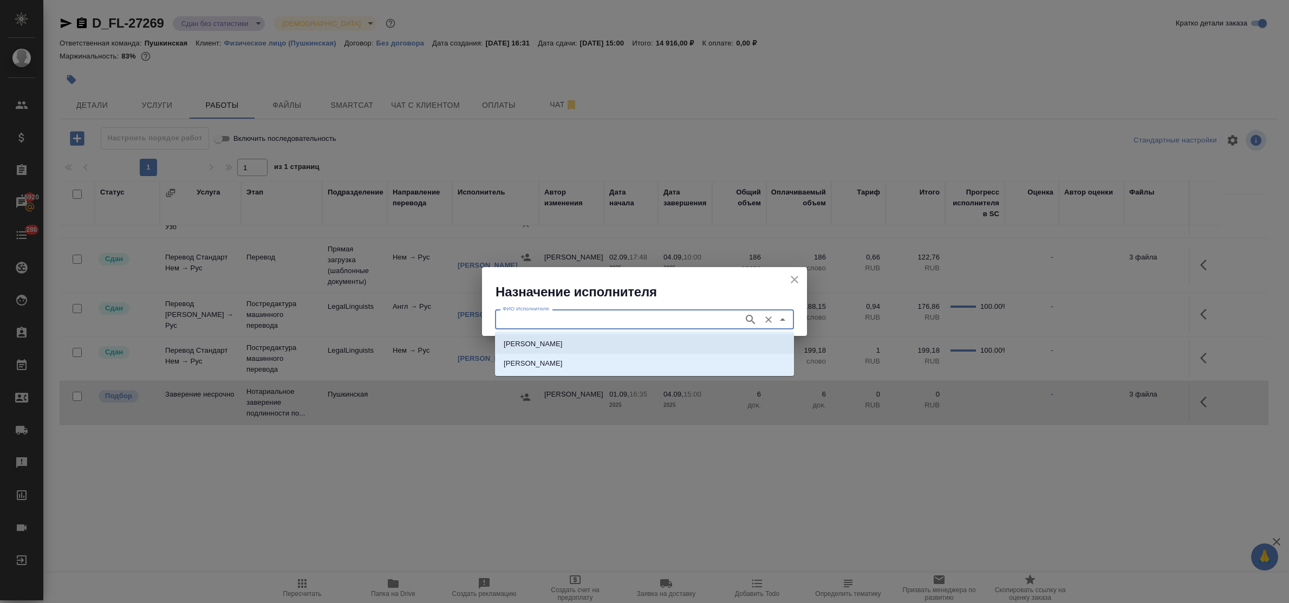
click at [549, 339] on p "НОТАРИУС Федорченко Александр Вячеславович" at bounding box center [533, 344] width 59 height 11
type input "НОТАРИУС Федорченко Александр Вячеславович"
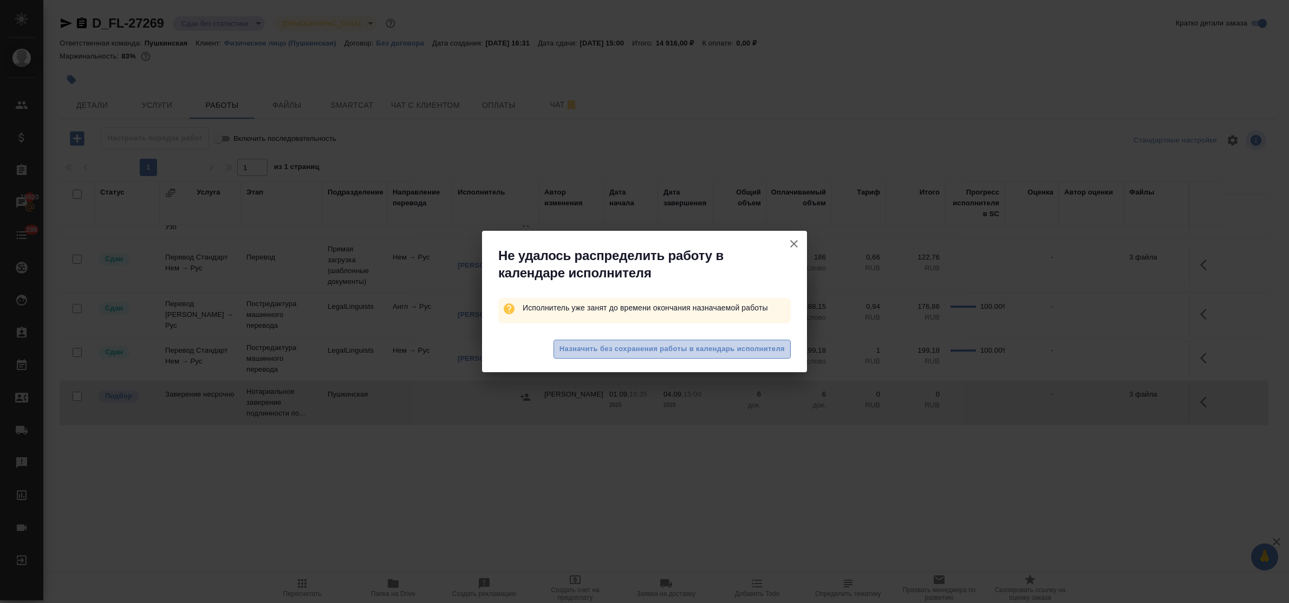
click at [665, 350] on span "Назначить без сохранения работы в календарь исполнителя" at bounding box center [672, 349] width 225 height 12
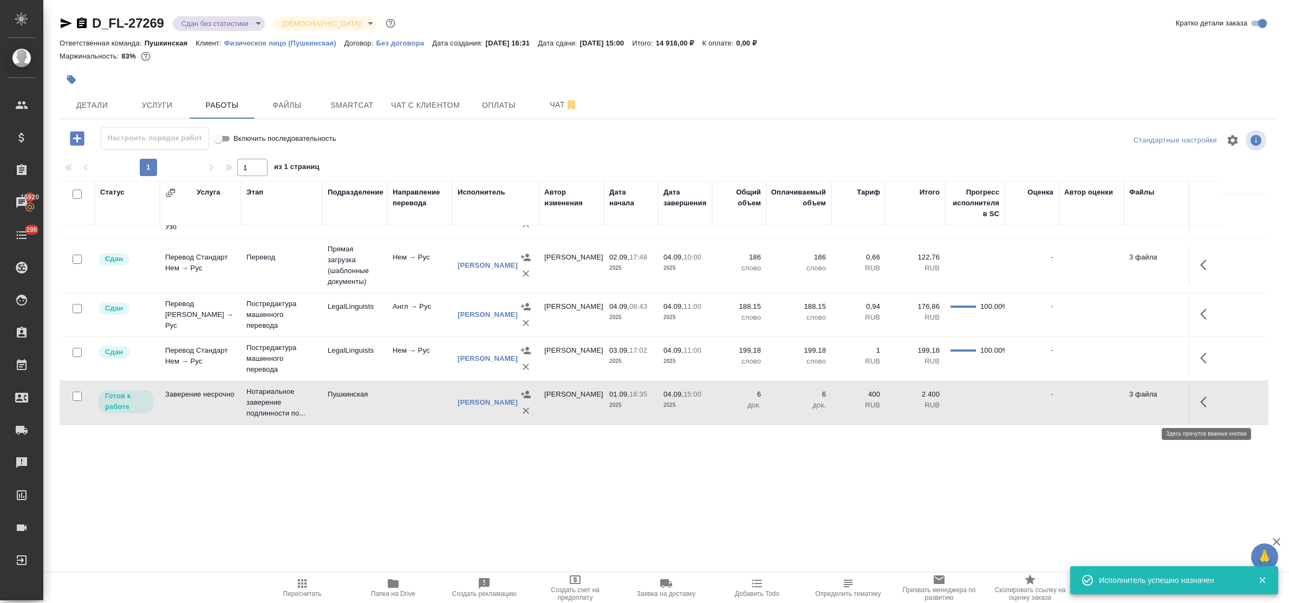
click at [1203, 407] on icon "button" at bounding box center [1206, 401] width 13 height 13
click at [1128, 405] on icon "button" at bounding box center [1127, 402] width 10 height 10
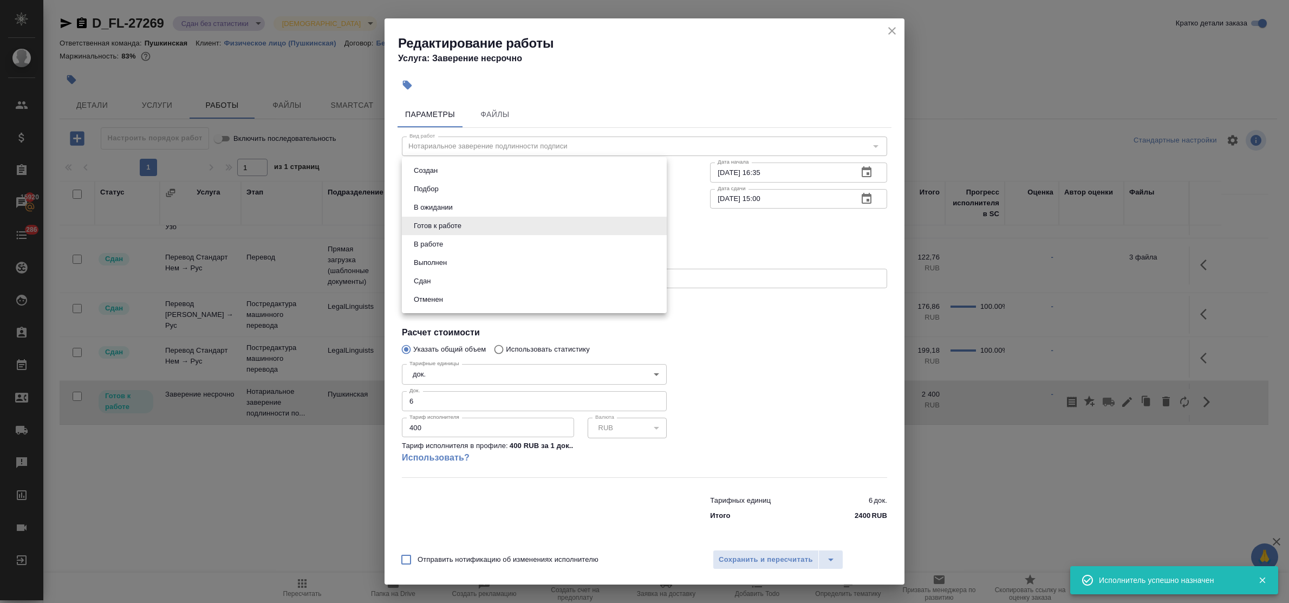
click at [461, 220] on body "🙏 .cls-1 fill:#fff; AWATERA Bulakhova Elena Клиенты Спецификации Заказы 15920 Ч…" at bounding box center [644, 301] width 1289 height 603
click at [450, 276] on li "Сдан" at bounding box center [534, 281] width 265 height 18
type input "closed"
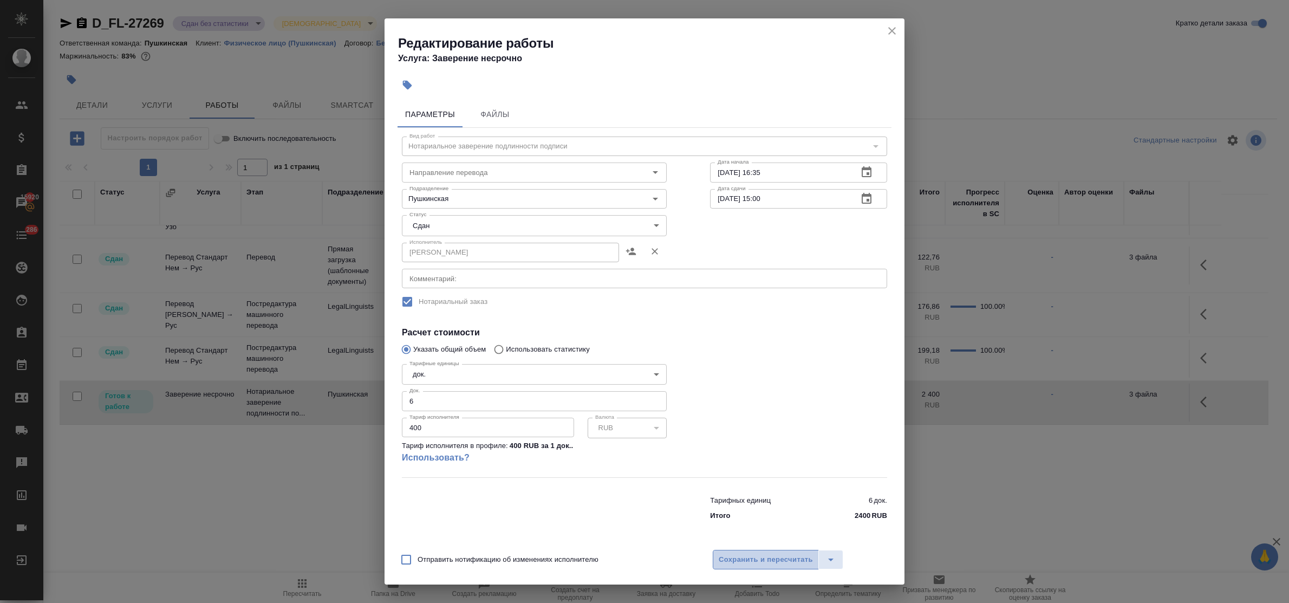
click at [773, 553] on button "Сохранить и пересчитать" at bounding box center [766, 560] width 106 height 20
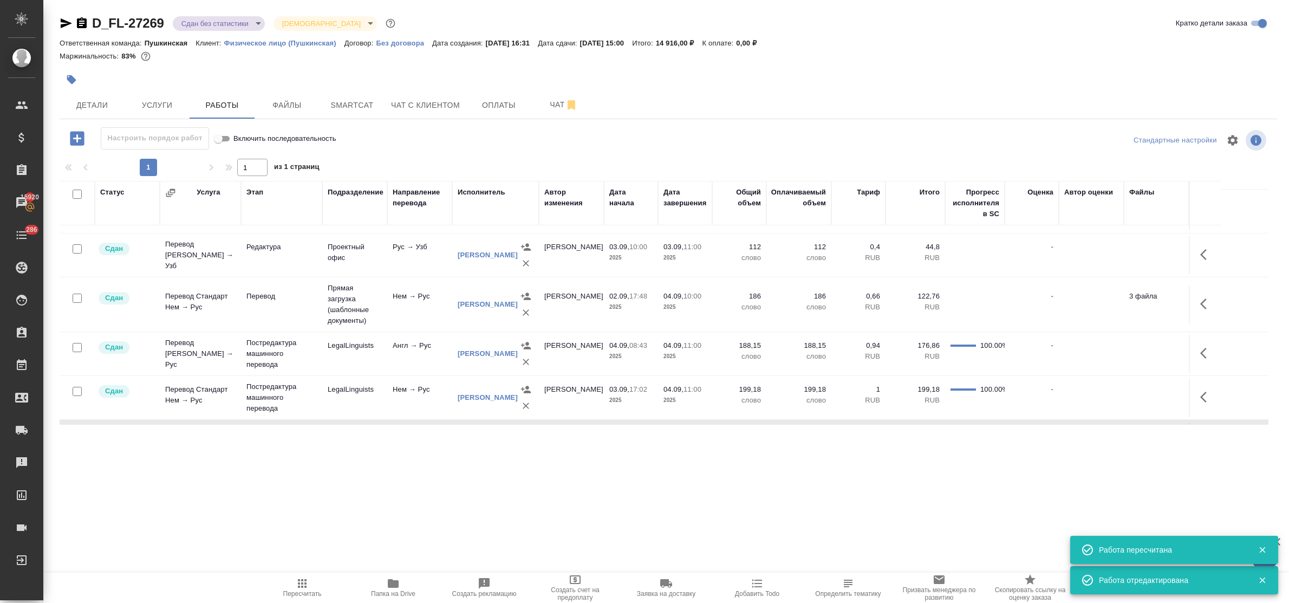
scroll to position [0, 0]
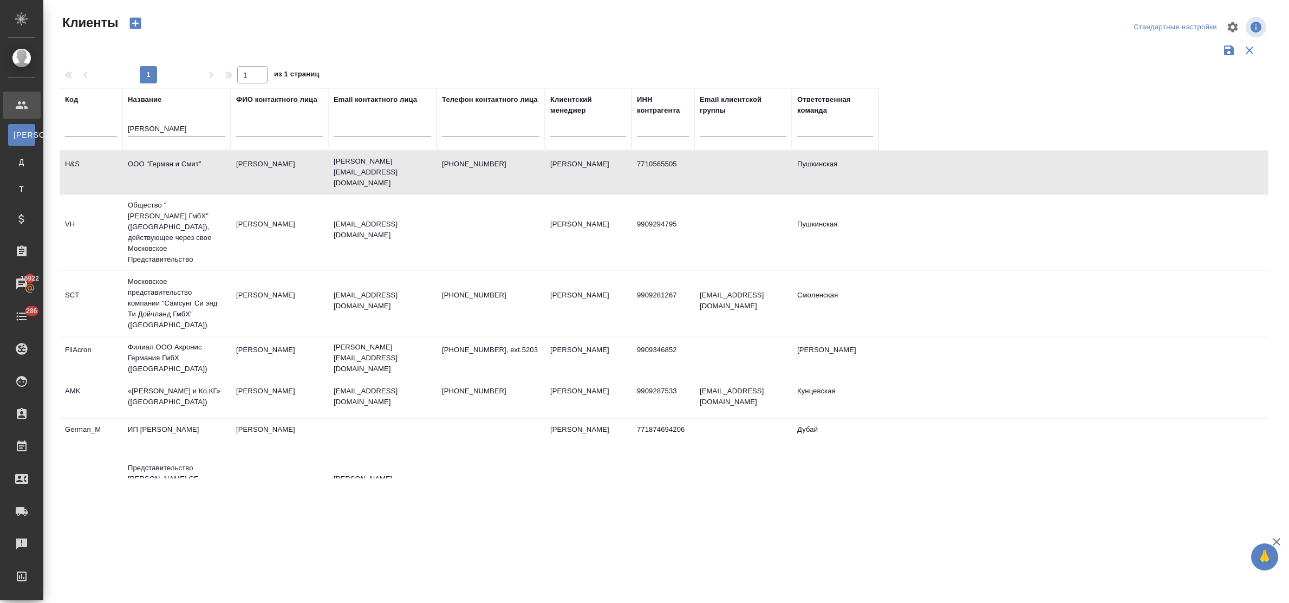
select select "RU"
drag, startPoint x: 160, startPoint y: 132, endPoint x: 80, endPoint y: 126, distance: 79.9
click at [80, 126] on tr "Код Название [PERSON_NAME] контактного лица Email контактного лица Телефон конт…" at bounding box center [469, 119] width 819 height 62
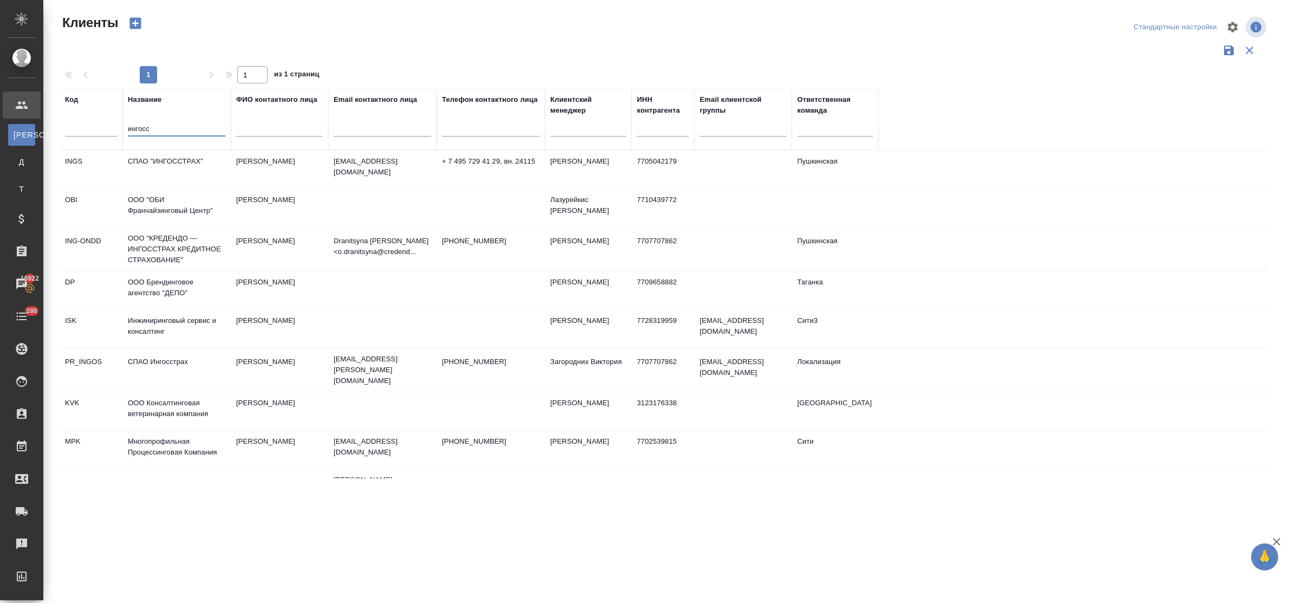
type input "ингосс"
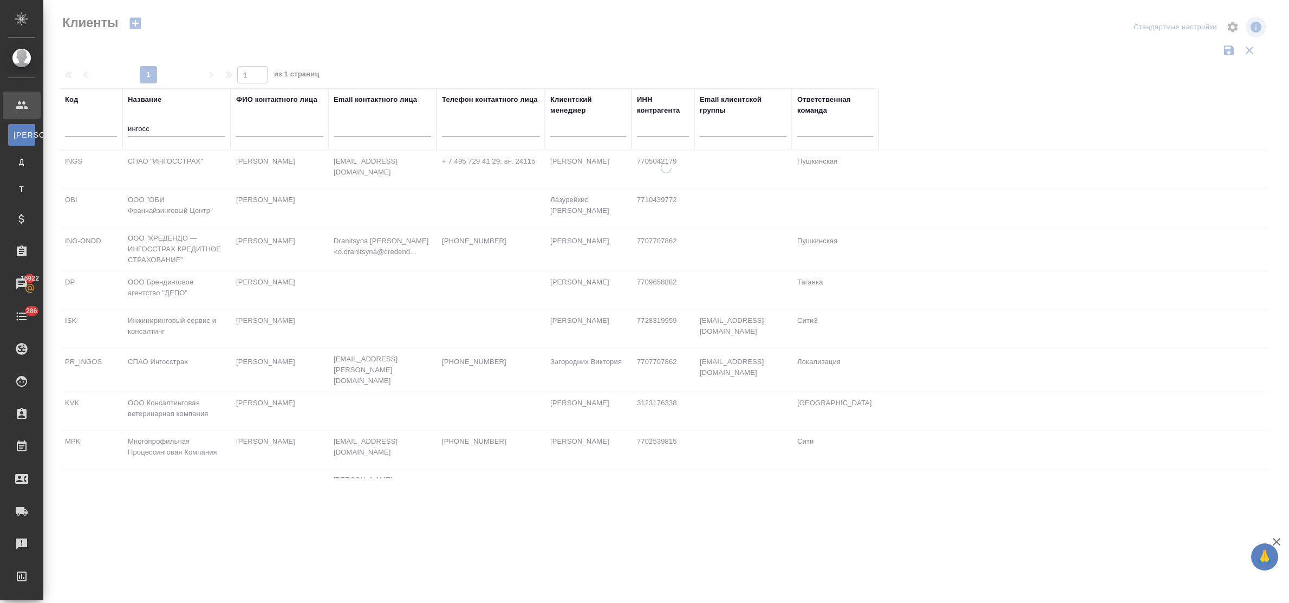
click at [155, 163] on table "Код Название ингосс ФИО контактного лица Email контактного лица Телефон контакт…" at bounding box center [664, 511] width 1209 height 847
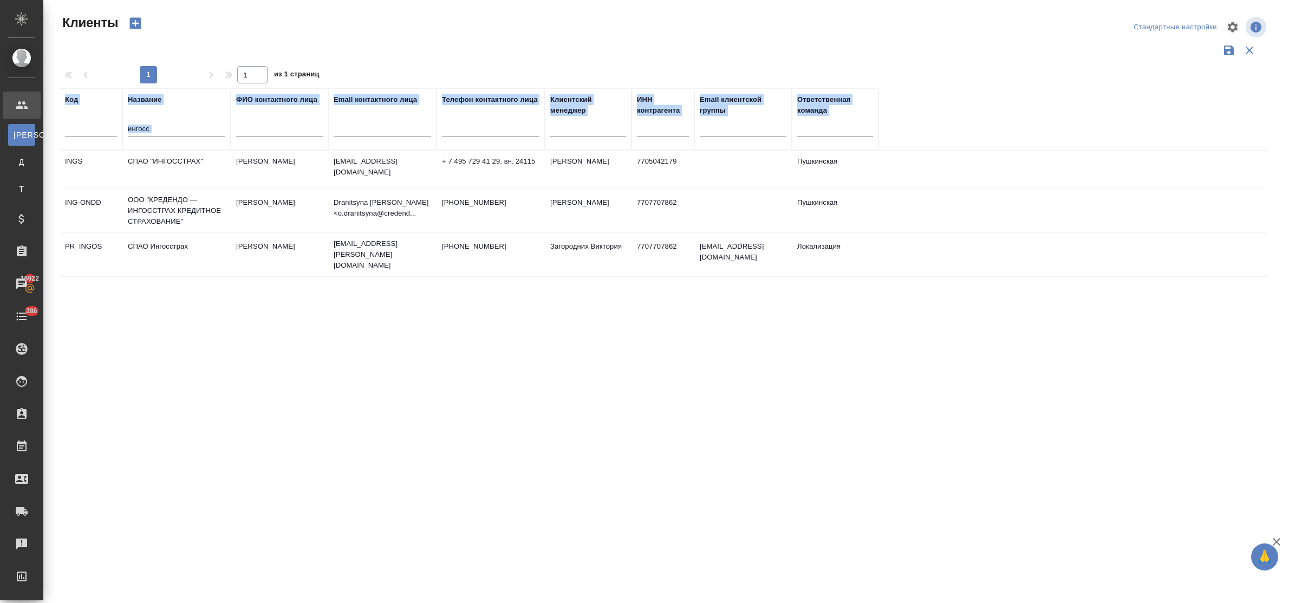
click at [165, 166] on td "СПАО "ИНГОССТРАХ"" at bounding box center [176, 170] width 108 height 38
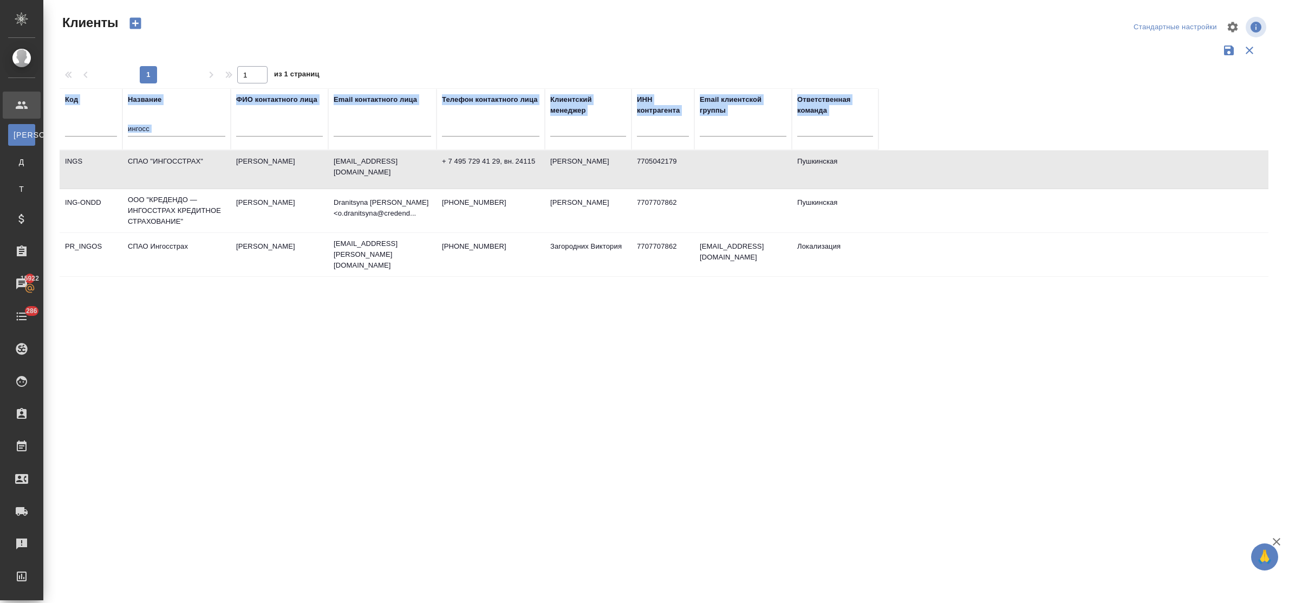
click at [165, 166] on td "СПАО "ИНГОССТРАХ"" at bounding box center [176, 170] width 108 height 38
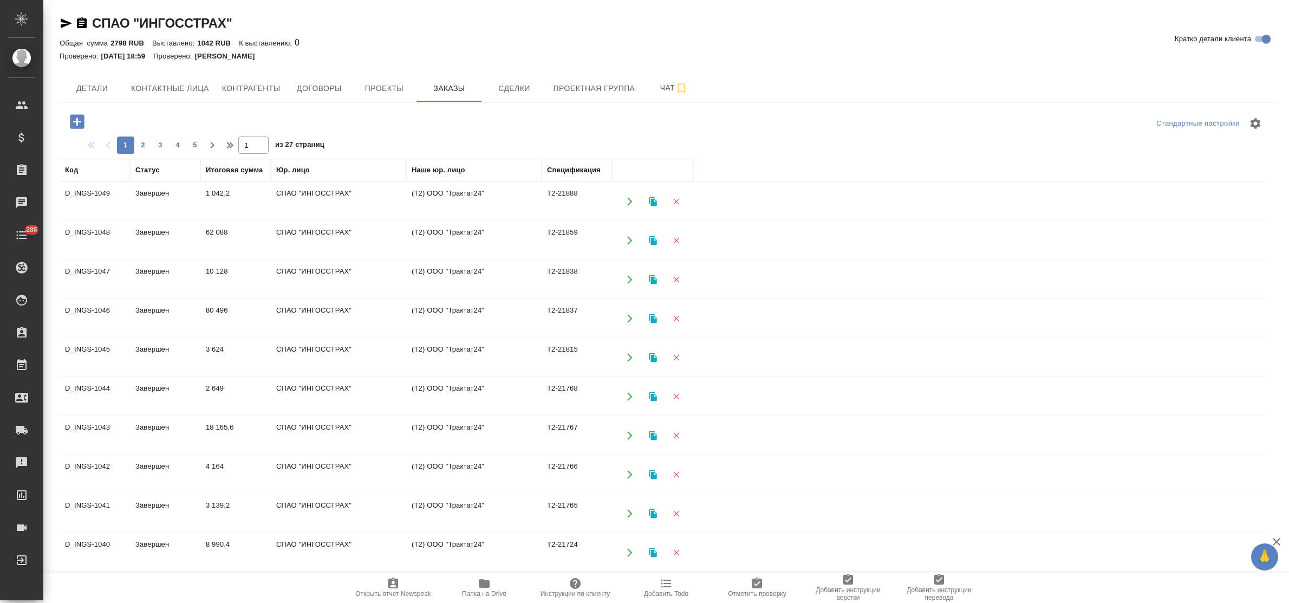
click at [209, 193] on td "1 042,2" at bounding box center [235, 202] width 70 height 38
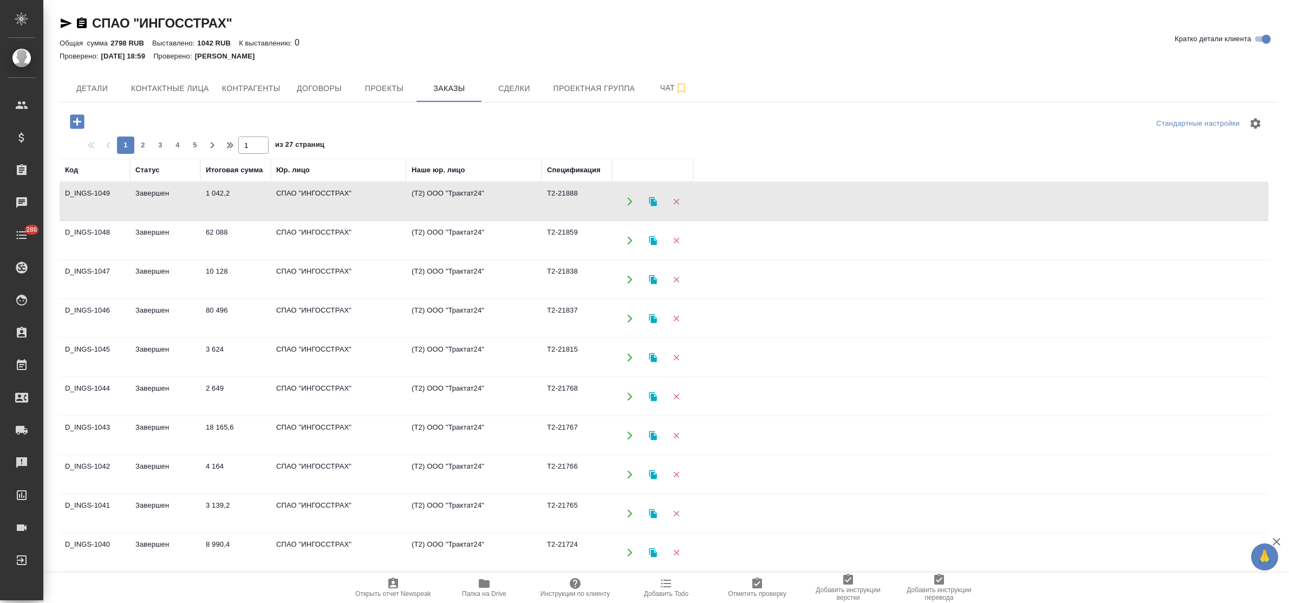
click at [209, 193] on td "1 042,2" at bounding box center [235, 202] width 70 height 38
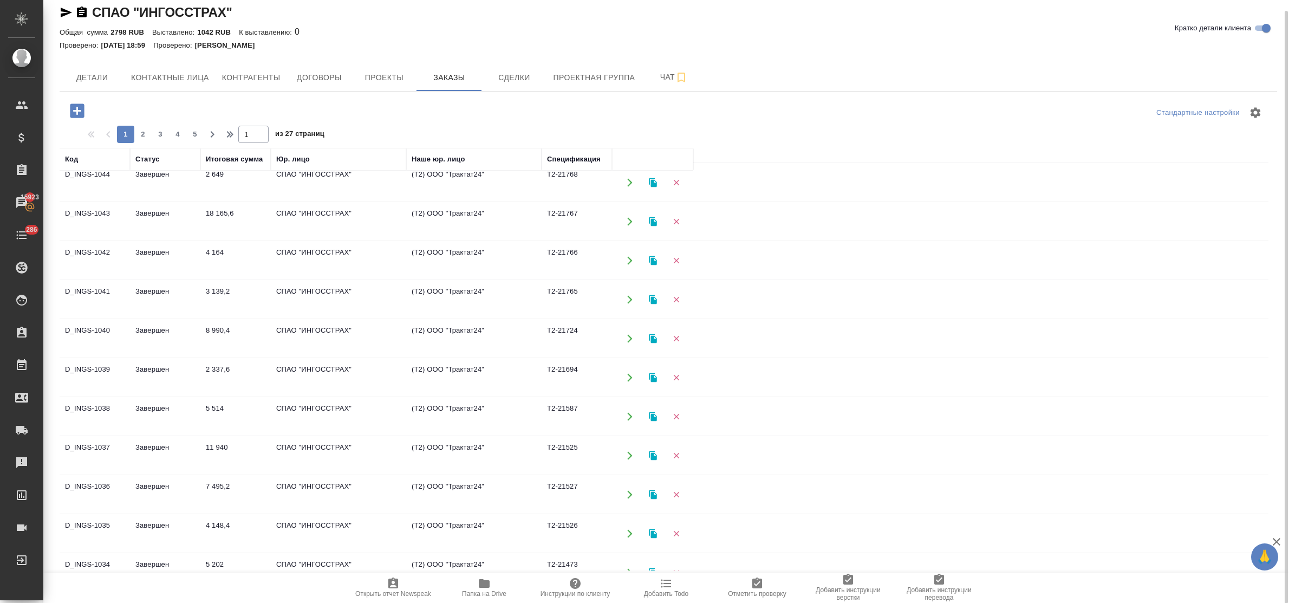
scroll to position [406, 0]
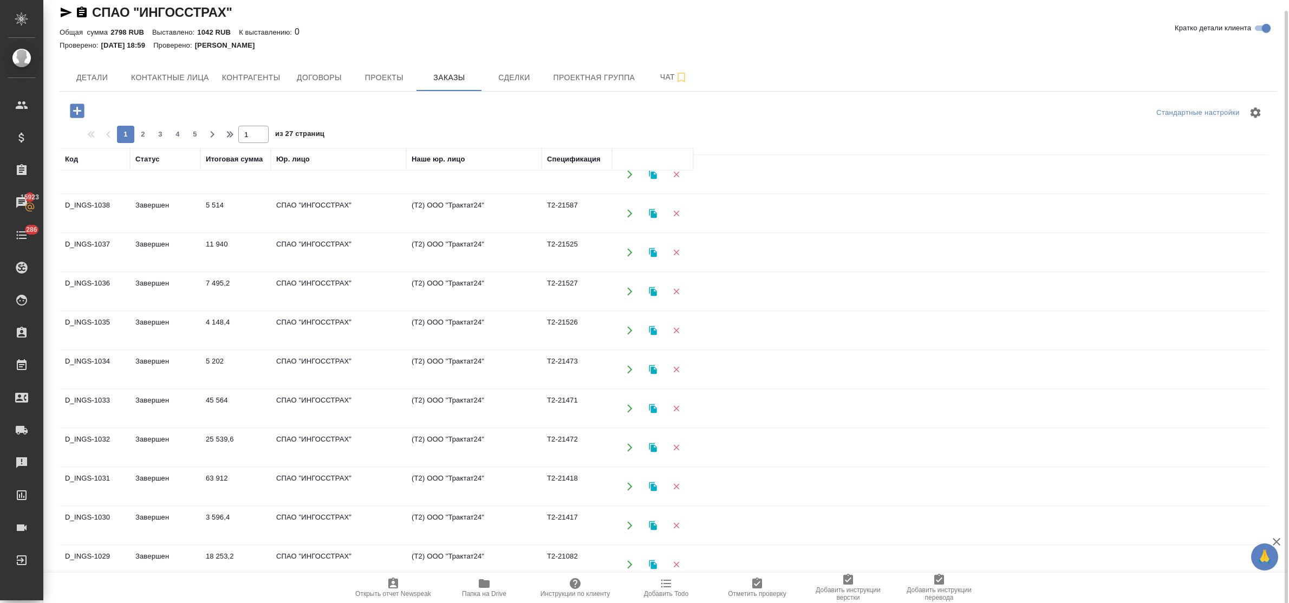
click at [160, 365] on td "Завершен" at bounding box center [165, 369] width 70 height 38
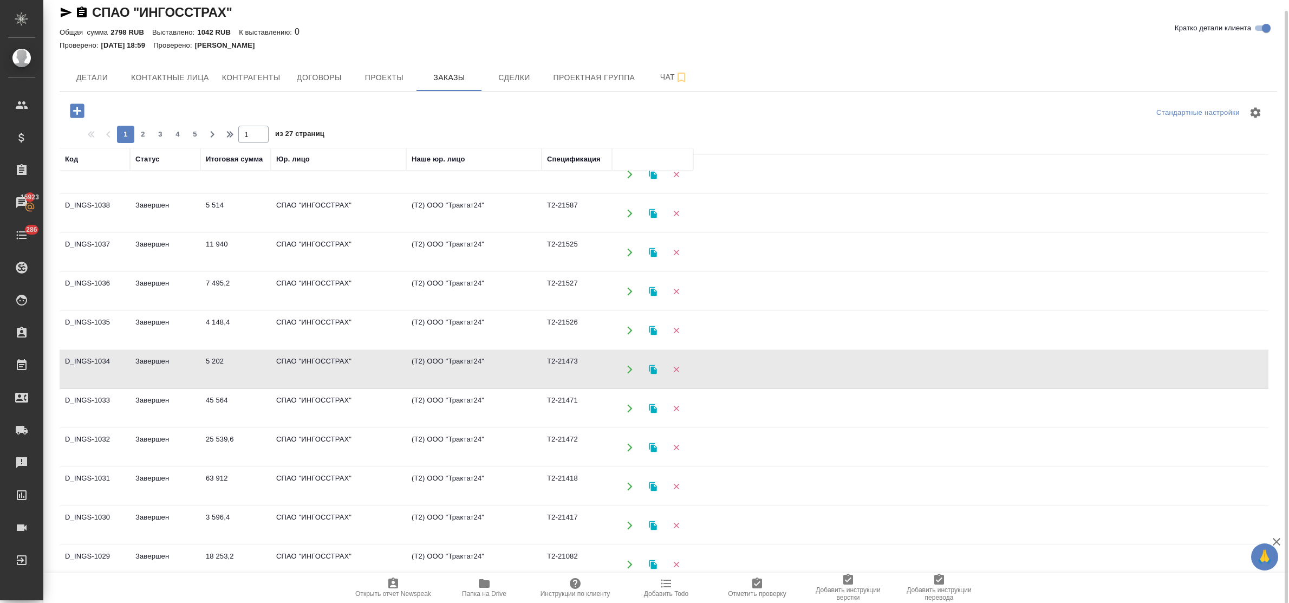
click at [160, 365] on td "Завершен" at bounding box center [165, 369] width 70 height 38
click at [220, 401] on td "45 564" at bounding box center [235, 408] width 70 height 38
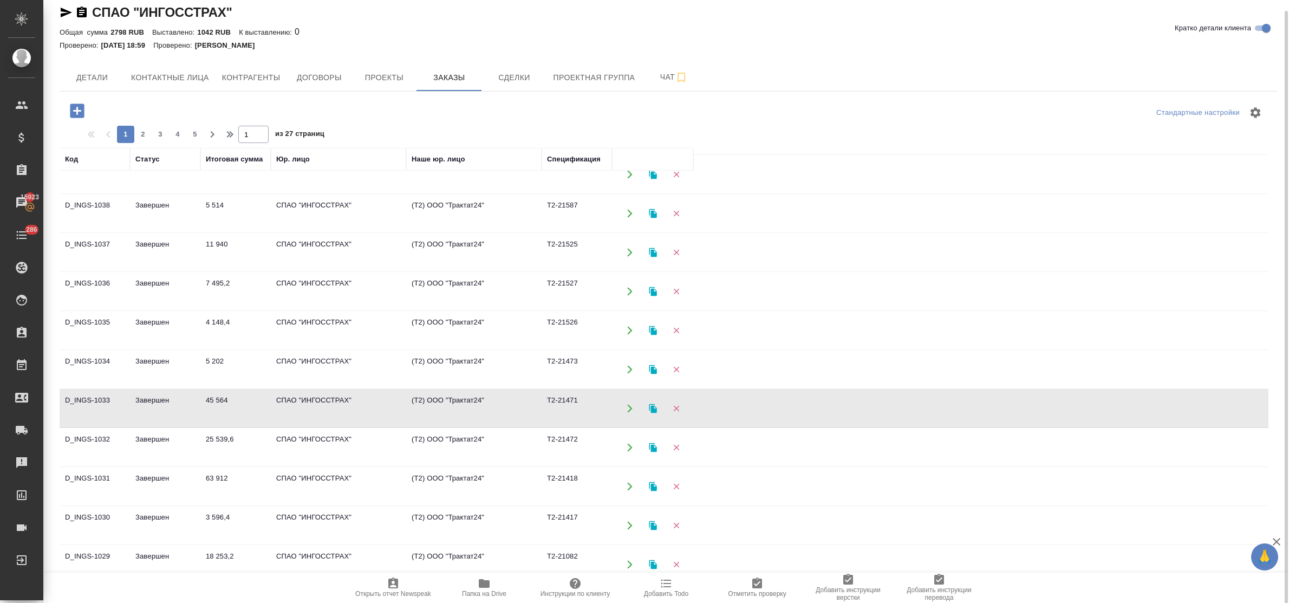
click at [220, 401] on td "45 564" at bounding box center [235, 408] width 70 height 38
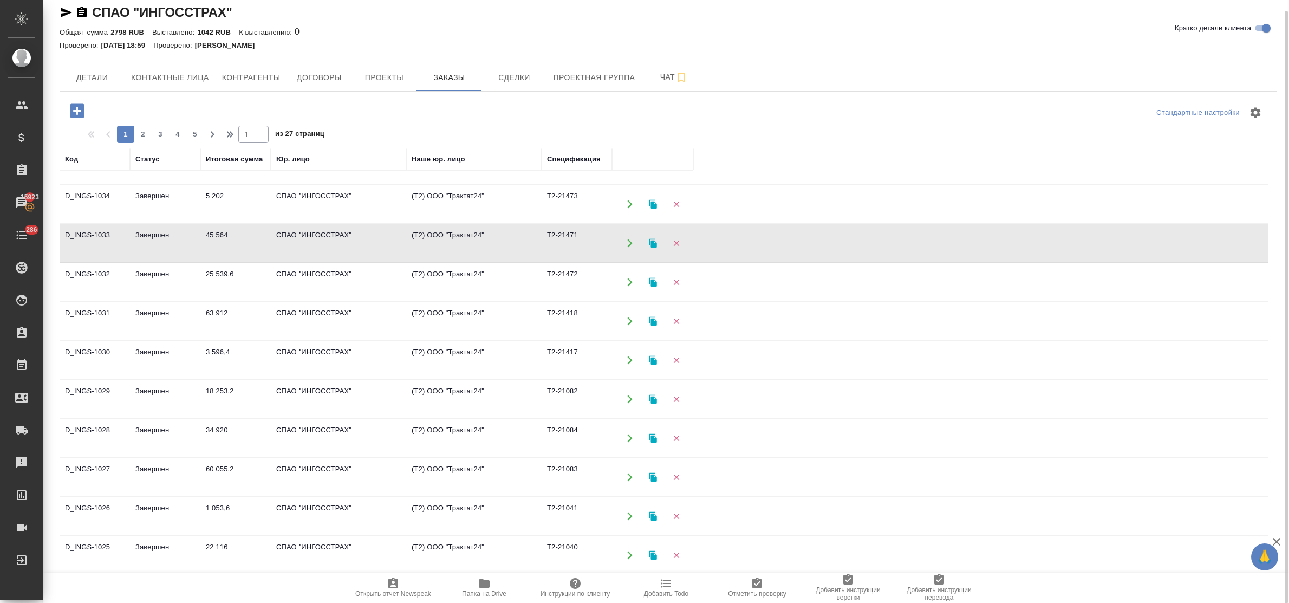
scroll to position [580, 0]
click at [161, 385] on td "Завершен" at bounding box center [165, 395] width 70 height 38
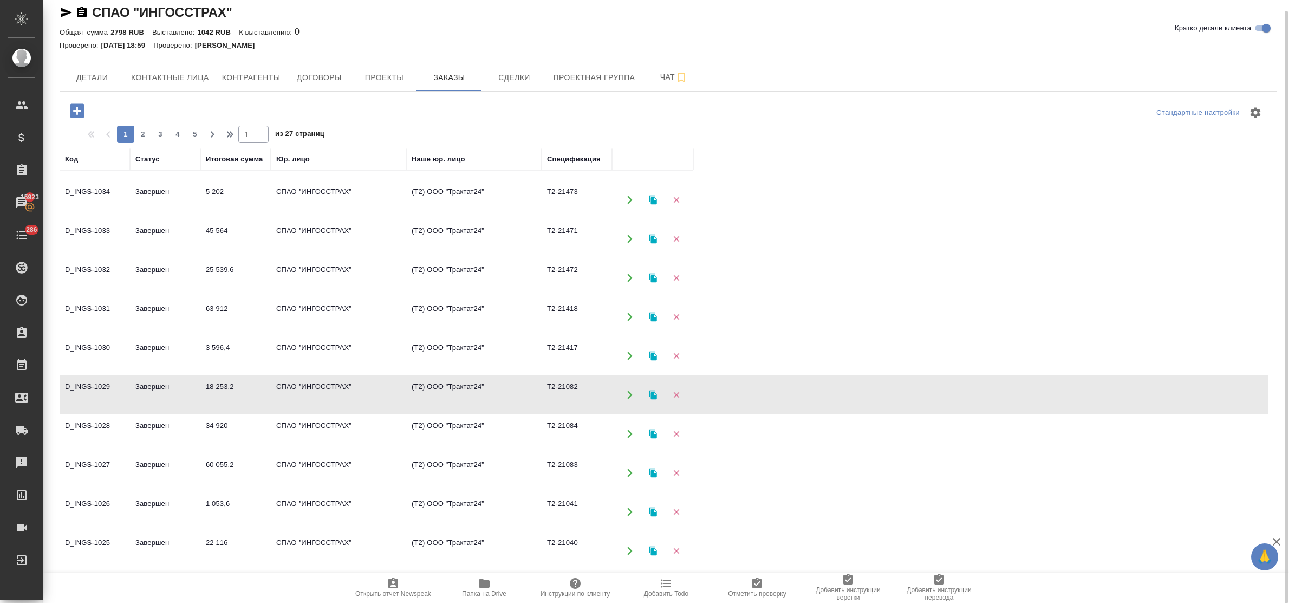
click at [161, 385] on td "Завершен" at bounding box center [165, 395] width 70 height 38
click at [209, 464] on td "60 055,2" at bounding box center [235, 473] width 70 height 38
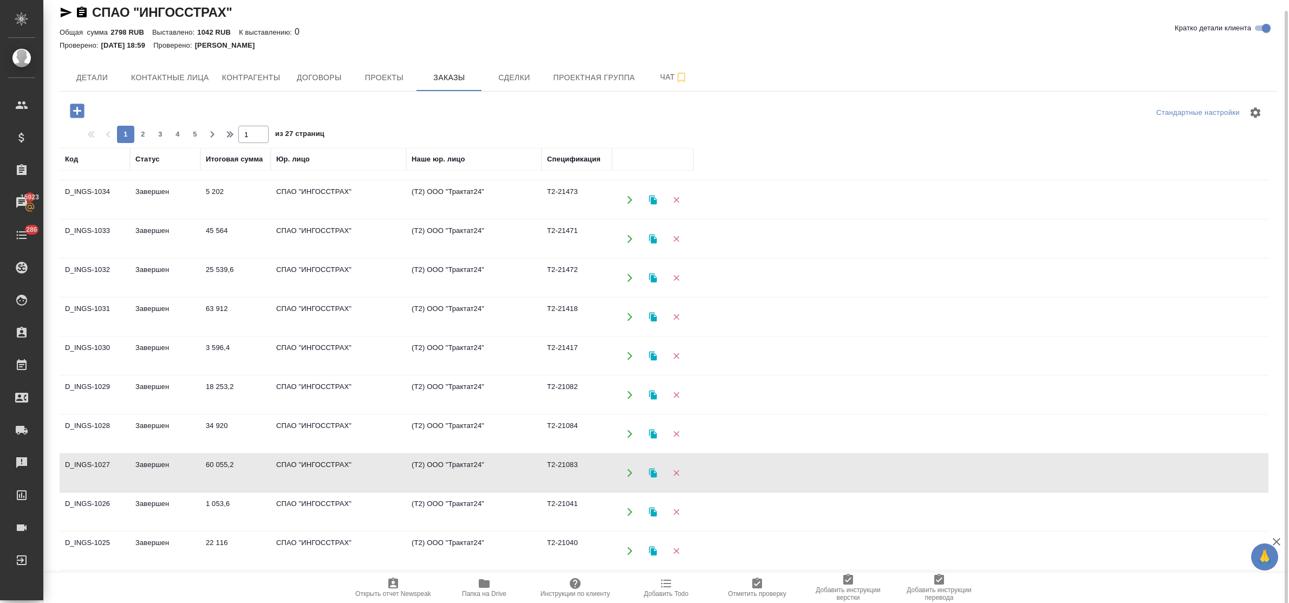
click at [209, 464] on td "60 055,2" at bounding box center [235, 473] width 70 height 38
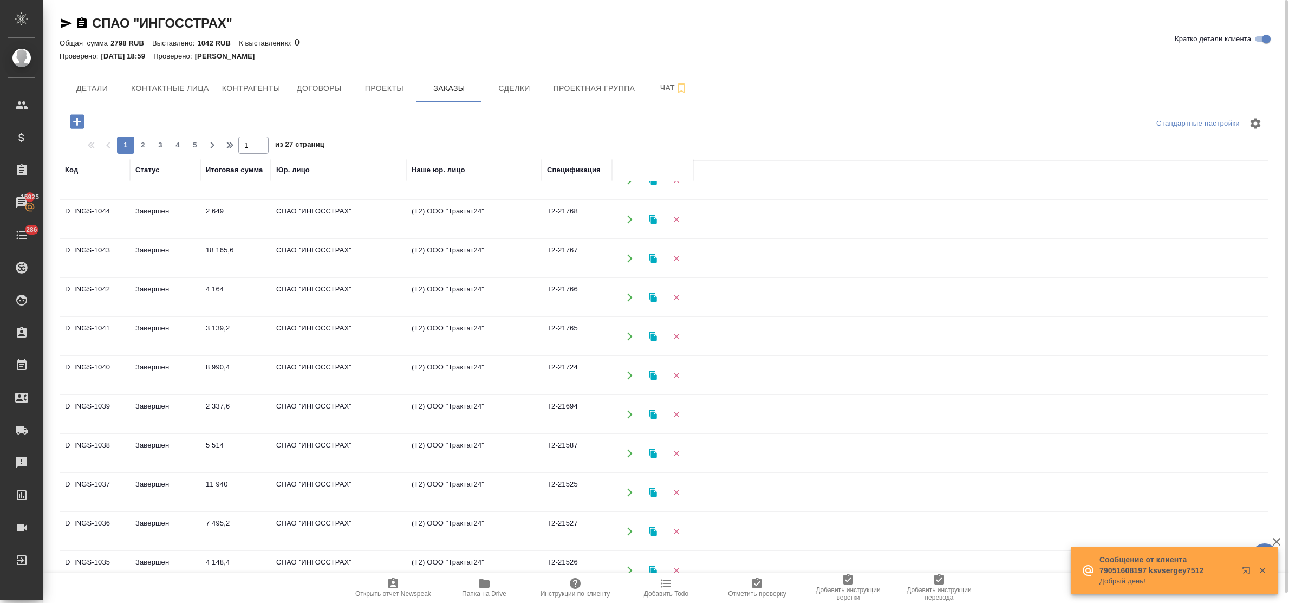
scroll to position [0, 0]
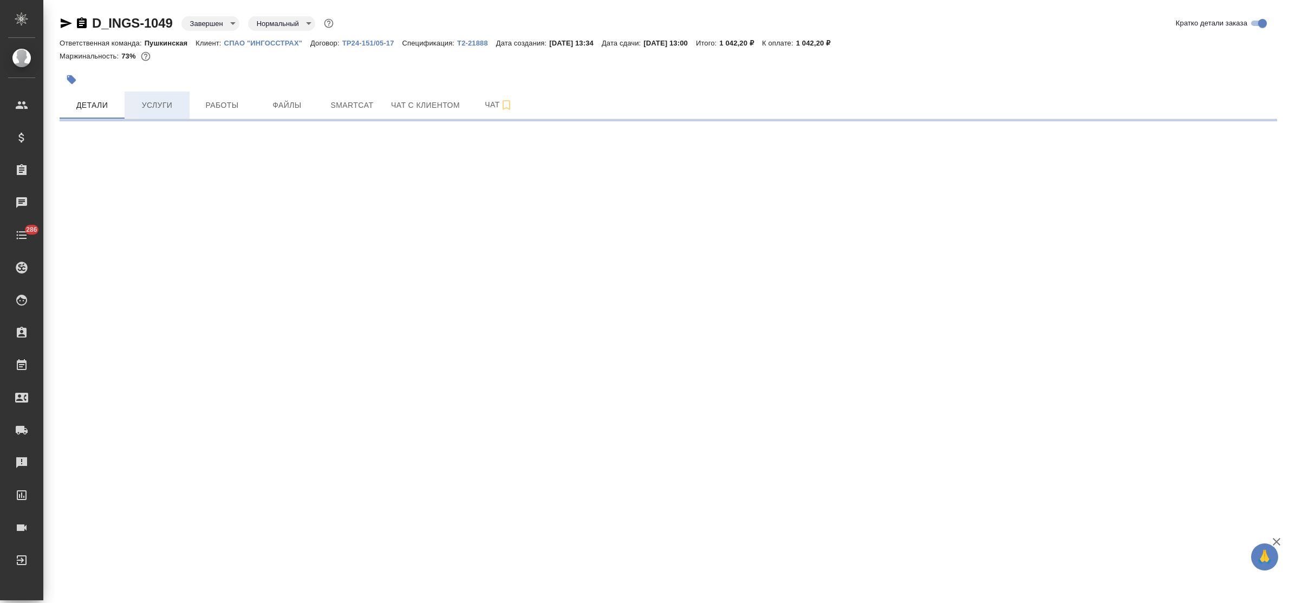
select select "RU"
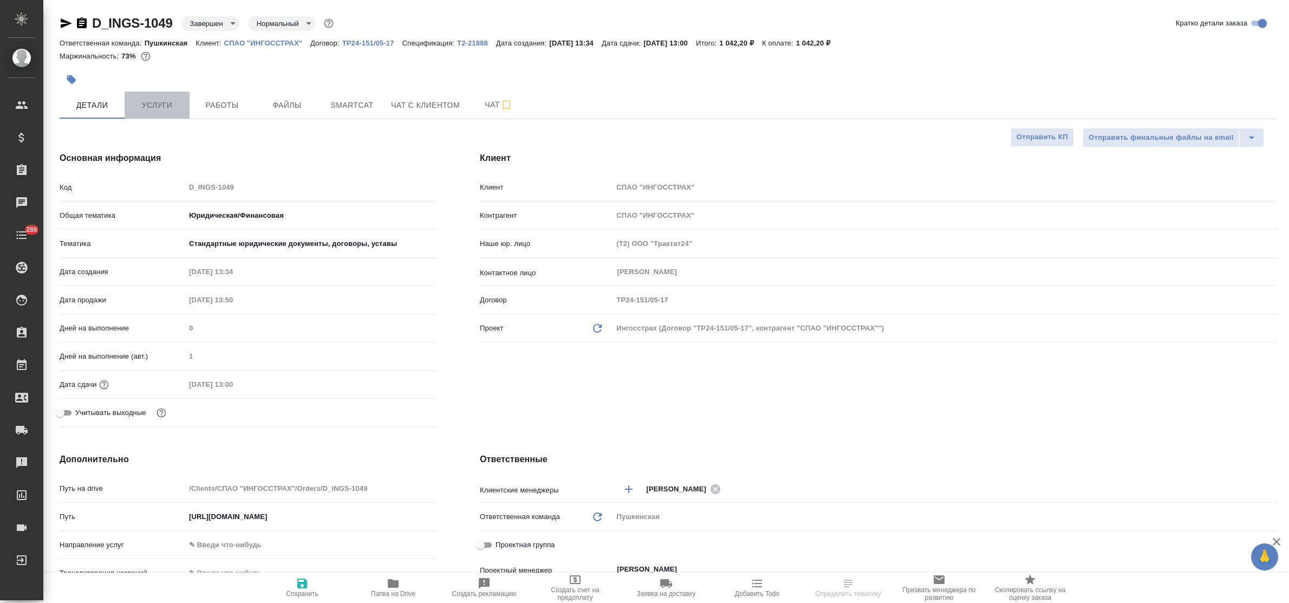
click at [163, 107] on span "Услуги" at bounding box center [157, 106] width 52 height 14
type textarea "x"
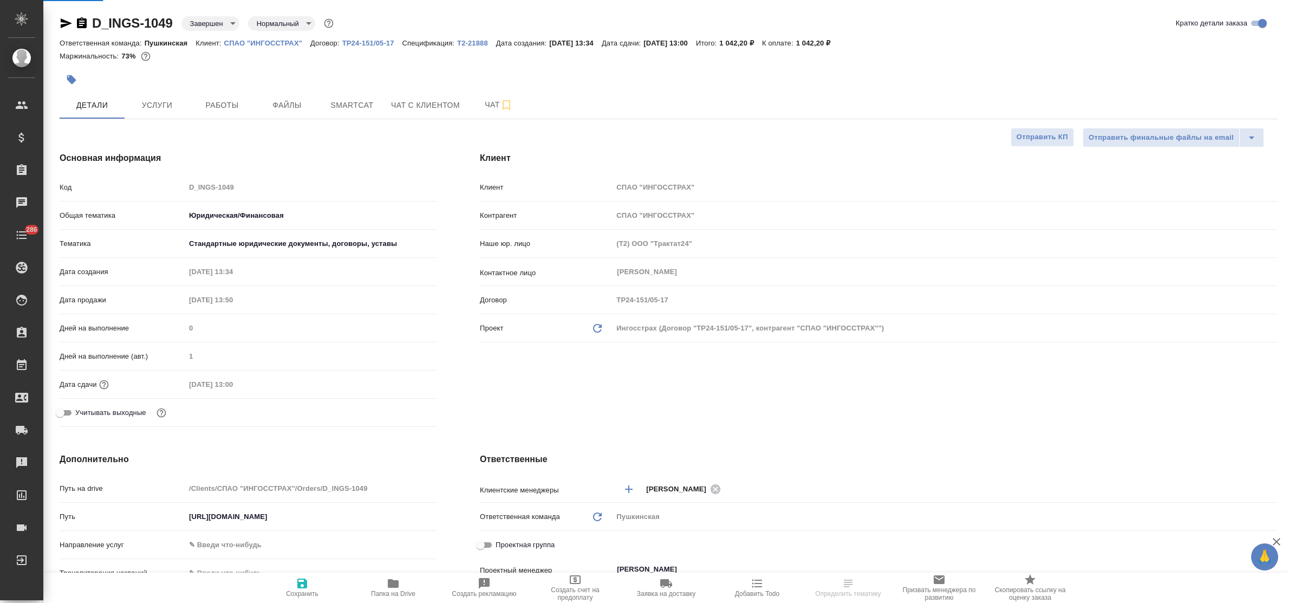
type textarea "x"
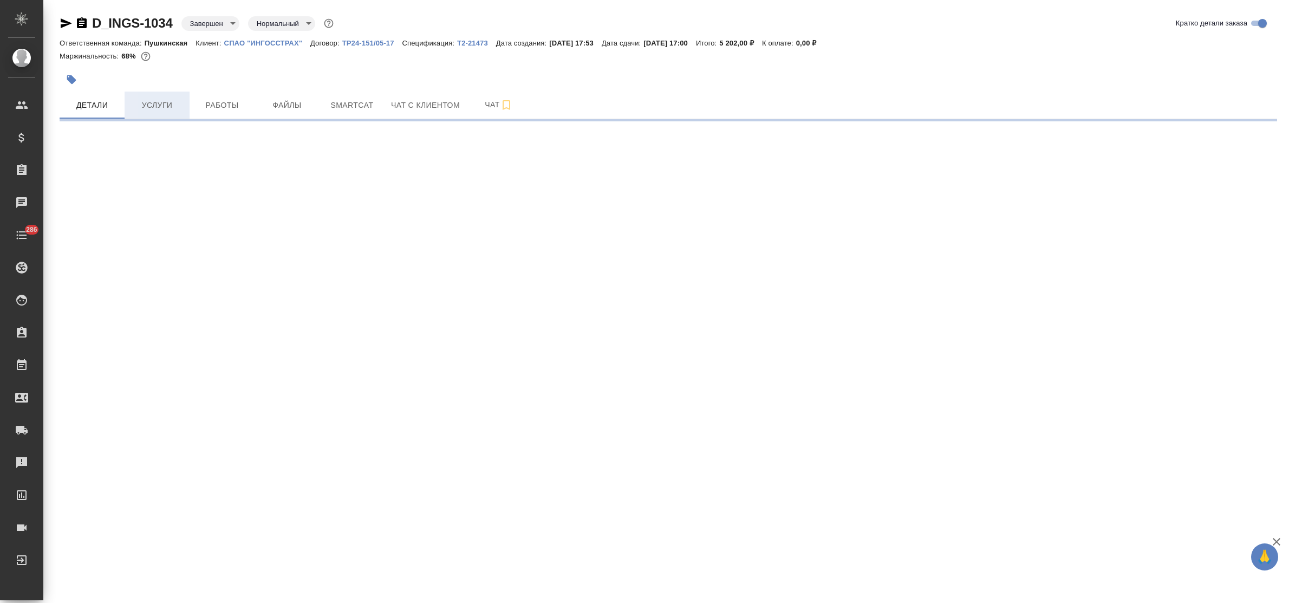
select select "RU"
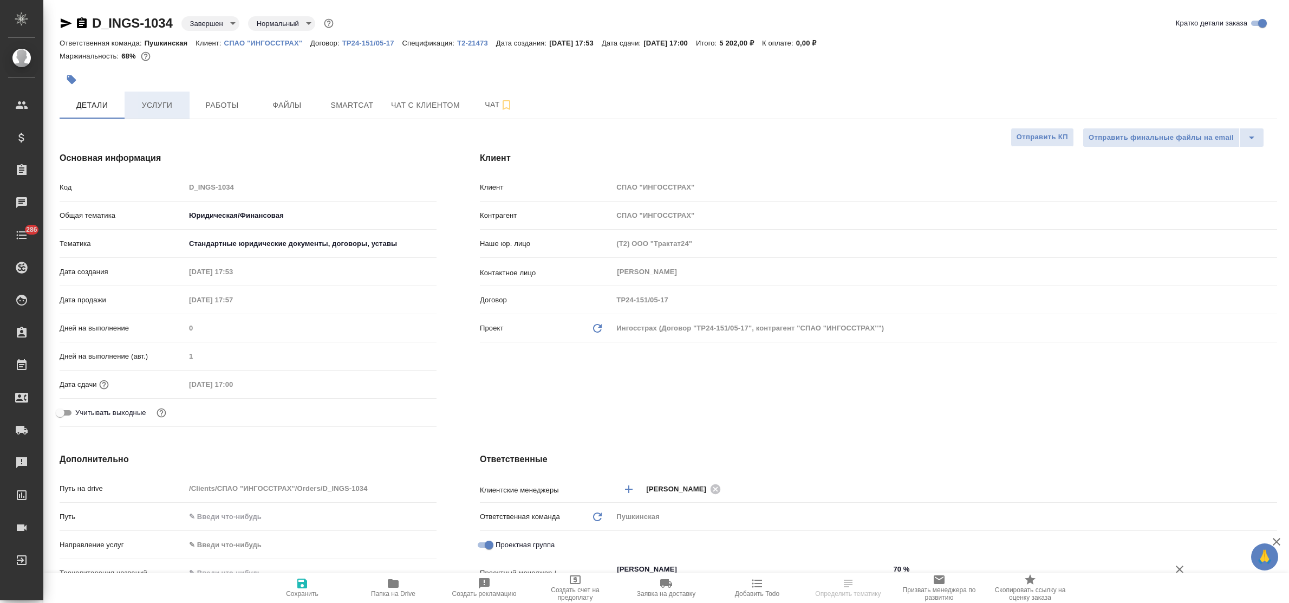
type textarea "x"
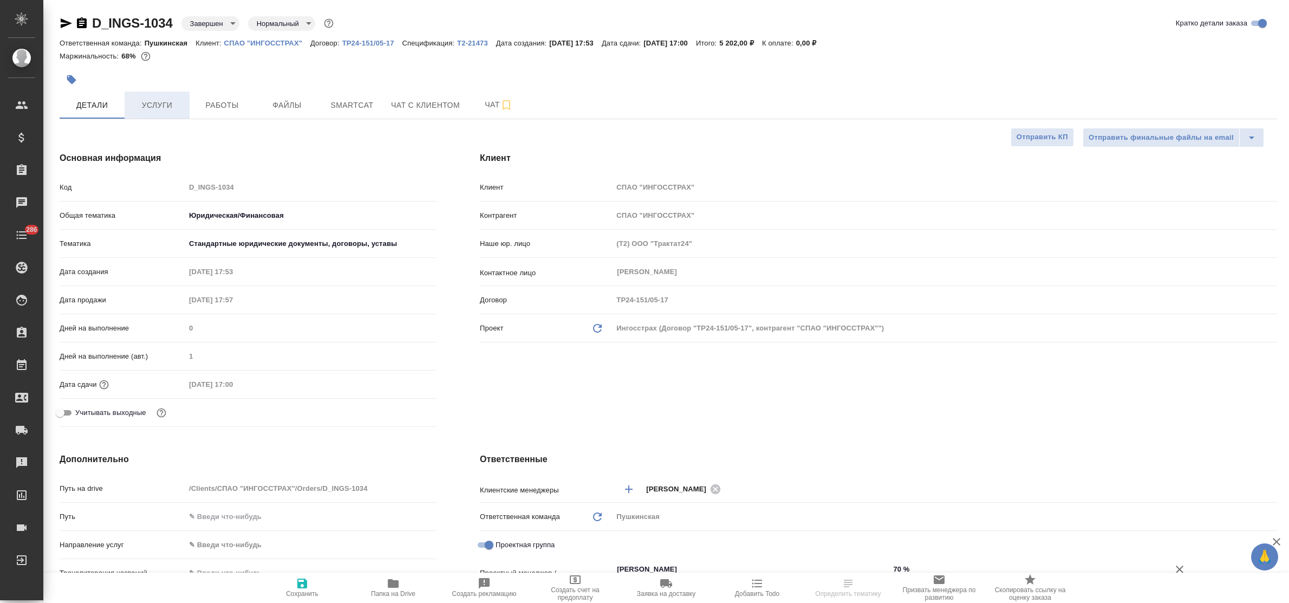
type textarea "x"
click at [160, 101] on span "Услуги" at bounding box center [157, 106] width 52 height 14
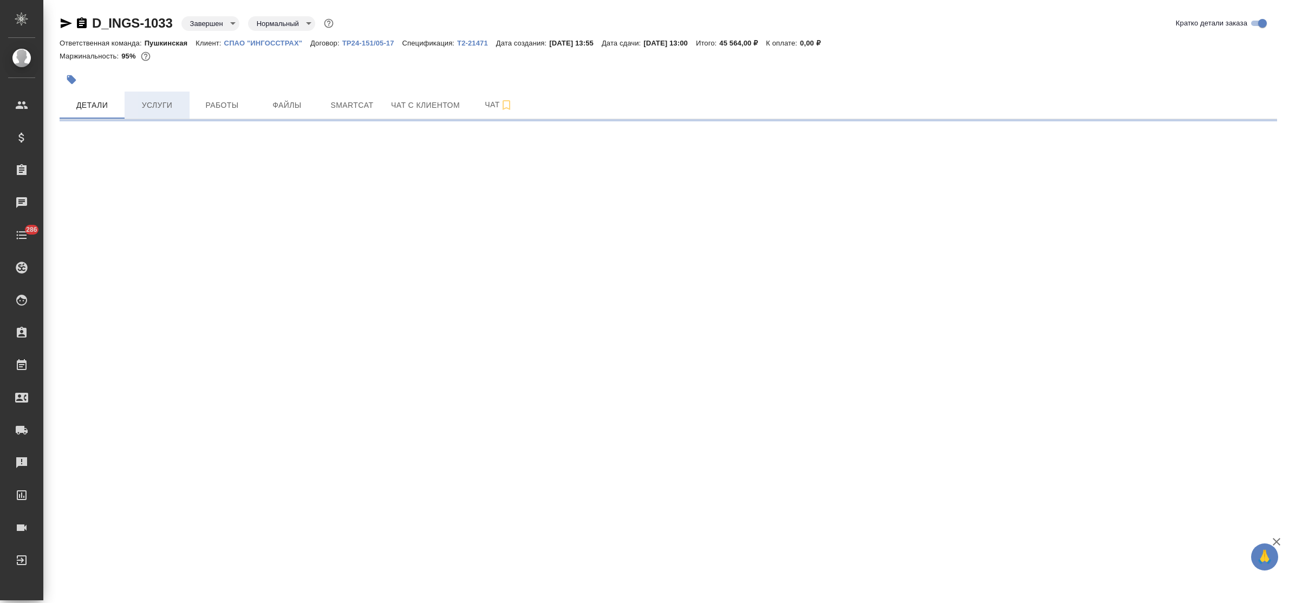
select select "RU"
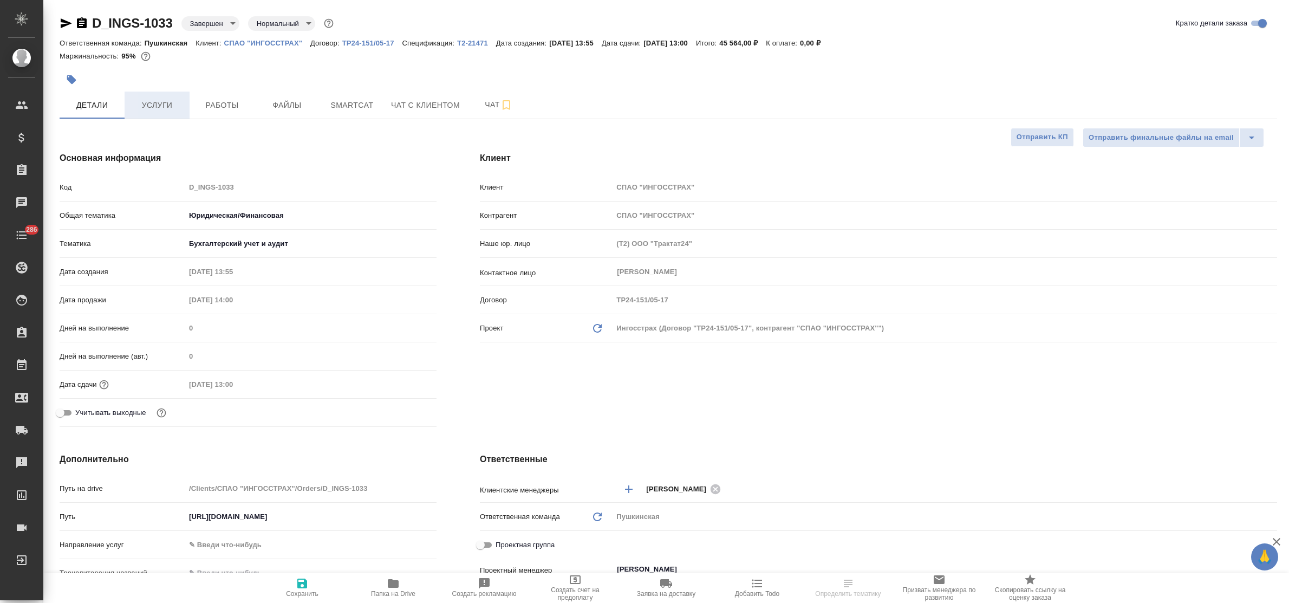
type textarea "x"
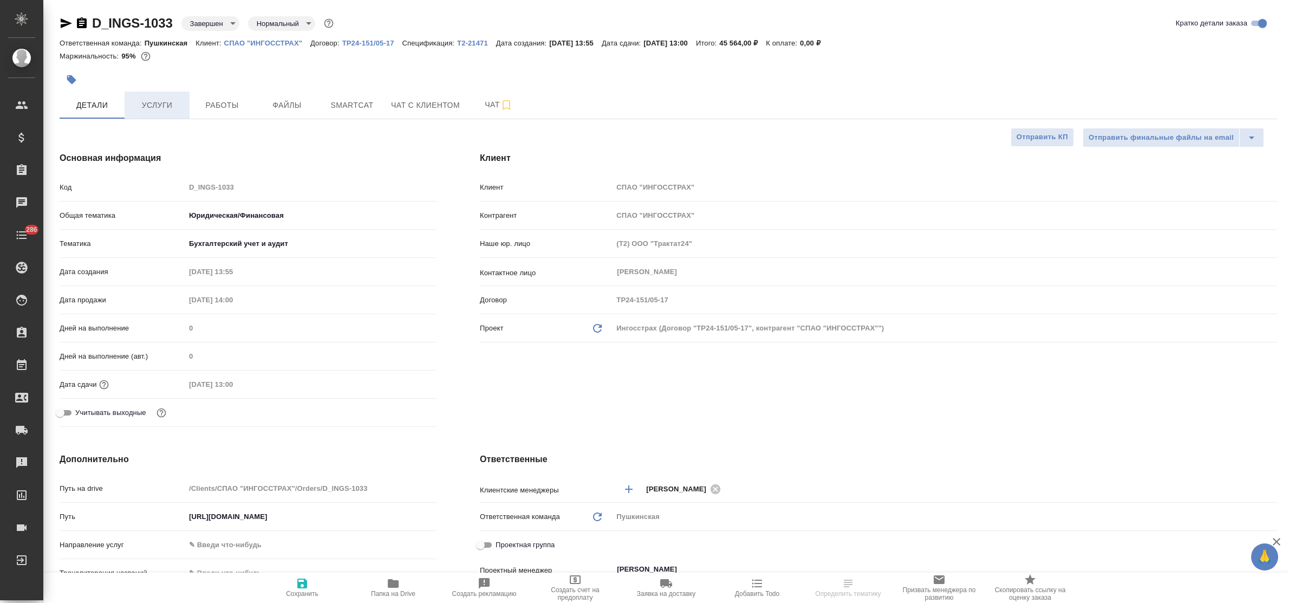
type textarea "x"
click at [159, 104] on span "Услуги" at bounding box center [157, 106] width 52 height 14
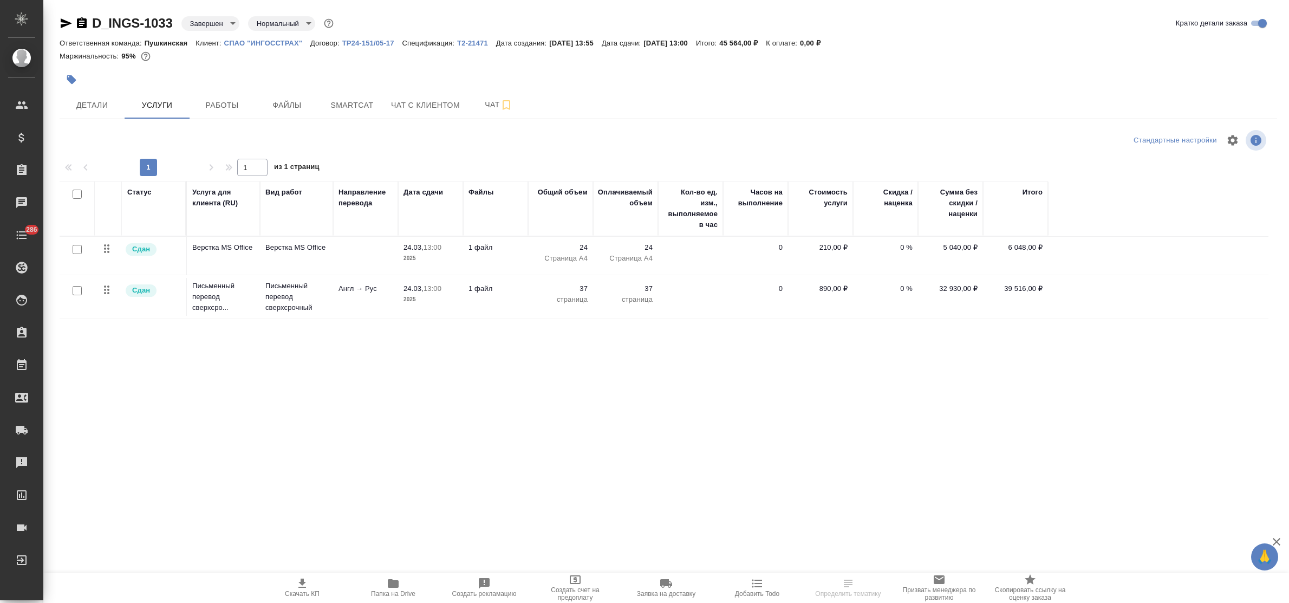
click at [391, 583] on icon "button" at bounding box center [393, 583] width 11 height 9
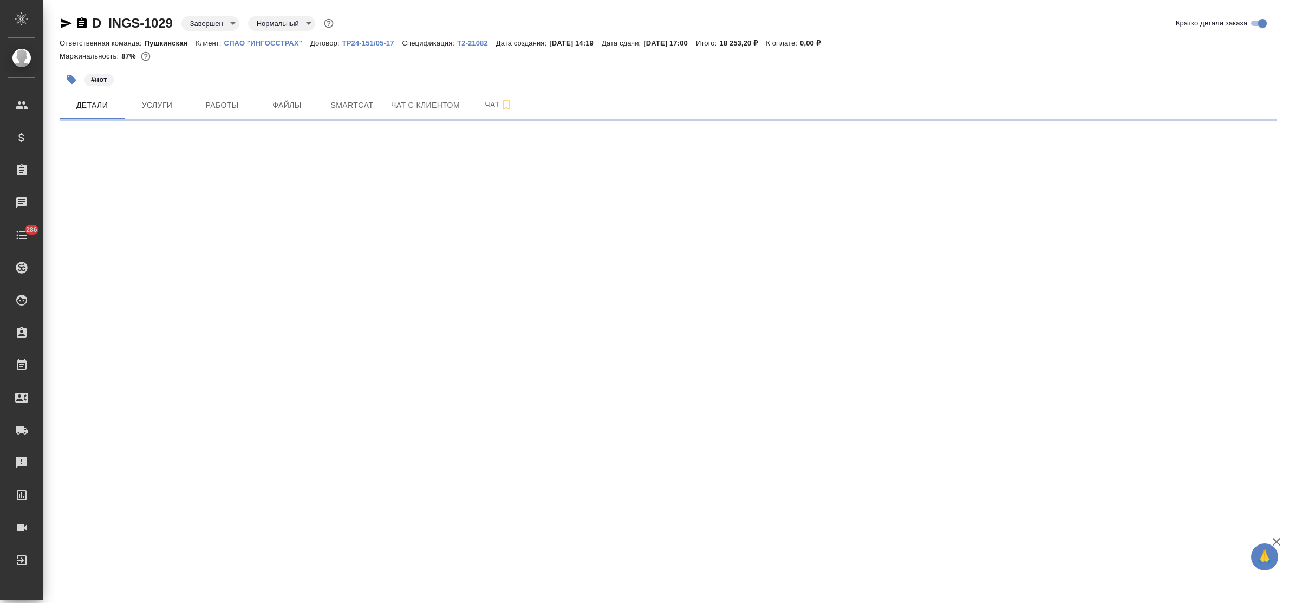
select select "RU"
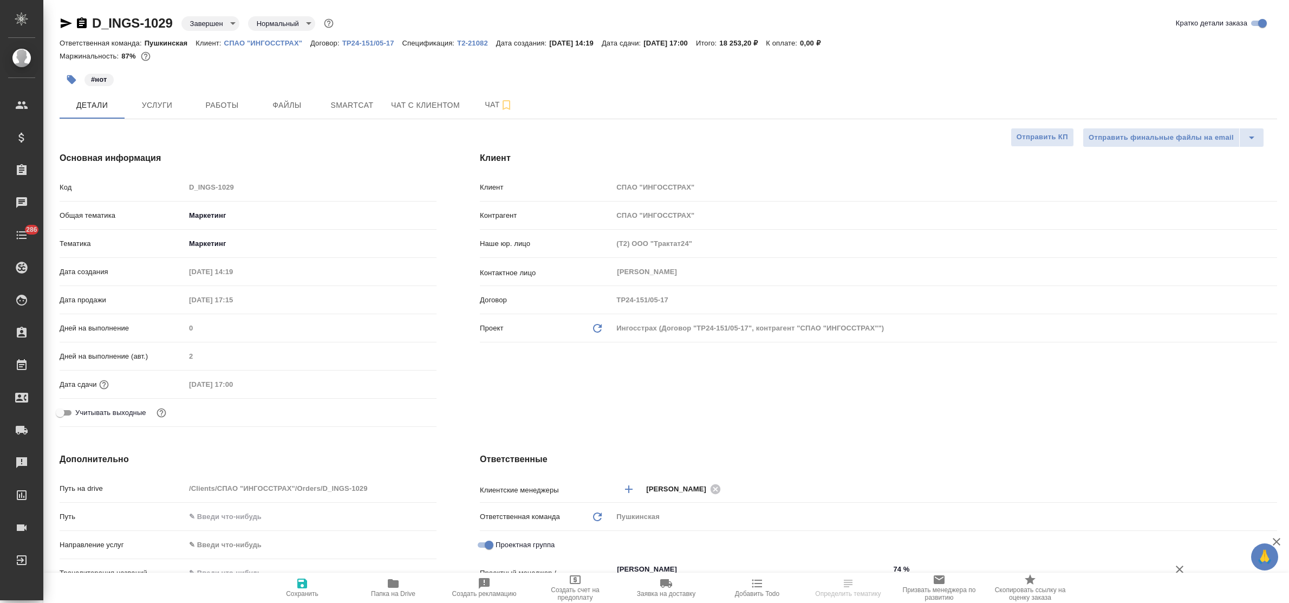
type textarea "x"
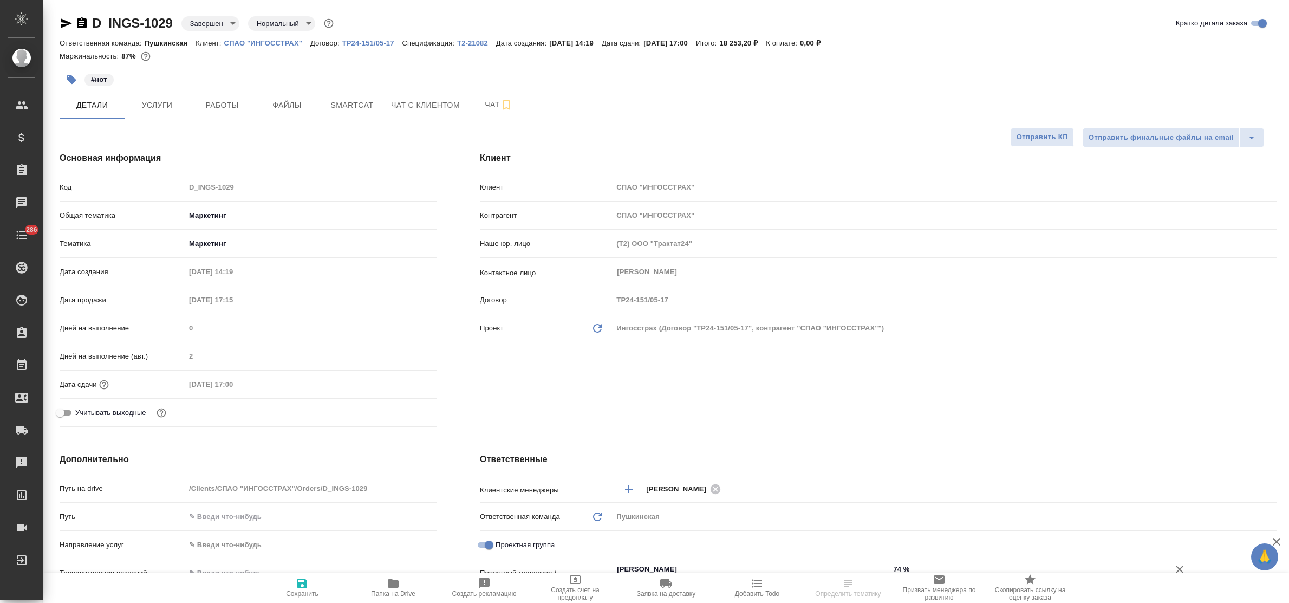
type textarea "x"
click at [166, 107] on span "Услуги" at bounding box center [157, 106] width 52 height 14
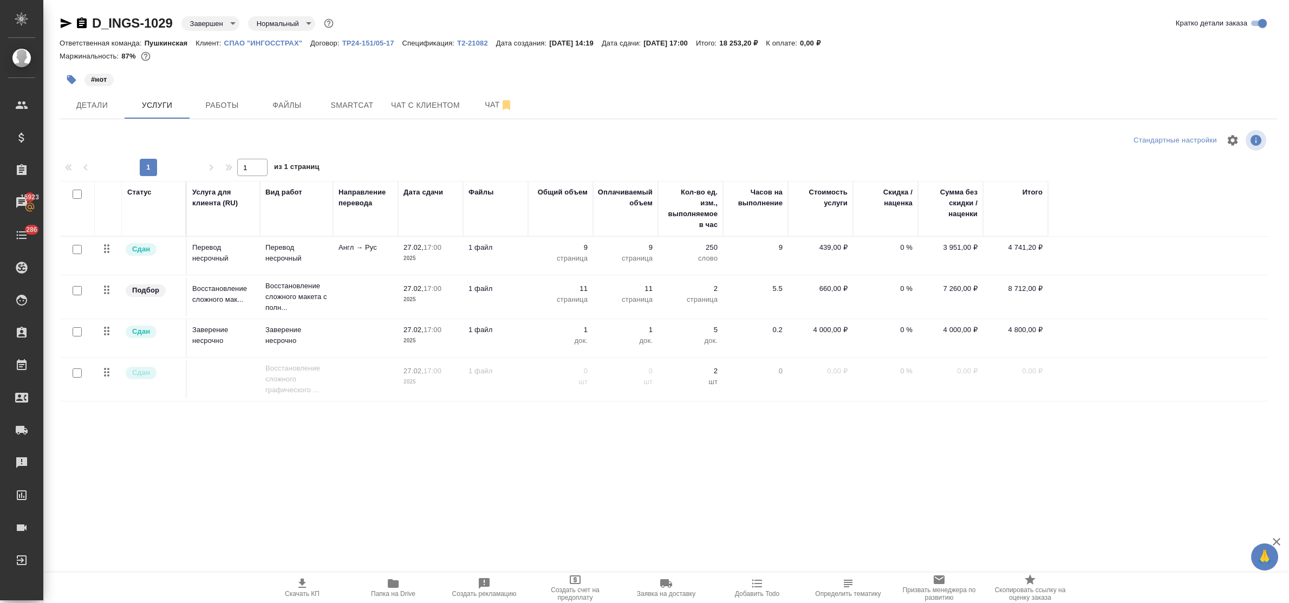
click at [242, 469] on div ".cls-1 fill:#fff; AWATERA Bulakhova Elena Клиенты Спецификации Заказы 15923 Чат…" at bounding box center [644, 301] width 1289 height 603
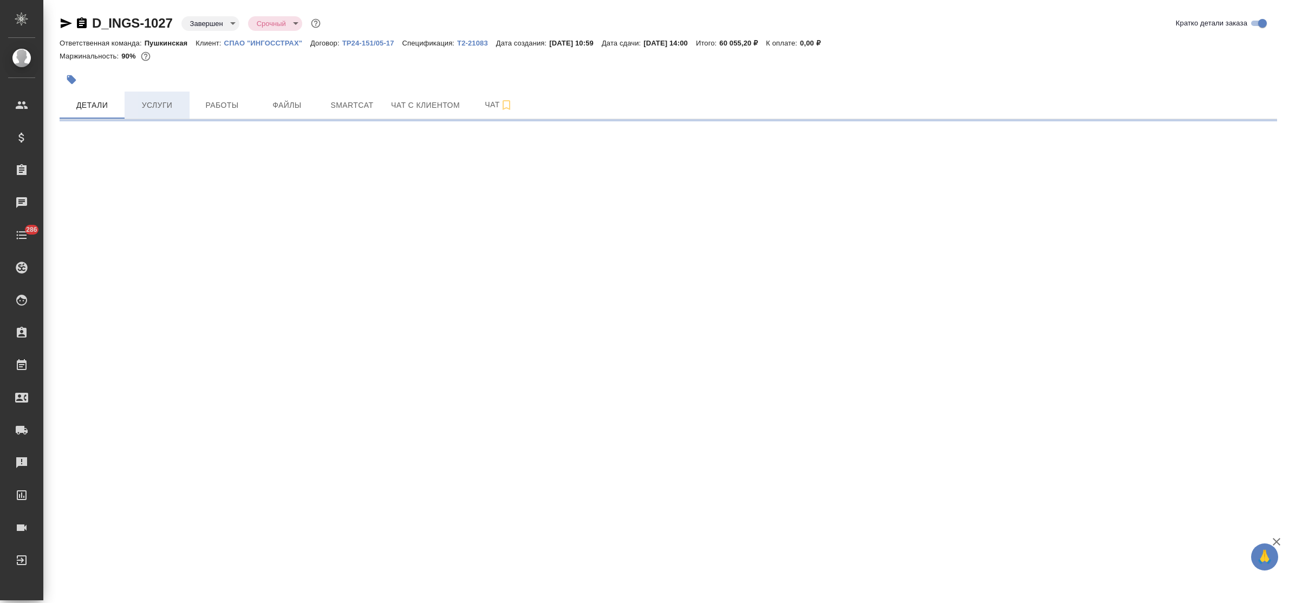
select select "RU"
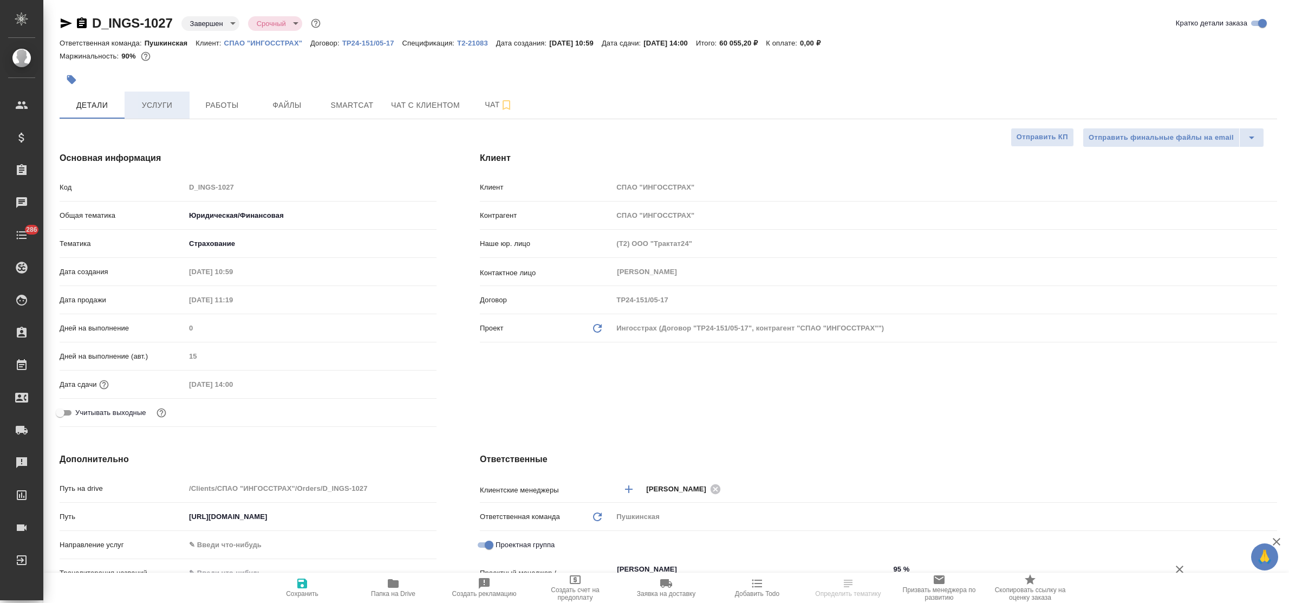
type textarea "x"
click at [153, 105] on span "Услуги" at bounding box center [157, 106] width 52 height 14
type textarea "x"
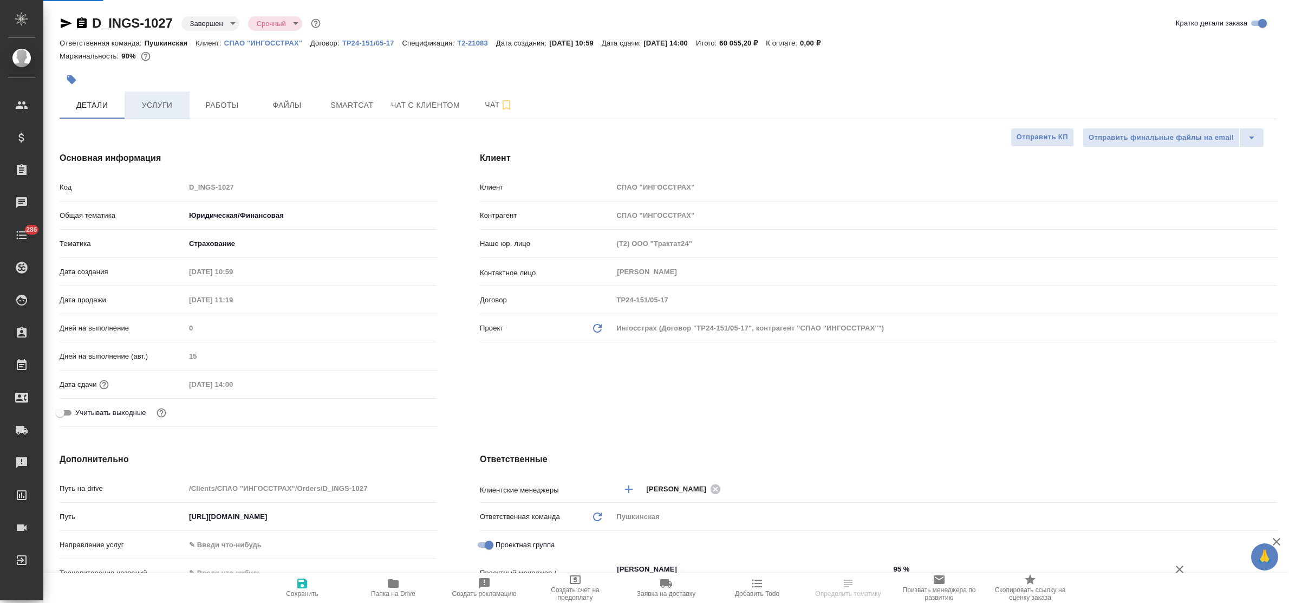
type textarea "x"
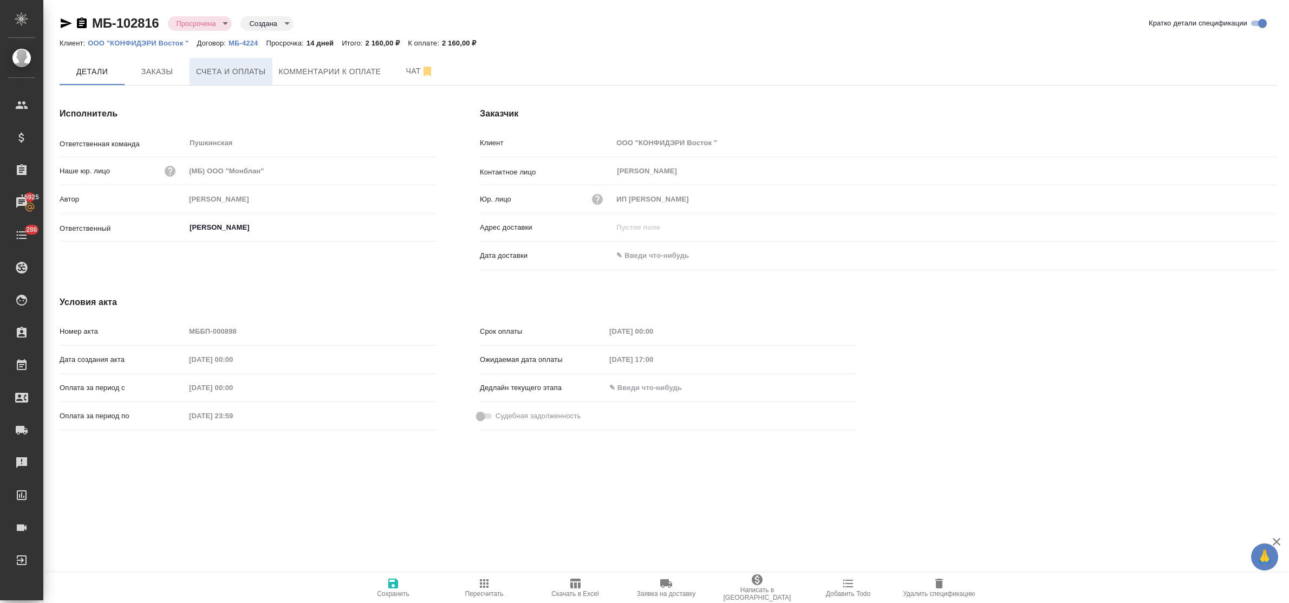
click at [215, 76] on span "Счета и оплаты" at bounding box center [231, 72] width 70 height 14
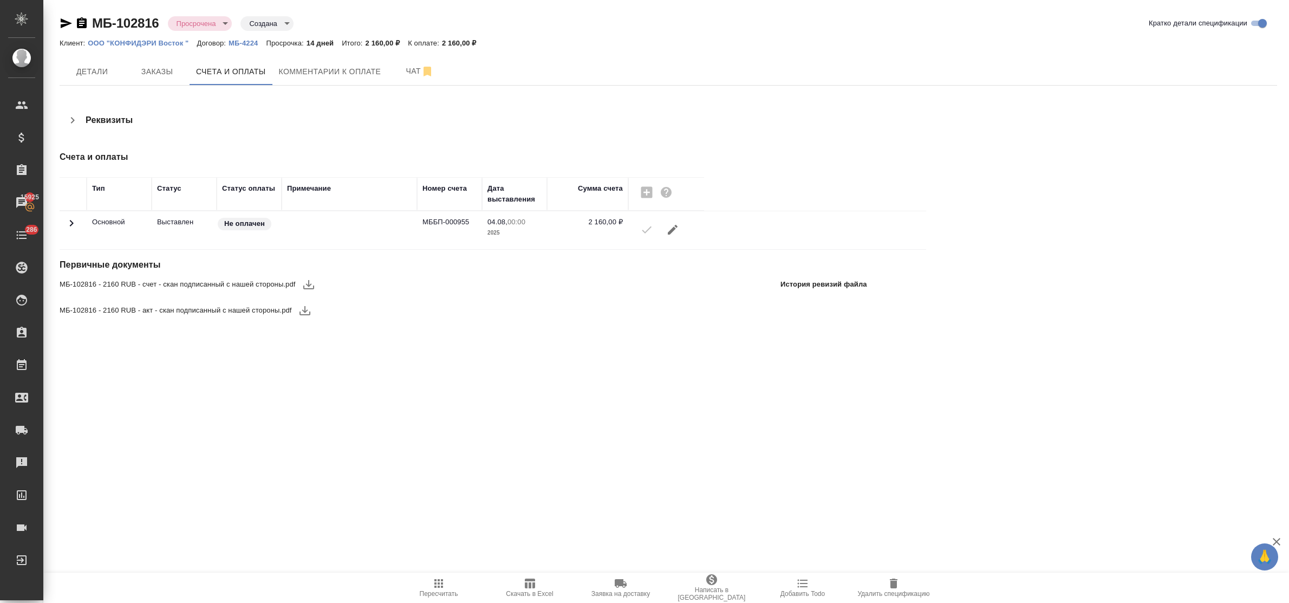
click at [309, 284] on icon "button" at bounding box center [308, 284] width 11 height 9
click at [310, 69] on span "Комментарии к оплате" at bounding box center [330, 72] width 102 height 14
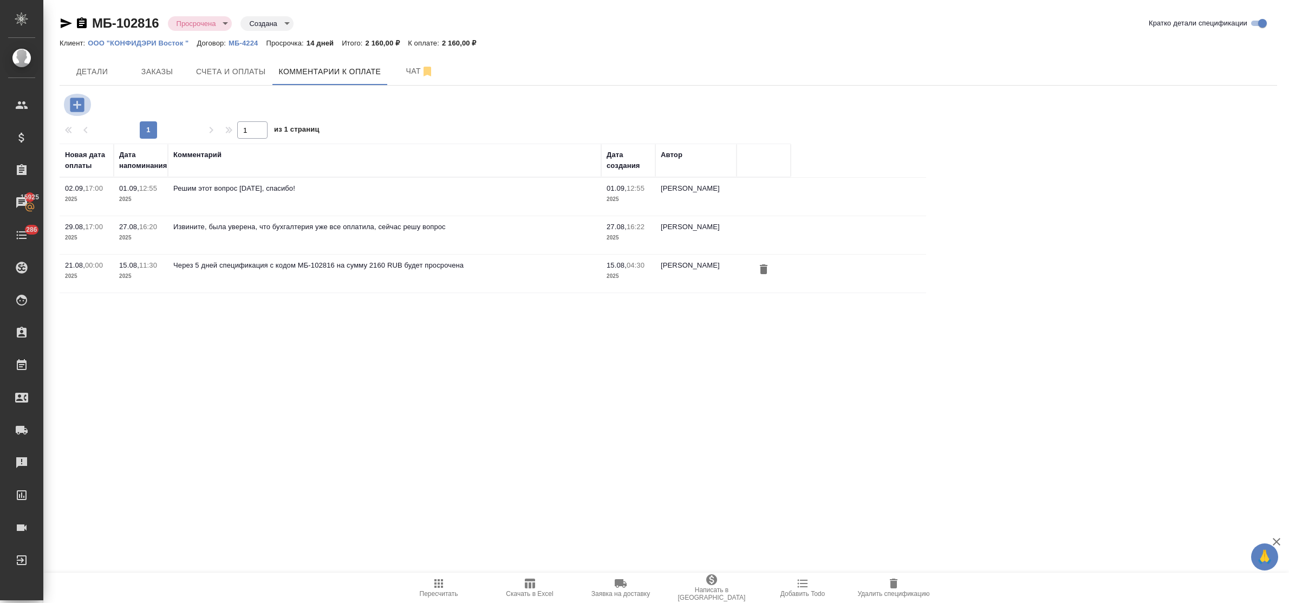
click at [75, 107] on icon "button" at bounding box center [77, 105] width 14 height 14
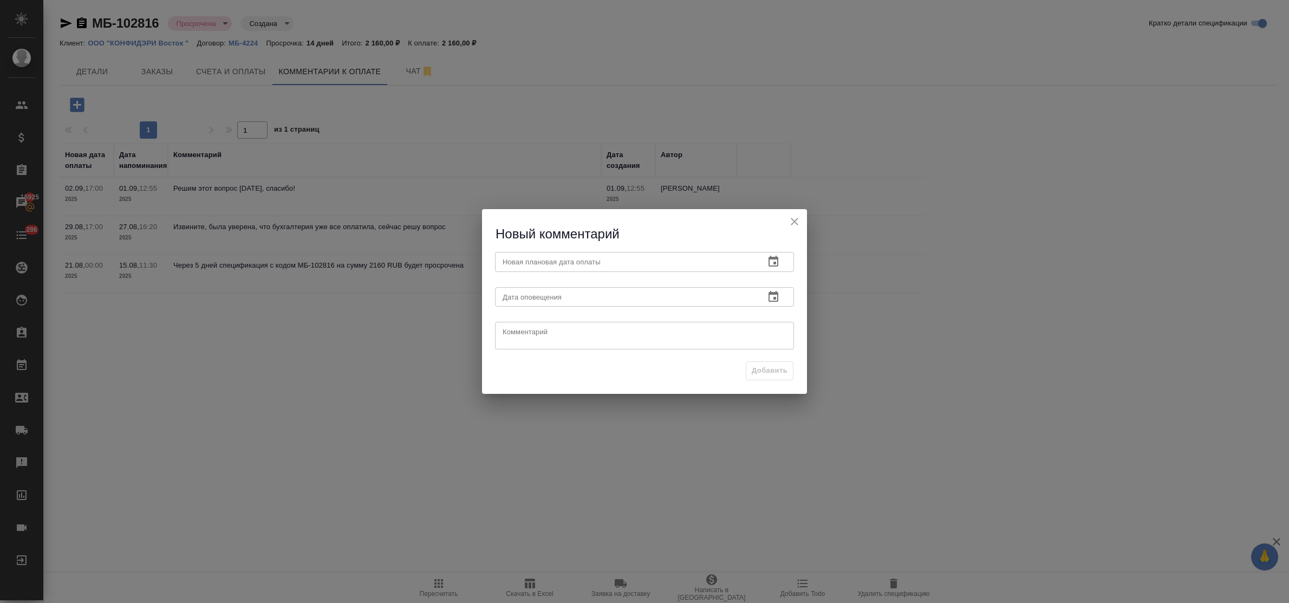
click at [773, 259] on icon "button" at bounding box center [774, 261] width 10 height 11
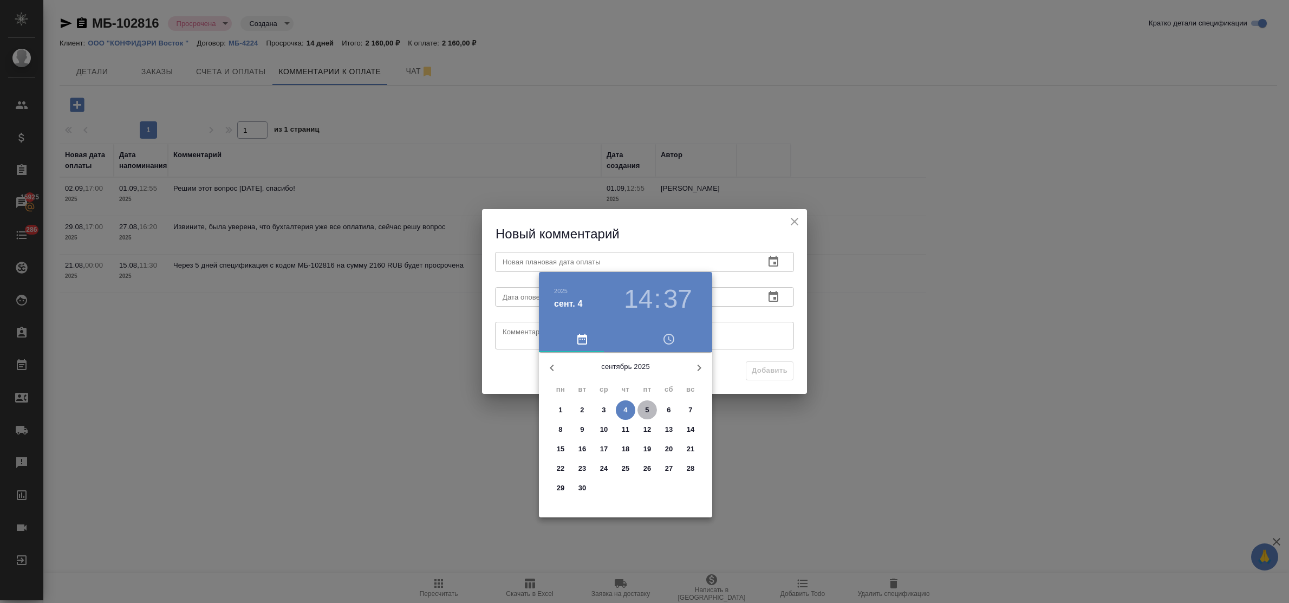
click at [646, 406] on p "5" at bounding box center [647, 410] width 4 height 11
type input "[DATE] 14:37"
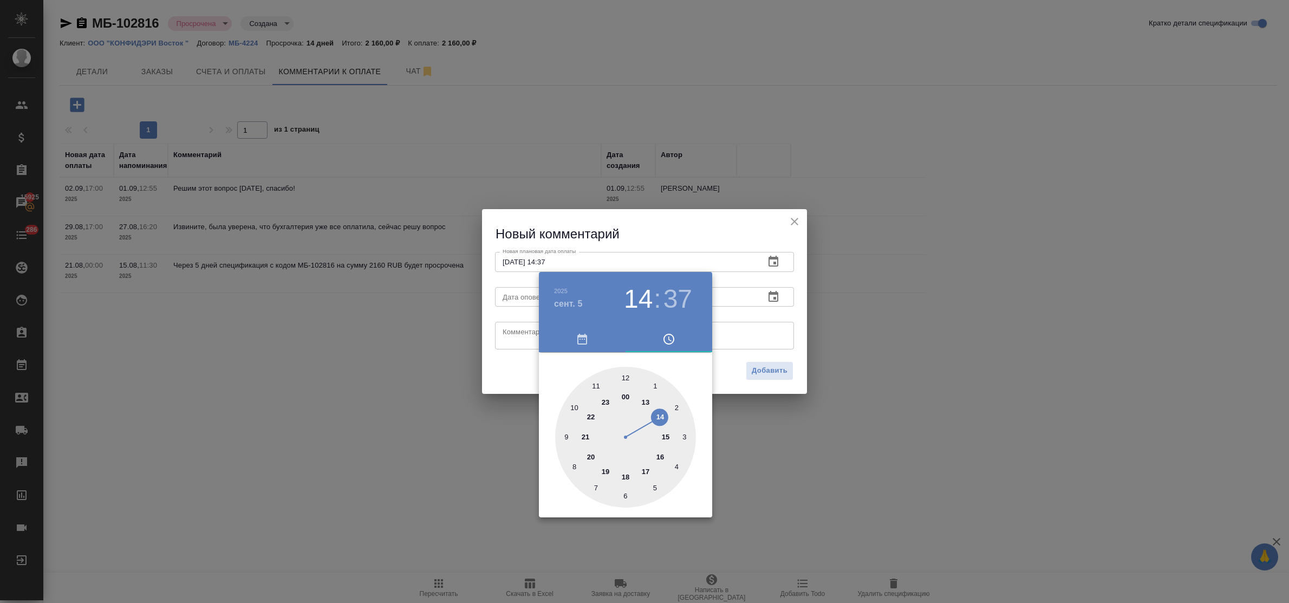
click at [535, 327] on div at bounding box center [644, 301] width 1289 height 603
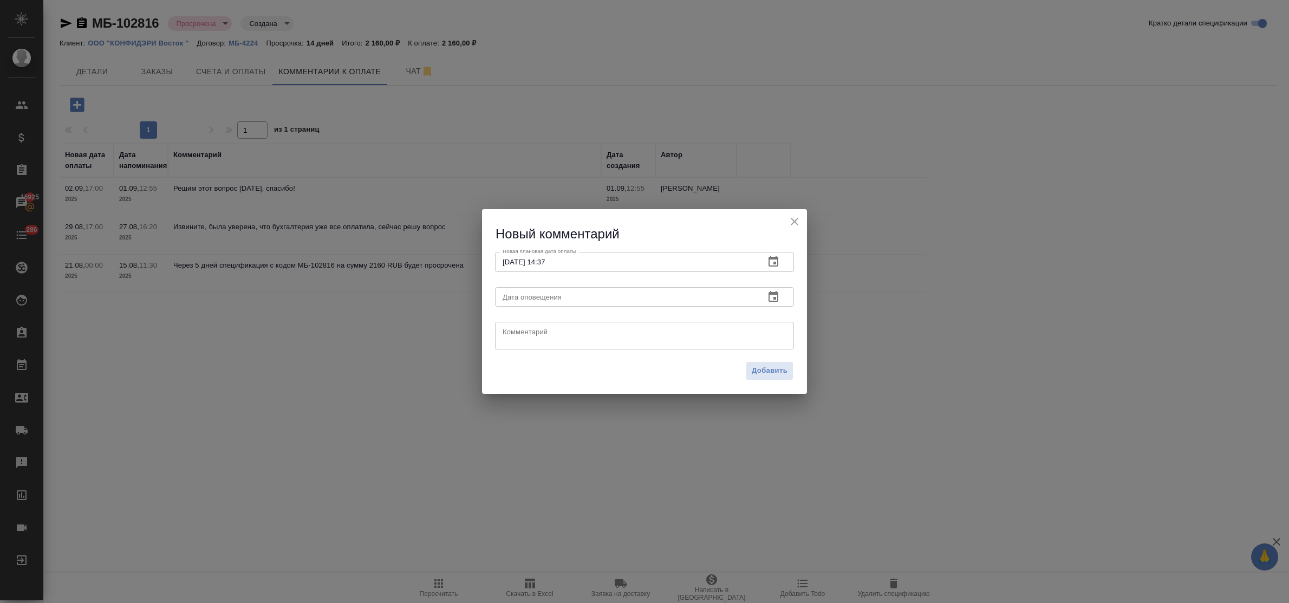
click at [524, 332] on textarea at bounding box center [645, 336] width 284 height 16
type textarea "запрос от 04.09"
click at [756, 366] on span "Добавить" at bounding box center [770, 371] width 36 height 12
